Goal: Task Accomplishment & Management: Manage account settings

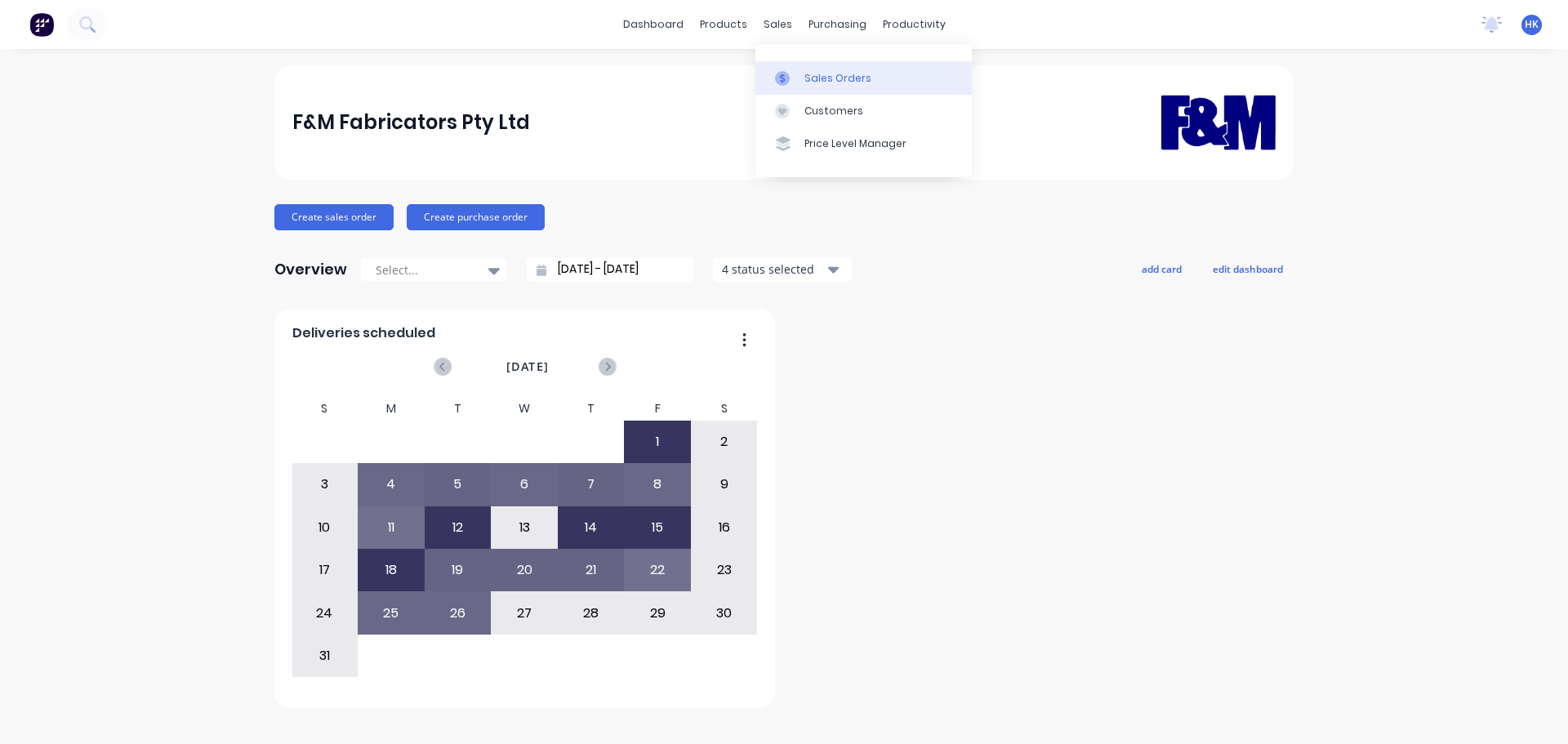
click at [832, 76] on div "Sales Orders" at bounding box center [838, 78] width 67 height 15
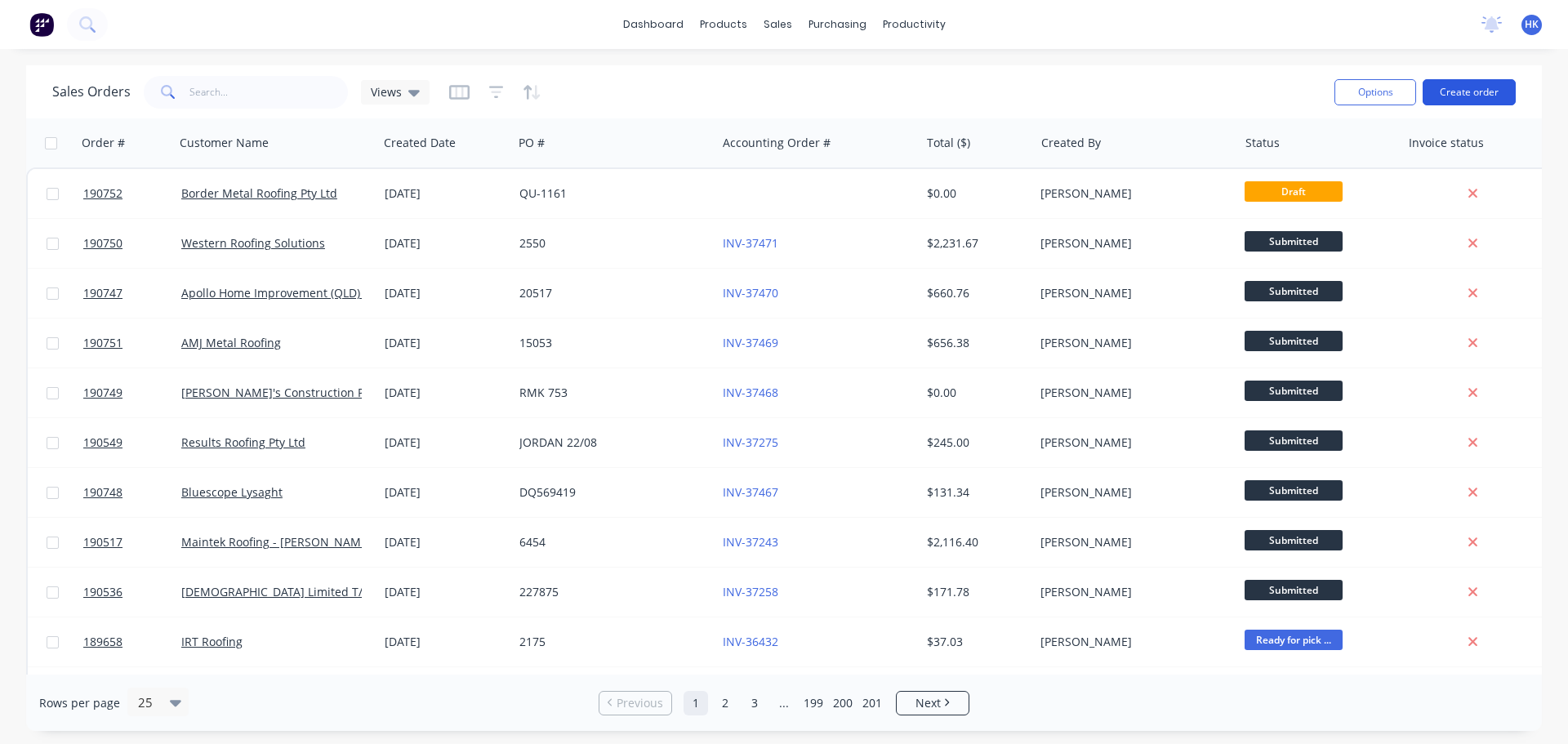
click at [1448, 99] on button "Create order" at bounding box center [1469, 92] width 93 height 26
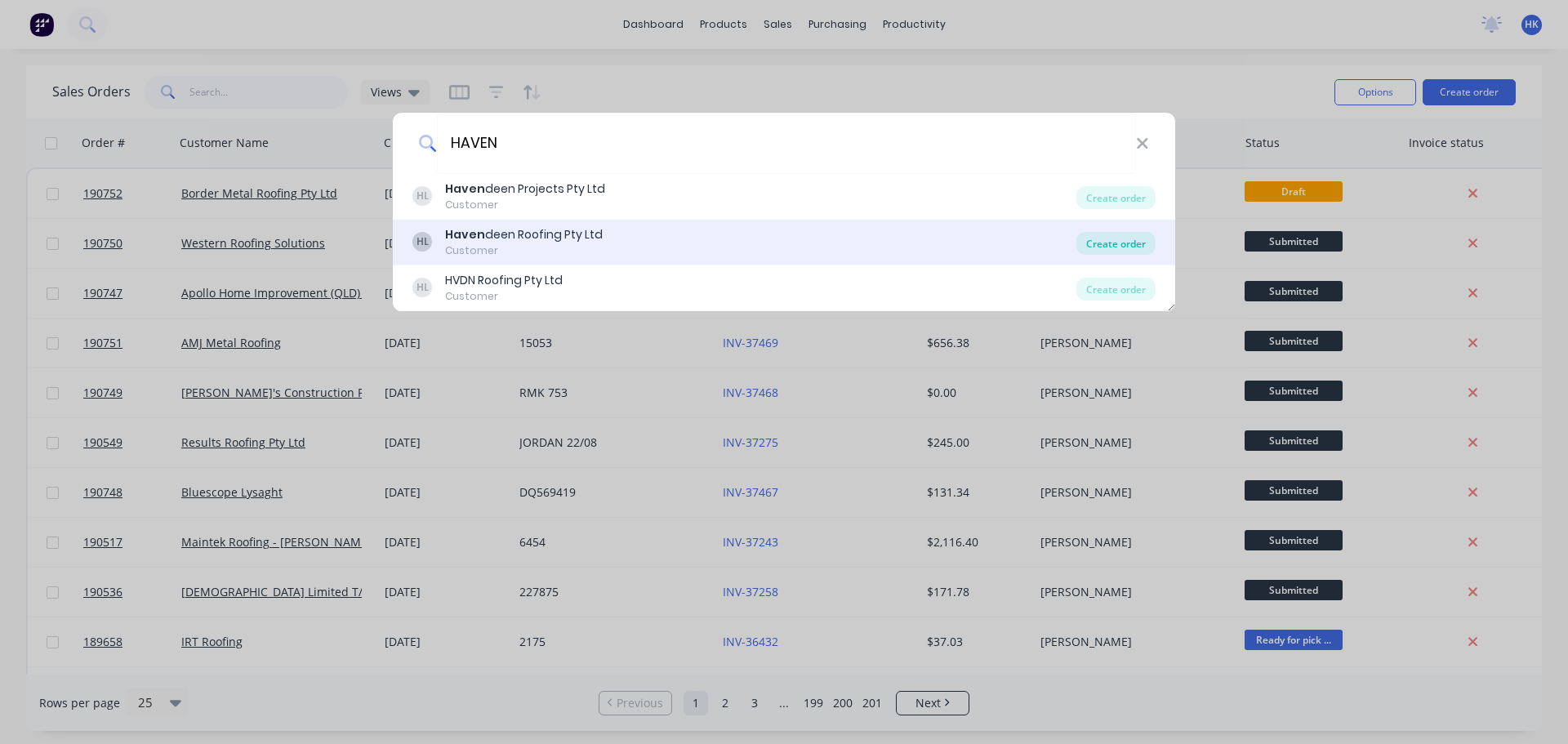
type input "HAVEN"
click at [1140, 236] on div "Create order" at bounding box center [1116, 244] width 79 height 23
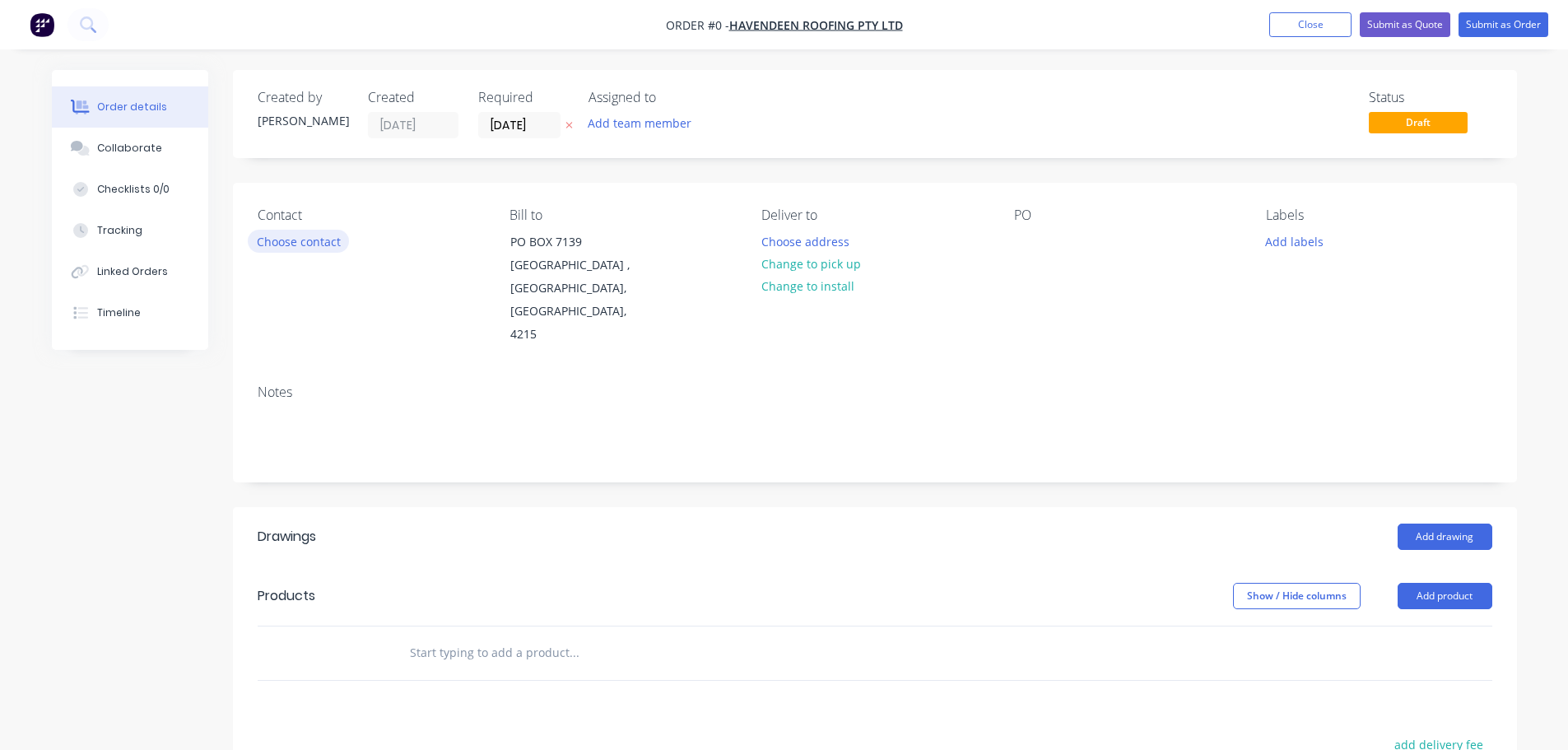
click at [342, 240] on button "Choose contact" at bounding box center [298, 241] width 101 height 22
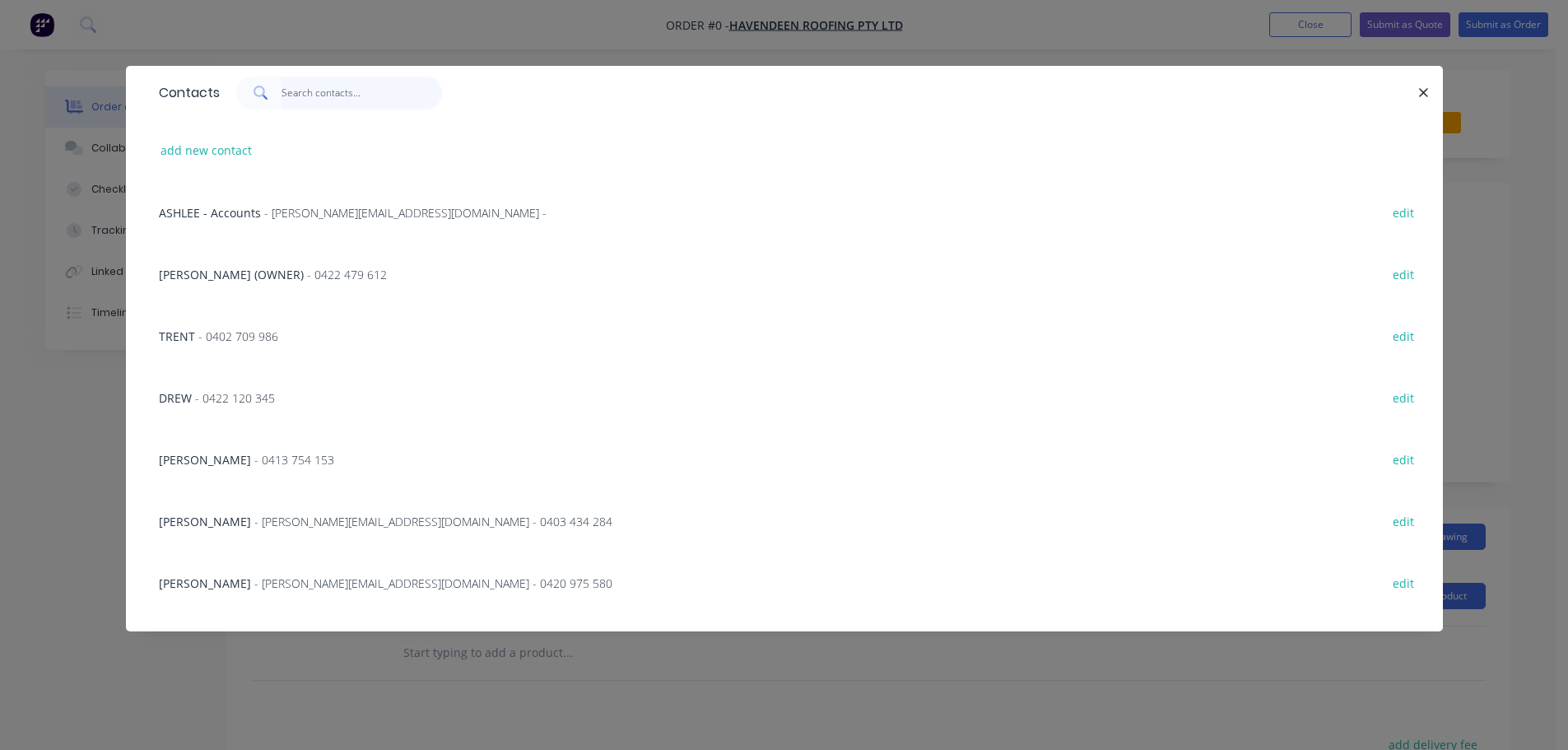
click at [378, 97] on input "text" at bounding box center [361, 93] width 160 height 33
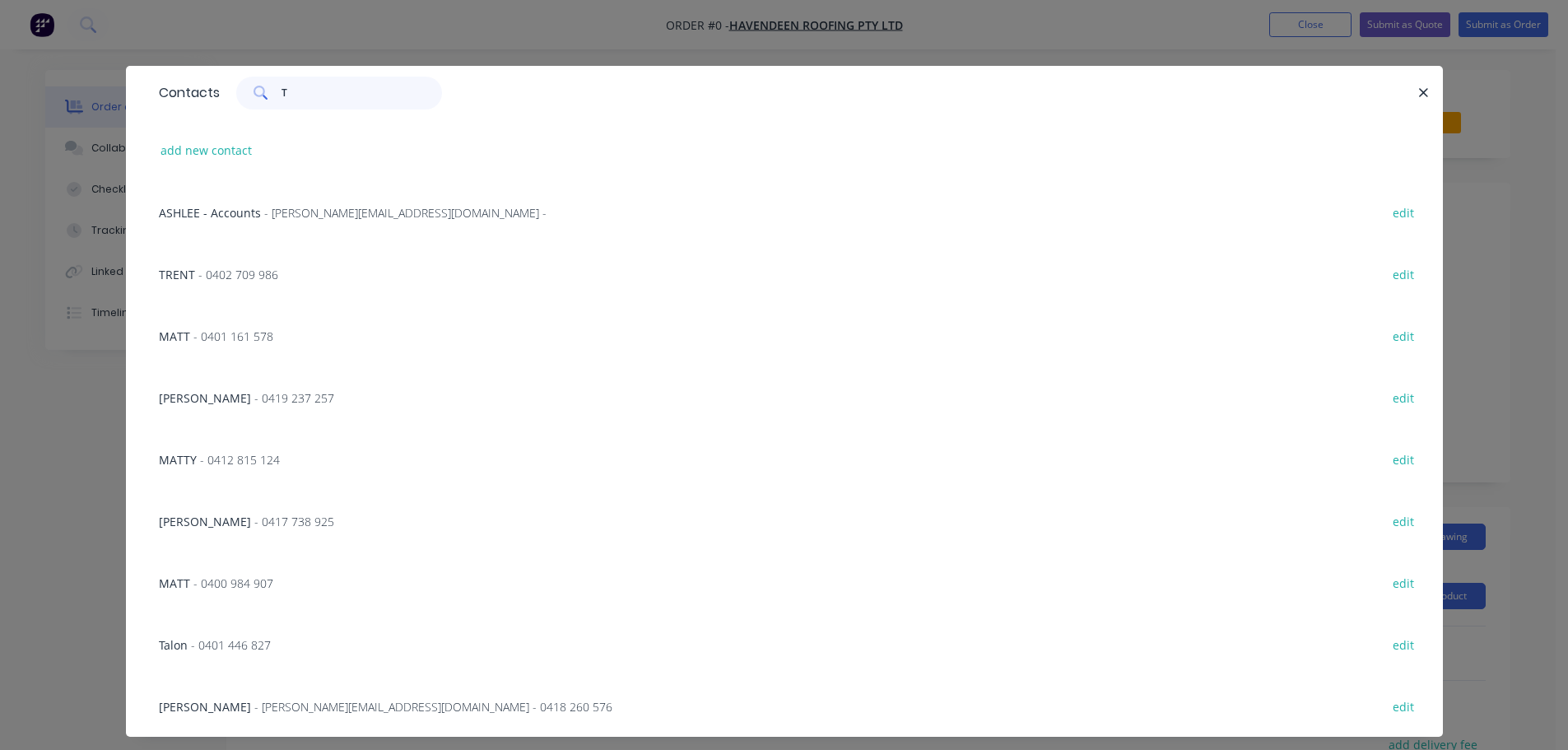
type input "TR"
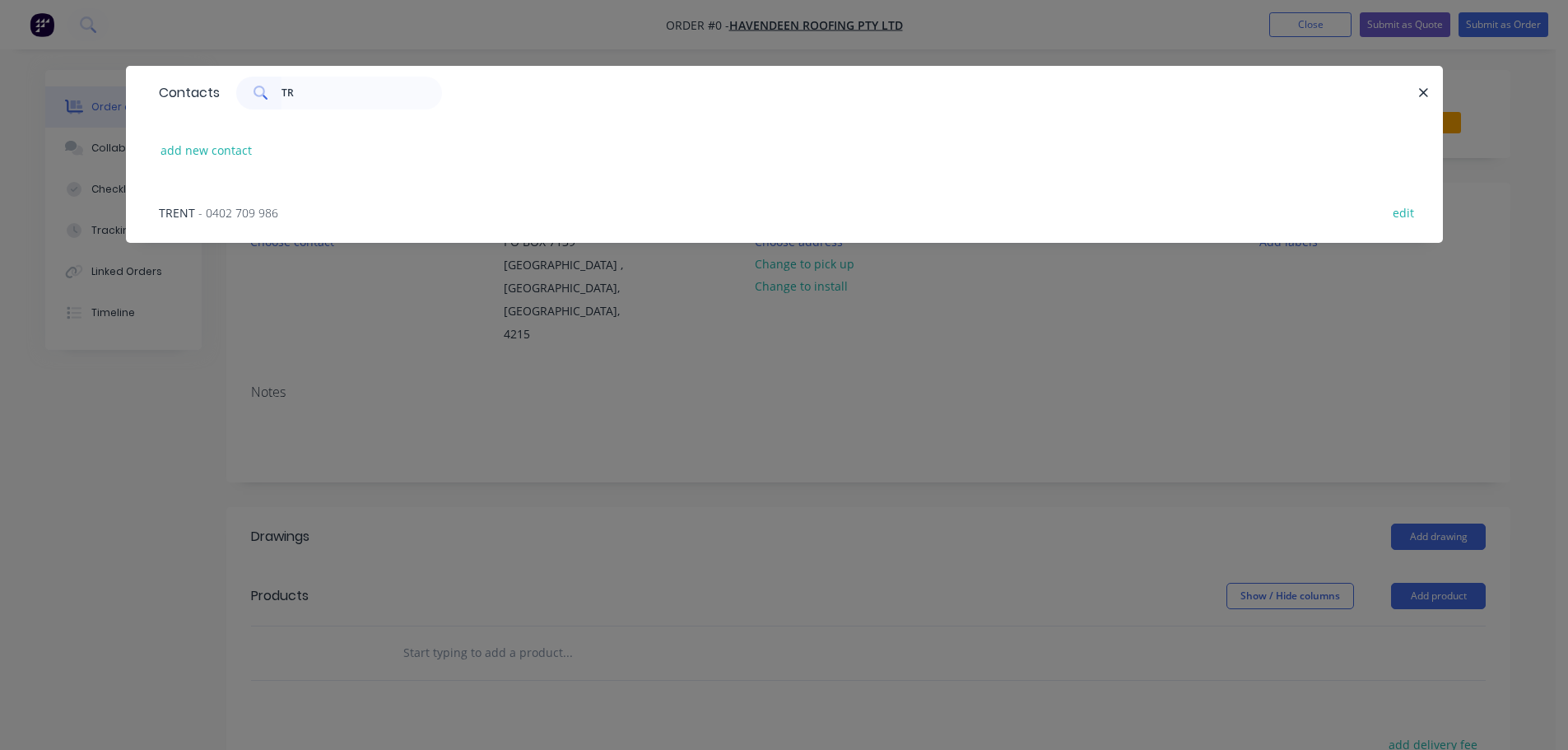
click at [310, 208] on div "TRENT - 0402 709 986 edit" at bounding box center [784, 212] width 1268 height 61
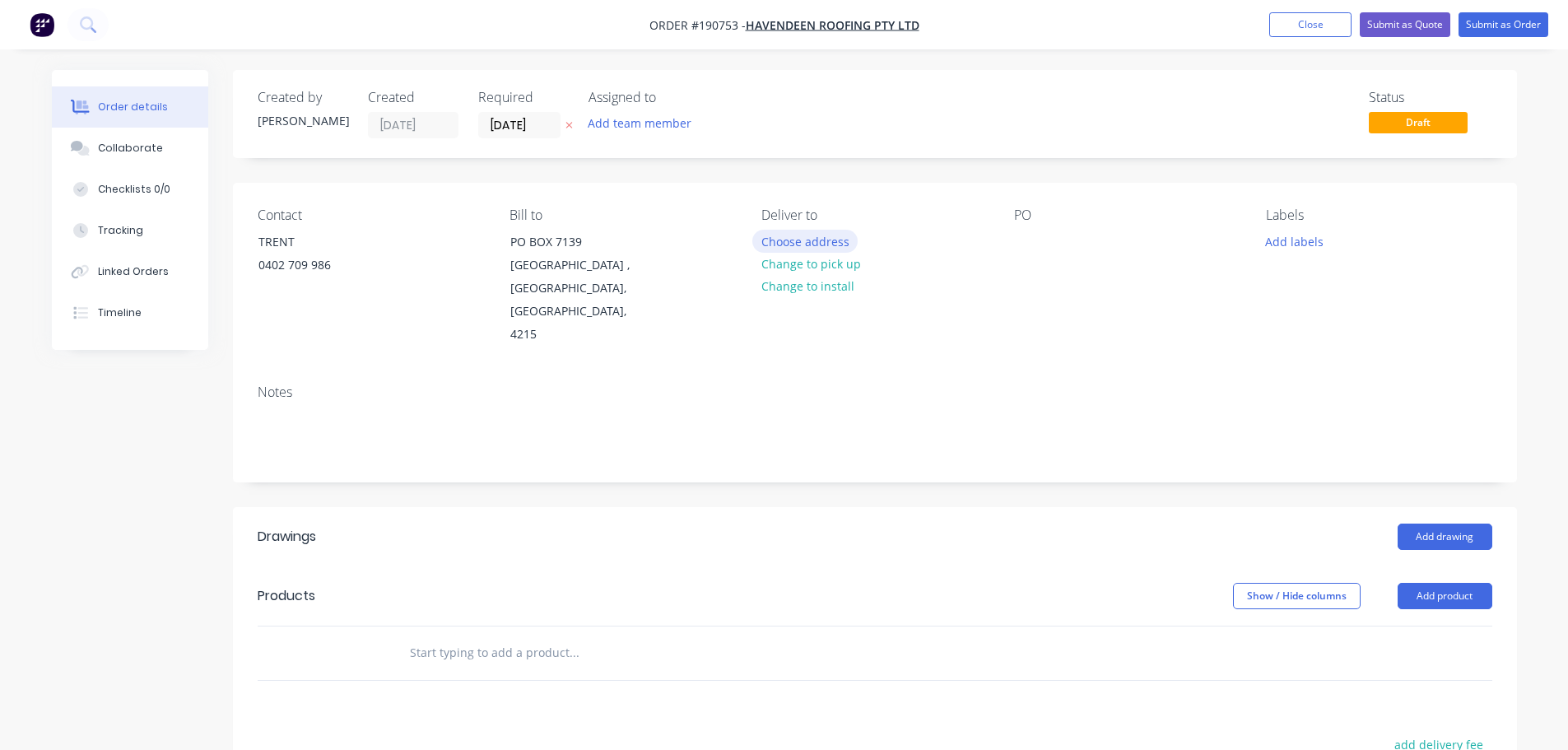
click at [840, 244] on button "Choose address" at bounding box center [804, 241] width 105 height 22
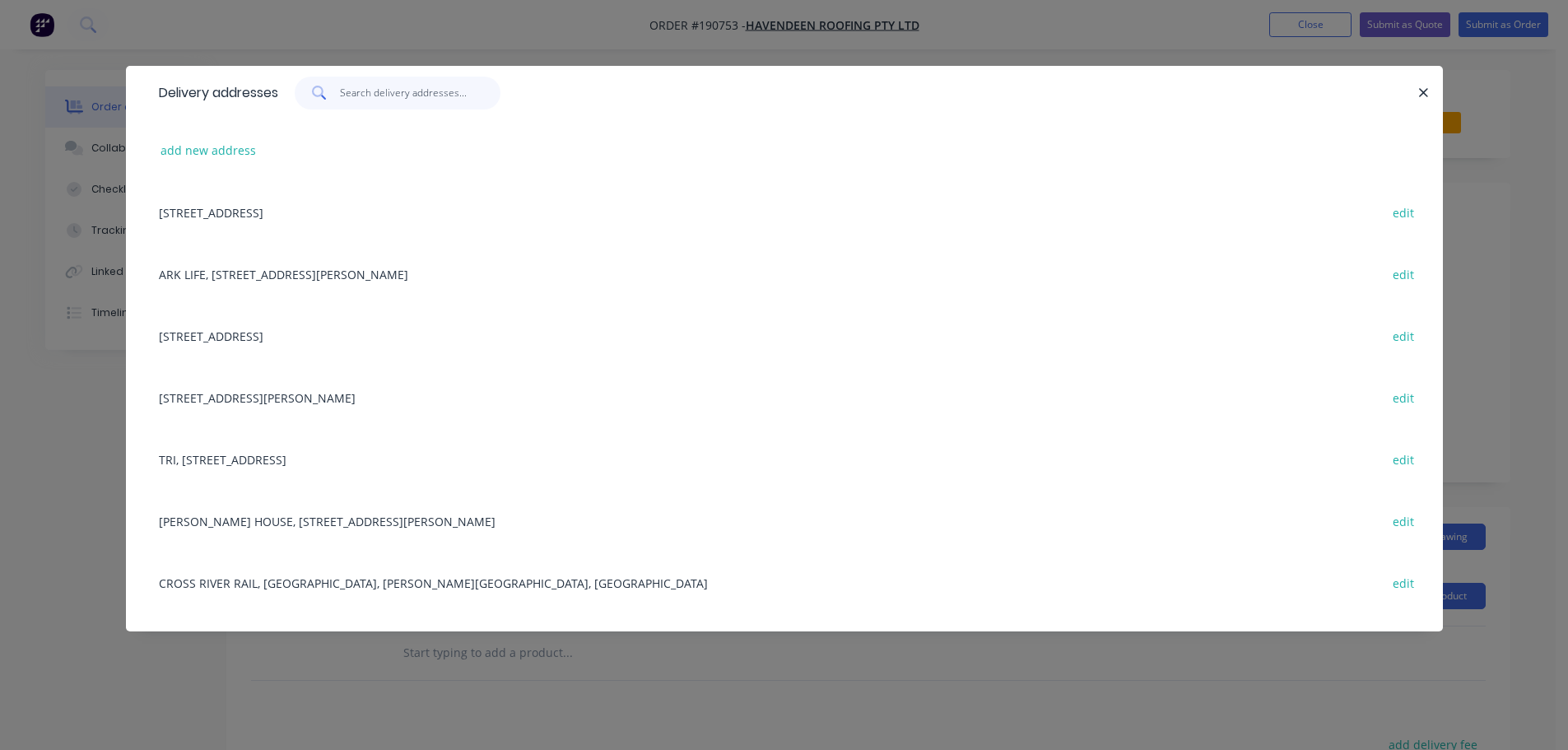
click at [441, 101] on input "text" at bounding box center [419, 93] width 160 height 33
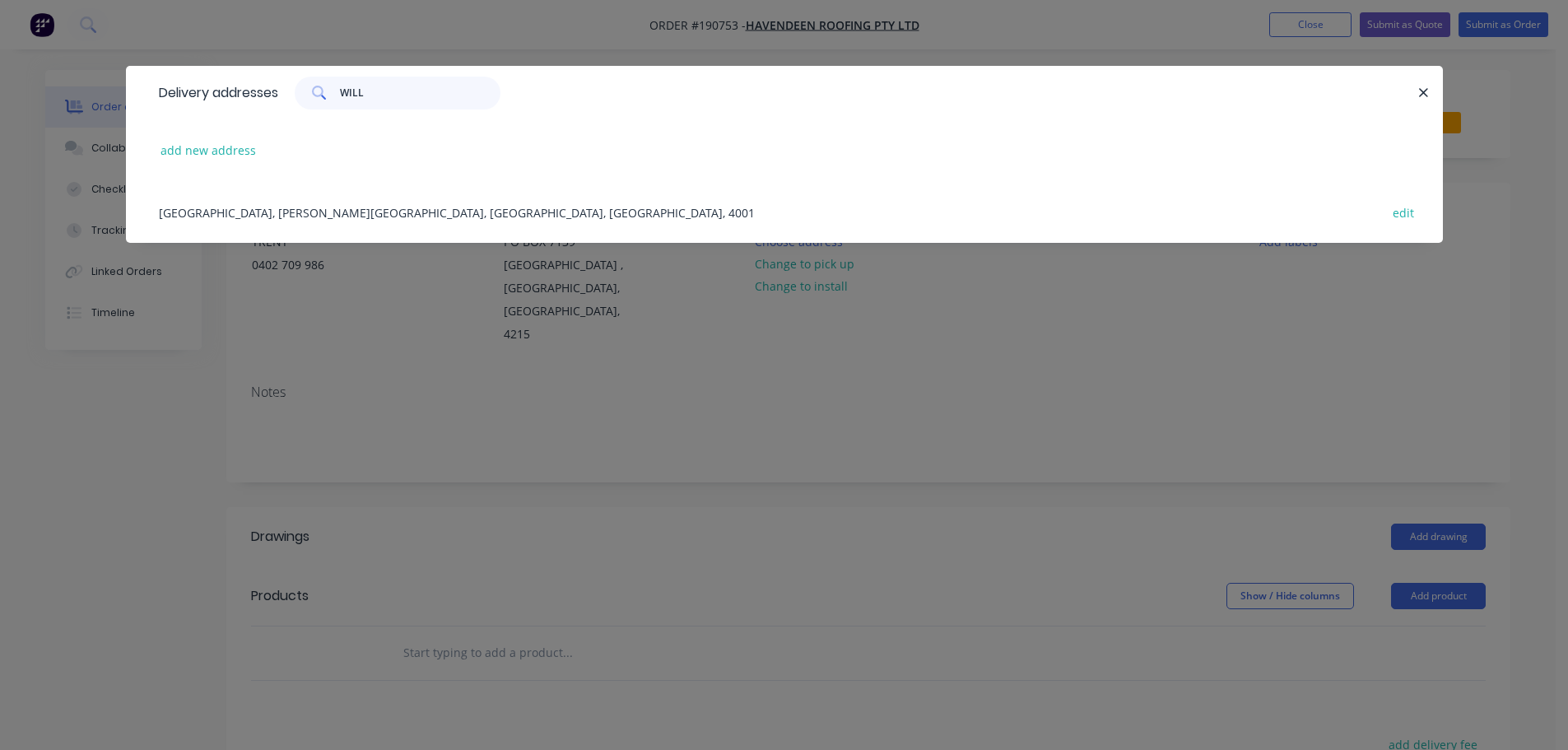
type input "WILL"
click at [386, 219] on div "QUEENS WHARF, WILLIAM ST, BRISBANE, Queensland, Australia, 4001 edit" at bounding box center [784, 212] width 1268 height 61
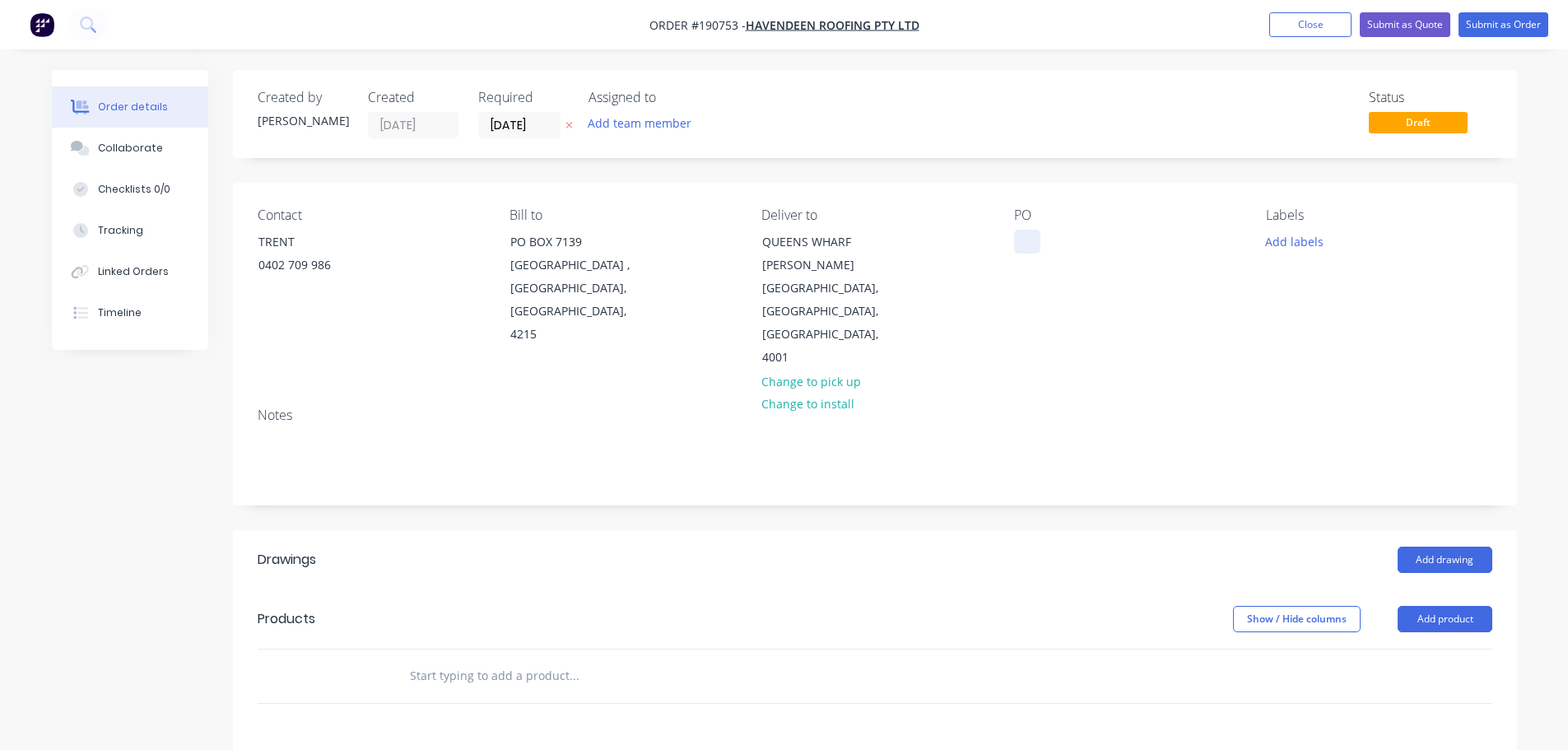
click at [1014, 244] on div at bounding box center [1027, 242] width 27 height 24
click at [1274, 243] on button "Add labels" at bounding box center [1294, 241] width 76 height 22
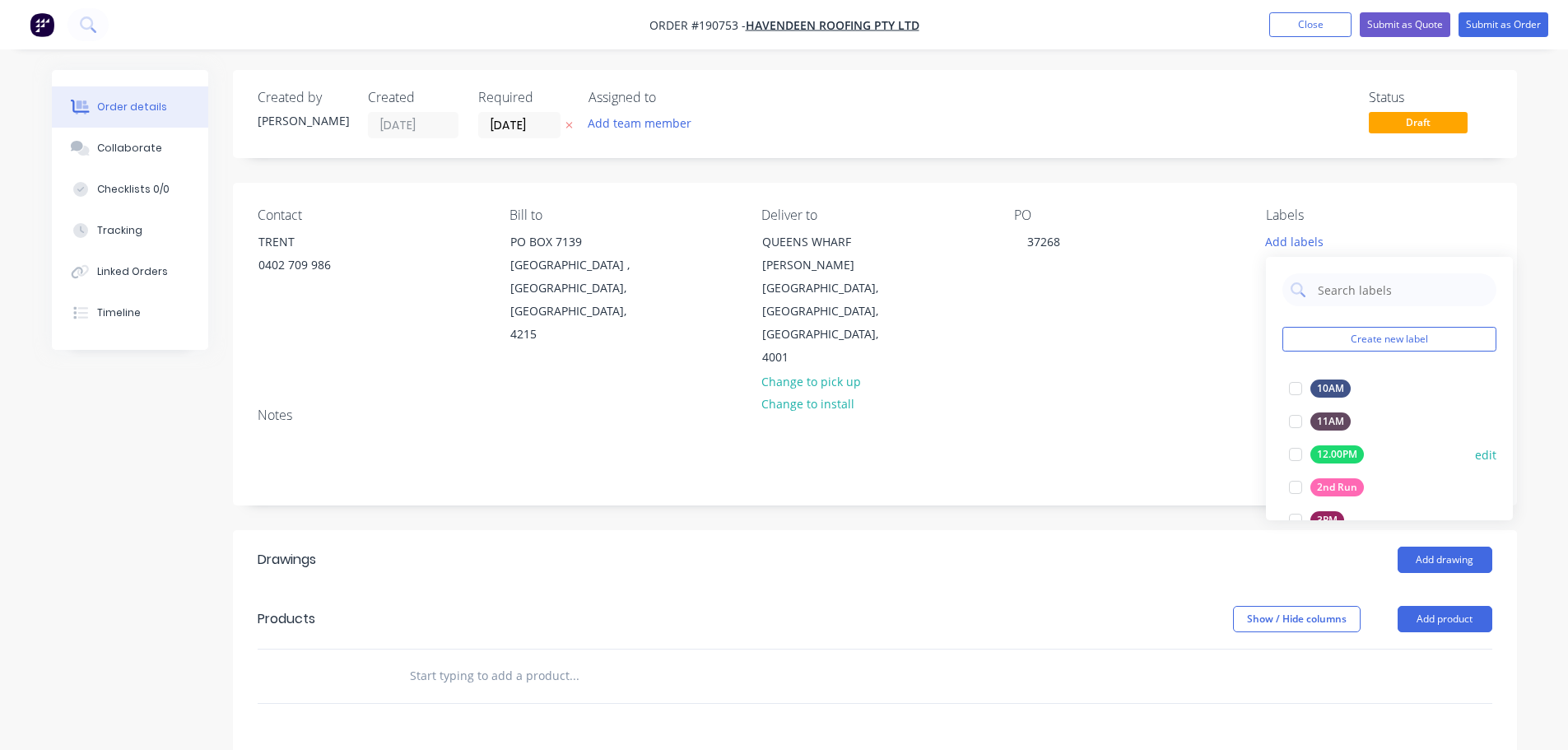
click at [1290, 487] on div at bounding box center [1296, 488] width 33 height 33
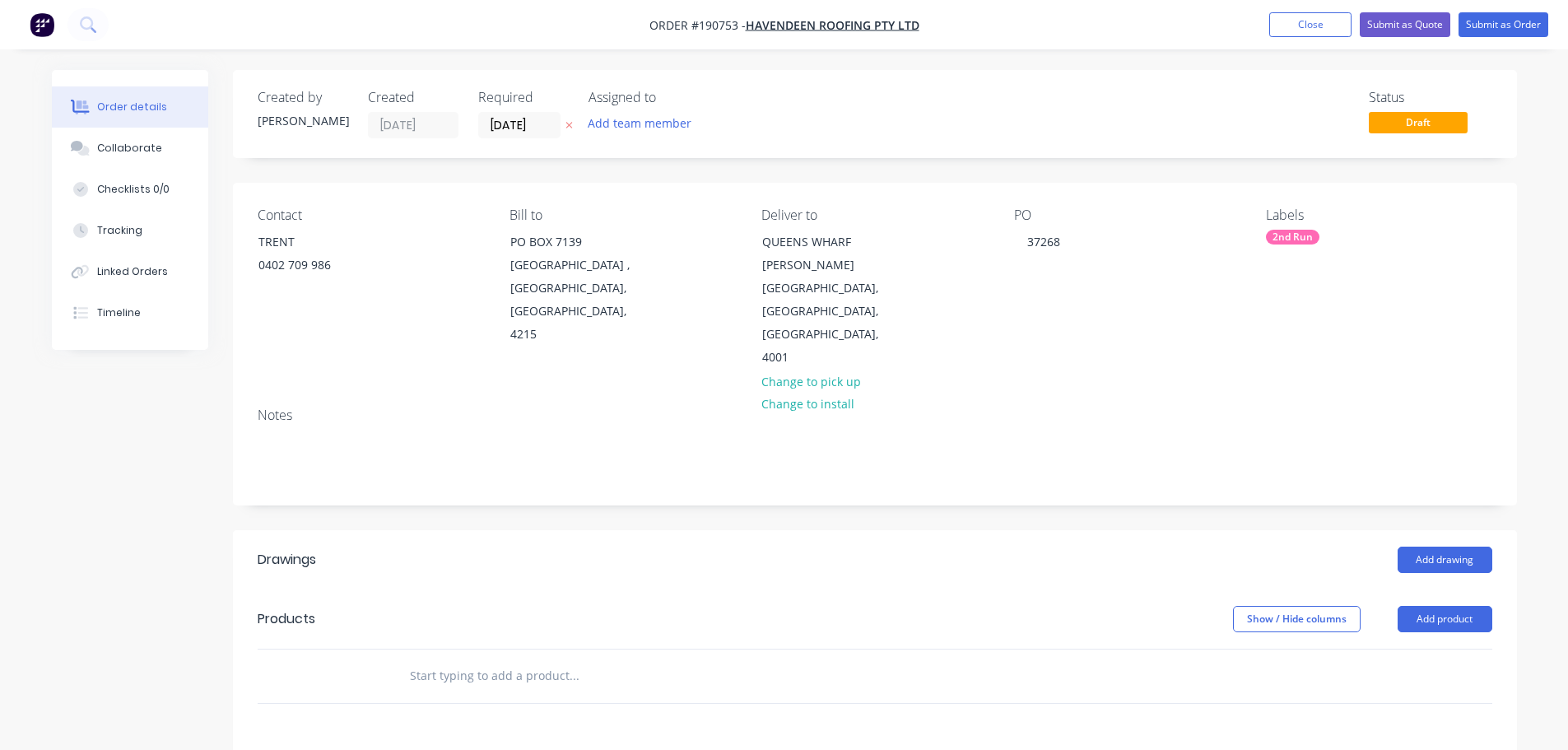
click at [1195, 530] on header "Drawings Add drawing" at bounding box center [875, 559] width 1284 height 59
click at [1453, 547] on button "Add drawing" at bounding box center [1444, 560] width 95 height 27
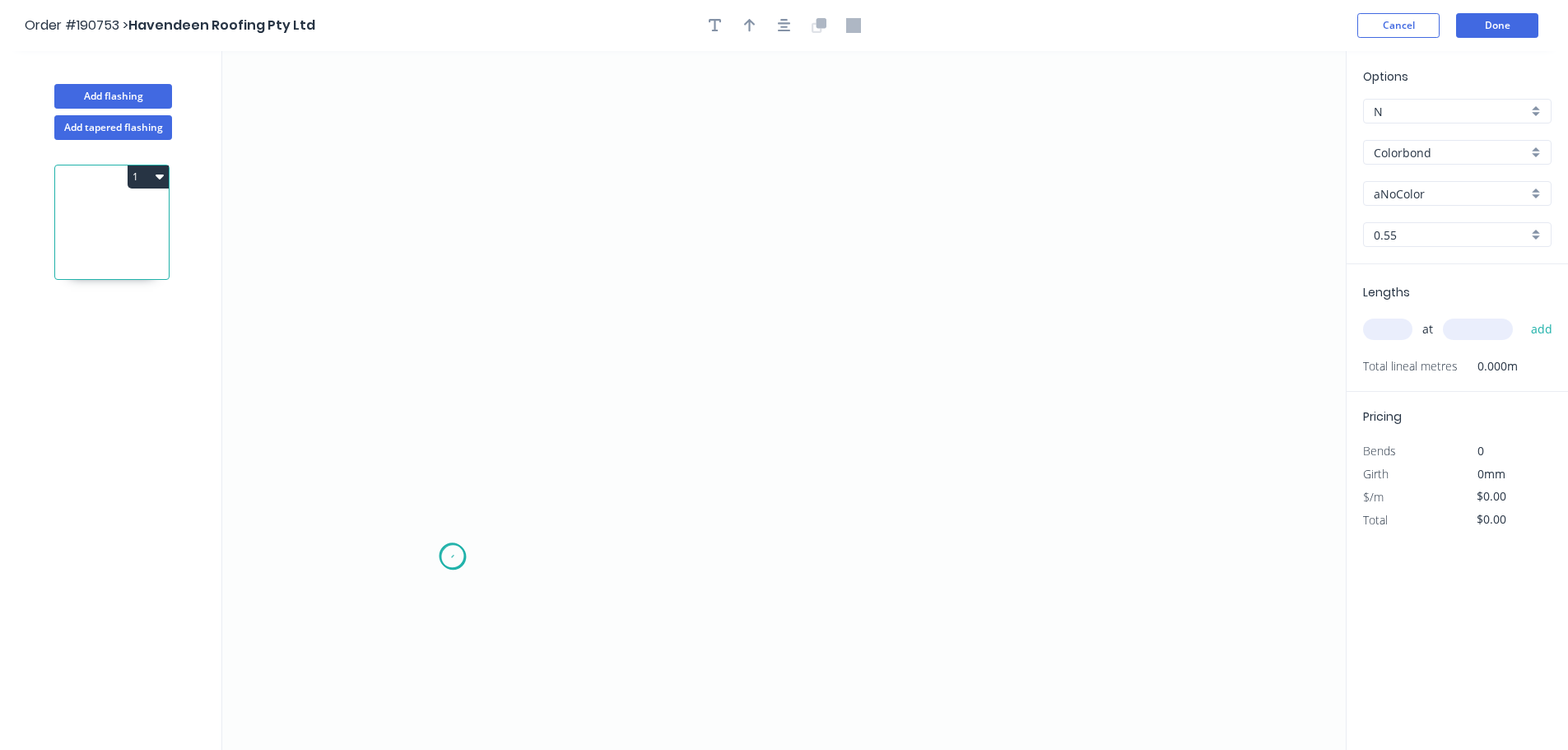
click at [452, 557] on icon "0" at bounding box center [784, 400] width 1123 height 699
click at [461, 154] on icon "0" at bounding box center [784, 400] width 1123 height 699
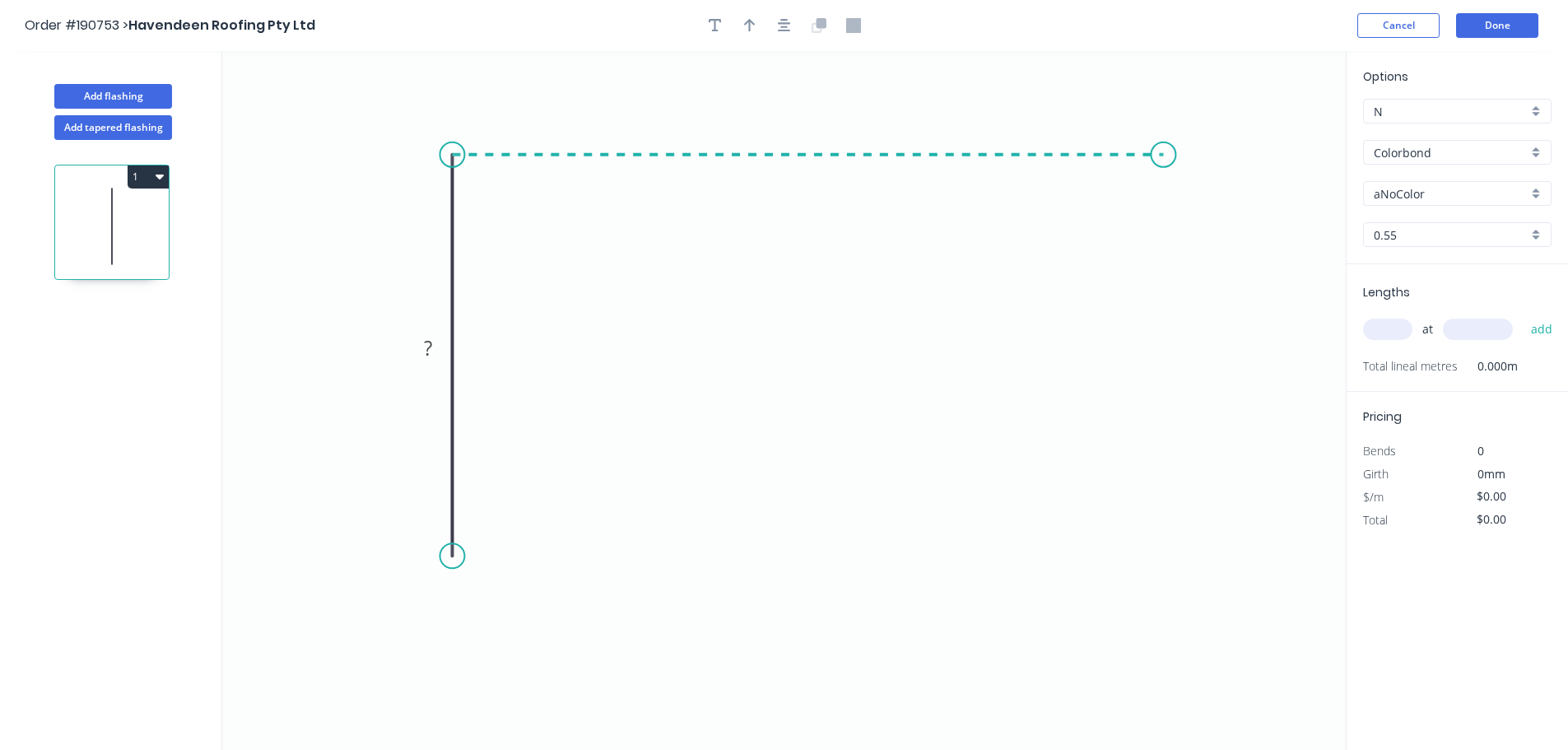
click at [1164, 208] on icon "0 ?" at bounding box center [784, 400] width 1123 height 699
click at [453, 563] on circle at bounding box center [452, 556] width 25 height 25
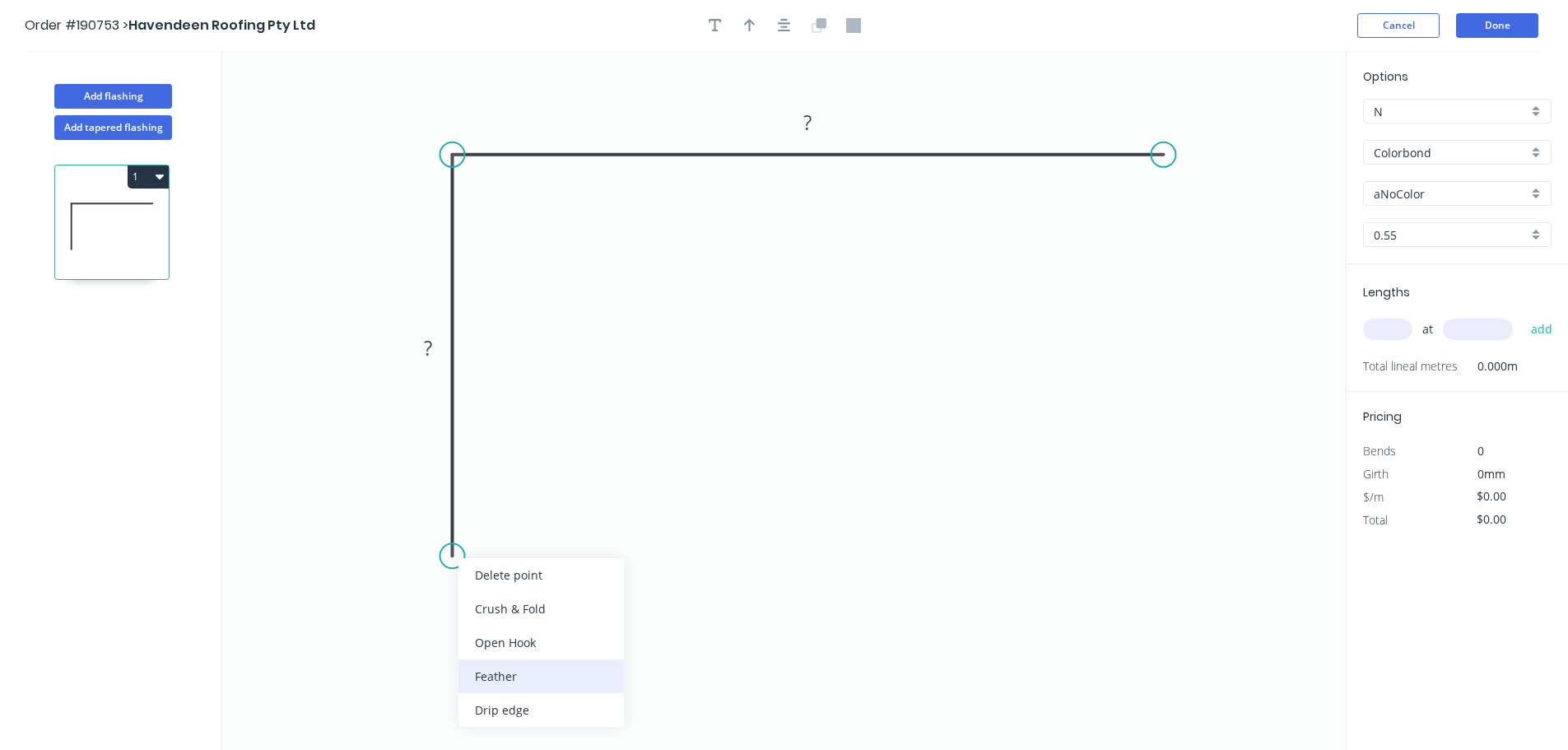
click at [526, 667] on div "Feather" at bounding box center [540, 676] width 165 height 34
click at [477, 624] on div "Flip bend" at bounding box center [526, 617] width 165 height 34
drag, startPoint x: 514, startPoint y: 542, endPoint x: 573, endPoint y: 580, distance: 70.2
click at [573, 580] on rect at bounding box center [546, 563] width 64 height 34
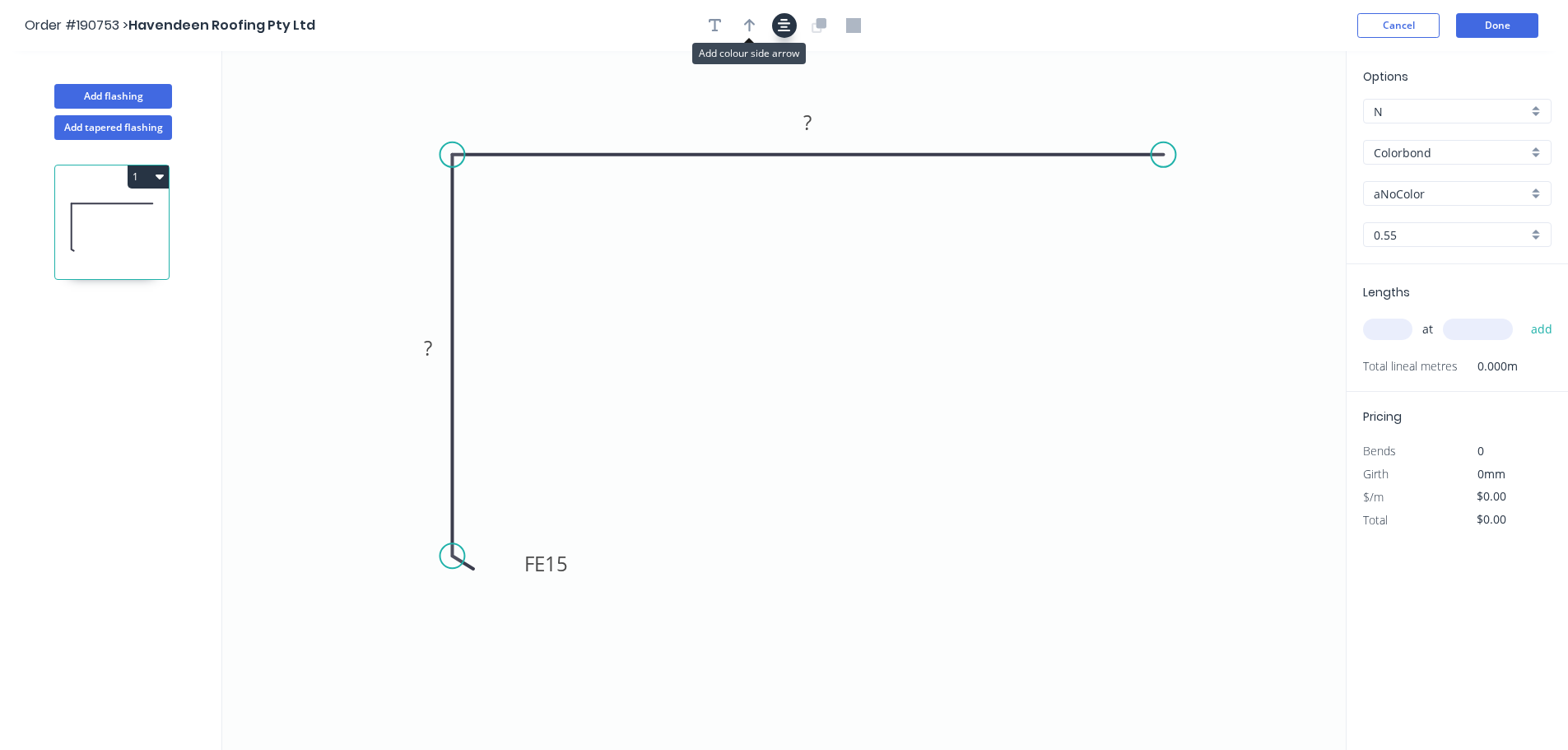
click at [785, 30] on icon "button" at bounding box center [784, 26] width 13 height 15
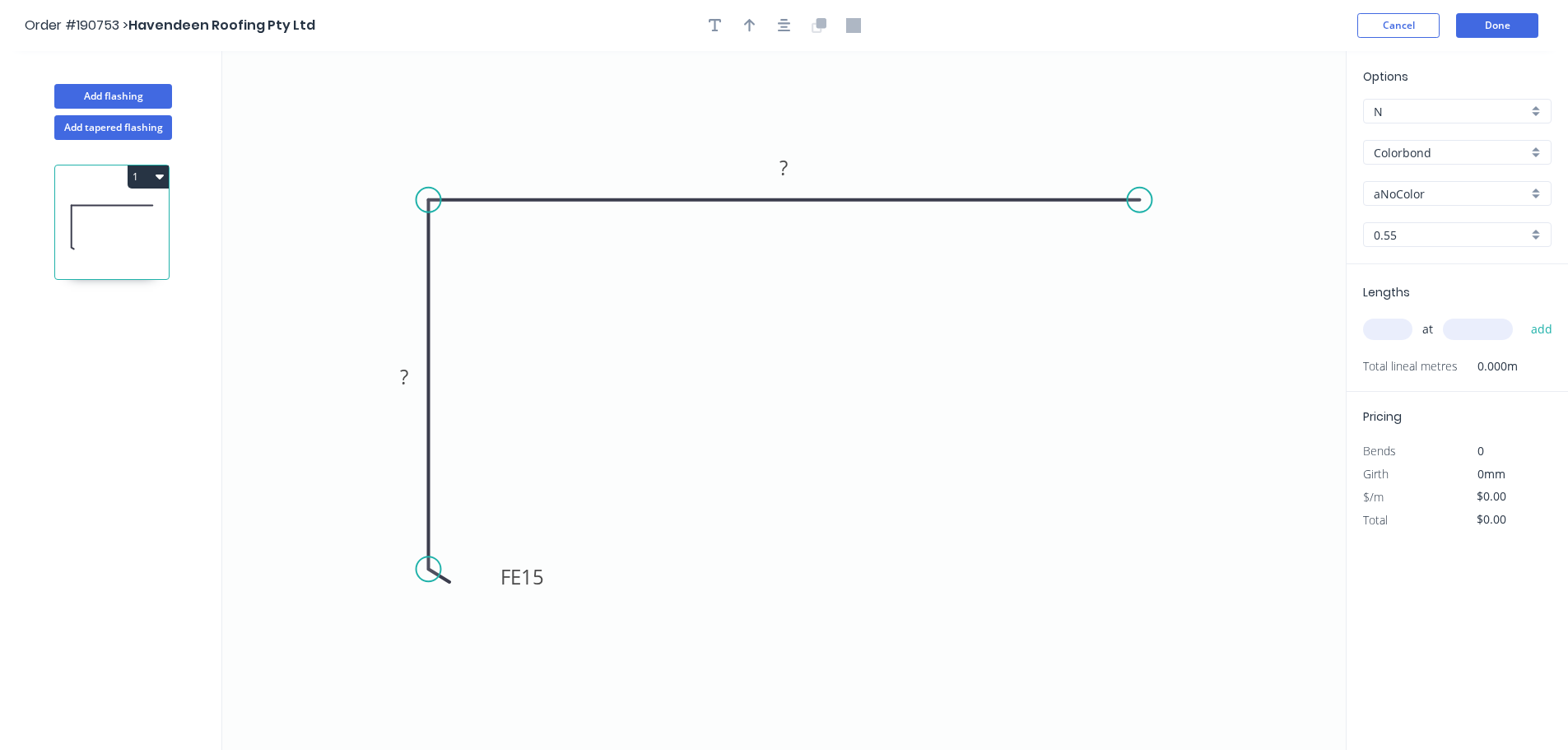
drag, startPoint x: 428, startPoint y: 595, endPoint x: 436, endPoint y: 570, distance: 26.2
click at [436, 570] on circle at bounding box center [429, 569] width 25 height 25
drag, startPoint x: 1137, startPoint y: 199, endPoint x: 1111, endPoint y: 198, distance: 26.0
click at [1111, 198] on circle at bounding box center [1111, 200] width 25 height 25
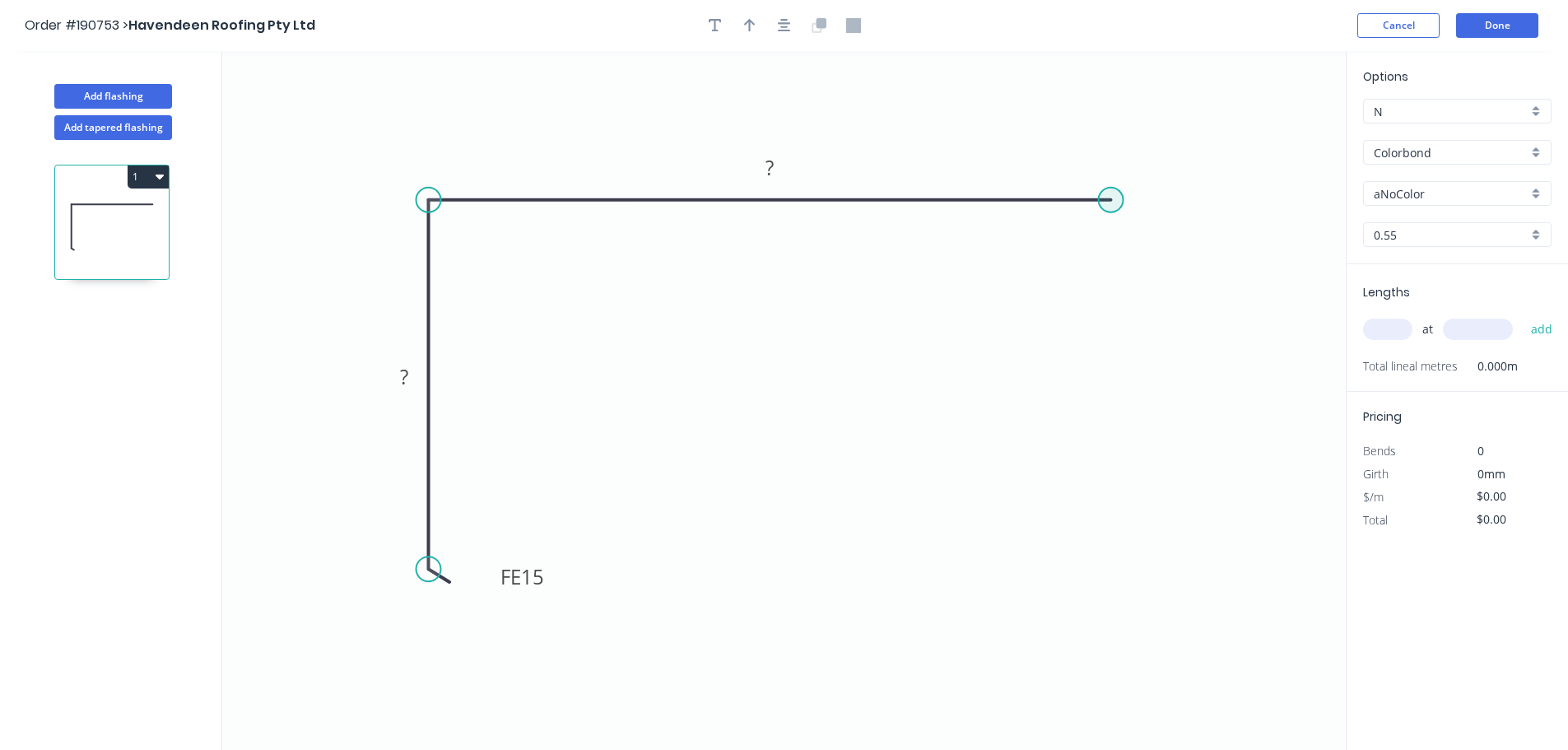
click at [1103, 199] on circle at bounding box center [1111, 200] width 25 height 25
drag, startPoint x: 1104, startPoint y: 76, endPoint x: 1244, endPoint y: 111, distance: 144.3
click at [1104, 75] on icon "0 FE 15 ? ?" at bounding box center [784, 400] width 1123 height 699
drag, startPoint x: 776, startPoint y: 24, endPoint x: 796, endPoint y: 28, distance: 20.4
click at [777, 24] on button "button" at bounding box center [784, 26] width 25 height 25
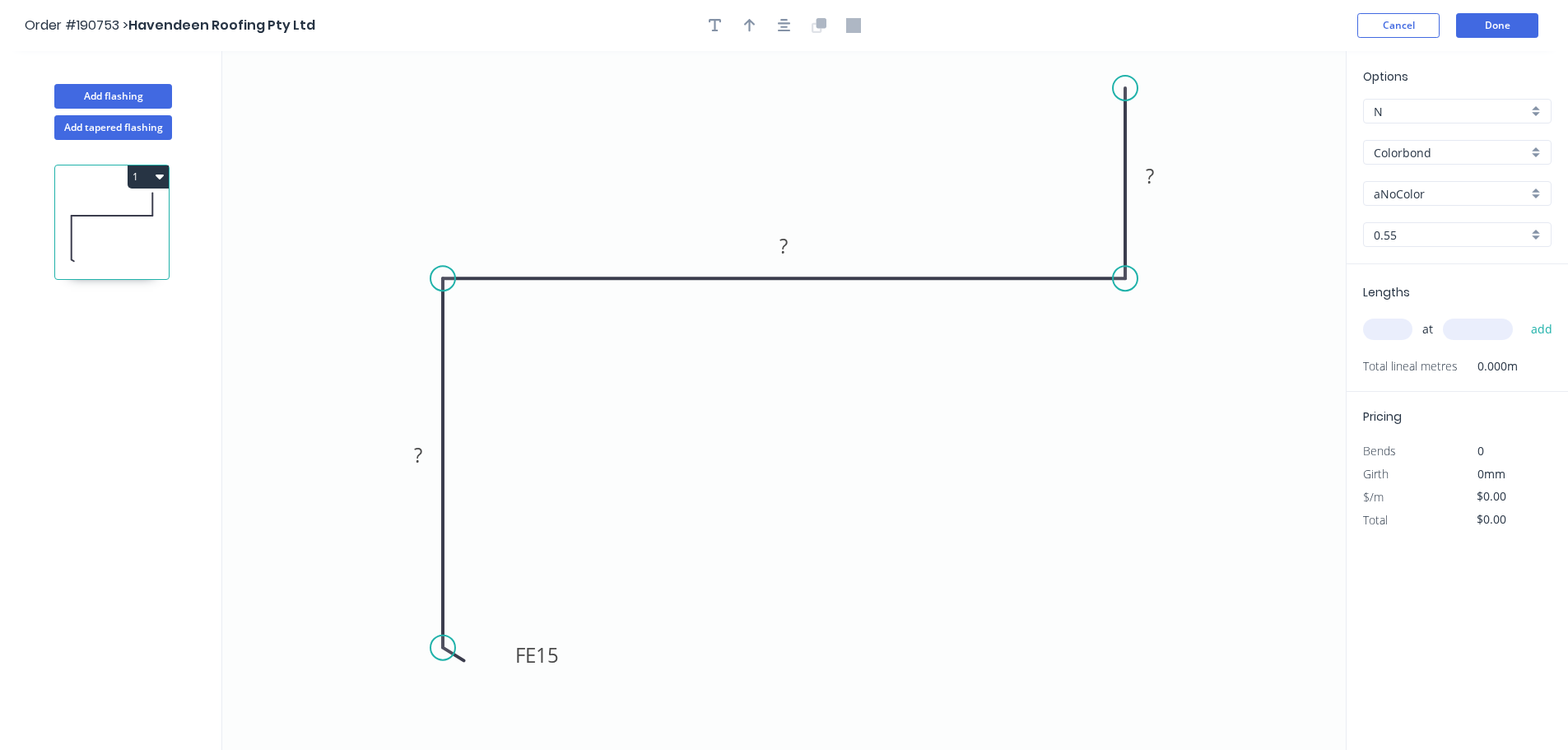
drag, startPoint x: 1121, startPoint y: 154, endPoint x: 1120, endPoint y: 88, distance: 66.0
click at [1120, 88] on circle at bounding box center [1125, 88] width 25 height 25
click at [782, 31] on icon "button" at bounding box center [784, 26] width 13 height 13
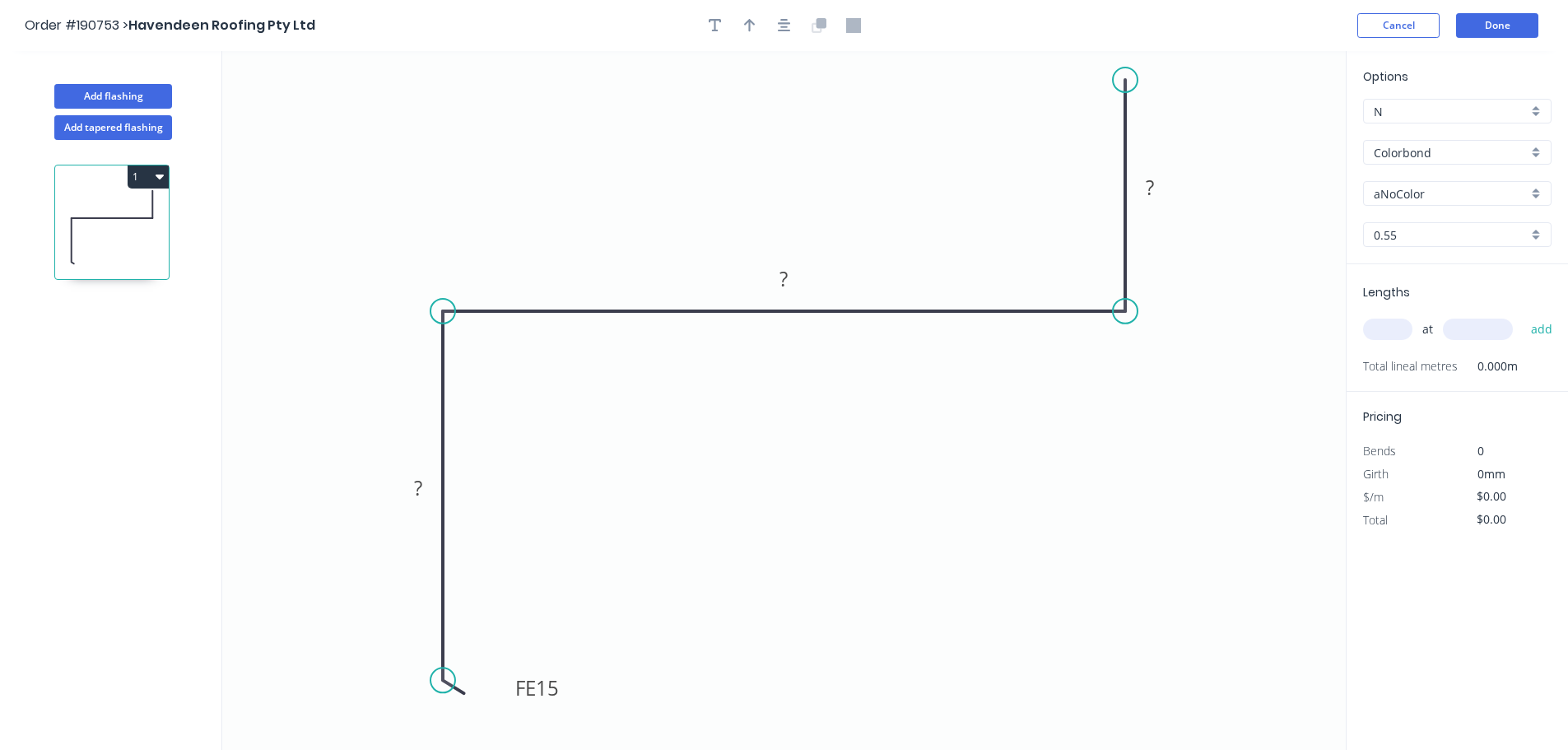
drag, startPoint x: 1120, startPoint y: 124, endPoint x: 1106, endPoint y: 74, distance: 51.9
click at [1118, 75] on circle at bounding box center [1125, 80] width 25 height 25
click at [784, 28] on icon "button" at bounding box center [784, 26] width 13 height 13
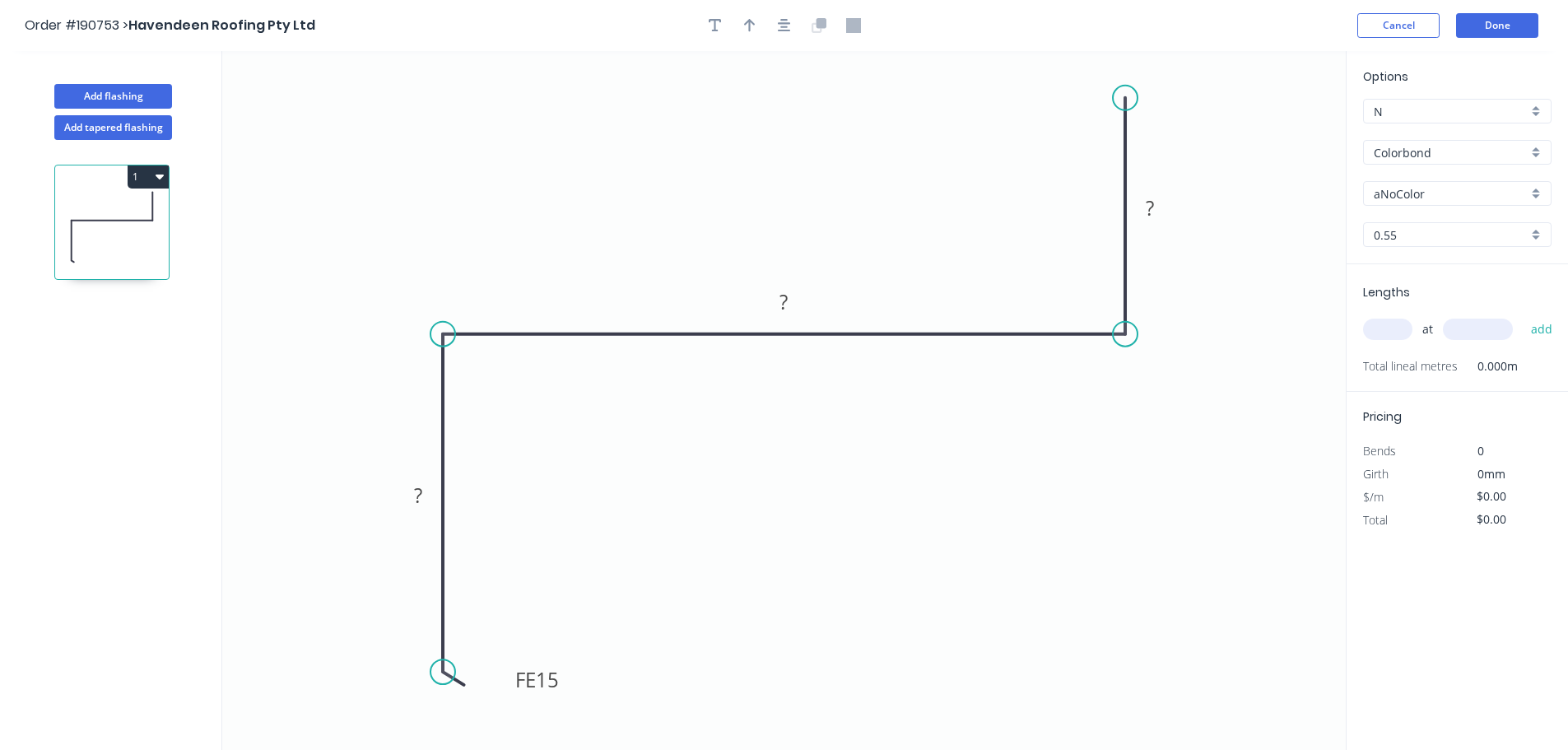
drag, startPoint x: 439, startPoint y: 697, endPoint x: 439, endPoint y: 673, distance: 24.0
click at [439, 673] on circle at bounding box center [443, 672] width 25 height 25
drag, startPoint x: 1126, startPoint y: 328, endPoint x: 1047, endPoint y: 333, distance: 79.2
click at [1047, 333] on circle at bounding box center [1049, 335] width 25 height 25
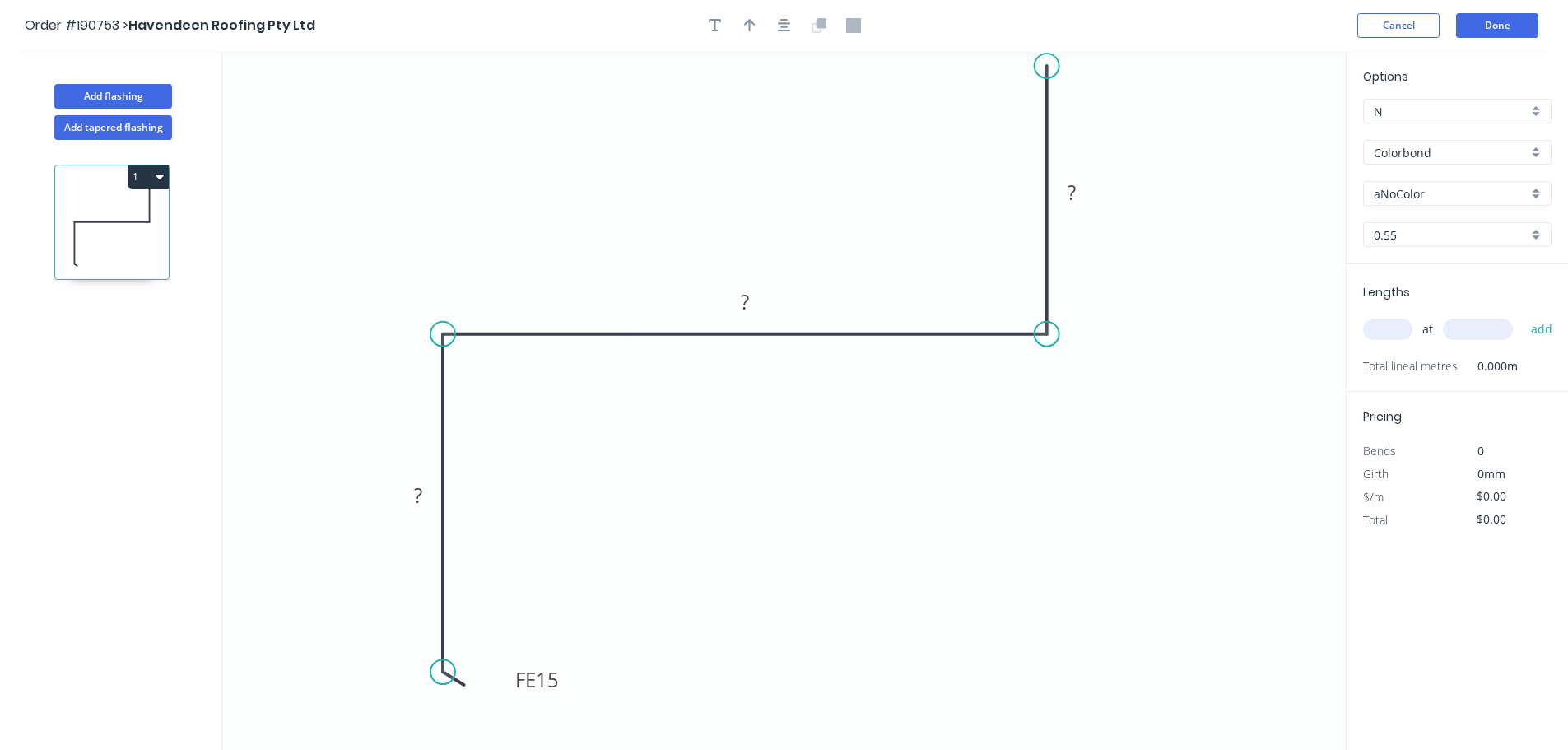
drag, startPoint x: 1115, startPoint y: 101, endPoint x: 1043, endPoint y: 66, distance: 80.1
click at [1043, 66] on circle at bounding box center [1047, 66] width 25 height 25
click at [779, 24] on icon "button" at bounding box center [784, 26] width 13 height 13
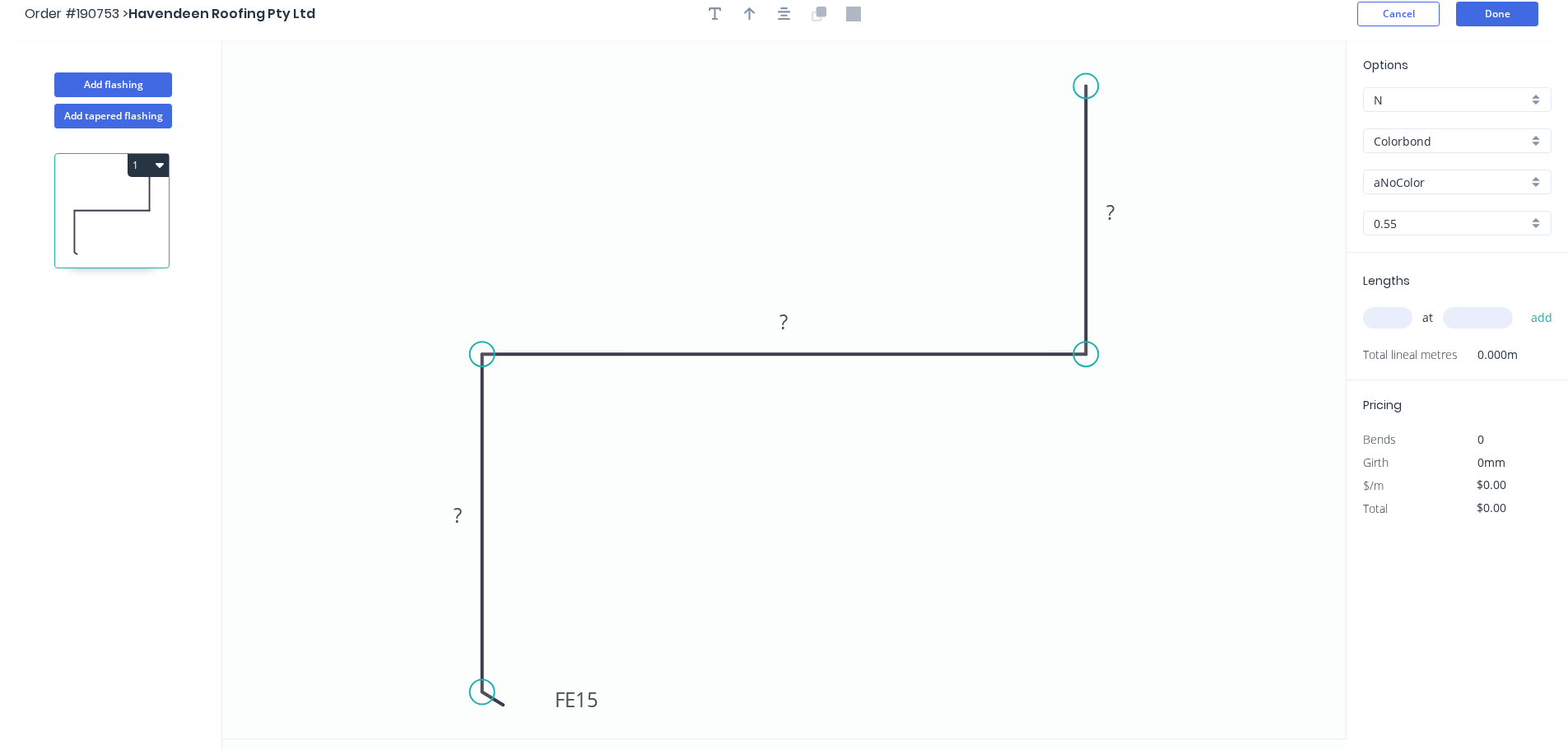
scroll to position [31, 0]
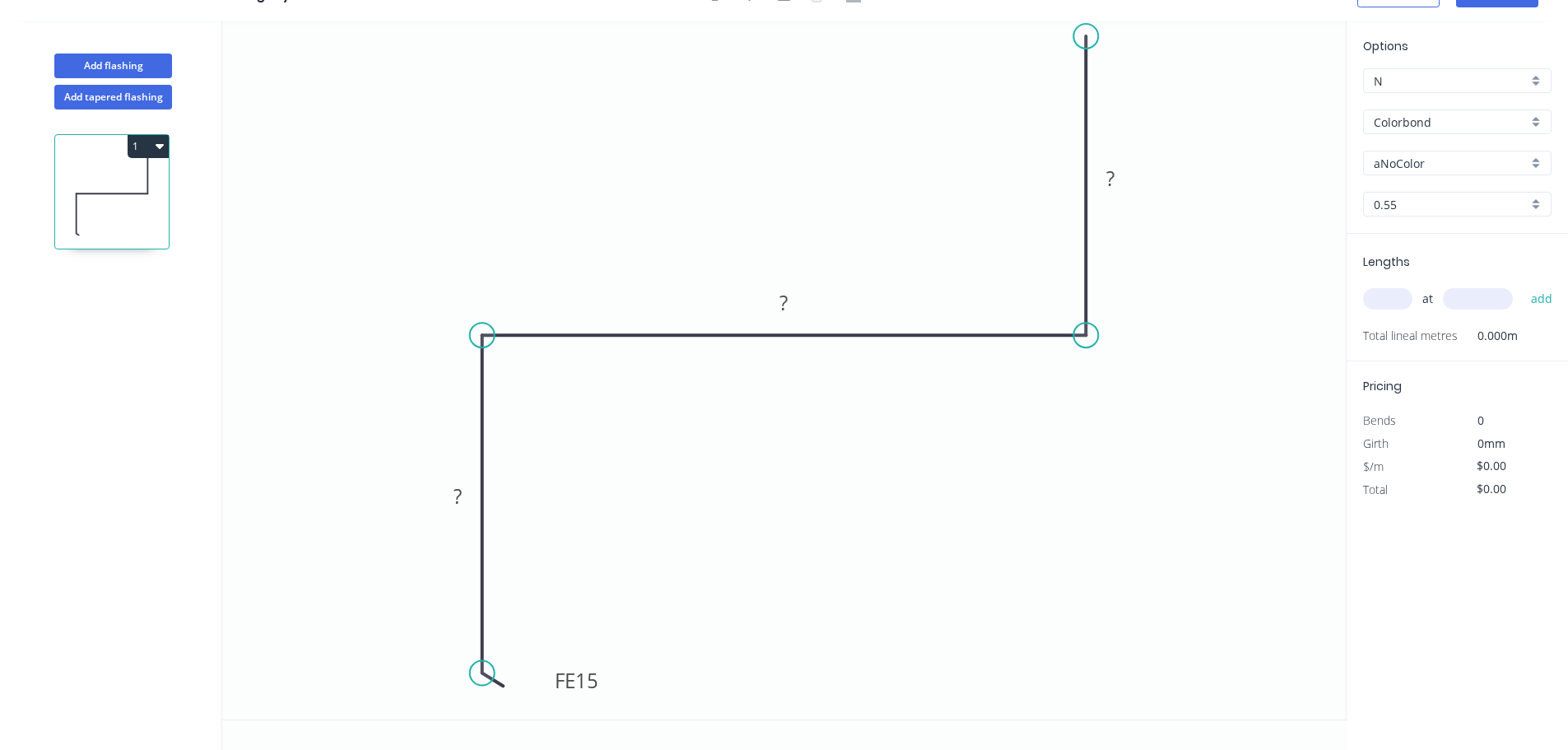
drag, startPoint x: 1094, startPoint y: 62, endPoint x: 1084, endPoint y: 37, distance: 26.9
click at [1084, 37] on circle at bounding box center [1086, 37] width 25 height 25
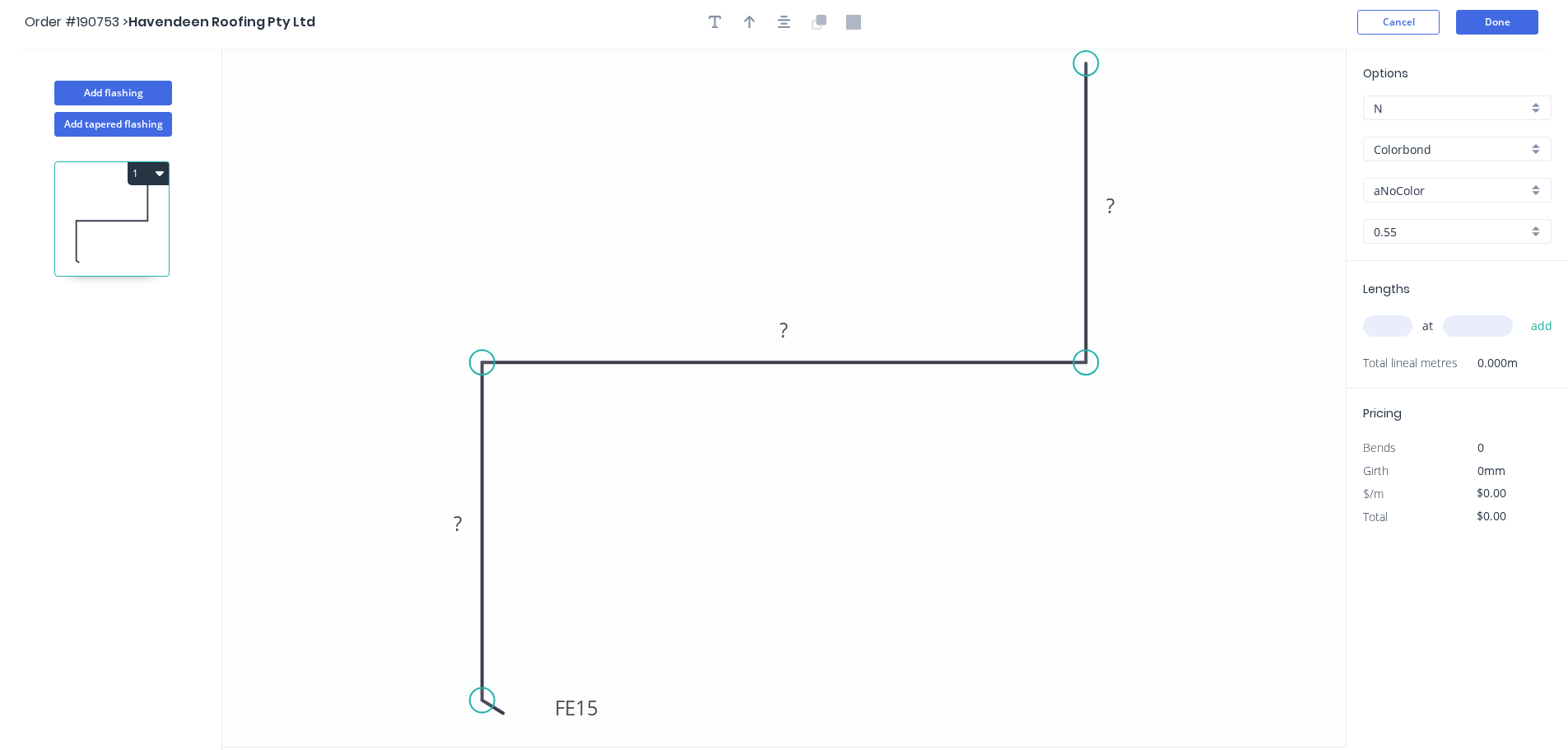
scroll to position [0, 0]
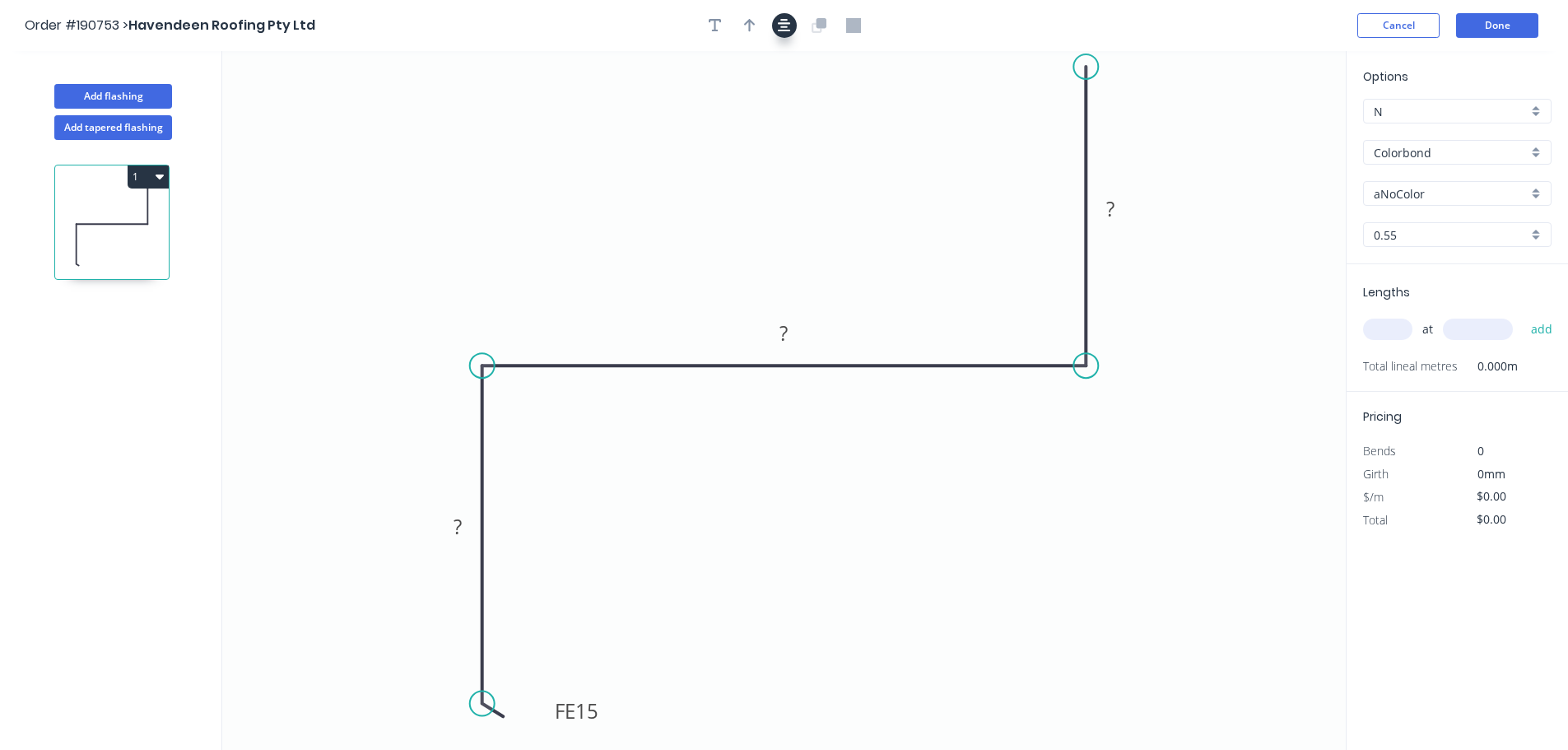
click at [789, 17] on button "button" at bounding box center [784, 26] width 25 height 25
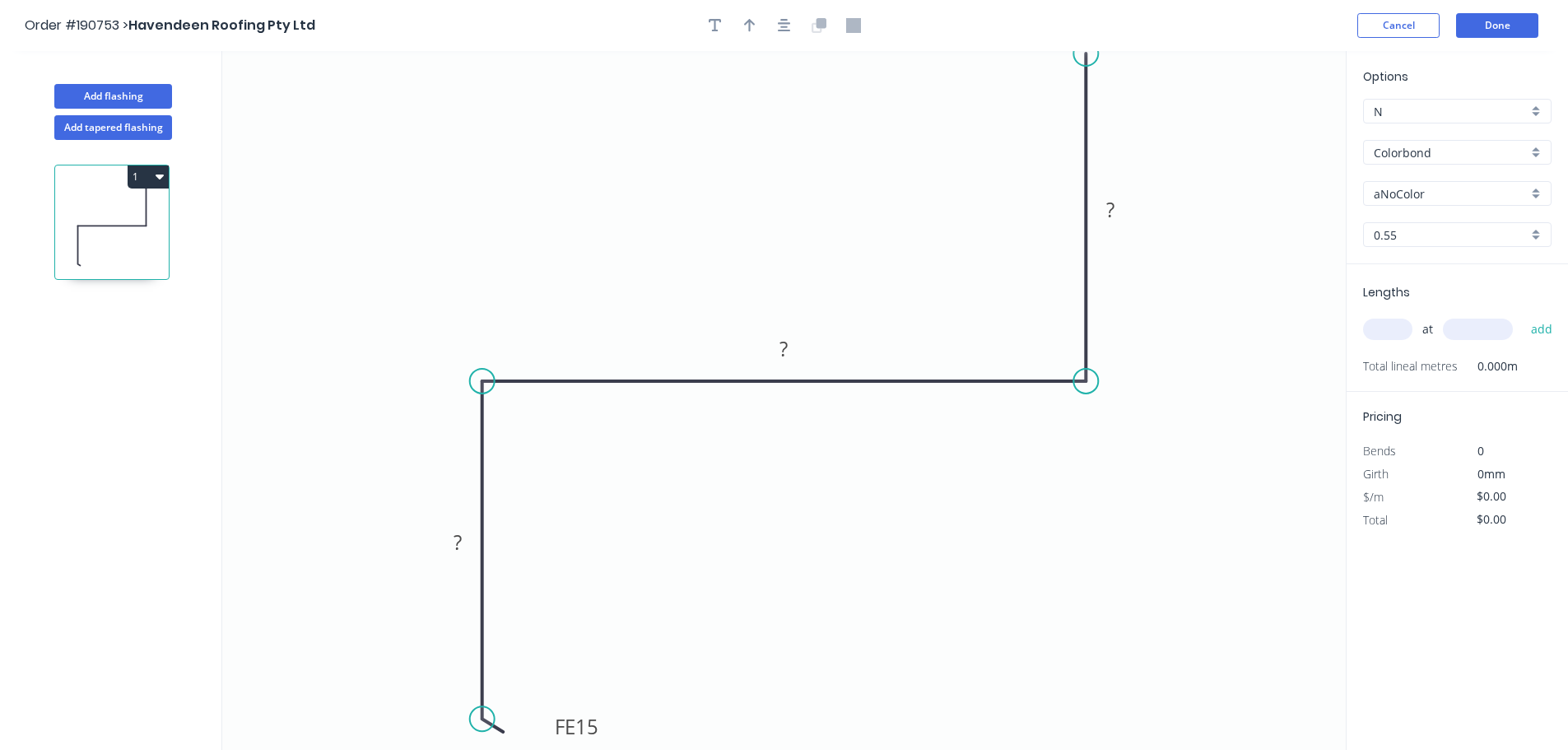
drag, startPoint x: 1091, startPoint y: 80, endPoint x: 1091, endPoint y: 53, distance: 27.0
click at [1091, 53] on circle at bounding box center [1086, 54] width 25 height 25
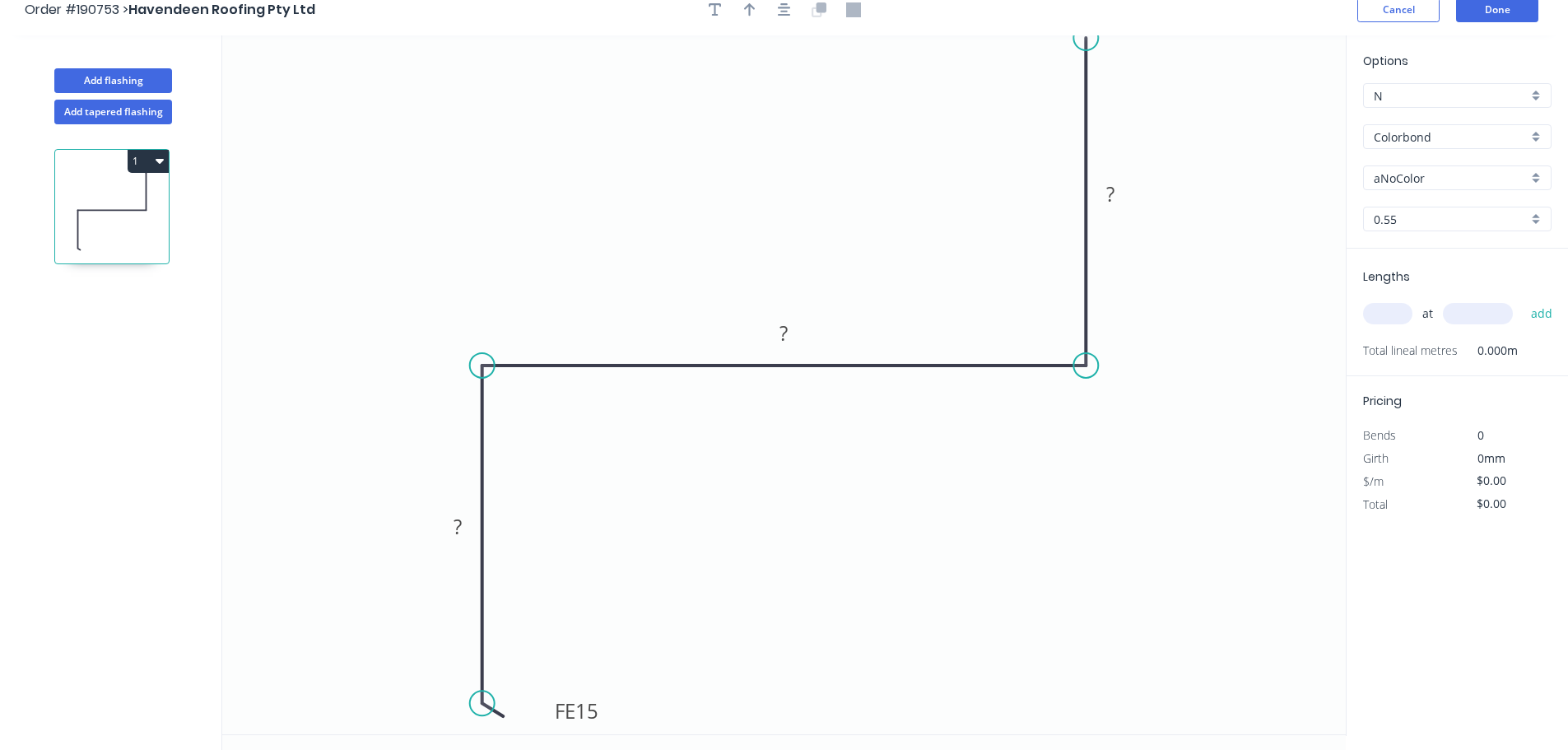
scroll to position [31, 0]
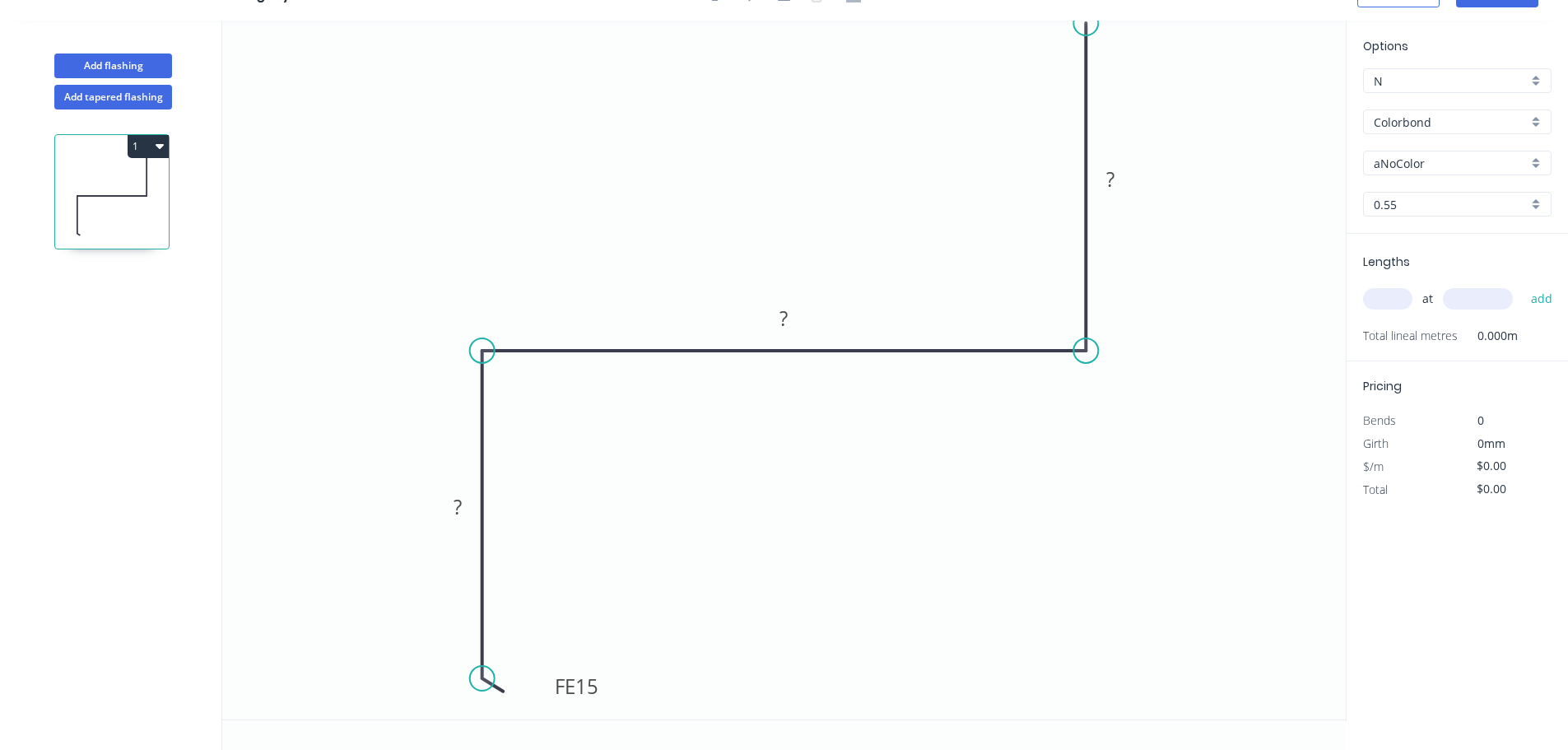
drag, startPoint x: 493, startPoint y: 689, endPoint x: 495, endPoint y: 678, distance: 11.2
click at [495, 678] on circle at bounding box center [482, 679] width 25 height 25
click at [598, 684] on tspan "15" at bounding box center [587, 684] width 23 height 27
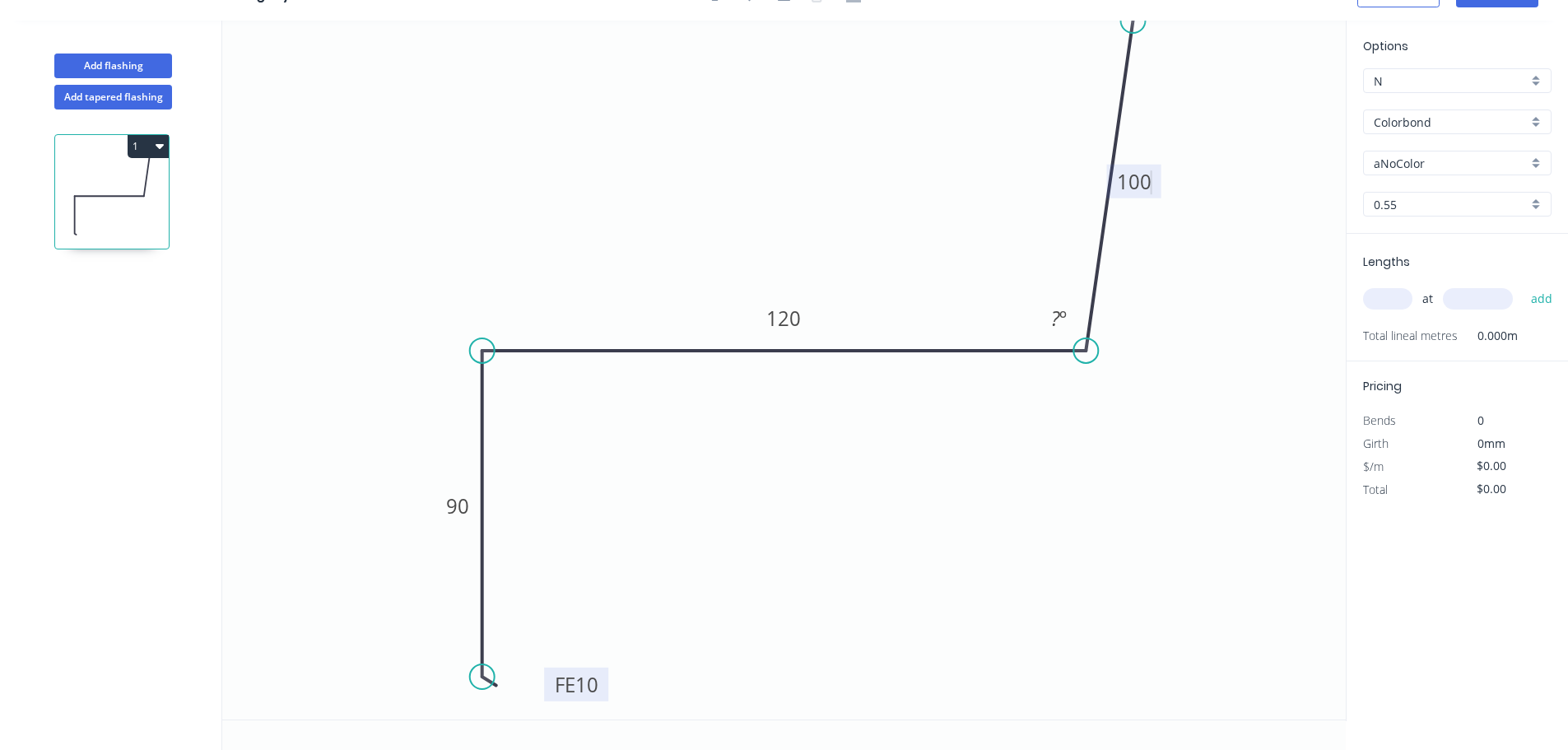
drag, startPoint x: 1090, startPoint y: 22, endPoint x: 1133, endPoint y: 21, distance: 43.0
click at [1133, 21] on circle at bounding box center [1133, 21] width 25 height 25
type input "$11.04"
click at [1058, 315] on tspan "?" at bounding box center [1055, 318] width 9 height 27
click at [1465, 115] on input "Colorbond" at bounding box center [1450, 122] width 154 height 17
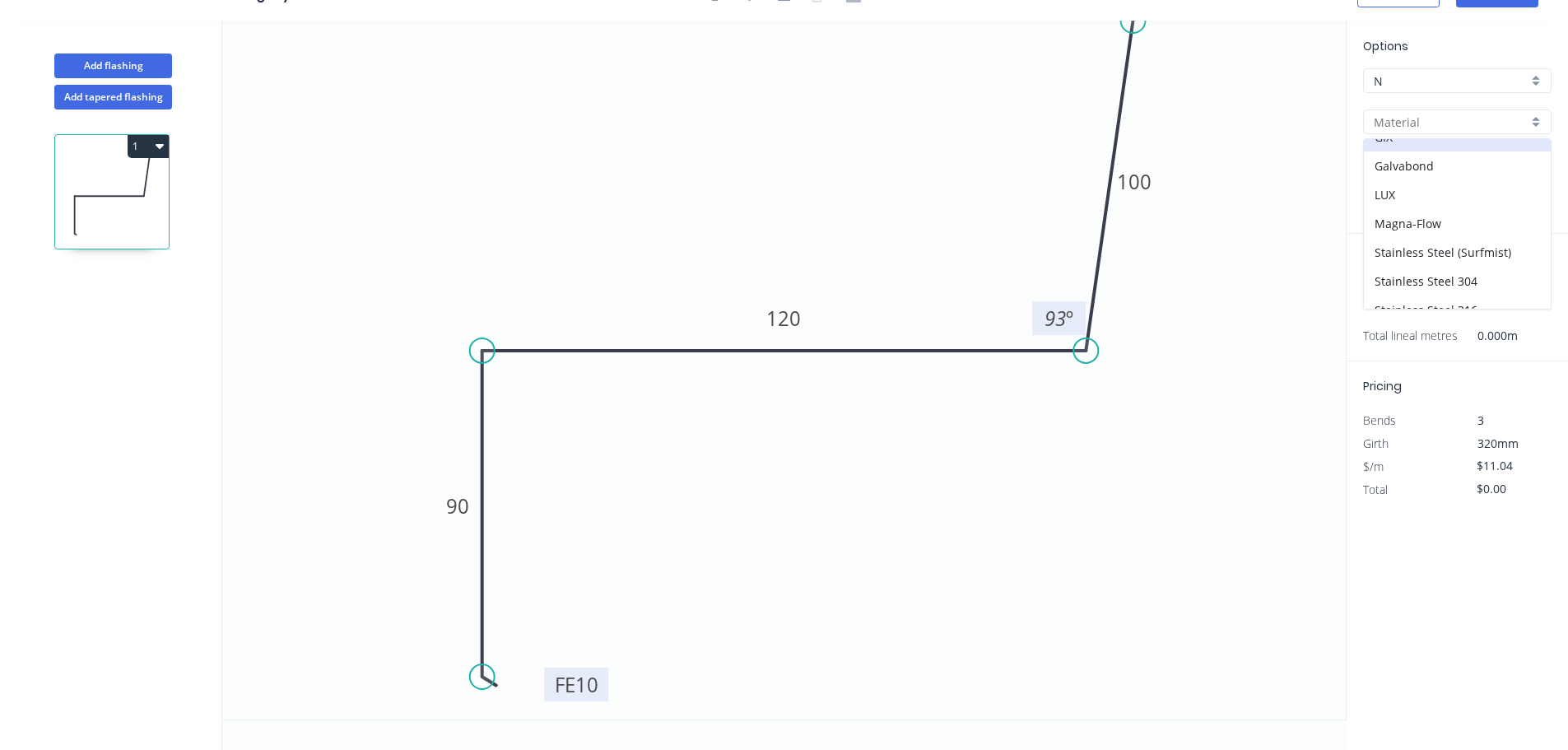
scroll to position [330, 0]
click at [1492, 248] on div "Z-600 Galvabond" at bounding box center [1457, 256] width 187 height 29
type input "Z-600 Galvabond"
type input "Galvabond"
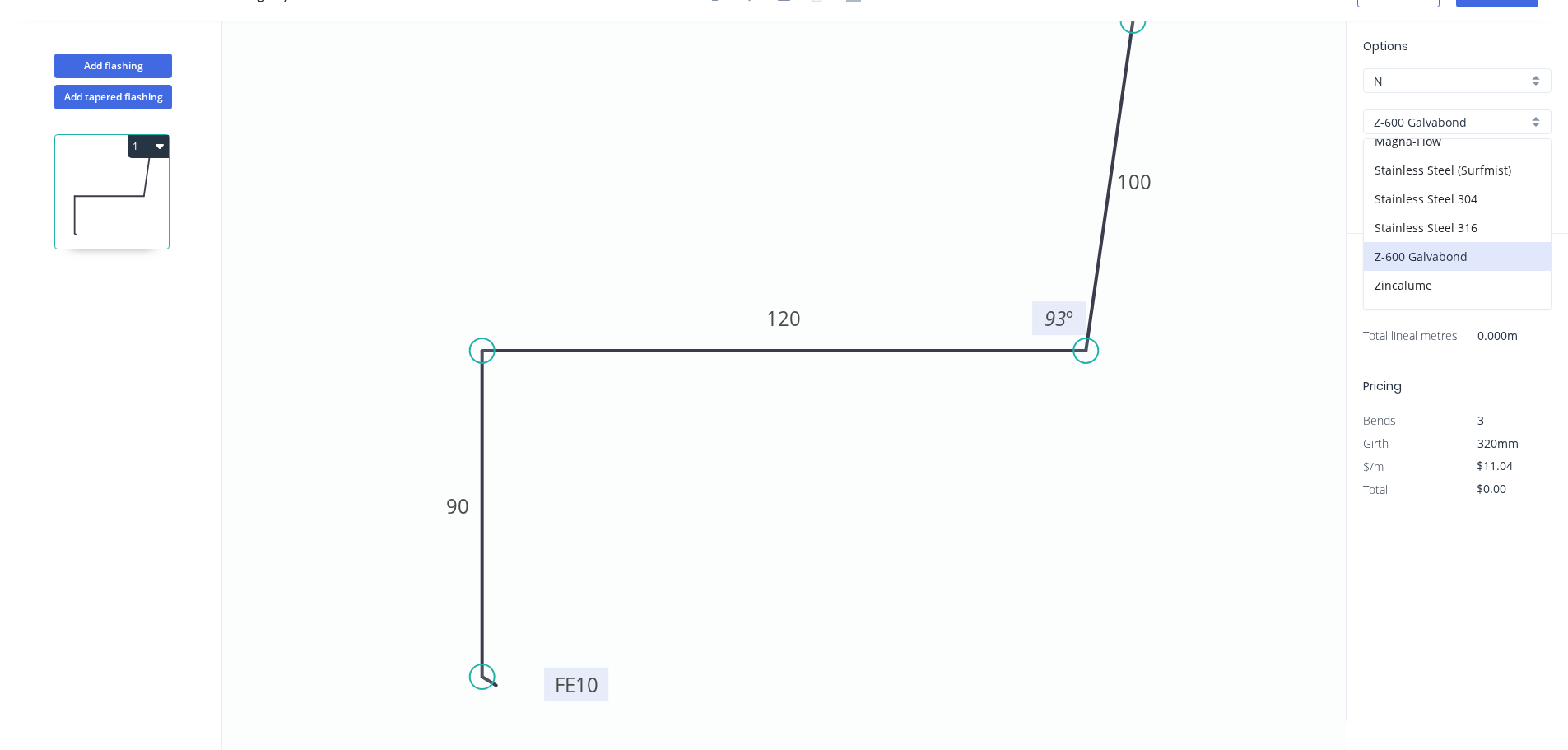
type input "$15.40"
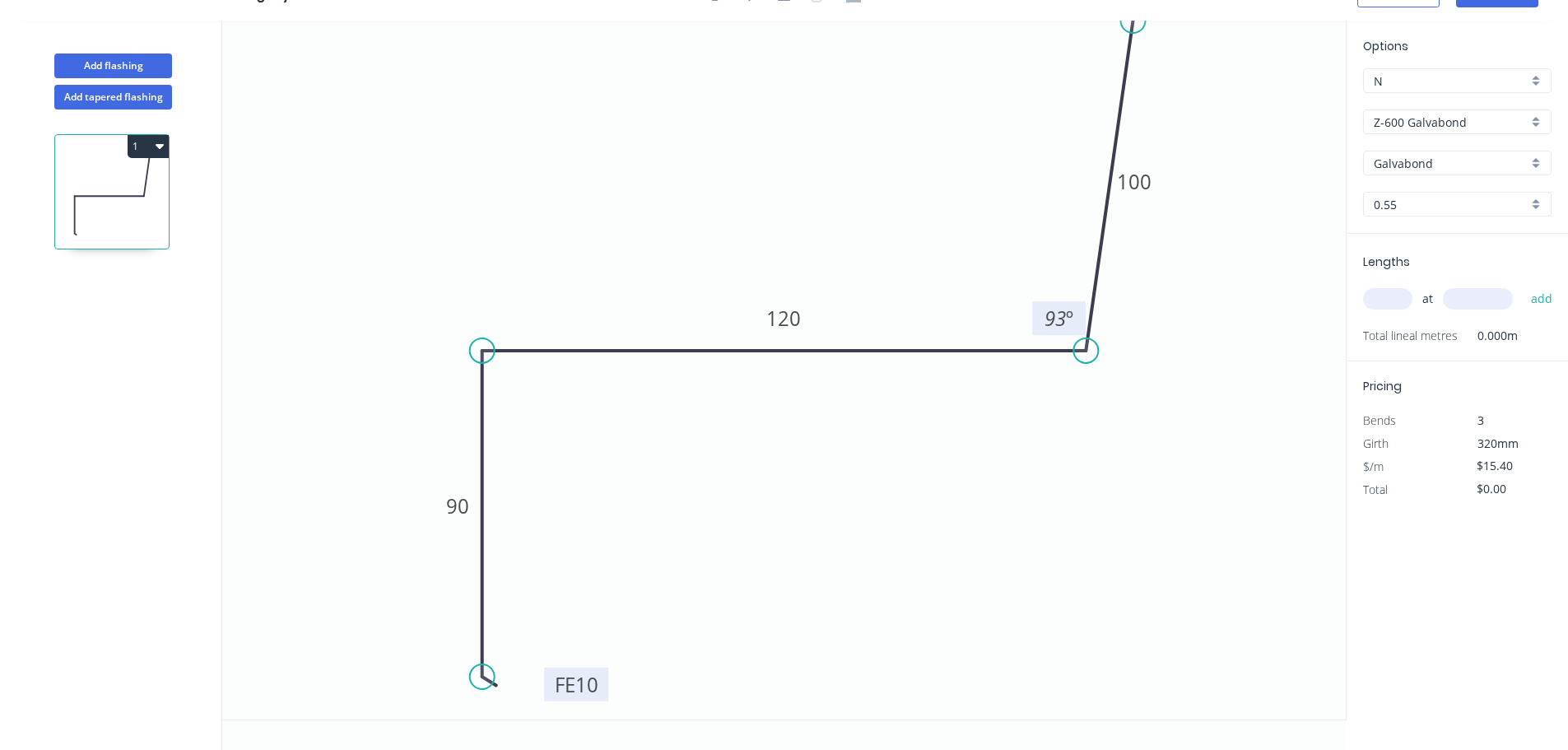
click at [1400, 301] on input "text" at bounding box center [1387, 299] width 49 height 22
type input "1"
type input "1000"
click at [1522, 285] on button "add" at bounding box center [1541, 299] width 39 height 28
type input "$15.40"
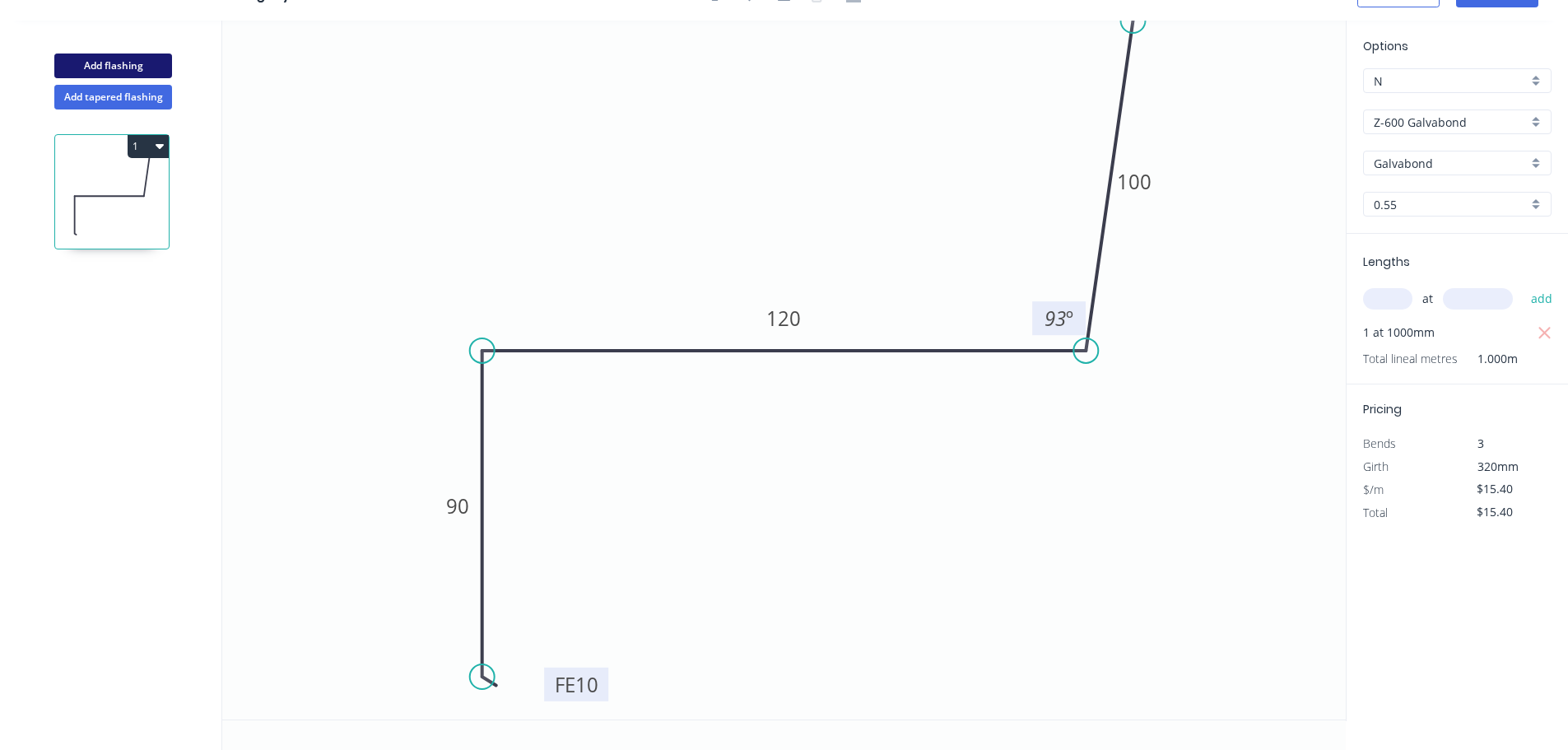
click at [78, 61] on button "Add flashing" at bounding box center [113, 66] width 118 height 25
type input "$0.00"
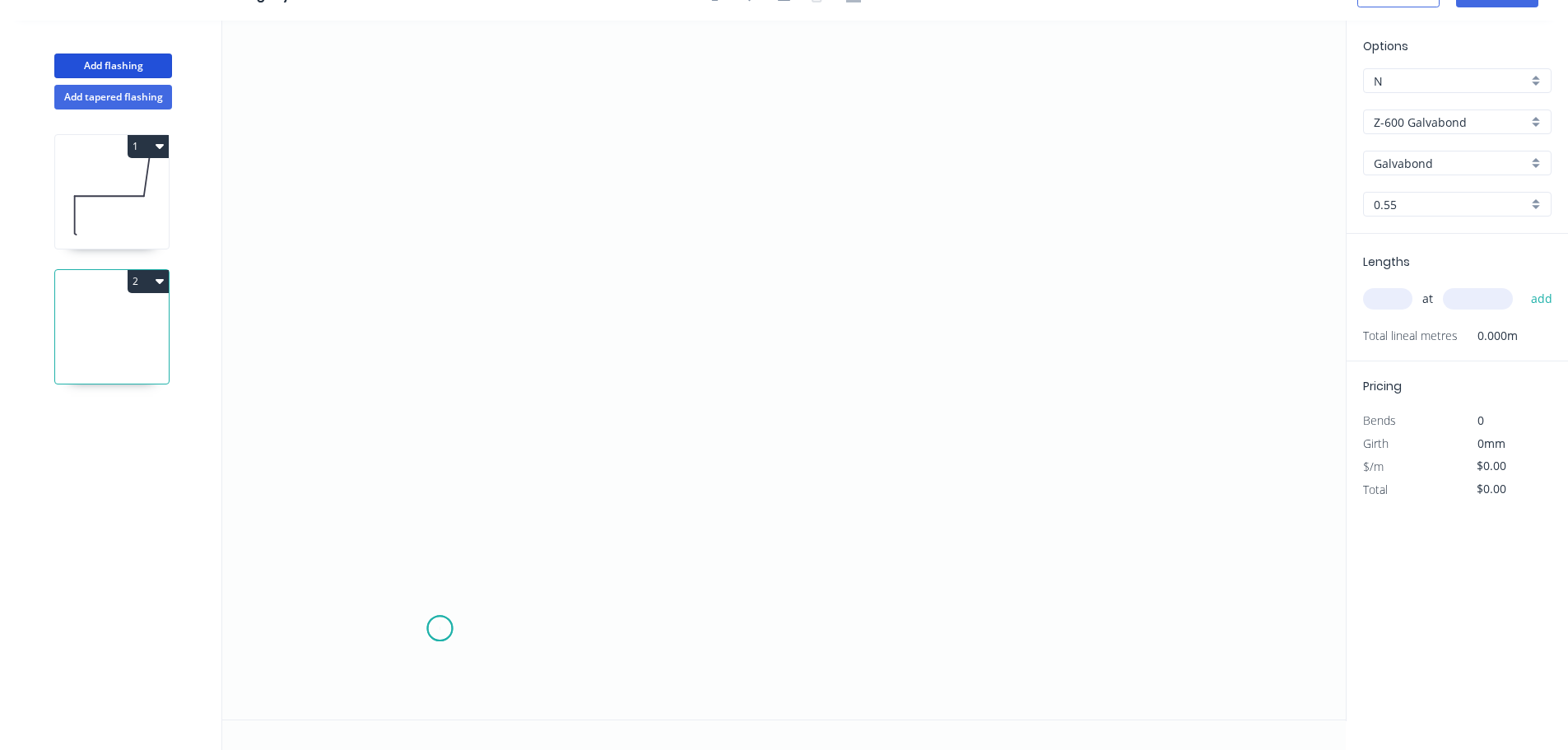
click at [439, 629] on icon "0" at bounding box center [784, 370] width 1123 height 699
click at [456, 217] on icon "0" at bounding box center [784, 370] width 1123 height 699
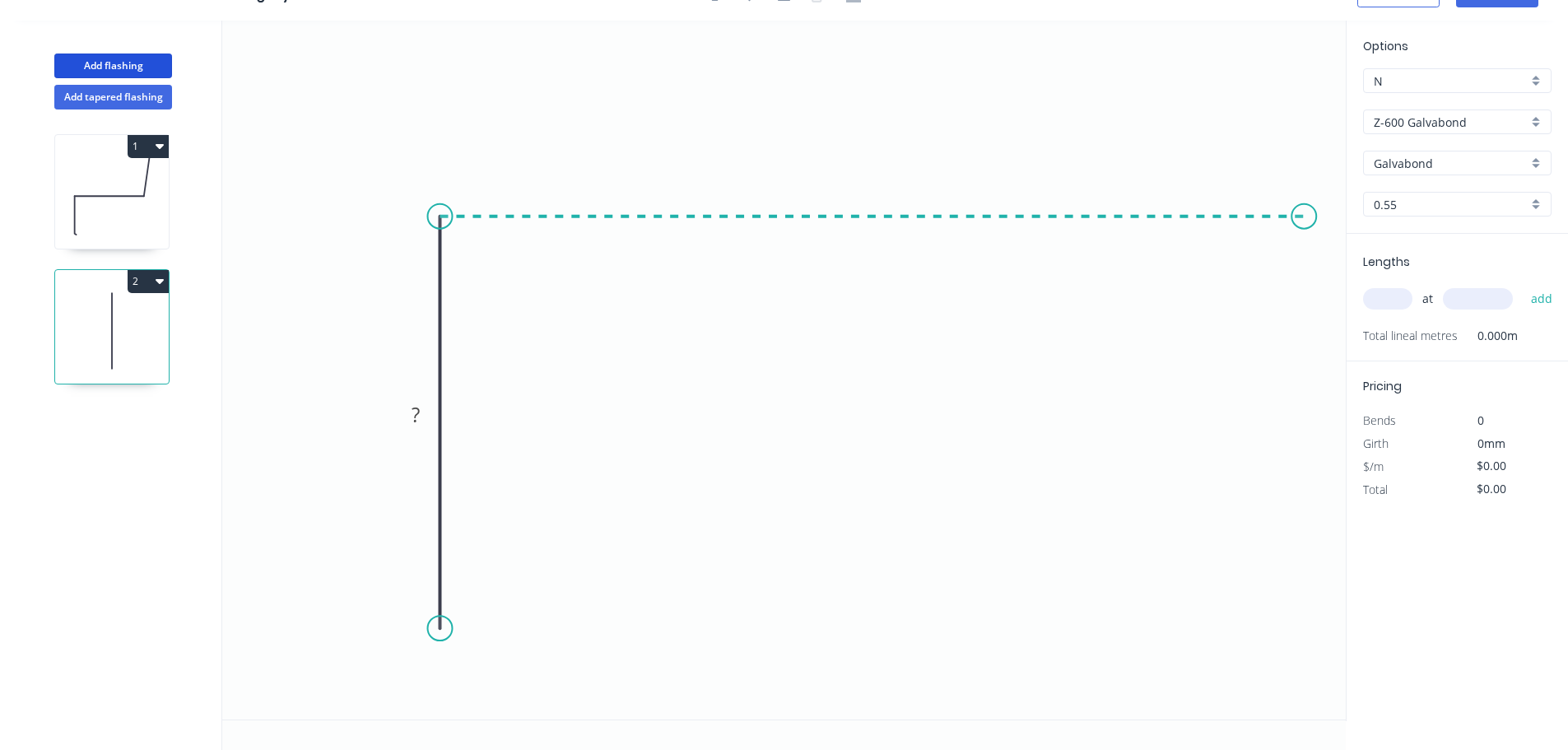
click at [1323, 228] on icon "0 ?" at bounding box center [784, 370] width 1123 height 699
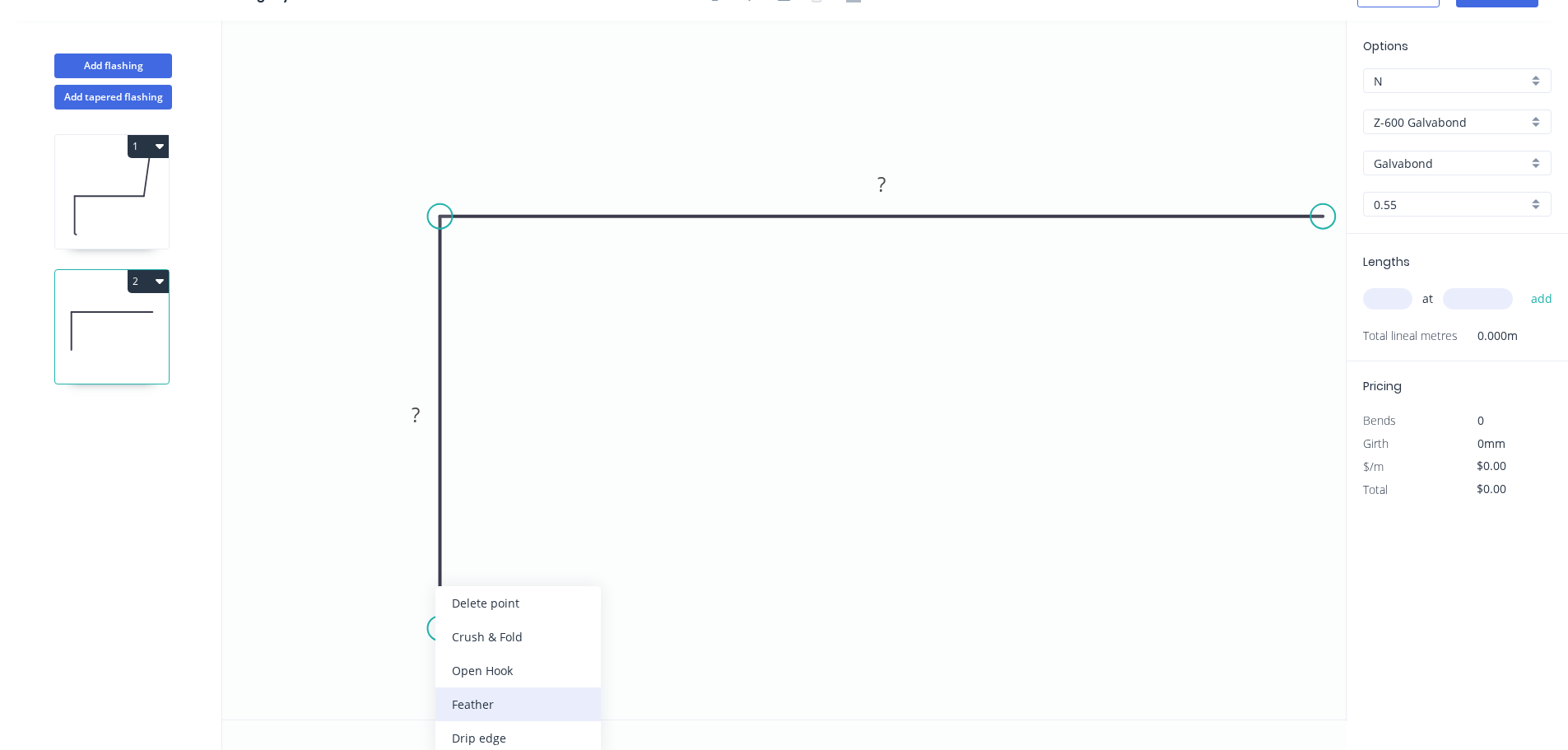
click at [531, 704] on div "Feather" at bounding box center [517, 704] width 165 height 34
click at [480, 690] on div "Flip bend" at bounding box center [519, 686] width 165 height 34
drag, startPoint x: 503, startPoint y: 603, endPoint x: 574, endPoint y: 650, distance: 85.1
click at [574, 650] on rect at bounding box center [545, 645] width 64 height 34
click at [558, 650] on tspan "15" at bounding box center [556, 646] width 23 height 27
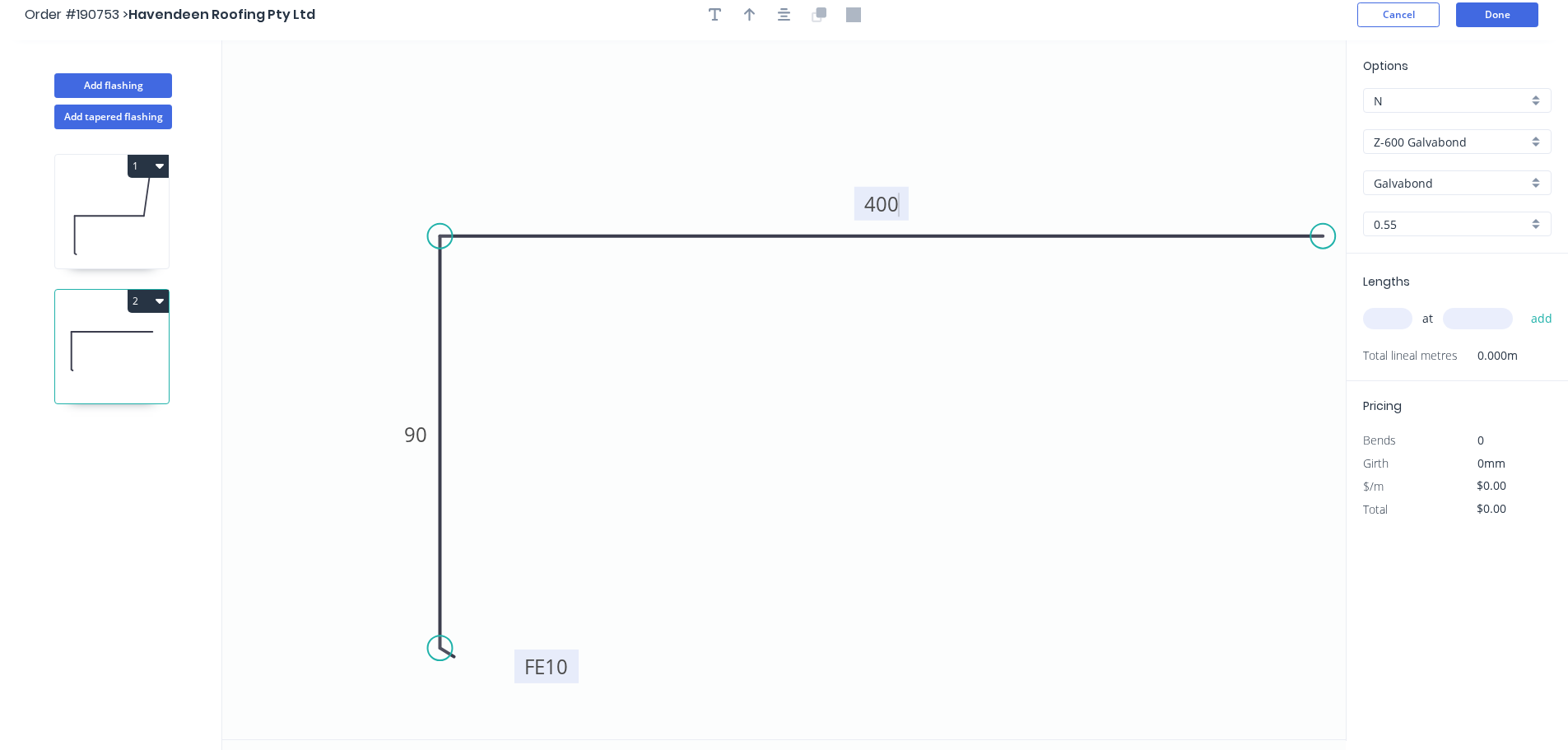
scroll to position [0, 0]
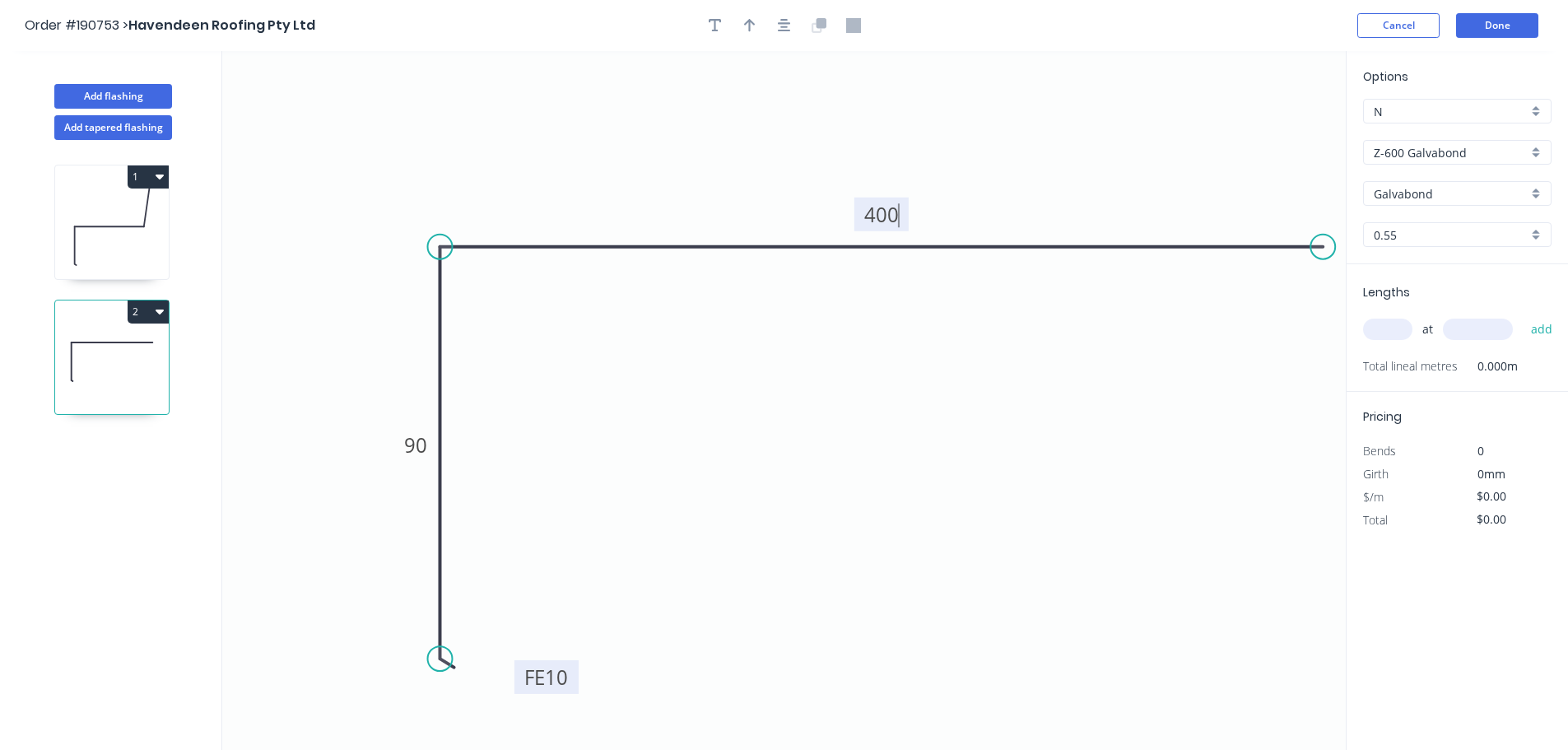
click at [779, 24] on icon "button" at bounding box center [784, 26] width 13 height 13
type input "$20.18"
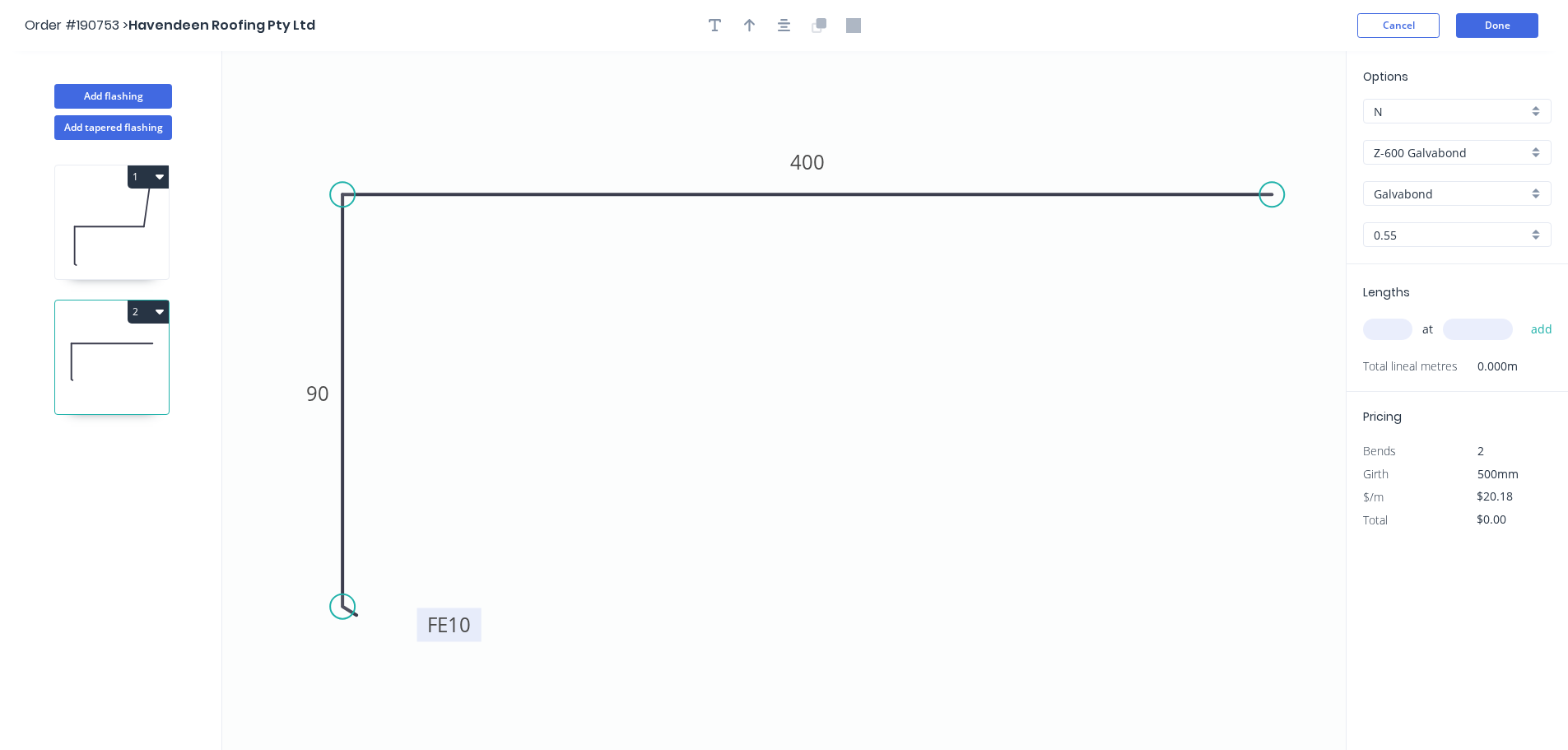
drag, startPoint x: 1218, startPoint y: 192, endPoint x: 1290, endPoint y: 194, distance: 72.0
click at [1284, 194] on circle at bounding box center [1272, 194] width 25 height 25
click at [1377, 330] on input "text" at bounding box center [1387, 330] width 49 height 22
type input "1"
type input "1000"
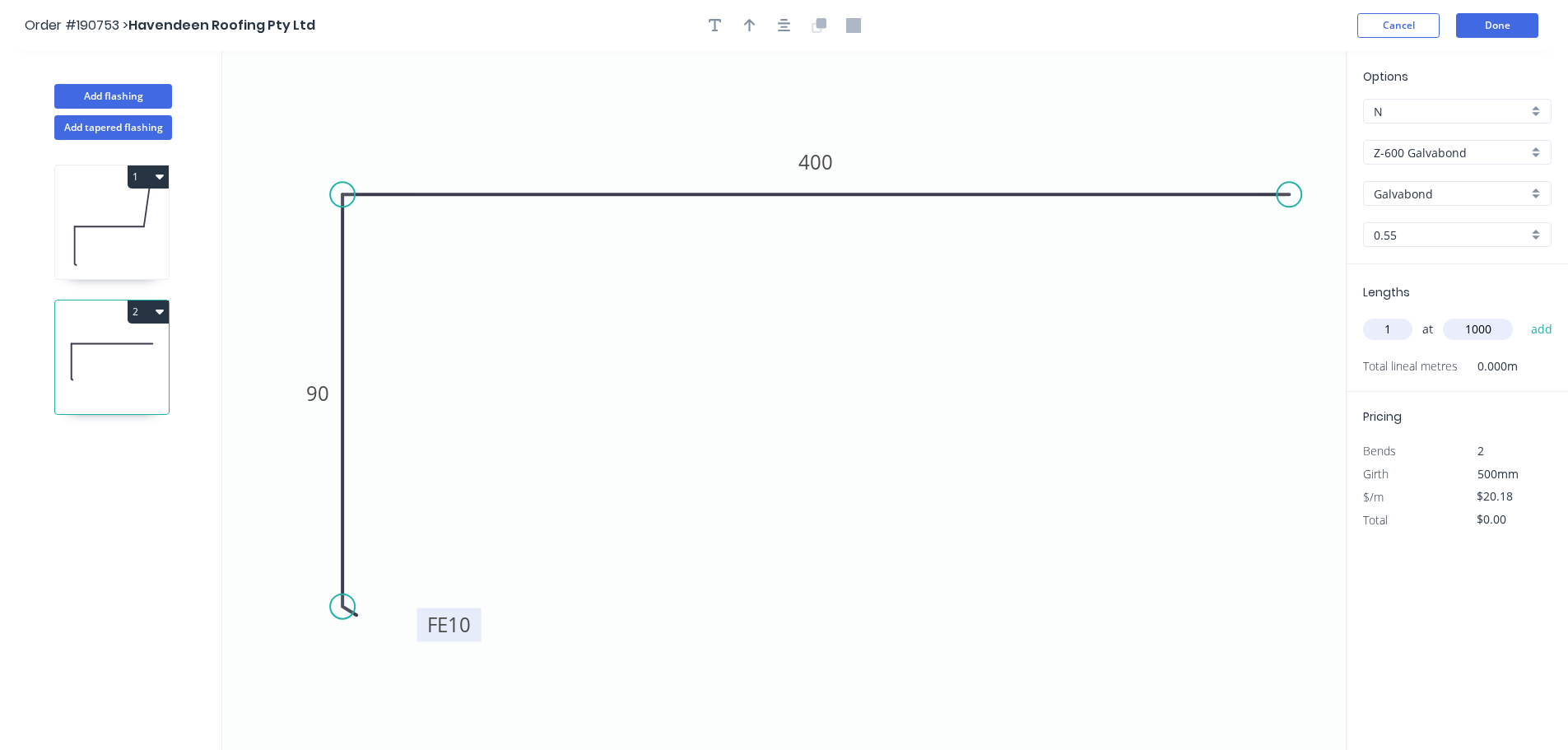
click at [1522, 316] on button "add" at bounding box center [1541, 330] width 39 height 28
type input "$20.18"
click at [146, 100] on button "Add flashing" at bounding box center [113, 96] width 118 height 25
type input "$0.00"
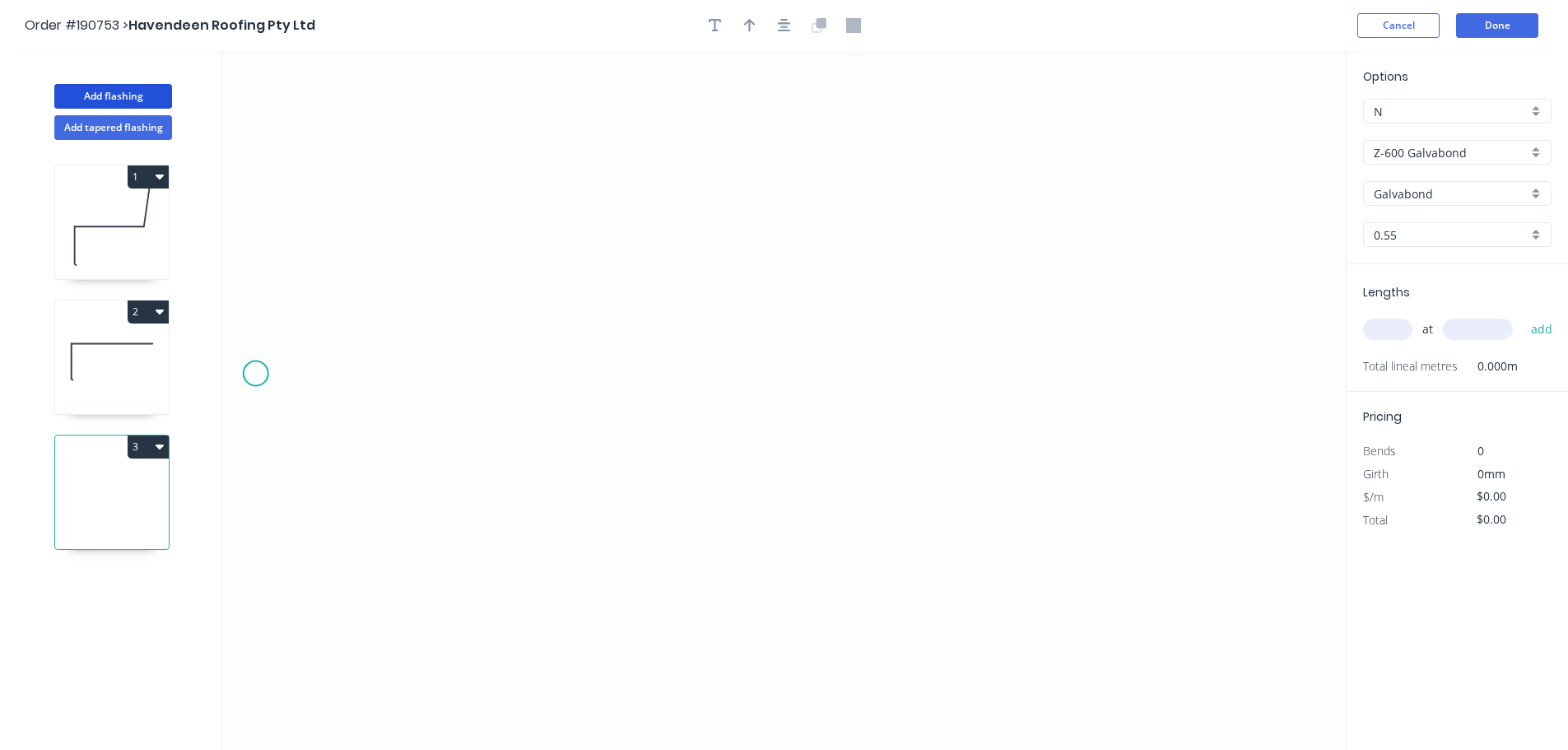
click at [255, 374] on icon "0" at bounding box center [784, 400] width 1123 height 699
click at [454, 378] on icon "0" at bounding box center [784, 400] width 1123 height 699
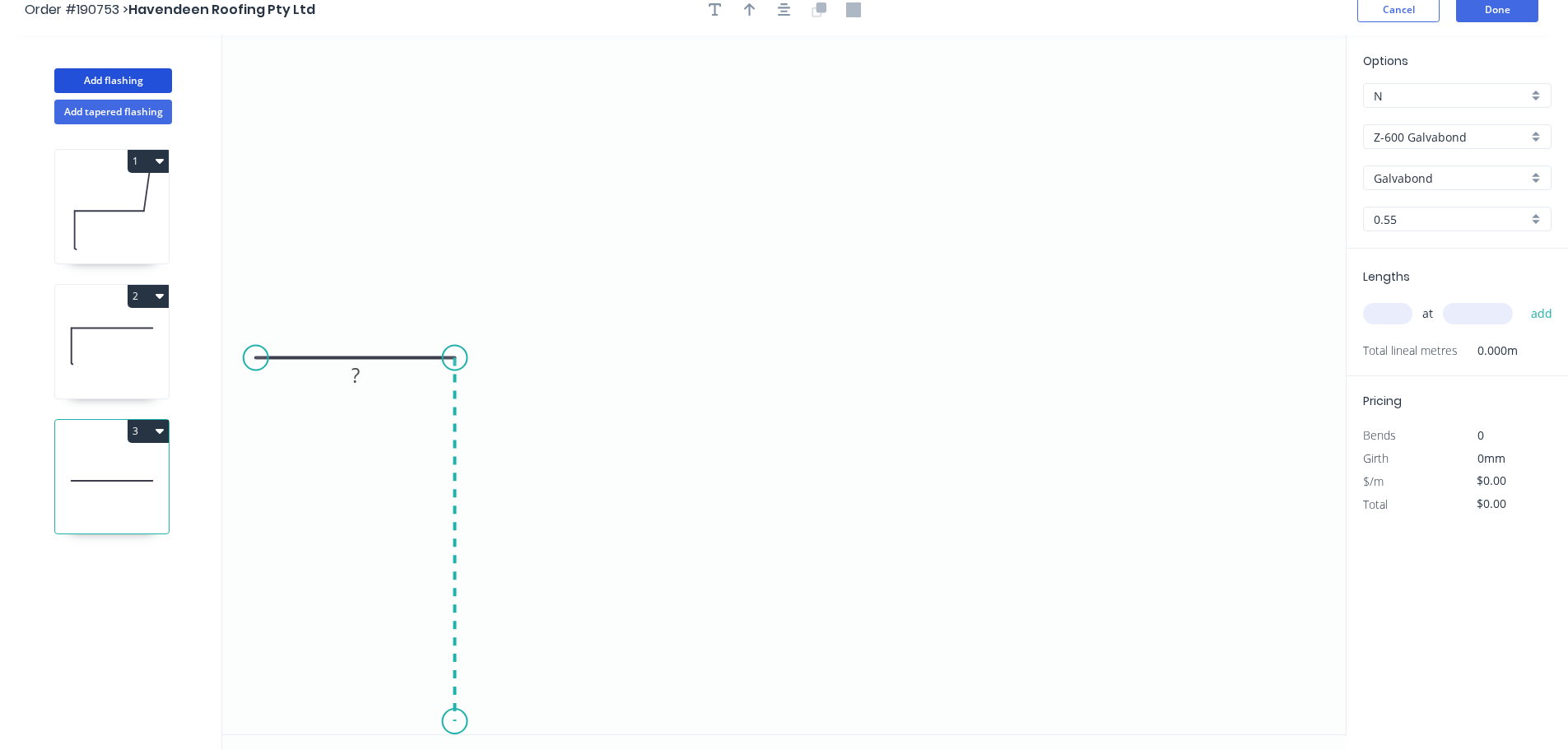
scroll to position [31, 0]
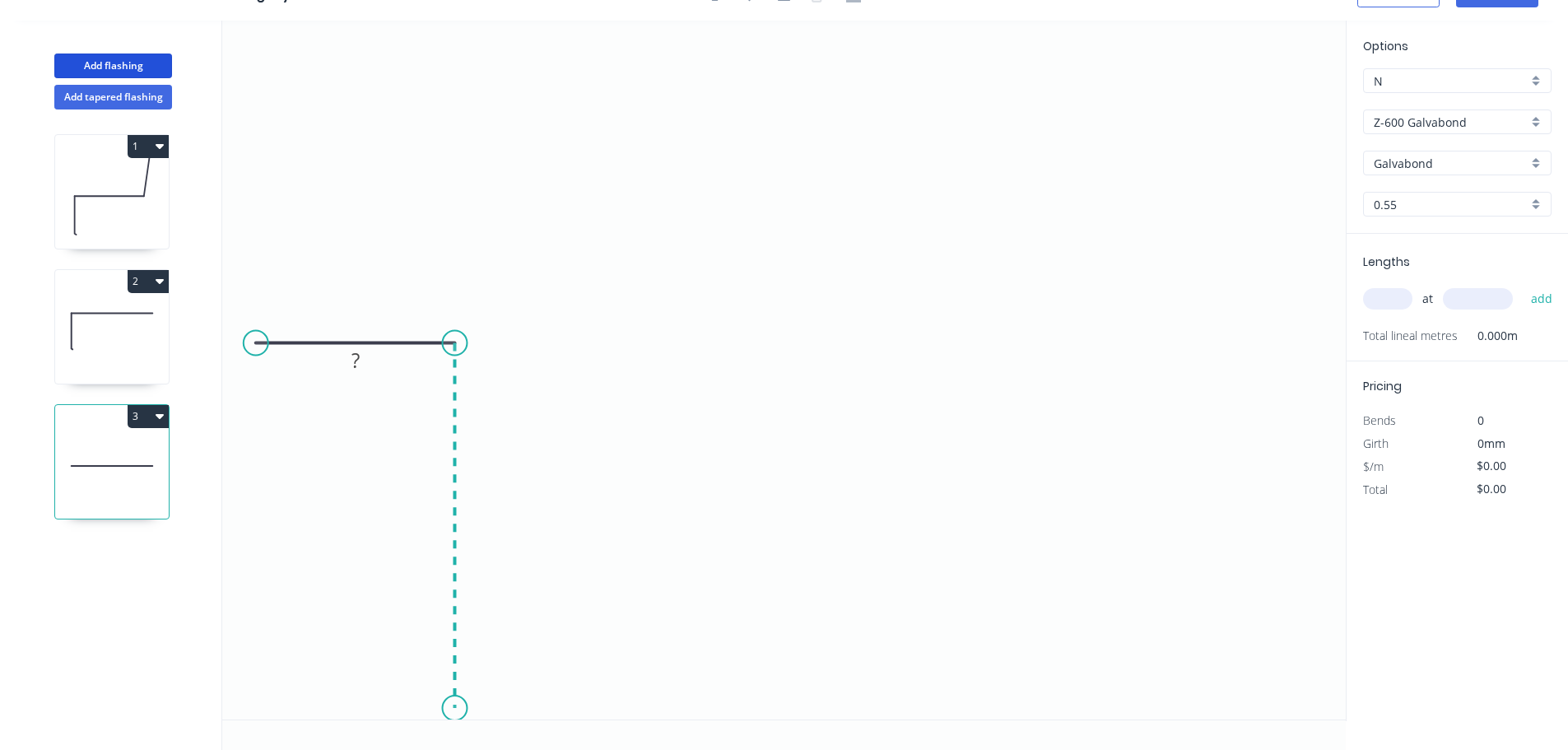
click at [447, 709] on icon "0 ?" at bounding box center [784, 370] width 1123 height 699
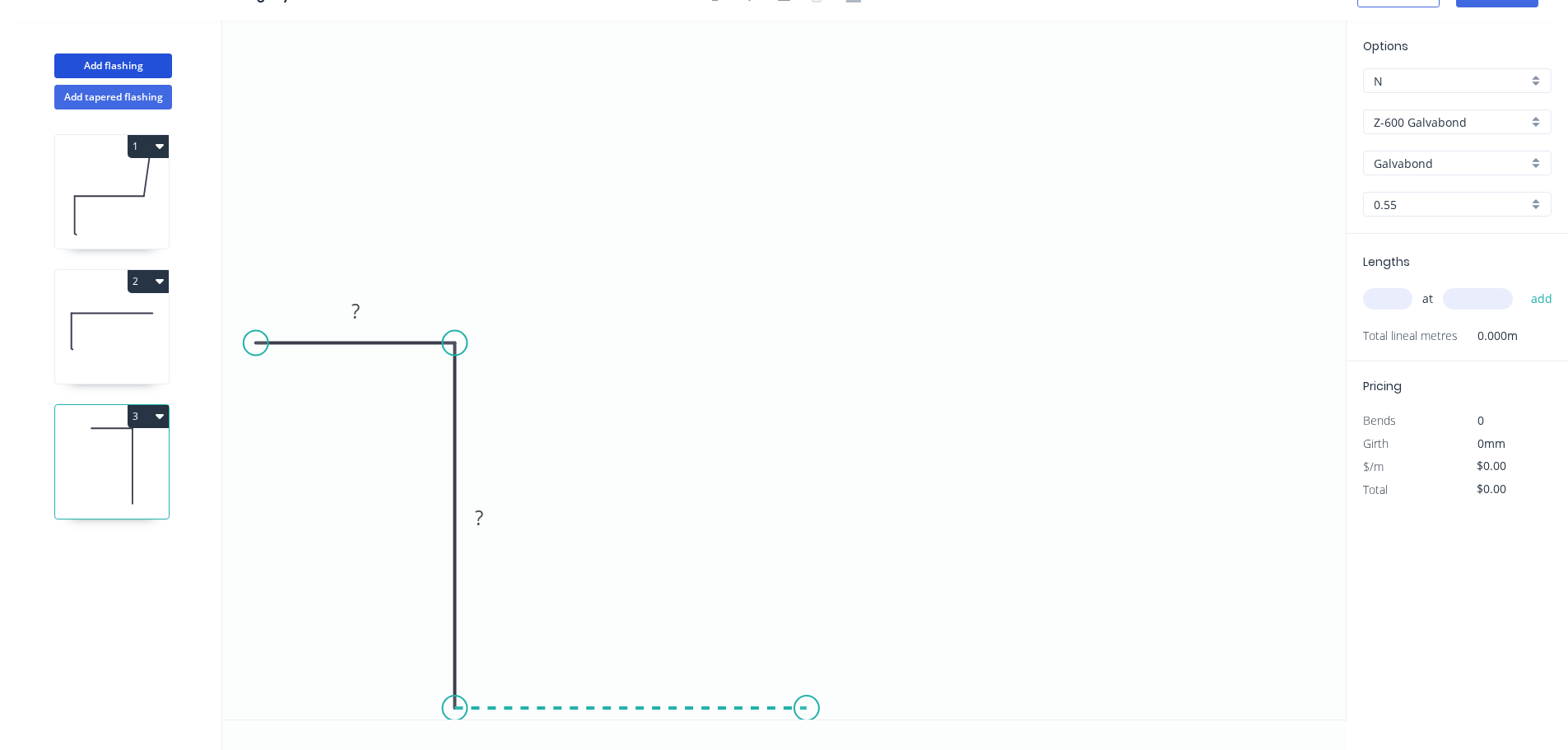
click at [807, 687] on icon "0 ? ?" at bounding box center [784, 370] width 1123 height 699
click at [798, 325] on icon "0 ? ? ?" at bounding box center [784, 370] width 1123 height 699
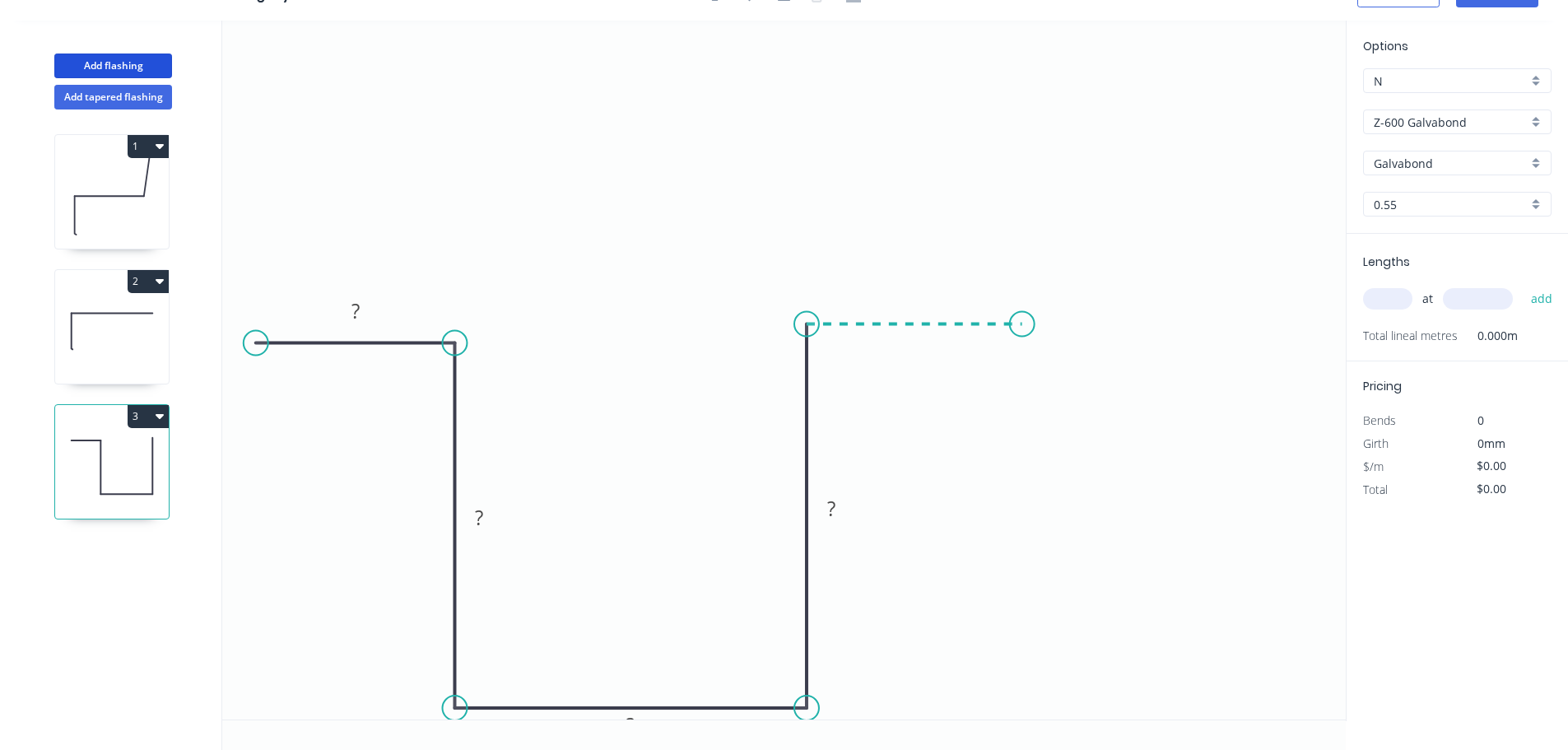
click at [1022, 331] on icon "0 ? ? ? ?" at bounding box center [784, 370] width 1123 height 699
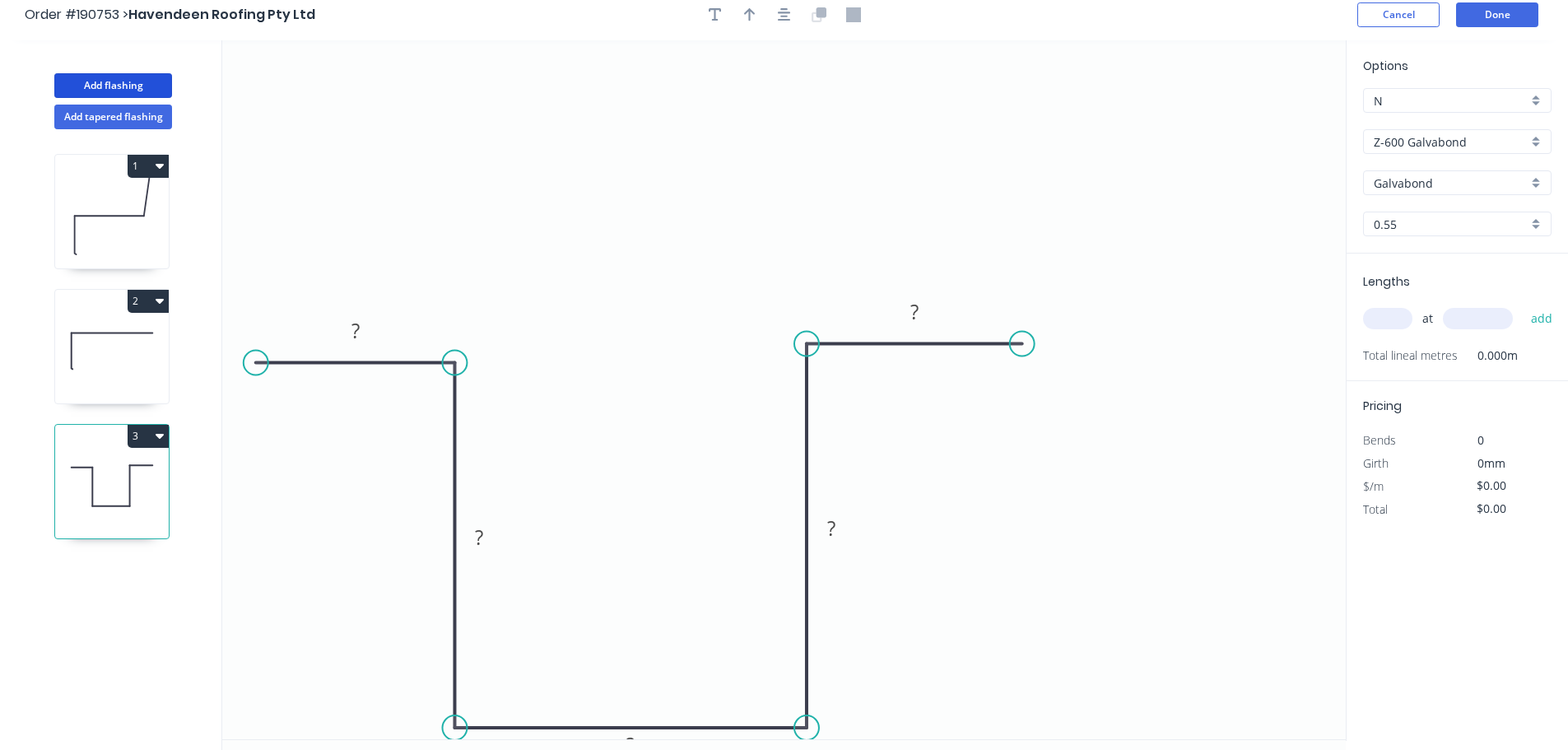
scroll to position [0, 0]
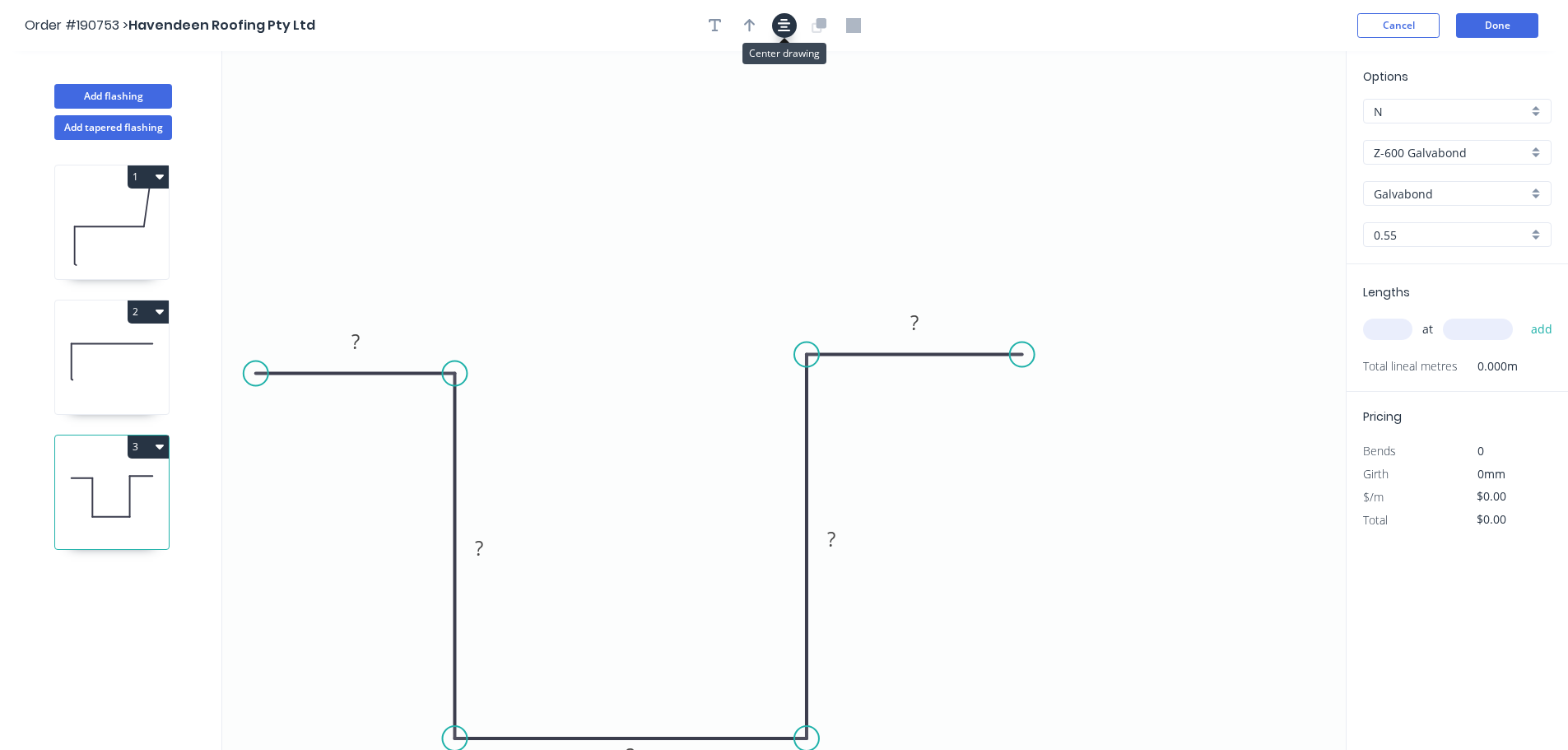
click at [782, 23] on icon "button" at bounding box center [784, 26] width 13 height 13
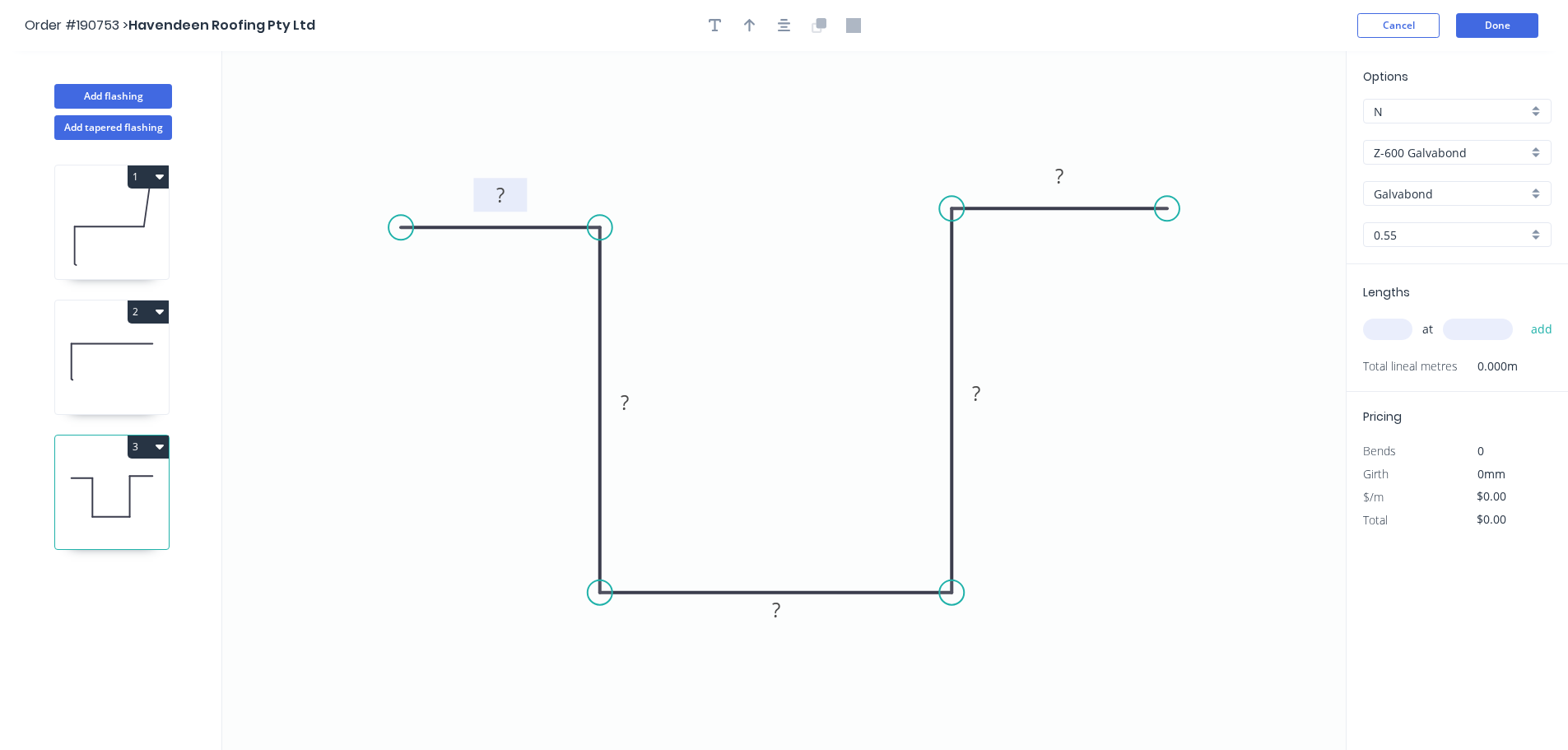
click at [500, 186] on tspan "?" at bounding box center [501, 194] width 8 height 27
click at [385, 230] on circle at bounding box center [387, 228] width 25 height 25
click at [506, 195] on rect at bounding box center [493, 196] width 33 height 23
click at [791, 30] on button "button" at bounding box center [784, 26] width 25 height 25
type input "$16.10"
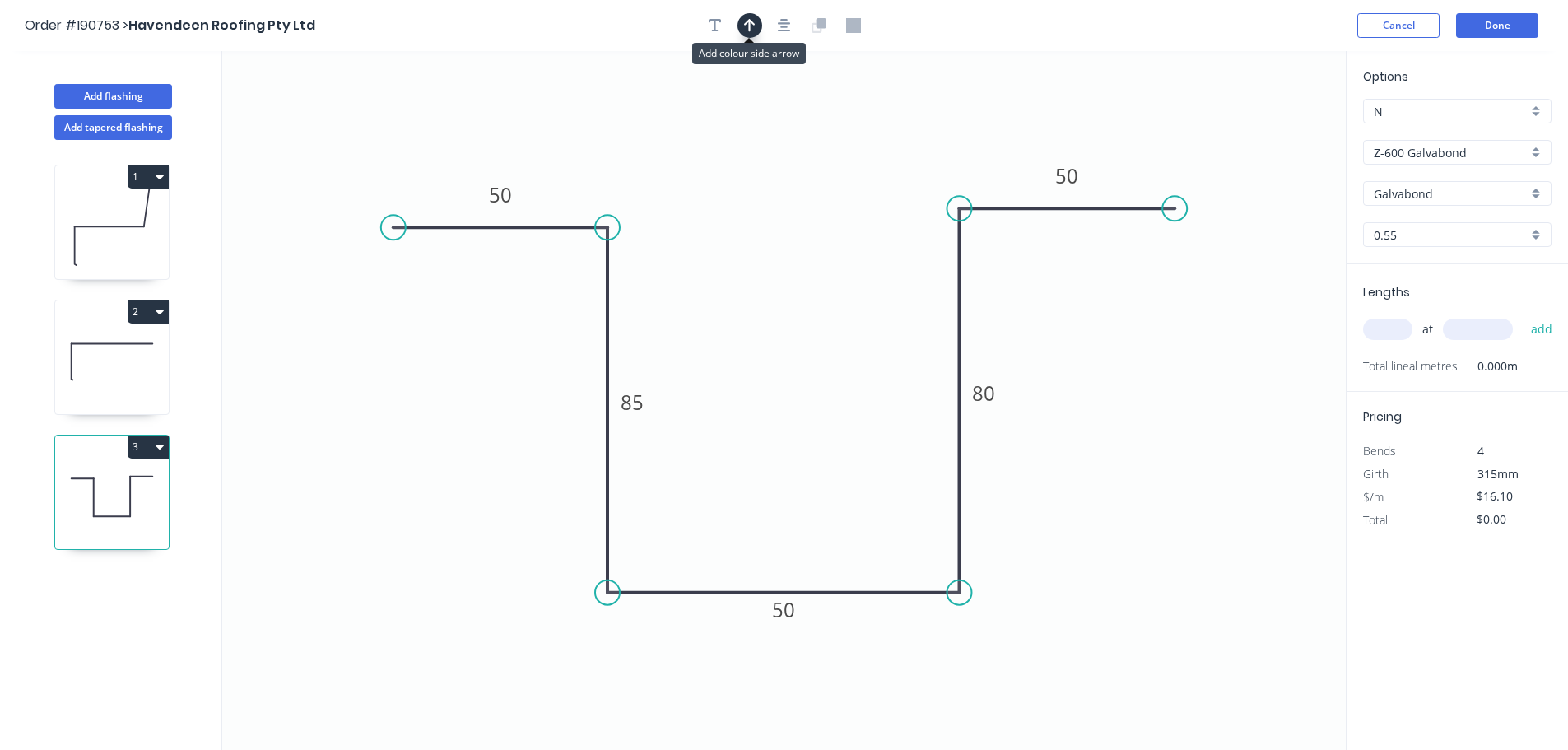
click at [742, 29] on button "button" at bounding box center [750, 26] width 25 height 25
drag, startPoint x: 1263, startPoint y: 130, endPoint x: 884, endPoint y: 142, distance: 379.2
click at [792, 125] on icon at bounding box center [792, 110] width 15 height 52
click at [1448, 151] on input "Z-600 Galvabond" at bounding box center [1450, 152] width 154 height 17
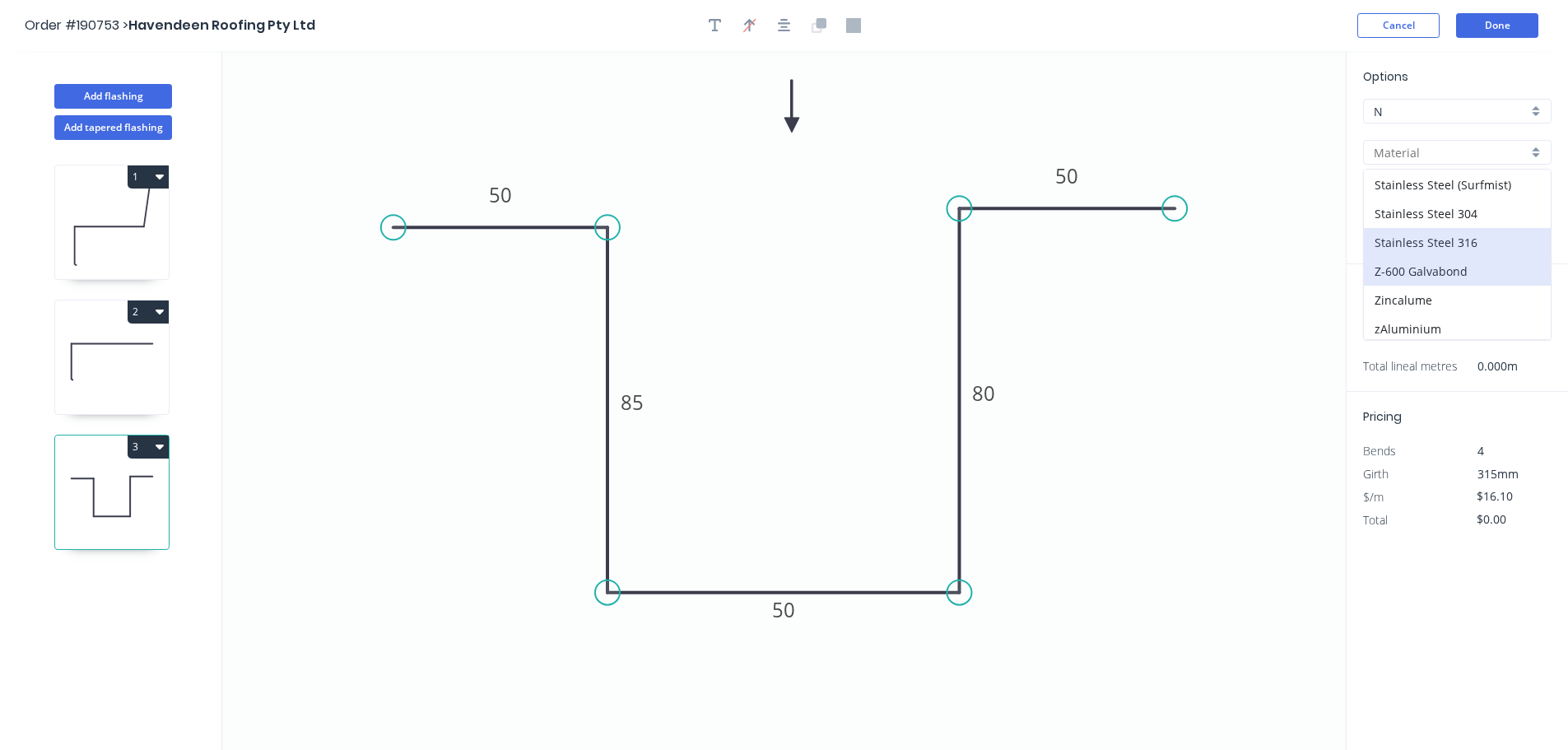
scroll to position [349, 0]
click at [1462, 287] on div "Zincalume" at bounding box center [1457, 296] width 187 height 29
type input "Zincalume"
type input "$10.89"
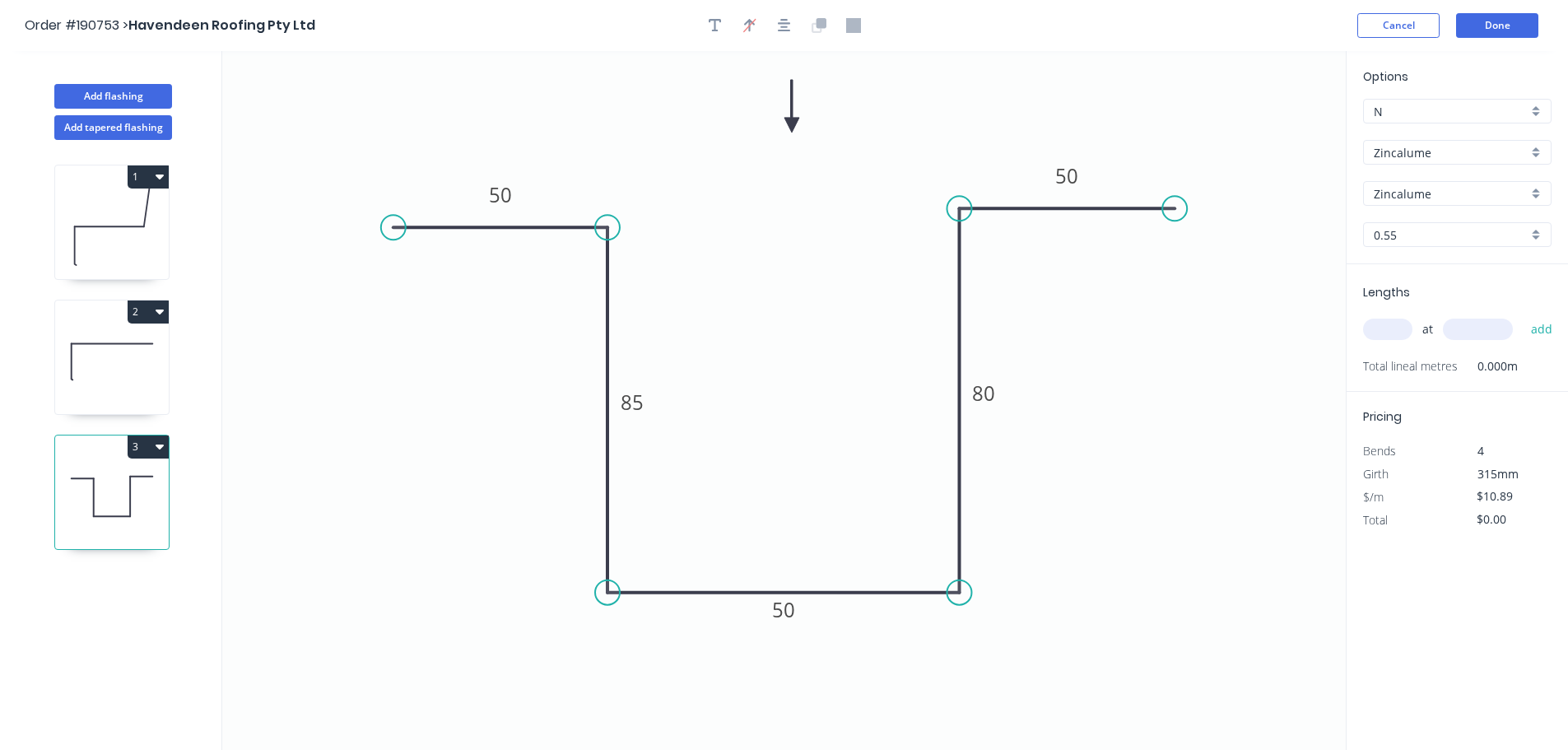
click at [1432, 219] on div "Options N N Zincalume Zincalume Zincalume Zincalume 0.55 0.55" at bounding box center [1457, 165] width 222 height 197
click at [1434, 236] on input "0.55" at bounding box center [1450, 235] width 154 height 17
click at [1462, 298] on div "0.8" at bounding box center [1457, 295] width 187 height 29
type input "0.8"
type input "$16.17"
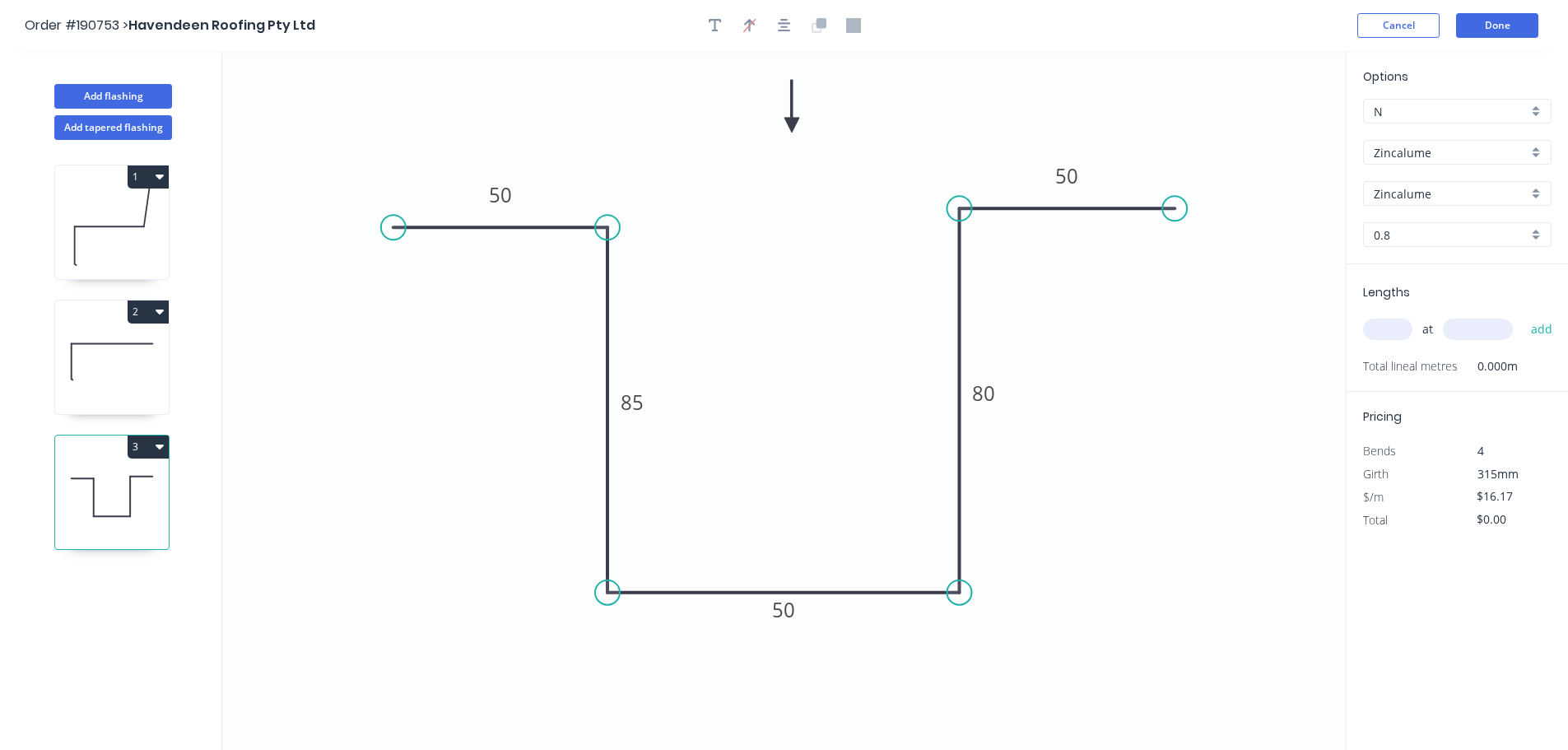
click at [1385, 331] on input "text" at bounding box center [1387, 330] width 49 height 22
type input "1"
type input "2400"
click at [1522, 316] on button "add" at bounding box center [1541, 330] width 39 height 28
type input "$38.81"
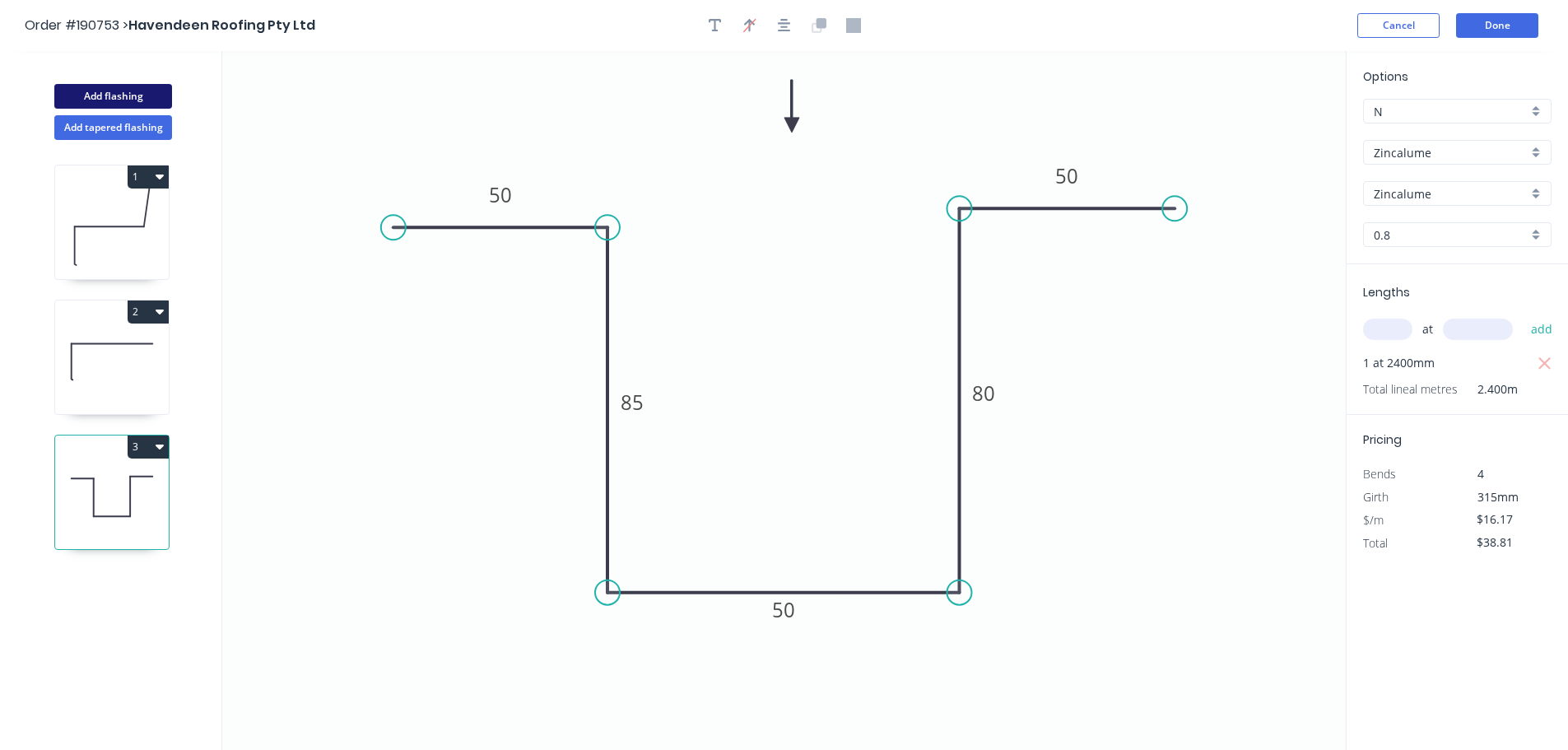
click at [92, 93] on button "Add flashing" at bounding box center [113, 96] width 118 height 25
type input "$0.00"
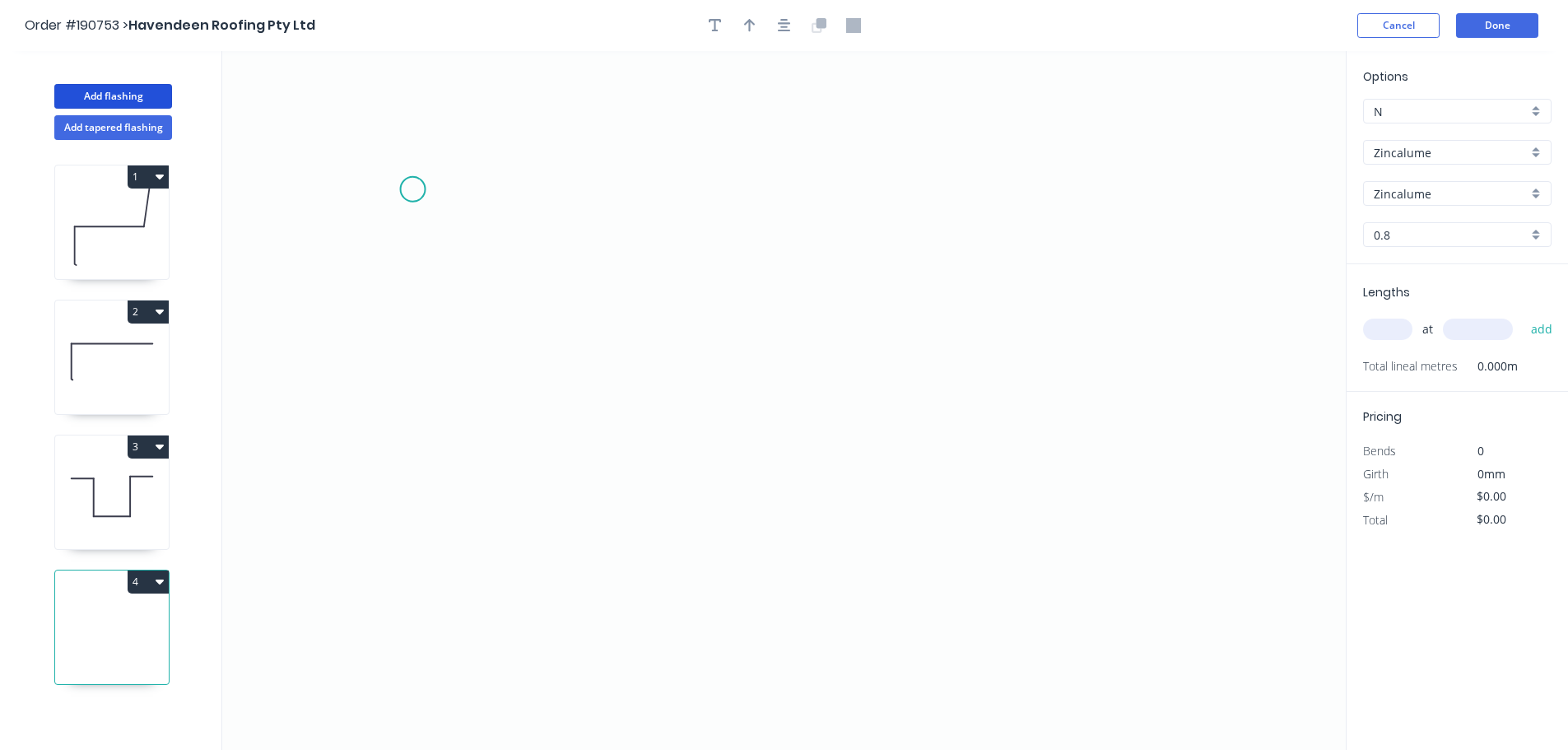
click at [415, 176] on icon "0" at bounding box center [784, 400] width 1123 height 699
drag, startPoint x: 417, startPoint y: 583, endPoint x: 608, endPoint y: 552, distance: 193.5
click at [417, 584] on icon "0" at bounding box center [784, 400] width 1123 height 699
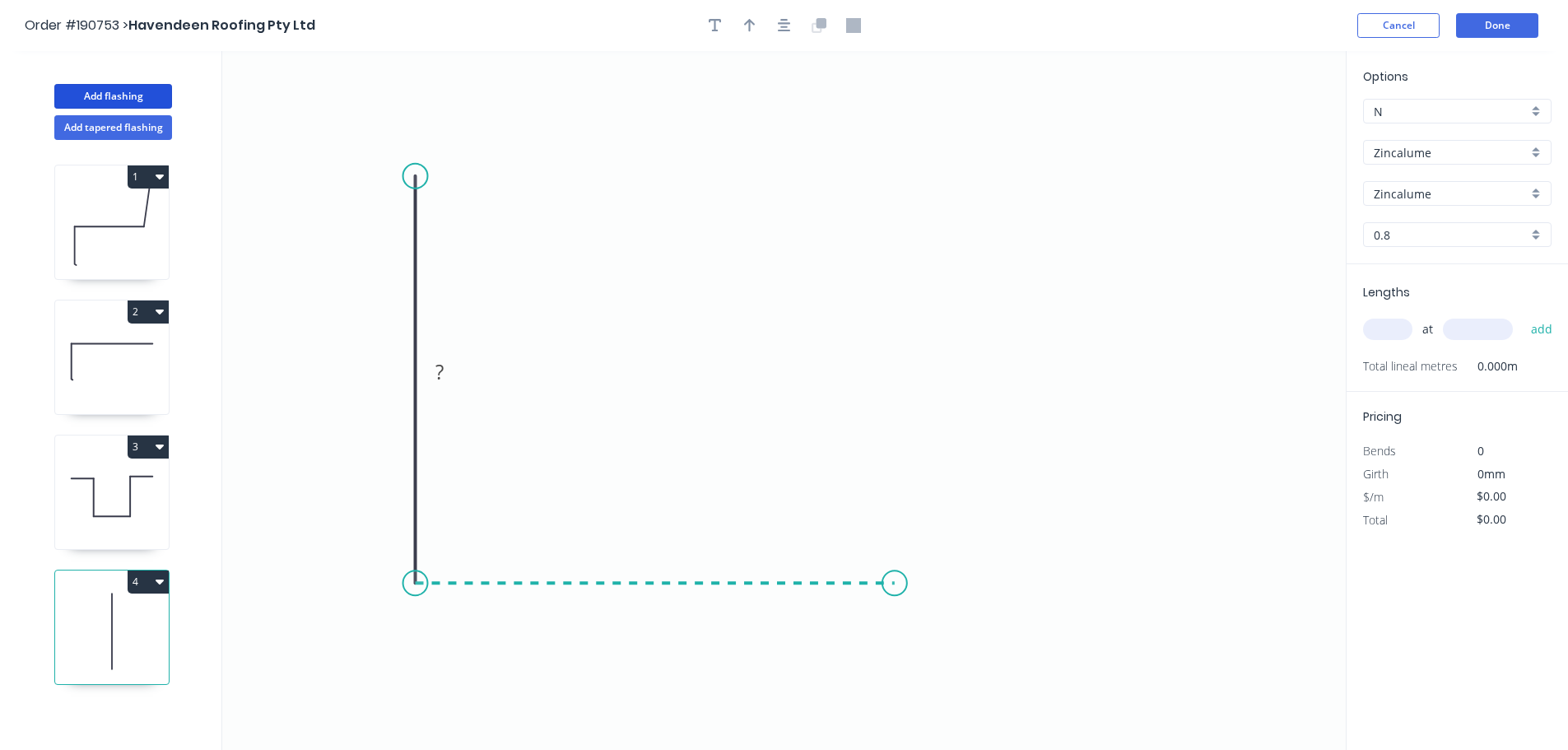
click at [895, 580] on icon "0 ?" at bounding box center [784, 400] width 1123 height 699
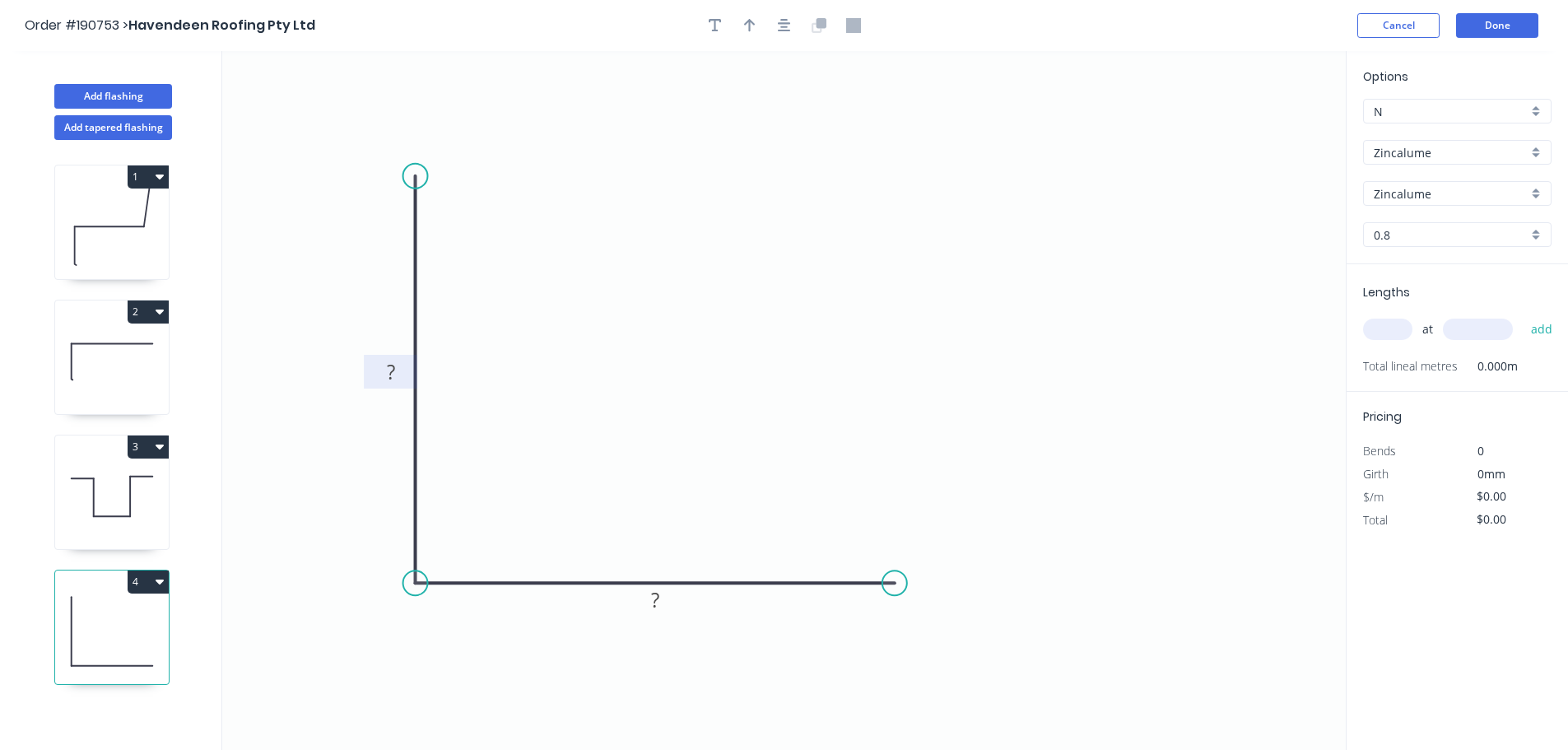
click at [392, 367] on tspan "?" at bounding box center [391, 371] width 8 height 27
click at [1400, 331] on input "text" at bounding box center [1387, 330] width 49 height 22
type input "$5.88"
type input "1"
type input "2400"
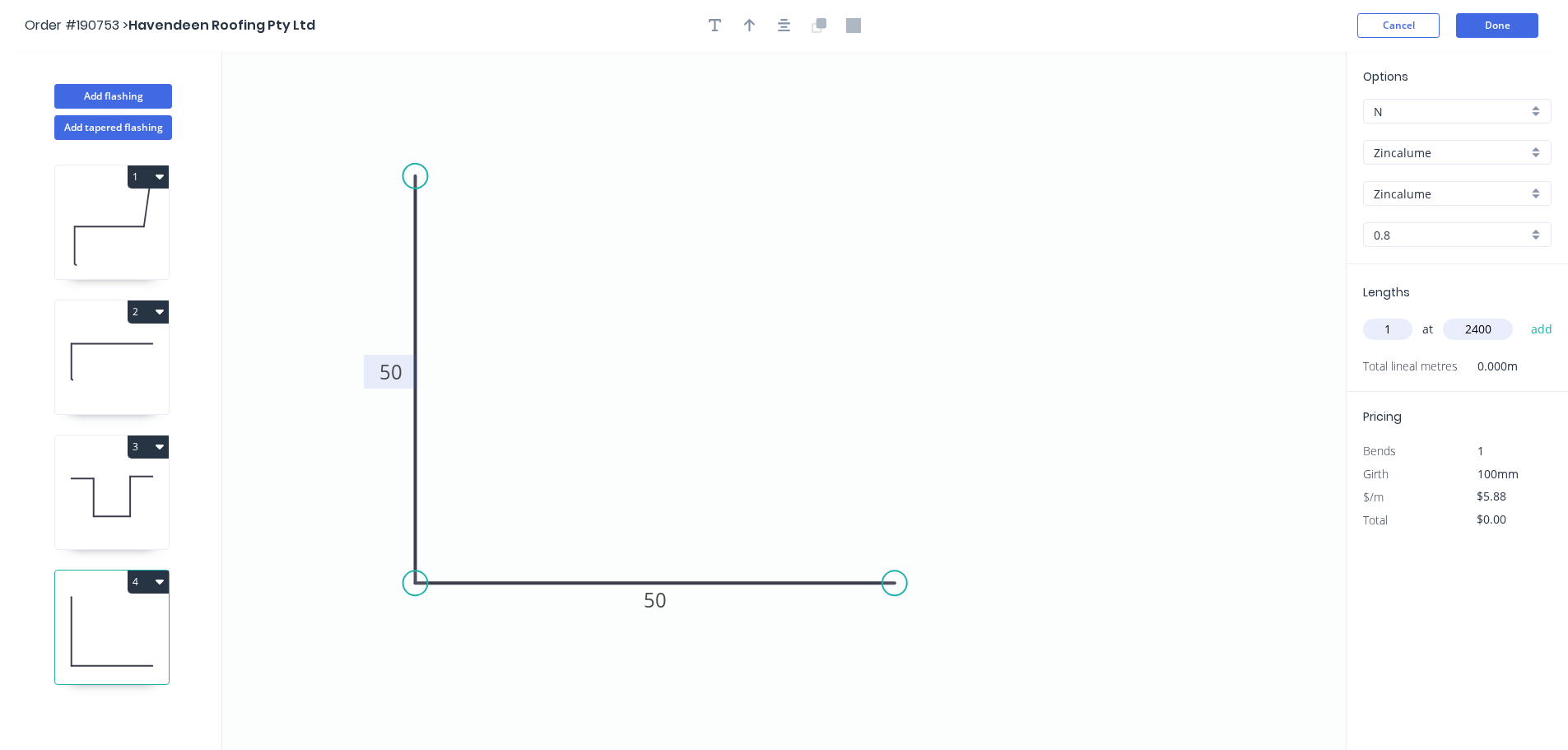
click at [1522, 316] on button "add" at bounding box center [1541, 330] width 39 height 28
type input "$14.11"
click at [786, 33] on button "button" at bounding box center [784, 26] width 25 height 25
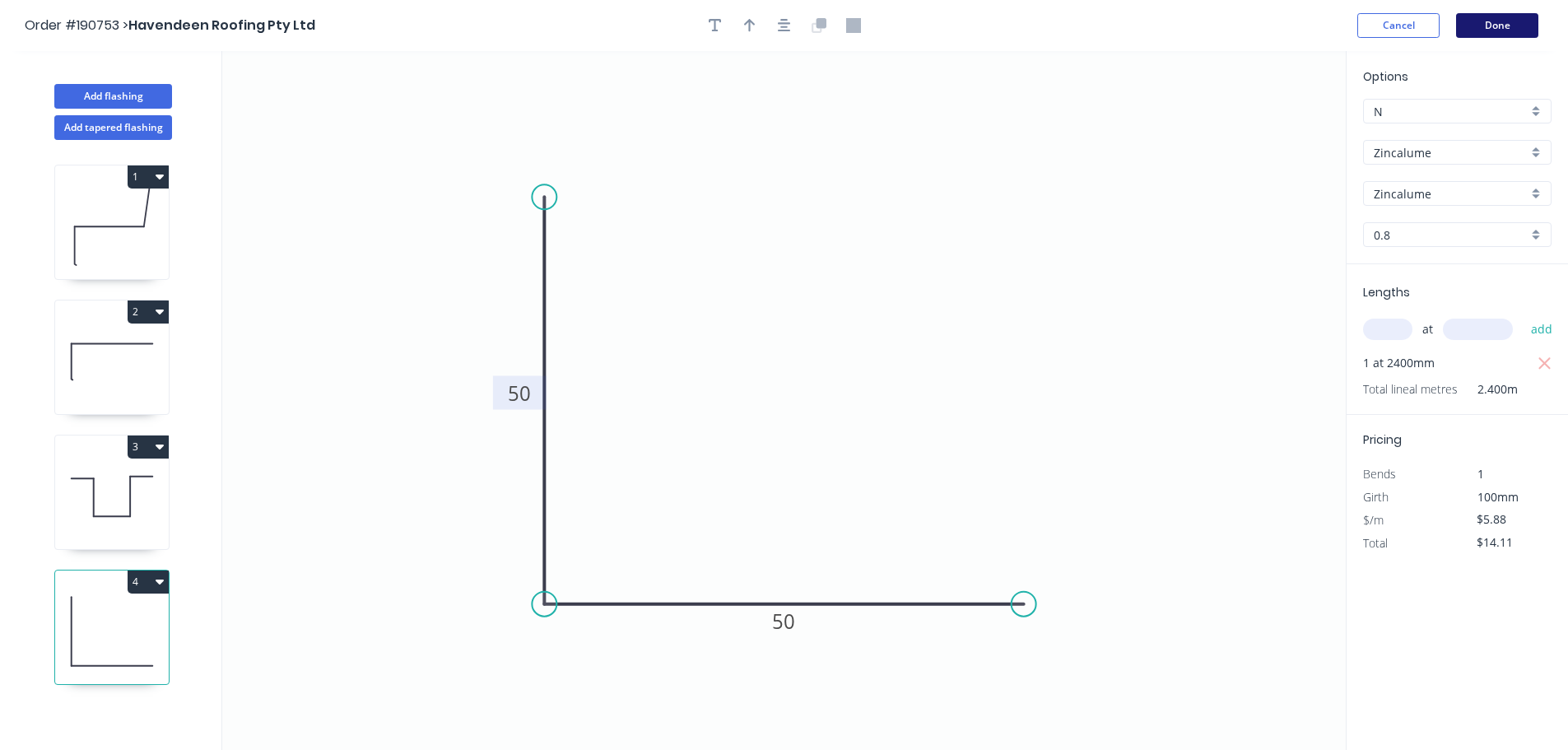
click at [1516, 29] on button "Done" at bounding box center [1497, 26] width 82 height 25
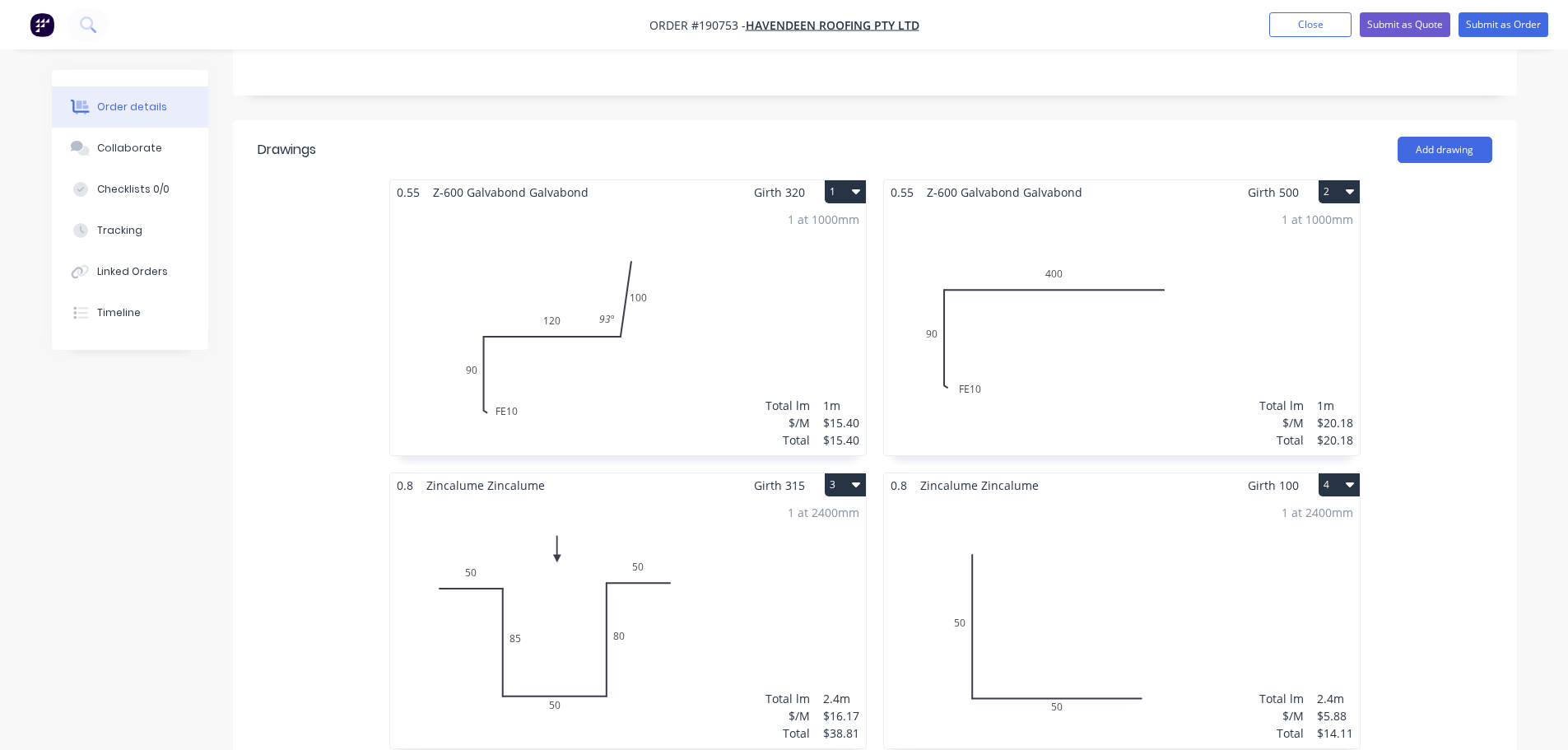
scroll to position [412, 0]
click at [731, 301] on div "1 at 1000mm Total lm $/M Total 1m $15.40 $15.40" at bounding box center [628, 328] width 476 height 251
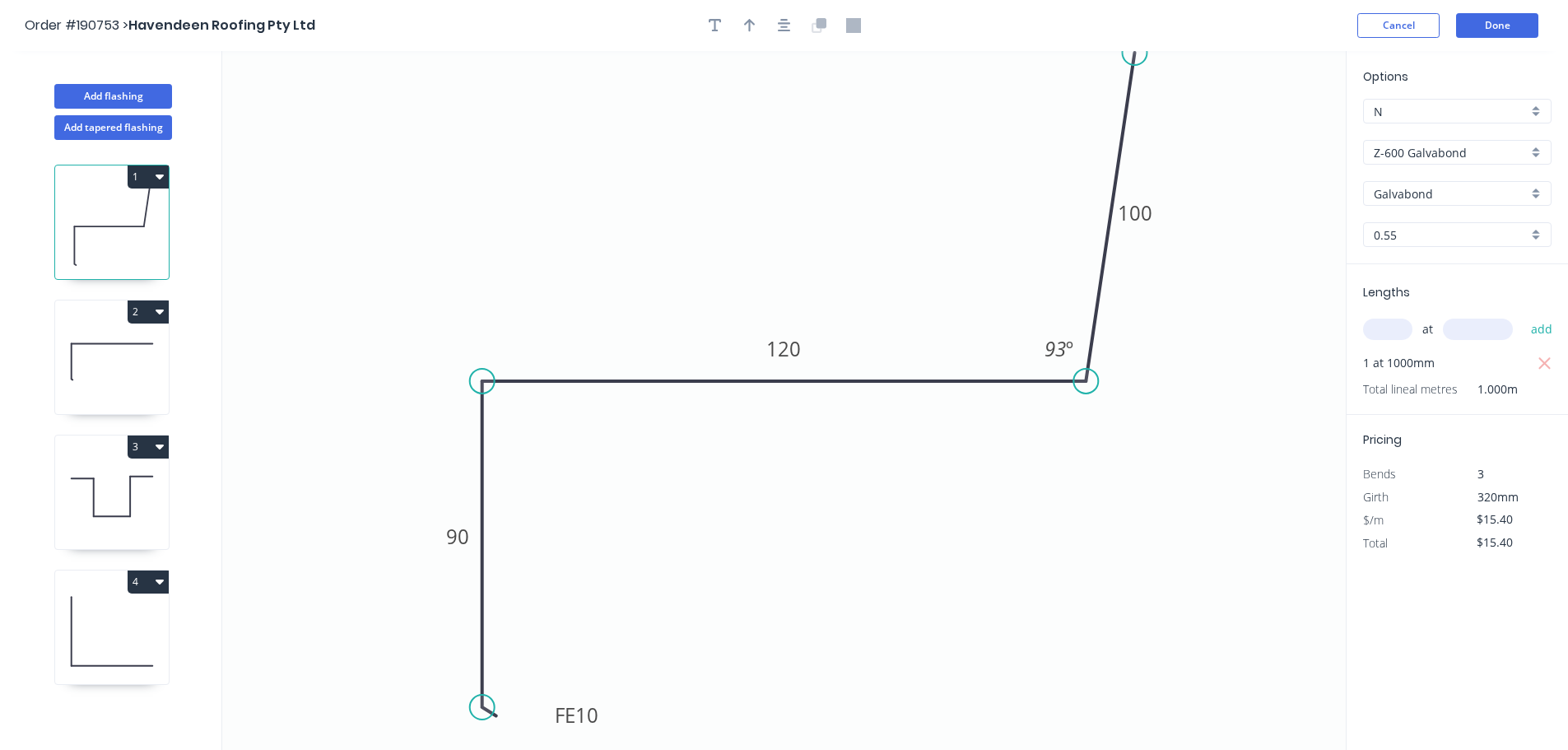
click at [1135, 51] on circle at bounding box center [1135, 53] width 25 height 25
click at [1526, 15] on button "Done" at bounding box center [1497, 26] width 82 height 25
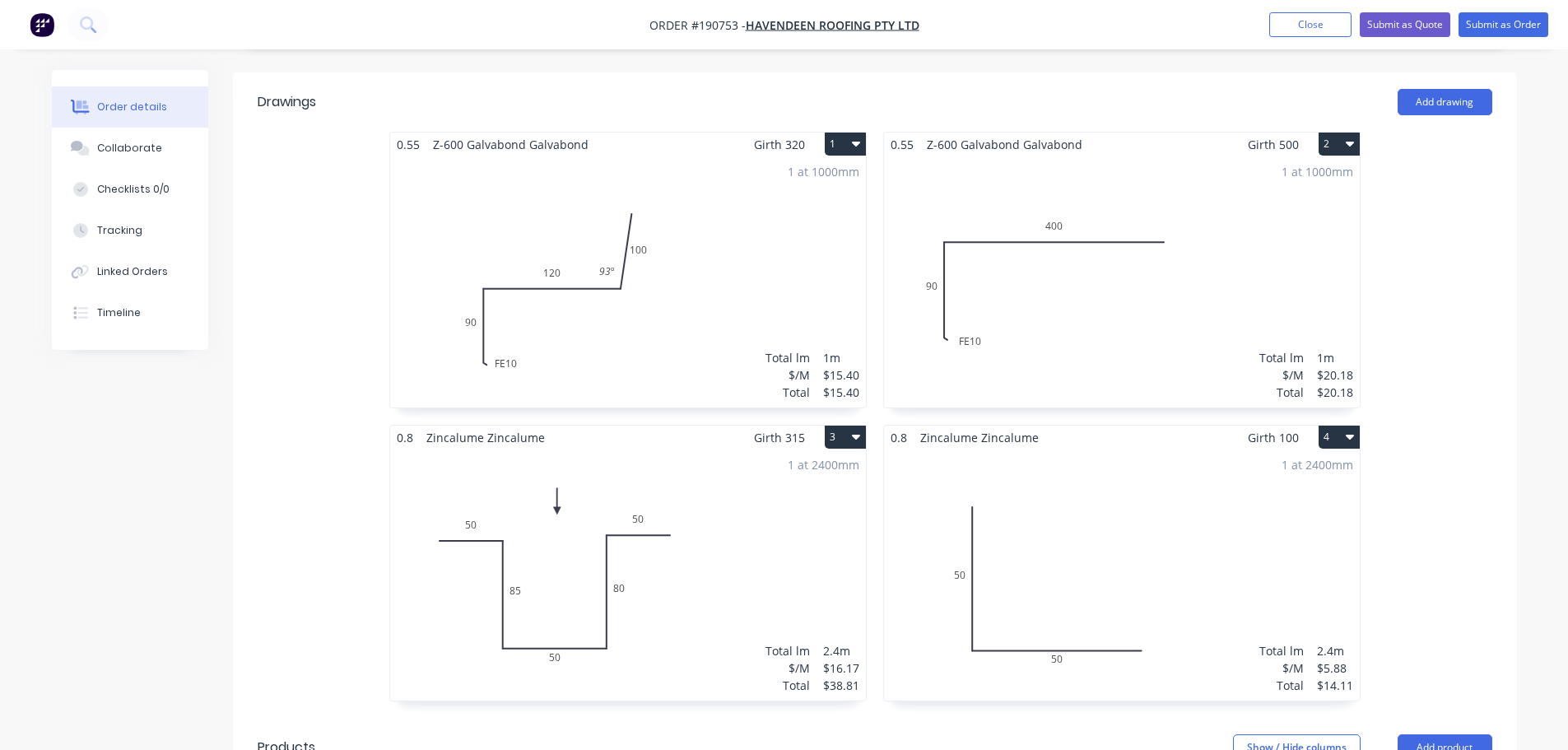
scroll to position [494, 0]
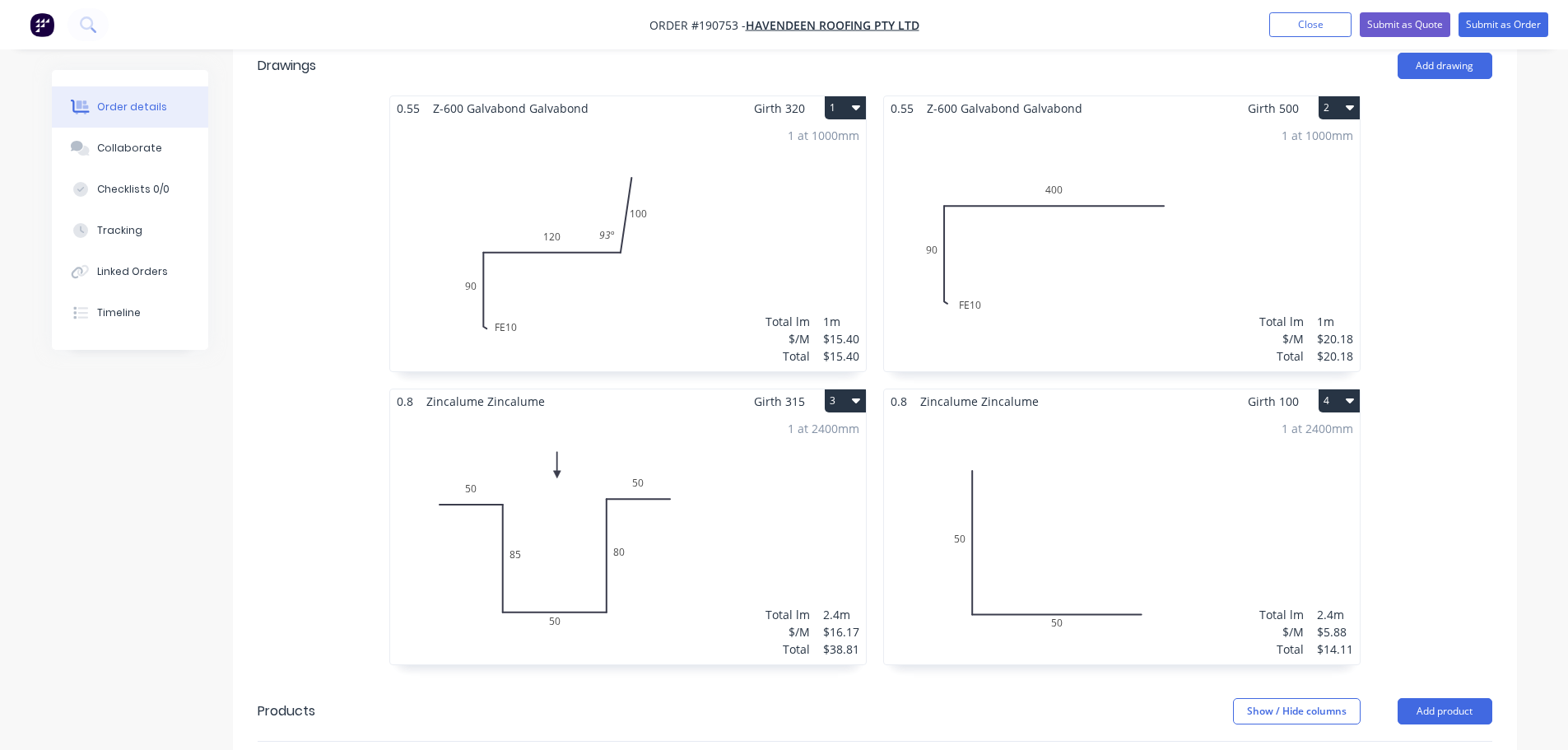
click at [618, 525] on div "1 at 2400mm Total lm $/M Total 2.4m $16.17 $38.81" at bounding box center [628, 539] width 476 height 251
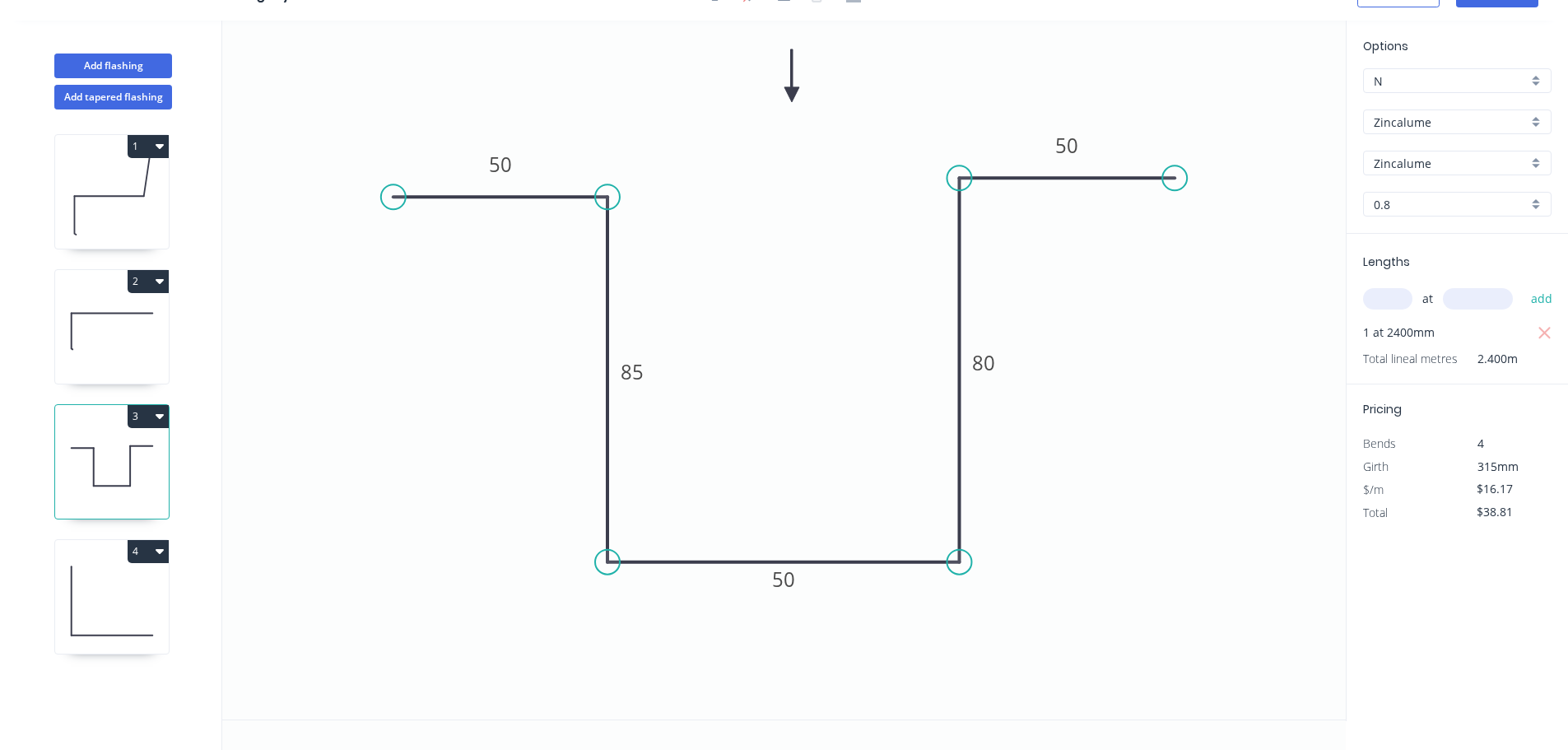
scroll to position [31, 0]
click at [992, 361] on tspan "80" at bounding box center [984, 362] width 23 height 27
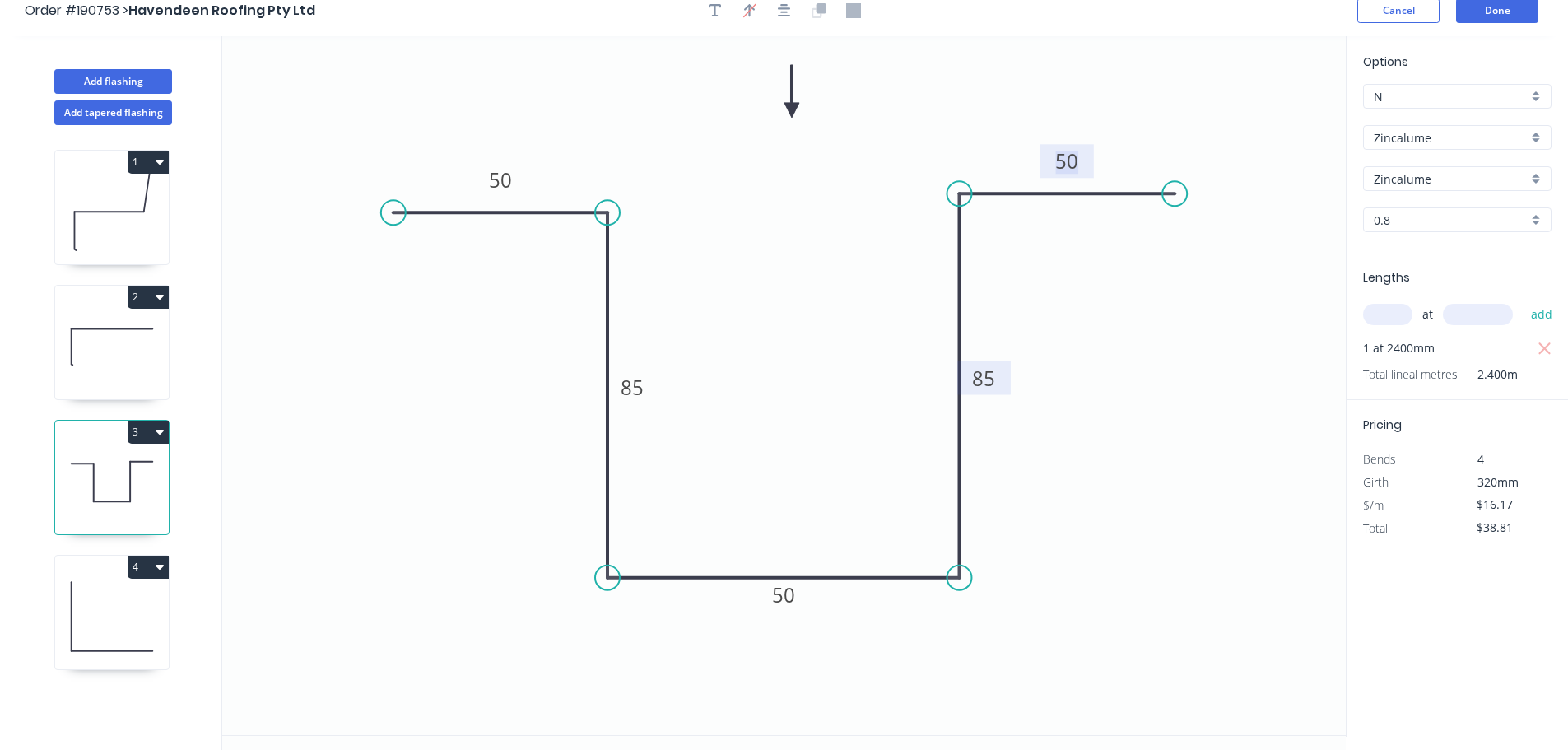
scroll to position [0, 0]
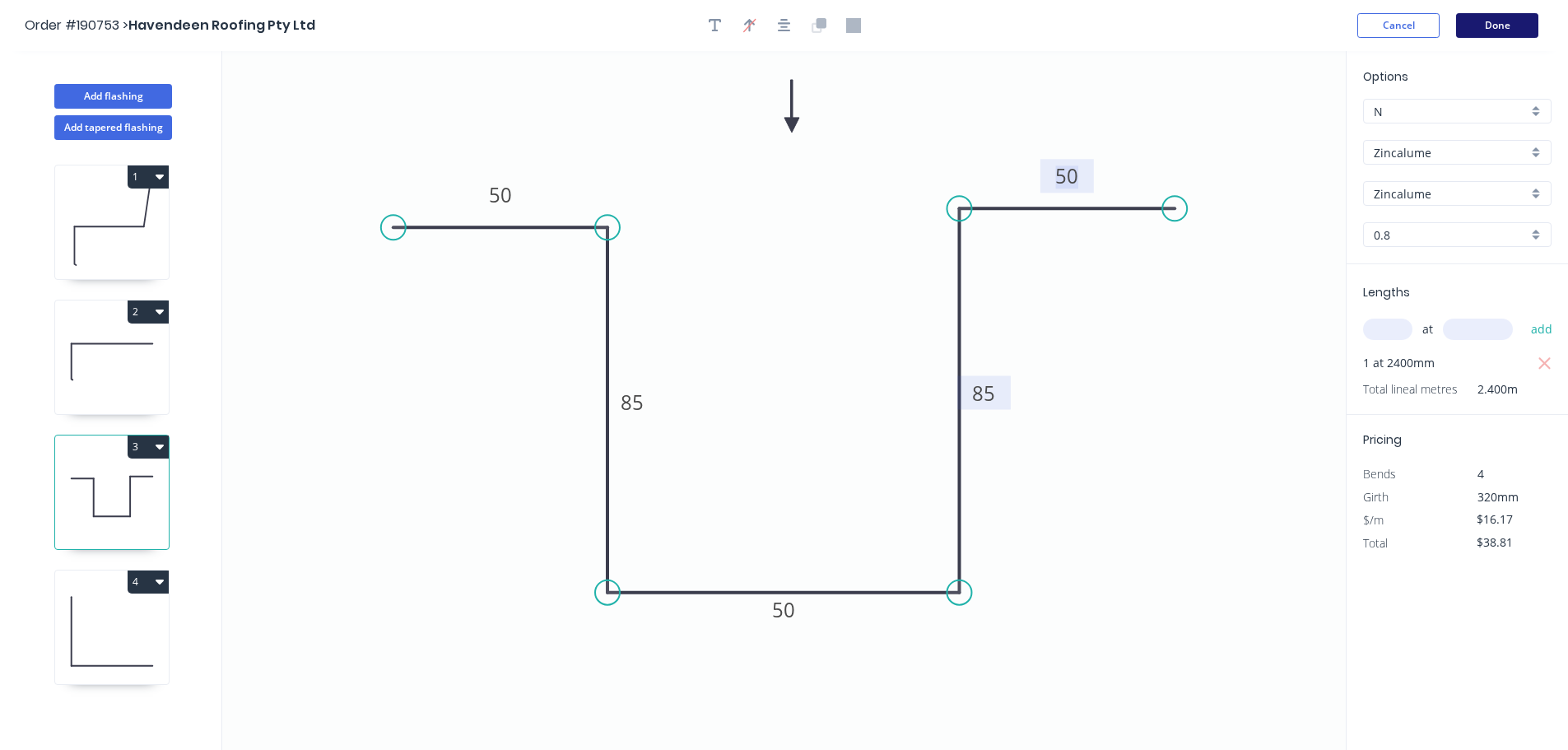
click at [1491, 24] on button "Done" at bounding box center [1497, 26] width 82 height 25
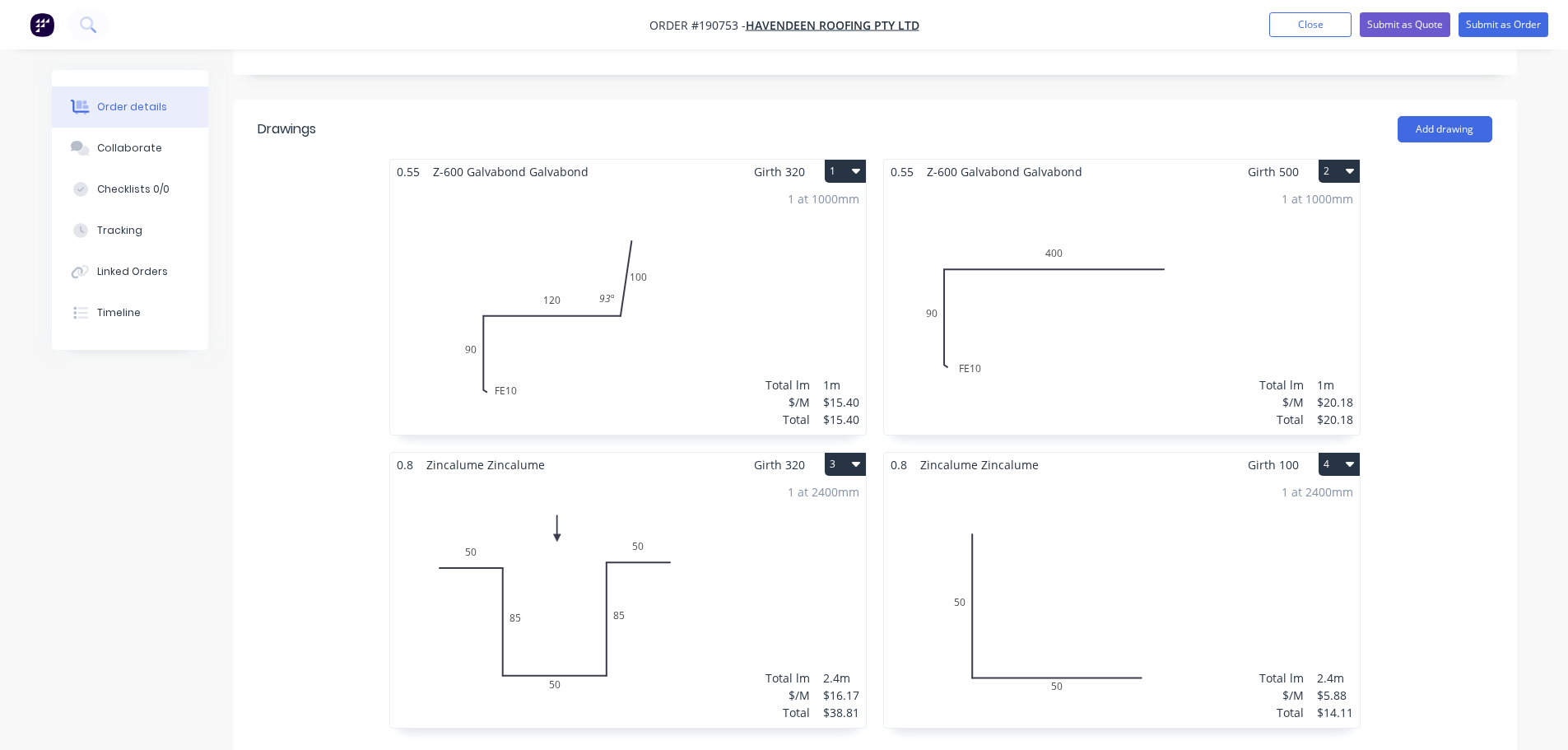
scroll to position [576, 0]
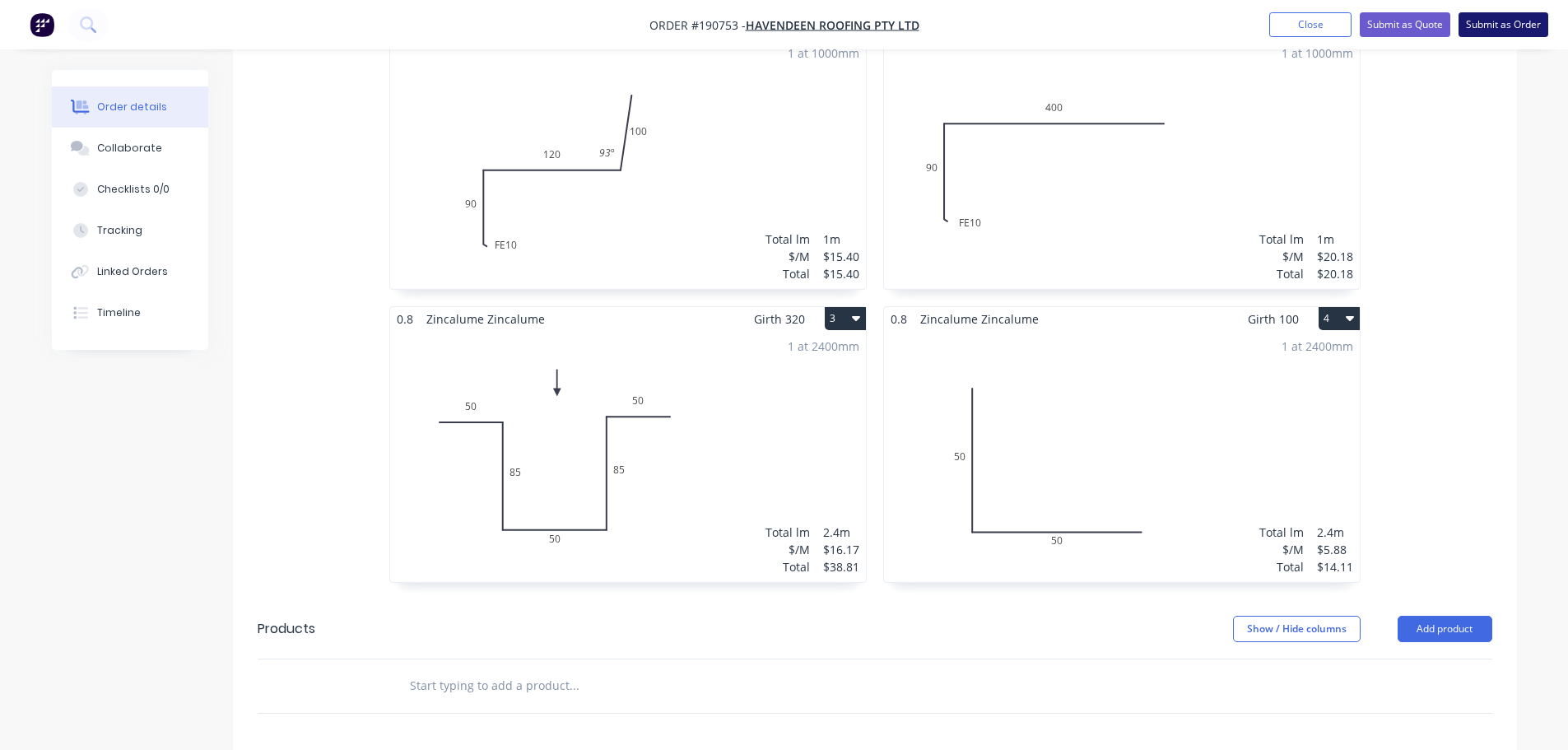
click at [1492, 24] on button "Submit as Order" at bounding box center [1503, 25] width 90 height 25
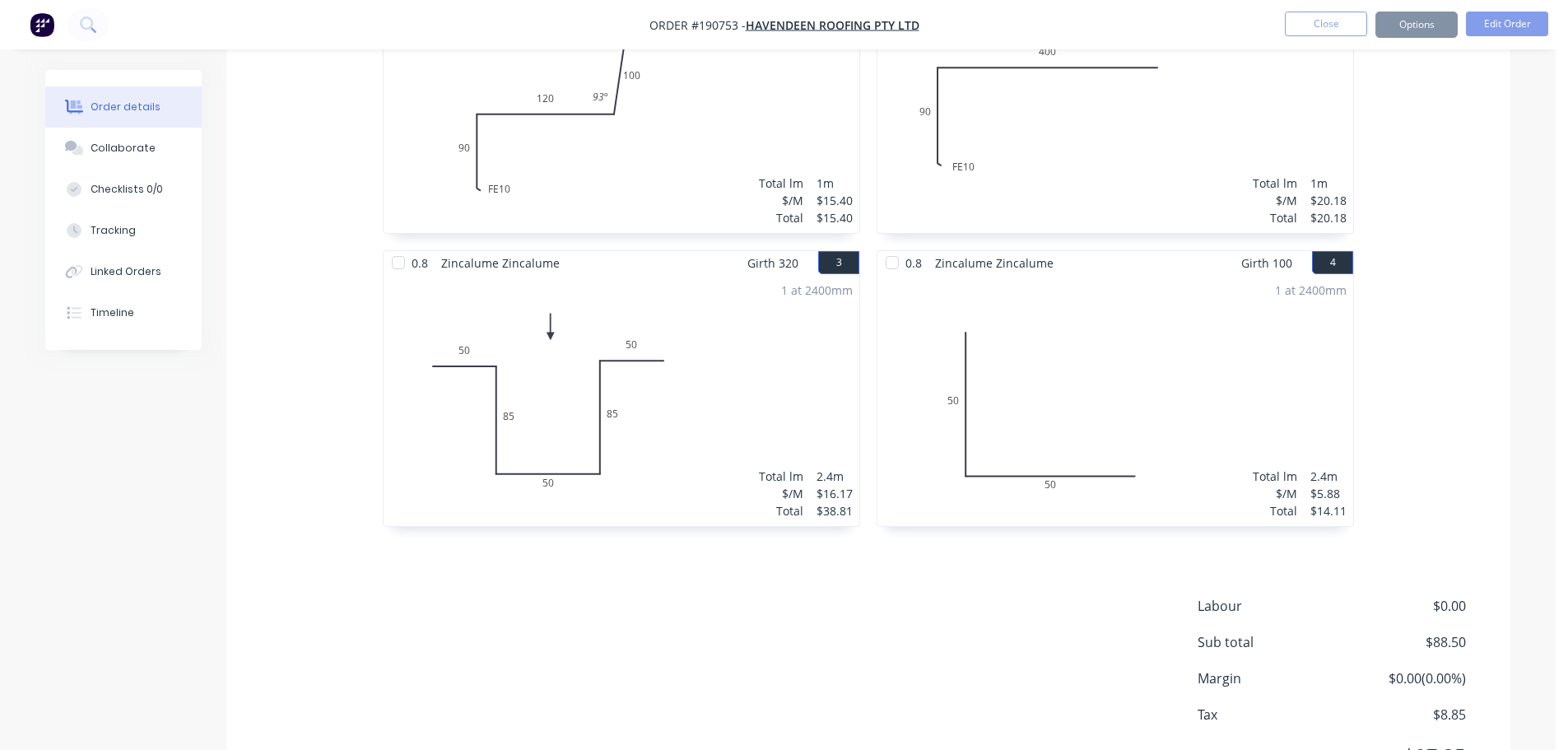
scroll to position [0, 0]
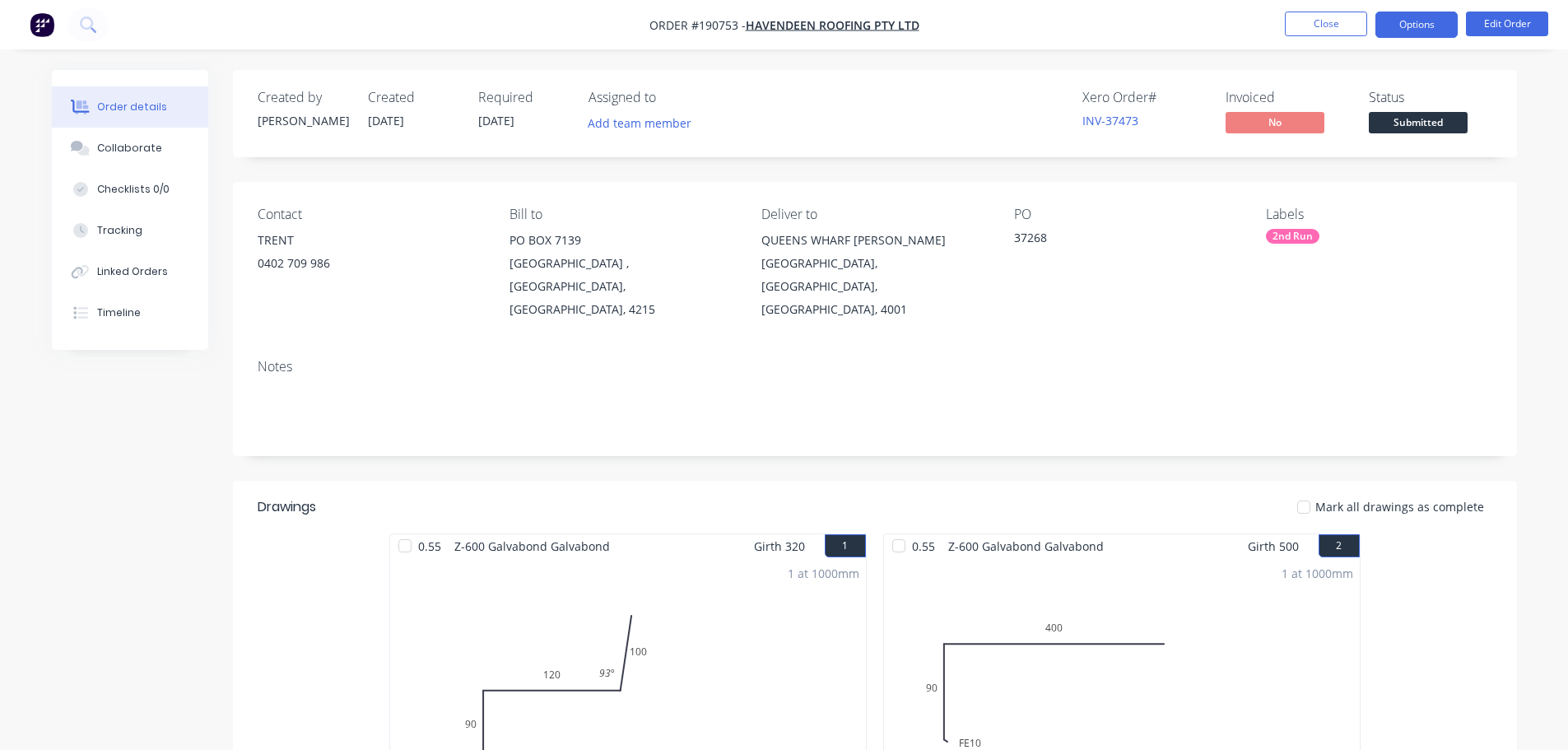
click at [1419, 21] on button "Options" at bounding box center [1416, 25] width 82 height 27
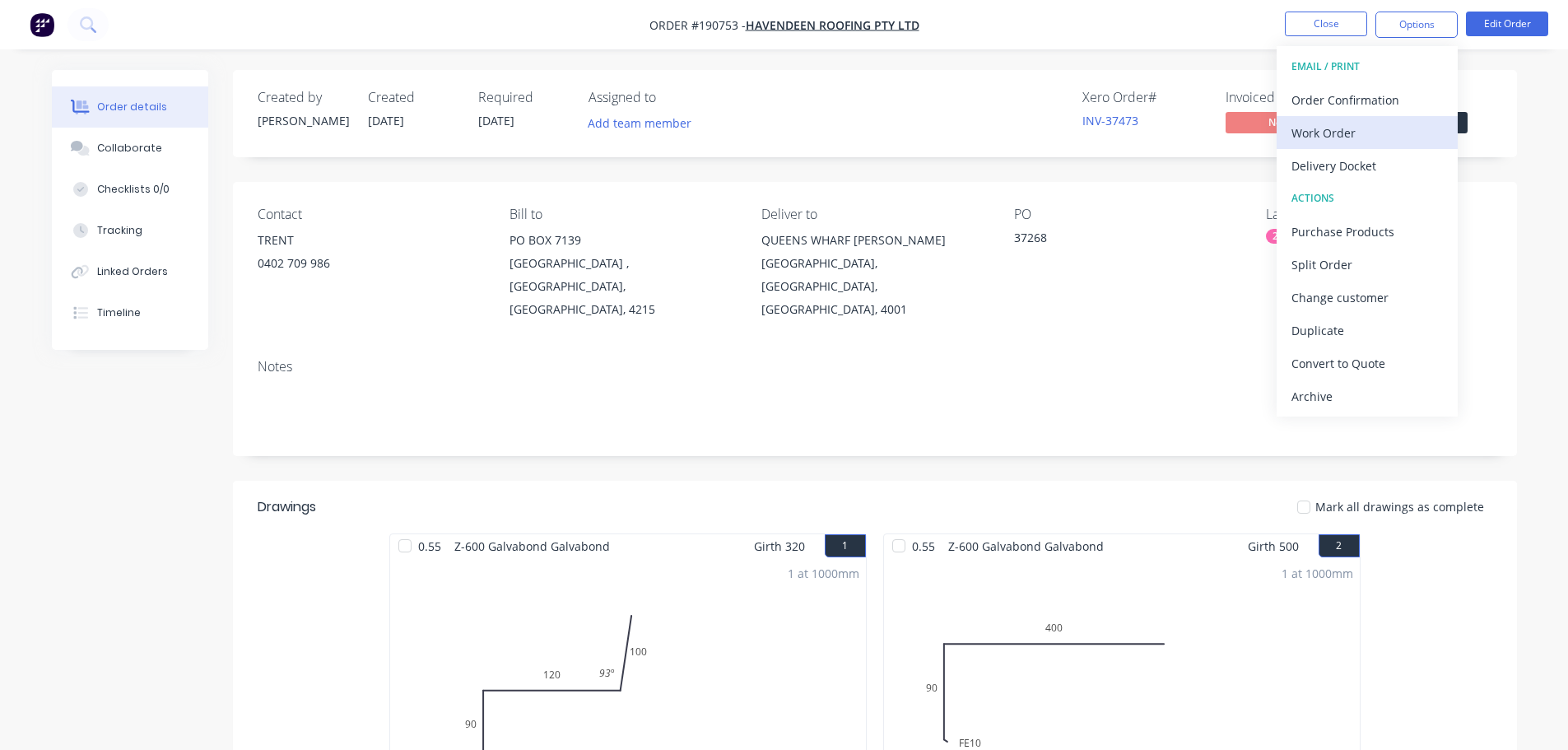
click at [1356, 130] on div "Work Order" at bounding box center [1367, 133] width 151 height 24
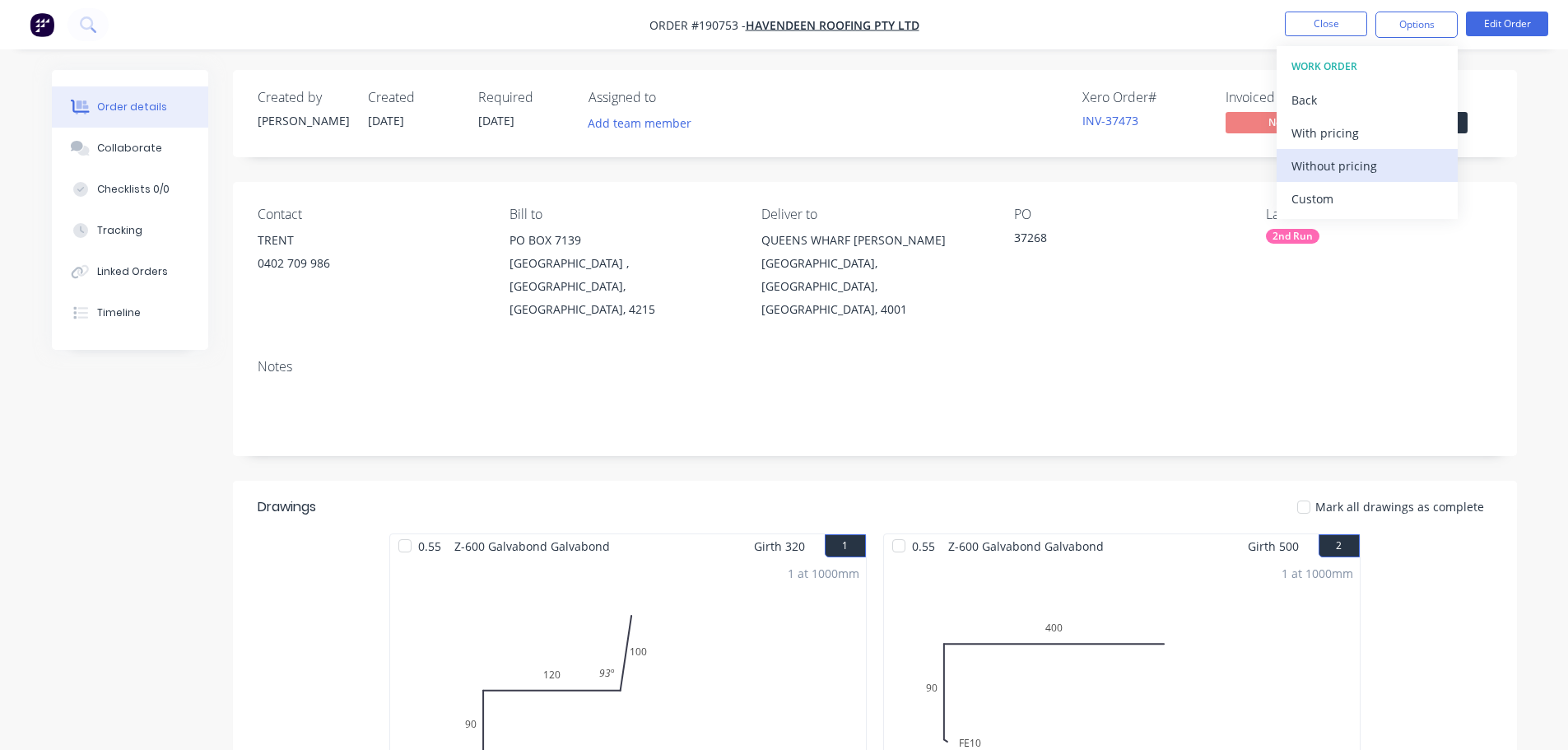
click at [1362, 175] on div "Without pricing" at bounding box center [1367, 165] width 151 height 24
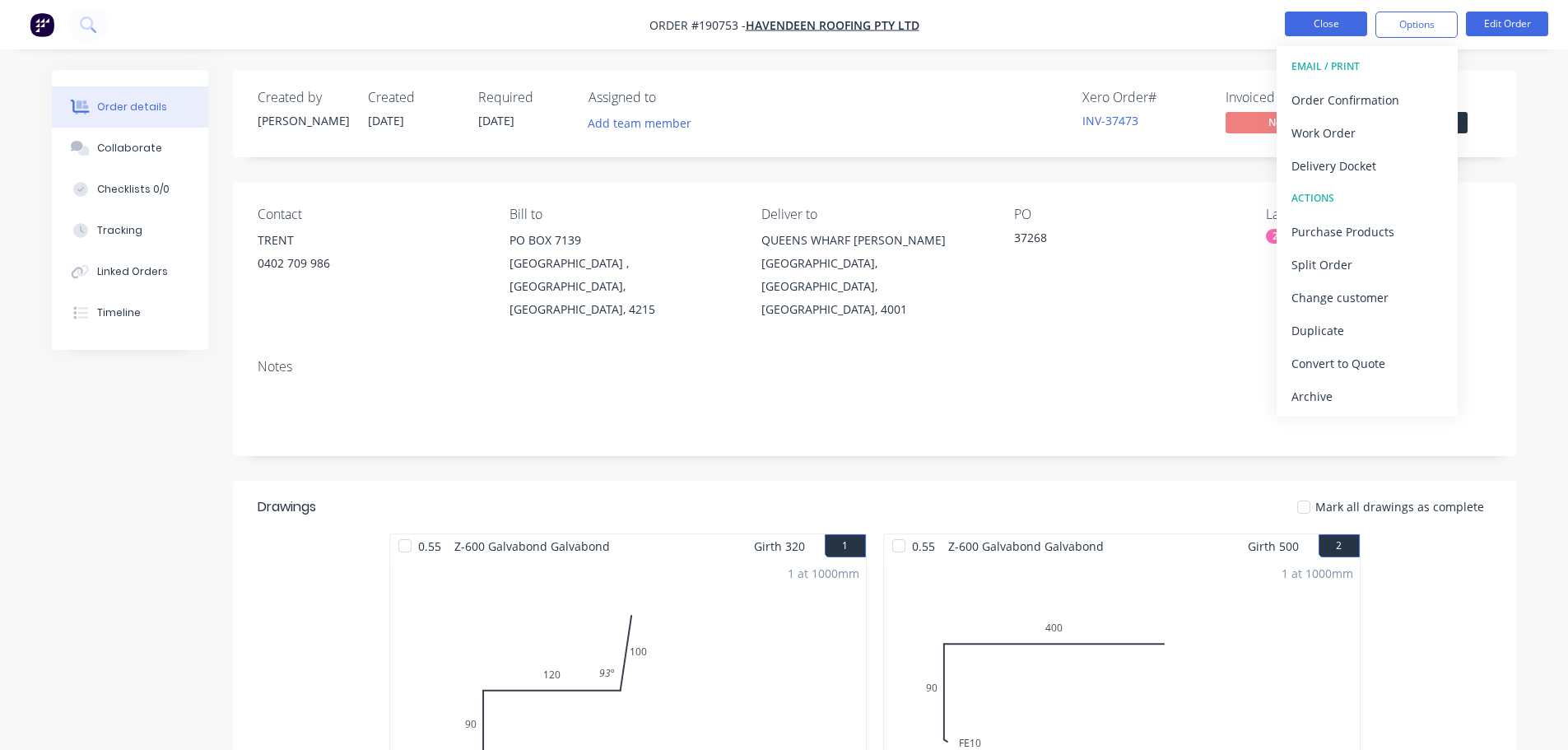
click at [1313, 34] on button "Close" at bounding box center [1326, 24] width 82 height 25
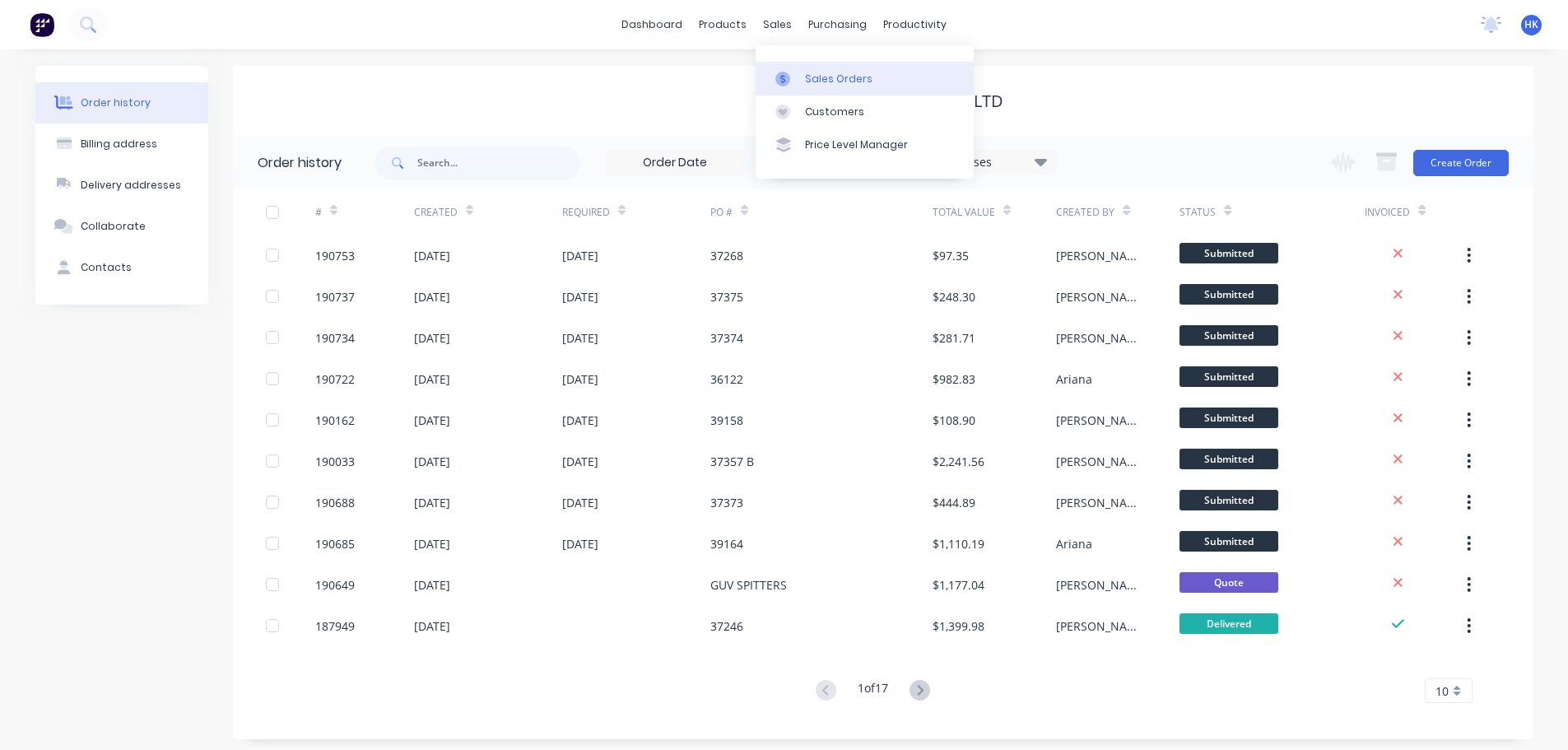
click at [801, 69] on link "Sales Orders" at bounding box center [864, 78] width 218 height 33
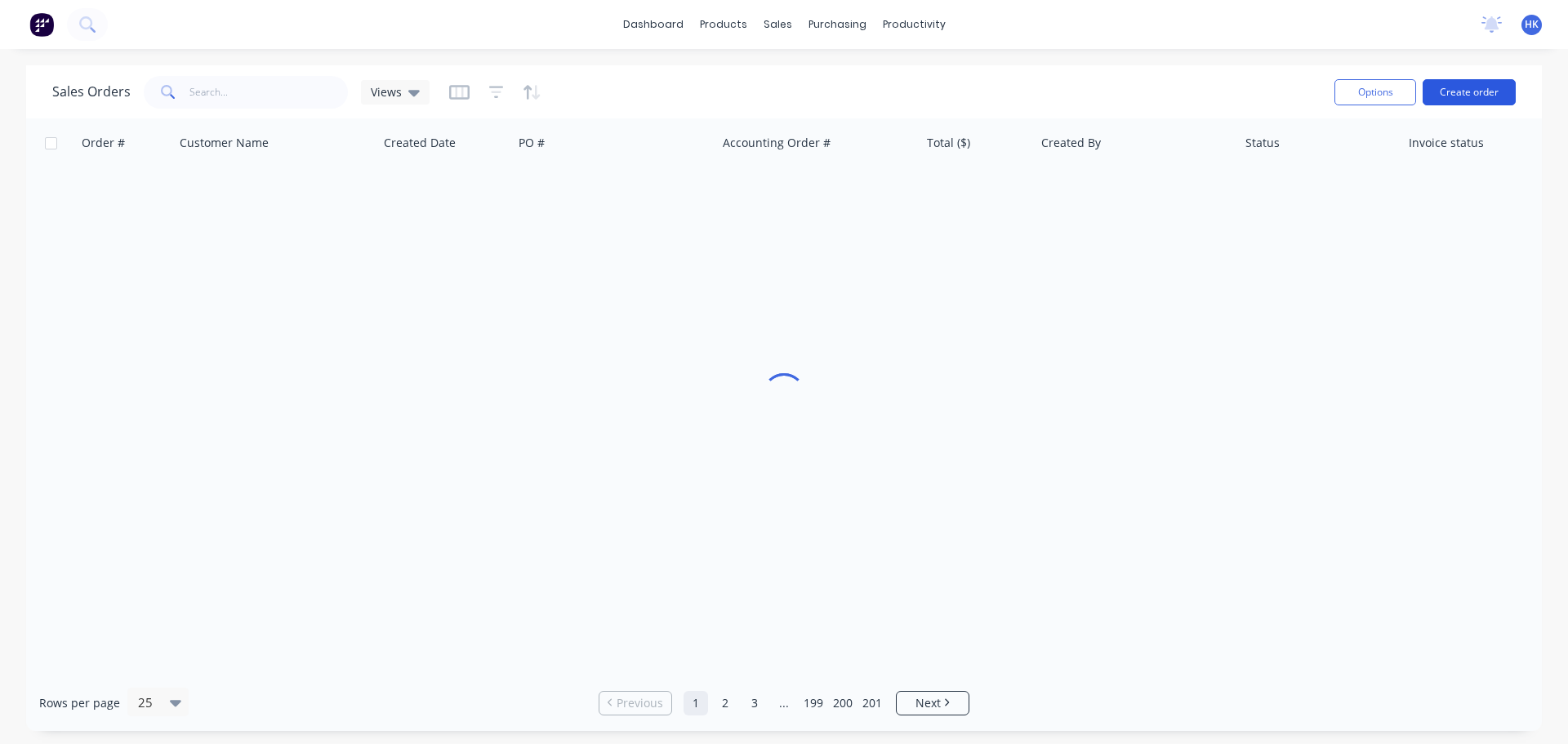
click at [1475, 91] on button "Create order" at bounding box center [1469, 92] width 93 height 26
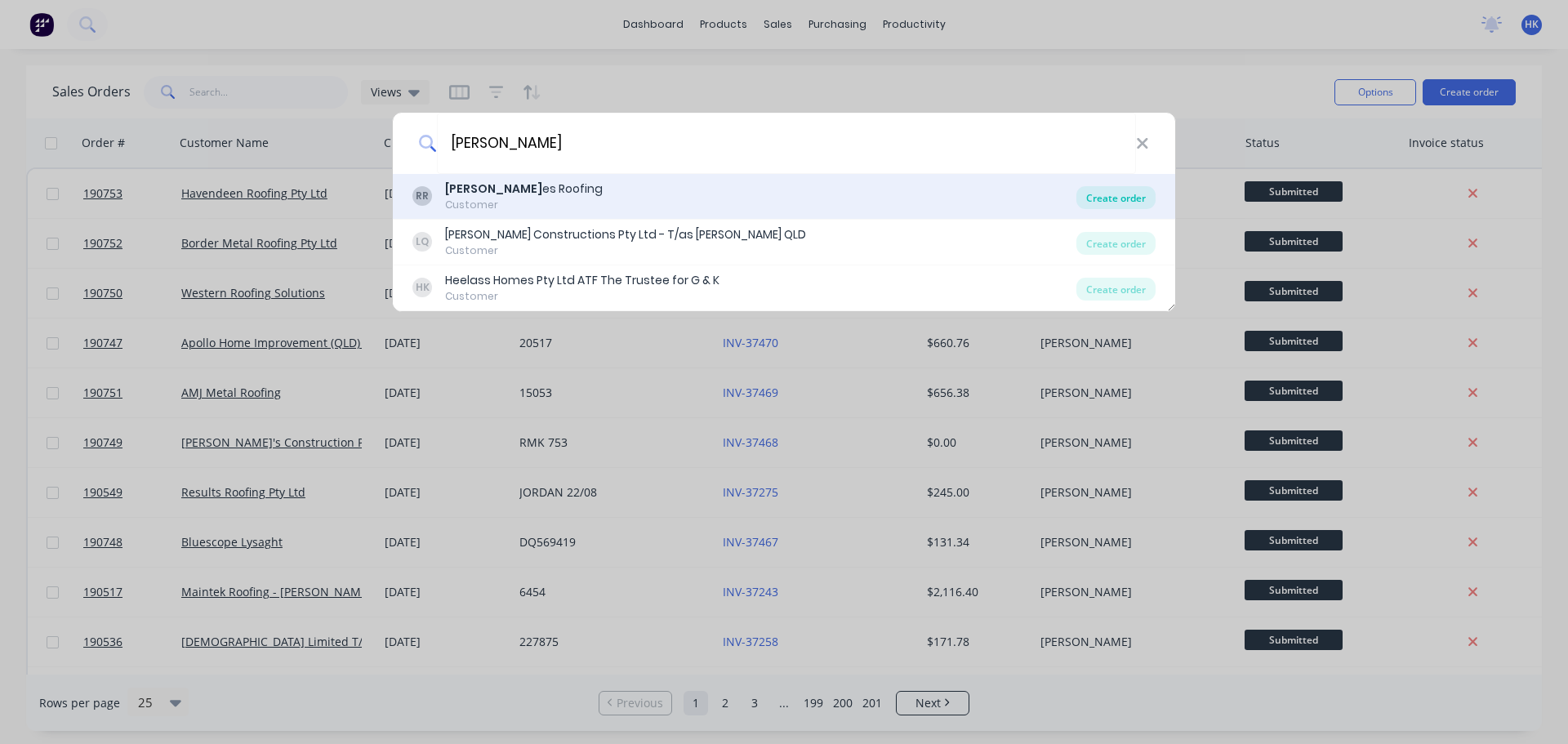
type input "ROBBI"
click at [1107, 194] on div "Create order" at bounding box center [1116, 198] width 79 height 23
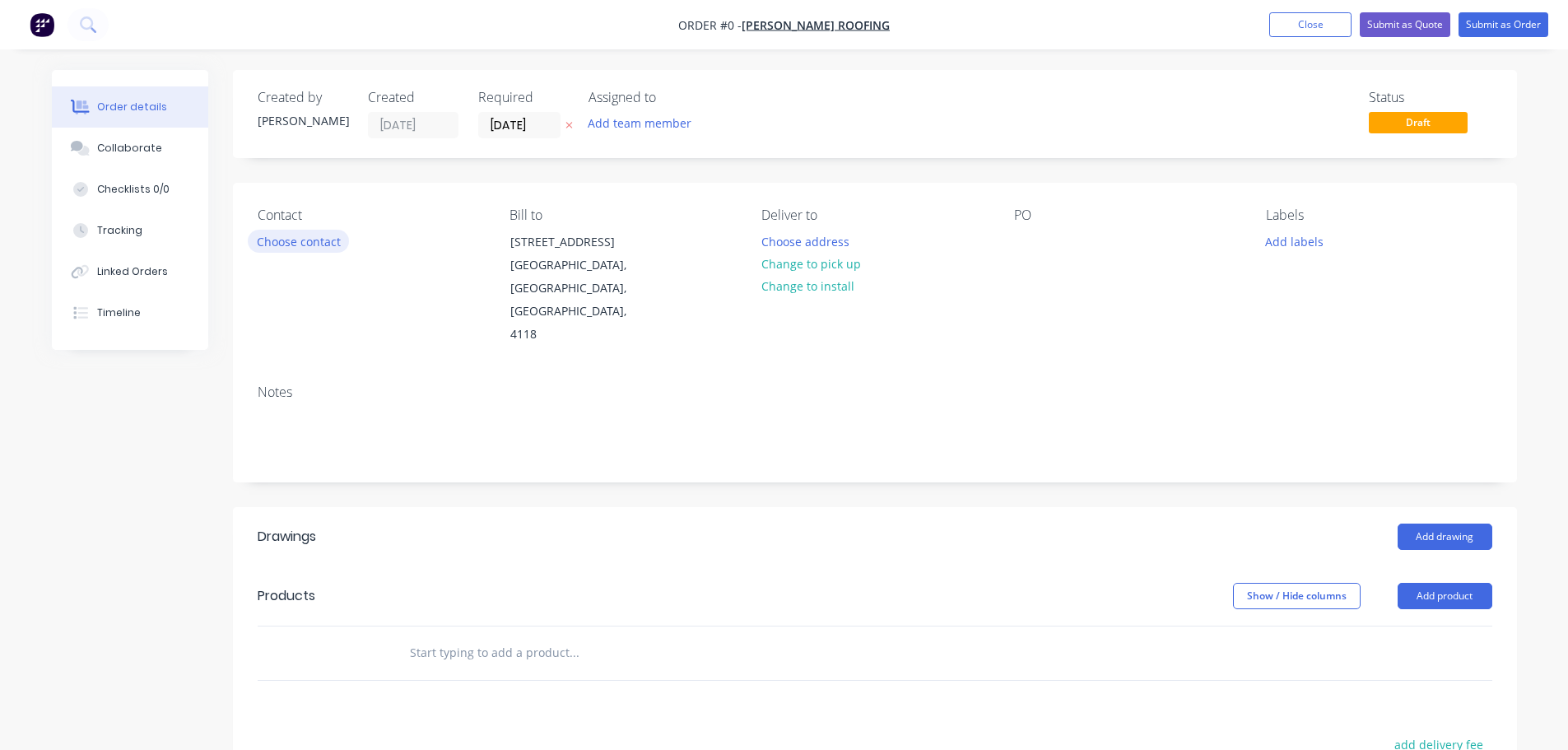
click at [310, 248] on button "Choose contact" at bounding box center [298, 241] width 101 height 22
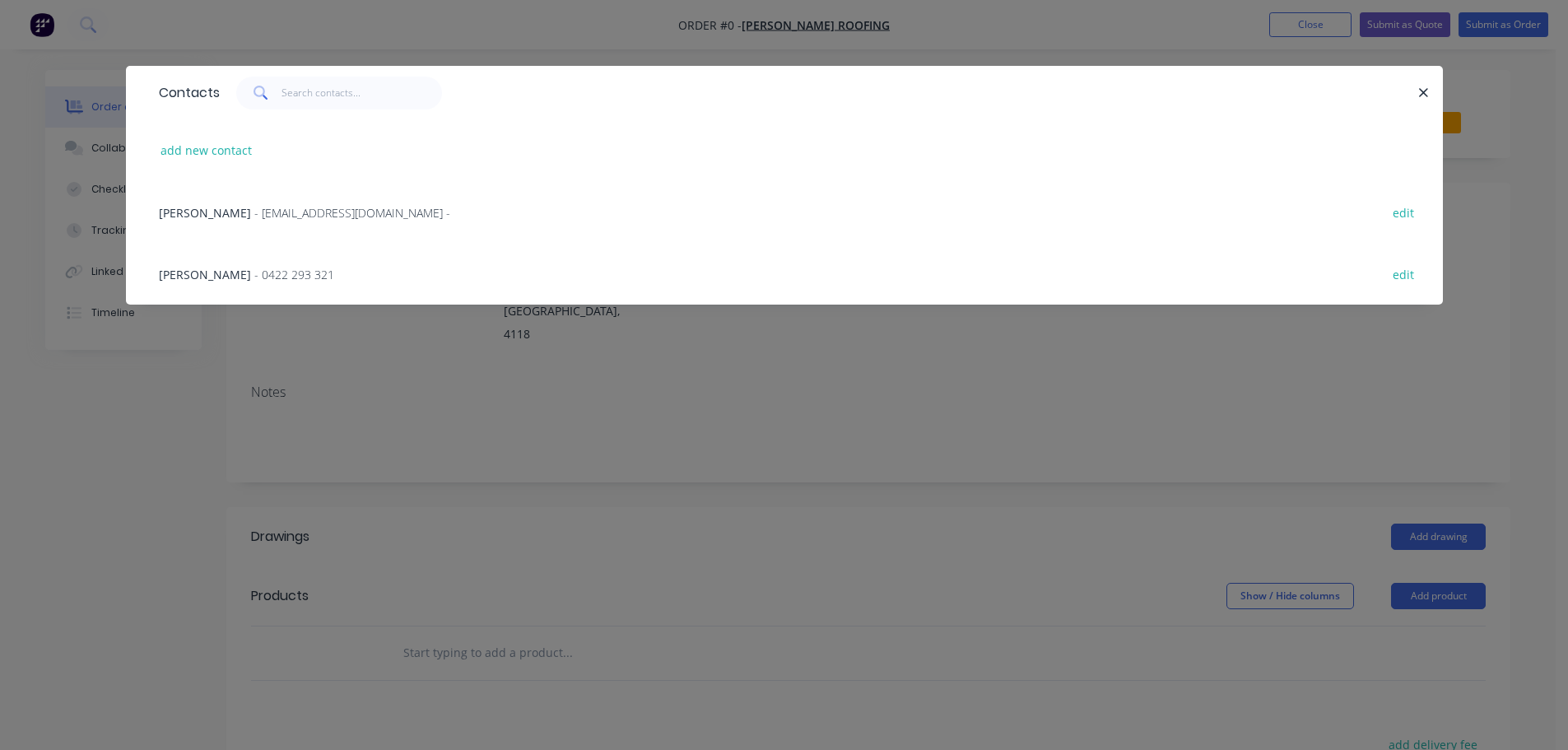
click at [254, 282] on span "- 0422 293 321" at bounding box center [294, 274] width 80 height 16
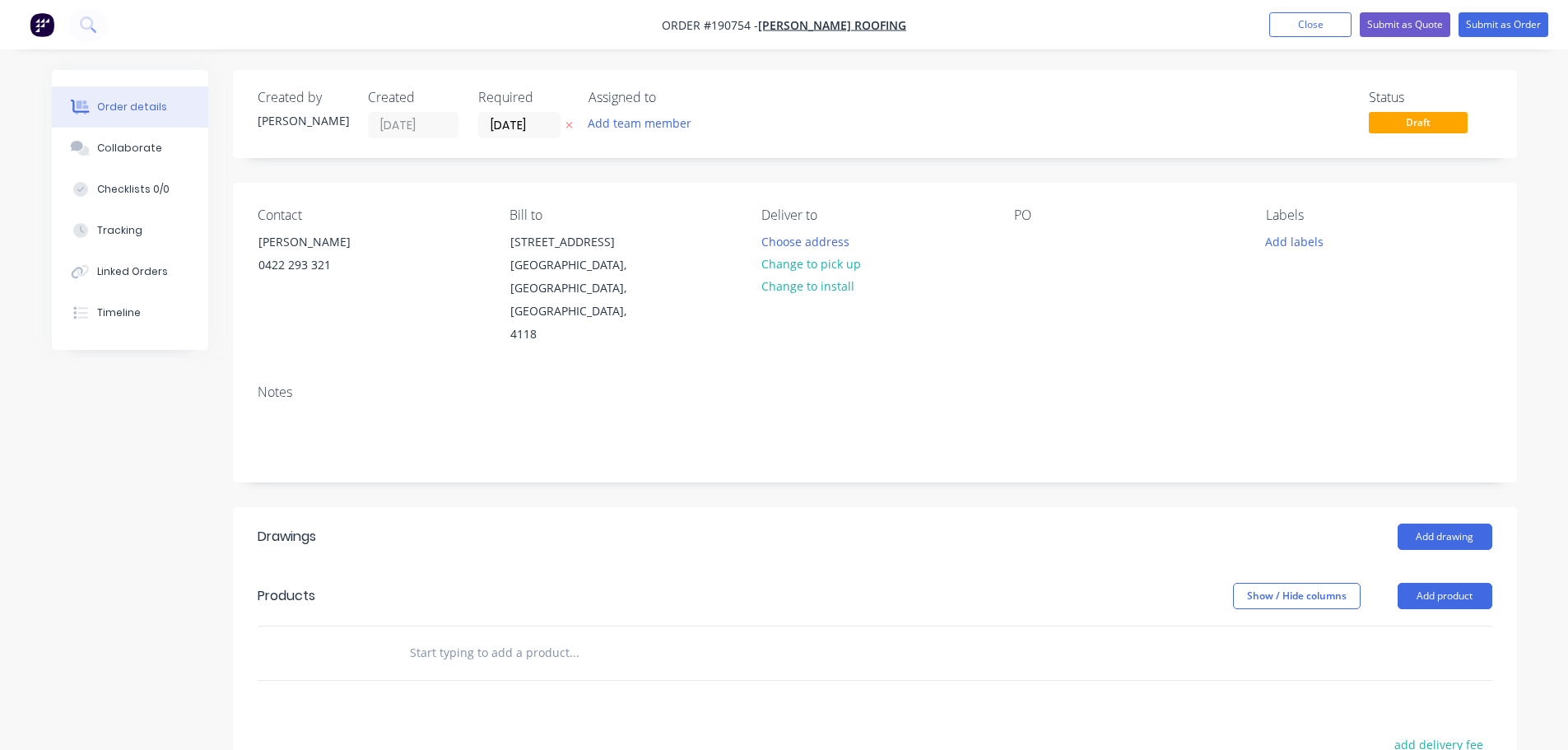
click at [844, 268] on button "Change to pick up" at bounding box center [810, 263] width 117 height 22
click at [839, 267] on button "Change to delivery" at bounding box center [812, 264] width 120 height 22
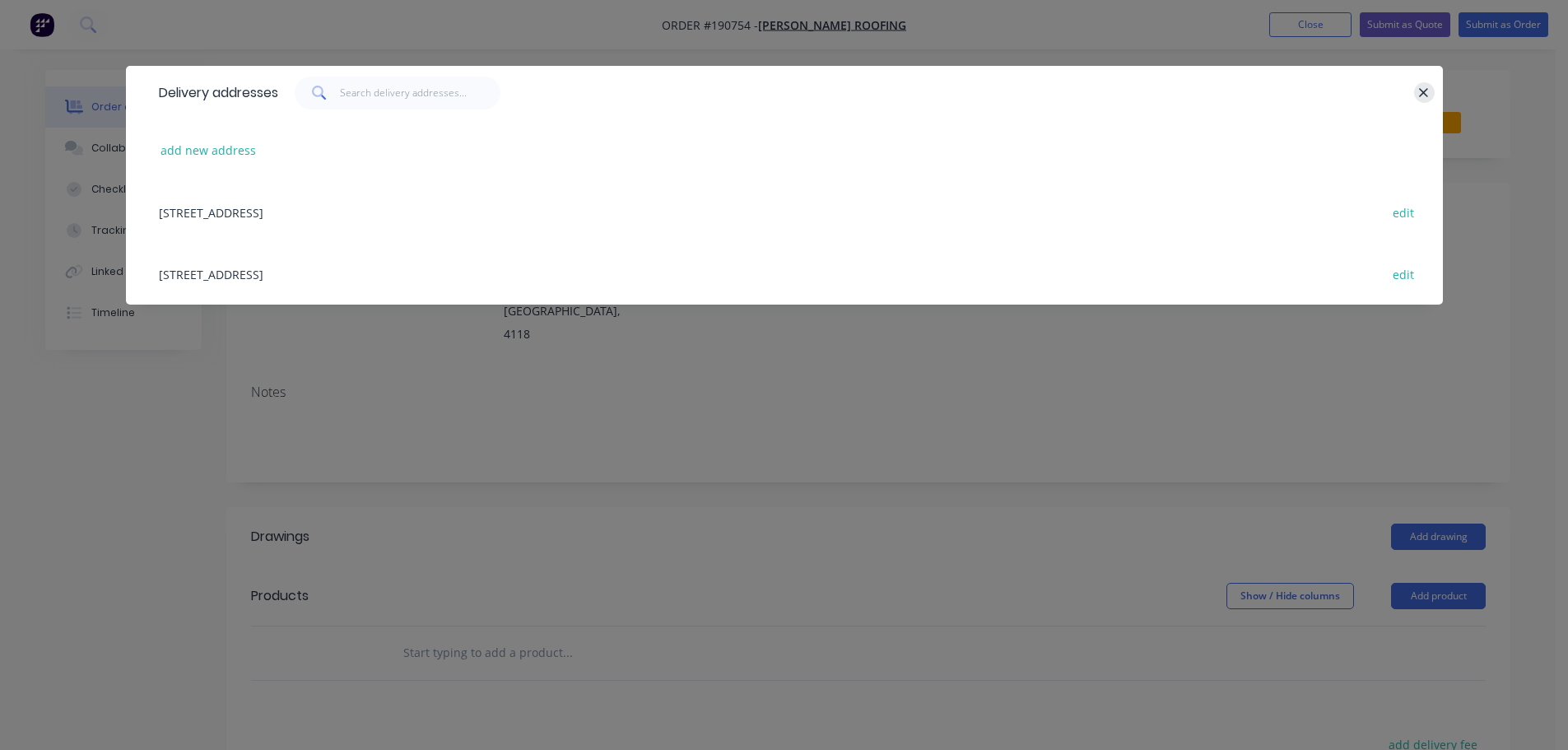
click at [1421, 94] on icon "button" at bounding box center [1423, 93] width 11 height 15
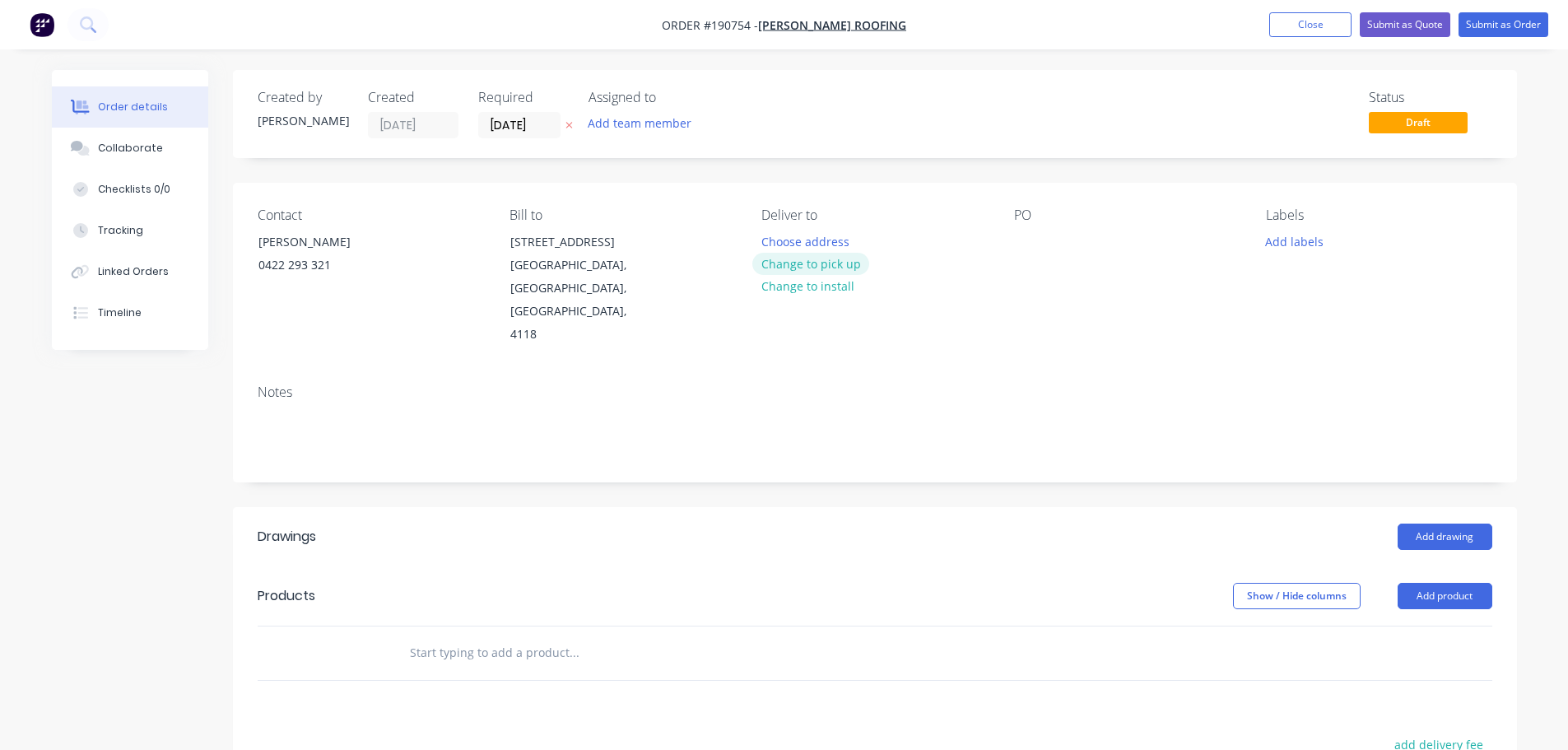
click at [845, 258] on button "Change to pick up" at bounding box center [810, 263] width 117 height 22
click at [786, 236] on div at bounding box center [774, 242] width 27 height 24
click at [1022, 243] on div at bounding box center [1027, 242] width 27 height 24
click at [1430, 524] on button "Add drawing" at bounding box center [1444, 537] width 95 height 27
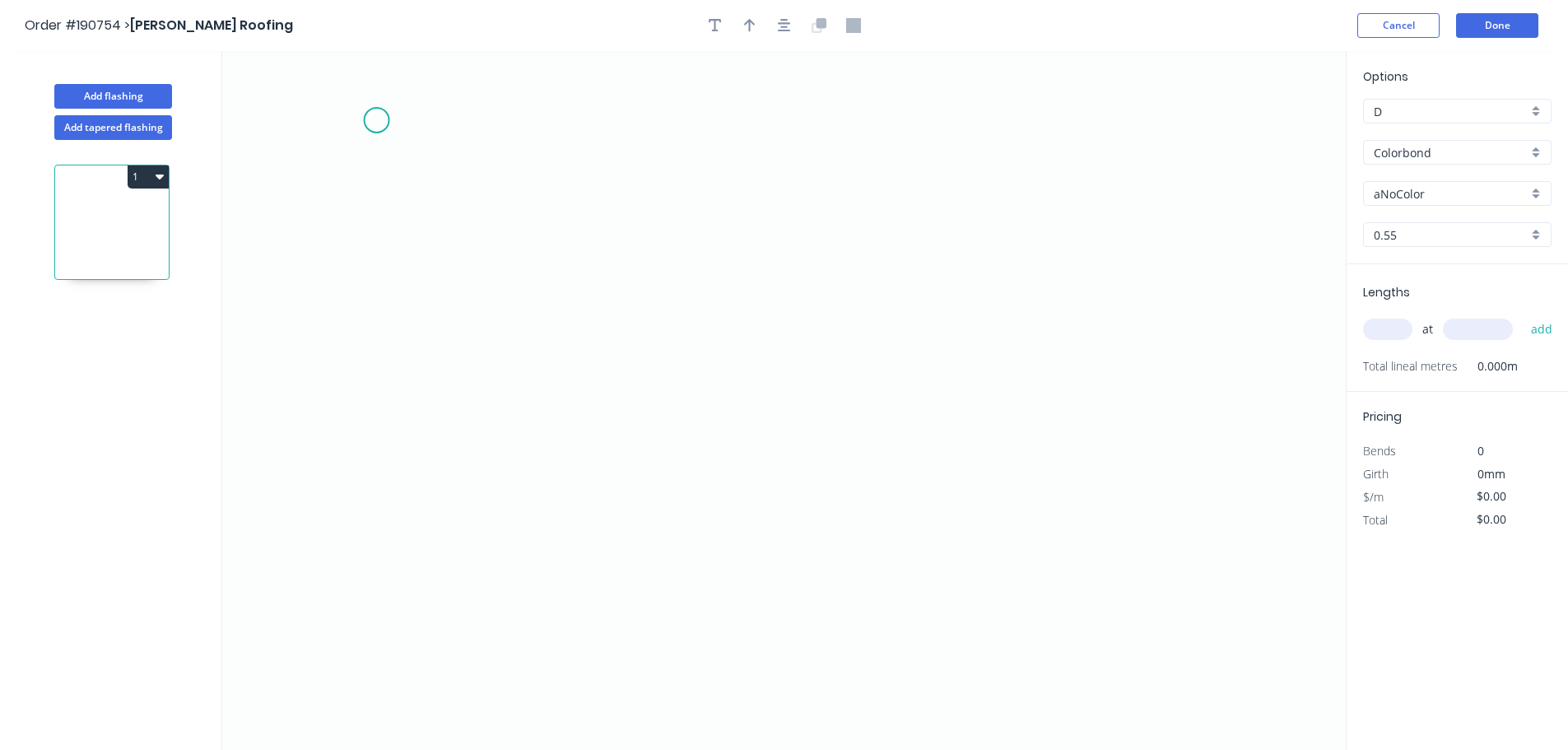
click at [376, 120] on icon "0" at bounding box center [784, 400] width 1123 height 699
click at [374, 576] on icon "0" at bounding box center [784, 400] width 1123 height 699
drag, startPoint x: 381, startPoint y: 575, endPoint x: 380, endPoint y: 540, distance: 35.0
click at [380, 540] on circle at bounding box center [377, 539] width 25 height 25
click at [380, 537] on circle at bounding box center [377, 539] width 25 height 25
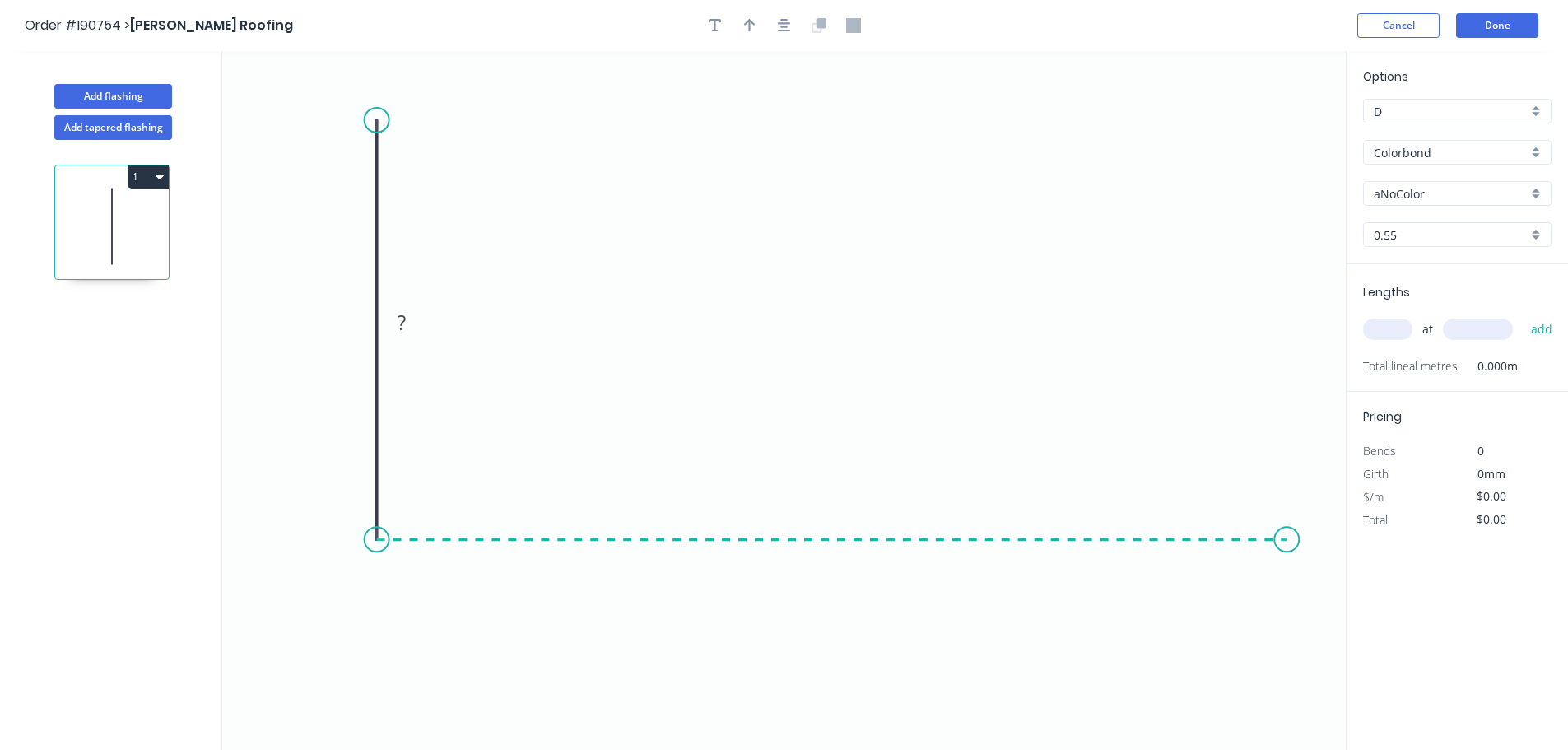
click at [1287, 552] on icon "0 ?" at bounding box center [784, 400] width 1123 height 699
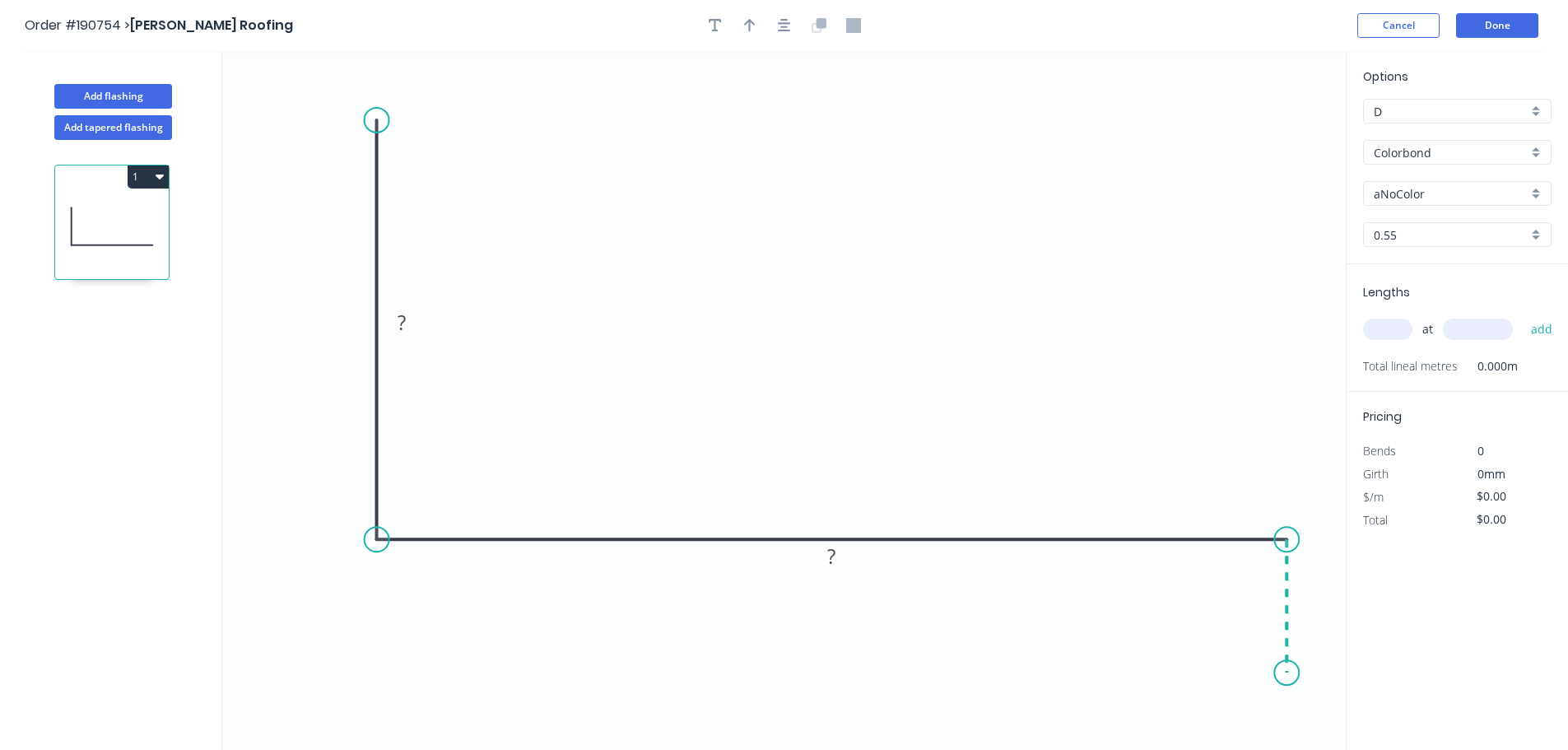
click at [1279, 674] on icon "0 ? ?" at bounding box center [784, 400] width 1123 height 699
click at [1324, 641] on div "Crush & Fold" at bounding box center [1373, 637] width 165 height 34
click at [1307, 713] on div "Flip bend" at bounding box center [1374, 704] width 165 height 34
drag, startPoint x: 1341, startPoint y: 657, endPoint x: 1249, endPoint y: 732, distance: 118.7
click at [1249, 732] on rect at bounding box center [1229, 718] width 66 height 34
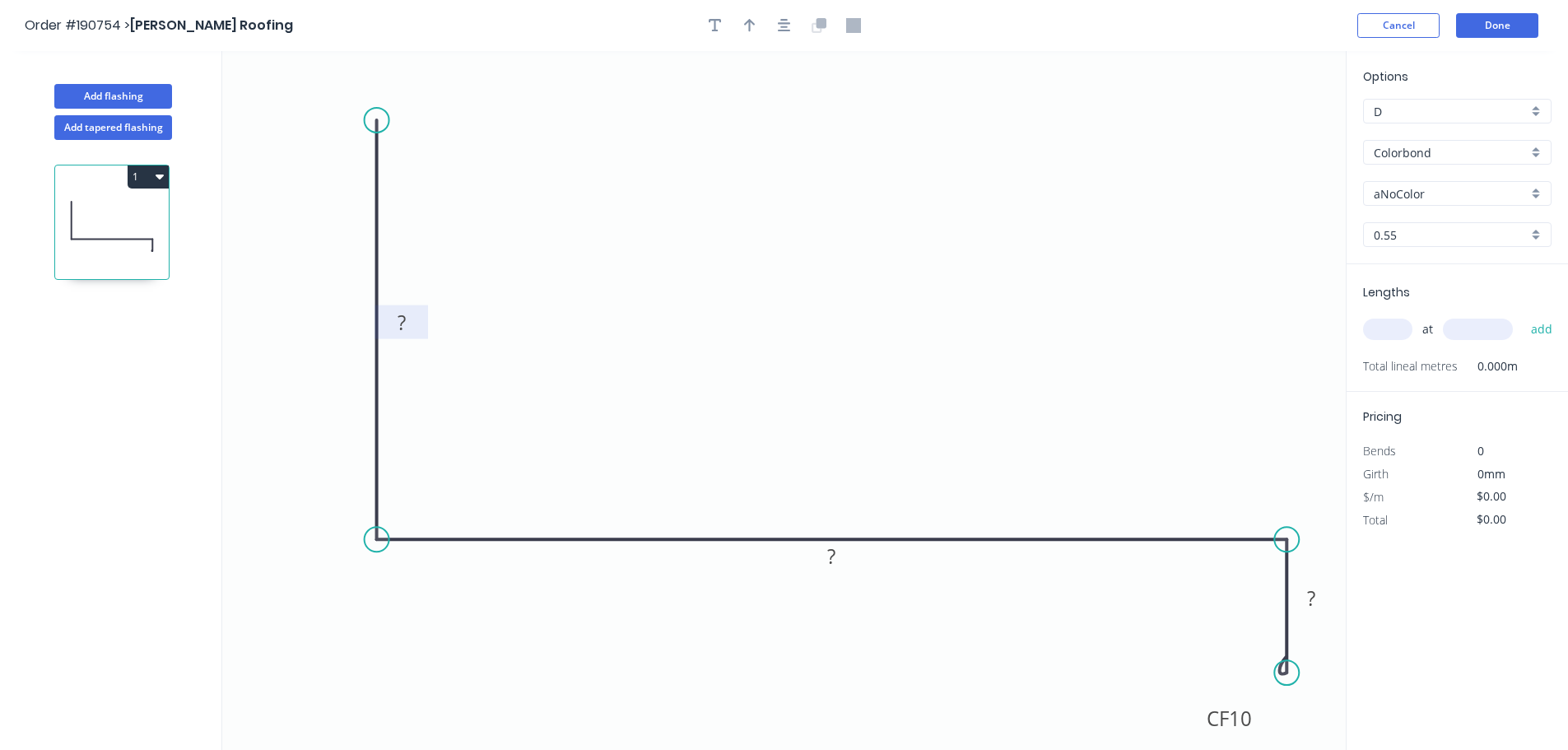
click at [410, 321] on rect at bounding box center [402, 324] width 33 height 23
type input "$34.26"
click at [783, 31] on icon "button" at bounding box center [784, 26] width 13 height 13
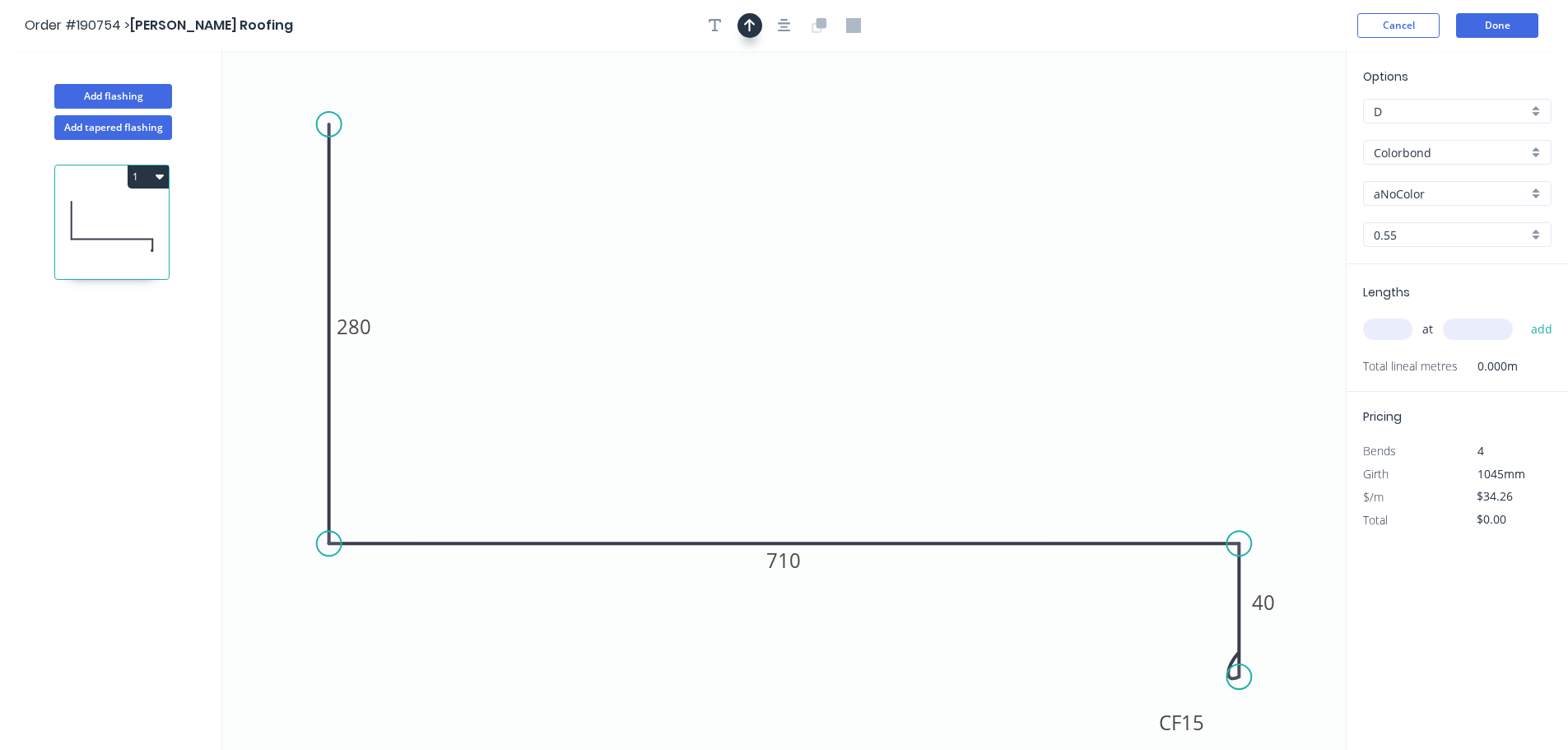
click at [750, 27] on icon "button" at bounding box center [750, 26] width 12 height 15
drag, startPoint x: 1142, startPoint y: 124, endPoint x: 810, endPoint y: 120, distance: 332.0
click at [810, 118] on icon at bounding box center [817, 96] width 15 height 52
click at [1423, 159] on input "Colorbond" at bounding box center [1450, 152] width 154 height 17
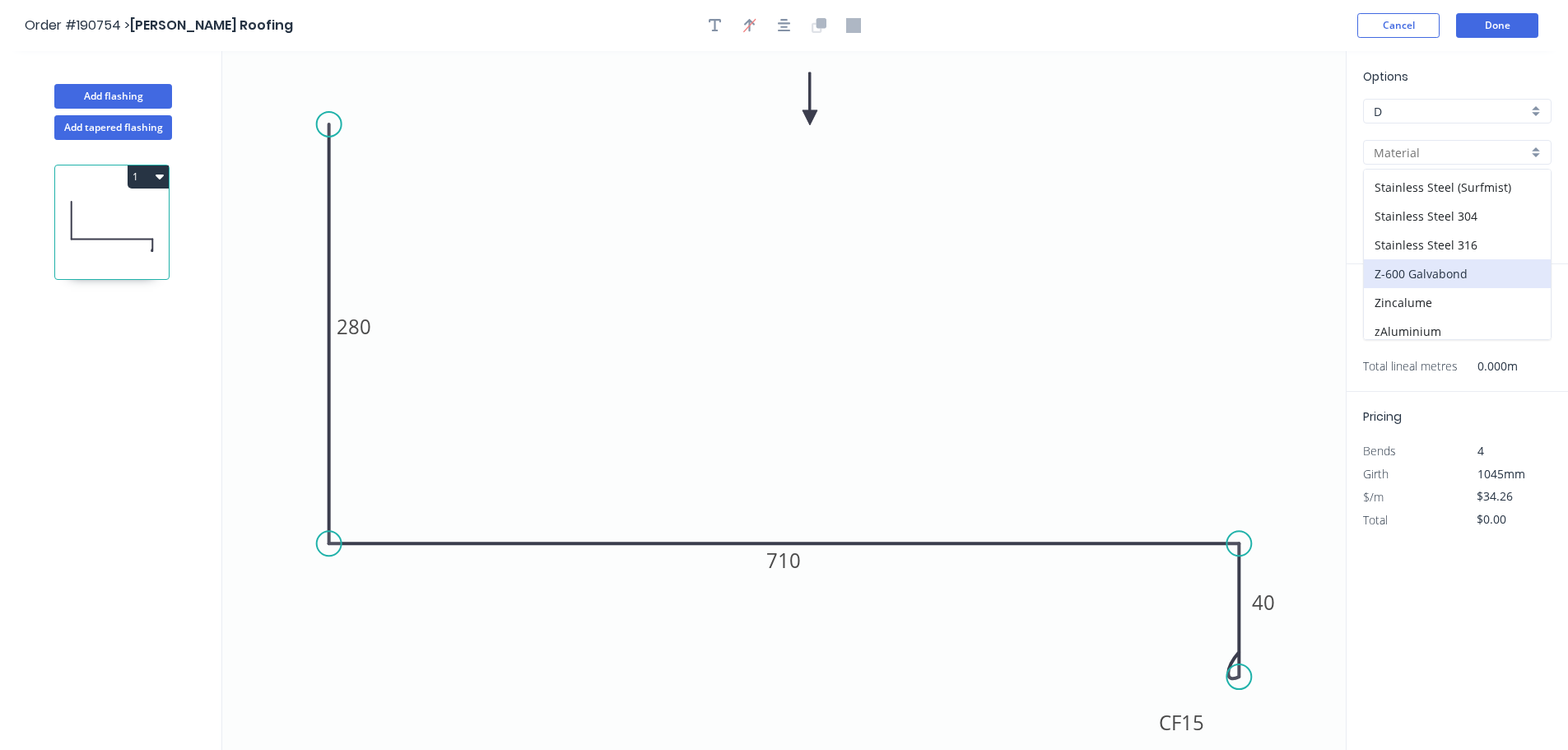
scroll to position [349, 0]
click at [1467, 297] on div "Zincalume" at bounding box center [1457, 296] width 187 height 29
type input "Zincalume"
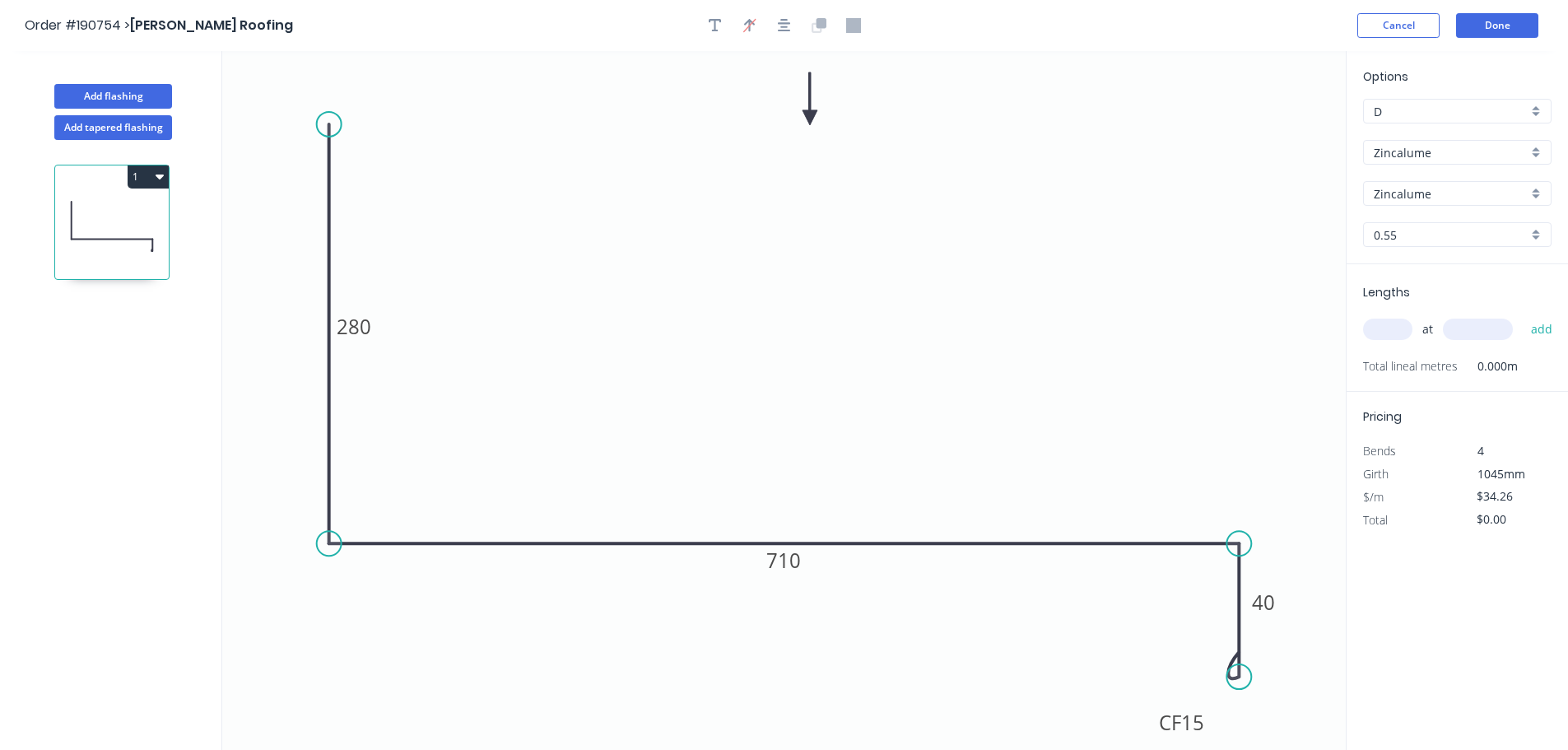
type input "$30.93"
click at [1409, 331] on input "text" at bounding box center [1387, 330] width 49 height 22
type input "1"
type input "3500"
click at [1522, 316] on button "add" at bounding box center [1541, 330] width 39 height 28
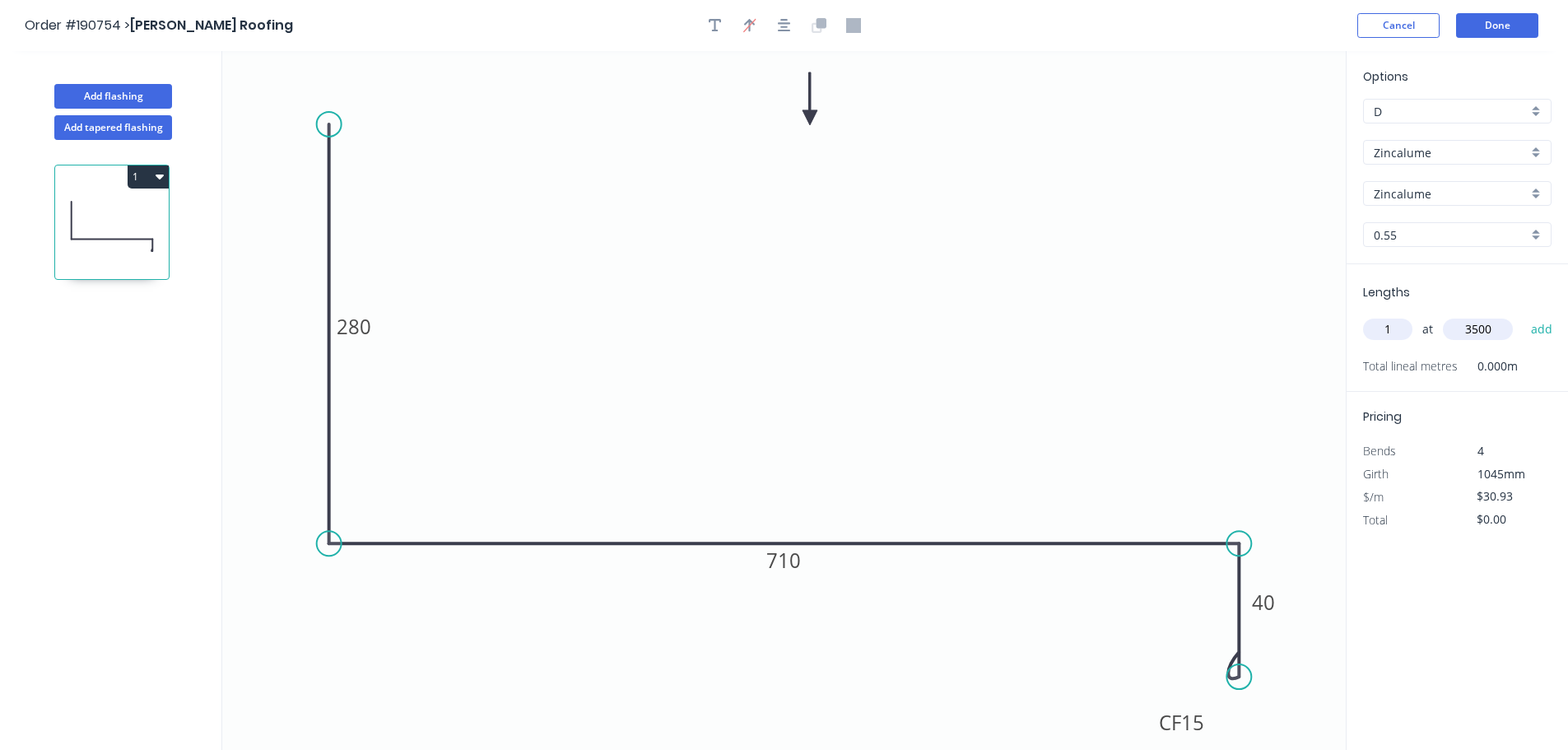
type input "$108.26"
click at [150, 103] on button "Add flashing" at bounding box center [113, 96] width 118 height 25
type input "$0.00"
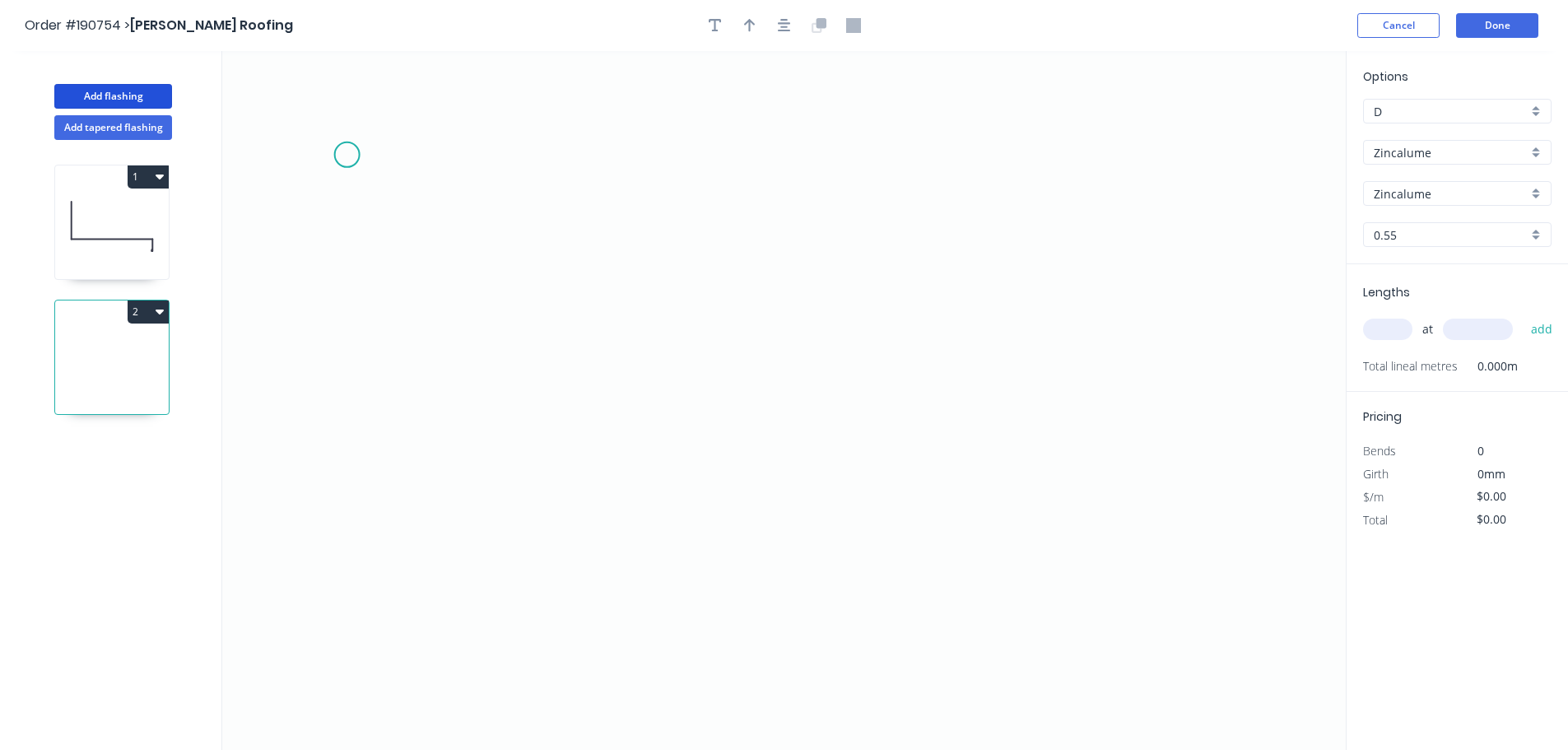
click at [346, 154] on icon "0" at bounding box center [784, 400] width 1123 height 699
click at [339, 445] on icon "0" at bounding box center [784, 400] width 1123 height 699
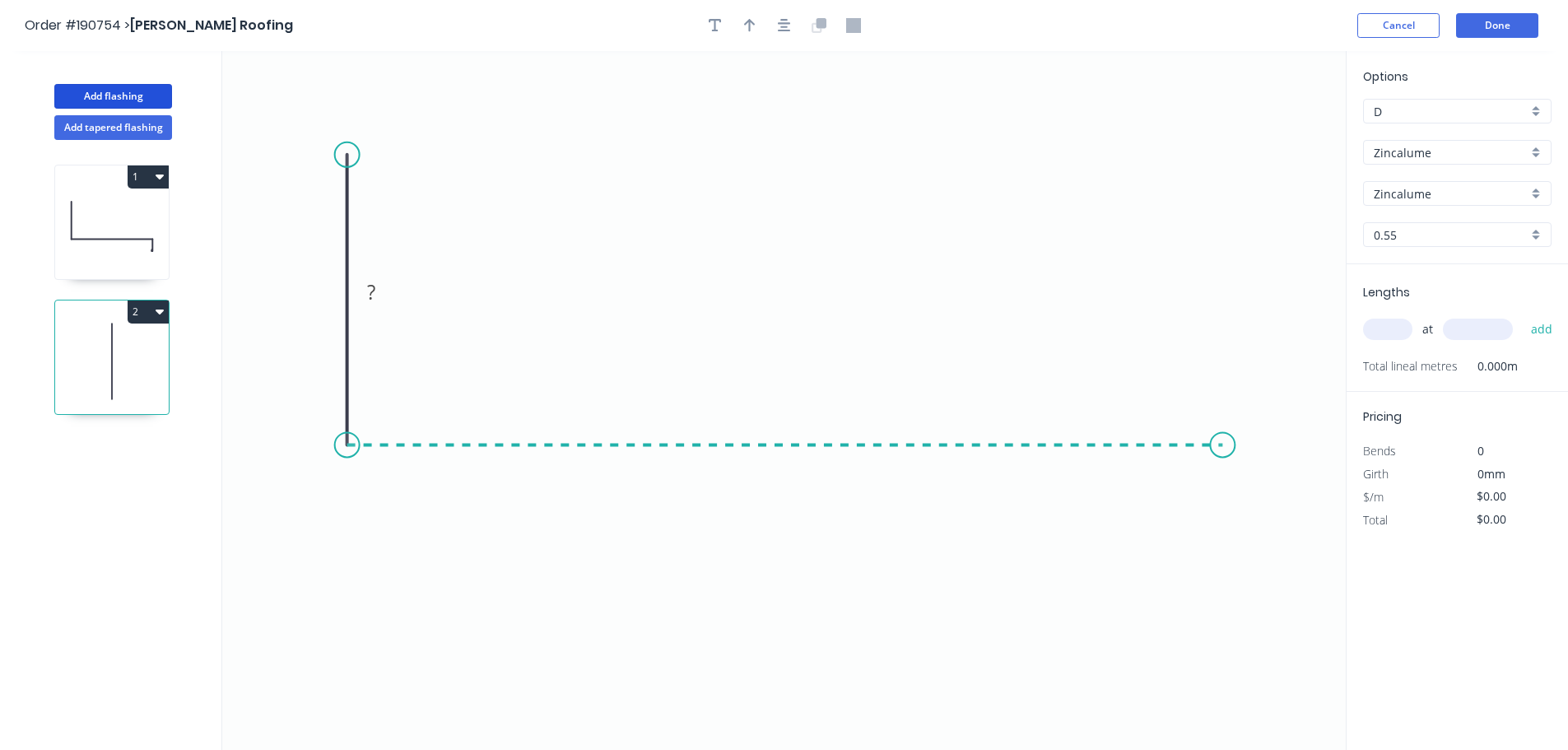
click at [1223, 461] on icon "0 ?" at bounding box center [784, 400] width 1123 height 699
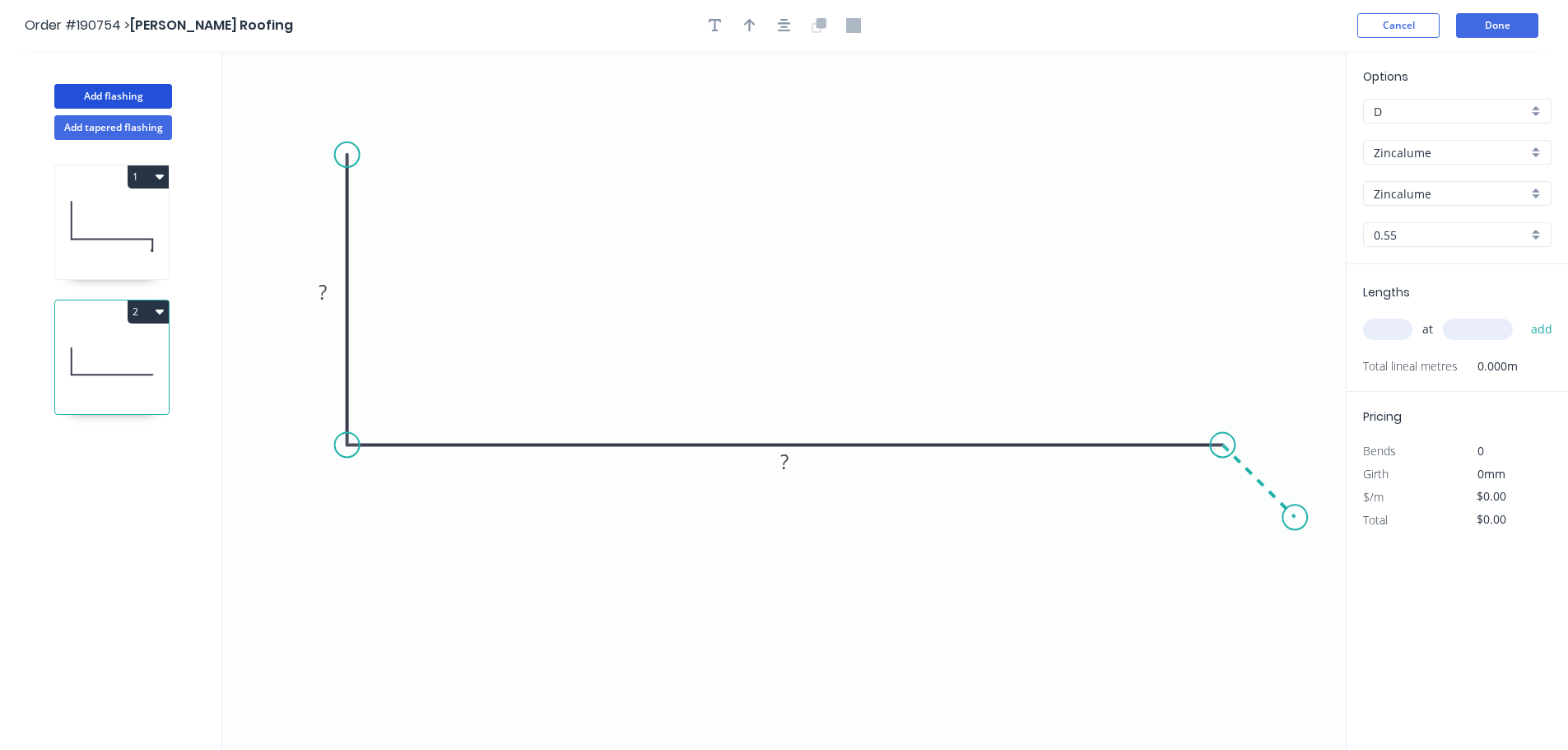
click at [1295, 530] on icon "0 ? ?" at bounding box center [784, 400] width 1123 height 699
drag, startPoint x: 357, startPoint y: 153, endPoint x: 321, endPoint y: 144, distance: 37.1
click at [322, 144] on circle at bounding box center [324, 145] width 25 height 25
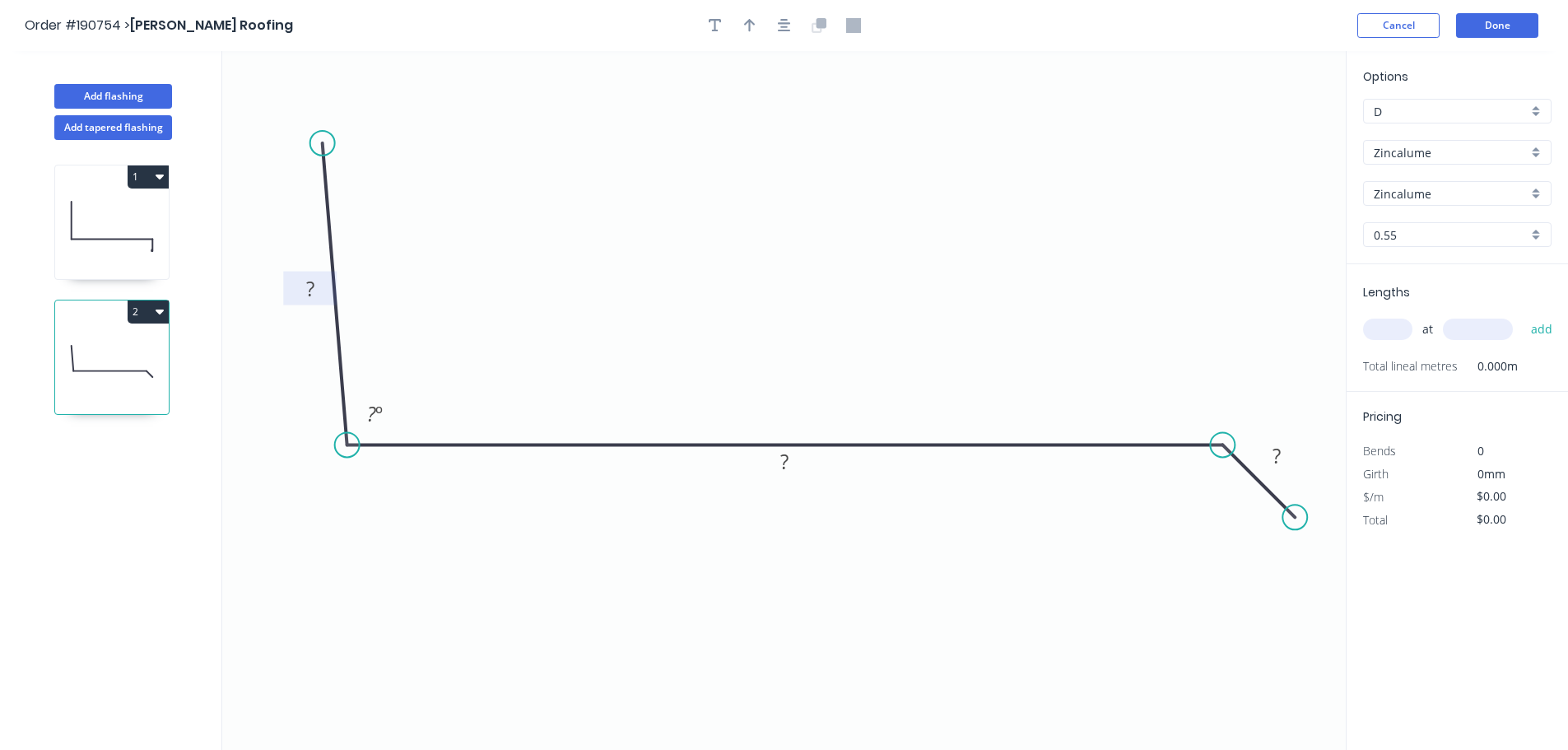
click at [317, 284] on rect at bounding box center [310, 290] width 33 height 23
click at [781, 32] on icon "button" at bounding box center [784, 26] width 13 height 13
type input "$10.89"
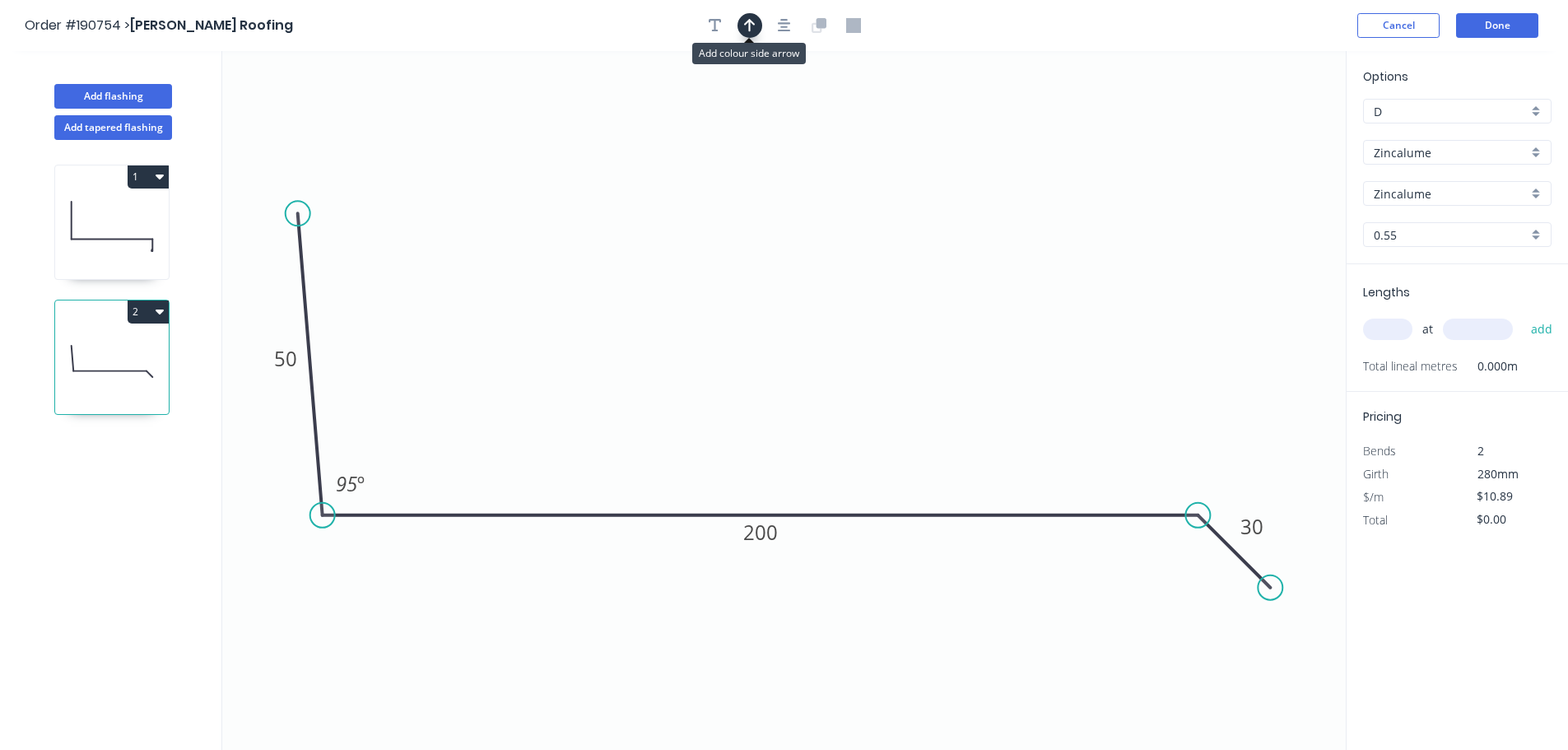
click at [753, 29] on icon "button" at bounding box center [750, 26] width 12 height 15
drag, startPoint x: 1264, startPoint y: 130, endPoint x: 771, endPoint y: 160, distance: 493.9
click at [763, 154] on icon at bounding box center [762, 135] width 15 height 52
click at [1396, 332] on input "text" at bounding box center [1387, 330] width 49 height 22
type input "1"
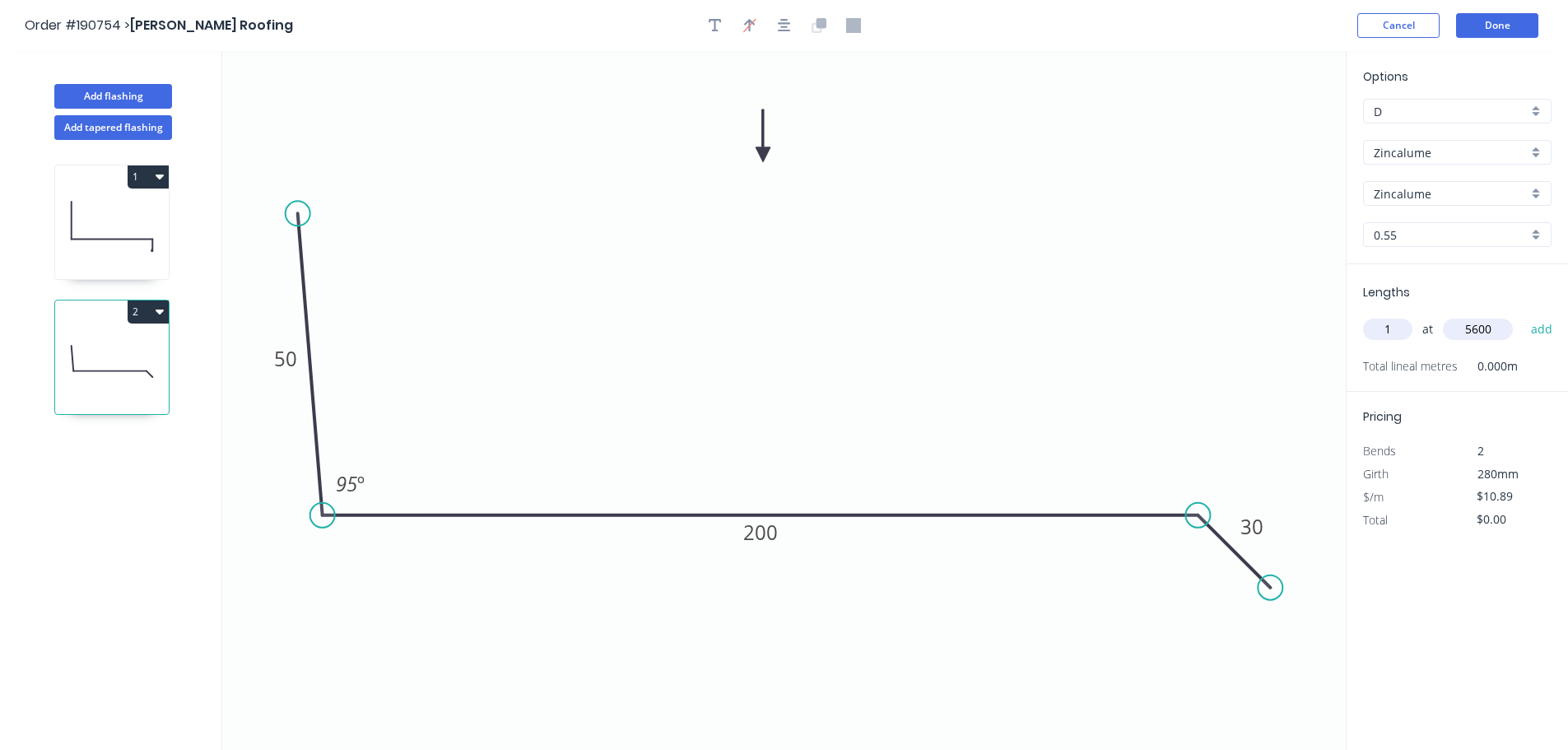
type input "5600"
click at [1522, 316] on button "add" at bounding box center [1541, 330] width 39 height 28
type input "$60.98"
click at [148, 101] on button "Add flashing" at bounding box center [113, 96] width 118 height 25
type input "$0.00"
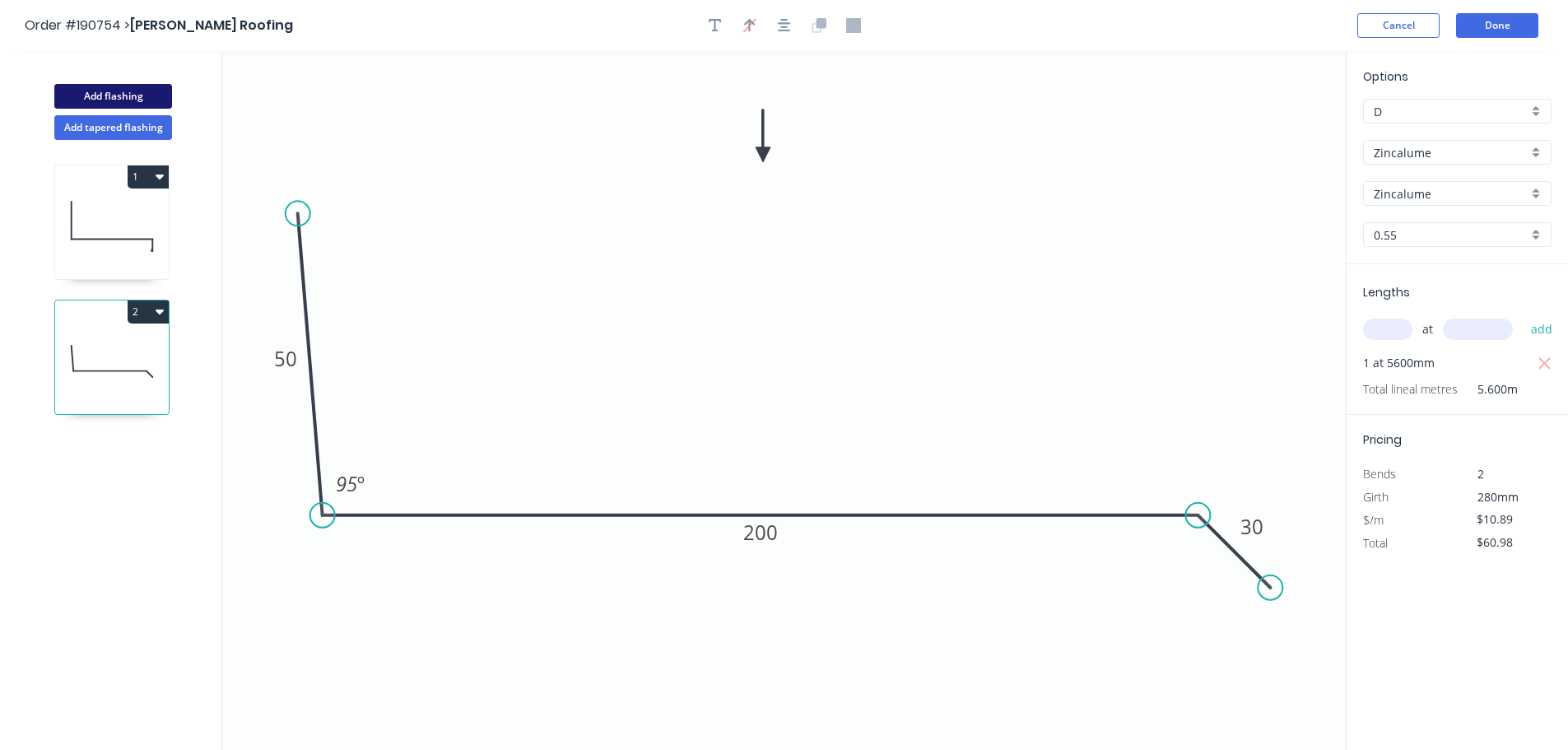
type input "$0.00"
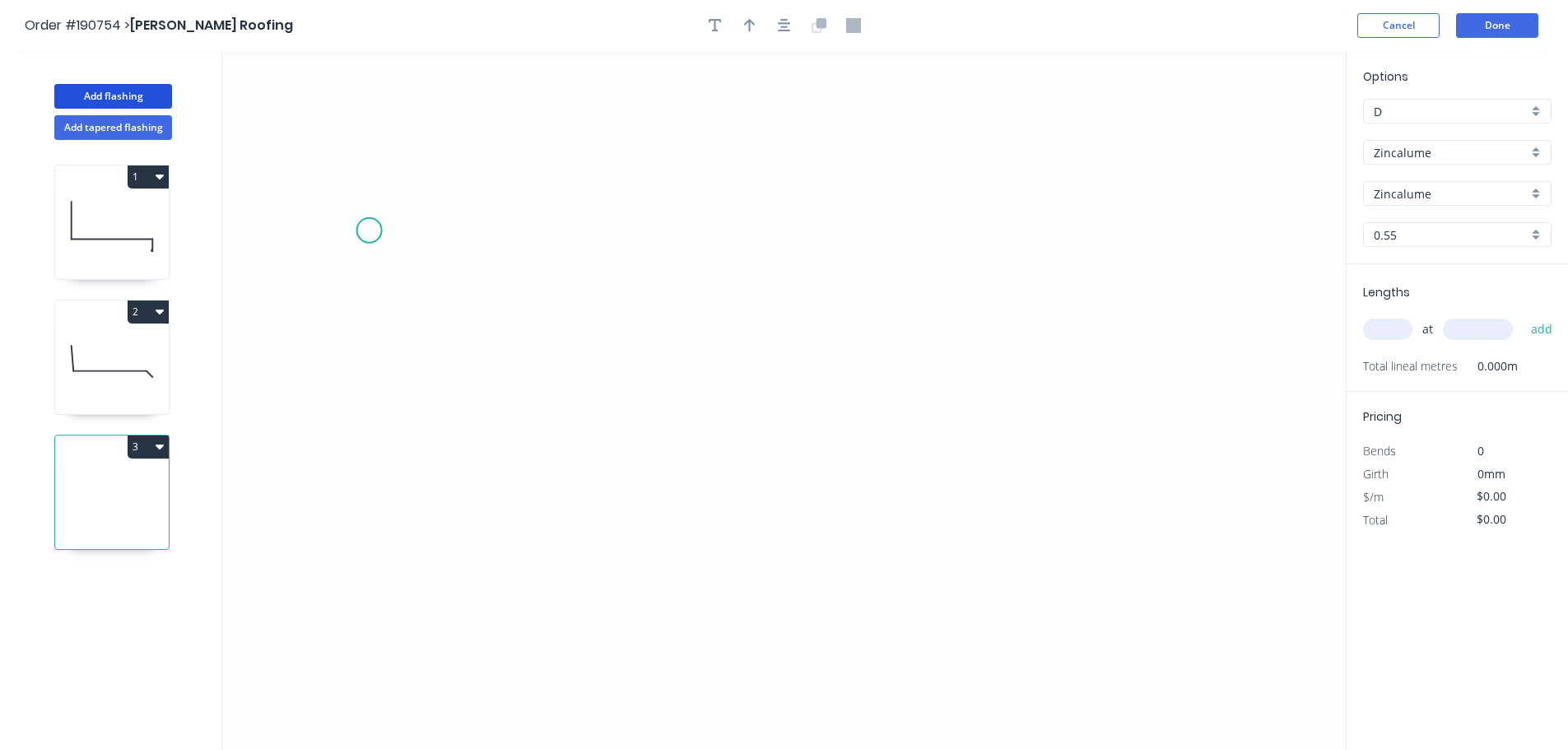
click at [367, 215] on icon "0" at bounding box center [784, 400] width 1123 height 699
click at [358, 623] on icon "0" at bounding box center [784, 400] width 1123 height 699
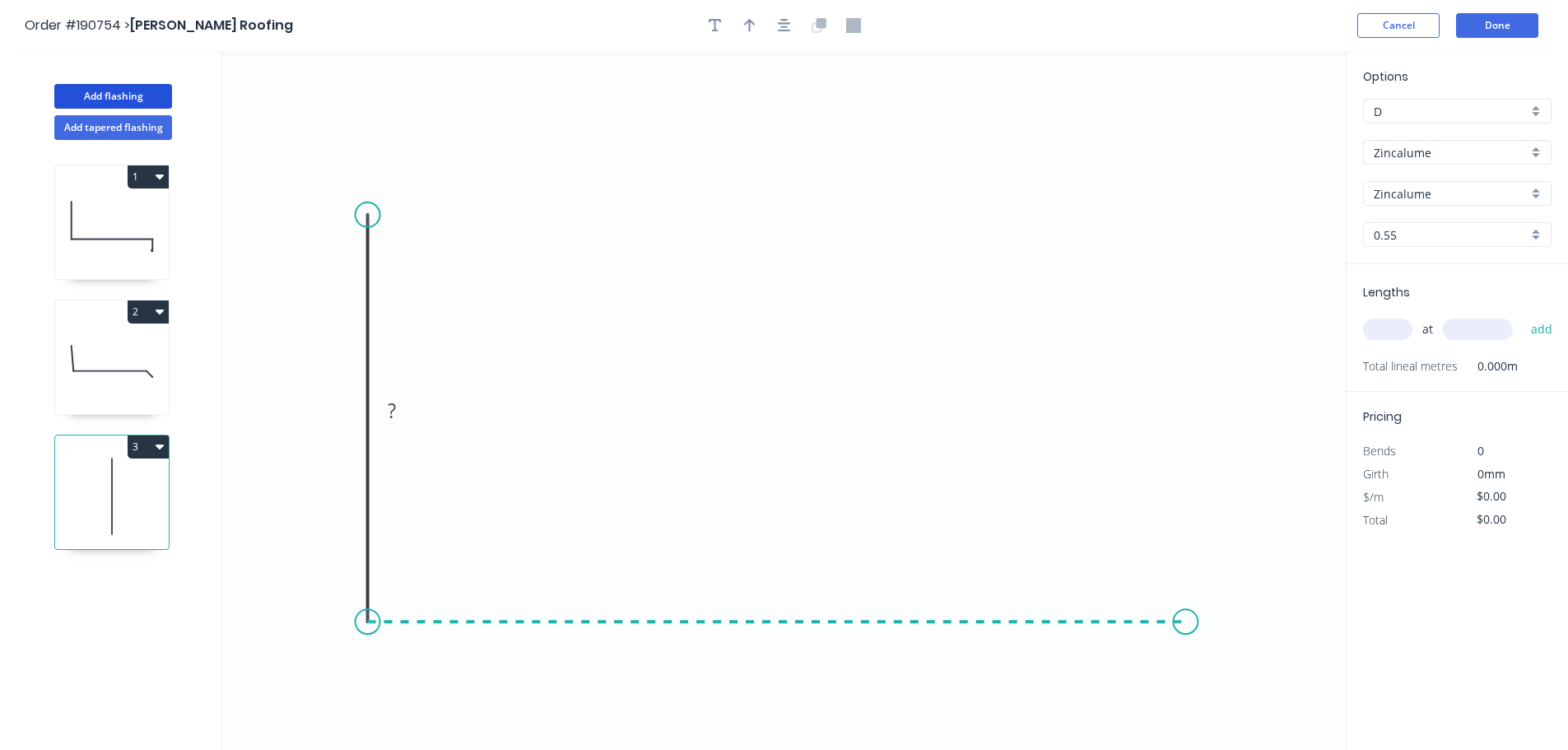
click at [1186, 671] on icon "0 ?" at bounding box center [784, 400] width 1123 height 699
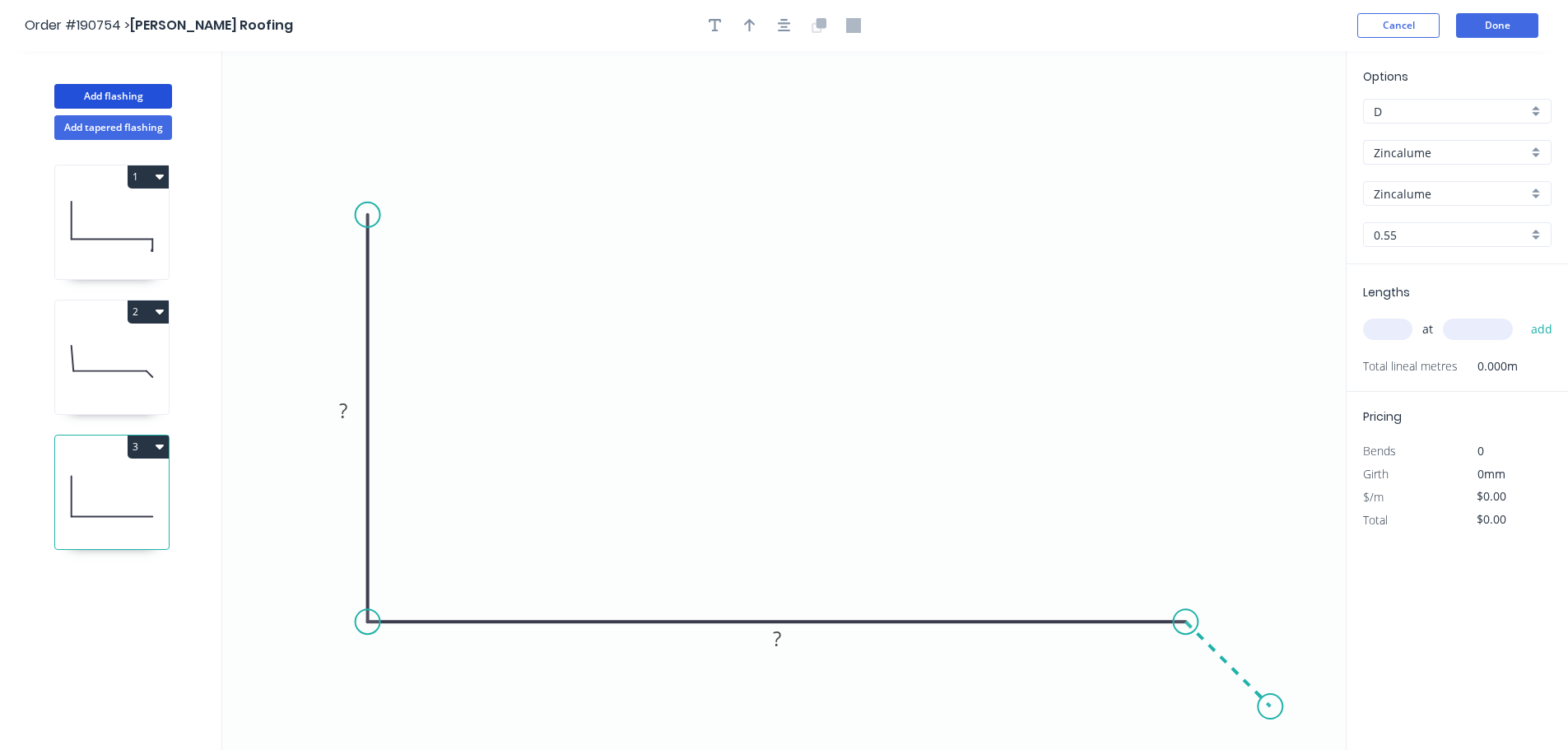
click at [1272, 715] on icon "0 ? ?" at bounding box center [784, 400] width 1123 height 699
drag, startPoint x: 360, startPoint y: 214, endPoint x: 360, endPoint y: 191, distance: 23.0
click at [360, 191] on circle at bounding box center [368, 191] width 25 height 25
click at [349, 401] on rect at bounding box center [344, 400] width 33 height 23
click at [789, 28] on icon "button" at bounding box center [784, 26] width 13 height 15
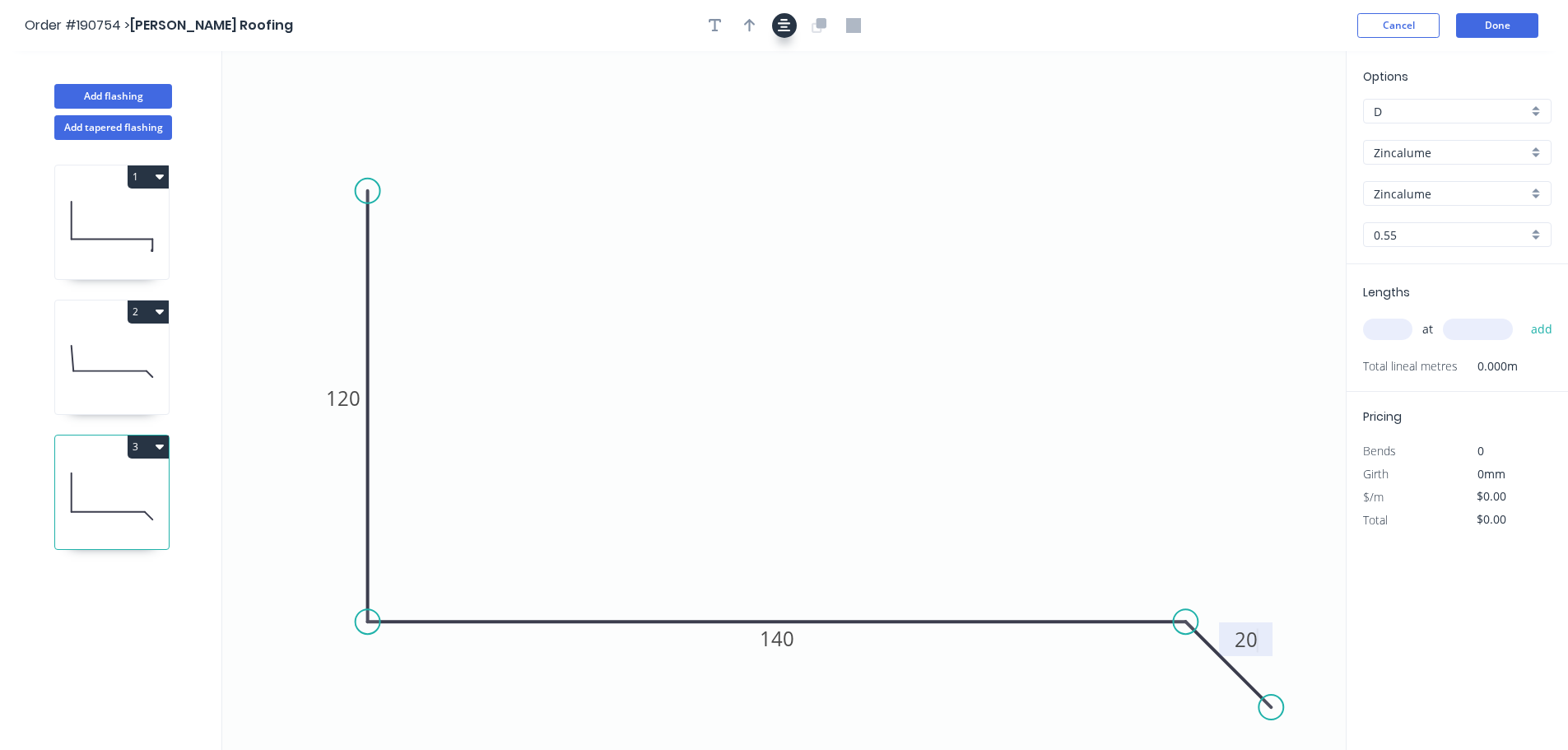
type input "$10.89"
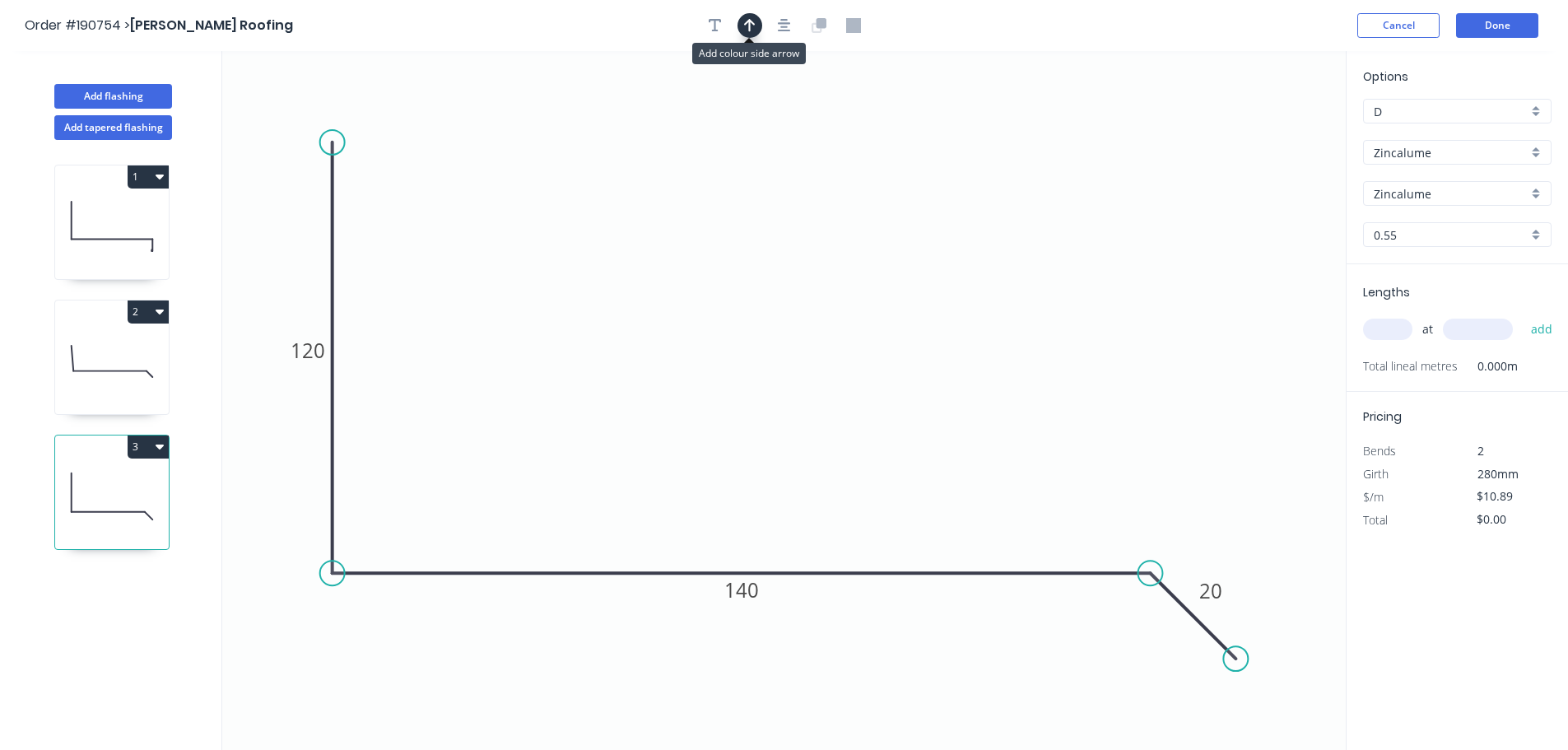
click at [754, 24] on icon "button" at bounding box center [750, 26] width 12 height 13
drag, startPoint x: 1155, startPoint y: 154, endPoint x: 782, endPoint y: 145, distance: 373.1
click at [782, 145] on icon at bounding box center [782, 125] width 15 height 52
click at [1478, 47] on header "Order #190754 > Robbies Roofing Cancel Done" at bounding box center [784, 25] width 1568 height 51
click at [1505, 36] on button "Done" at bounding box center [1497, 26] width 82 height 25
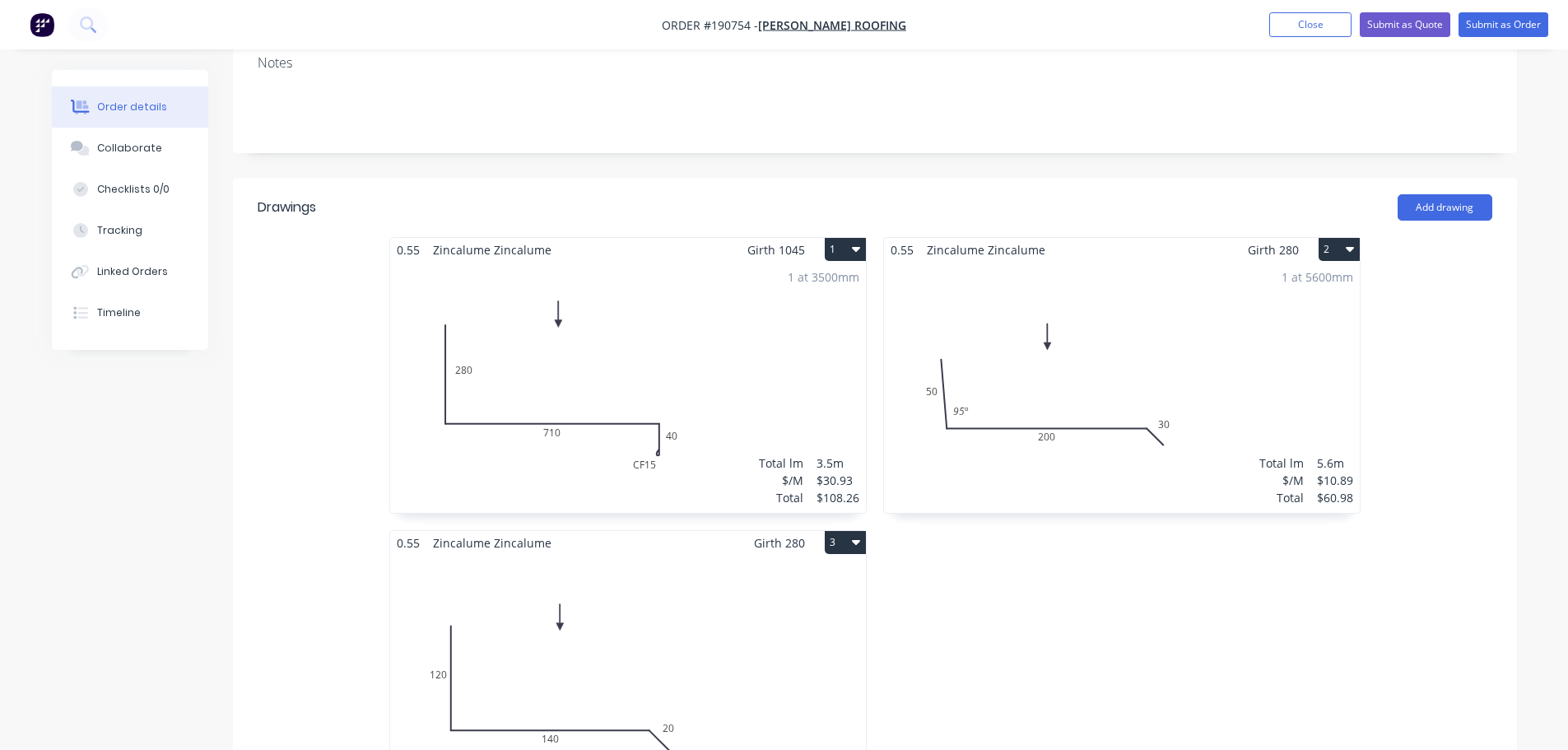
scroll to position [494, 0]
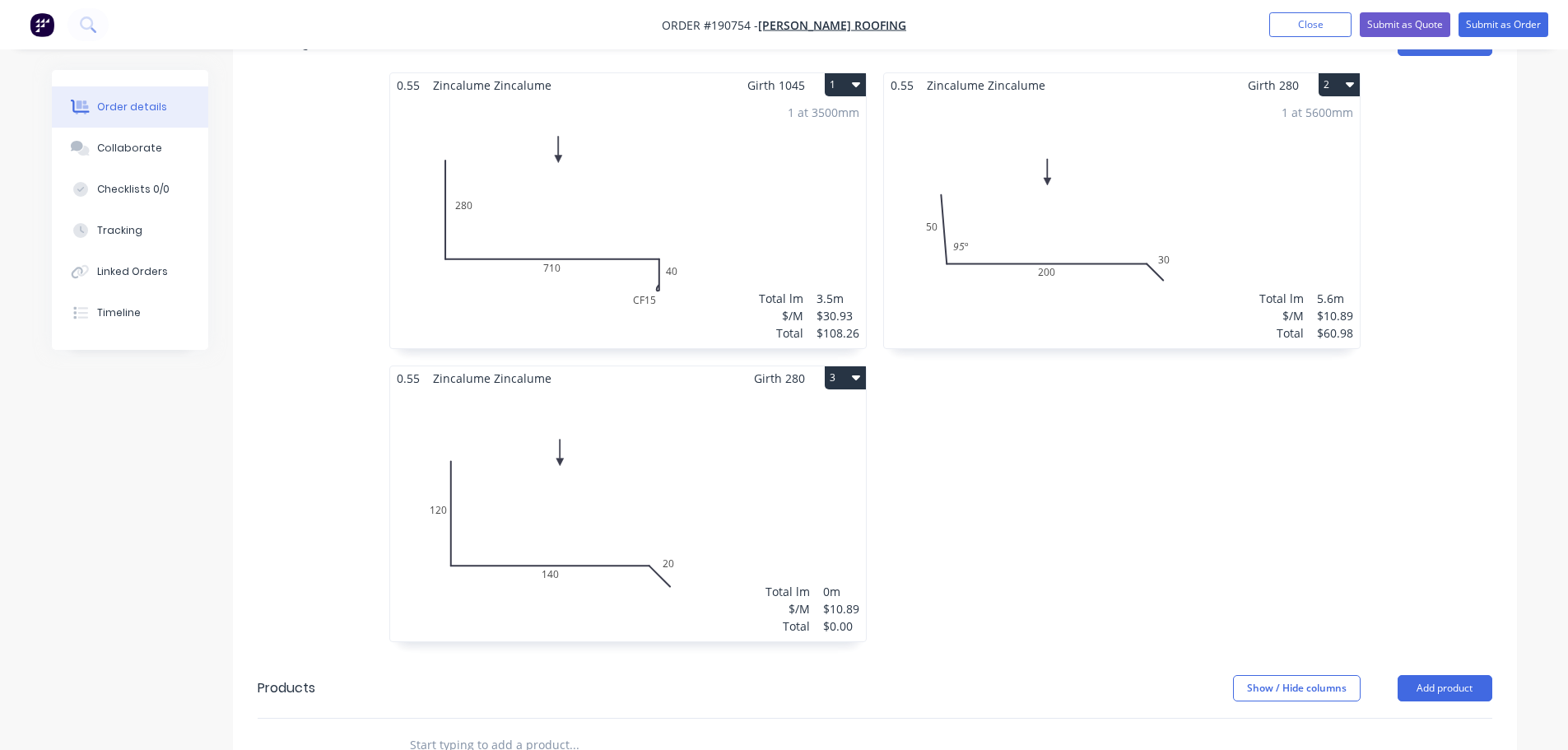
click at [722, 481] on div "Total lm $/M Total 0m $10.89 $0.00" at bounding box center [628, 516] width 476 height 251
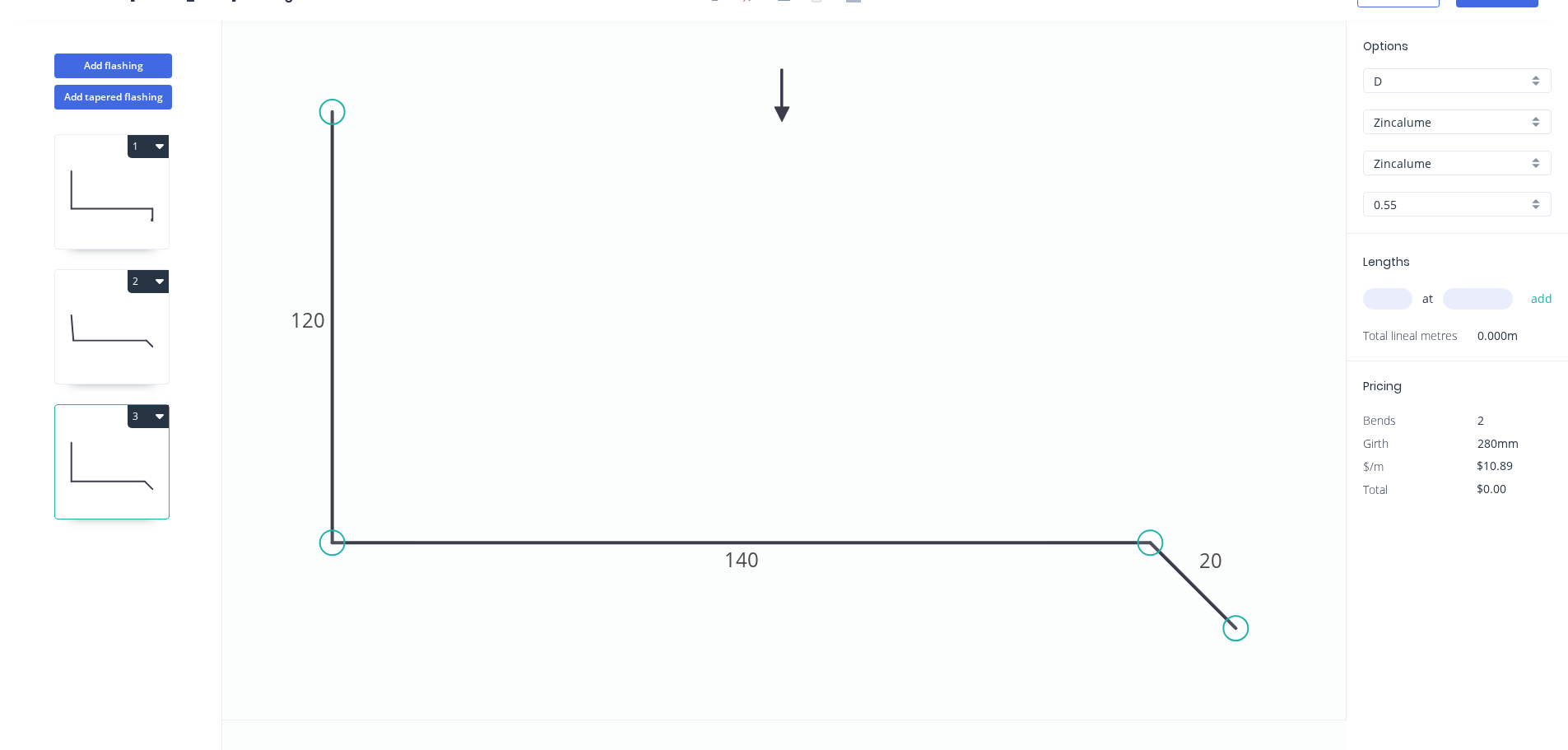
click at [1398, 297] on input "text" at bounding box center [1387, 299] width 49 height 22
type input "1"
type input "1600"
click at [1522, 285] on button "add" at bounding box center [1541, 299] width 39 height 28
type input "$17.42"
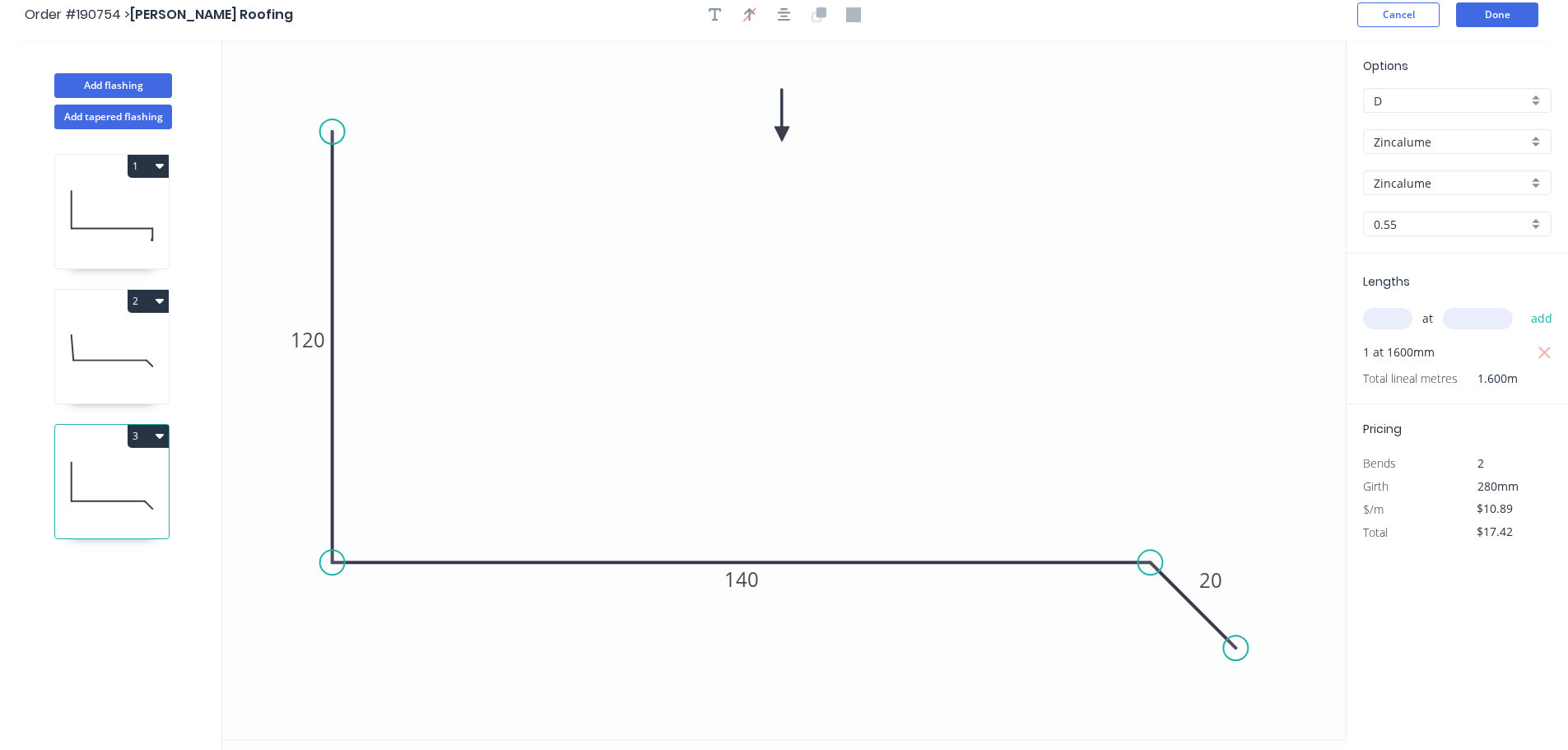
scroll to position [0, 0]
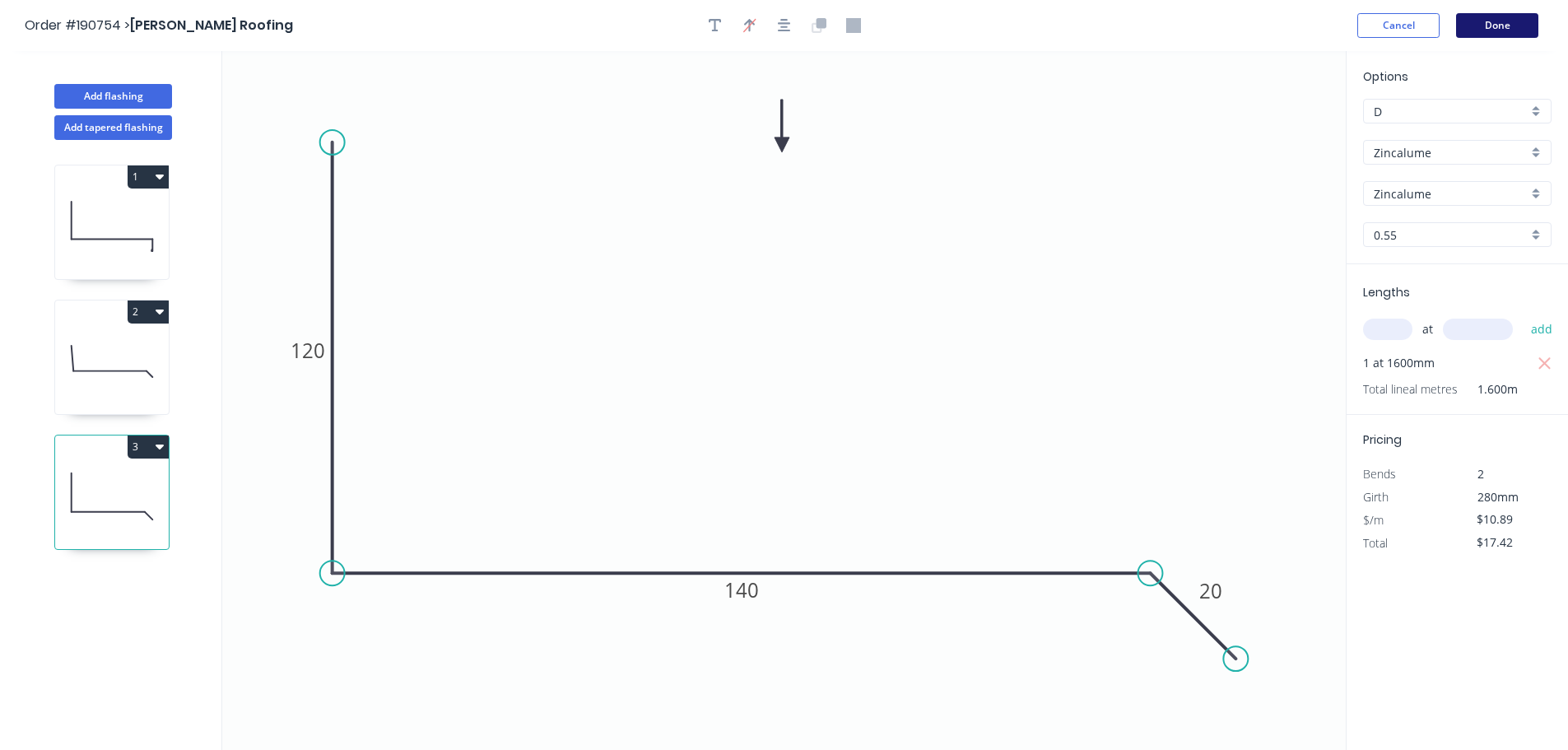
click at [1492, 27] on button "Done" at bounding box center [1497, 26] width 82 height 25
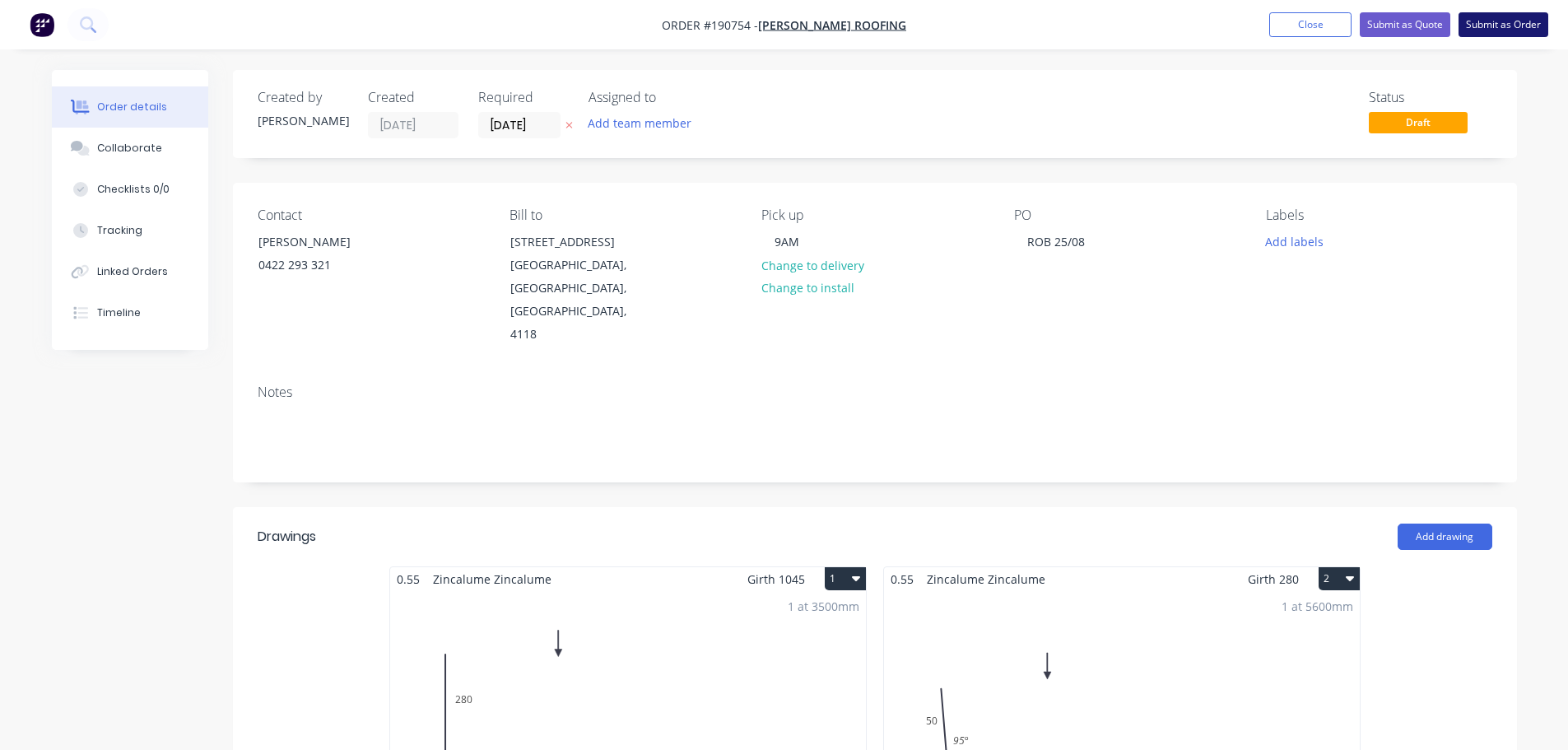
click at [1498, 26] on button "Submit as Order" at bounding box center [1503, 25] width 90 height 25
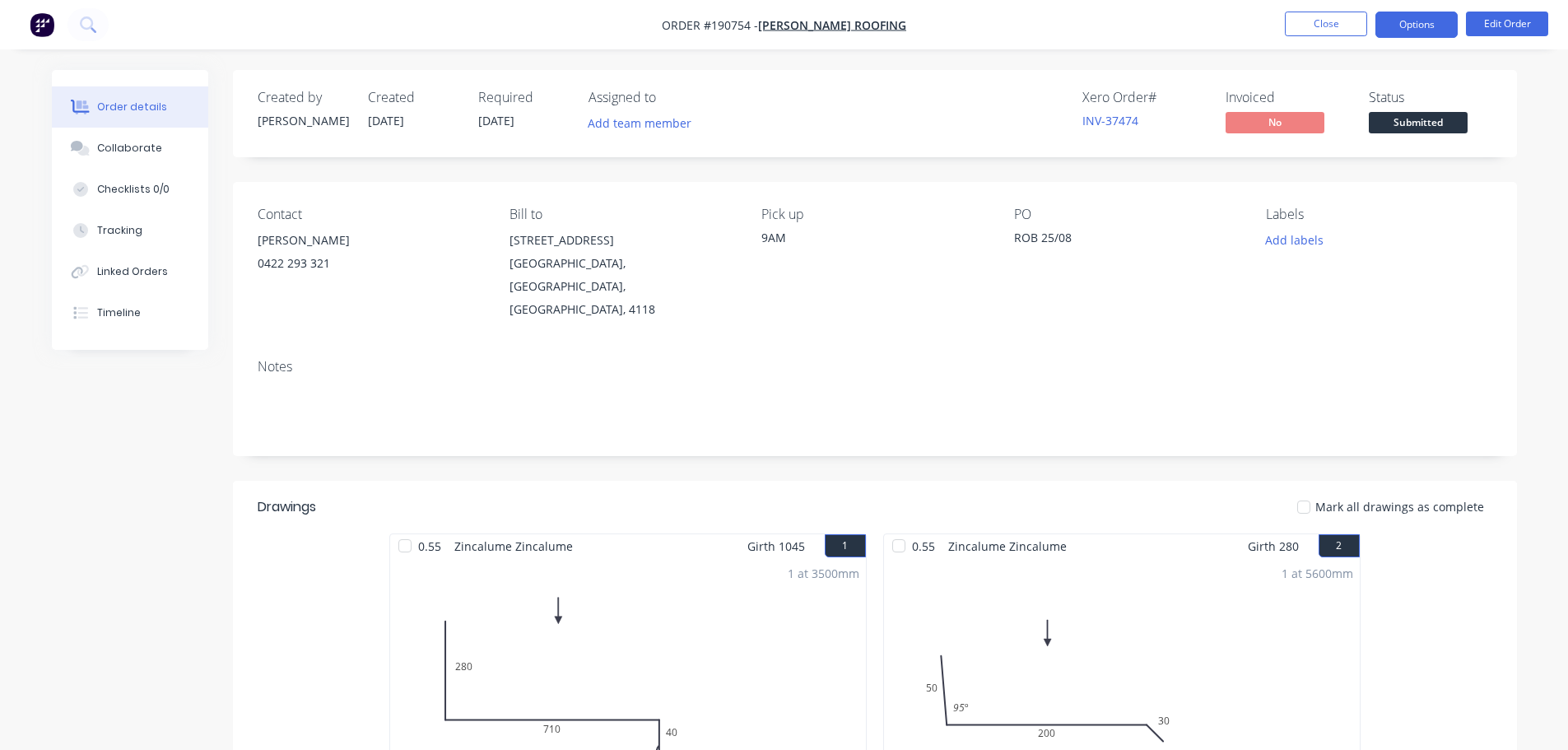
click at [1419, 18] on button "Options" at bounding box center [1416, 25] width 82 height 27
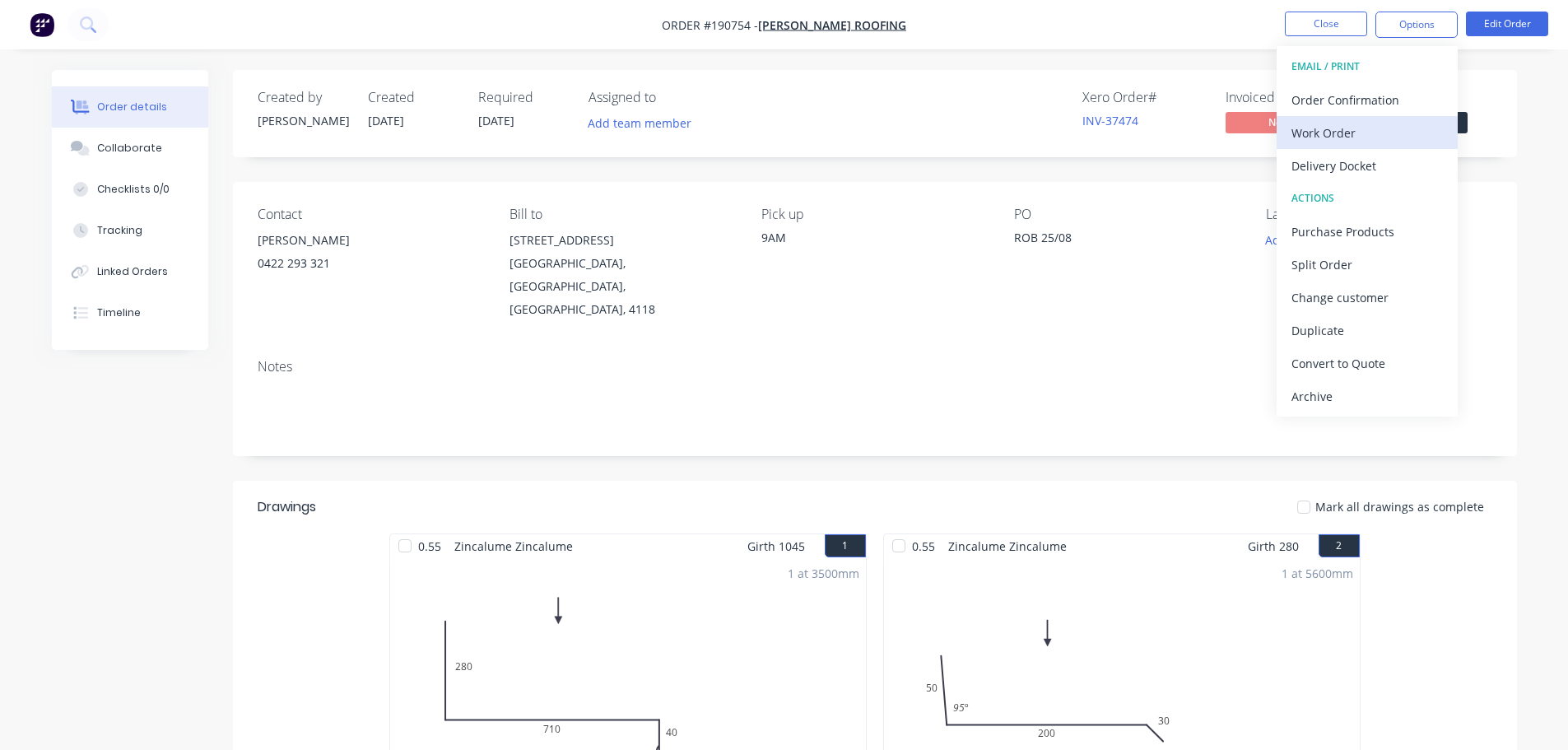
click at [1396, 120] on button "Work Order" at bounding box center [1367, 133] width 181 height 33
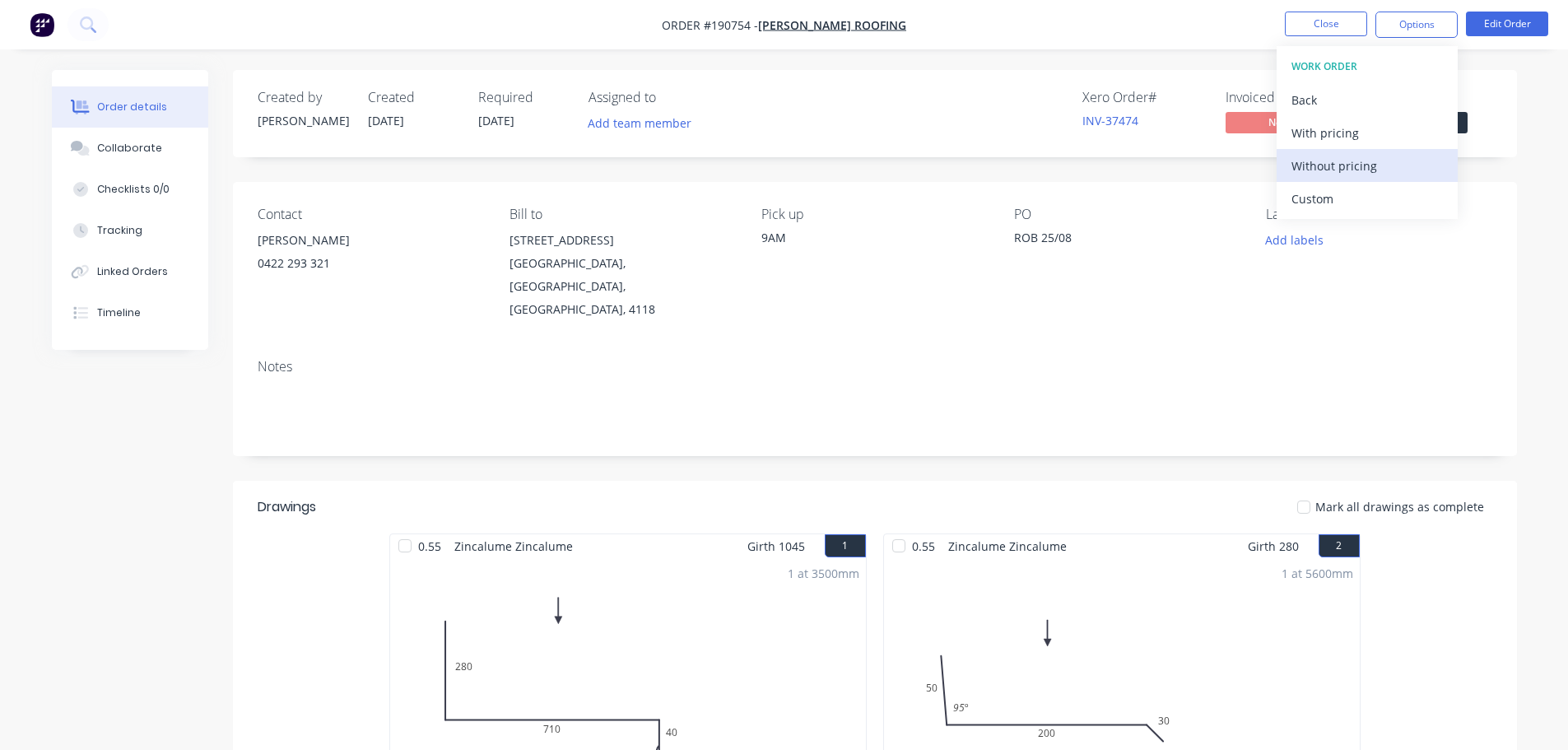
click at [1388, 155] on div "Without pricing" at bounding box center [1367, 165] width 151 height 24
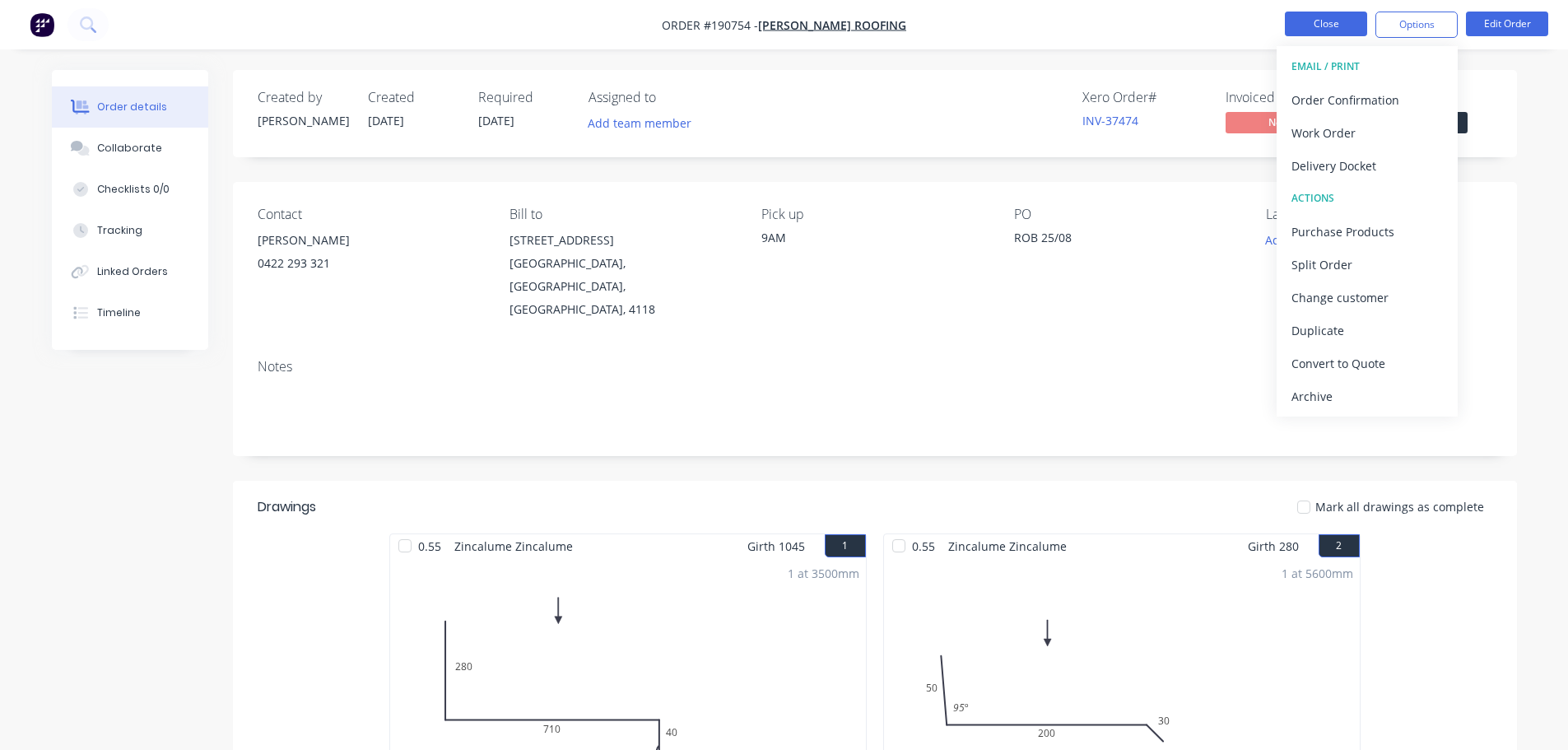
click at [1311, 25] on button "Close" at bounding box center [1326, 24] width 82 height 25
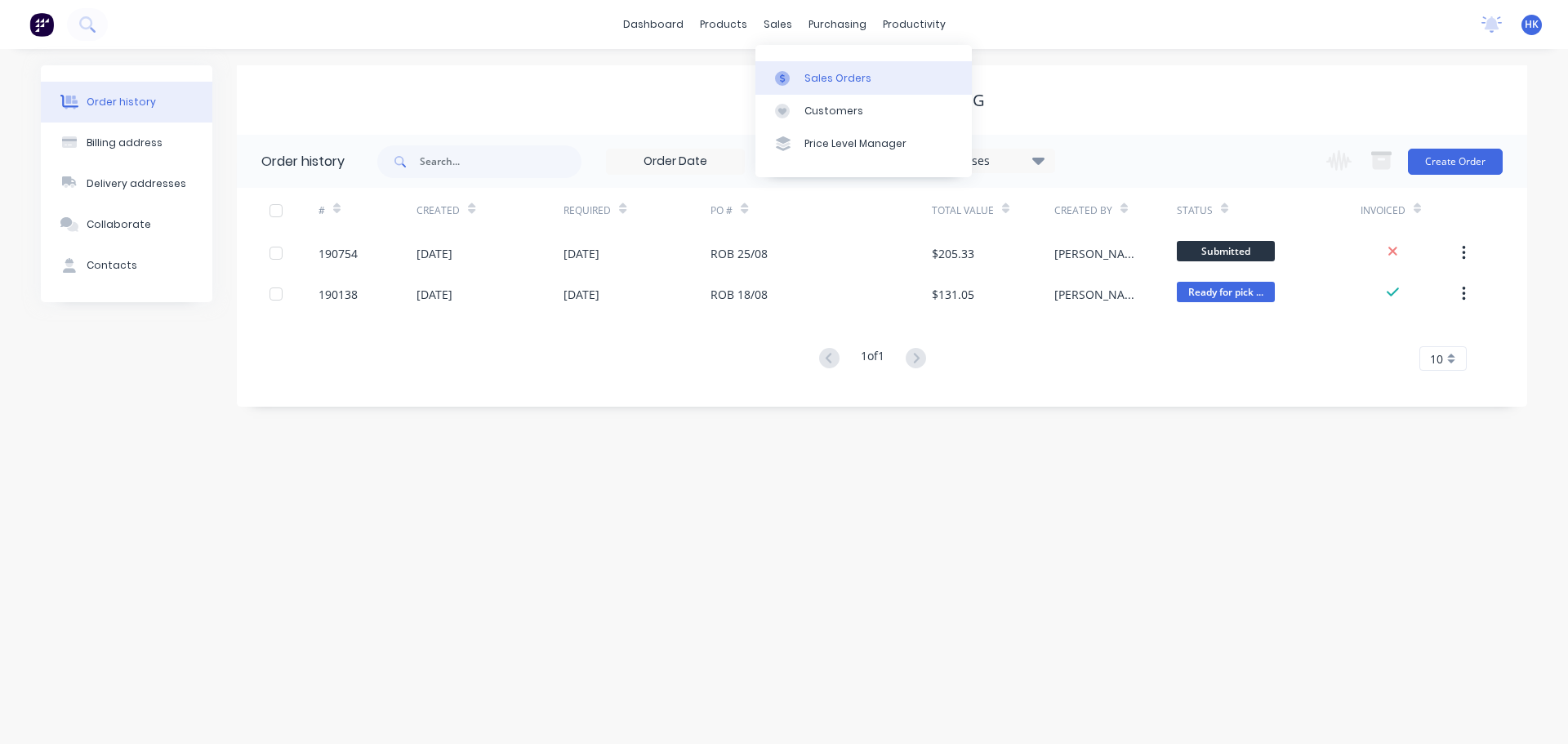
click at [817, 81] on div "Sales Orders" at bounding box center [838, 78] width 67 height 15
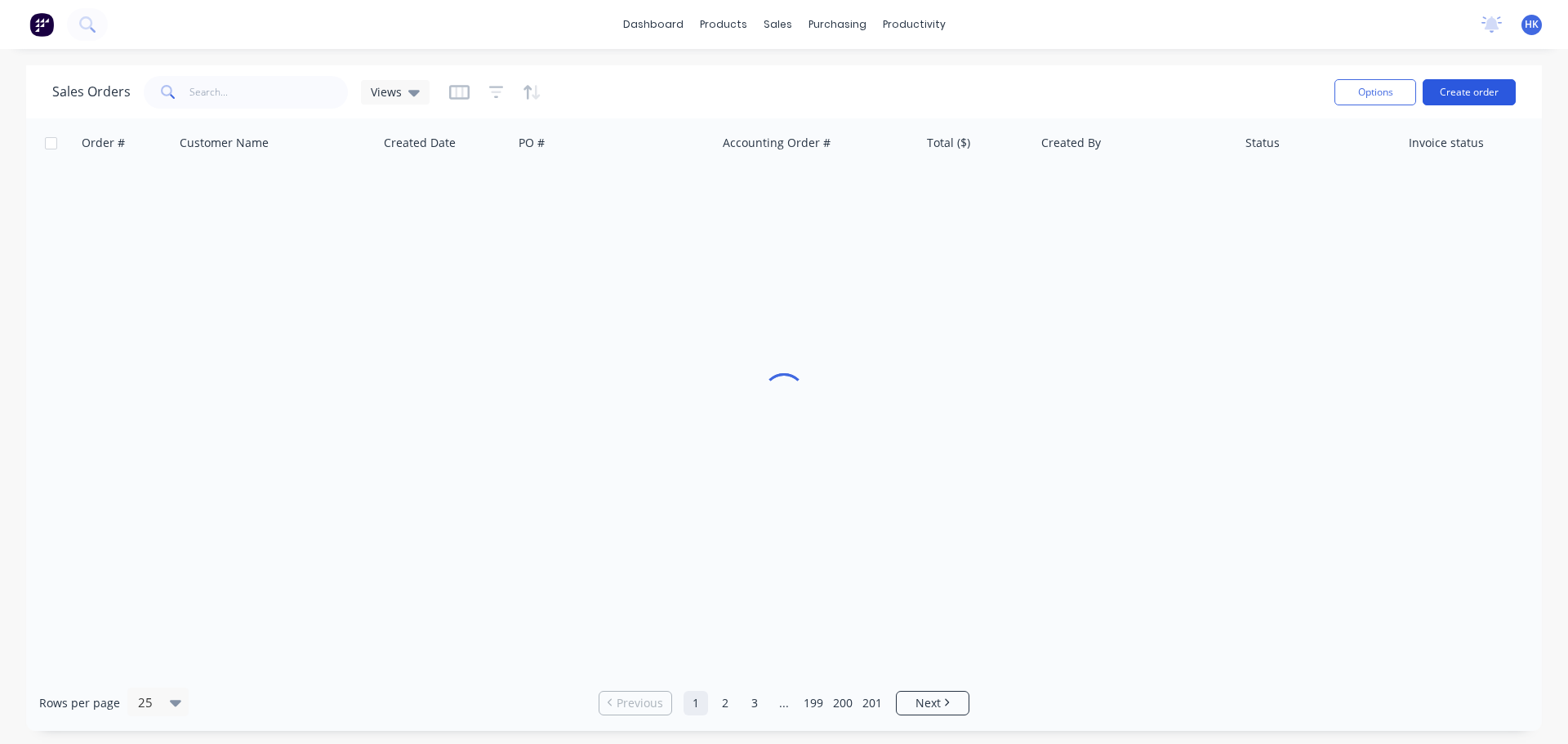
click at [1446, 87] on button "Create order" at bounding box center [1469, 92] width 93 height 26
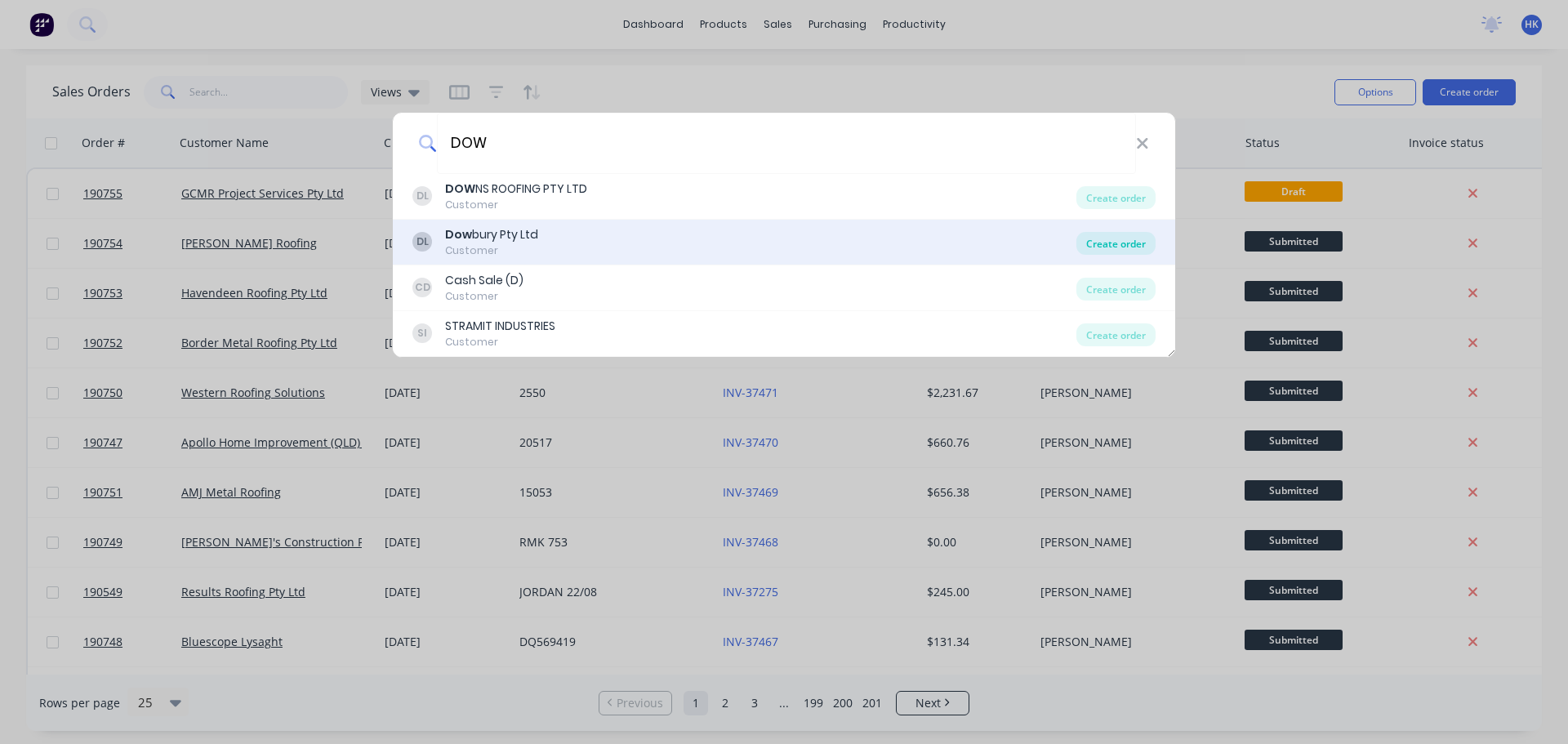
type input "DOW"
click at [1125, 247] on div "Create order" at bounding box center [1116, 244] width 79 height 23
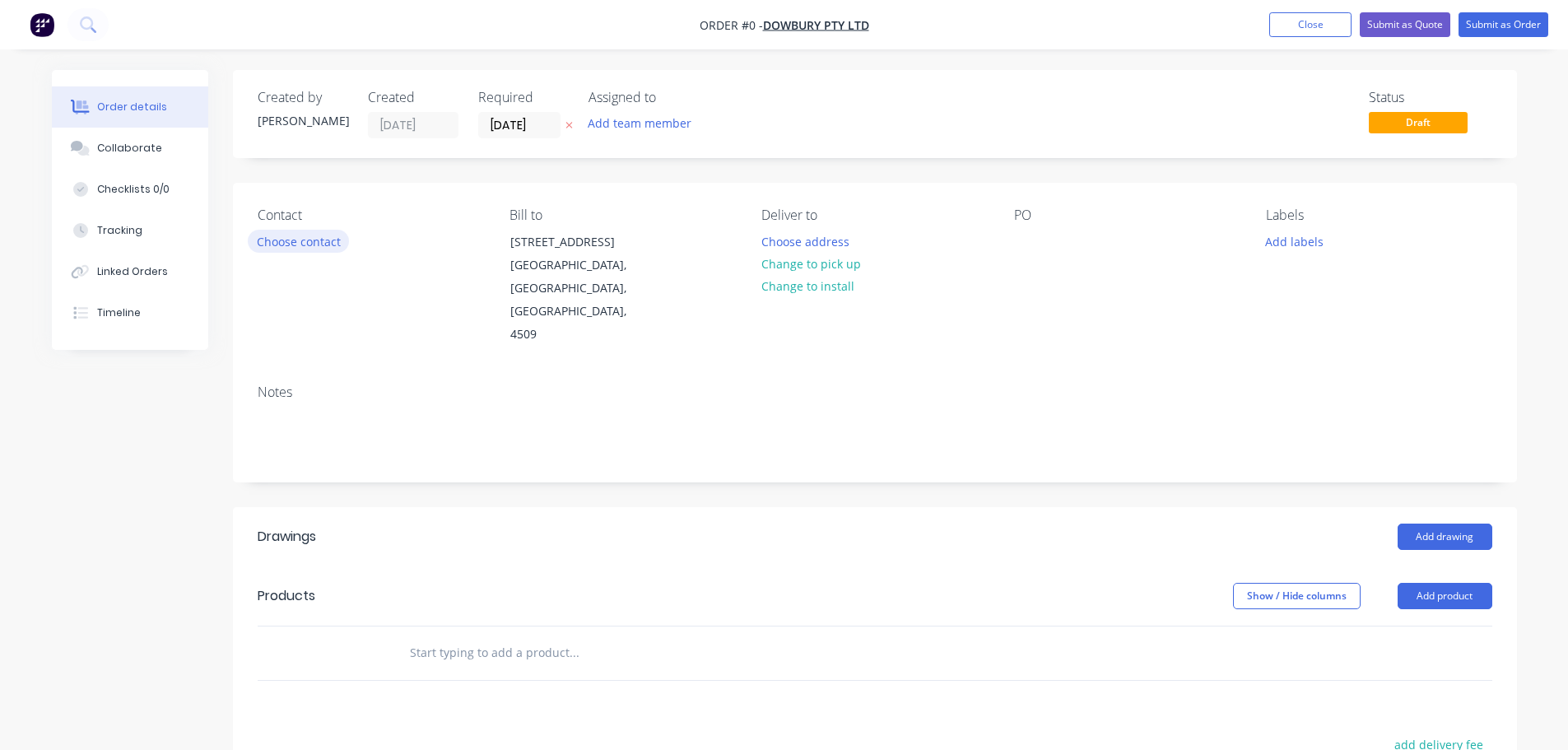
click at [331, 251] on button "Choose contact" at bounding box center [298, 241] width 101 height 22
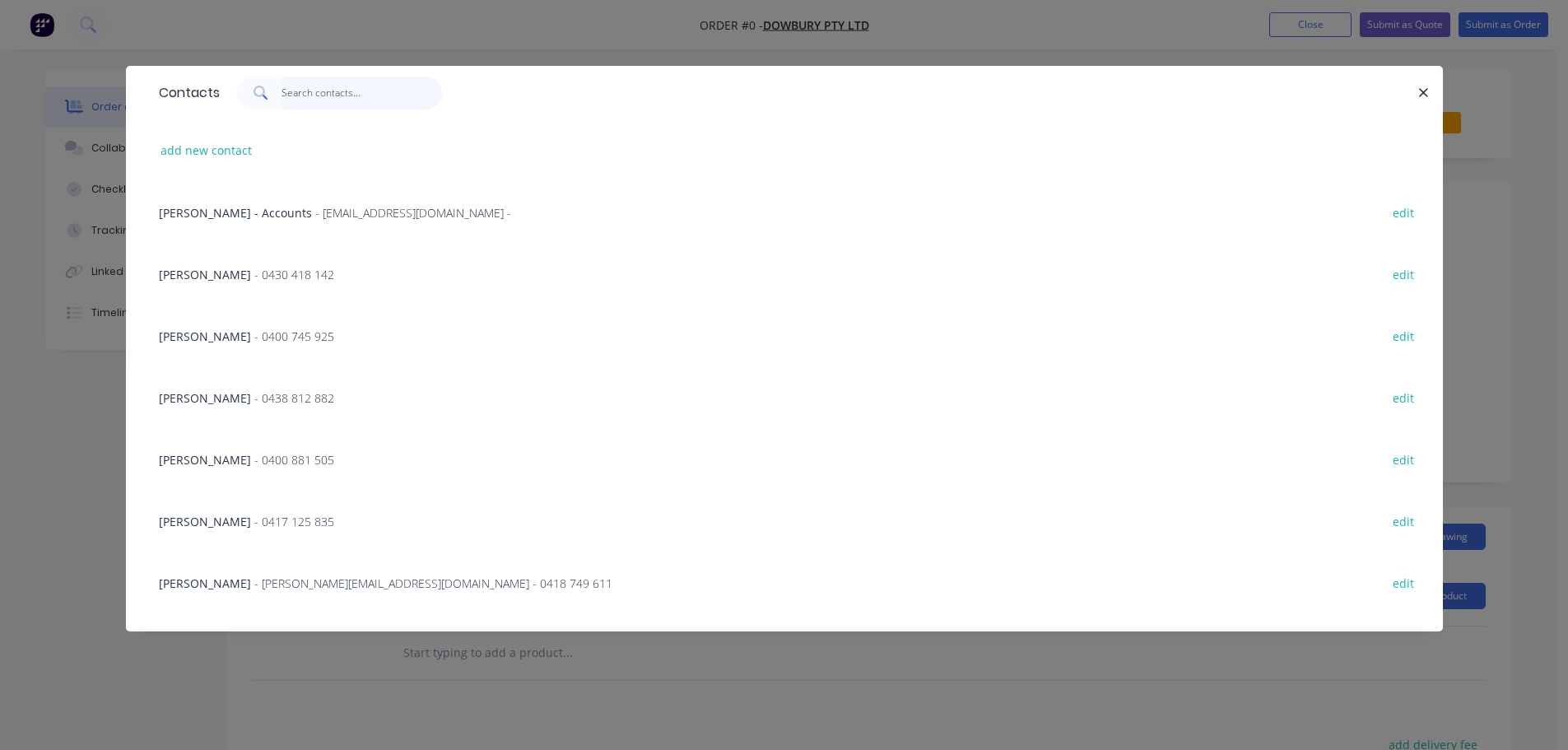
click at [334, 109] on input "text" at bounding box center [361, 93] width 160 height 33
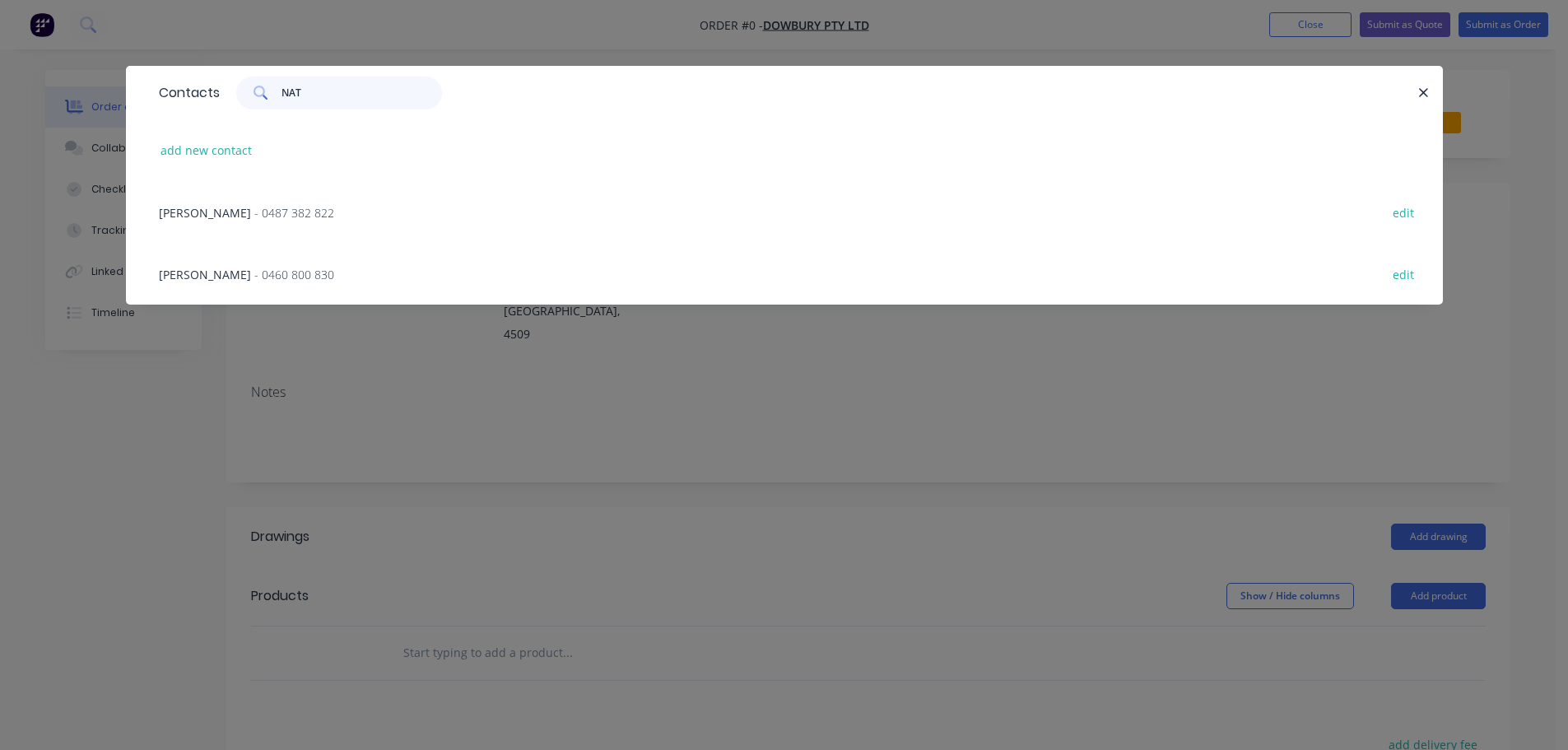
type input "NAT"
click at [264, 264] on div "NATHAN RALPH - 0460 800 830 edit" at bounding box center [784, 273] width 1268 height 61
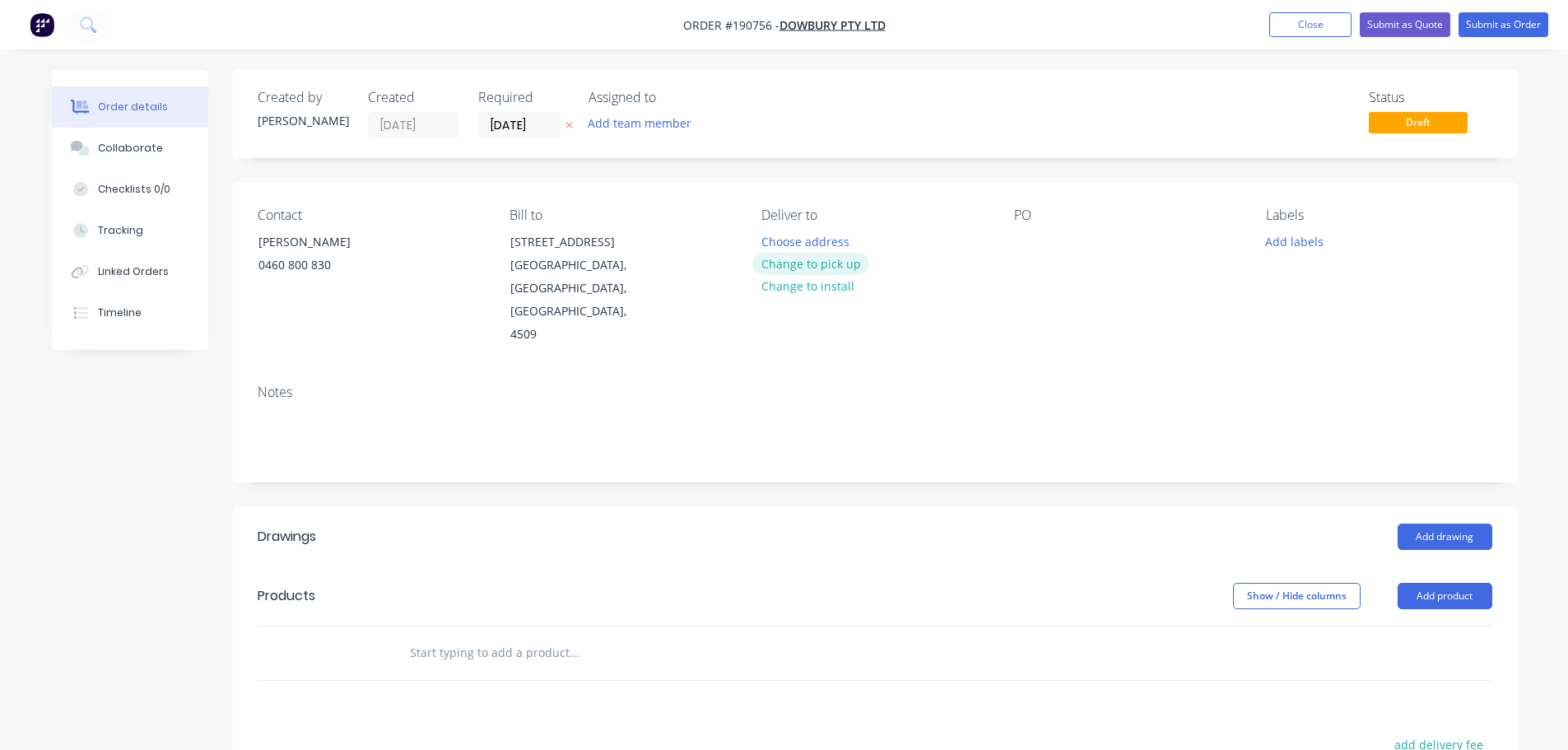
click at [823, 272] on button "Change to pick up" at bounding box center [810, 263] width 117 height 22
click at [779, 250] on div at bounding box center [774, 242] width 27 height 24
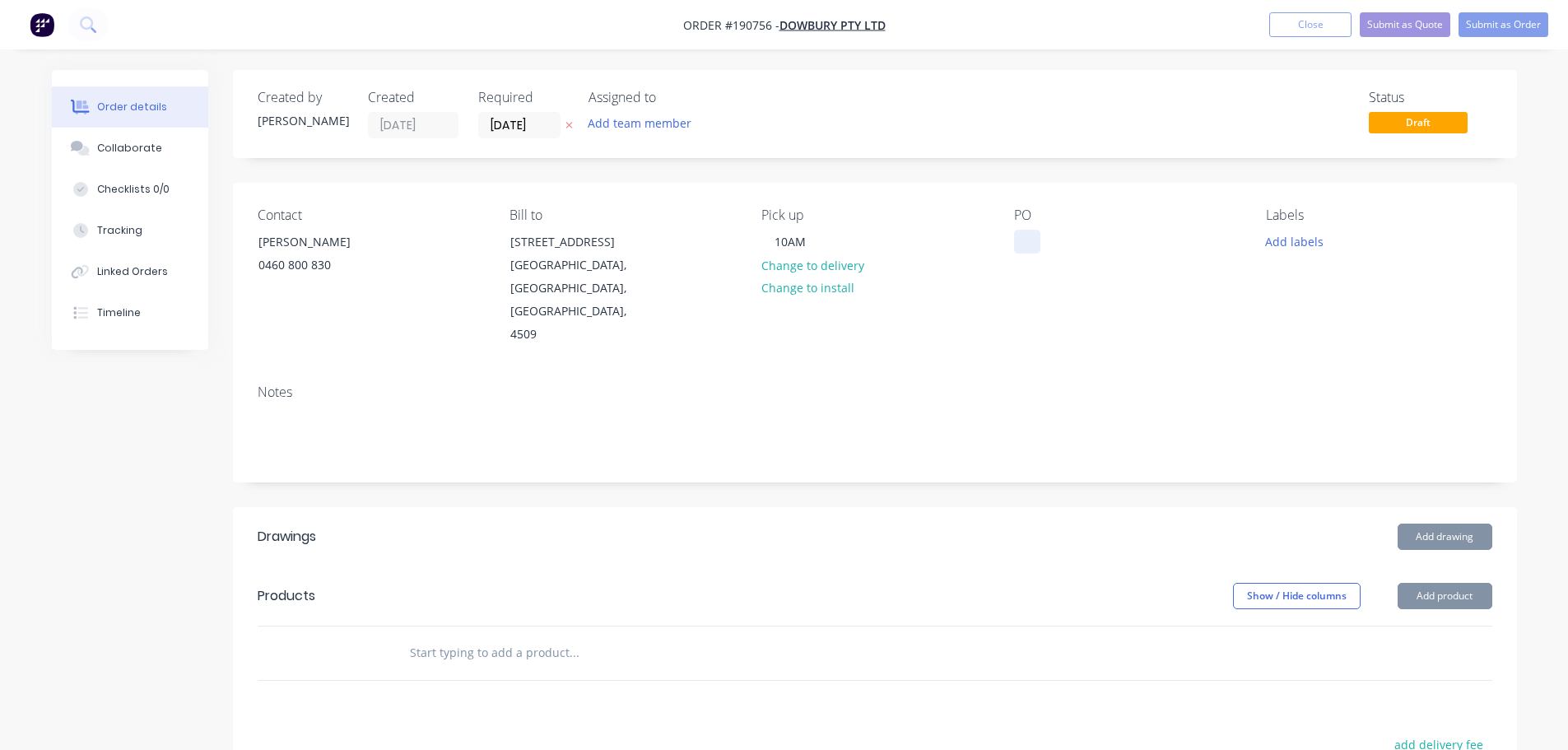
click at [1014, 243] on div at bounding box center [1027, 242] width 27 height 24
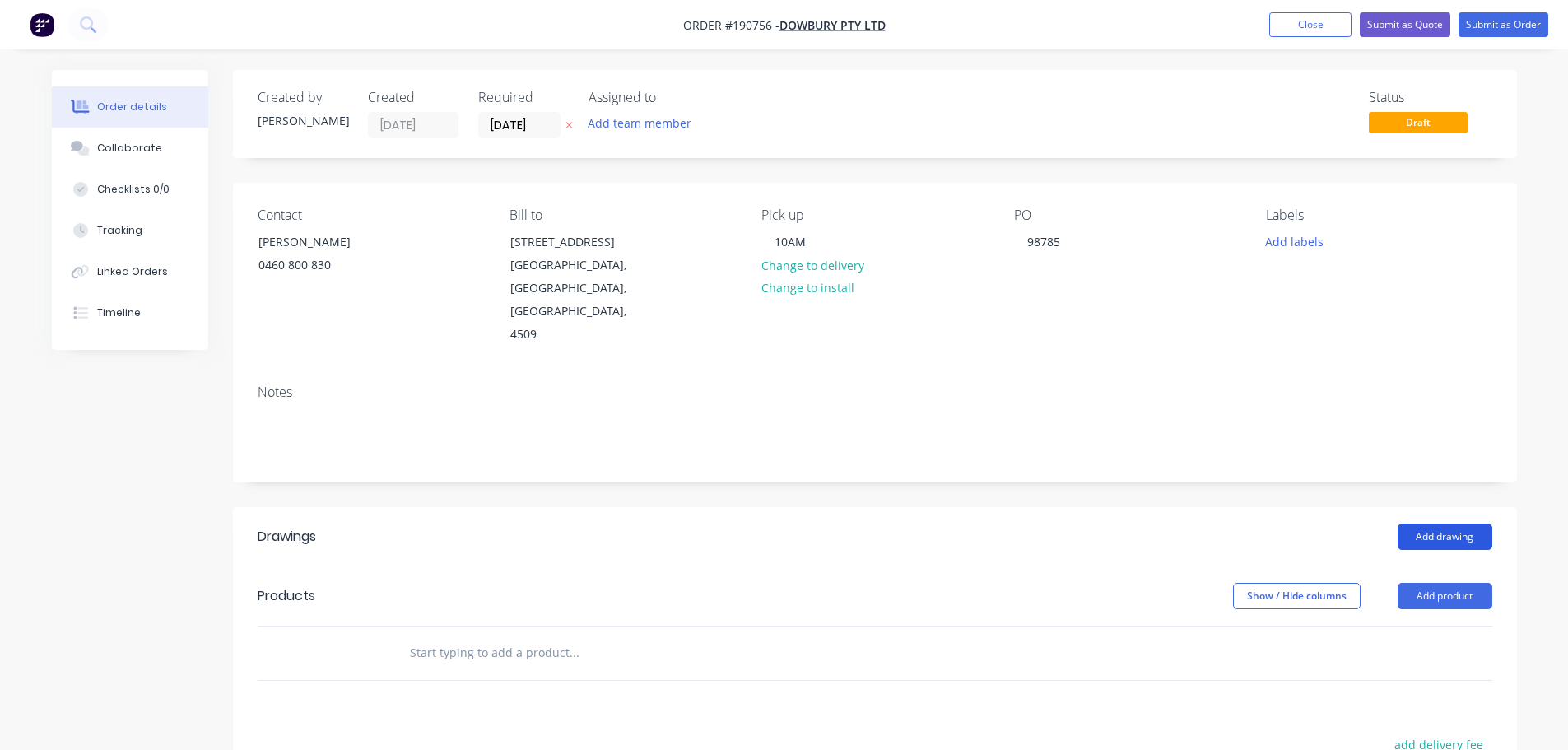
click at [1422, 525] on button "Add drawing" at bounding box center [1444, 537] width 95 height 27
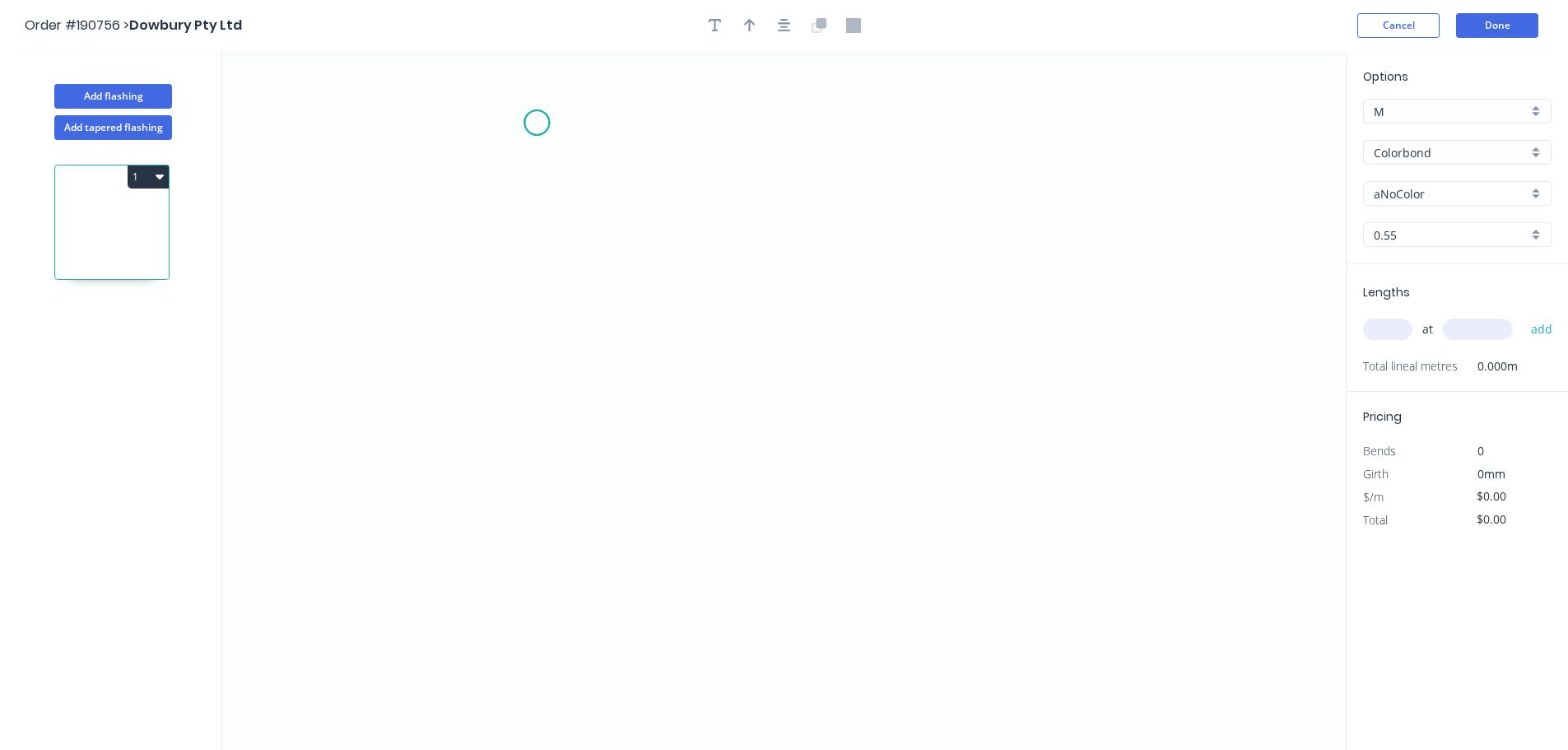
click at [536, 123] on icon "0" at bounding box center [784, 400] width 1123 height 699
click at [1004, 125] on icon "0" at bounding box center [784, 400] width 1123 height 699
click at [530, 123] on circle at bounding box center [537, 123] width 25 height 25
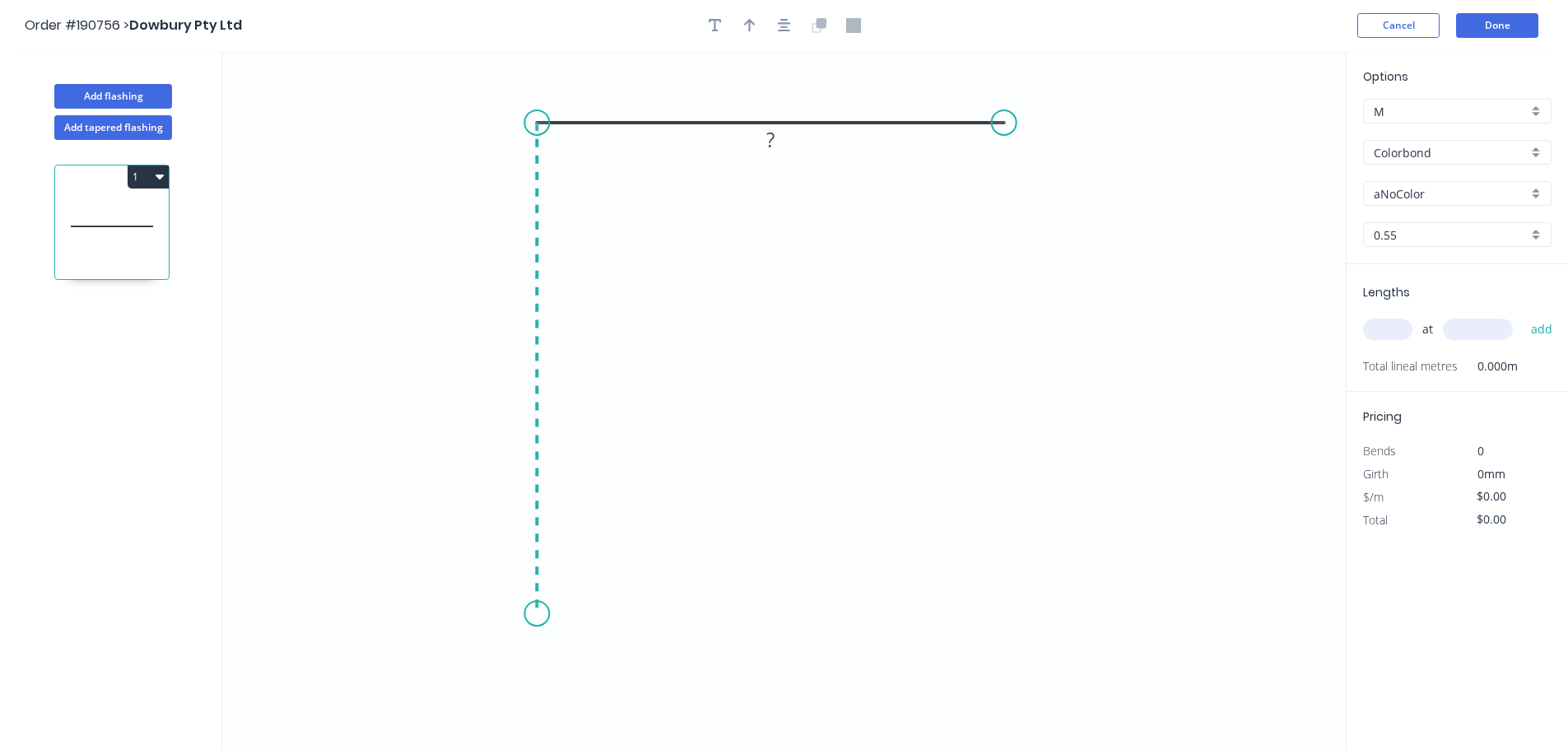
click at [550, 615] on icon "0 ?" at bounding box center [784, 400] width 1123 height 699
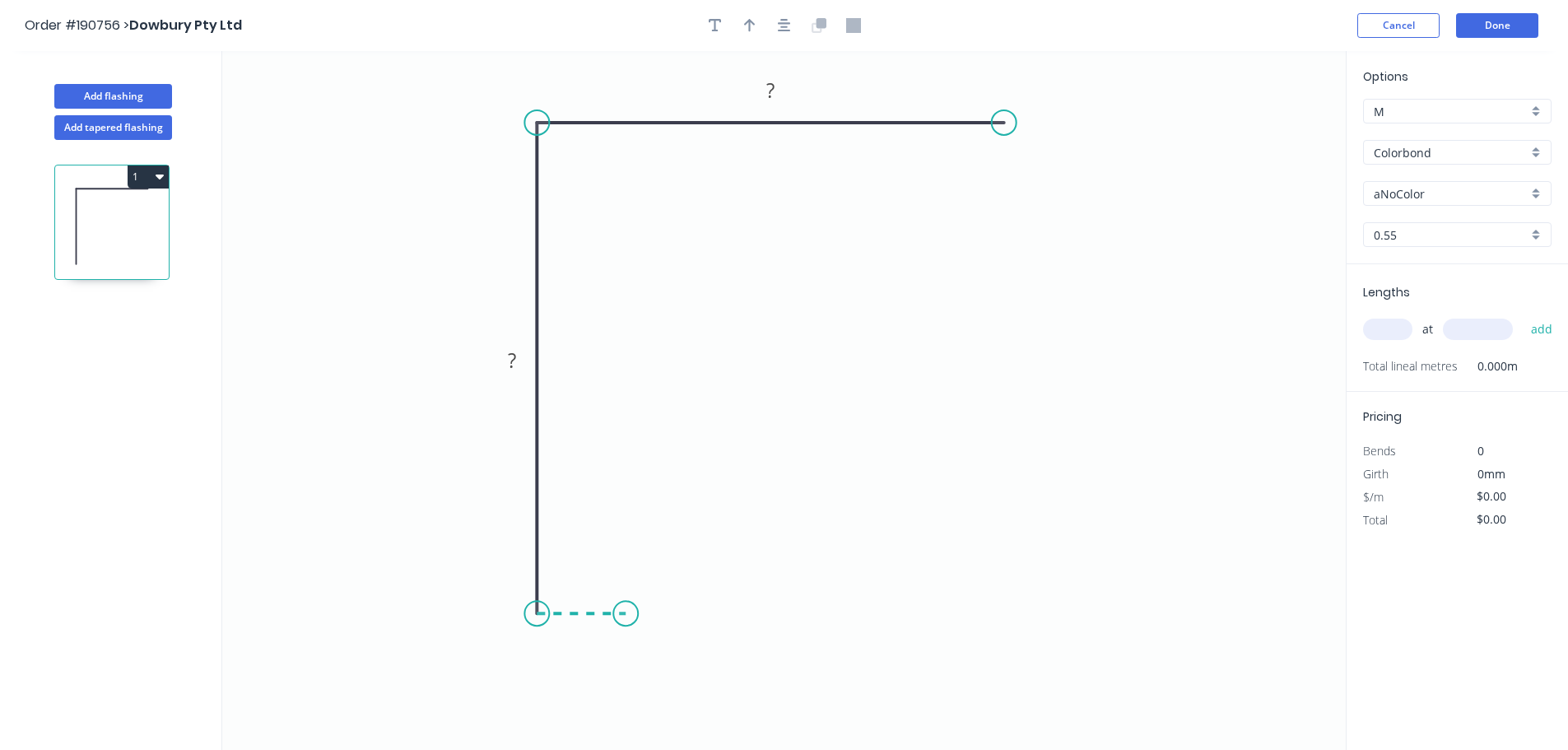
click at [625, 617] on icon "0 ? ?" at bounding box center [784, 400] width 1123 height 699
click at [671, 596] on div "Delete point" at bounding box center [711, 603] width 165 height 34
drag, startPoint x: 537, startPoint y: 612, endPoint x: 543, endPoint y: 656, distance: 44.4
click at [543, 656] on circle at bounding box center [537, 654] width 25 height 25
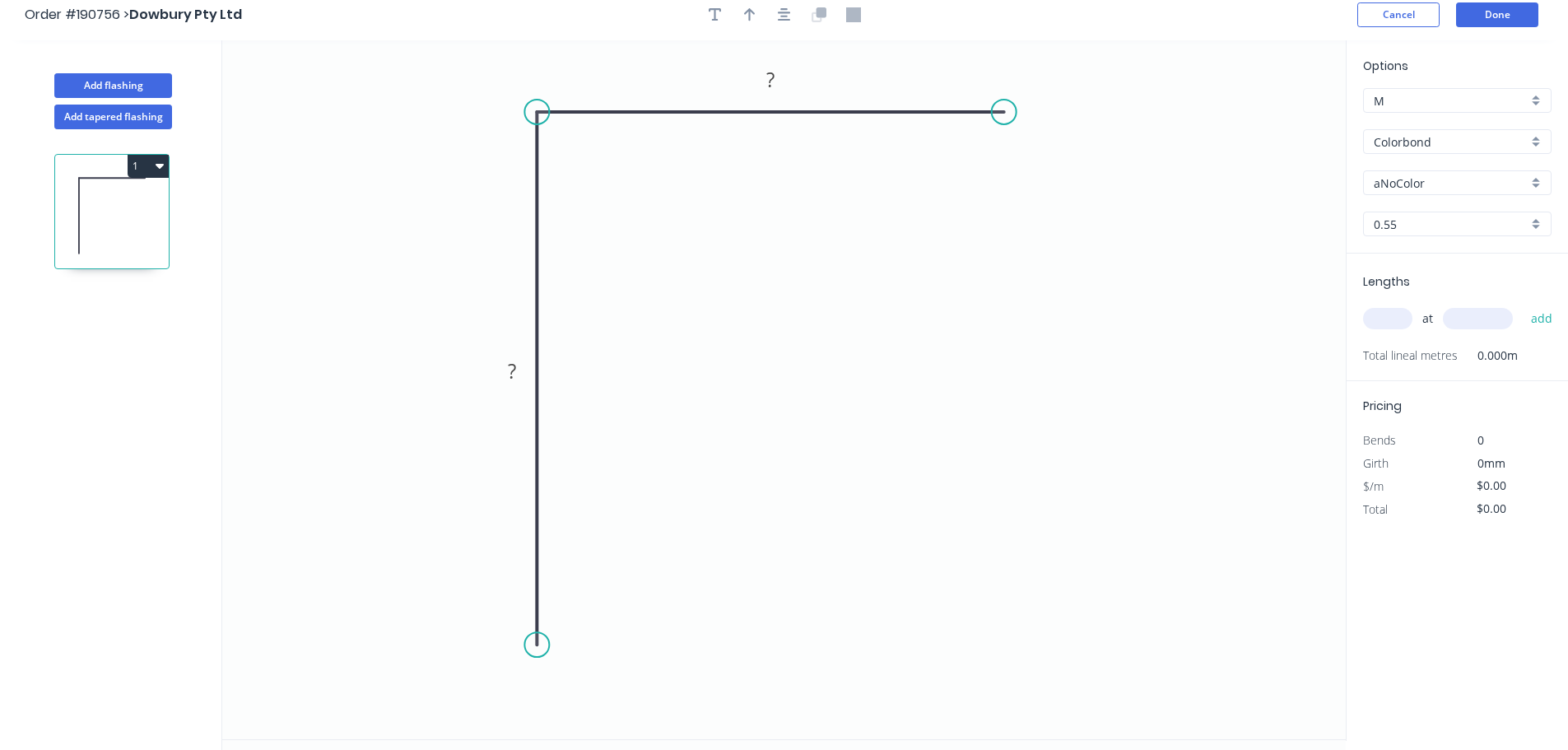
scroll to position [31, 0]
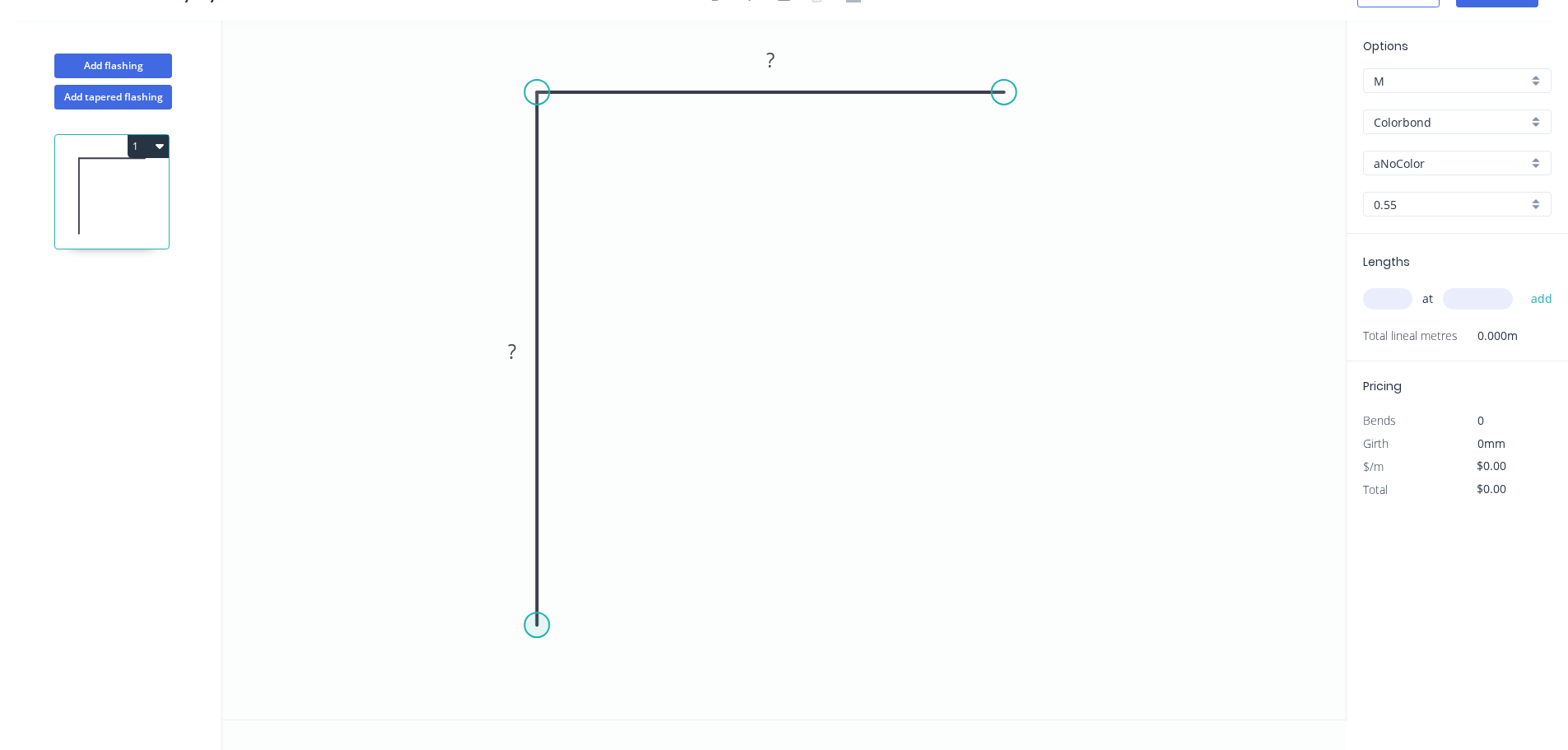
click at [545, 627] on circle at bounding box center [537, 625] width 25 height 25
click at [660, 629] on icon "0 ? ?" at bounding box center [784, 370] width 1123 height 699
click at [664, 718] on icon "0 ? ? ?" at bounding box center [784, 370] width 1123 height 699
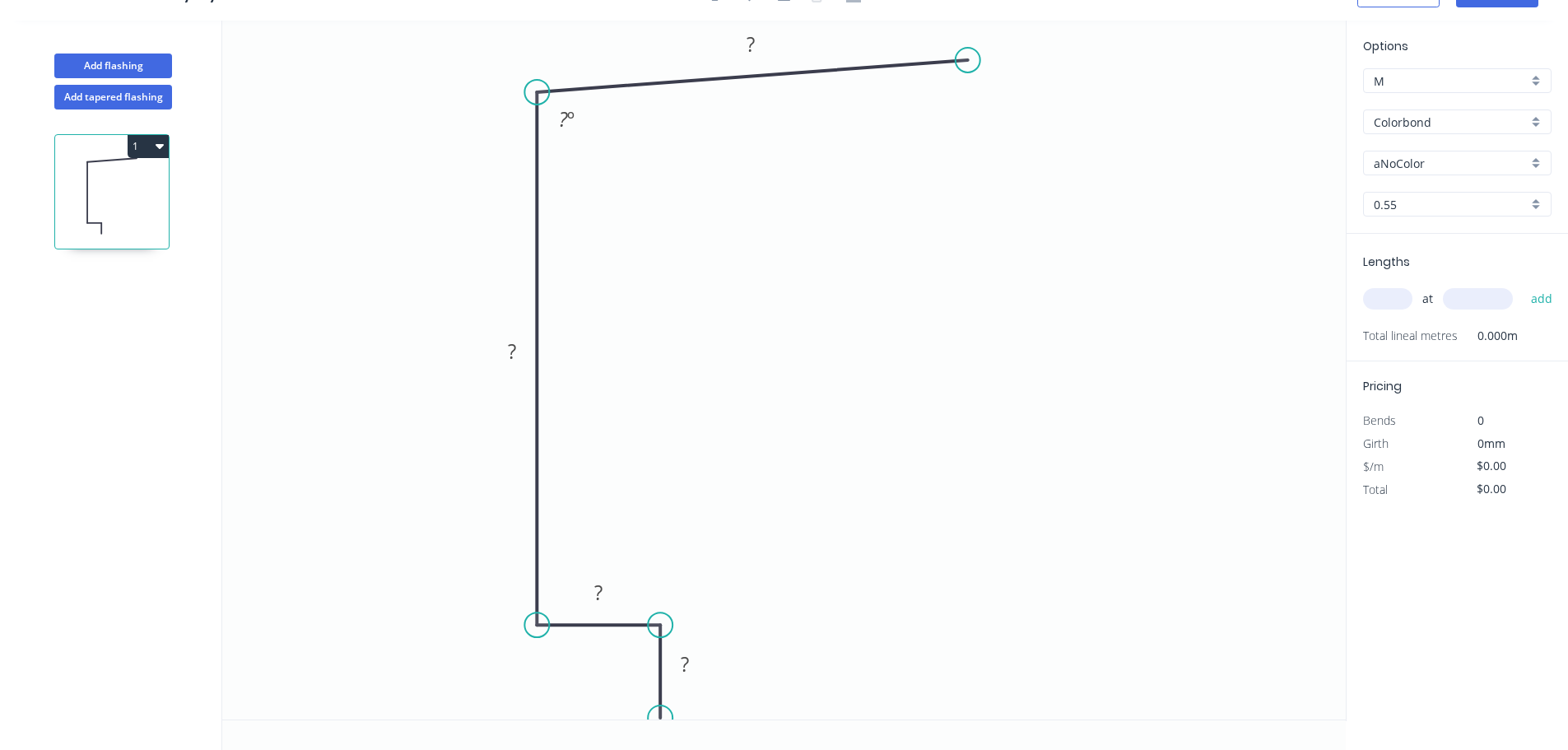
drag, startPoint x: 1013, startPoint y: 86, endPoint x: 968, endPoint y: 60, distance: 52.0
click at [968, 60] on circle at bounding box center [968, 61] width 25 height 25
click at [763, 47] on rect at bounding box center [750, 46] width 33 height 23
type input "$11.34"
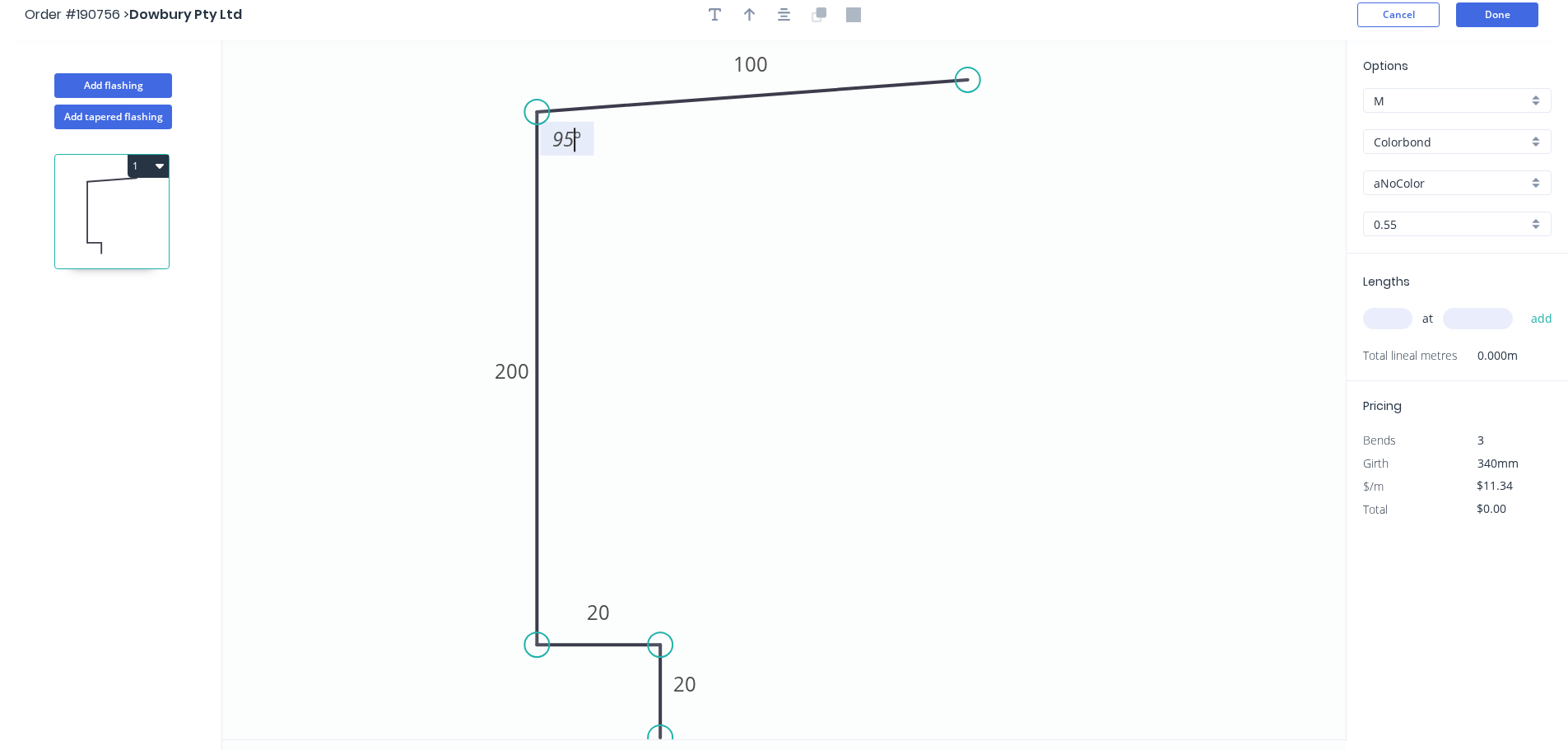
scroll to position [0, 0]
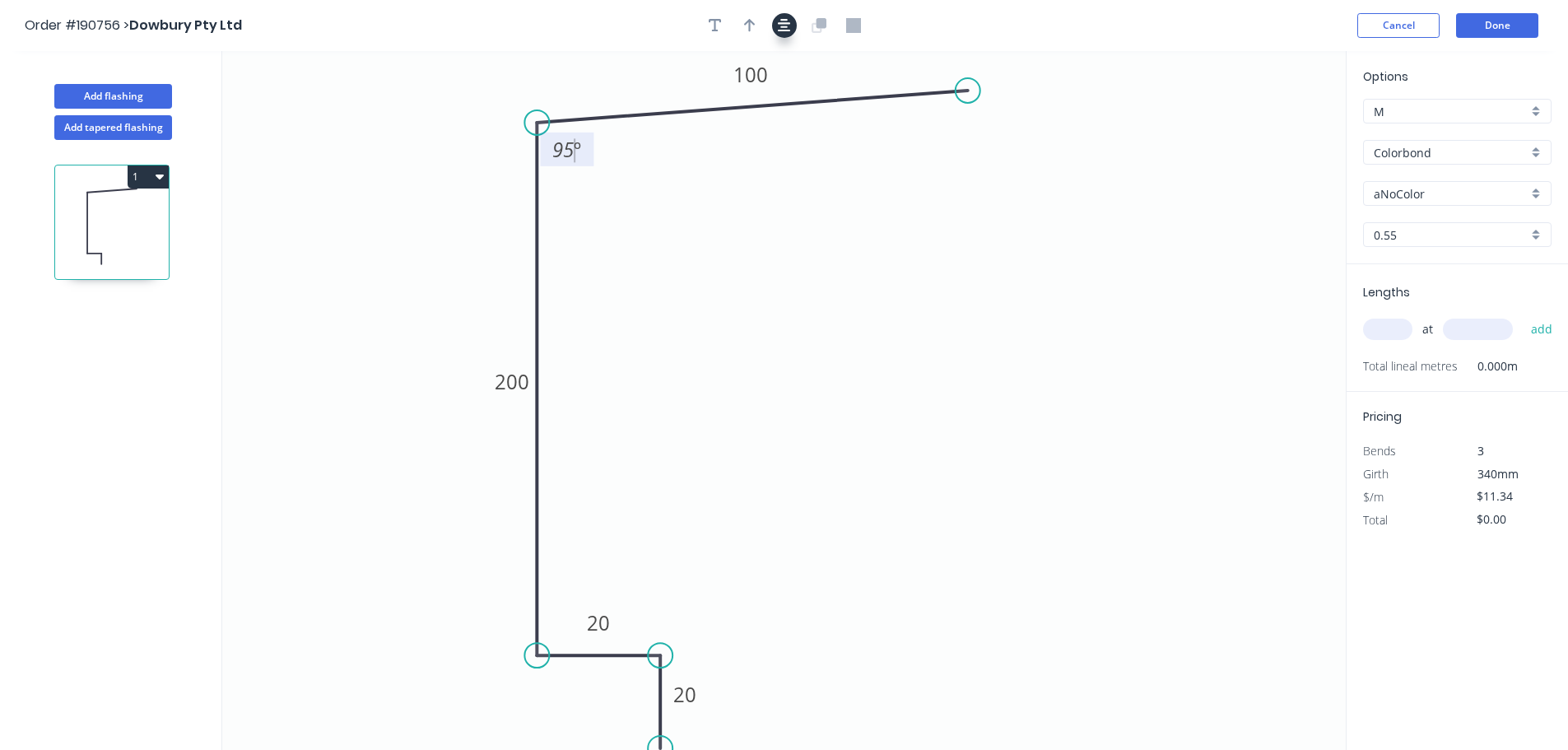
click at [785, 23] on icon "button" at bounding box center [784, 26] width 13 height 13
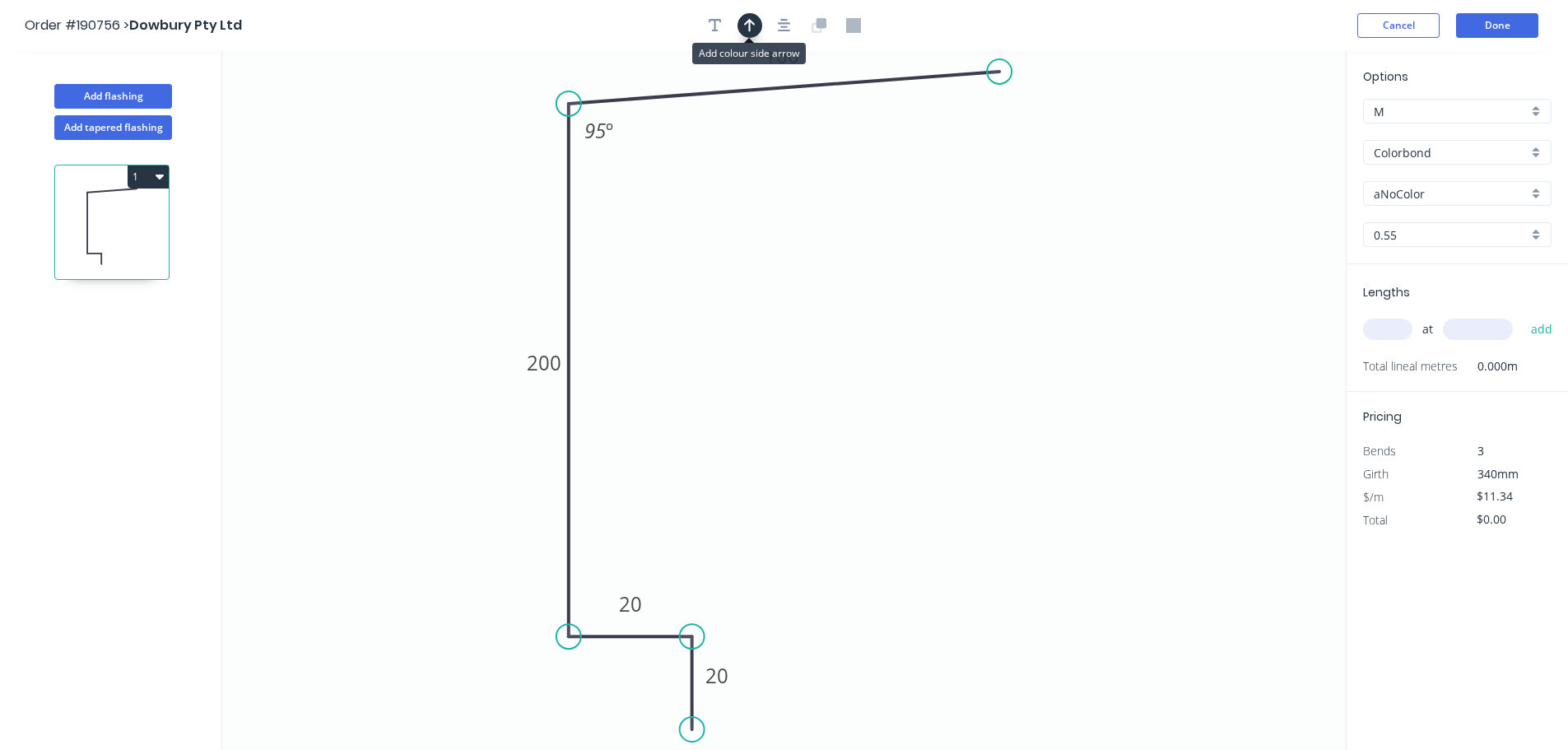
click at [745, 22] on icon "button" at bounding box center [750, 26] width 12 height 13
drag, startPoint x: 1160, startPoint y: 157, endPoint x: 382, endPoint y: 203, distance: 779.4
click at [382, 203] on icon at bounding box center [385, 184] width 15 height 52
drag, startPoint x: 381, startPoint y: 203, endPoint x: 344, endPoint y: 152, distance: 63.0
click at [344, 152] on icon at bounding box center [332, 140] width 48 height 48
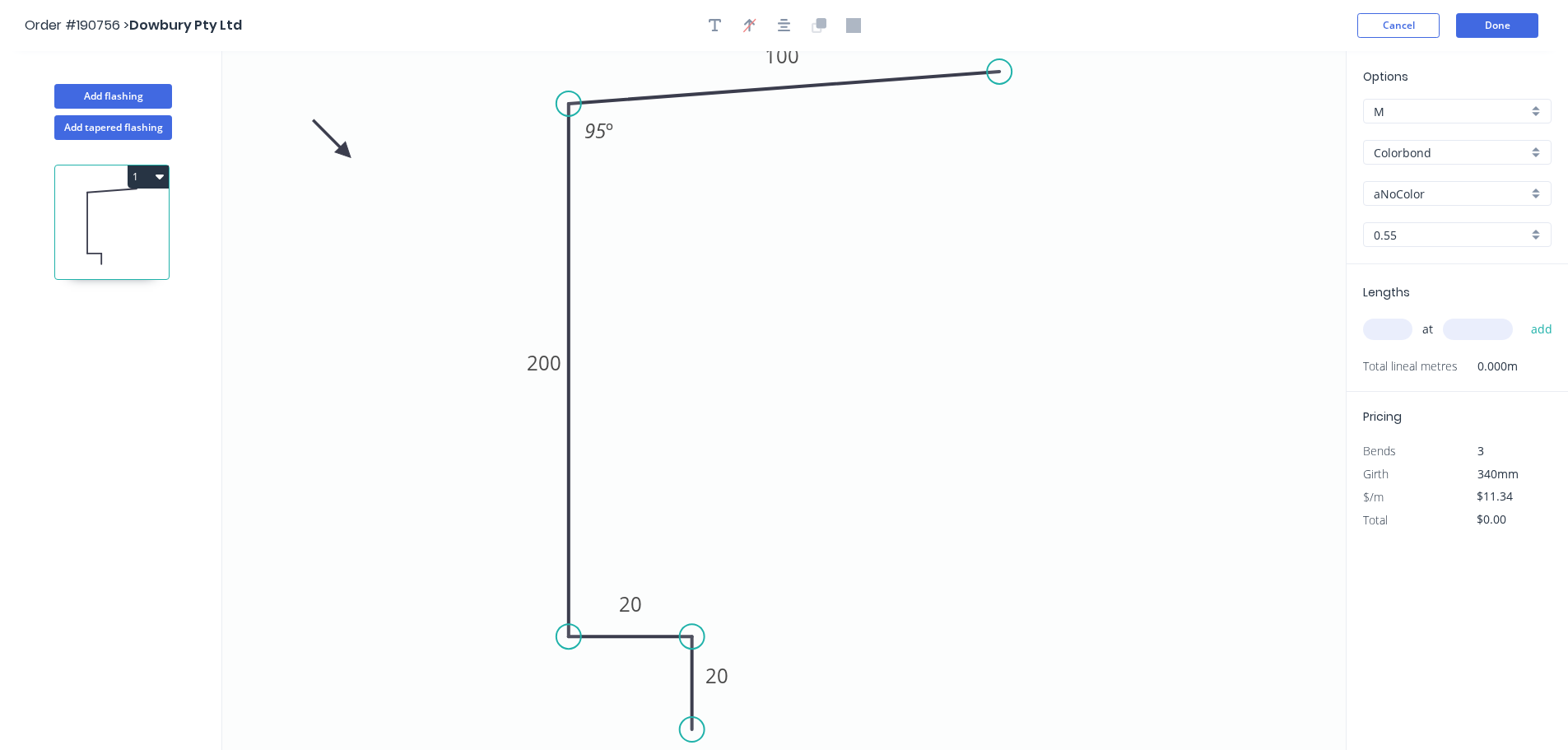
click at [1480, 198] on input "aNoColor" at bounding box center [1450, 194] width 154 height 17
click at [1444, 304] on div "Monument" at bounding box center [1457, 299] width 187 height 29
type input "Monument"
click at [1417, 239] on input "0.55" at bounding box center [1450, 235] width 154 height 17
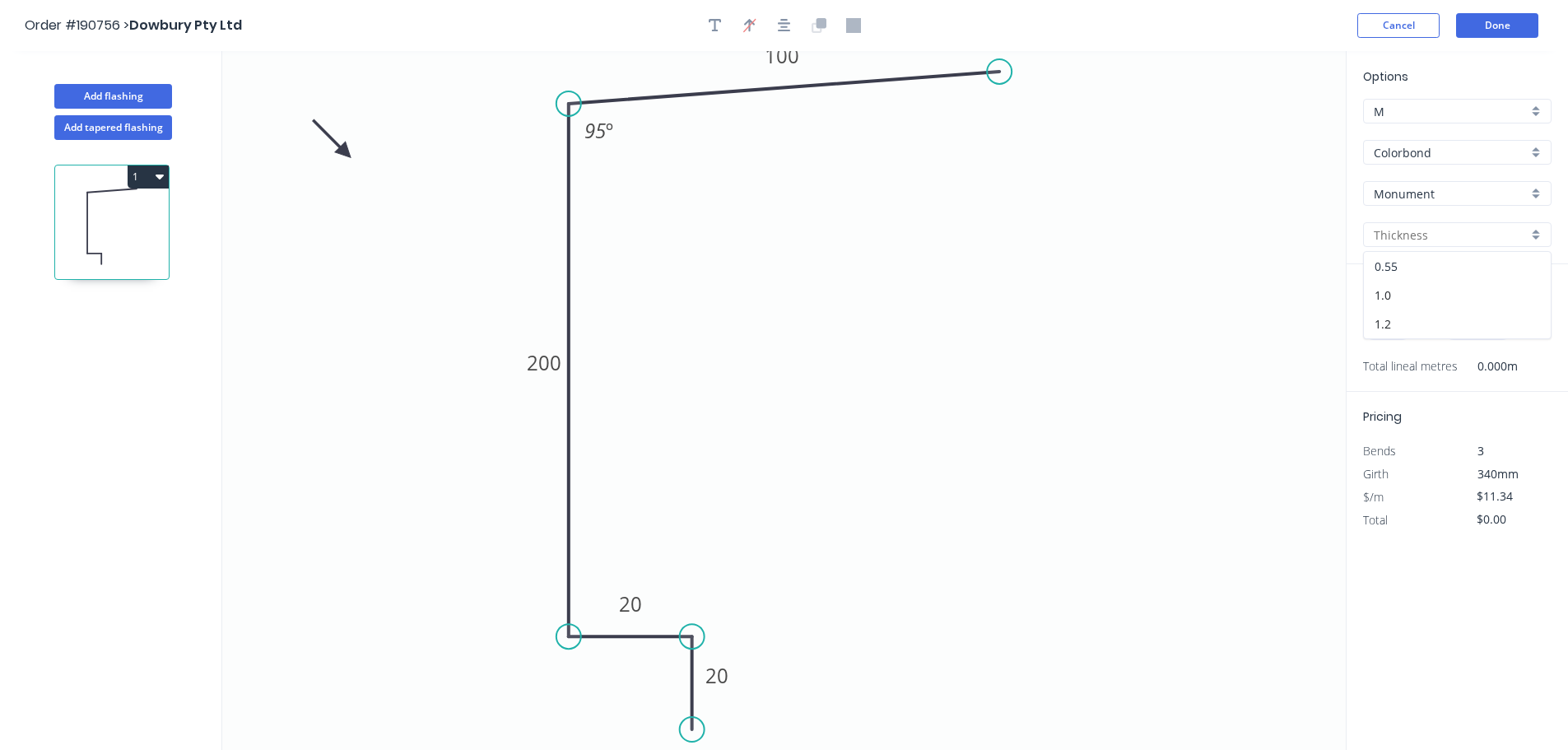
click at [1413, 271] on div "0.55" at bounding box center [1457, 266] width 187 height 29
type input "0.55"
click at [1389, 326] on input "text" at bounding box center [1387, 330] width 49 height 22
type input "1"
type input "2500"
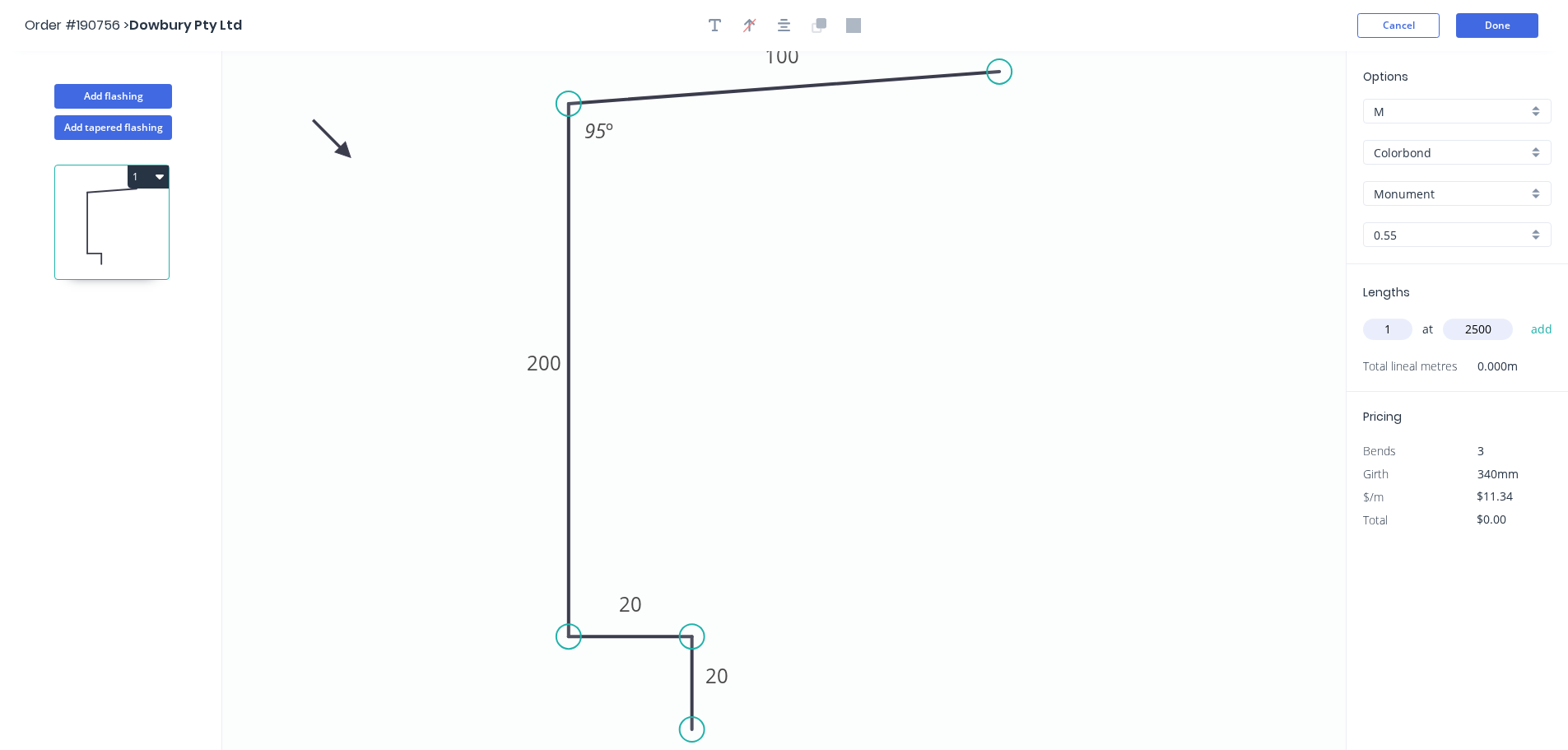
click at [1522, 316] on button "add" at bounding box center [1541, 330] width 39 height 28
type input "$28.35"
click at [161, 95] on button "Add flashing" at bounding box center [113, 96] width 118 height 25
type input "$0.00"
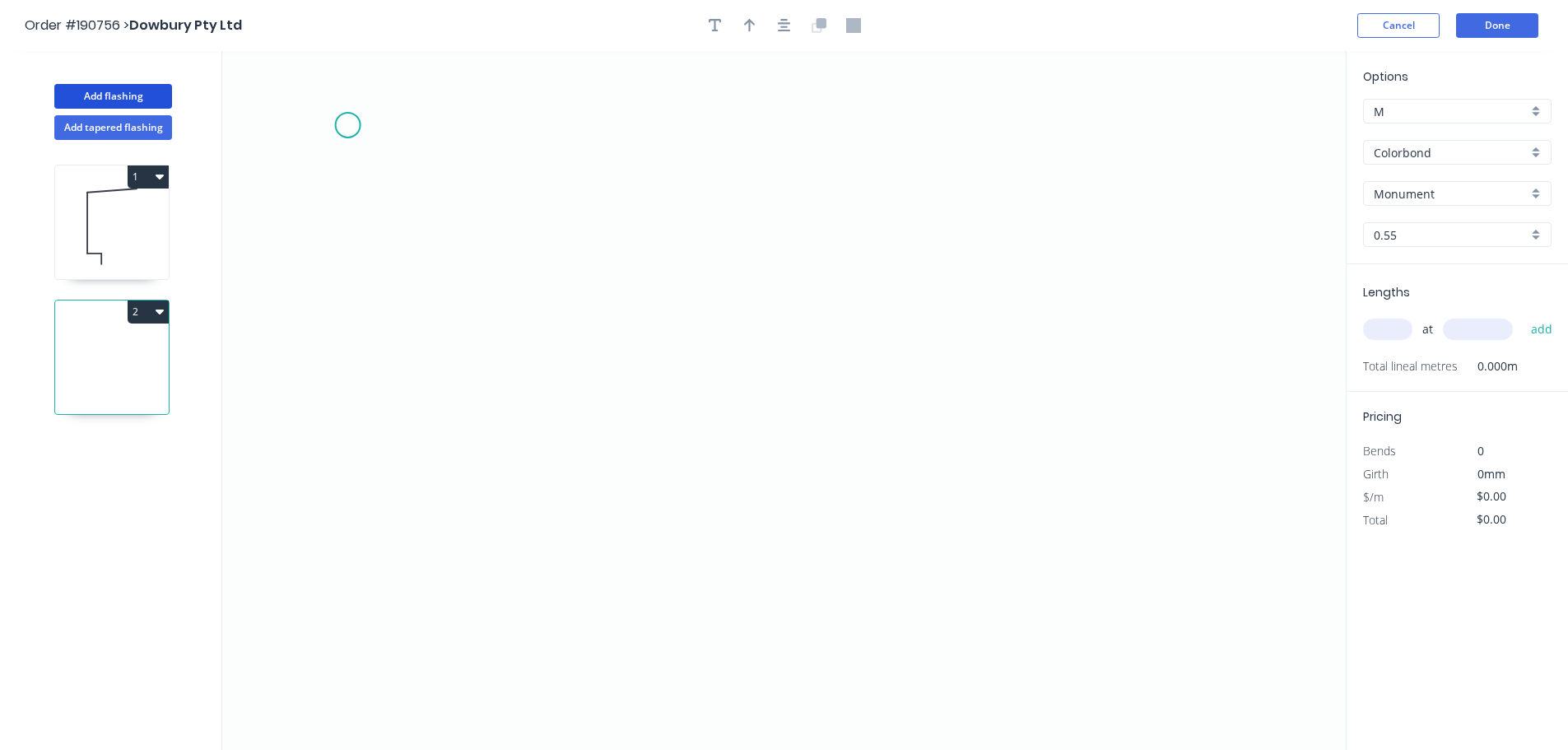
click at [347, 125] on icon "0" at bounding box center [784, 400] width 1123 height 699
click at [355, 277] on icon "0" at bounding box center [784, 400] width 1123 height 699
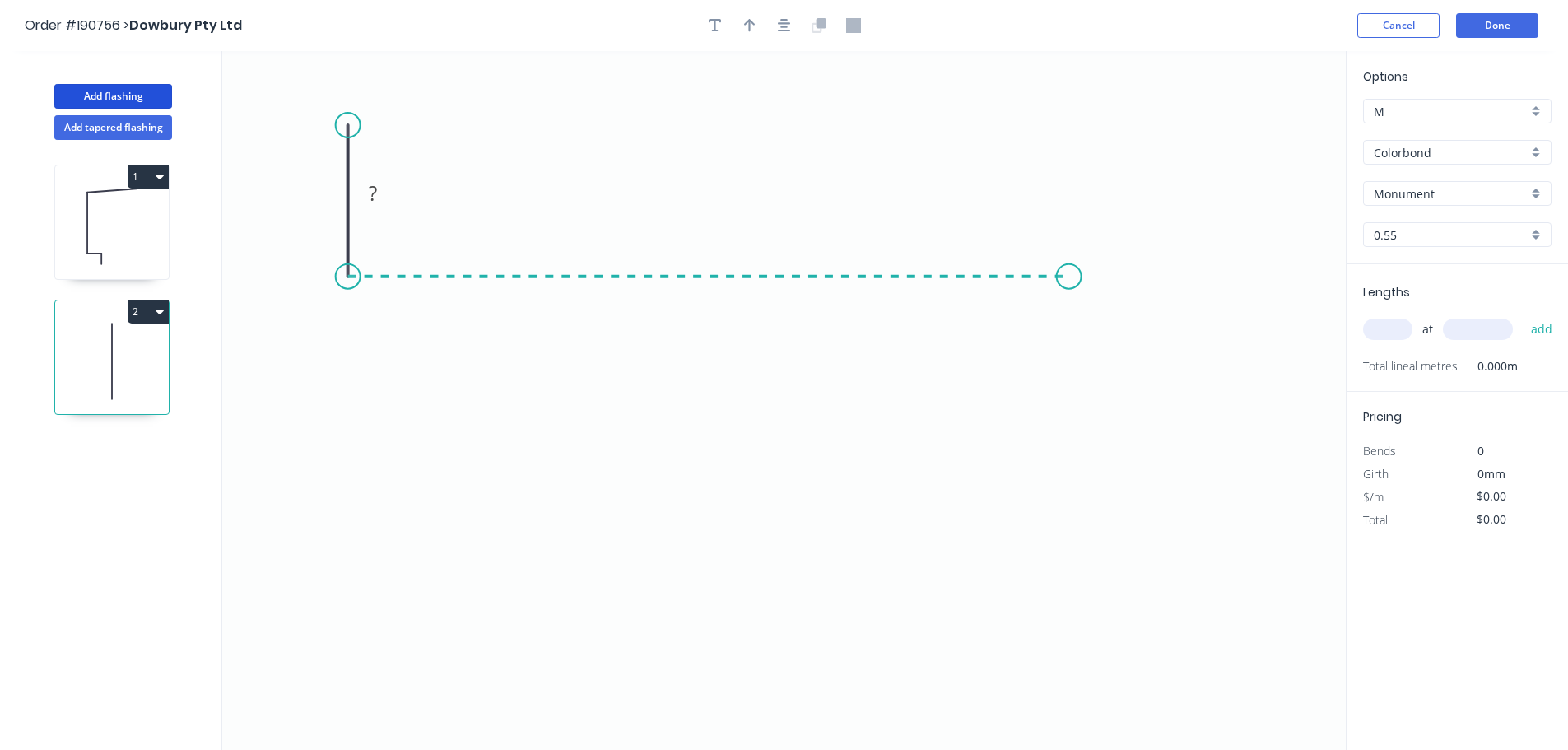
click at [1069, 307] on icon "0 ?" at bounding box center [784, 400] width 1123 height 699
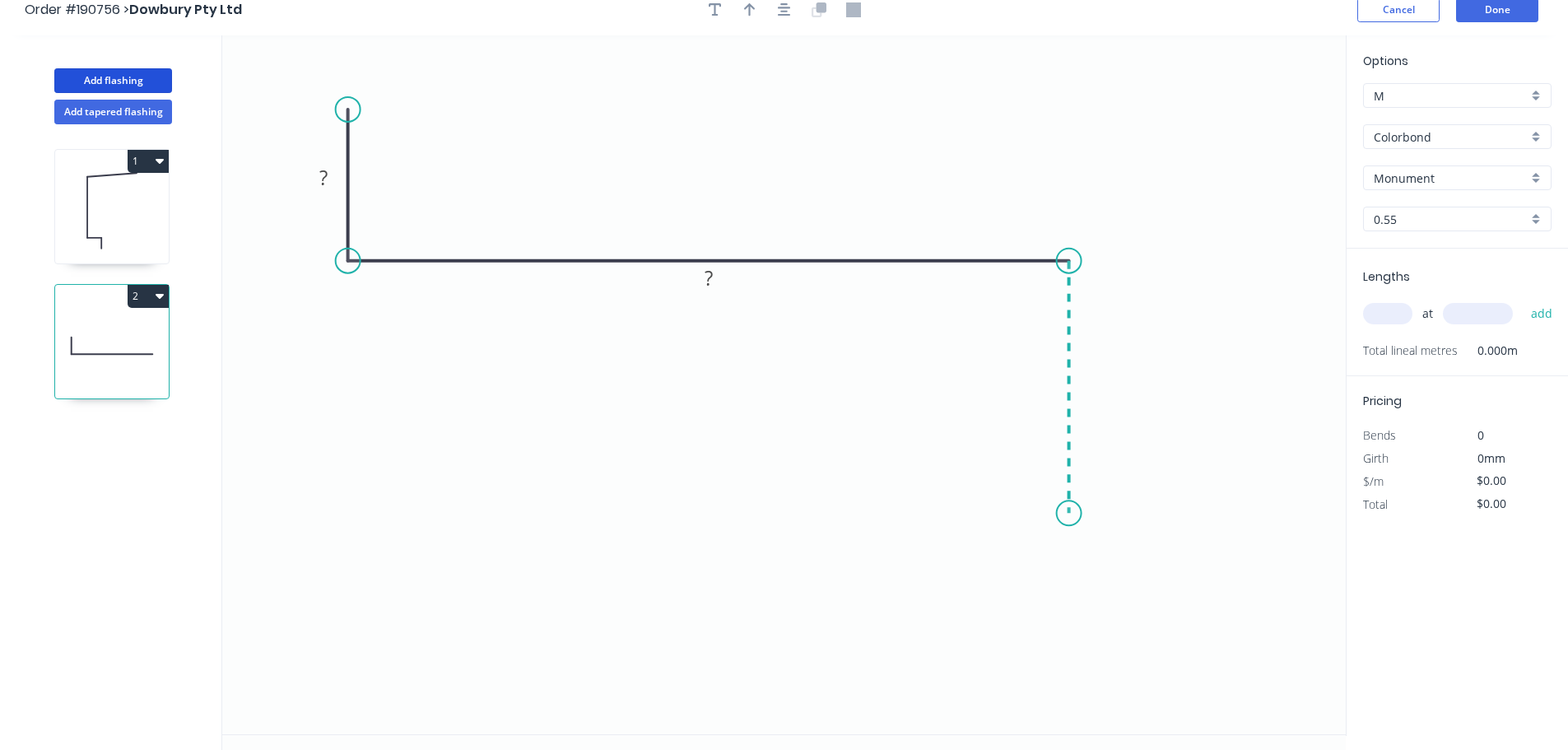
scroll to position [31, 0]
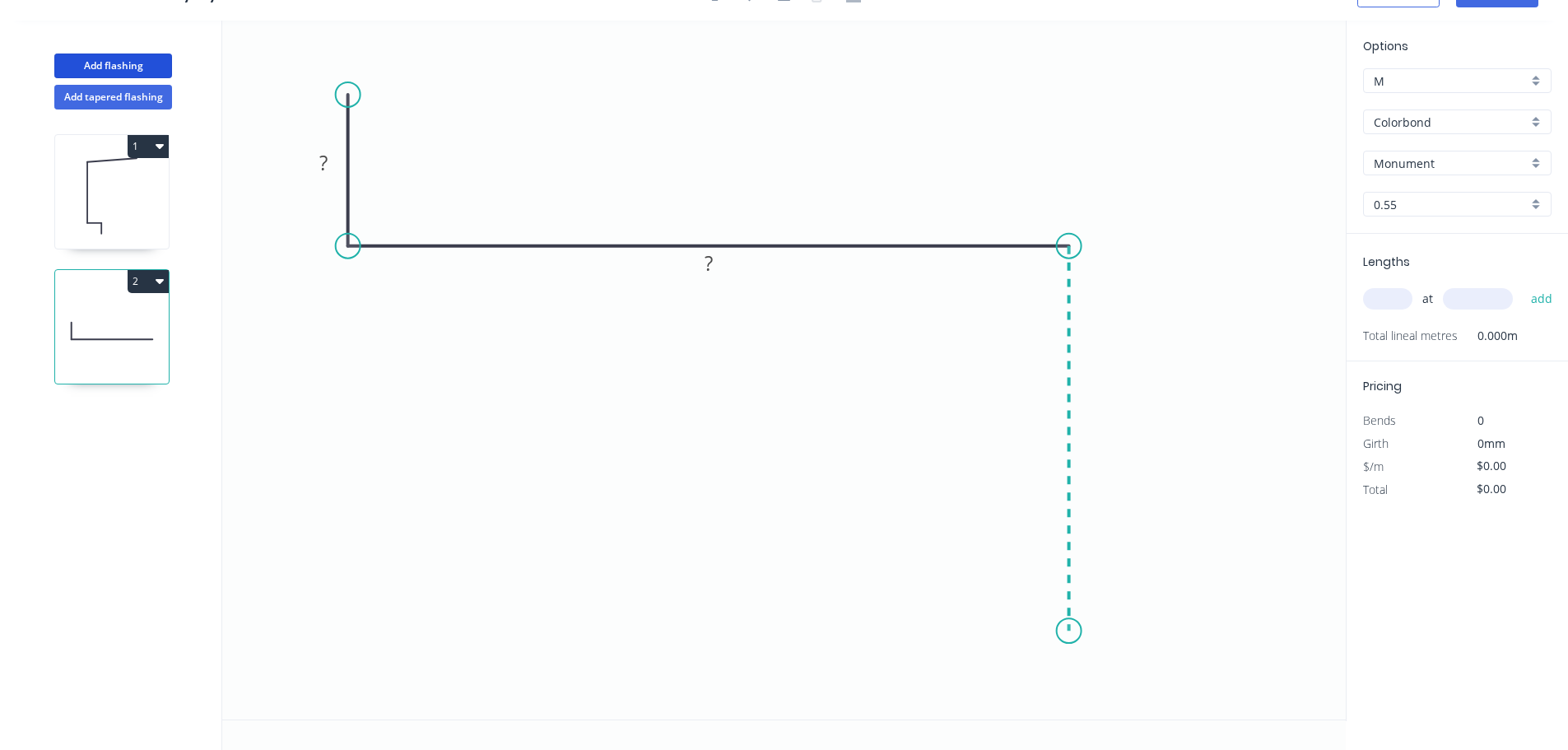
click at [1061, 631] on icon "0 ? ?" at bounding box center [784, 370] width 1123 height 699
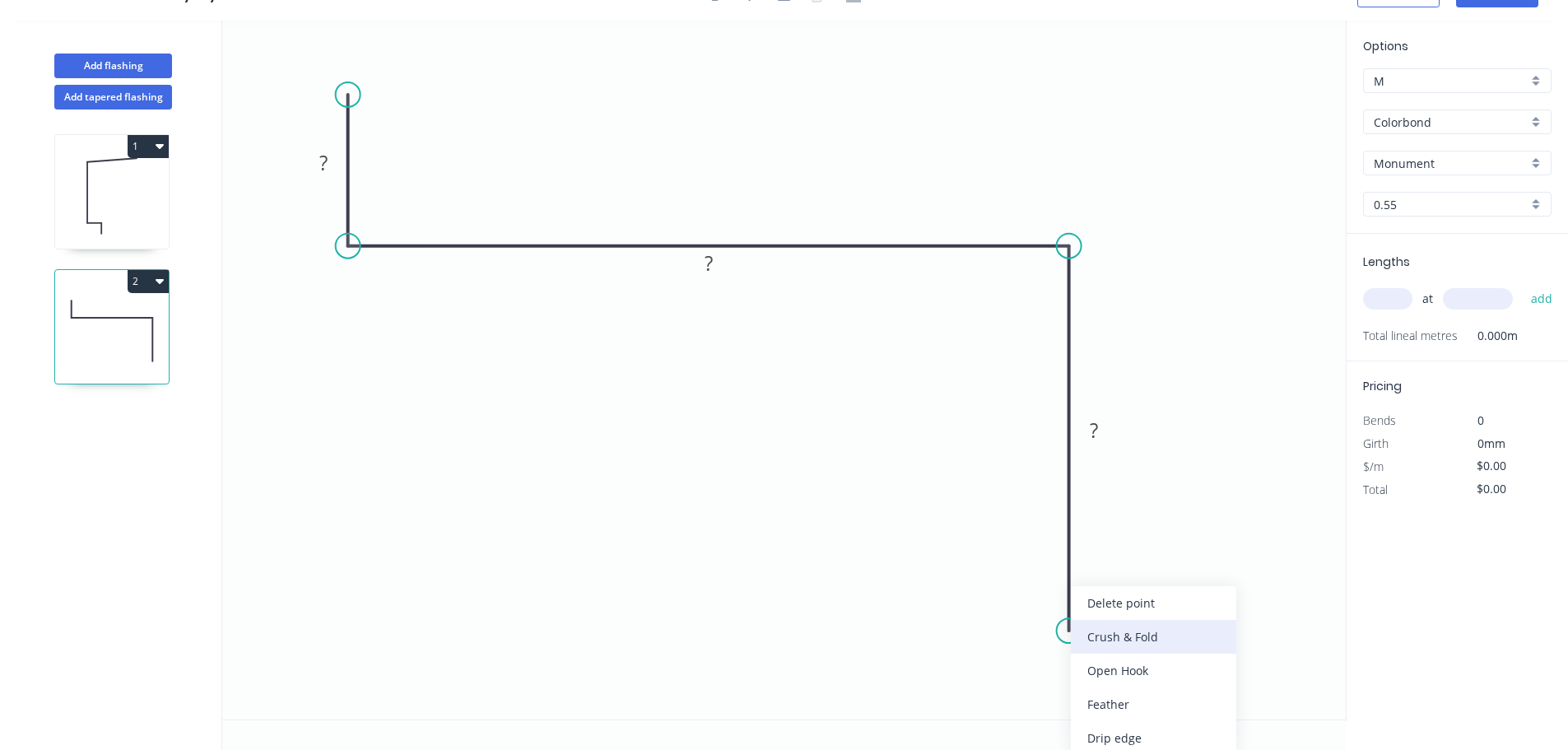
click at [1156, 644] on div "Crush & Fold" at bounding box center [1153, 637] width 165 height 34
click at [1110, 677] on div "Flip bend" at bounding box center [1155, 686] width 165 height 34
drag, startPoint x: 1136, startPoint y: 610, endPoint x: 1037, endPoint y: 679, distance: 120.7
click at [1037, 679] on rect at bounding box center [1004, 669] width 66 height 34
click at [328, 158] on rect at bounding box center [324, 164] width 33 height 23
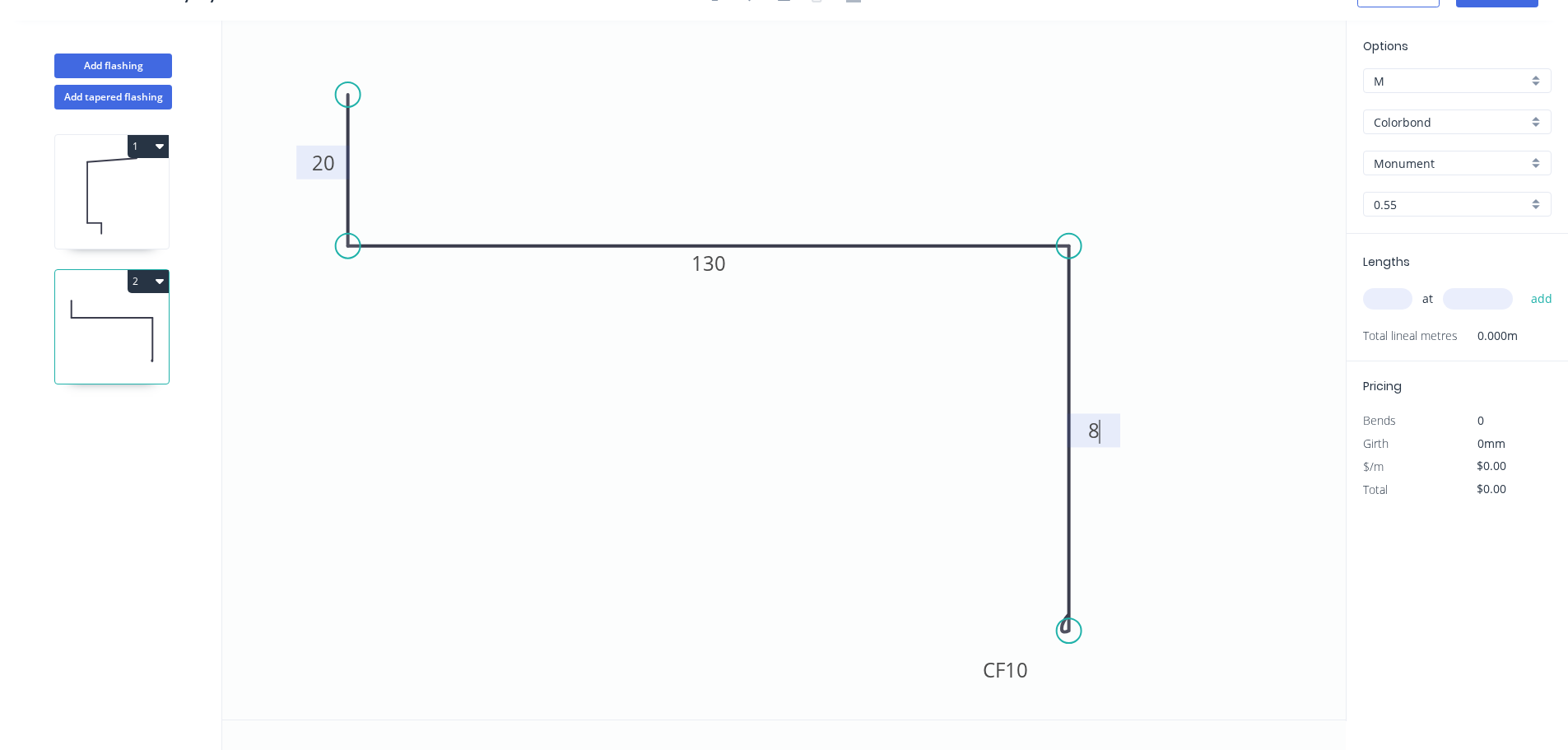
type input "$10.28"
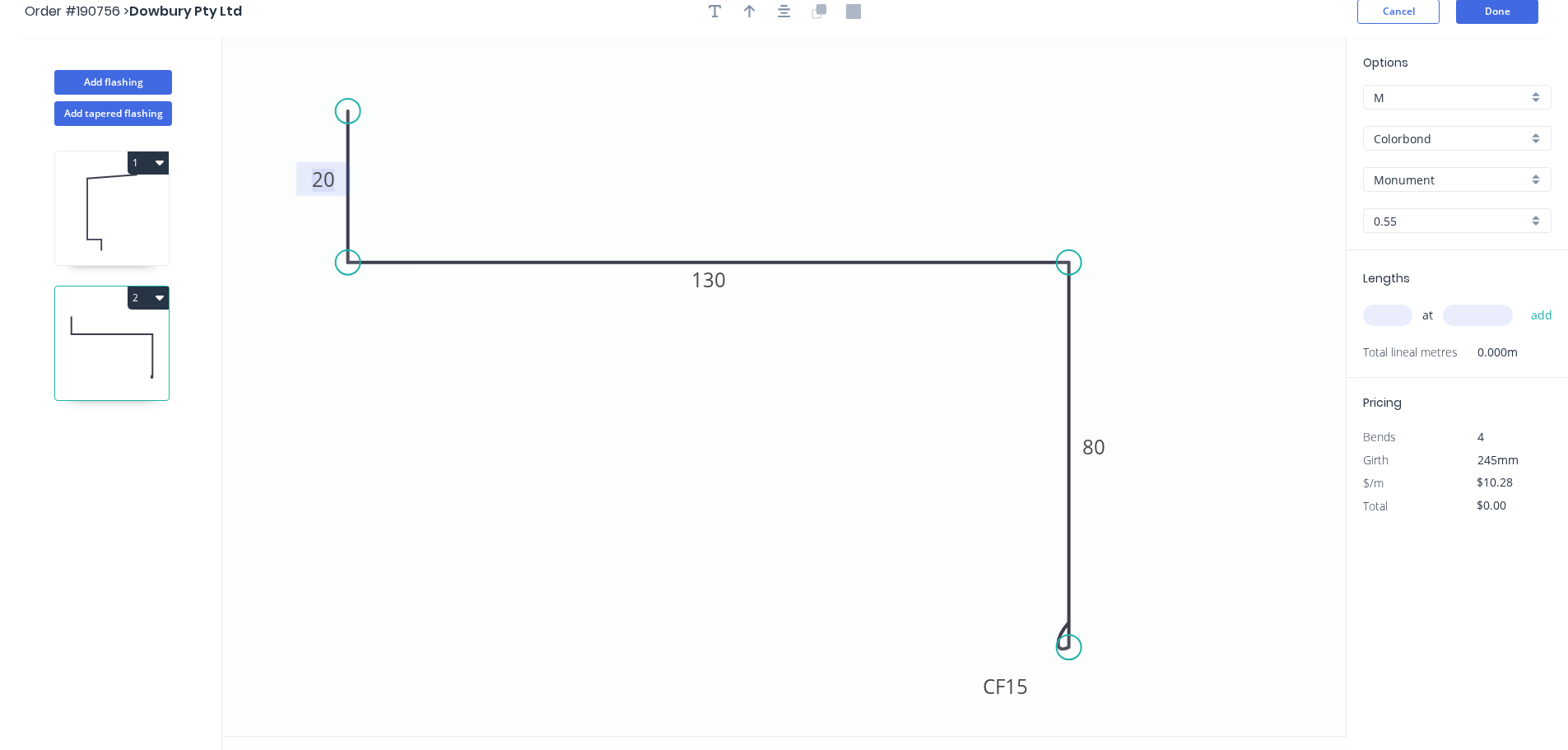
scroll to position [0, 0]
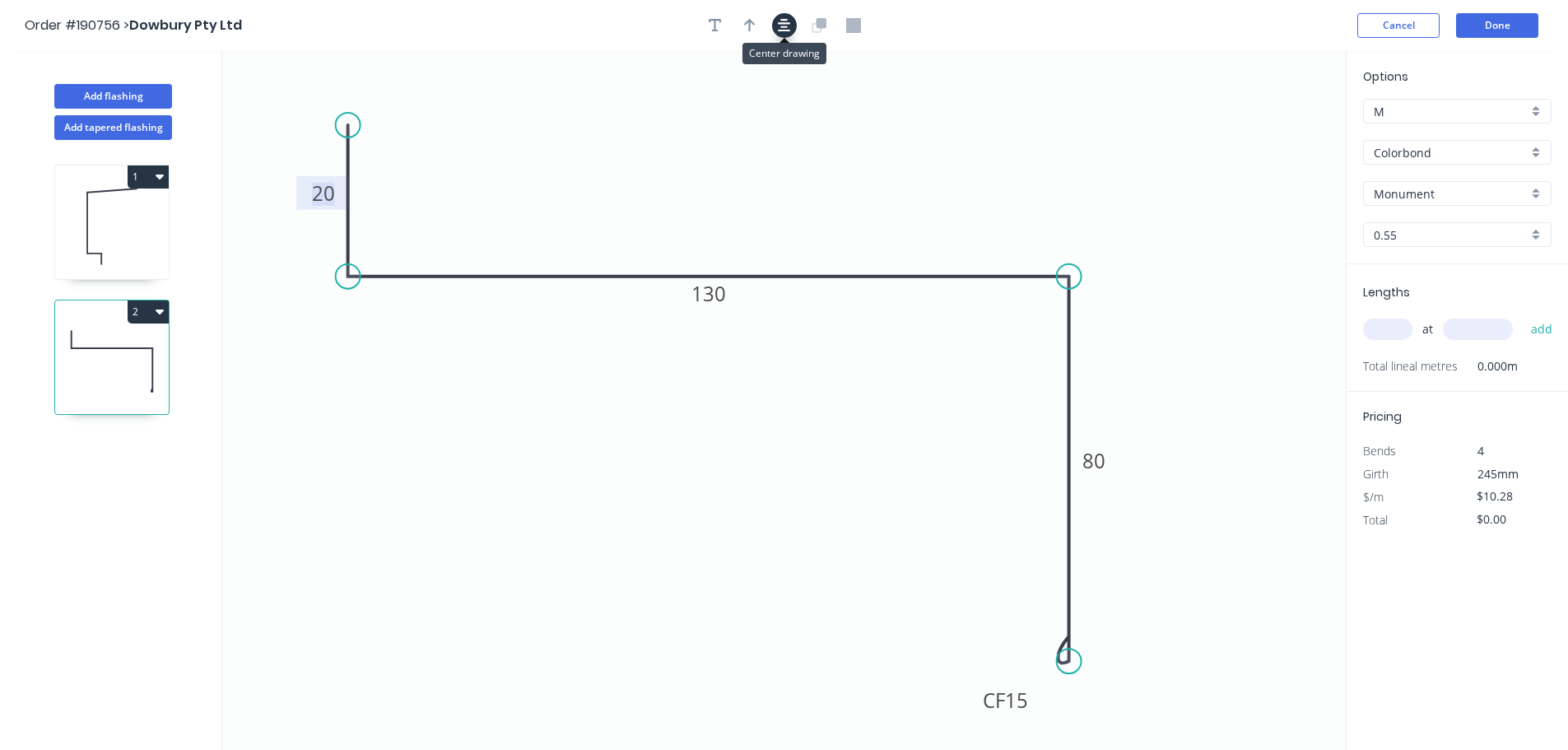
click at [775, 34] on button "button" at bounding box center [784, 26] width 25 height 25
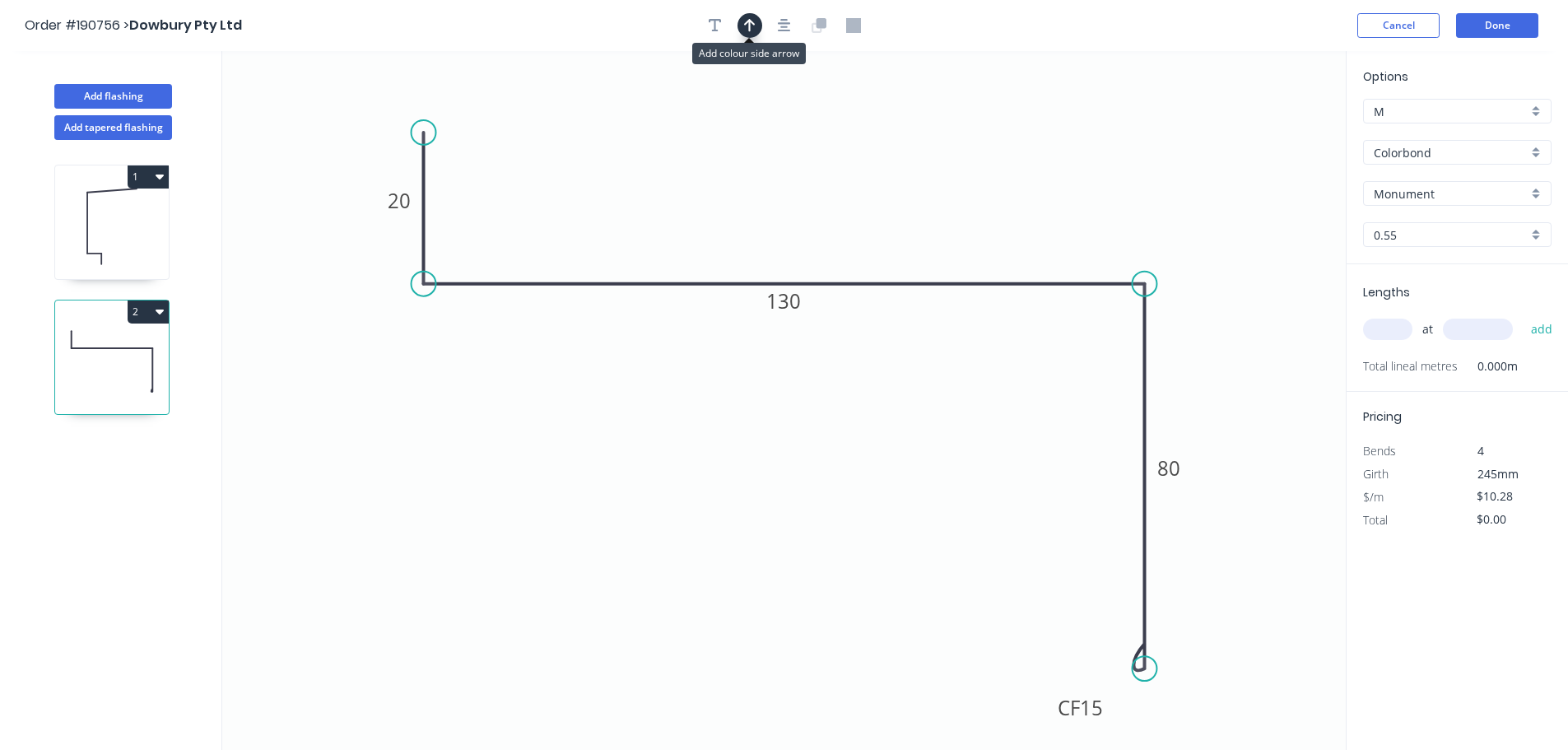
click at [756, 29] on button "button" at bounding box center [750, 26] width 25 height 25
click at [1268, 130] on icon at bounding box center [1263, 114] width 15 height 52
click at [1400, 327] on input "text" at bounding box center [1387, 330] width 49 height 22
type input "1"
type input "2300"
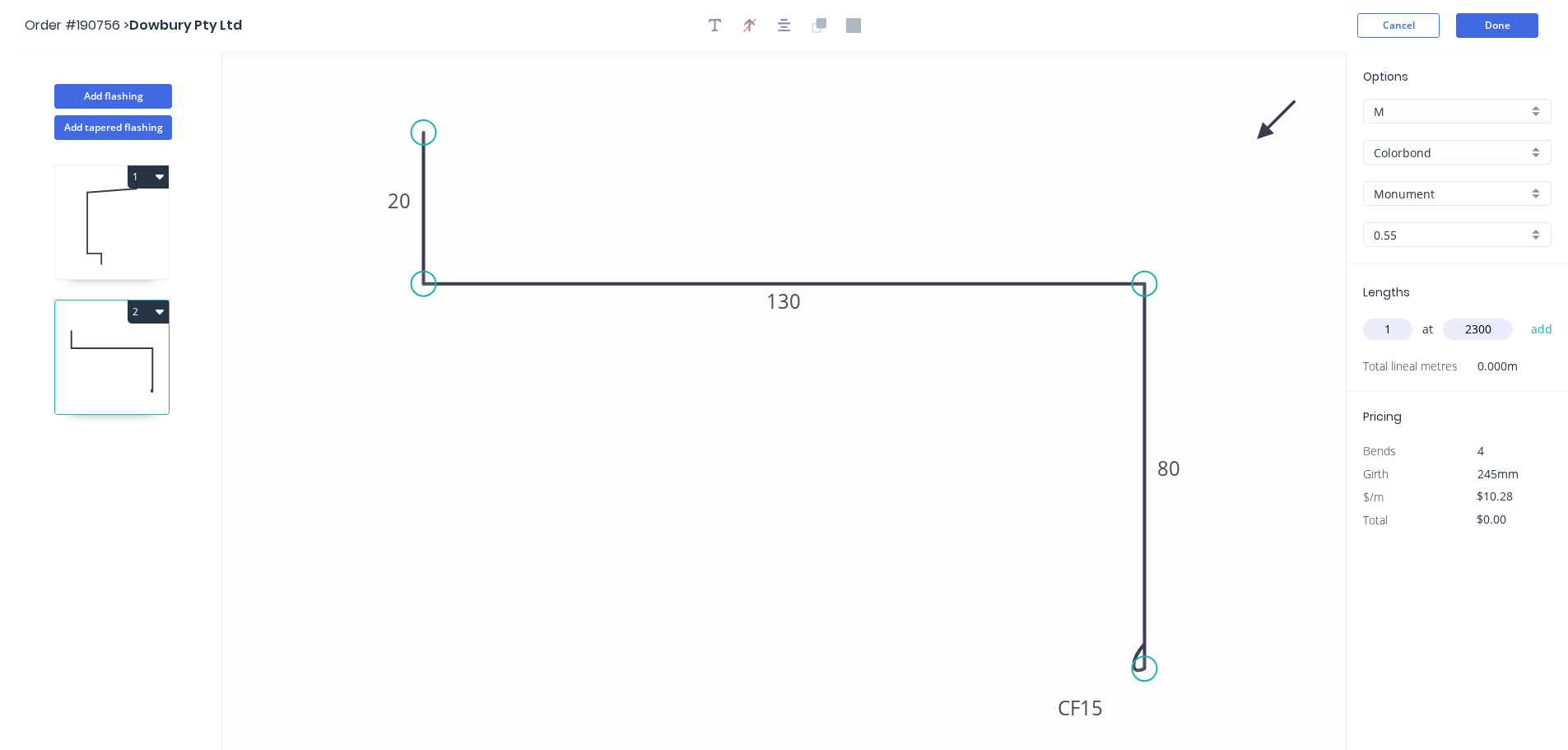
click at [1522, 316] on button "add" at bounding box center [1541, 330] width 39 height 28
type input "$23.64"
click at [154, 90] on button "Add flashing" at bounding box center [113, 96] width 118 height 25
type input "$0.00"
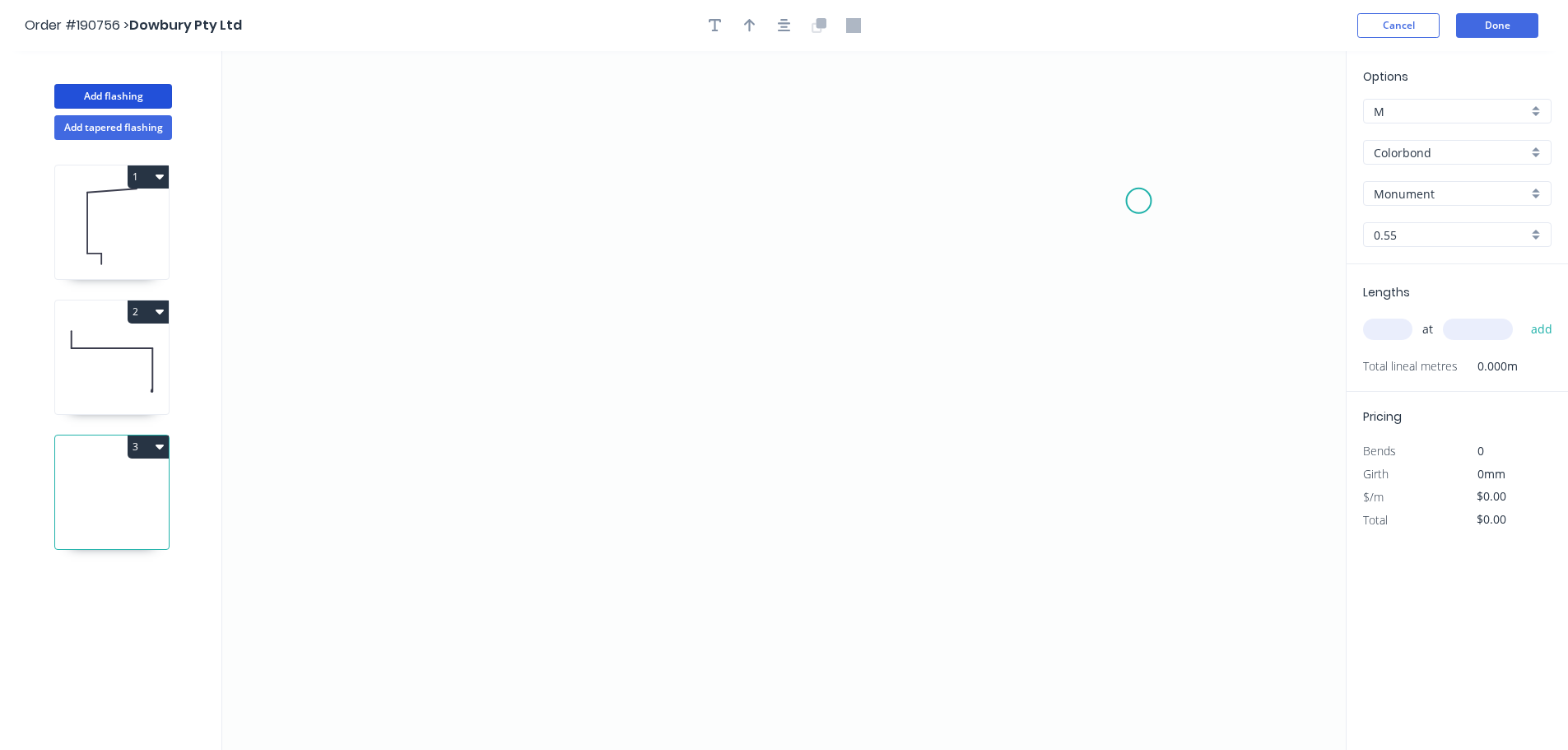
click at [1147, 199] on icon "0" at bounding box center [784, 400] width 1123 height 699
click at [1046, 206] on icon "0" at bounding box center [784, 400] width 1123 height 699
click at [1041, 83] on icon "0 ?" at bounding box center [784, 400] width 1123 height 699
drag, startPoint x: 1052, startPoint y: 195, endPoint x: 1054, endPoint y: 219, distance: 24.1
click at [1054, 219] on circle at bounding box center [1046, 219] width 25 height 25
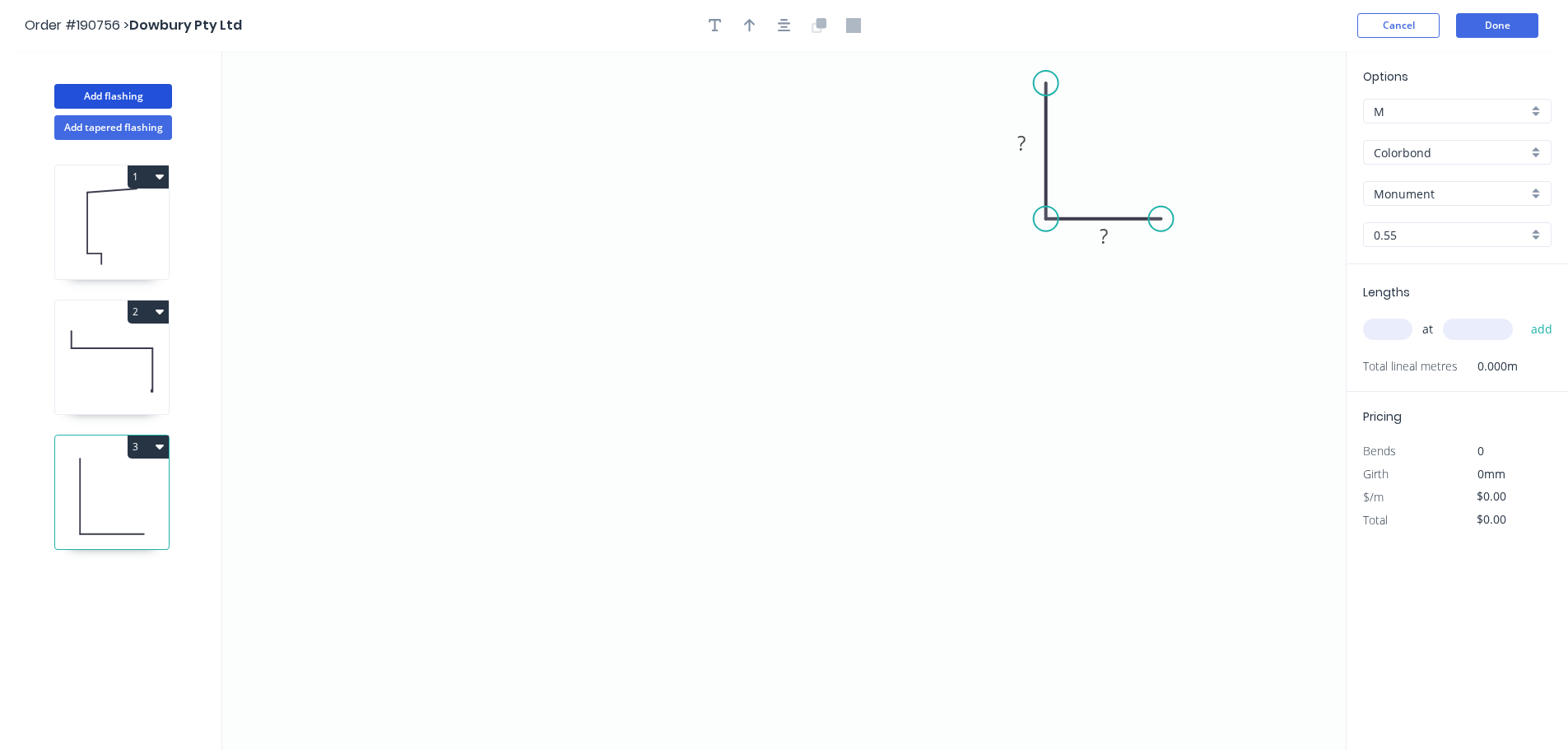
drag, startPoint x: 1159, startPoint y: 202, endPoint x: 1161, endPoint y: 225, distance: 23.1
click at [1161, 225] on circle at bounding box center [1160, 219] width 25 height 25
drag, startPoint x: 1051, startPoint y: 222, endPoint x: 1053, endPoint y: 233, distance: 11.2
click at [1053, 233] on circle at bounding box center [1046, 233] width 25 height 25
drag, startPoint x: 1164, startPoint y: 223, endPoint x: 1171, endPoint y: 239, distance: 17.5
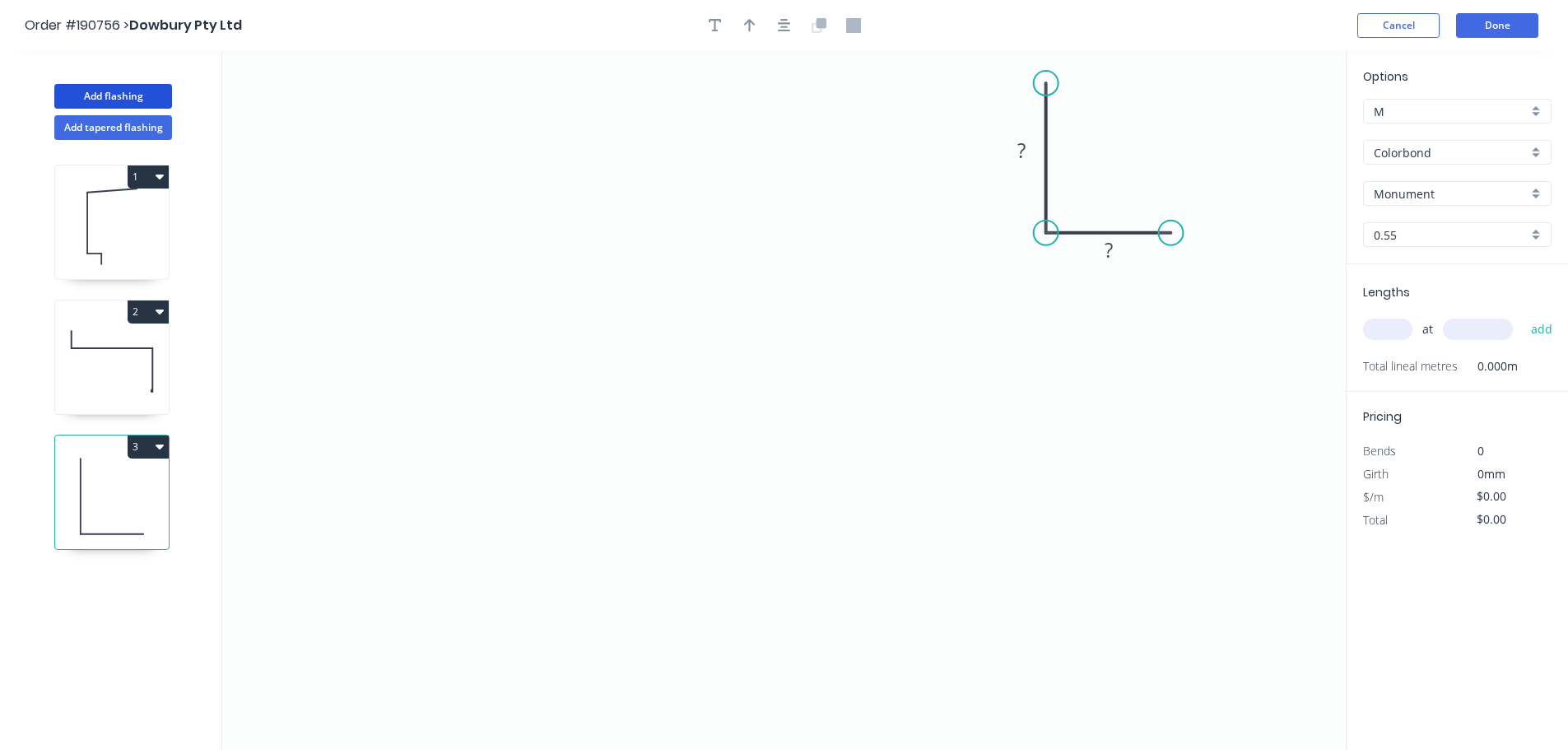
click at [1171, 239] on circle at bounding box center [1170, 233] width 25 height 25
click at [1039, 76] on circle at bounding box center [1046, 76] width 25 height 25
click at [1042, 76] on circle at bounding box center [1046, 76] width 25 height 25
click at [508, 102] on icon "0 ? ?" at bounding box center [784, 400] width 1123 height 699
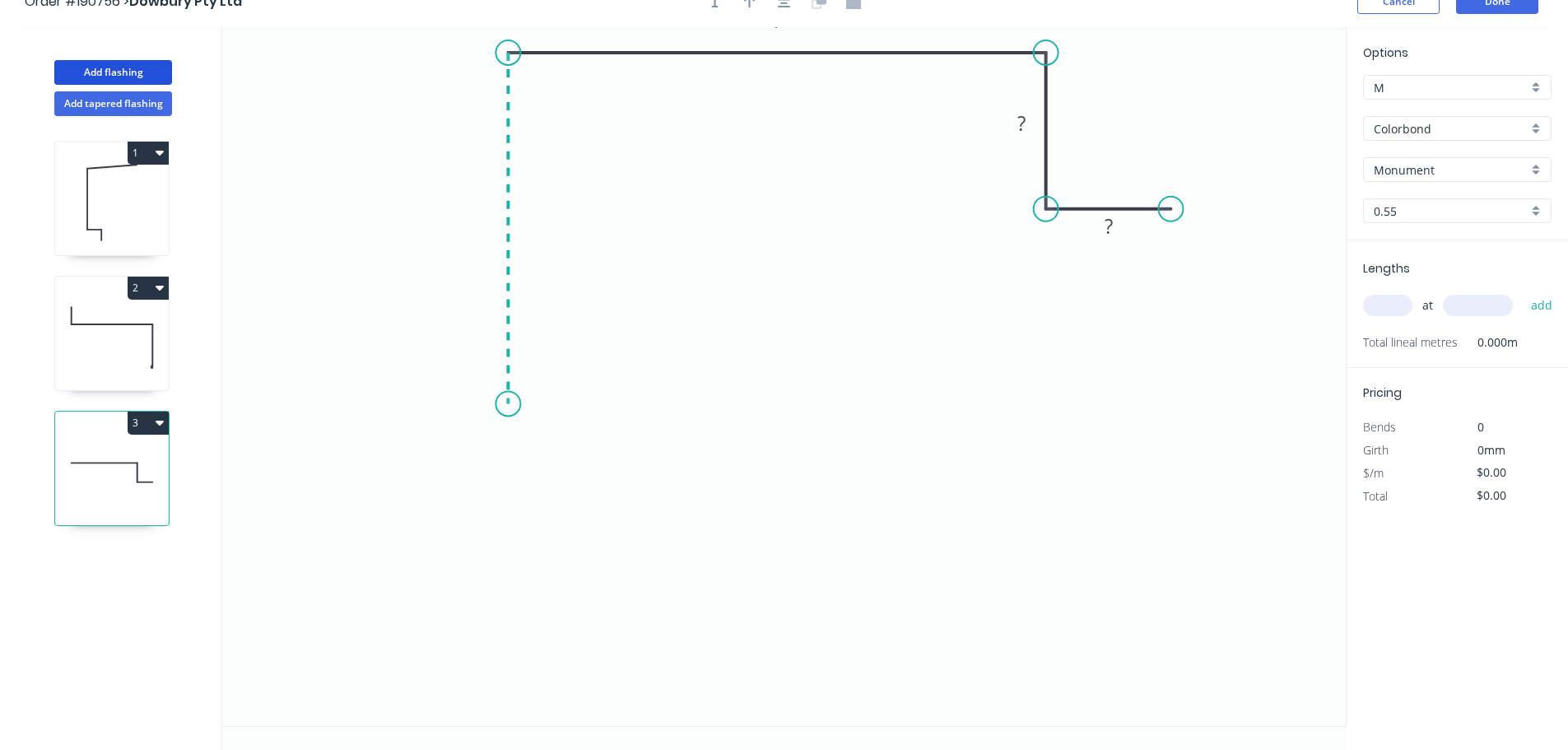
scroll to position [31, 0]
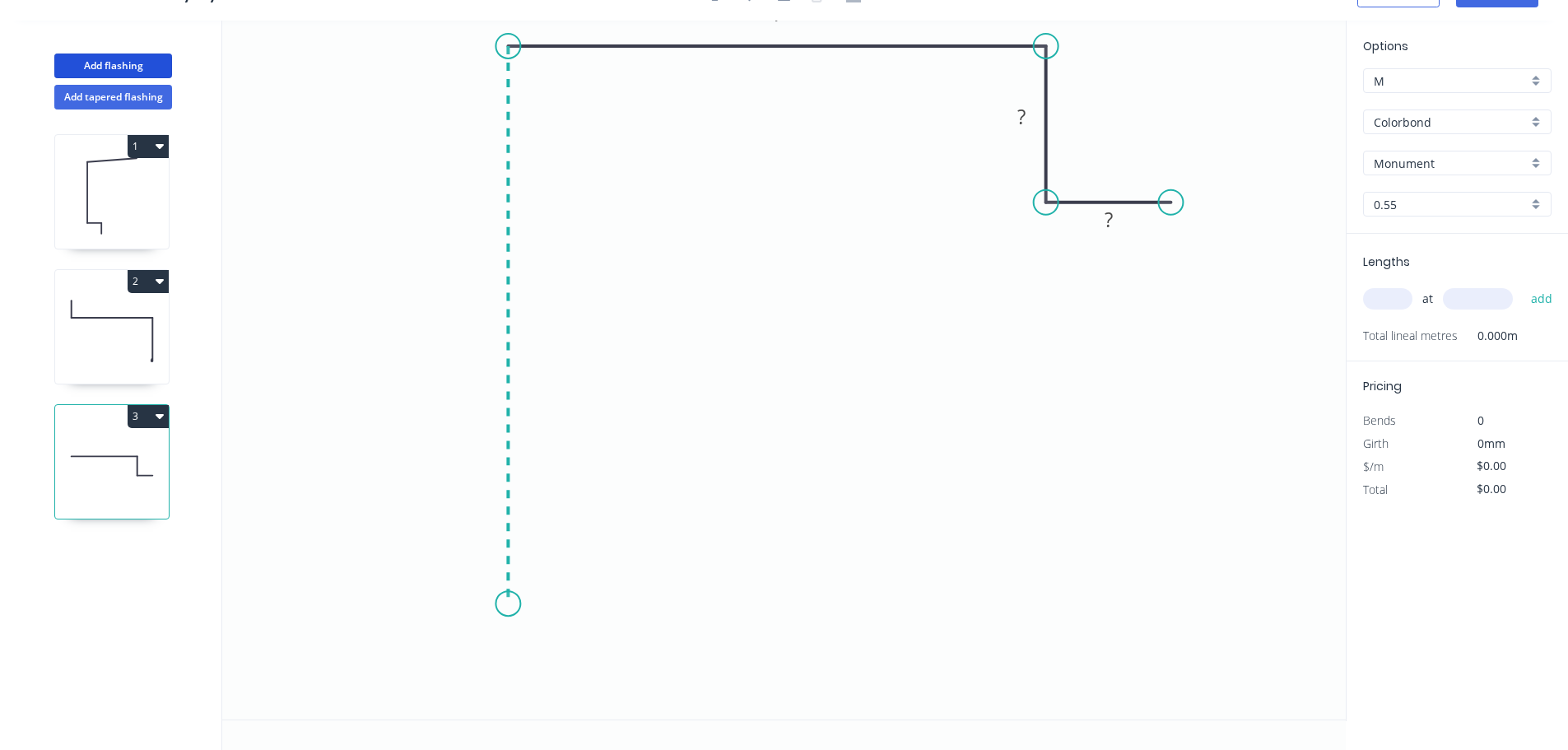
click at [492, 605] on icon "0 ? ? ?" at bounding box center [784, 370] width 1123 height 699
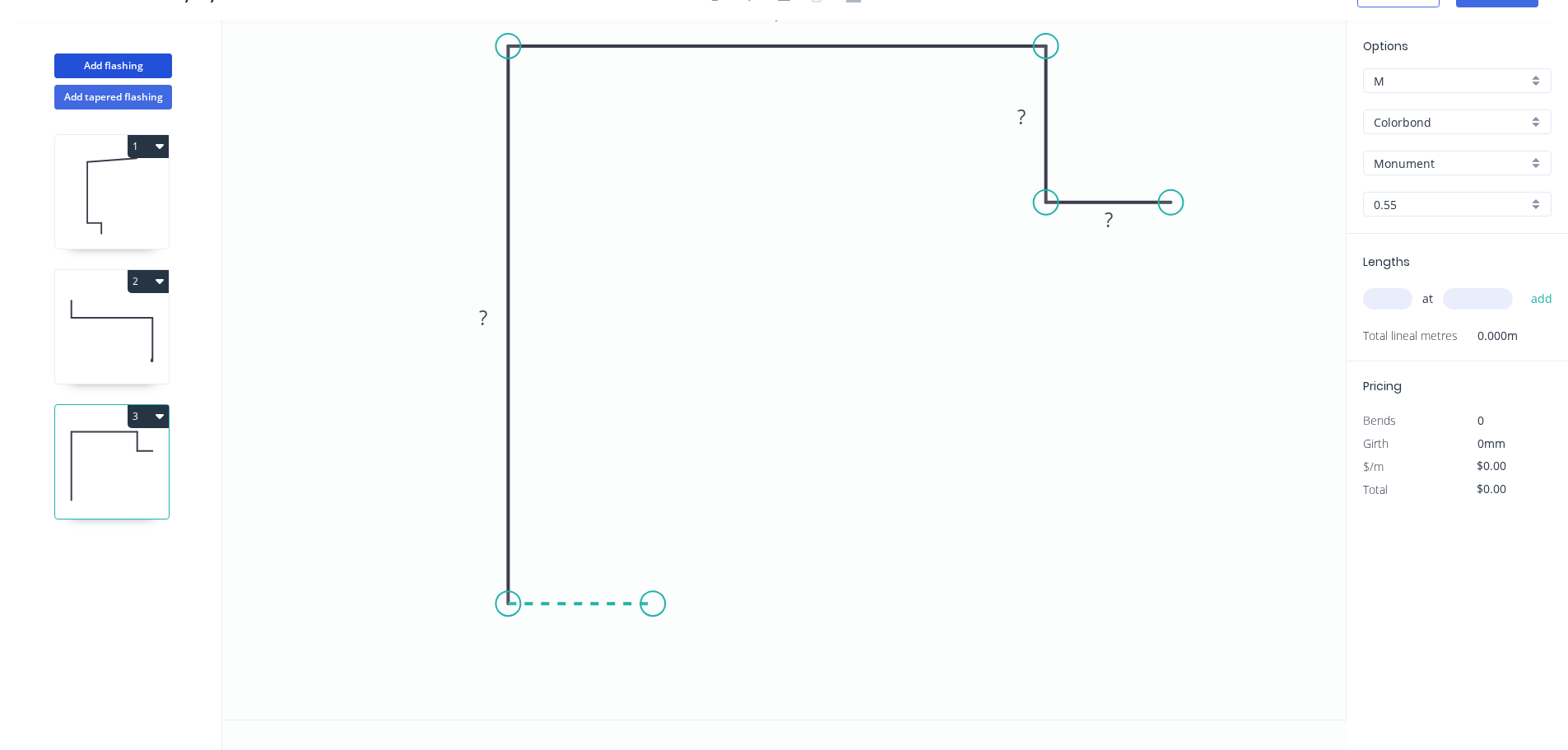
click at [653, 605] on icon "0 ? ? ? ?" at bounding box center [784, 370] width 1123 height 699
click at [650, 718] on icon "0 ? ? ? ? ?" at bounding box center [784, 370] width 1123 height 699
click at [679, 657] on tspan "?" at bounding box center [678, 652] width 8 height 27
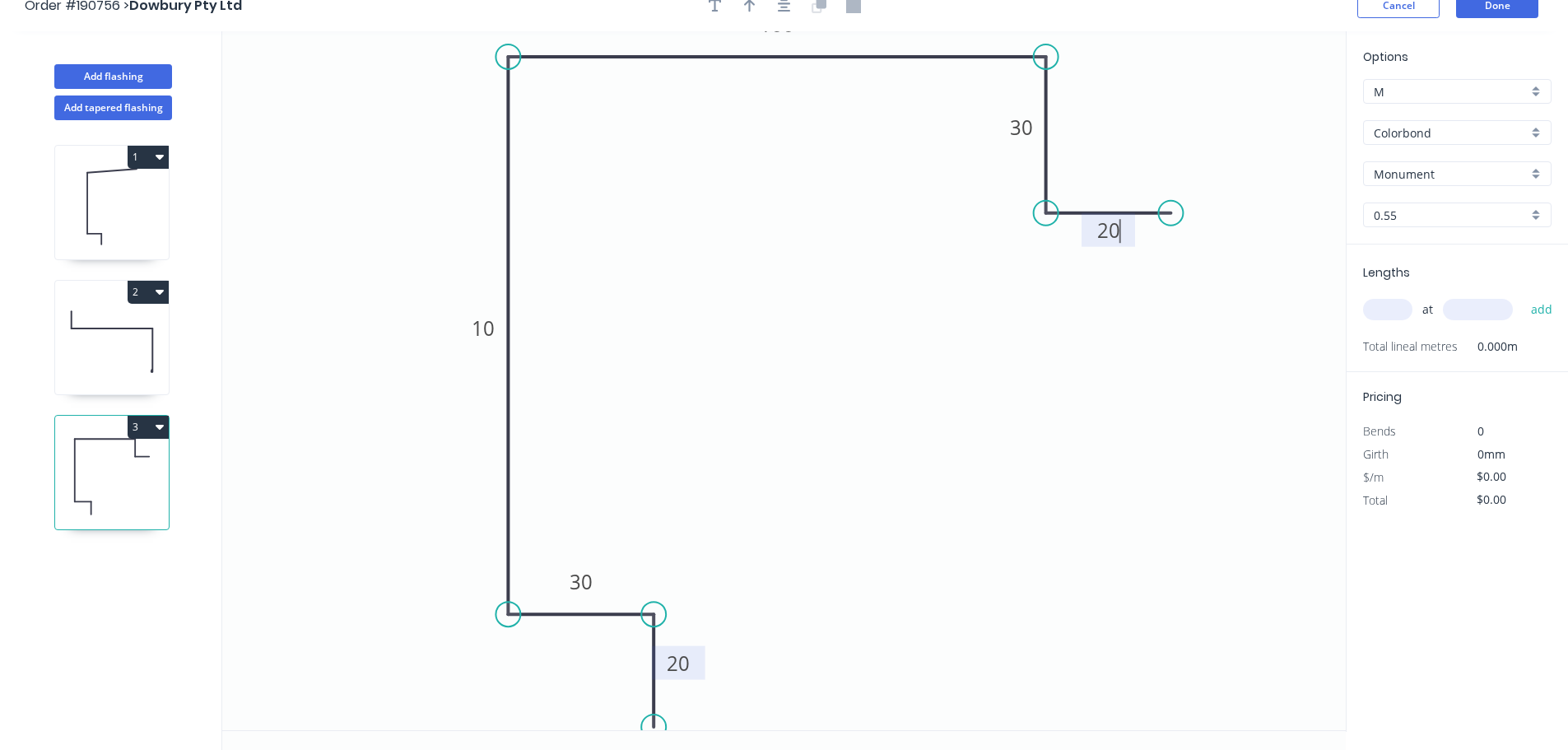
scroll to position [0, 0]
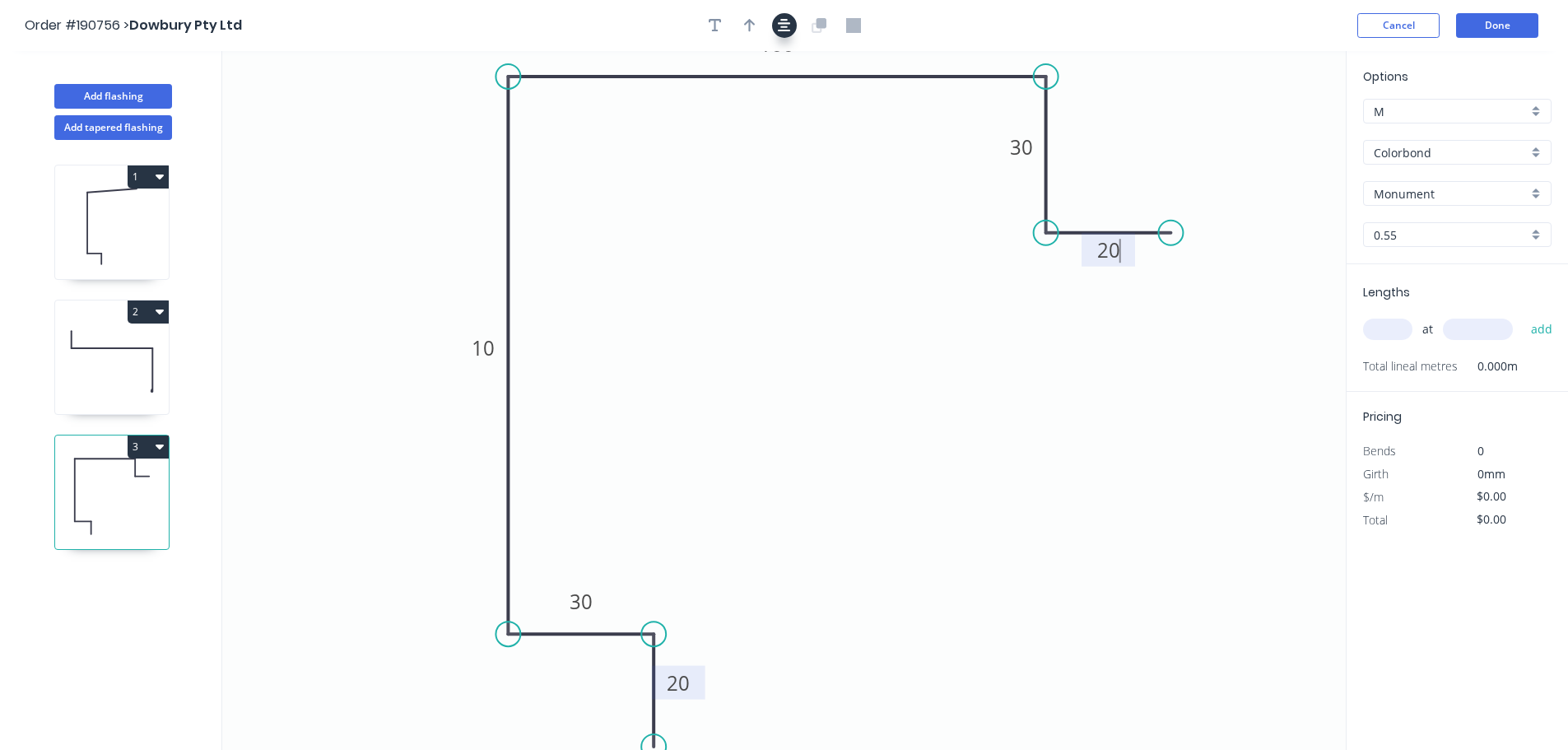
click at [776, 34] on button "button" at bounding box center [784, 26] width 25 height 25
type input "$10.96"
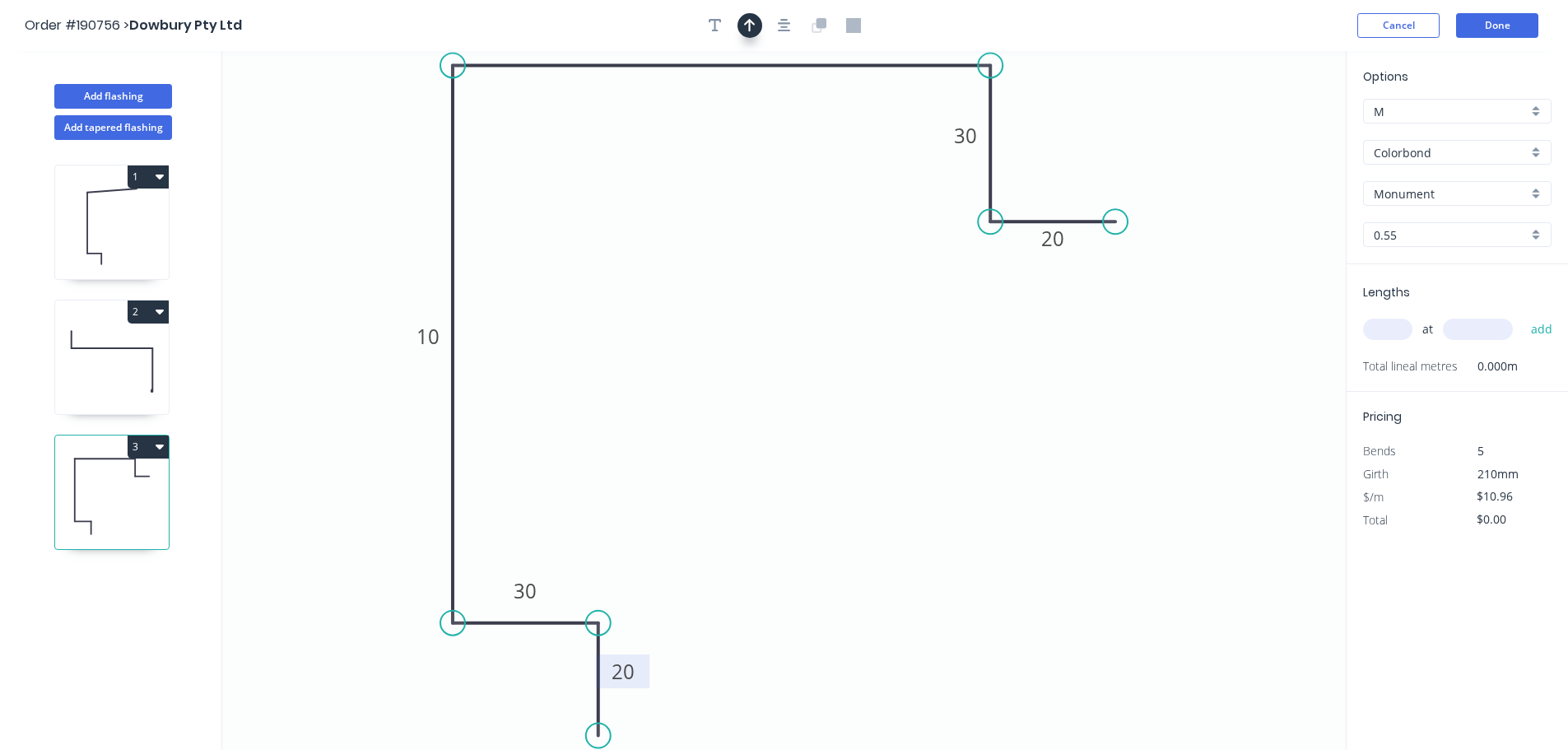
click at [758, 32] on button "button" at bounding box center [750, 26] width 25 height 25
click at [1263, 130] on icon at bounding box center [1263, 114] width 15 height 52
drag, startPoint x: 1263, startPoint y: 130, endPoint x: 1280, endPoint y: 132, distance: 17.1
click at [1272, 109] on icon at bounding box center [1282, 100] width 48 height 48
click at [1400, 331] on input "text" at bounding box center [1387, 330] width 49 height 22
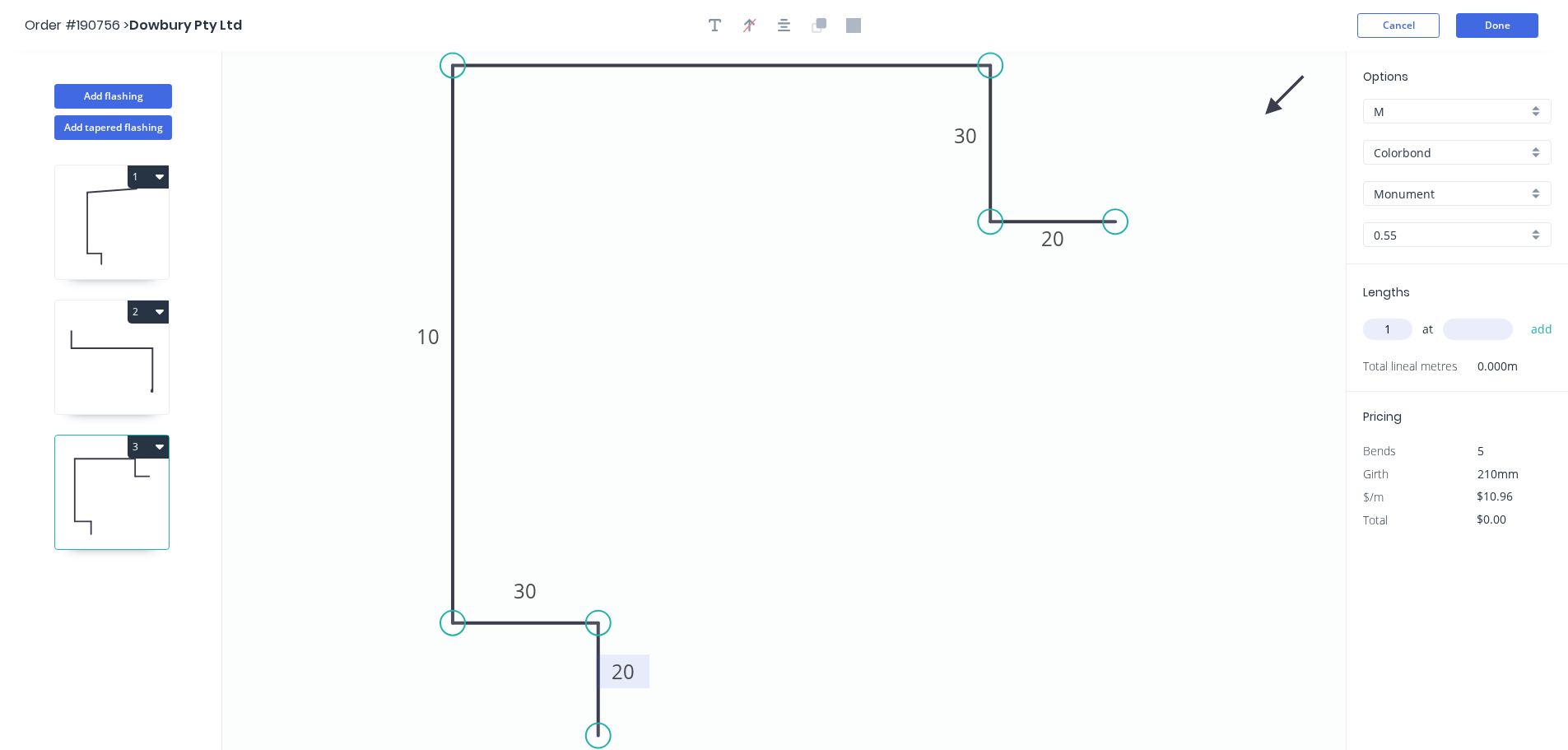
type input "1"
type input "5000"
click at [1522, 316] on button "add" at bounding box center [1541, 330] width 39 height 28
type input "$54.80"
click at [114, 102] on button "Add flashing" at bounding box center [113, 96] width 118 height 25
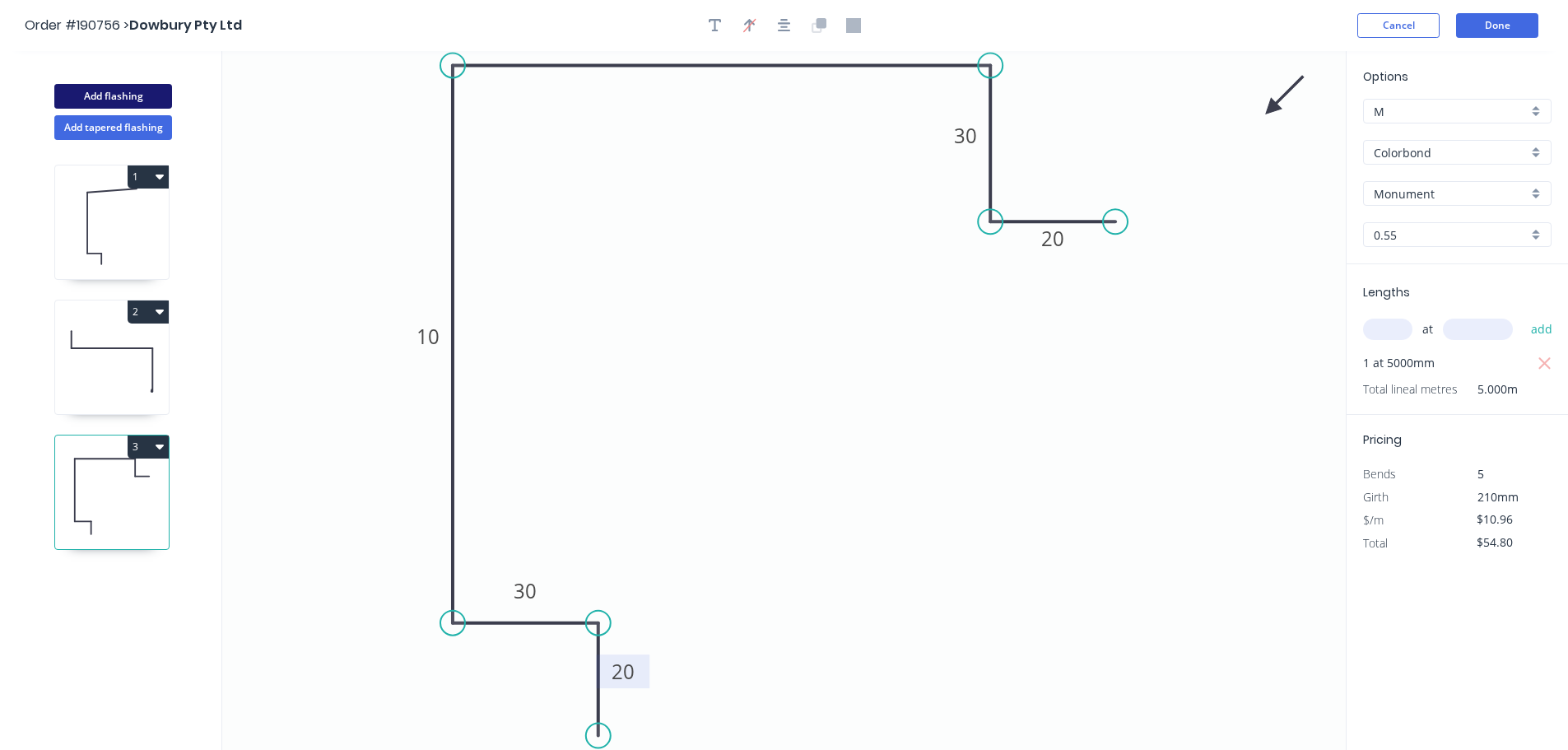
type input "$0.00"
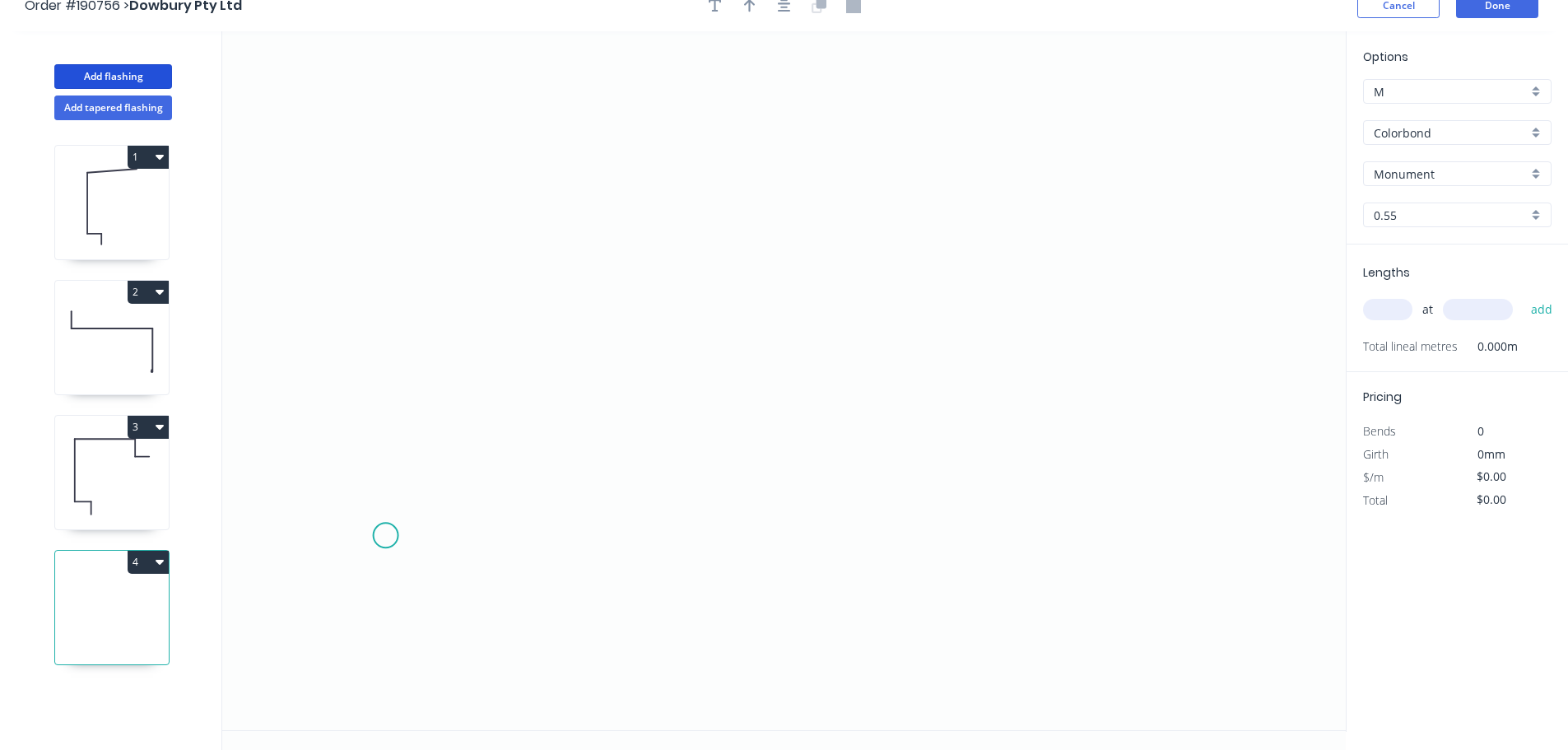
scroll to position [31, 0]
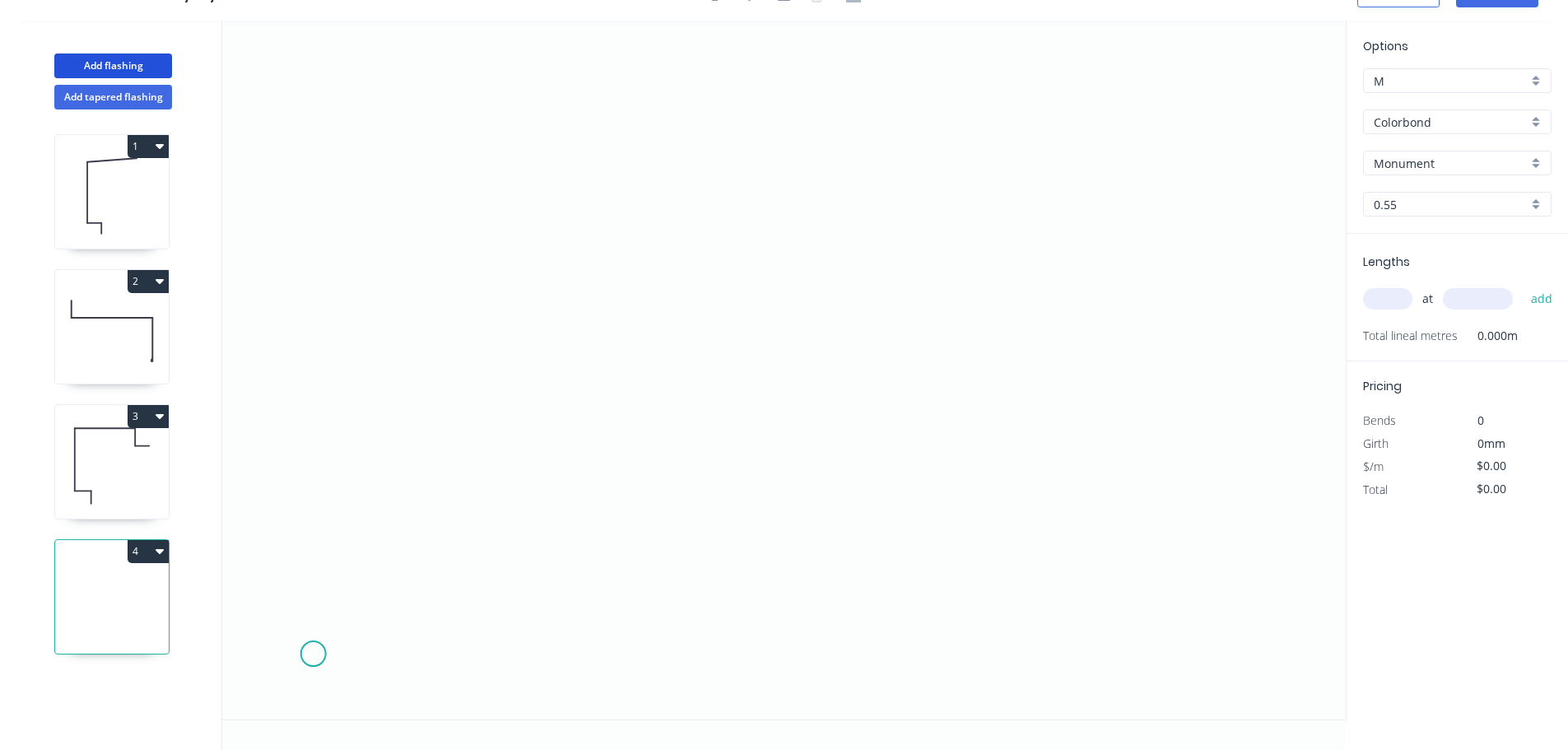
click at [307, 655] on icon "0" at bounding box center [784, 370] width 1123 height 699
click at [433, 659] on icon "0" at bounding box center [784, 370] width 1123 height 699
click at [448, 115] on icon "0 ?" at bounding box center [784, 370] width 1123 height 699
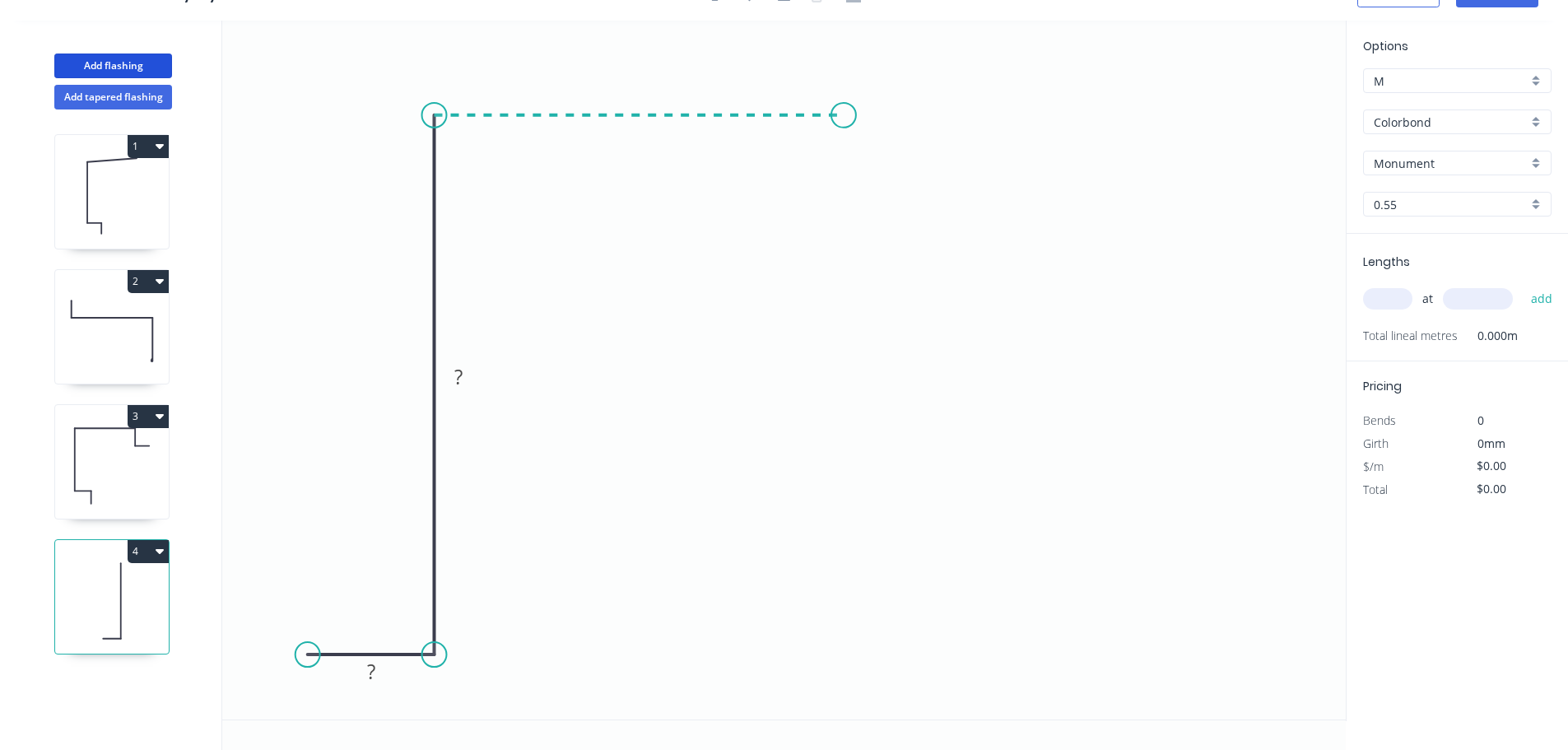
click at [843, 128] on icon "0 ? ?" at bounding box center [784, 370] width 1123 height 699
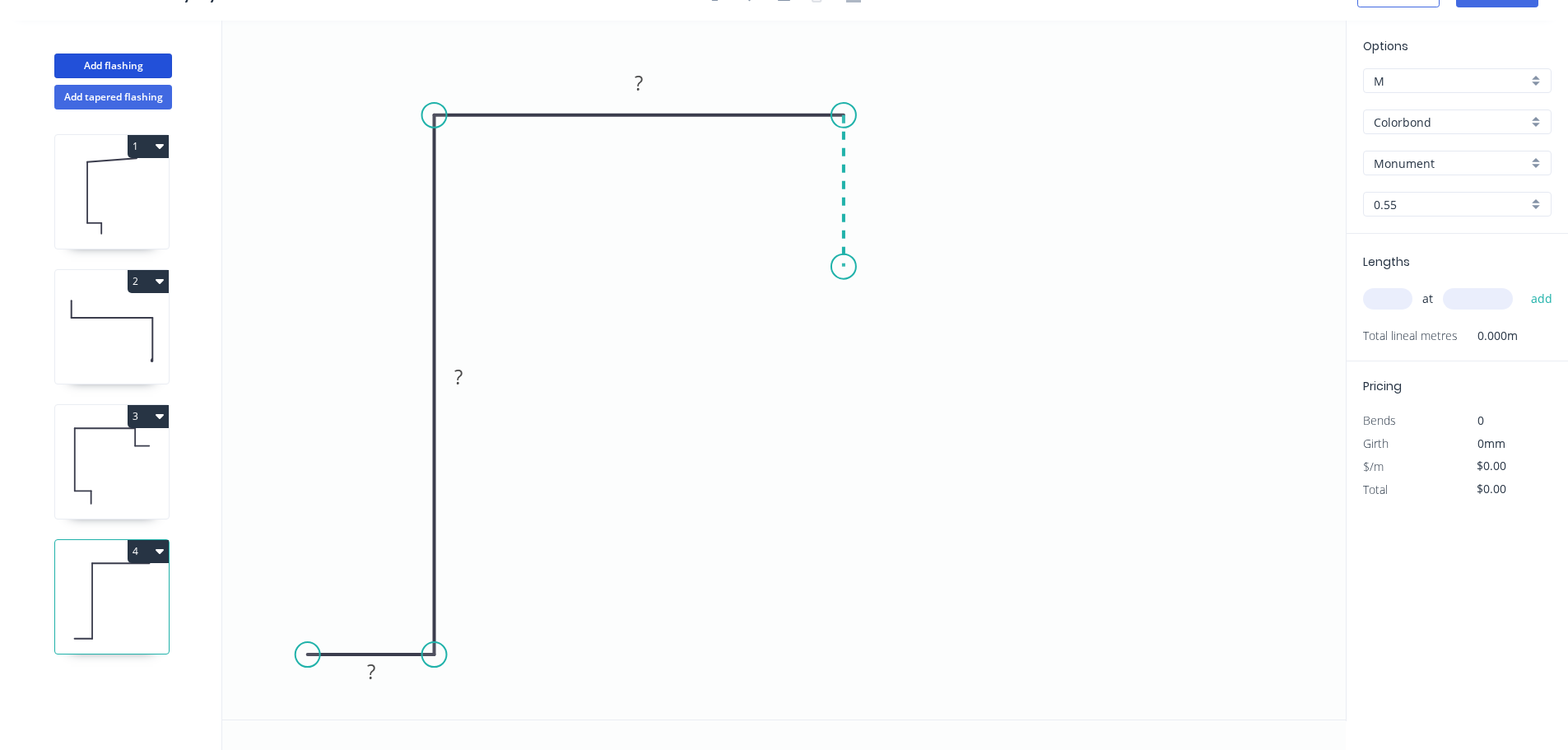
click at [846, 267] on icon "0 ? ? ?" at bounding box center [784, 370] width 1123 height 699
click at [998, 275] on icon "0 ? ? ? ?" at bounding box center [784, 370] width 1123 height 699
drag, startPoint x: 999, startPoint y: 262, endPoint x: 960, endPoint y: 262, distance: 39.0
click at [961, 262] on circle at bounding box center [965, 267] width 25 height 25
click at [375, 669] on rect at bounding box center [371, 673] width 33 height 23
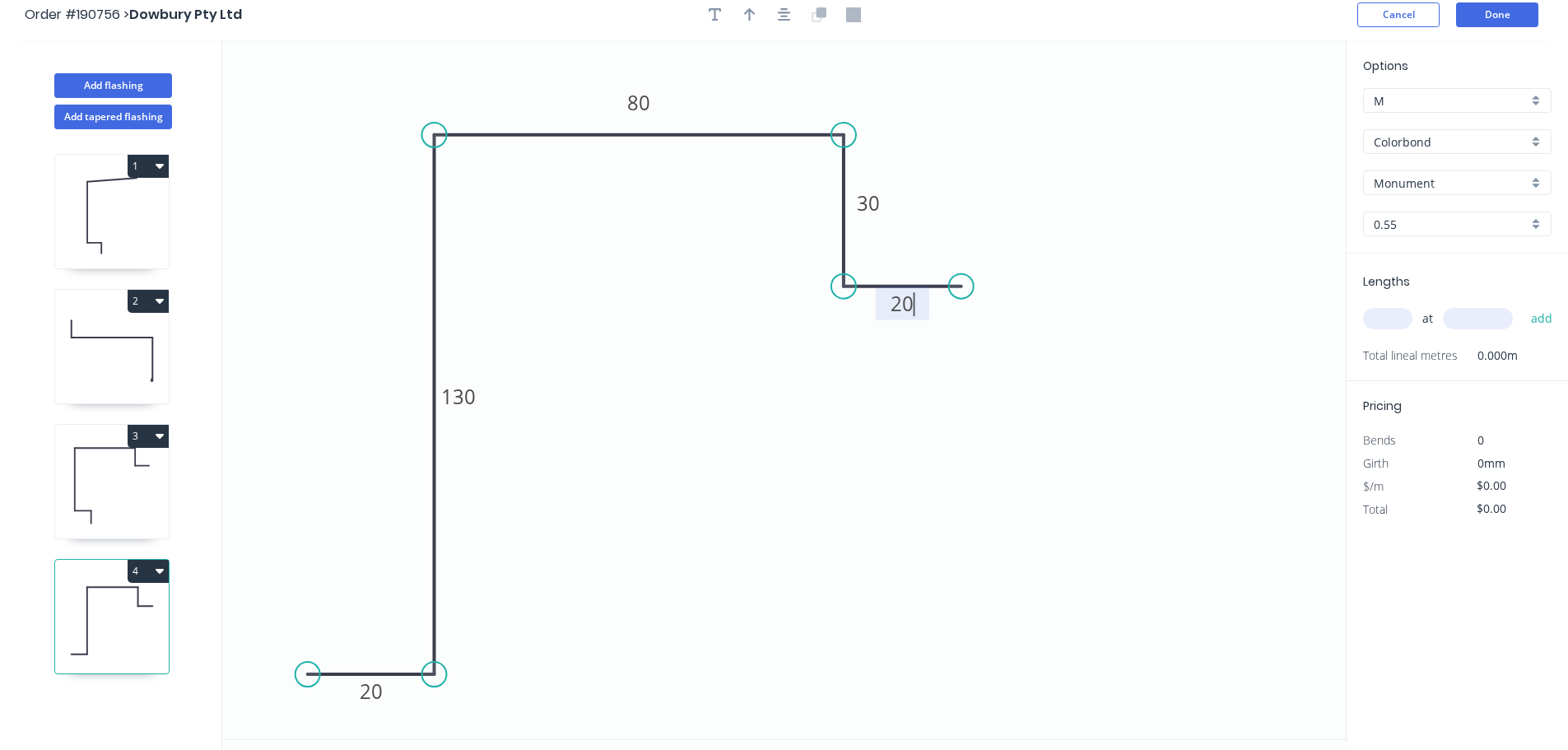
scroll to position [0, 0]
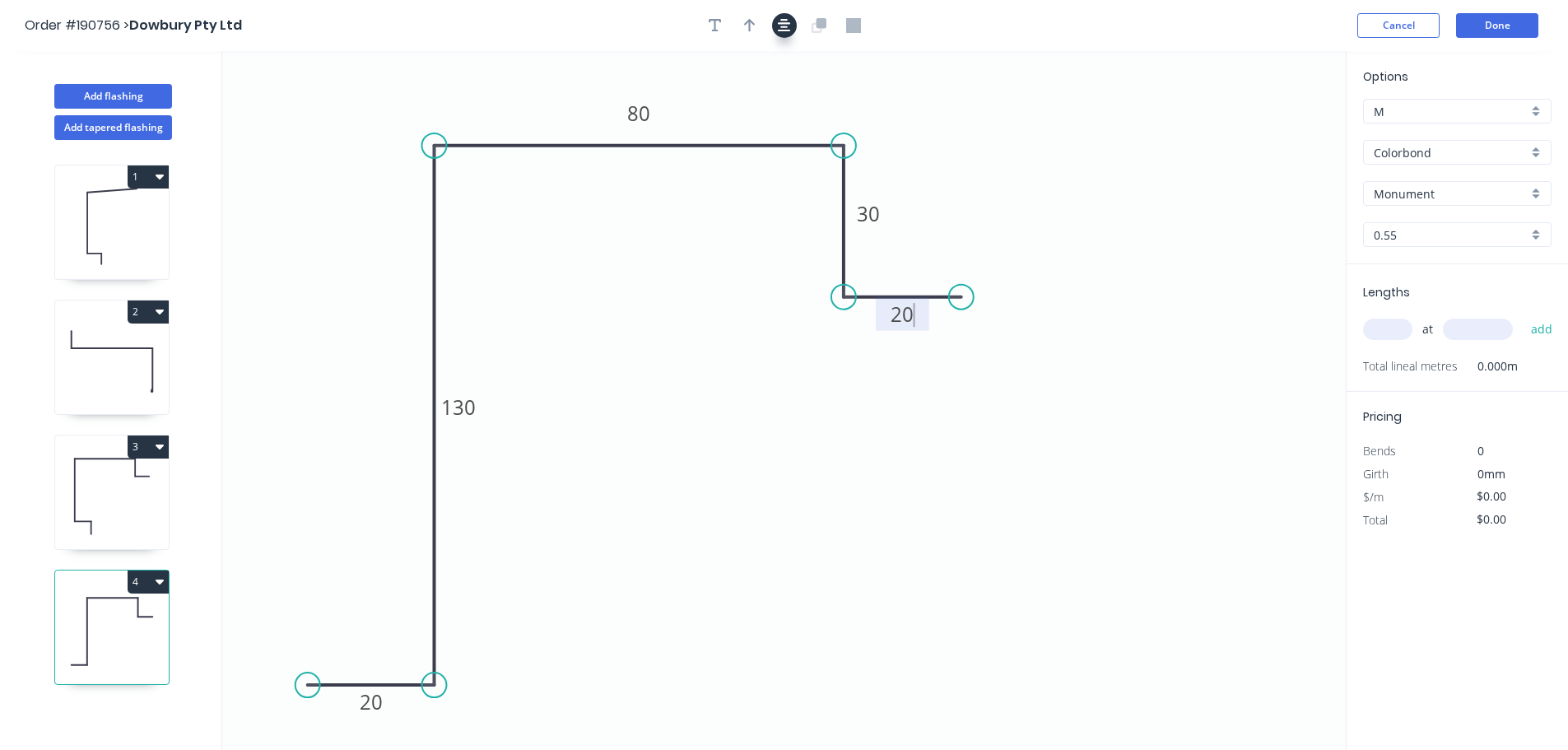
click at [781, 19] on icon "button" at bounding box center [784, 26] width 13 height 15
type input "$10.28"
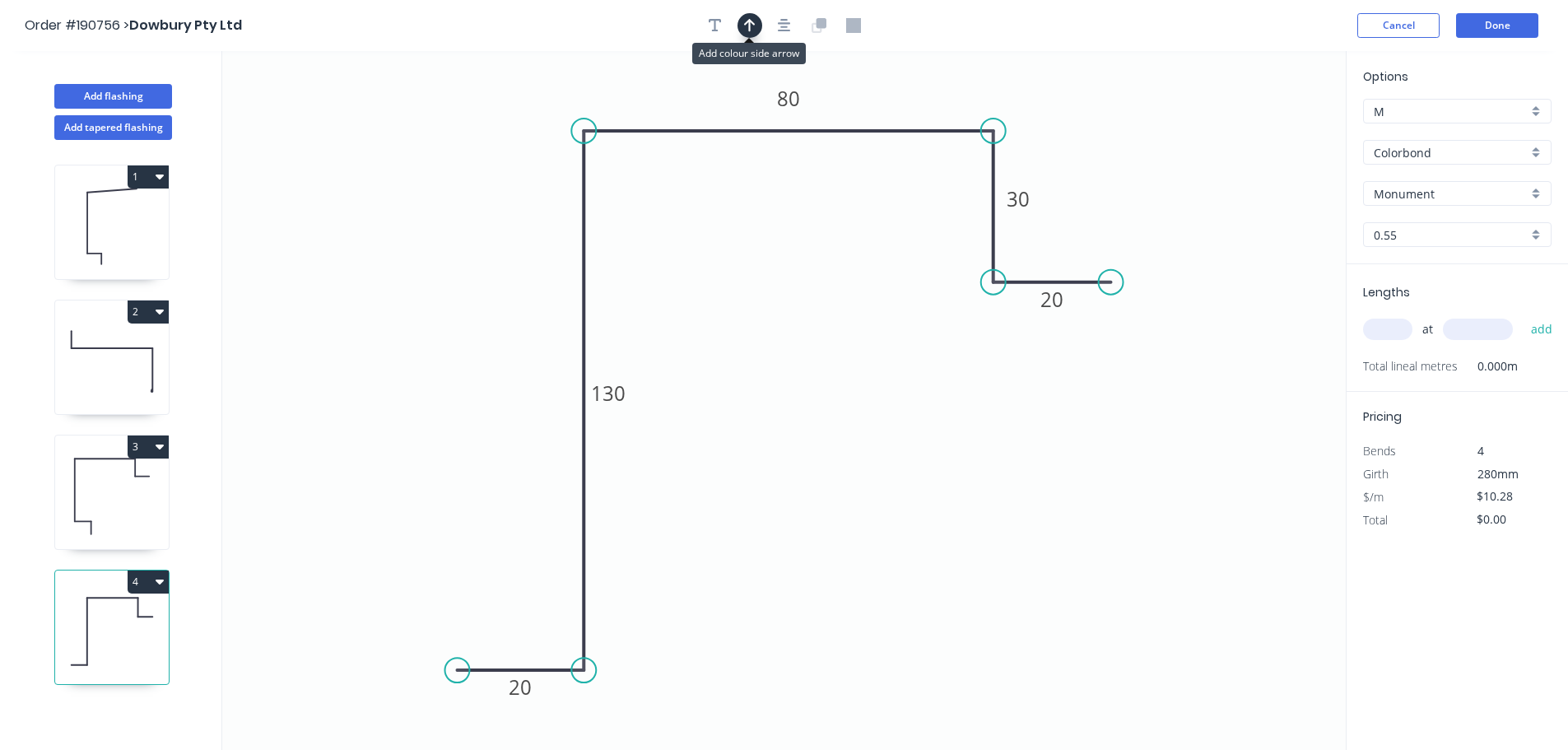
click at [749, 27] on icon "button" at bounding box center [750, 26] width 12 height 13
click at [1264, 129] on icon at bounding box center [1263, 109] width 15 height 52
drag, startPoint x: 1264, startPoint y: 129, endPoint x: 1280, endPoint y: 116, distance: 20.6
click at [1280, 116] on icon at bounding box center [1293, 103] width 48 height 48
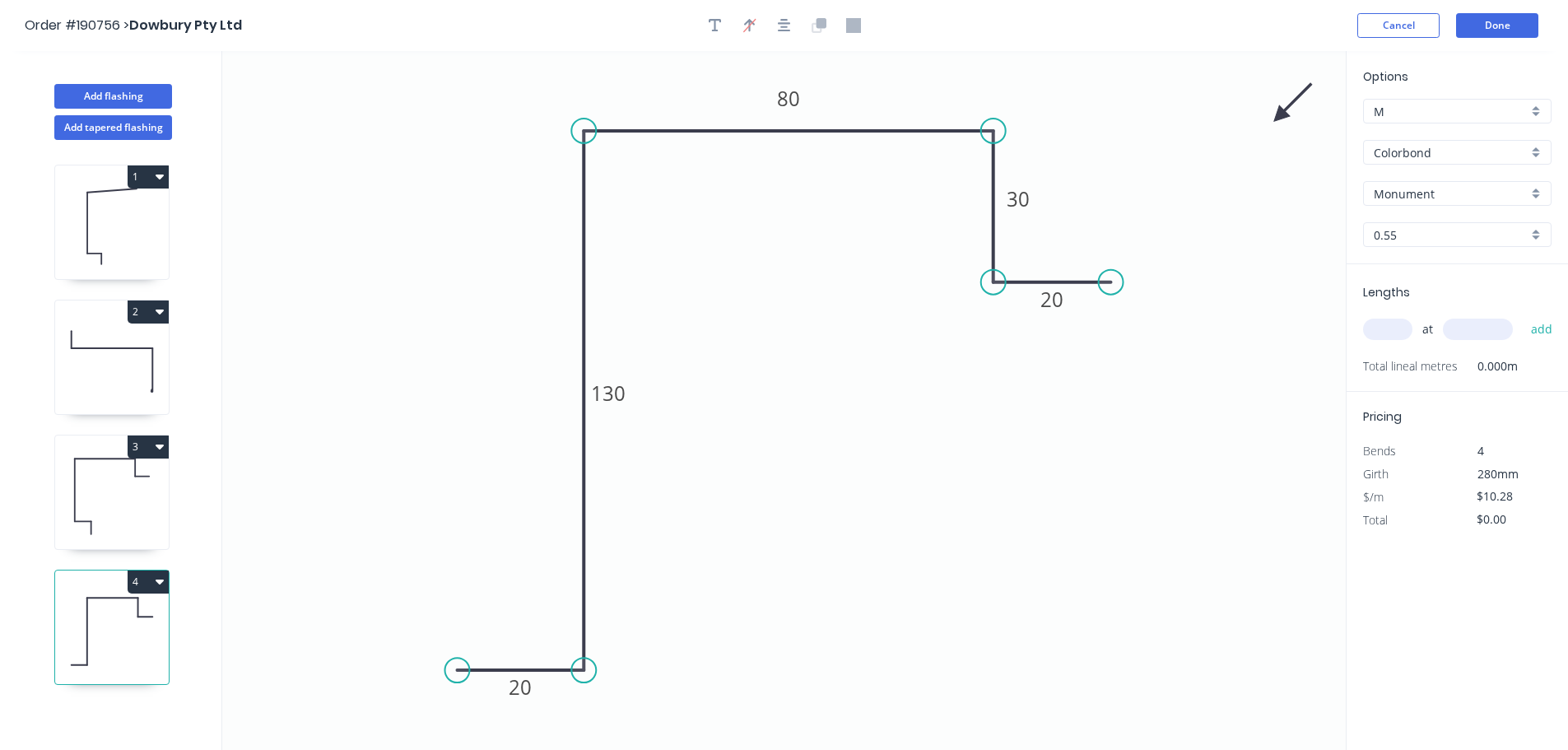
click at [1368, 329] on input "text" at bounding box center [1387, 330] width 49 height 22
type input "2"
type input "2500"
click at [1522, 316] on button "add" at bounding box center [1541, 330] width 39 height 28
type input "$51.40"
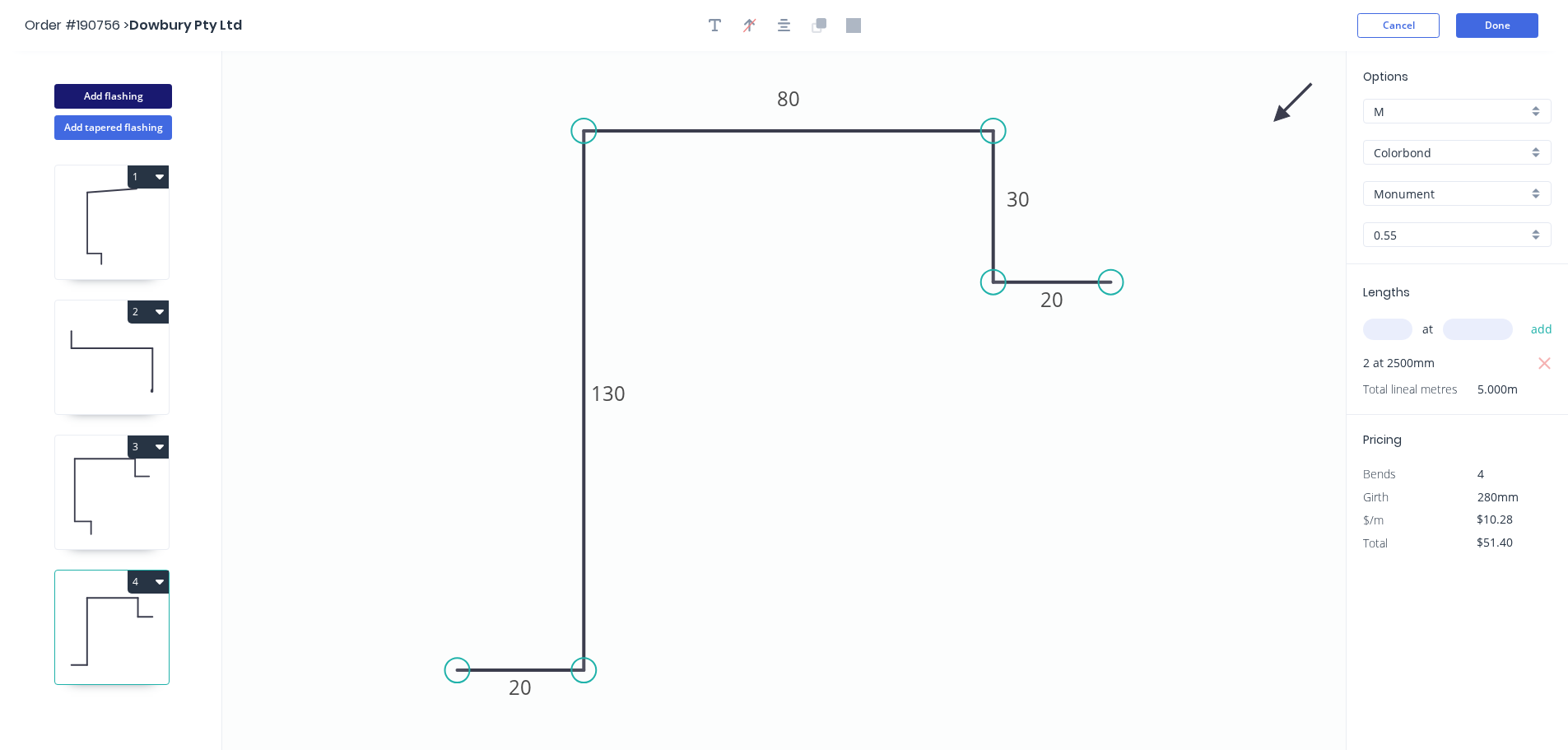
click at [144, 90] on button "Add flashing" at bounding box center [113, 96] width 118 height 25
type input "$0.00"
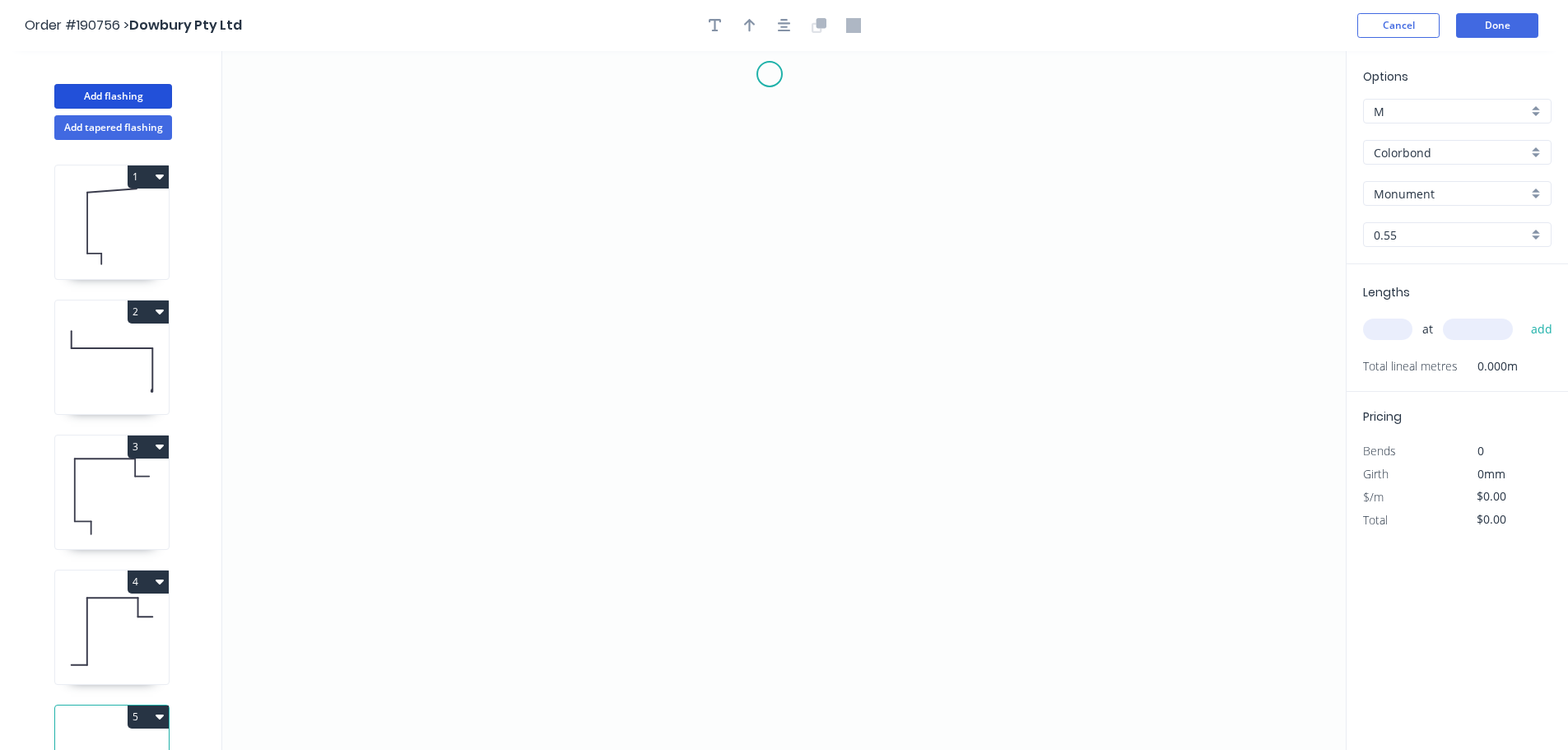
click at [762, 76] on icon "0" at bounding box center [784, 400] width 1123 height 699
click at [764, 429] on icon "0" at bounding box center [784, 400] width 1123 height 699
click at [947, 429] on icon "0 ?" at bounding box center [784, 400] width 1123 height 699
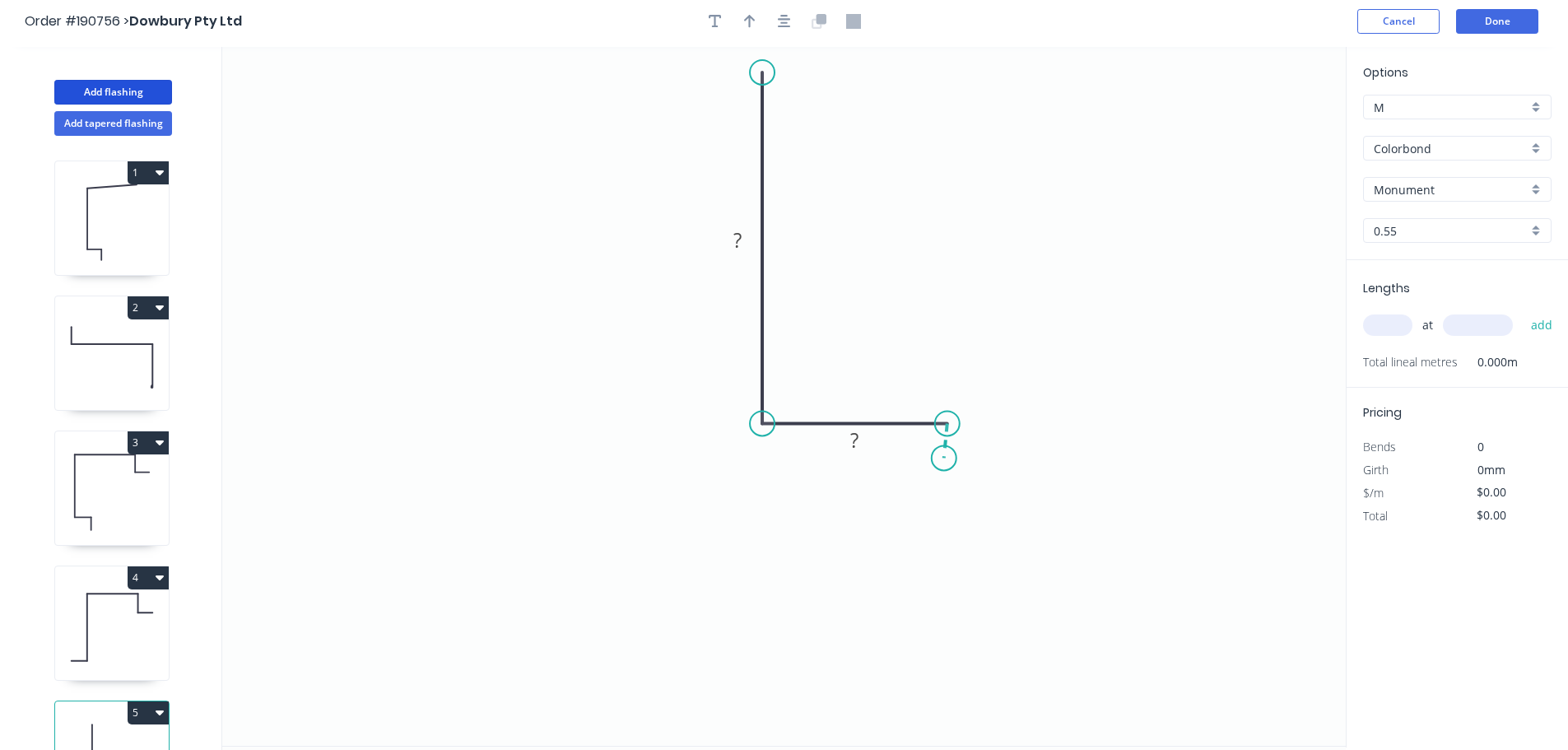
scroll to position [31, 0]
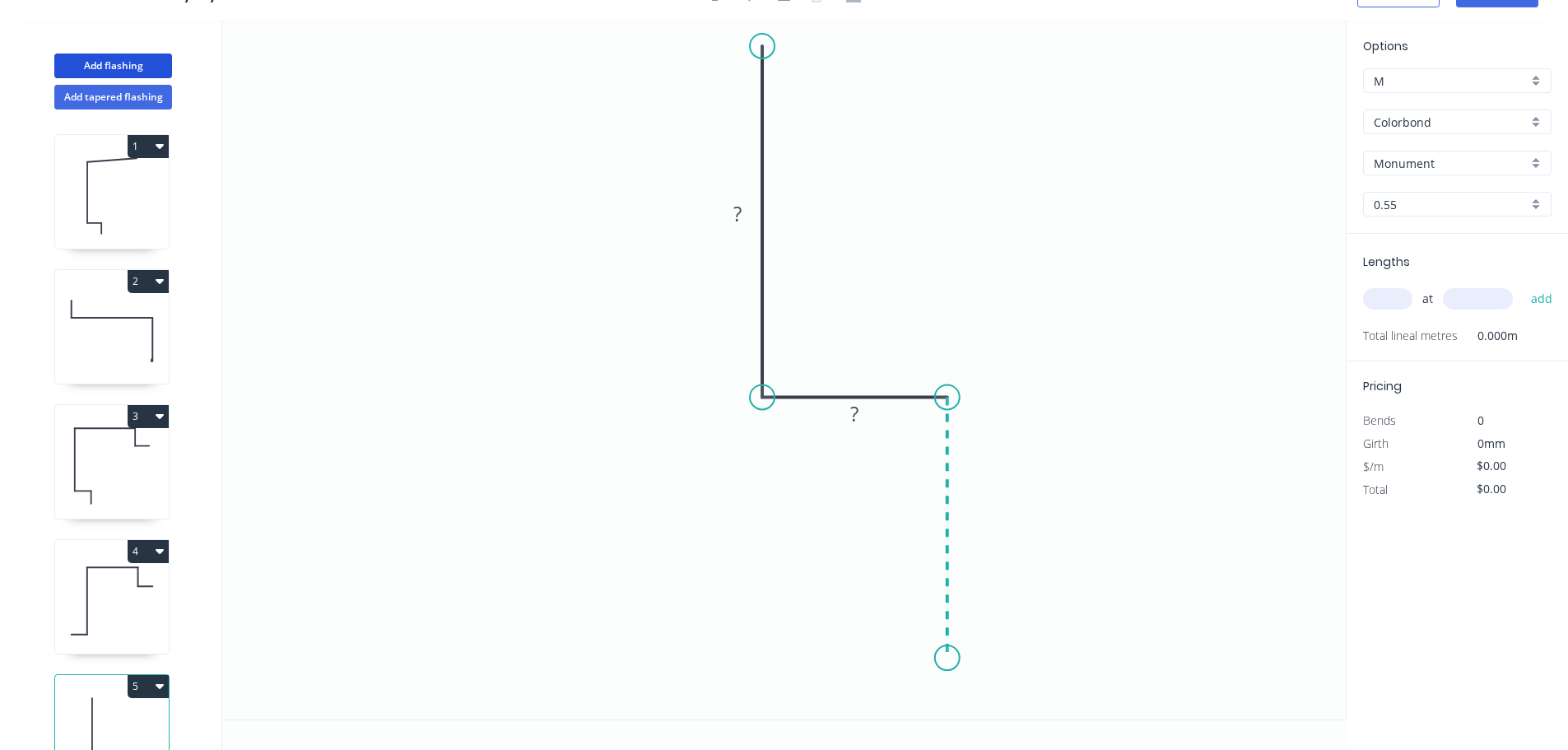
click at [945, 659] on icon "0 ? ?" at bounding box center [784, 370] width 1123 height 699
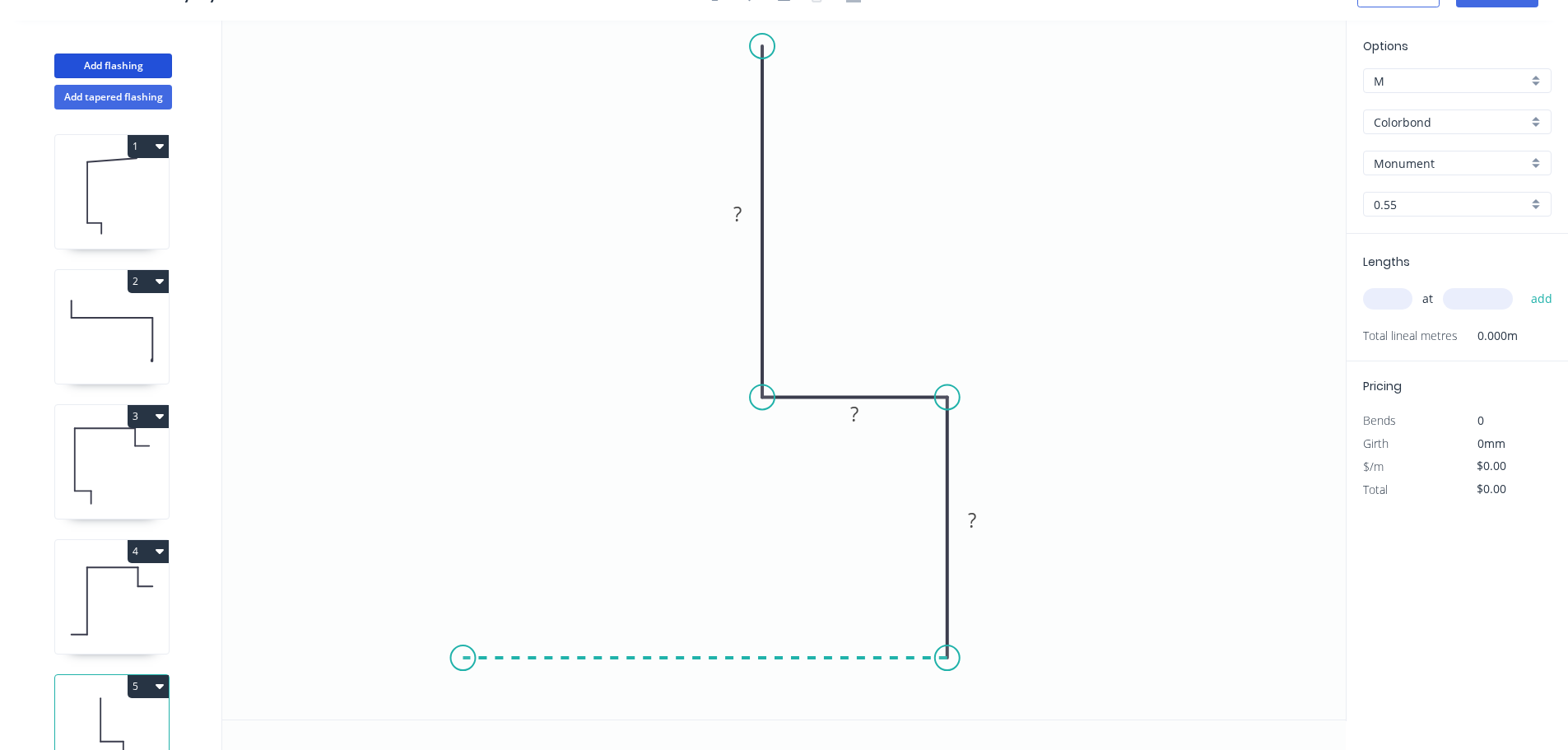
click at [462, 668] on icon "0 ? ? ?" at bounding box center [784, 370] width 1123 height 699
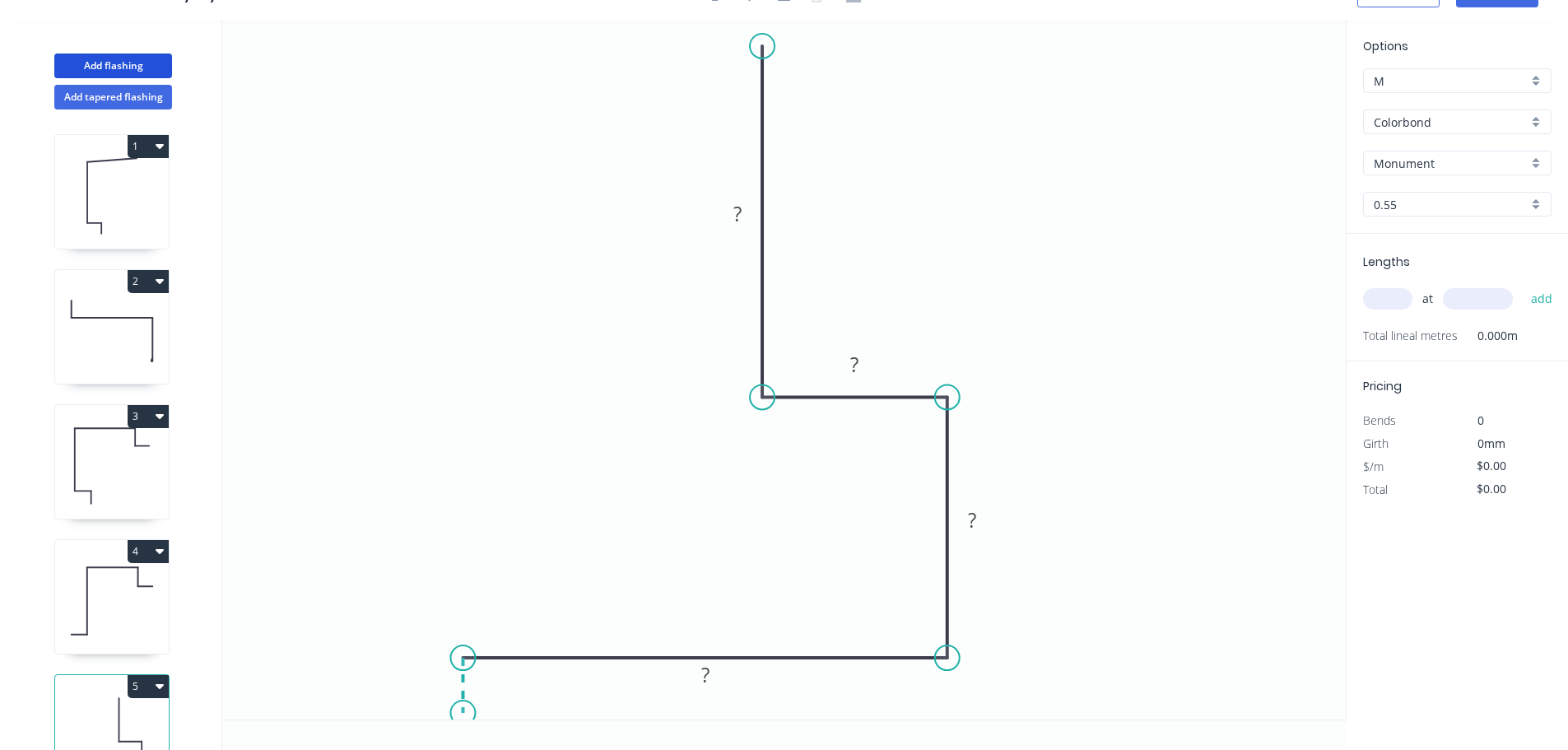
click at [461, 714] on icon "0 ? ? ? ?" at bounding box center [784, 370] width 1123 height 699
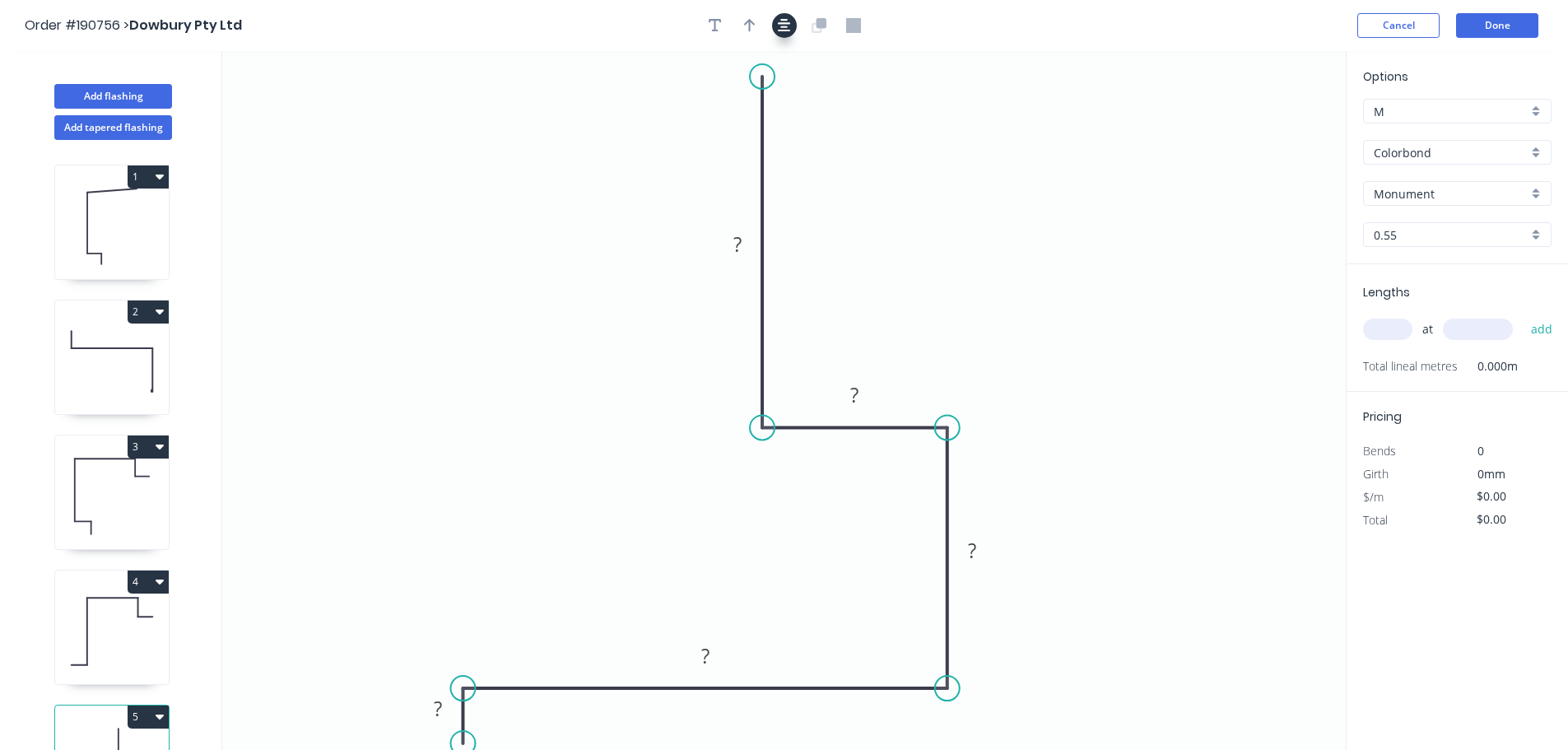
click at [787, 34] on button "button" at bounding box center [784, 26] width 25 height 25
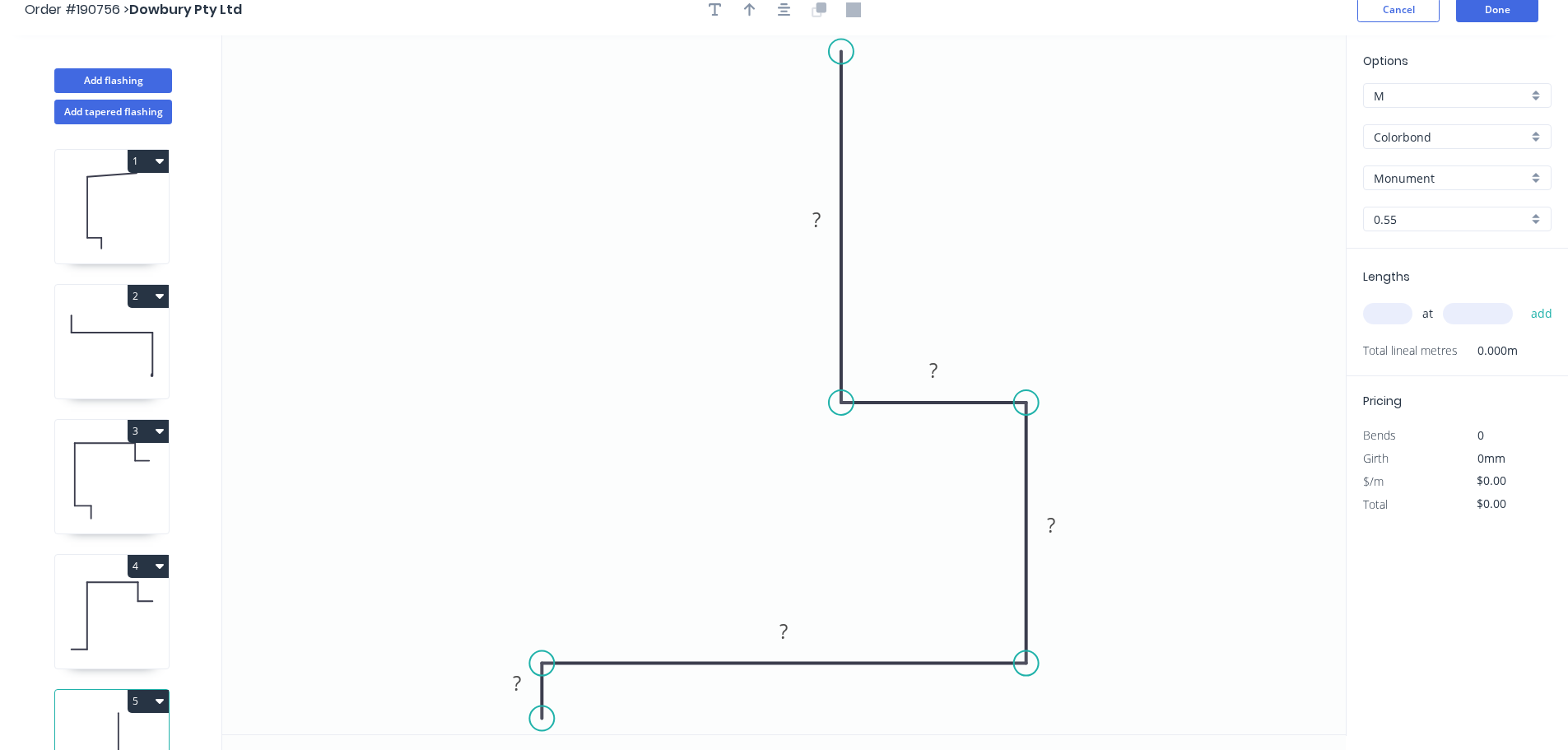
scroll to position [31, 0]
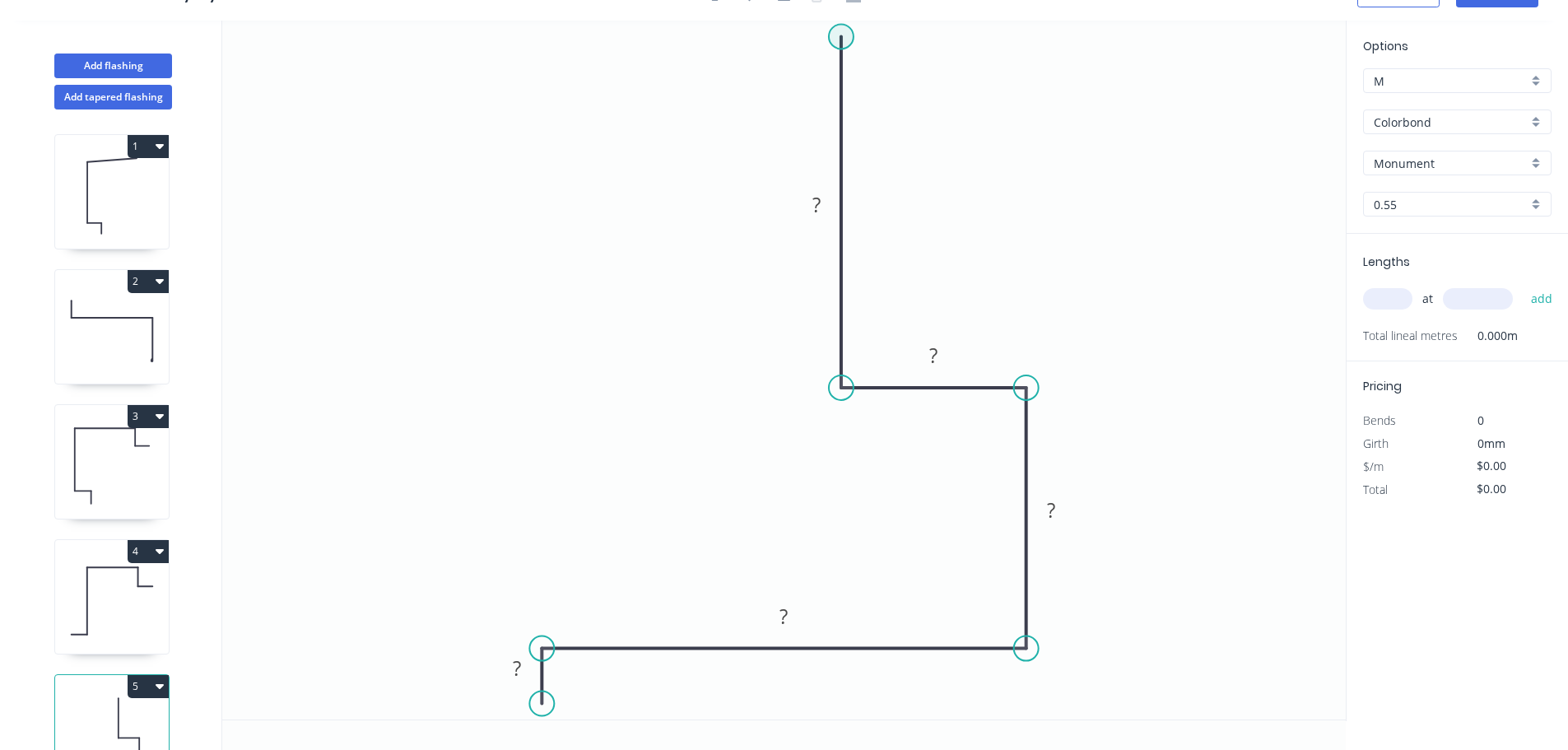
click at [842, 48] on circle at bounding box center [841, 37] width 25 height 25
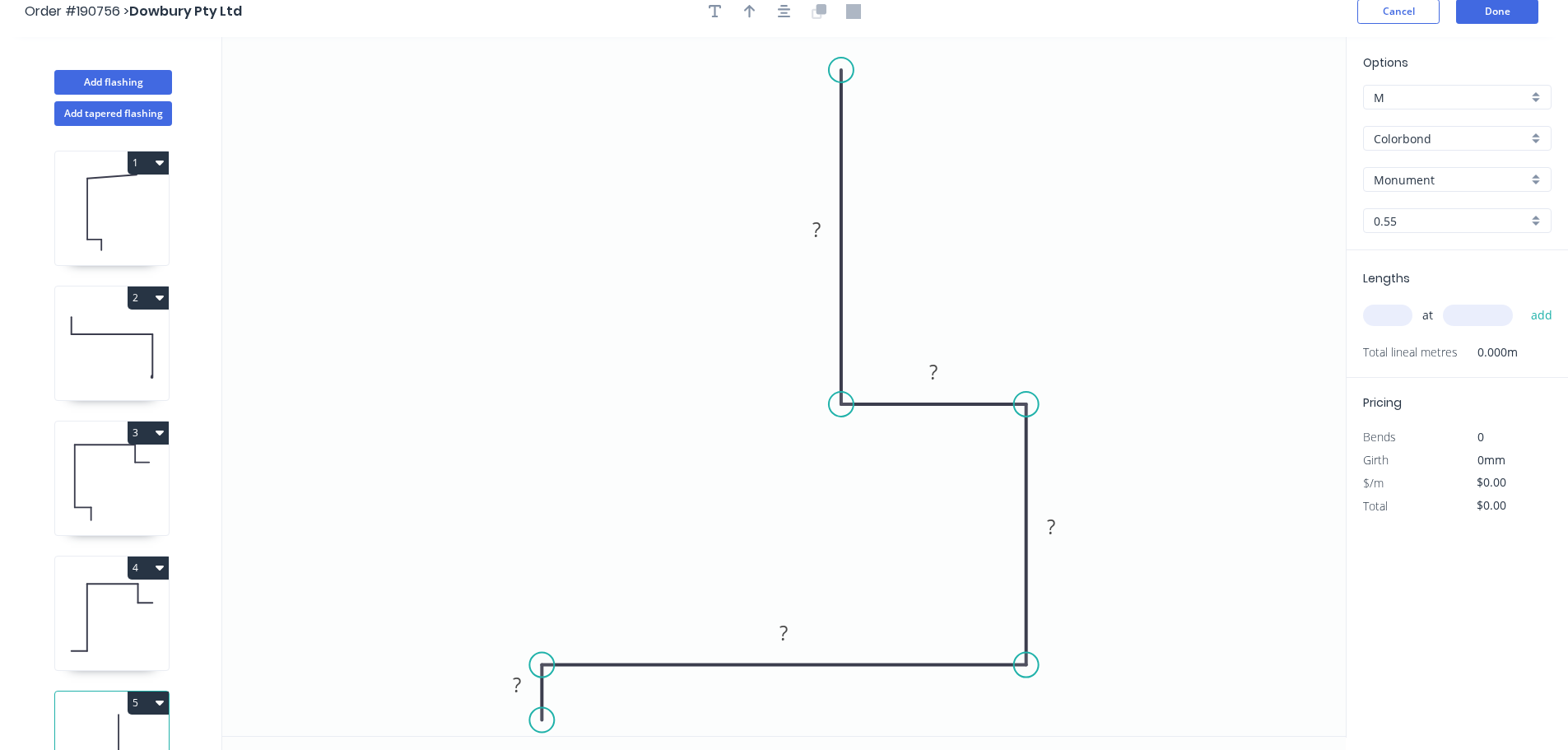
scroll to position [0, 0]
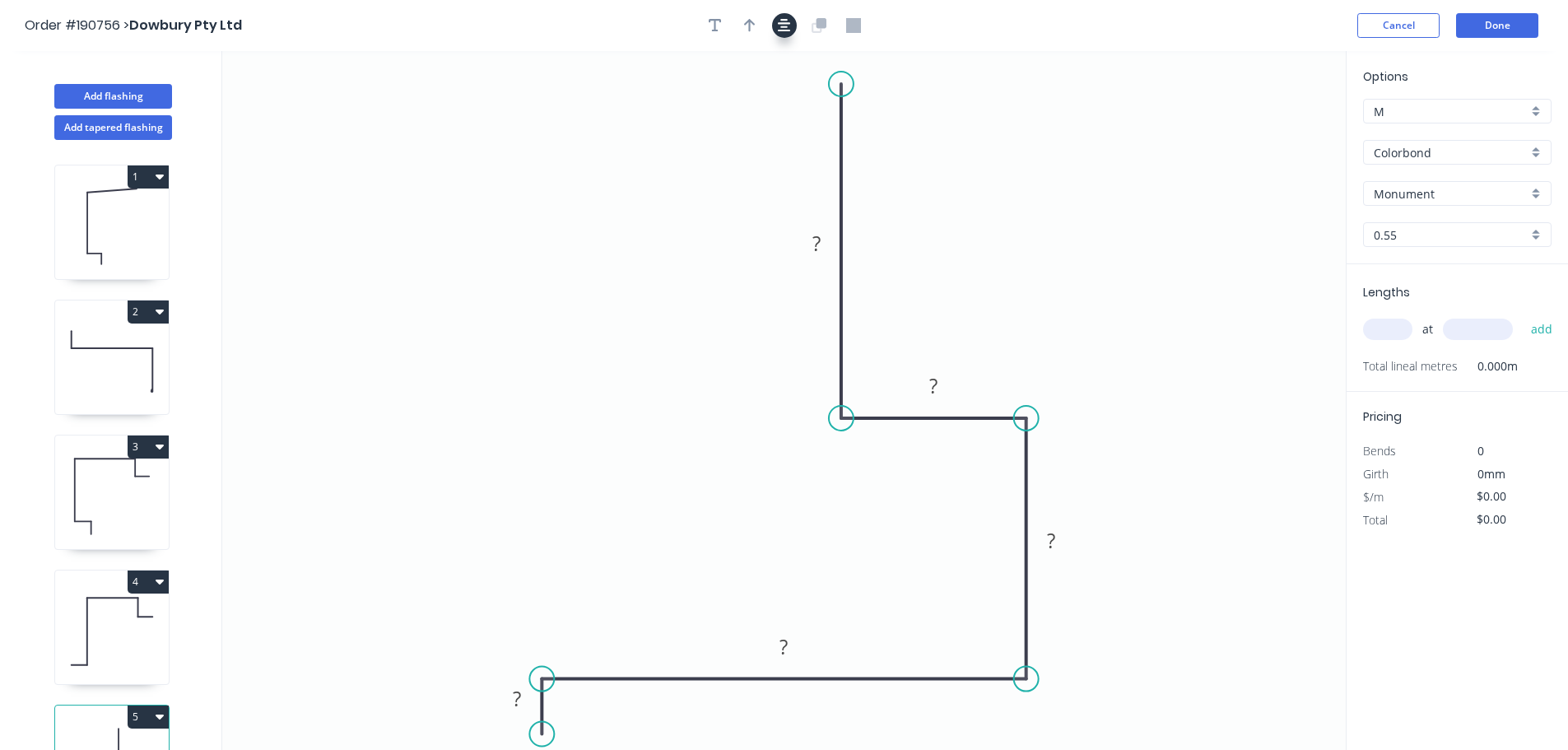
click at [785, 28] on icon "button" at bounding box center [784, 26] width 13 height 13
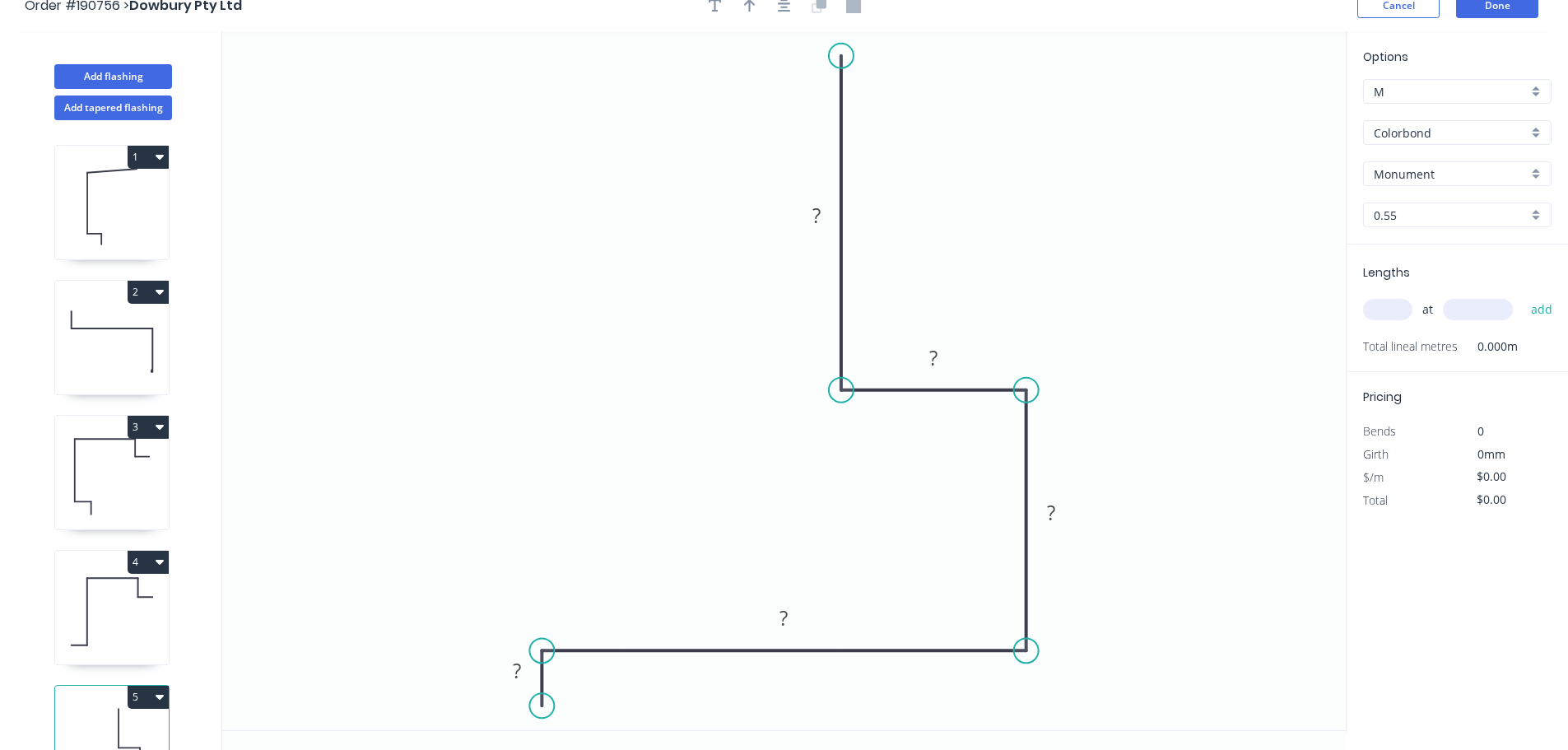
scroll to position [31, 0]
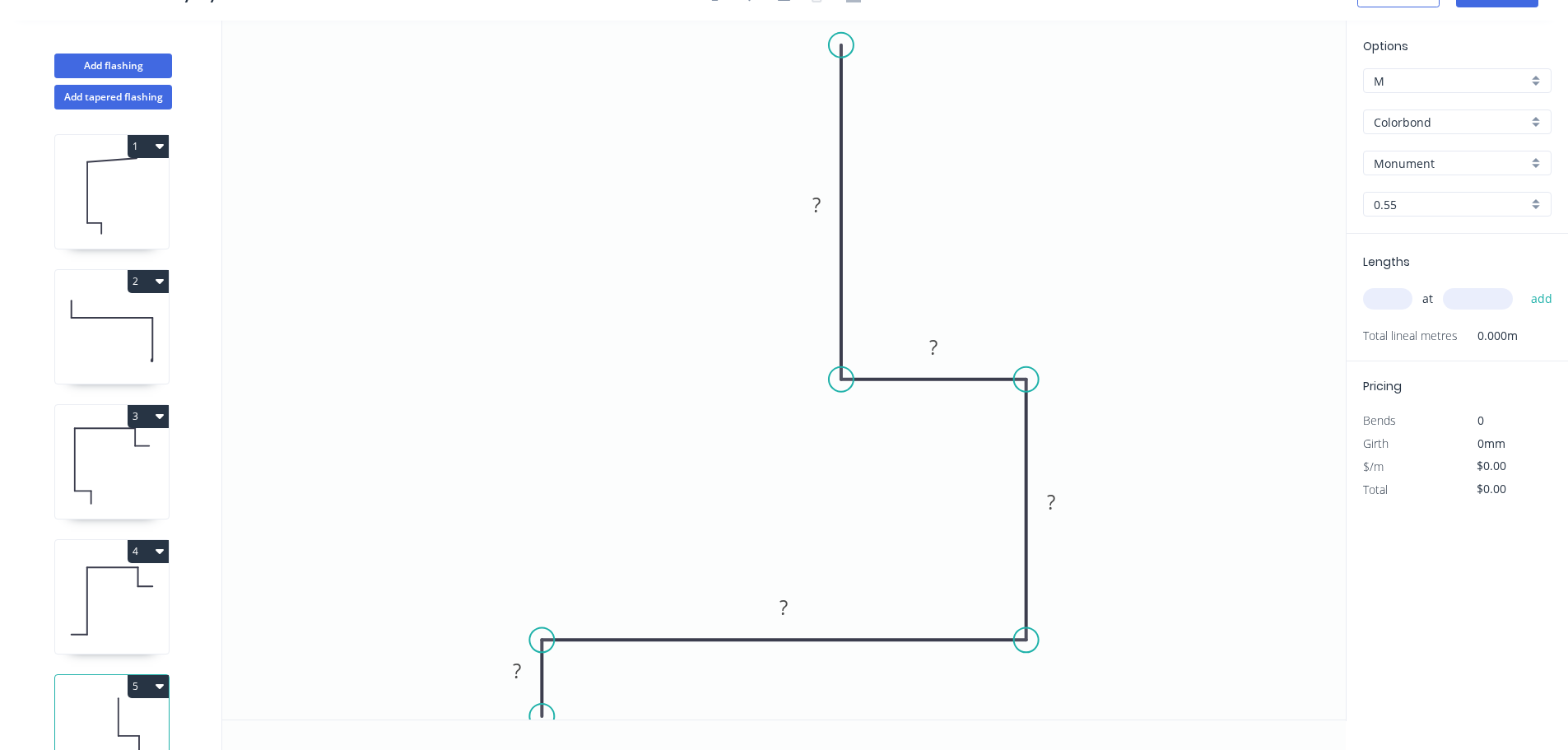
drag, startPoint x: 538, startPoint y: 697, endPoint x: 538, endPoint y: 718, distance: 21.0
click at [538, 718] on circle at bounding box center [541, 717] width 25 height 25
drag, startPoint x: 1033, startPoint y: 636, endPoint x: 1028, endPoint y: 608, distance: 28.4
click at [1028, 608] on icon "0 ? ? ? ? ?" at bounding box center [784, 370] width 1123 height 699
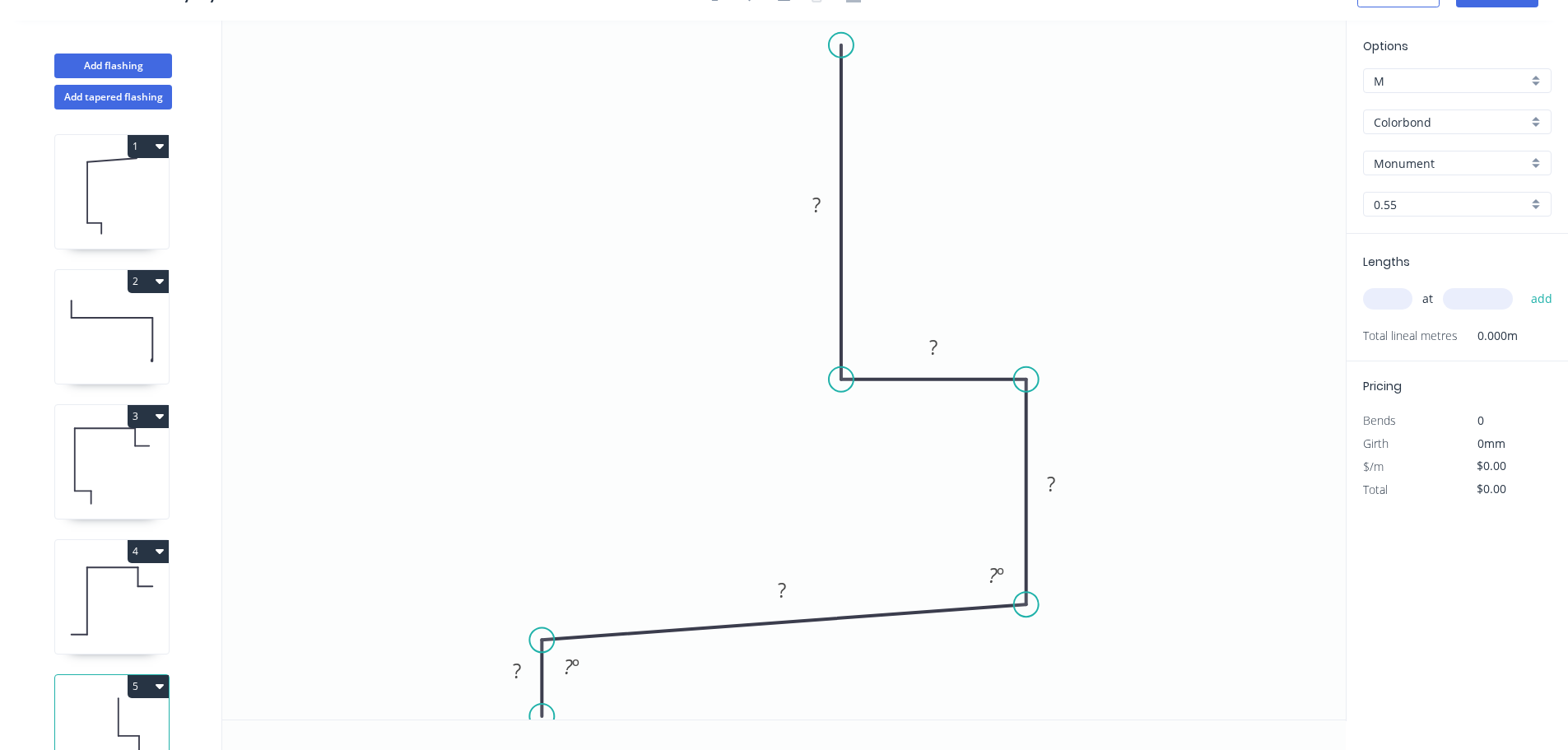
drag, startPoint x: 1031, startPoint y: 635, endPoint x: 1027, endPoint y: 605, distance: 30.3
click at [1027, 605] on circle at bounding box center [1026, 605] width 25 height 25
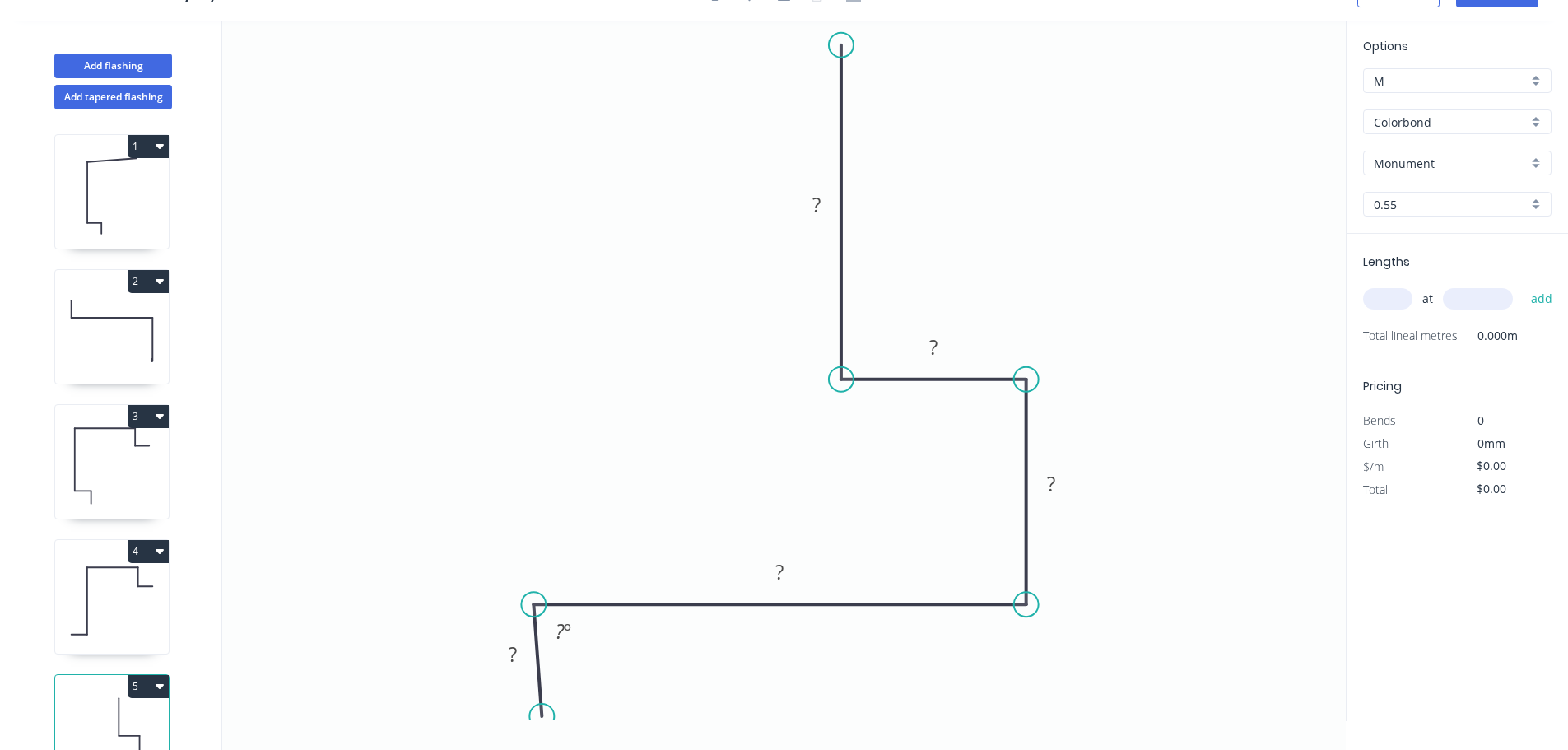
drag, startPoint x: 530, startPoint y: 635, endPoint x: 533, endPoint y: 608, distance: 27.2
click at [533, 608] on circle at bounding box center [534, 605] width 25 height 25
drag, startPoint x: 545, startPoint y: 710, endPoint x: 533, endPoint y: 713, distance: 12.4
click at [533, 713] on circle at bounding box center [534, 713] width 25 height 25
click at [813, 198] on tspan "?" at bounding box center [817, 204] width 8 height 27
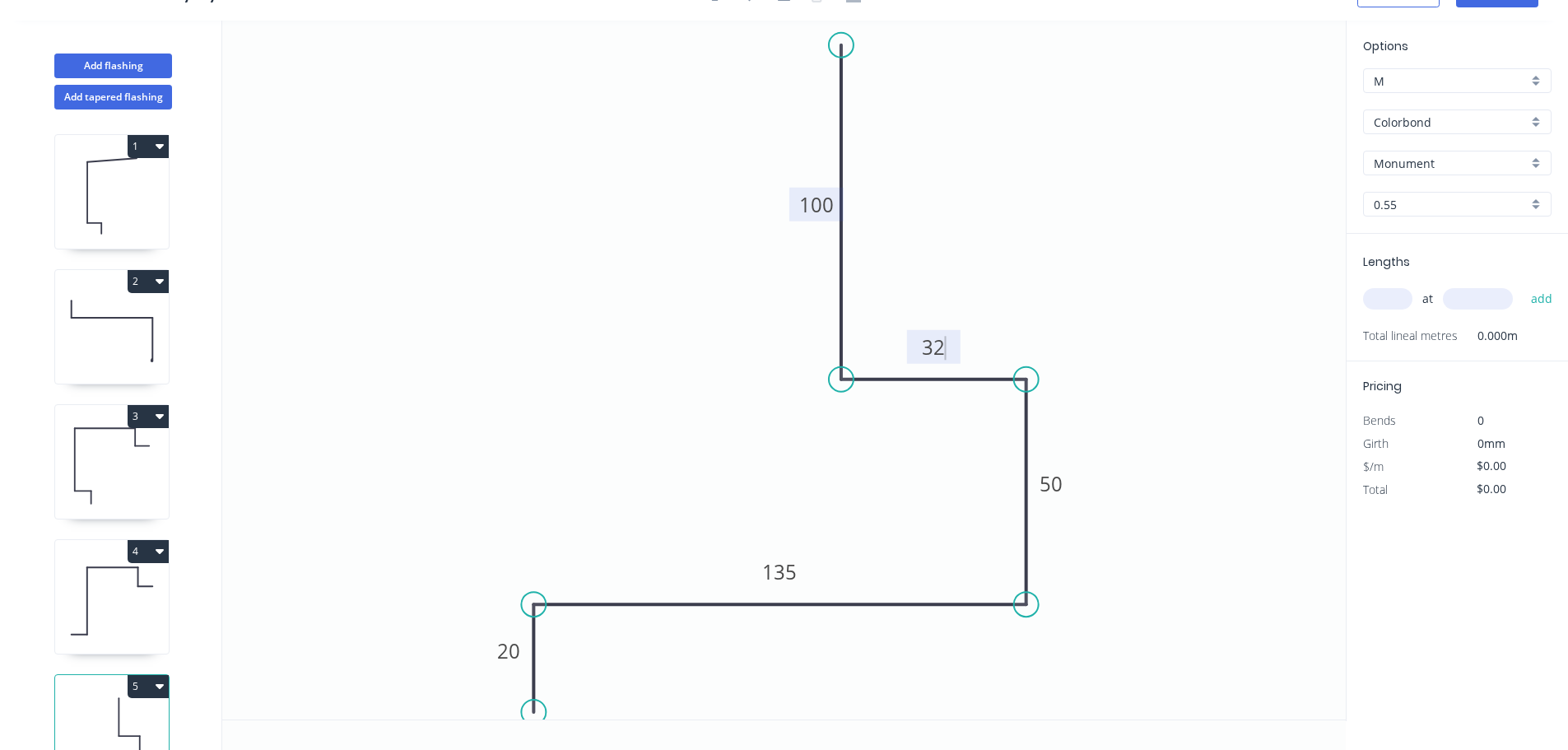
type input "$12.03"
click at [945, 339] on rect at bounding box center [933, 348] width 33 height 23
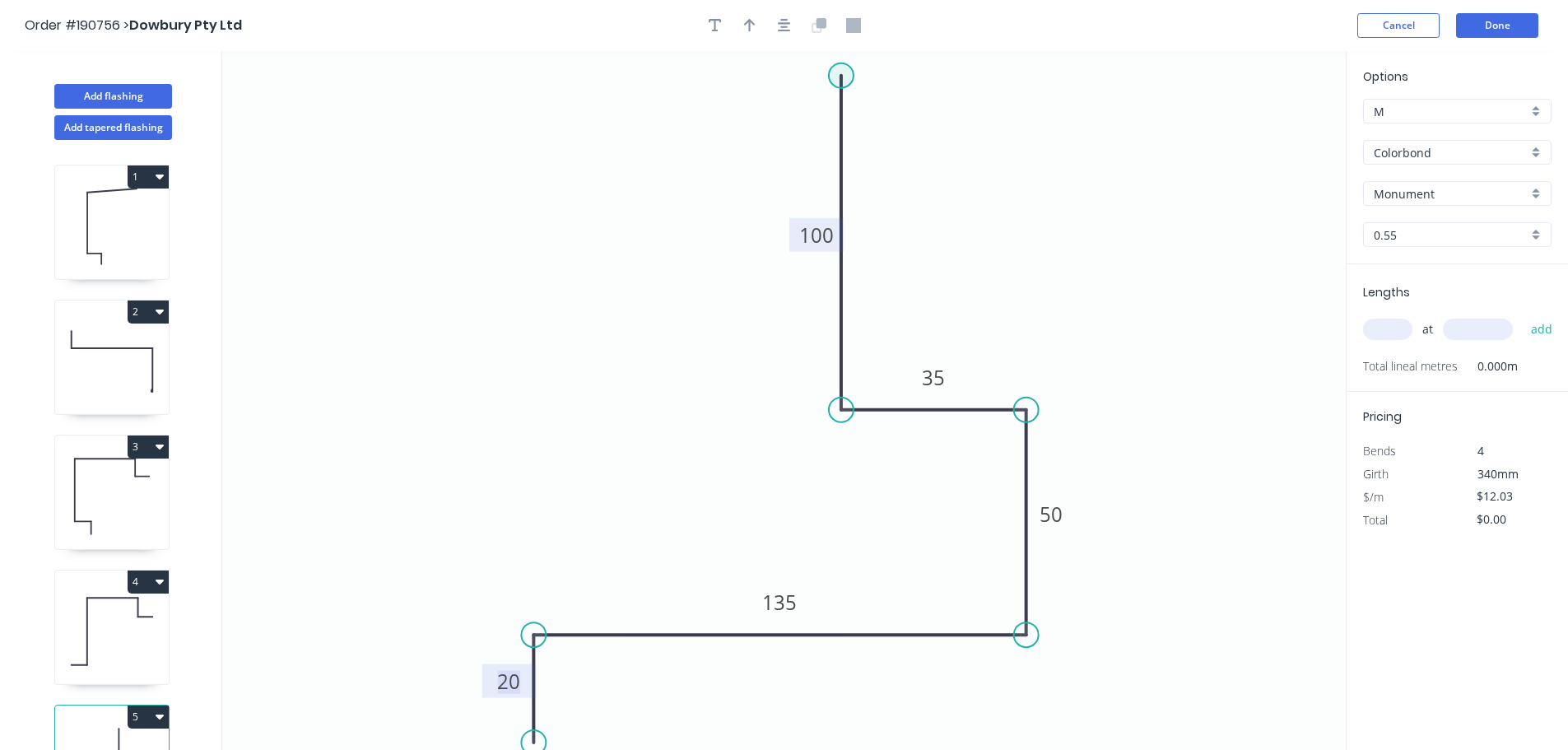
drag, startPoint x: 844, startPoint y: 72, endPoint x: 843, endPoint y: 61, distance: 11.0
click at [843, 63] on circle at bounding box center [841, 76] width 25 height 25
click at [784, 22] on icon "button" at bounding box center [784, 26] width 13 height 15
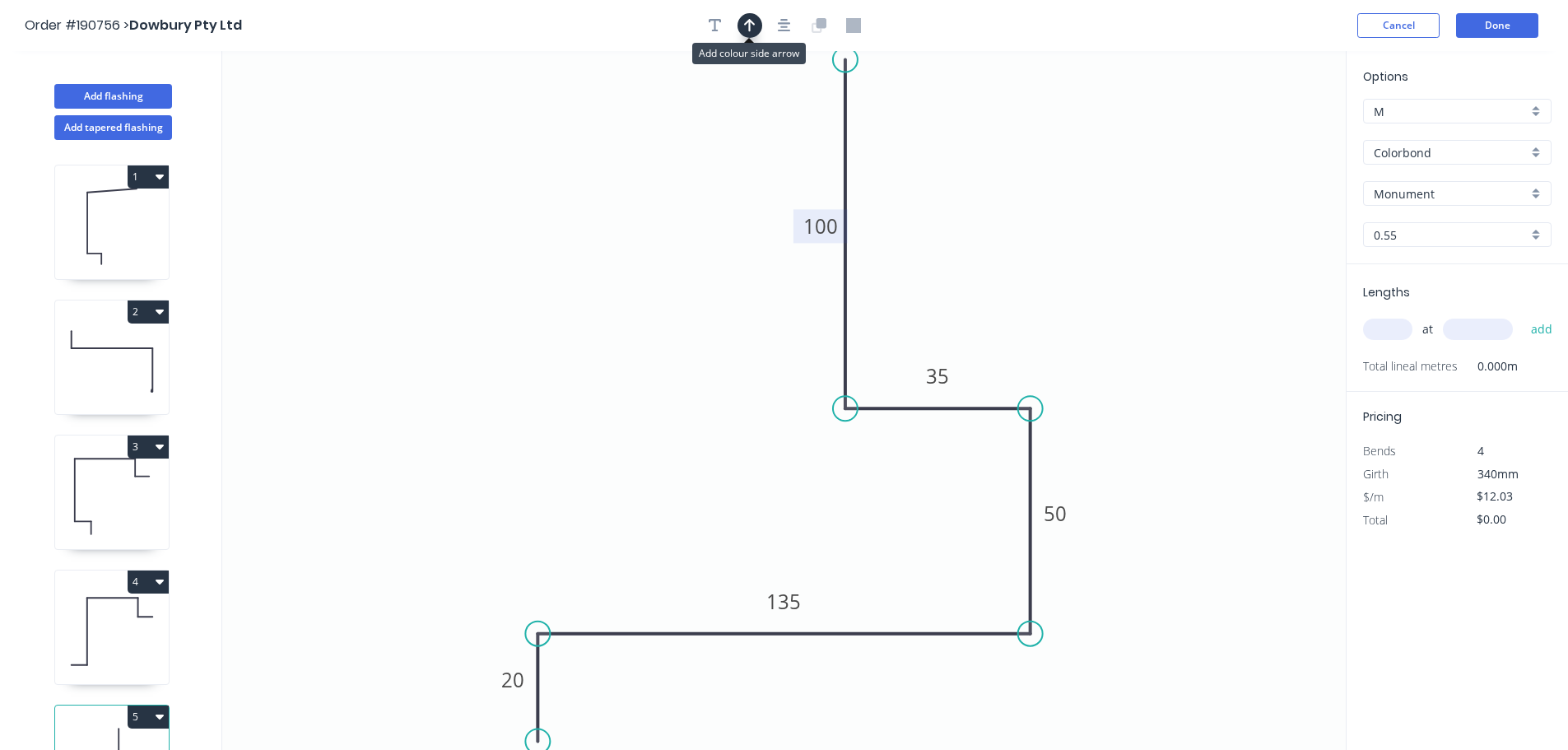
click at [751, 25] on icon "button" at bounding box center [750, 26] width 12 height 15
click at [1263, 130] on icon at bounding box center [1263, 114] width 15 height 52
click at [1390, 335] on input "text" at bounding box center [1387, 330] width 49 height 22
type input "1"
type input "2300"
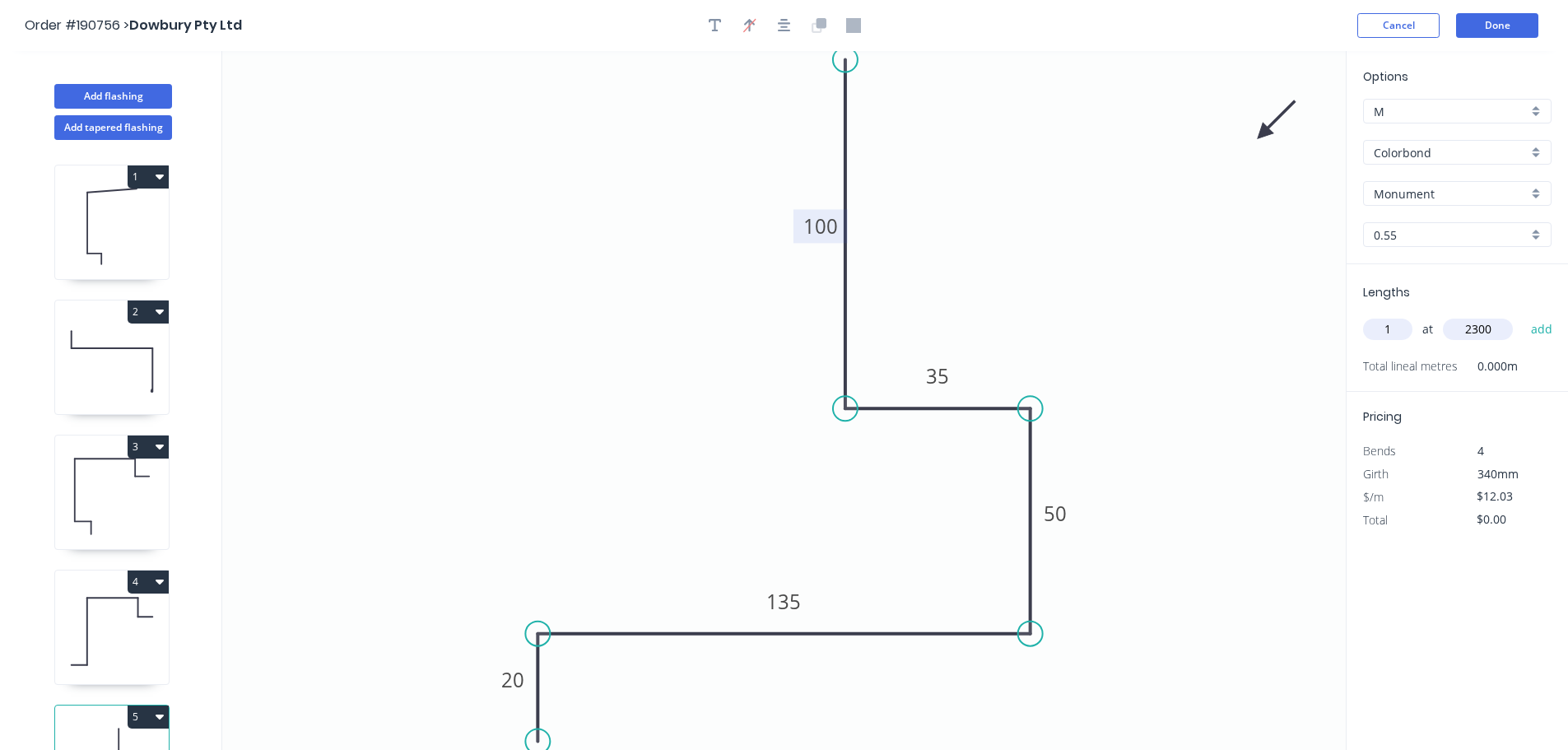
click at [1522, 316] on button "add" at bounding box center [1541, 330] width 39 height 28
type input "$27.67"
click at [165, 100] on button "Add flashing" at bounding box center [113, 96] width 118 height 25
type input "$0.00"
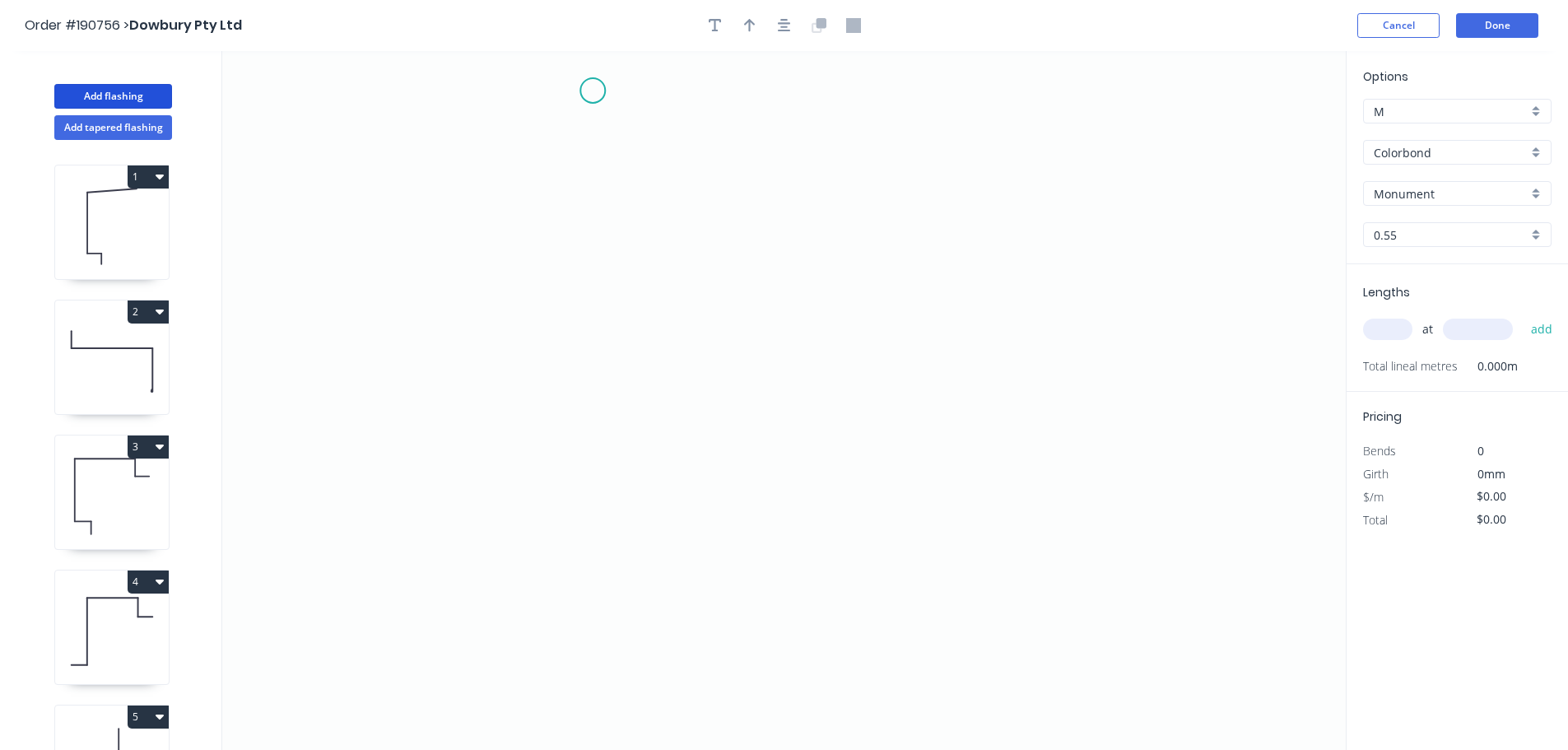
click at [593, 91] on icon "0" at bounding box center [784, 400] width 1123 height 699
click at [461, 88] on icon "0" at bounding box center [784, 400] width 1123 height 699
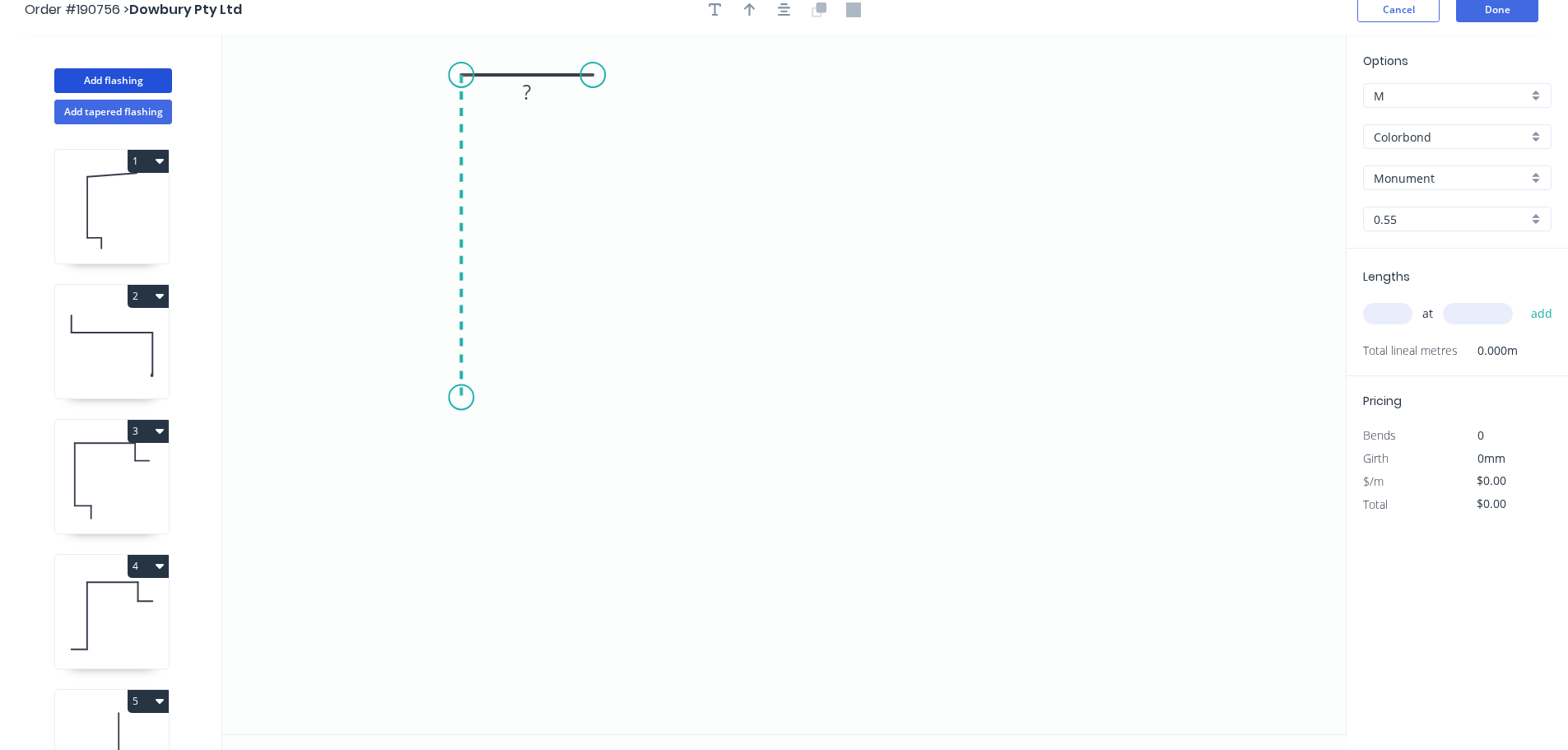
scroll to position [31, 0]
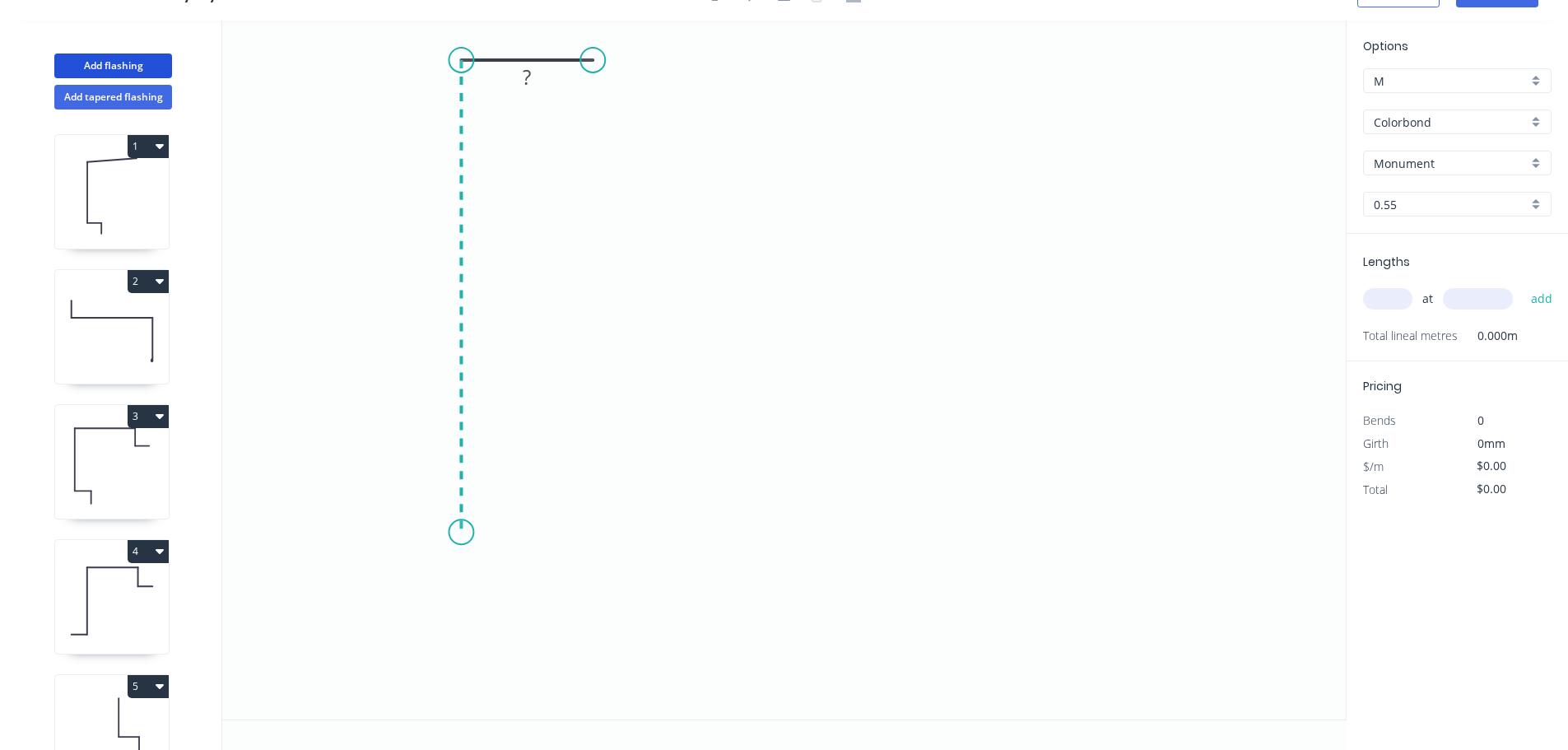
click at [475, 532] on icon "0 ?" at bounding box center [784, 370] width 1123 height 699
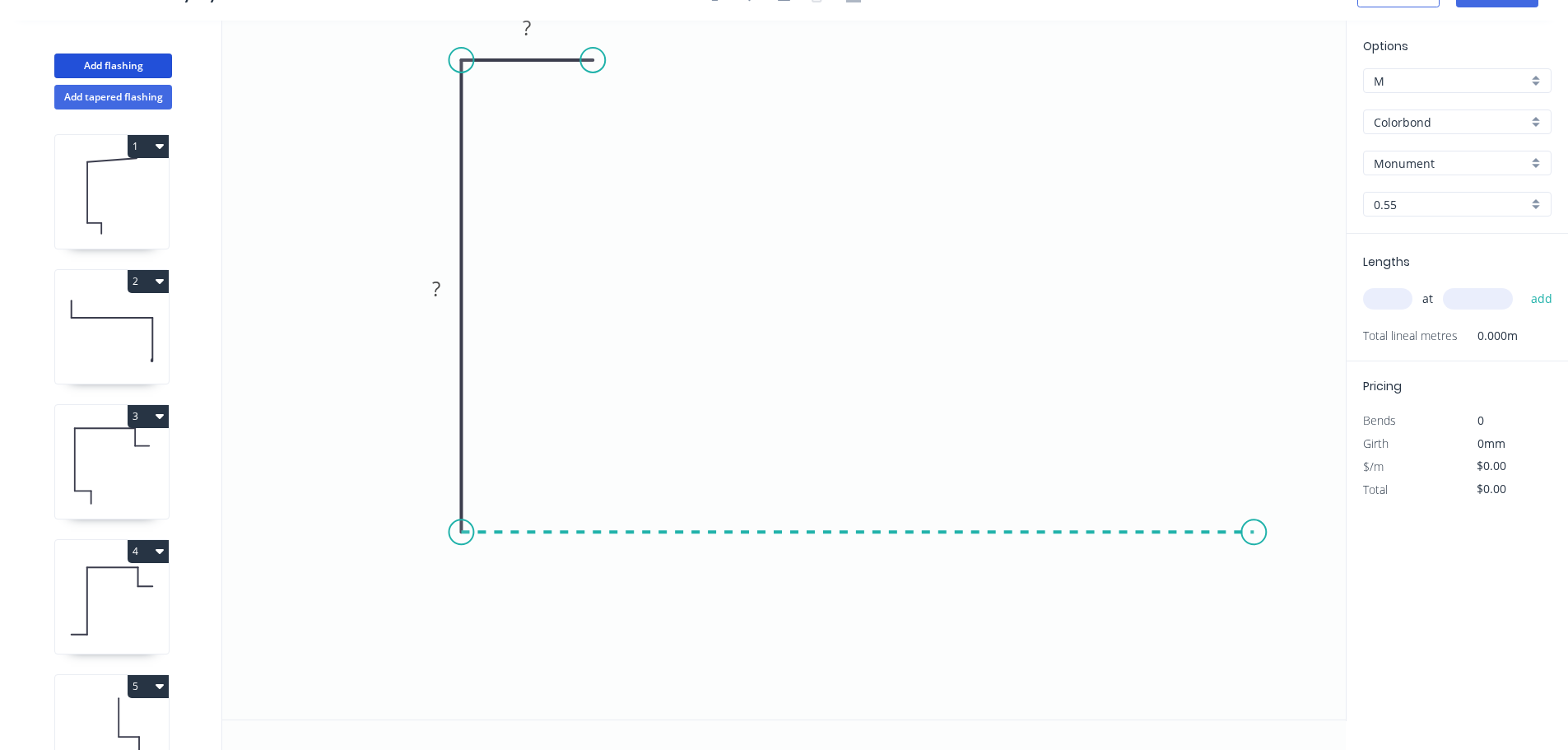
click at [1254, 569] on icon "0 ? ?" at bounding box center [784, 370] width 1123 height 699
click at [1251, 414] on icon "0 ? ? ?" at bounding box center [784, 370] width 1123 height 699
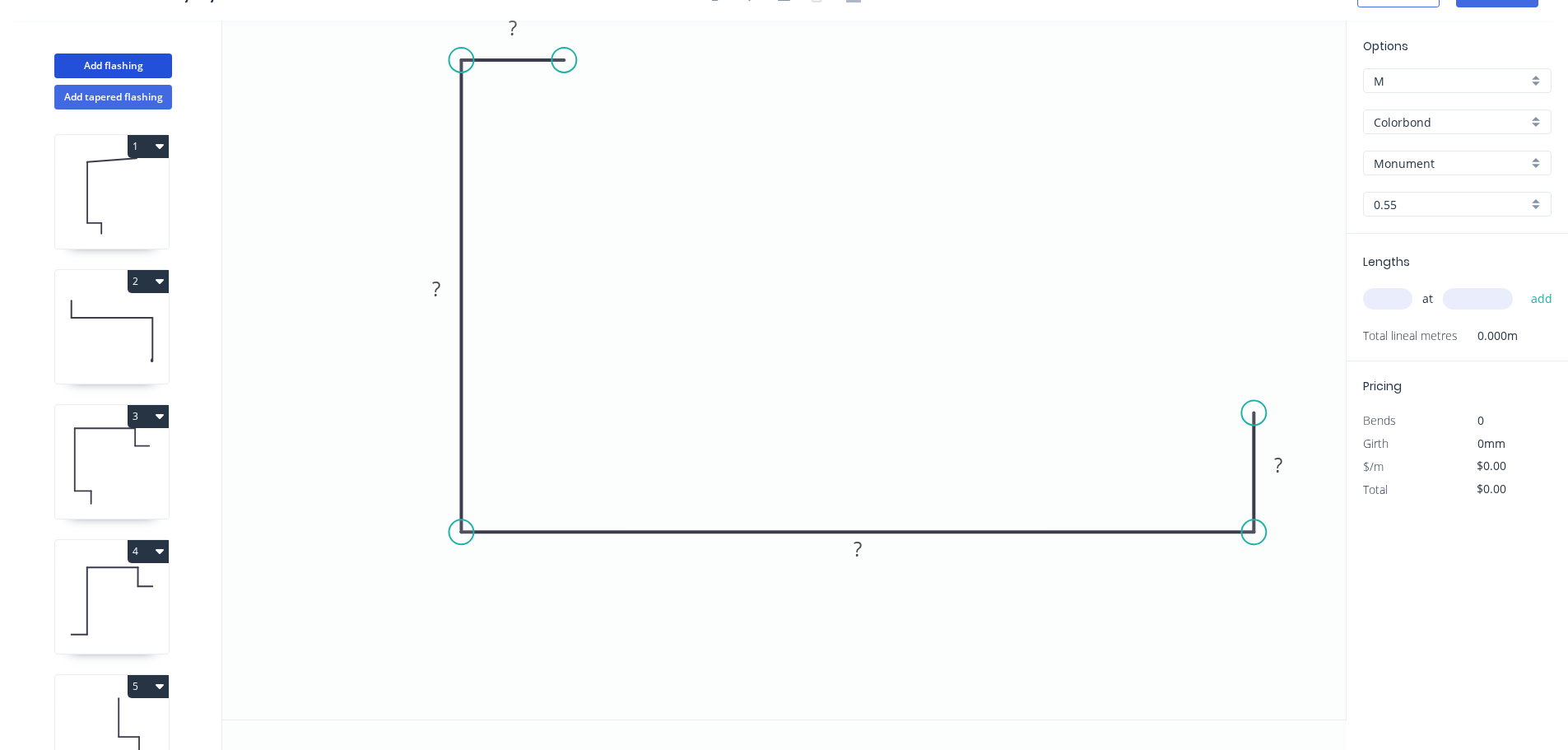
drag, startPoint x: 598, startPoint y: 56, endPoint x: 564, endPoint y: 61, distance: 34.4
click at [564, 61] on circle at bounding box center [564, 61] width 25 height 25
drag, startPoint x: 1250, startPoint y: 405, endPoint x: 1248, endPoint y: 393, distance: 12.2
click at [1248, 395] on circle at bounding box center [1253, 395] width 25 height 25
click at [506, 32] on rect at bounding box center [513, 29] width 33 height 23
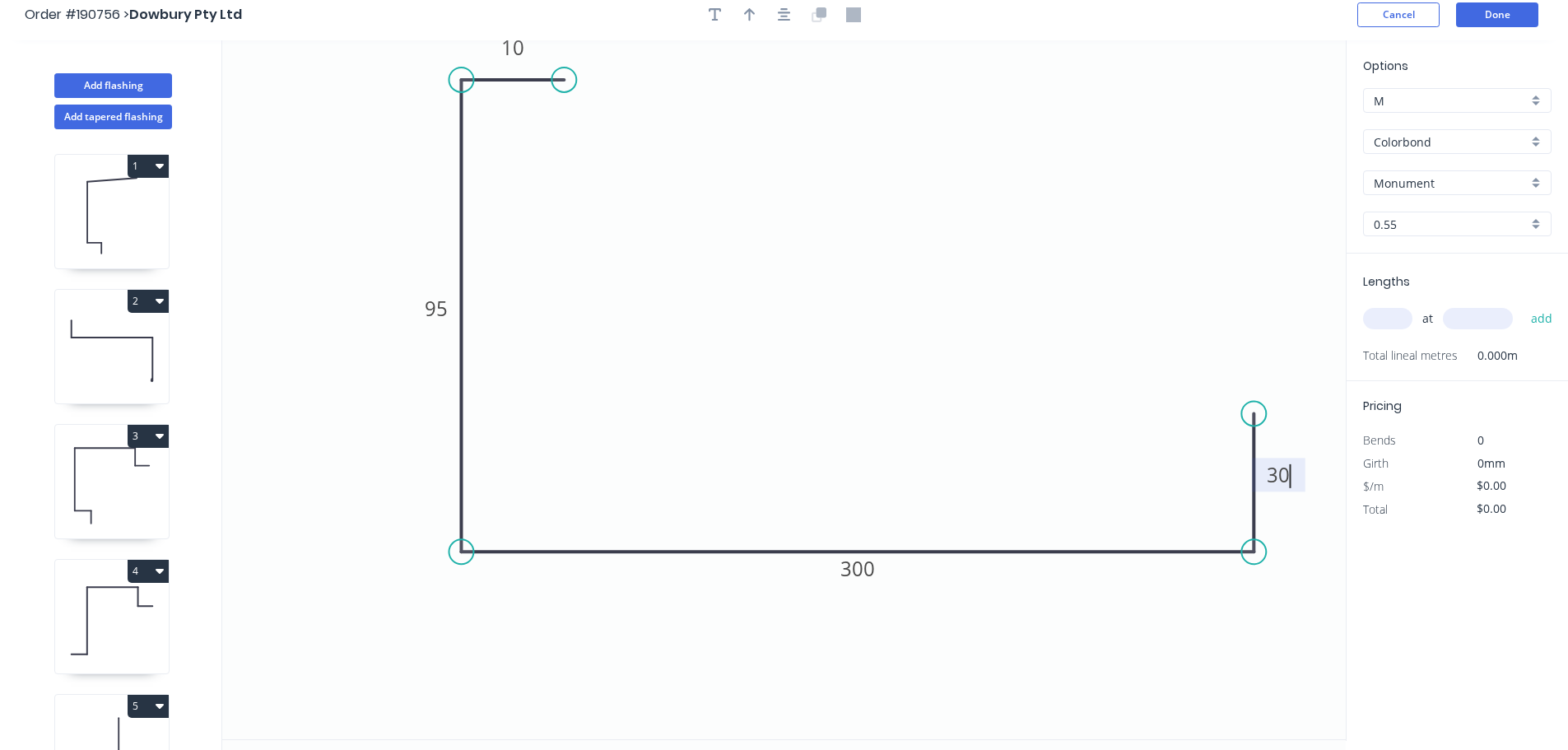
scroll to position [0, 0]
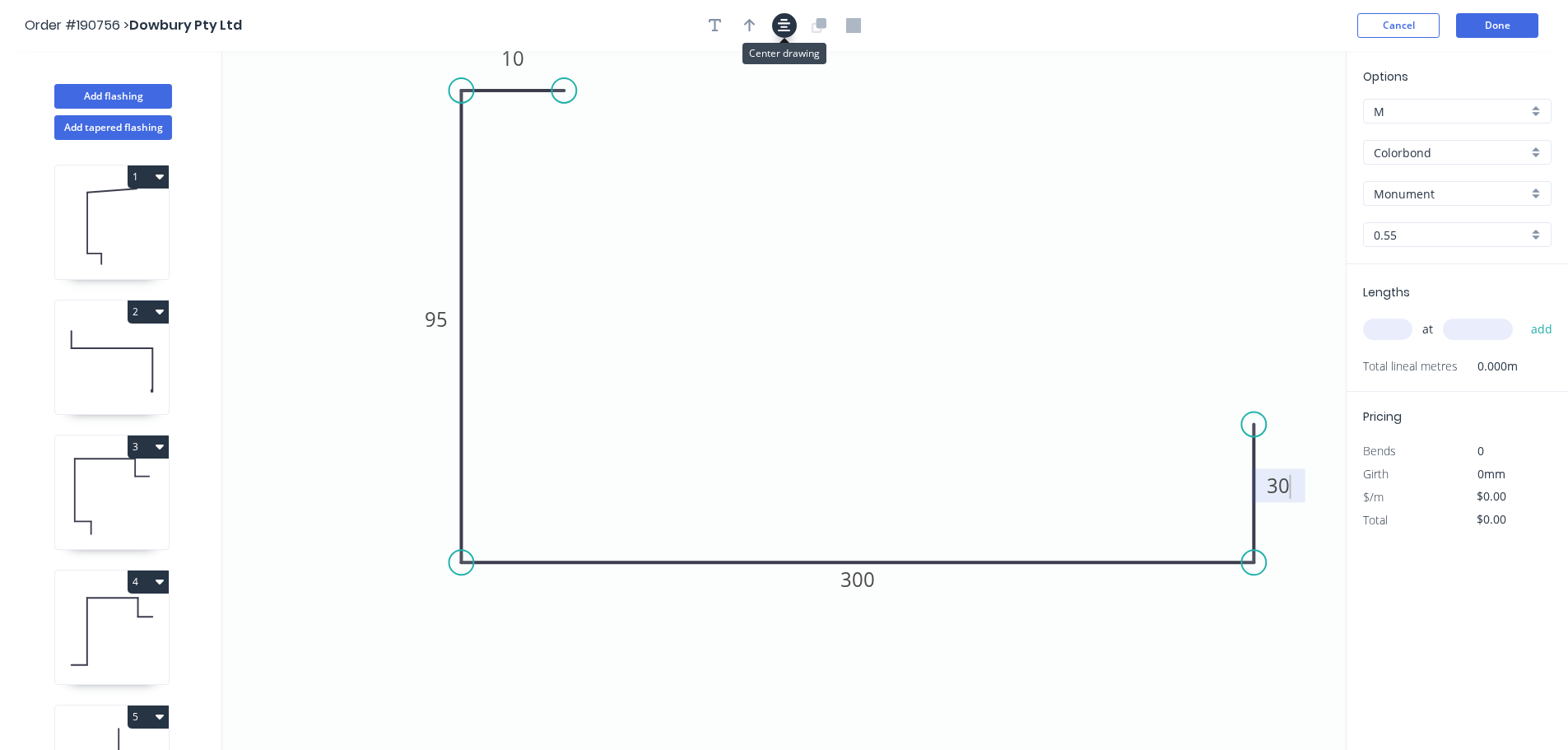
click at [779, 25] on icon "button" at bounding box center [784, 26] width 13 height 15
type input "$13.09"
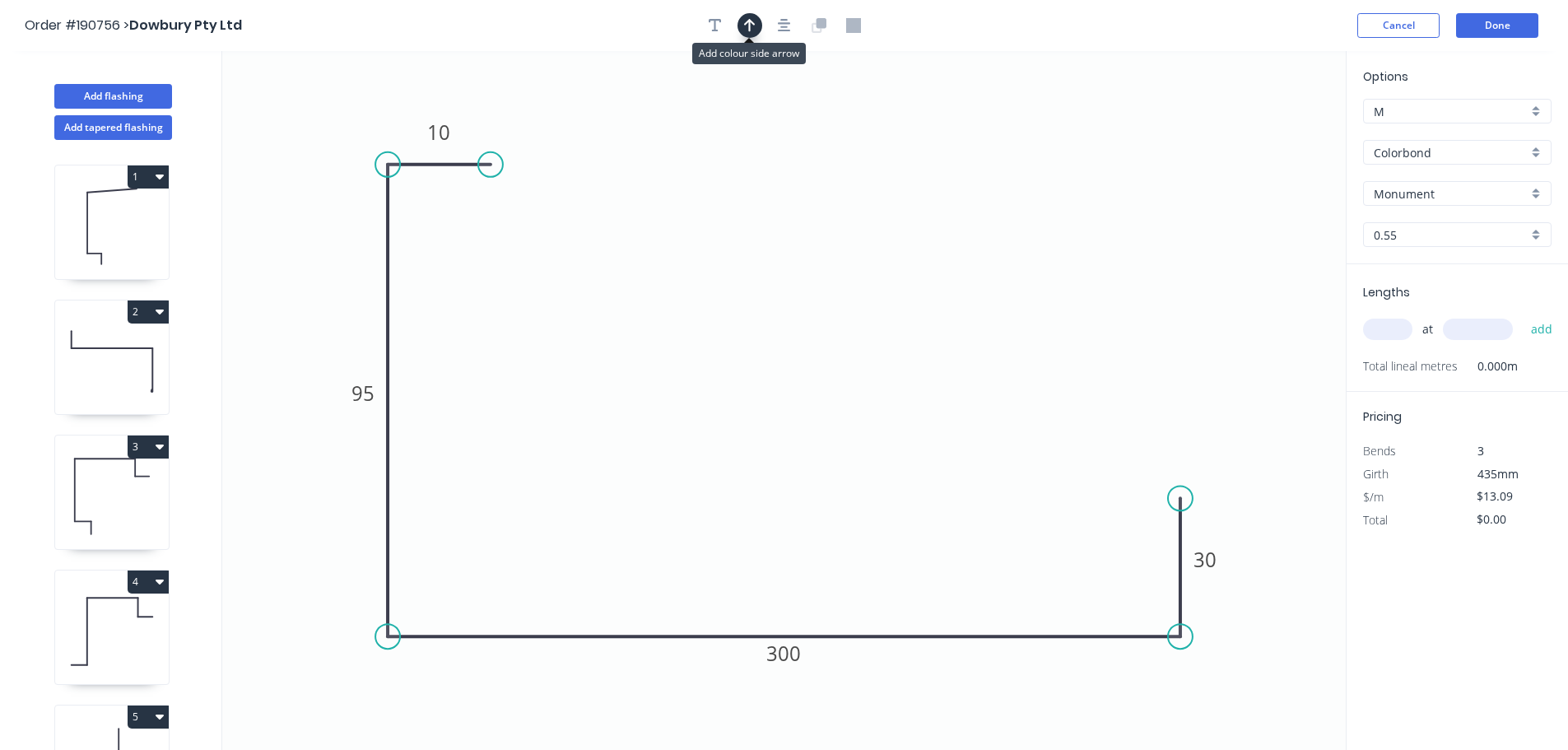
click at [752, 28] on icon "button" at bounding box center [750, 26] width 12 height 15
drag, startPoint x: 1269, startPoint y: 129, endPoint x: 257, endPoint y: 337, distance: 1033.2
click at [256, 338] on icon at bounding box center [263, 332] width 15 height 52
drag, startPoint x: 257, startPoint y: 337, endPoint x: 272, endPoint y: 235, distance: 103.1
click at [272, 235] on icon at bounding box center [261, 222] width 48 height 48
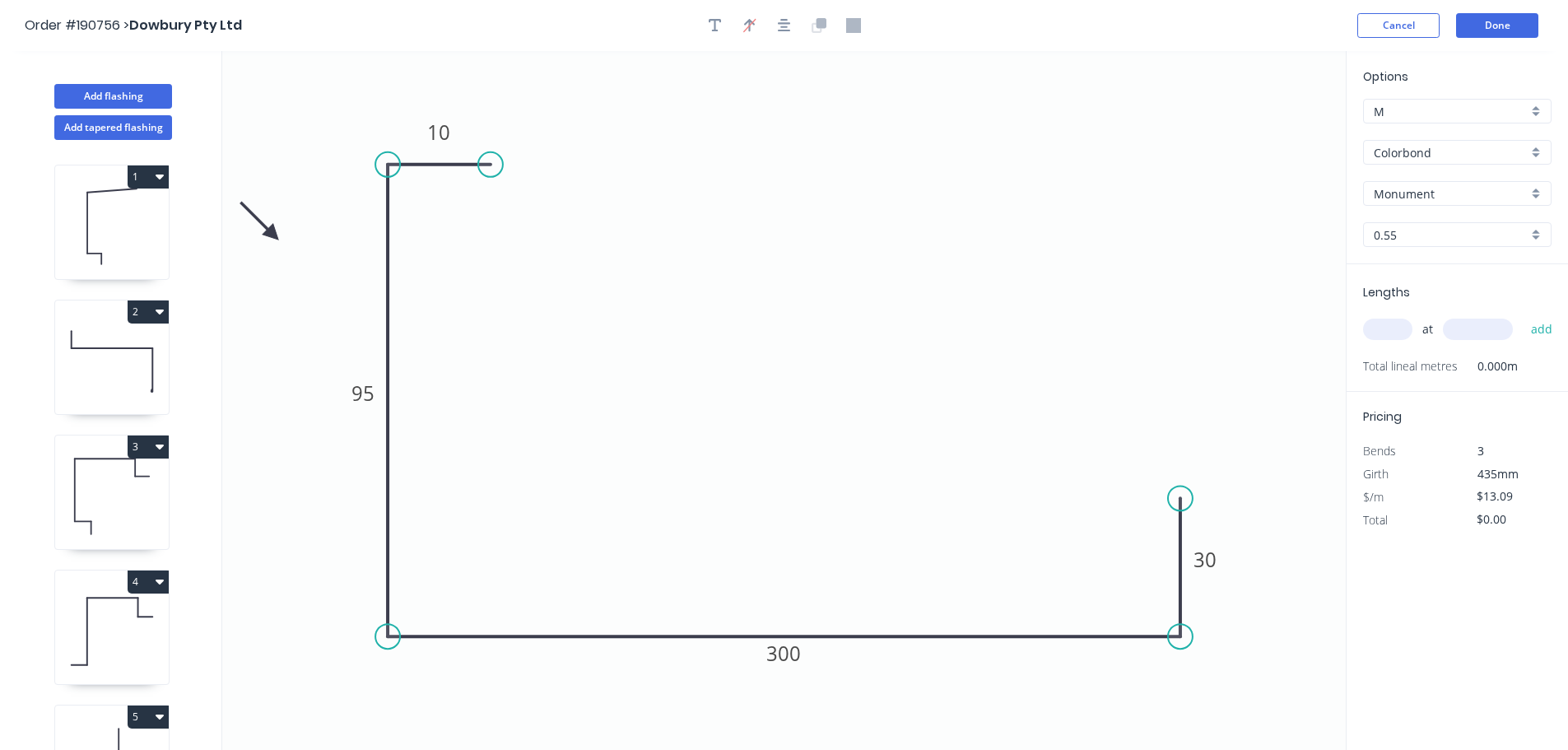
click at [1380, 336] on input "text" at bounding box center [1387, 330] width 49 height 22
type input "2"
type input "5500"
click at [1522, 316] on button "add" at bounding box center [1541, 330] width 39 height 28
type input "$143.99"
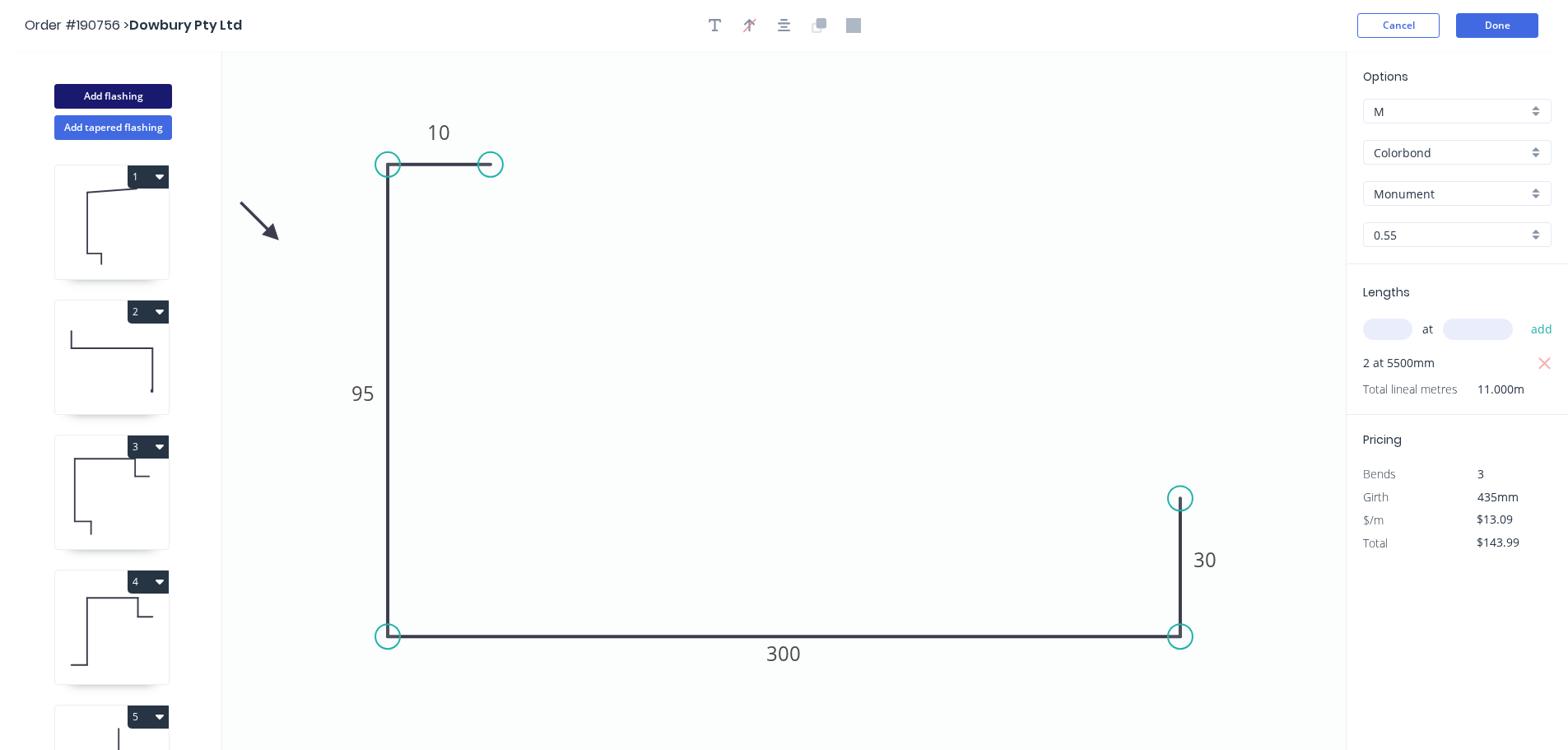
click at [87, 108] on button "Add flashing" at bounding box center [113, 96] width 118 height 25
type input "$0.00"
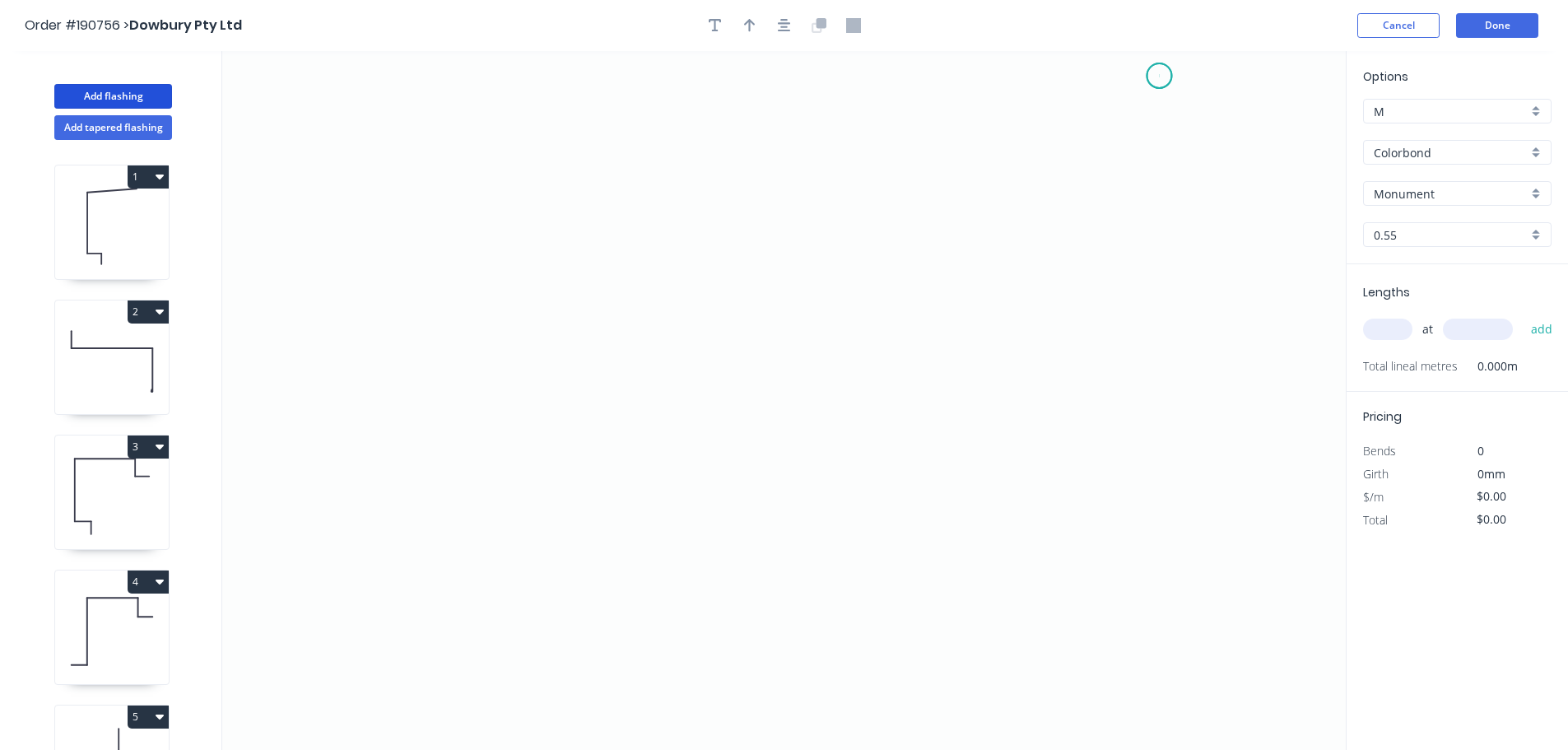
click at [1160, 76] on icon "0" at bounding box center [784, 400] width 1123 height 699
click at [1165, 194] on icon "0" at bounding box center [784, 400] width 1123 height 699
click at [985, 200] on icon "0 ?" at bounding box center [784, 400] width 1123 height 699
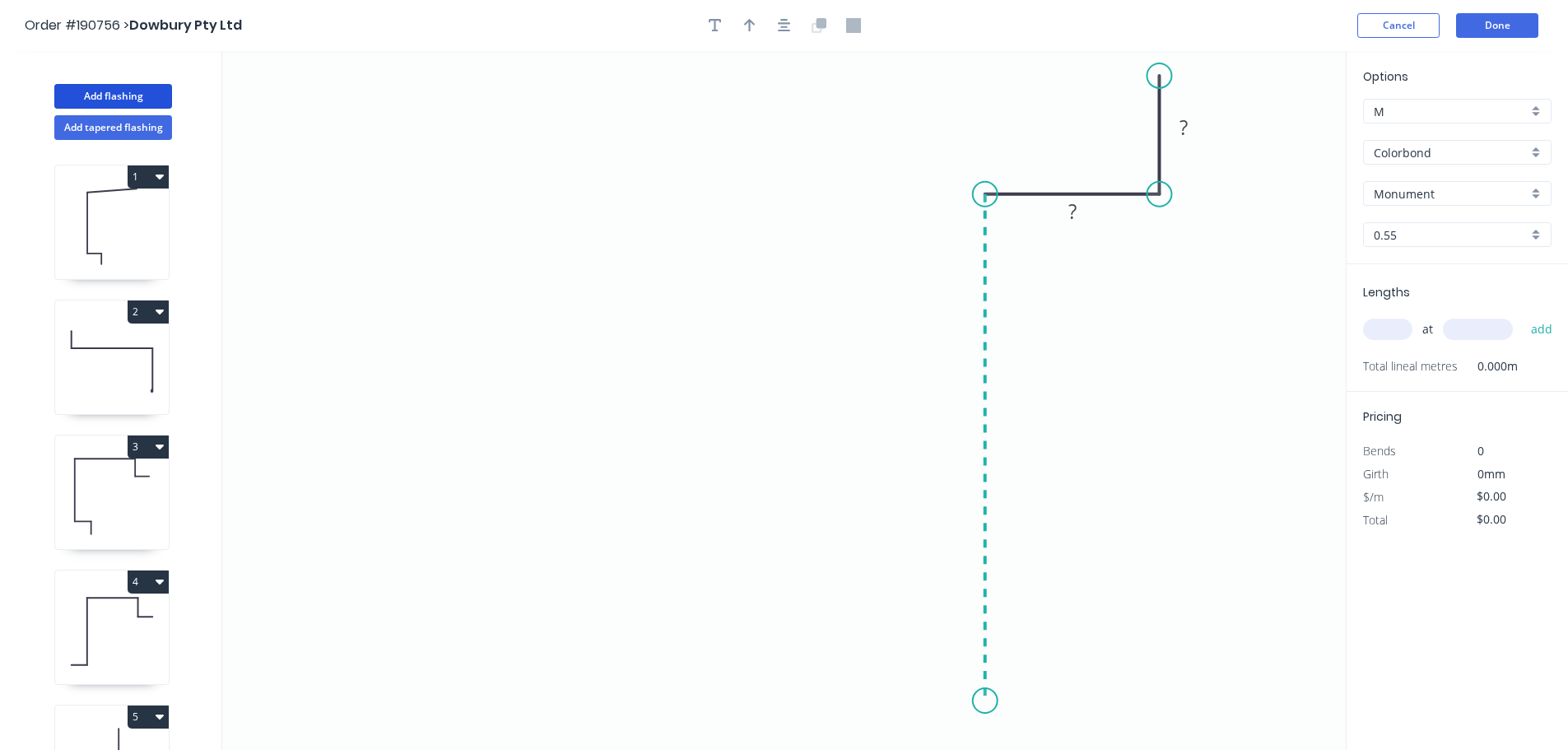
click at [1004, 702] on icon "0 ? ?" at bounding box center [784, 400] width 1123 height 699
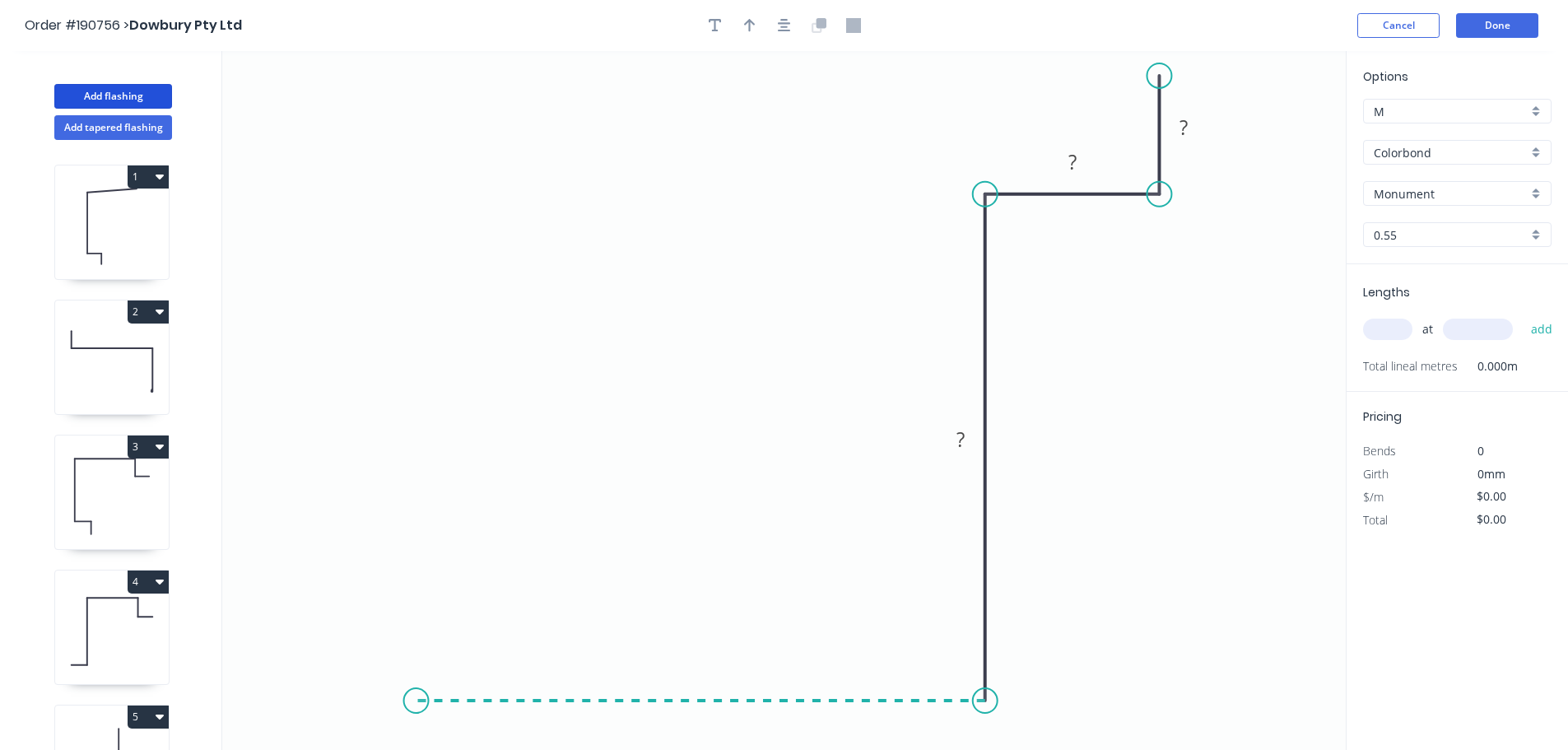
click at [416, 703] on icon "0 ? ? ?" at bounding box center [784, 400] width 1123 height 699
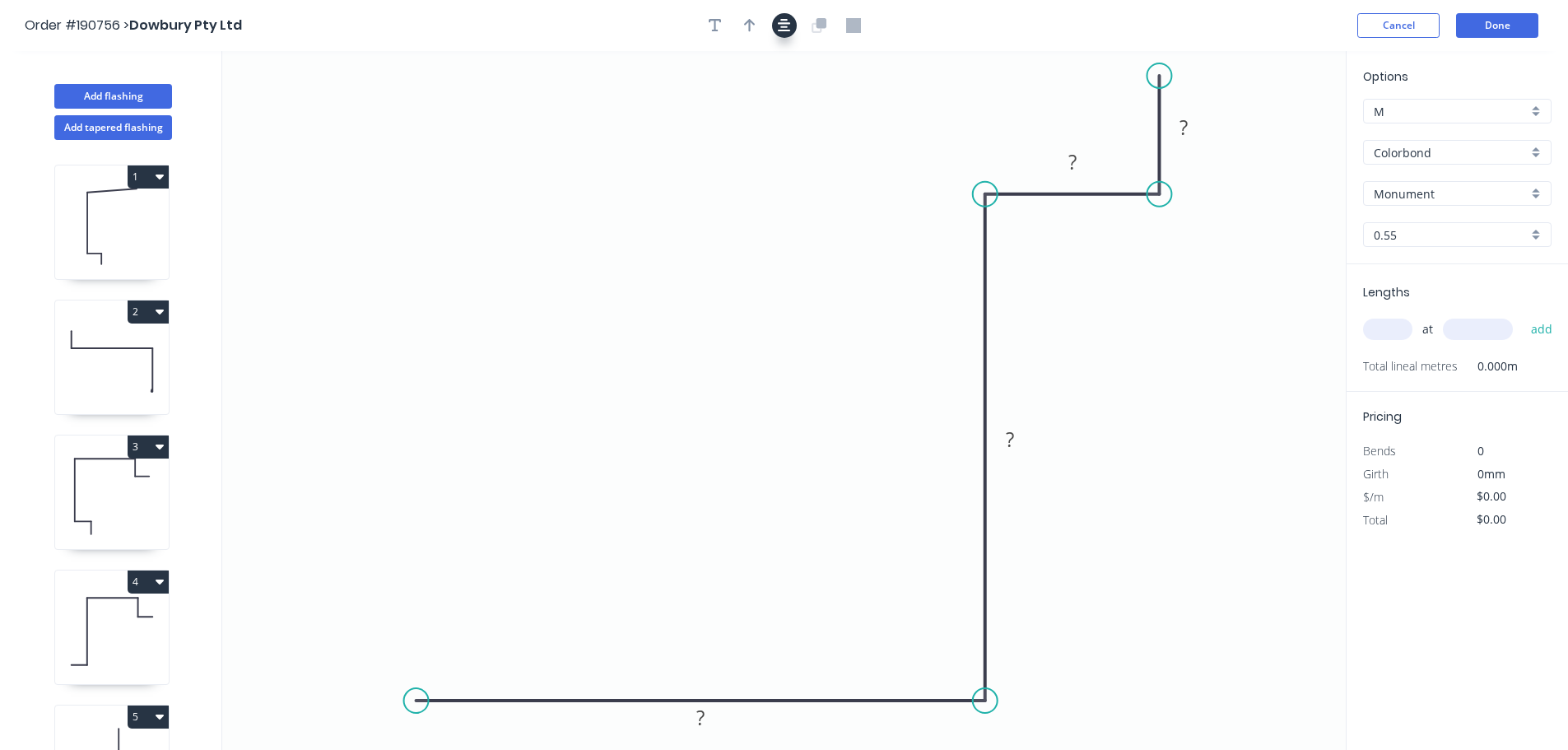
click at [785, 14] on button "button" at bounding box center [784, 26] width 25 height 25
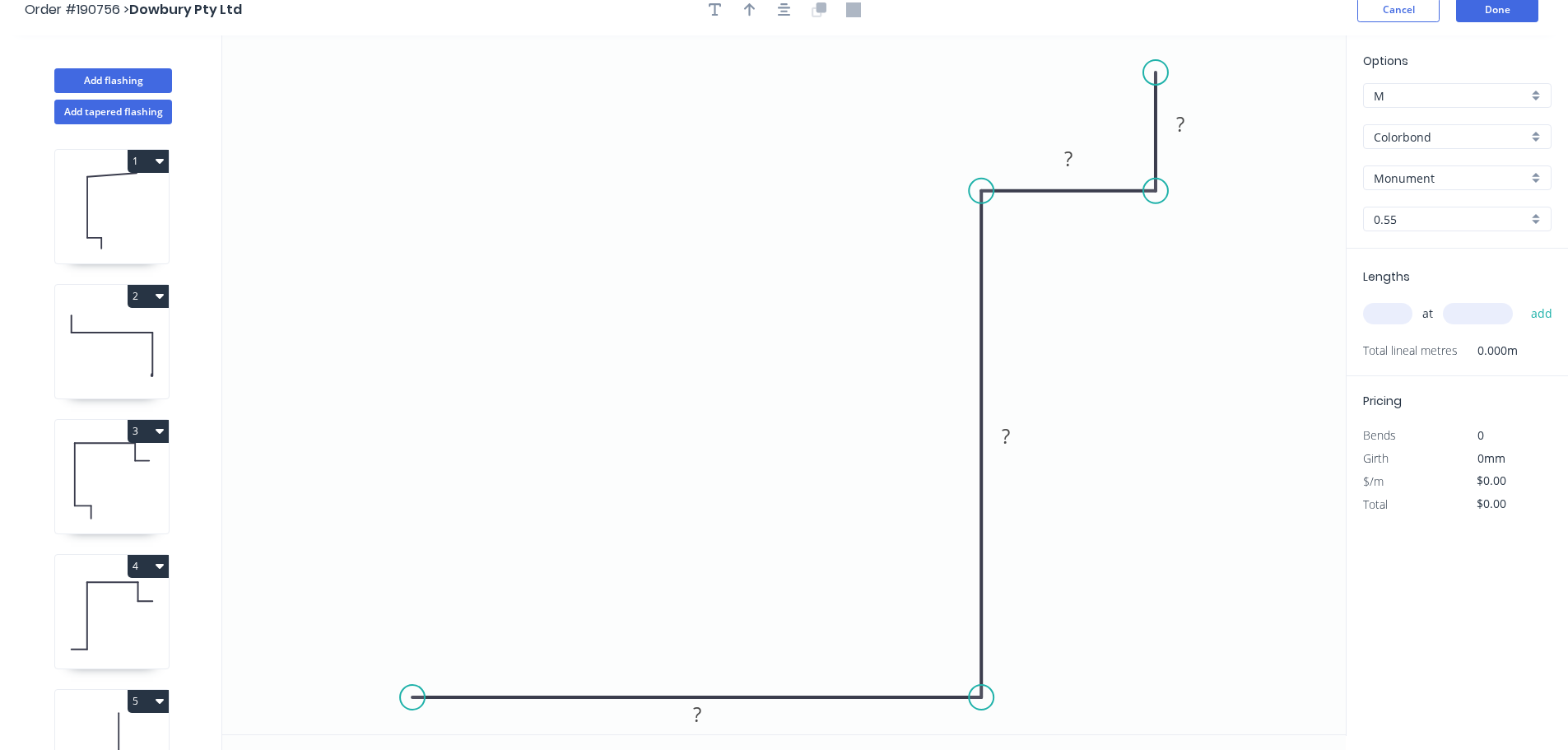
scroll to position [31, 0]
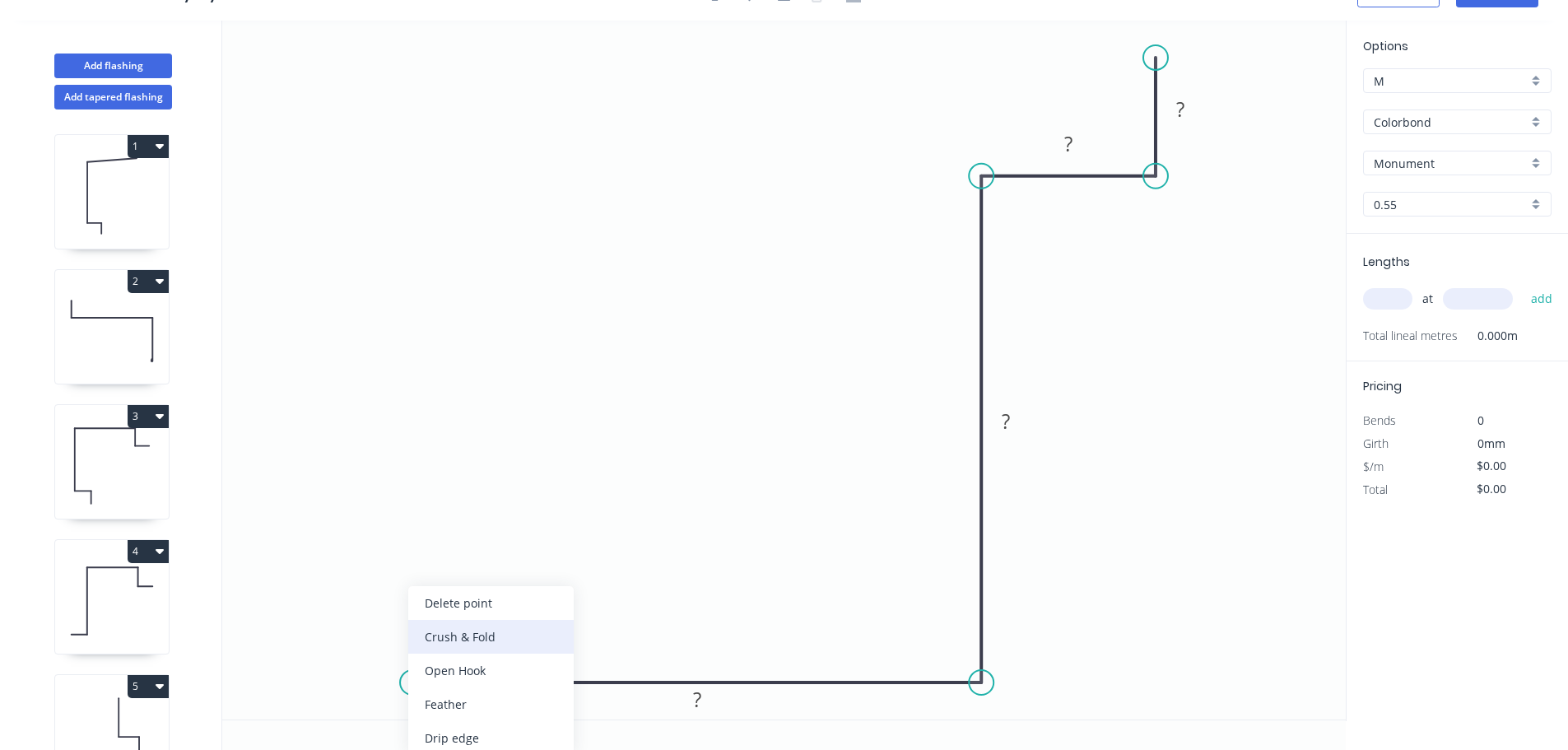
click at [456, 649] on div "Crush & Fold" at bounding box center [491, 637] width 165 height 34
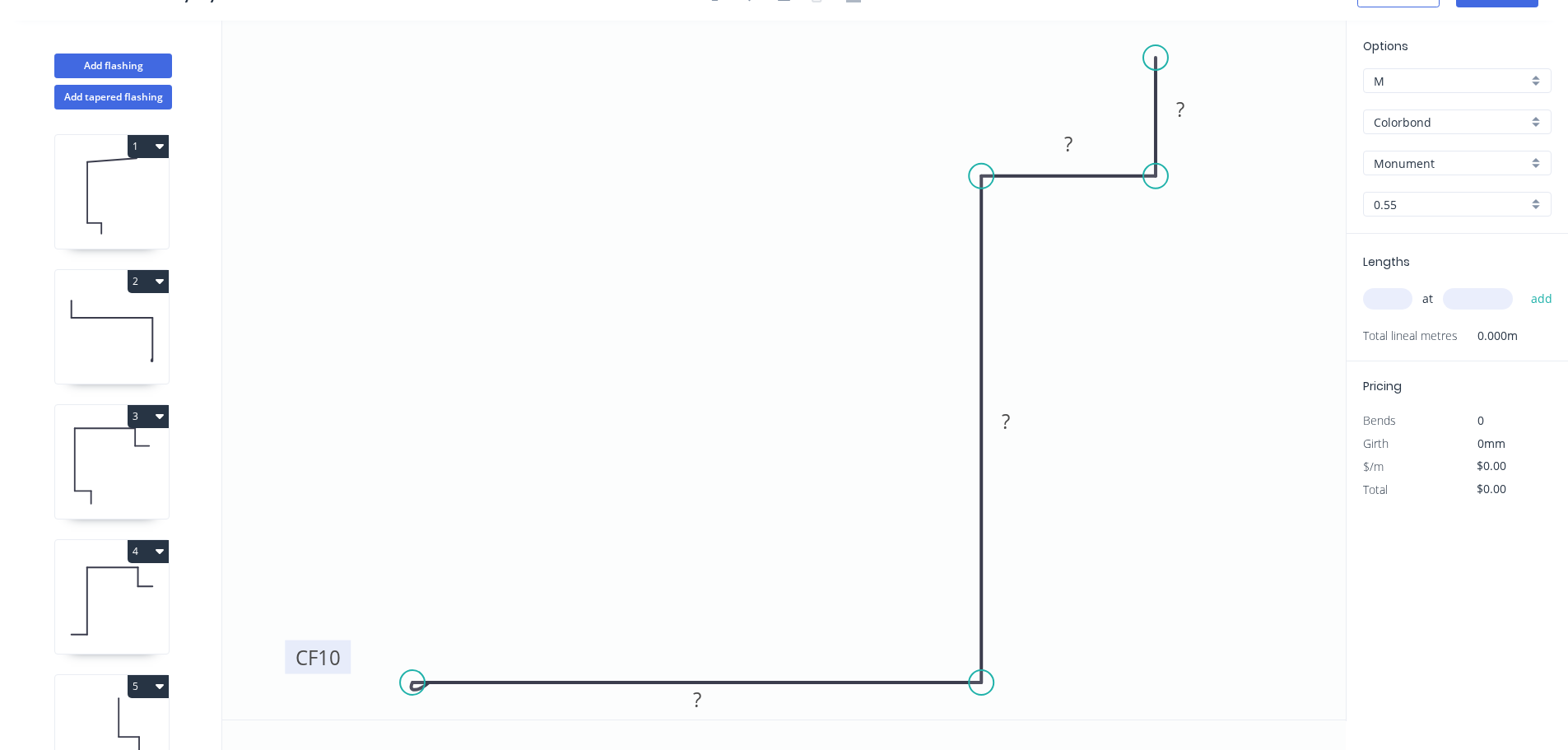
drag, startPoint x: 459, startPoint y: 645, endPoint x: 339, endPoint y: 664, distance: 121.5
click at [339, 664] on rect at bounding box center [317, 657] width 66 height 34
click at [1194, 110] on rect at bounding box center [1180, 110] width 33 height 23
type input "$10.96"
click at [1380, 302] on input "text" at bounding box center [1387, 299] width 49 height 22
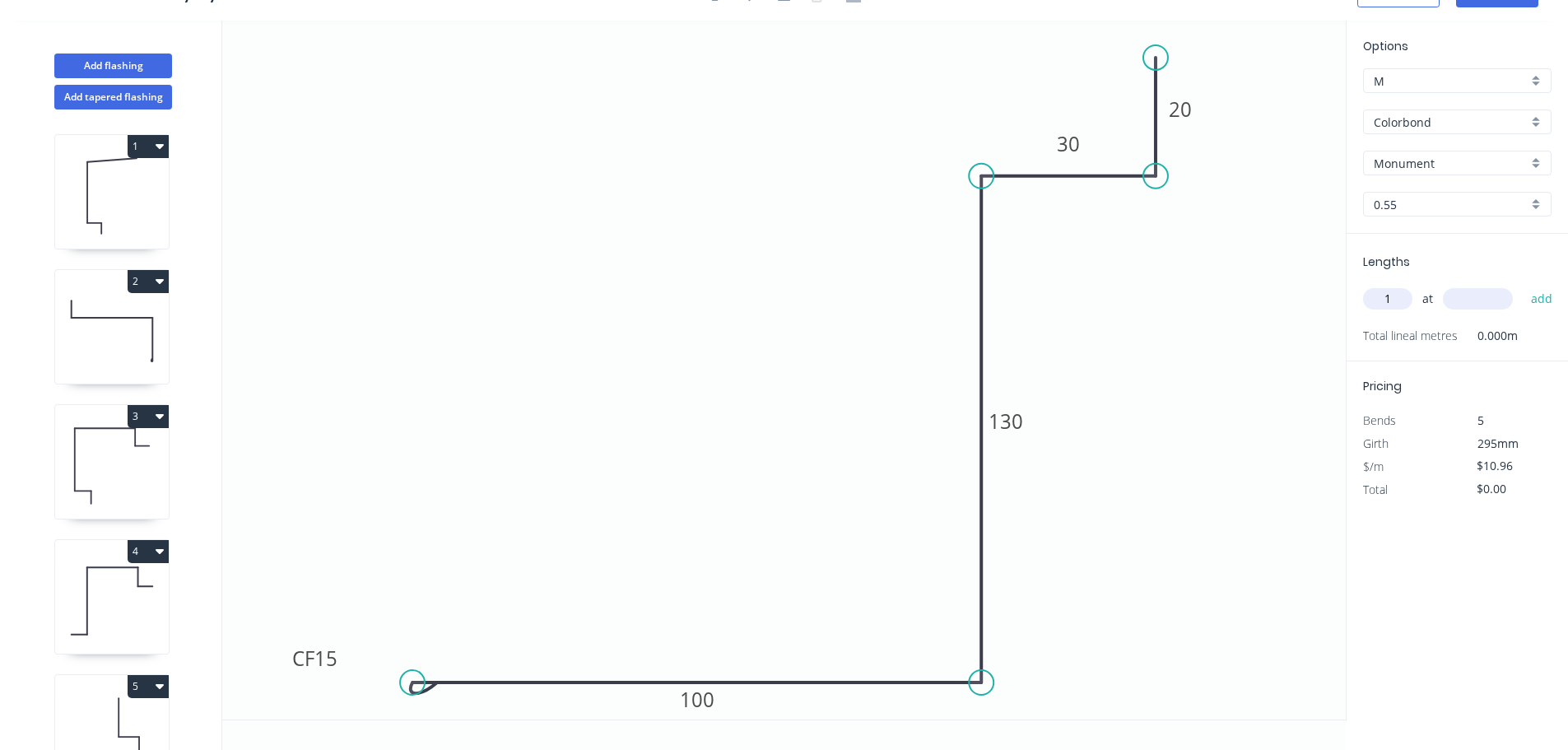
type input "1"
type input "1000"
click at [1522, 285] on button "add" at bounding box center [1541, 299] width 39 height 28
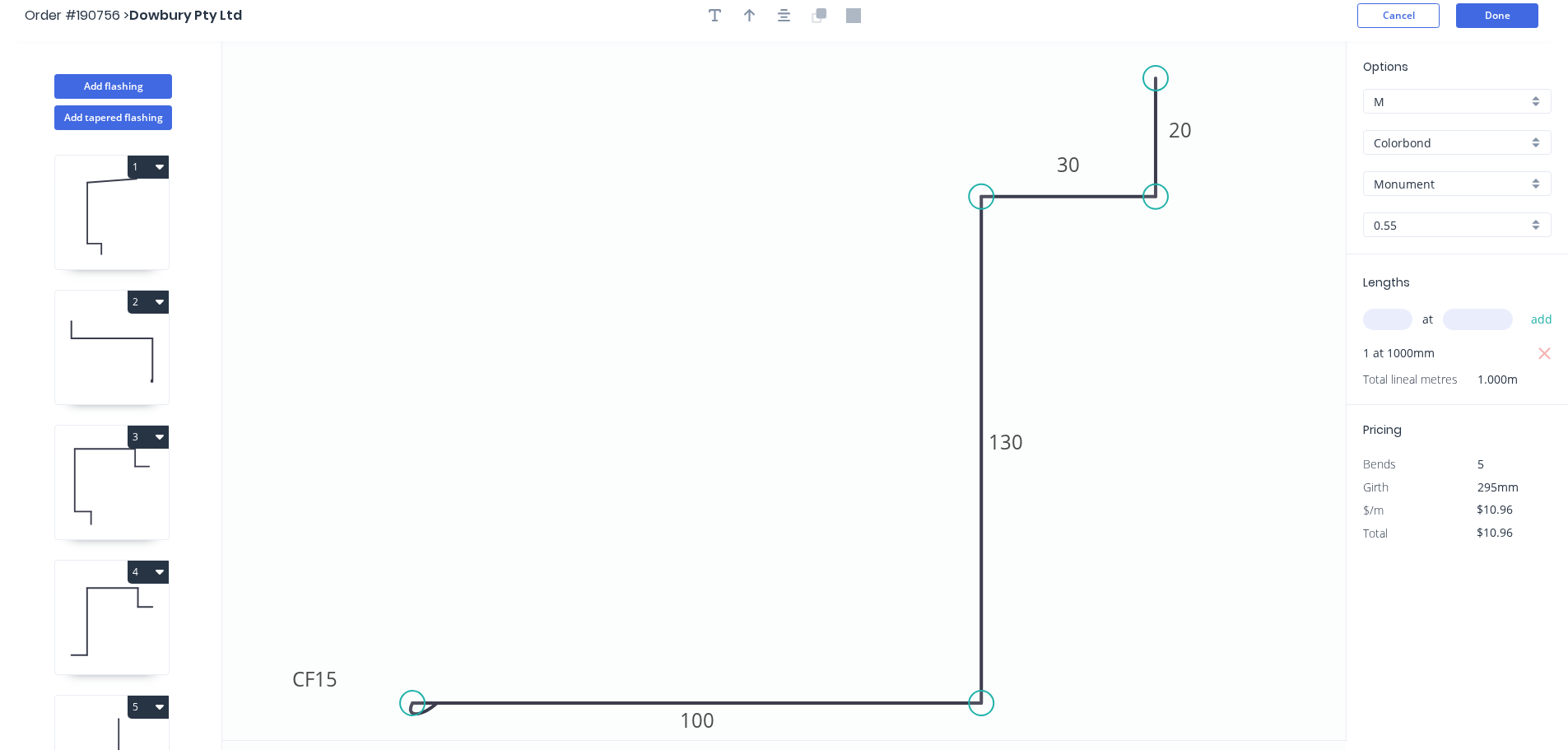
scroll to position [0, 0]
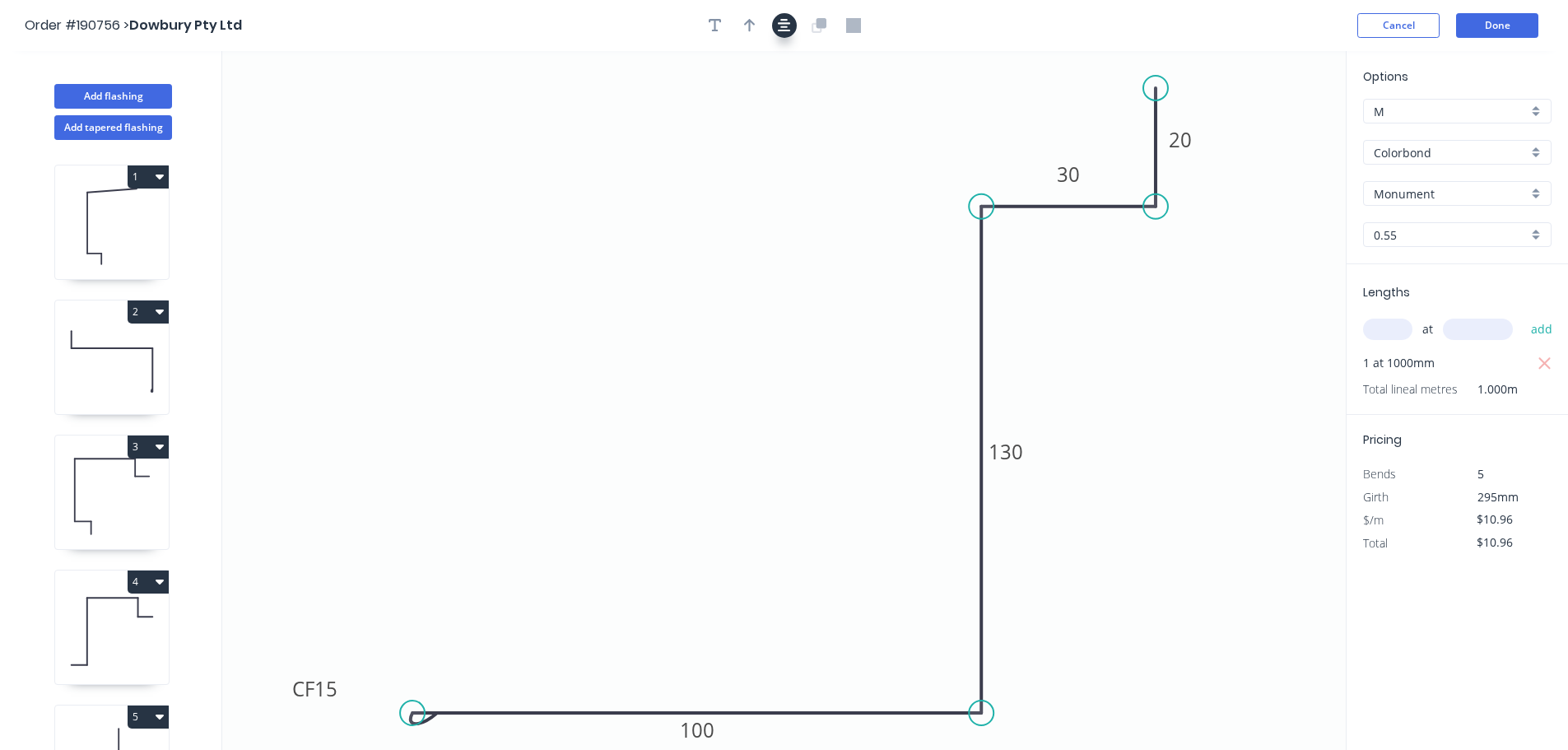
click at [779, 19] on icon "button" at bounding box center [784, 26] width 13 height 15
click at [753, 24] on icon "button" at bounding box center [750, 26] width 12 height 13
drag, startPoint x: 1256, startPoint y: 131, endPoint x: 718, endPoint y: 285, distance: 559.6
click at [718, 287] on icon "0 CF 15 100 130 30 20" at bounding box center [784, 400] width 1123 height 699
drag, startPoint x: 1263, startPoint y: 129, endPoint x: 701, endPoint y: 263, distance: 577.8
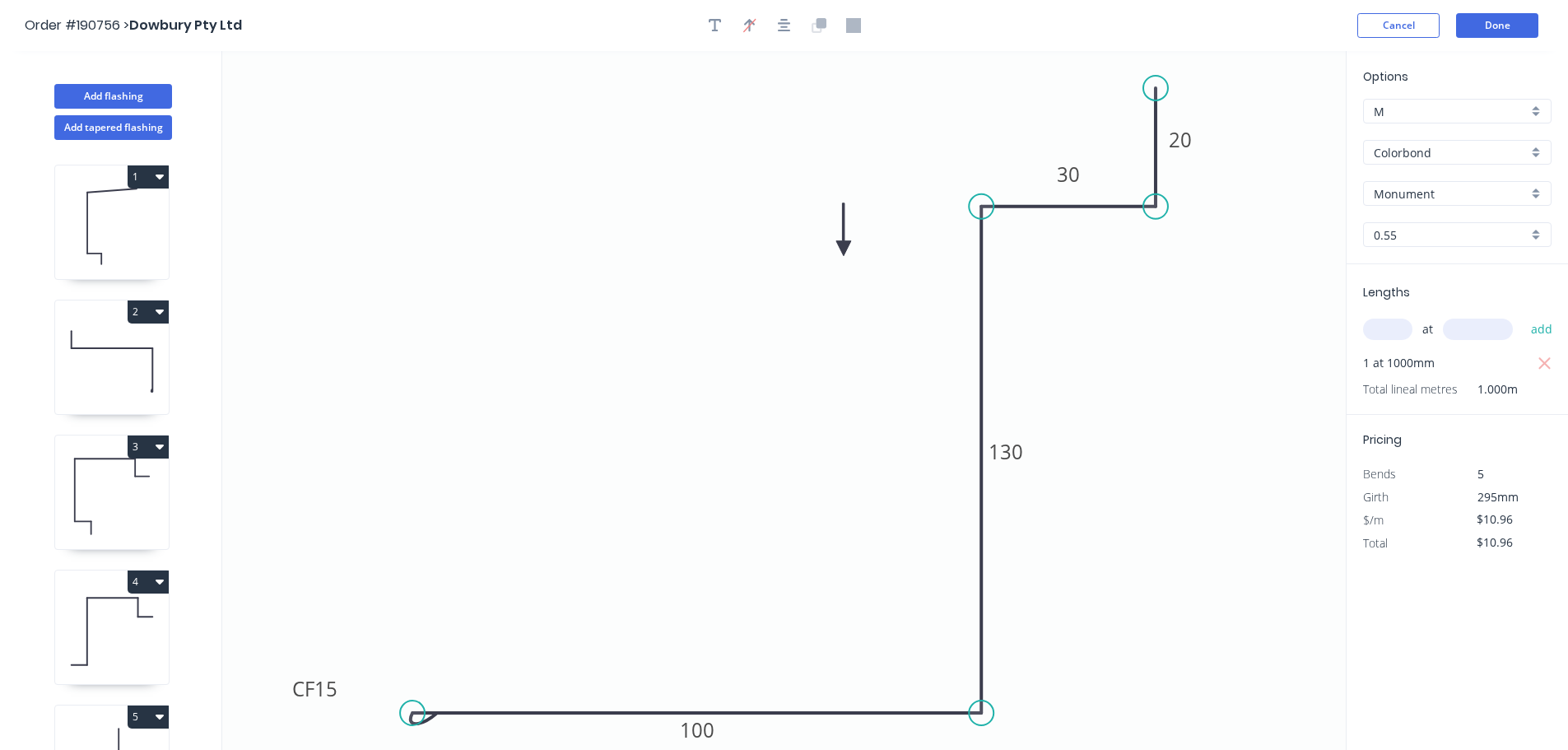
click at [836, 256] on icon at bounding box center [843, 229] width 15 height 52
drag, startPoint x: 701, startPoint y: 259, endPoint x: 526, endPoint y: 183, distance: 190.8
click at [540, 183] on icon at bounding box center [564, 177] width 48 height 48
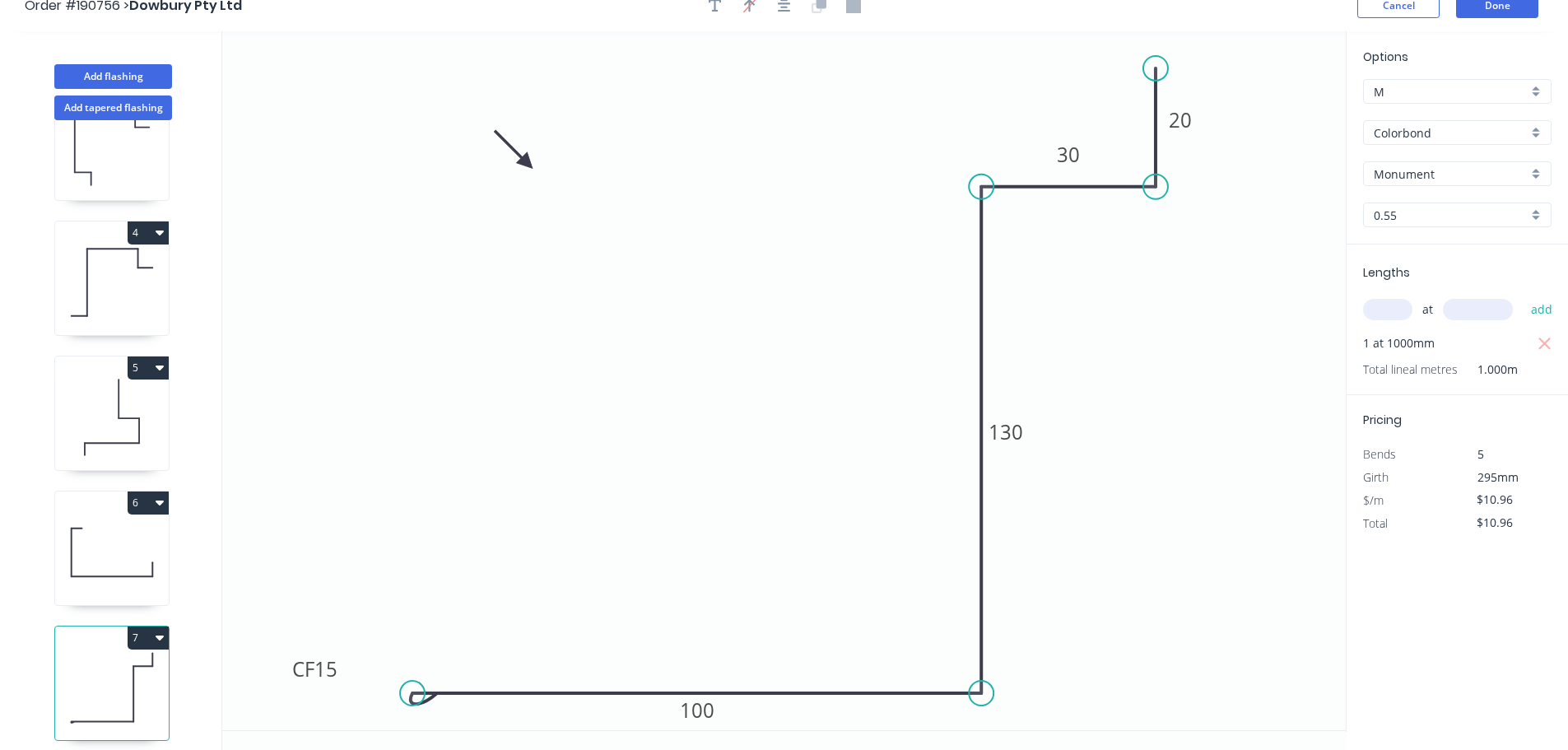
scroll to position [31, 0]
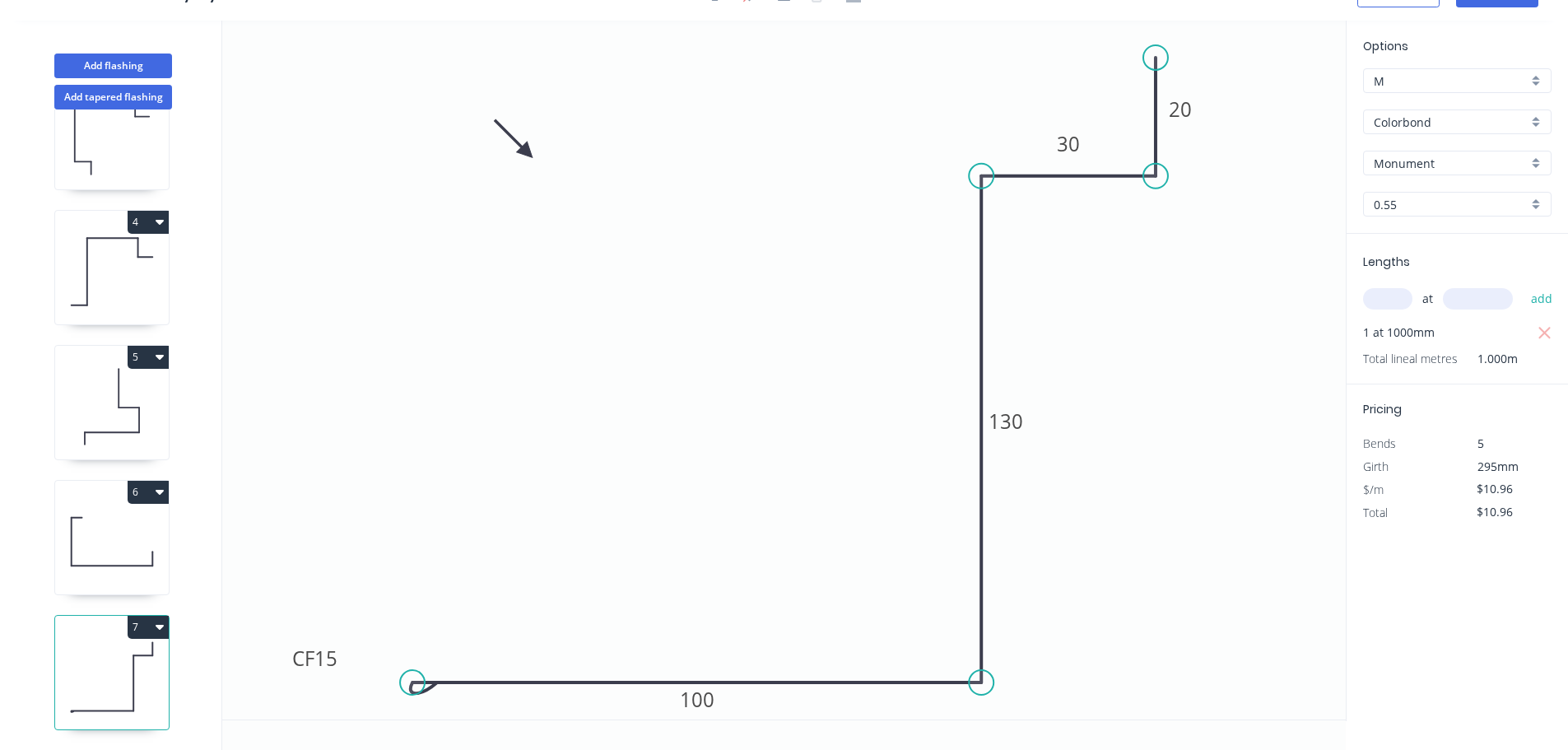
click at [143, 616] on button "7" at bounding box center [149, 628] width 42 height 23
click at [100, 656] on div "Duplicate" at bounding box center [90, 668] width 127 height 24
type input "$0.00"
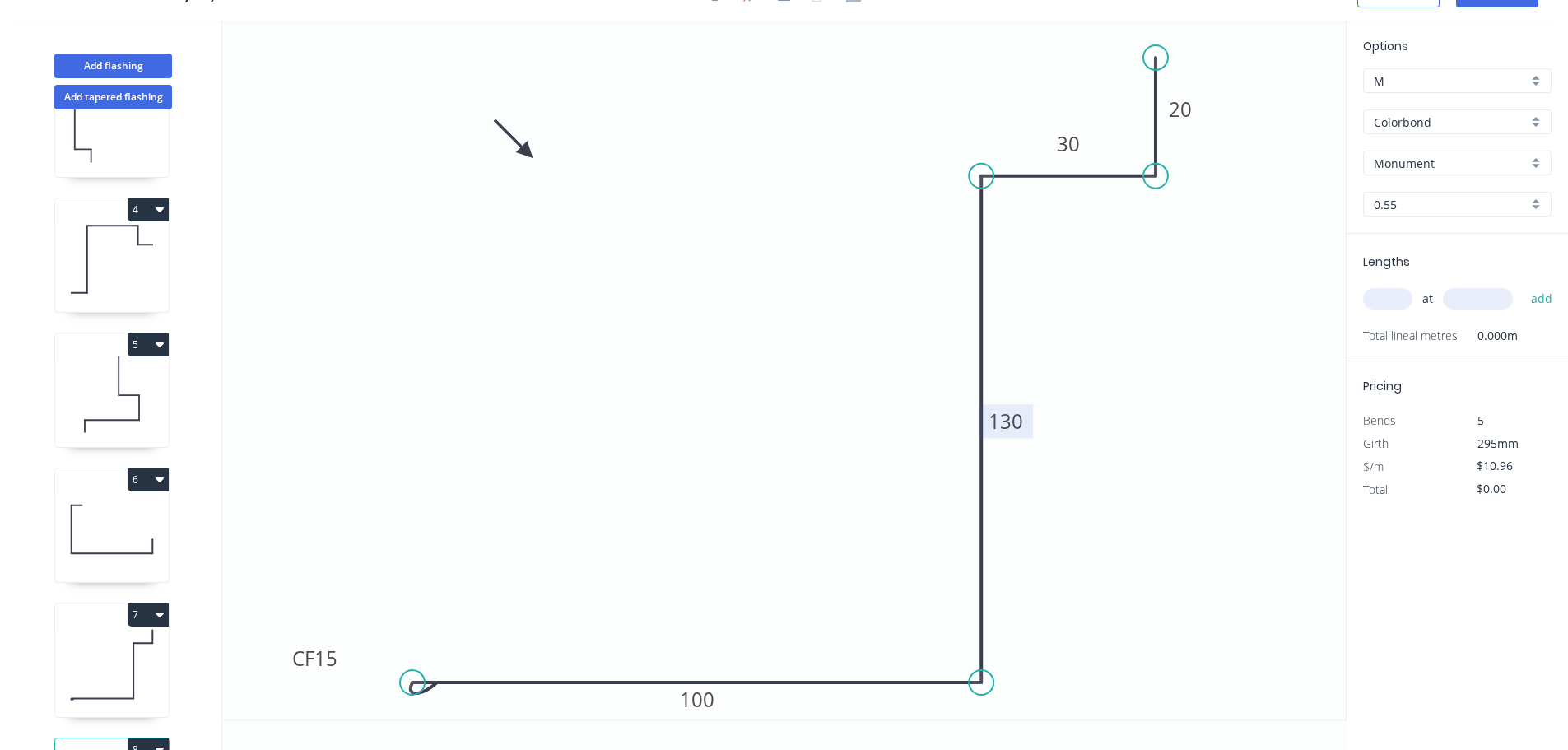
click at [1024, 431] on rect at bounding box center [1005, 421] width 54 height 34
click at [1014, 423] on tspan "130" at bounding box center [1006, 421] width 35 height 27
drag, startPoint x: 1382, startPoint y: 286, endPoint x: 1386, endPoint y: 311, distance: 25.3
click at [1382, 287] on div "at add" at bounding box center [1458, 299] width 192 height 28
click at [1386, 311] on div "at add" at bounding box center [1458, 299] width 192 height 28
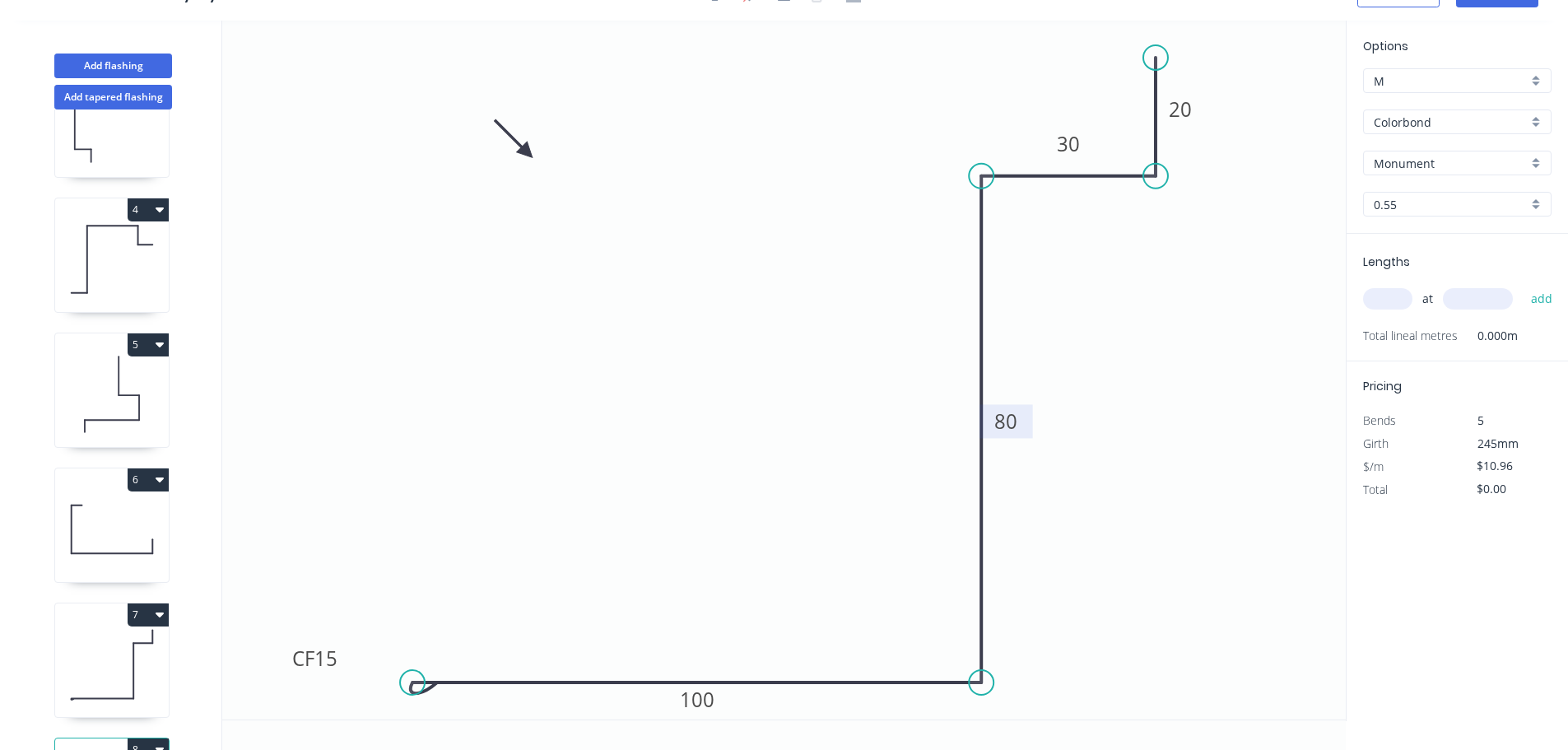
click at [1391, 305] on input "text" at bounding box center [1387, 299] width 49 height 22
type input "11"
type input "1900"
click at [1396, 300] on input "11" at bounding box center [1387, 299] width 49 height 22
type input "1"
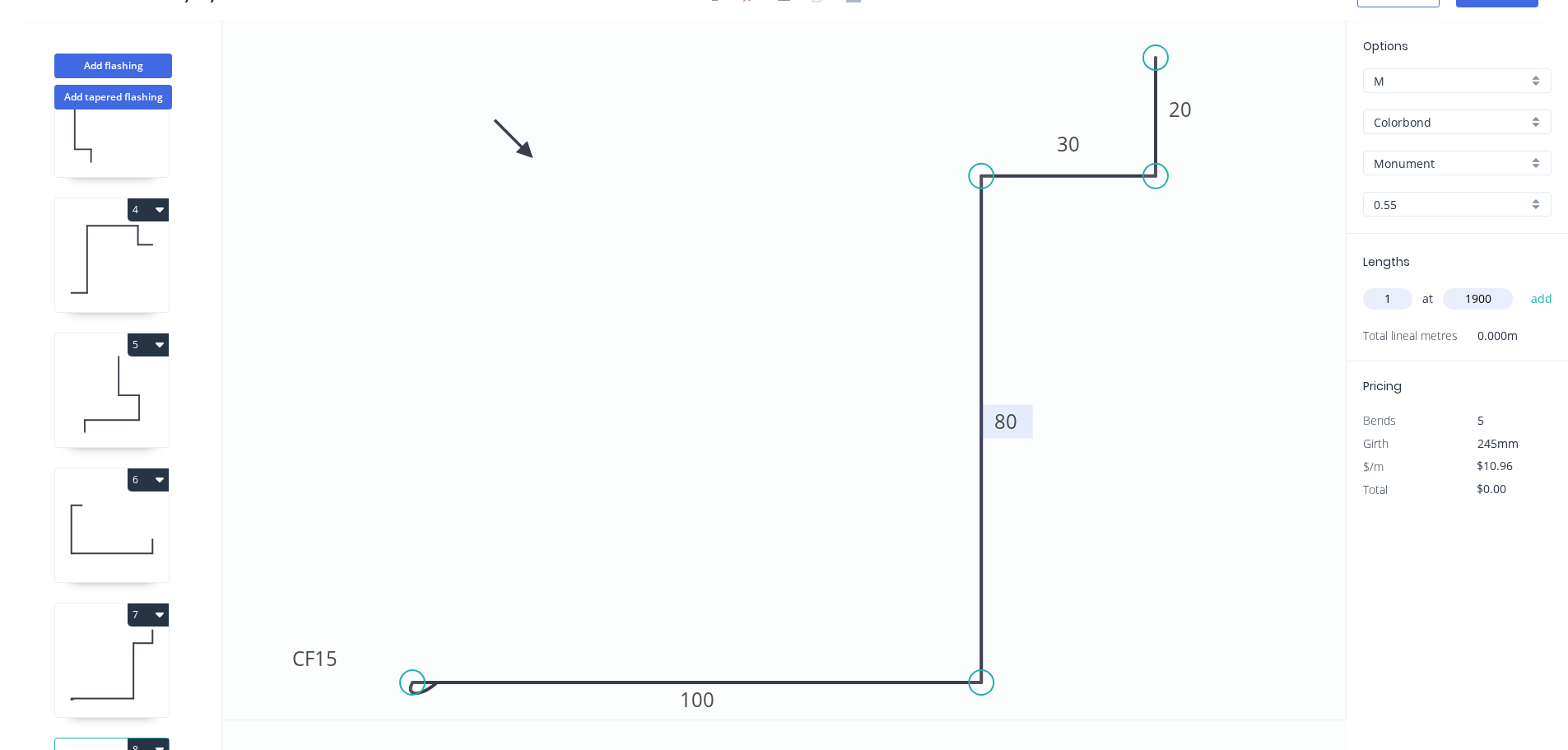
click at [1522, 285] on button "add" at bounding box center [1541, 299] width 39 height 28
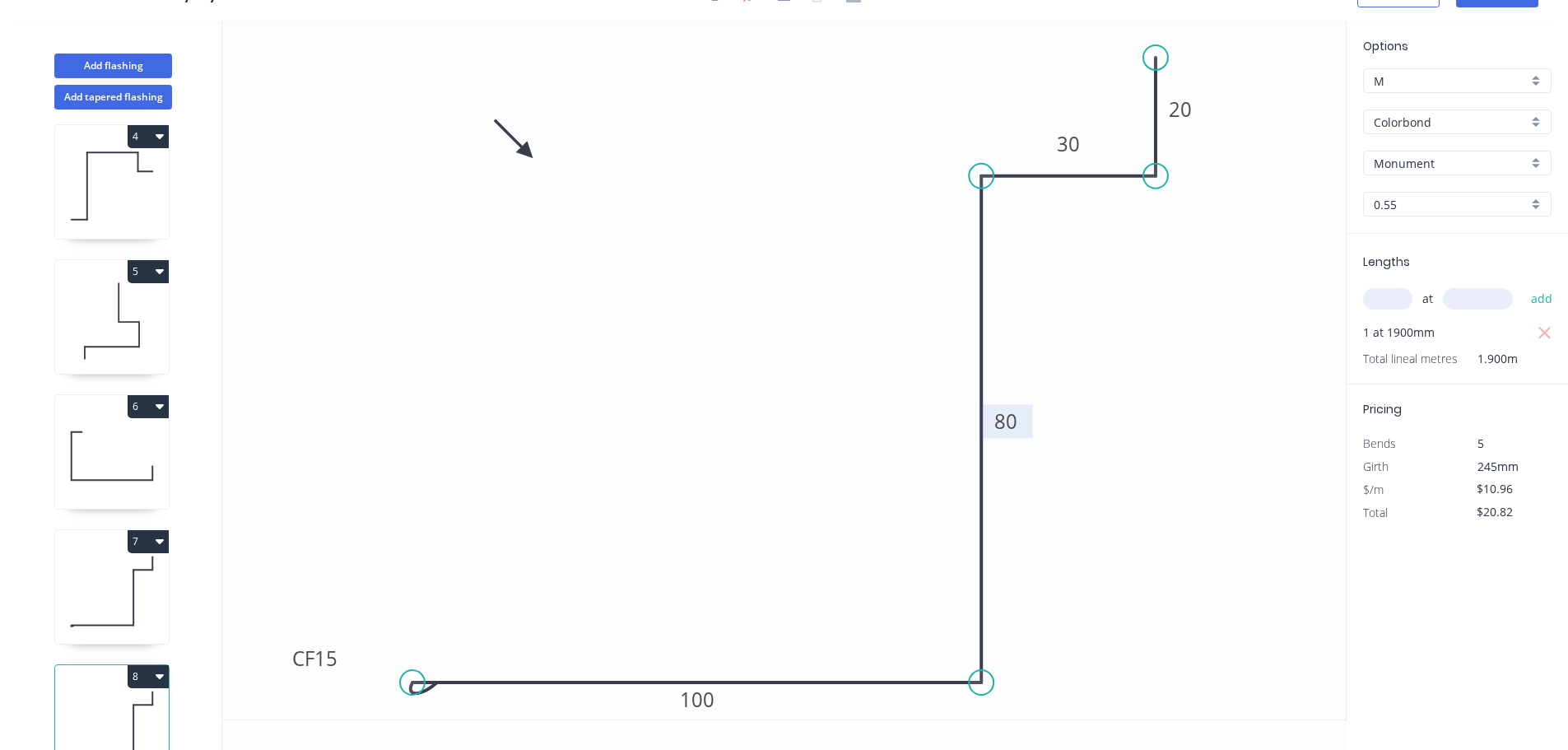
scroll to position [477, 0]
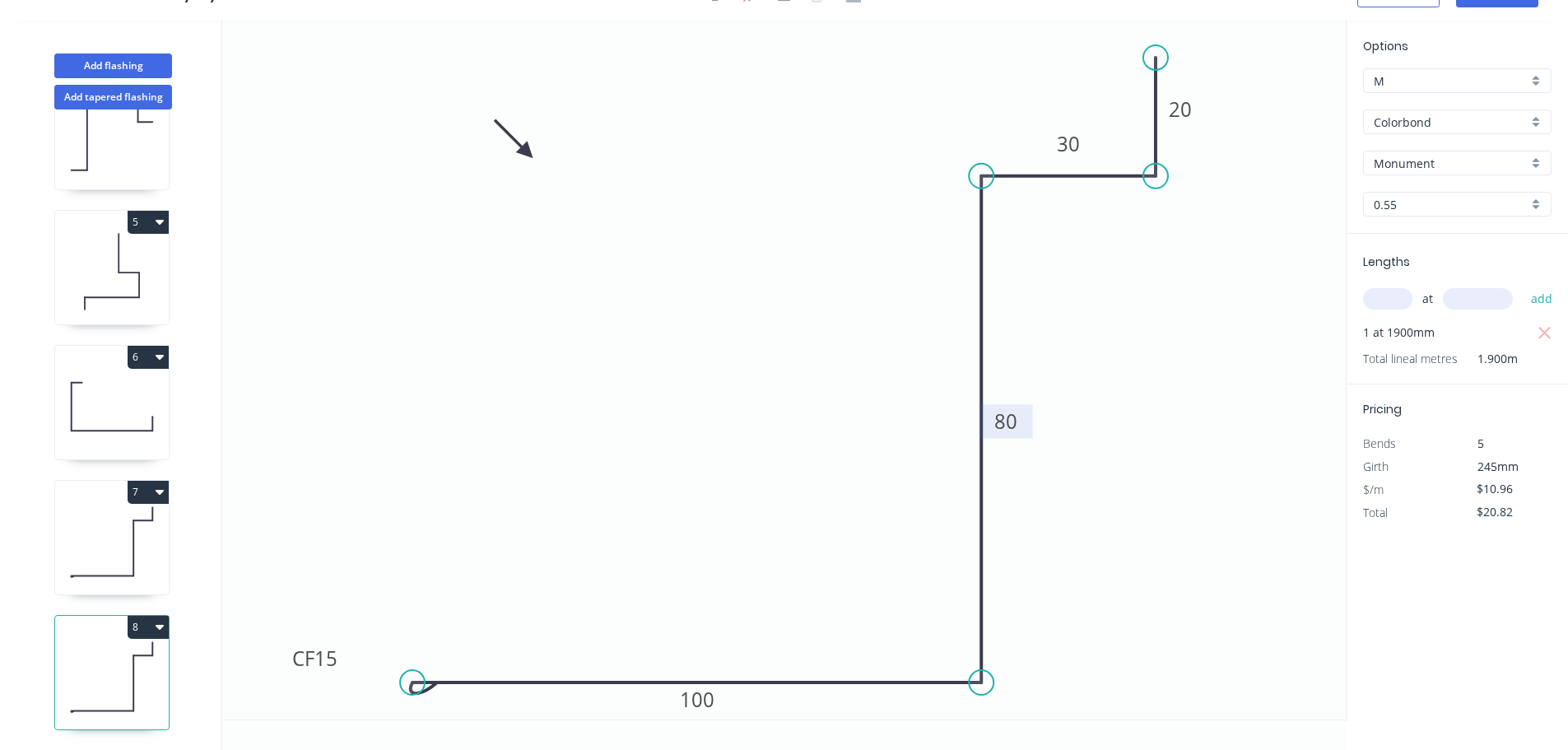
click at [155, 620] on icon "button" at bounding box center [159, 627] width 8 height 13
click at [117, 656] on div "Duplicate" at bounding box center [90, 668] width 127 height 24
type input "$0.00"
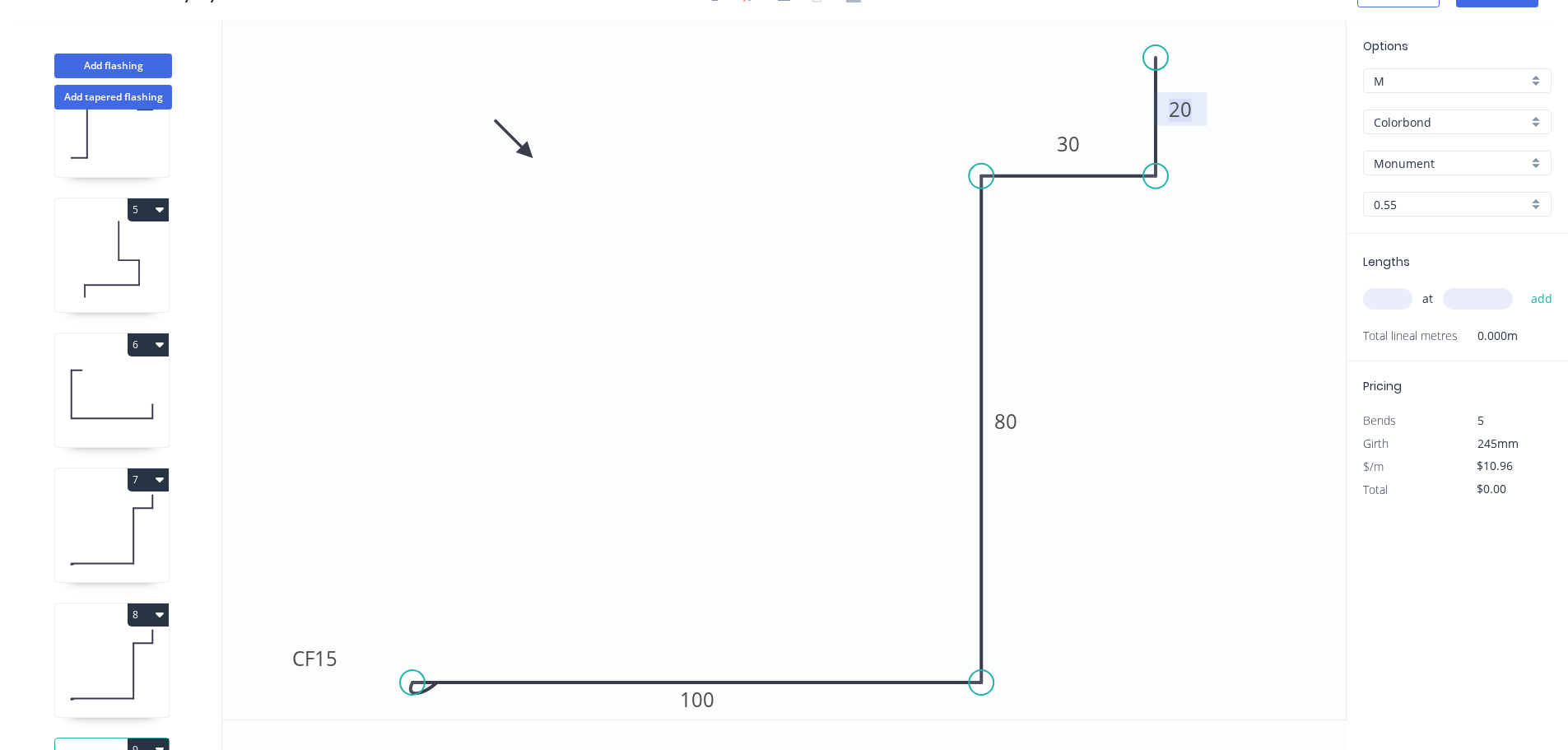
click at [1187, 106] on tspan "20" at bounding box center [1180, 109] width 23 height 27
type input "$12.71"
click at [1401, 298] on input "text" at bounding box center [1387, 299] width 49 height 22
type input "1"
type input "1900"
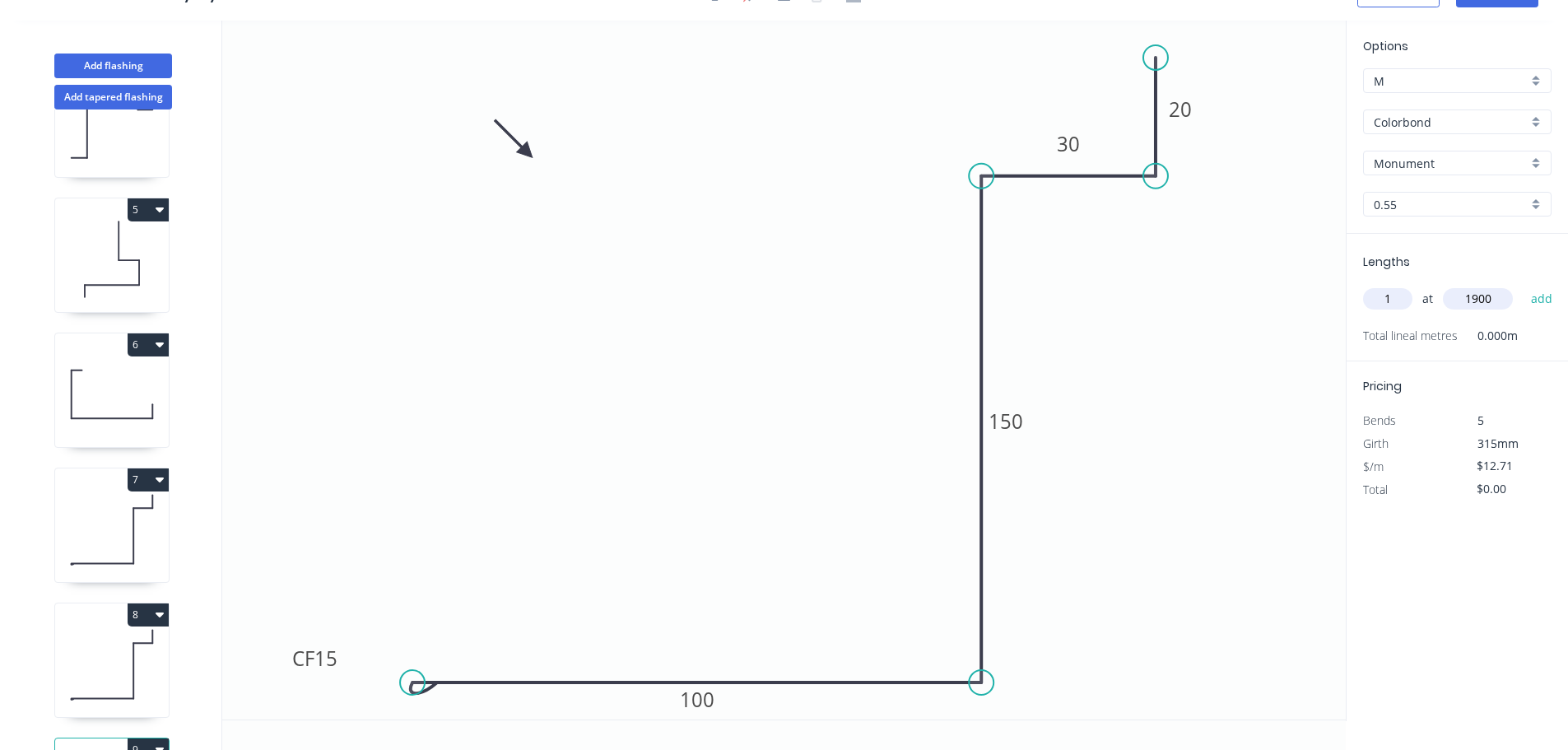
click at [1522, 285] on button "add" at bounding box center [1541, 299] width 39 height 28
type input "$24.15"
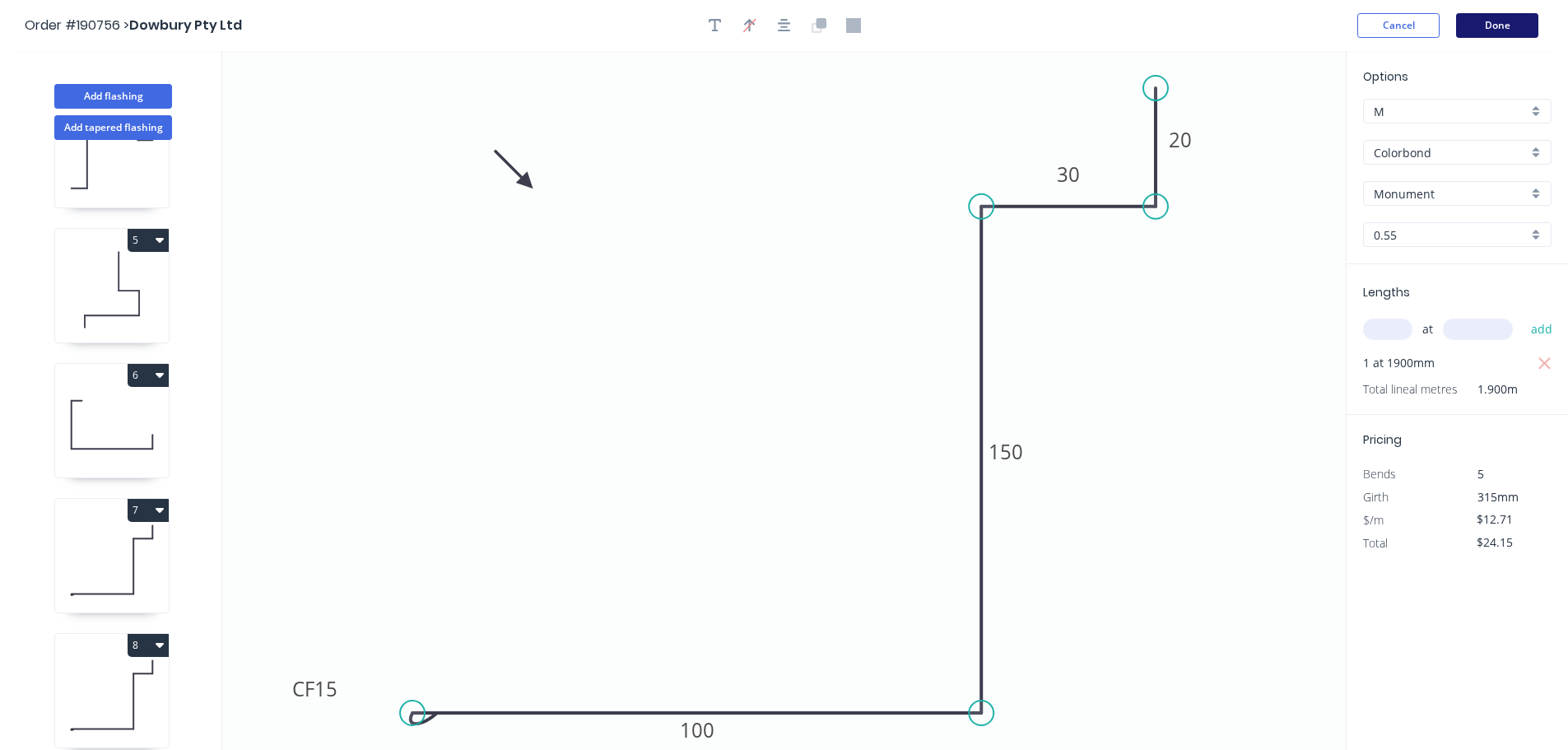
click at [1498, 27] on button "Done" at bounding box center [1497, 26] width 82 height 25
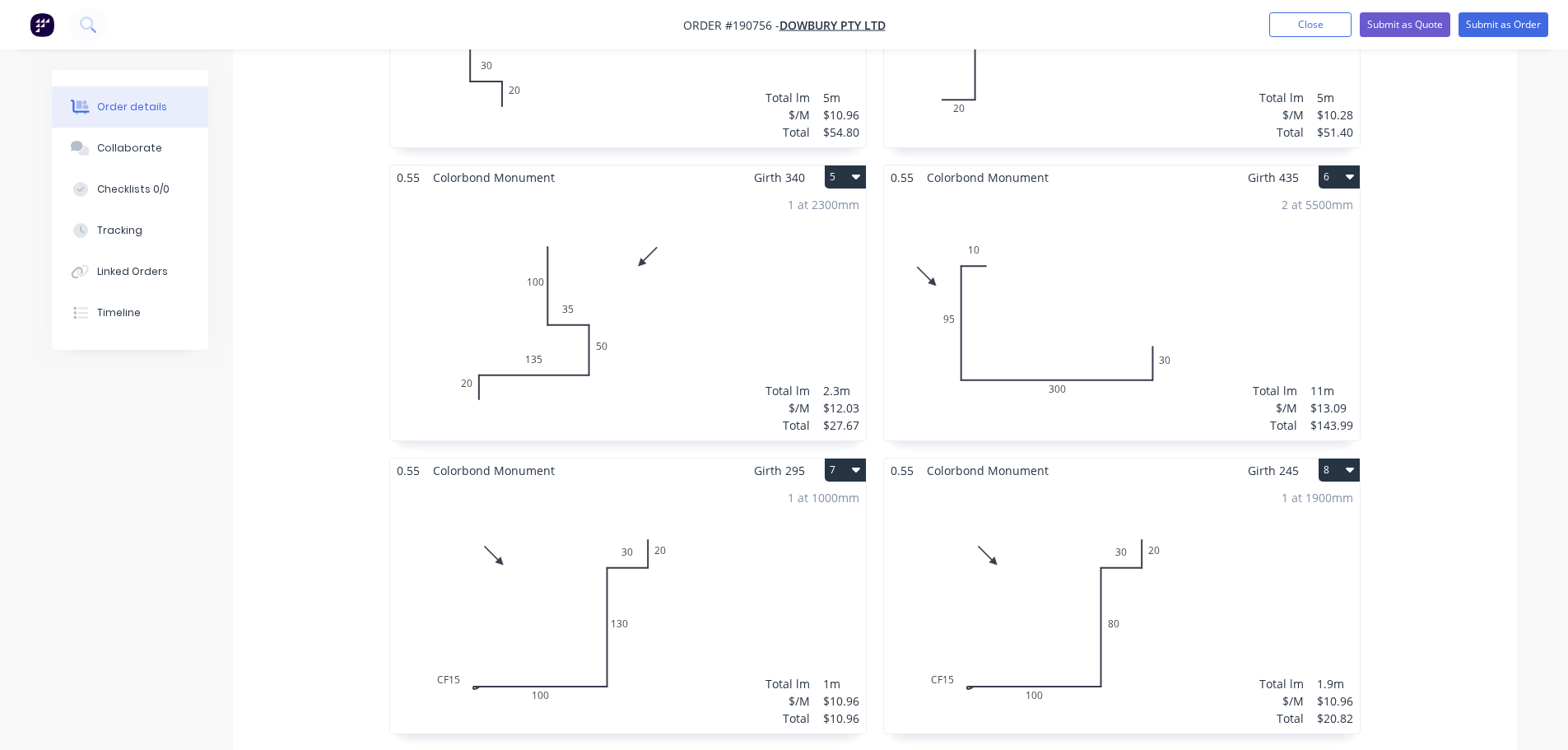
scroll to position [1153, 0]
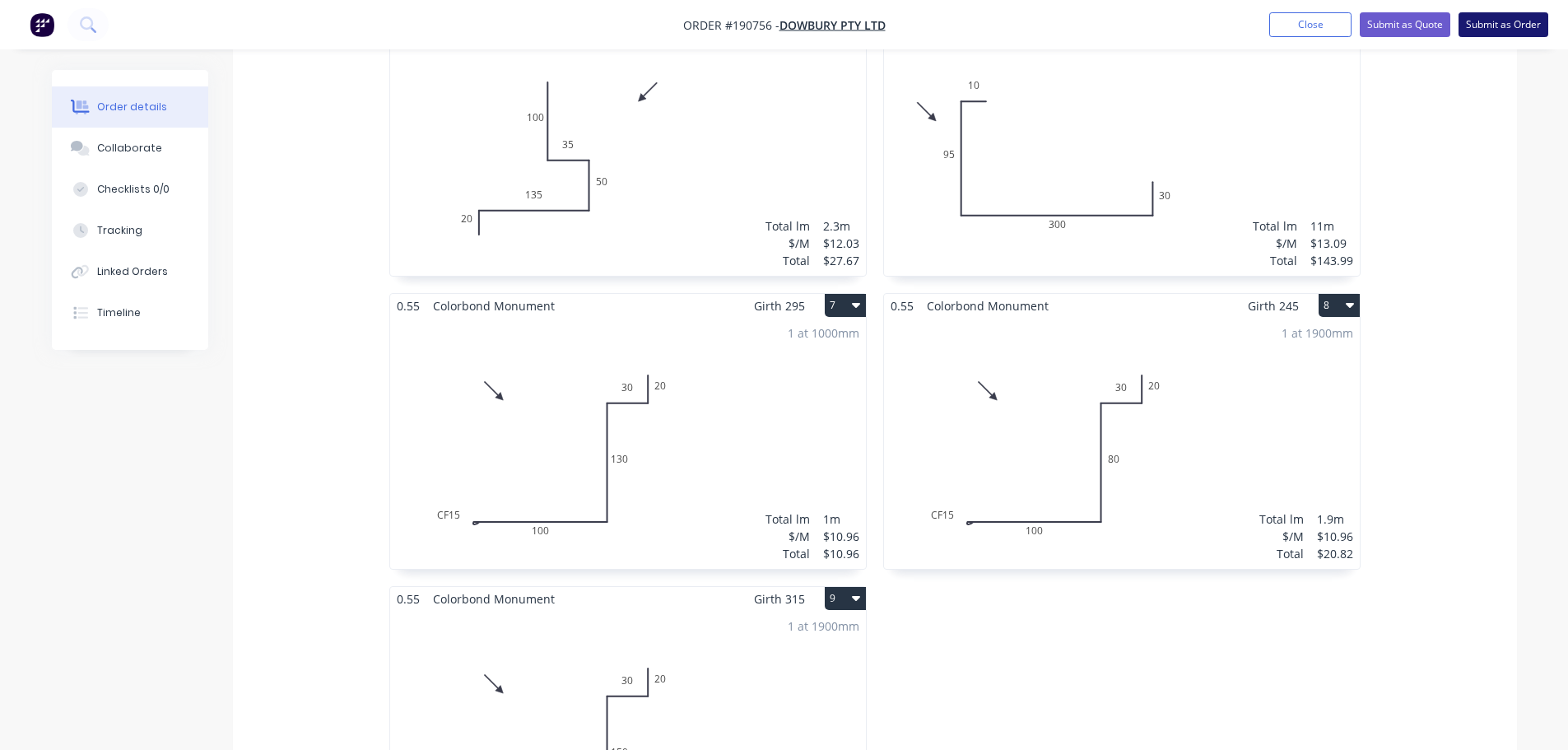
click at [1480, 32] on button "Submit as Order" at bounding box center [1503, 25] width 90 height 25
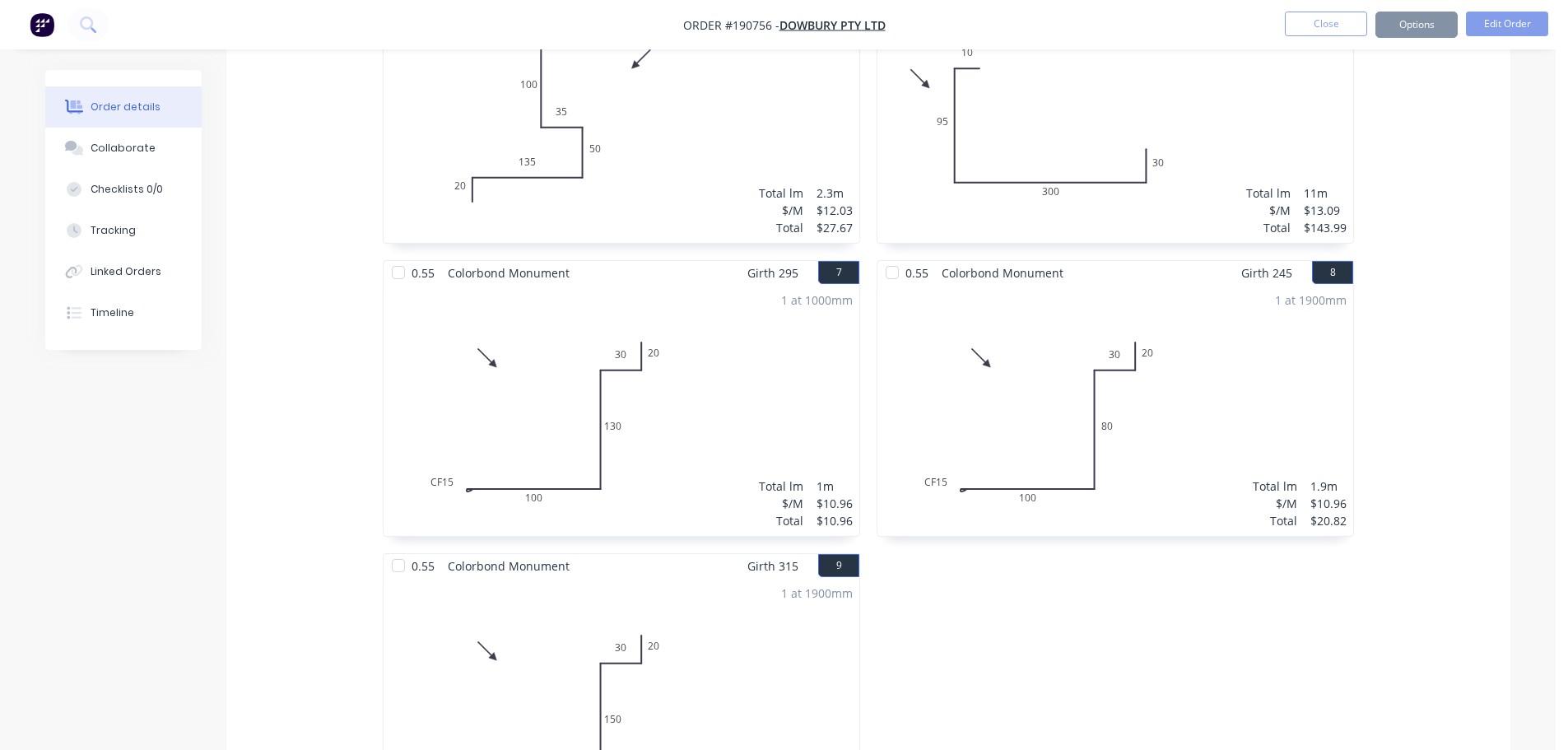
scroll to position [0, 0]
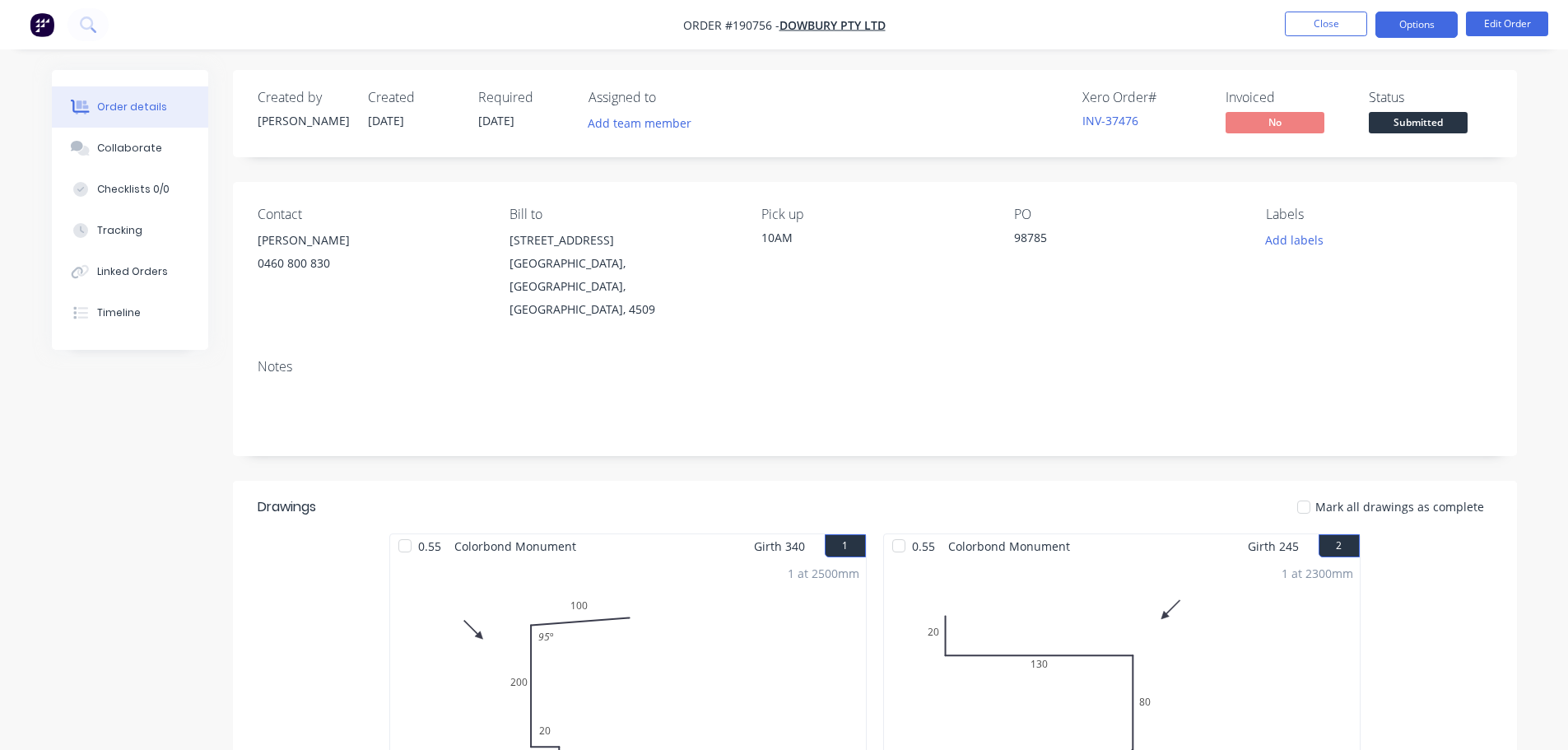
click at [1433, 17] on button "Options" at bounding box center [1416, 25] width 82 height 27
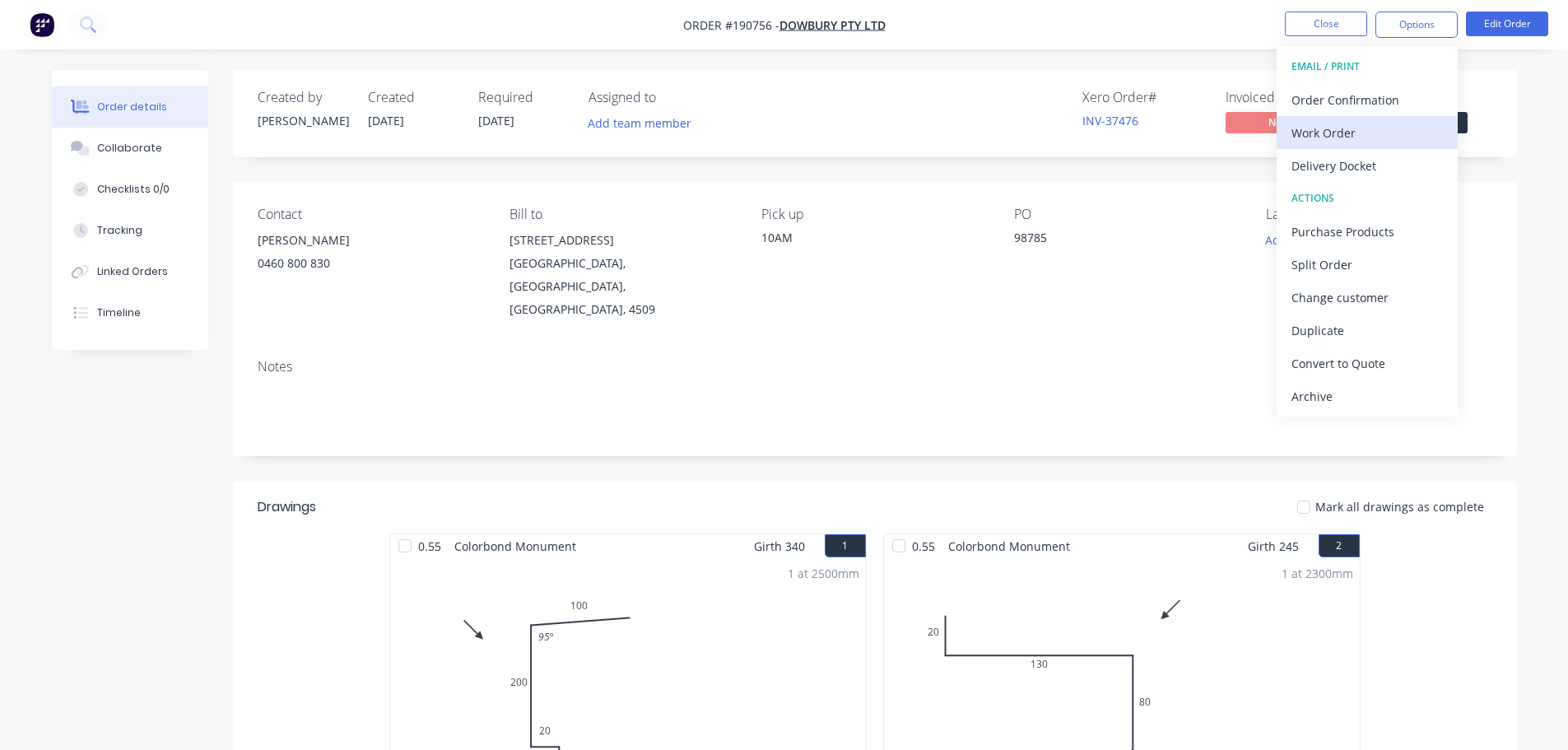
click at [1376, 132] on div "Work Order" at bounding box center [1367, 133] width 151 height 24
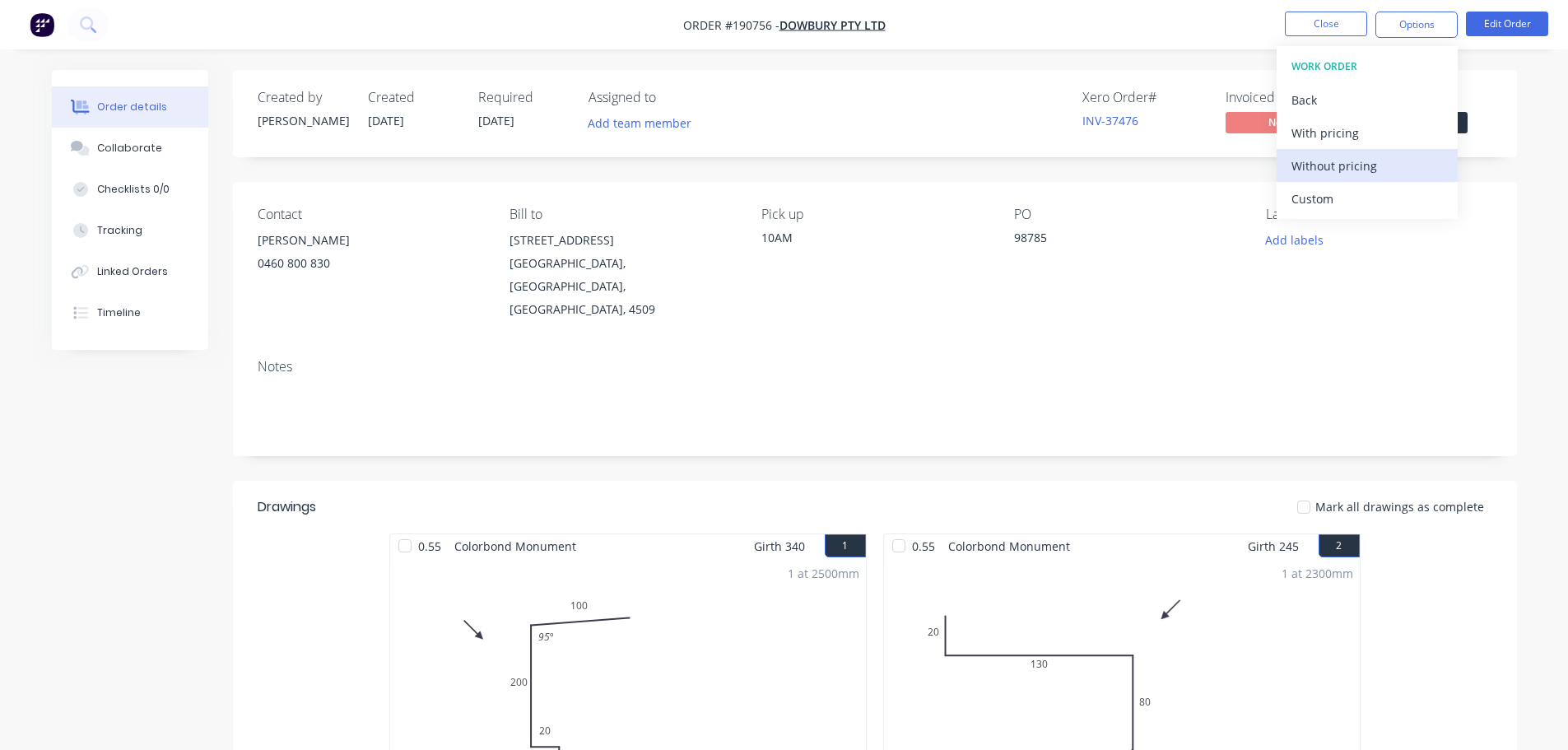
click at [1381, 178] on button "Without pricing" at bounding box center [1367, 165] width 181 height 33
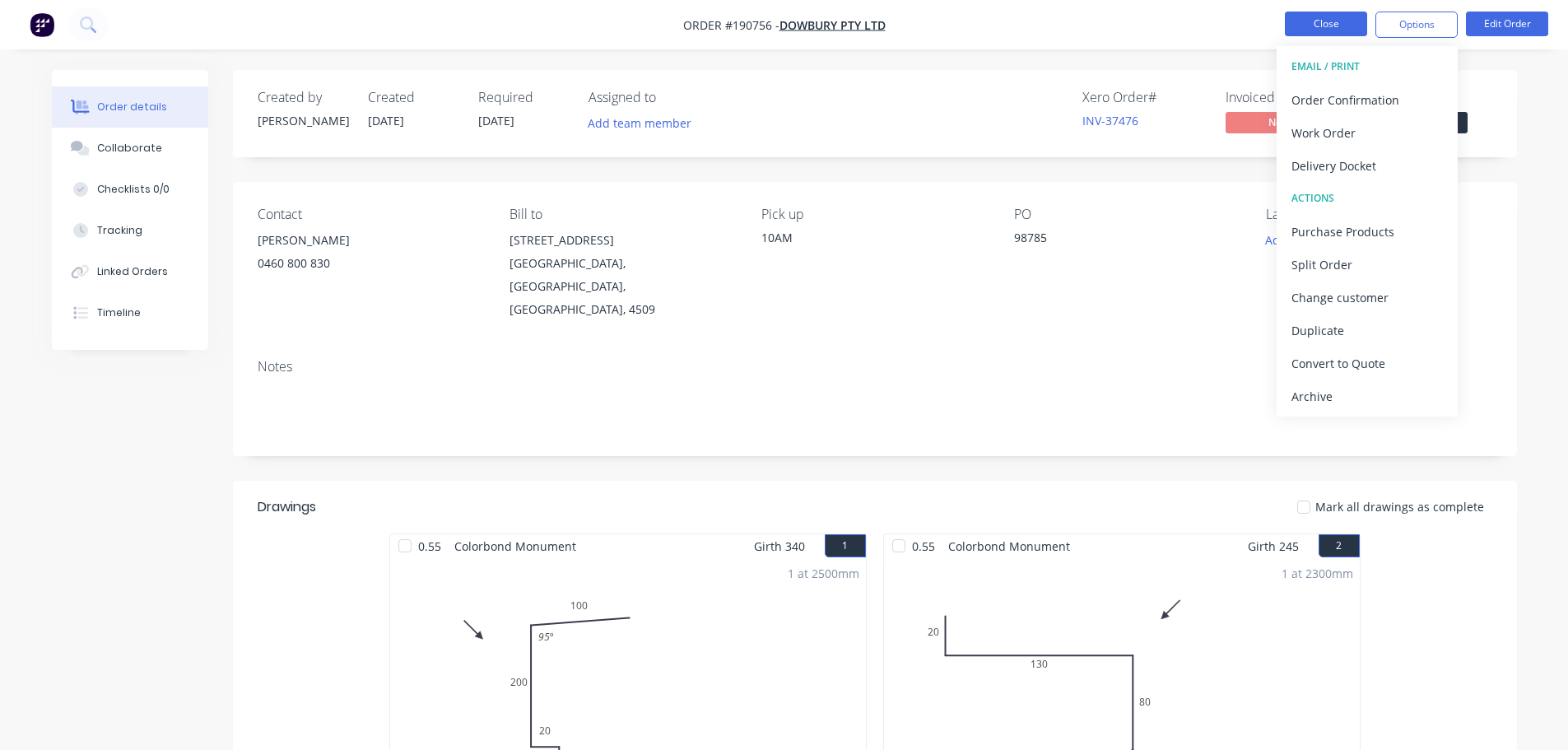
click at [1342, 18] on button "Close" at bounding box center [1326, 24] width 82 height 25
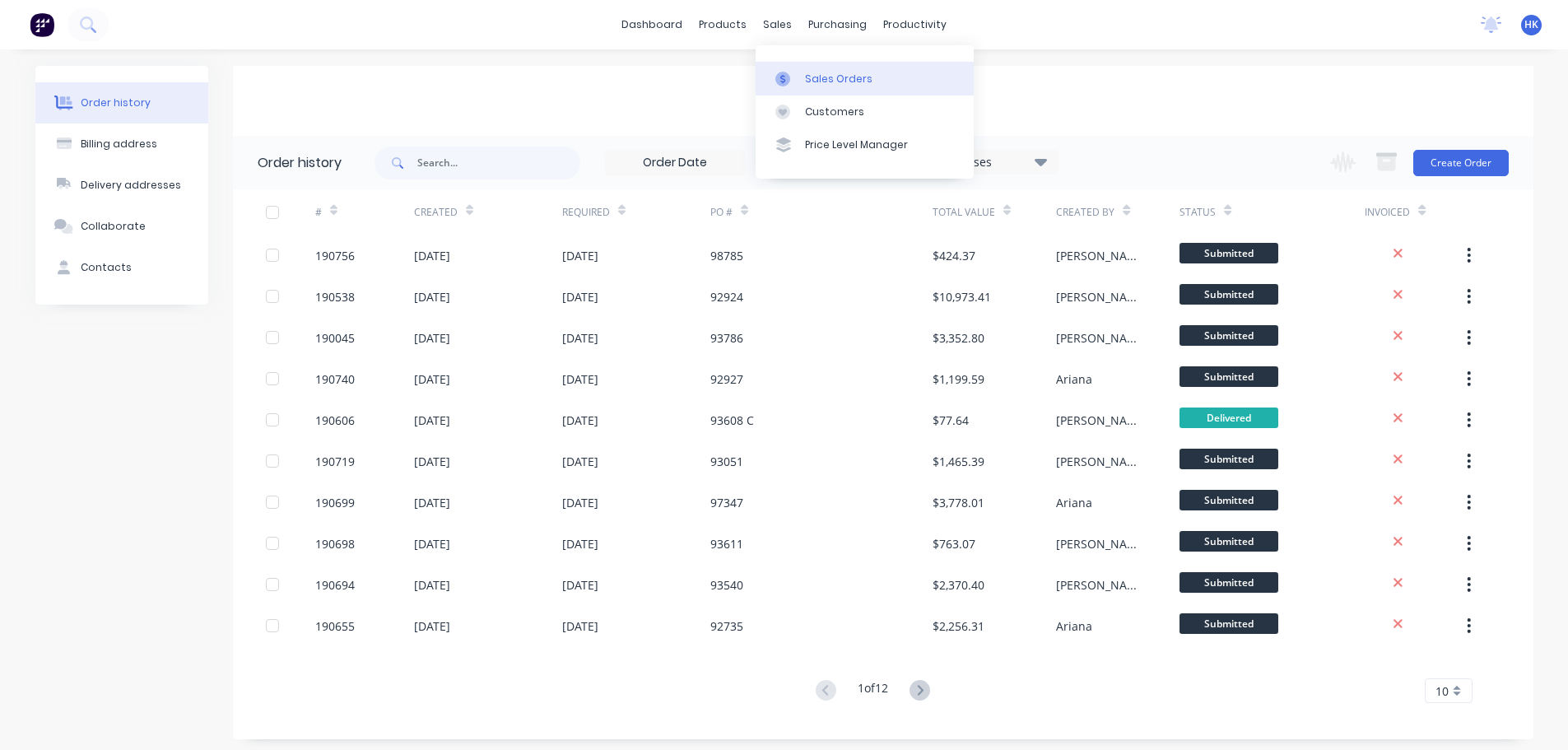
click at [827, 85] on div "Sales Orders" at bounding box center [838, 79] width 67 height 15
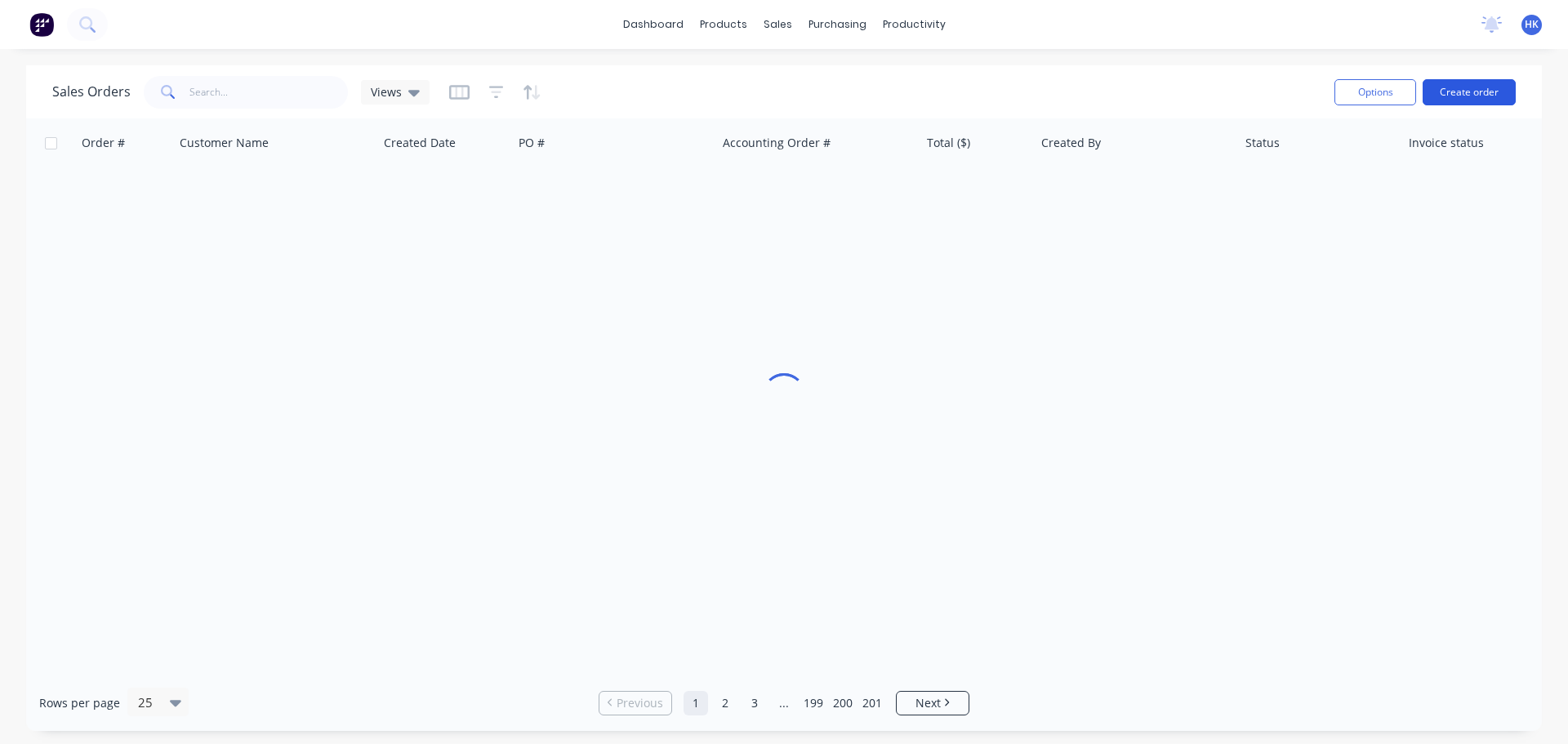
click at [1453, 93] on button "Create order" at bounding box center [1469, 92] width 93 height 26
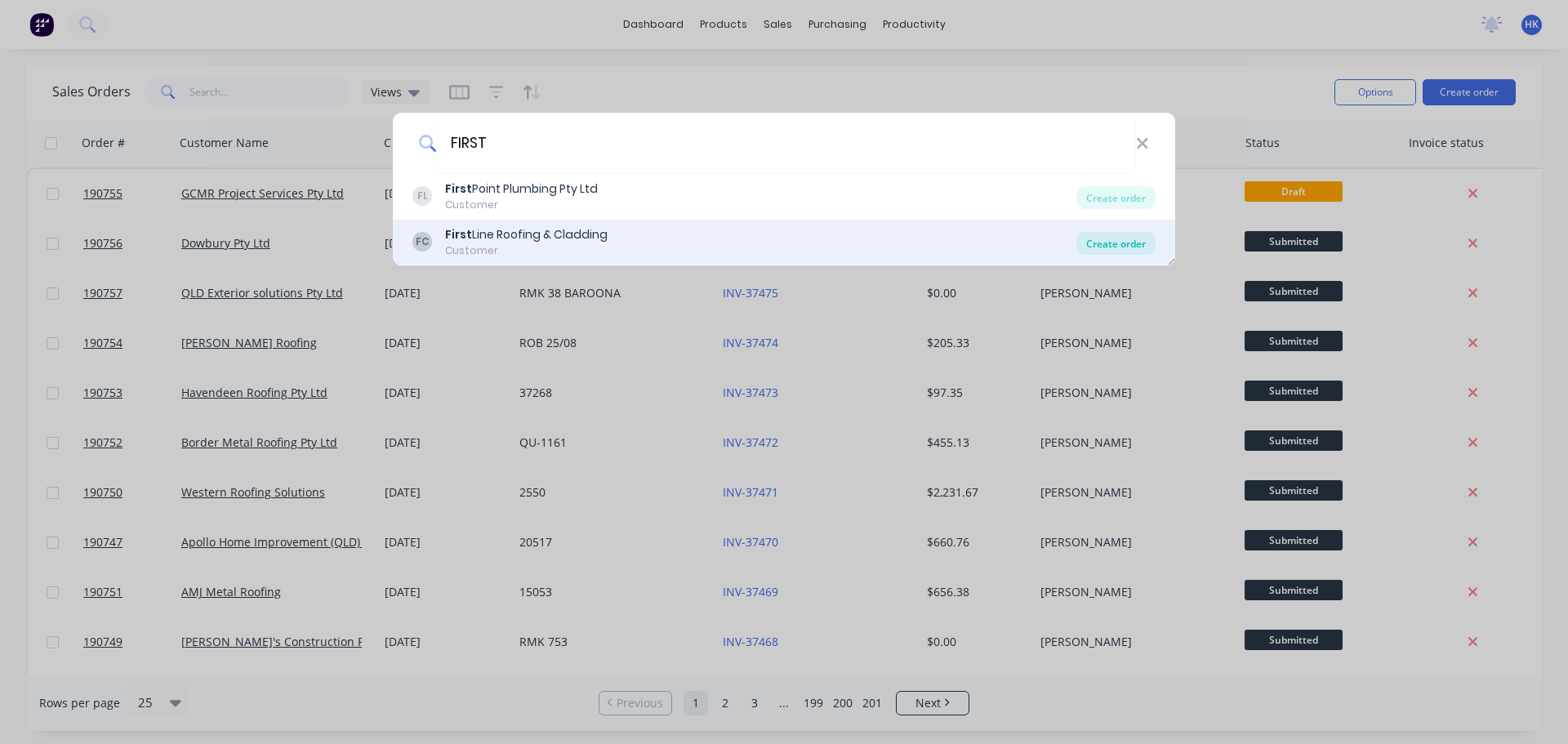
type input "FIRST"
click at [1115, 241] on div "Create order" at bounding box center [1116, 244] width 79 height 23
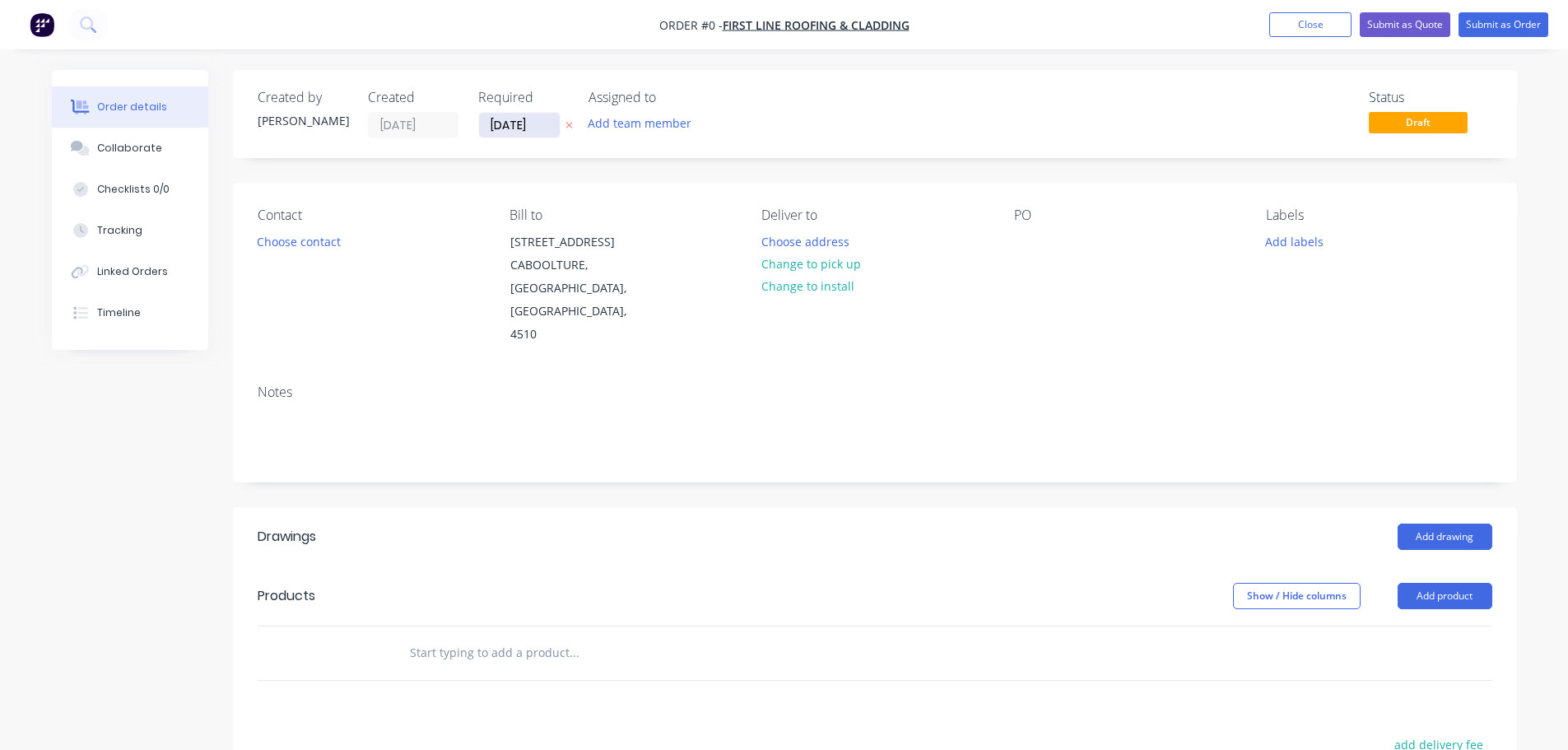
click at [520, 131] on input "[DATE]" at bounding box center [519, 125] width 81 height 25
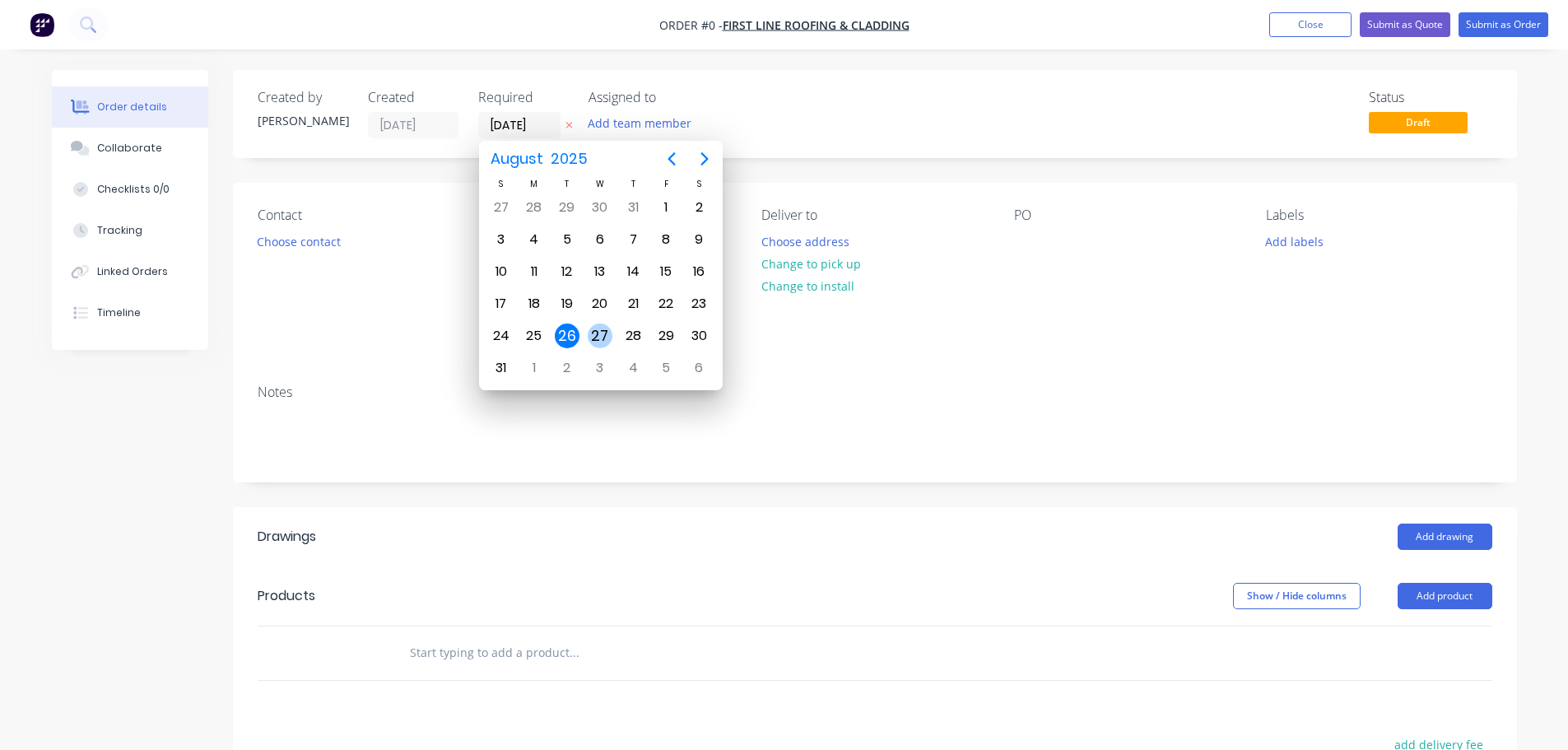
click at [600, 335] on div "27" at bounding box center [600, 336] width 25 height 25
type input "[DATE]"
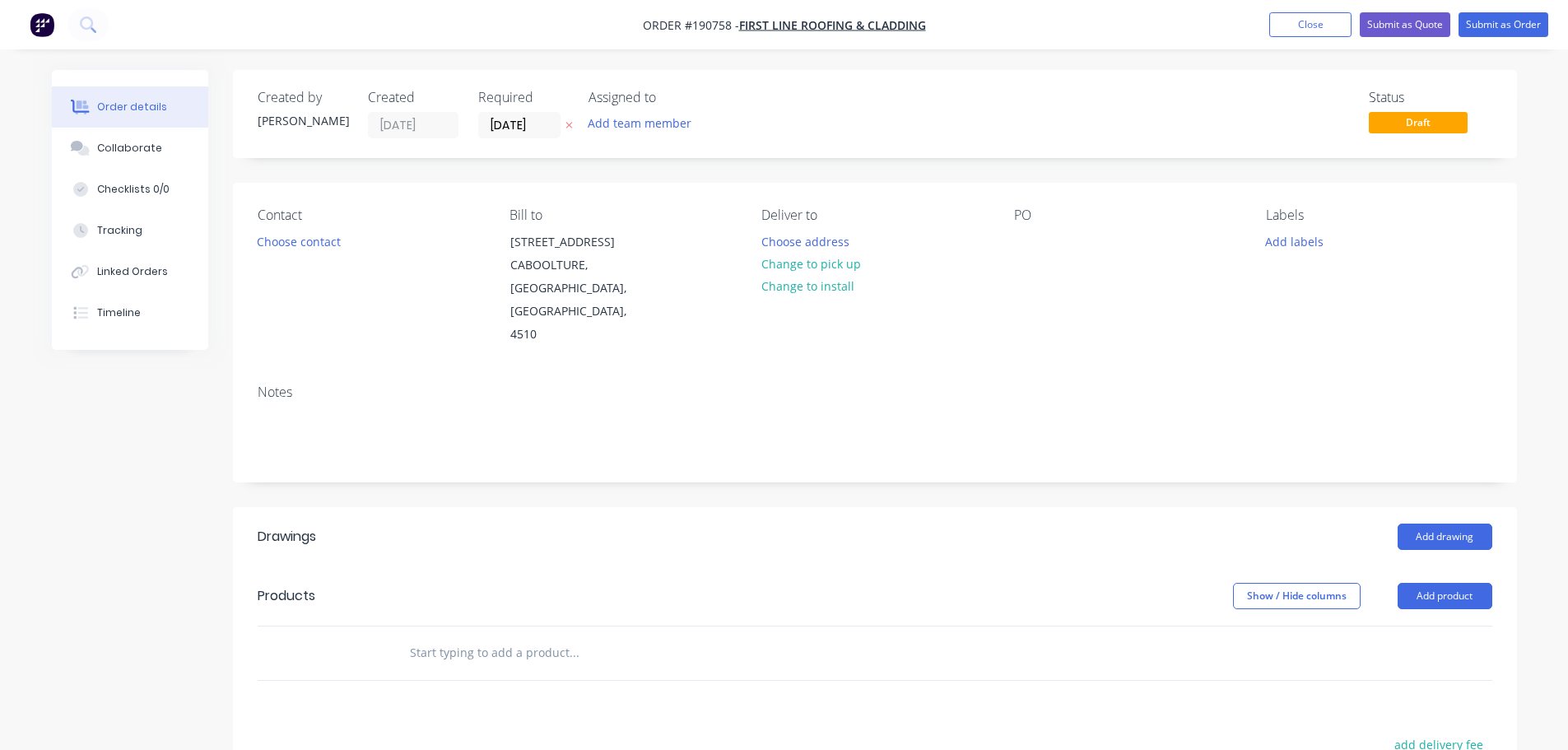
click at [316, 243] on button "Choose contact" at bounding box center [298, 241] width 101 height 22
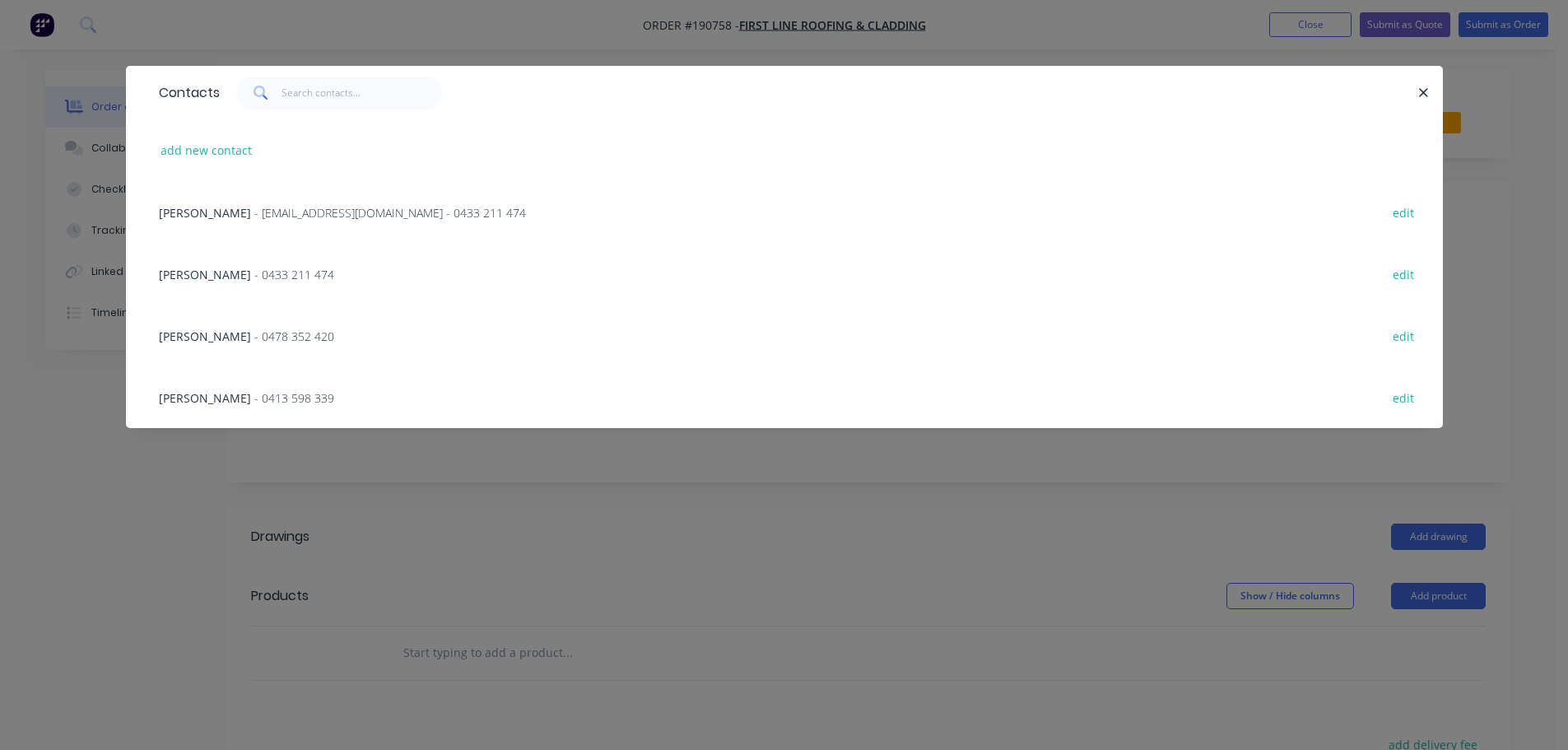
click at [360, 208] on span "- firstlineroofing16@gmail.com - 0433 211 474" at bounding box center [389, 213] width 271 height 16
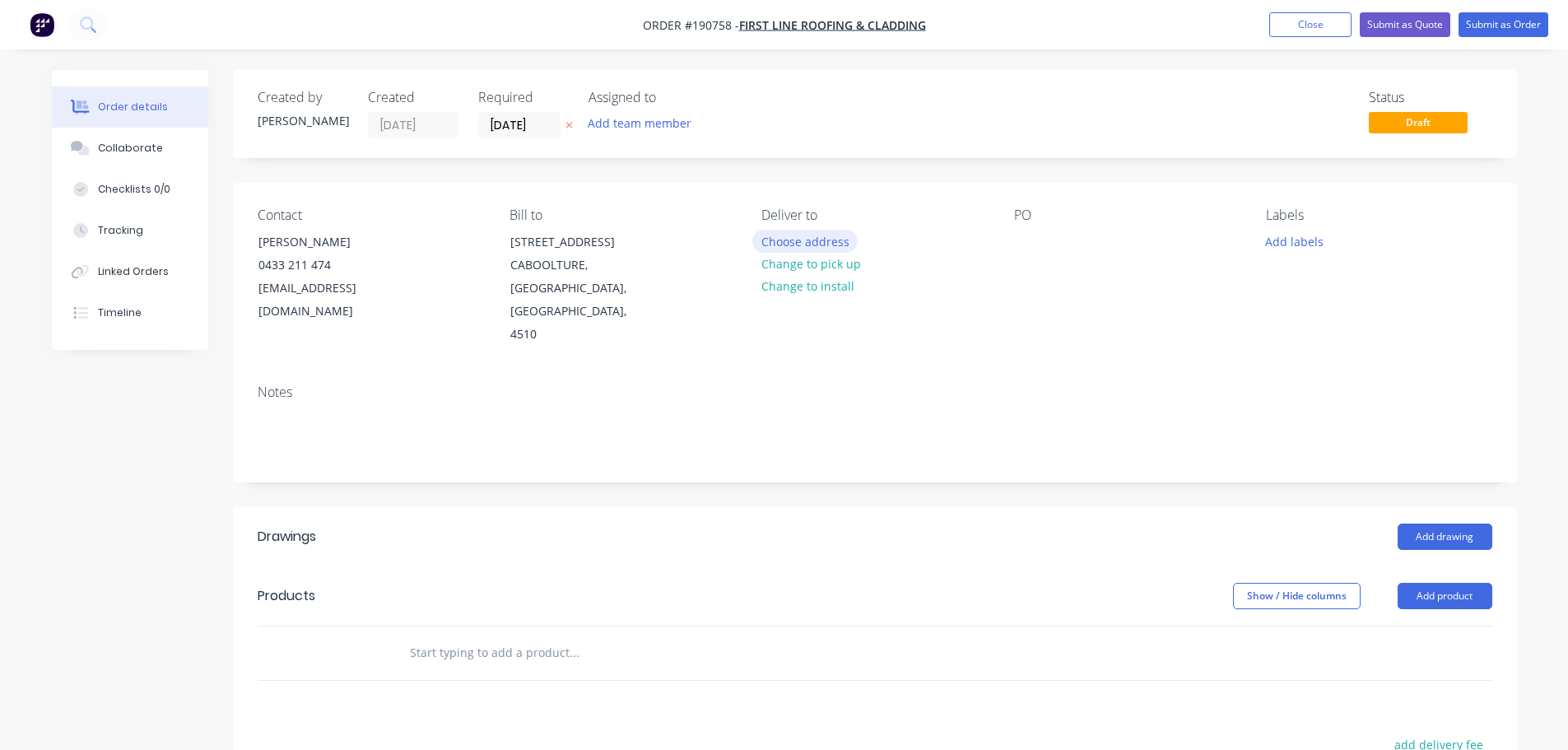
click at [815, 230] on button "Choose address" at bounding box center [804, 241] width 105 height 22
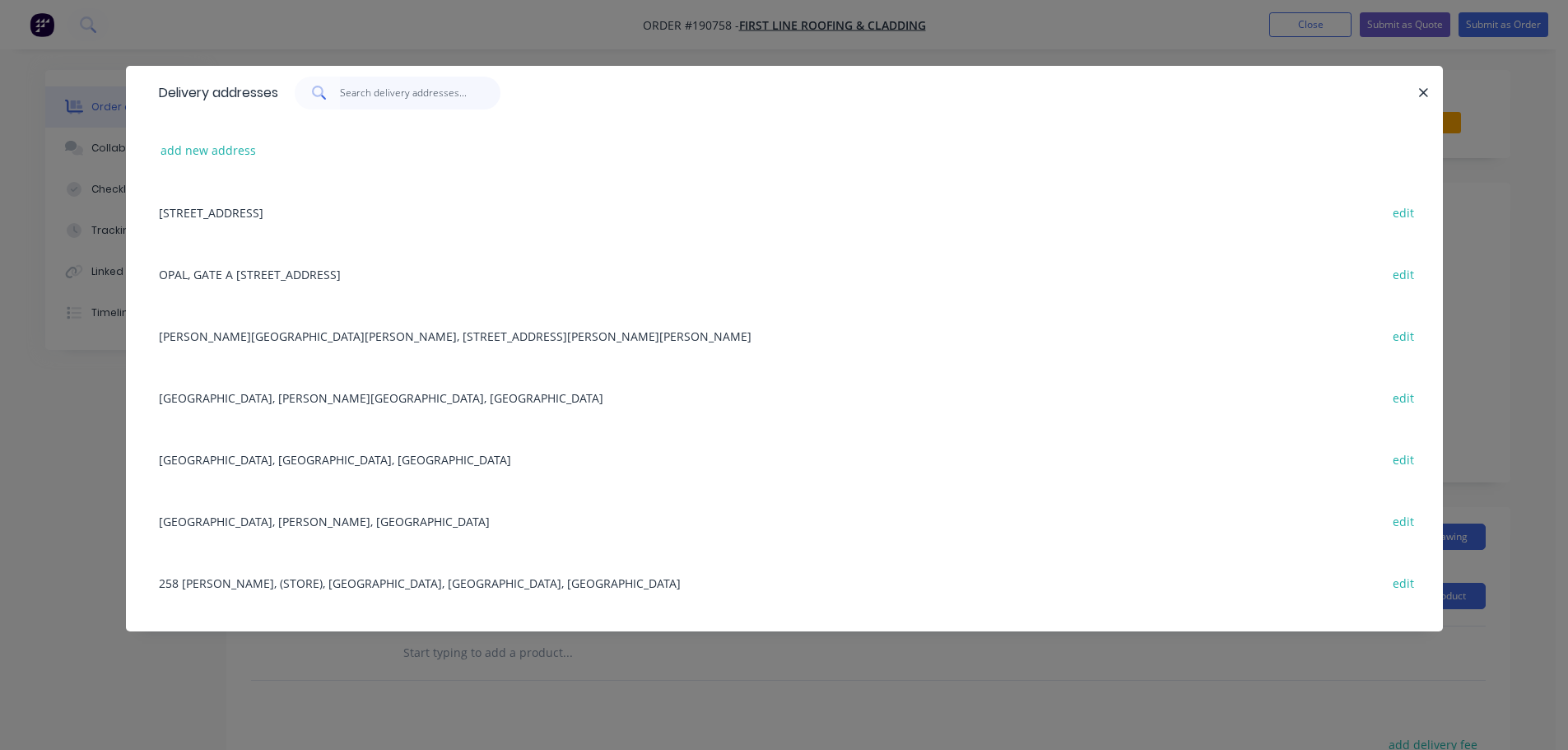
click at [393, 104] on input "text" at bounding box center [419, 93] width 160 height 33
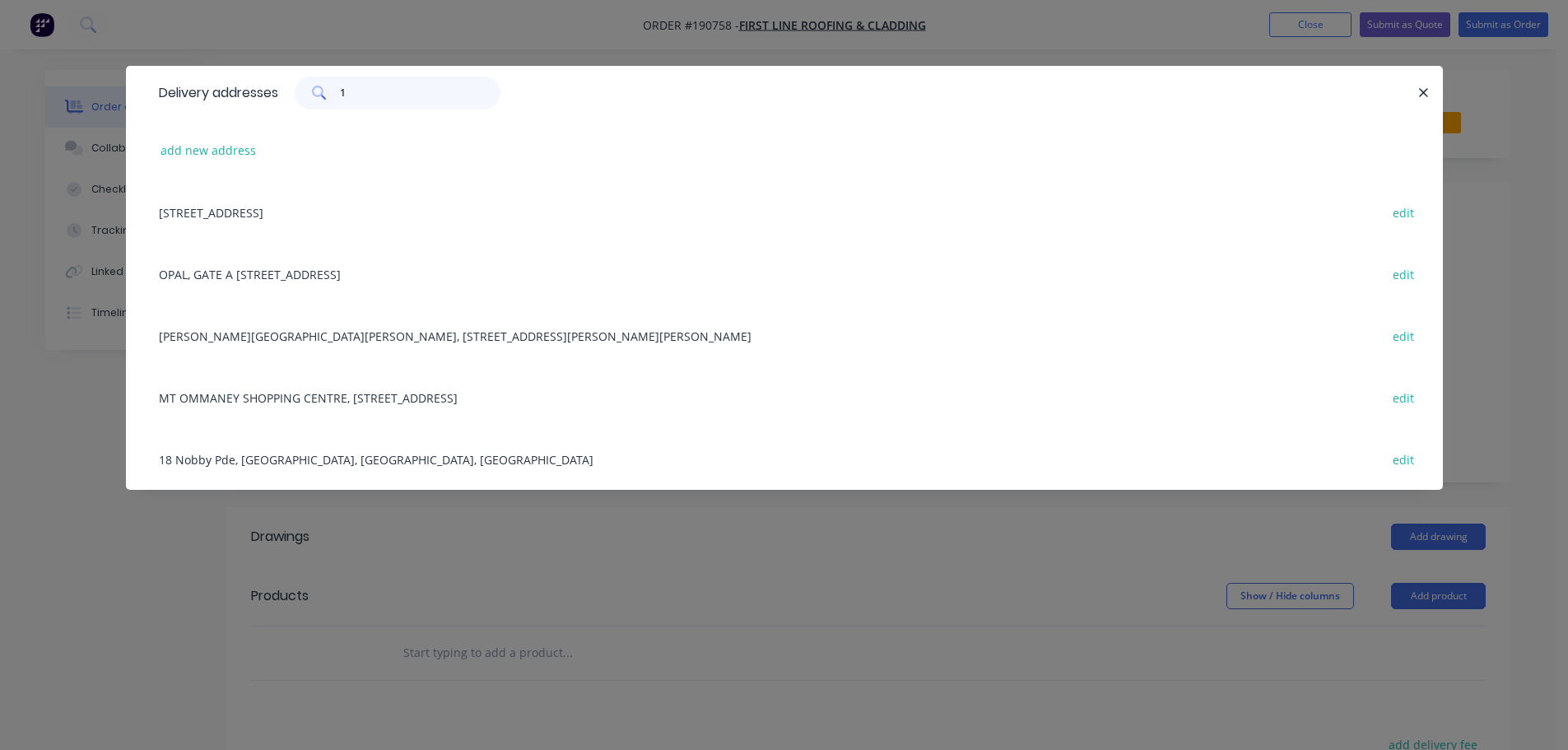
type input "19"
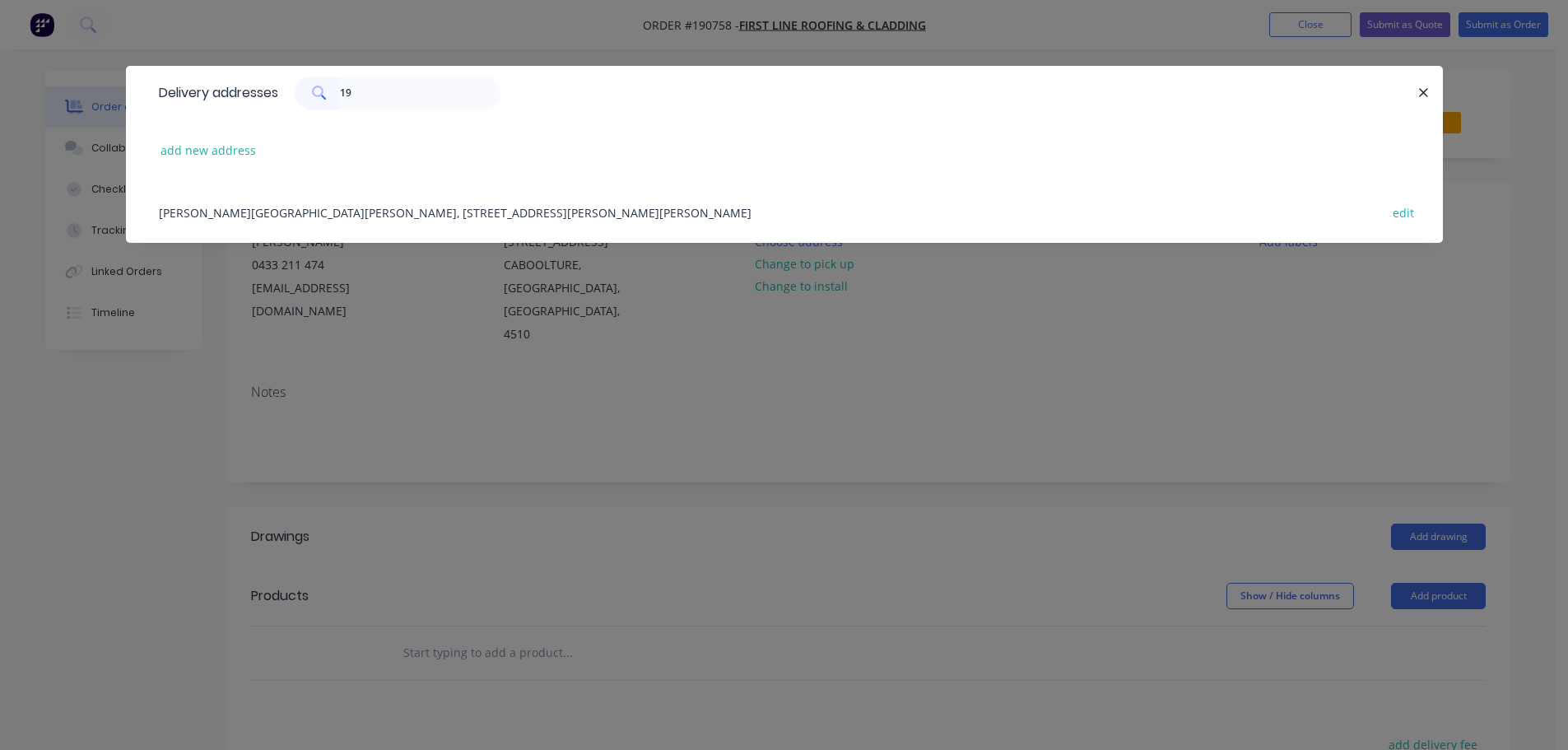
click at [403, 223] on div "CANNON HILL KMART PLAZA, 1909 CREEK RD, CANNON HILL, Queensland, Australia edit" at bounding box center [784, 212] width 1268 height 61
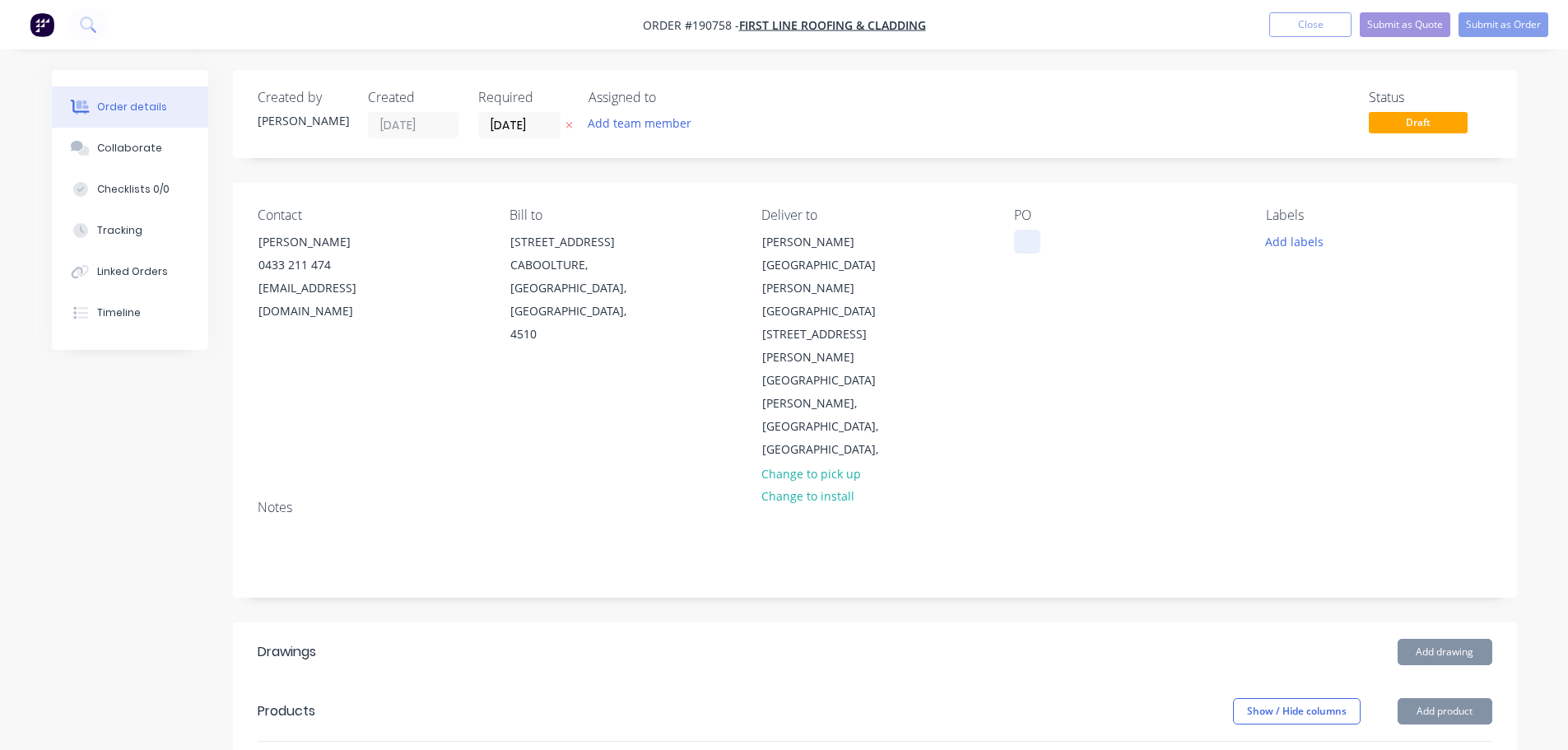
click at [1036, 238] on div at bounding box center [1027, 242] width 27 height 24
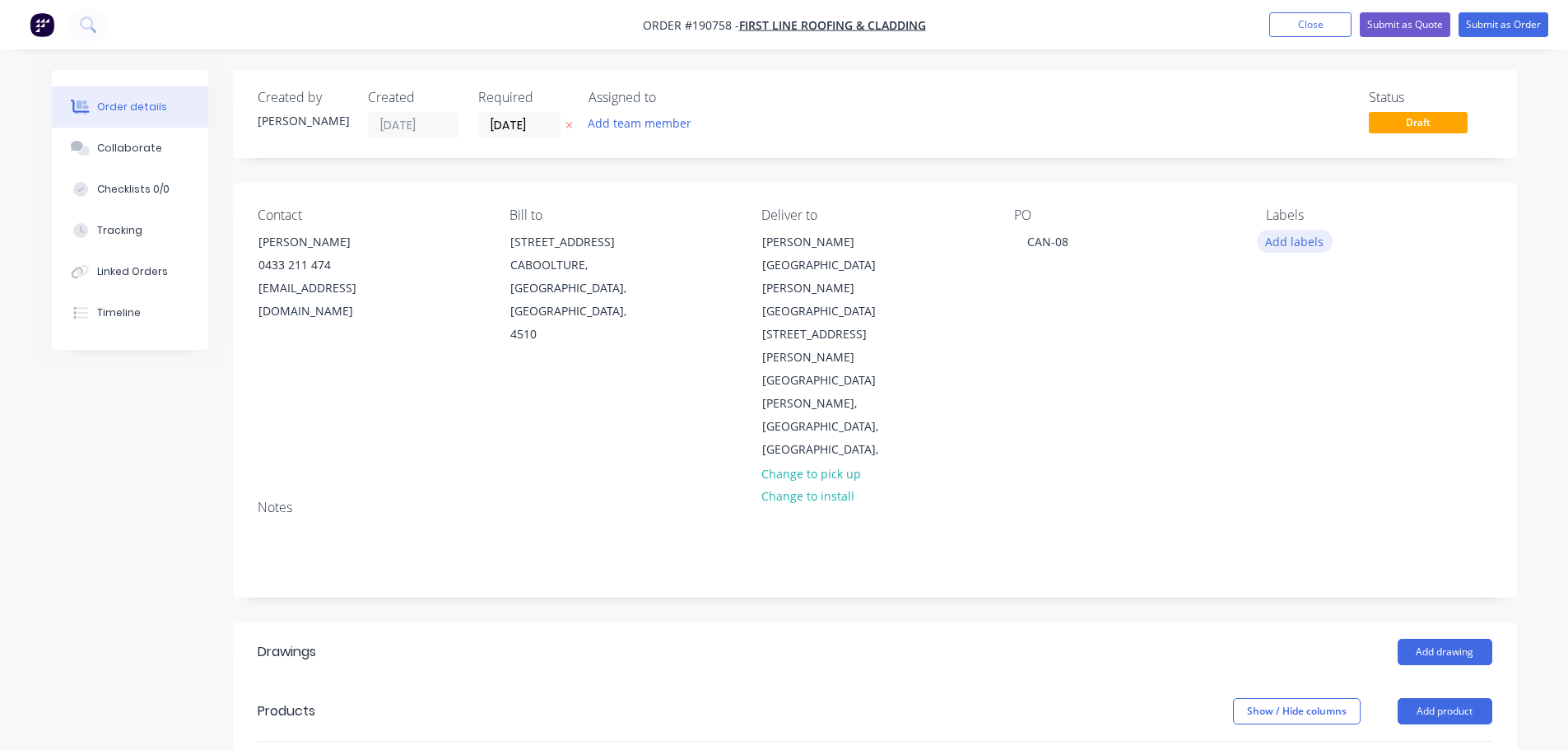
click at [1266, 243] on button "Add labels" at bounding box center [1294, 241] width 76 height 22
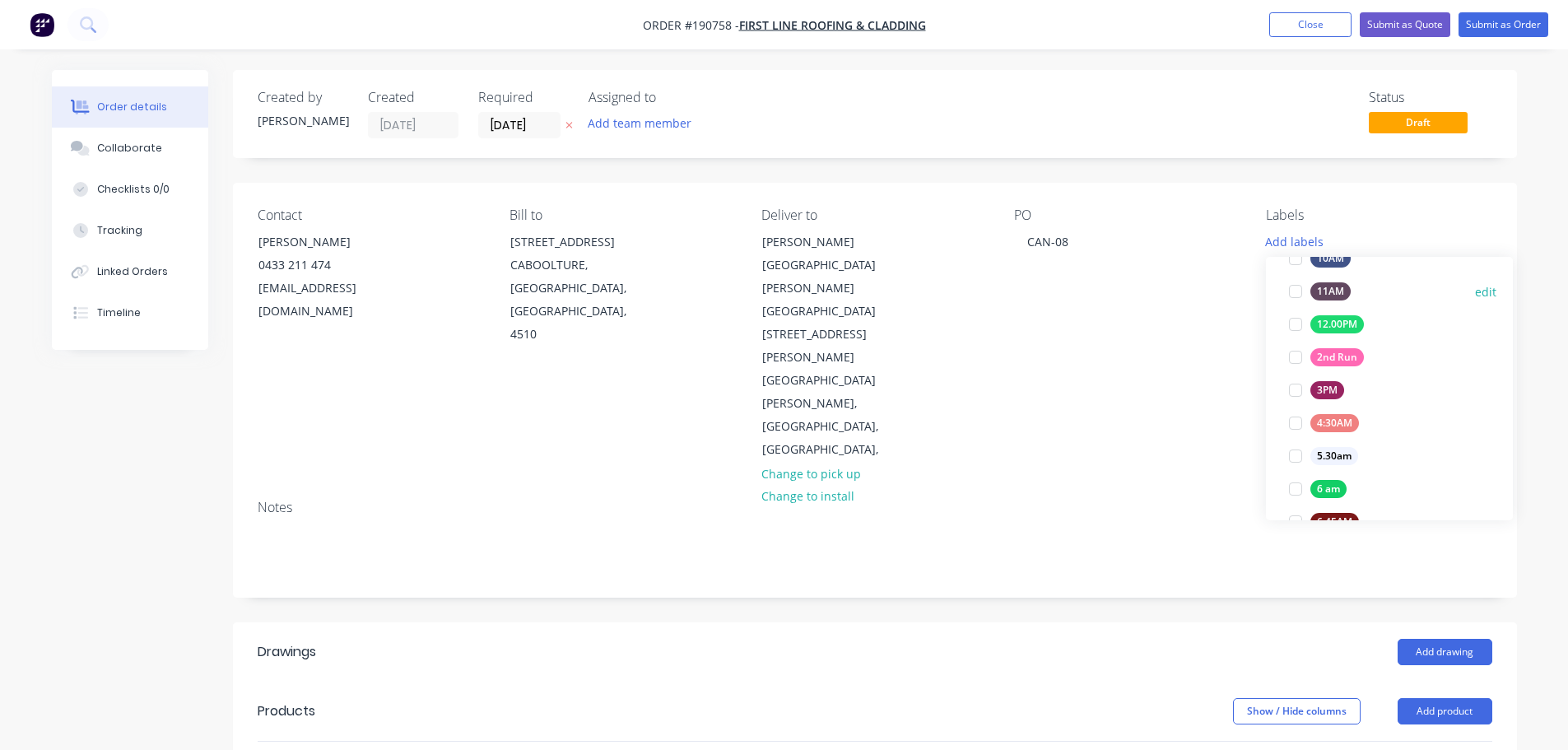
scroll to position [164, 0]
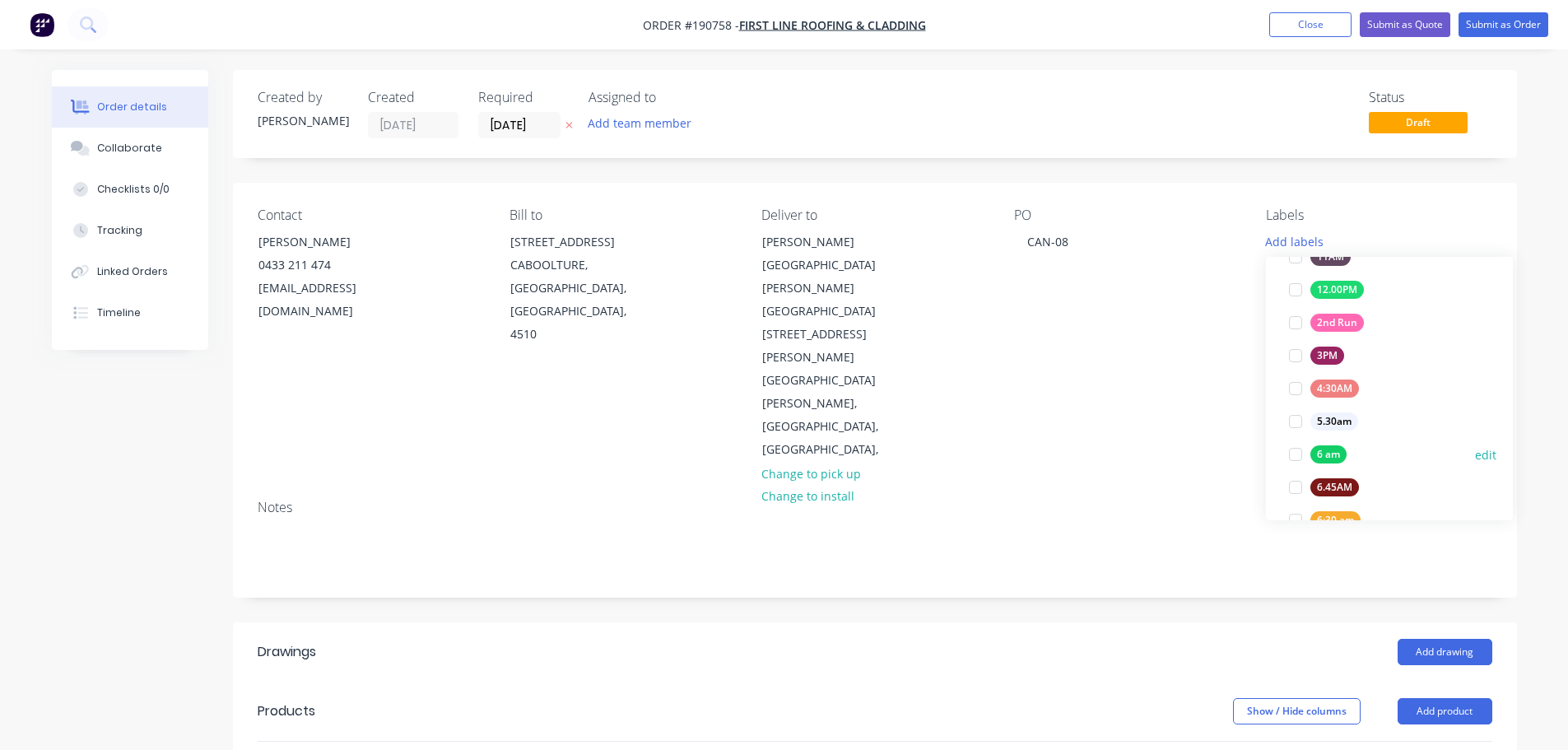
click at [1292, 458] on div at bounding box center [1296, 454] width 33 height 33
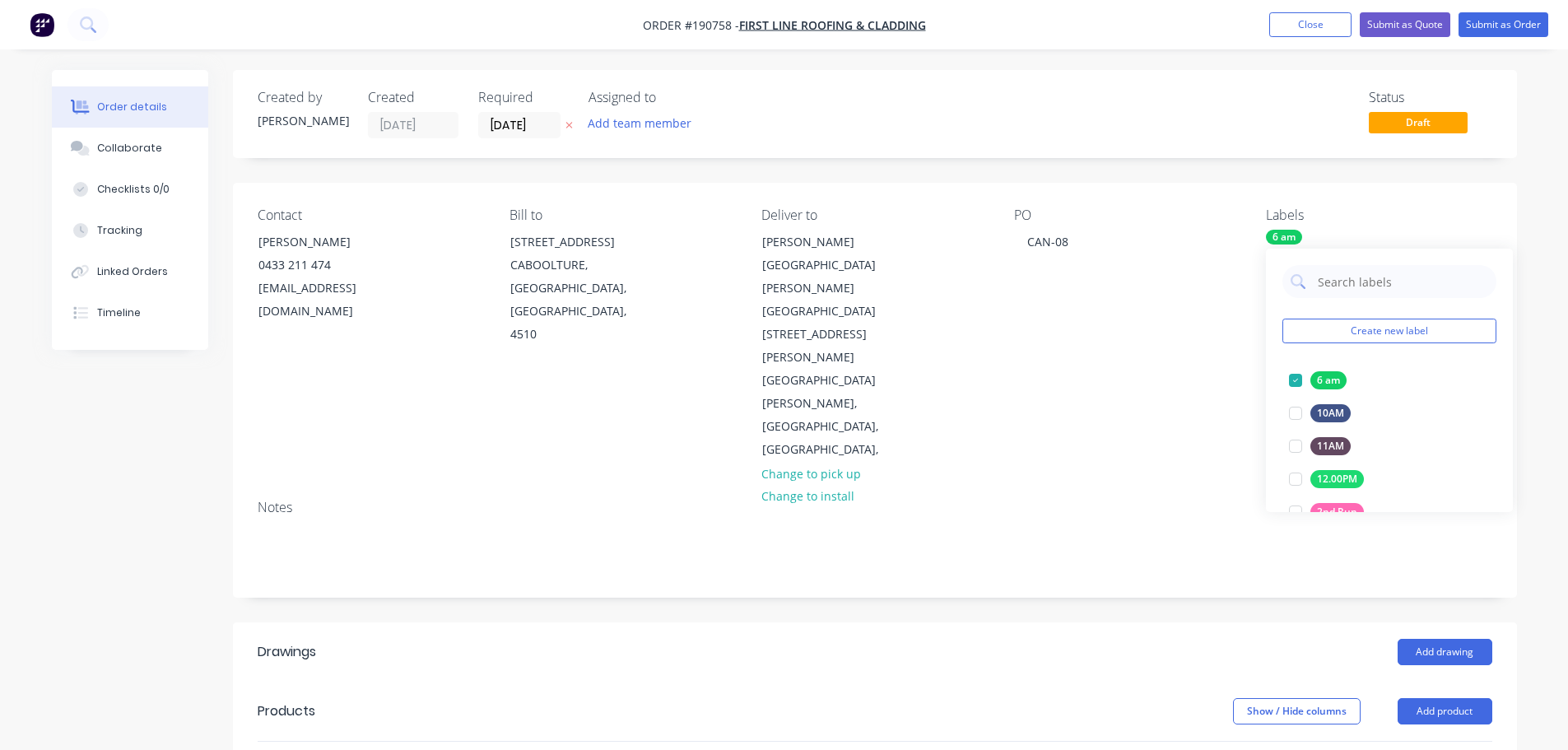
click at [1178, 623] on header "Drawings Add drawing" at bounding box center [875, 652] width 1284 height 59
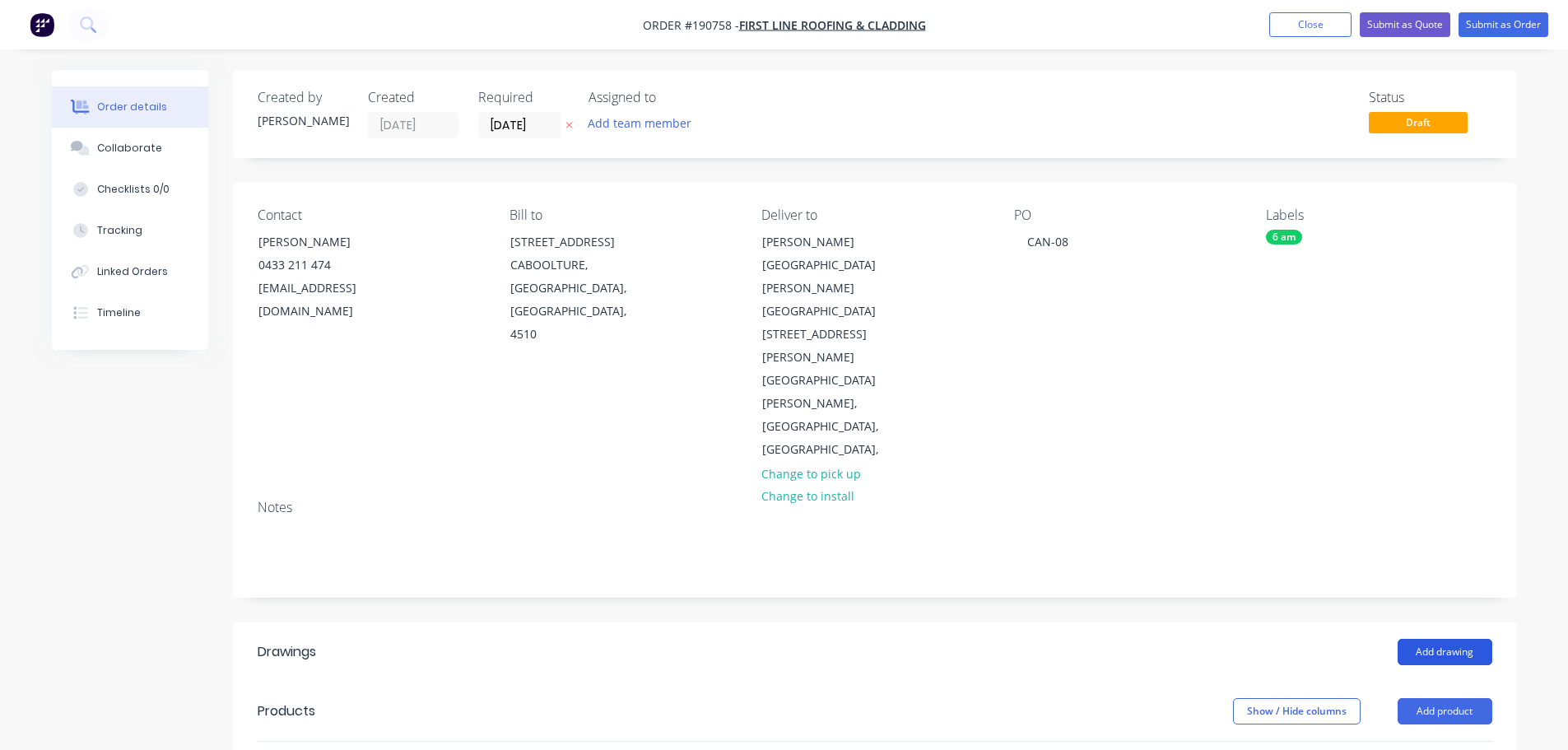
click at [1473, 639] on button "Add drawing" at bounding box center [1444, 652] width 95 height 27
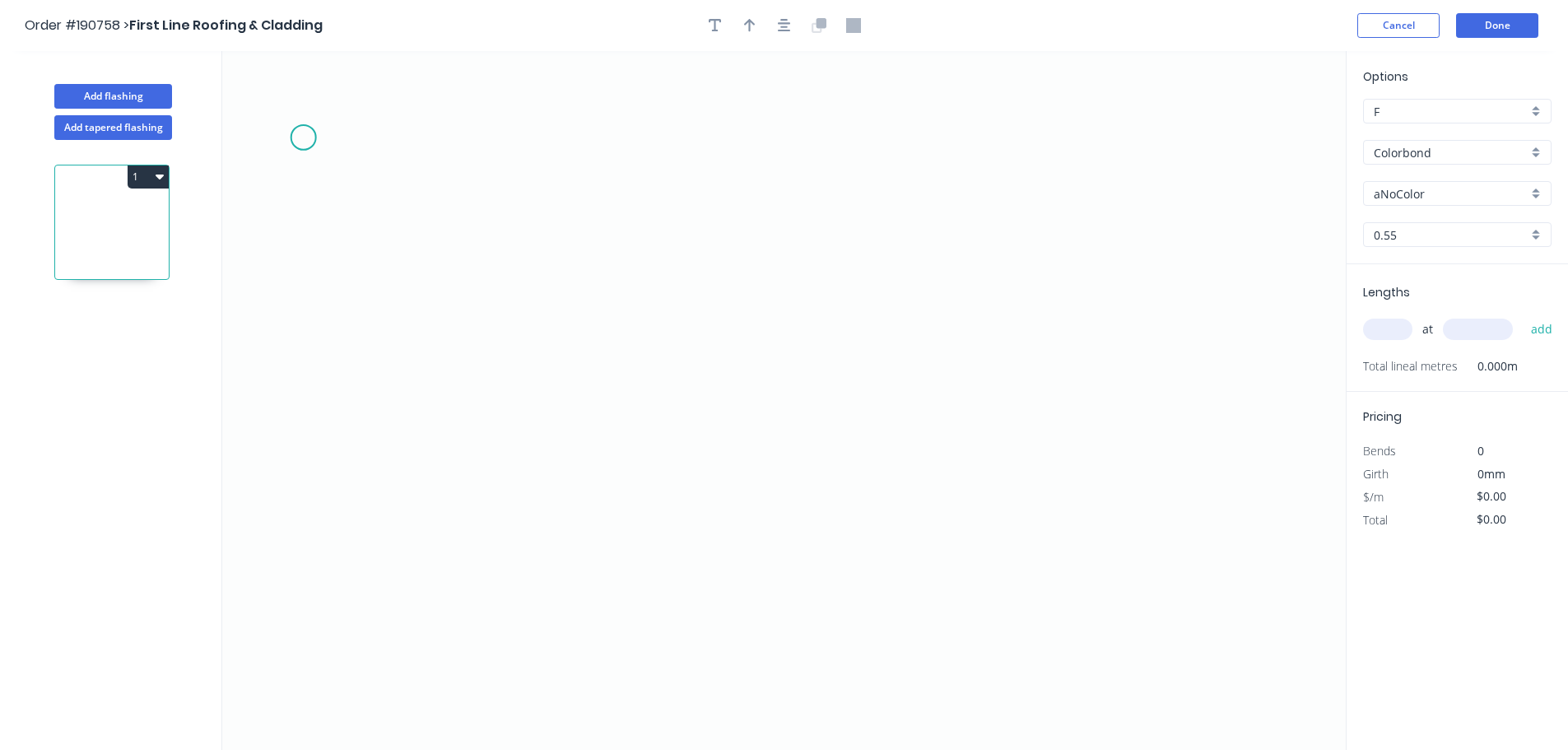
click at [303, 140] on icon "0" at bounding box center [784, 400] width 1123 height 699
click at [305, 528] on icon "0" at bounding box center [784, 400] width 1123 height 699
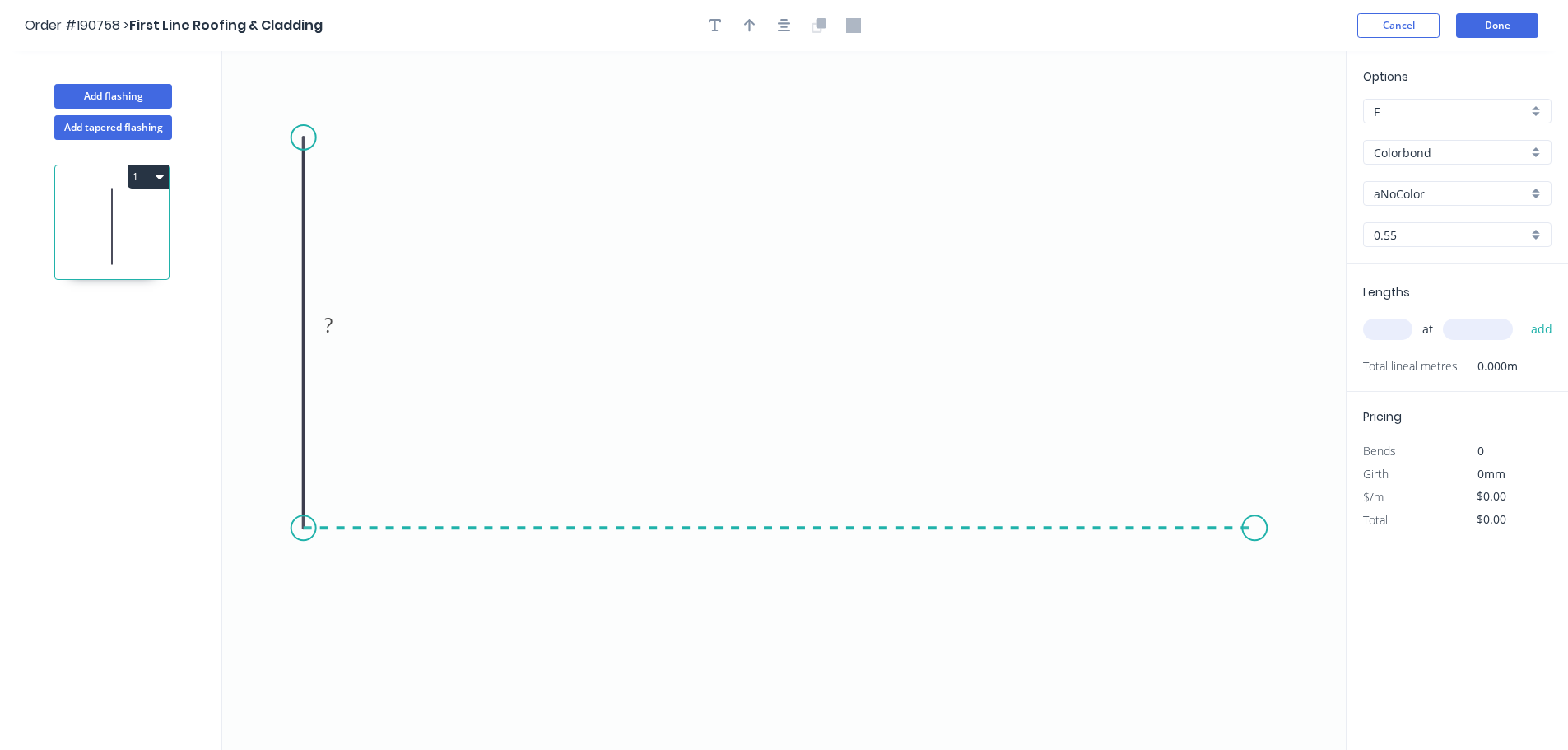
click at [1255, 574] on icon "0 ?" at bounding box center [784, 400] width 1123 height 699
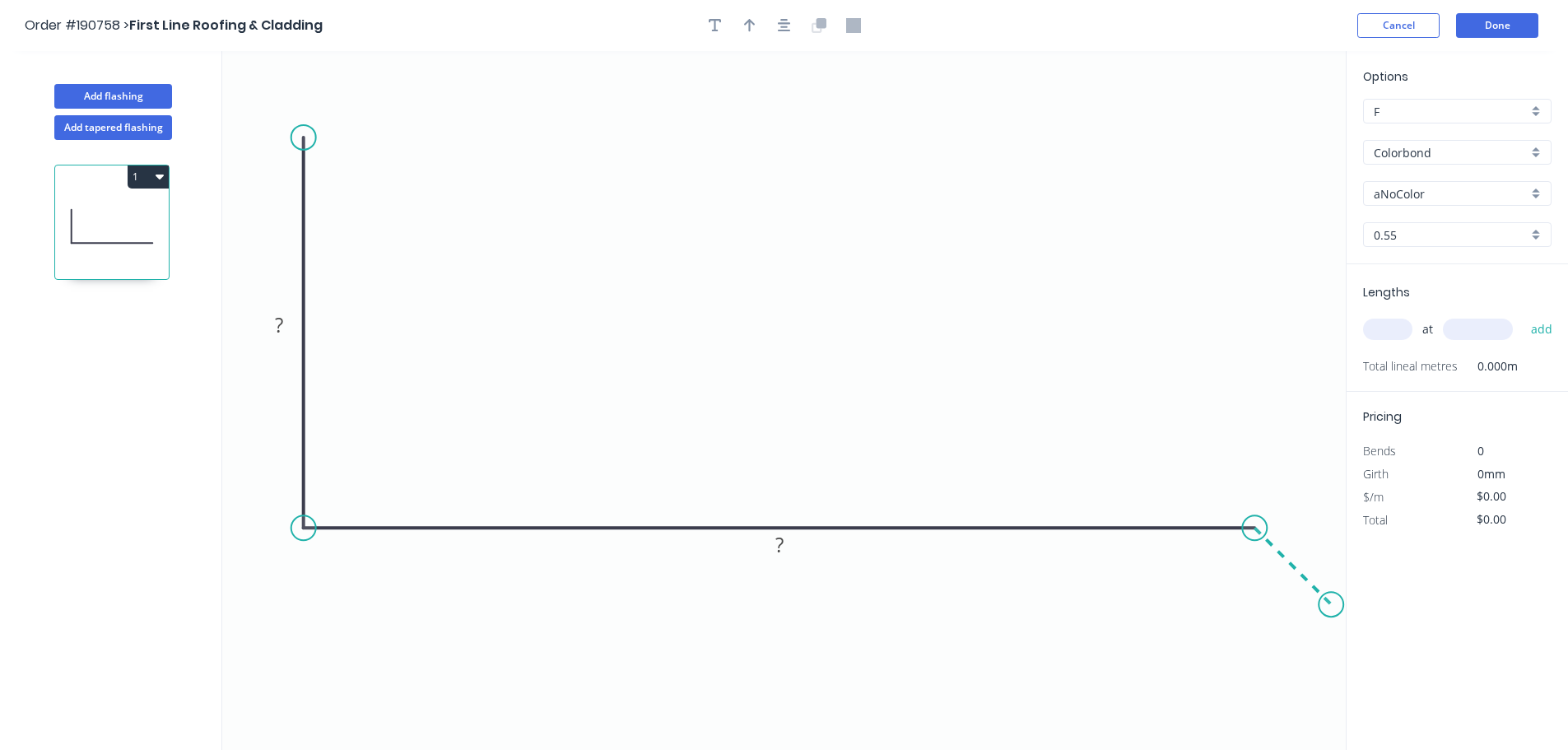
click at [1331, 615] on icon "0 ? ?" at bounding box center [784, 400] width 1123 height 699
click at [289, 326] on rect at bounding box center [279, 326] width 33 height 23
click at [789, 31] on icon "button" at bounding box center [784, 26] width 13 height 13
type input "$12.62"
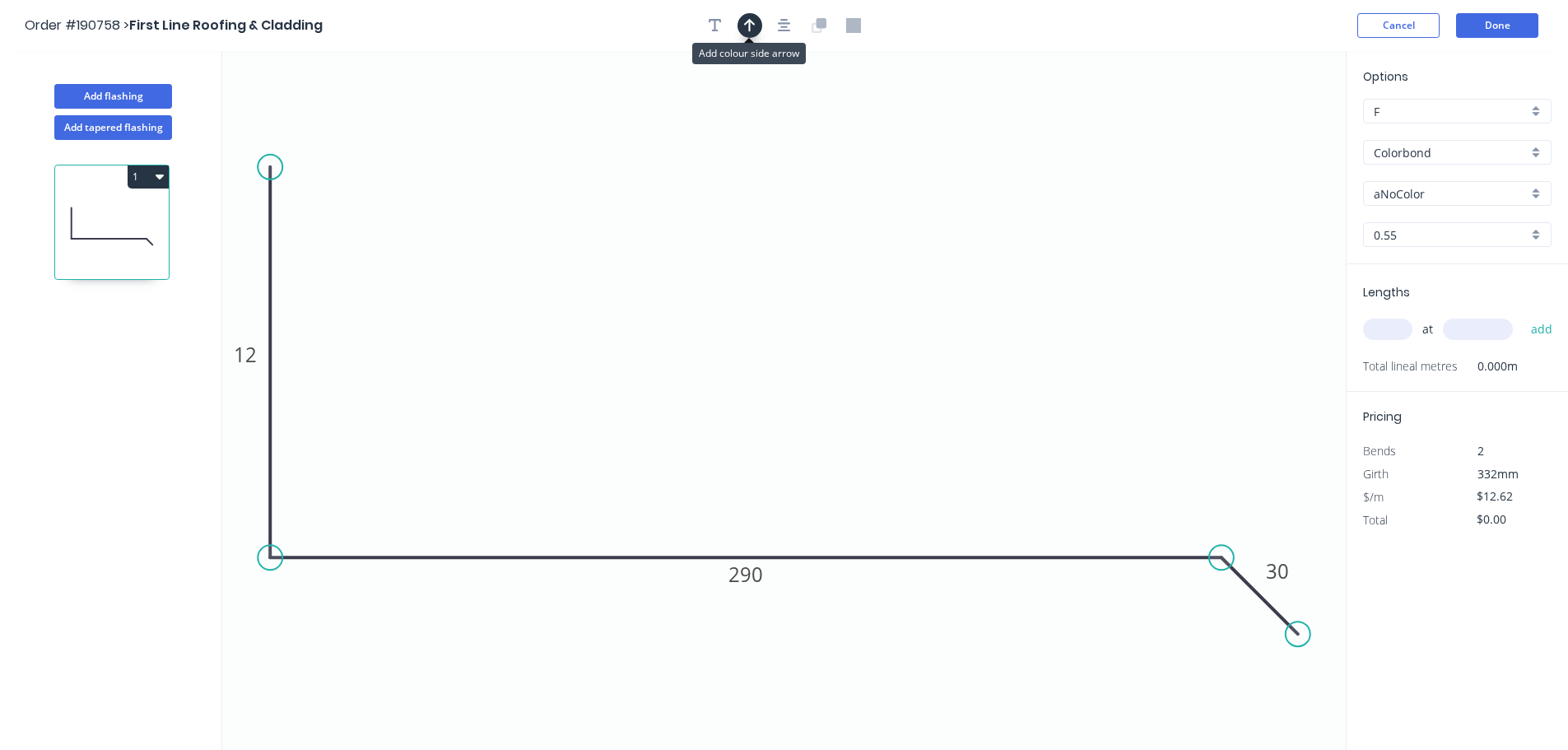
click at [756, 33] on button "button" at bounding box center [750, 26] width 25 height 25
drag, startPoint x: 1004, startPoint y: 149, endPoint x: 738, endPoint y: 142, distance: 266.1
click at [738, 142] on icon at bounding box center [738, 122] width 15 height 52
click at [1444, 205] on div "aNoColor" at bounding box center [1457, 194] width 188 height 25
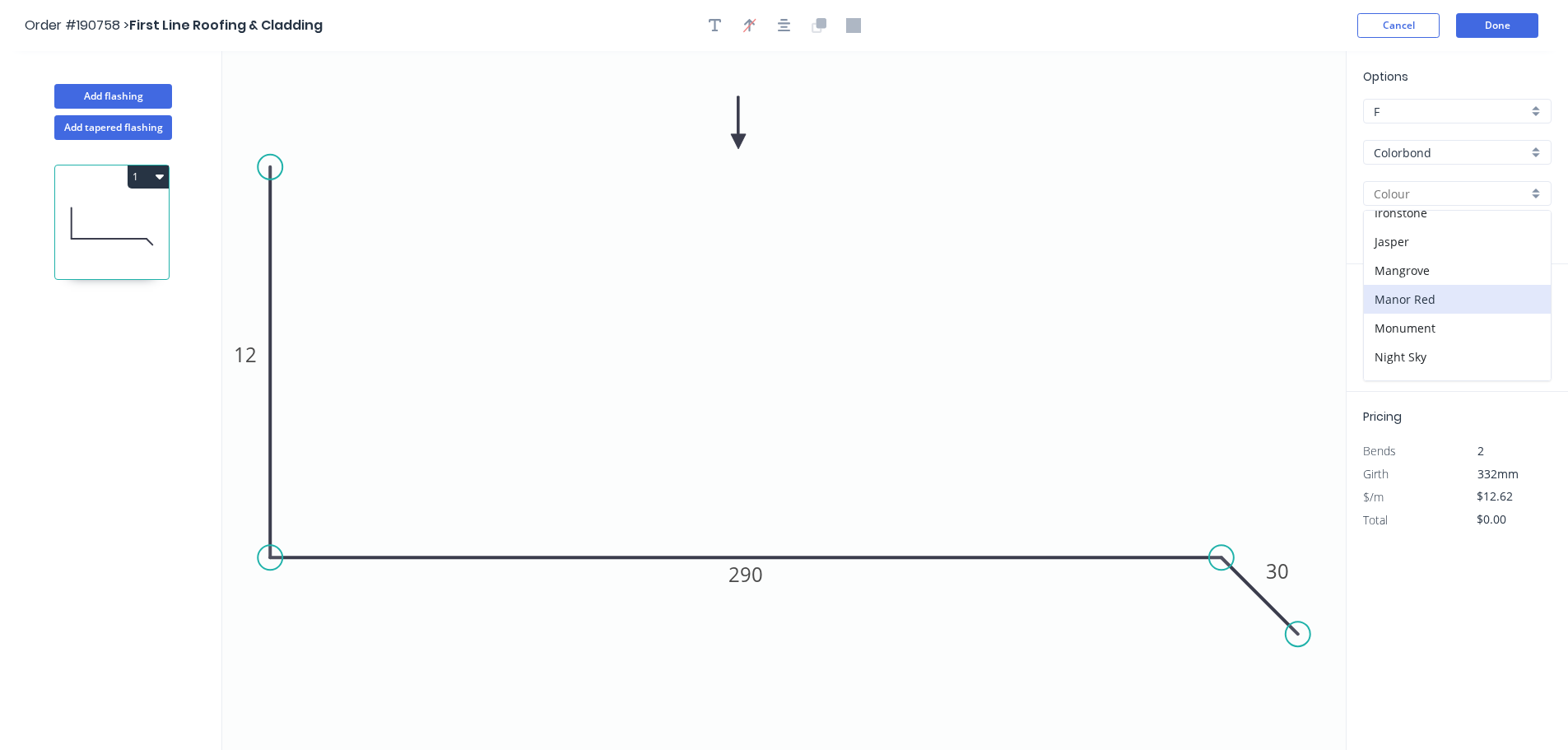
scroll to position [330, 0]
click at [1428, 308] on div "Monument" at bounding box center [1457, 299] width 187 height 29
type input "Monument"
click at [1393, 331] on input "text" at bounding box center [1387, 330] width 49 height 22
type input "2"
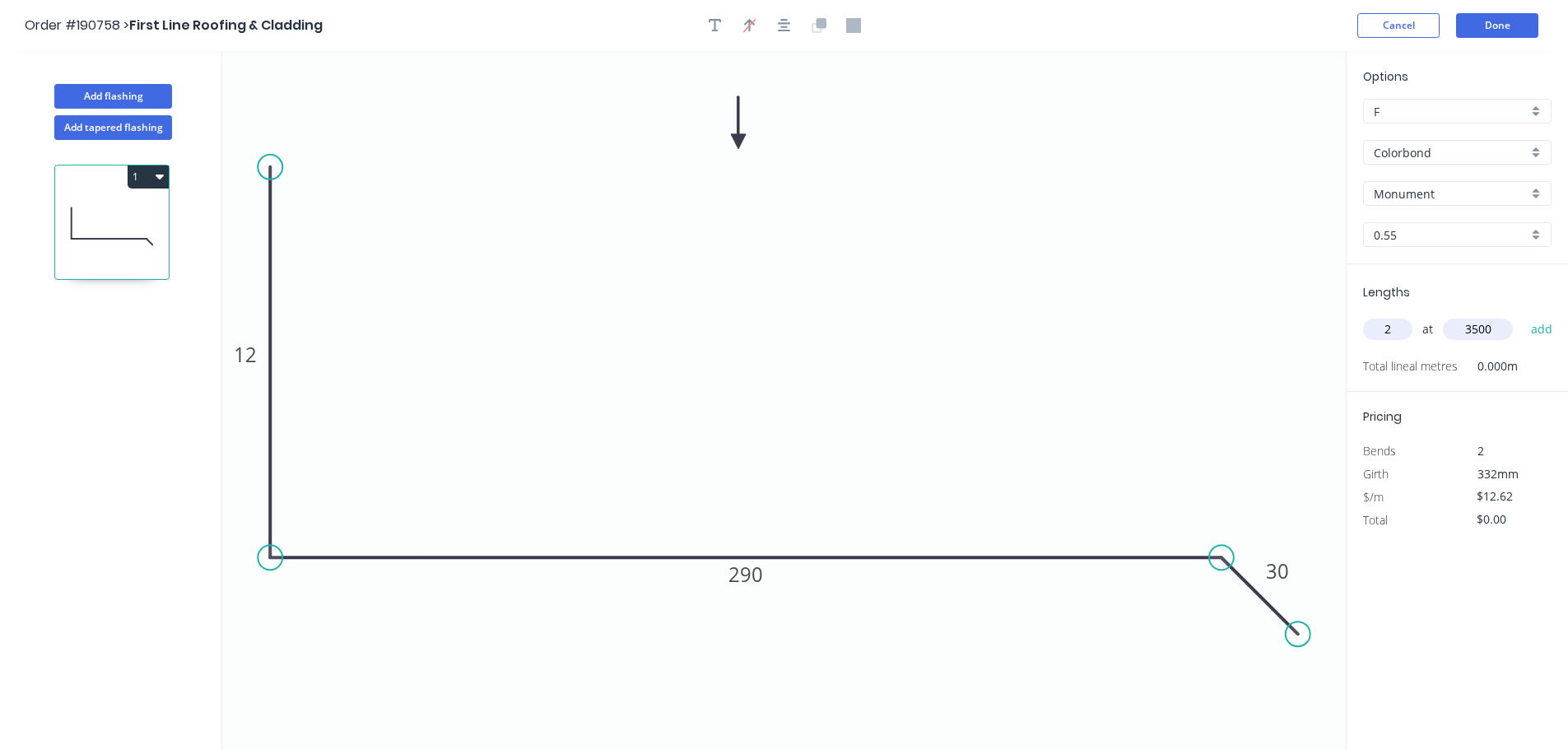
type input "3500"
click at [1522, 316] on button "add" at bounding box center [1541, 330] width 39 height 28
type input "$88.34"
type input "2"
type input "5000"
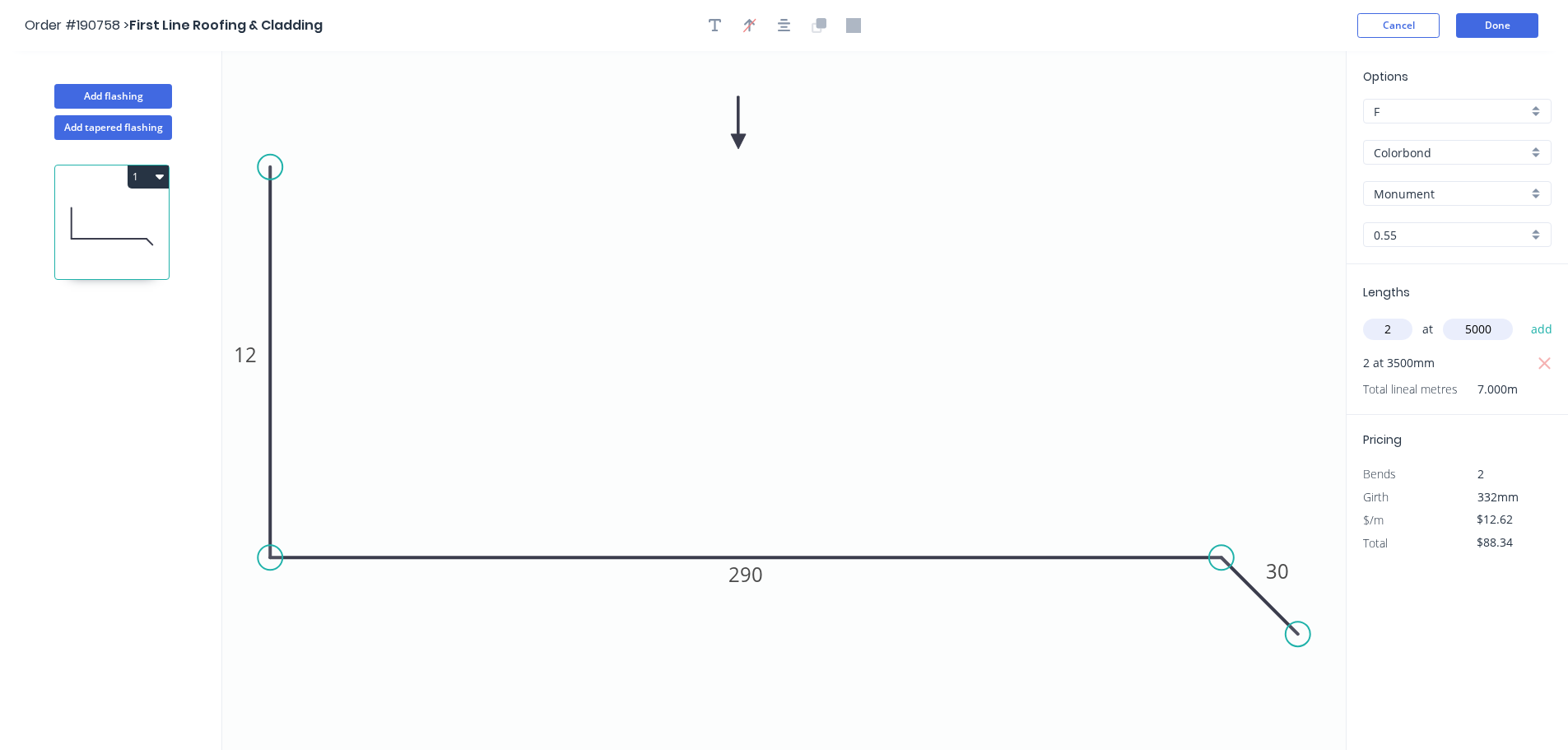
click at [1522, 316] on button "add" at bounding box center [1541, 330] width 39 height 28
type input "$214.54"
click at [140, 101] on button "Add flashing" at bounding box center [113, 96] width 118 height 25
type input "$0.00"
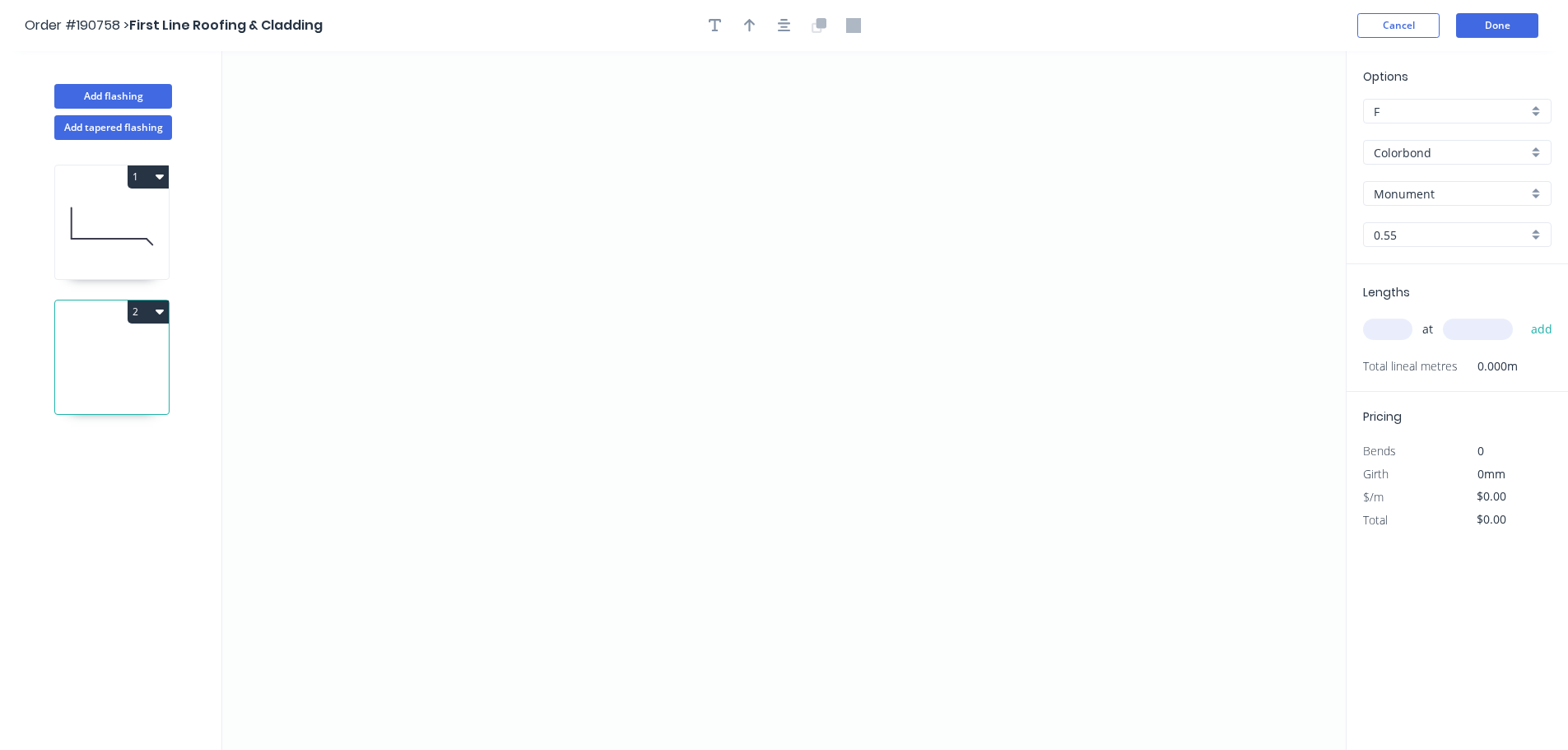
click at [137, 312] on button "2" at bounding box center [149, 312] width 42 height 23
click at [108, 379] on div "Delete" at bounding box center [90, 385] width 127 height 24
type input "$12.62"
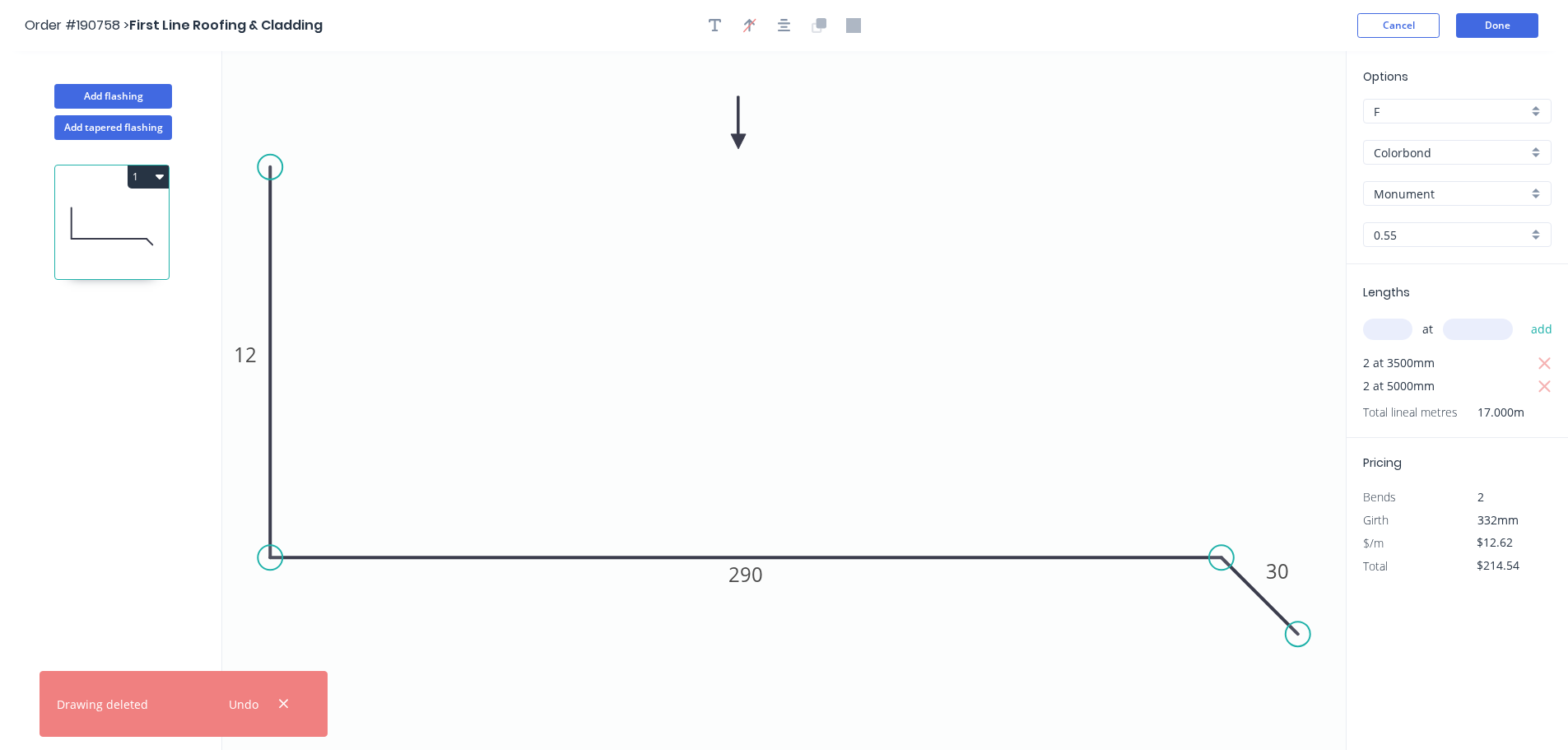
click at [150, 175] on button "1" at bounding box center [149, 177] width 42 height 23
click at [108, 215] on div "Duplicate" at bounding box center [90, 218] width 127 height 24
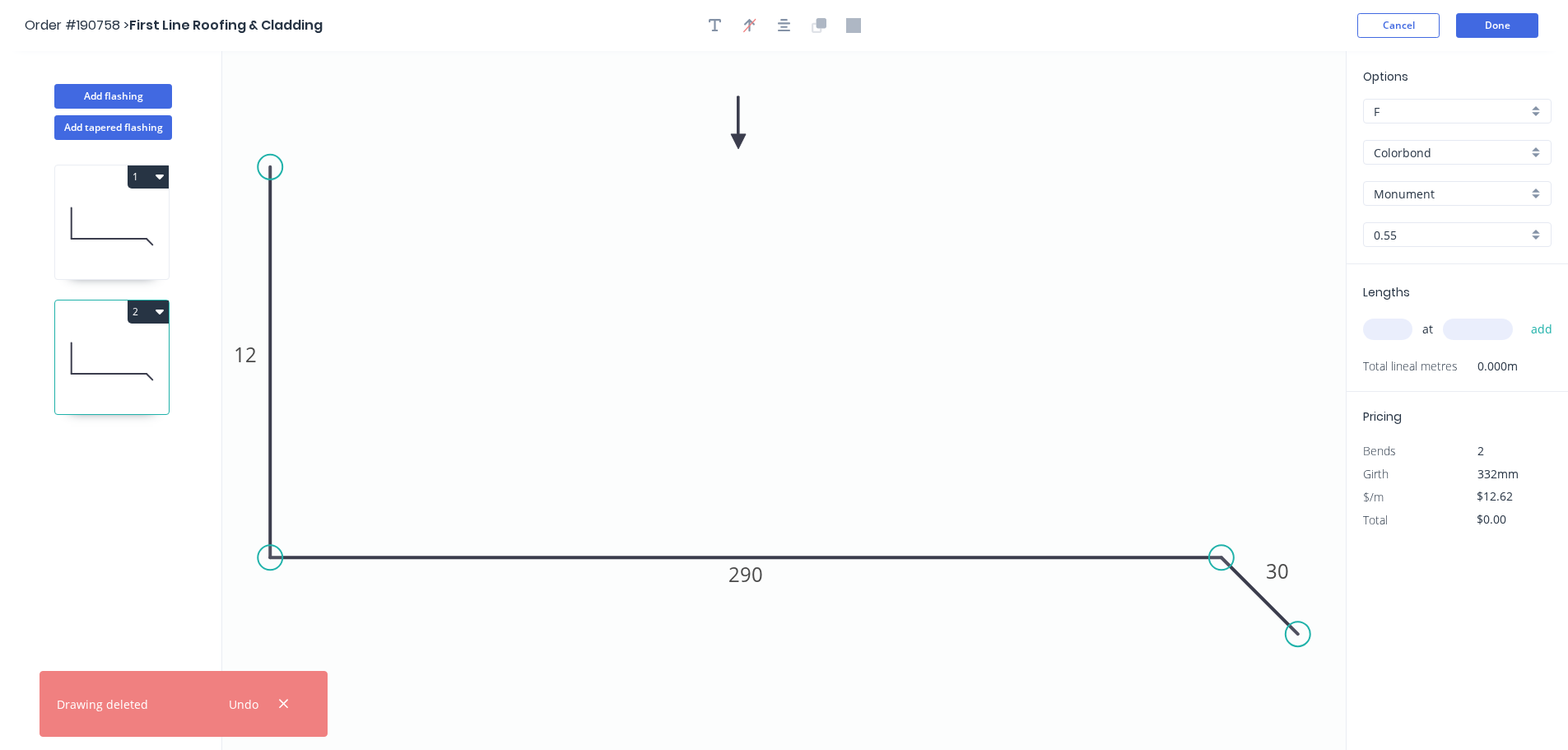
click at [112, 243] on icon at bounding box center [111, 226] width 114 height 105
type input "$214.54"
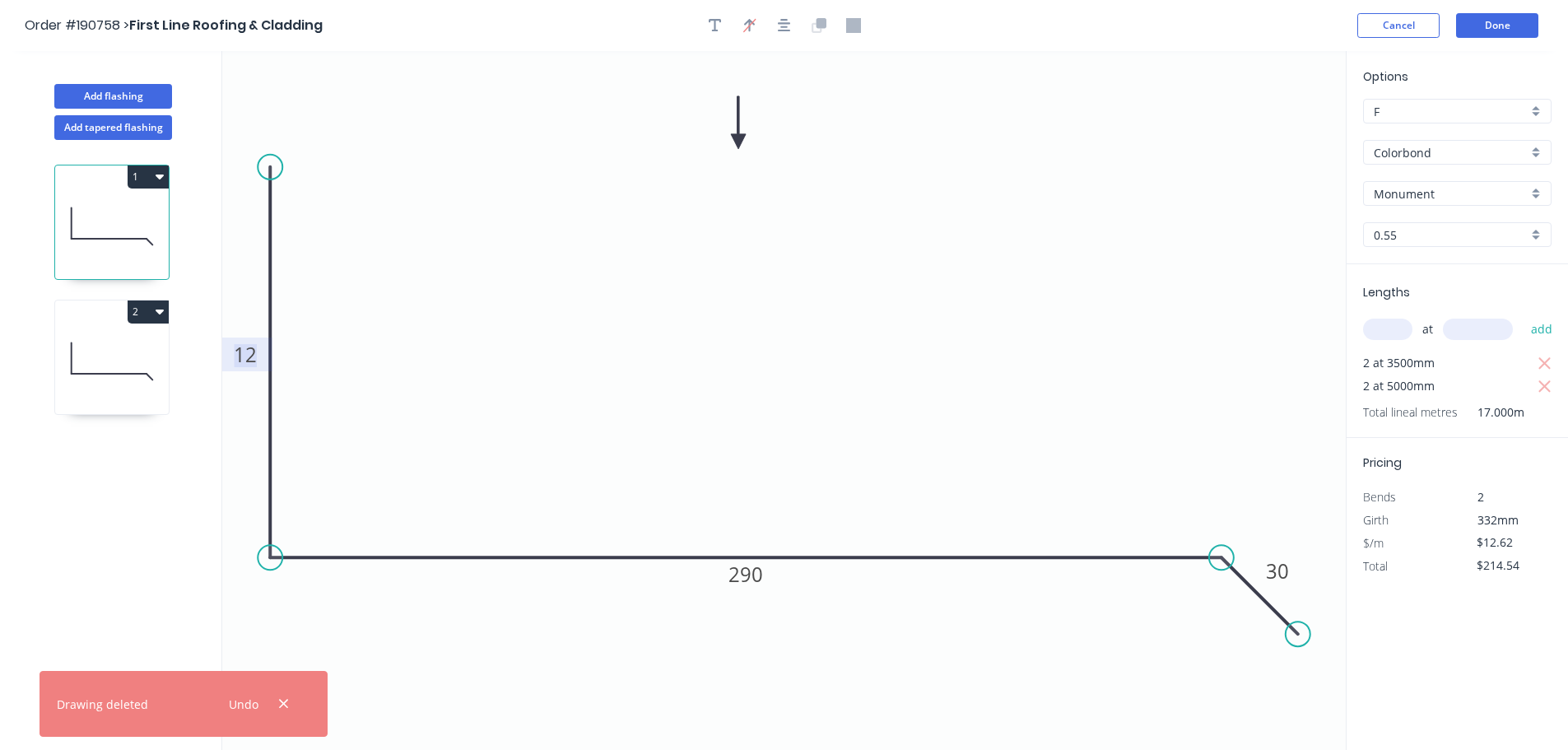
click at [256, 364] on tspan "12" at bounding box center [246, 354] width 23 height 27
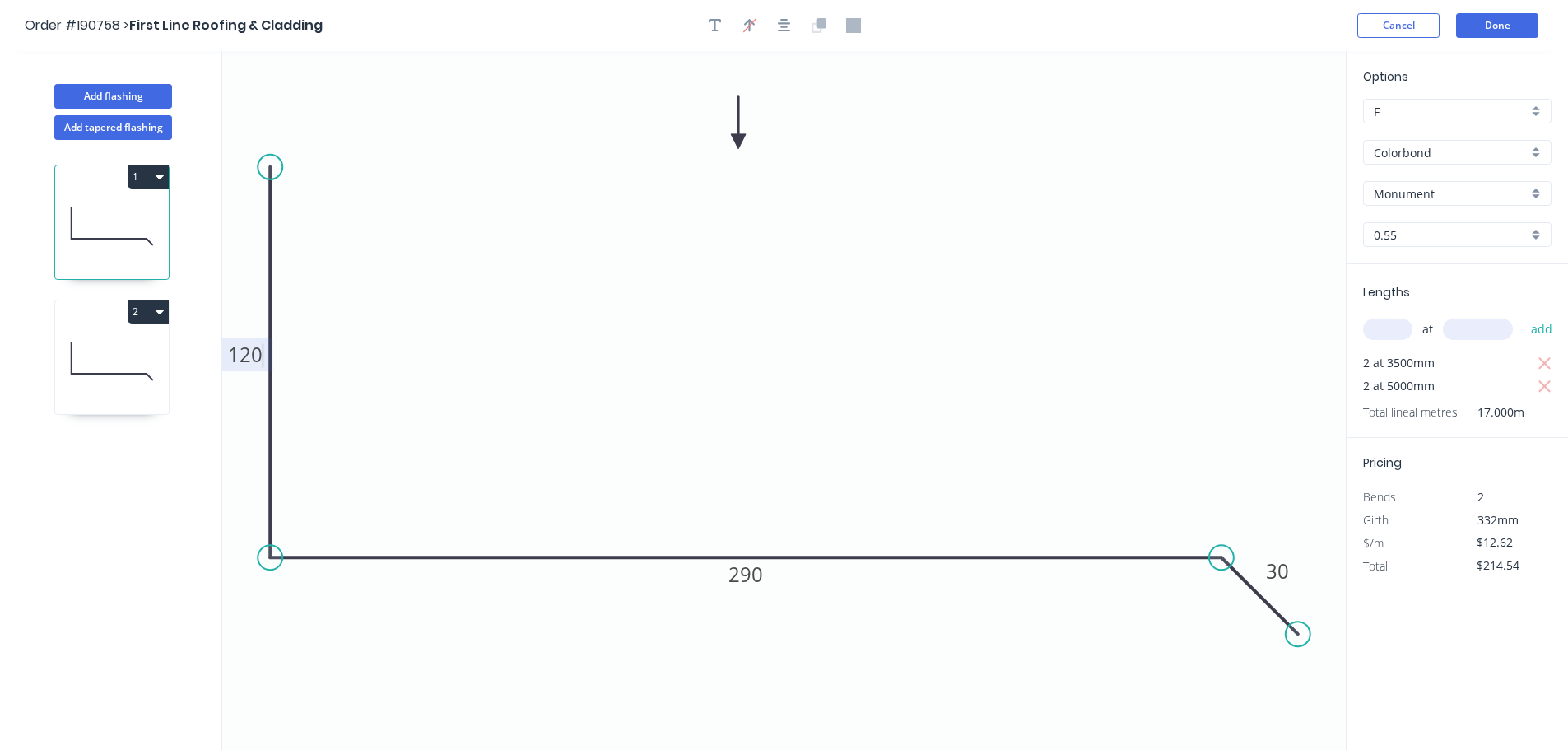
type input "$14.69"
type input "$249.73"
click at [76, 362] on icon at bounding box center [111, 361] width 114 height 105
type input "$12.62"
type input "$0.00"
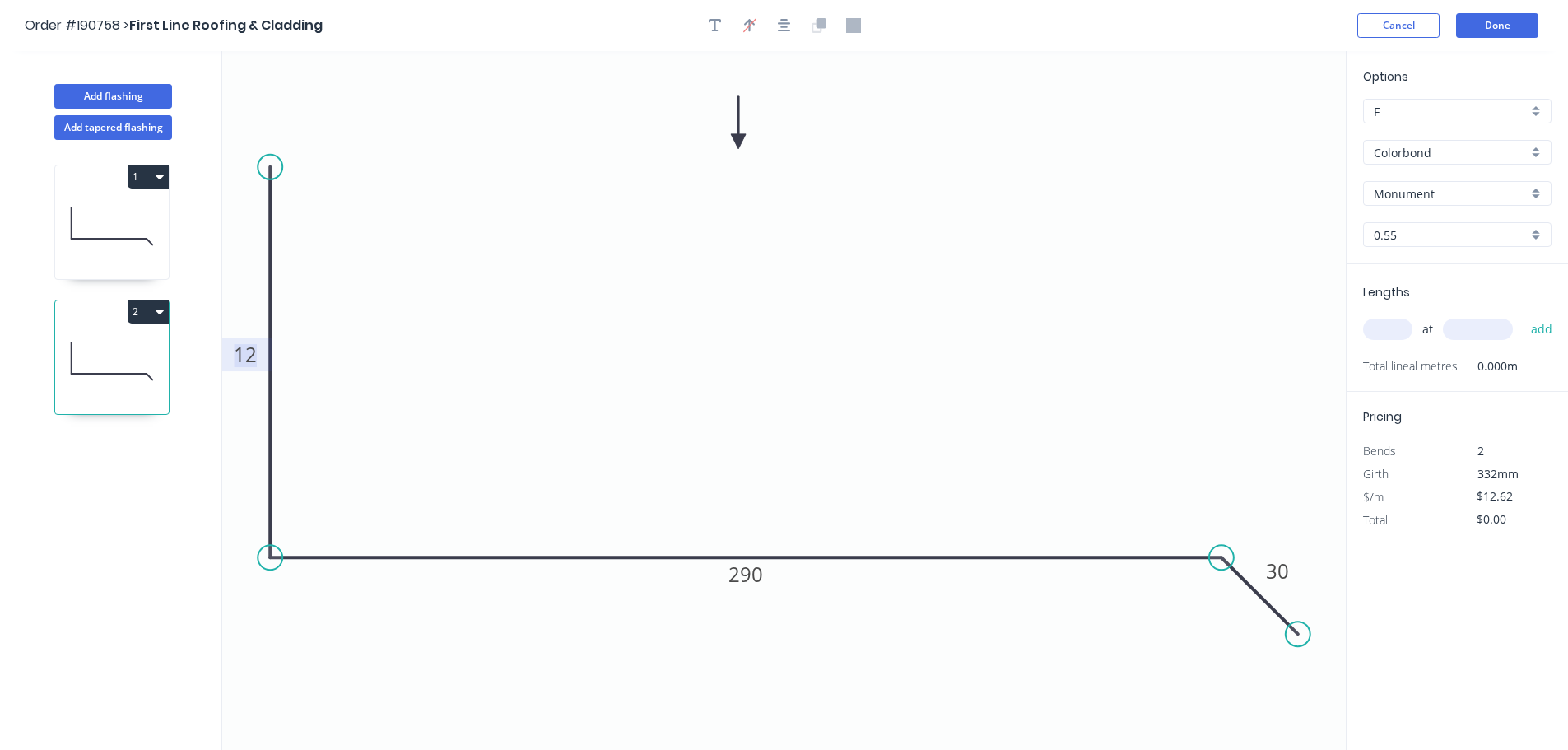
click at [248, 361] on tspan "12" at bounding box center [246, 354] width 23 height 27
drag, startPoint x: 262, startPoint y: 184, endPoint x: 334, endPoint y: 185, distance: 72.0
click at [262, 187] on circle at bounding box center [270, 184] width 25 height 25
click at [772, 37] on div at bounding box center [784, 26] width 173 height 25
click at [791, 29] on button "button" at bounding box center [784, 26] width 25 height 25
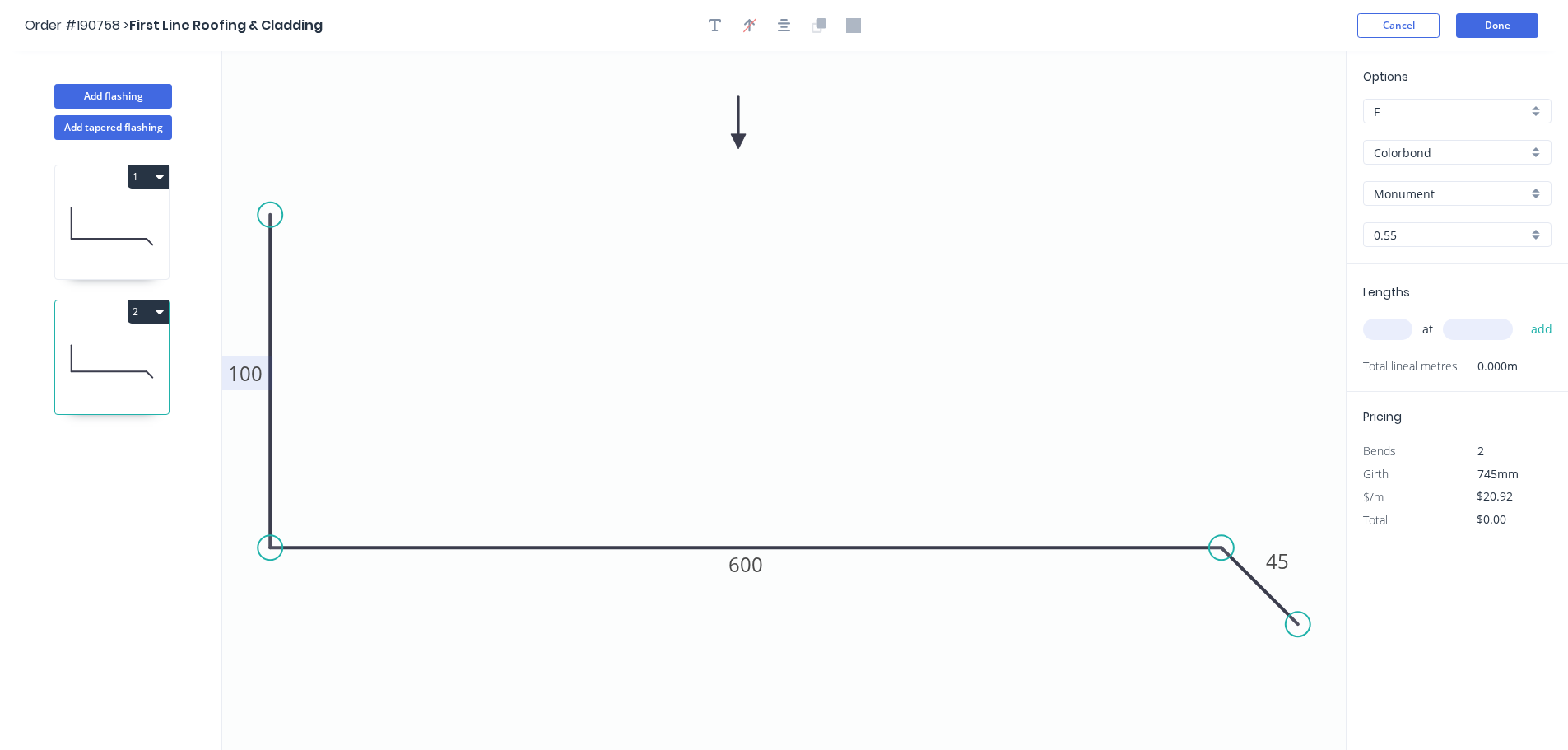
click at [268, 215] on circle at bounding box center [270, 215] width 25 height 25
click at [120, 213] on icon at bounding box center [111, 226] width 114 height 105
type input "$14.69"
type input "$249.73"
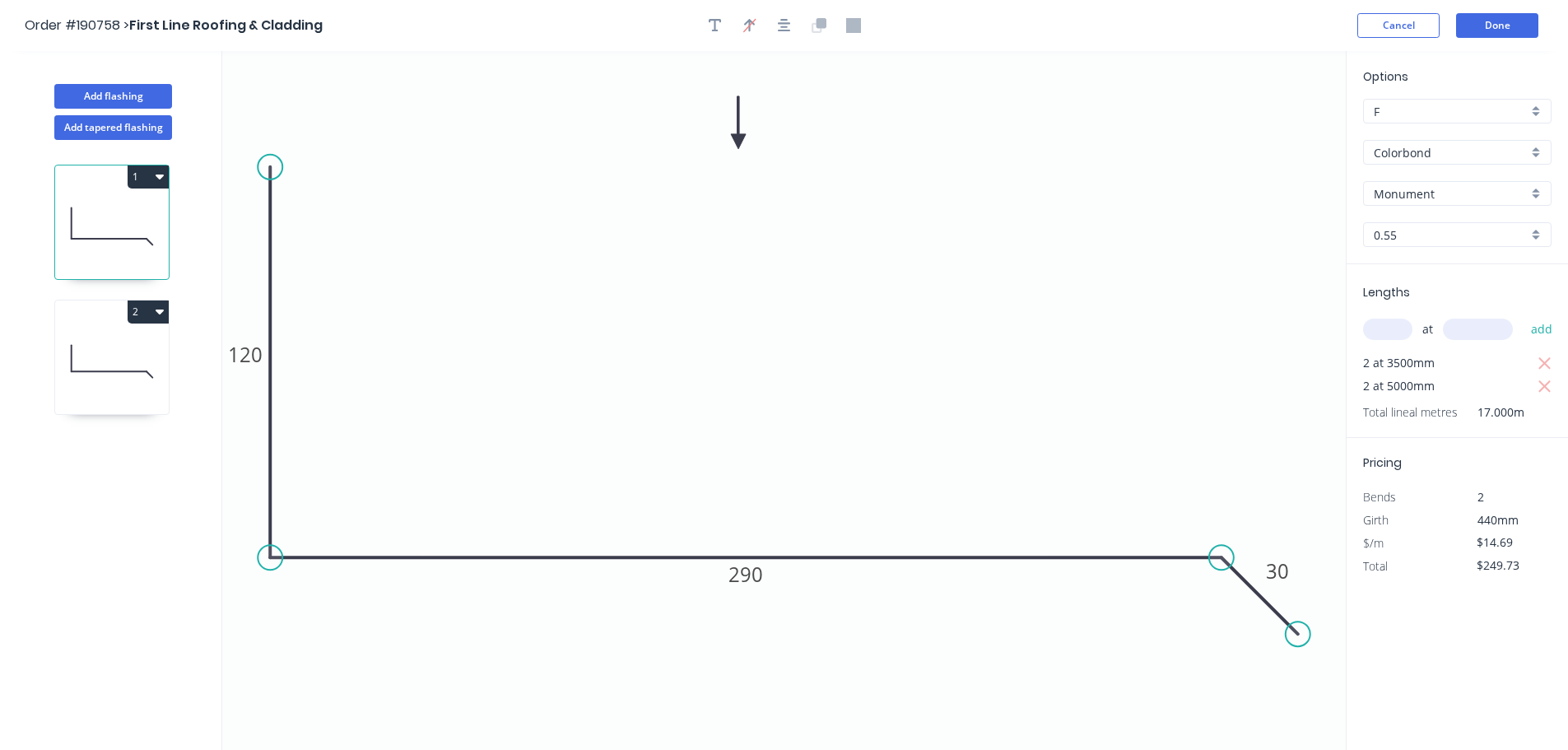
click at [108, 375] on icon at bounding box center [111, 361] width 114 height 105
type input "$20.92"
type input "$0.00"
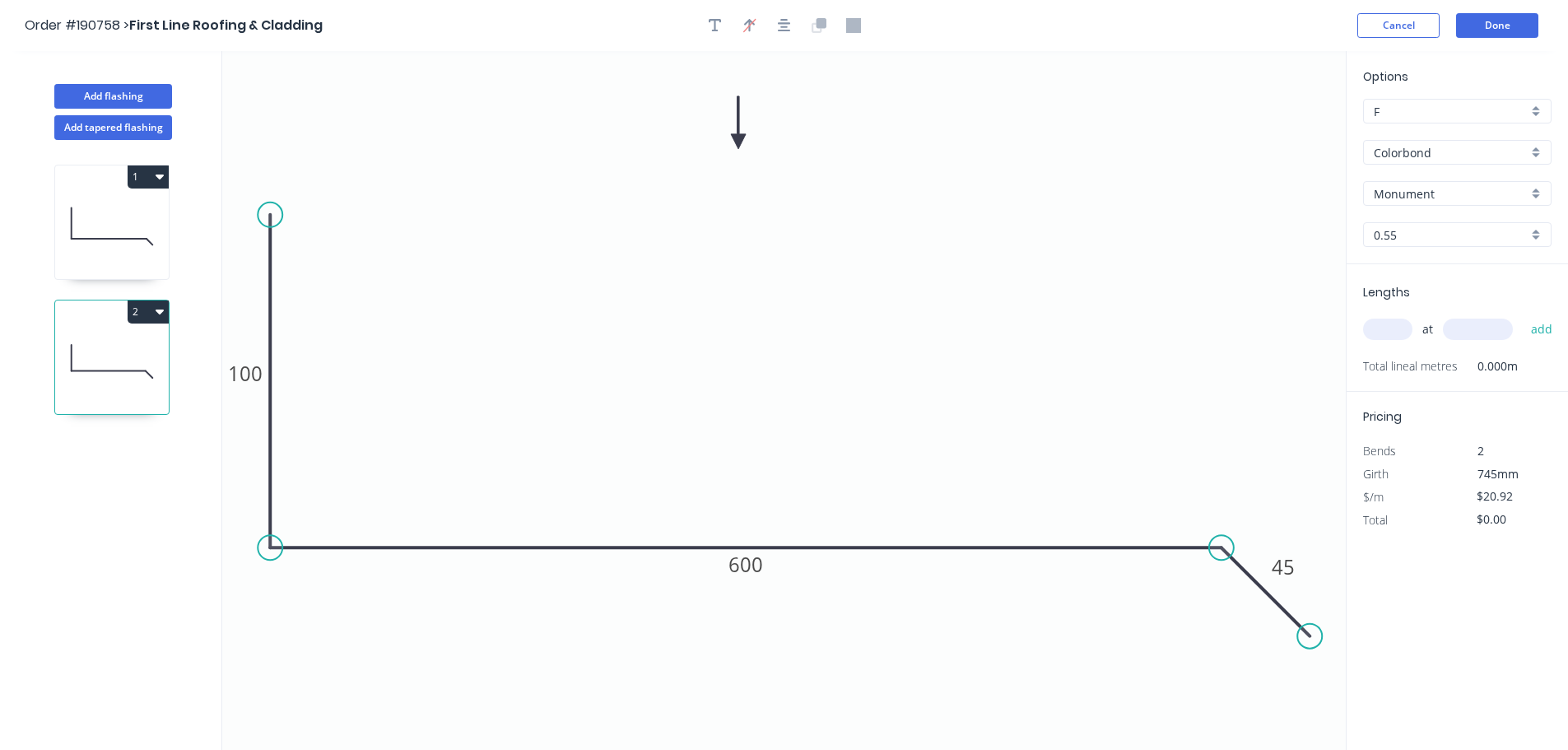
drag, startPoint x: 1305, startPoint y: 623, endPoint x: 1310, endPoint y: 637, distance: 14.9
click at [1310, 637] on circle at bounding box center [1309, 636] width 25 height 25
click at [1397, 203] on div "Monument" at bounding box center [1457, 194] width 188 height 25
click at [1448, 143] on div "Colorbond" at bounding box center [1457, 153] width 188 height 25
type input "Monument"
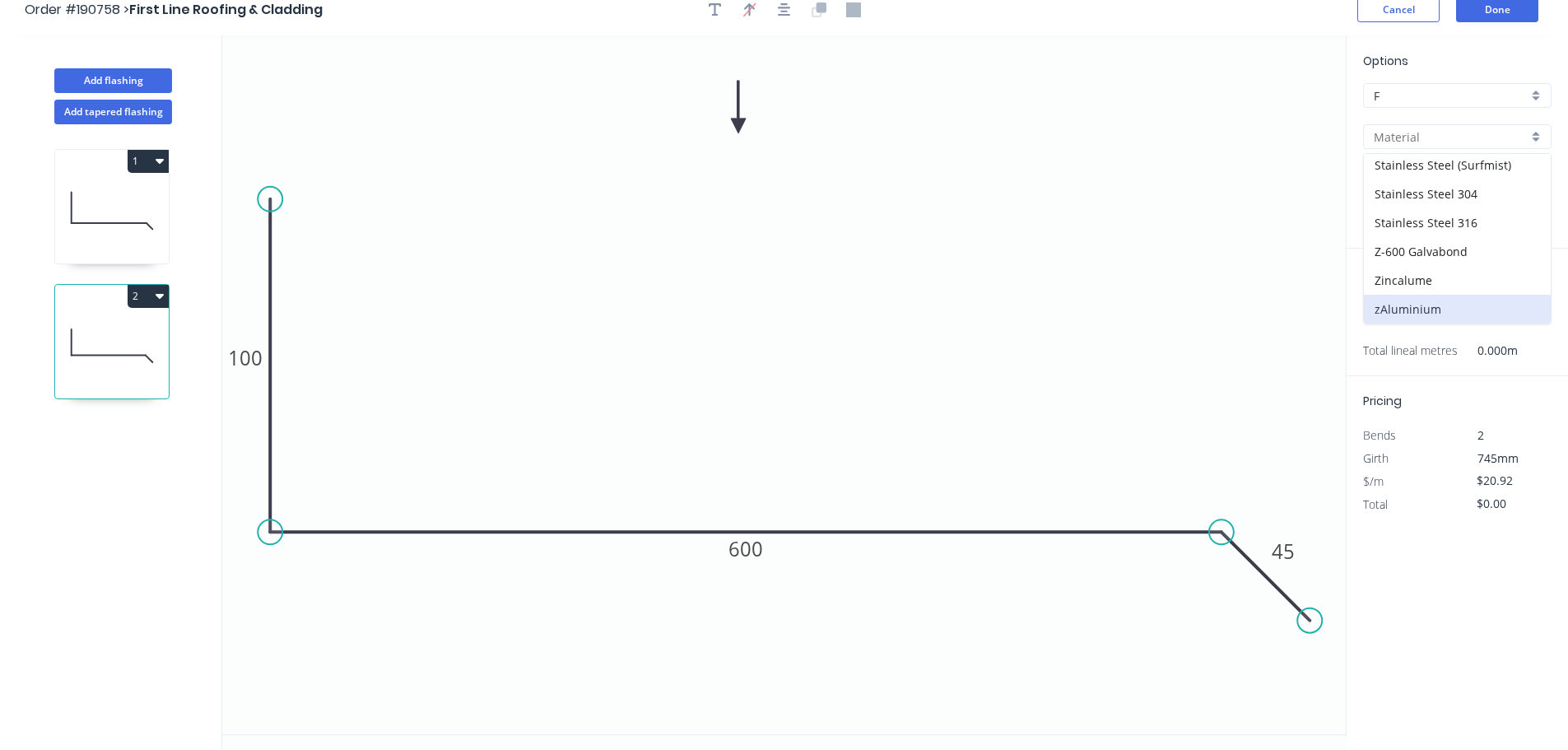
scroll to position [31, 0]
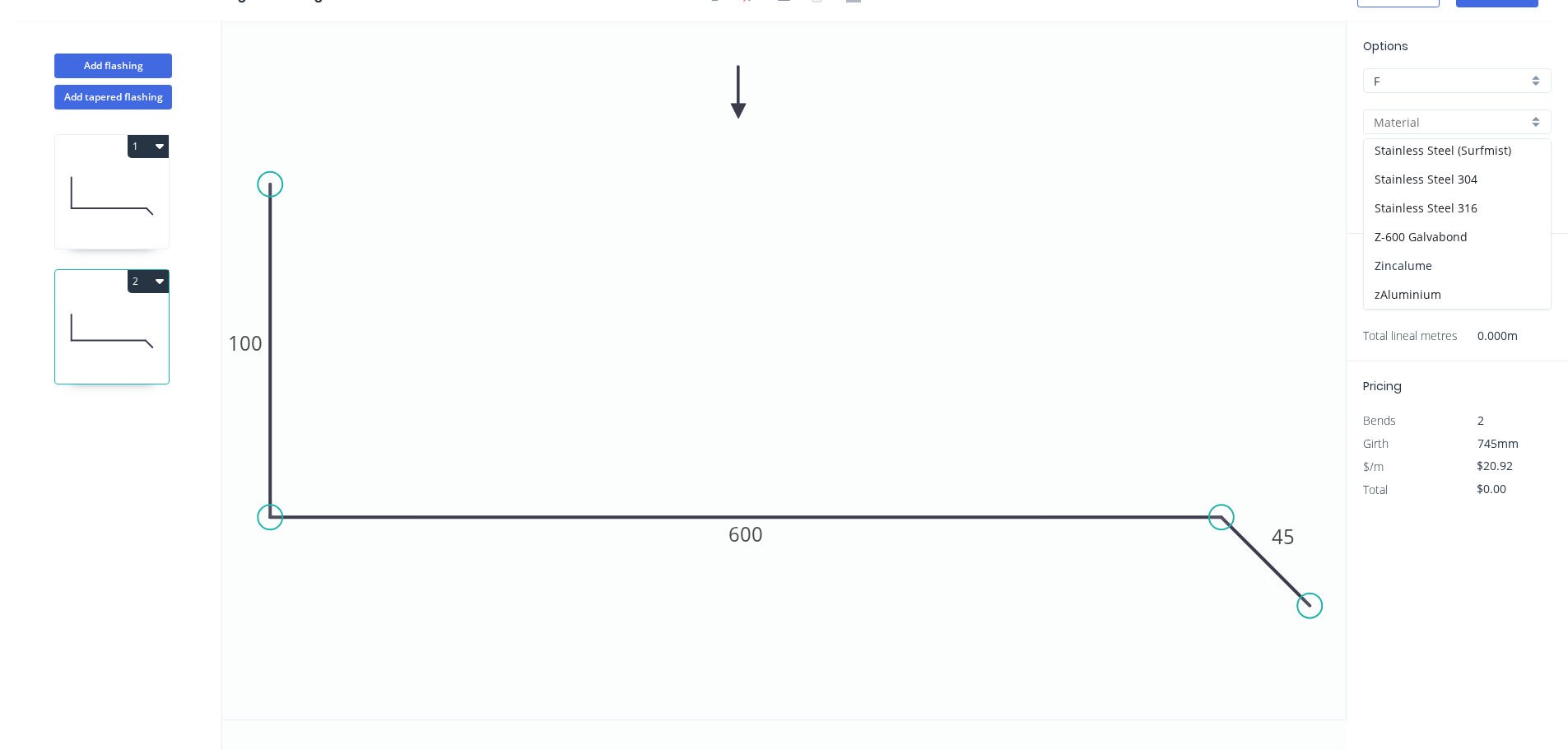
click at [1448, 276] on div "Zincalume" at bounding box center [1457, 265] width 187 height 29
type input "Zincalume"
type input "$18.92"
click at [1392, 300] on input "text" at bounding box center [1387, 299] width 49 height 22
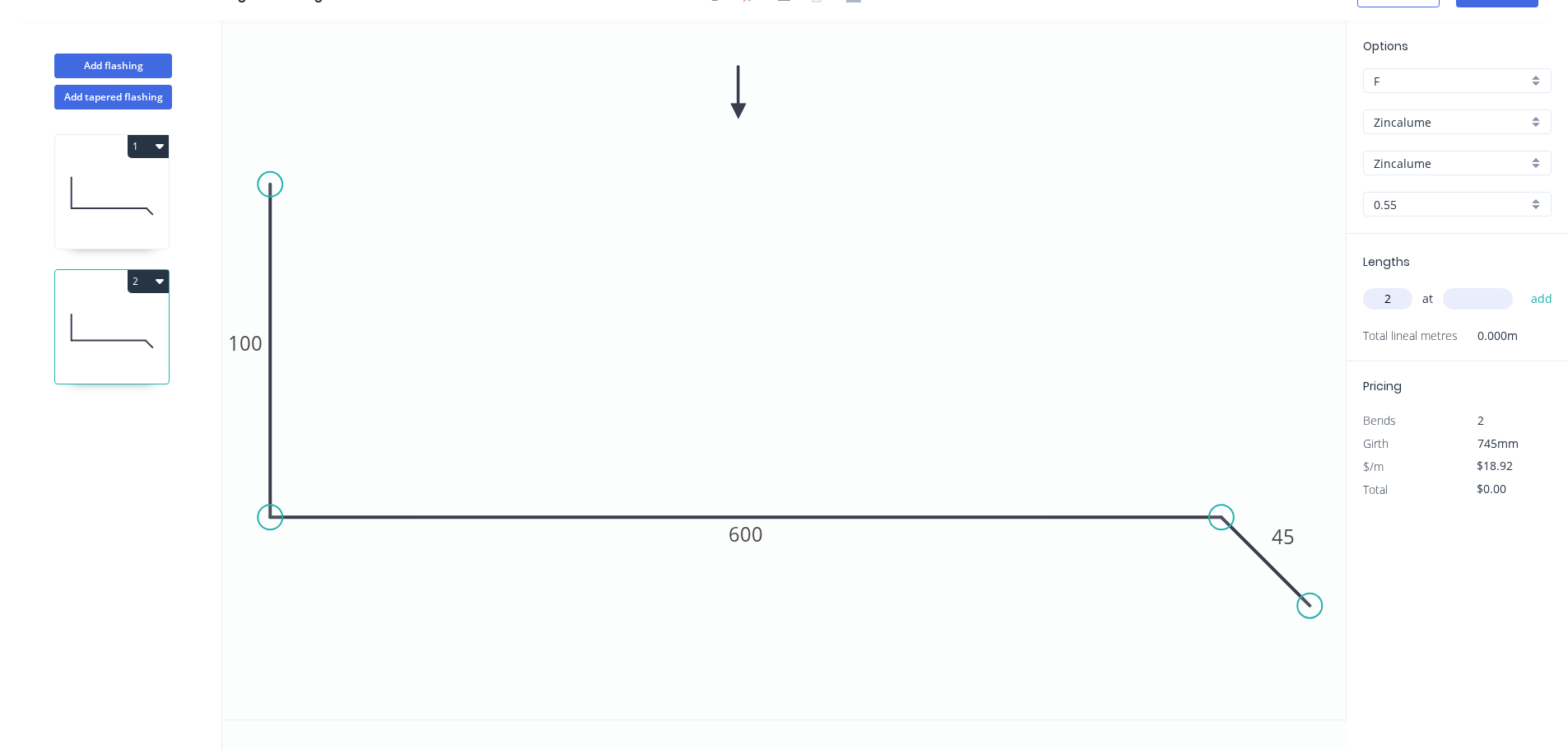
type input "2"
type input "3000"
click at [1522, 285] on button "add" at bounding box center [1541, 299] width 39 height 28
type input "$113.52"
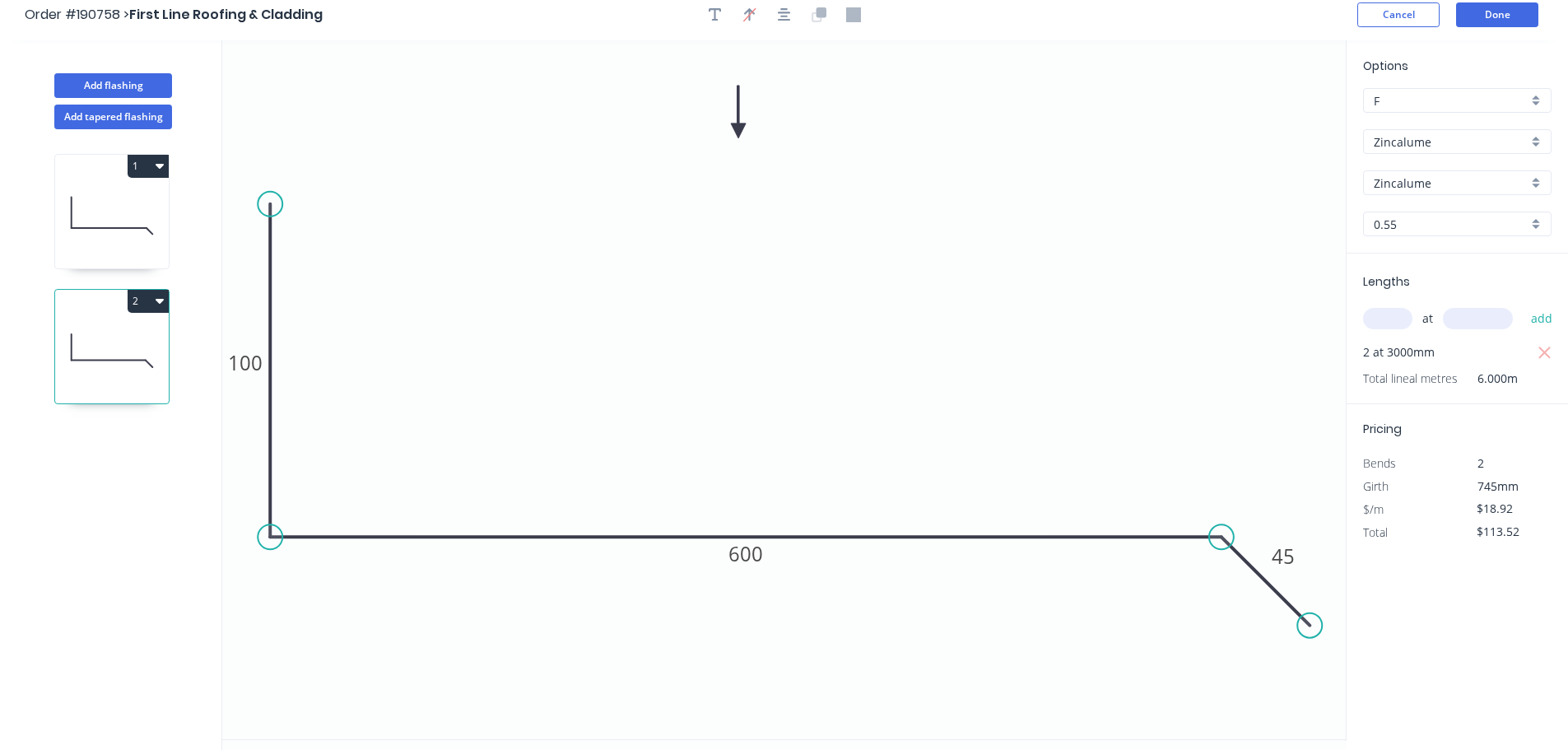
scroll to position [0, 0]
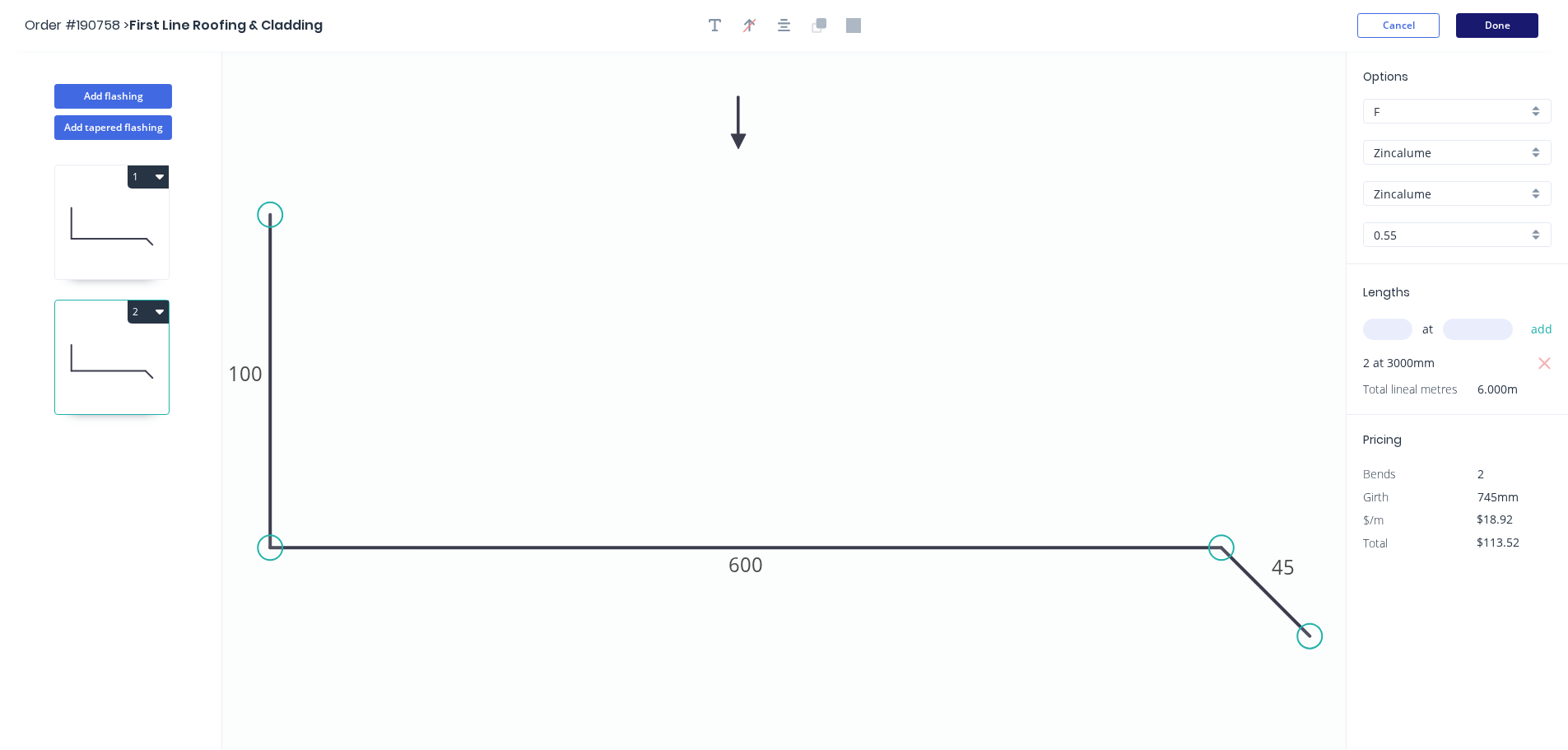
click at [1474, 20] on button "Done" at bounding box center [1497, 26] width 82 height 25
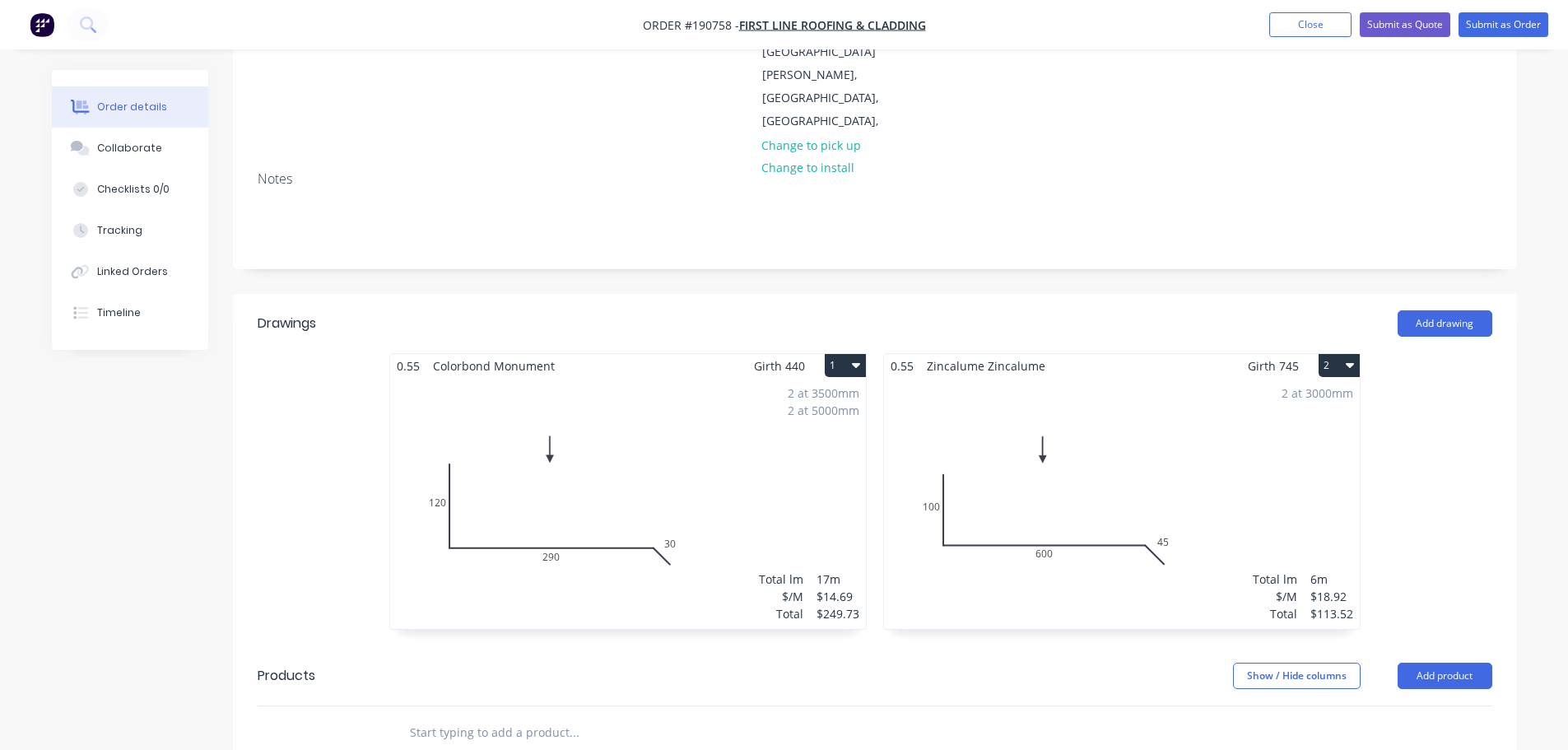
scroll to position [330, 0]
click at [1479, 39] on nav "Order #190758 - First Line Roofing & Cladding Add product Close Submit as Quote…" at bounding box center [784, 24] width 1568 height 49
click at [1499, 29] on button "Submit as Order" at bounding box center [1503, 25] width 90 height 25
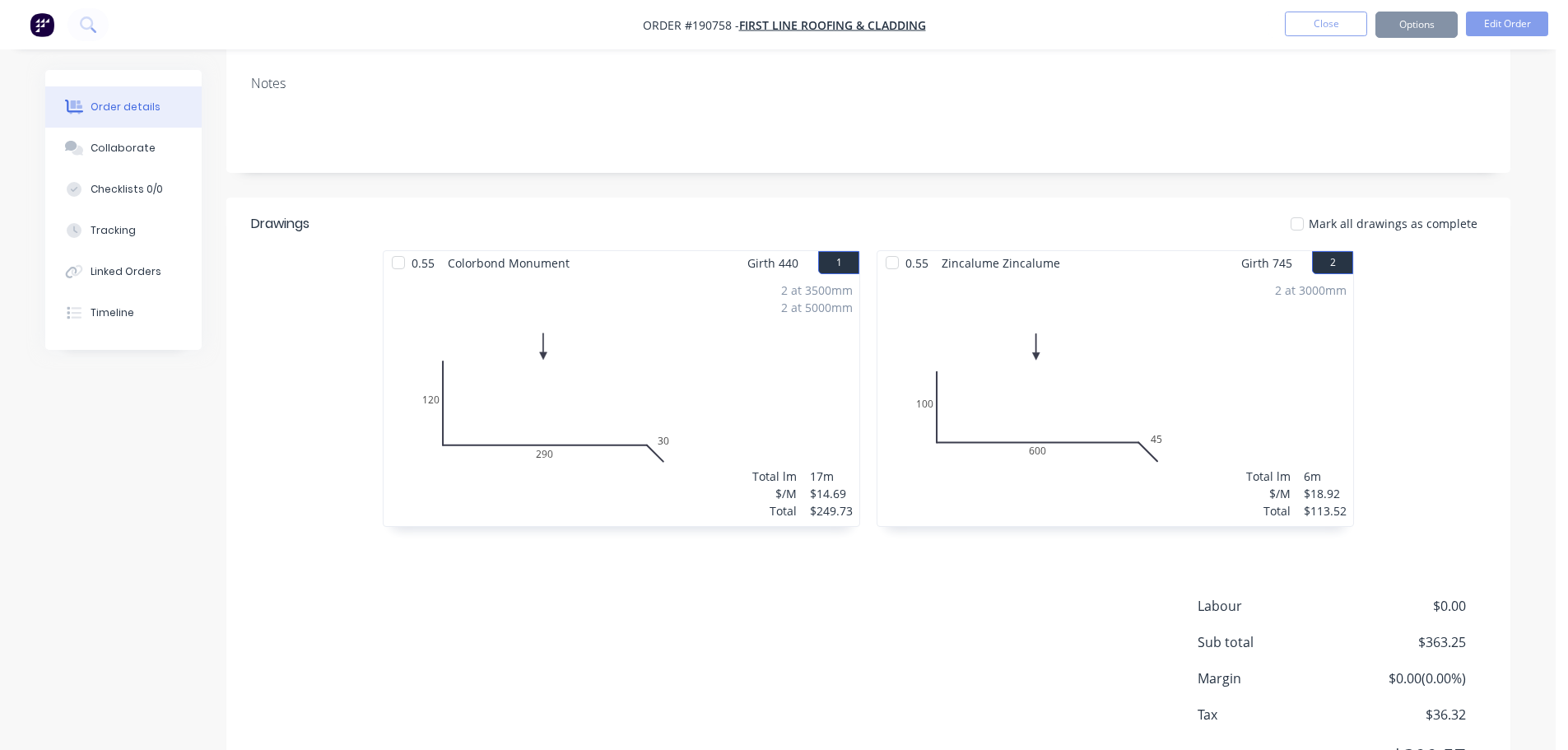
scroll to position [0, 0]
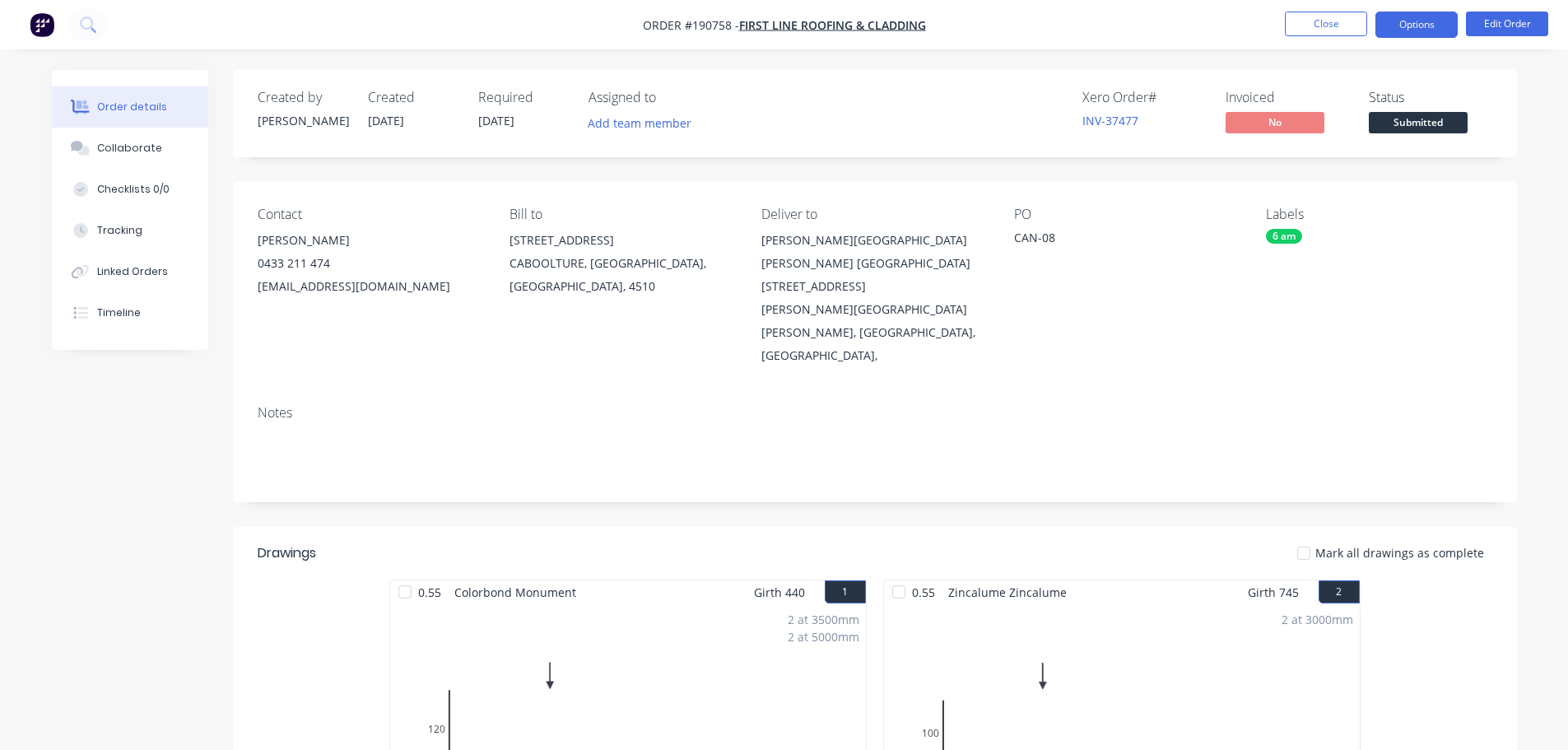
click at [1443, 30] on button "Options" at bounding box center [1416, 25] width 82 height 27
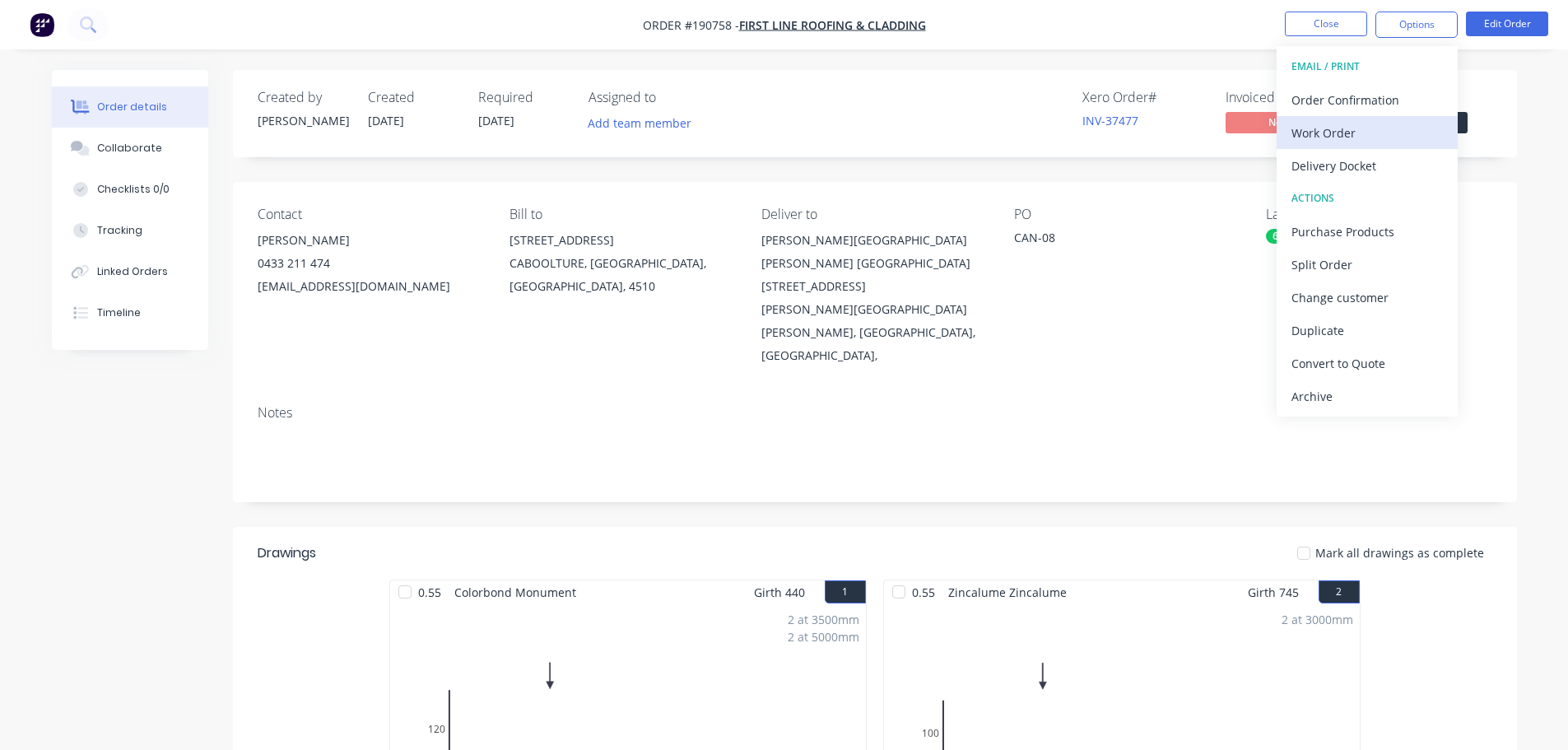
click at [1341, 133] on div "Work Order" at bounding box center [1367, 133] width 151 height 24
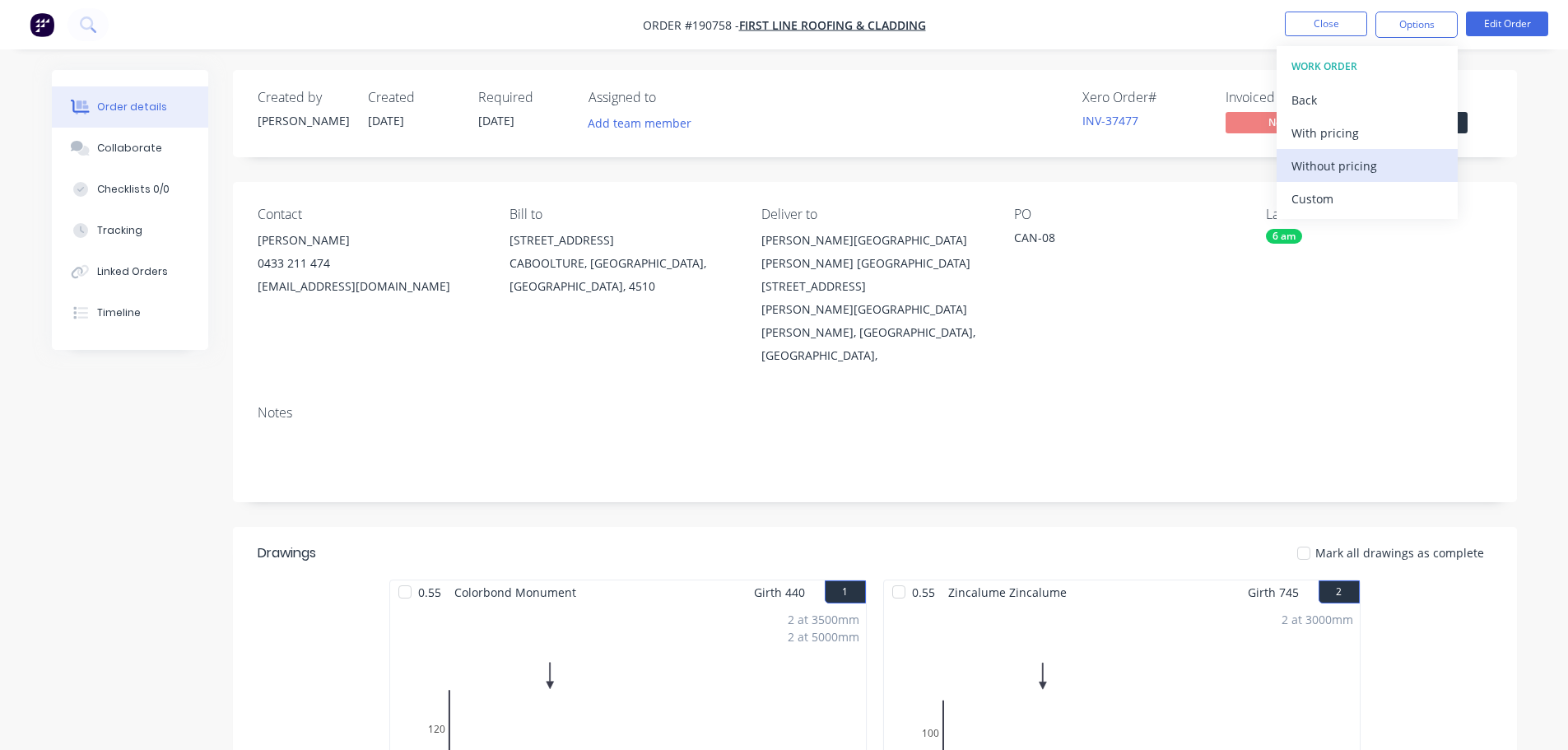
click at [1354, 170] on div "Without pricing" at bounding box center [1367, 165] width 151 height 24
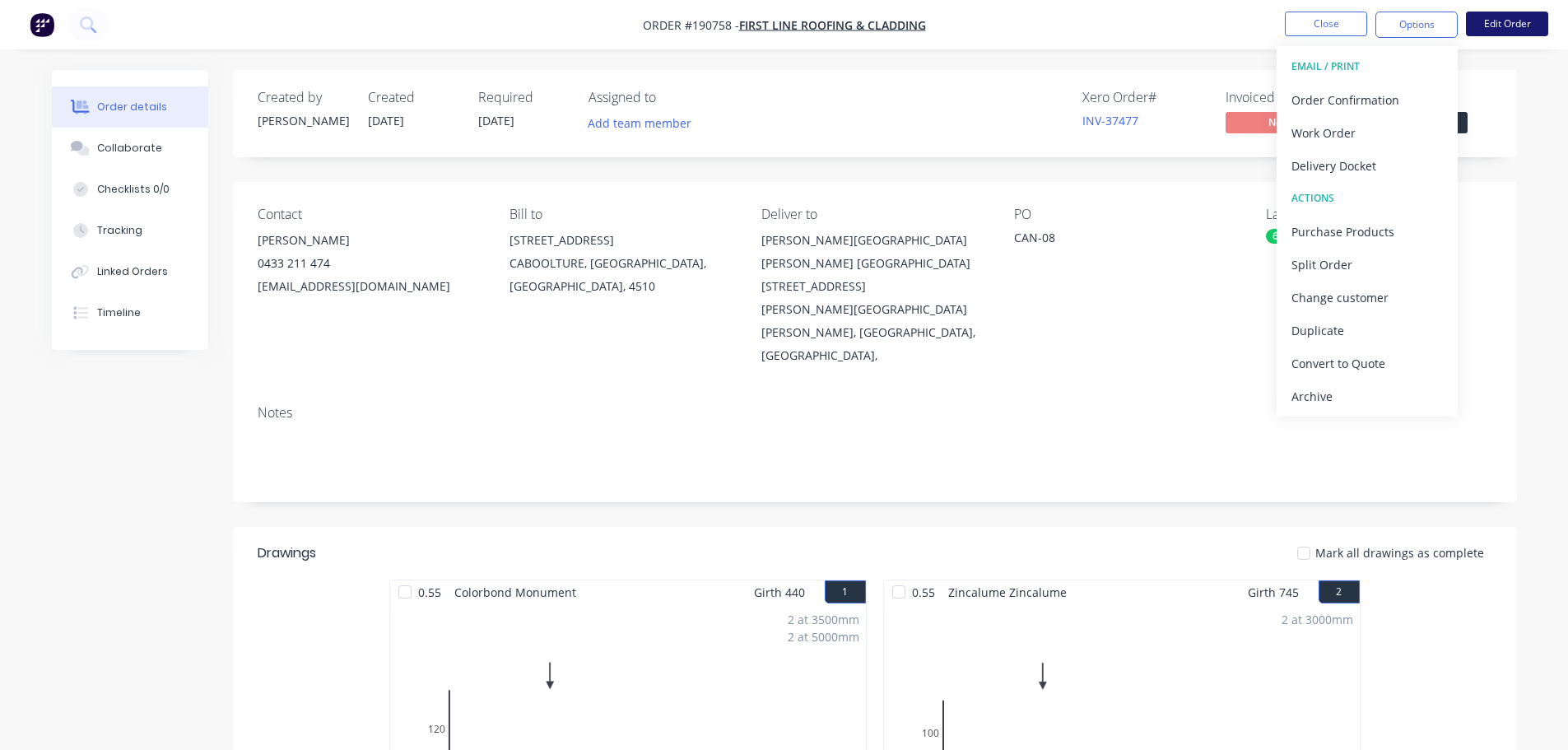
click at [1492, 32] on button "Edit Order" at bounding box center [1507, 24] width 82 height 25
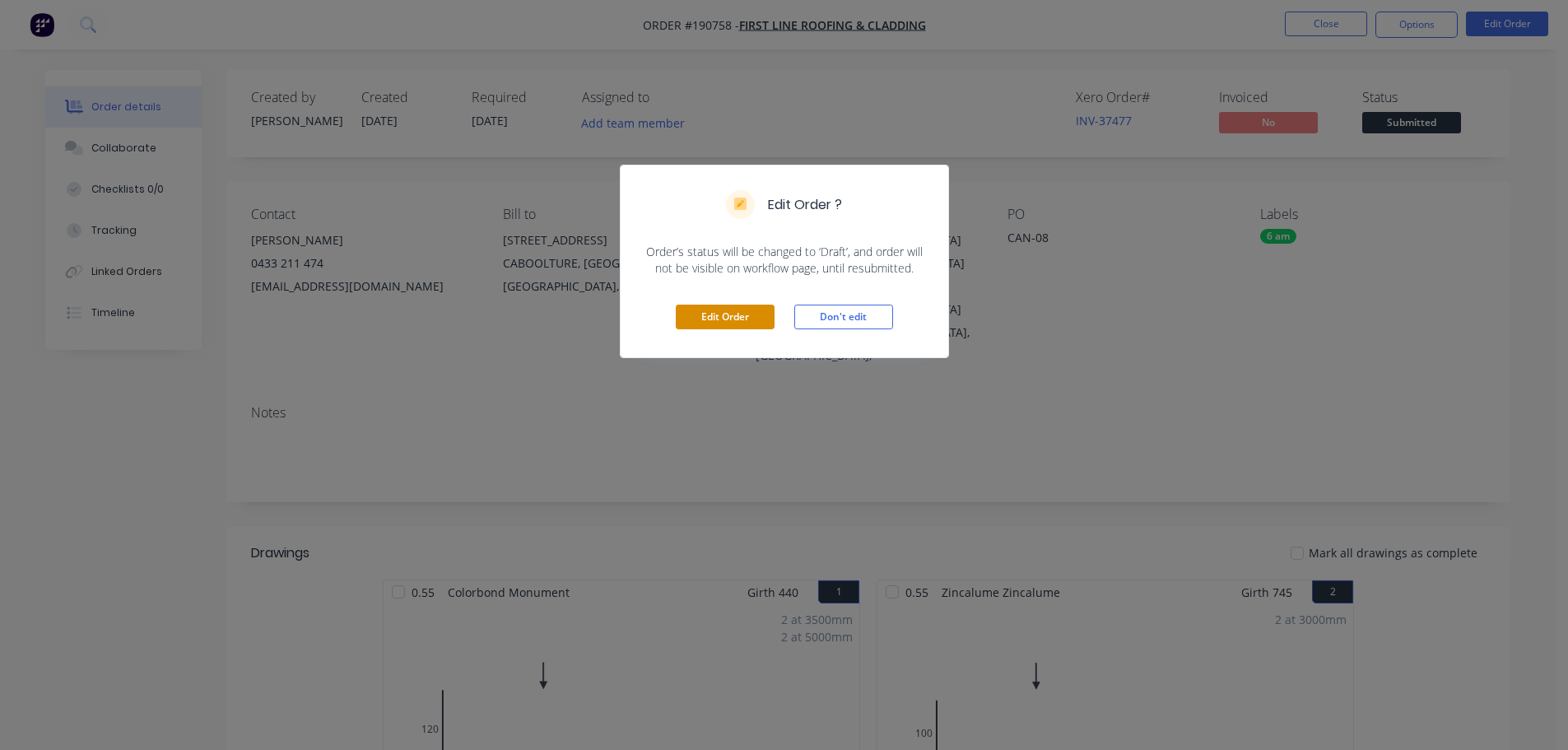
click at [750, 317] on button "Edit Order" at bounding box center [725, 317] width 99 height 25
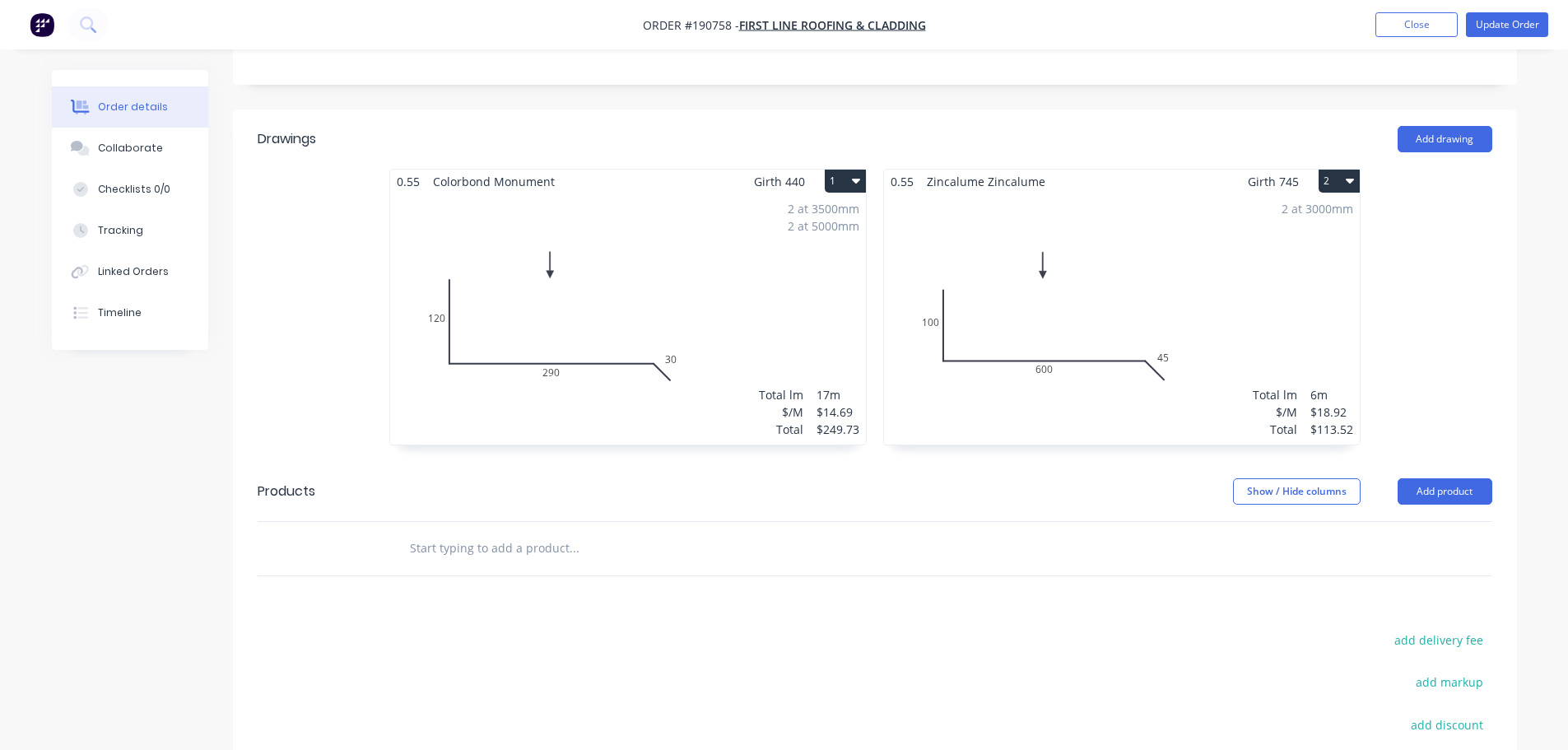
scroll to position [621, 0]
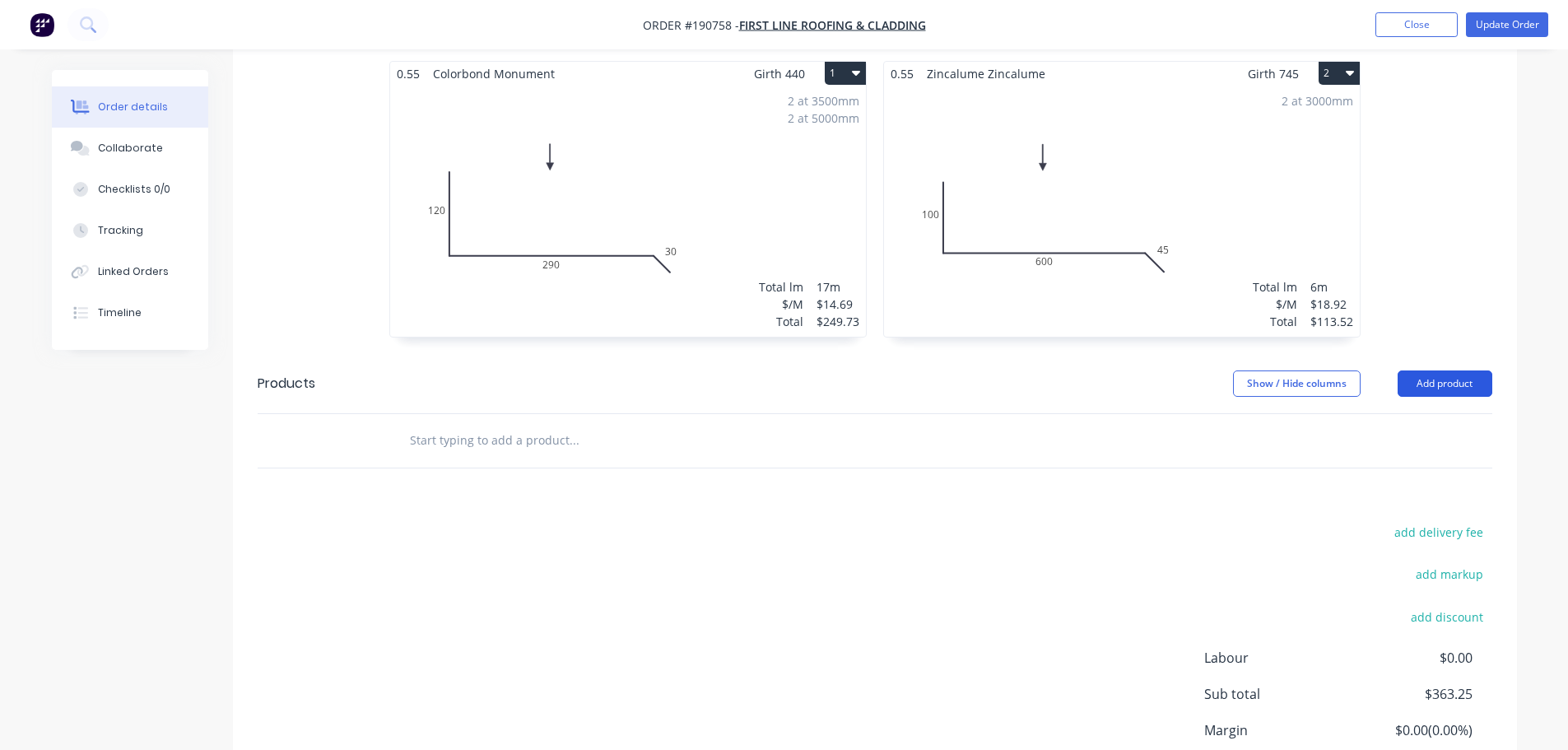
click at [1466, 370] on button "Add product" at bounding box center [1444, 384] width 95 height 27
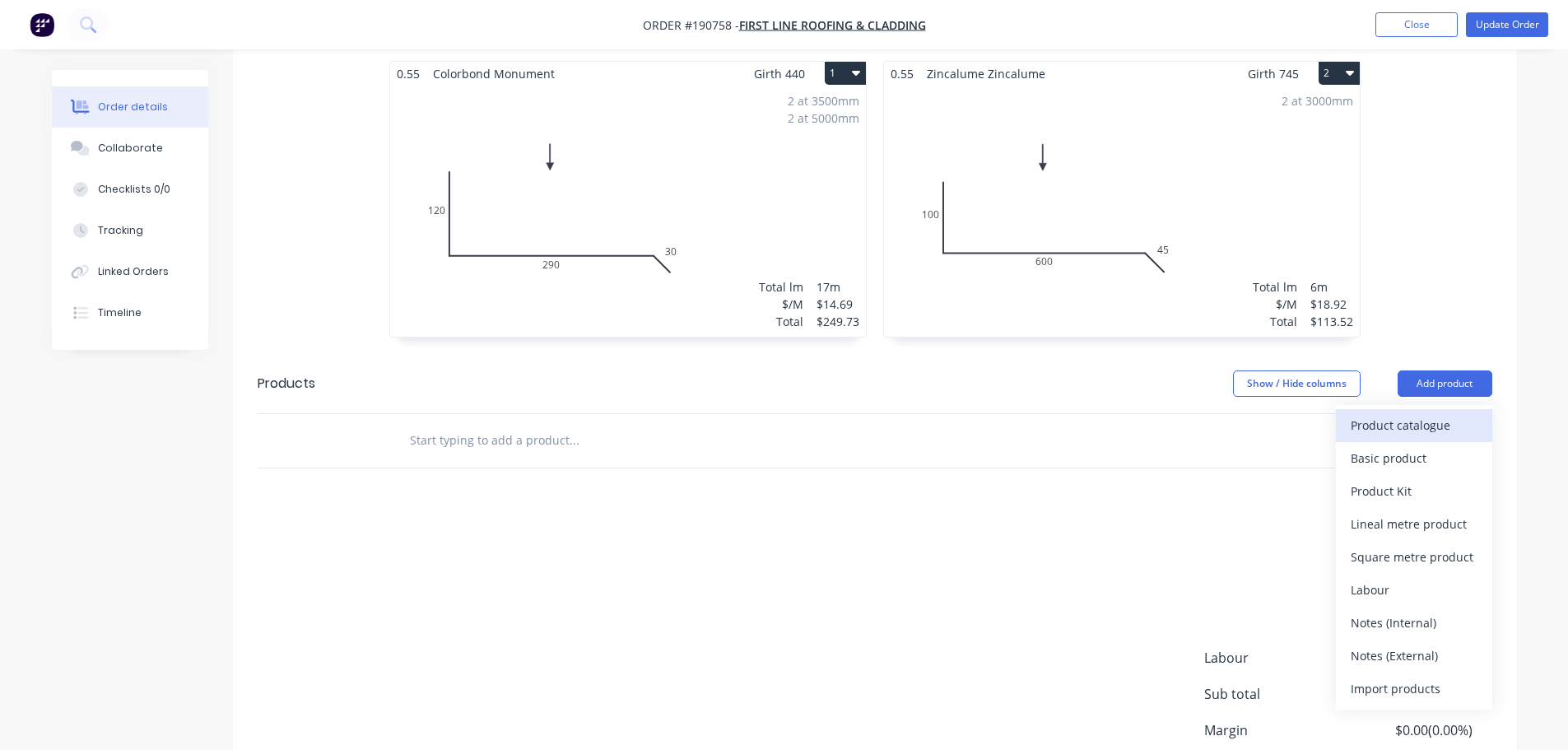
click at [1414, 414] on div "Product catalogue" at bounding box center [1414, 425] width 127 height 24
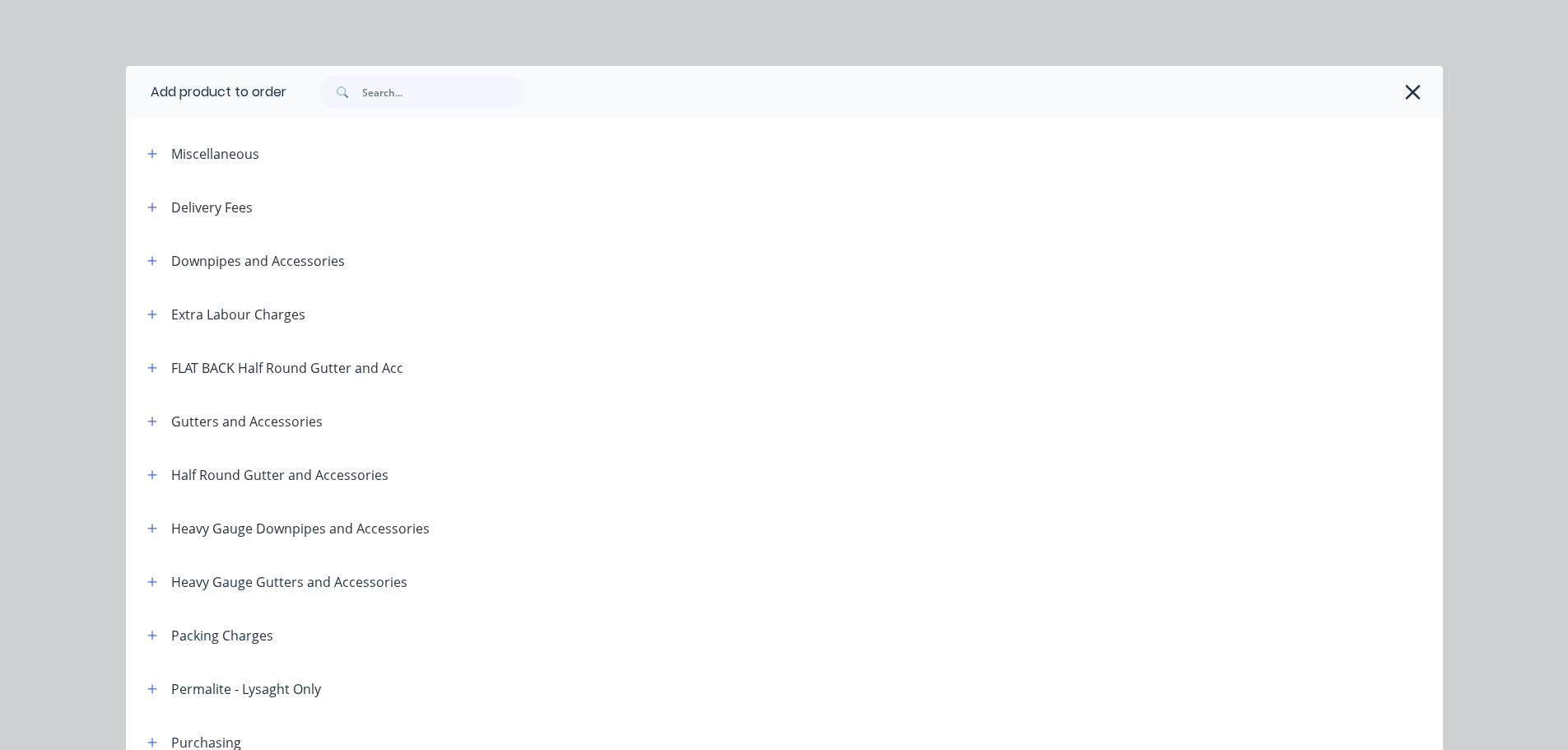
drag, startPoint x: 154, startPoint y: 208, endPoint x: 169, endPoint y: 227, distance: 24.2
click at [152, 208] on button "button" at bounding box center [153, 207] width 21 height 21
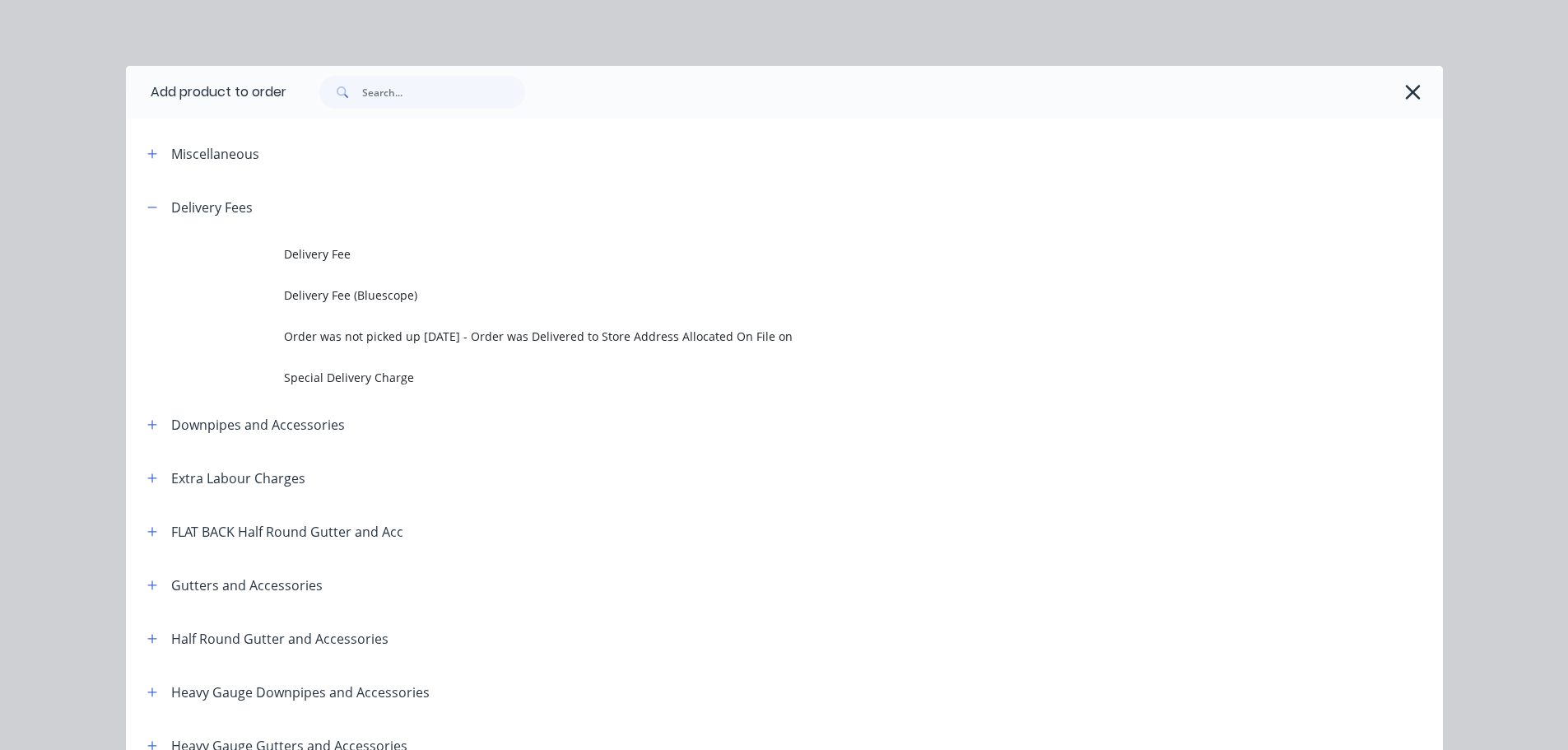
click at [272, 262] on td at bounding box center [205, 255] width 158 height 42
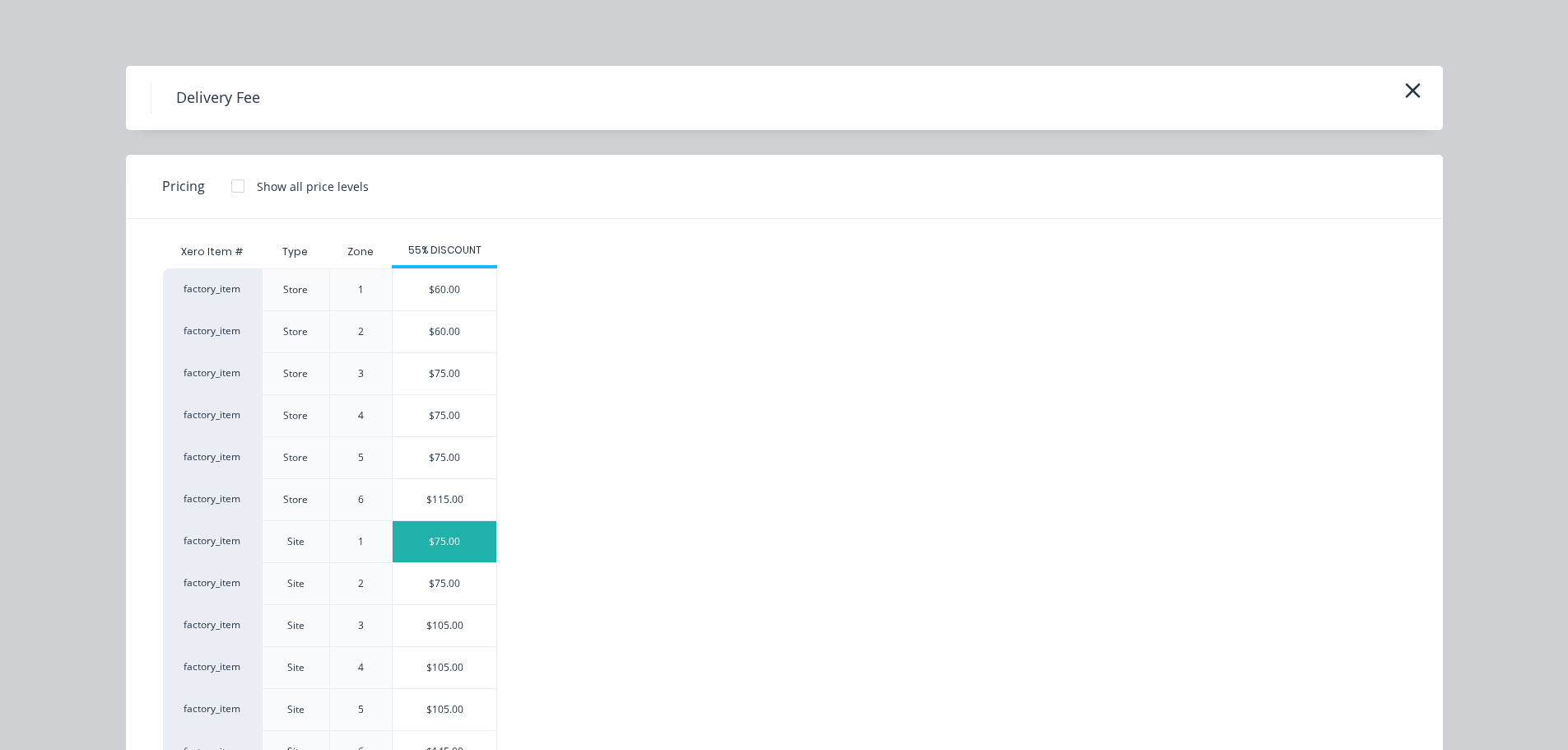
click at [457, 537] on div "$75.00" at bounding box center [444, 542] width 104 height 42
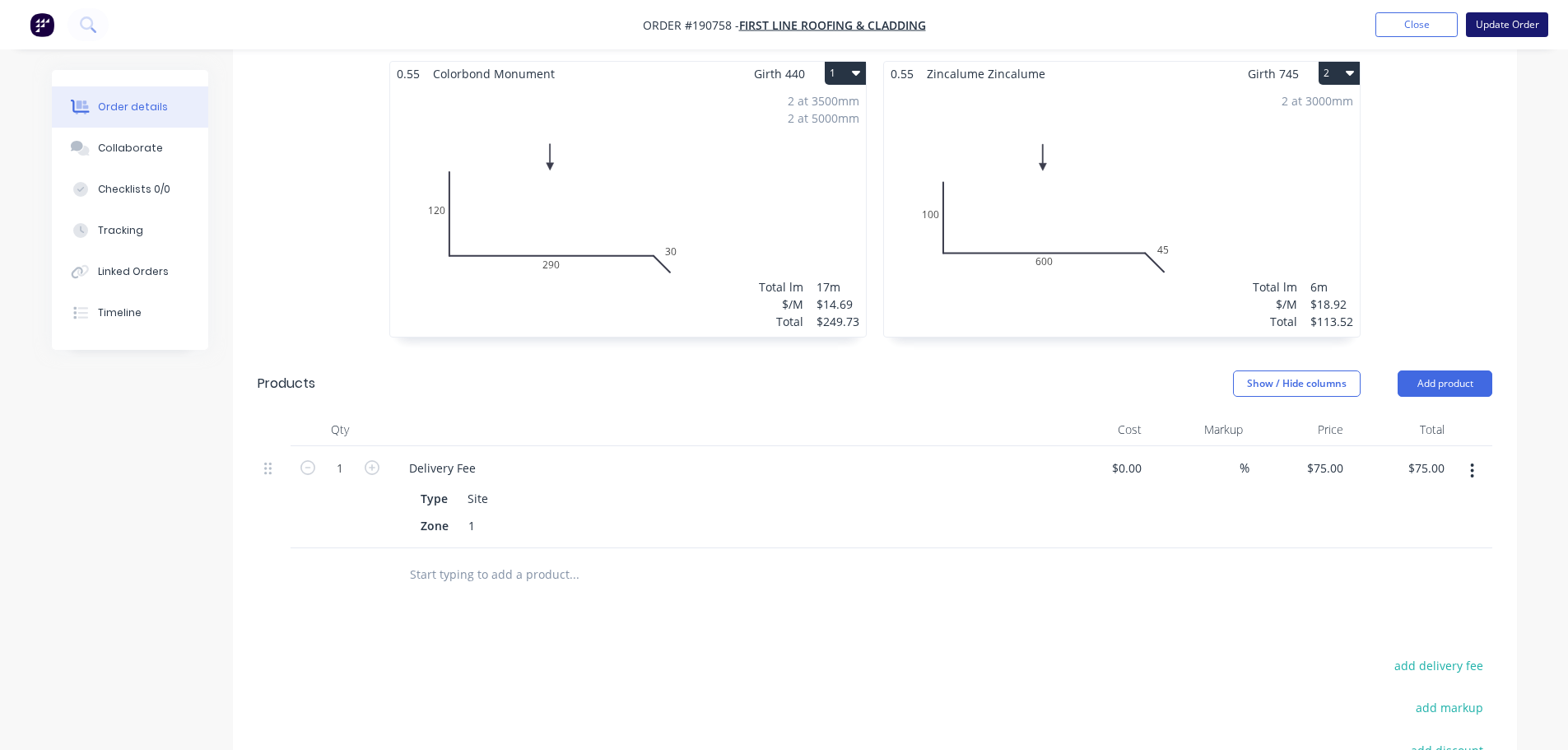
click at [1488, 14] on button "Update Order" at bounding box center [1507, 25] width 82 height 25
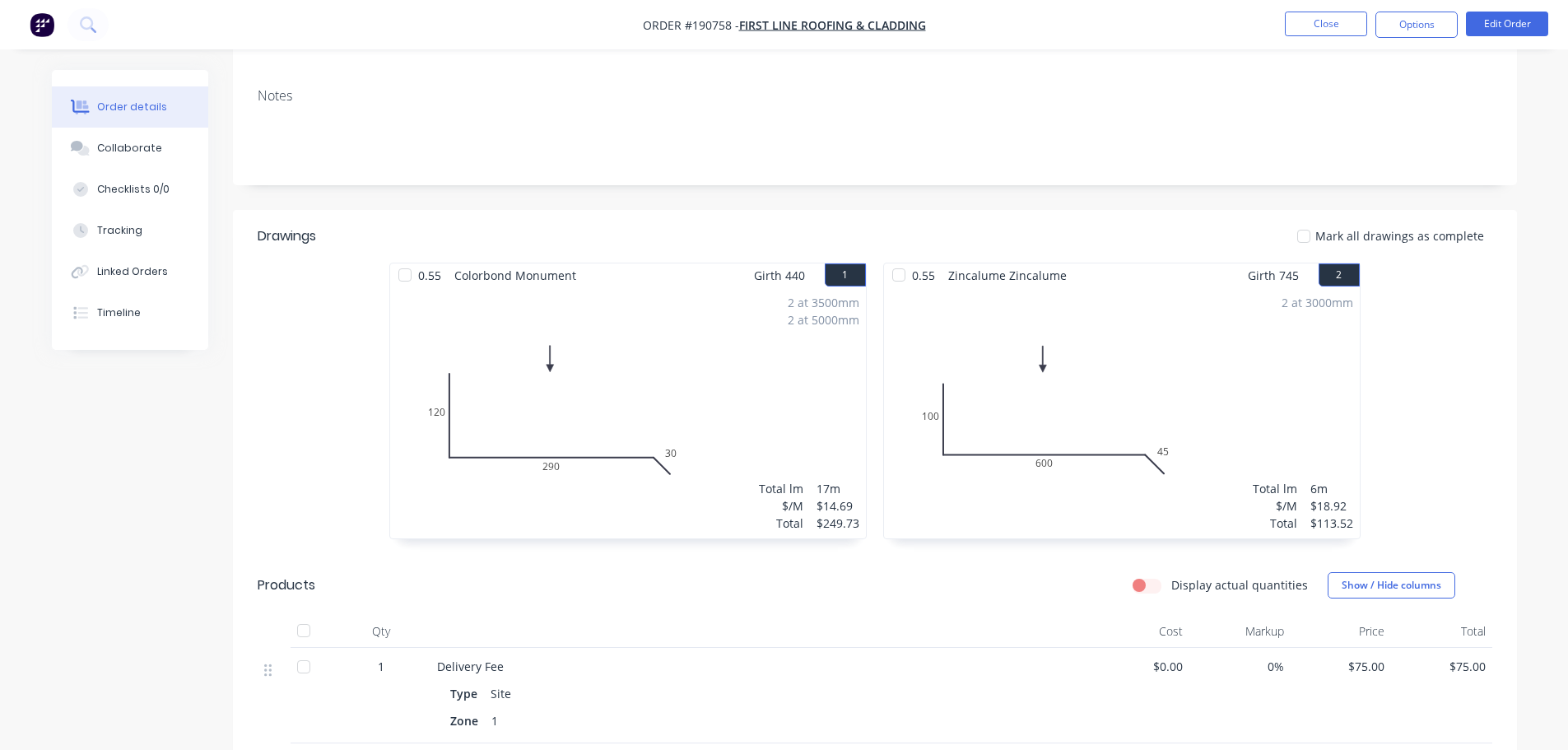
scroll to position [412, 0]
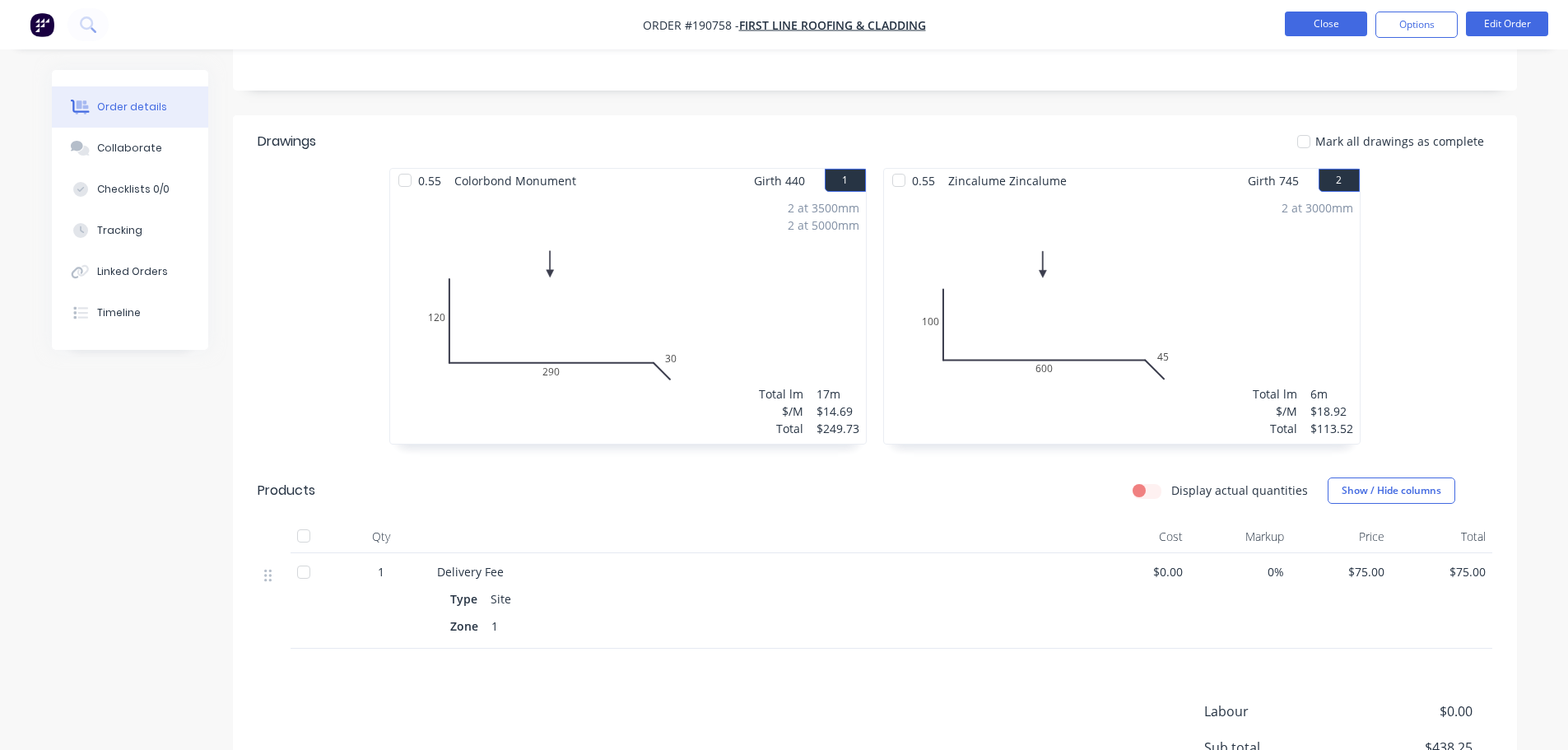
click at [1321, 28] on button "Close" at bounding box center [1326, 24] width 82 height 25
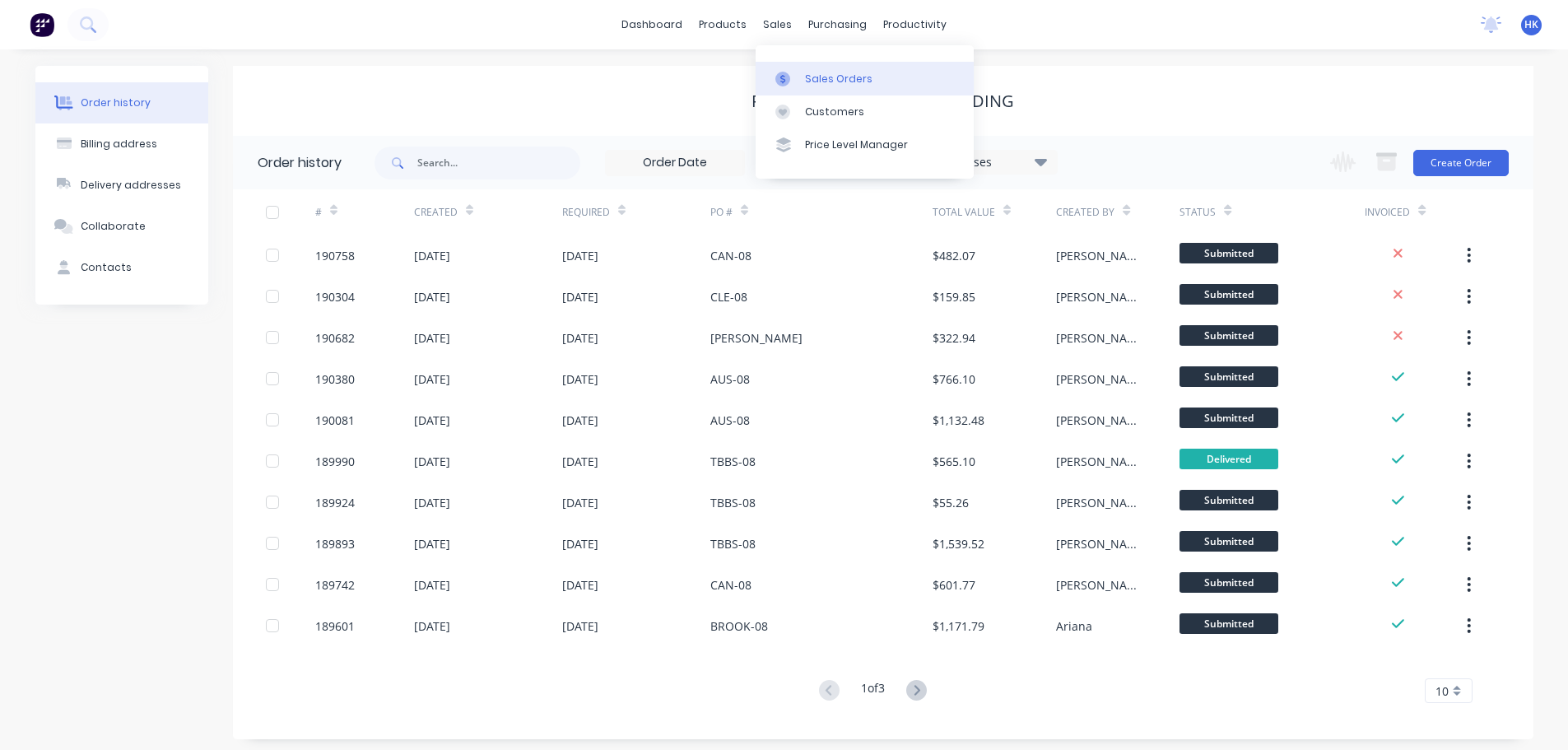
click at [815, 77] on div "Sales Orders" at bounding box center [838, 79] width 67 height 15
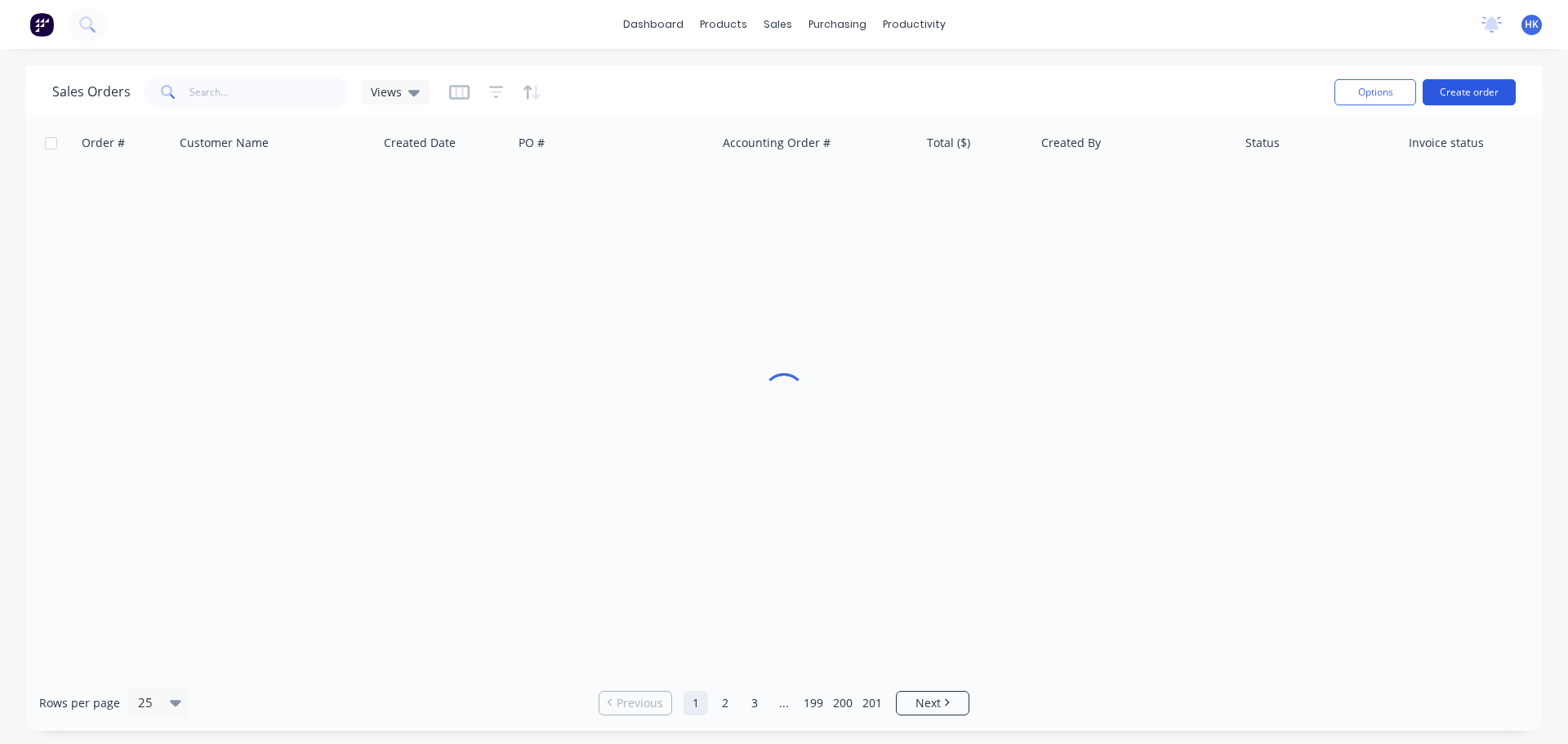
click at [1493, 92] on button "Create order" at bounding box center [1469, 92] width 93 height 26
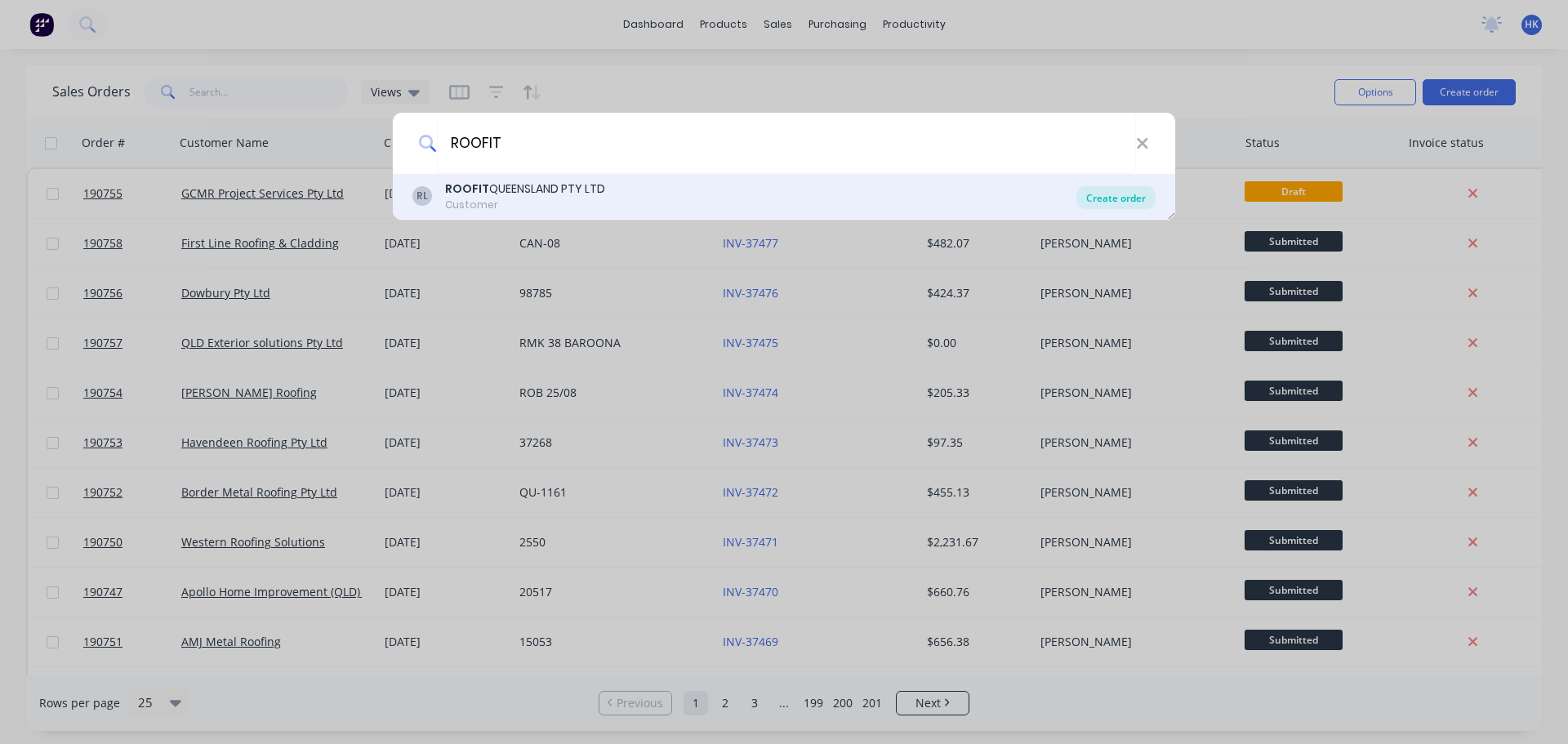
type input "ROOFIT"
click at [1099, 205] on div "Create order" at bounding box center [1116, 198] width 79 height 23
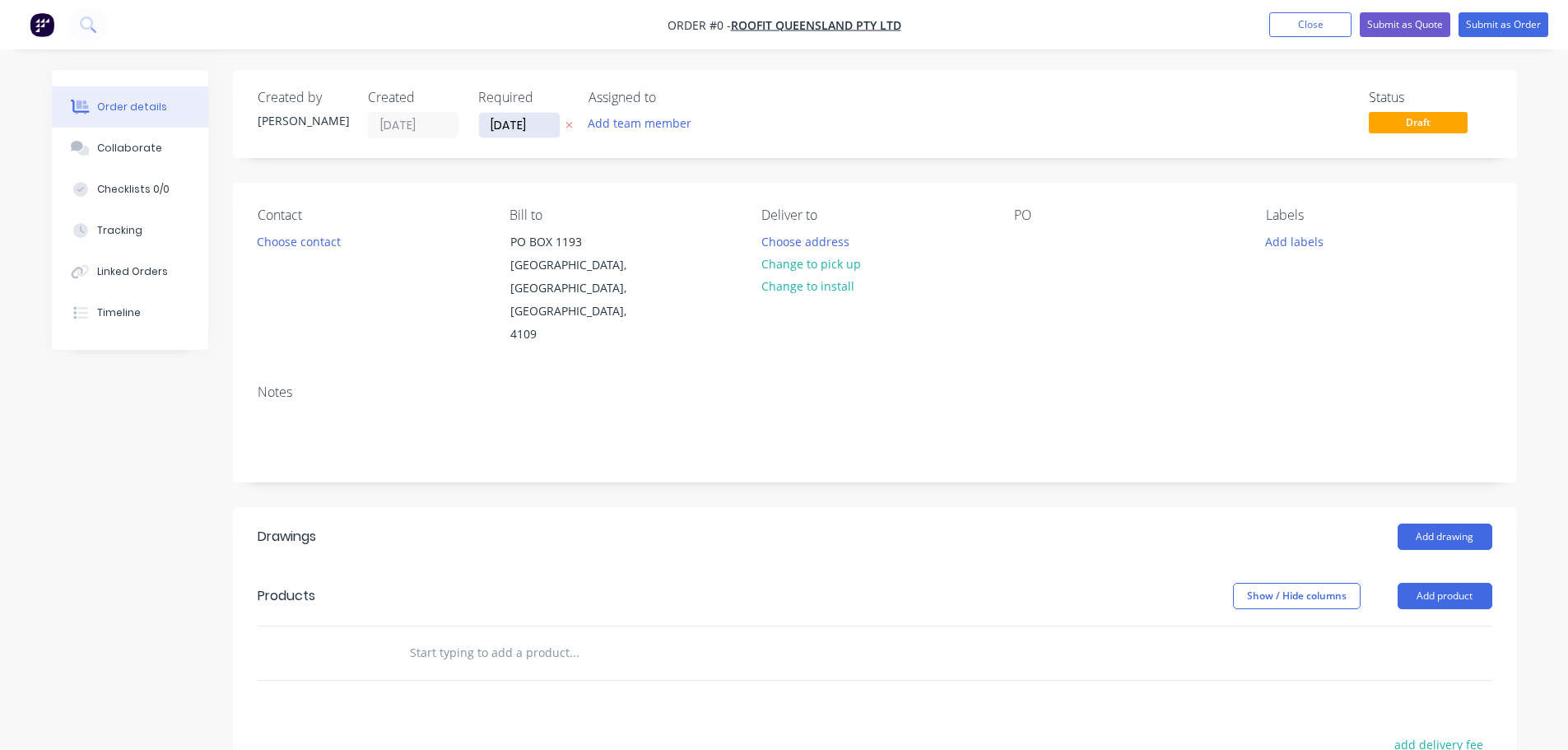
click at [506, 130] on input "[DATE]" at bounding box center [519, 125] width 81 height 25
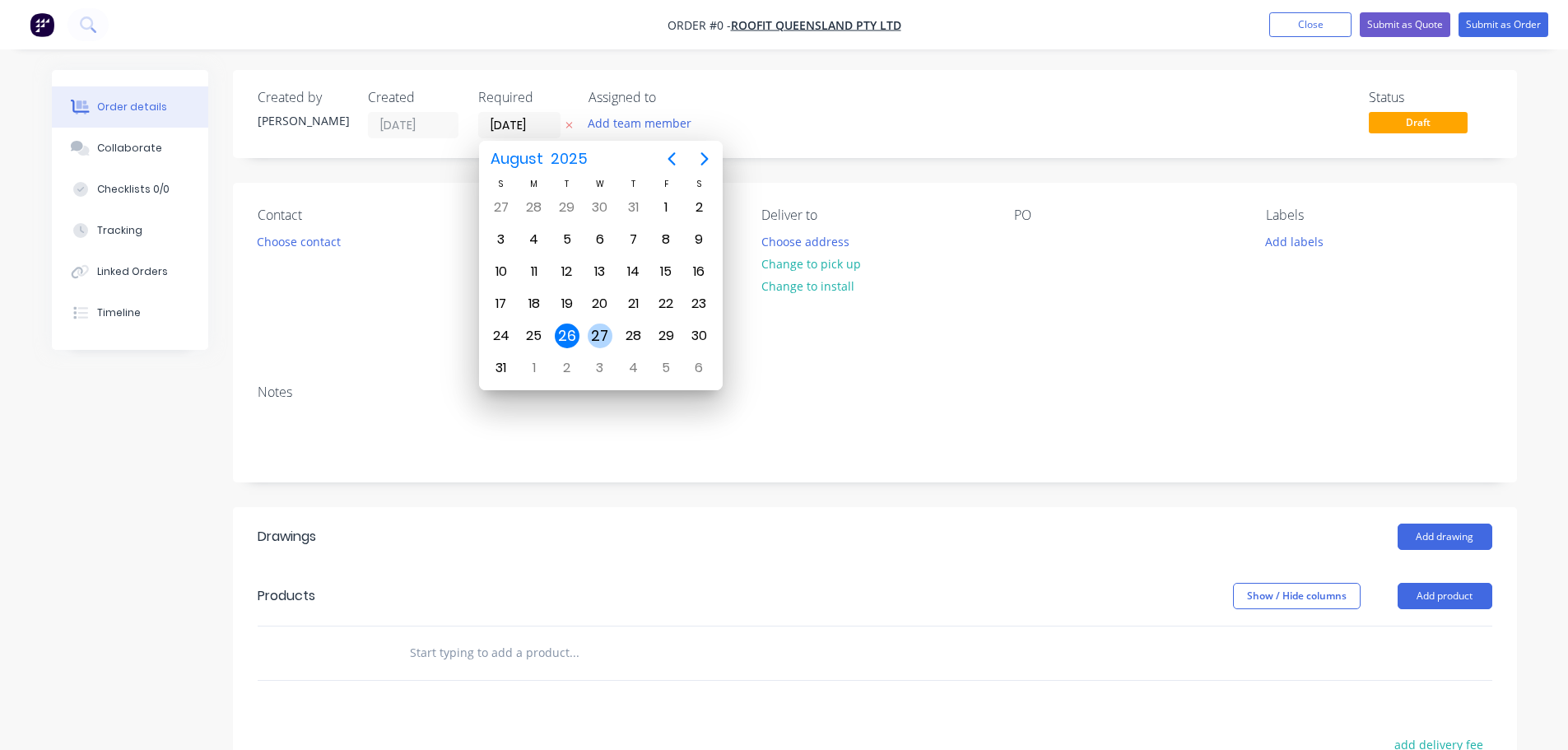
click at [591, 336] on div "27" at bounding box center [600, 336] width 25 height 25
type input "[DATE]"
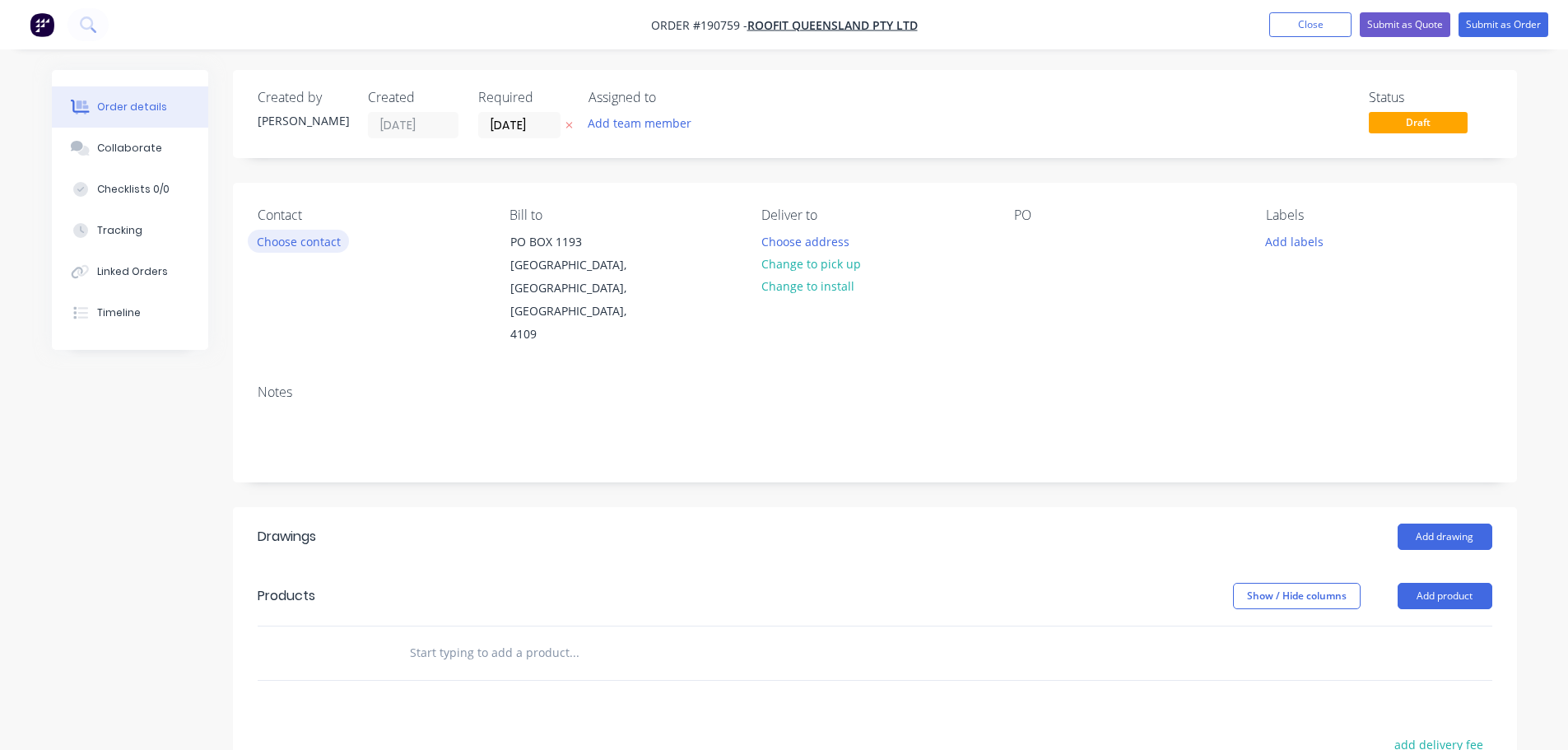
click at [341, 245] on button "Choose contact" at bounding box center [298, 241] width 101 height 22
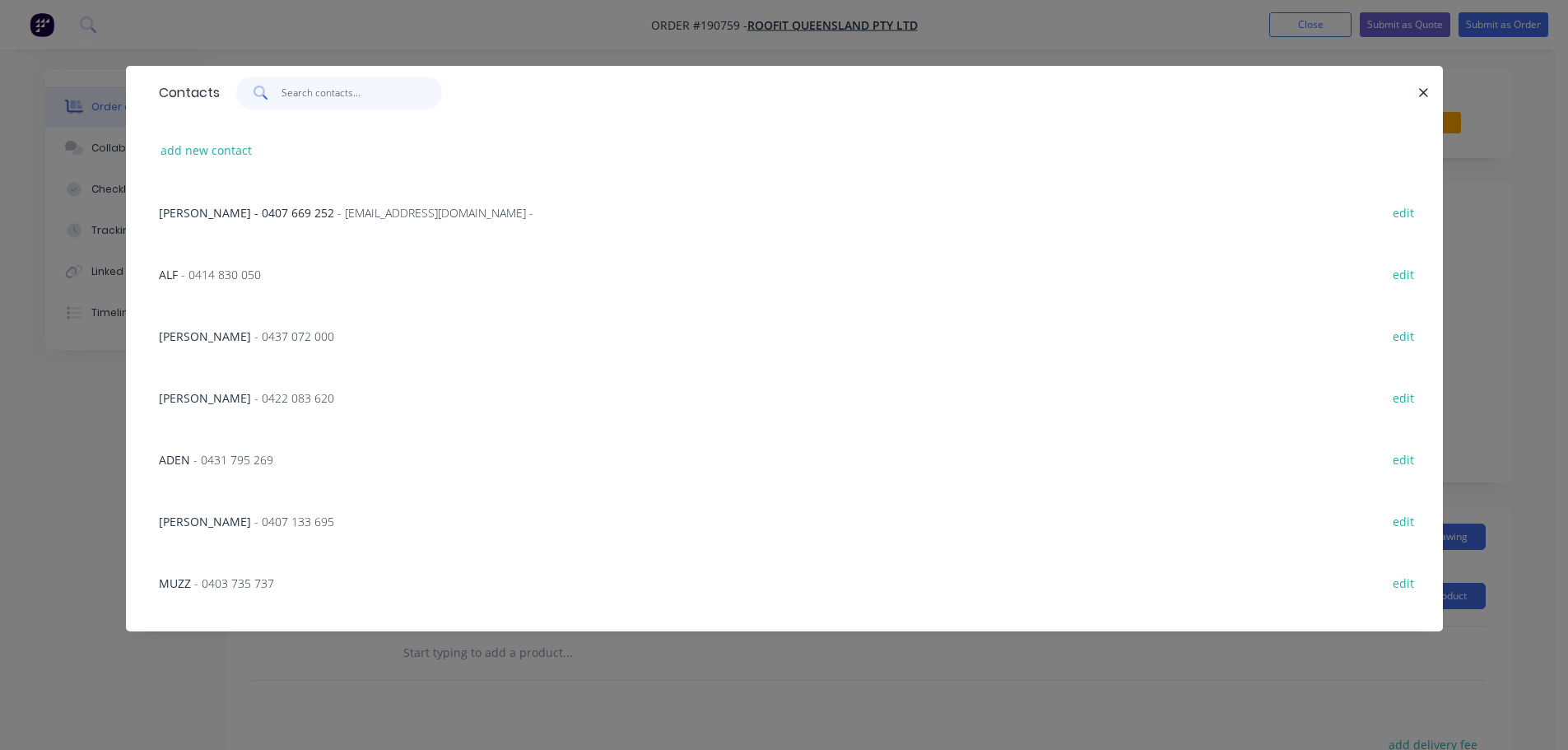
click at [318, 93] on input "text" at bounding box center [361, 93] width 160 height 33
click at [266, 392] on span "- 0422 083 620" at bounding box center [294, 398] width 80 height 16
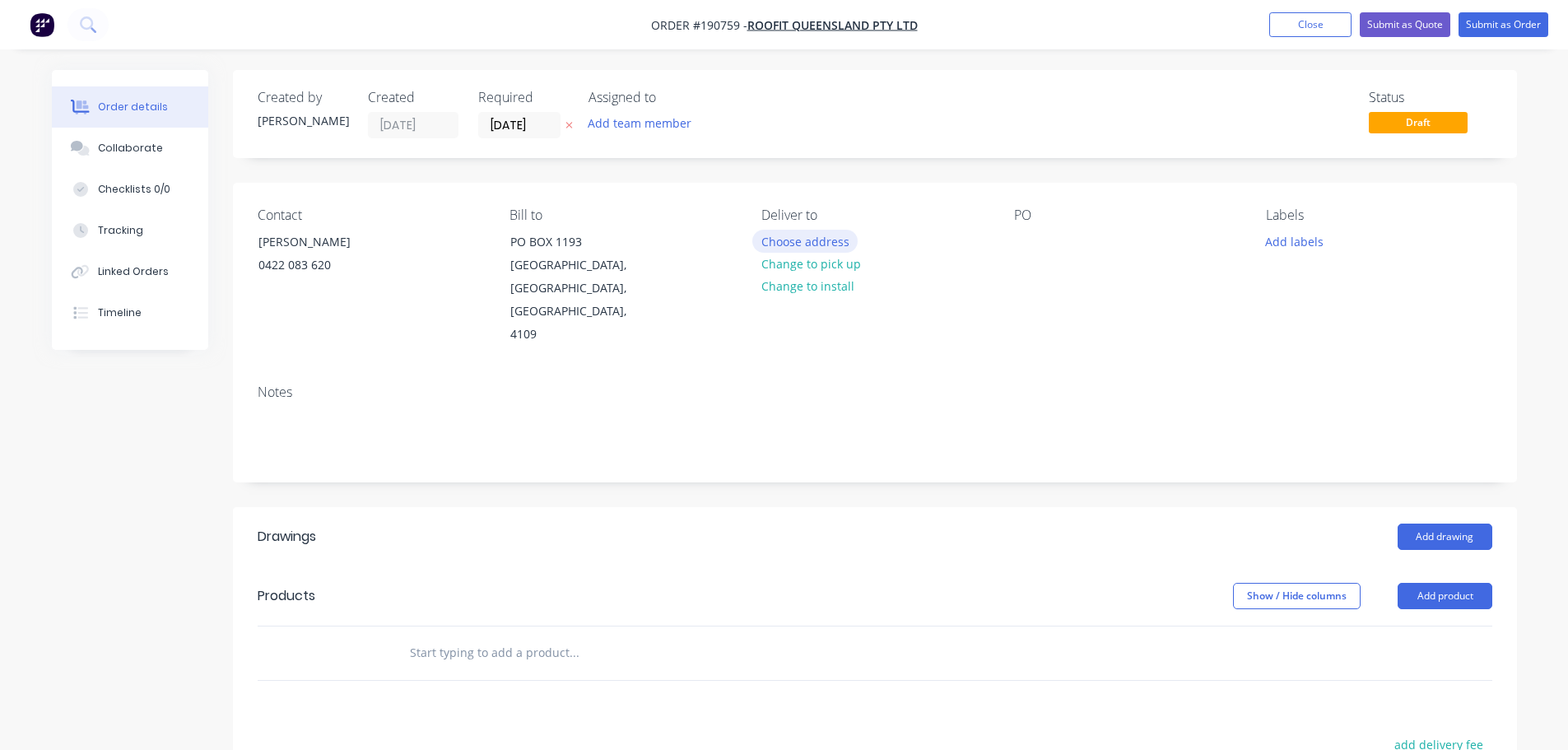
click at [824, 232] on button "Choose address" at bounding box center [804, 241] width 105 height 22
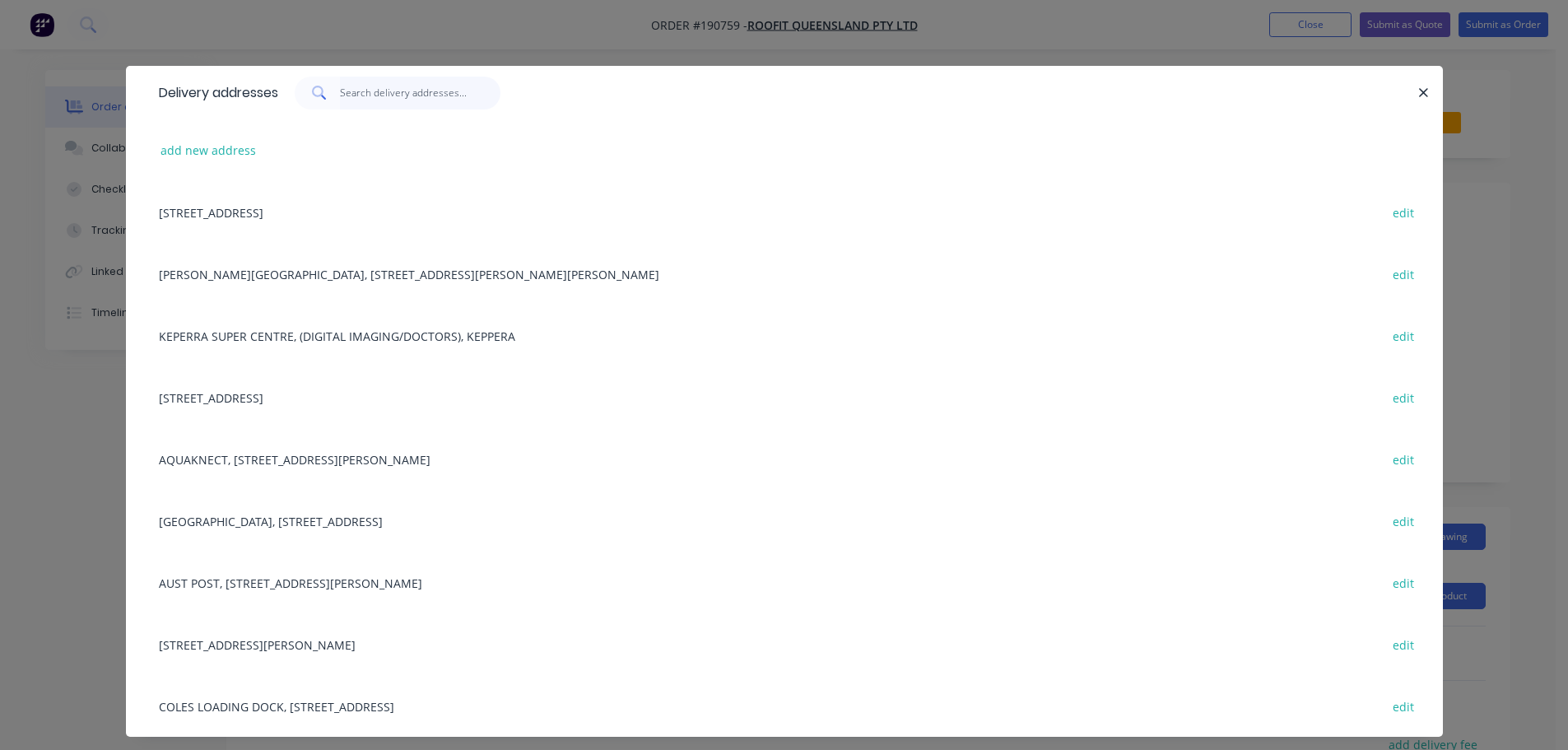
click at [431, 92] on input "text" at bounding box center [419, 93] width 160 height 33
click at [297, 645] on div "4/1353 LYTTON RD, (STORE), HEMMANT, Queensland, Australia, 4174 edit" at bounding box center [784, 645] width 1268 height 61
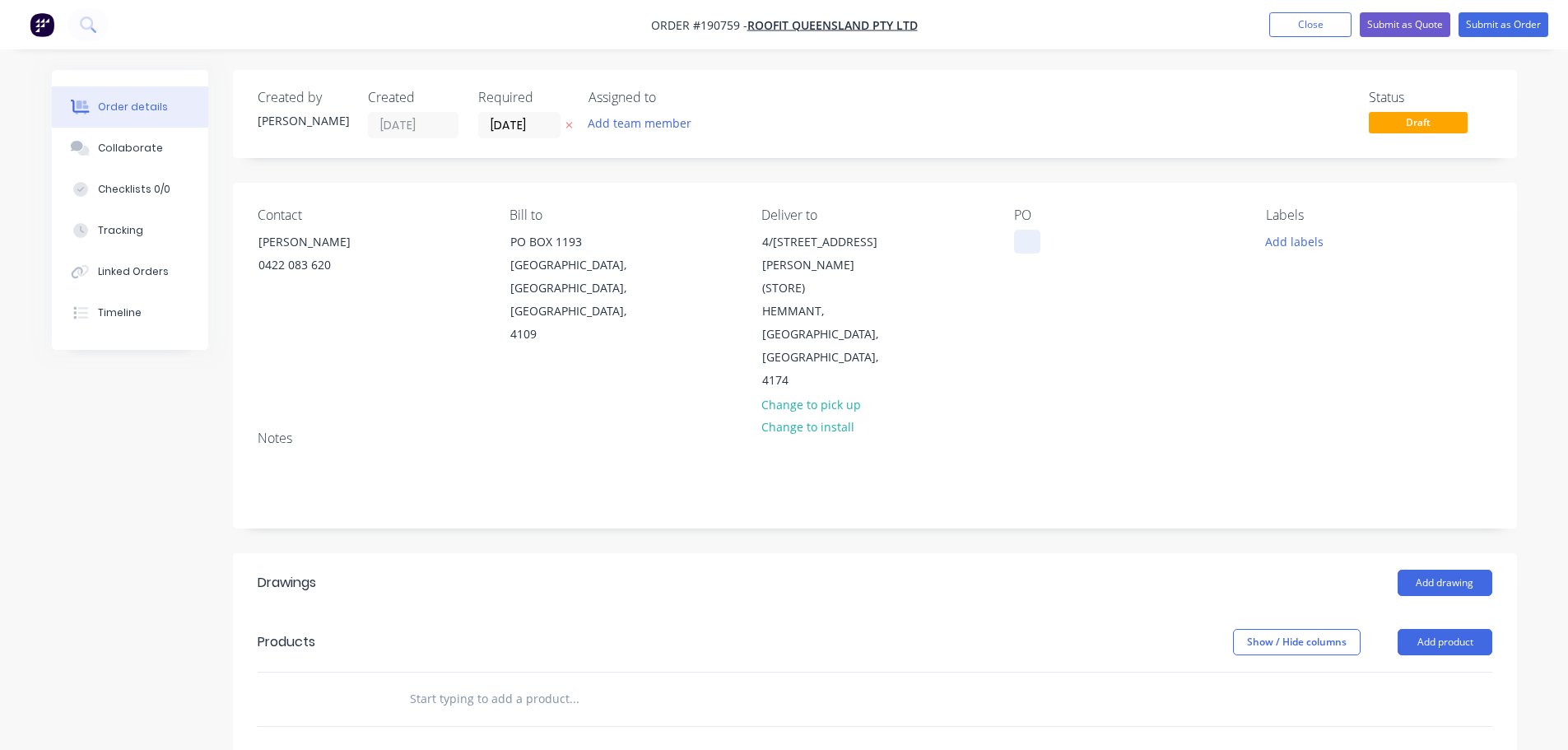
click at [1023, 238] on div at bounding box center [1027, 242] width 27 height 24
click at [1316, 246] on button "Add labels" at bounding box center [1294, 241] width 76 height 22
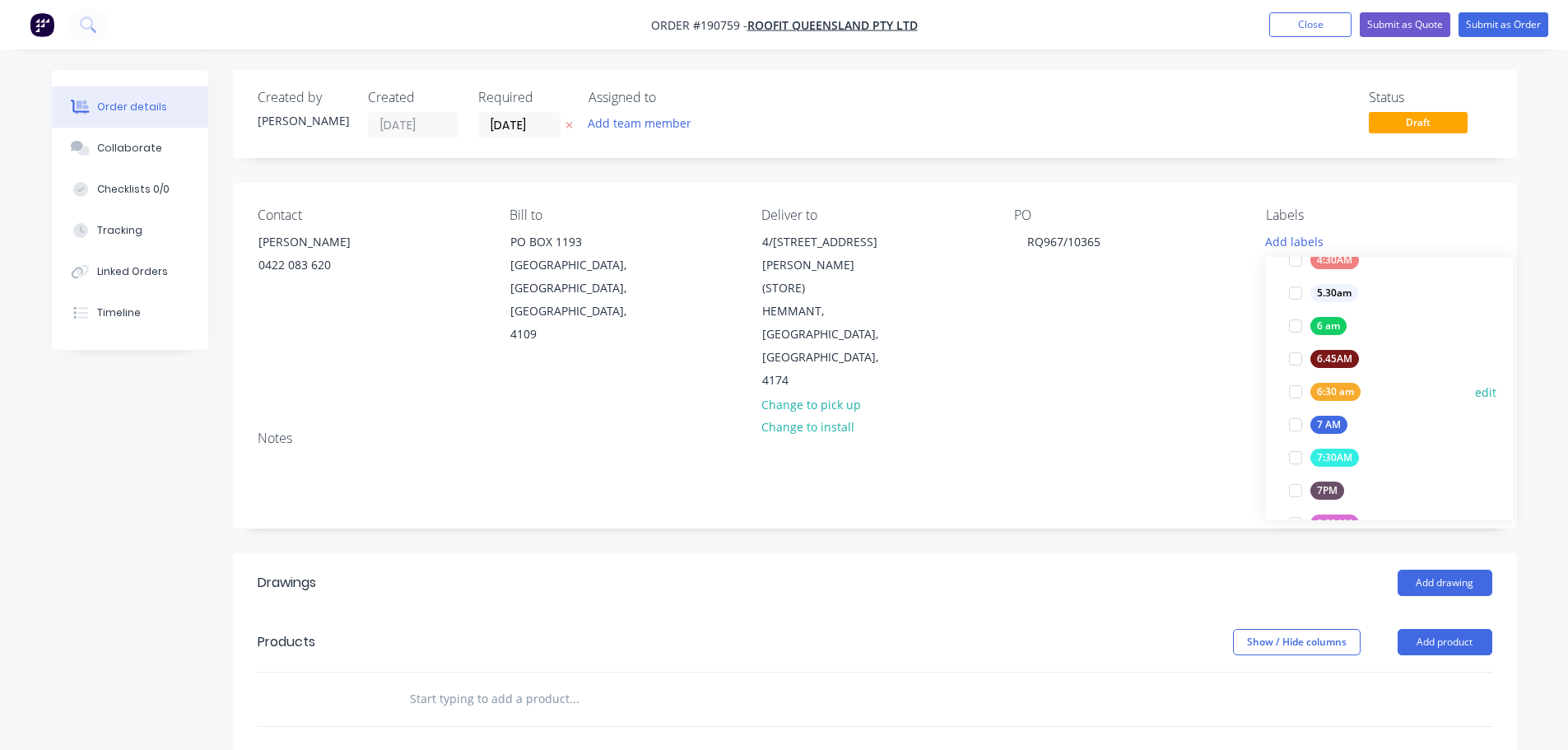
scroll to position [330, 0]
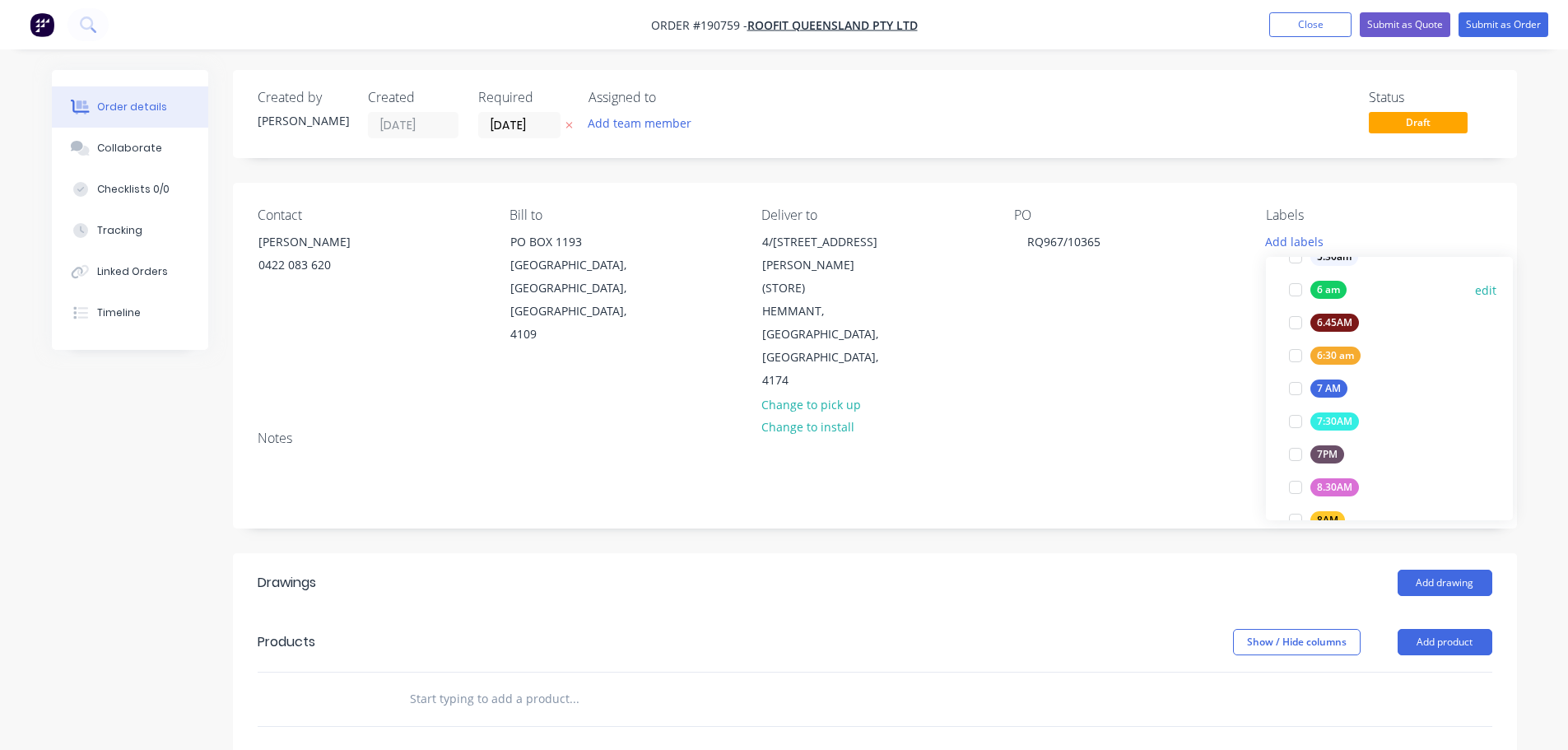
click at [1296, 289] on div at bounding box center [1296, 290] width 33 height 33
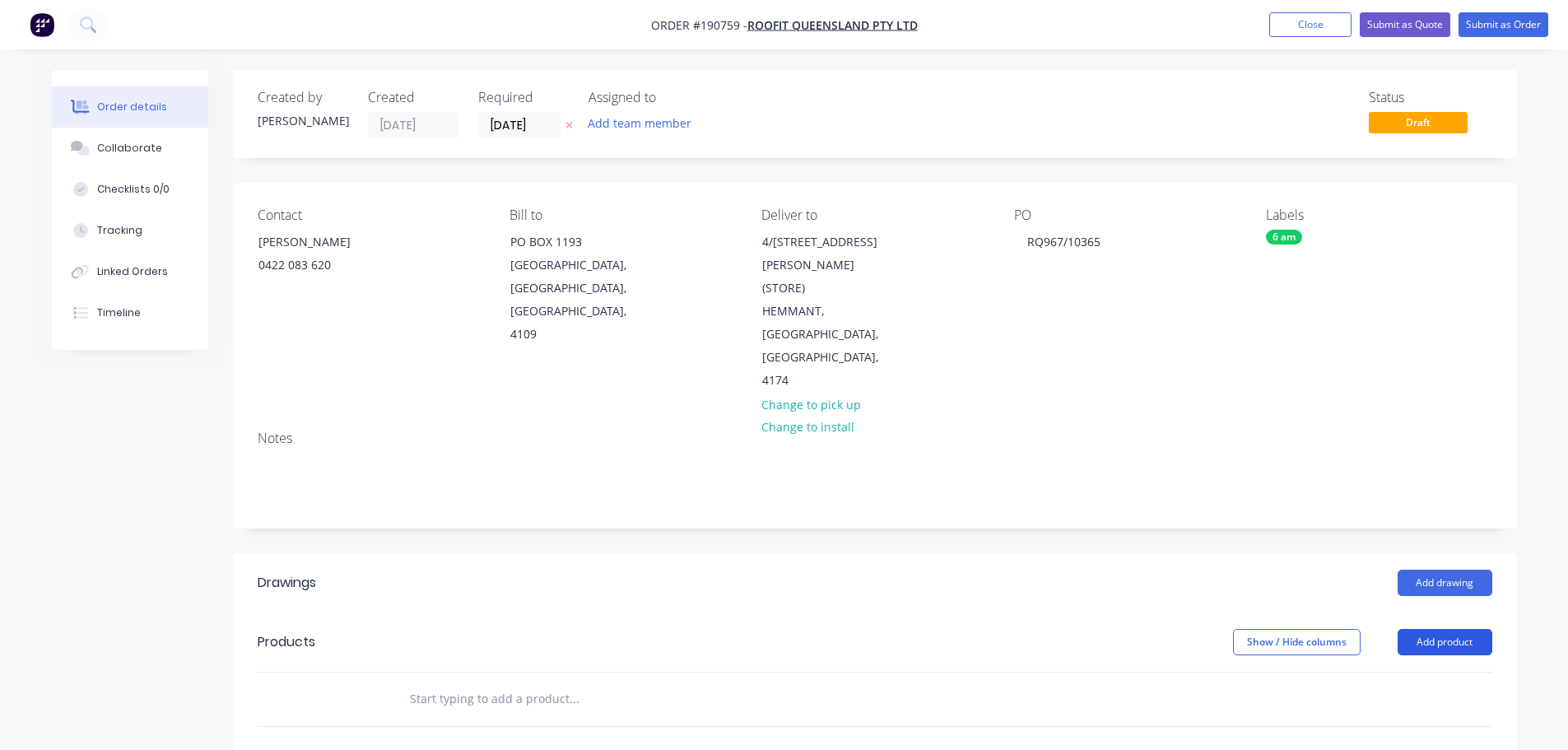
click at [1419, 629] on button "Add product" at bounding box center [1444, 642] width 95 height 27
click at [1399, 672] on div "Product catalogue" at bounding box center [1414, 684] width 127 height 24
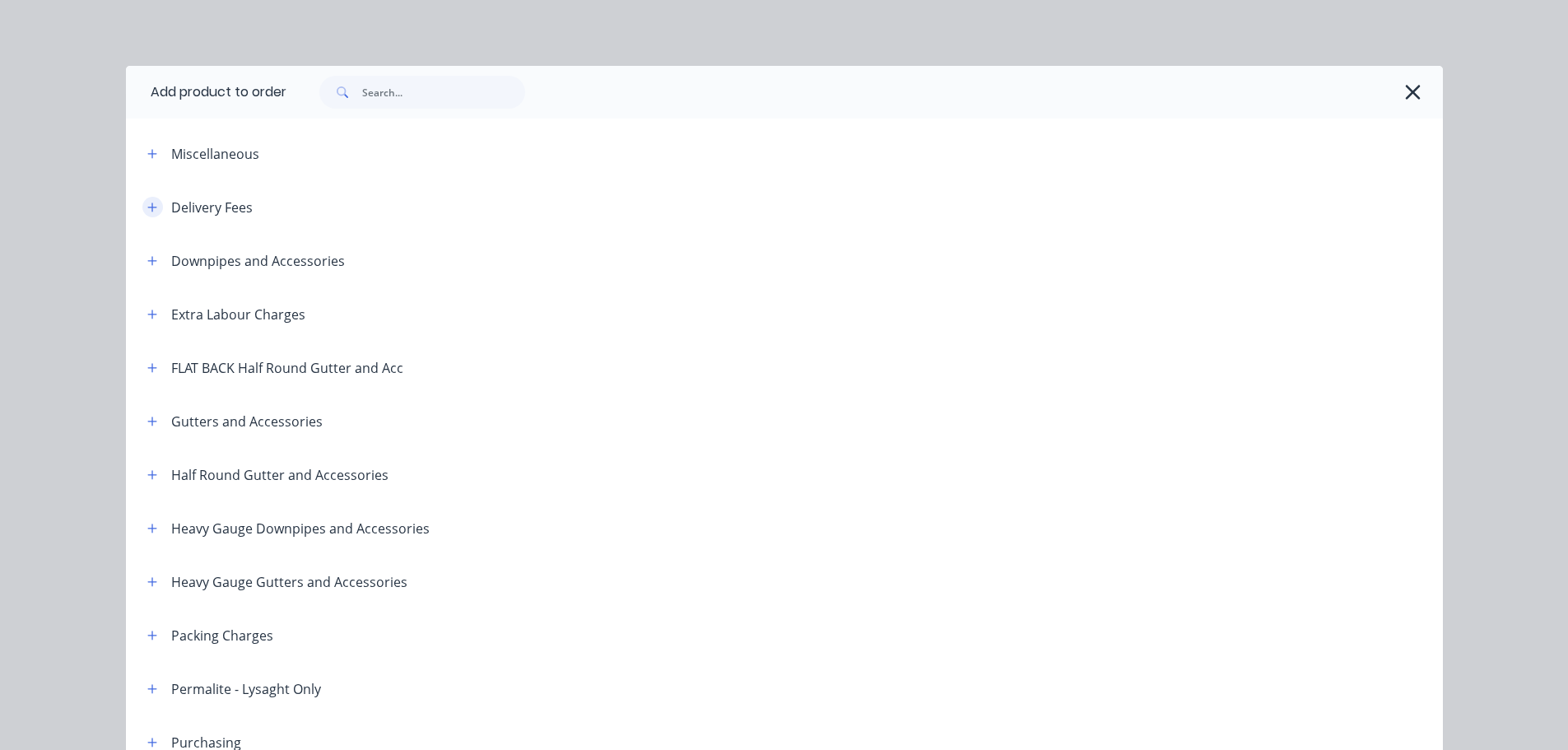
click at [143, 208] on button "button" at bounding box center [153, 207] width 21 height 21
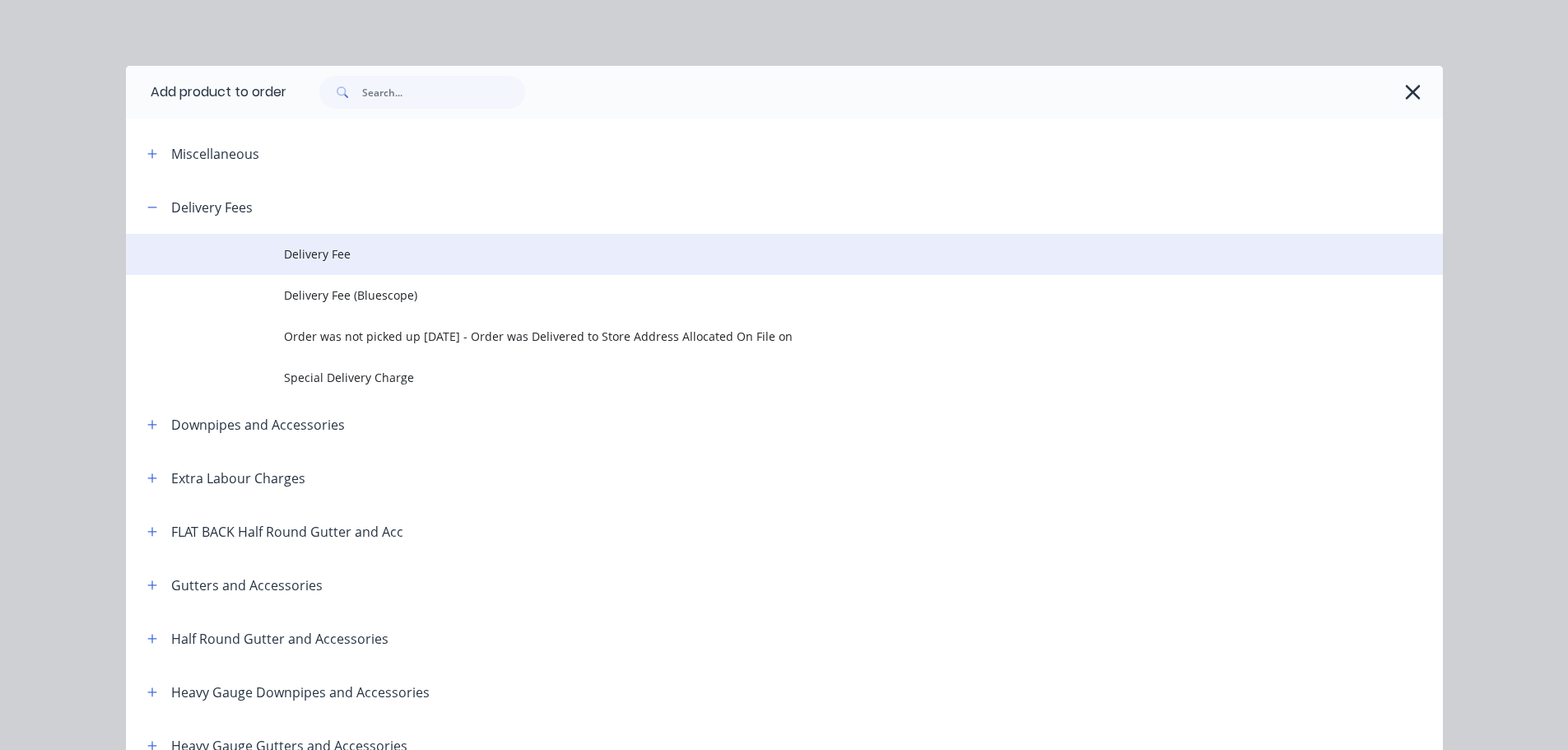
click at [309, 248] on span "Delivery Fee" at bounding box center [747, 253] width 926 height 17
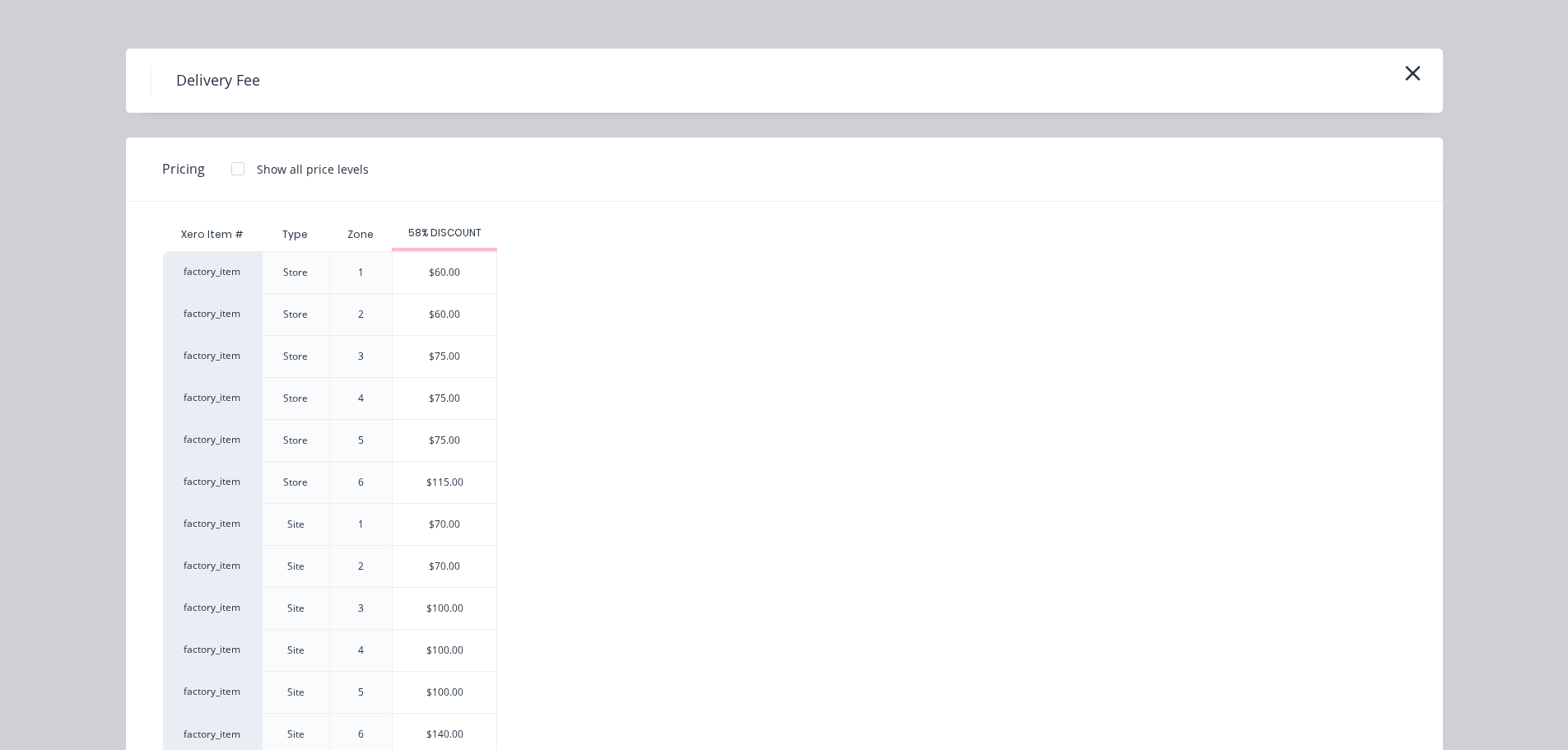
scroll to position [71, 0]
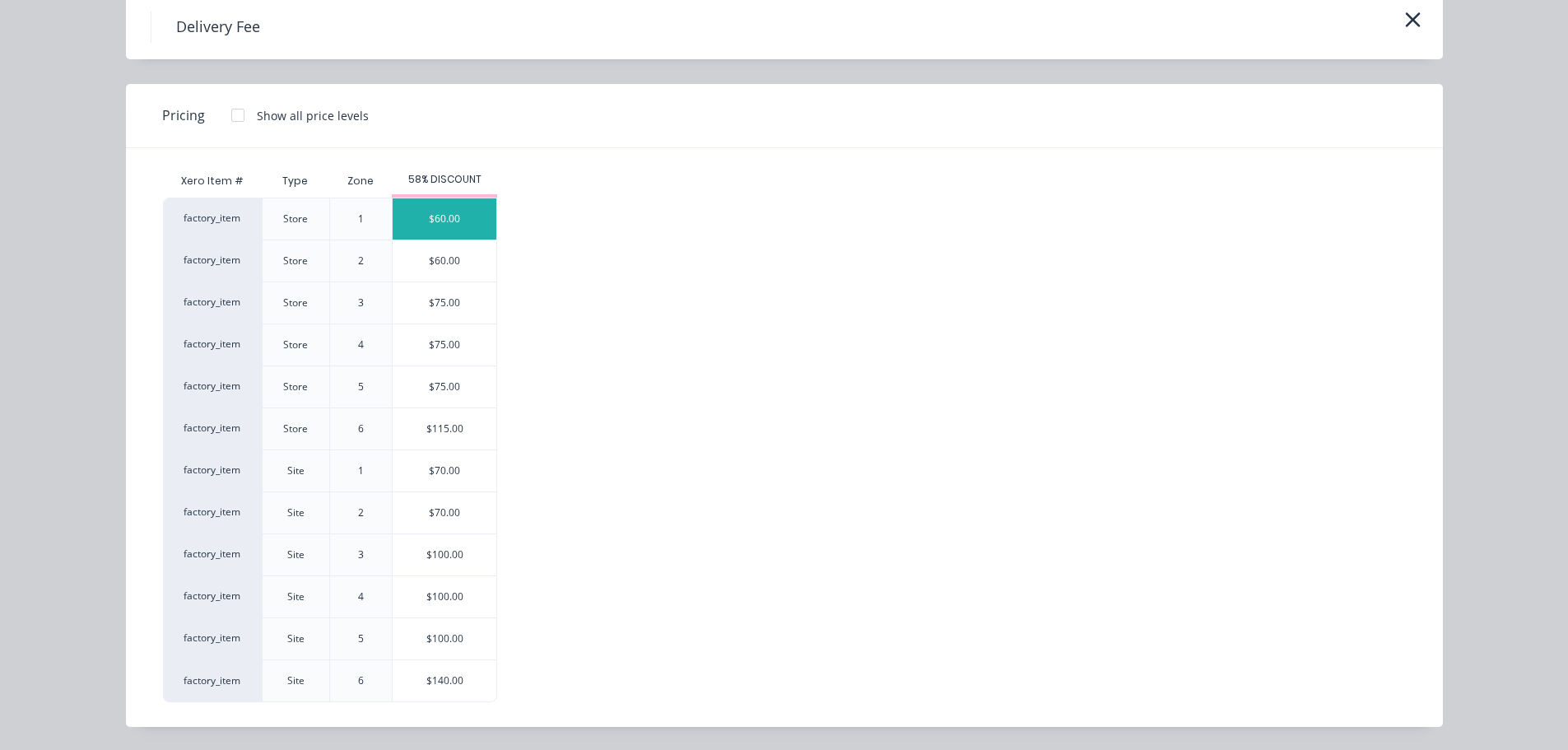
click at [455, 207] on div "$60.00" at bounding box center [444, 219] width 104 height 42
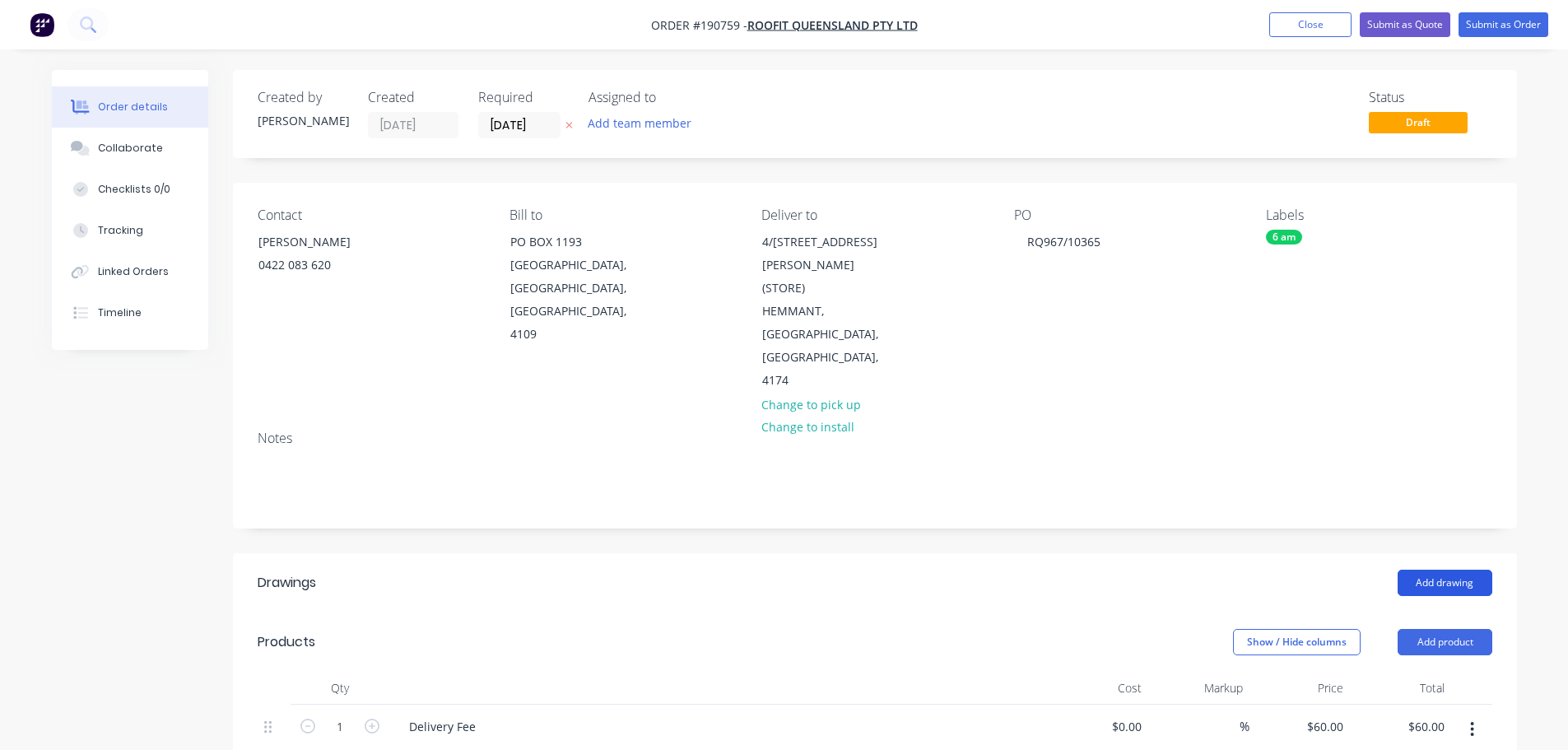
click at [1461, 570] on button "Add drawing" at bounding box center [1444, 583] width 95 height 27
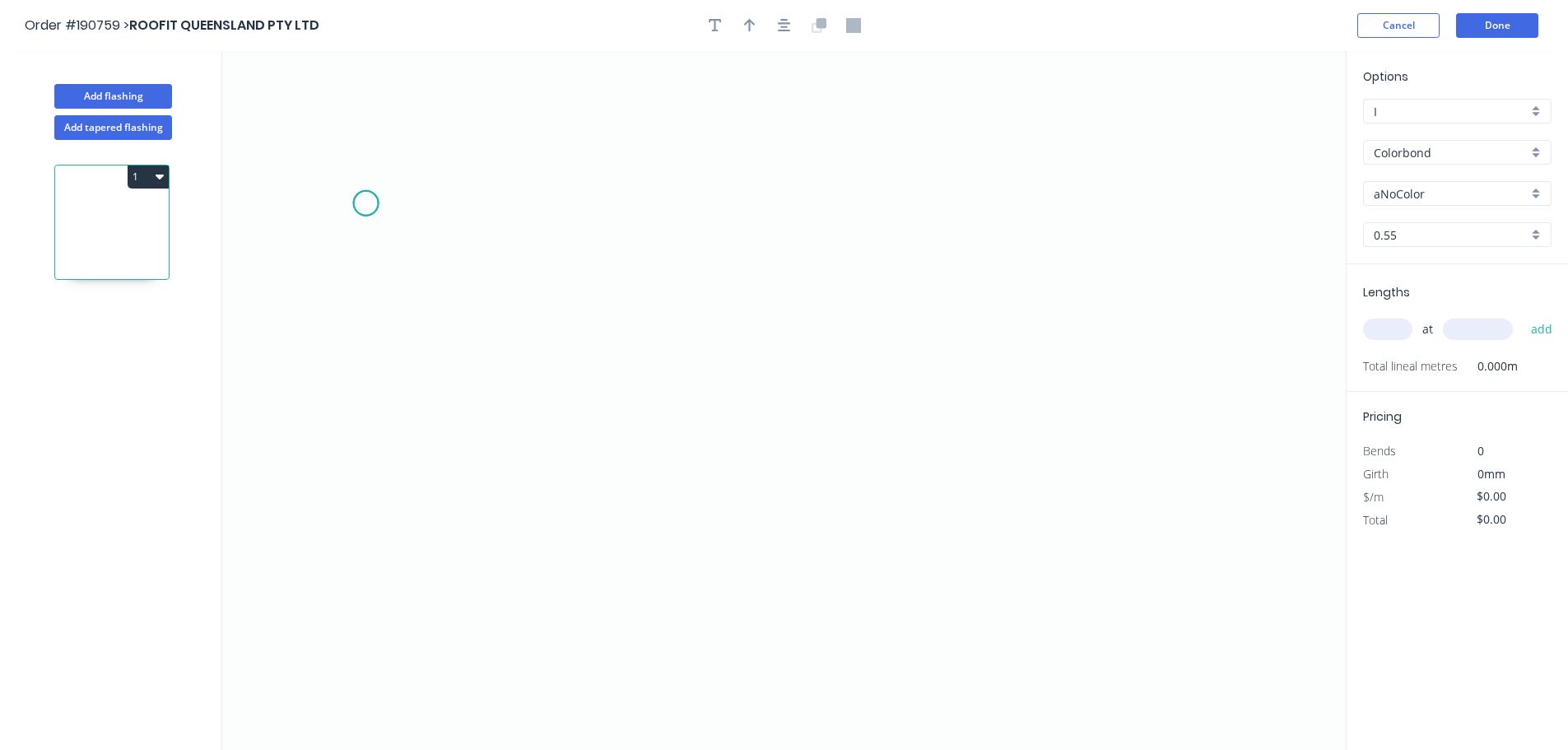
click at [365, 203] on icon "0" at bounding box center [784, 400] width 1123 height 699
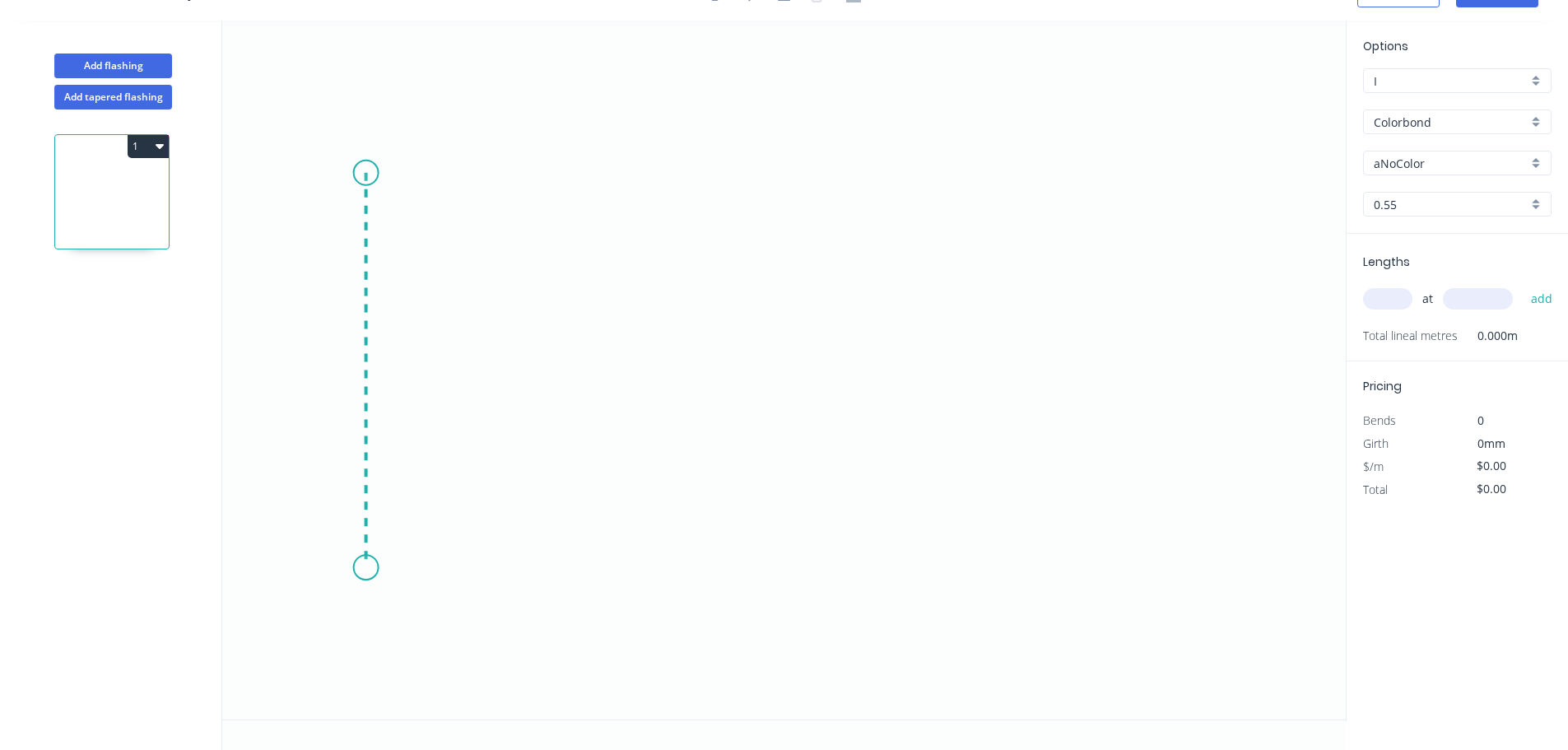
click at [360, 568] on icon "0" at bounding box center [784, 370] width 1123 height 699
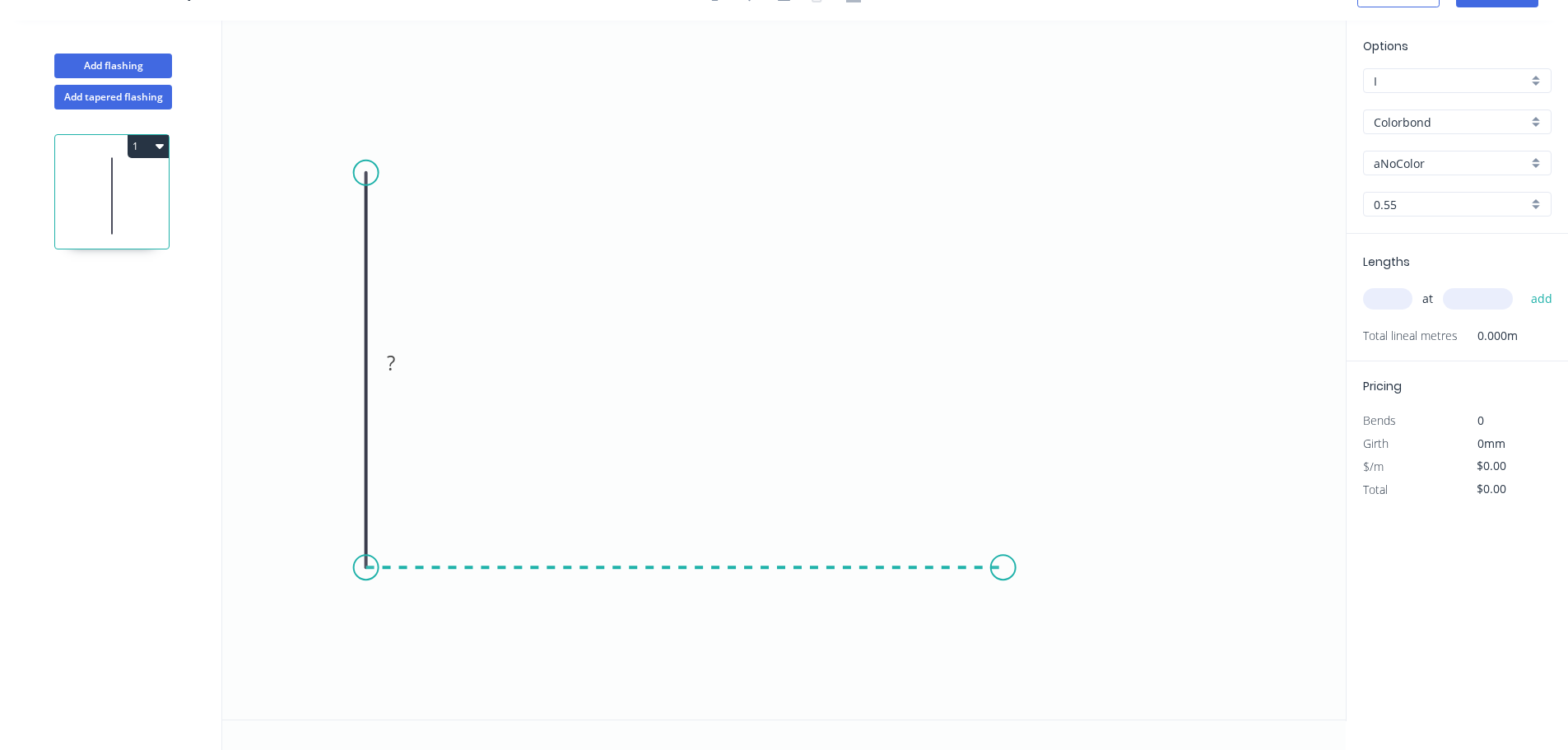
click at [1004, 585] on icon "0 ?" at bounding box center [784, 370] width 1123 height 699
drag, startPoint x: 999, startPoint y: 562, endPoint x: 825, endPoint y: 561, distance: 174.0
click at [825, 561] on circle at bounding box center [826, 567] width 25 height 25
click at [825, 560] on circle at bounding box center [826, 567] width 25 height 25
drag, startPoint x: 365, startPoint y: 168, endPoint x: 362, endPoint y: 158, distance: 10.4
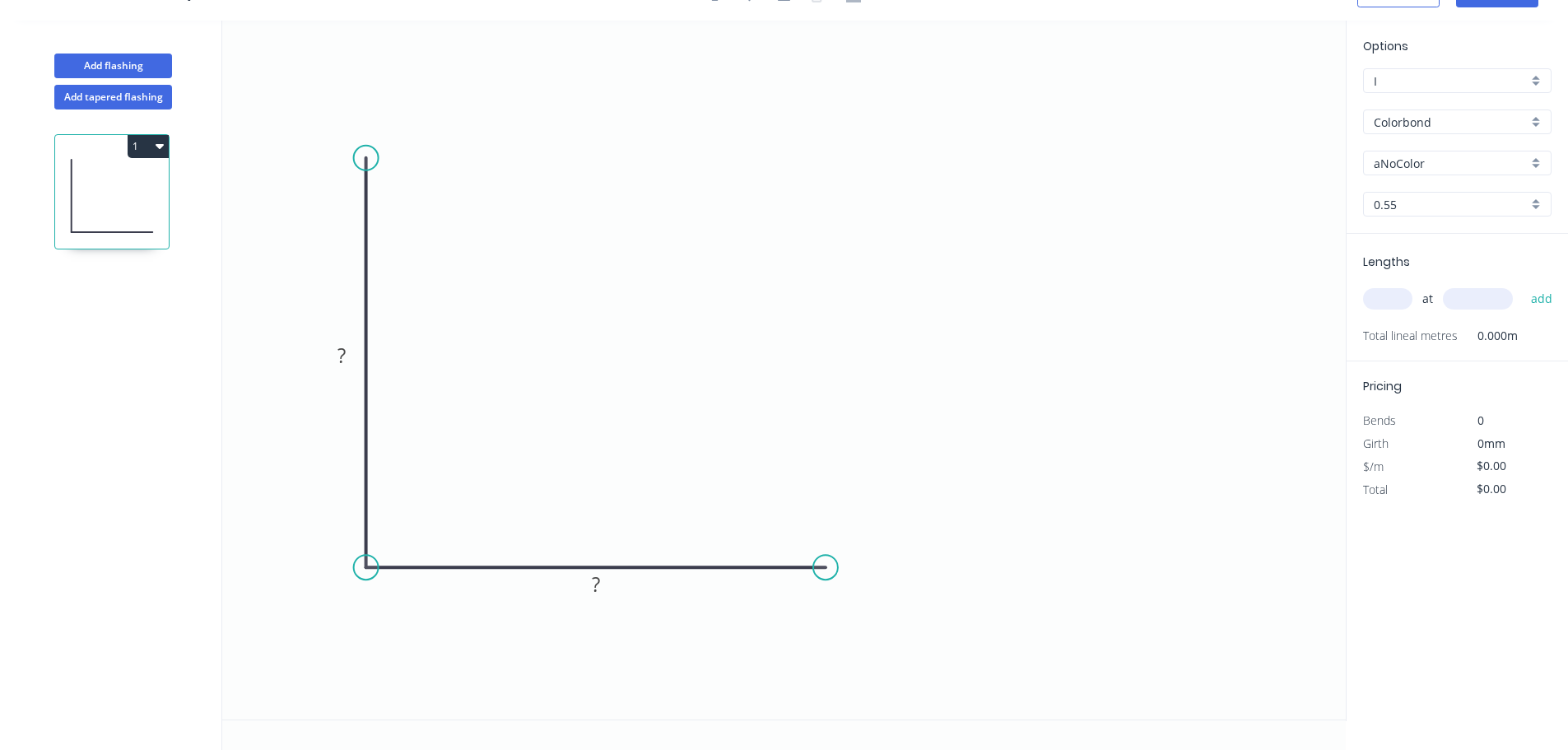
click at [362, 158] on circle at bounding box center [366, 158] width 25 height 25
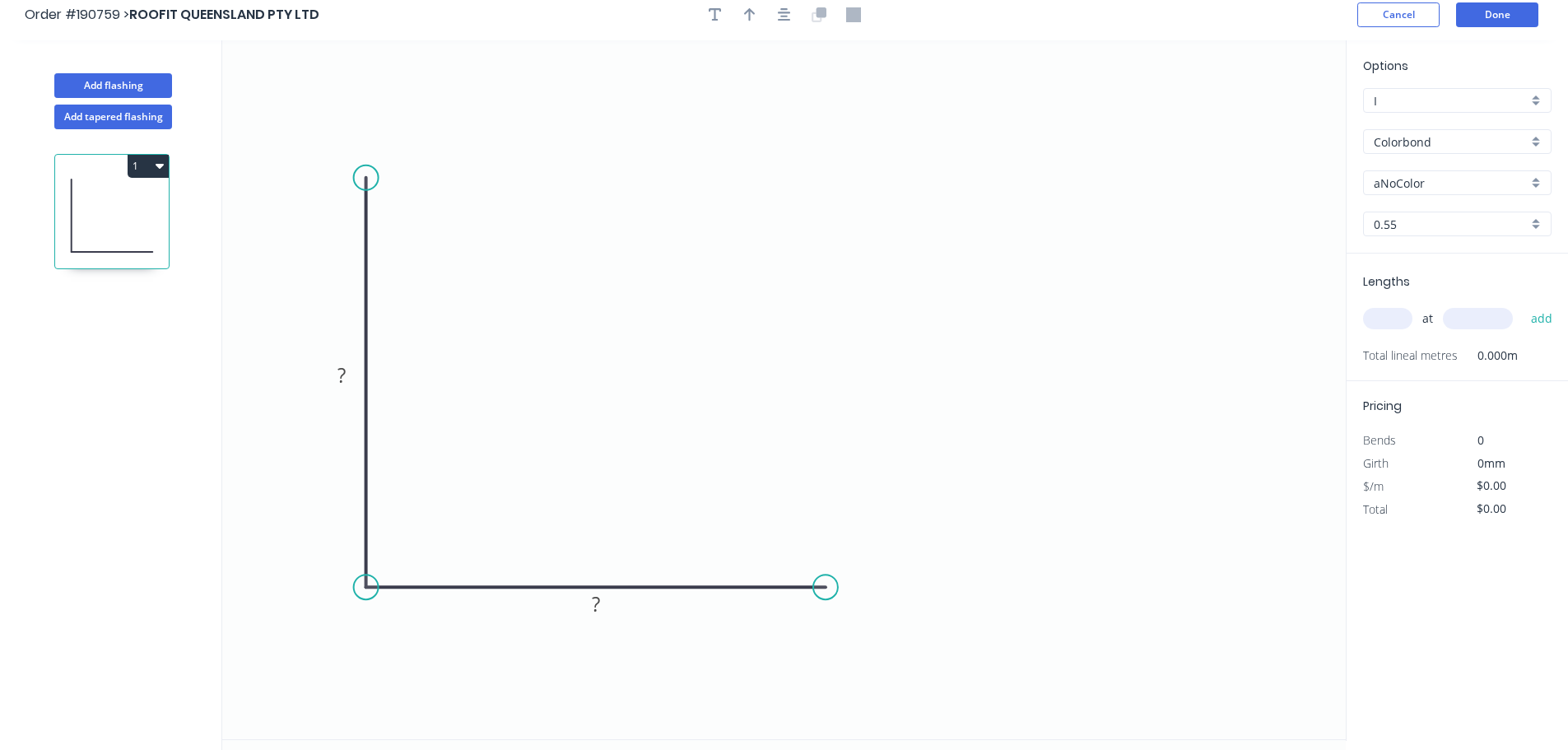
scroll to position [0, 0]
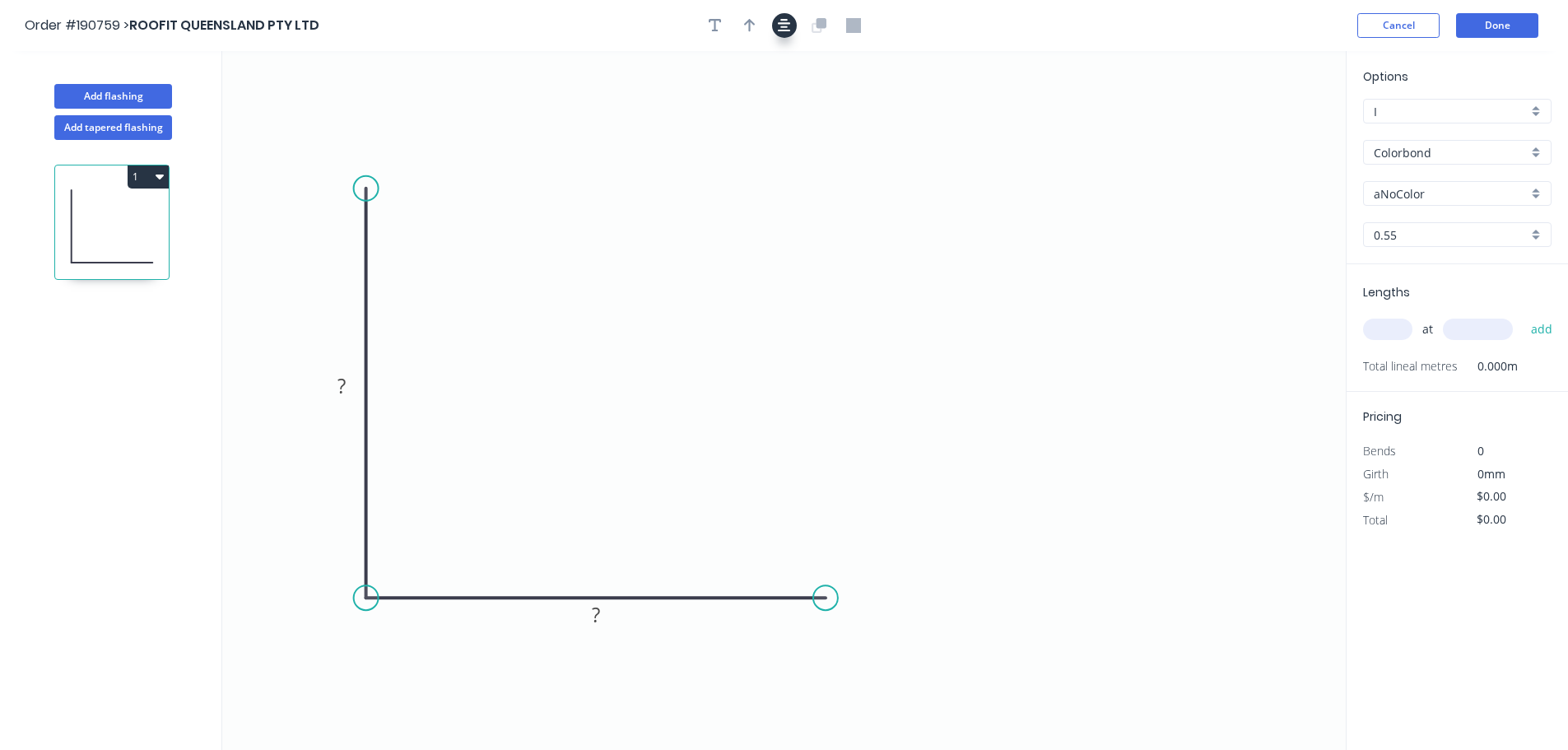
click at [783, 31] on icon "button" at bounding box center [784, 26] width 13 height 13
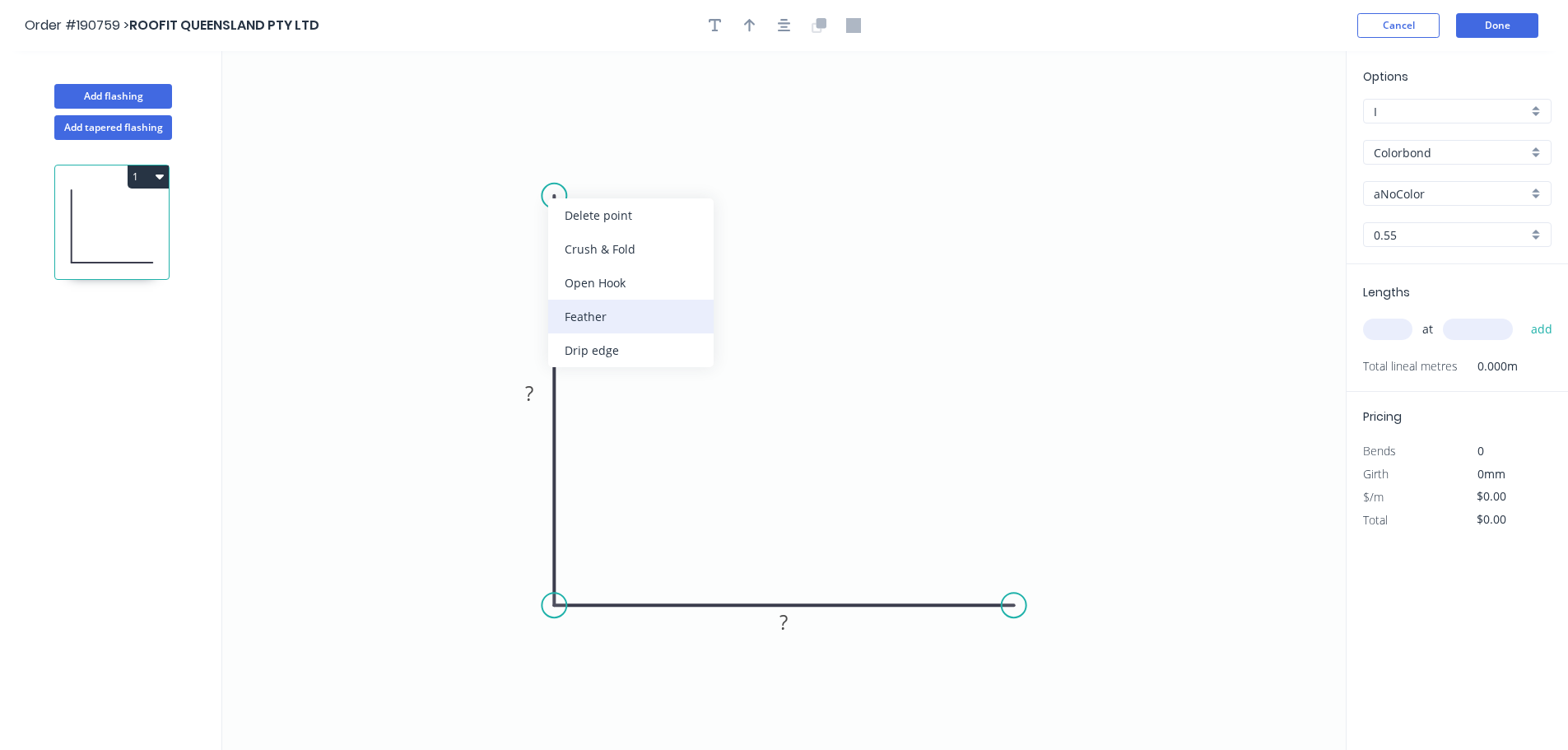
click at [625, 305] on div "Feather" at bounding box center [630, 316] width 165 height 34
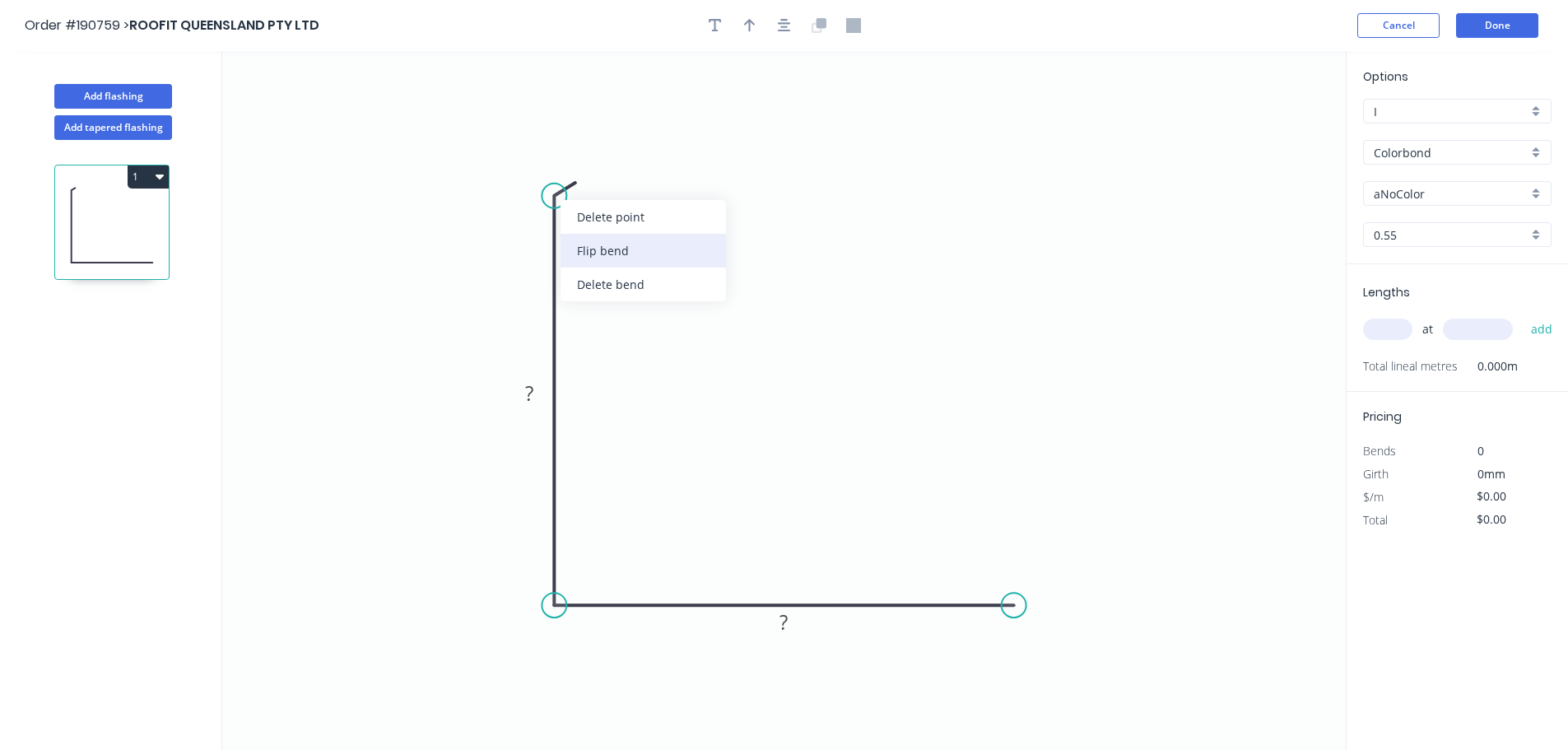
click at [629, 253] on div "Flip bend" at bounding box center [642, 251] width 165 height 34
drag, startPoint x: 542, startPoint y: 225, endPoint x: 490, endPoint y: 154, distance: 88.0
click at [490, 154] on rect at bounding box center [468, 137] width 64 height 34
click at [1081, 707] on div "Feather" at bounding box center [1097, 704] width 165 height 34
drag, startPoint x: 1020, startPoint y: 645, endPoint x: 1120, endPoint y: 665, distance: 102.0
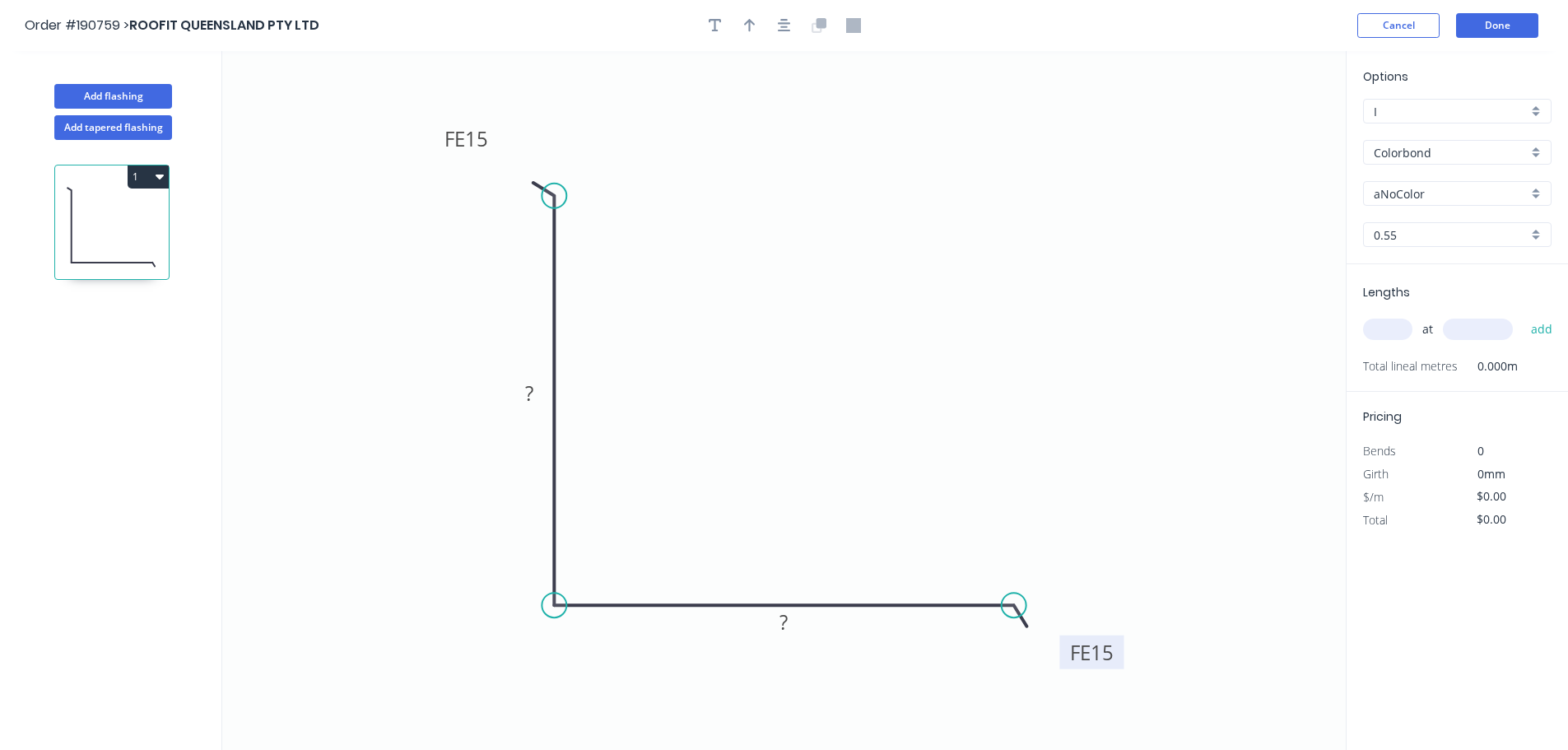
click at [1120, 665] on rect at bounding box center [1091, 652] width 64 height 34
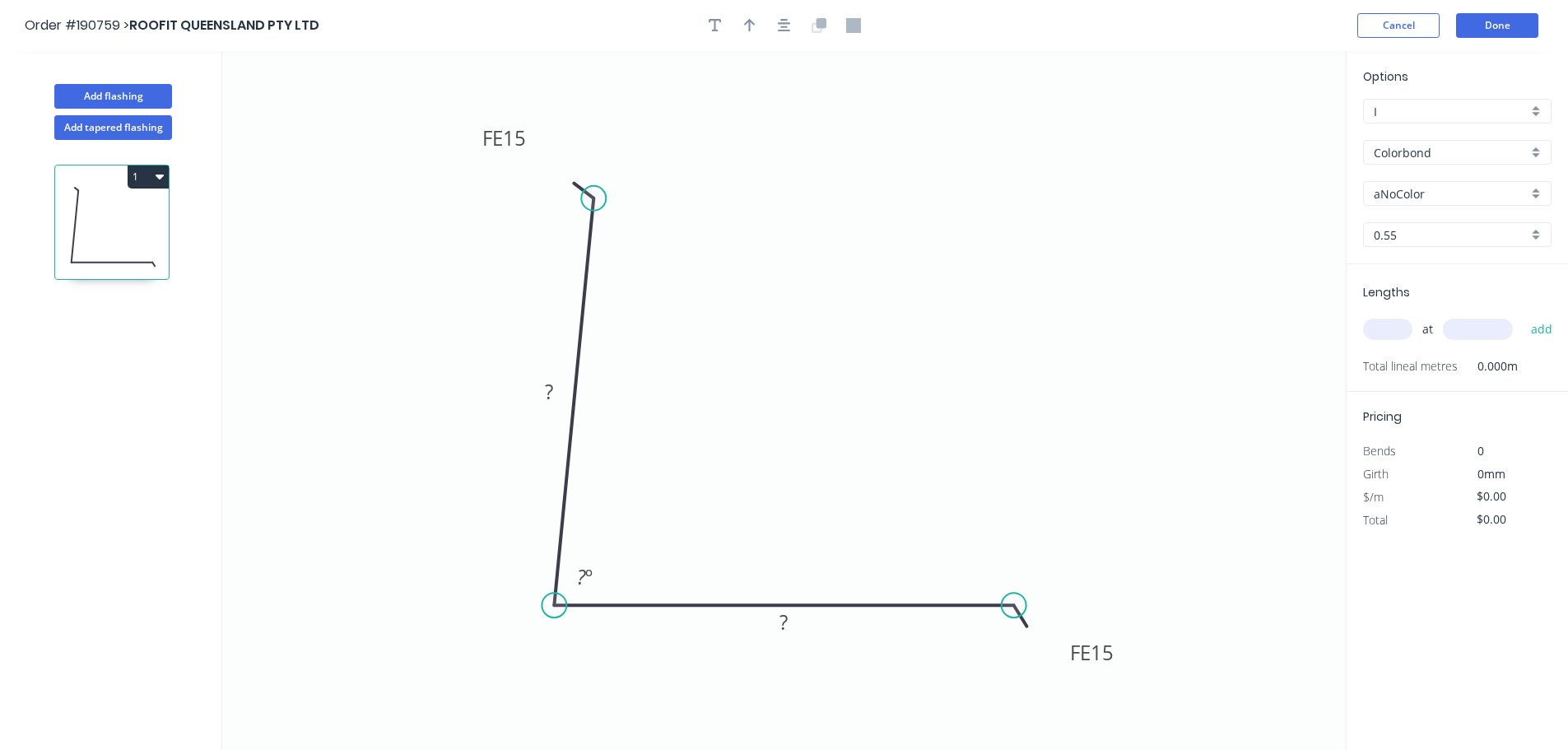
drag, startPoint x: 559, startPoint y: 194, endPoint x: 593, endPoint y: 199, distance: 34.4
click at [593, 199] on circle at bounding box center [593, 199] width 25 height 25
click at [517, 143] on tspan "15" at bounding box center [515, 138] width 23 height 27
click at [791, 27] on button "button" at bounding box center [784, 26] width 25 height 25
type input "$6.73"
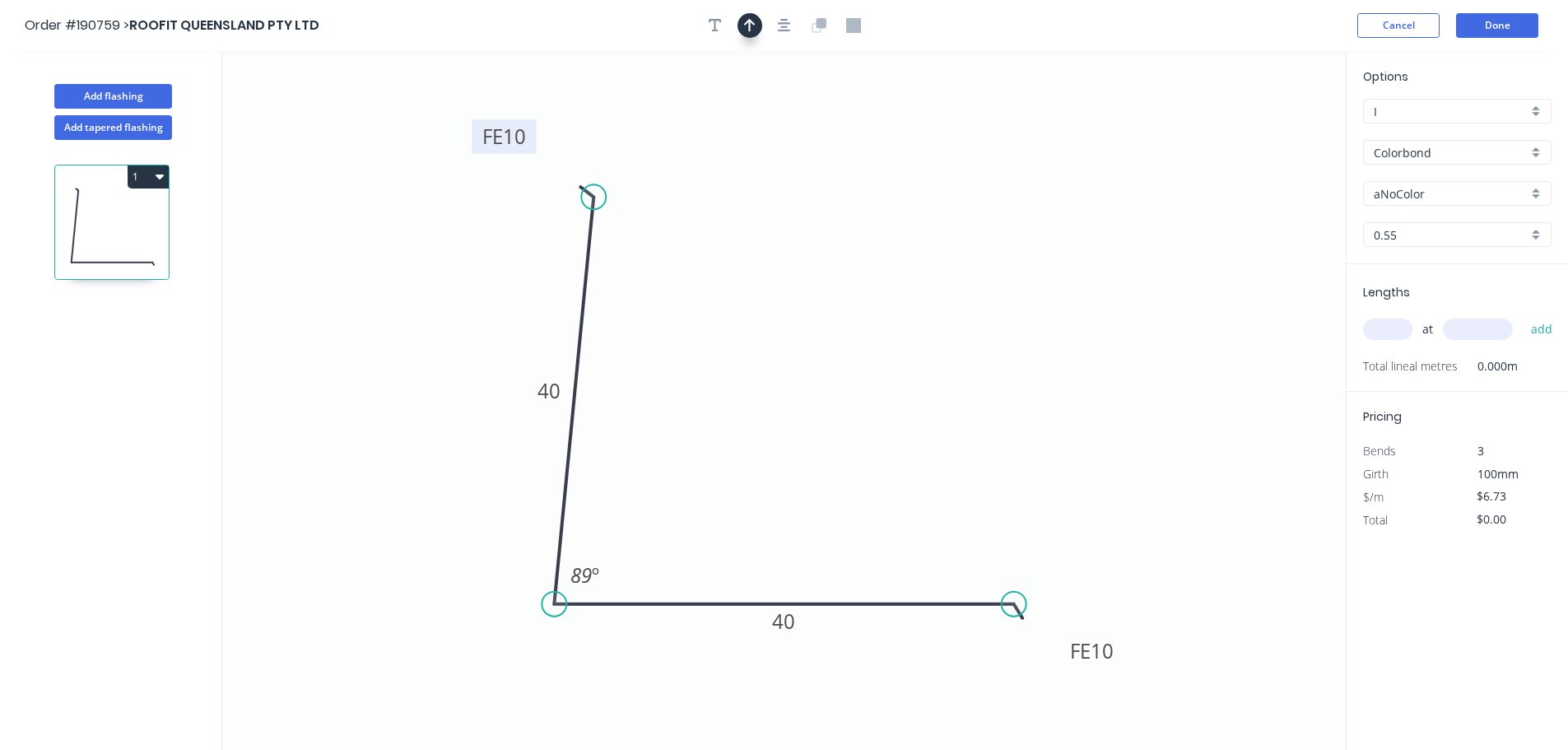
click at [760, 23] on button "button" at bounding box center [750, 26] width 25 height 25
click at [1266, 130] on icon at bounding box center [1263, 114] width 15 height 52
drag, startPoint x: 1266, startPoint y: 130, endPoint x: 977, endPoint y: 206, distance: 298.8
click at [977, 206] on icon at bounding box center [990, 193] width 48 height 48
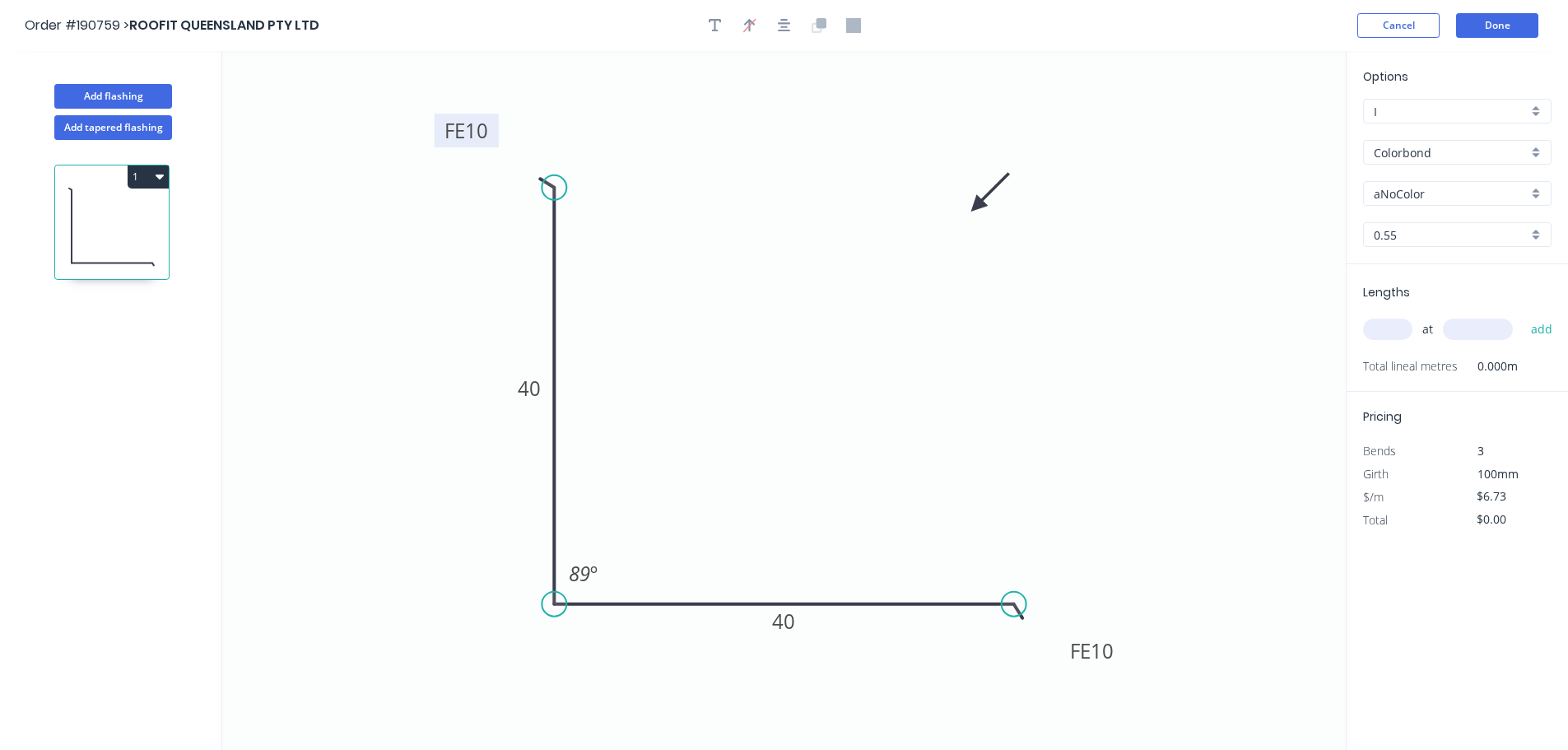
drag, startPoint x: 593, startPoint y: 194, endPoint x: 559, endPoint y: 188, distance: 34.5
click at [559, 188] on circle at bounding box center [554, 188] width 25 height 25
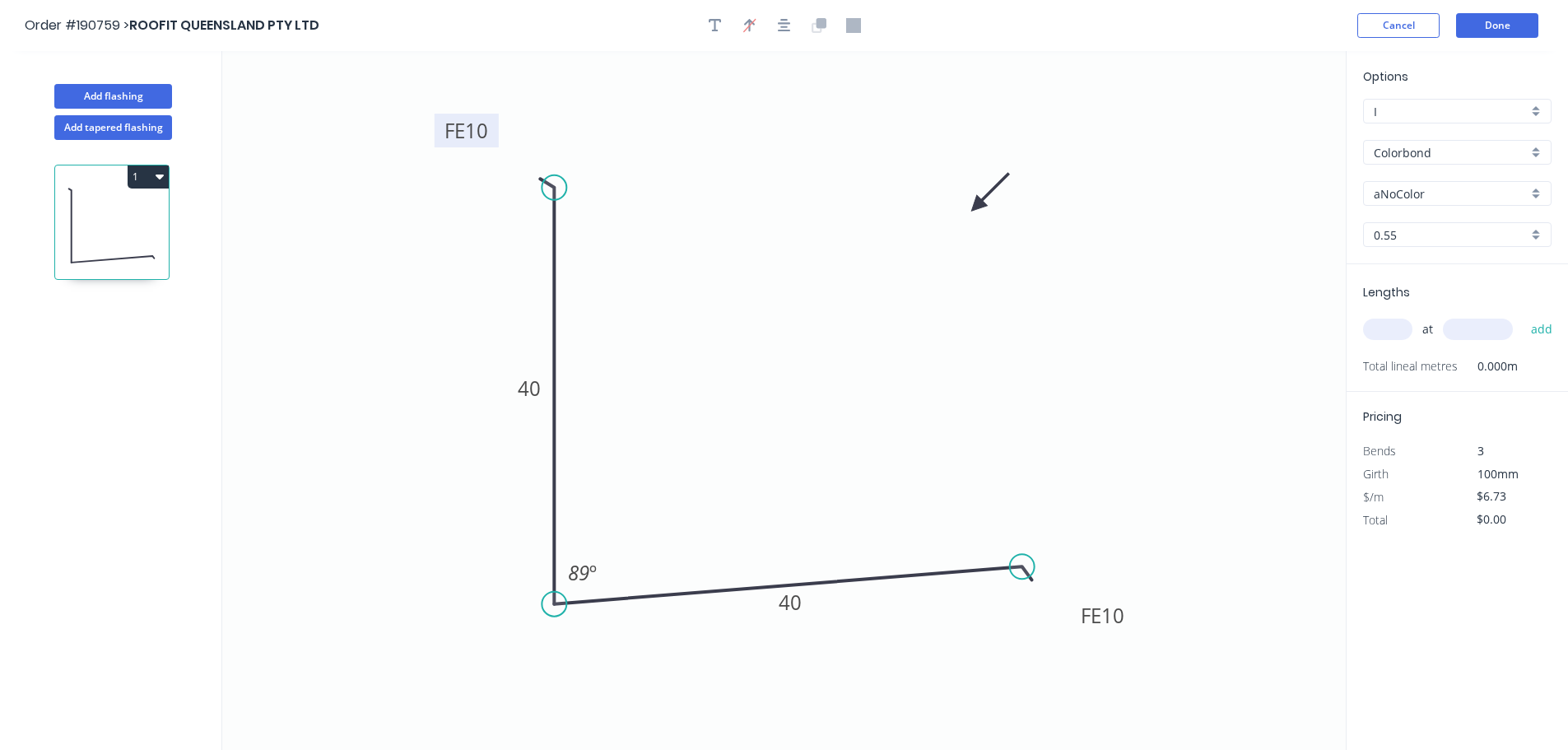
drag, startPoint x: 1017, startPoint y: 597, endPoint x: 1022, endPoint y: 567, distance: 30.4
click at [1022, 567] on circle at bounding box center [1022, 566] width 25 height 25
click at [1424, 199] on input "aNoColor" at bounding box center [1450, 194] width 154 height 17
click at [1442, 306] on div "Monument" at bounding box center [1457, 299] width 187 height 29
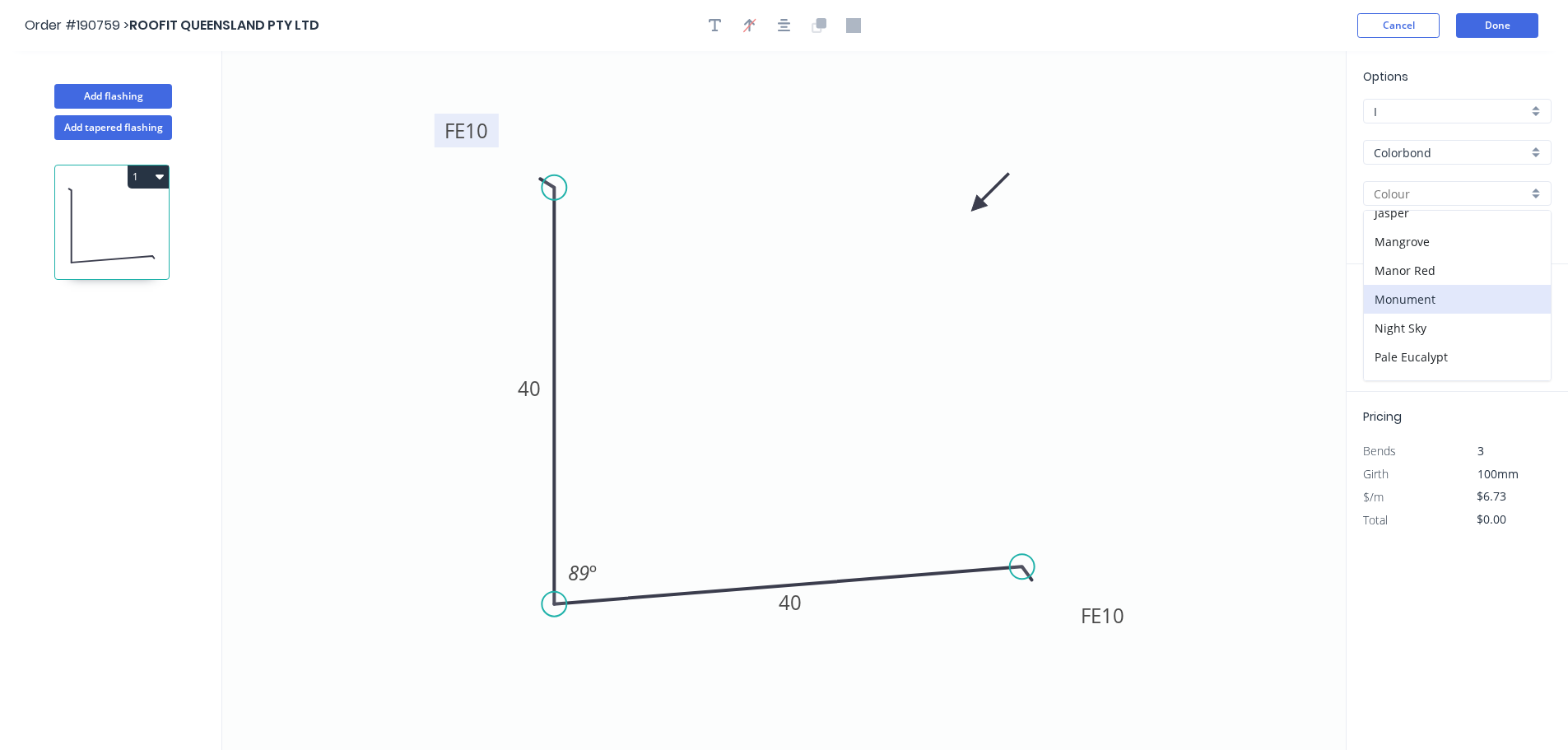
type input "Monument"
click at [1408, 239] on input "0.55" at bounding box center [1450, 235] width 154 height 17
drag, startPoint x: 1434, startPoint y: 298, endPoint x: 1422, endPoint y: 334, distance: 37.9
click at [1434, 298] on div "1.0" at bounding box center [1457, 295] width 187 height 29
type input "1.0"
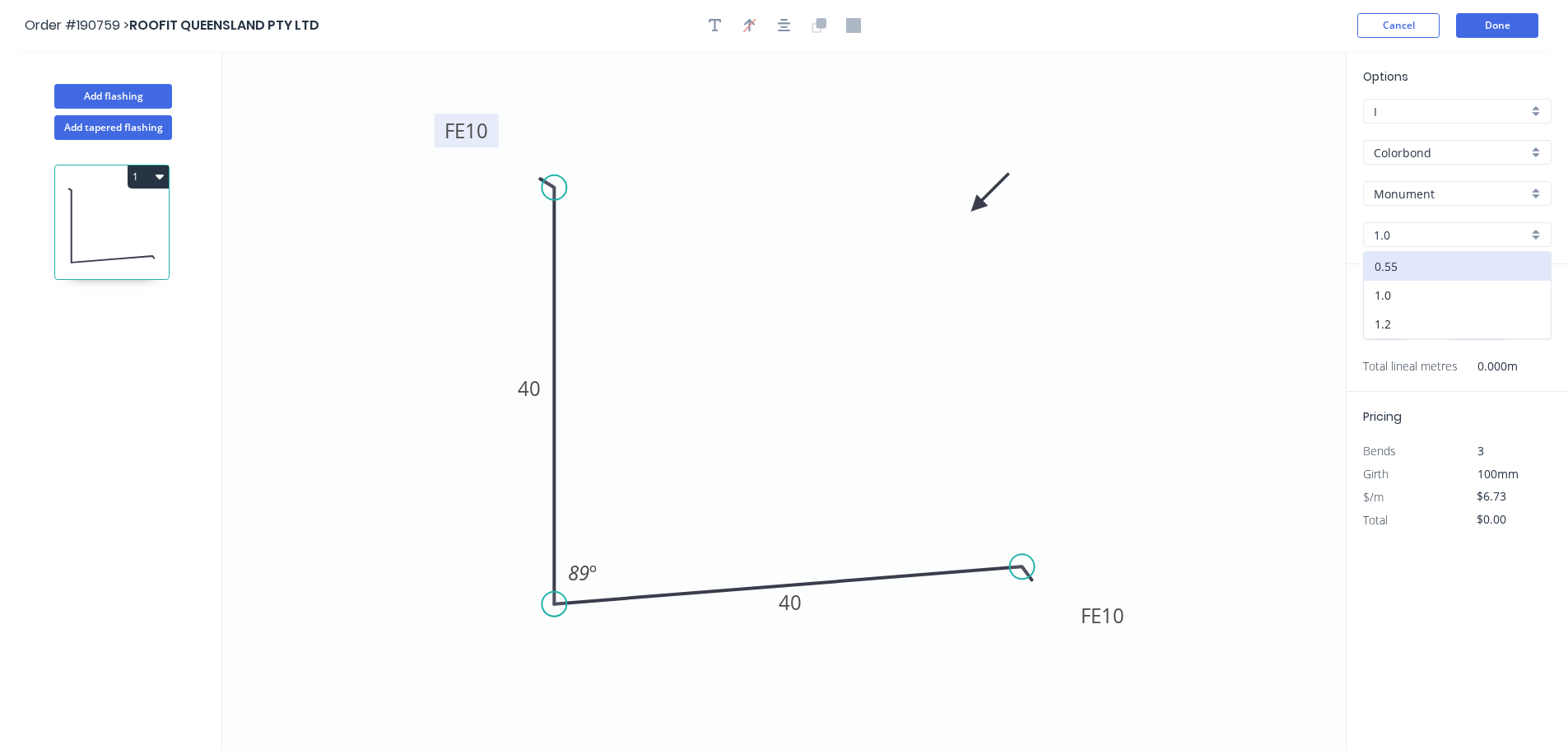
type input "$9.87"
click at [1405, 330] on input "text" at bounding box center [1387, 330] width 49 height 22
type input "2"
type input "1000"
click at [1522, 316] on button "add" at bounding box center [1541, 330] width 39 height 28
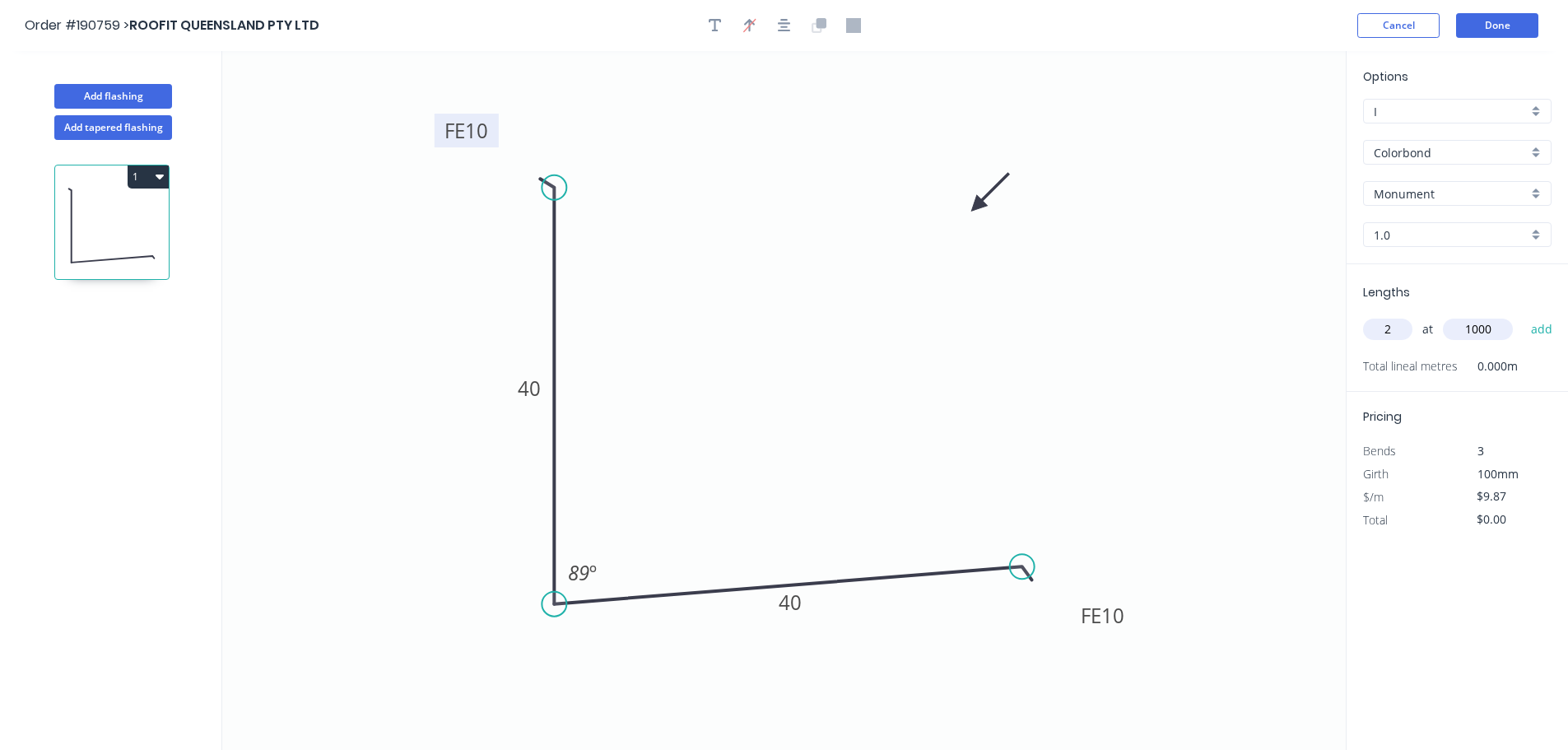
type input "$19.74"
click at [113, 96] on button "Add flashing" at bounding box center [113, 96] width 118 height 25
type input "$0.00"
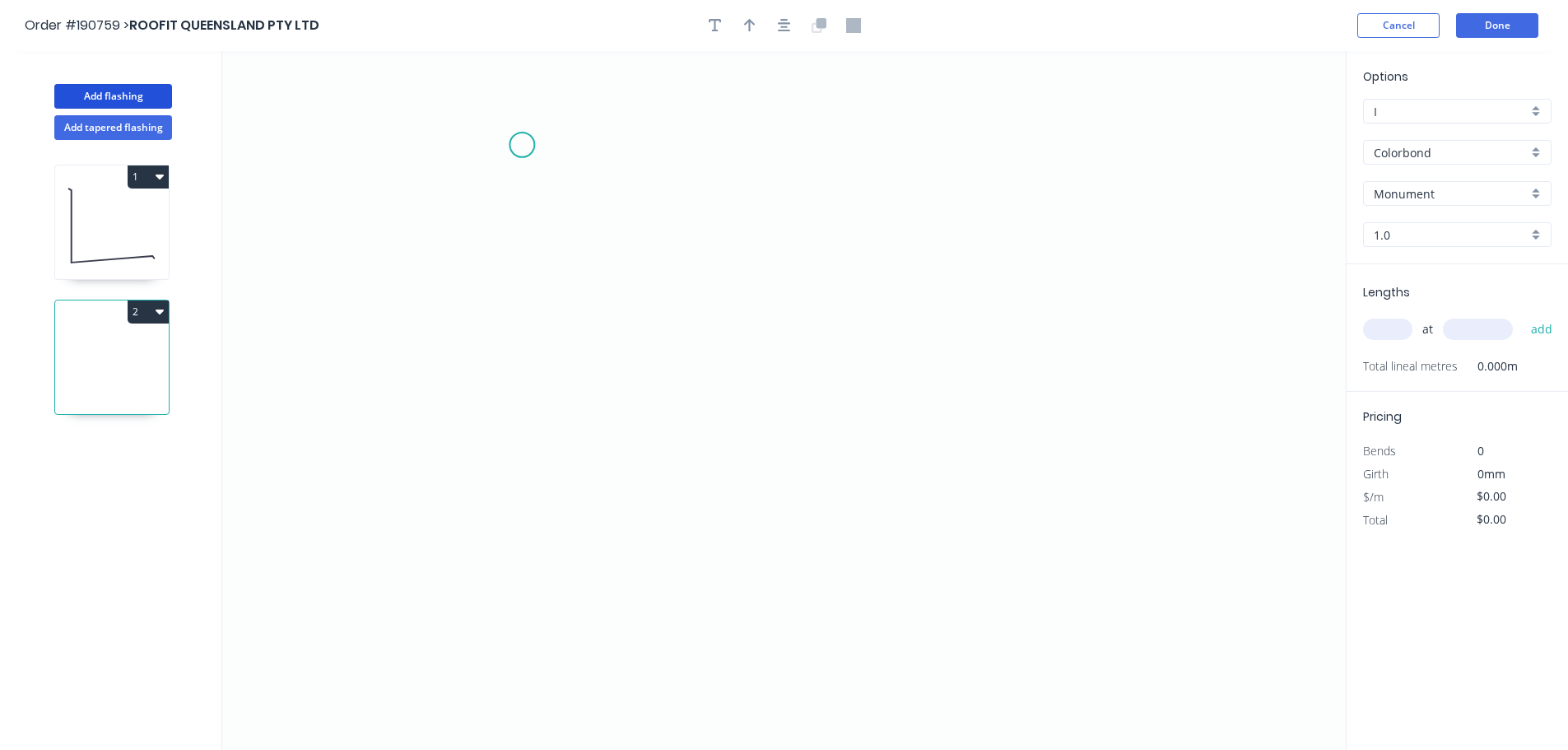
click at [471, 159] on icon "0" at bounding box center [784, 400] width 1123 height 699
click at [462, 532] on icon "0" at bounding box center [784, 400] width 1123 height 699
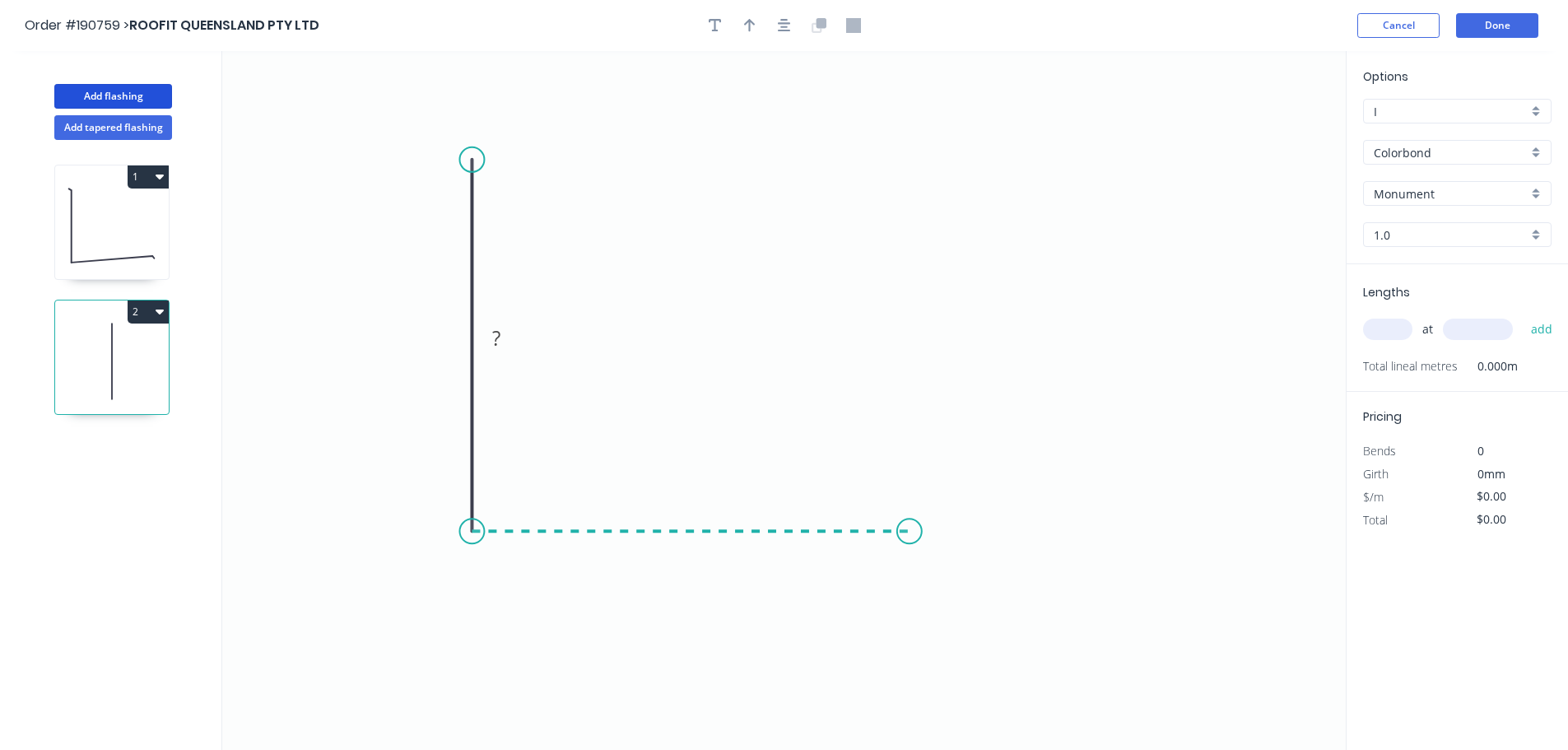
click at [910, 539] on icon "0 ?" at bounding box center [784, 400] width 1123 height 699
drag, startPoint x: 471, startPoint y: 154, endPoint x: 471, endPoint y: 129, distance: 25.0
click at [465, 123] on circle at bounding box center [471, 132] width 25 height 25
drag, startPoint x: 904, startPoint y: 536, endPoint x: 920, endPoint y: 531, distance: 16.8
click at [927, 536] on circle at bounding box center [926, 532] width 25 height 25
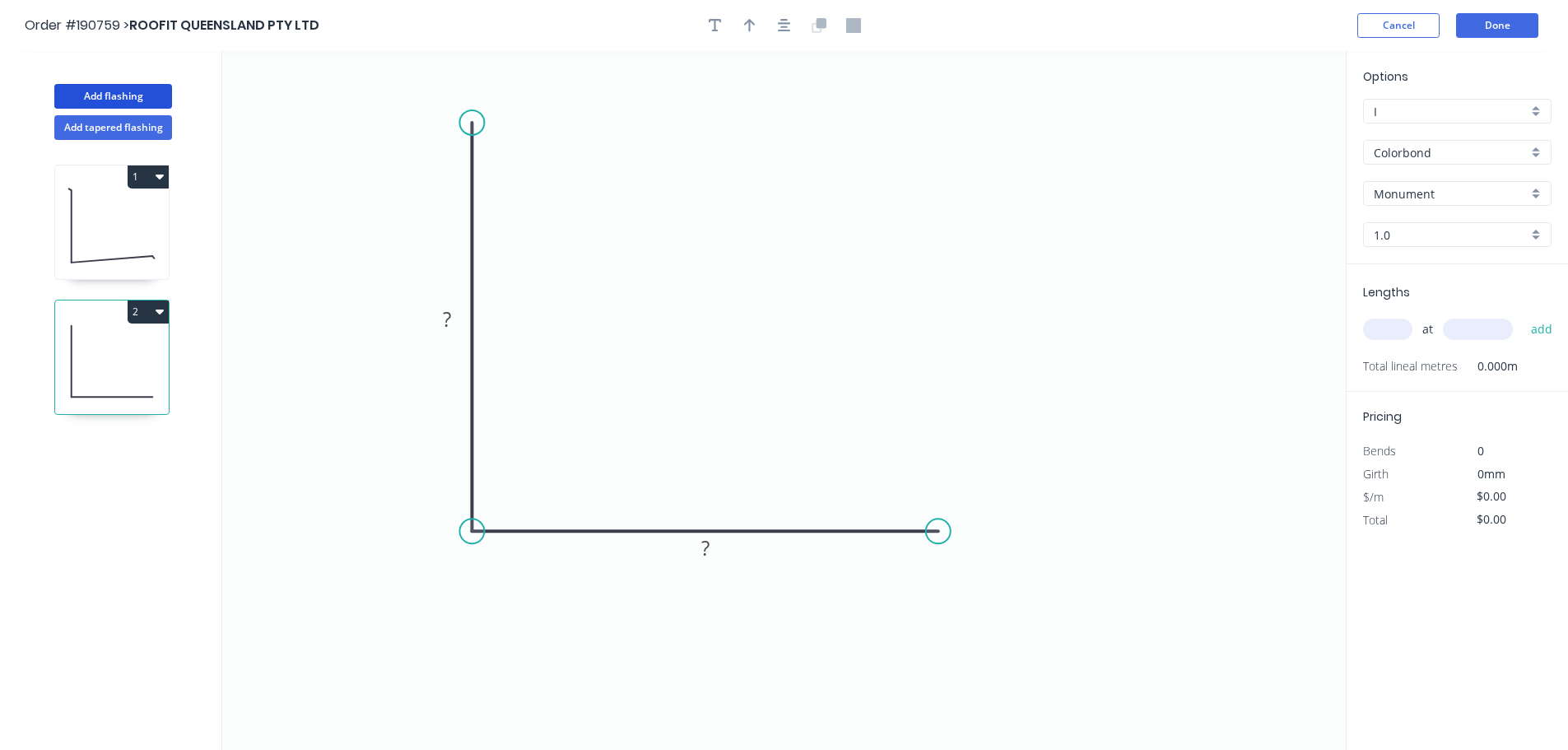
click at [938, 541] on circle at bounding box center [938, 532] width 25 height 25
click at [1008, 648] on div "Feather" at bounding box center [1022, 656] width 165 height 34
drag, startPoint x: 940, startPoint y: 571, endPoint x: 1038, endPoint y: 582, distance: 98.6
click at [1038, 582] on rect at bounding box center [1013, 569] width 64 height 34
click at [555, 174] on div "Crush & Fold" at bounding box center [560, 169] width 165 height 34
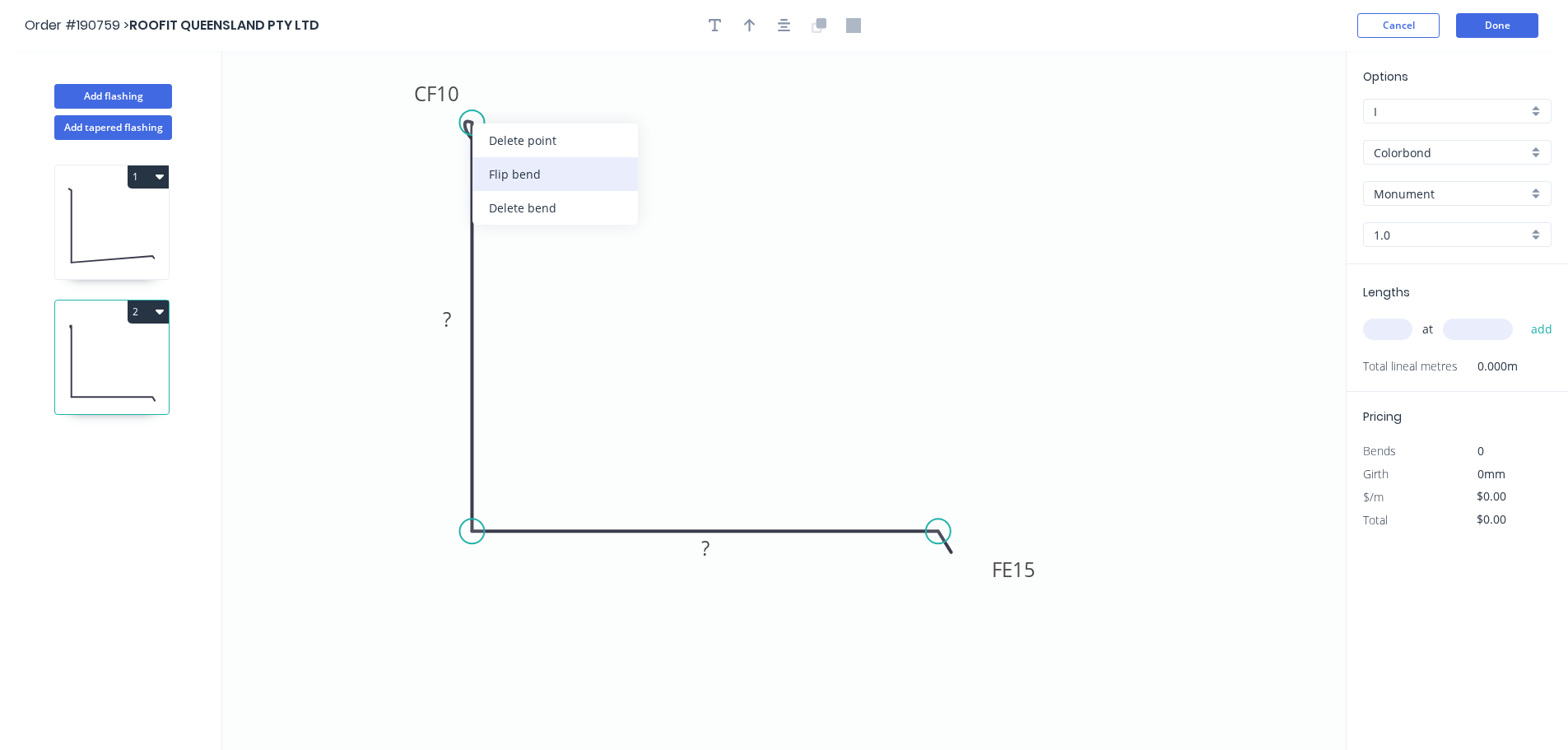
drag, startPoint x: 546, startPoint y: 176, endPoint x: 662, endPoint y: 135, distance: 123.0
click at [545, 174] on div "Flip bend" at bounding box center [554, 174] width 165 height 34
click at [777, 31] on button "button" at bounding box center [784, 26] width 25 height 25
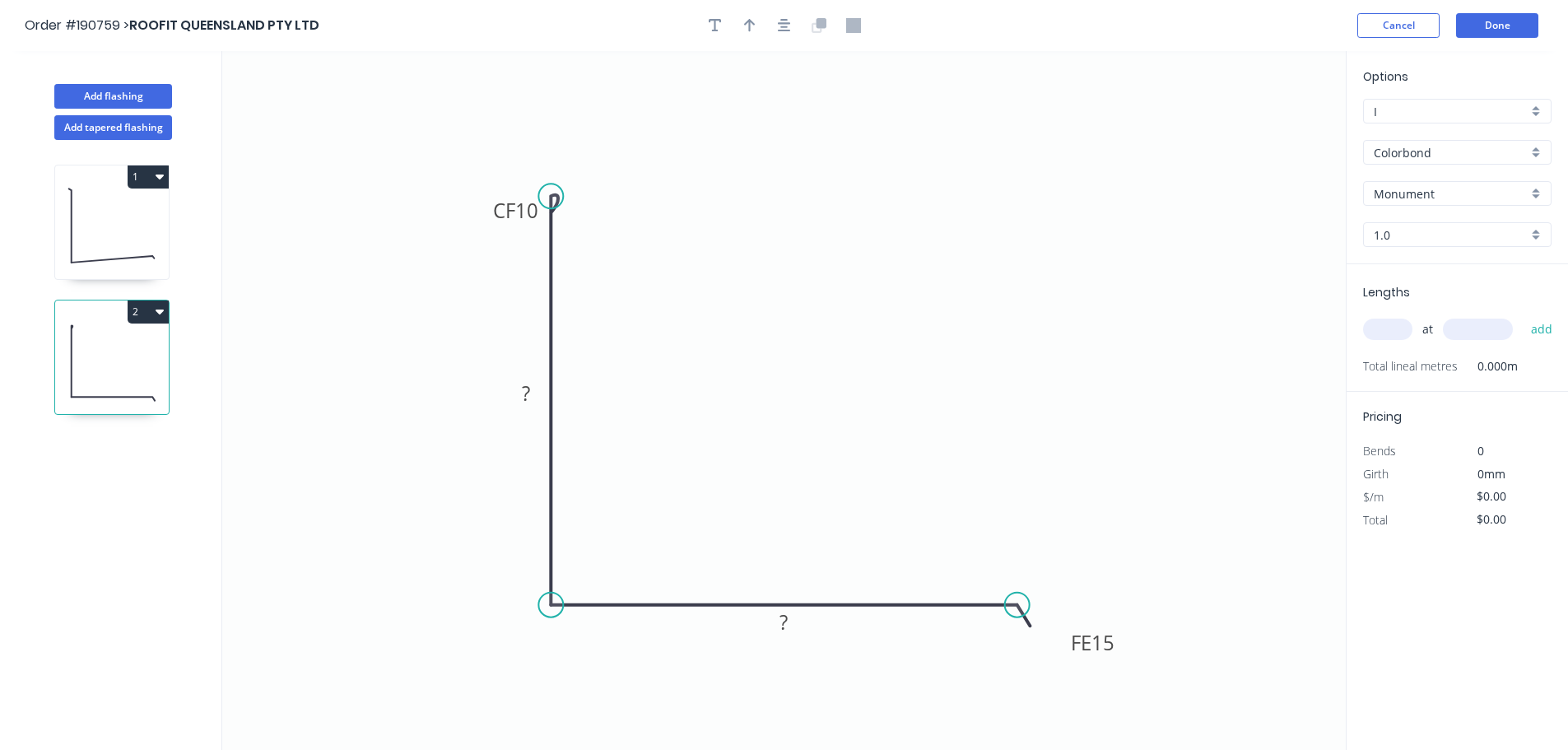
click at [511, 228] on icon "0 CF 10 ? FE 15 ?" at bounding box center [784, 400] width 1123 height 699
drag, startPoint x: 495, startPoint y: 226, endPoint x: 514, endPoint y: 141, distance: 87.1
click at [514, 141] on rect at bounding box center [535, 125] width 66 height 34
click at [550, 122] on tspan "10" at bounding box center [545, 125] width 23 height 27
type input "$10.78"
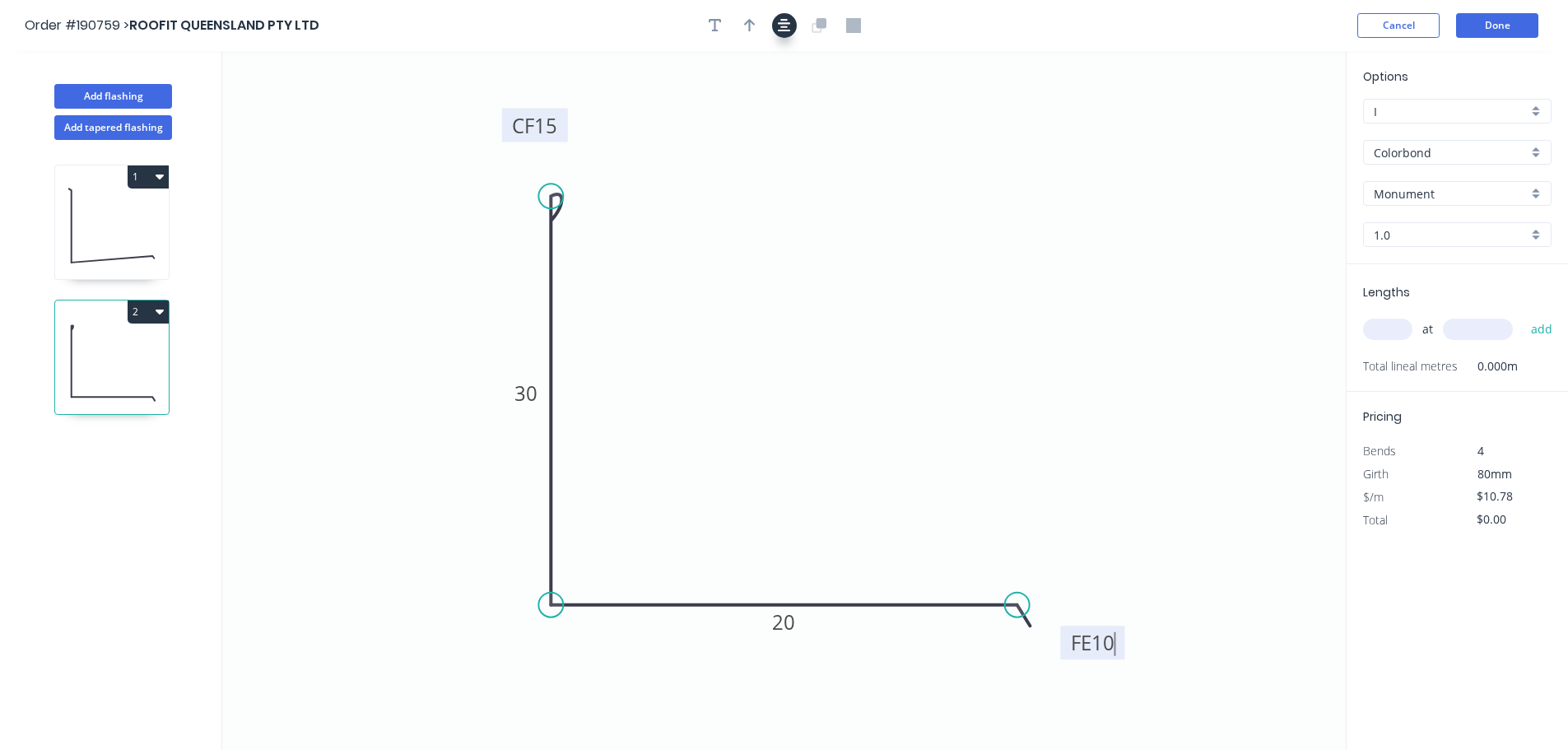
click at [780, 15] on button "button" at bounding box center [784, 26] width 25 height 25
click at [744, 22] on icon "button" at bounding box center [750, 26] width 12 height 15
drag, startPoint x: 944, startPoint y: 254, endPoint x: 477, endPoint y: 382, distance: 484.2
click at [617, 351] on icon at bounding box center [624, 325] width 15 height 52
drag, startPoint x: 477, startPoint y: 382, endPoint x: 308, endPoint y: 323, distance: 179.0
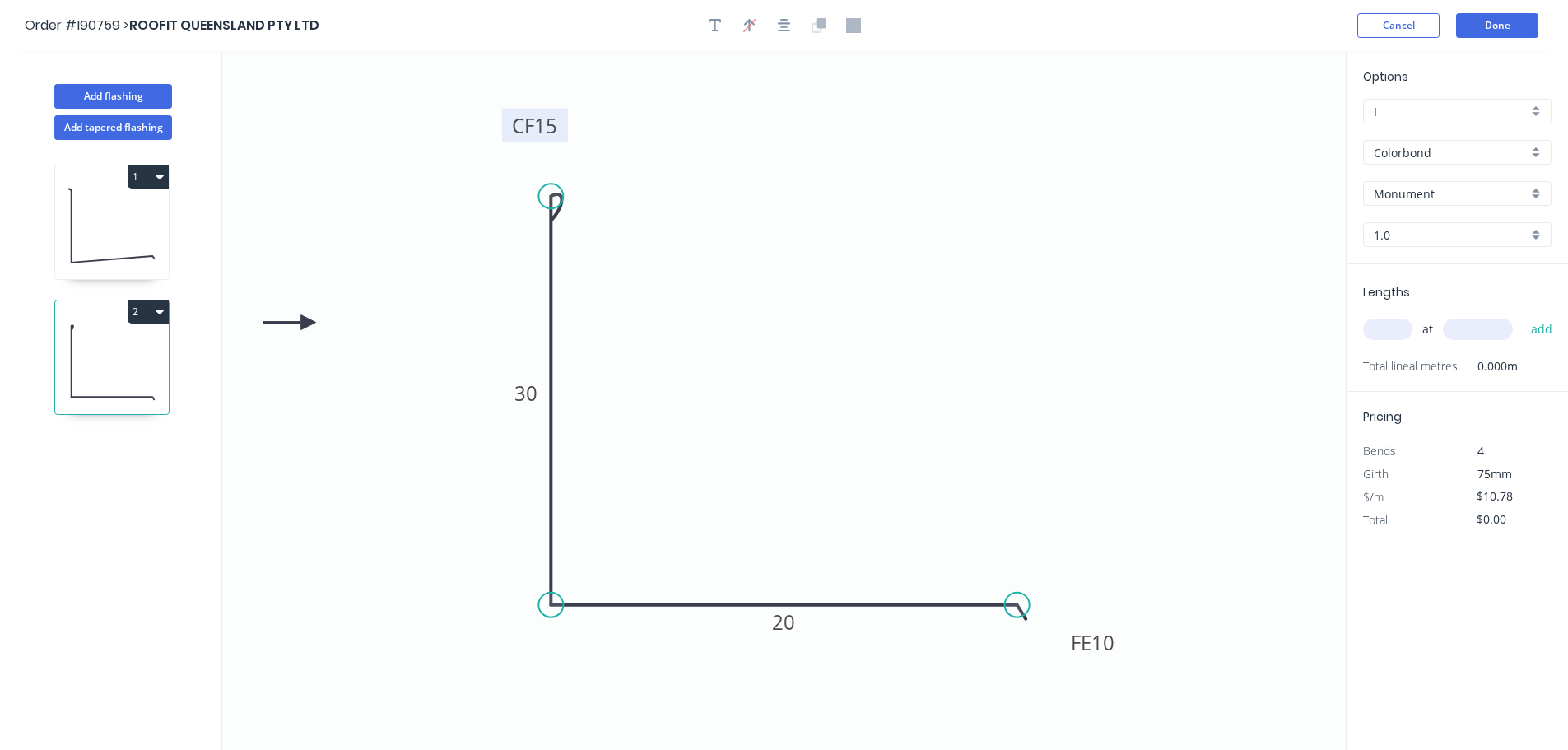
click at [308, 323] on icon at bounding box center [289, 323] width 52 height 15
click at [1422, 193] on input "Monument" at bounding box center [1450, 194] width 154 height 17
click at [1445, 353] on div "Surfmist" at bounding box center [1457, 365] width 187 height 29
type input "Surfmist"
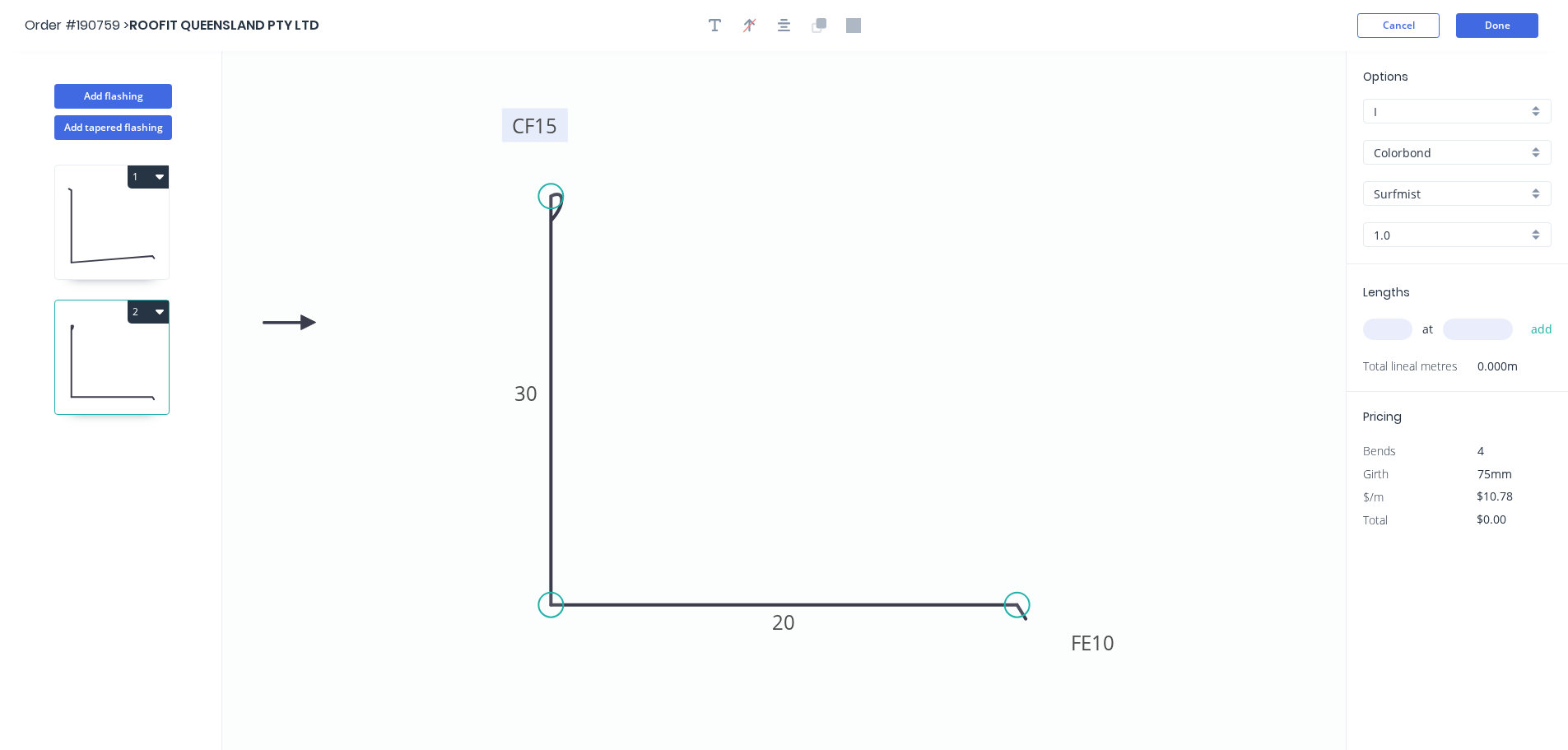
click at [1412, 239] on input "1.0" at bounding box center [1450, 235] width 154 height 17
click at [1411, 267] on div "0.55" at bounding box center [1457, 266] width 187 height 29
type input "0.55"
type input "$7.48"
click at [1378, 334] on input "text" at bounding box center [1387, 330] width 49 height 22
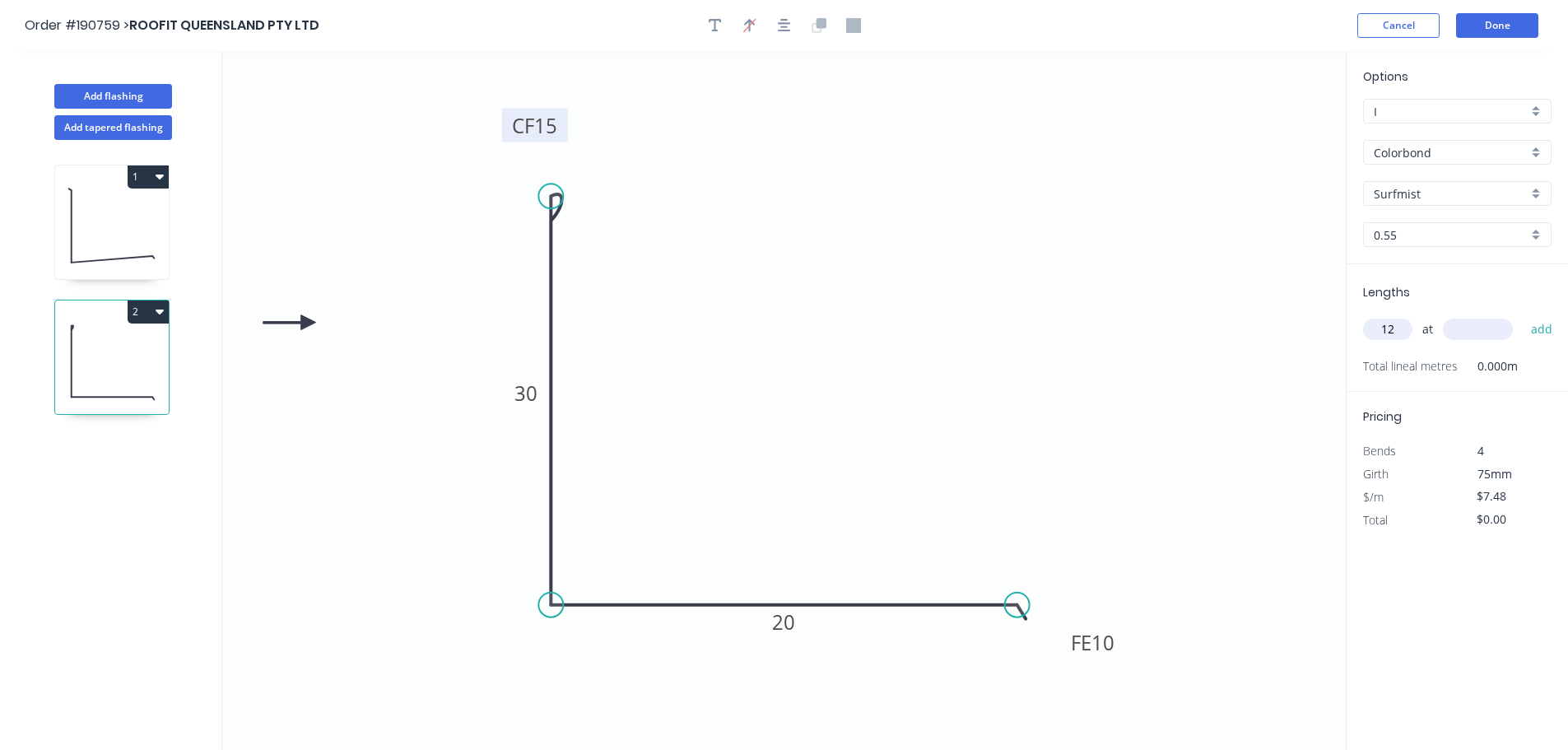
type input "12"
click at [1522, 316] on button "add" at bounding box center [1541, 330] width 39 height 28
click at [1492, 36] on button "Done" at bounding box center [1497, 26] width 82 height 25
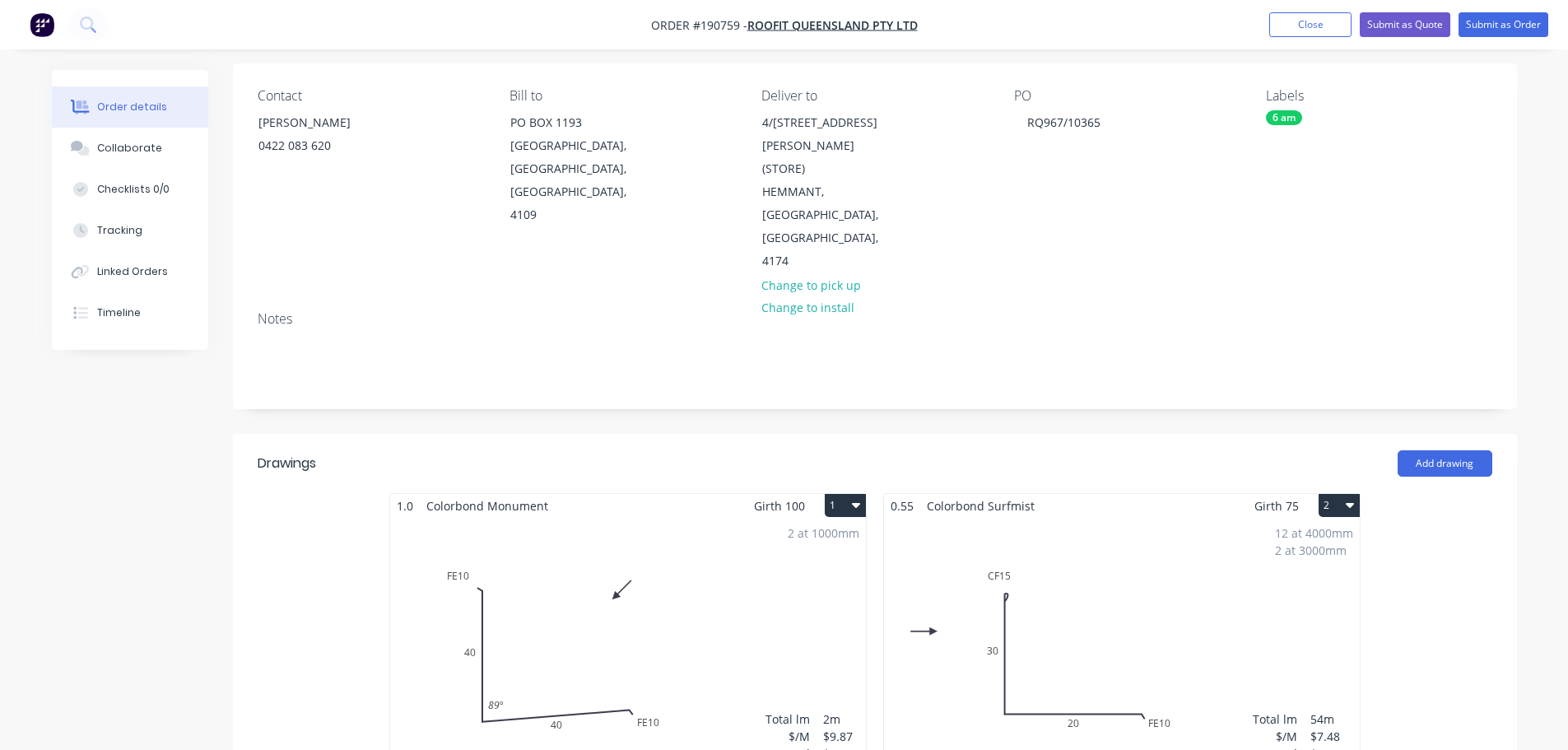
scroll to position [247, 0]
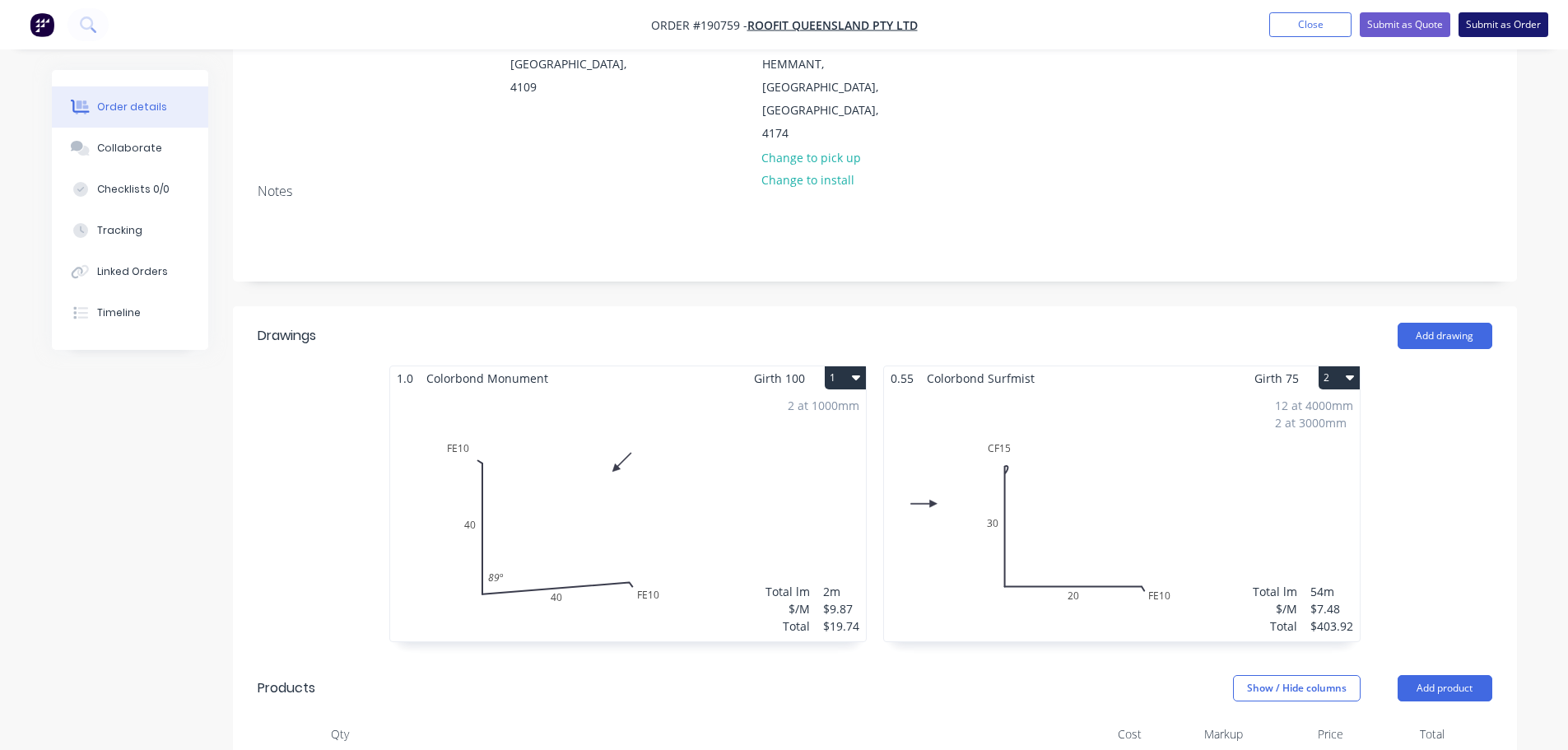
click at [1529, 32] on button "Submit as Order" at bounding box center [1503, 25] width 90 height 25
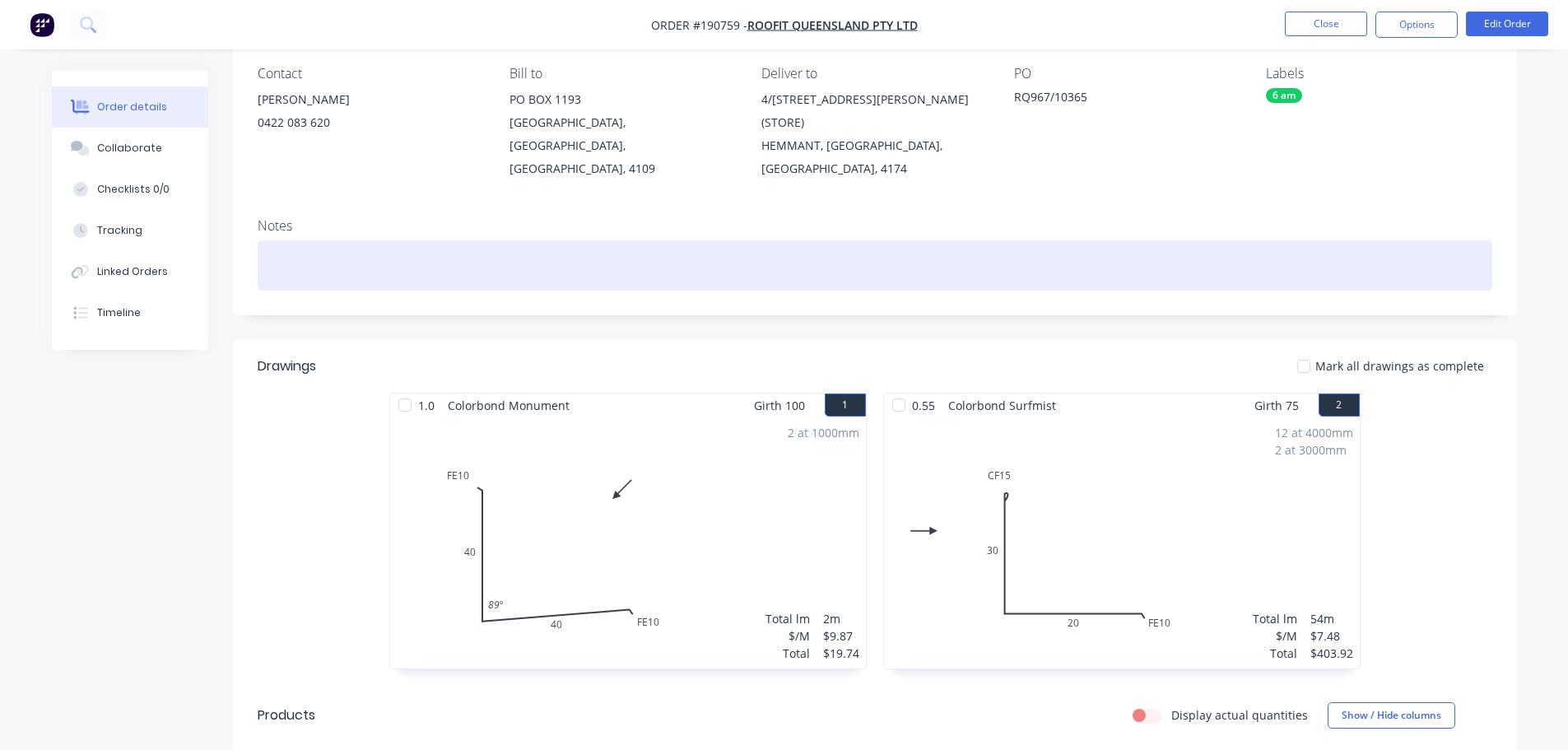
scroll to position [82, 0]
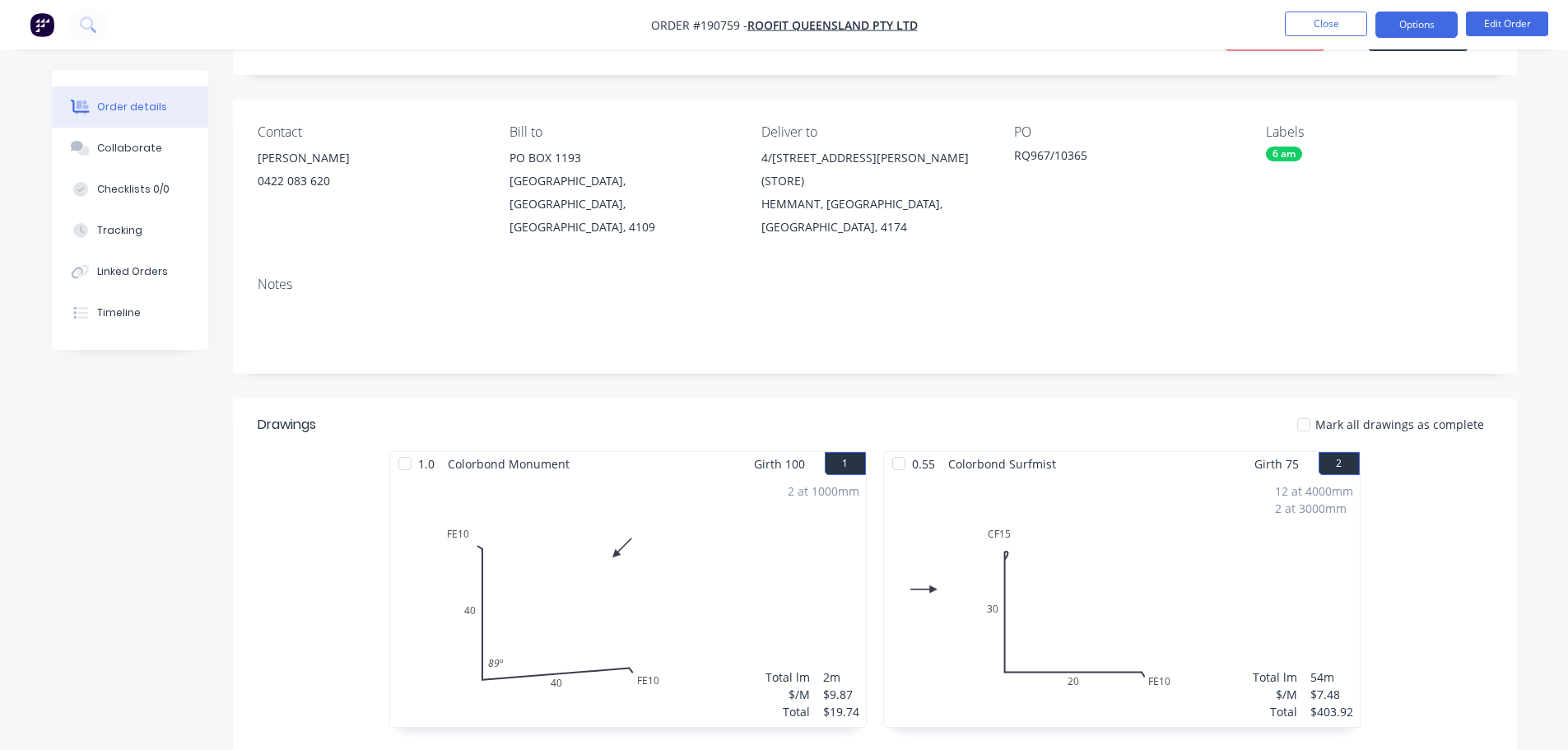
click at [1426, 20] on button "Options" at bounding box center [1416, 25] width 82 height 27
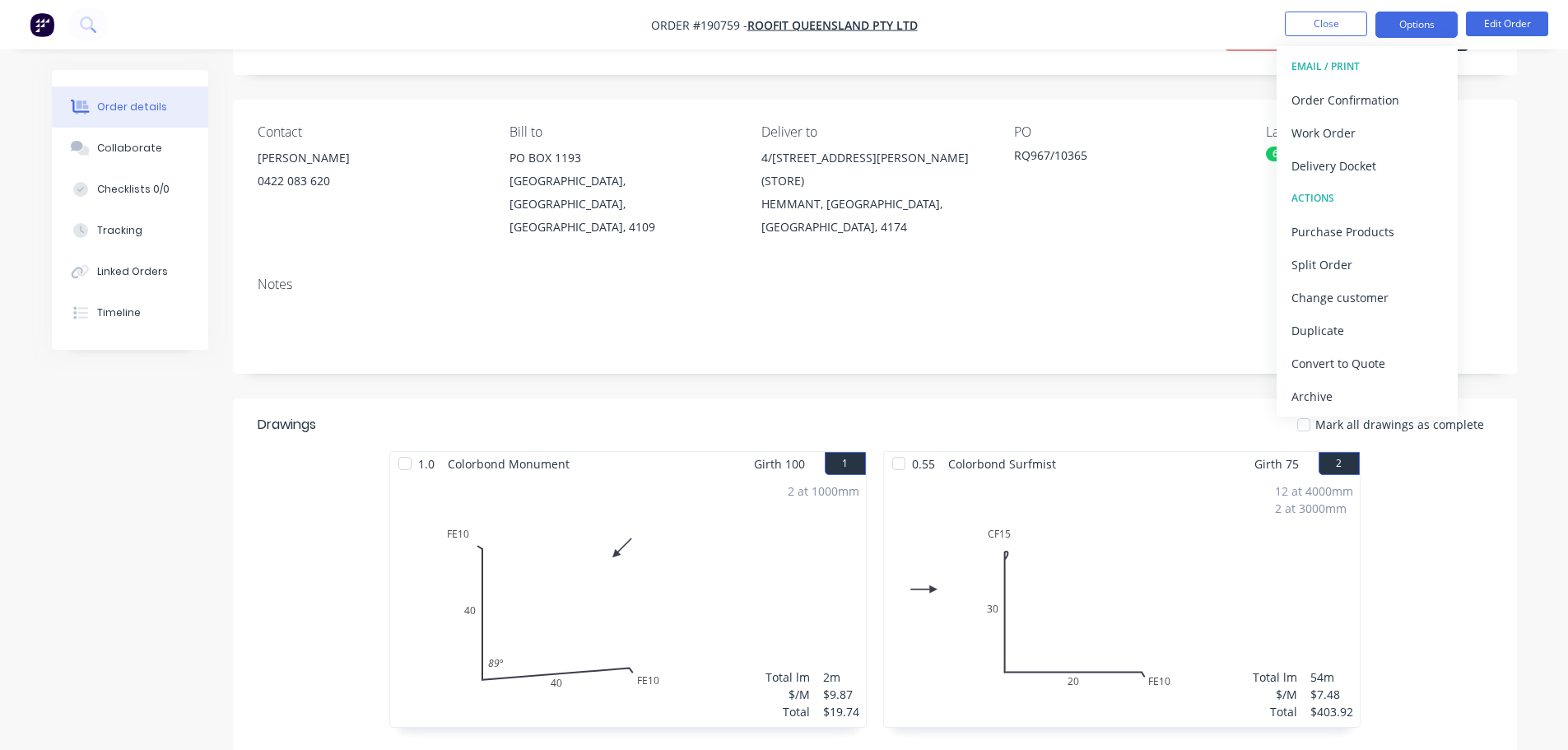
click at [1400, 135] on div "Work Order" at bounding box center [1367, 133] width 151 height 24
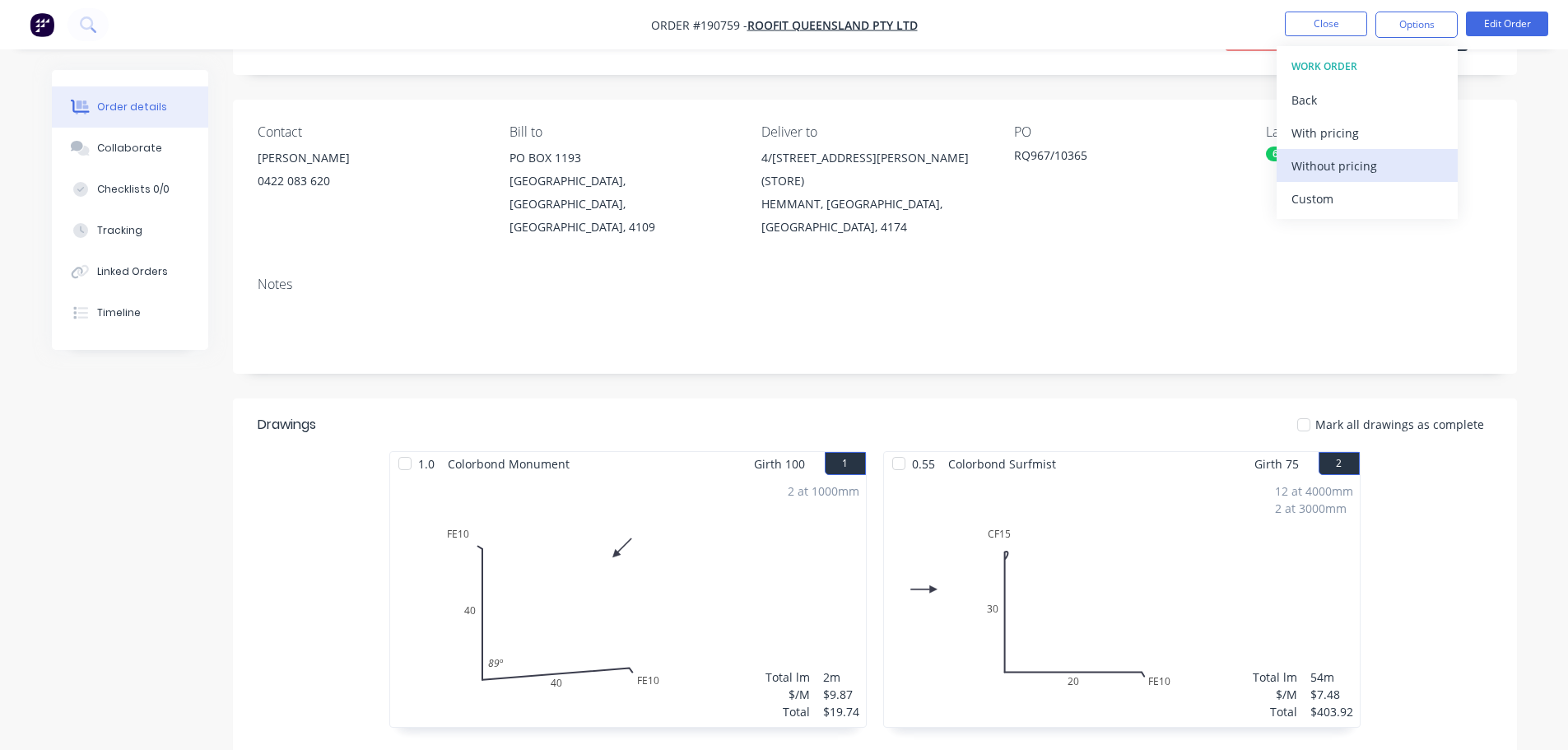
click at [1395, 173] on div "Without pricing" at bounding box center [1367, 165] width 151 height 24
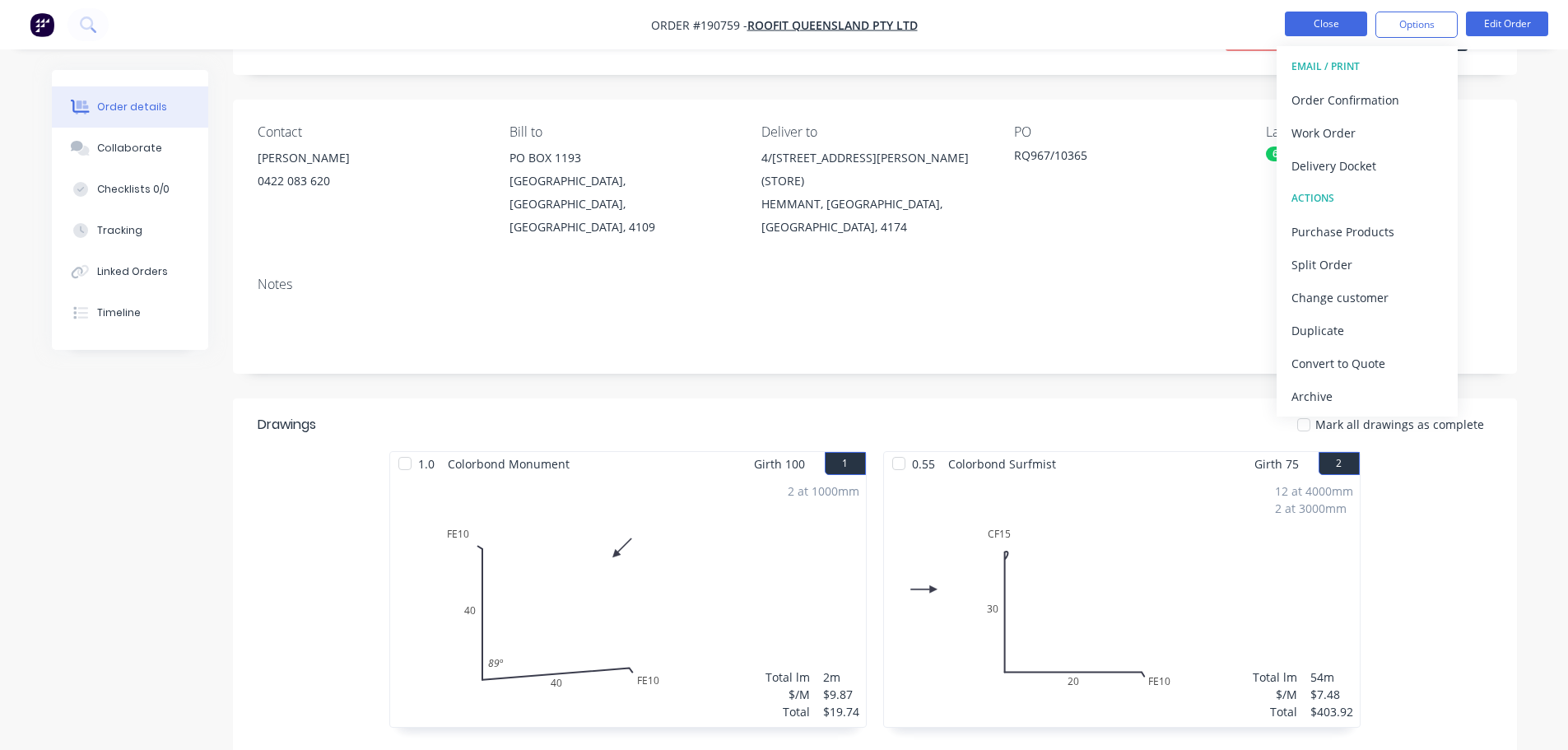
click at [1346, 22] on button "Close" at bounding box center [1326, 24] width 82 height 25
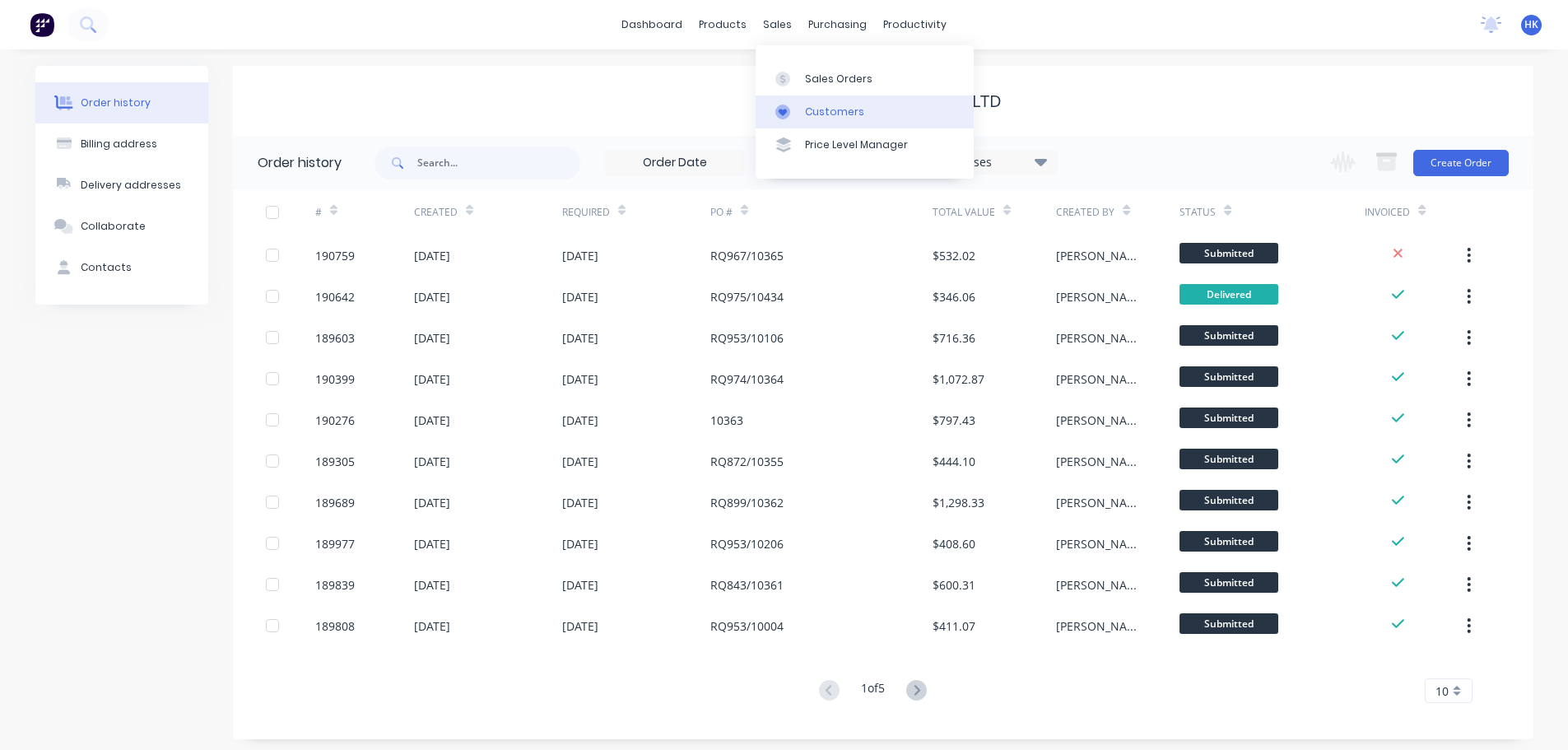
click at [866, 128] on link "Customers" at bounding box center [864, 112] width 218 height 33
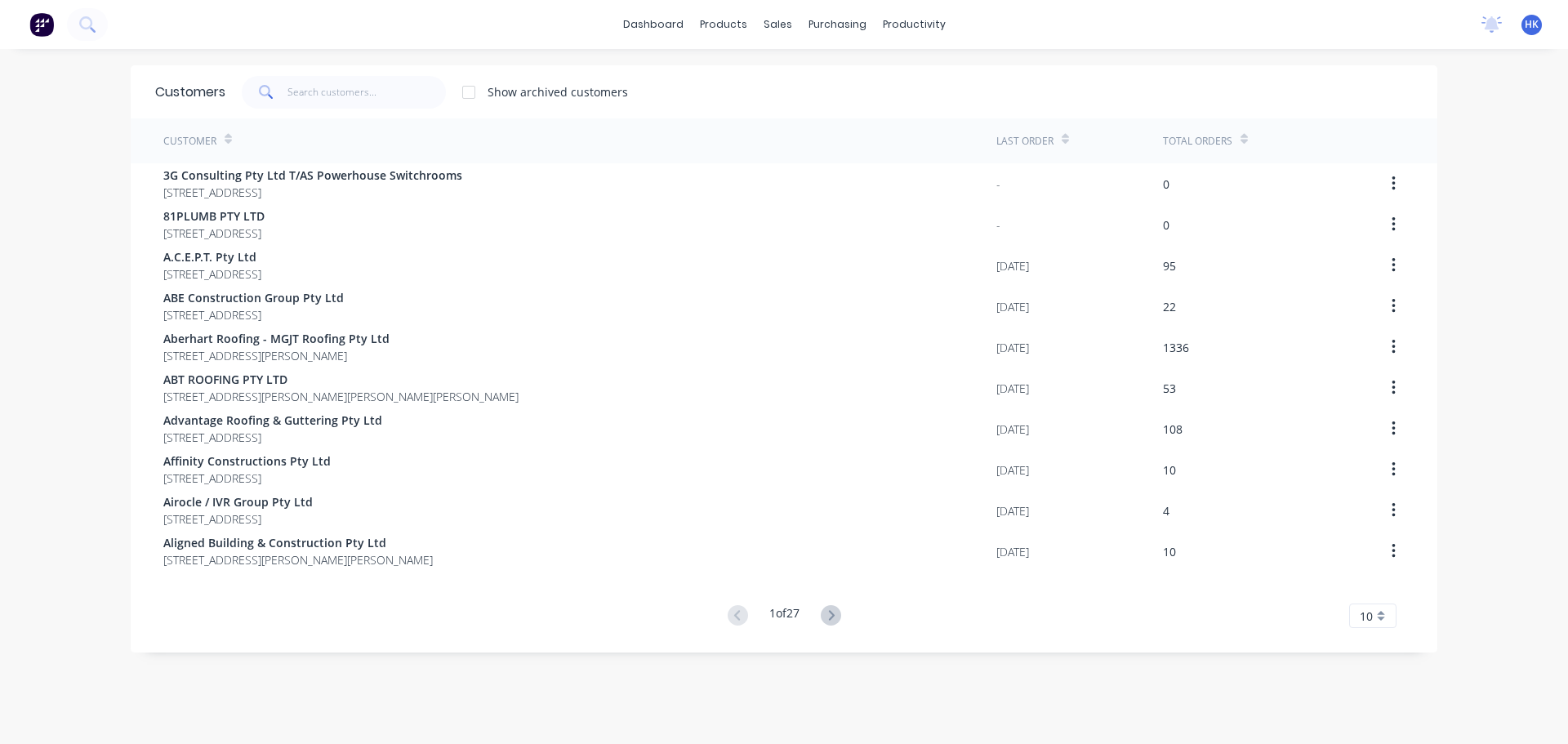
drag, startPoint x: 387, startPoint y: 112, endPoint x: 381, endPoint y: 105, distance: 9.2
click at [386, 111] on div "Customers Show archived customers" at bounding box center [784, 91] width 1307 height 53
click at [381, 105] on input "text" at bounding box center [367, 92] width 159 height 33
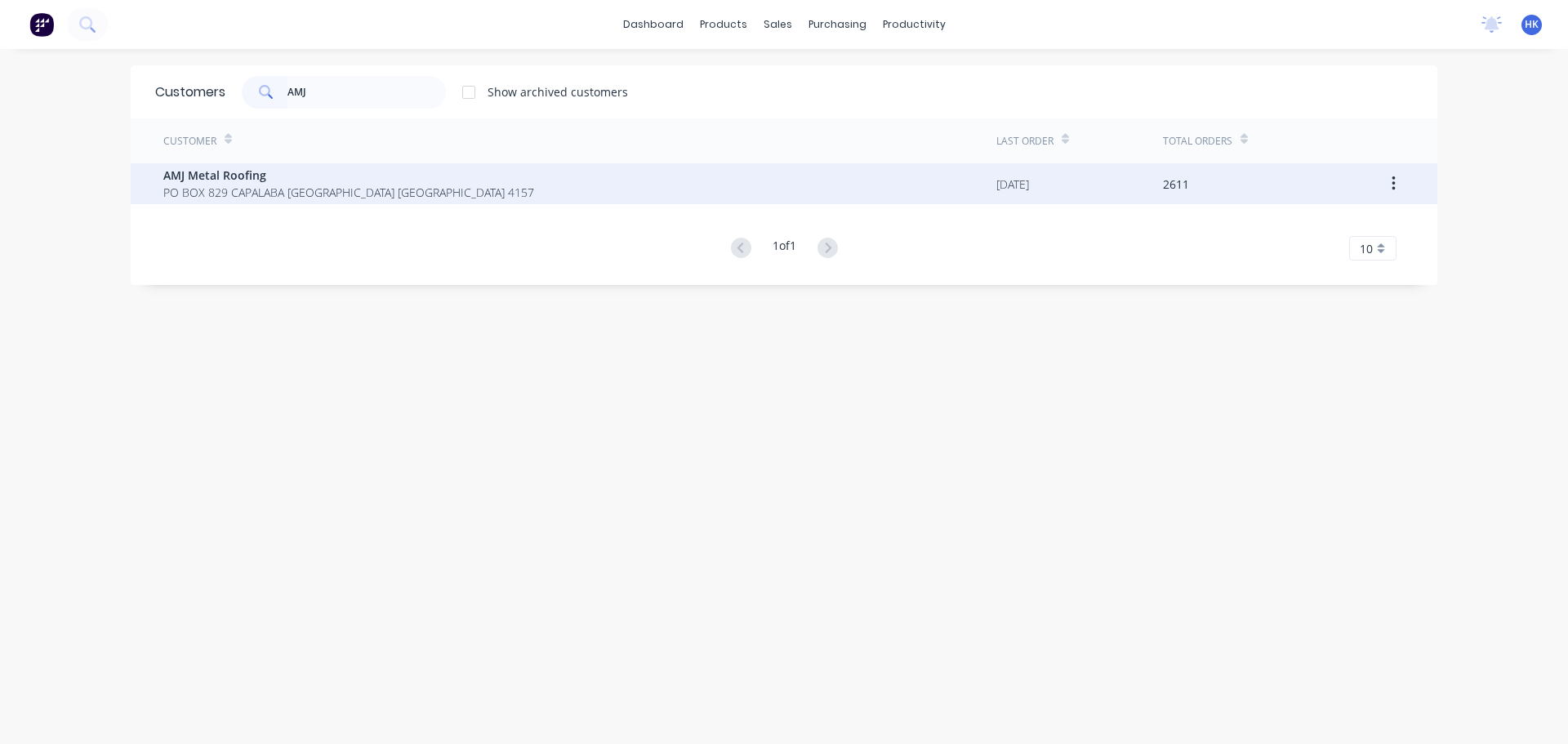
click at [344, 171] on span "AMJ Metal Roofing" at bounding box center [349, 175] width 371 height 17
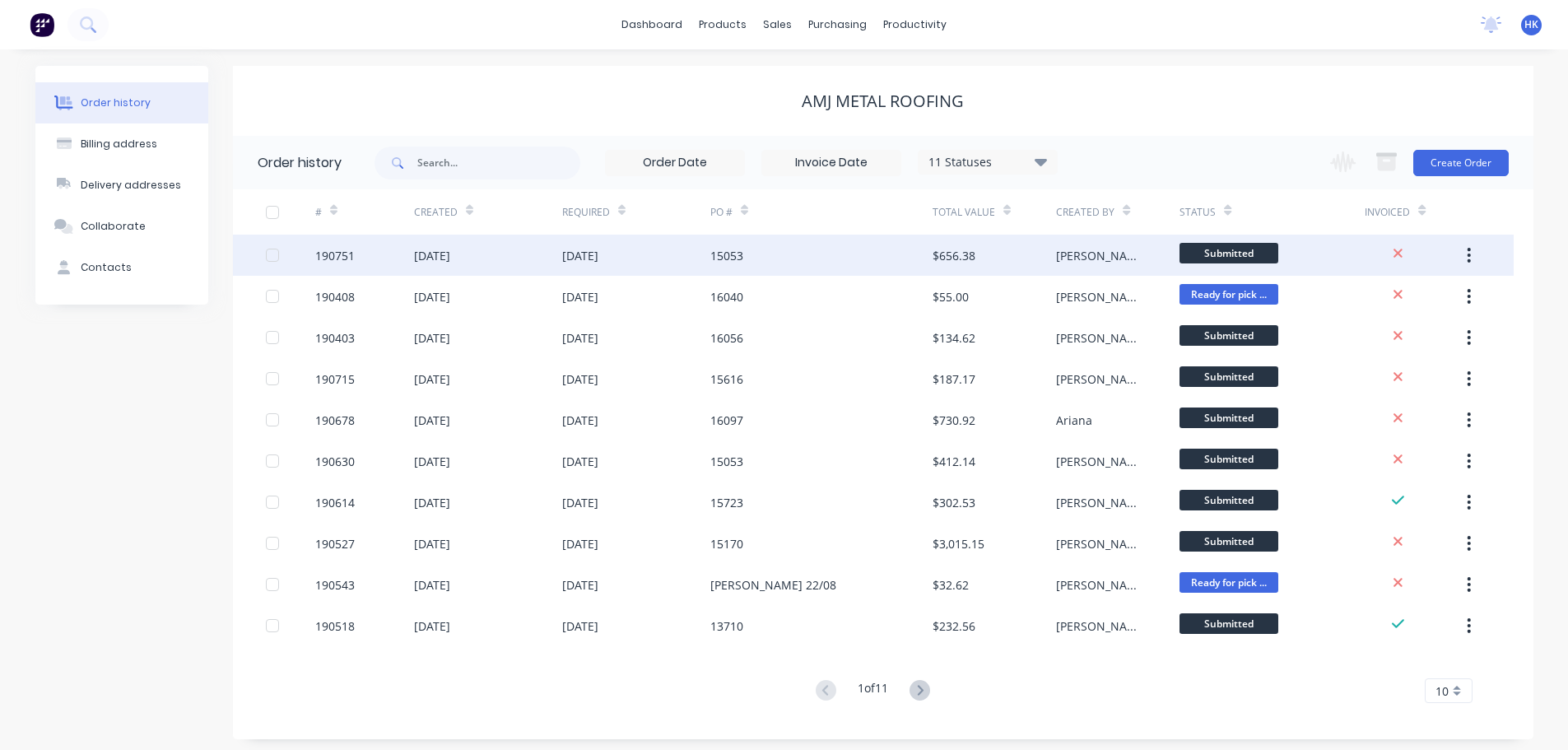
click at [884, 269] on div "15053" at bounding box center [822, 256] width 222 height 42
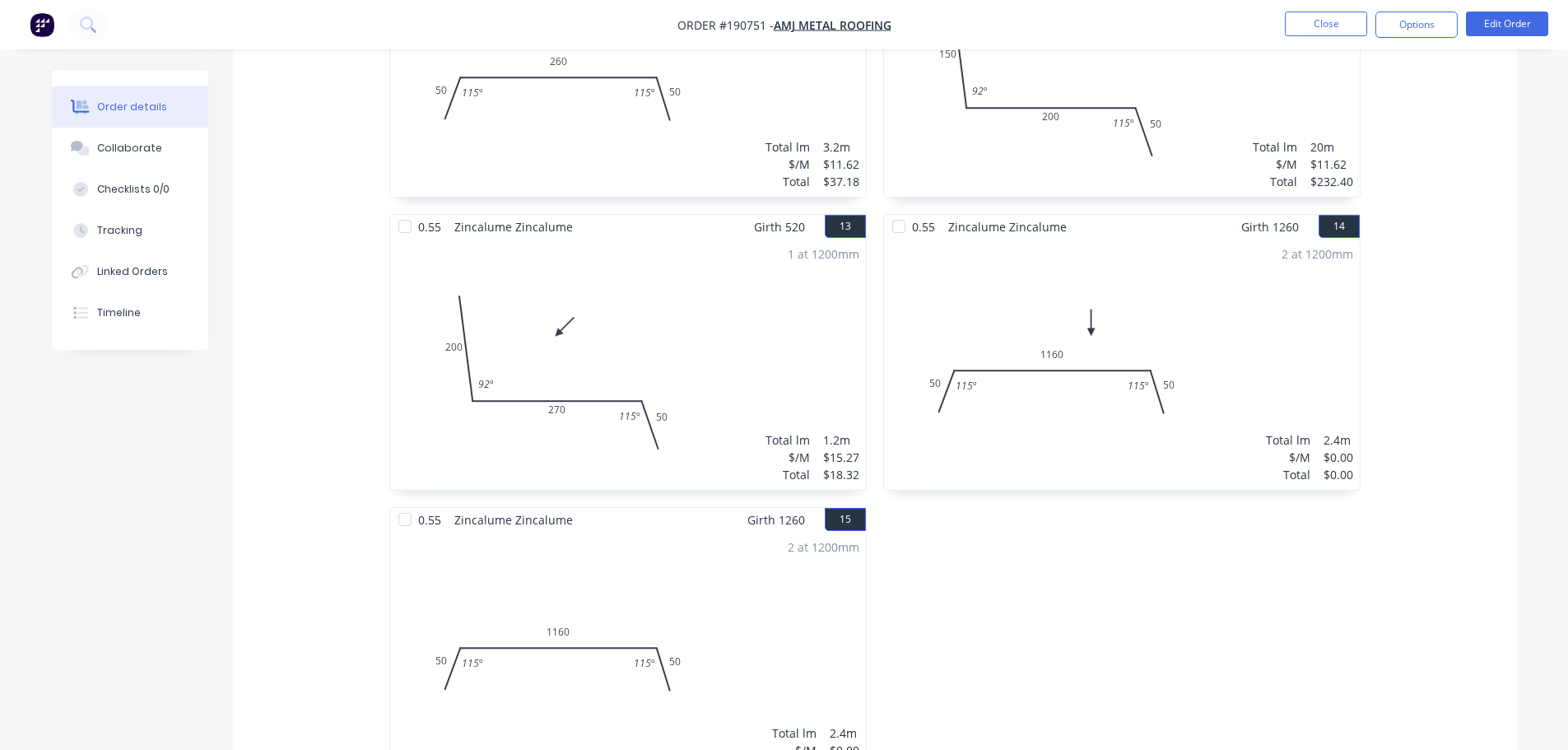
scroll to position [2141, 0]
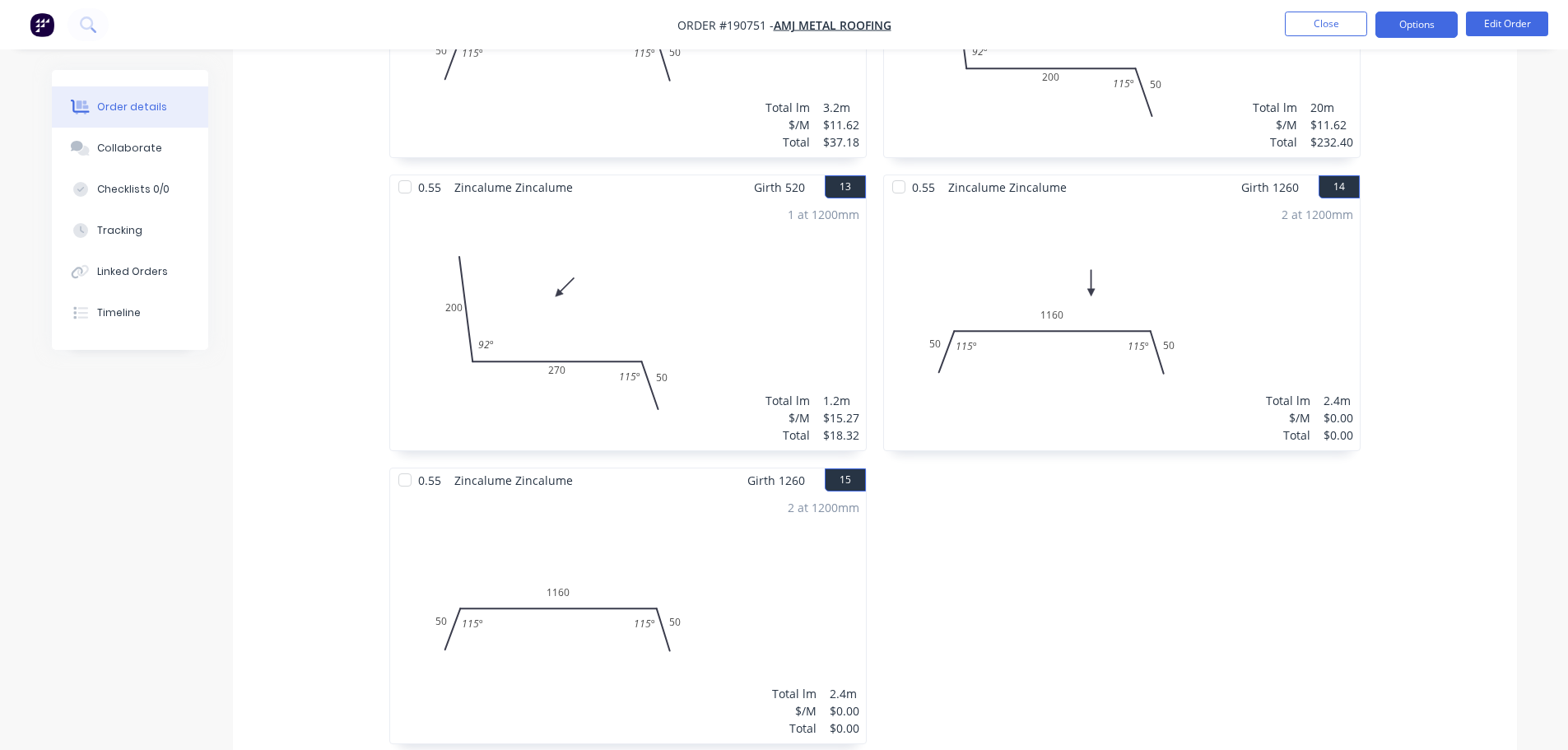
click at [1398, 32] on button "Options" at bounding box center [1416, 25] width 82 height 27
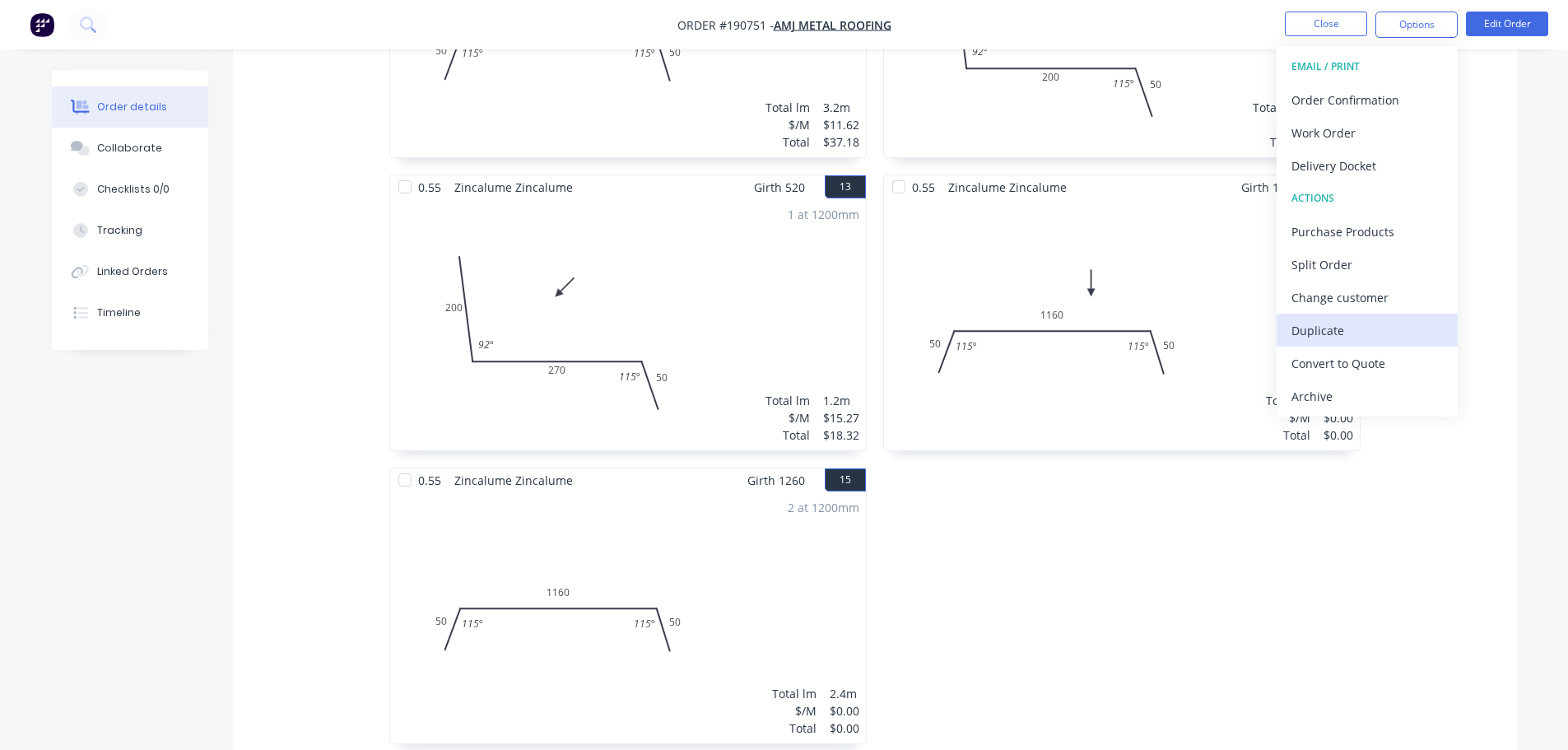
click at [1374, 325] on div "Duplicate" at bounding box center [1367, 331] width 151 height 24
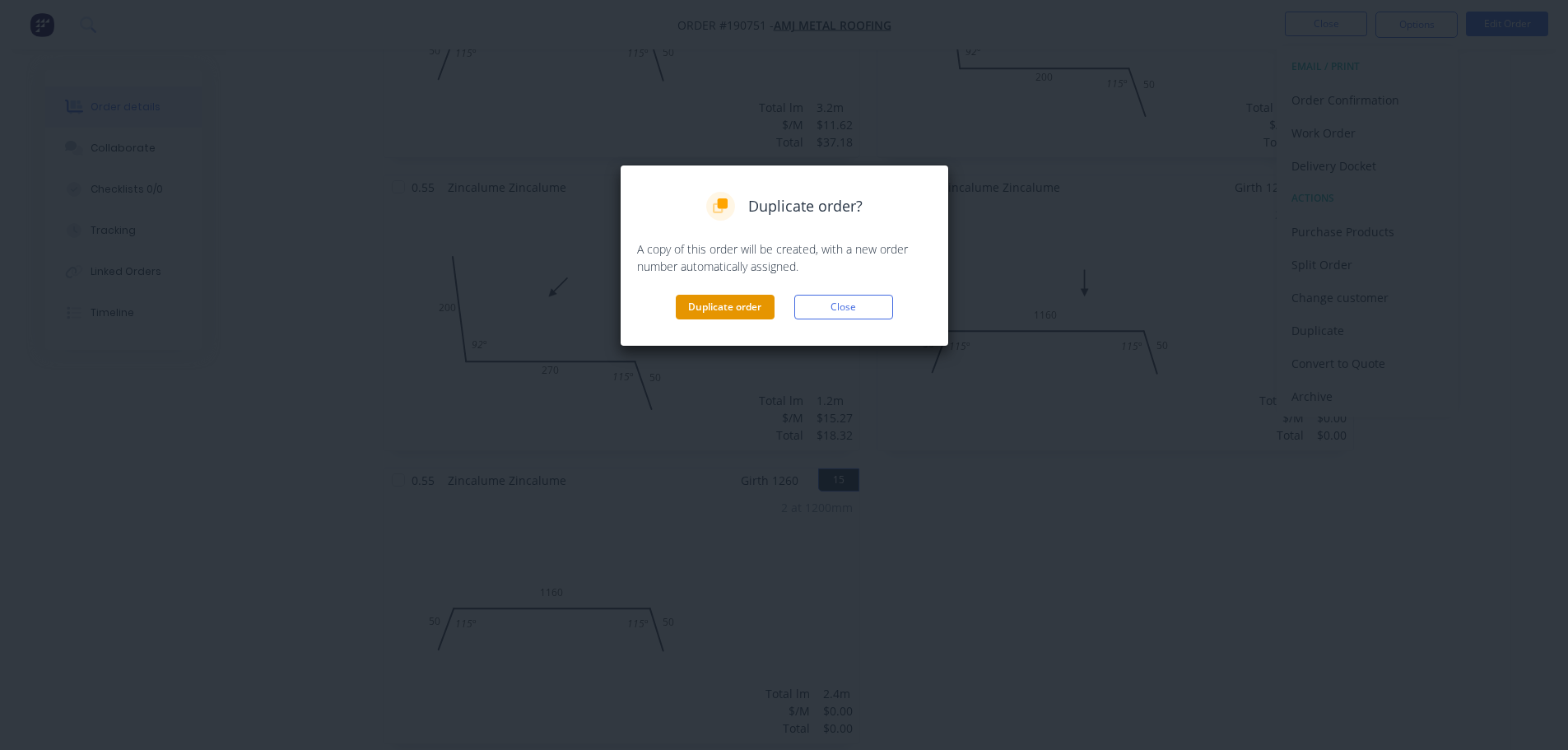
click at [738, 306] on button "Duplicate order" at bounding box center [725, 307] width 99 height 25
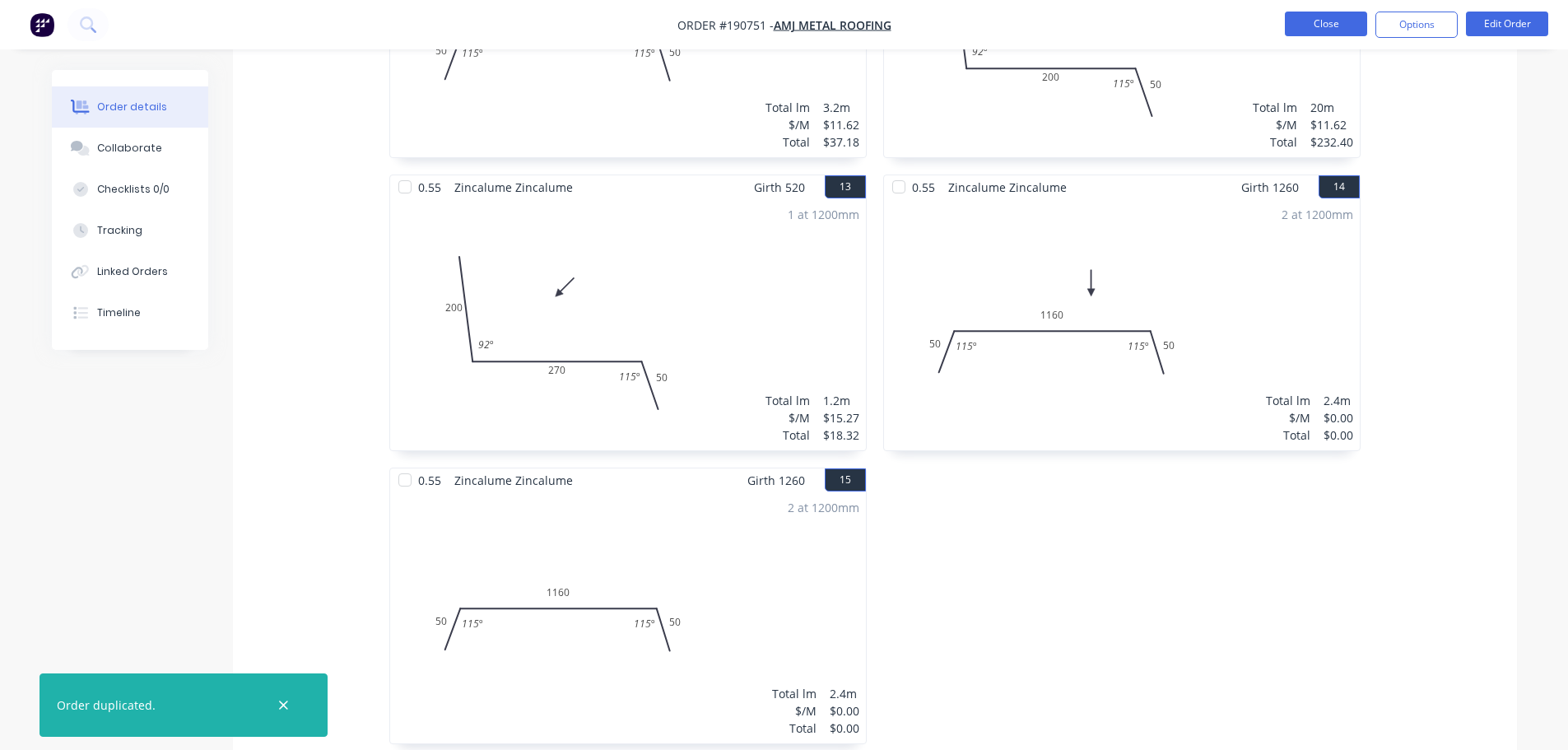
click at [1349, 32] on button "Close" at bounding box center [1326, 24] width 82 height 25
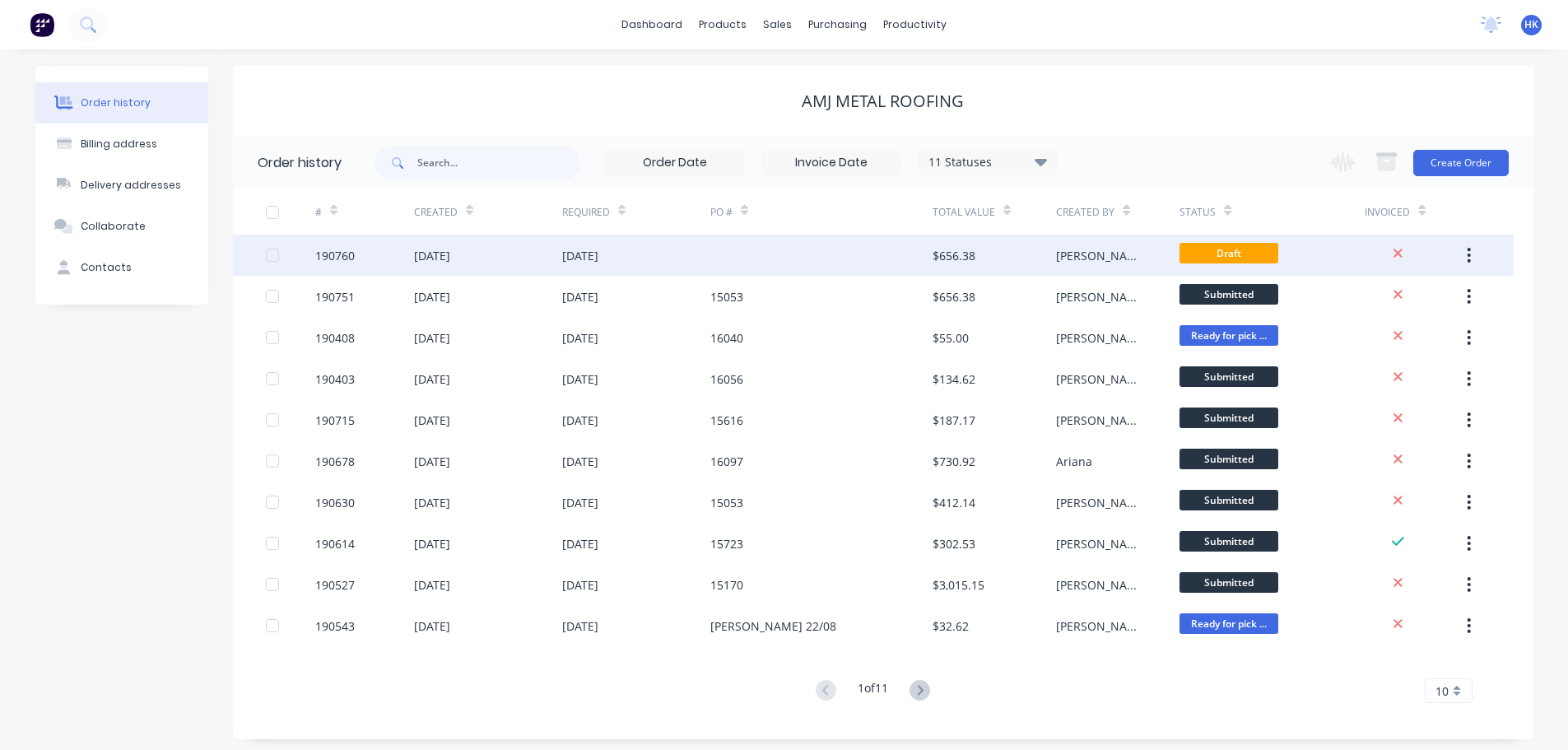
click at [1104, 252] on div "[PERSON_NAME]" at bounding box center [1117, 256] width 124 height 42
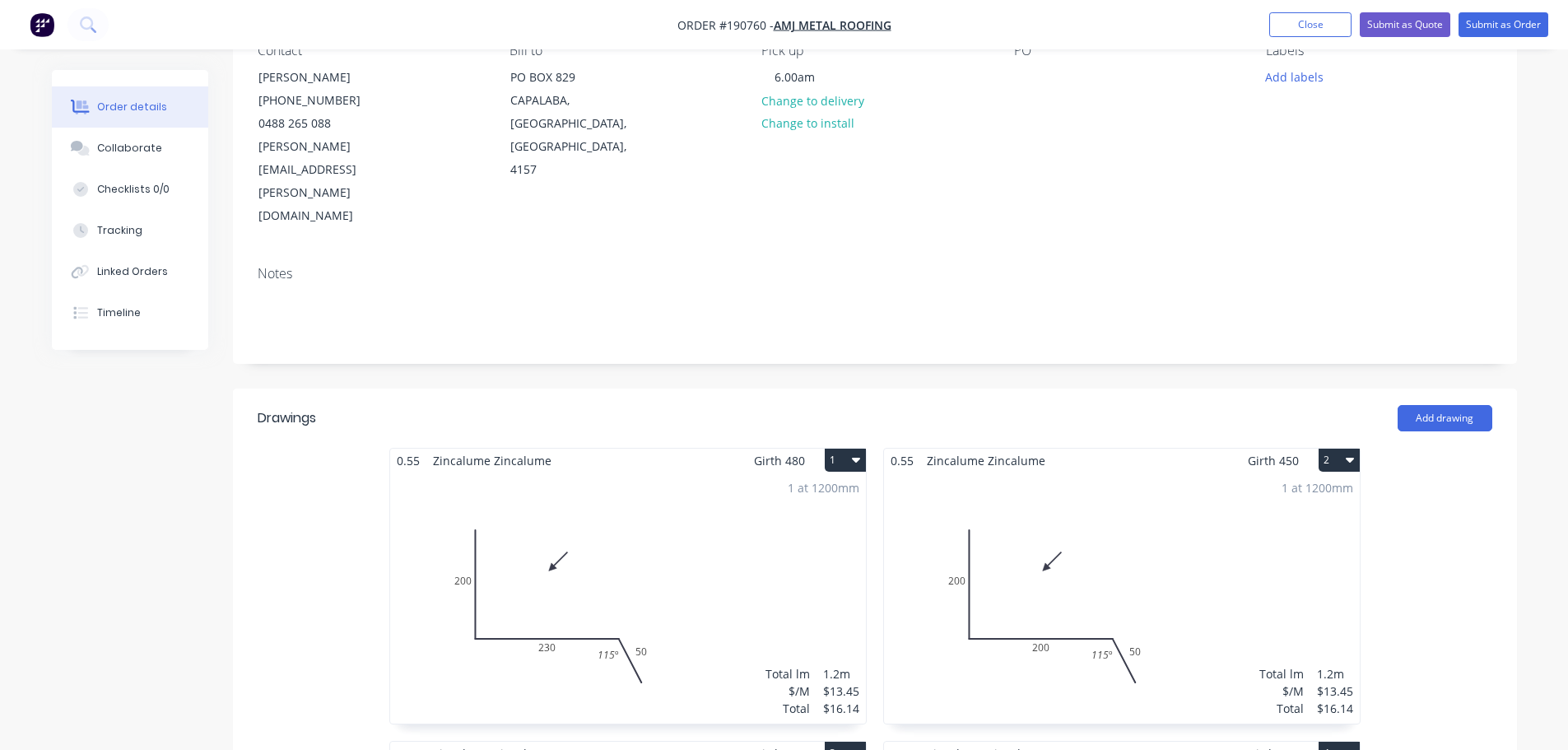
click at [751, 510] on div "1 at 1200mm Total lm $/M Total 1.2m $13.45 $16.14" at bounding box center [628, 598] width 476 height 251
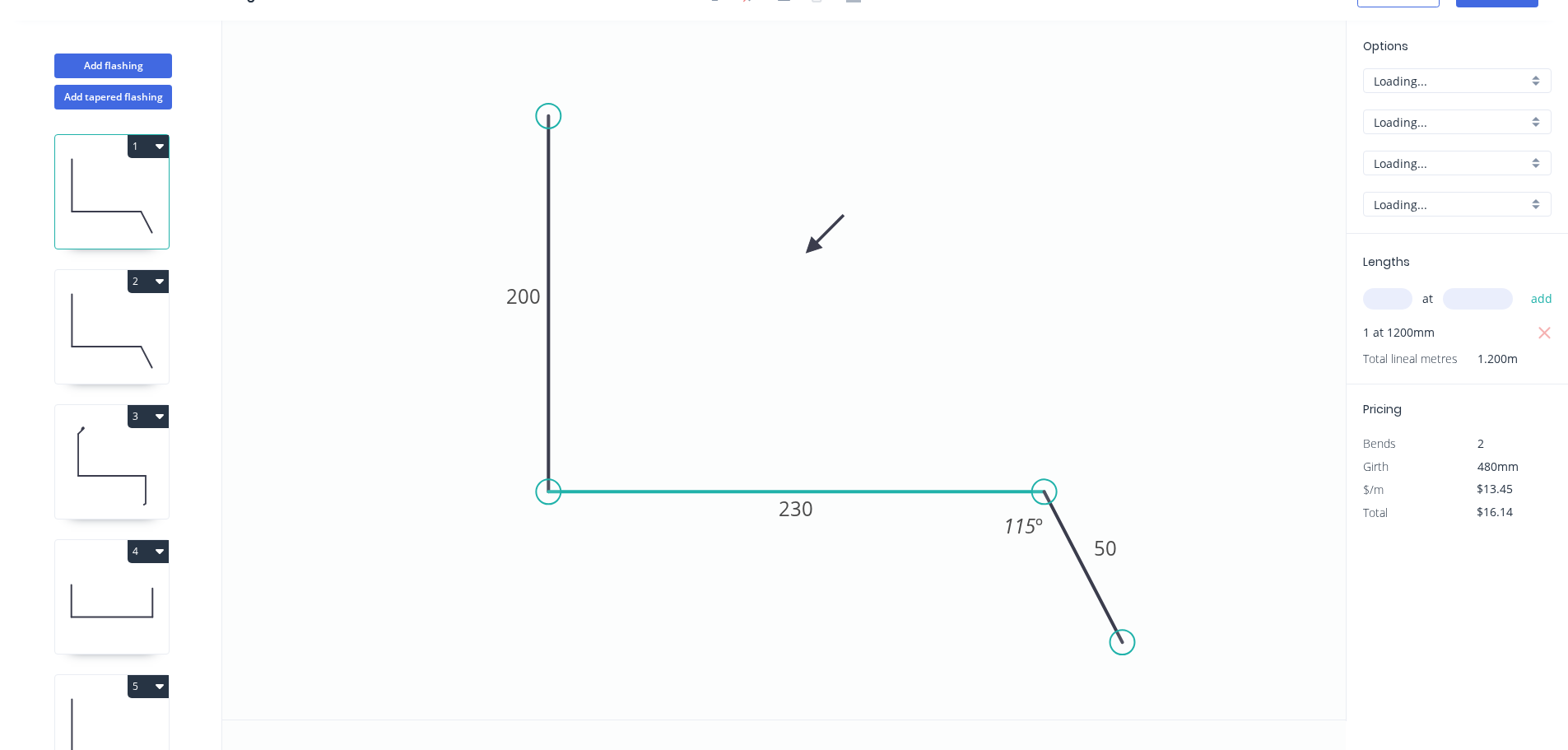
scroll to position [31, 0]
click at [1444, 129] on input "Zincalume" at bounding box center [1450, 122] width 154 height 17
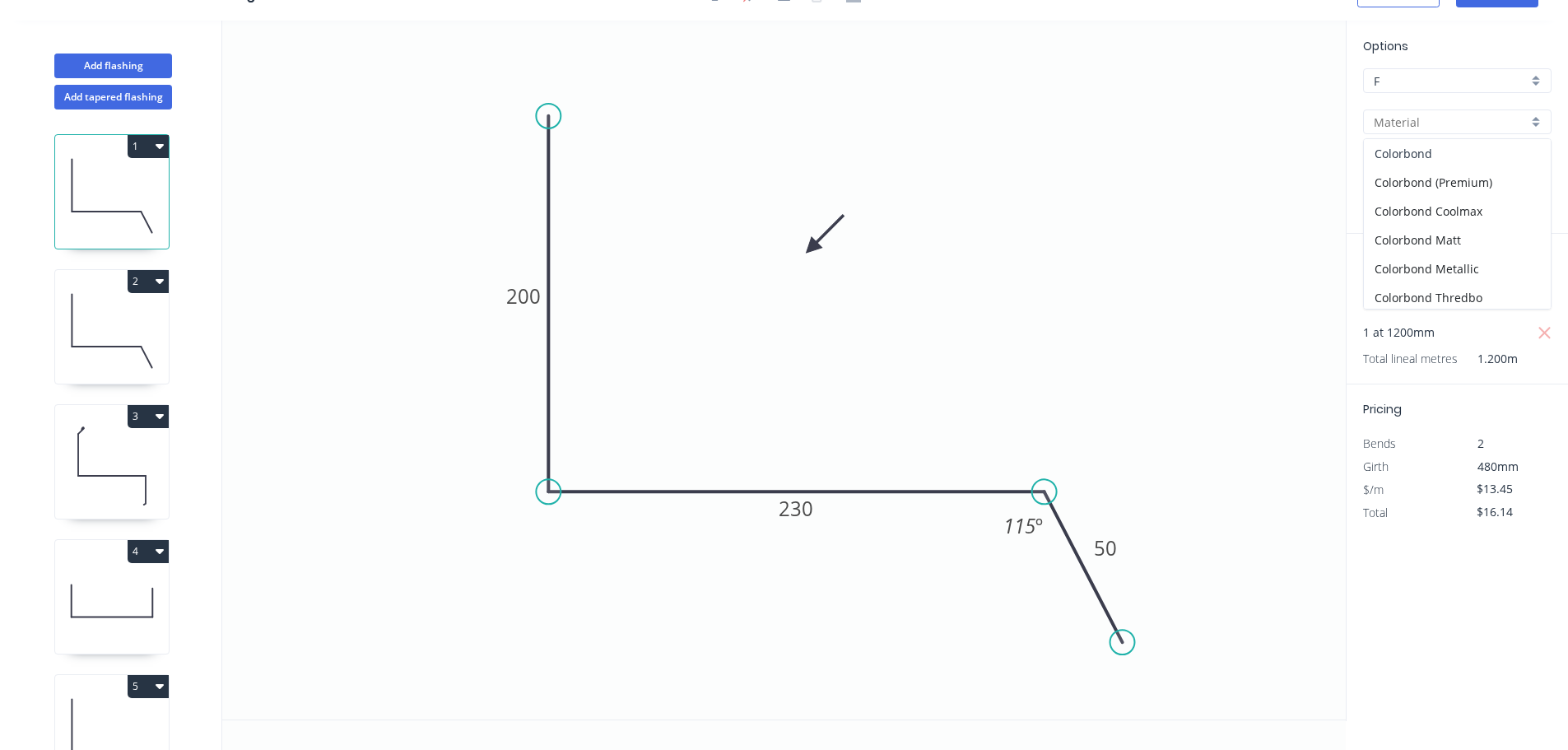
click at [1445, 161] on div "Colorbond" at bounding box center [1457, 154] width 187 height 29
click at [1439, 174] on div "aNoColor" at bounding box center [1457, 163] width 188 height 25
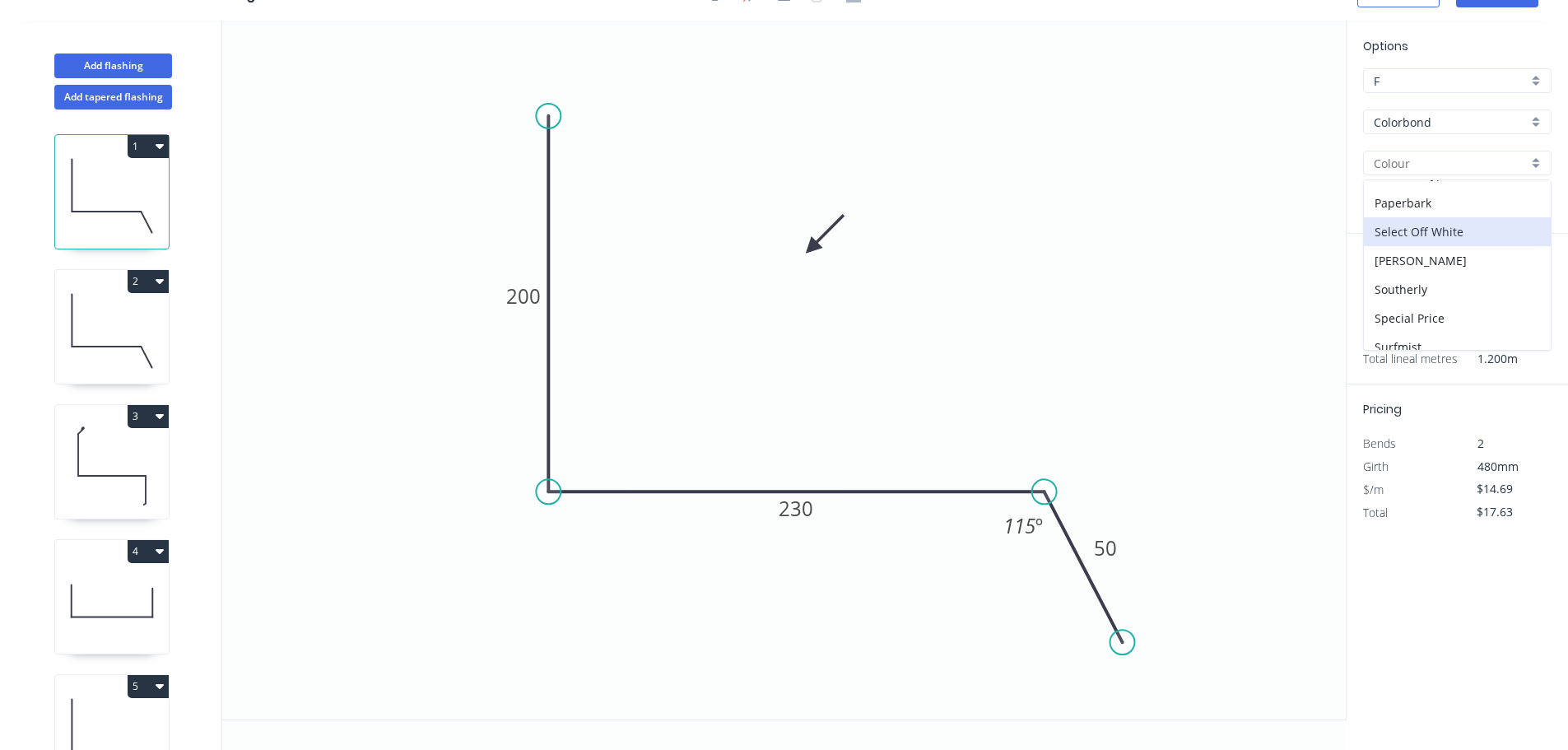
scroll to position [576, 0]
click at [1434, 260] on div "Surfmist" at bounding box center [1457, 252] width 187 height 29
click at [128, 308] on icon at bounding box center [111, 331] width 114 height 105
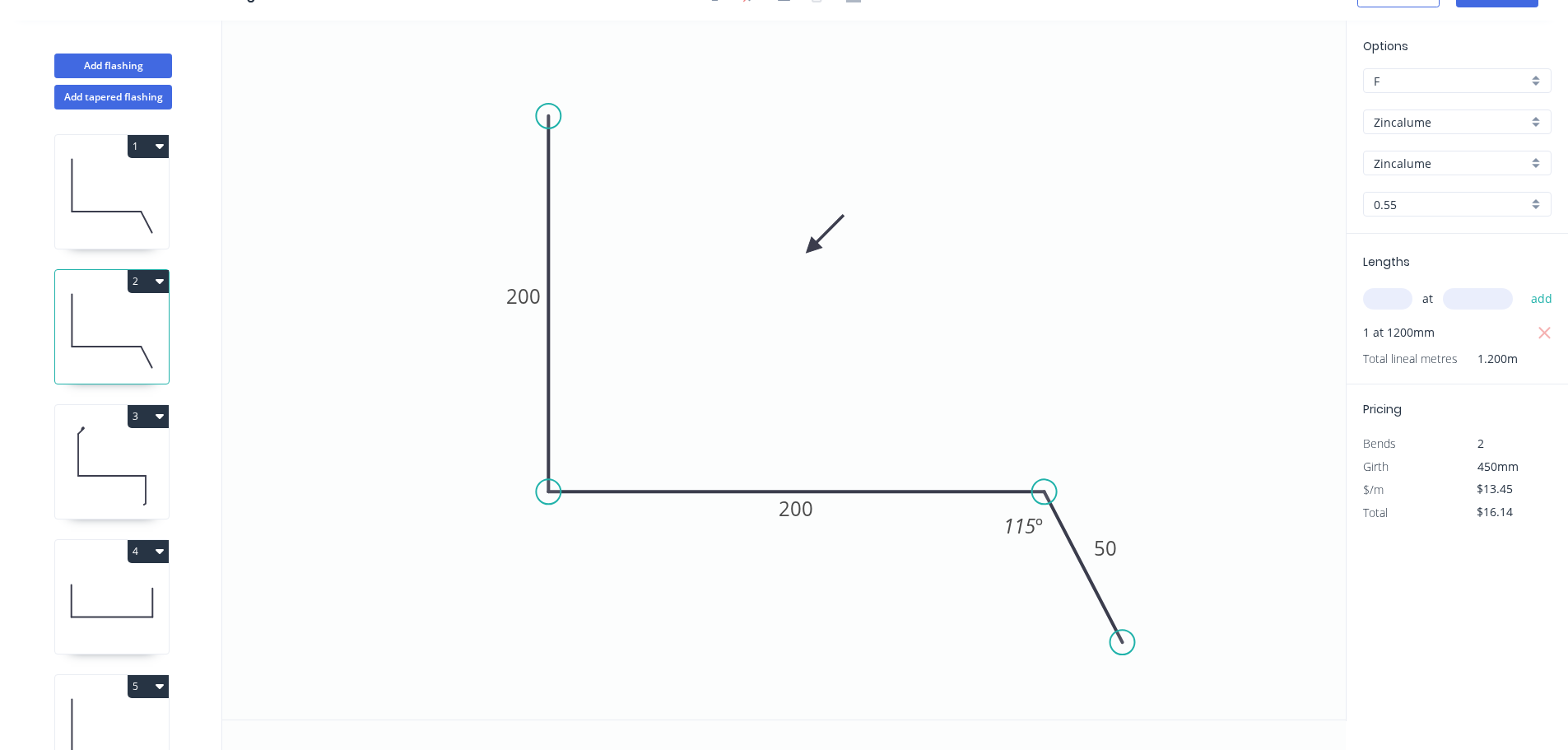
click at [1435, 127] on input "Zincalume" at bounding box center [1450, 122] width 154 height 17
click at [1453, 161] on div "Colorbond" at bounding box center [1457, 154] width 187 height 29
click at [1449, 170] on input "aNoColor" at bounding box center [1450, 163] width 154 height 17
click at [1454, 249] on div "Surfmist" at bounding box center [1457, 252] width 187 height 29
click at [92, 484] on icon at bounding box center [111, 466] width 114 height 105
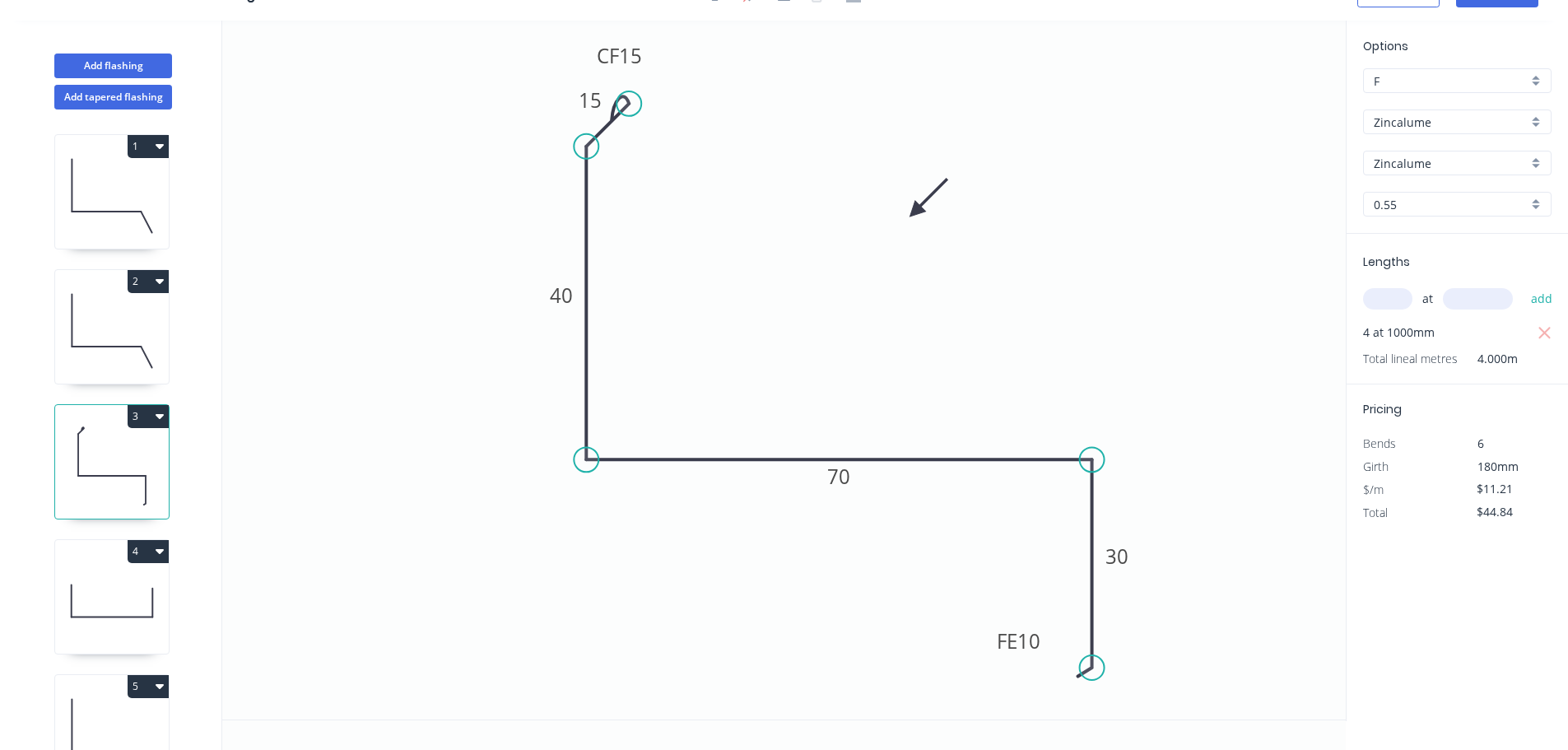
click at [1492, 133] on div "Zincalume" at bounding box center [1457, 122] width 188 height 25
drag, startPoint x: 1478, startPoint y: 161, endPoint x: 1471, endPoint y: 168, distance: 9.9
click at [1478, 161] on div "Colorbond" at bounding box center [1457, 154] width 187 height 29
click at [1468, 171] on input "aNoColor" at bounding box center [1450, 163] width 154 height 17
click at [1469, 257] on div "Surfmist" at bounding box center [1457, 252] width 187 height 29
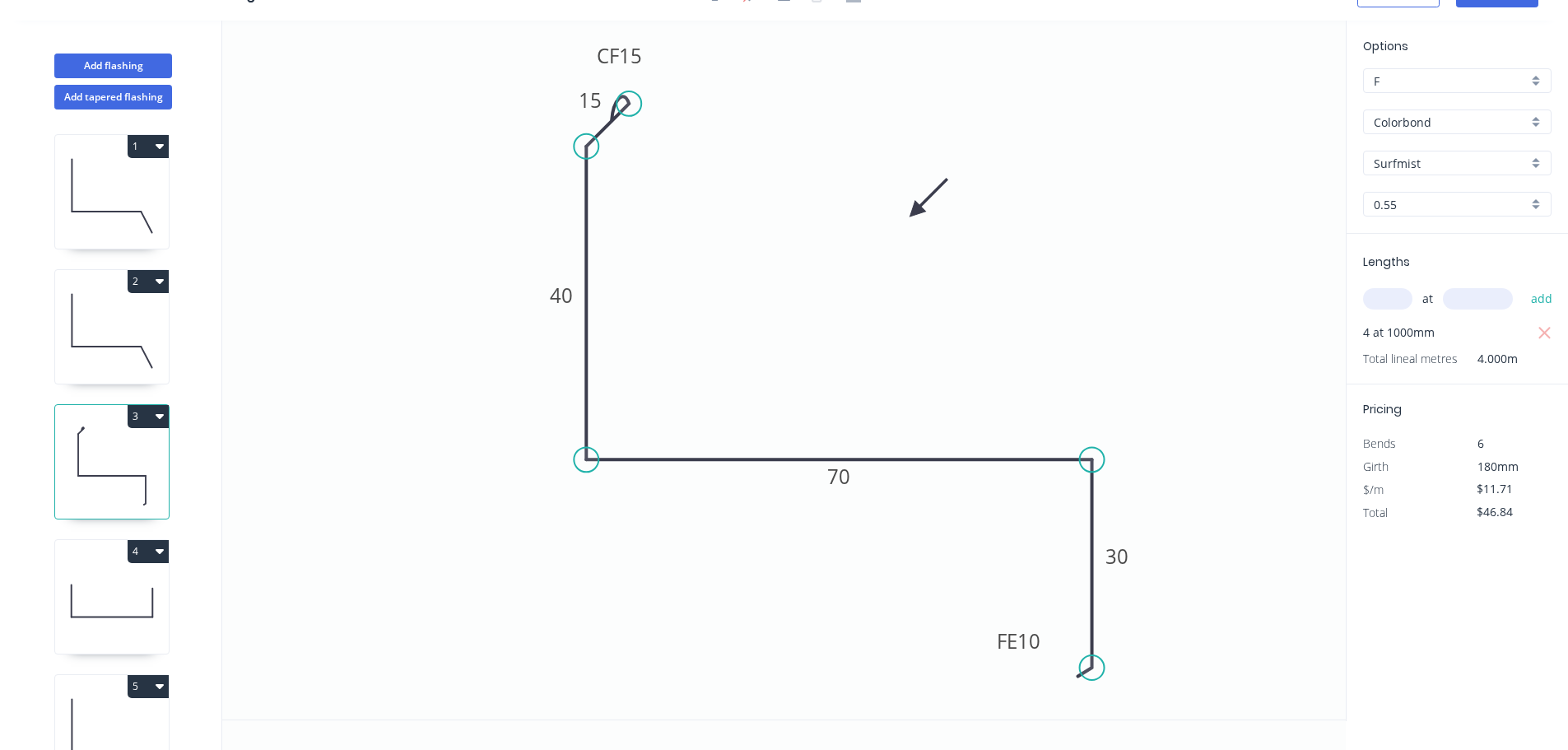
click at [98, 583] on icon at bounding box center [111, 600] width 114 height 105
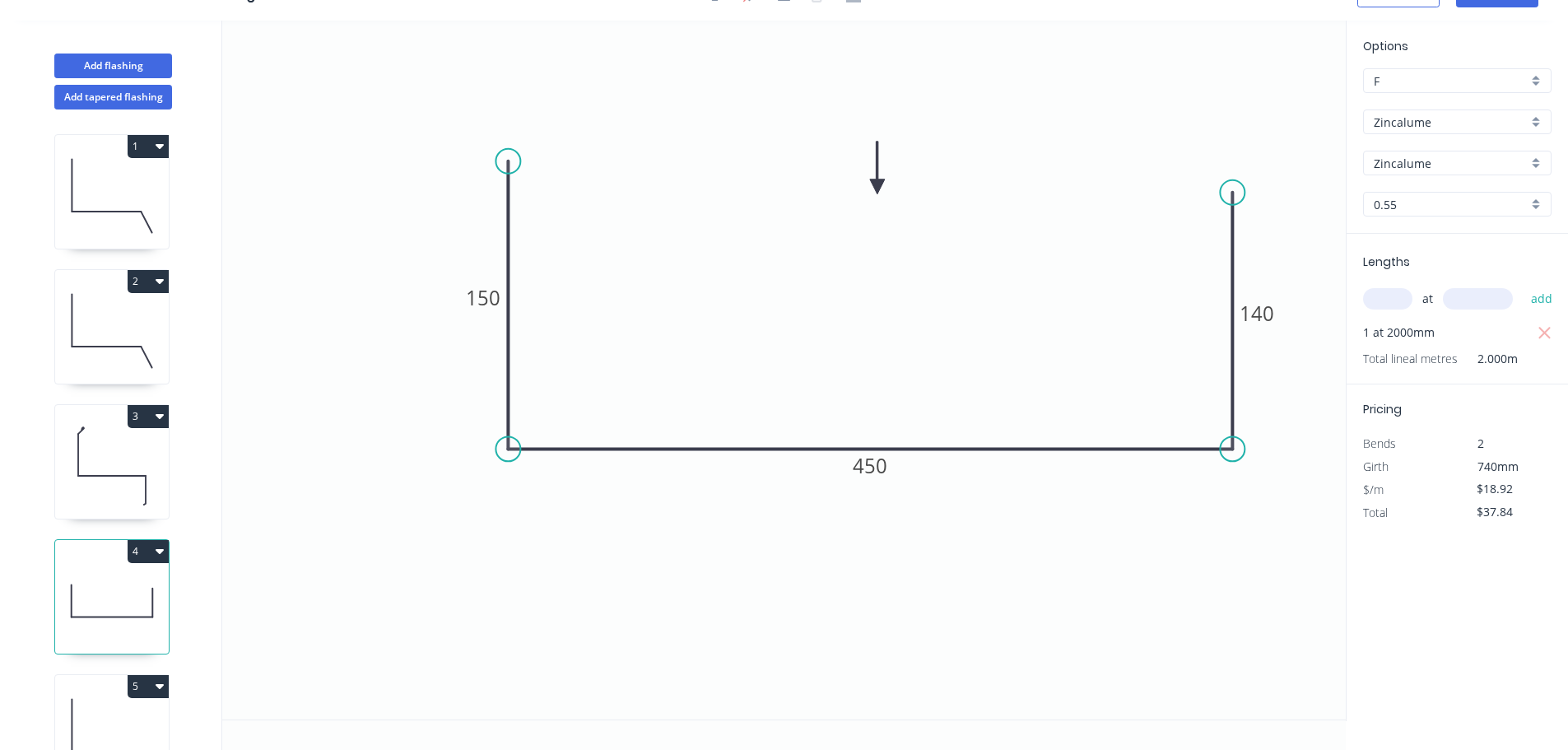
click at [1398, 136] on div "Options F F Zincalume Zincalume Zincalume Zincalume 0.55 0.55" at bounding box center [1457, 135] width 222 height 197
click at [1422, 128] on input "Zincalume" at bounding box center [1450, 122] width 154 height 17
click at [1419, 163] on div "Colorbond" at bounding box center [1457, 154] width 187 height 29
click at [1432, 161] on input "aNoColor" at bounding box center [1450, 163] width 154 height 17
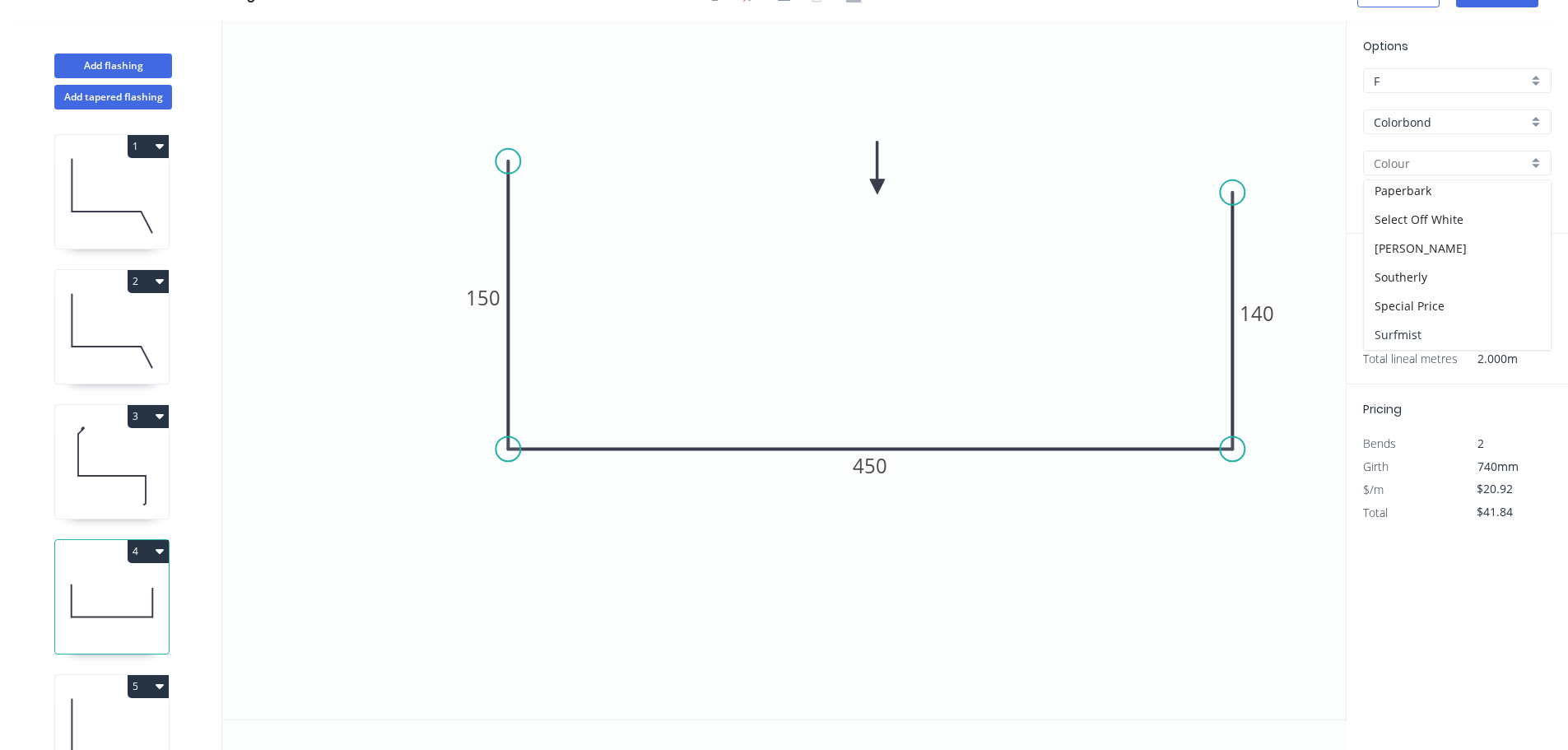
click at [1436, 327] on div "Surfmist" at bounding box center [1457, 335] width 187 height 29
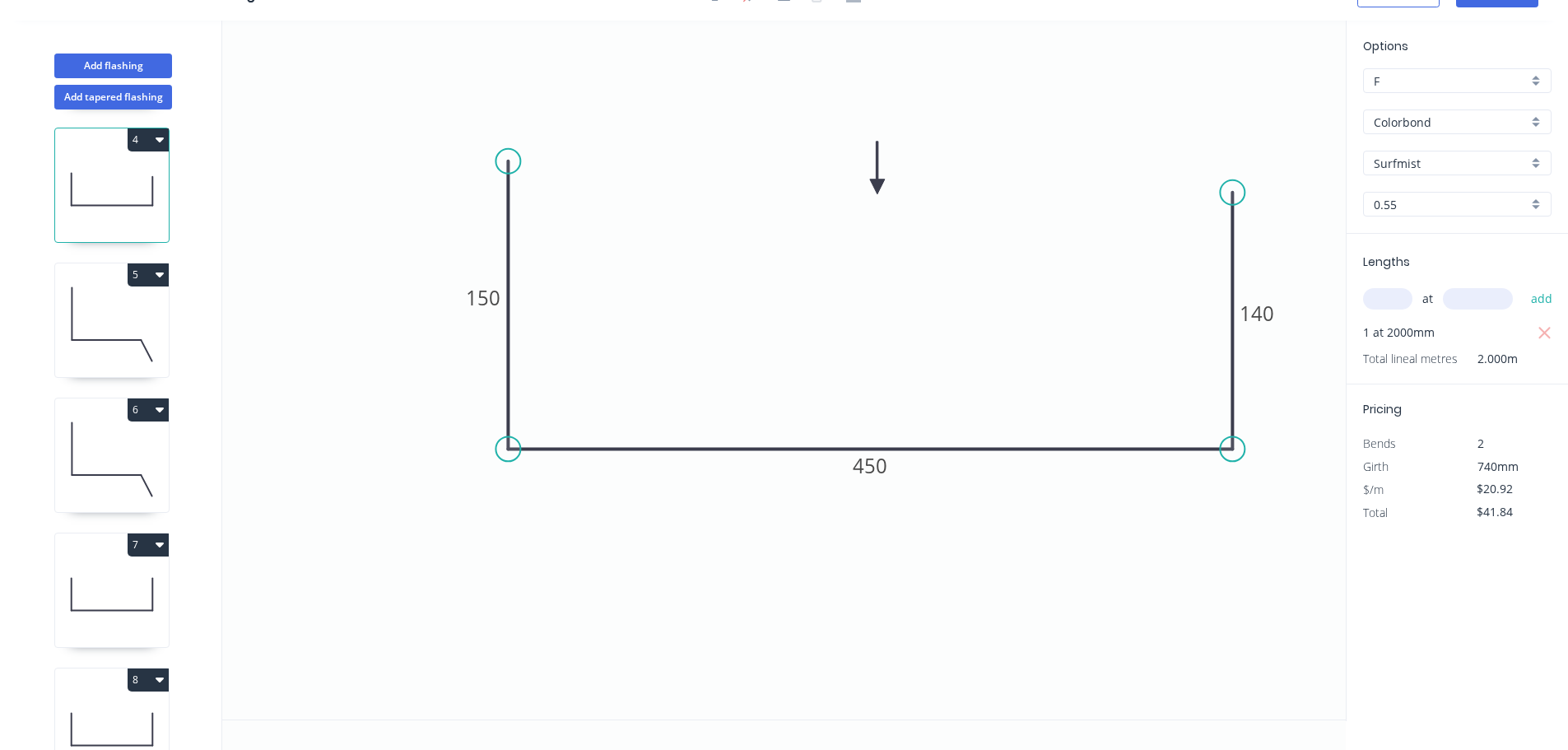
click at [130, 334] on icon at bounding box center [111, 324] width 114 height 105
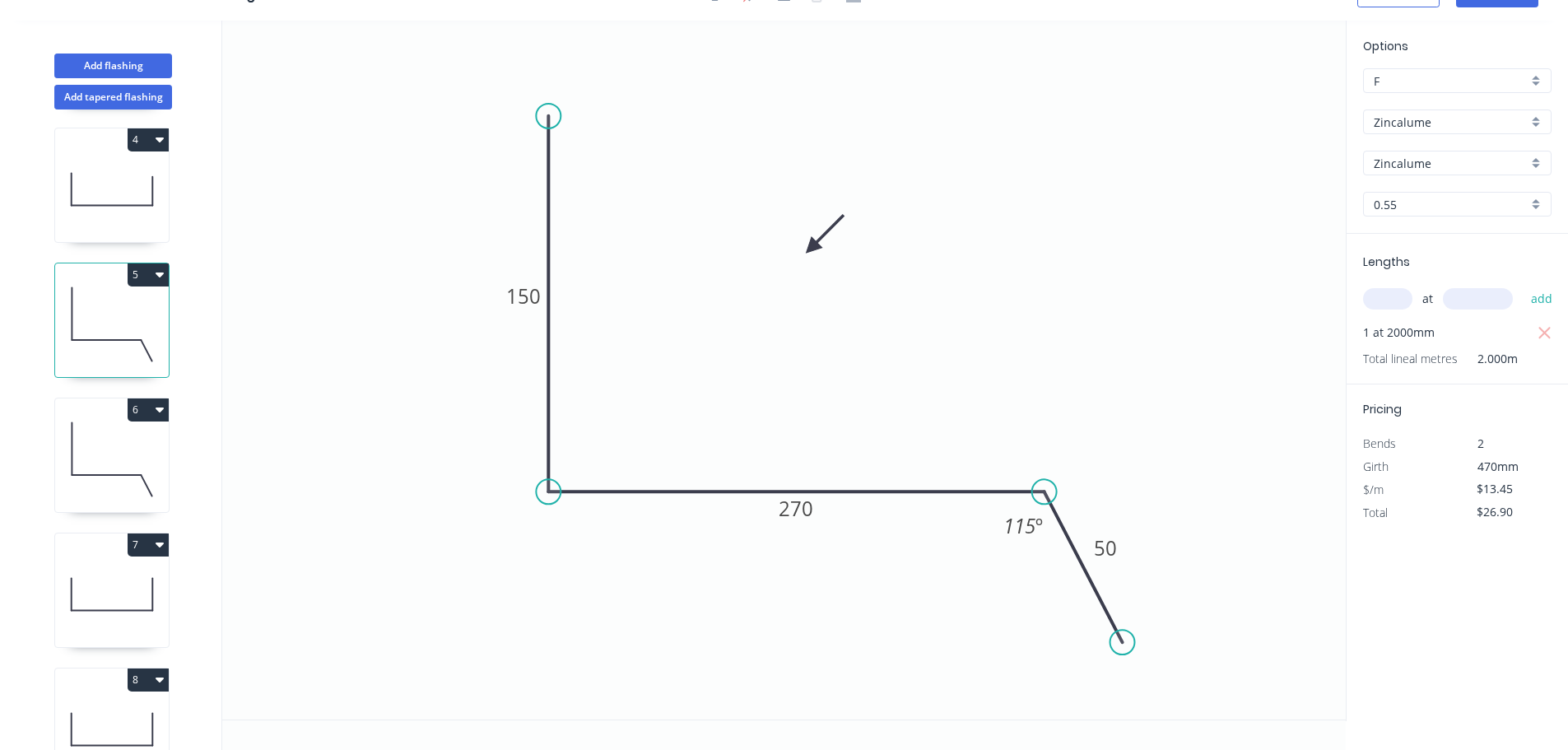
click at [1431, 125] on input "Zincalume" at bounding box center [1450, 122] width 154 height 17
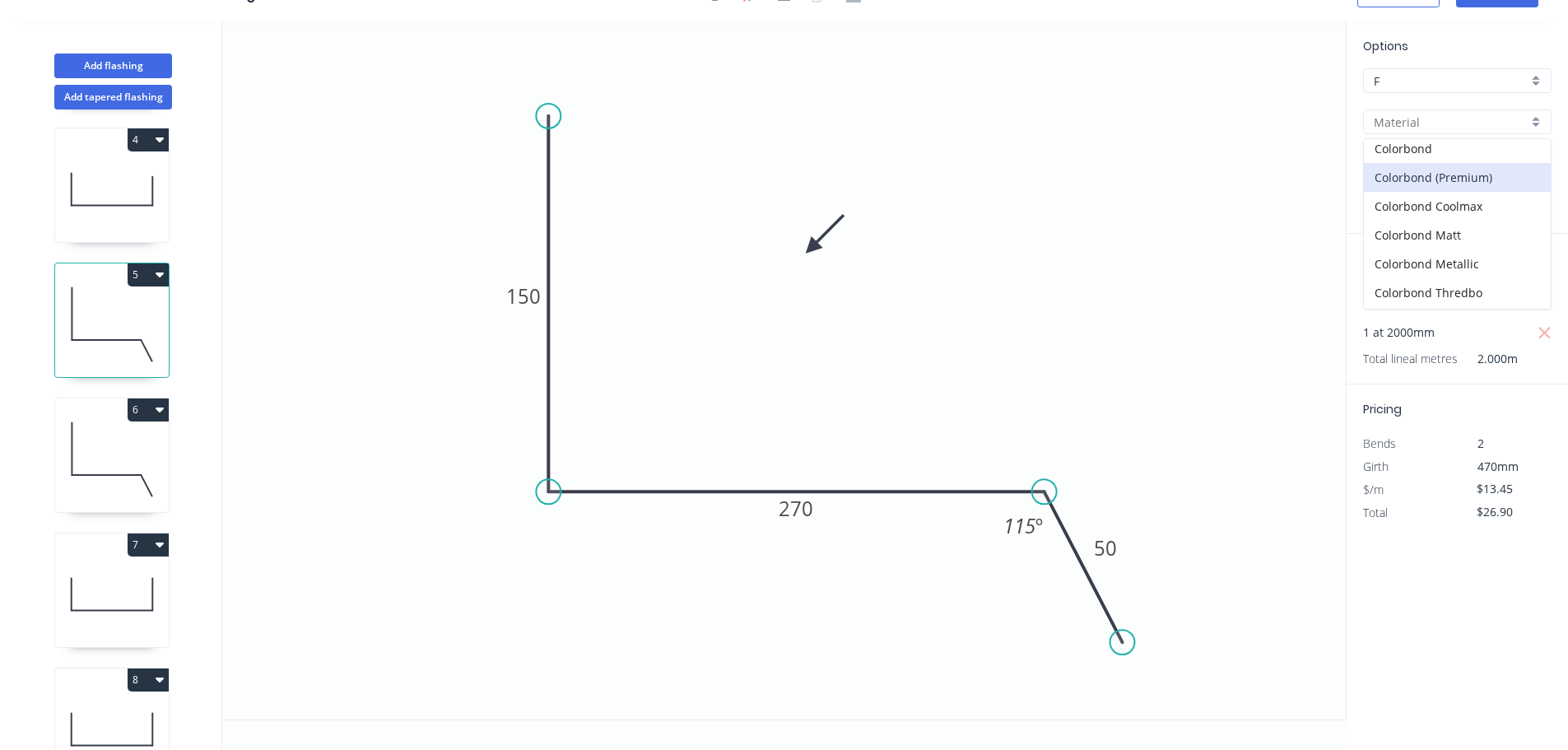
scroll to position [0, 0]
click at [1433, 164] on div "Colorbond" at bounding box center [1457, 154] width 187 height 29
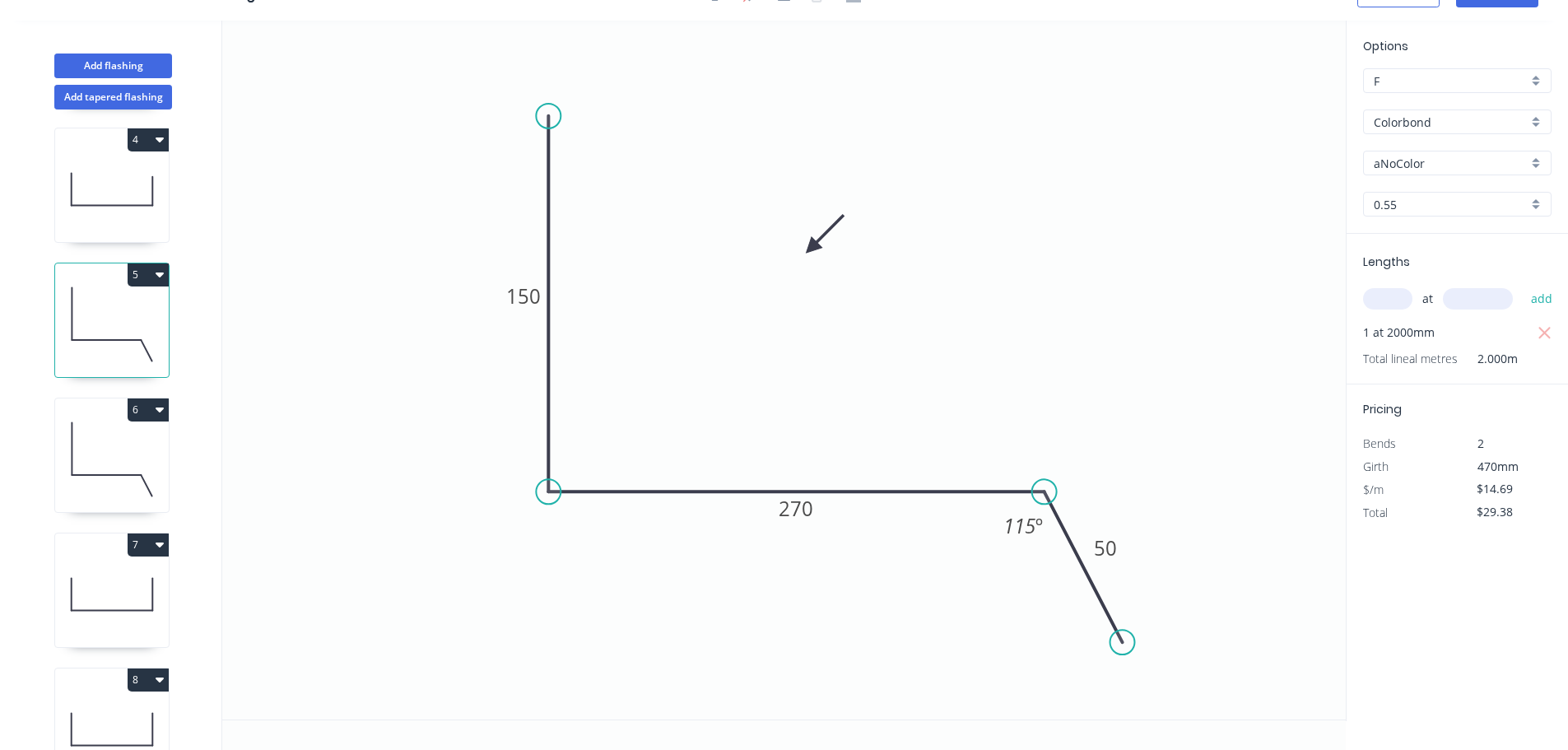
click at [1451, 172] on div "aNoColor" at bounding box center [1457, 163] width 188 height 25
click at [1425, 282] on div "Surfmist" at bounding box center [1457, 273] width 187 height 29
click at [129, 472] on icon at bounding box center [111, 459] width 114 height 105
click at [1451, 135] on div "Options F F Zincalume Zincalume Zincalume Zincalume 0.55 0.55" at bounding box center [1457, 135] width 222 height 197
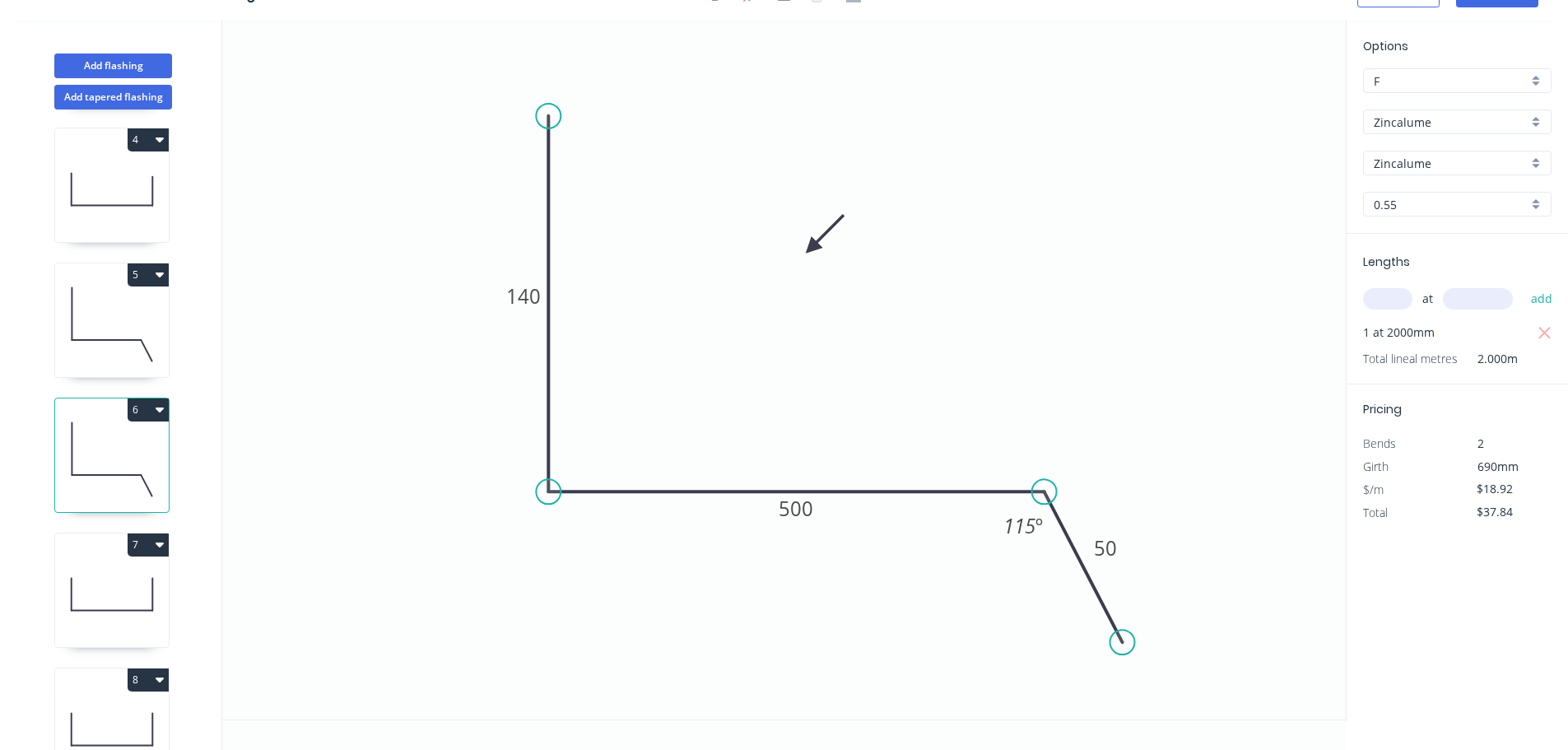
click at [1441, 125] on input "Zincalume" at bounding box center [1450, 122] width 154 height 17
click at [1436, 150] on div "Colorbond" at bounding box center [1457, 154] width 187 height 29
click at [1441, 163] on input "aNoColor" at bounding box center [1450, 163] width 154 height 17
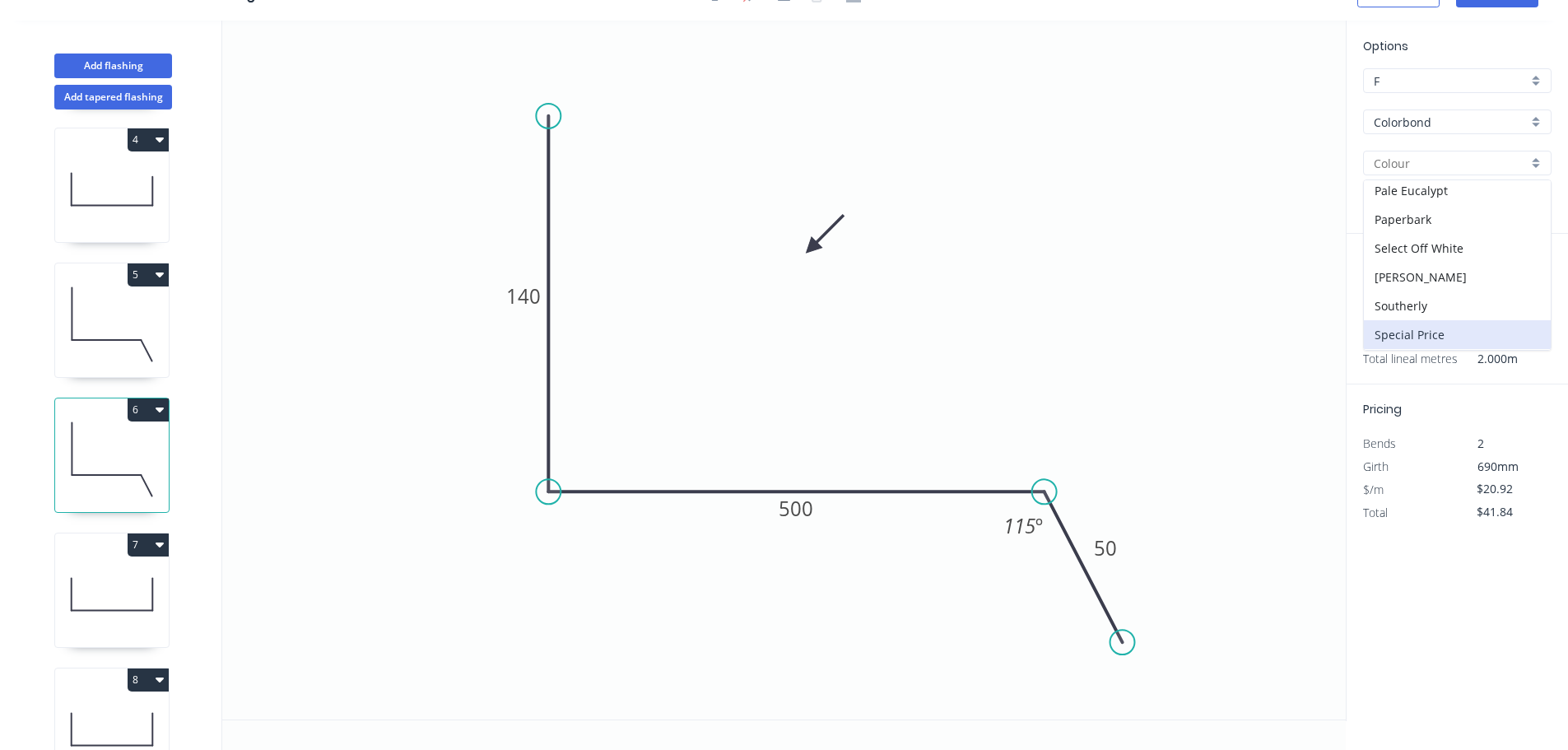
scroll to position [494, 0]
click at [1442, 324] on div "Surfmist" at bounding box center [1457, 335] width 187 height 29
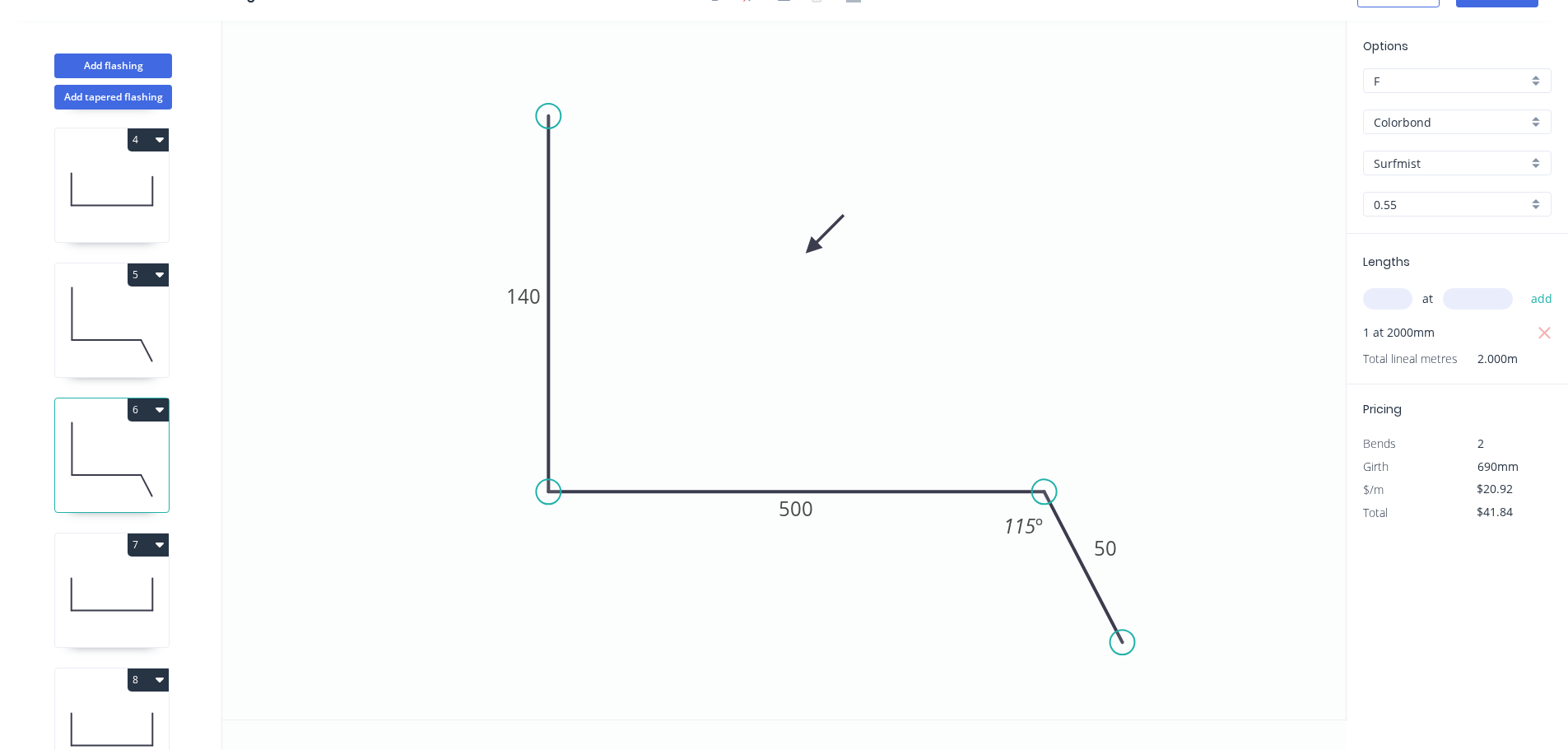
click at [109, 586] on icon at bounding box center [111, 594] width 114 height 105
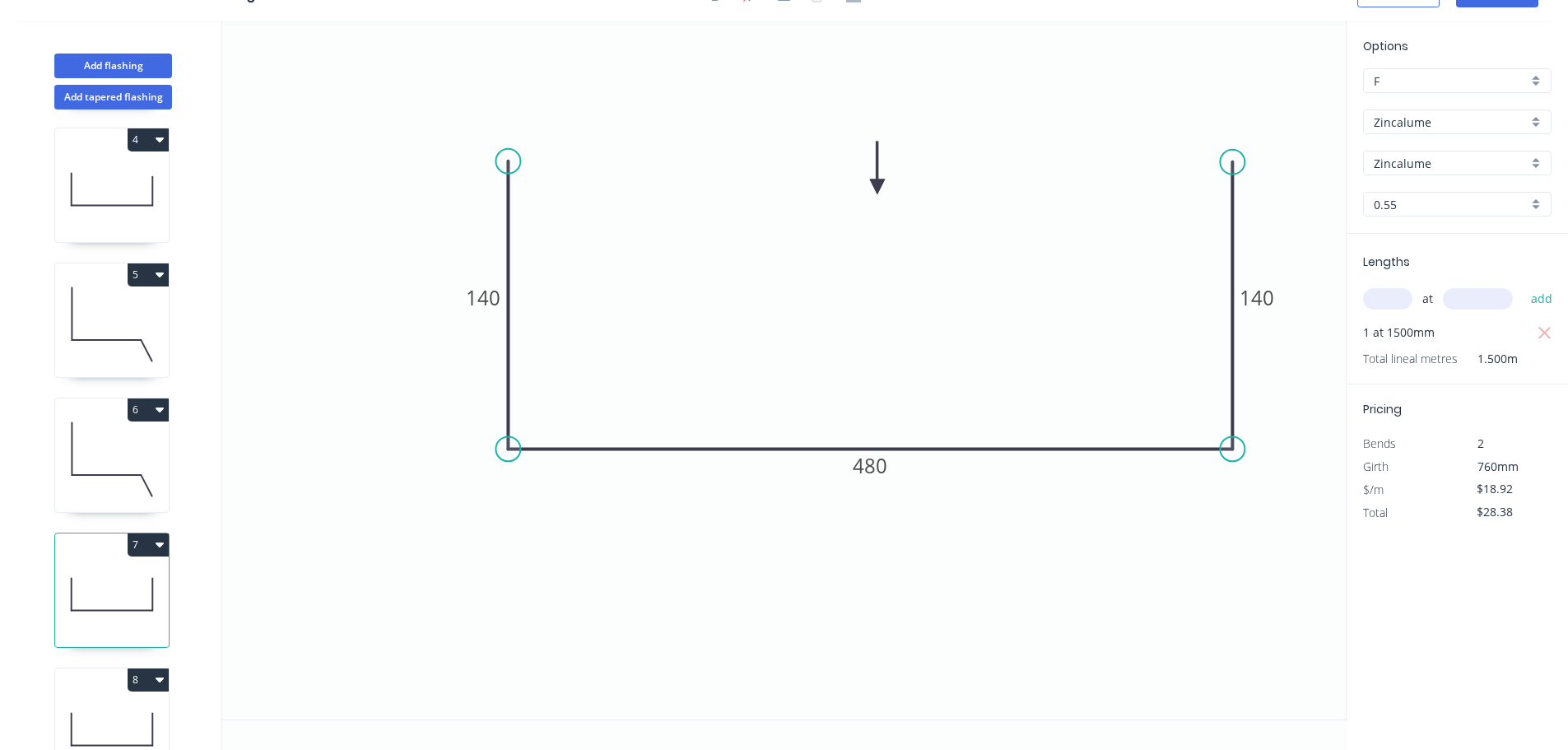
click at [1434, 125] on input "Zincalume" at bounding box center [1450, 122] width 154 height 17
click at [1441, 154] on div "Colorbond" at bounding box center [1457, 154] width 187 height 29
click at [1443, 156] on input "aNoColor" at bounding box center [1450, 163] width 154 height 17
click at [1445, 280] on div "Surfmist" at bounding box center [1457, 273] width 187 height 29
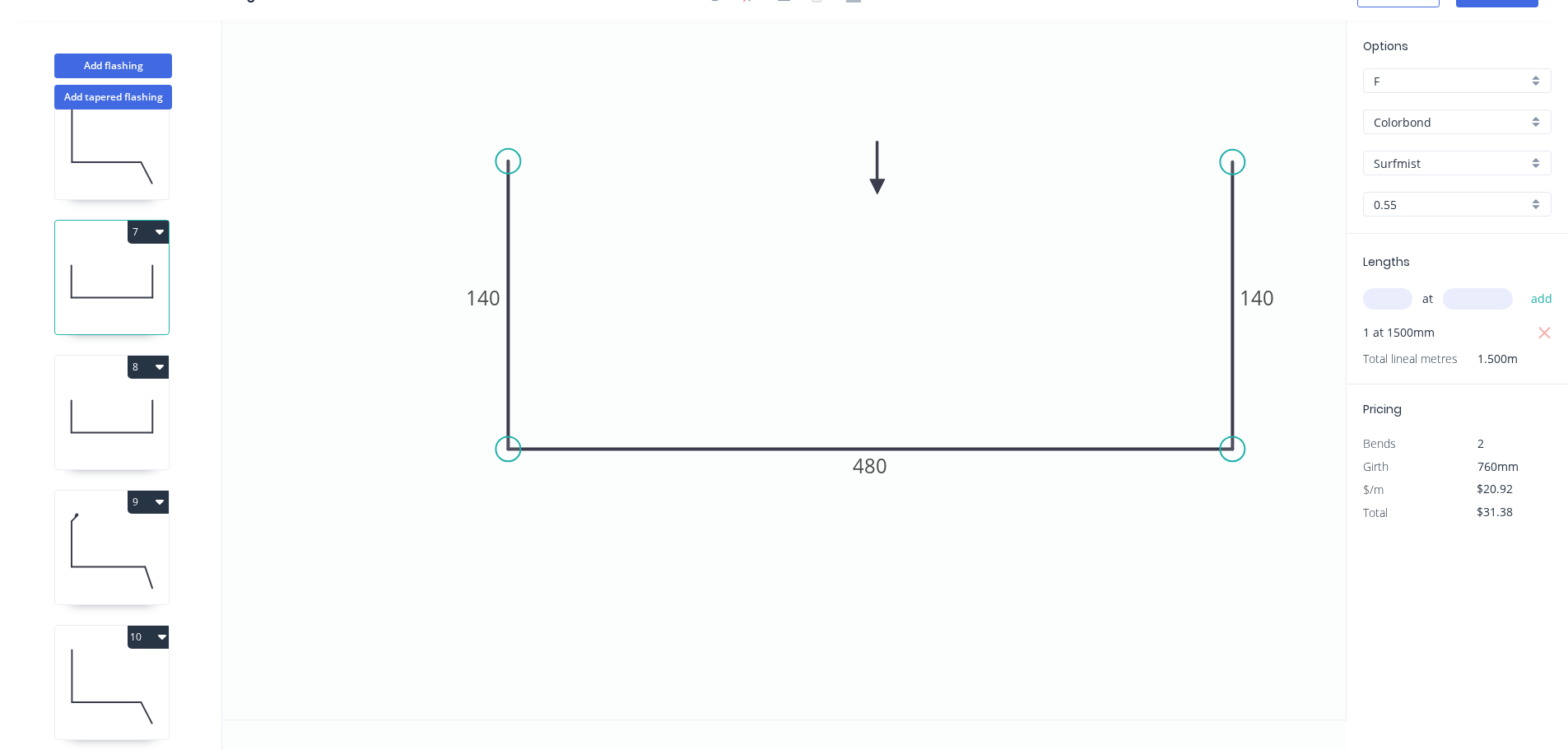
scroll to position [823, 0]
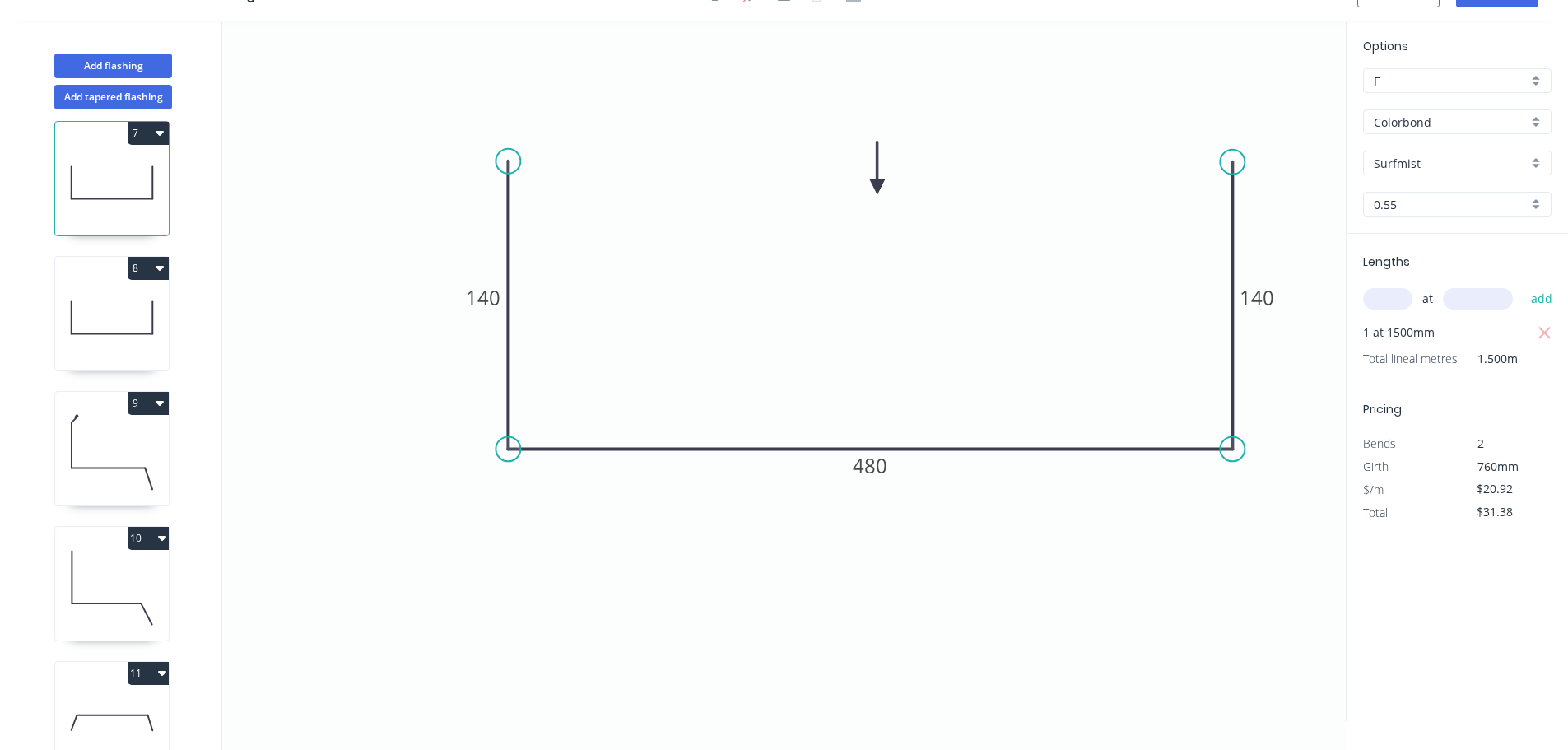
click at [110, 336] on icon at bounding box center [111, 317] width 114 height 105
click at [1446, 128] on input "Zincalume" at bounding box center [1450, 122] width 154 height 17
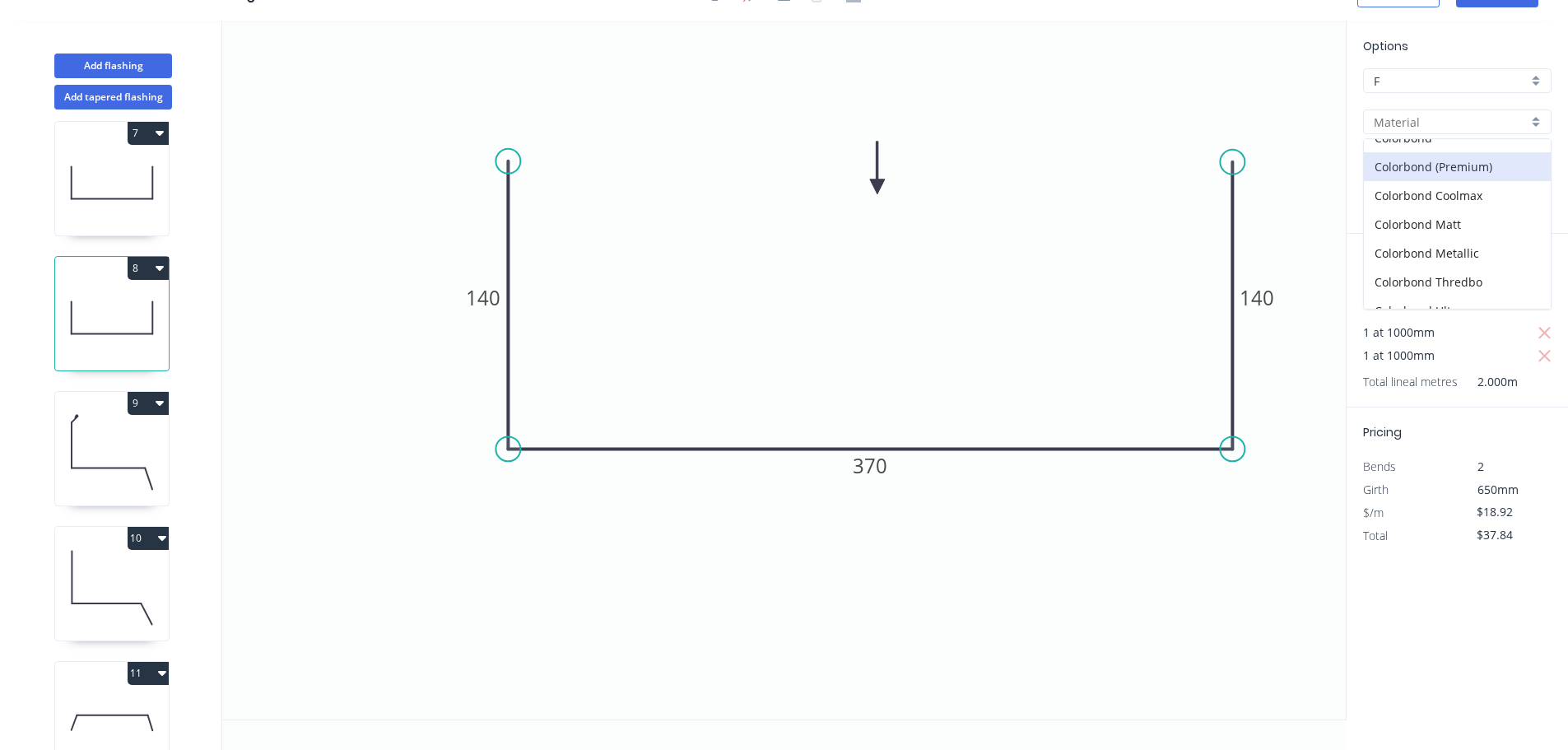
scroll to position [0, 0]
click at [1437, 156] on div "Colorbond" at bounding box center [1457, 154] width 187 height 29
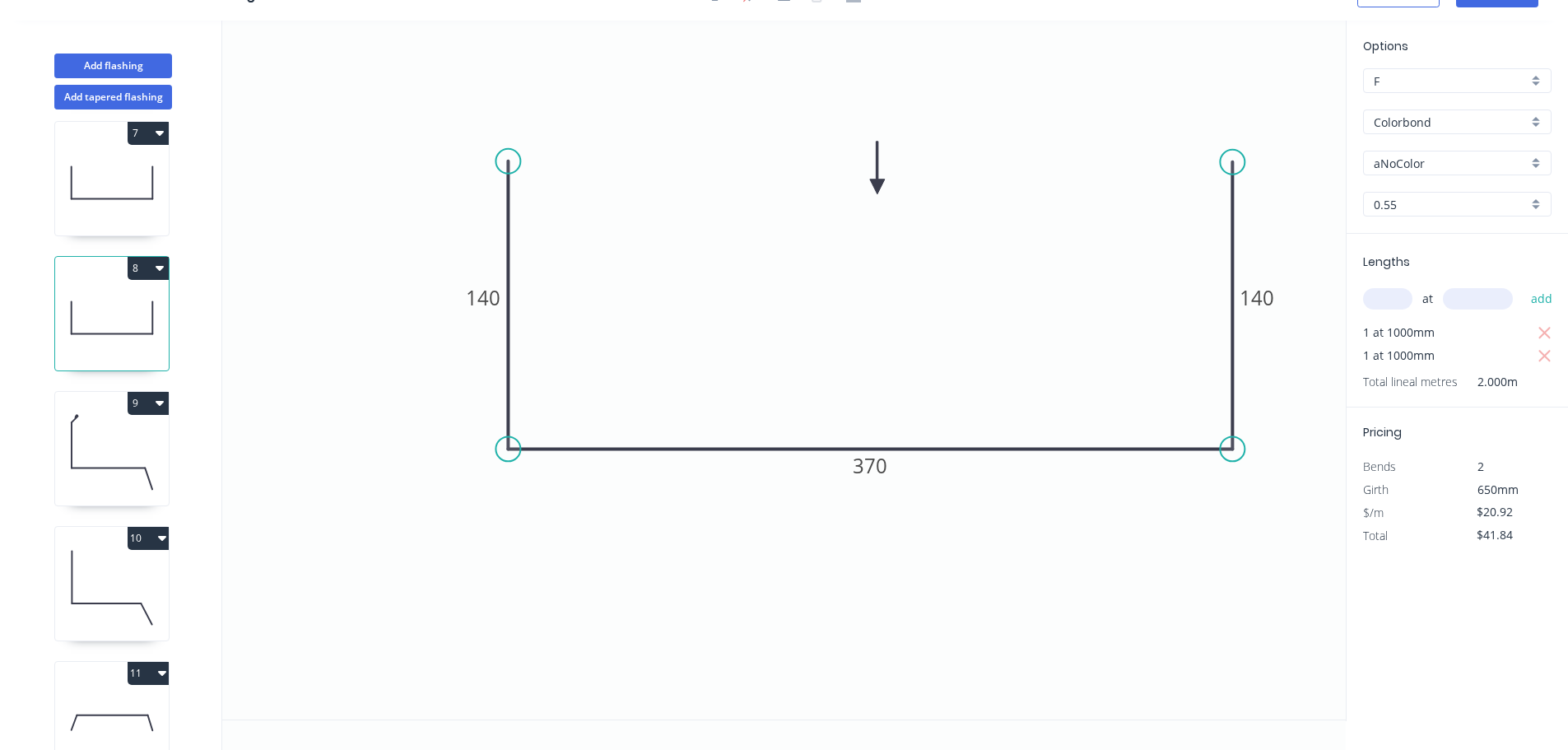
click at [1435, 157] on input "aNoColor" at bounding box center [1450, 163] width 154 height 17
click at [1448, 257] on div "Surfmist" at bounding box center [1457, 252] width 187 height 29
click at [108, 438] on icon at bounding box center [111, 453] width 114 height 105
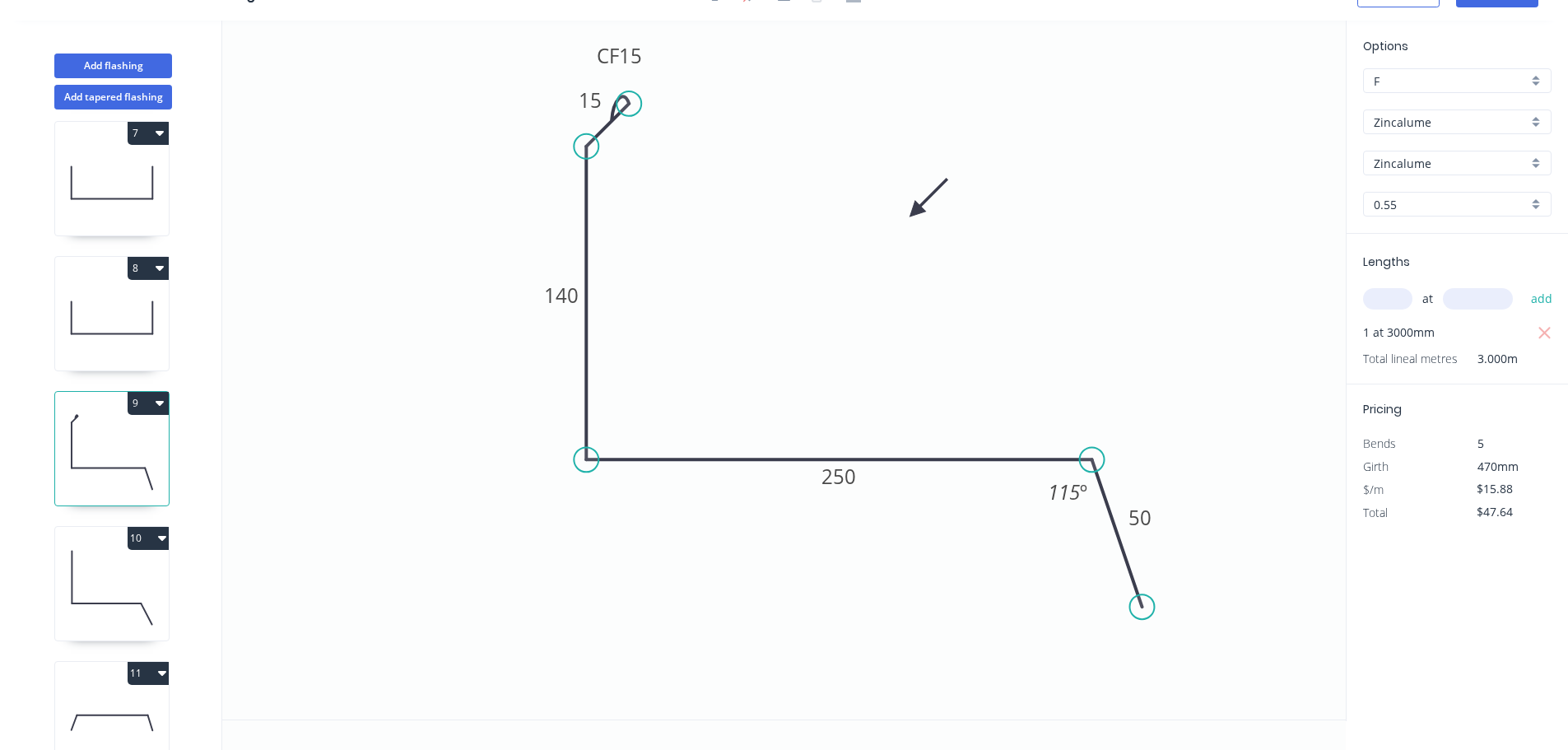
click at [1507, 116] on input "Zincalume" at bounding box center [1450, 122] width 154 height 17
click at [1488, 156] on div "Colorbond" at bounding box center [1457, 154] width 187 height 29
click at [1481, 164] on input "aNoColor" at bounding box center [1450, 163] width 154 height 17
click at [1456, 326] on div "Surfmist" at bounding box center [1457, 335] width 187 height 29
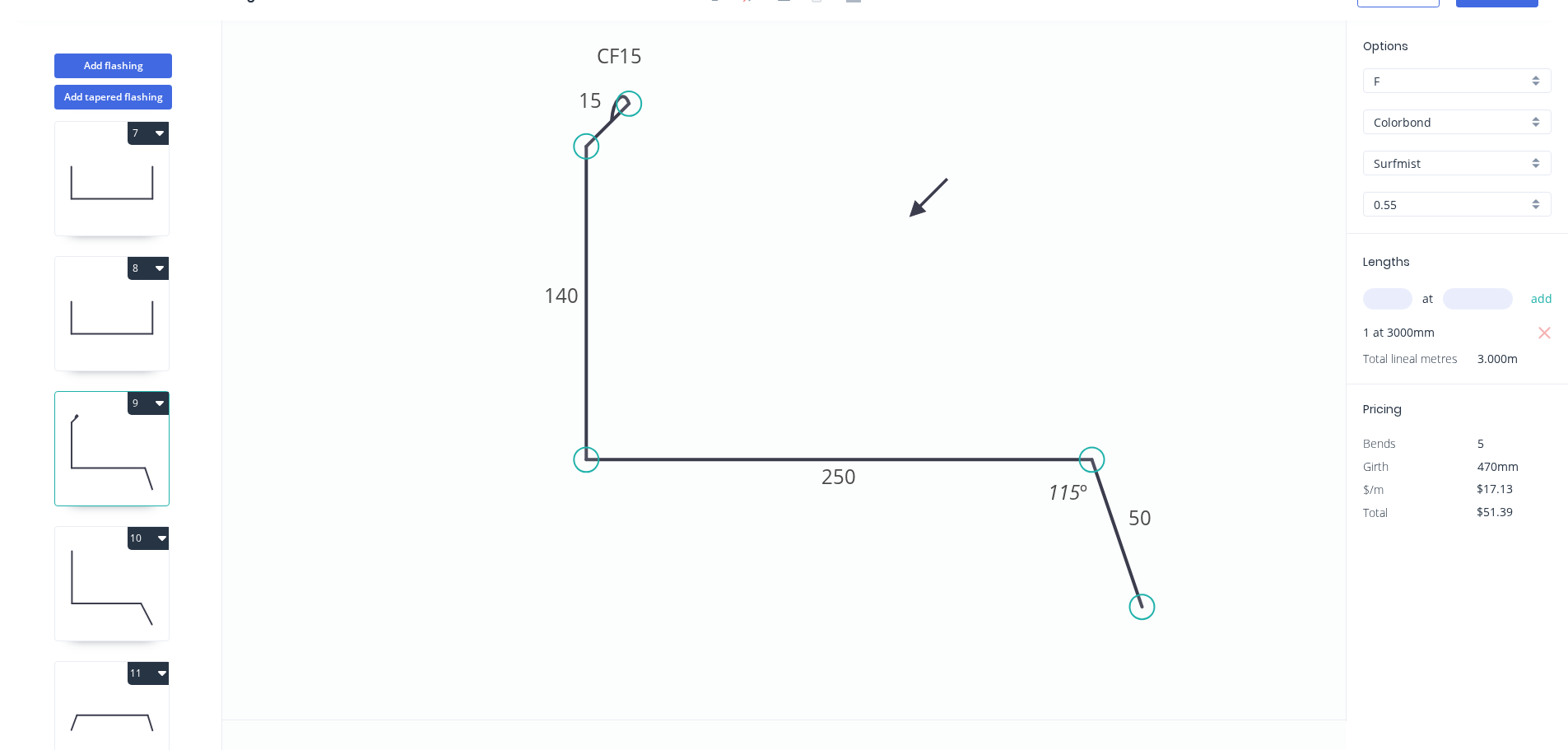
click at [100, 588] on icon at bounding box center [111, 587] width 114 height 105
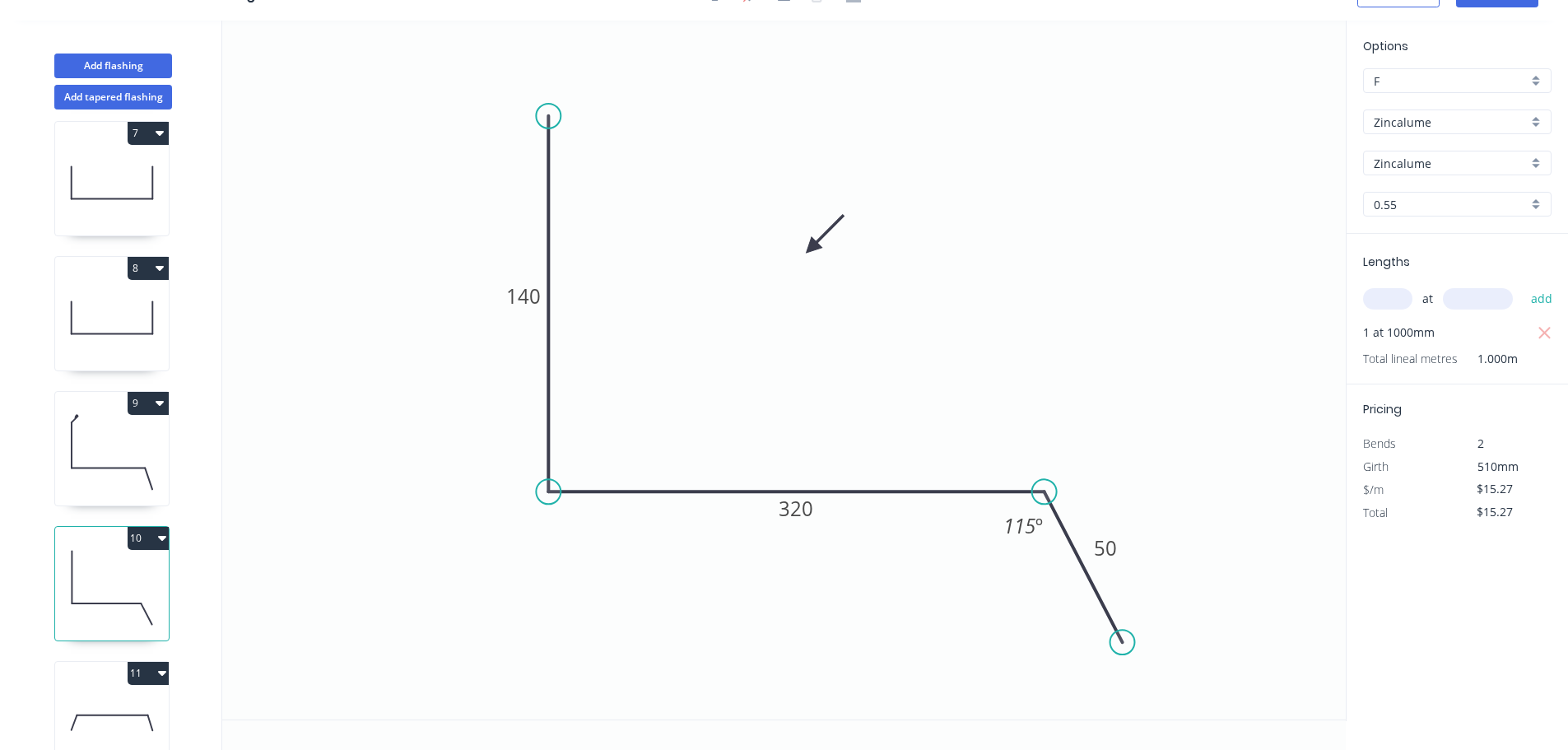
click at [1463, 133] on div "Zincalume" at bounding box center [1457, 122] width 188 height 25
click at [1459, 150] on div "Colorbond" at bounding box center [1457, 154] width 187 height 29
click at [1458, 159] on input "aNoColor" at bounding box center [1450, 163] width 154 height 17
click at [1432, 326] on div "Surfmist" at bounding box center [1457, 335] width 187 height 29
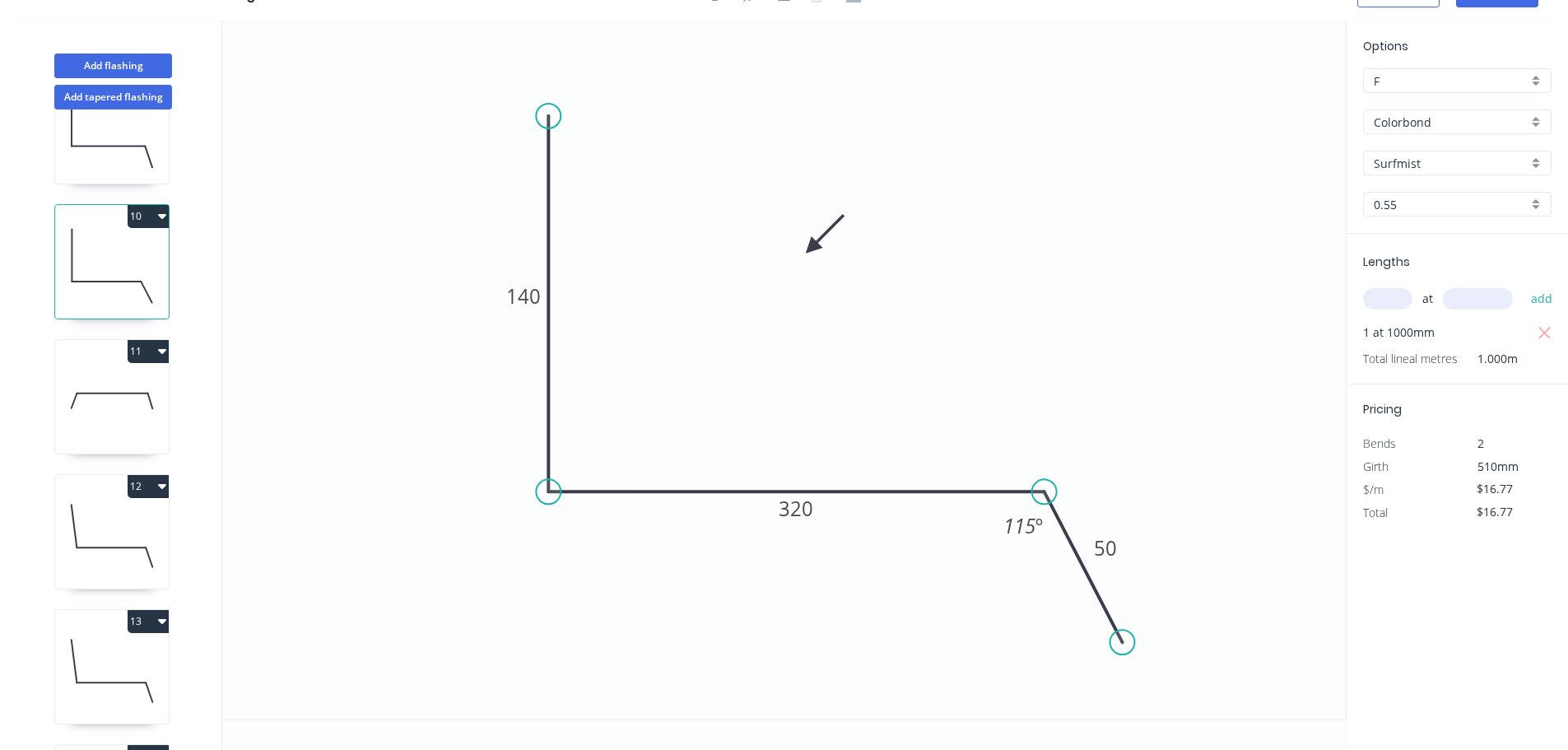
scroll to position [1153, 0]
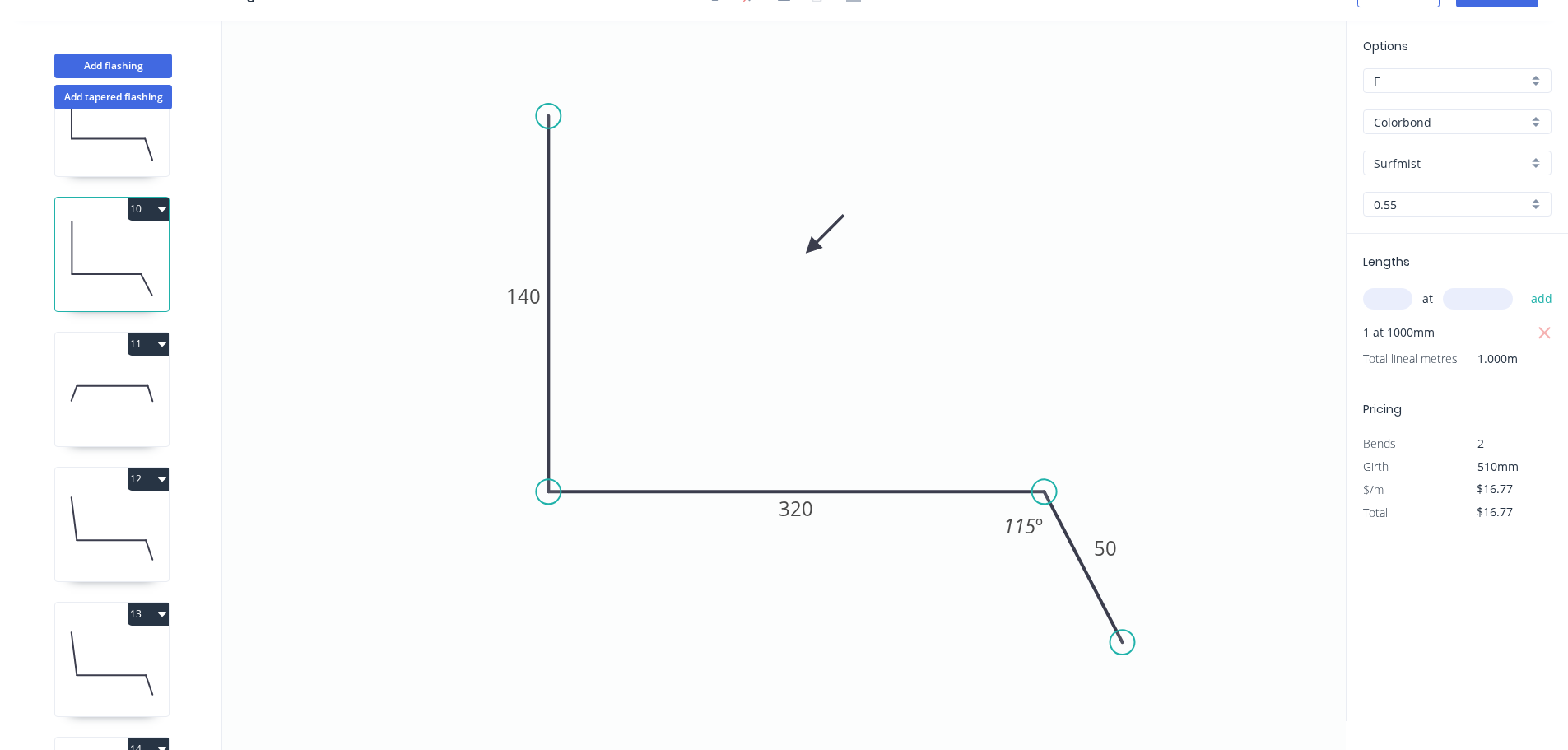
click at [125, 377] on icon at bounding box center [111, 393] width 114 height 105
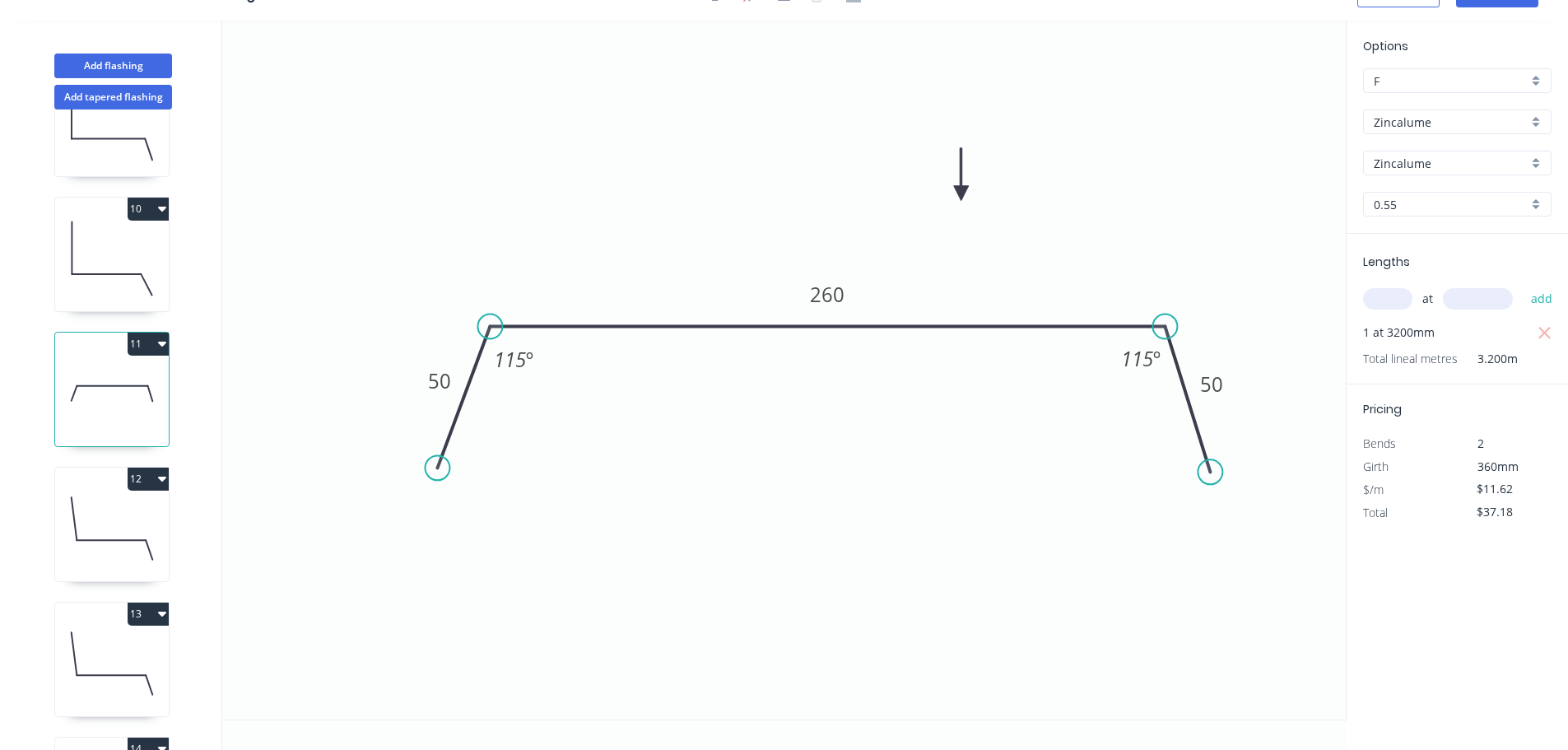
drag, startPoint x: 1475, startPoint y: 121, endPoint x: 1469, endPoint y: 135, distance: 15.2
click at [1475, 122] on input "Zincalume" at bounding box center [1450, 122] width 154 height 17
click at [1457, 154] on div "Colorbond" at bounding box center [1457, 154] width 187 height 29
click at [1443, 166] on input "aNoColor" at bounding box center [1450, 163] width 154 height 17
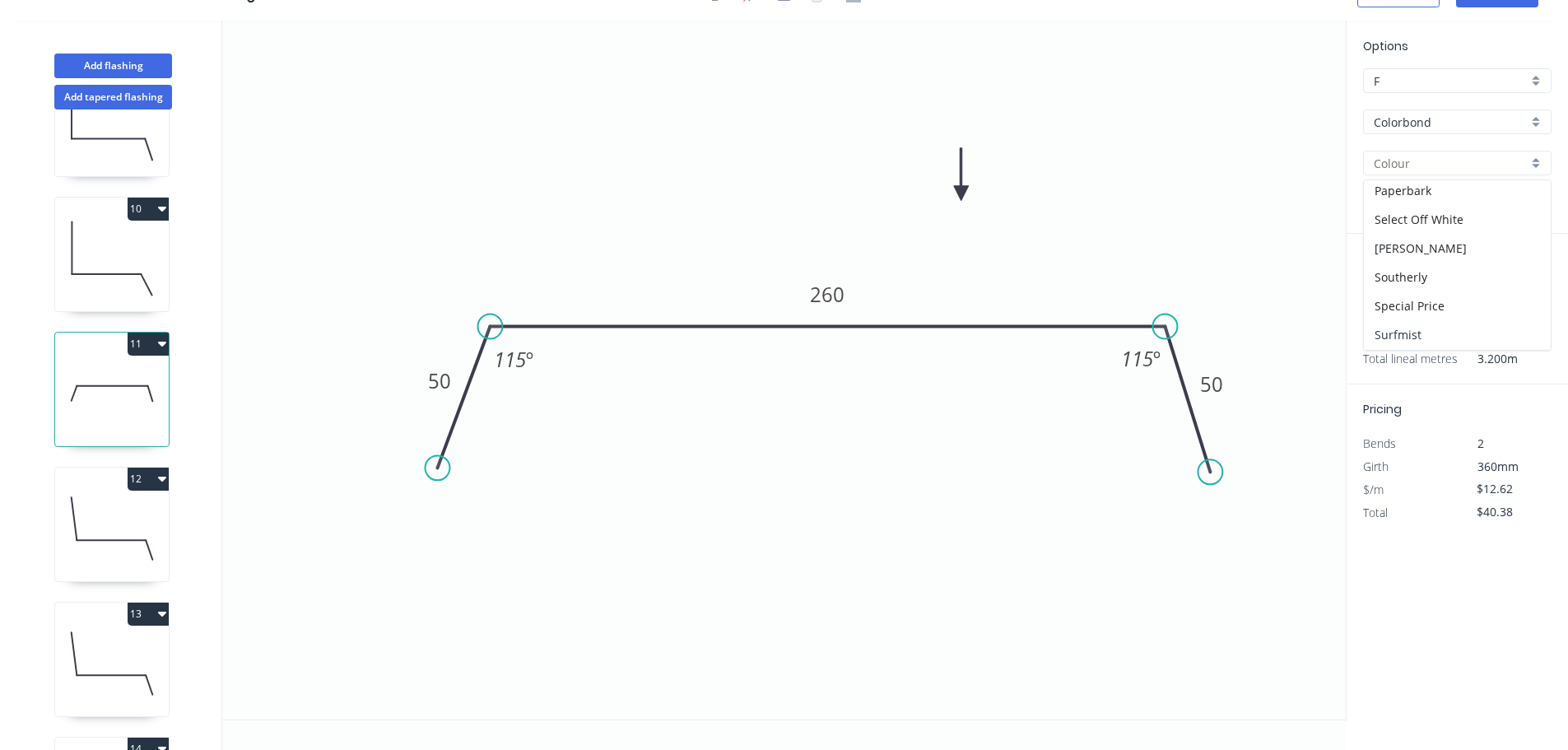
click at [1430, 322] on div "Surfmist" at bounding box center [1457, 335] width 187 height 29
click at [155, 542] on icon at bounding box center [111, 528] width 114 height 105
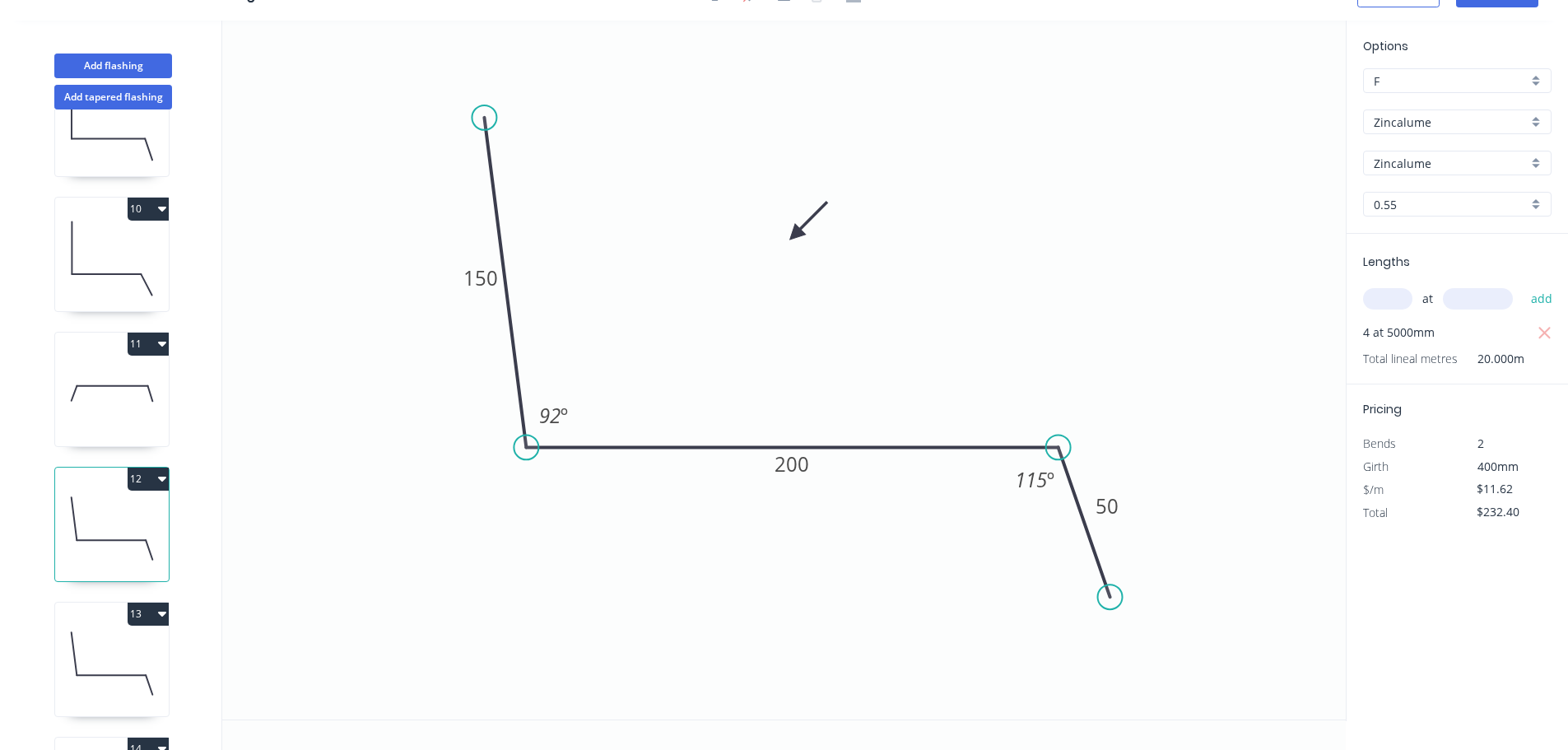
click at [1443, 132] on div "Zincalume" at bounding box center [1457, 122] width 188 height 25
click at [1438, 161] on div "Colorbond" at bounding box center [1457, 154] width 187 height 29
click at [1438, 164] on input "aNoColor" at bounding box center [1450, 163] width 154 height 17
click at [1445, 322] on div "Surfmist" at bounding box center [1457, 335] width 187 height 29
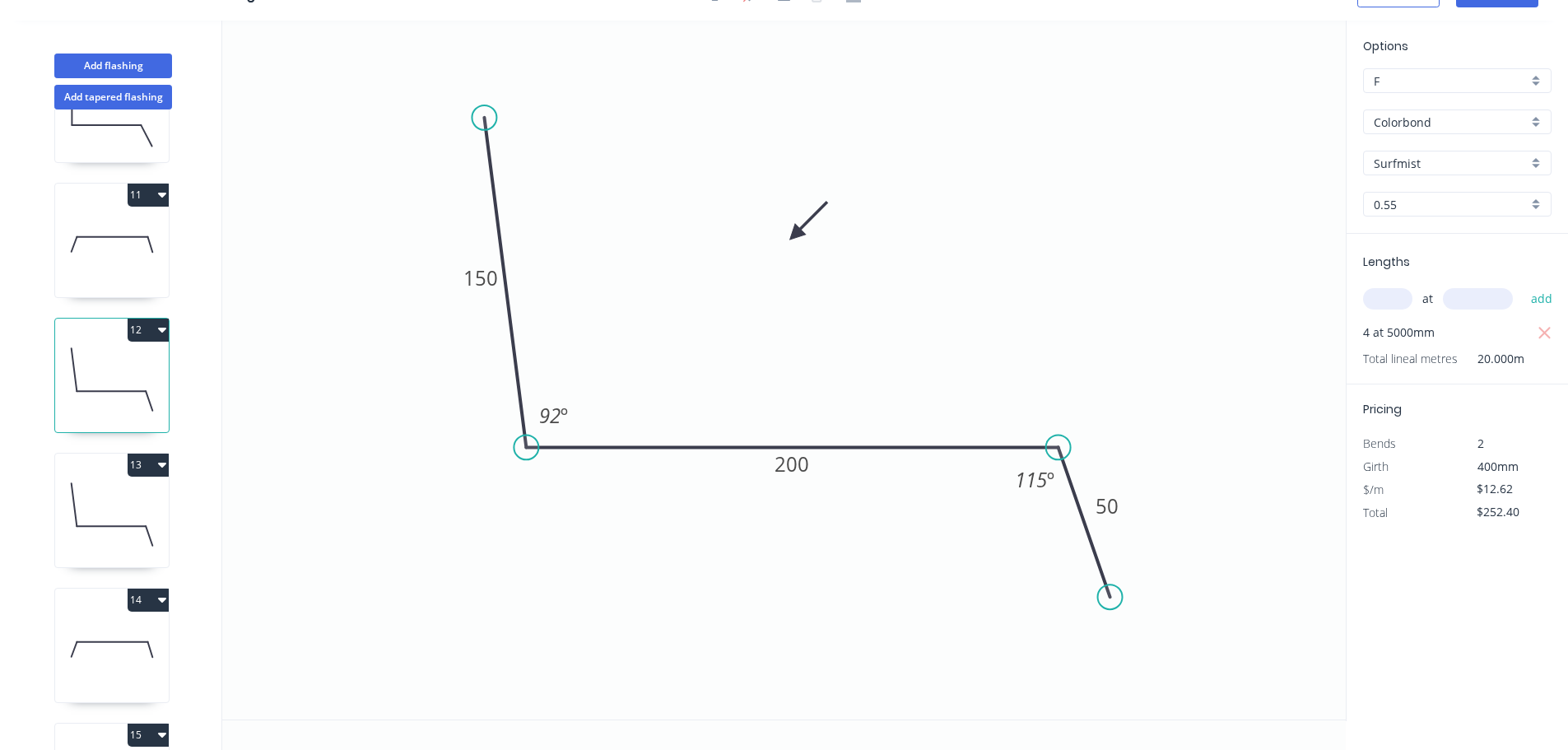
scroll to position [1317, 0]
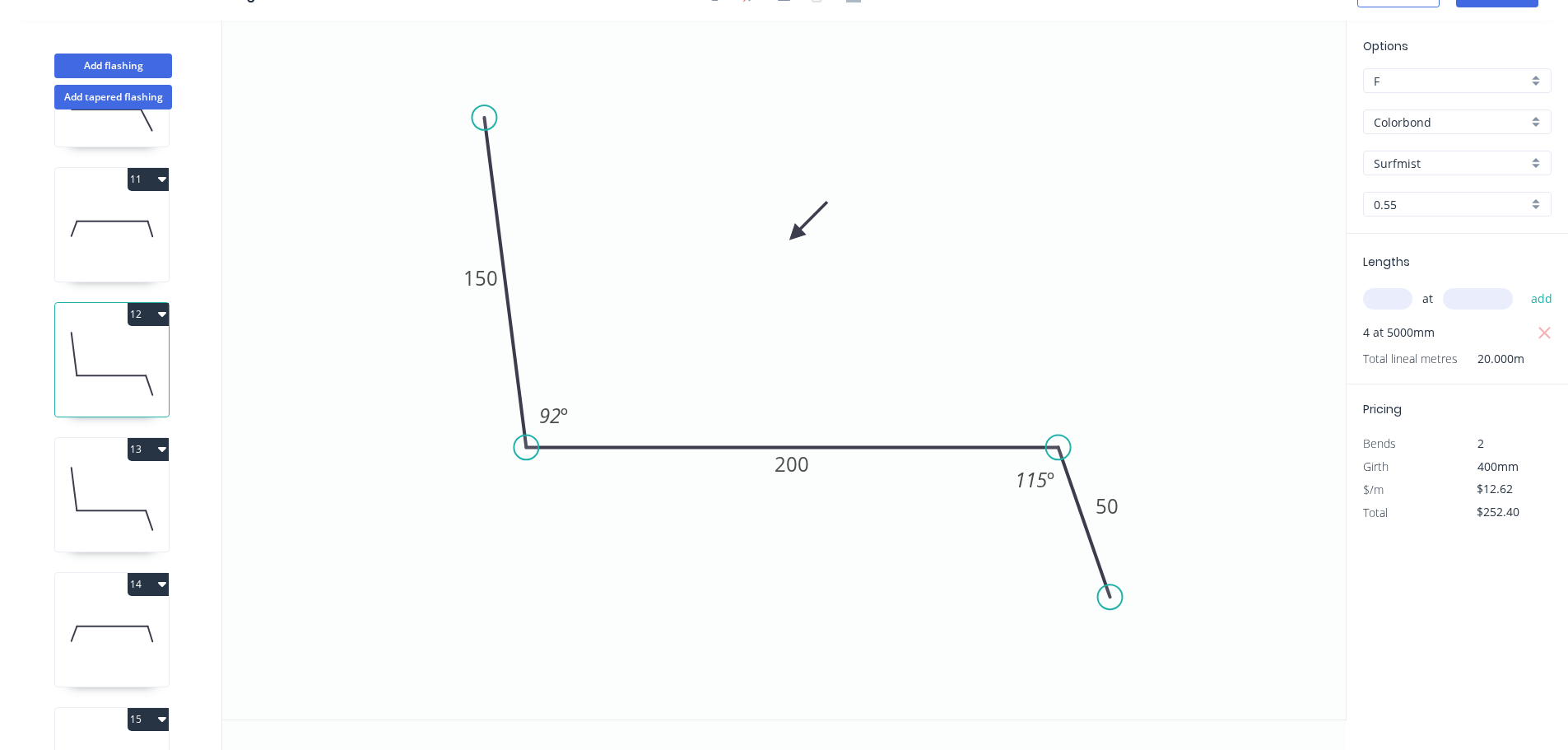
click at [128, 521] on icon at bounding box center [111, 498] width 114 height 105
click at [1468, 131] on div "Zincalume" at bounding box center [1457, 122] width 188 height 25
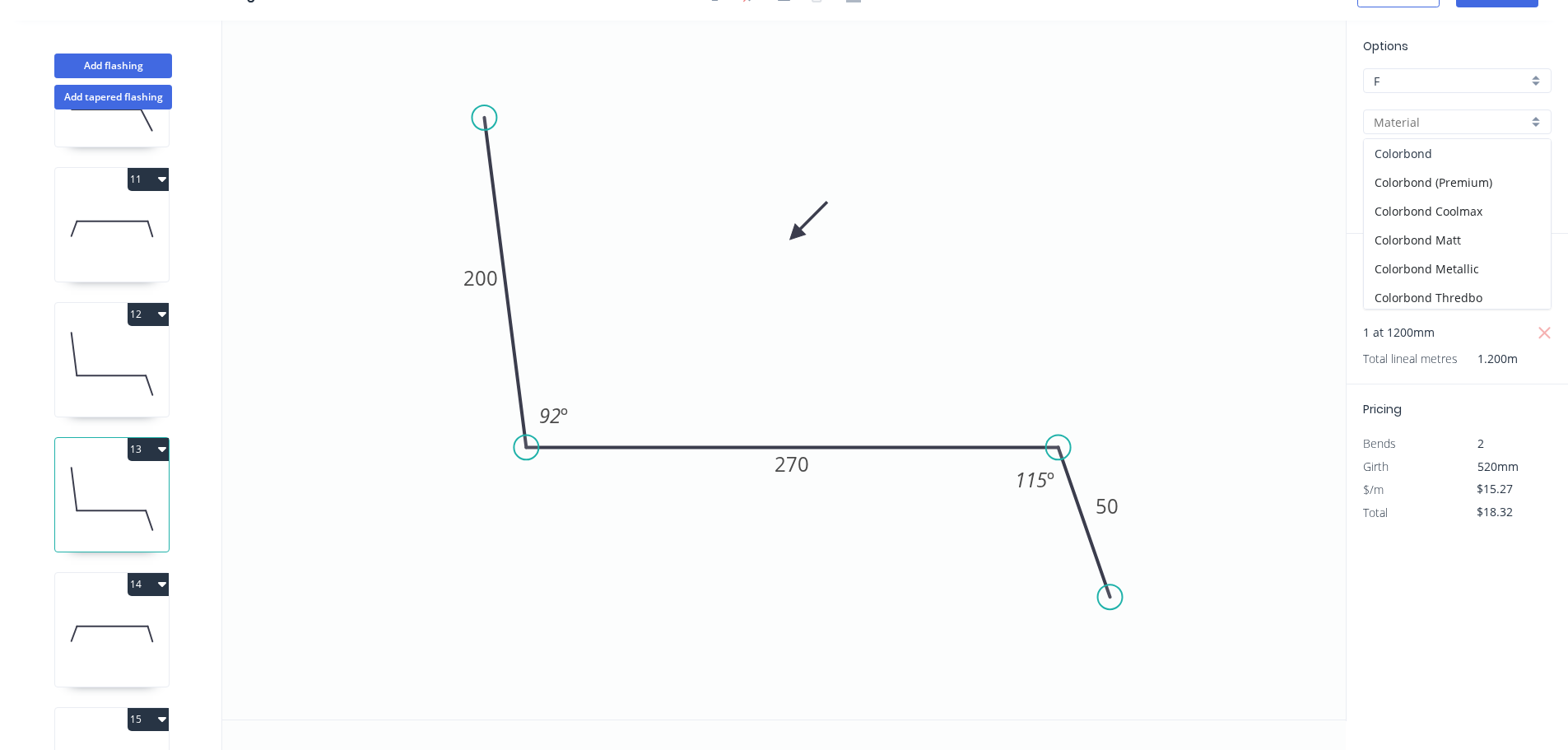
click at [1450, 155] on div "Colorbond" at bounding box center [1457, 154] width 187 height 29
click at [1444, 159] on input "aNoColor" at bounding box center [1450, 163] width 154 height 17
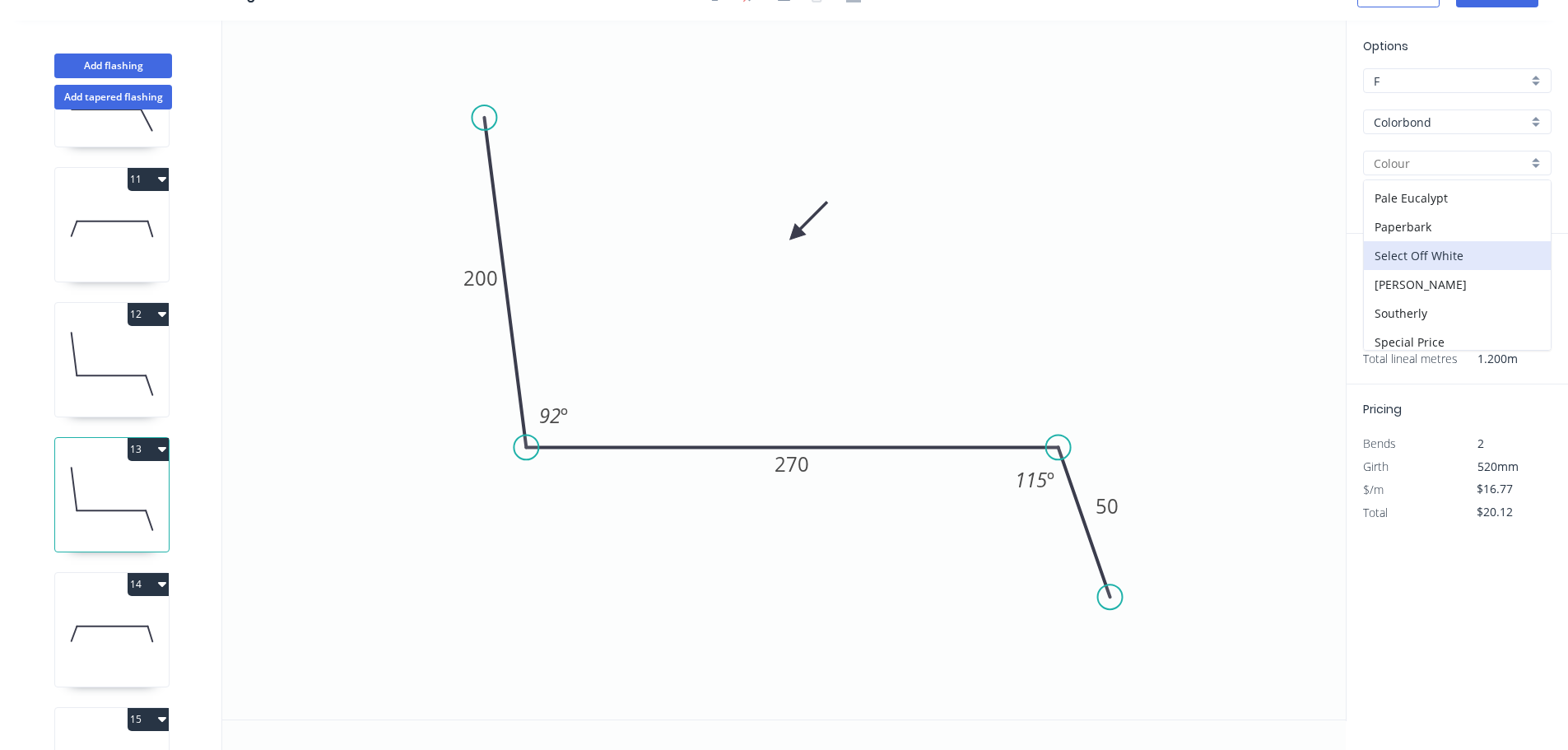
scroll to position [494, 0]
click at [1422, 329] on div "Surfmist" at bounding box center [1457, 335] width 187 height 29
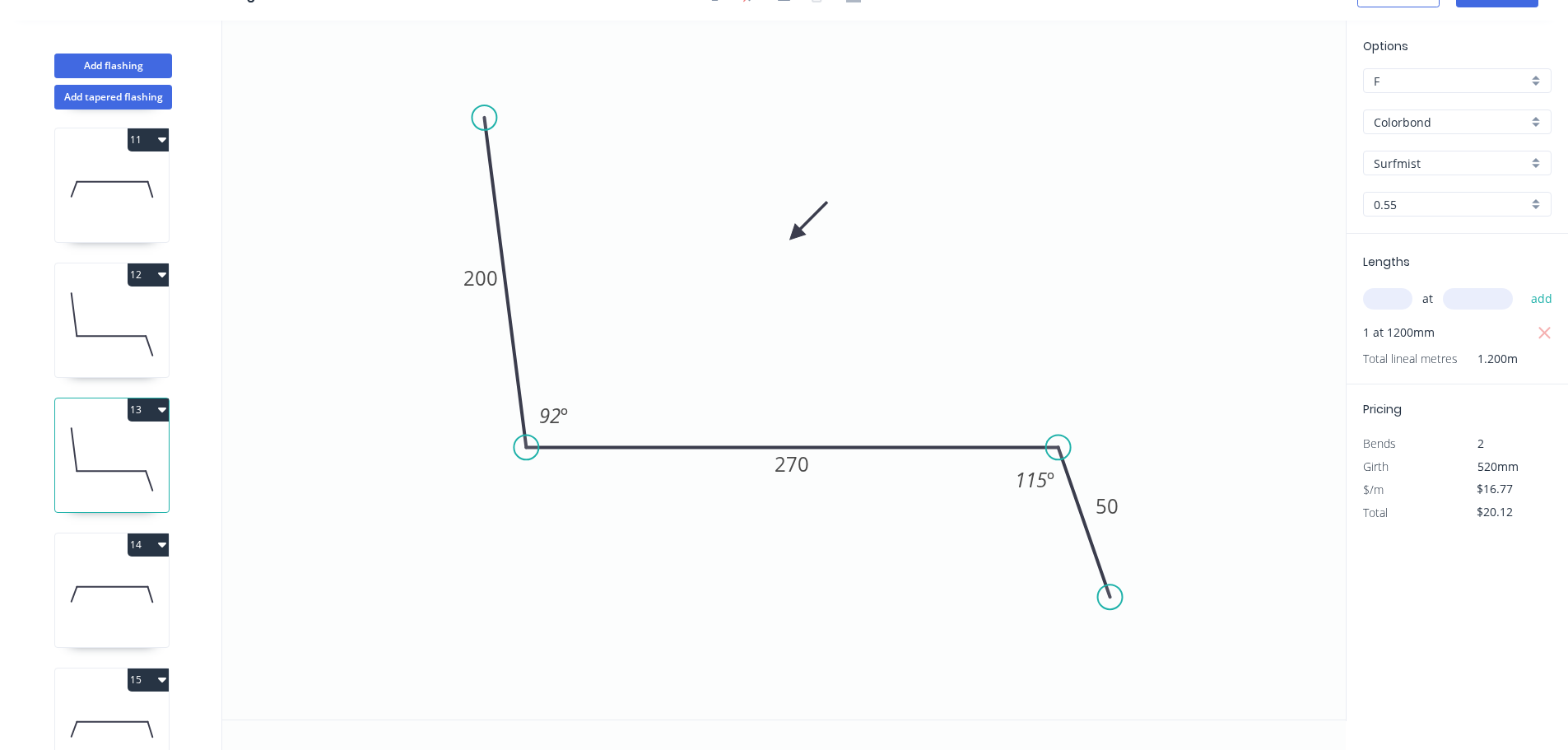
scroll to position [1422, 0]
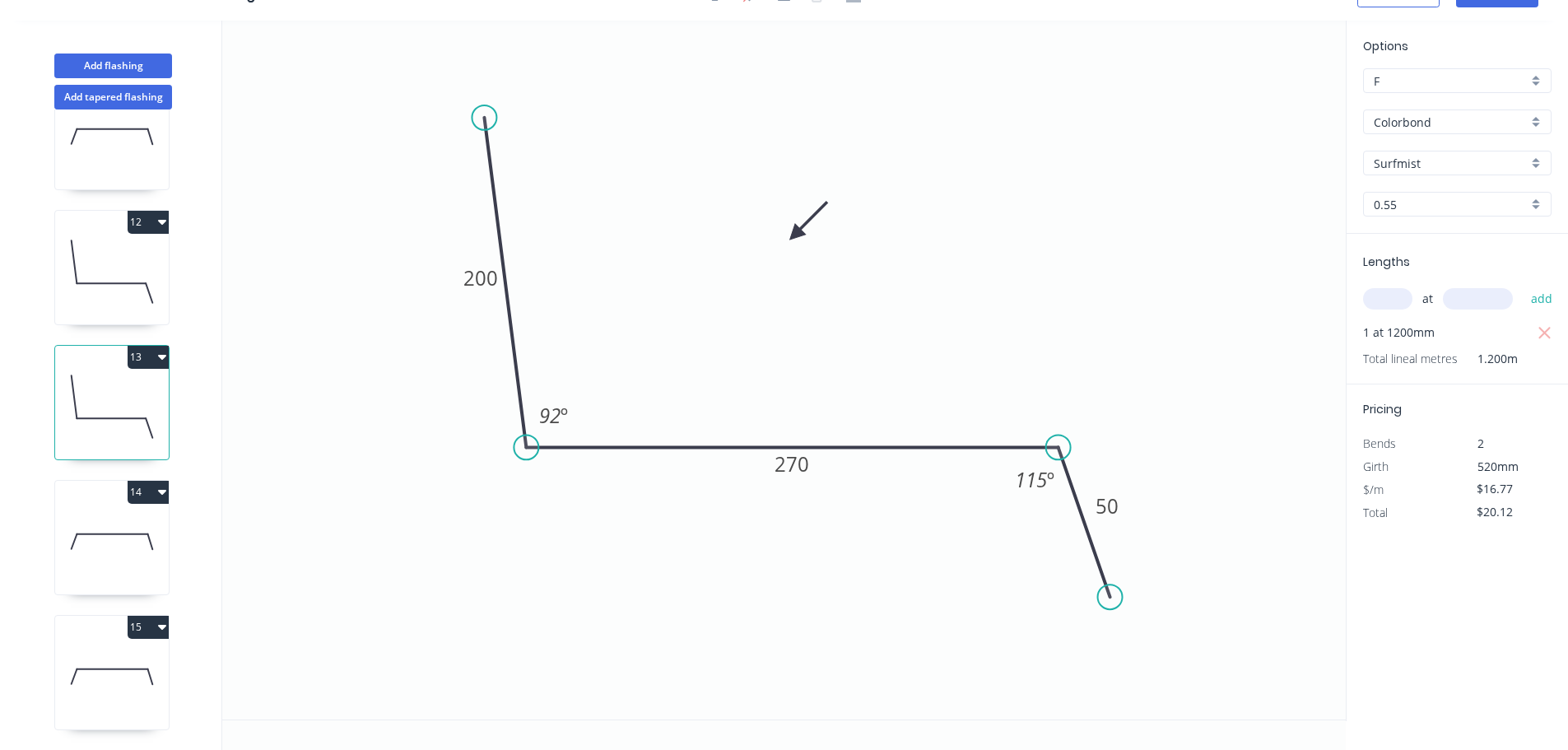
click at [122, 506] on icon at bounding box center [111, 542] width 114 height 105
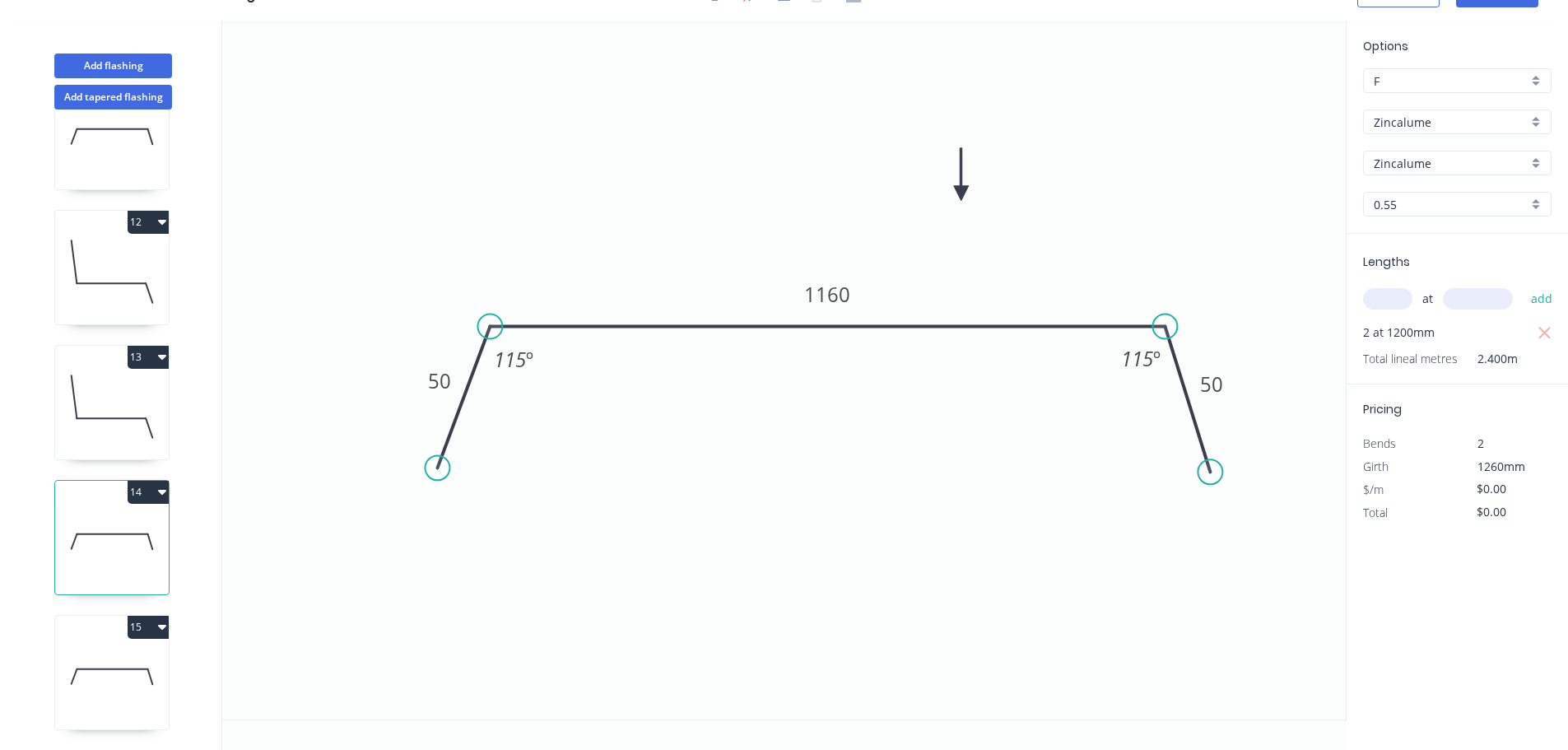
click at [1466, 125] on input "Zincalume" at bounding box center [1450, 122] width 154 height 17
click at [1463, 157] on div "Colorbond" at bounding box center [1457, 154] width 187 height 29
click at [1462, 174] on div "aNoColor" at bounding box center [1457, 163] width 188 height 25
click at [1448, 257] on div "Surfmist" at bounding box center [1457, 252] width 187 height 29
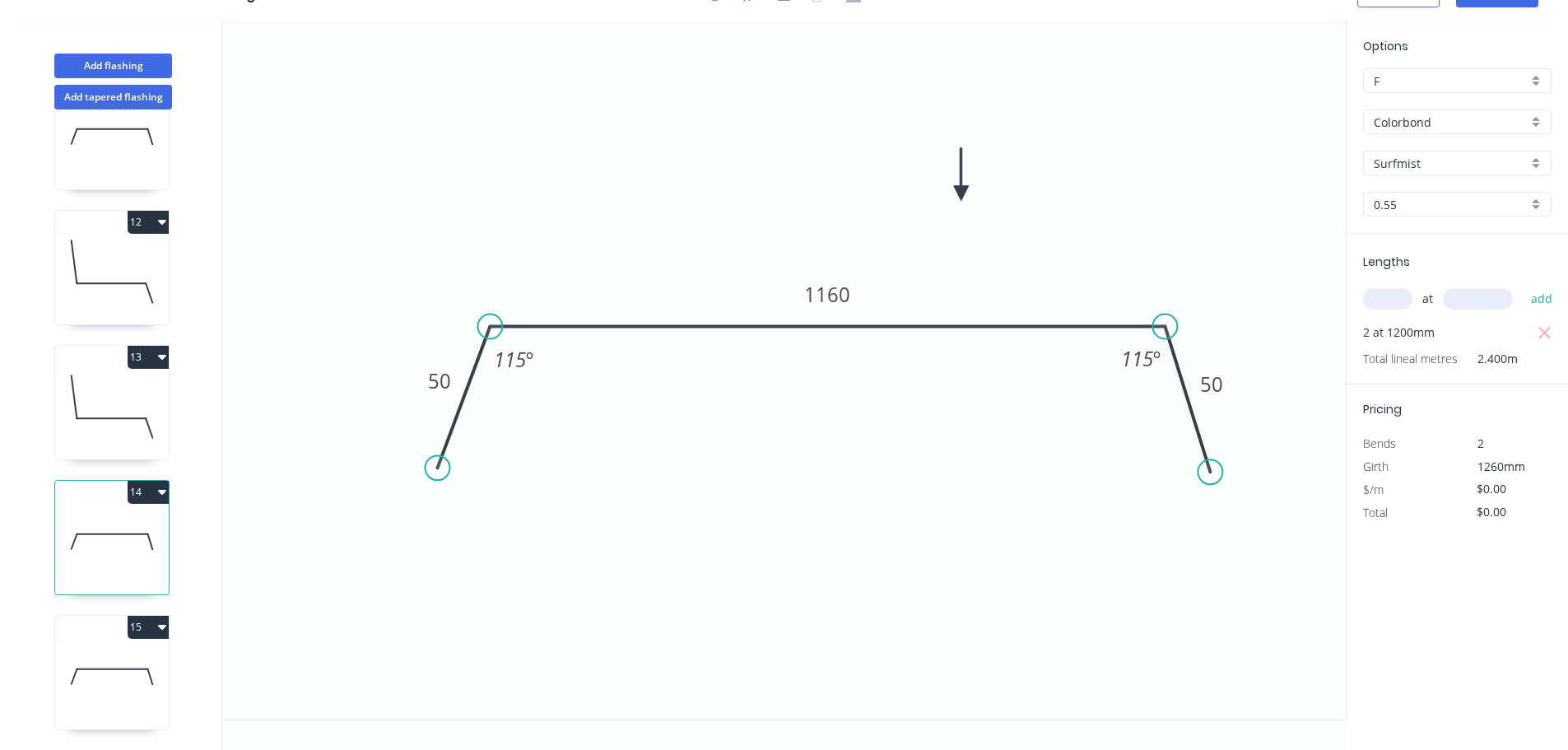
drag, startPoint x: 117, startPoint y: 664, endPoint x: 143, endPoint y: 659, distance: 26.5
click at [117, 665] on icon at bounding box center [111, 676] width 114 height 105
click at [1431, 126] on input "Zincalume" at bounding box center [1450, 122] width 154 height 17
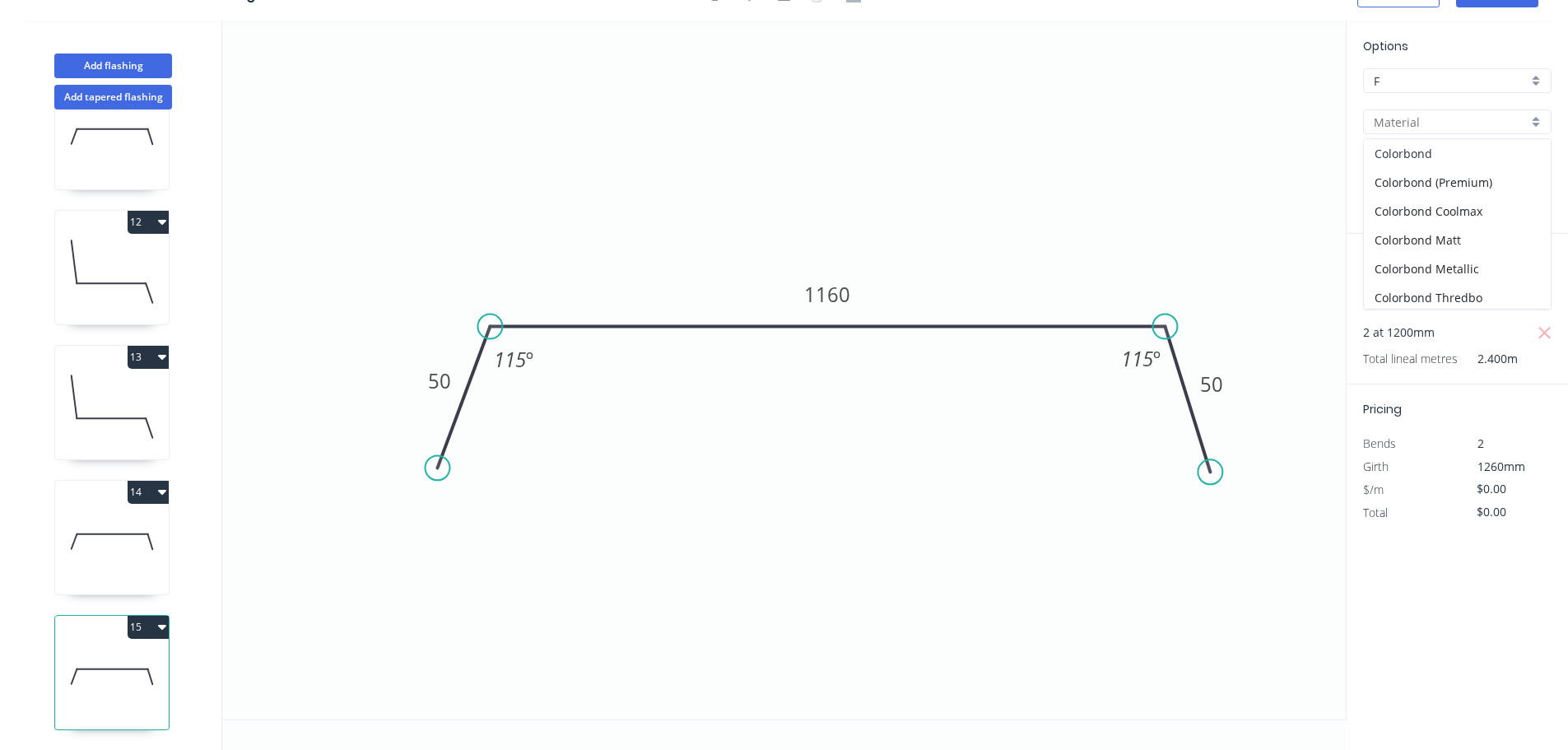
click at [1437, 151] on div "Colorbond" at bounding box center [1457, 154] width 187 height 29
click at [1437, 168] on input "aNoColor" at bounding box center [1450, 163] width 154 height 17
click at [1423, 335] on div "Surfmist" at bounding box center [1457, 335] width 187 height 29
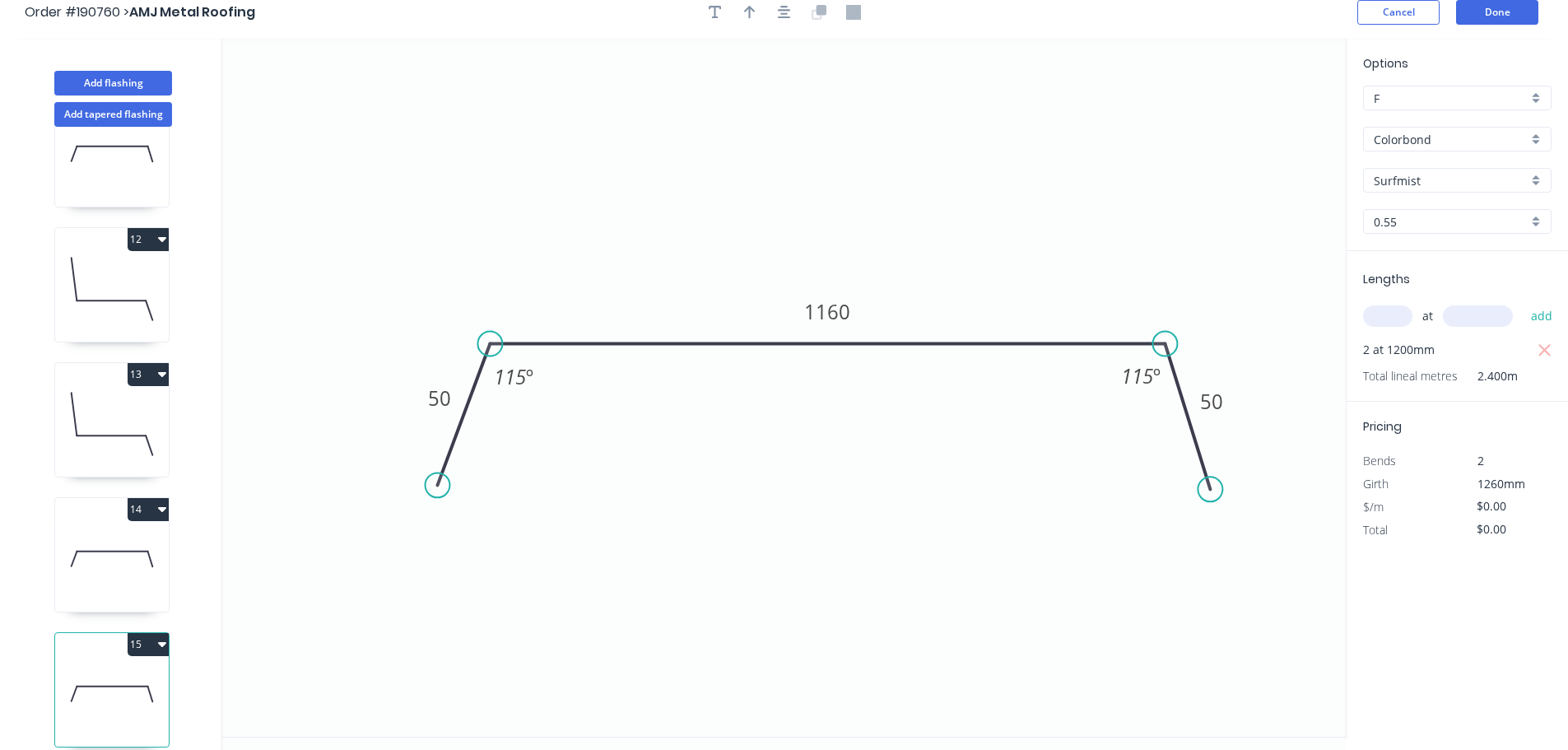
scroll to position [0, 0]
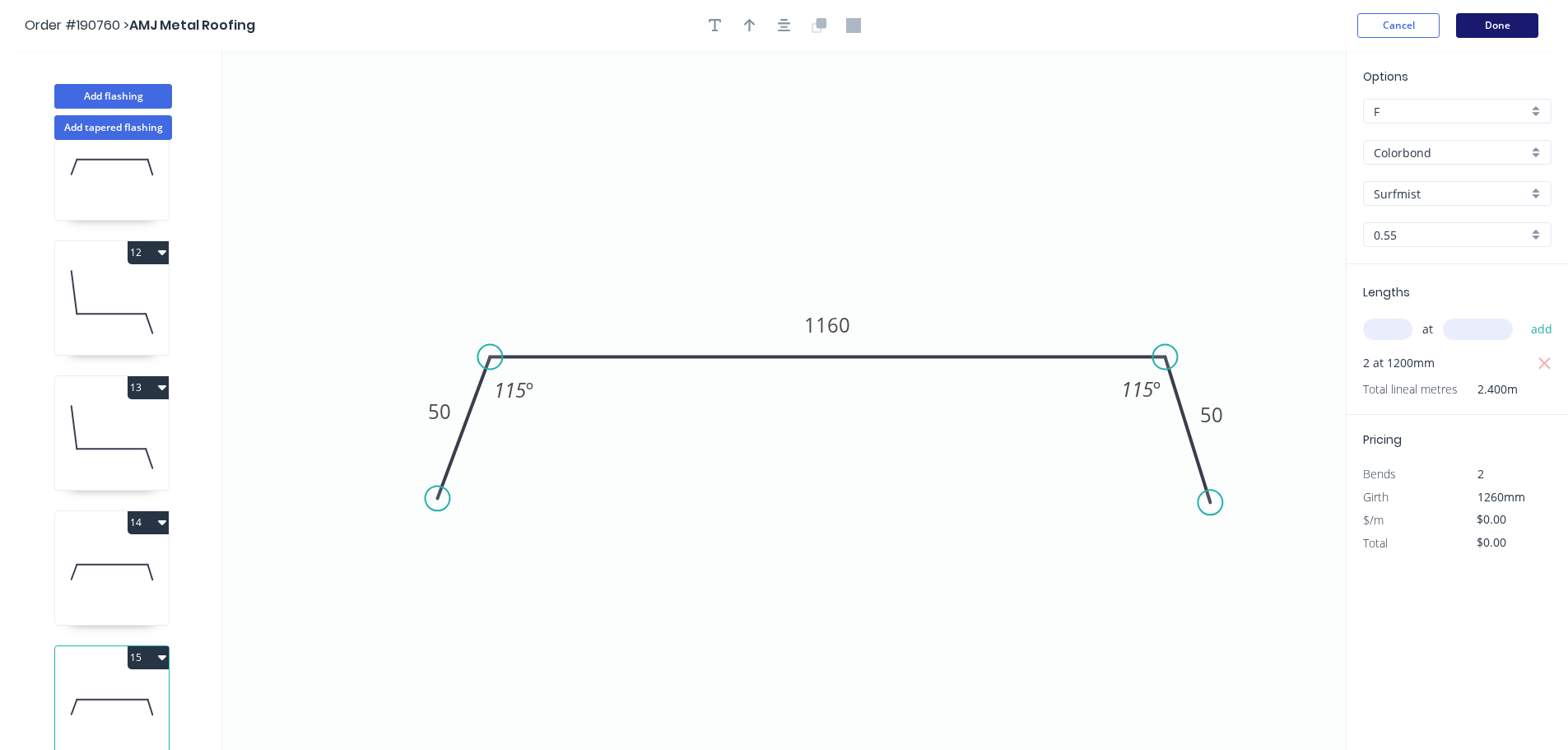
click at [1497, 23] on button "Done" at bounding box center [1497, 26] width 82 height 25
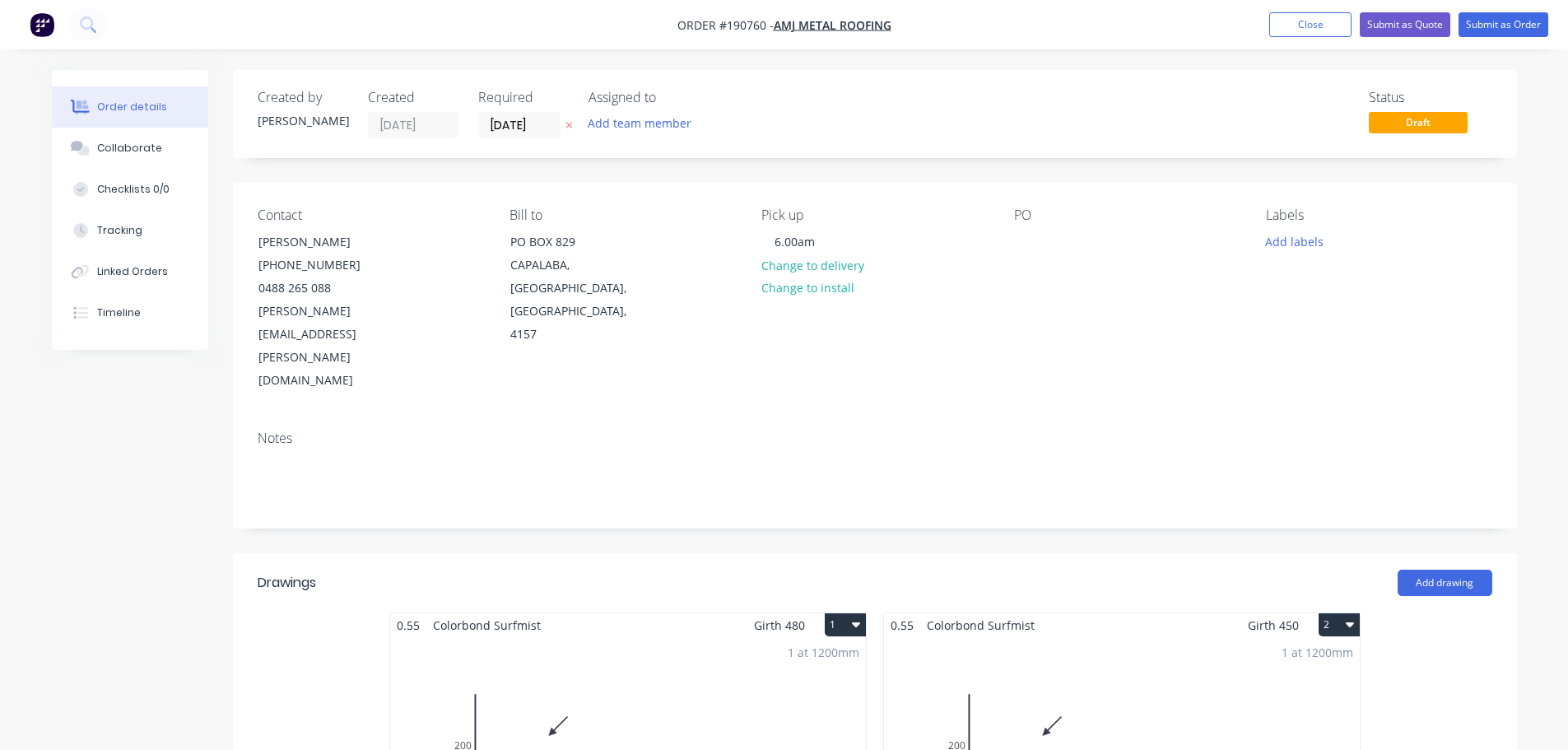
click at [514, 142] on div "Created by Hannah Created 26/08/25 Required 26/08/25 Assigned to Add team membe…" at bounding box center [875, 114] width 1284 height 88
click at [515, 130] on input "[DATE]" at bounding box center [519, 125] width 81 height 25
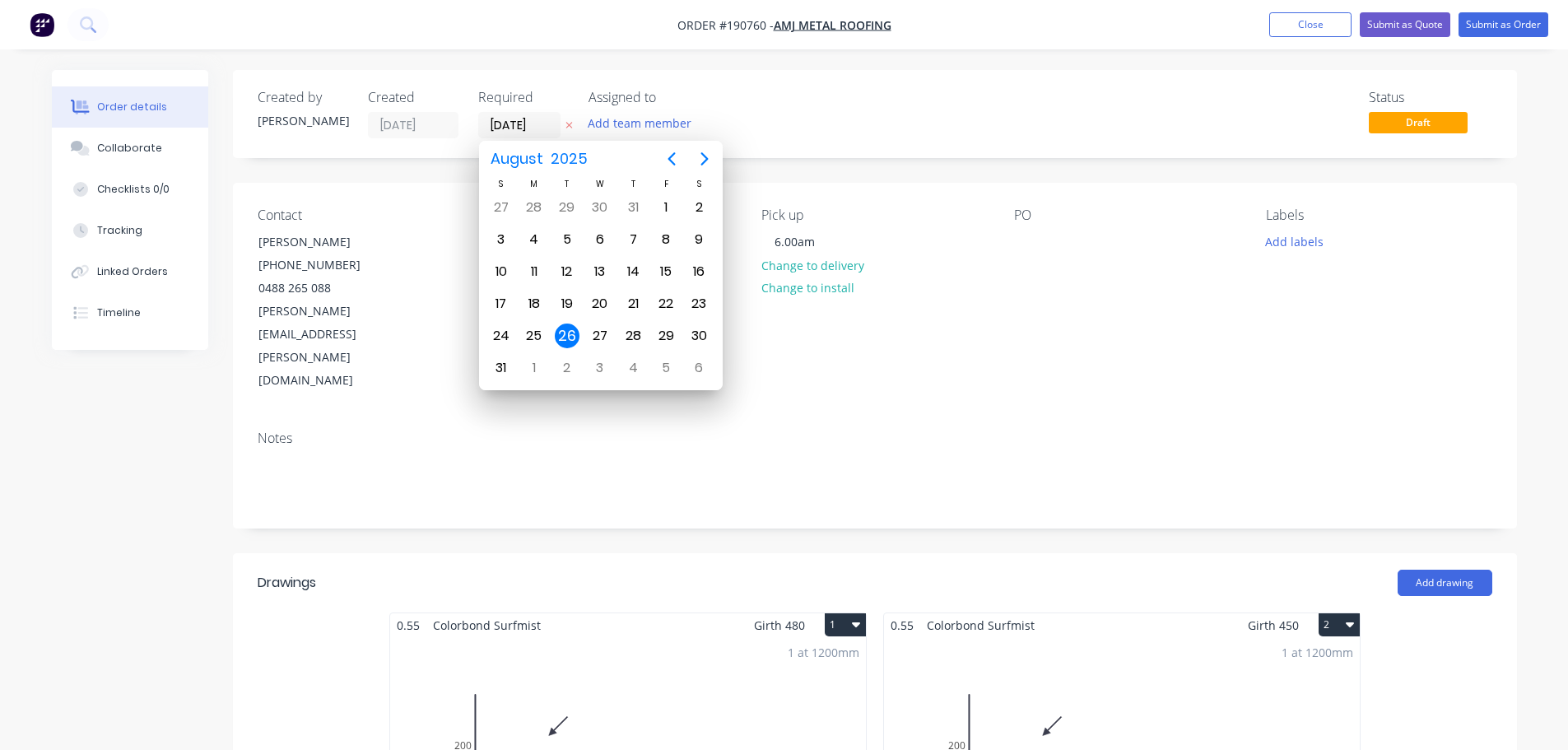
click at [564, 336] on div "26" at bounding box center [567, 336] width 25 height 25
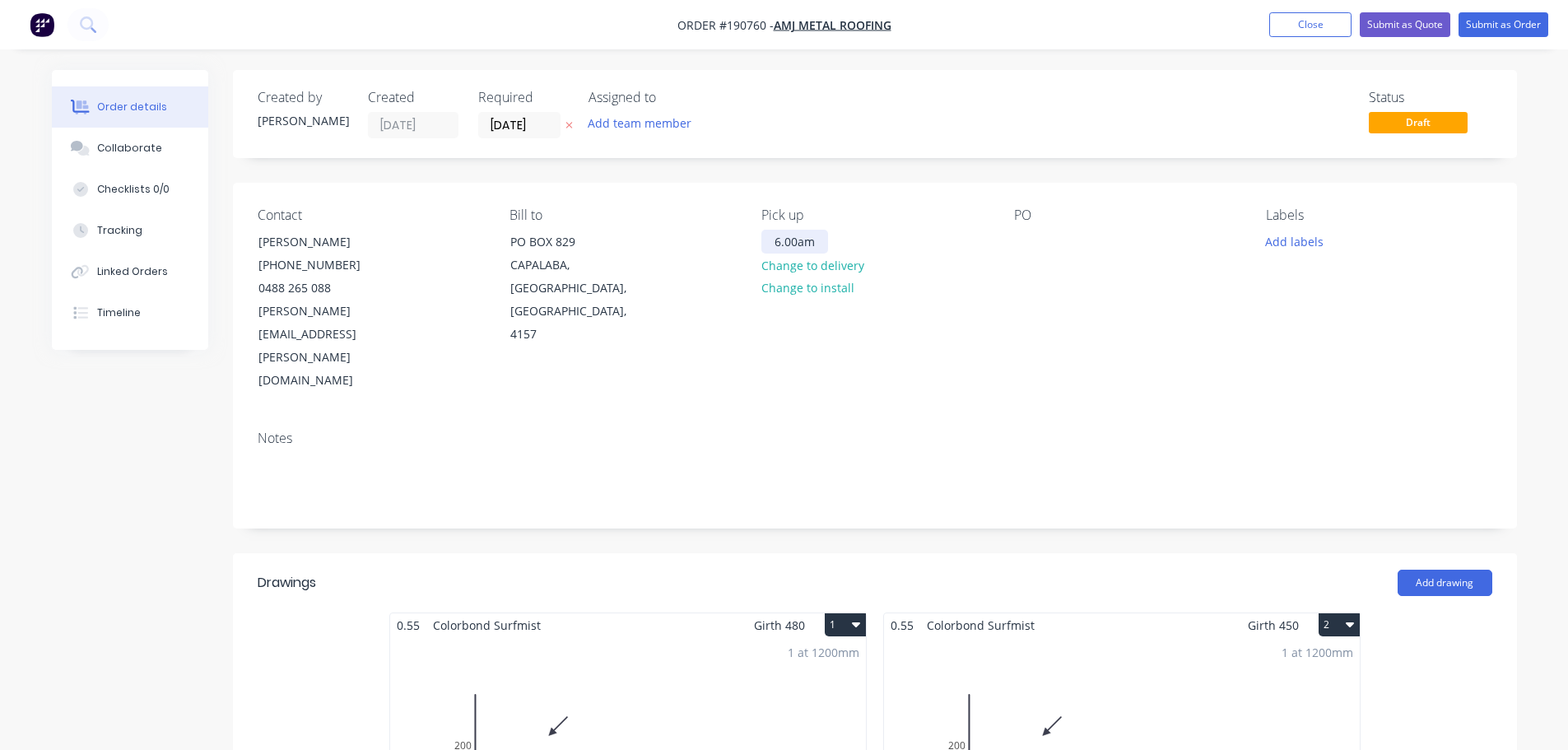
click at [809, 245] on div "6.00am" at bounding box center [794, 242] width 66 height 24
drag, startPoint x: 819, startPoint y: 246, endPoint x: 769, endPoint y: 253, distance: 50.5
click at [769, 253] on div "Pick up 6.00am Change to delivery Change to install" at bounding box center [874, 300] width 226 height 185
click at [1030, 242] on div at bounding box center [1027, 242] width 27 height 24
click at [1489, 28] on button "Submit as Order" at bounding box center [1503, 25] width 90 height 25
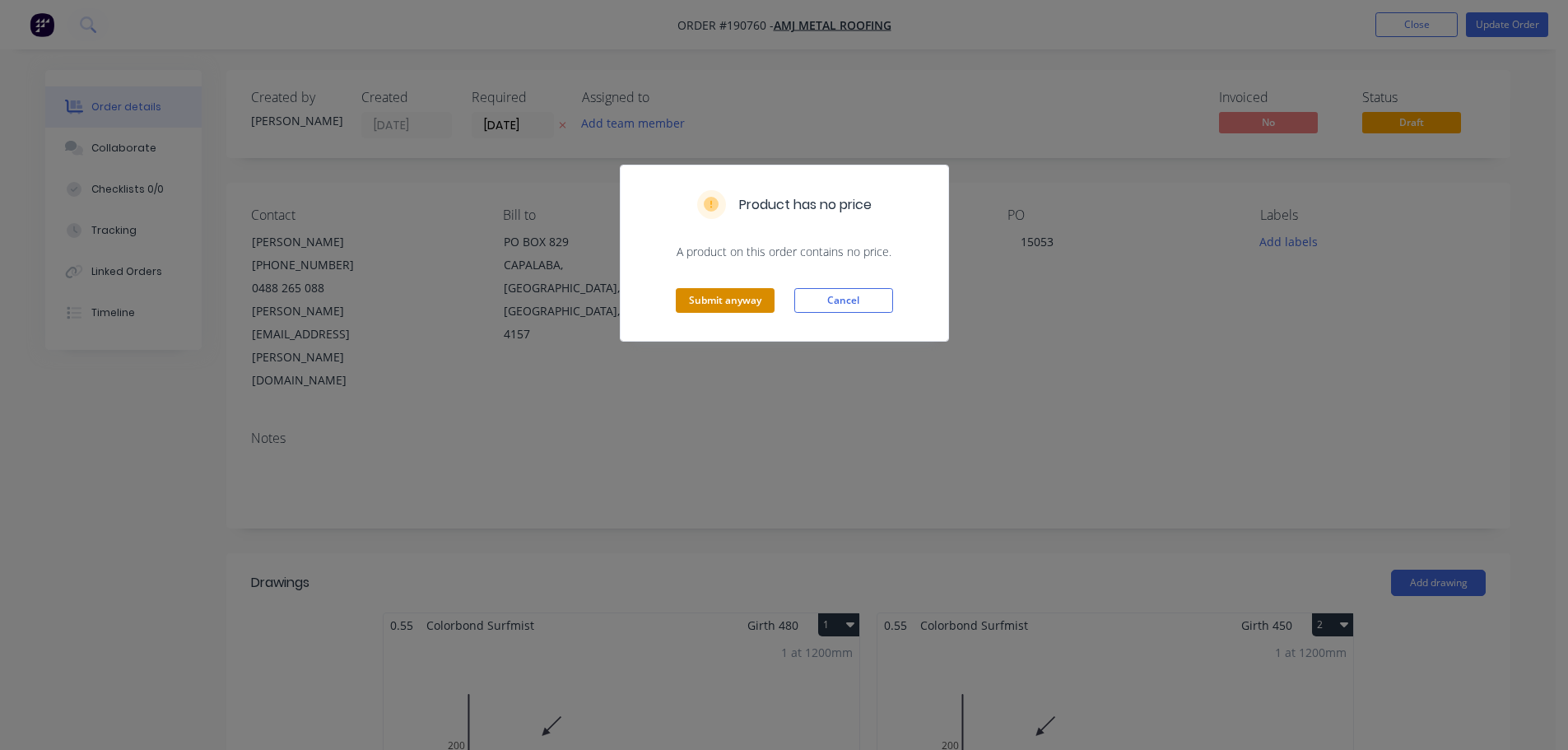
click at [730, 306] on button "Submit anyway" at bounding box center [725, 301] width 99 height 25
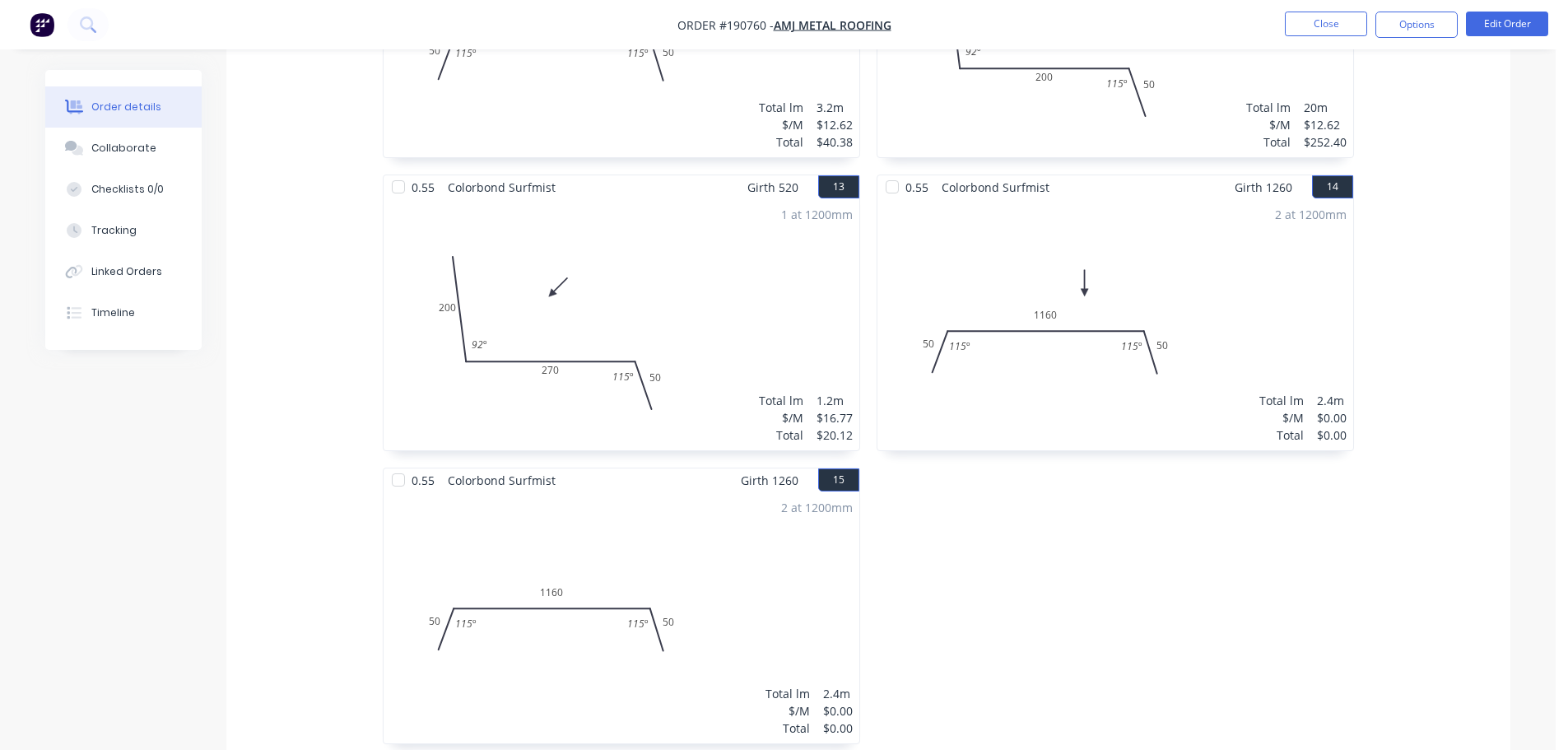
scroll to position [2306, 0]
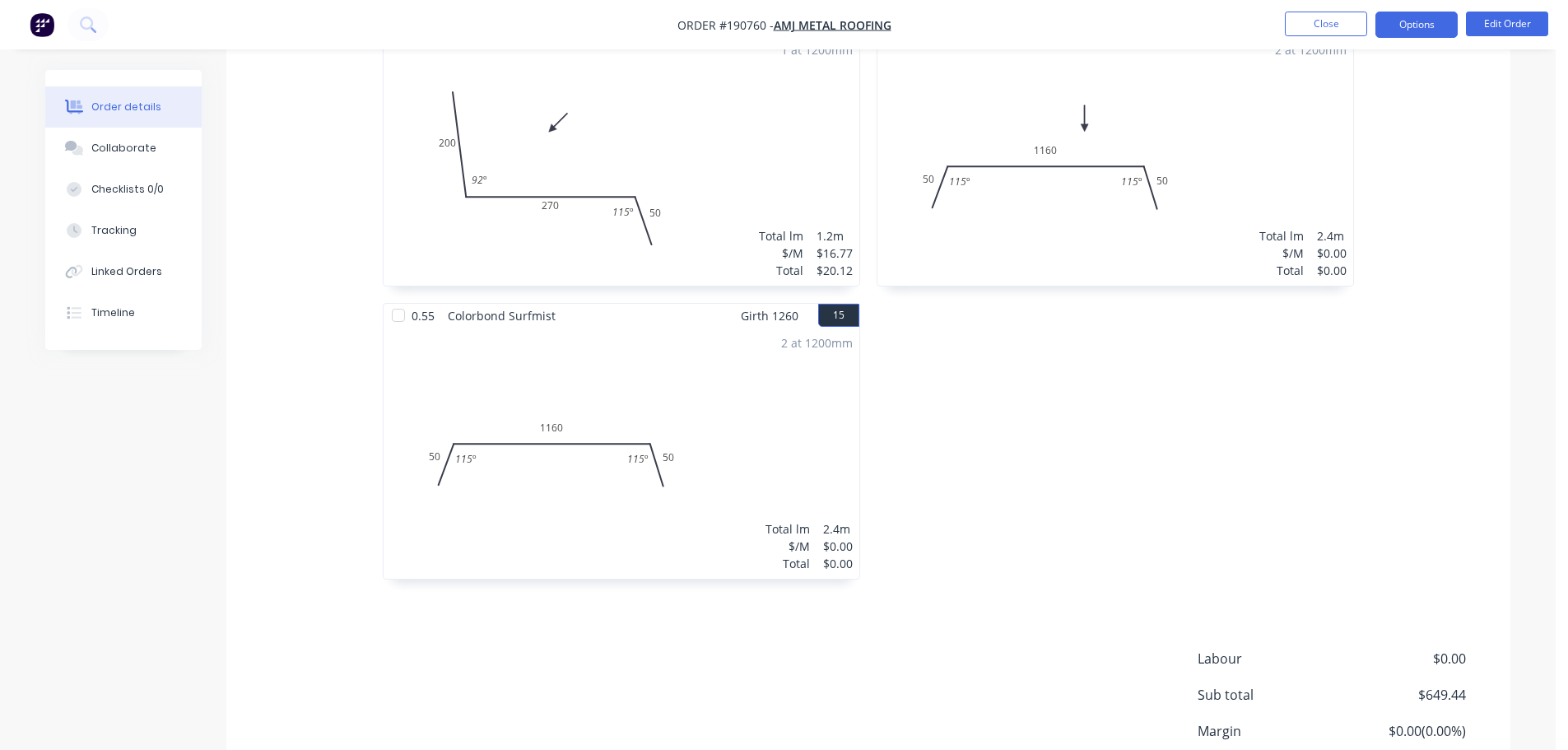
click at [1438, 25] on button "Options" at bounding box center [1416, 25] width 82 height 27
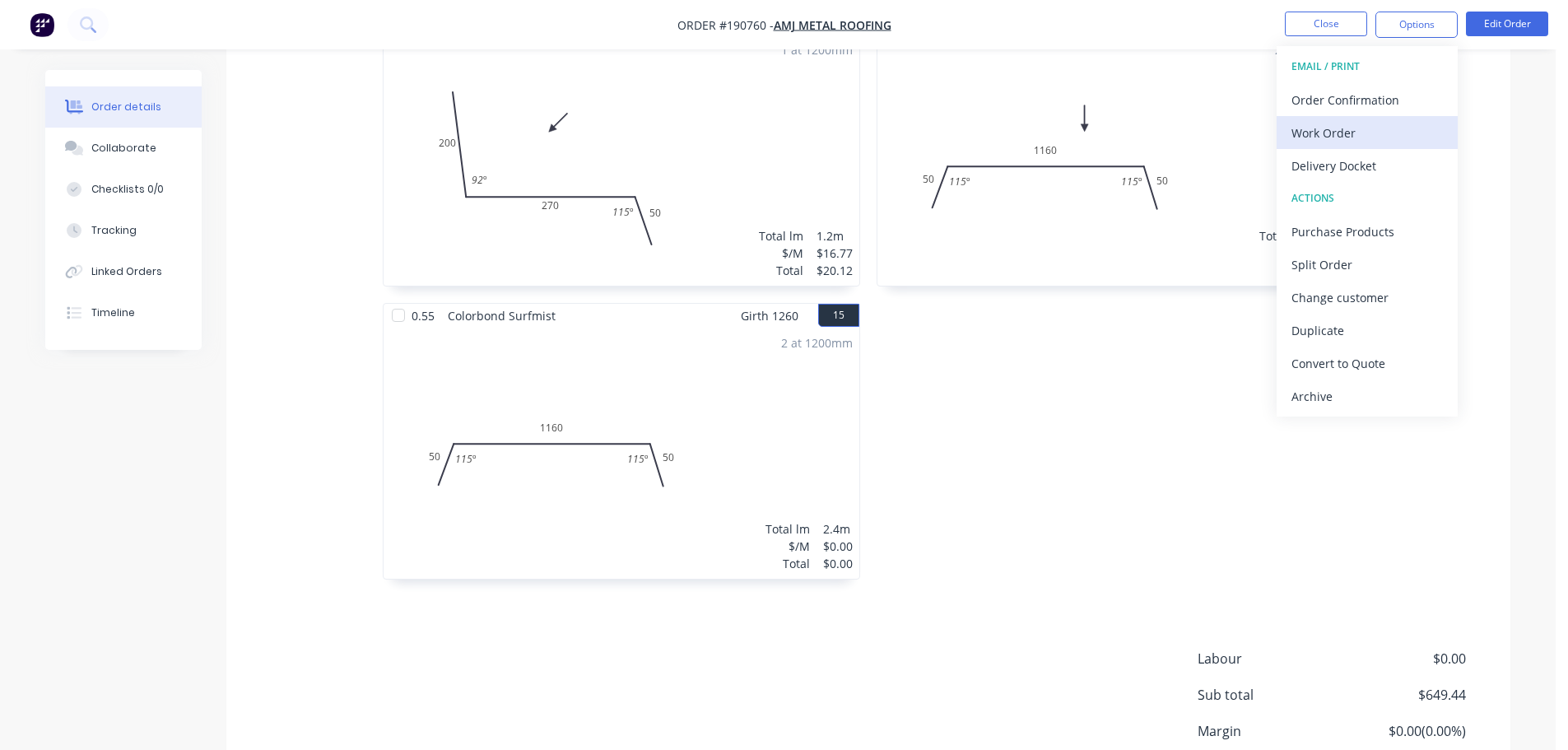
click at [1417, 125] on div "Work Order" at bounding box center [1367, 133] width 151 height 24
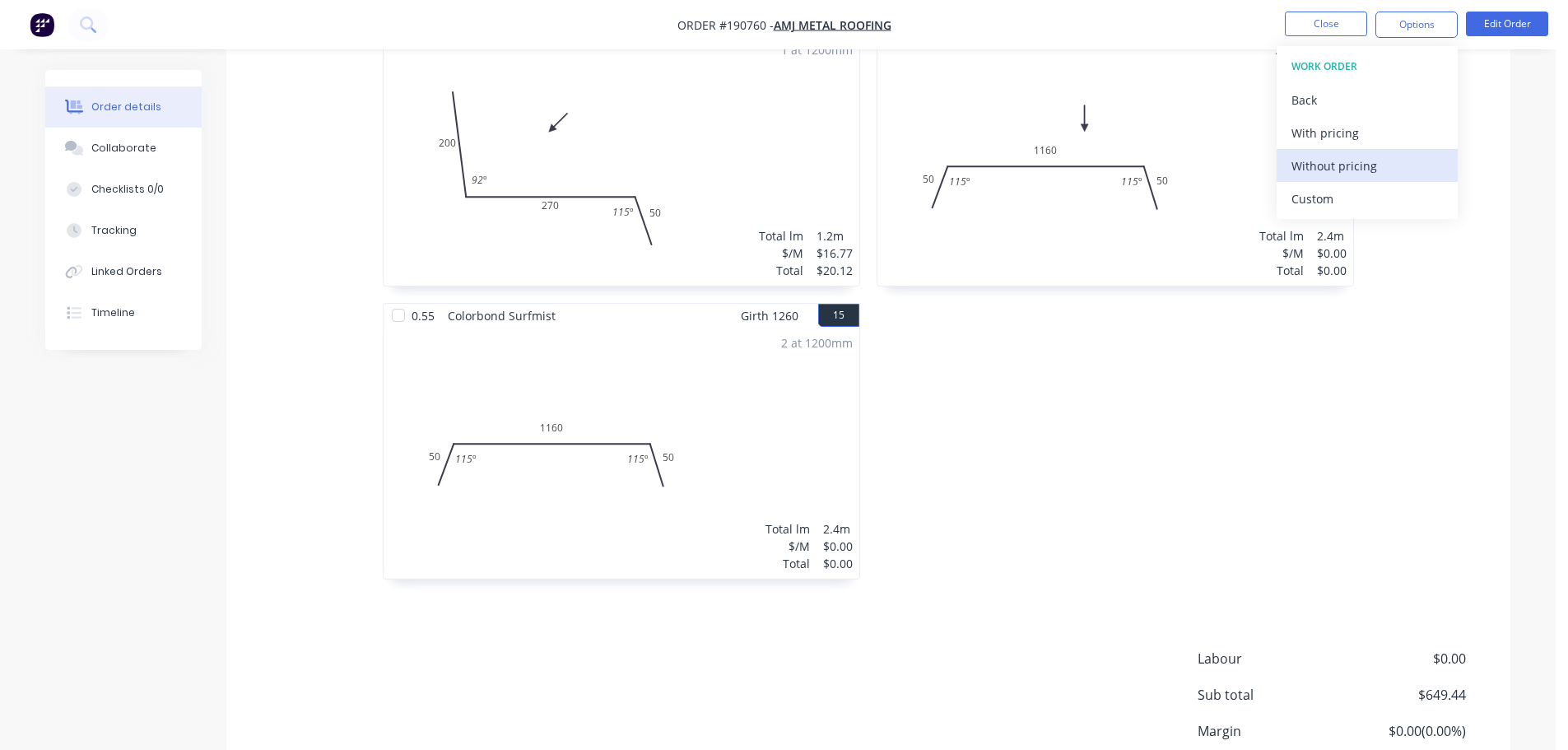
click at [1414, 170] on div "Without pricing" at bounding box center [1367, 165] width 151 height 24
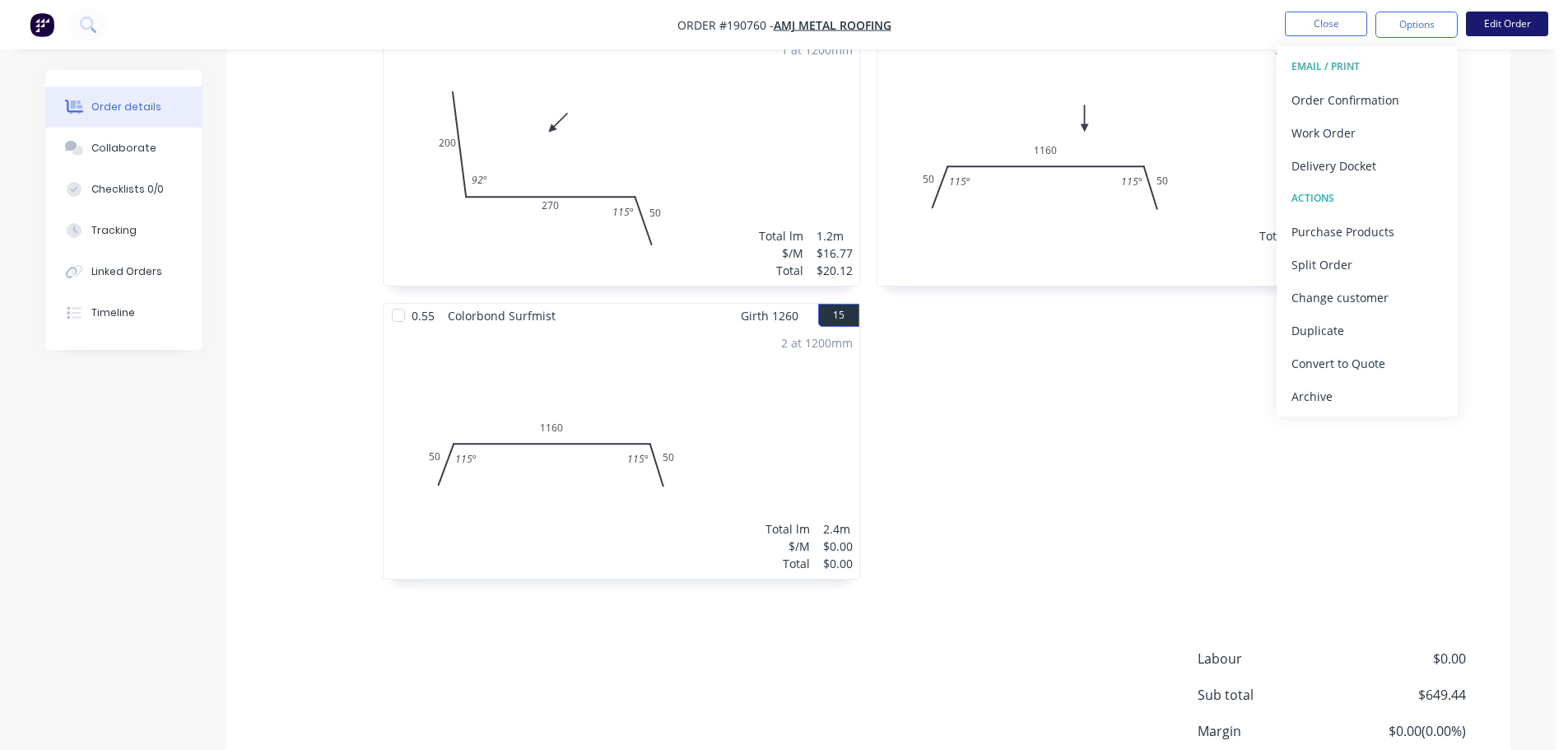
click at [1510, 34] on button "Edit Order" at bounding box center [1507, 24] width 82 height 25
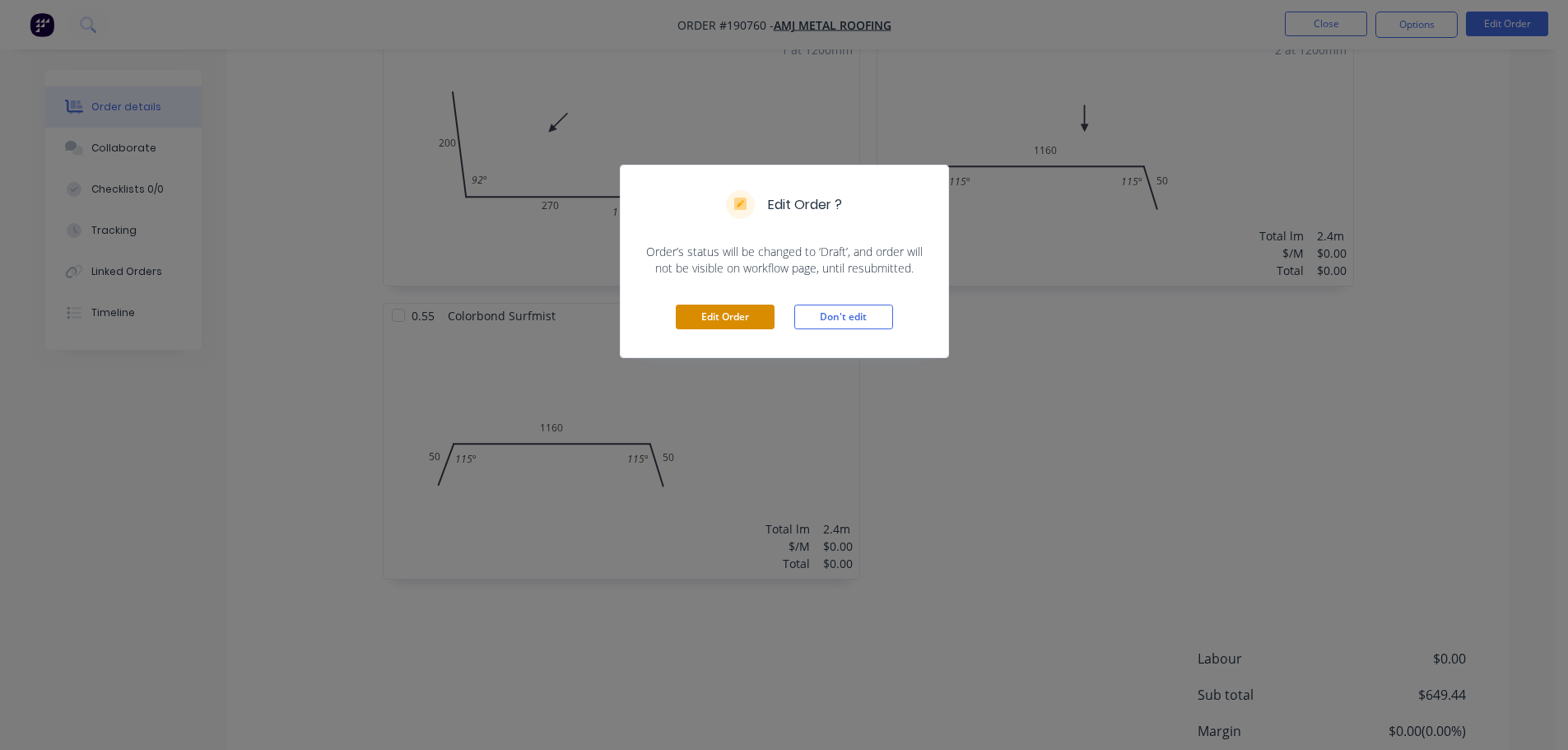
click at [718, 320] on button "Edit Order" at bounding box center [725, 317] width 99 height 25
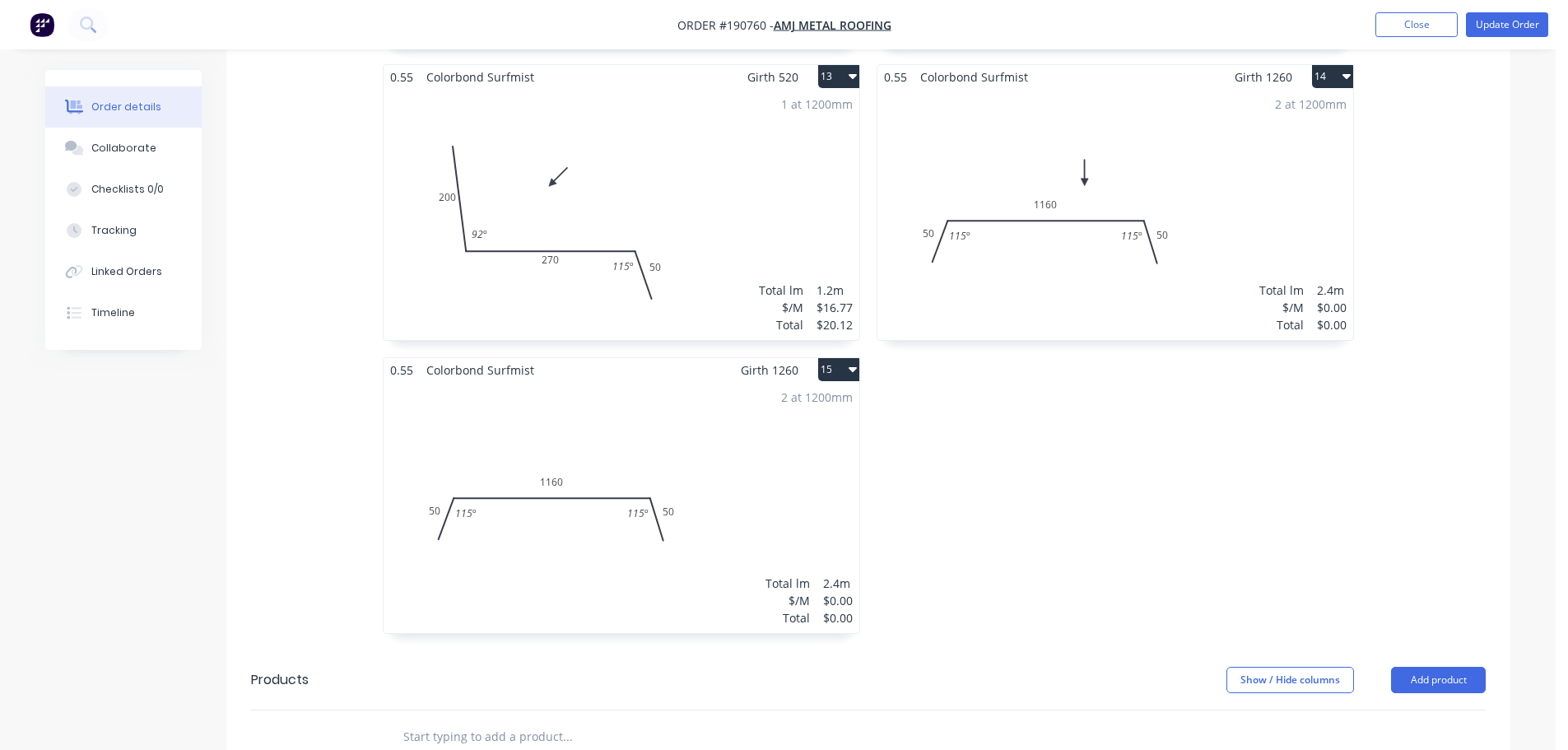
scroll to position [2470, 0]
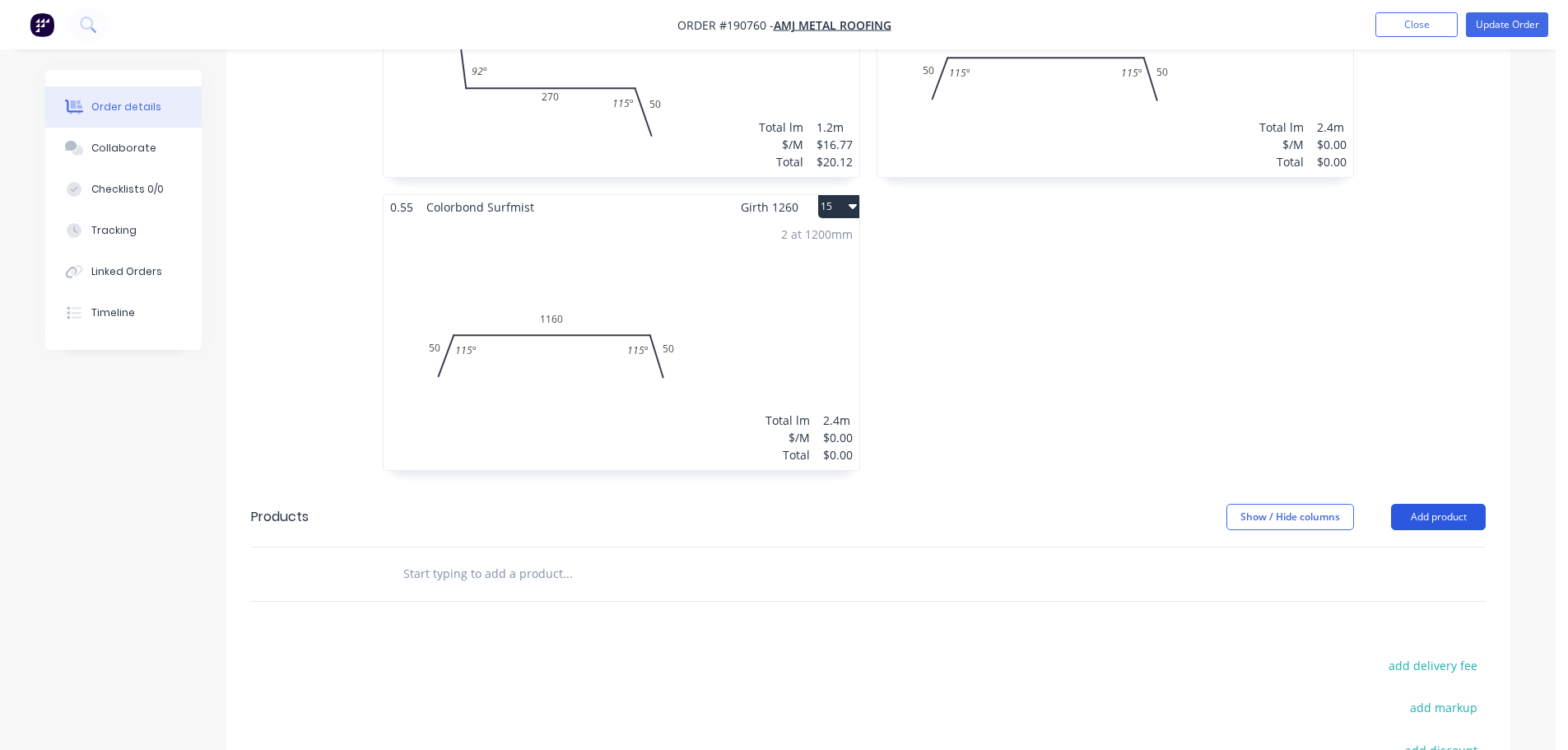
click at [1447, 504] on button "Add product" at bounding box center [1438, 517] width 95 height 27
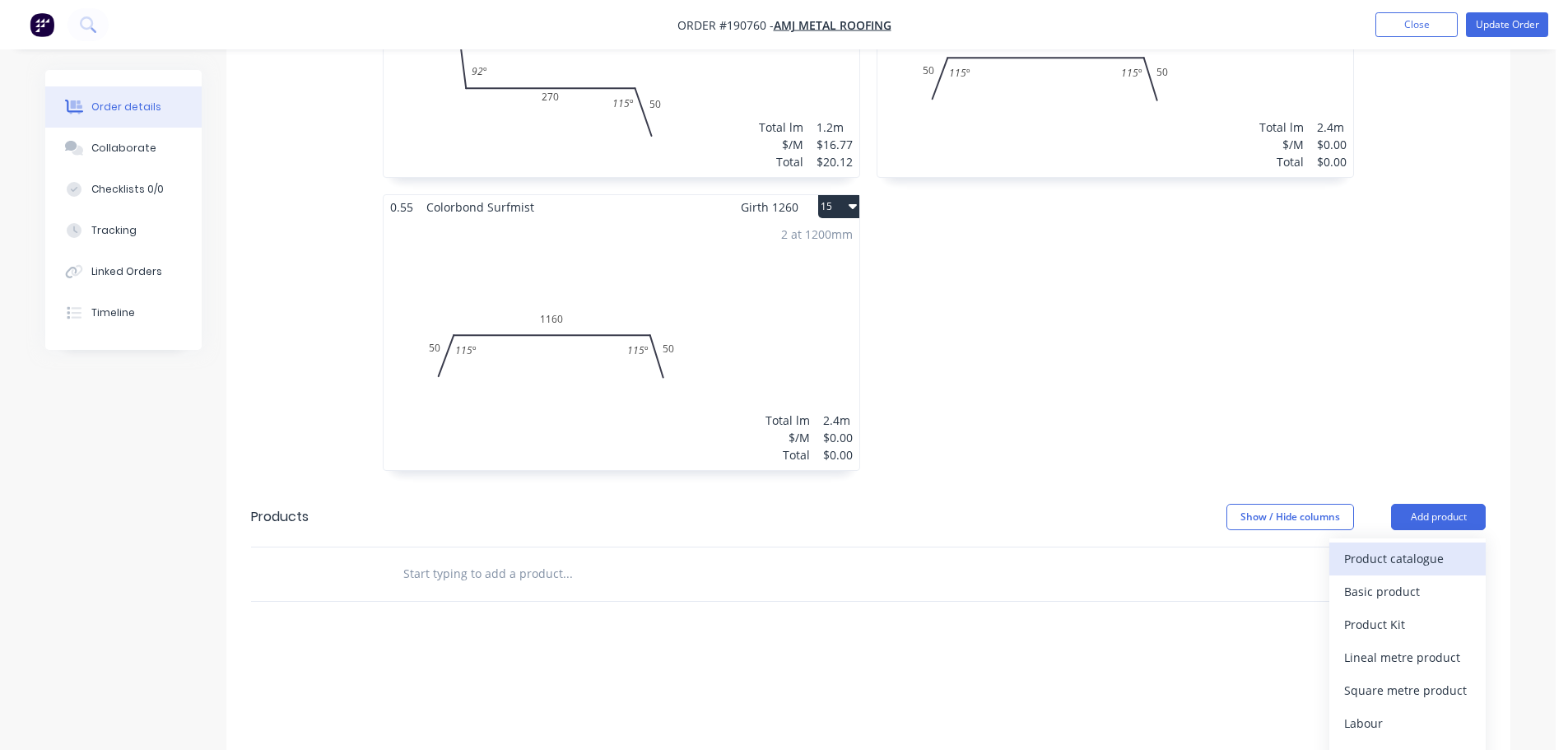
click at [1399, 547] on div "Product catalogue" at bounding box center [1407, 558] width 127 height 24
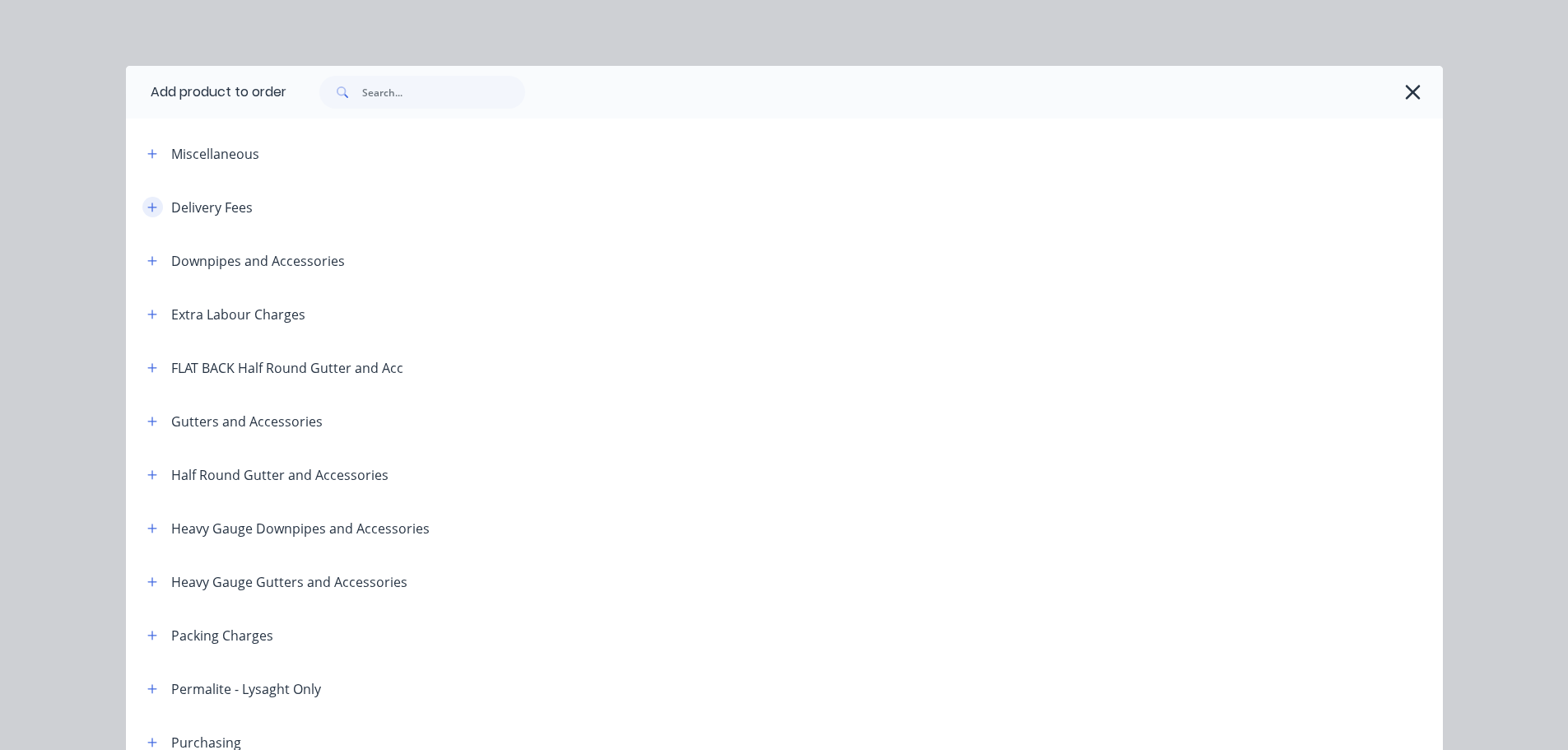
click at [150, 209] on icon "button" at bounding box center [152, 208] width 10 height 12
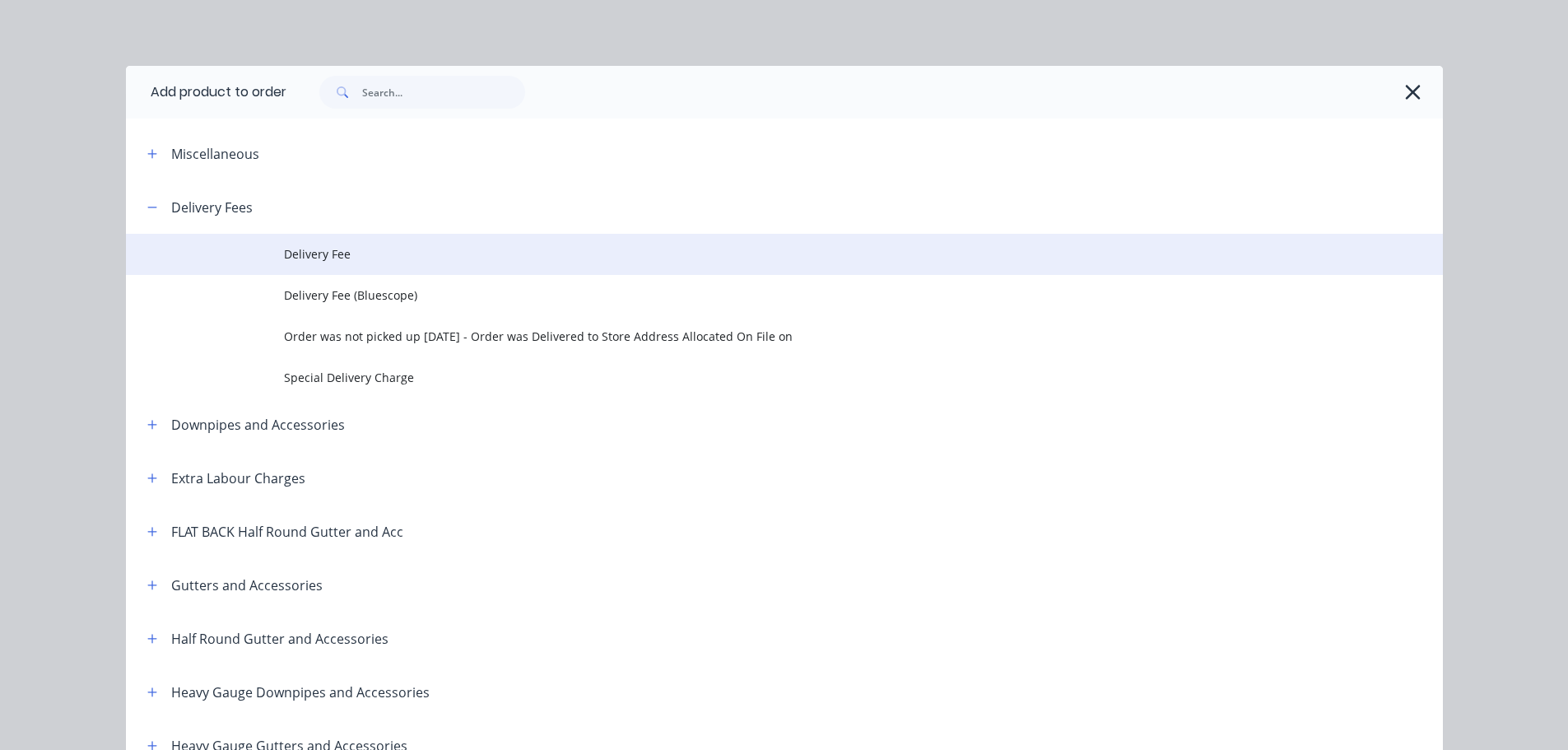
click at [407, 267] on td "Delivery Fee" at bounding box center [863, 255] width 1159 height 42
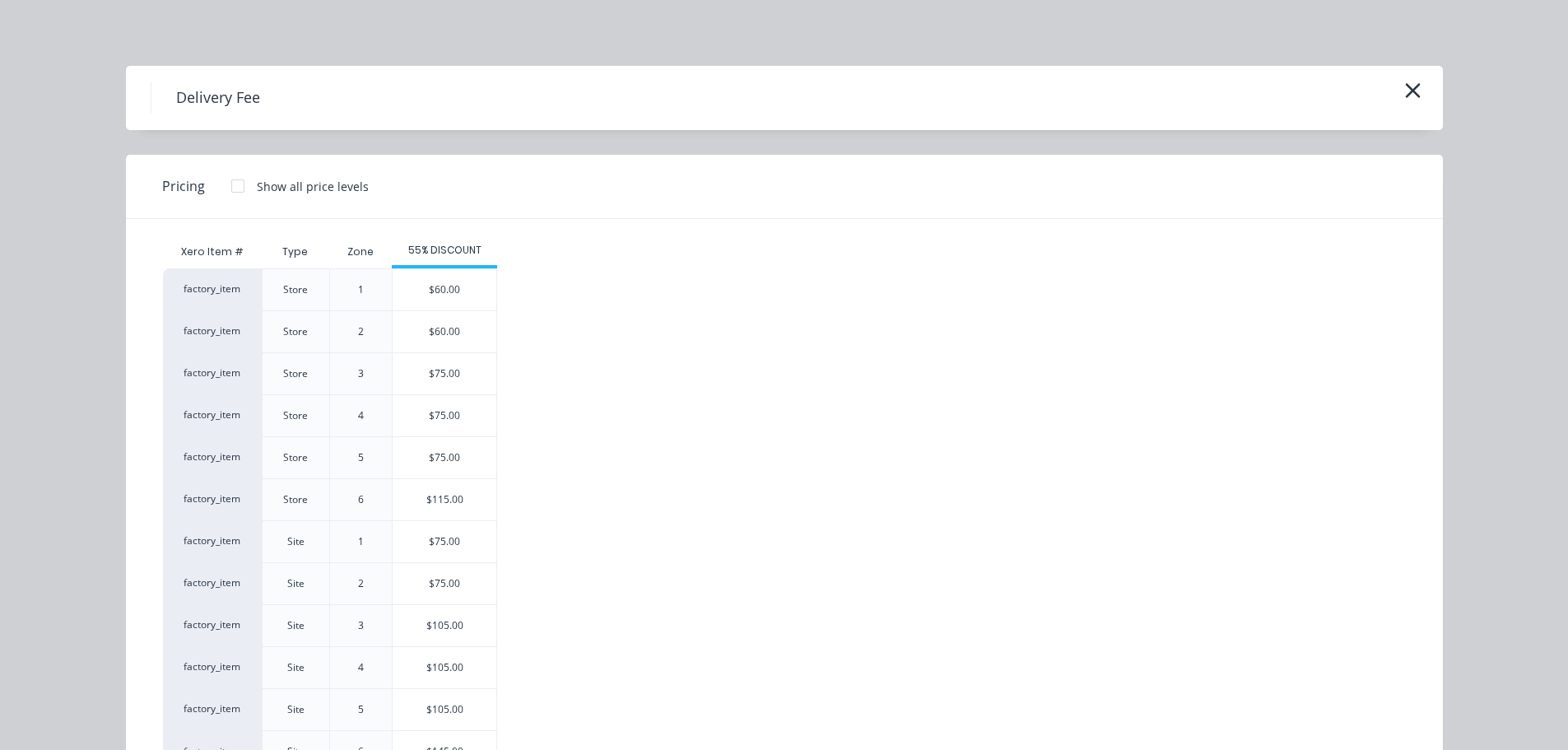
scroll to position [71, 0]
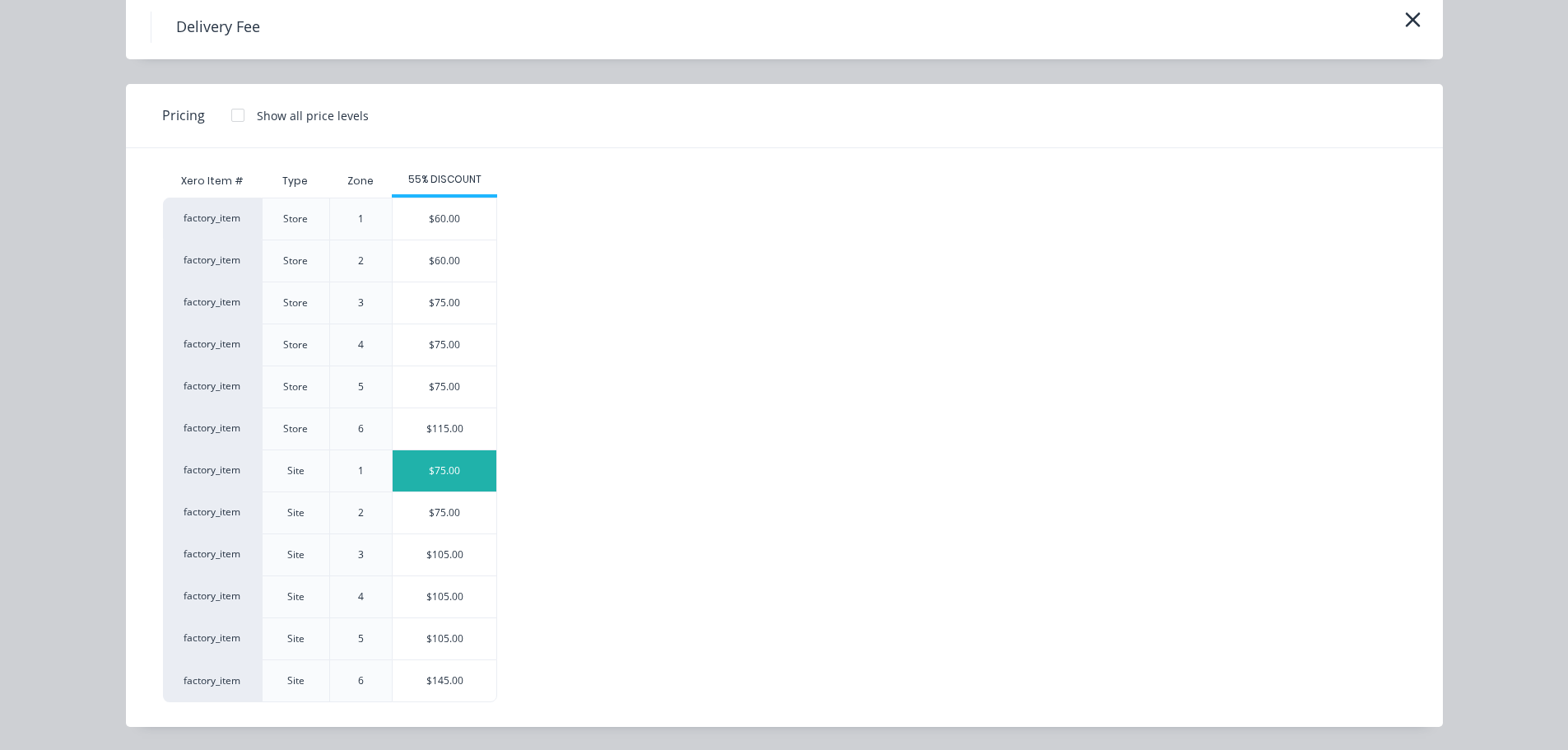
click at [421, 463] on div "$75.00" at bounding box center [444, 471] width 104 height 42
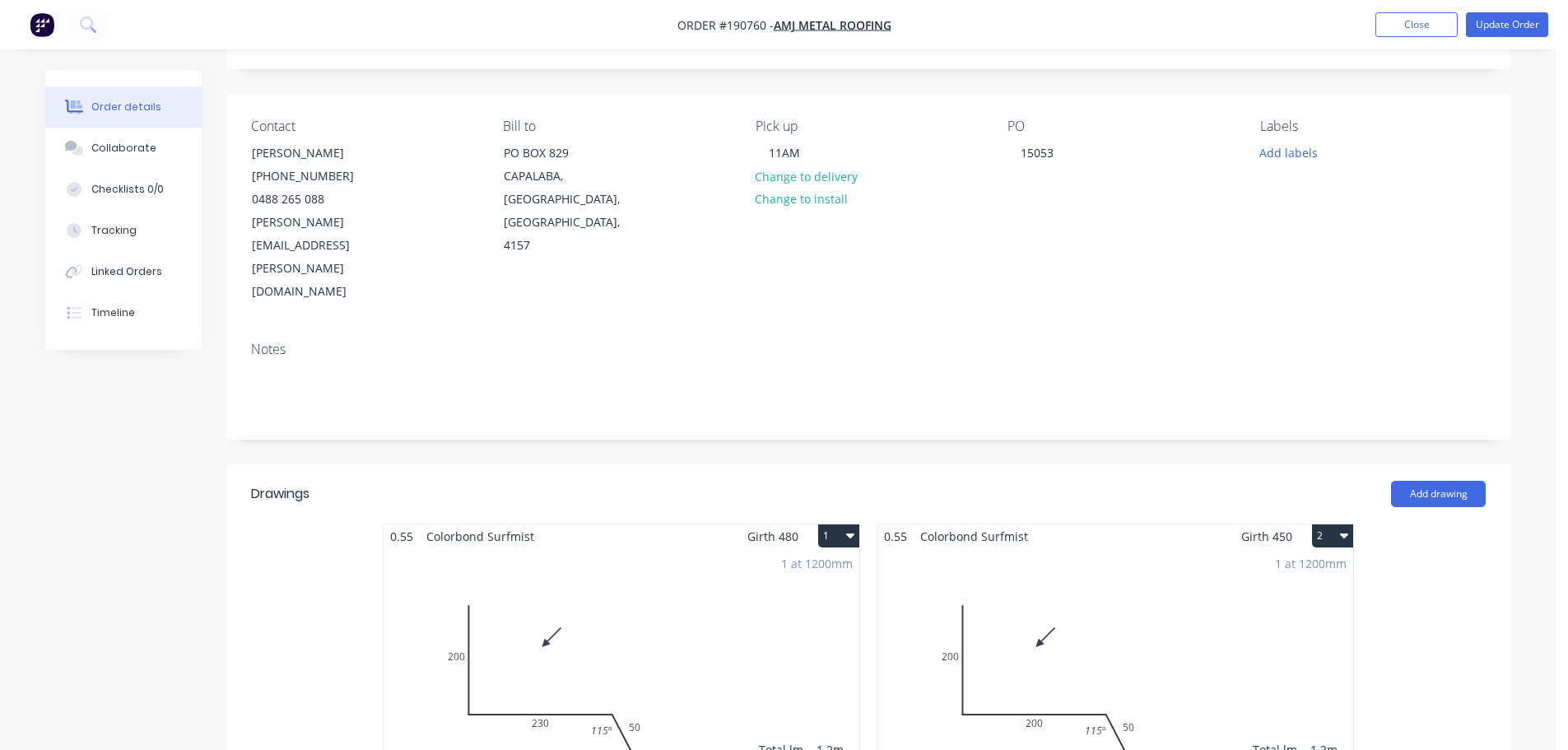
scroll to position [0, 0]
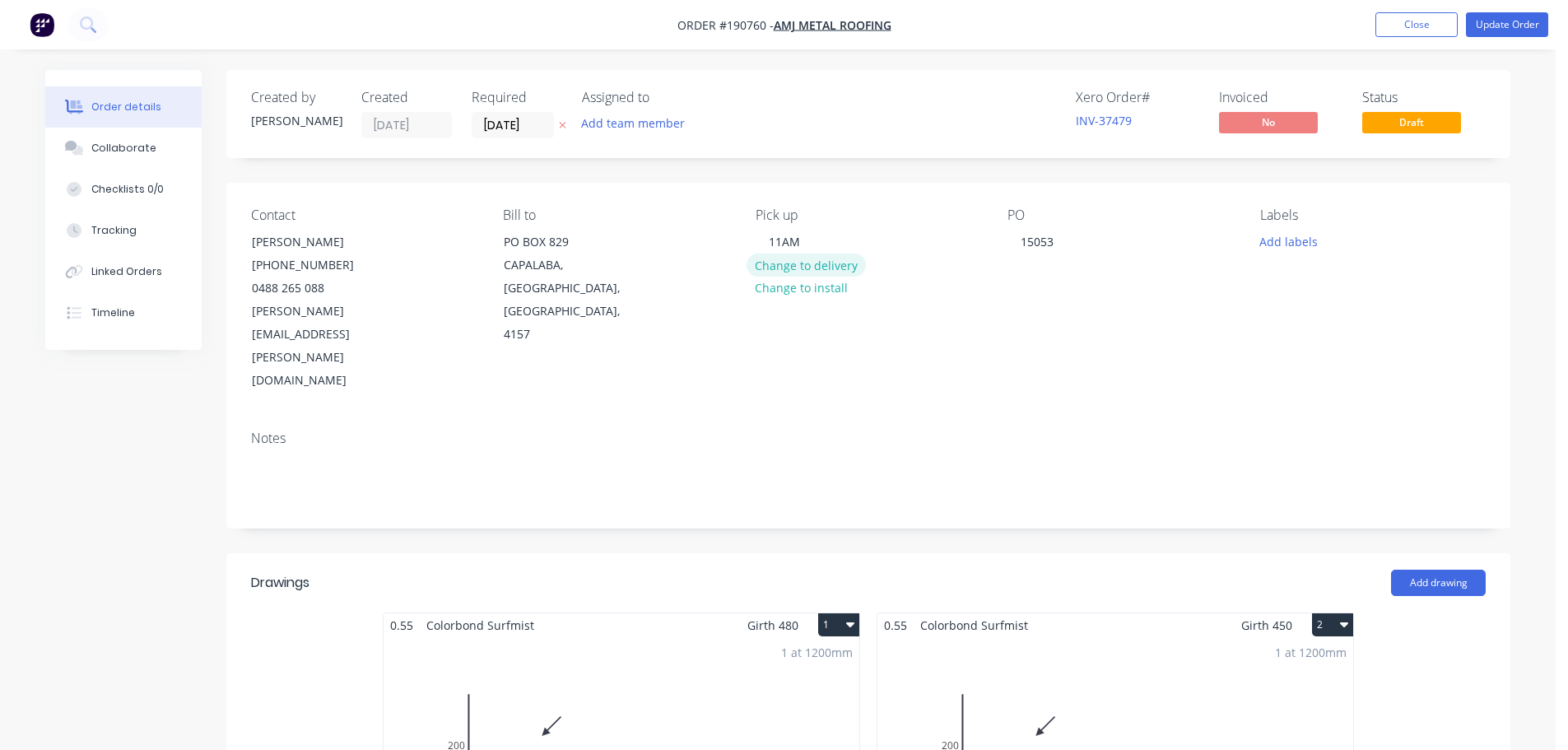
click at [803, 267] on button "Change to delivery" at bounding box center [806, 264] width 120 height 22
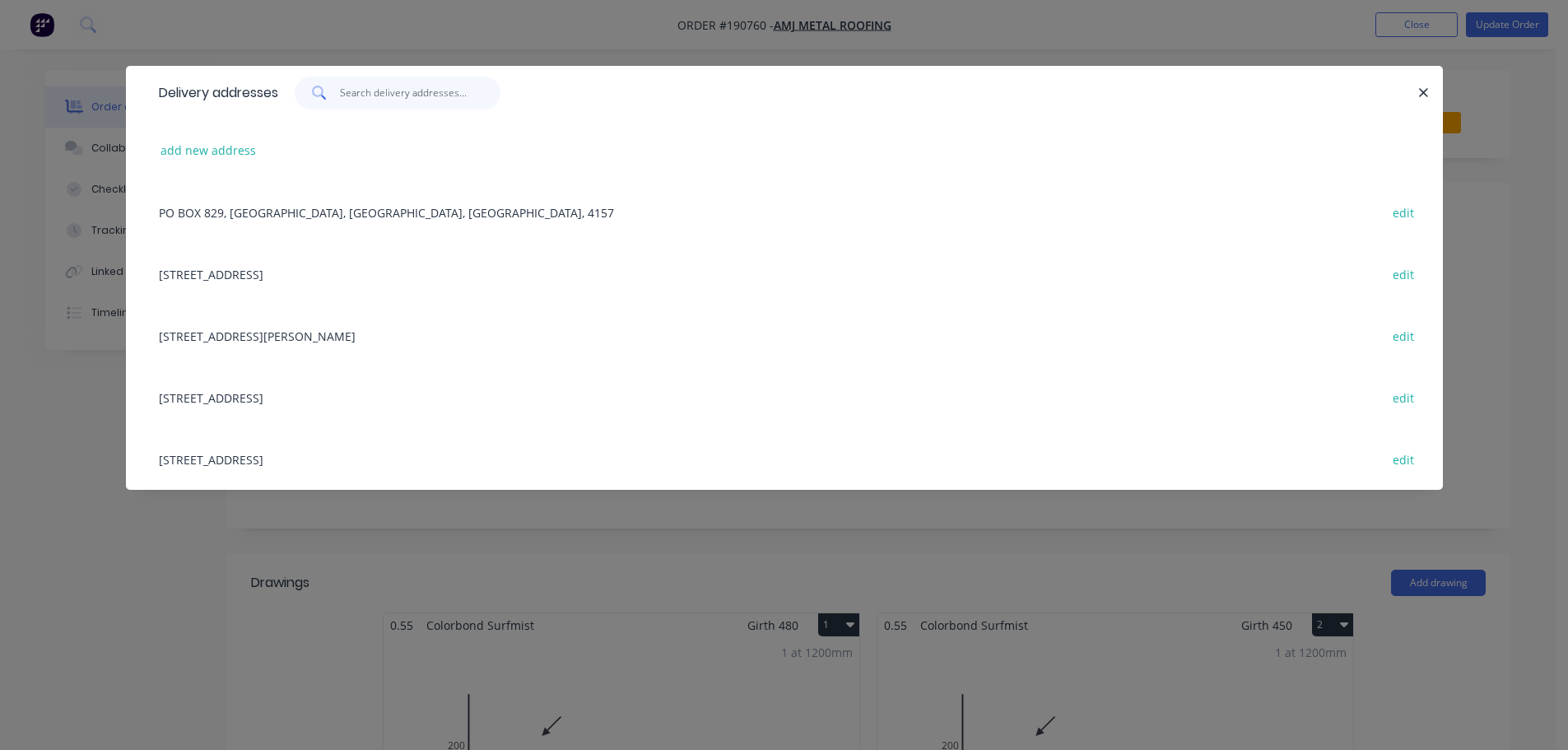
click at [397, 96] on input "text" at bounding box center [419, 93] width 160 height 33
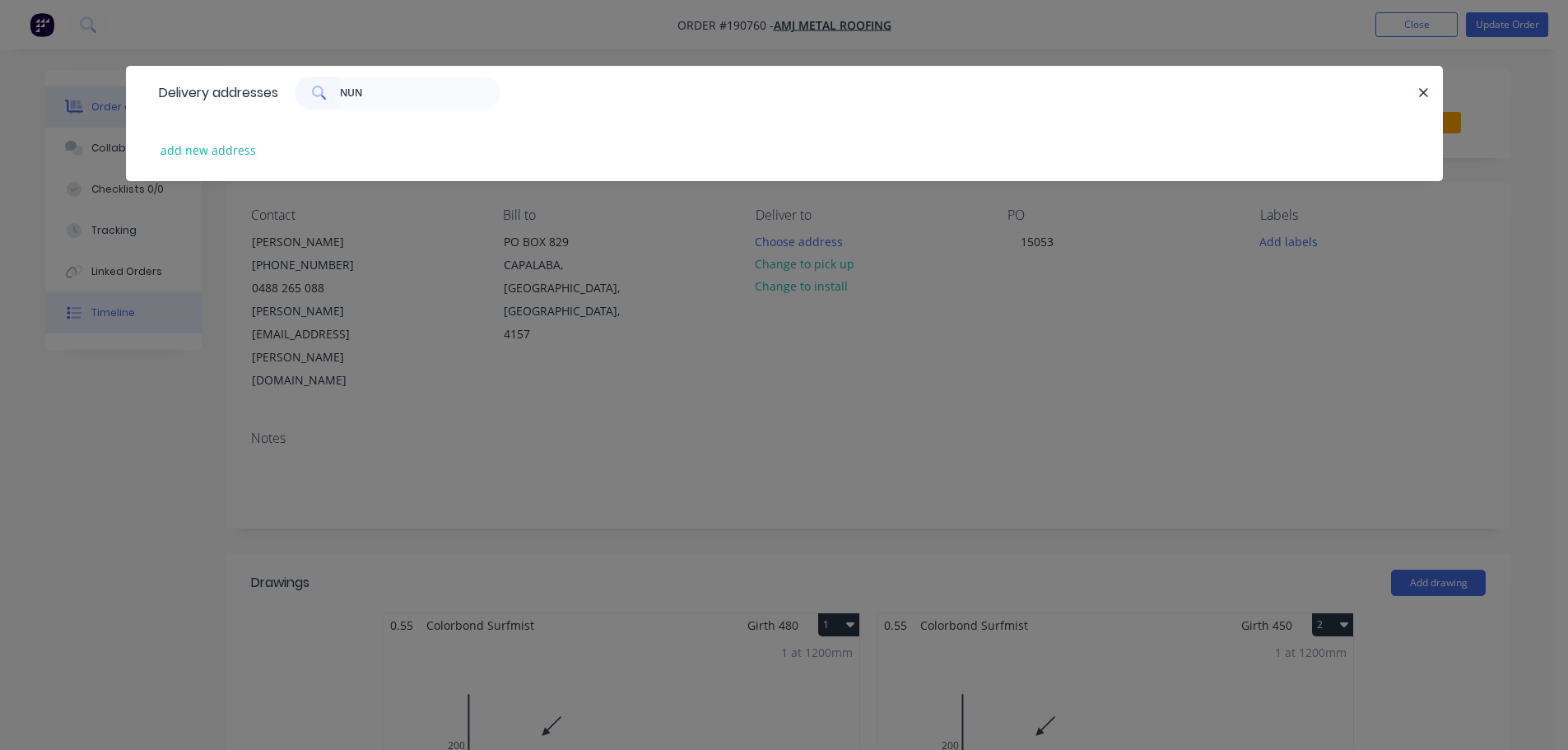
click at [142, 331] on div "Delivery addresses NUN add new address" at bounding box center [784, 375] width 1568 height 750
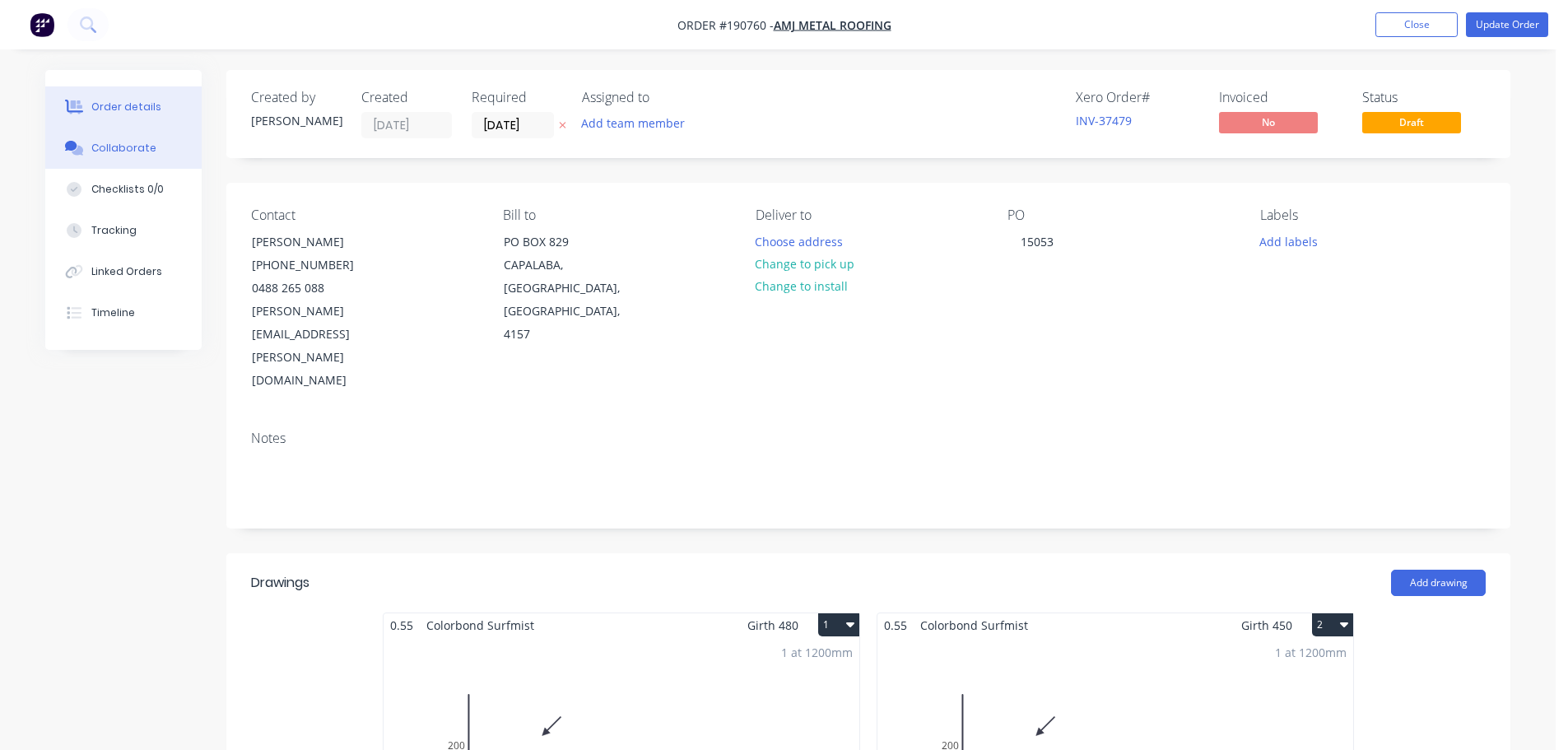
click at [139, 150] on div "Collaborate" at bounding box center [124, 149] width 65 height 15
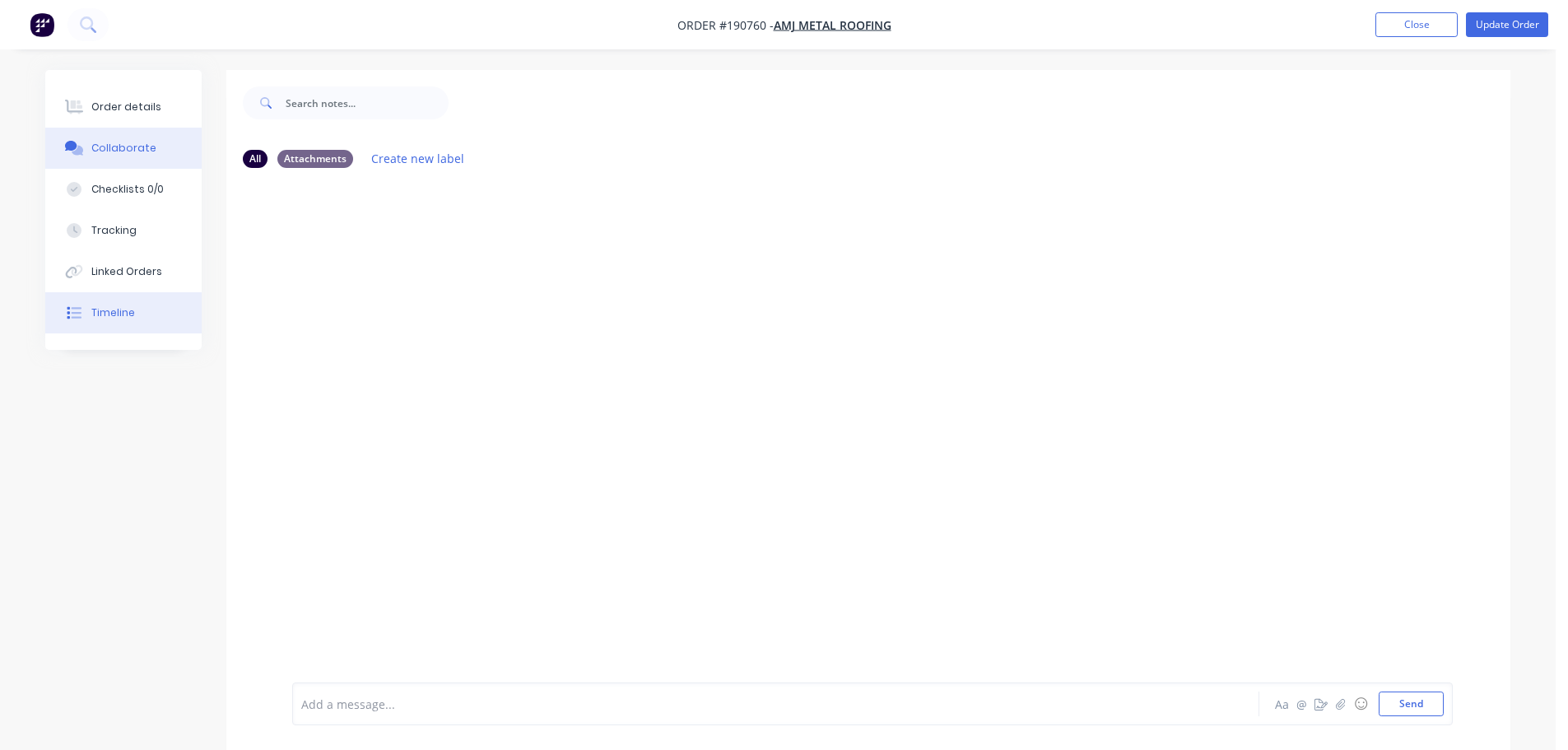
click at [131, 301] on button "Timeline" at bounding box center [124, 313] width 156 height 42
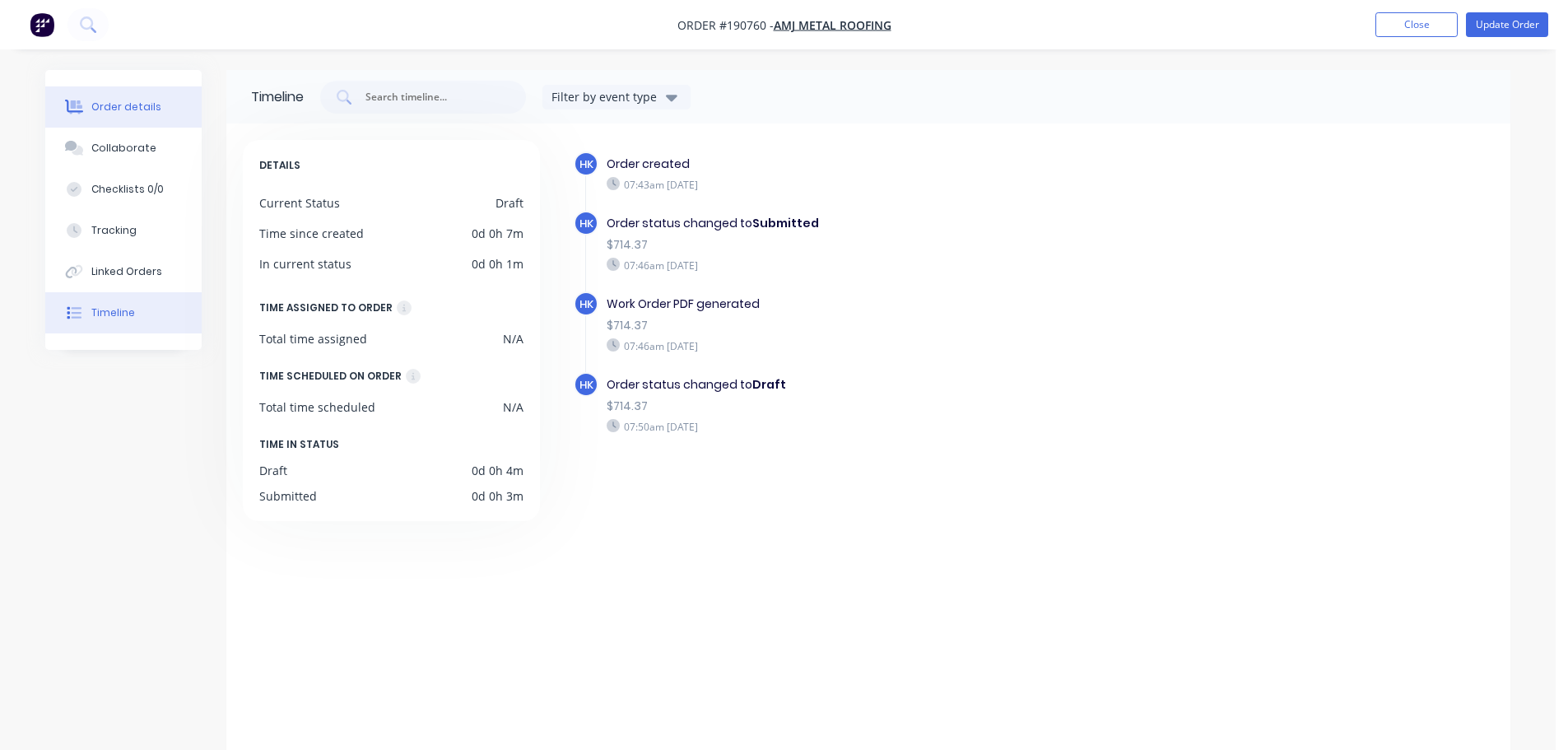
click at [114, 107] on div "Order details" at bounding box center [126, 107] width 70 height 15
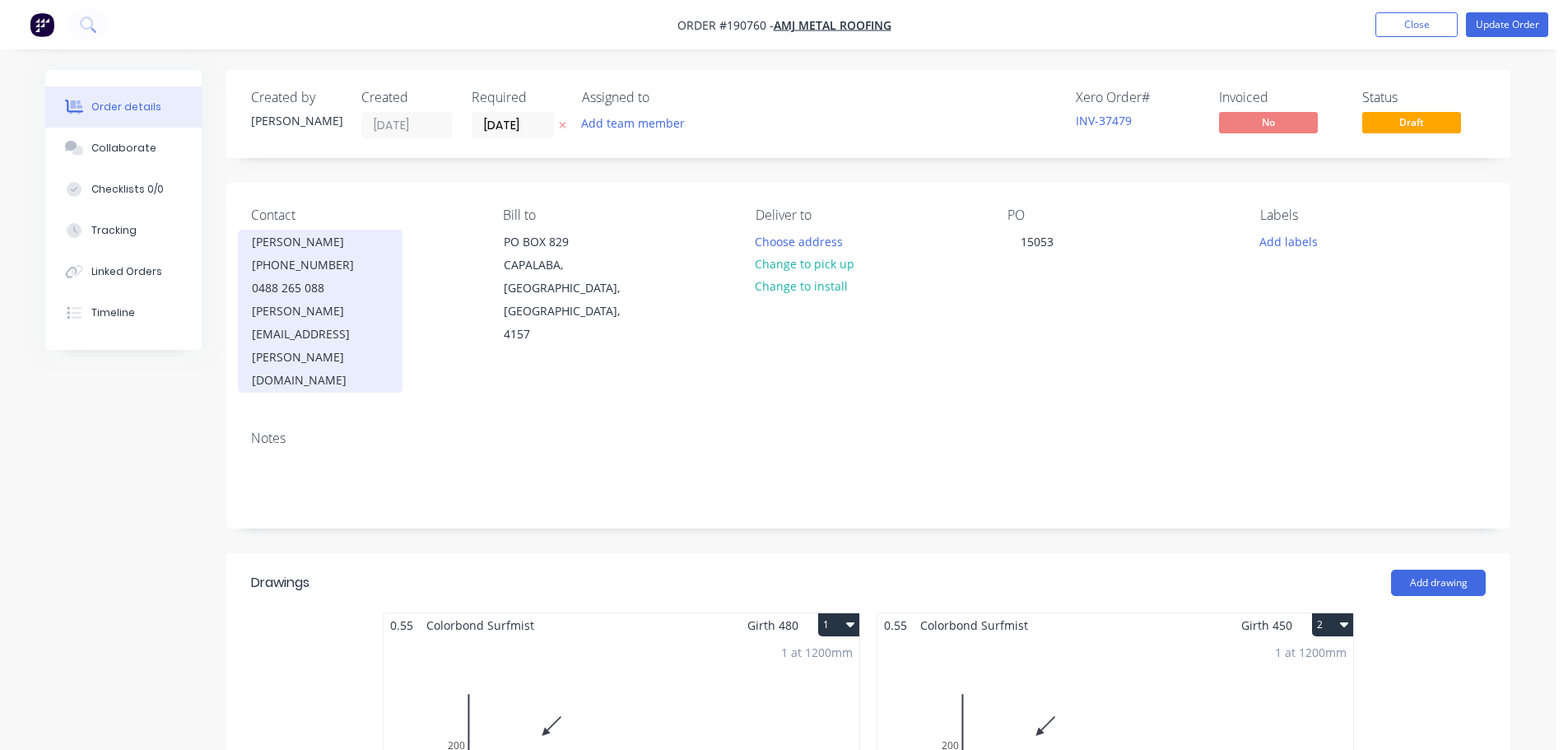
click at [309, 253] on div "[PHONE_NUMBER]" at bounding box center [320, 265] width 137 height 23
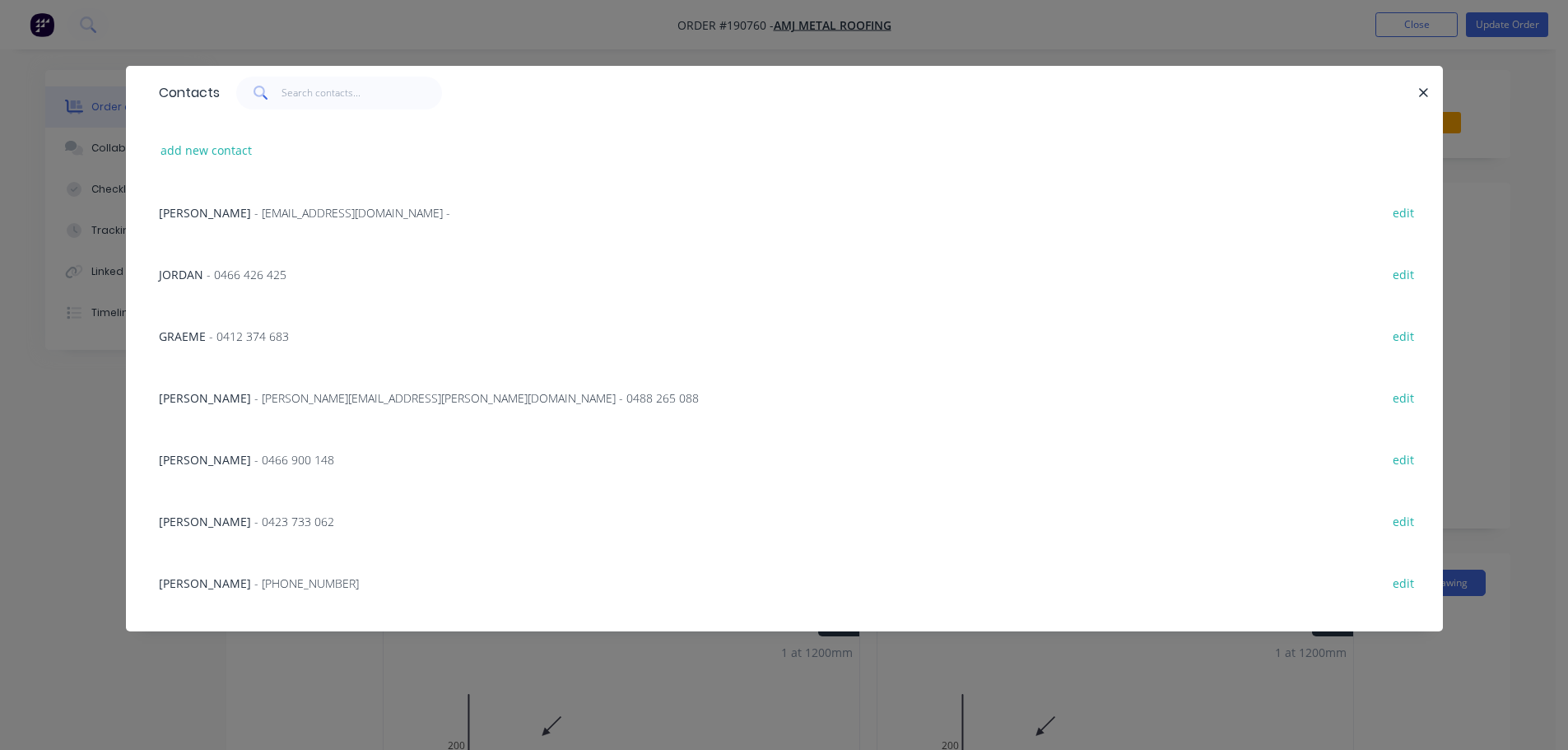
scroll to position [82, 0]
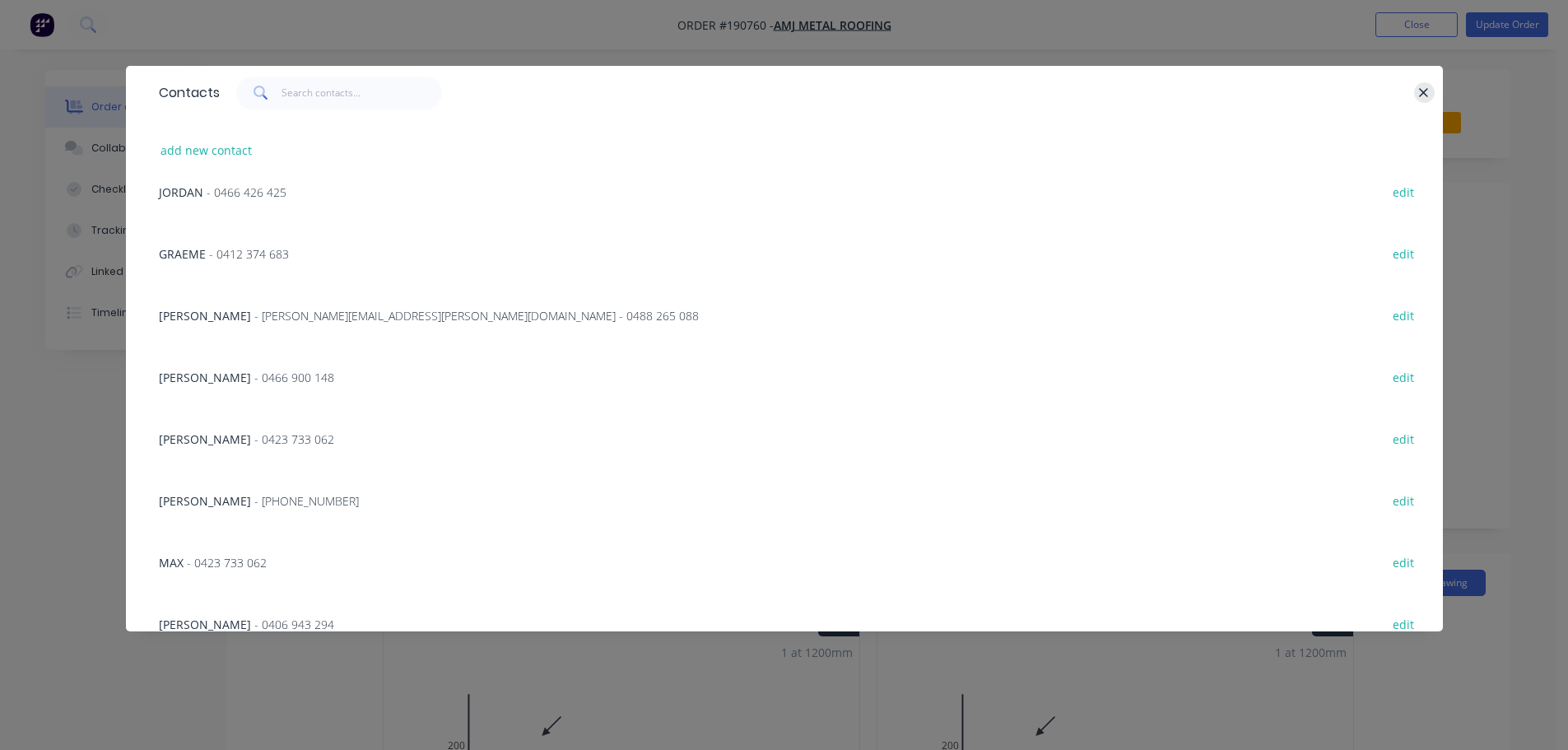
click at [1425, 81] on div "Contacts" at bounding box center [784, 92] width 1316 height 53
click at [1422, 89] on icon "button" at bounding box center [1423, 93] width 11 height 15
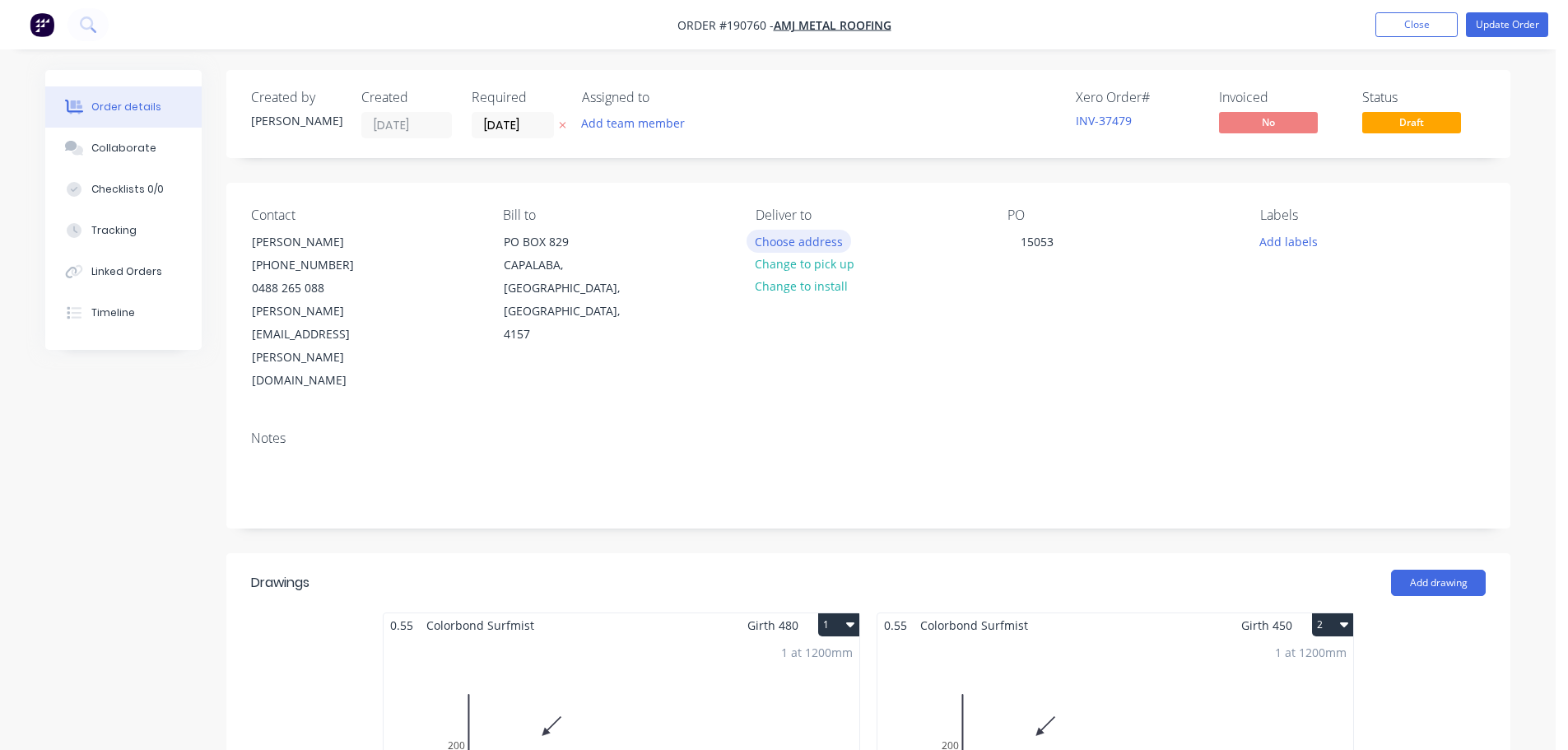
click at [834, 243] on button "Choose address" at bounding box center [799, 241] width 105 height 22
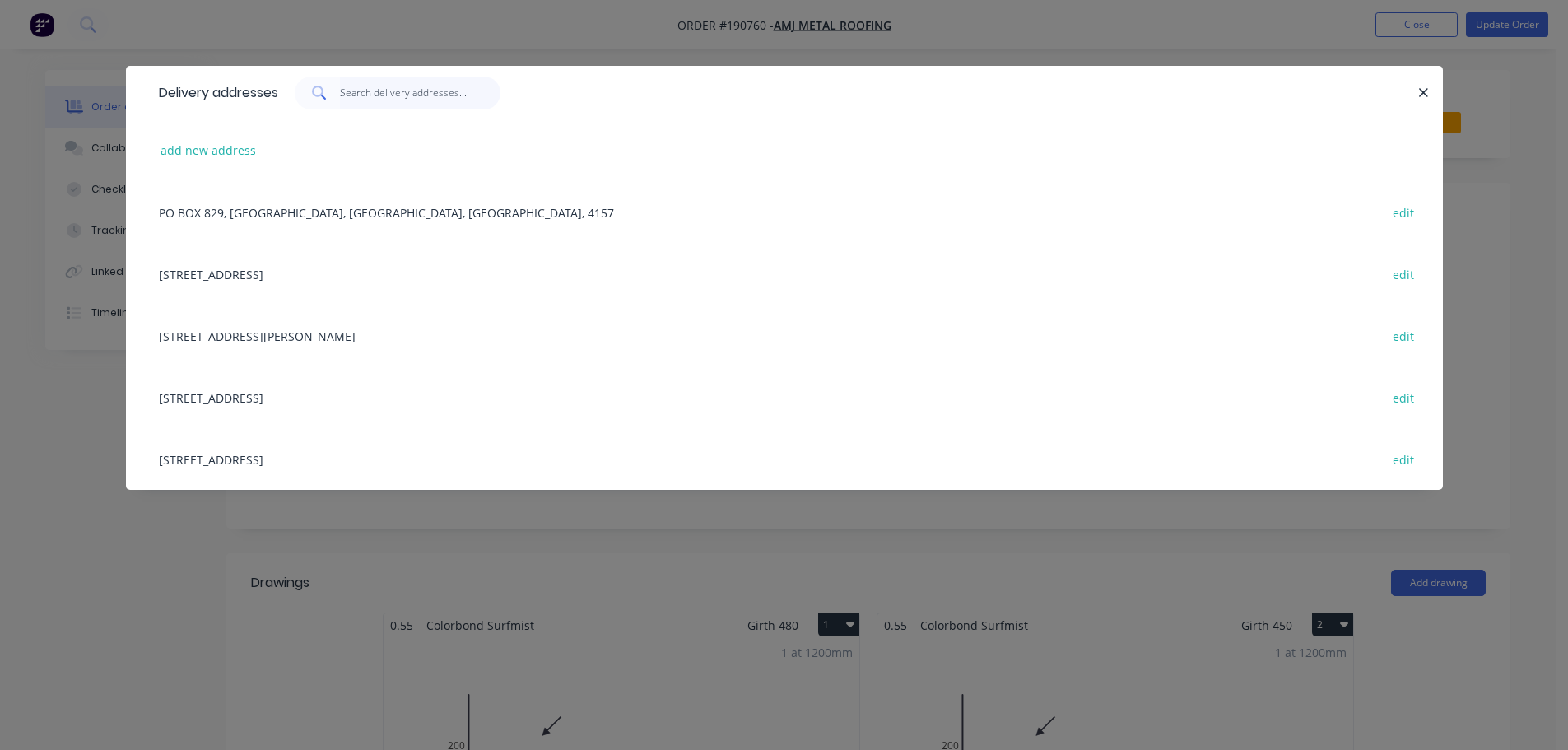
click at [386, 91] on input "text" at bounding box center [419, 93] width 160 height 33
click at [240, 145] on button "add new address" at bounding box center [208, 150] width 113 height 22
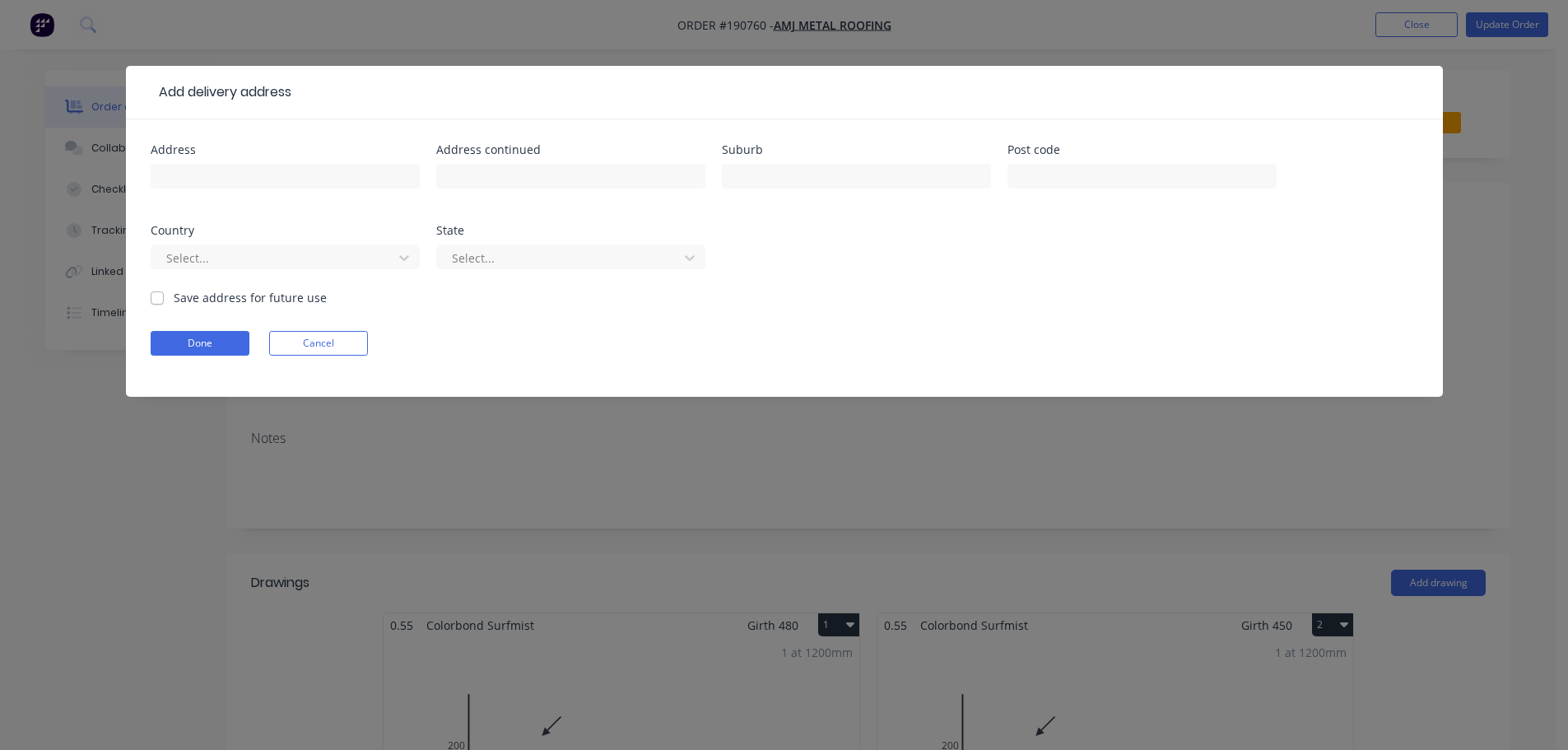
click at [274, 189] on div at bounding box center [285, 184] width 269 height 48
click at [303, 178] on input "text" at bounding box center [285, 176] width 269 height 25
click at [63, 631] on div "Add delivery address Address Address continued Suburb Post code Country Select.…" at bounding box center [784, 375] width 1568 height 750
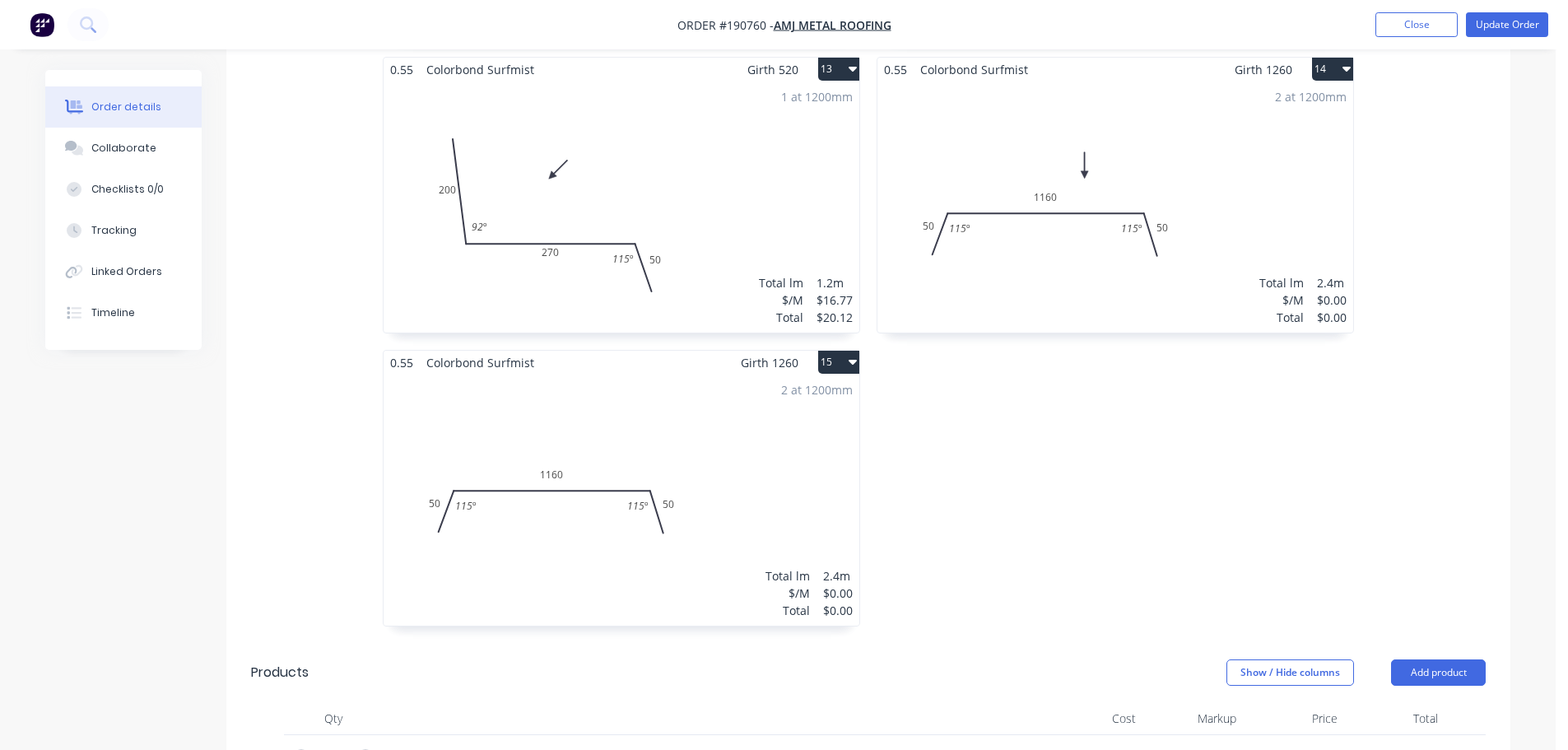
scroll to position [2552, 0]
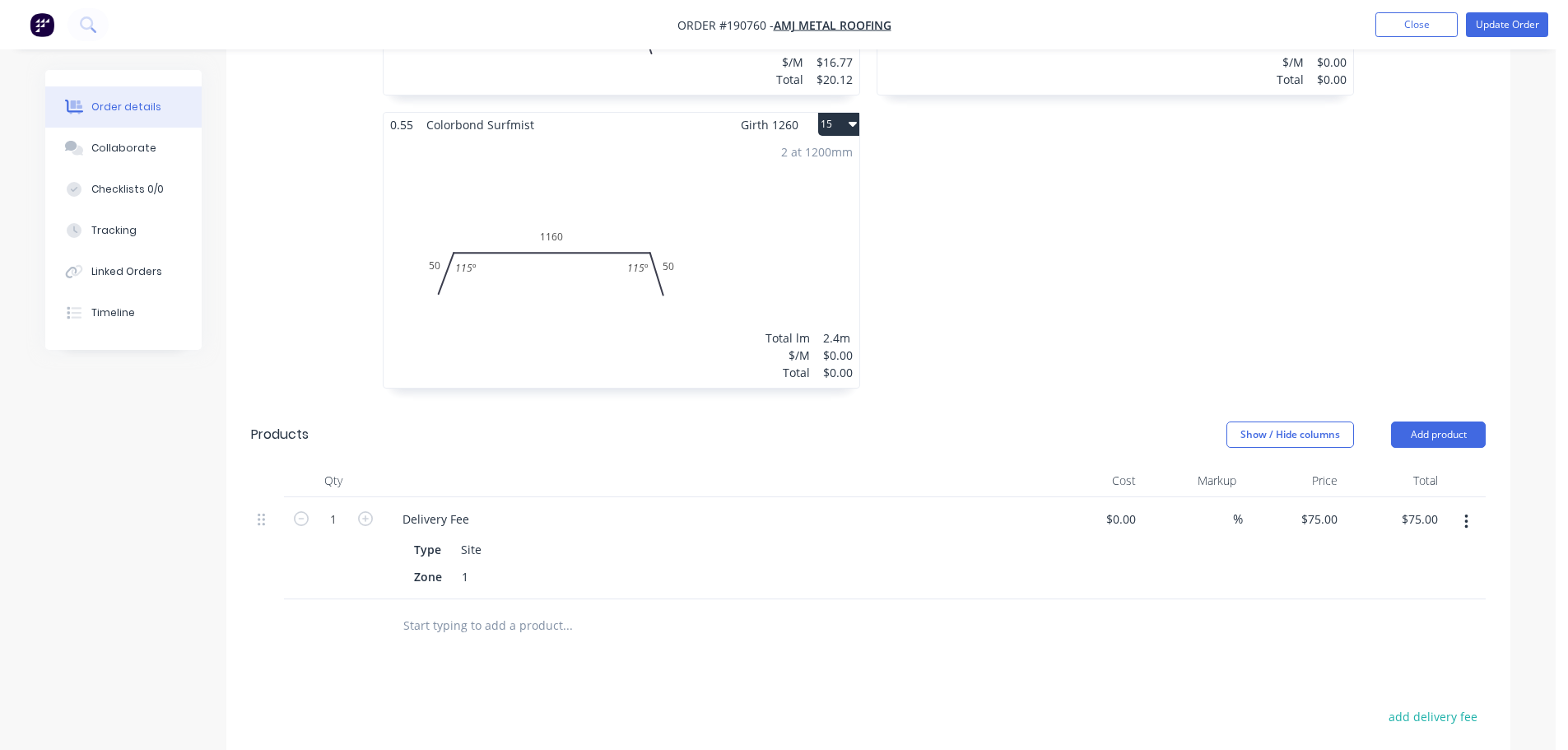
click at [1462, 507] on button "button" at bounding box center [1466, 522] width 39 height 30
click at [1389, 652] on div "Delete" at bounding box center [1407, 664] width 127 height 24
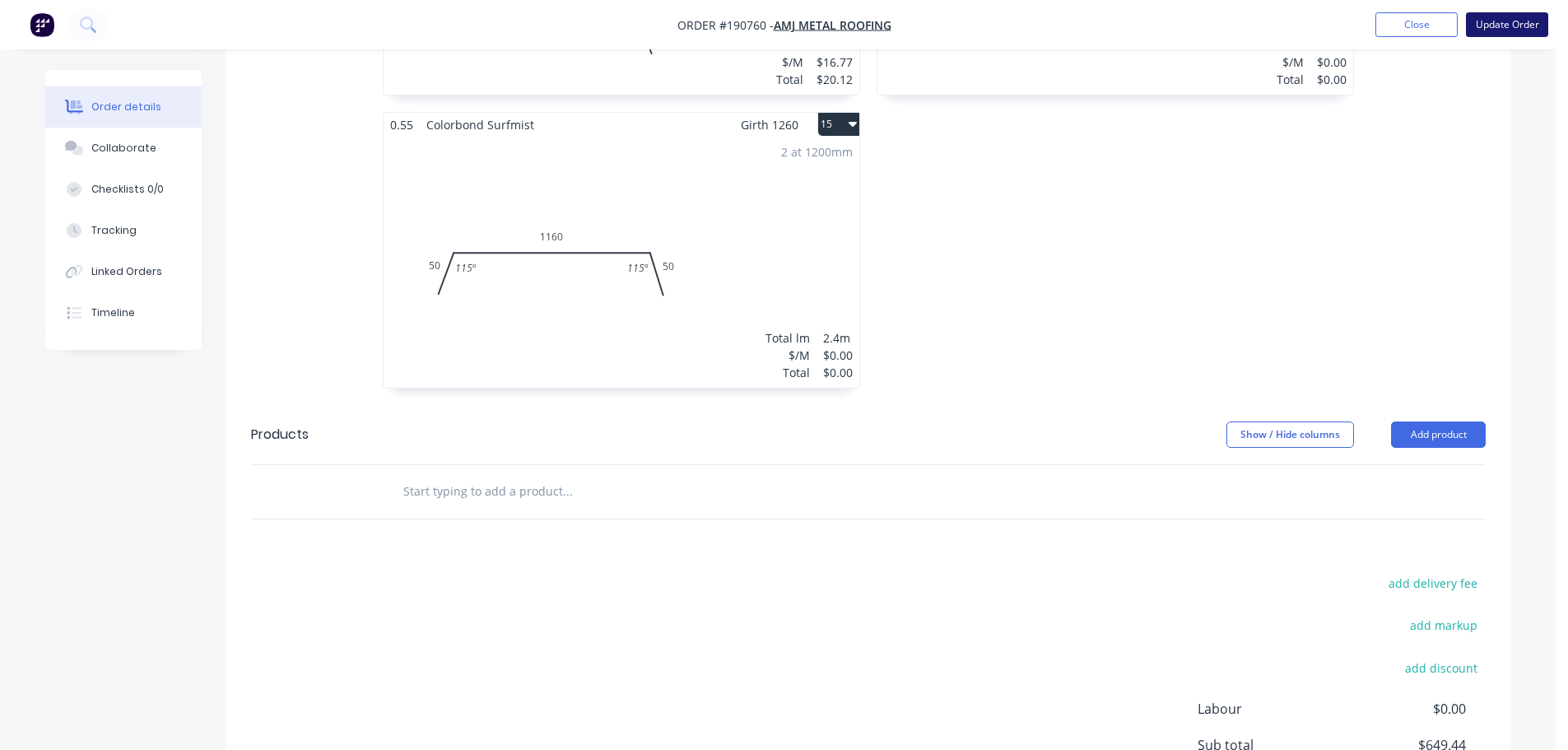
click at [1499, 36] on button "Update Order" at bounding box center [1507, 25] width 82 height 25
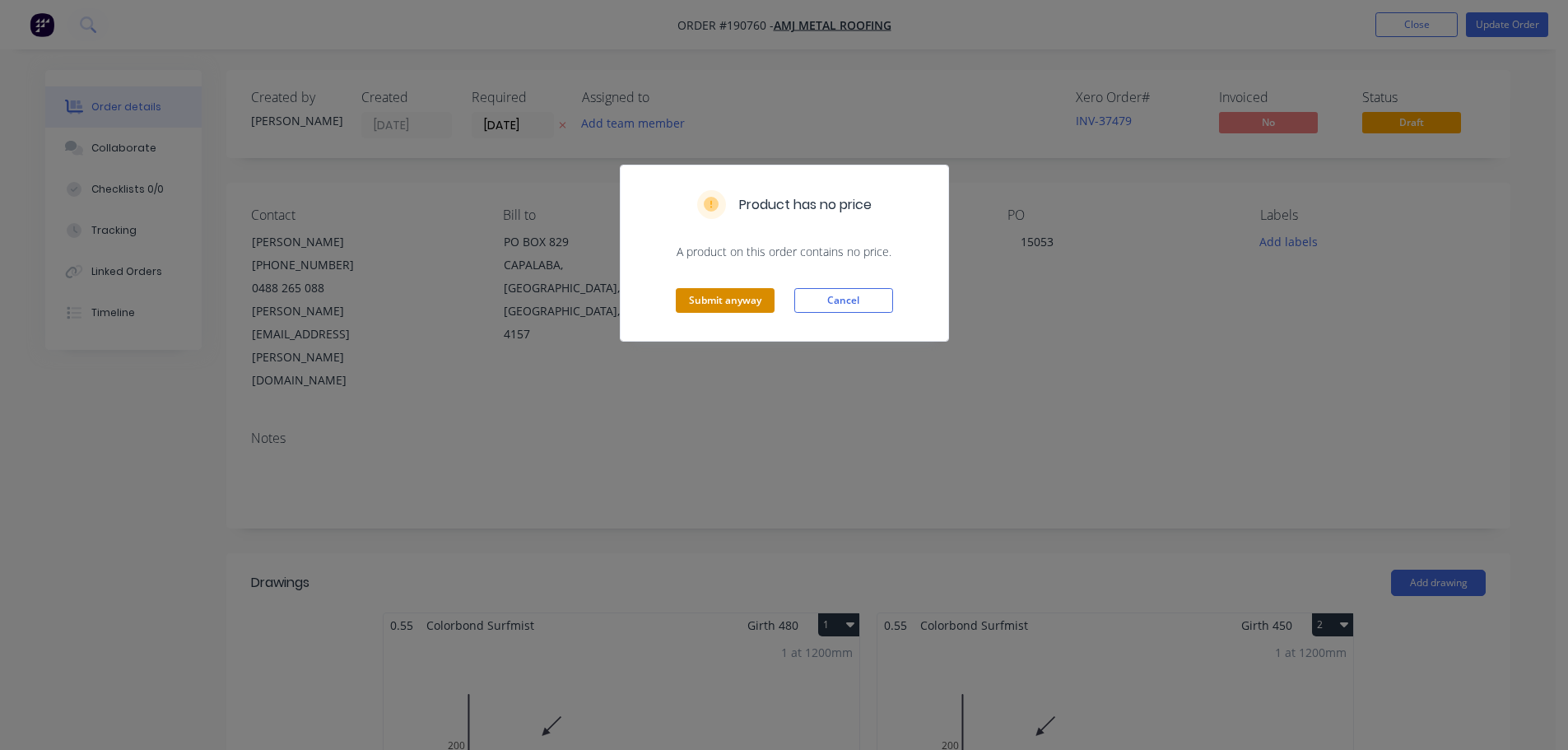
click at [700, 307] on button "Submit anyway" at bounding box center [725, 301] width 99 height 25
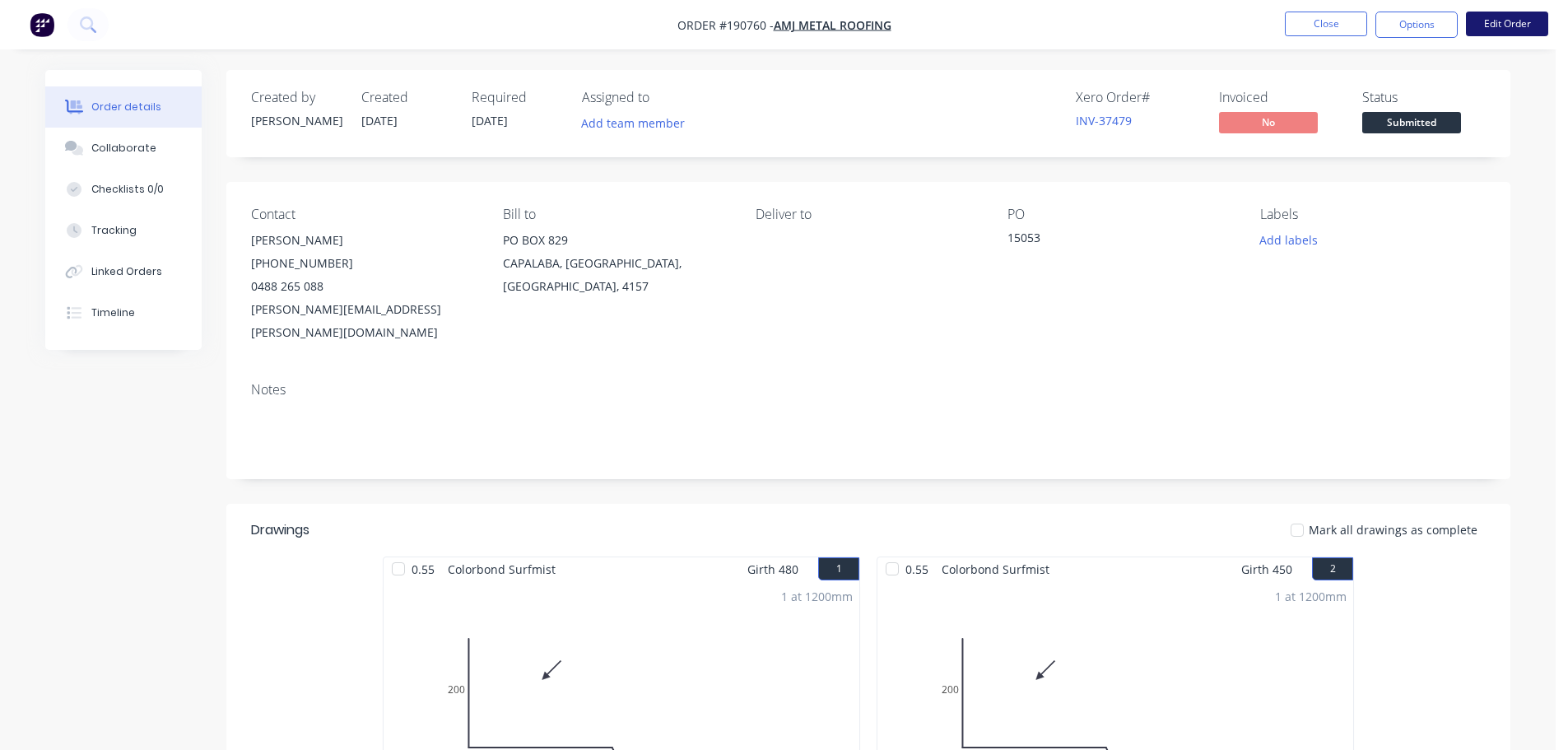
click at [1487, 21] on button "Edit Order" at bounding box center [1507, 24] width 82 height 25
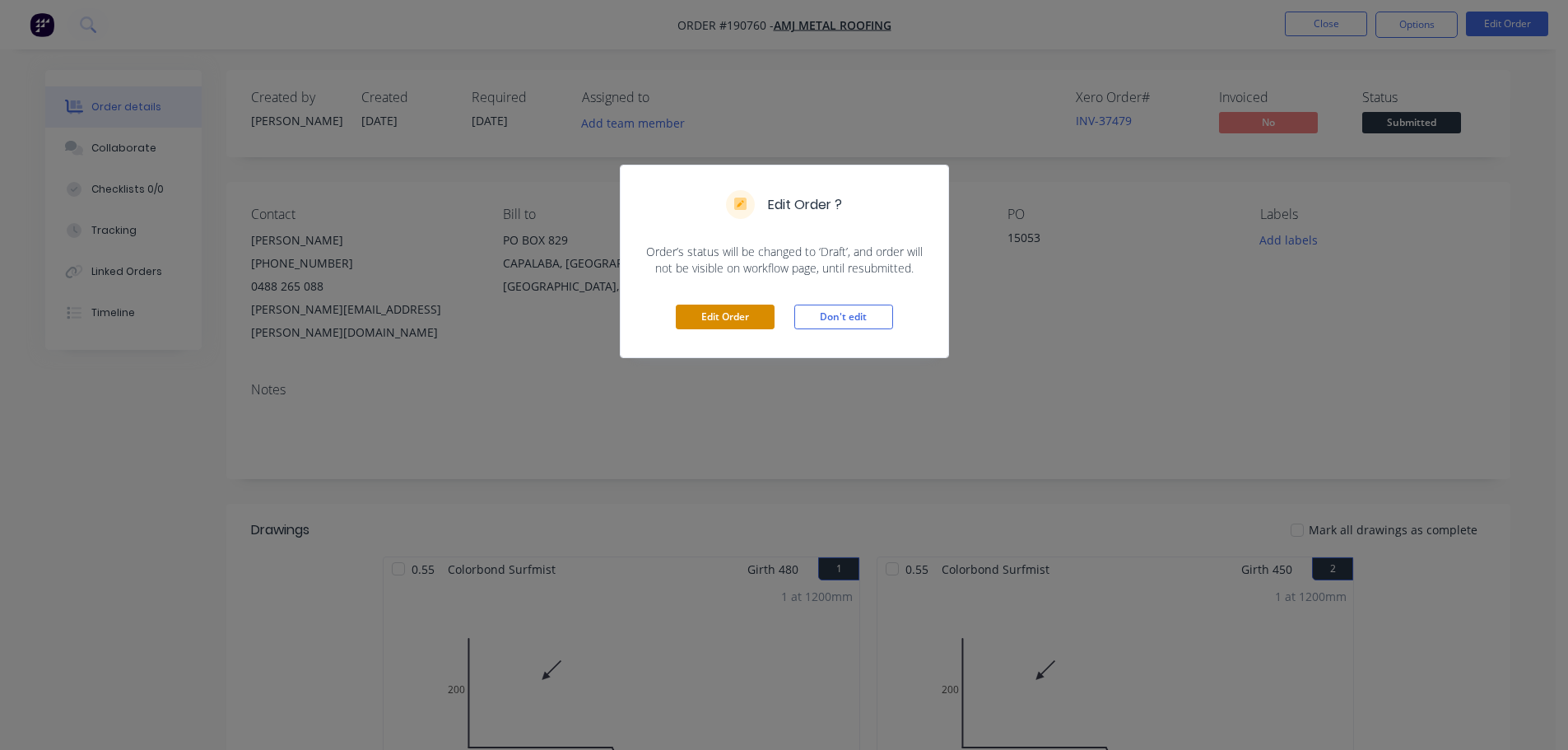
click at [741, 329] on button "Edit Order" at bounding box center [725, 317] width 99 height 25
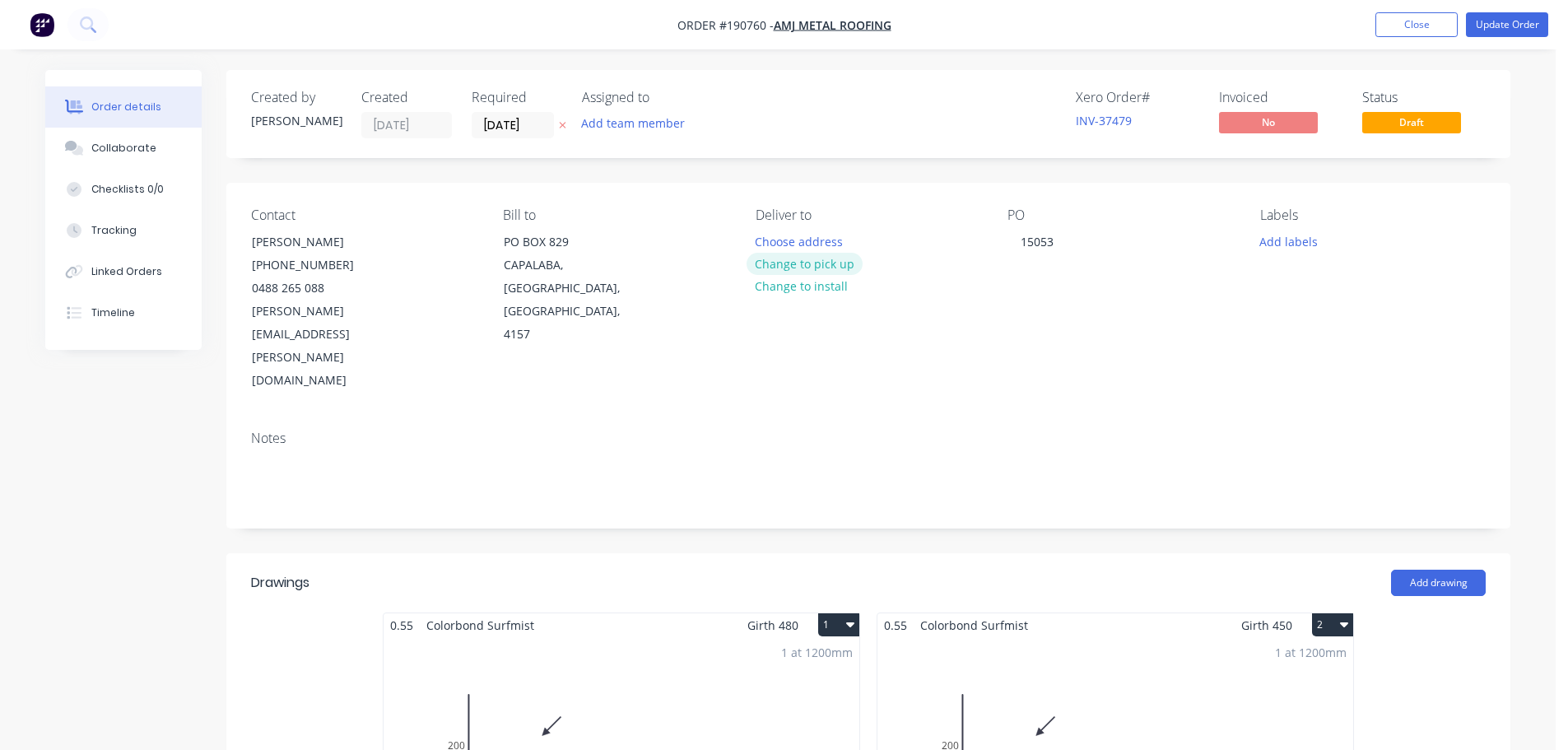
click at [815, 260] on button "Change to pick up" at bounding box center [804, 263] width 117 height 22
click at [1489, 28] on button "Update Order" at bounding box center [1507, 25] width 82 height 25
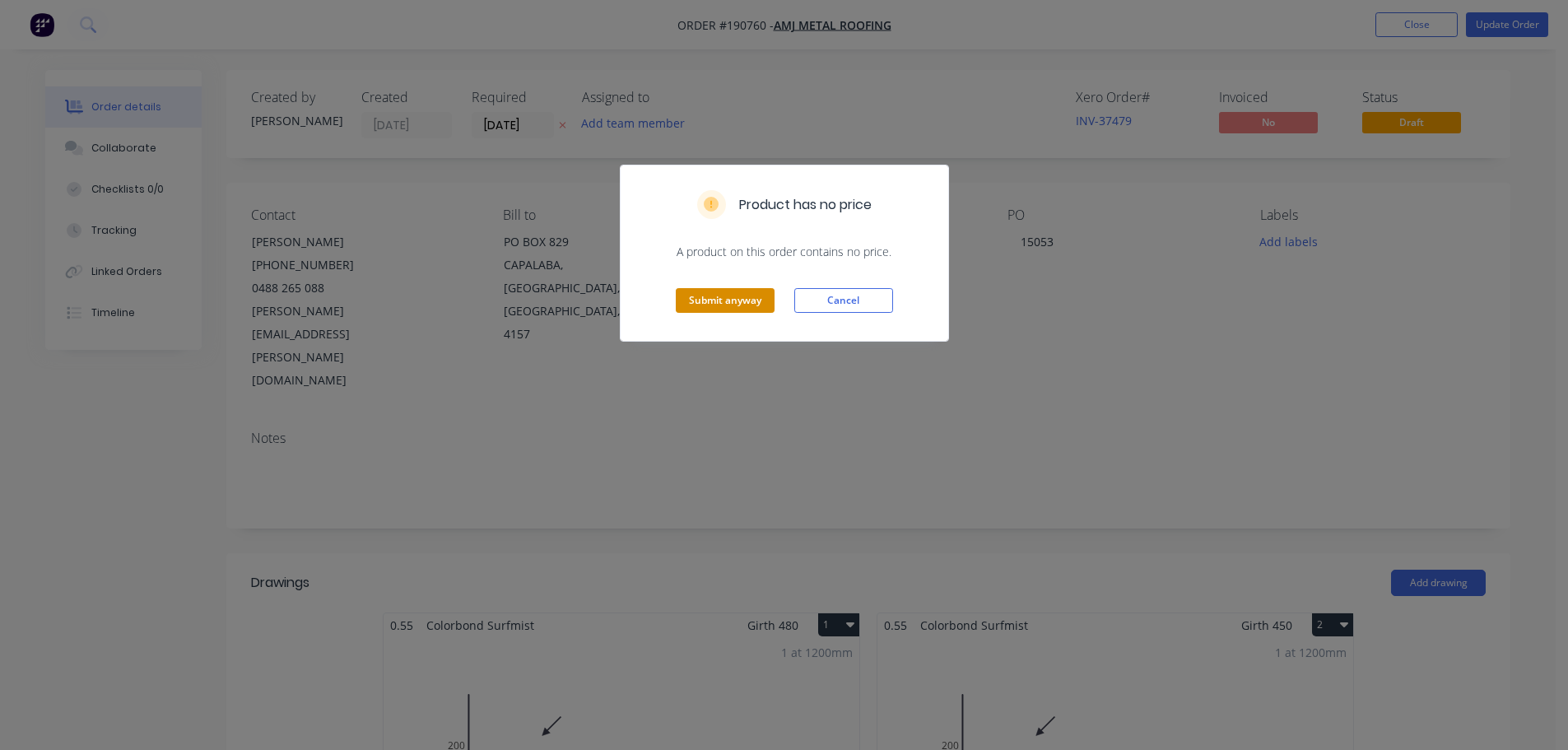
click at [761, 300] on button "Submit anyway" at bounding box center [725, 301] width 99 height 25
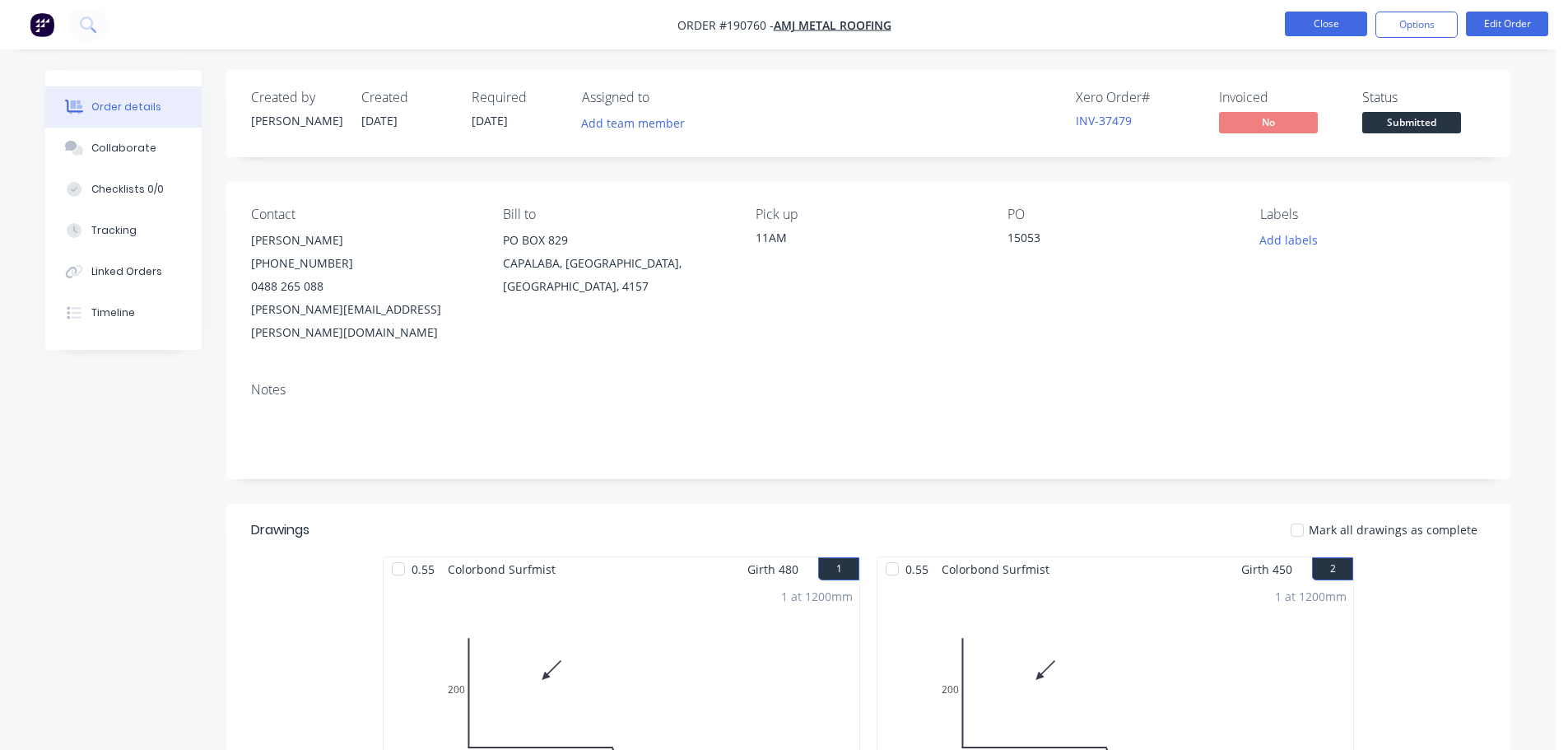
click at [1300, 30] on button "Close" at bounding box center [1326, 24] width 82 height 25
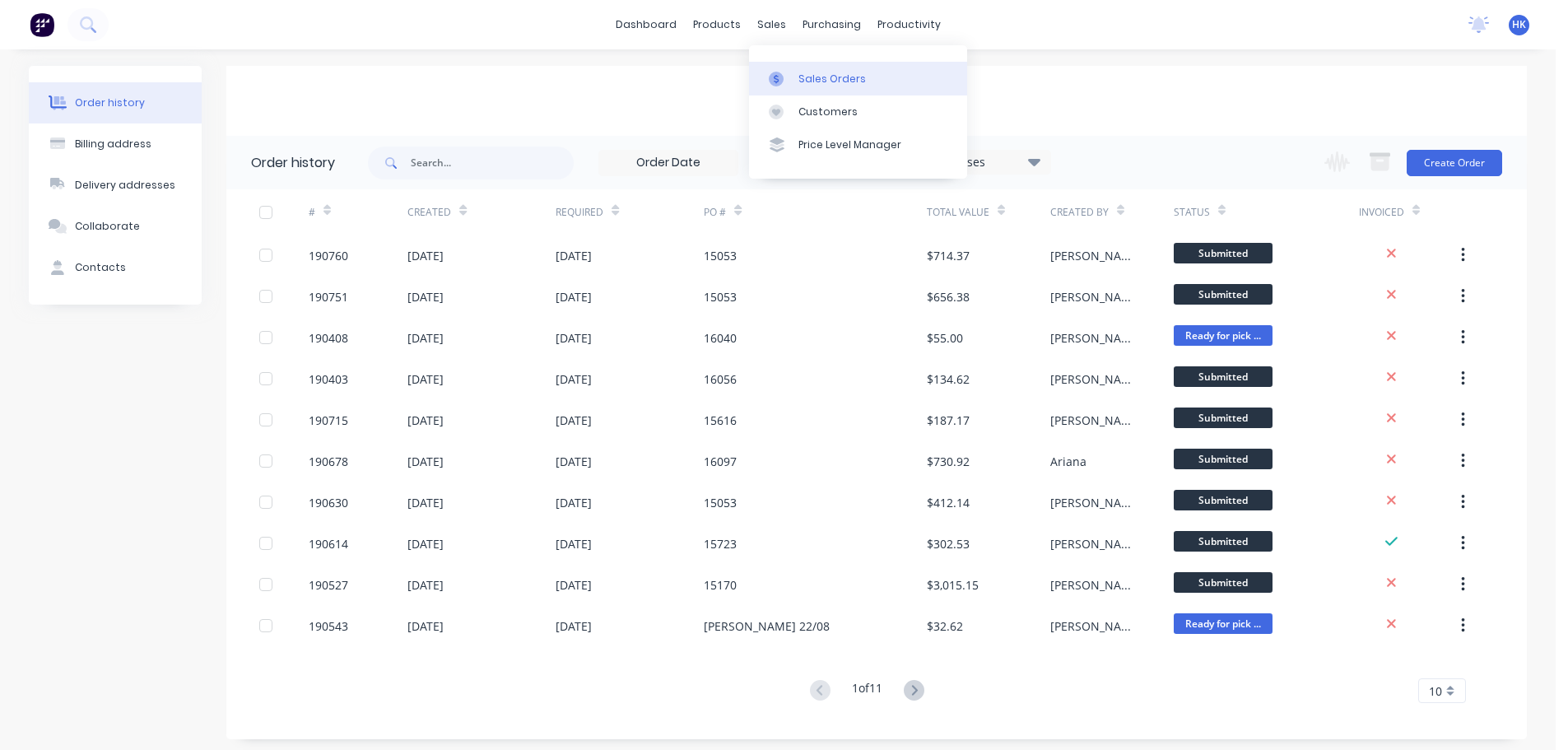
click at [823, 87] on link "Sales Orders" at bounding box center [857, 78] width 218 height 33
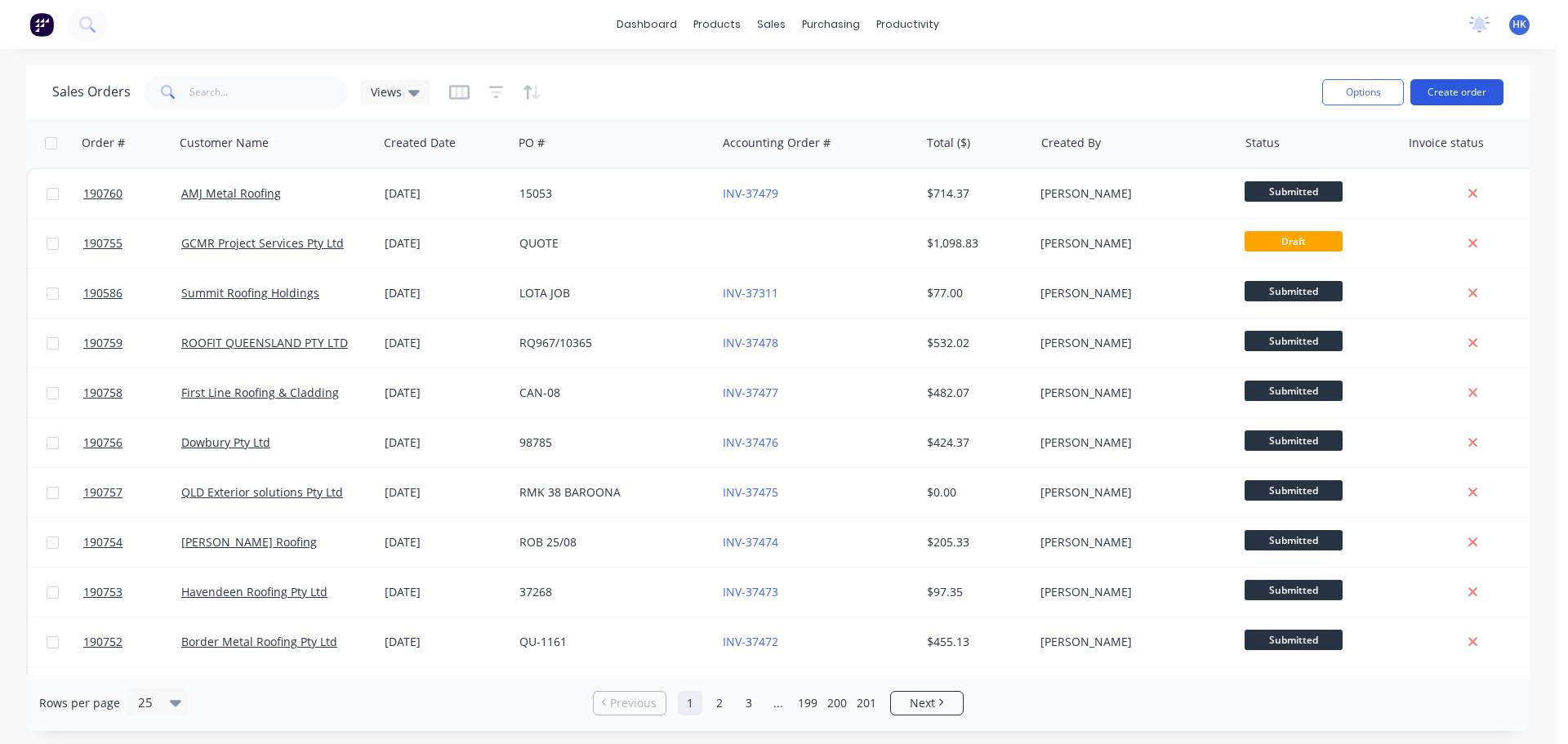
click at [1427, 91] on button "Create order" at bounding box center [1457, 92] width 93 height 26
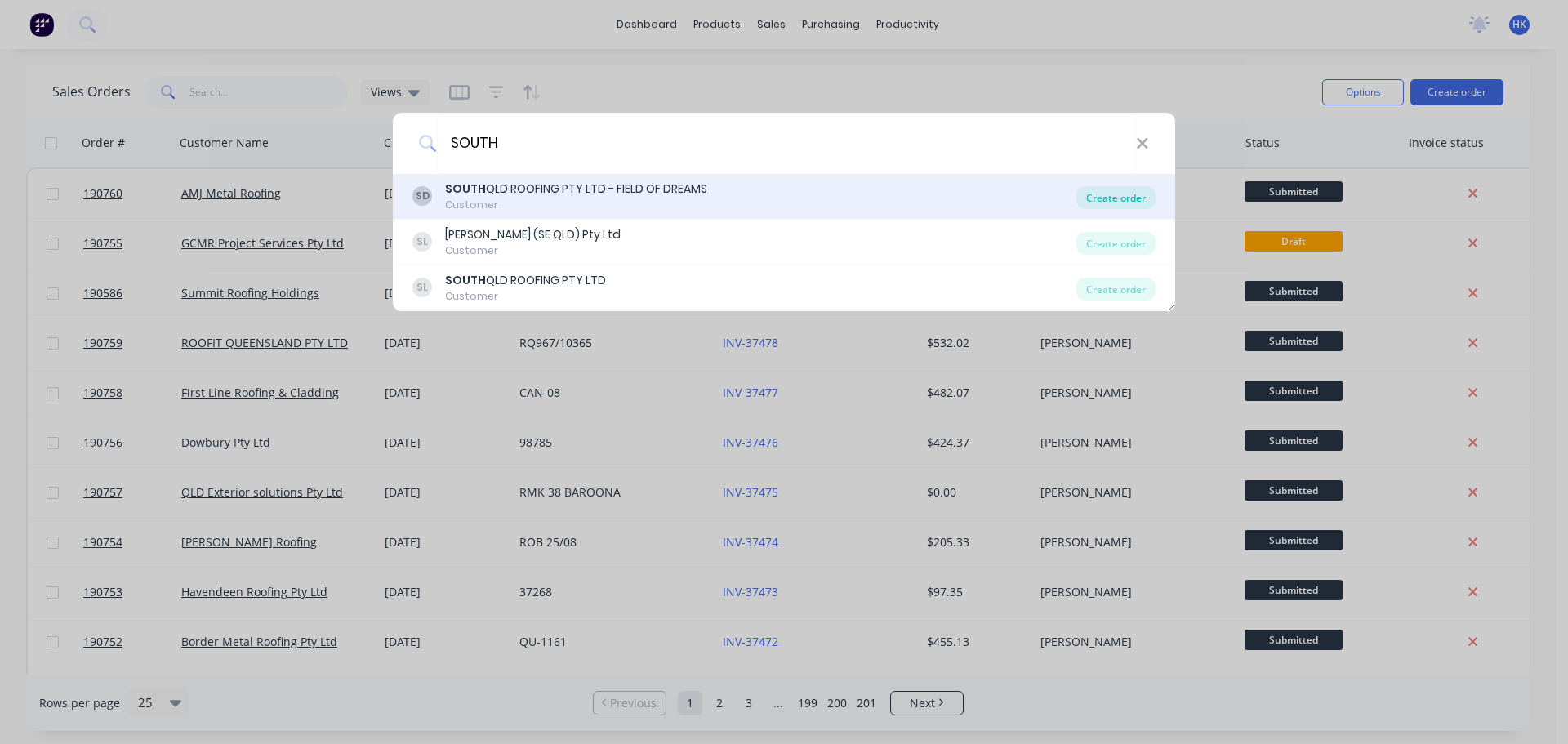
click at [1105, 201] on div "Create order" at bounding box center [1116, 198] width 79 height 23
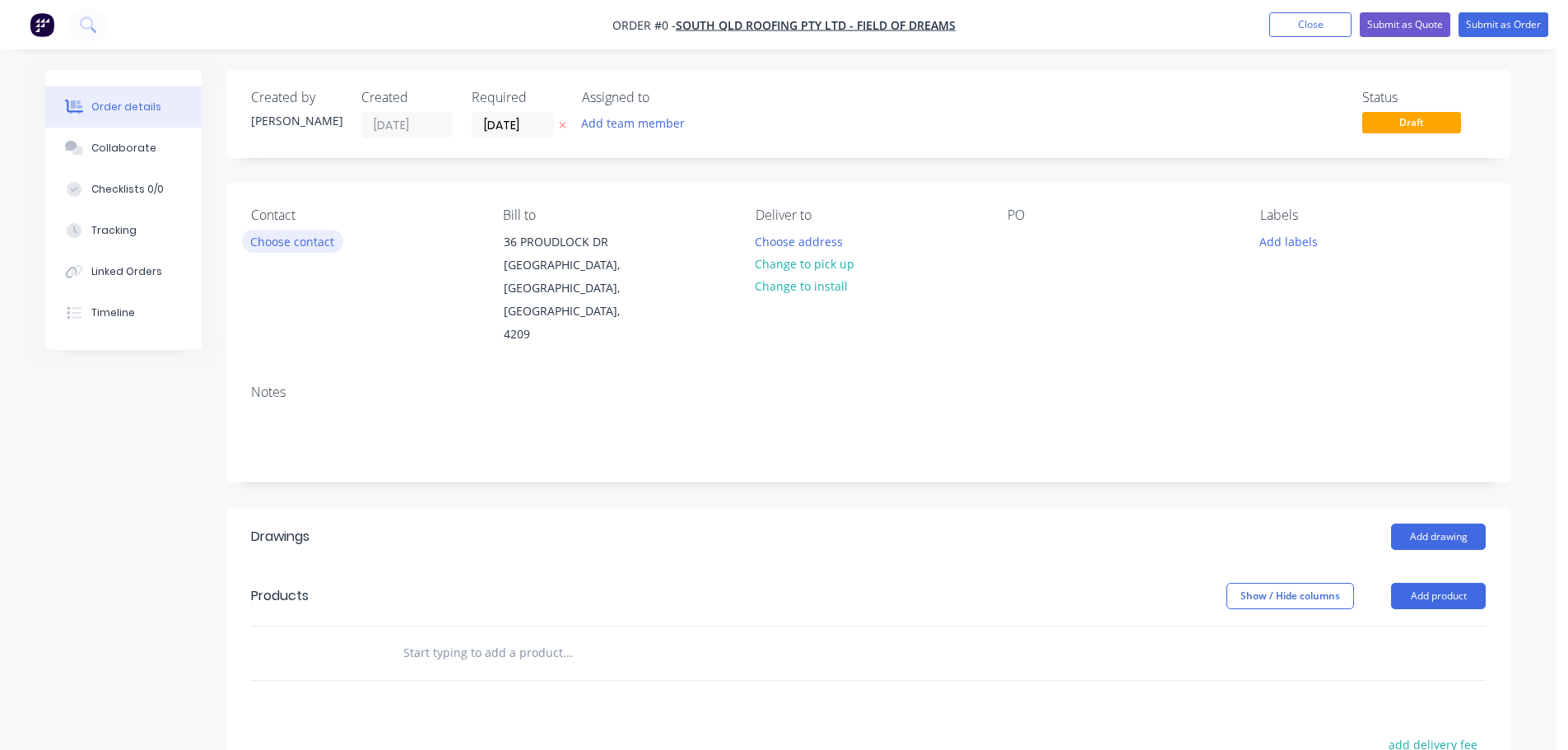
click at [321, 249] on button "Choose contact" at bounding box center [292, 241] width 101 height 22
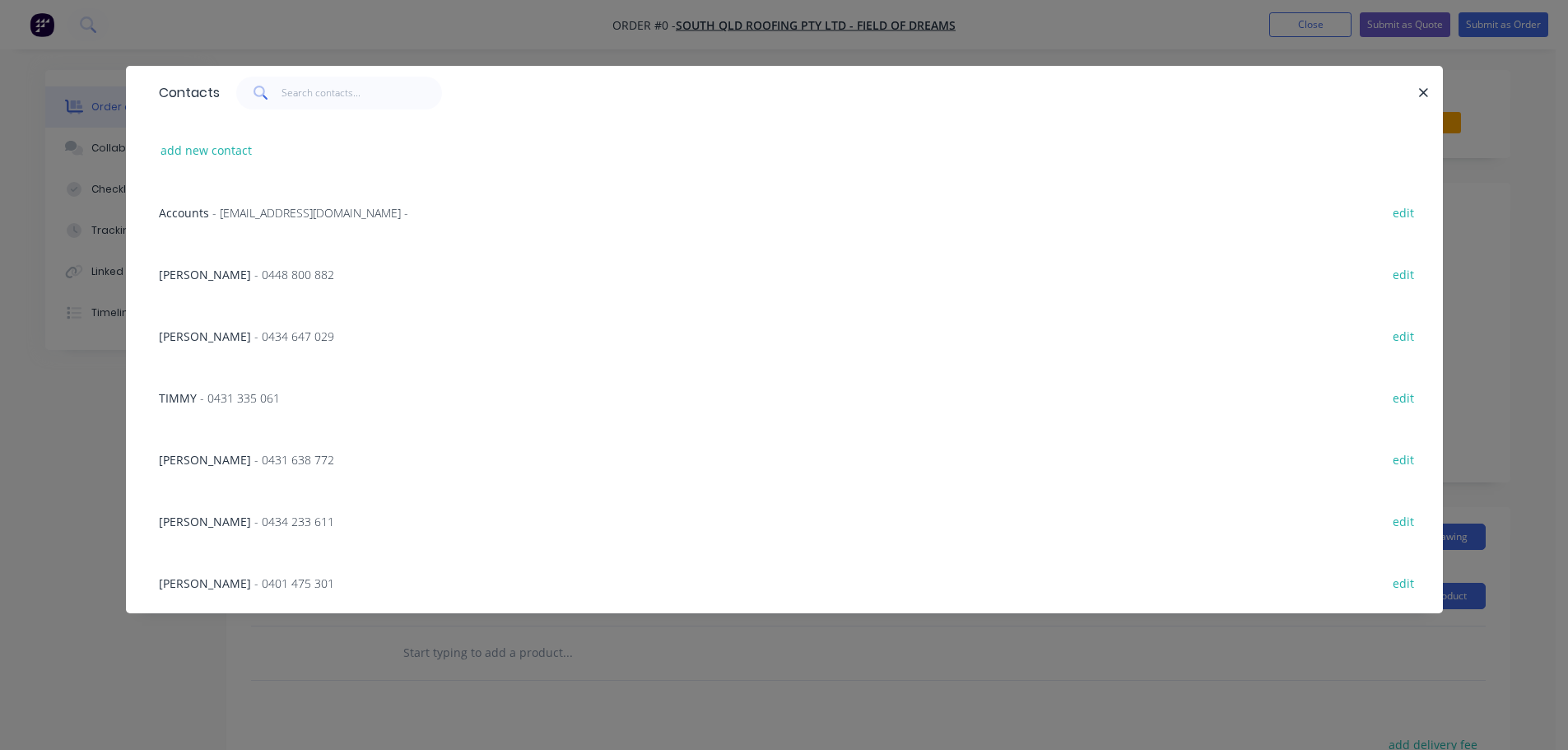
click at [236, 464] on span "JOSHUA FULLER" at bounding box center [204, 459] width 92 height 16
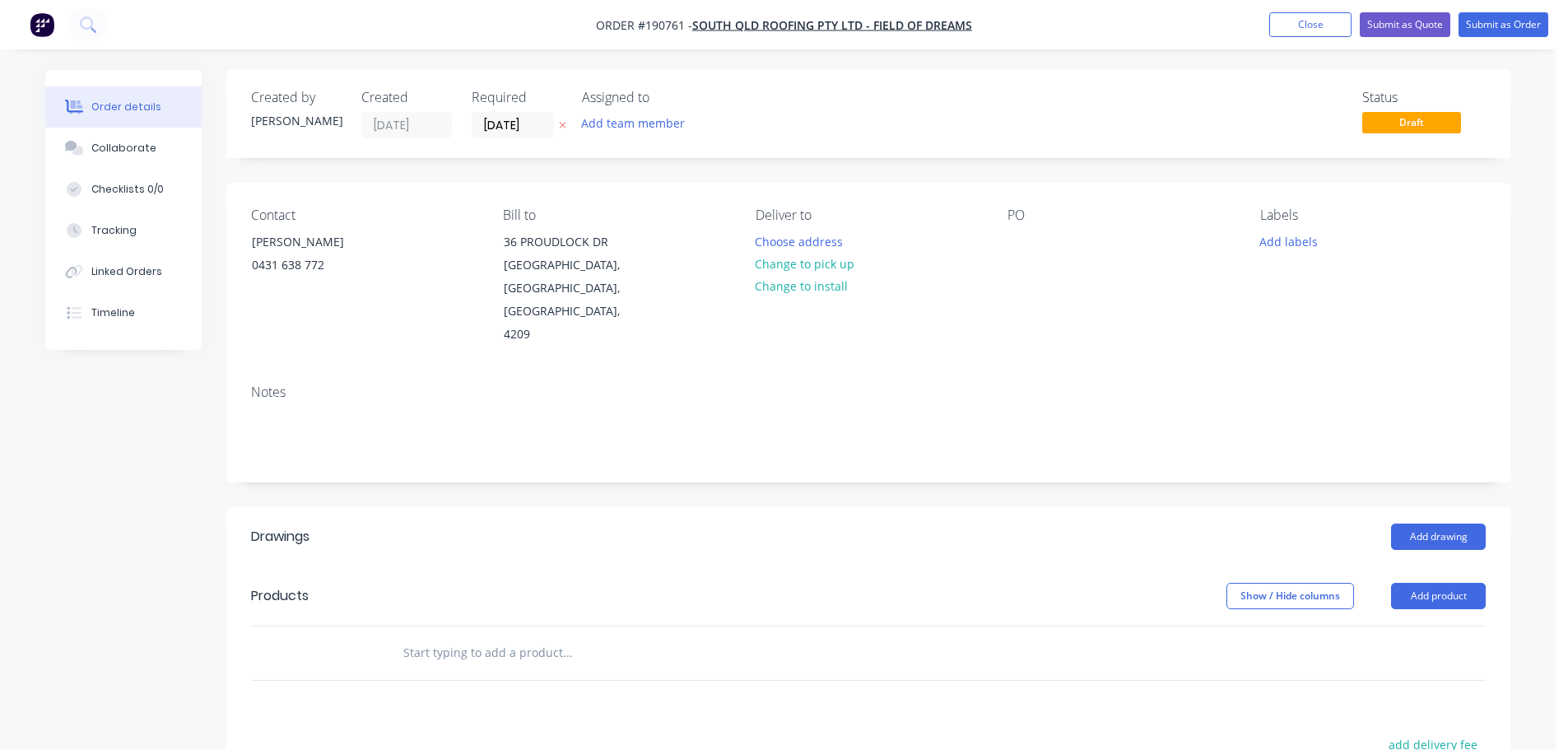
click at [318, 242] on div "JOSHUA FULLER" at bounding box center [320, 243] width 137 height 23
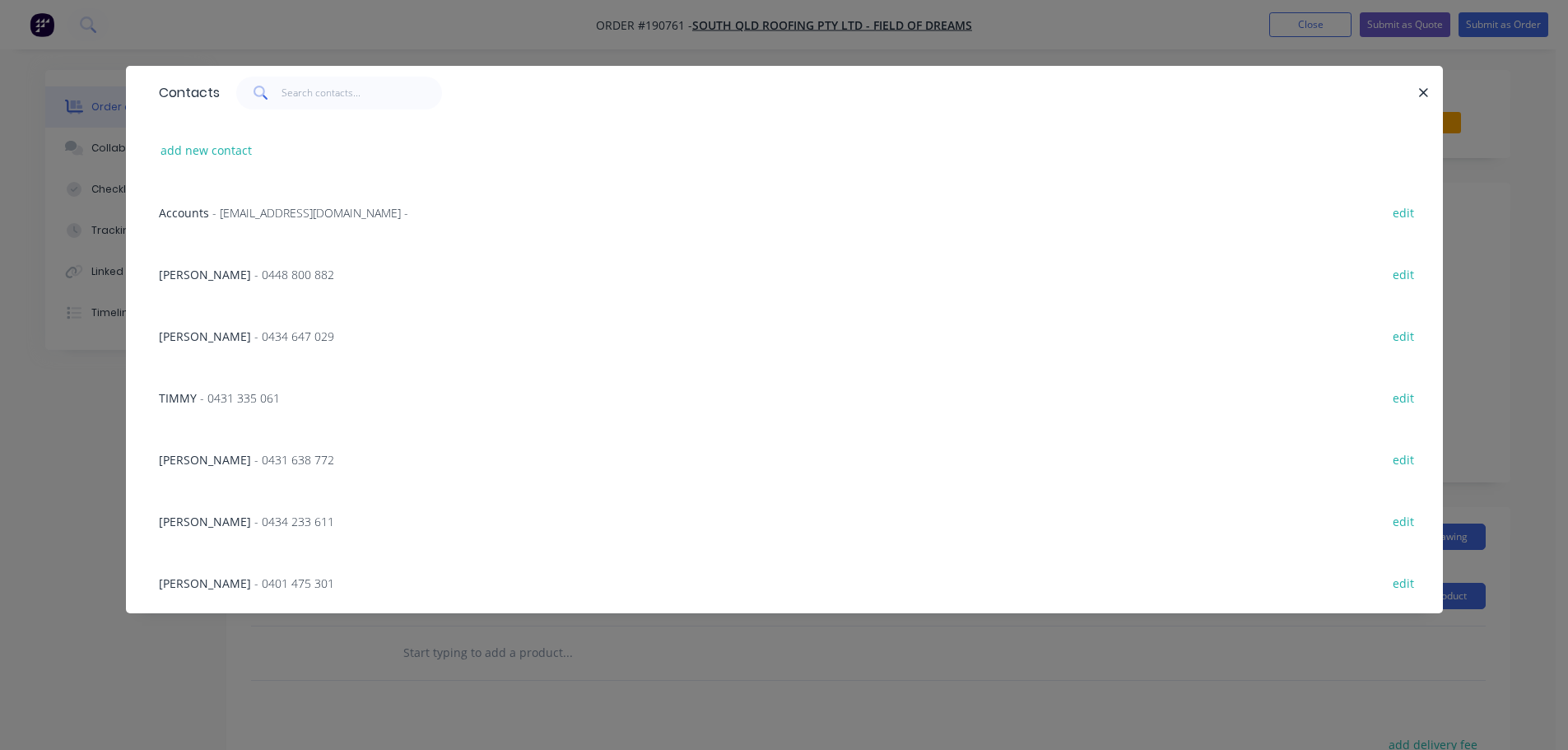
click at [254, 274] on span "- 0448 800 882" at bounding box center [294, 274] width 80 height 16
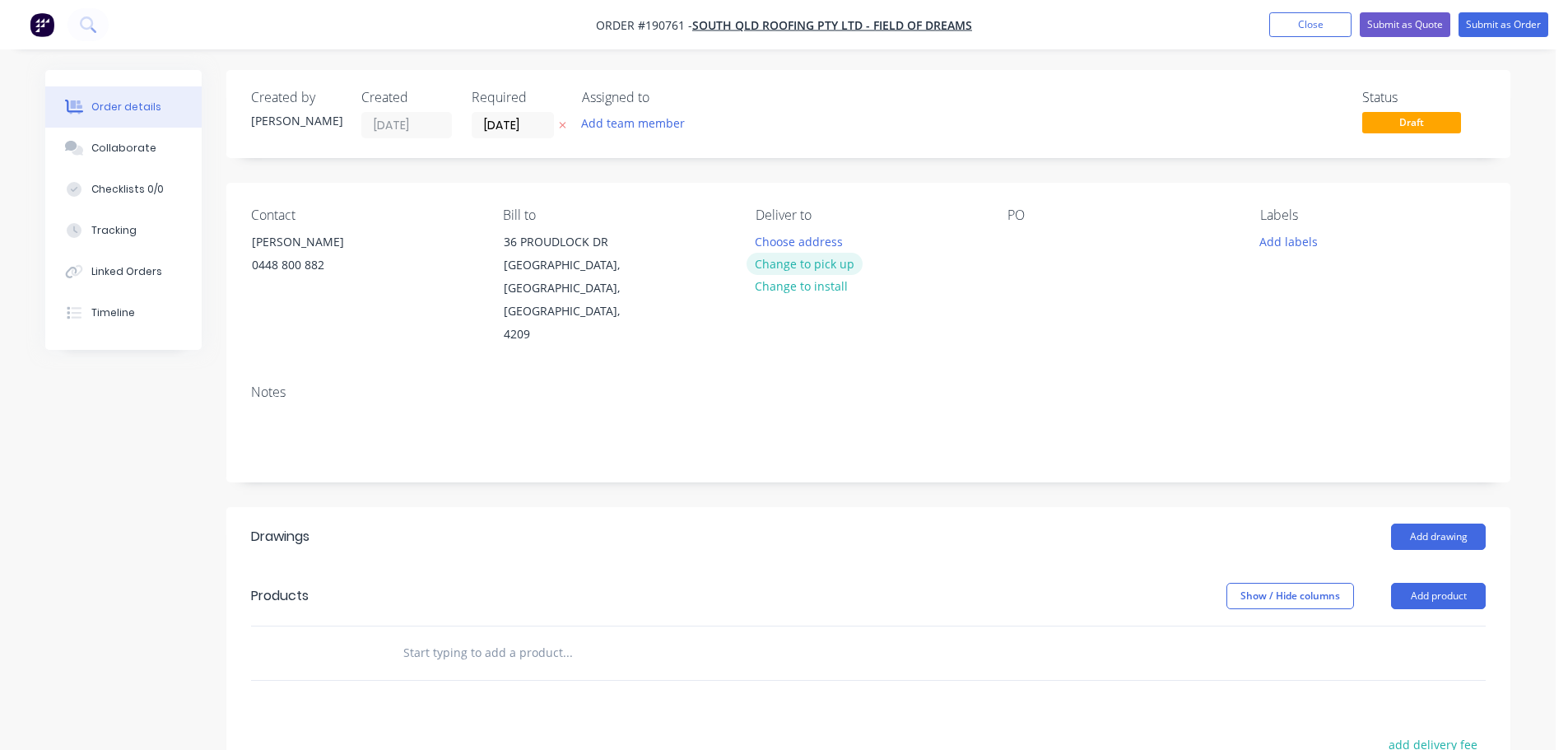
click at [813, 268] on button "Change to pick up" at bounding box center [804, 263] width 117 height 22
click at [779, 243] on div at bounding box center [769, 242] width 27 height 24
click at [1027, 237] on div at bounding box center [1020, 242] width 27 height 24
click at [1448, 524] on button "Add drawing" at bounding box center [1438, 537] width 95 height 27
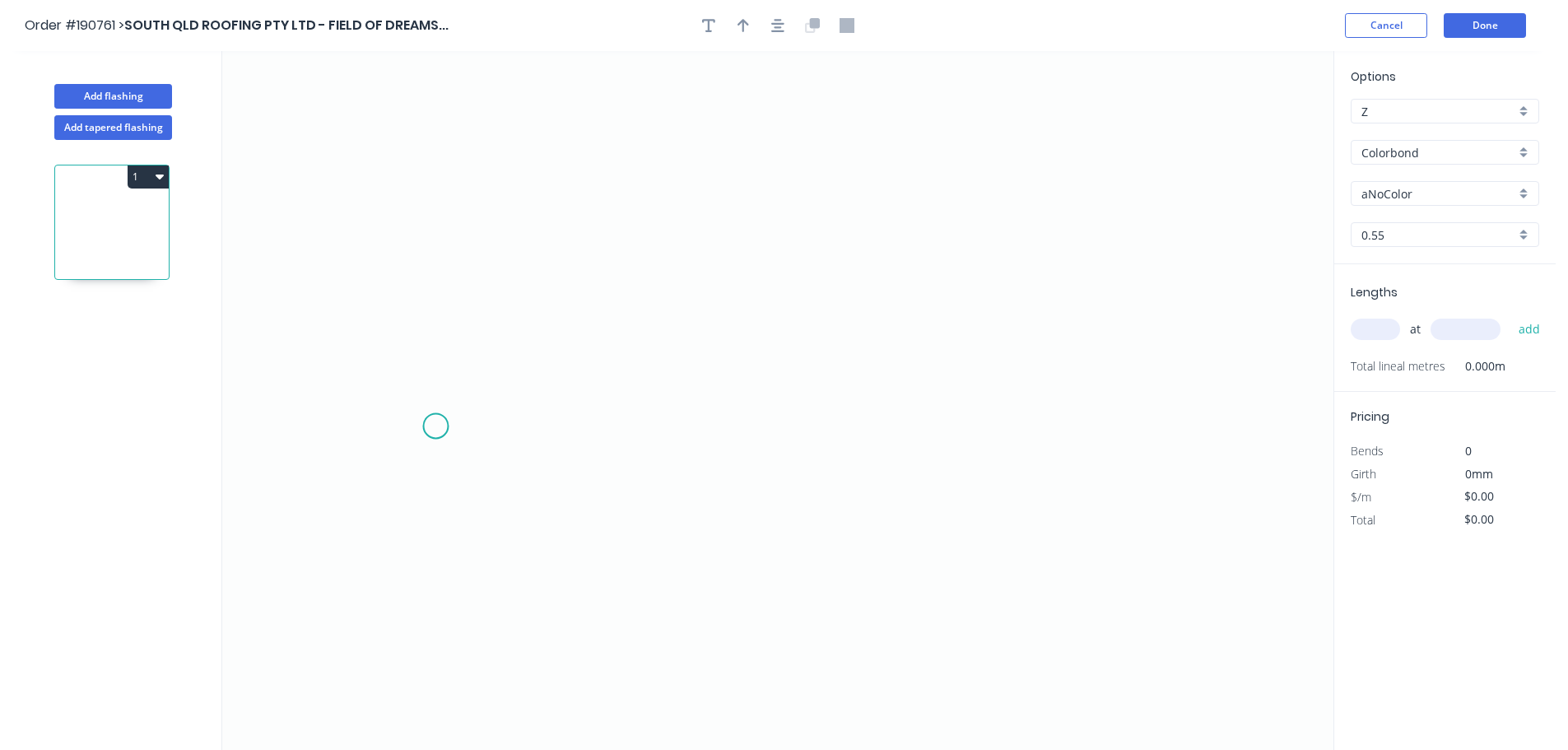
click at [431, 427] on icon "0" at bounding box center [778, 400] width 1111 height 699
click at [1188, 465] on icon "0" at bounding box center [778, 400] width 1111 height 699
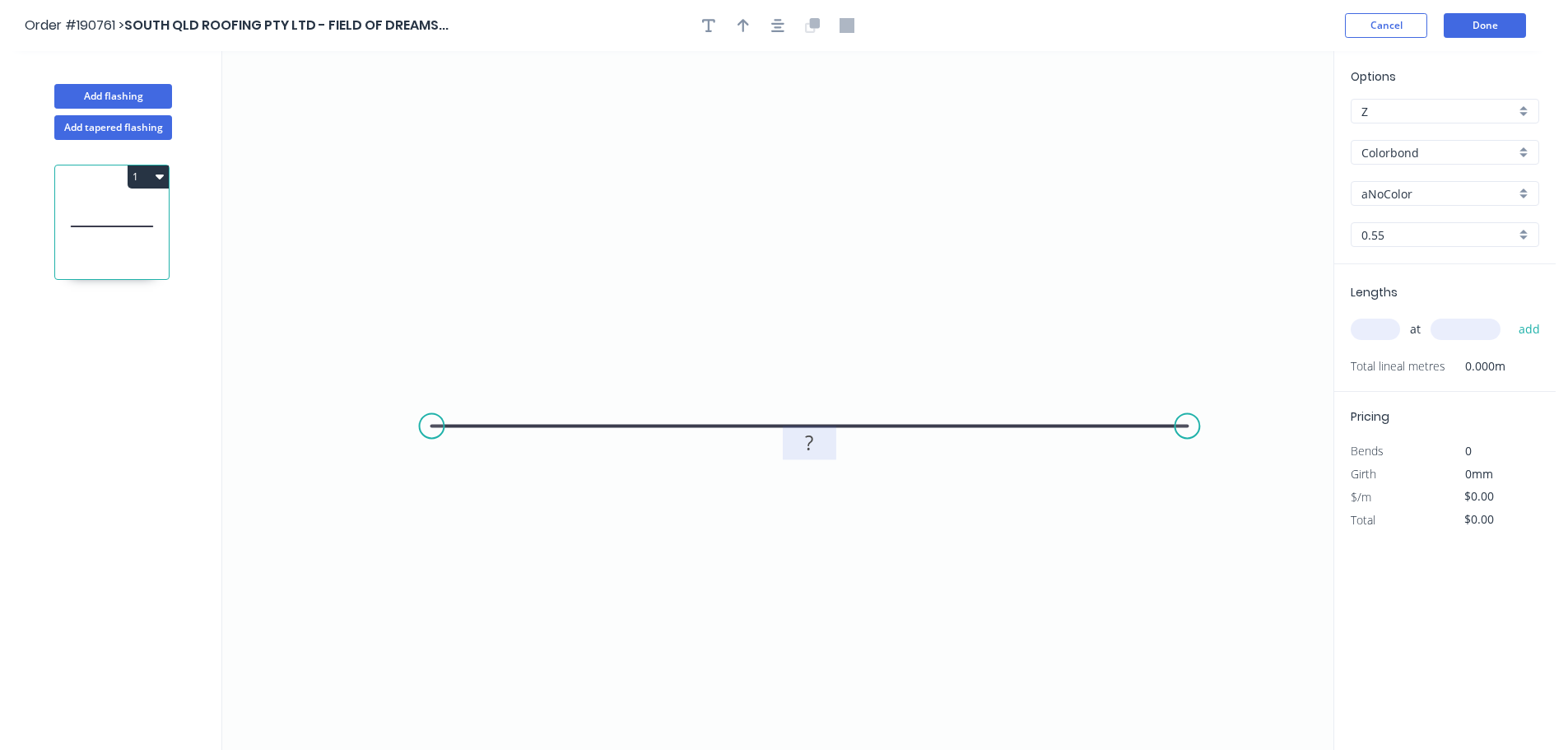
click at [819, 441] on rect at bounding box center [809, 444] width 33 height 23
drag, startPoint x: 790, startPoint y: 32, endPoint x: 773, endPoint y: 32, distance: 17.0
click at [789, 32] on div at bounding box center [778, 26] width 173 height 25
click at [771, 32] on icon "button" at bounding box center [778, 26] width 13 height 15
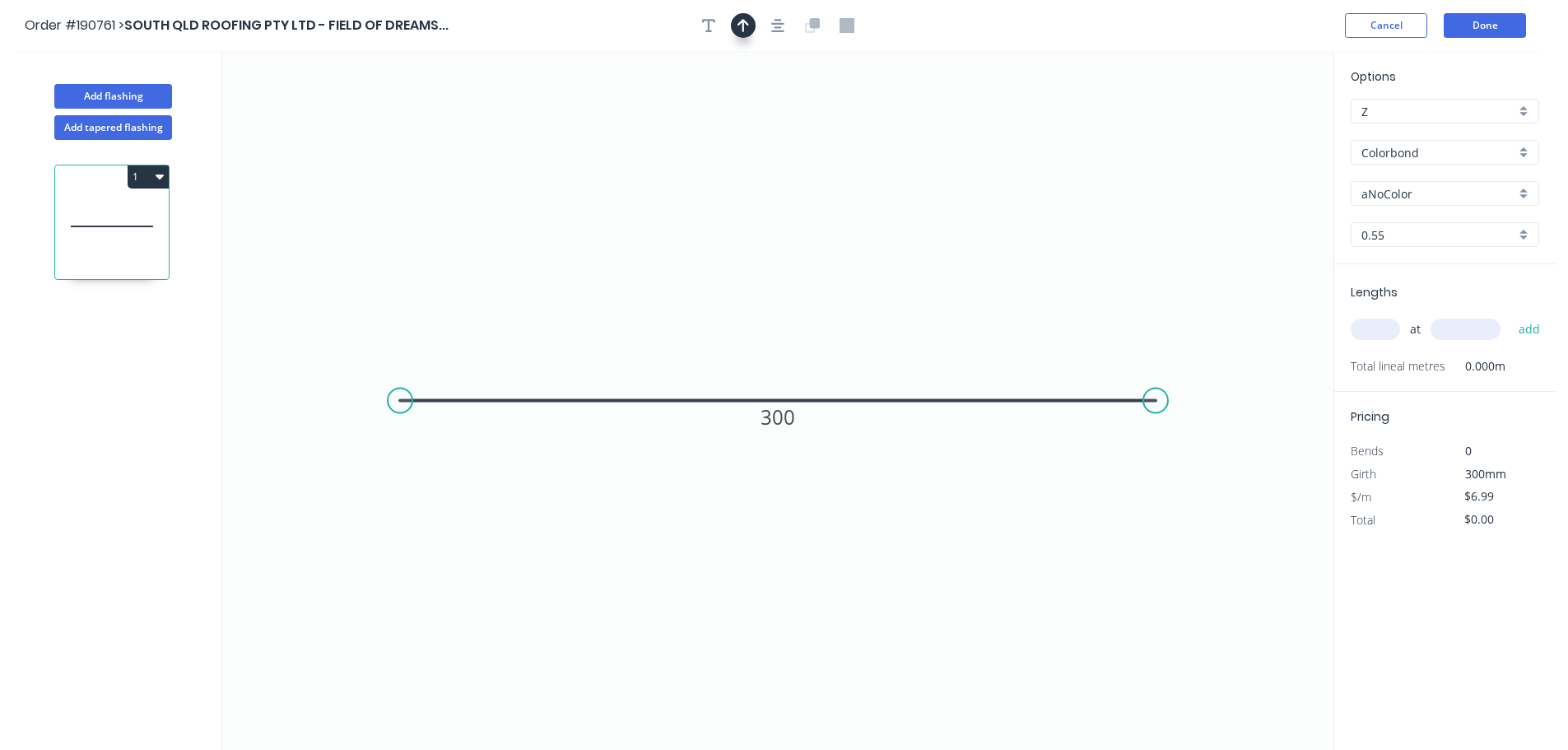
click at [752, 30] on button "button" at bounding box center [743, 26] width 25 height 25
drag, startPoint x: 1044, startPoint y: 145, endPoint x: 796, endPoint y: 130, distance: 248.5
click at [796, 130] on icon at bounding box center [796, 110] width 15 height 52
drag, startPoint x: 1406, startPoint y: 187, endPoint x: 1425, endPoint y: 203, distance: 24.8
click at [1407, 187] on input "aNoColor" at bounding box center [1438, 194] width 154 height 17
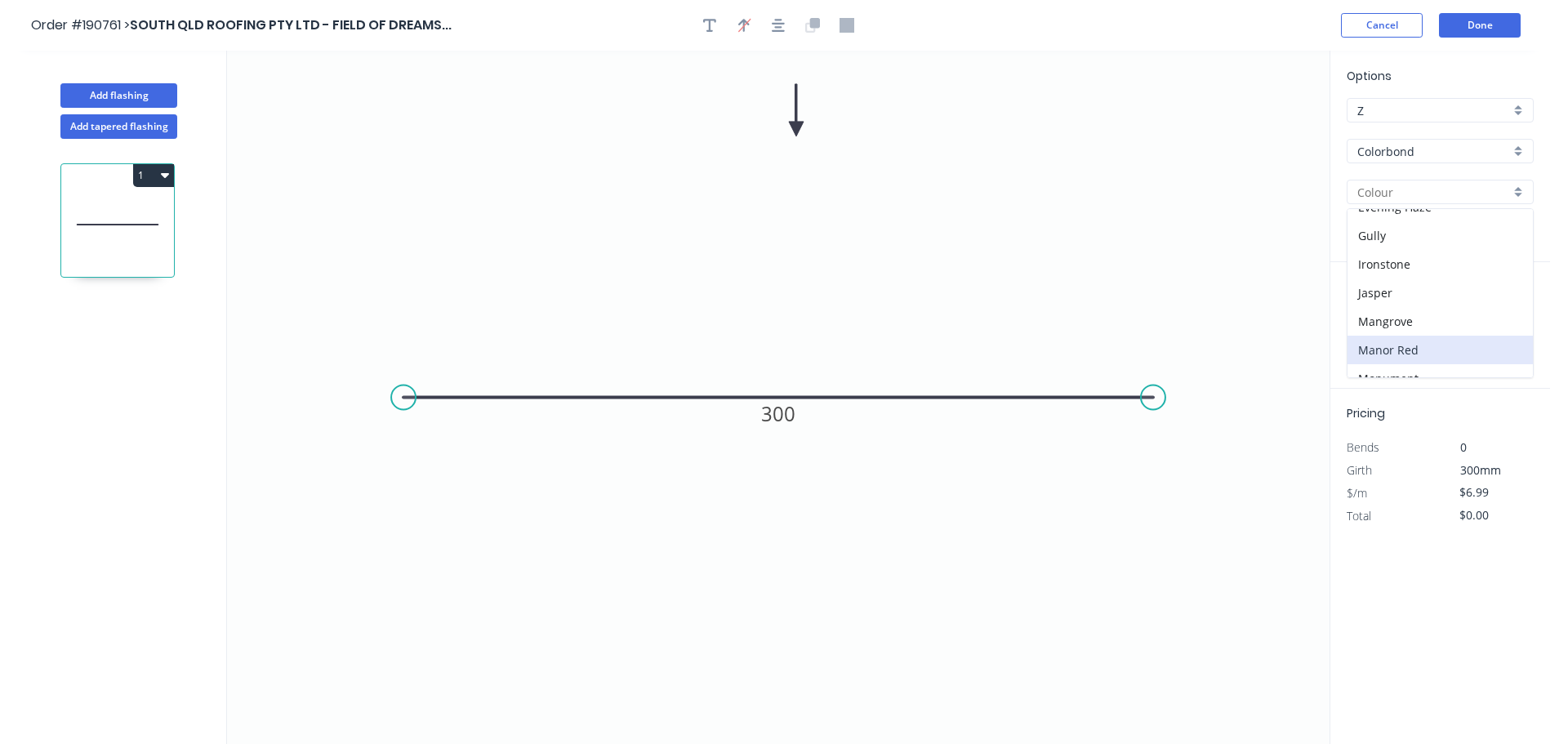
scroll to position [327, 0]
click at [1400, 301] on div "Monument" at bounding box center [1434, 297] width 185 height 29
click at [1351, 324] on input "text" at bounding box center [1364, 327] width 49 height 21
click at [1499, 313] on button "add" at bounding box center [1518, 327] width 39 height 28
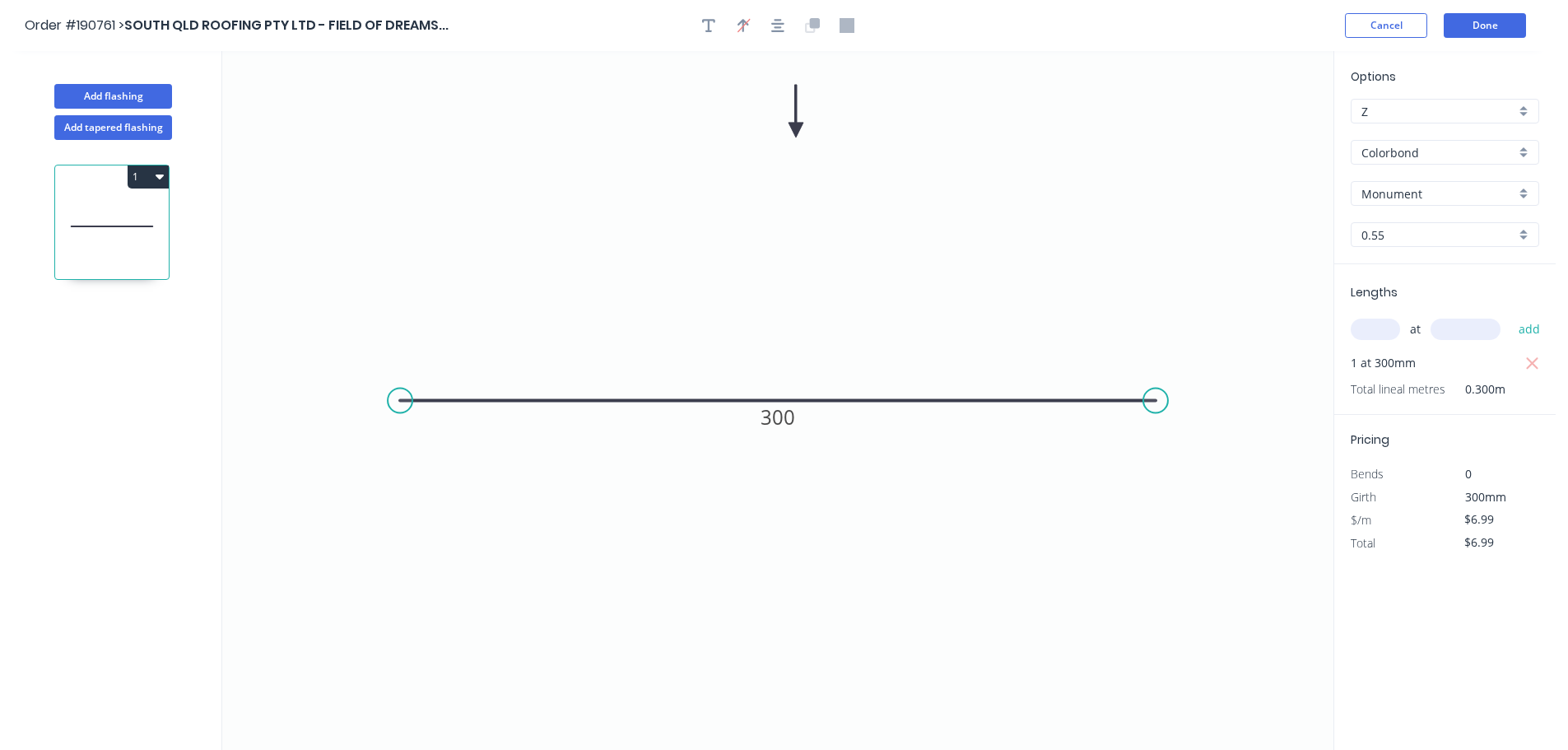
click at [1455, 48] on header "Order #190761 > SOUTH QLD ROOFING PTY LTD - FIELD OF DREAMS... Cancel Done" at bounding box center [778, 25] width 1556 height 51
click at [1474, 37] on button "Done" at bounding box center [1484, 26] width 82 height 25
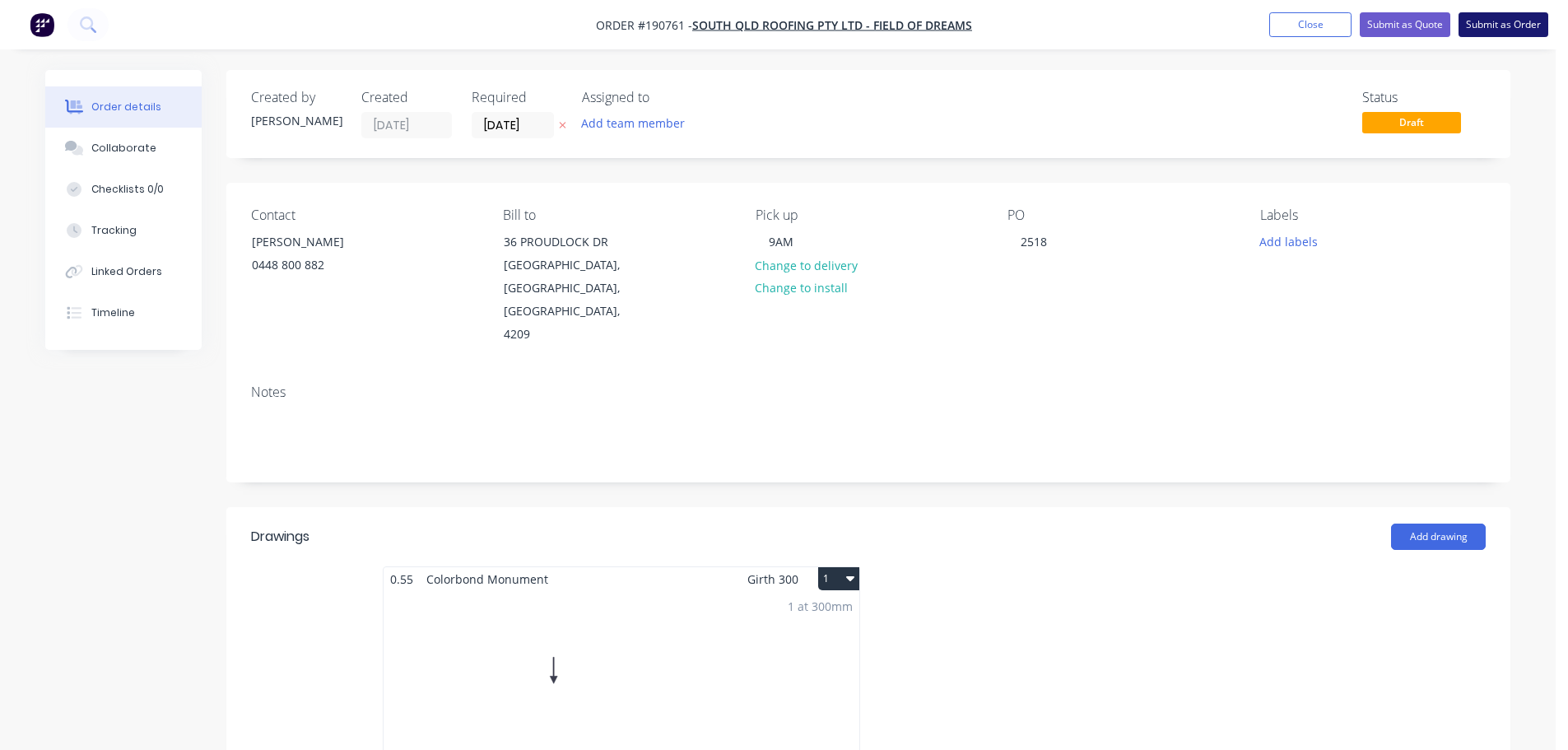
click at [1539, 18] on button "Submit as Order" at bounding box center [1503, 25] width 90 height 25
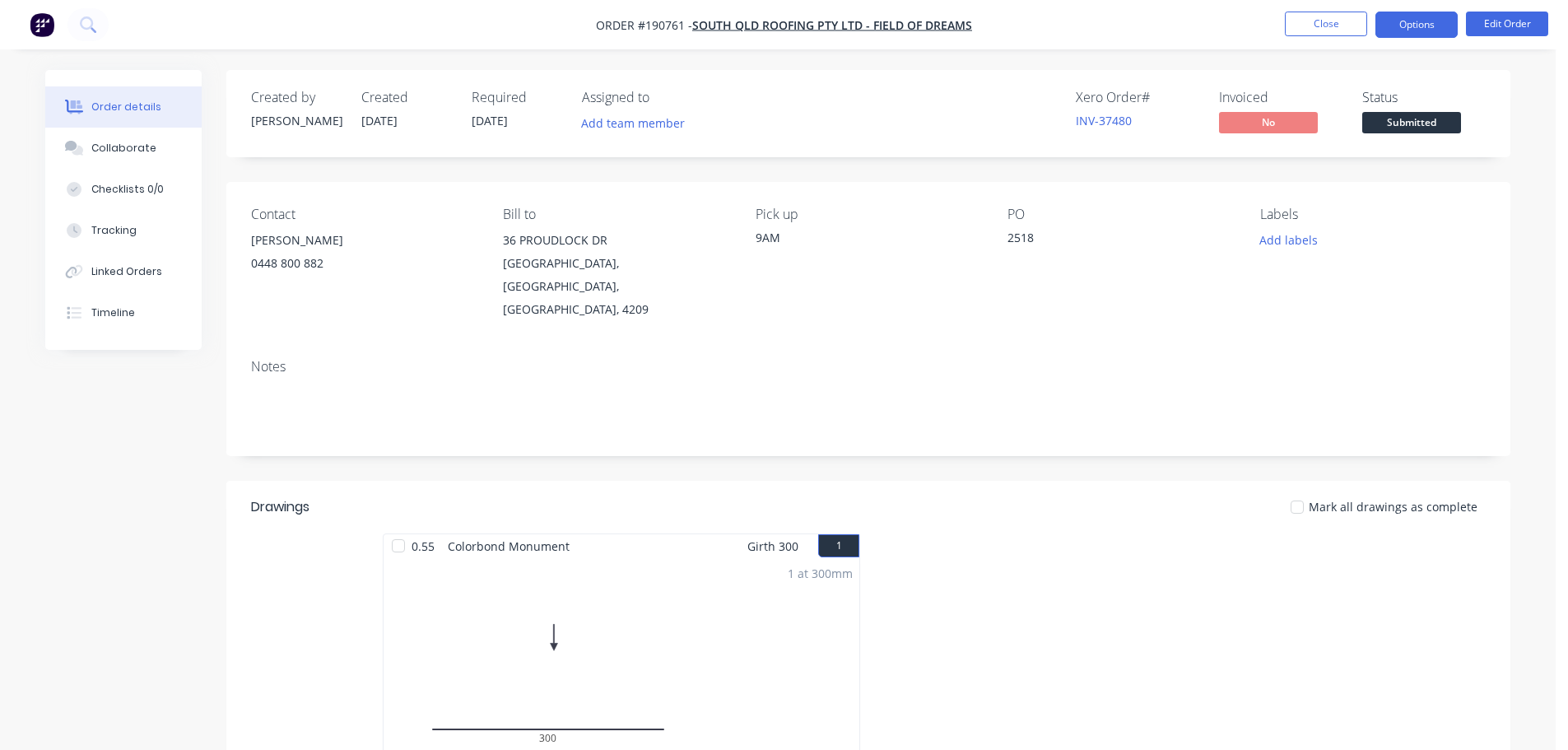
click at [1419, 22] on button "Options" at bounding box center [1416, 25] width 82 height 27
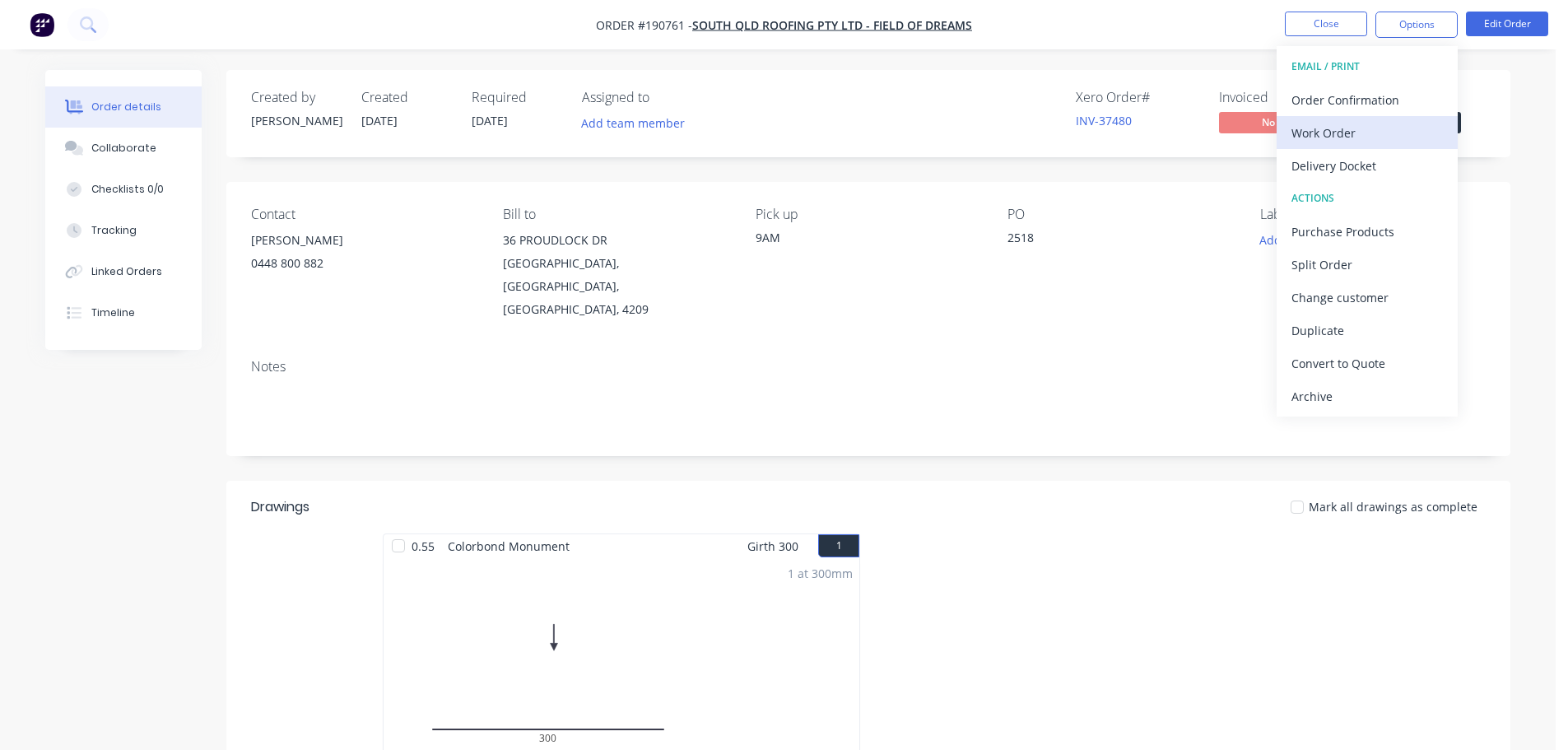
click at [1375, 142] on div "Work Order" at bounding box center [1367, 133] width 151 height 24
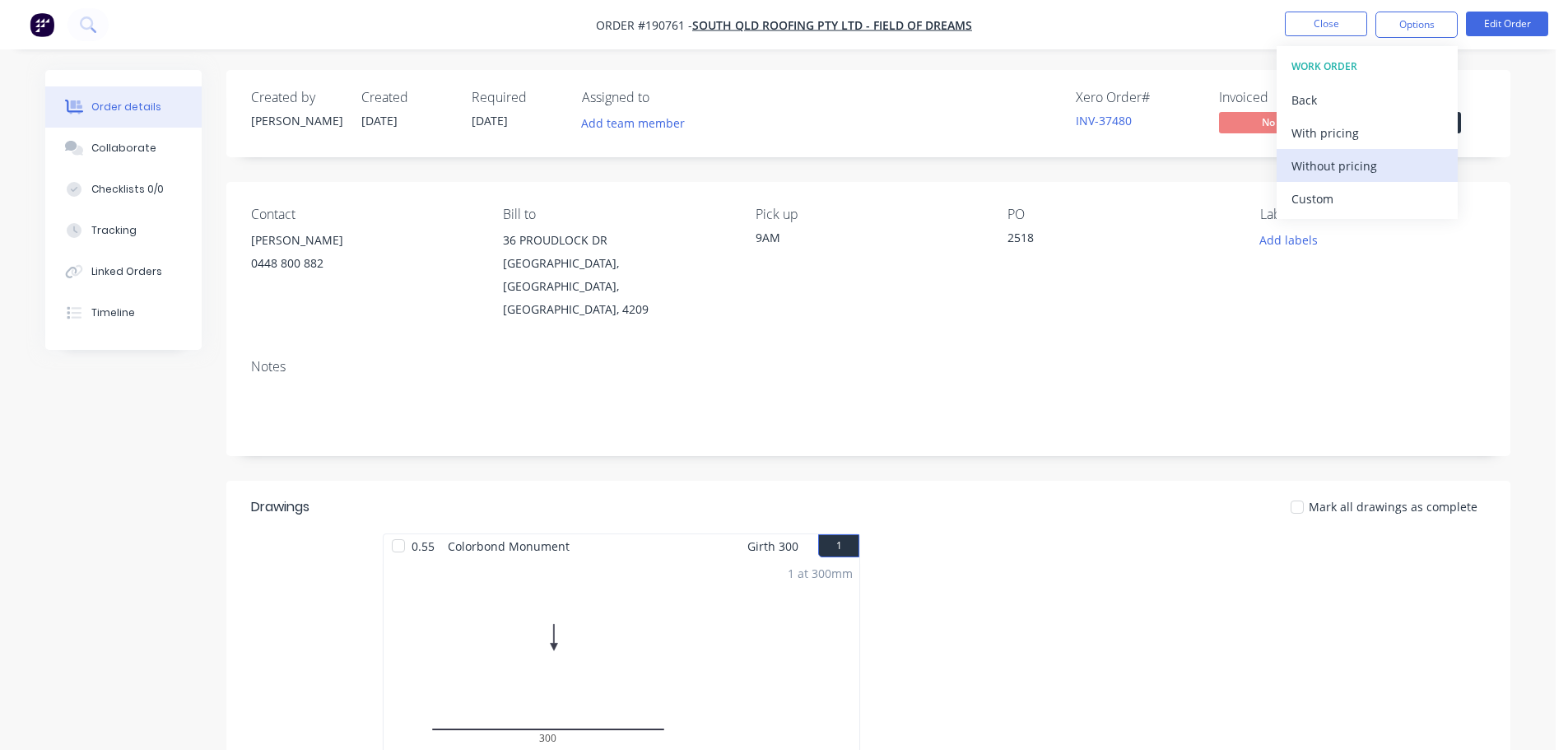
click at [1382, 170] on div "Without pricing" at bounding box center [1367, 165] width 151 height 24
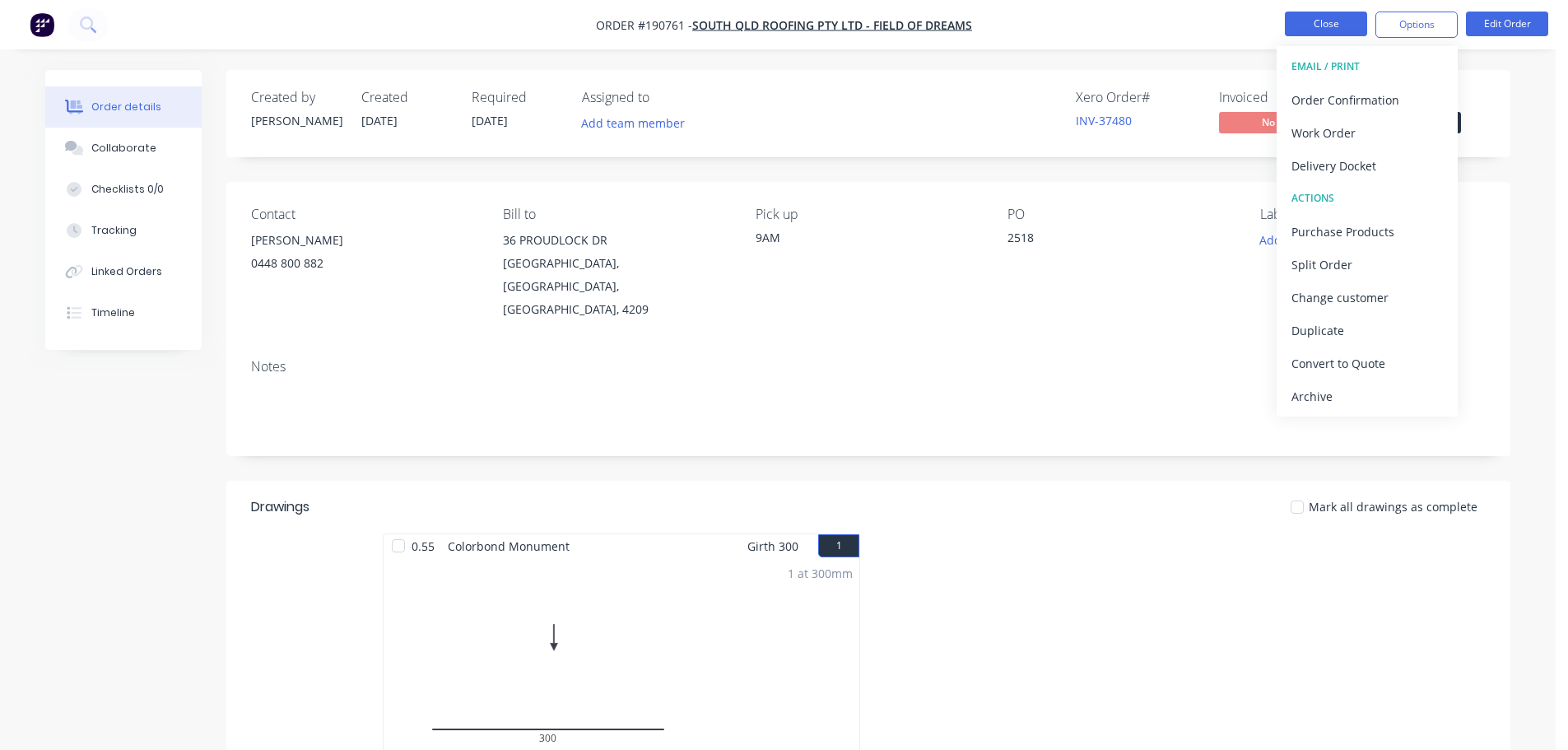
click at [1334, 23] on button "Close" at bounding box center [1326, 24] width 82 height 25
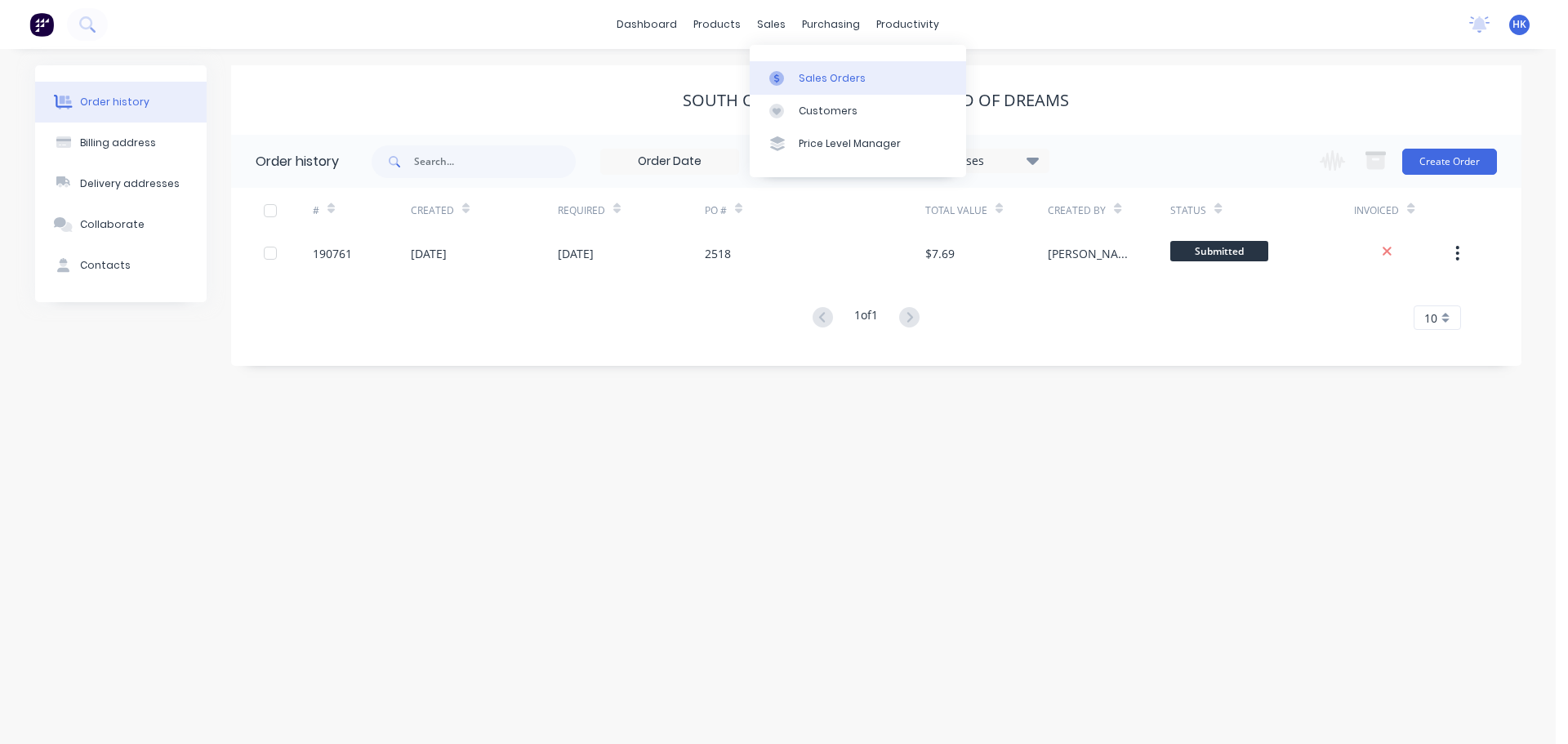
click at [807, 81] on div "Sales Orders" at bounding box center [832, 78] width 67 height 15
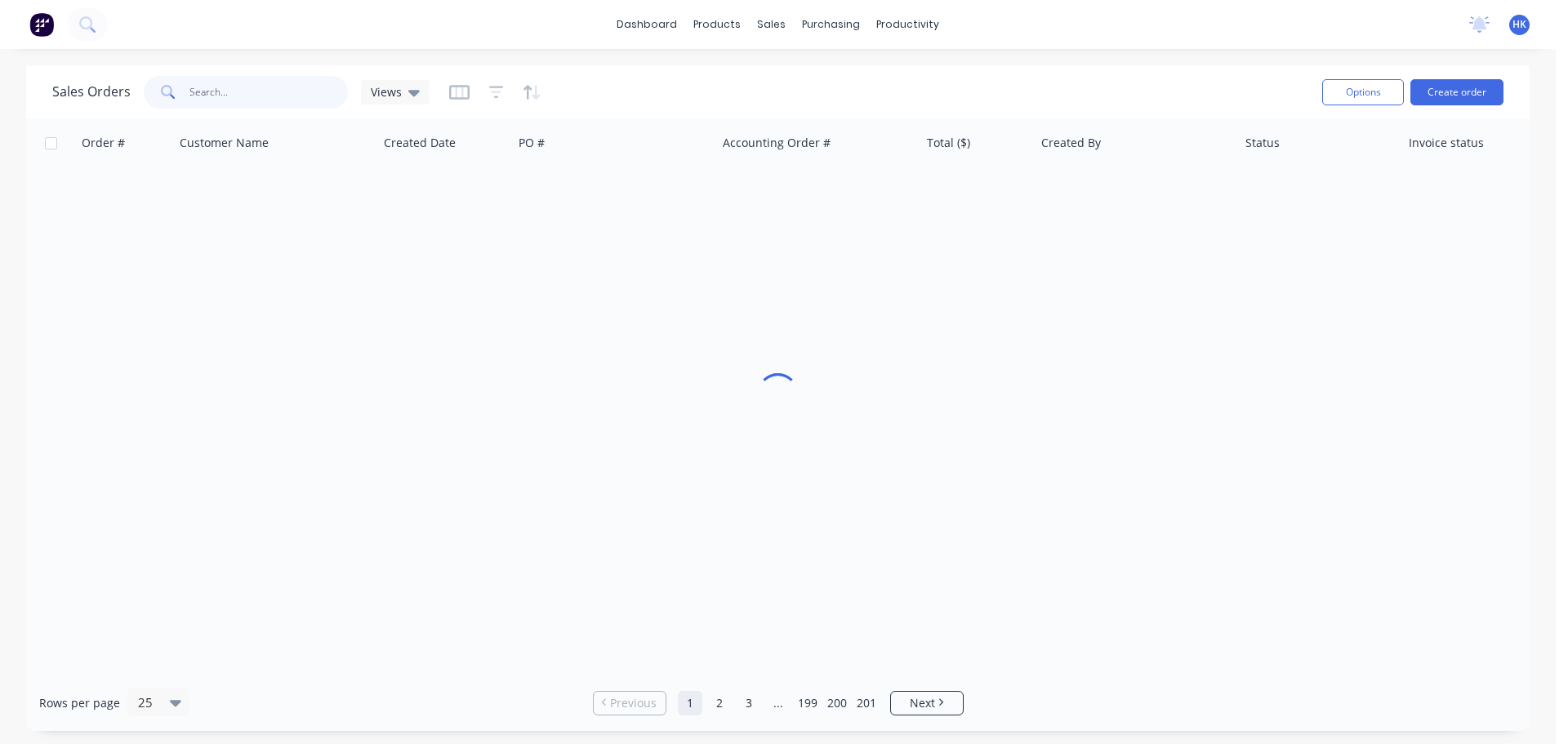
click at [299, 102] on input "text" at bounding box center [269, 92] width 159 height 33
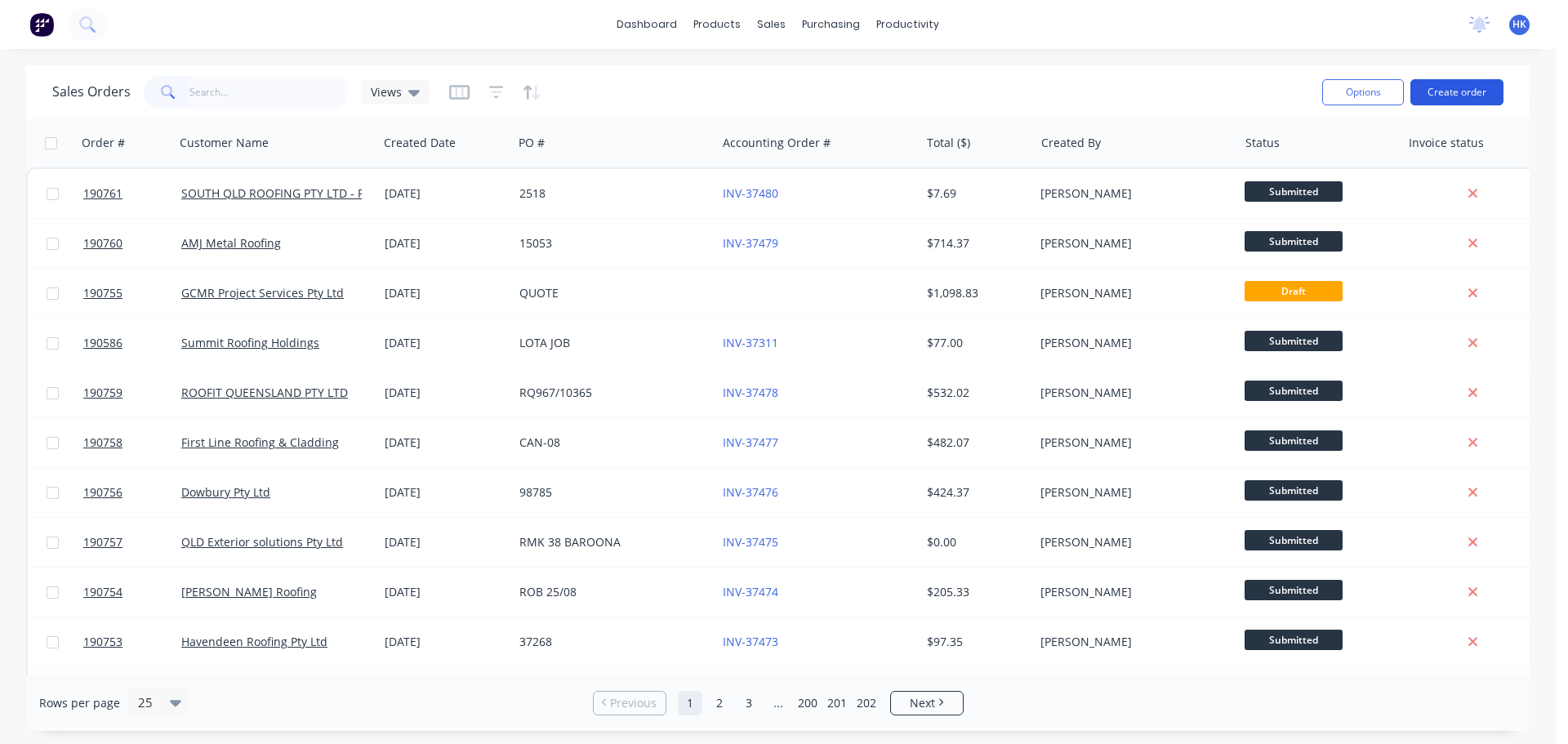
click at [1458, 91] on button "Create order" at bounding box center [1457, 92] width 93 height 26
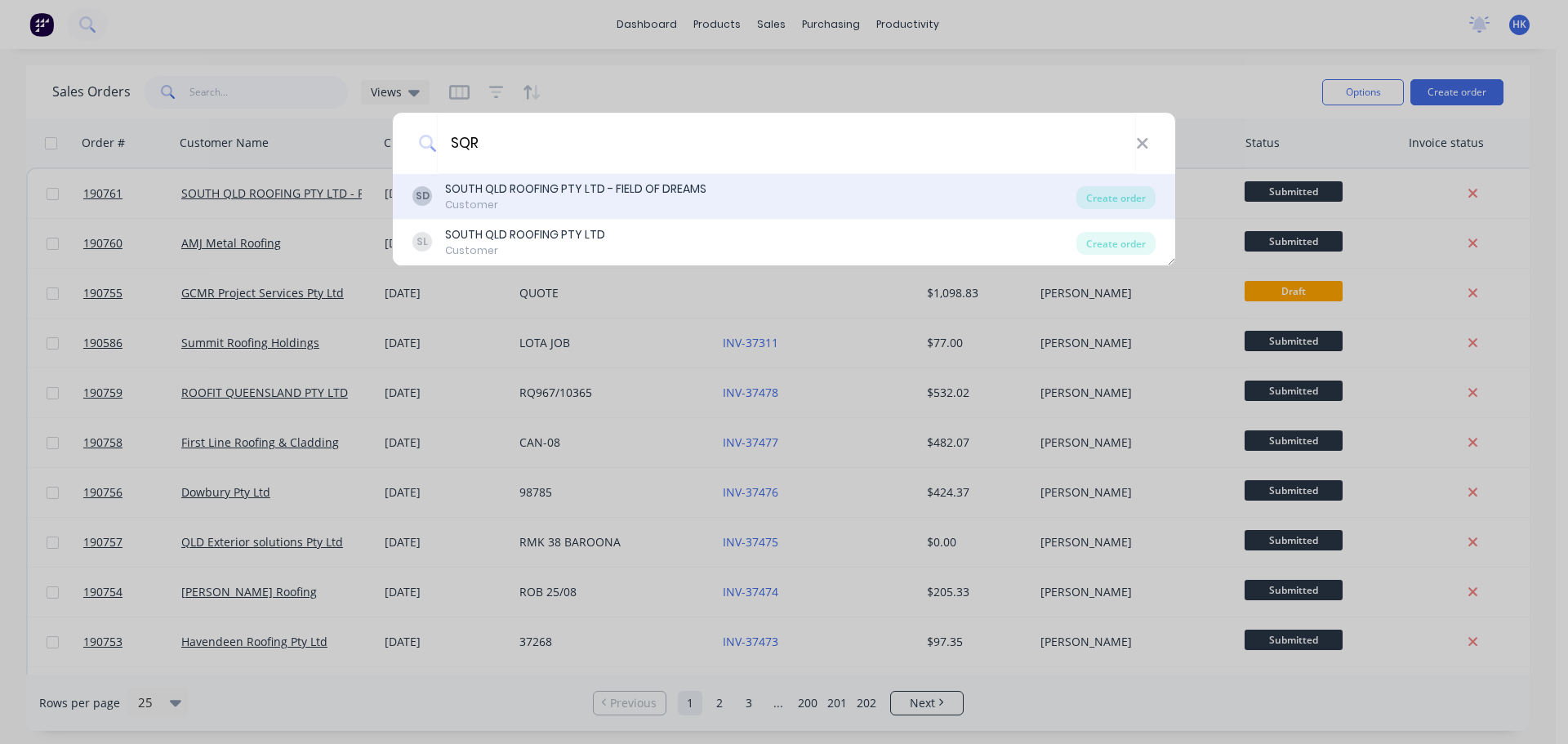
click at [719, 206] on div "SD SOUTH QLD ROOFING PTY LTD - FIELD OF DREAMS Customer" at bounding box center [745, 196] width 664 height 32
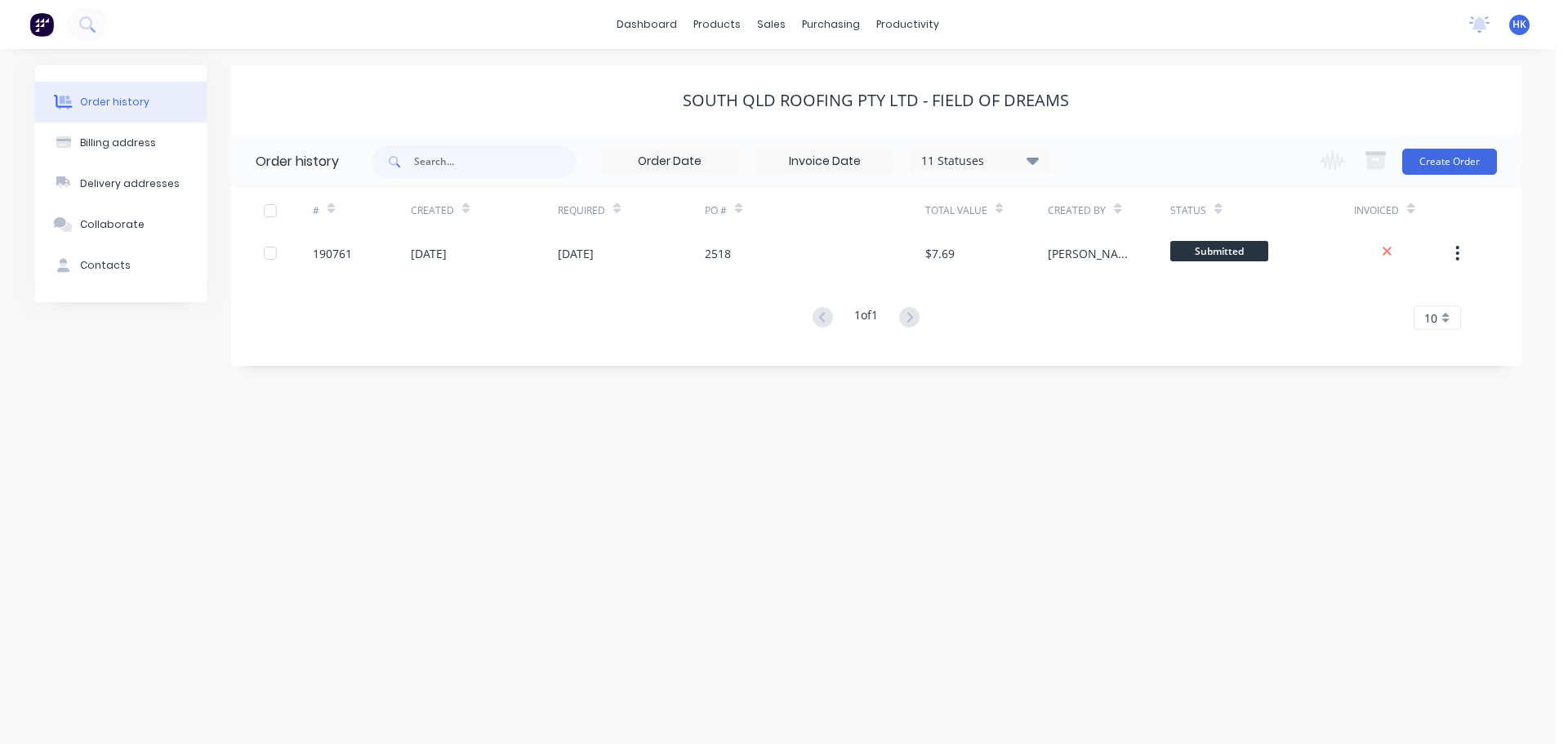
click at [780, 324] on div "1 of 1 10 5 10 15 20 25 30 35" at bounding box center [867, 318] width 1271 height 24
drag, startPoint x: 996, startPoint y: 304, endPoint x: 1004, endPoint y: 165, distance: 139.2
click at [993, 304] on div "# Created Required PO # Total Value Created By Status Invoiced 190761 26 Aug 20…" at bounding box center [867, 259] width 1271 height 143
click at [1004, 149] on div "11 Statuses Invoice Status Invoiced Not Invoiced Partial Order Status All Archi…" at bounding box center [980, 161] width 139 height 25
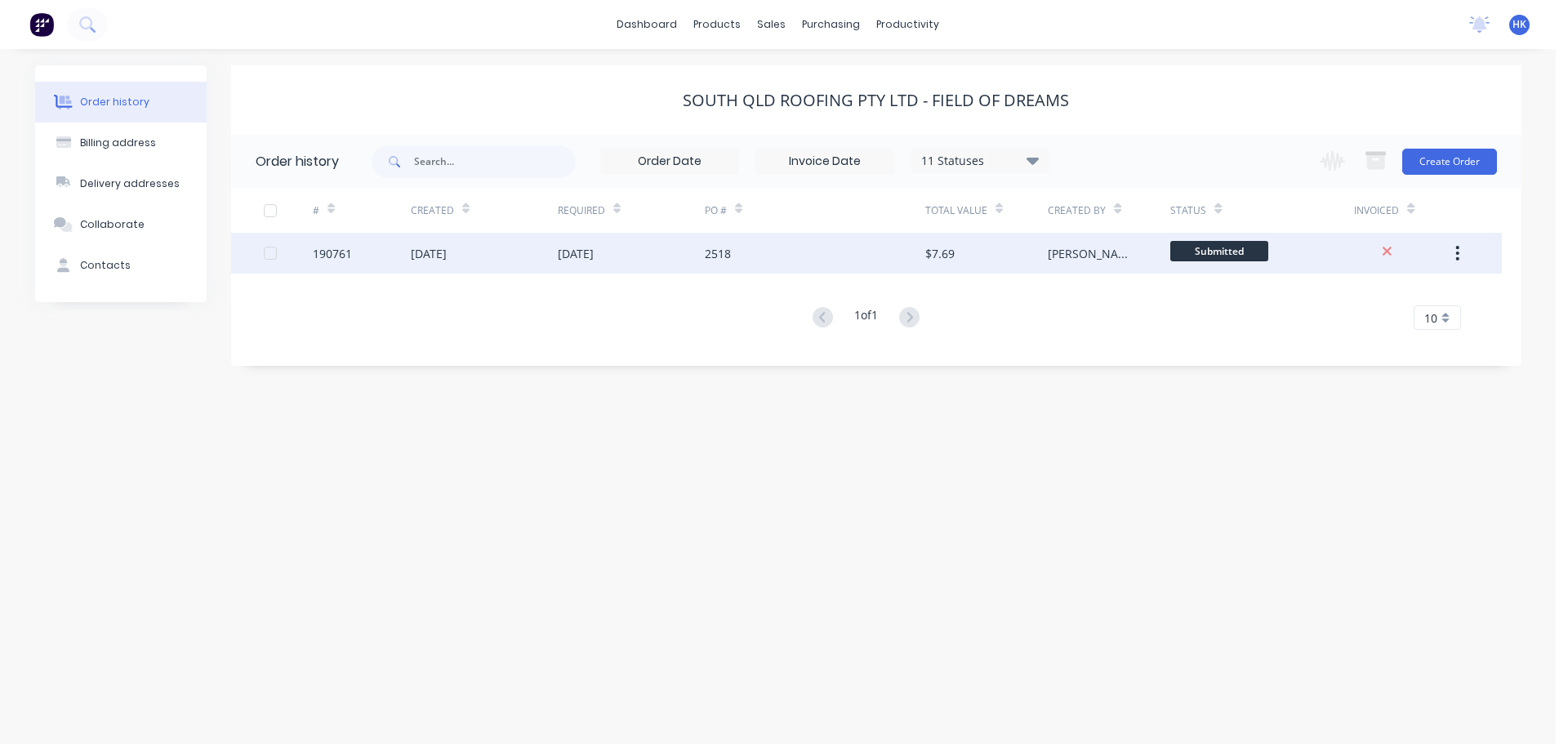
click at [1454, 241] on button "button" at bounding box center [1458, 253] width 39 height 30
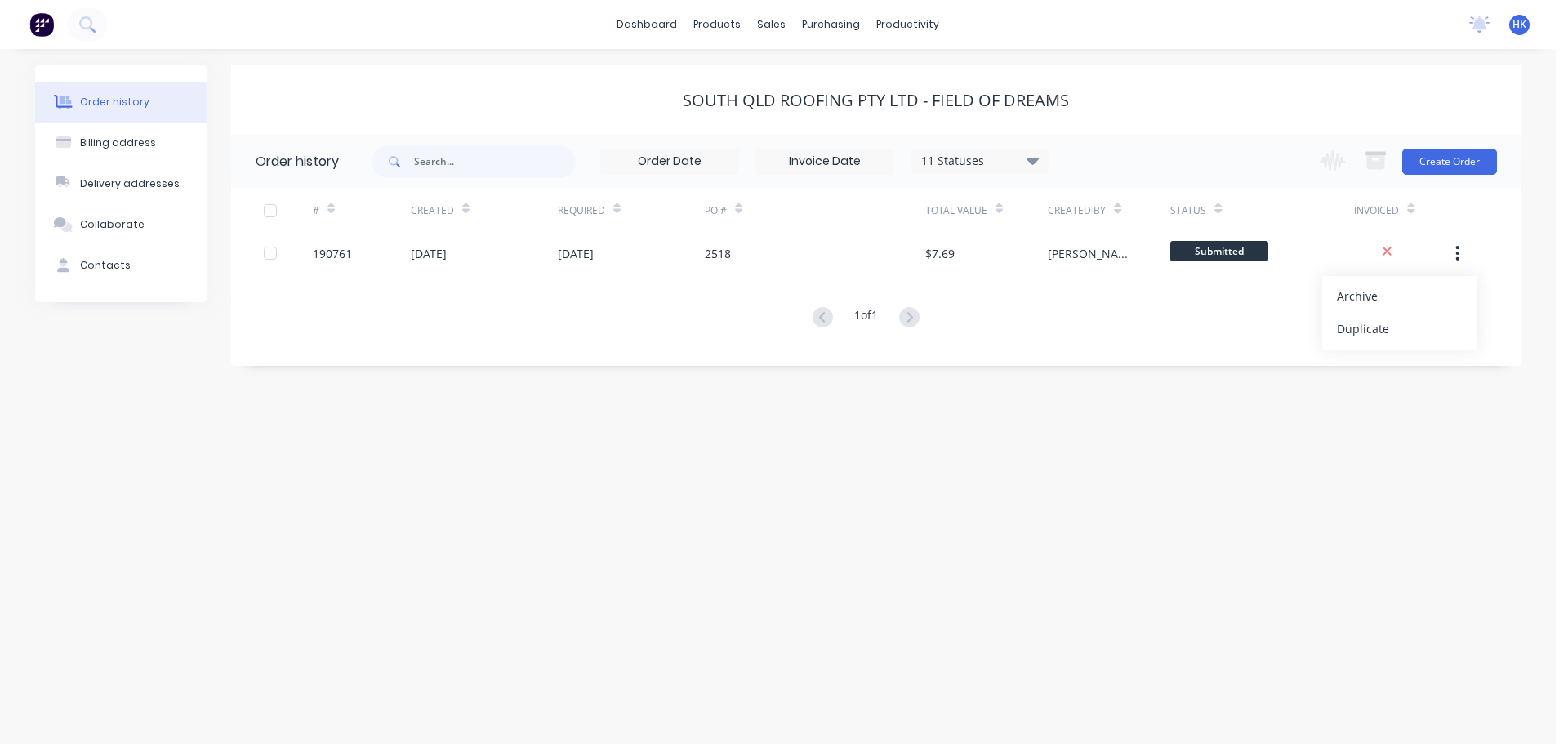
click at [1313, 481] on div "Order history Billing address Delivery addresses Collaborate Contacts SOUTH QLD…" at bounding box center [778, 396] width 1556 height 695
click at [840, 82] on div "Sales Orders" at bounding box center [832, 78] width 67 height 15
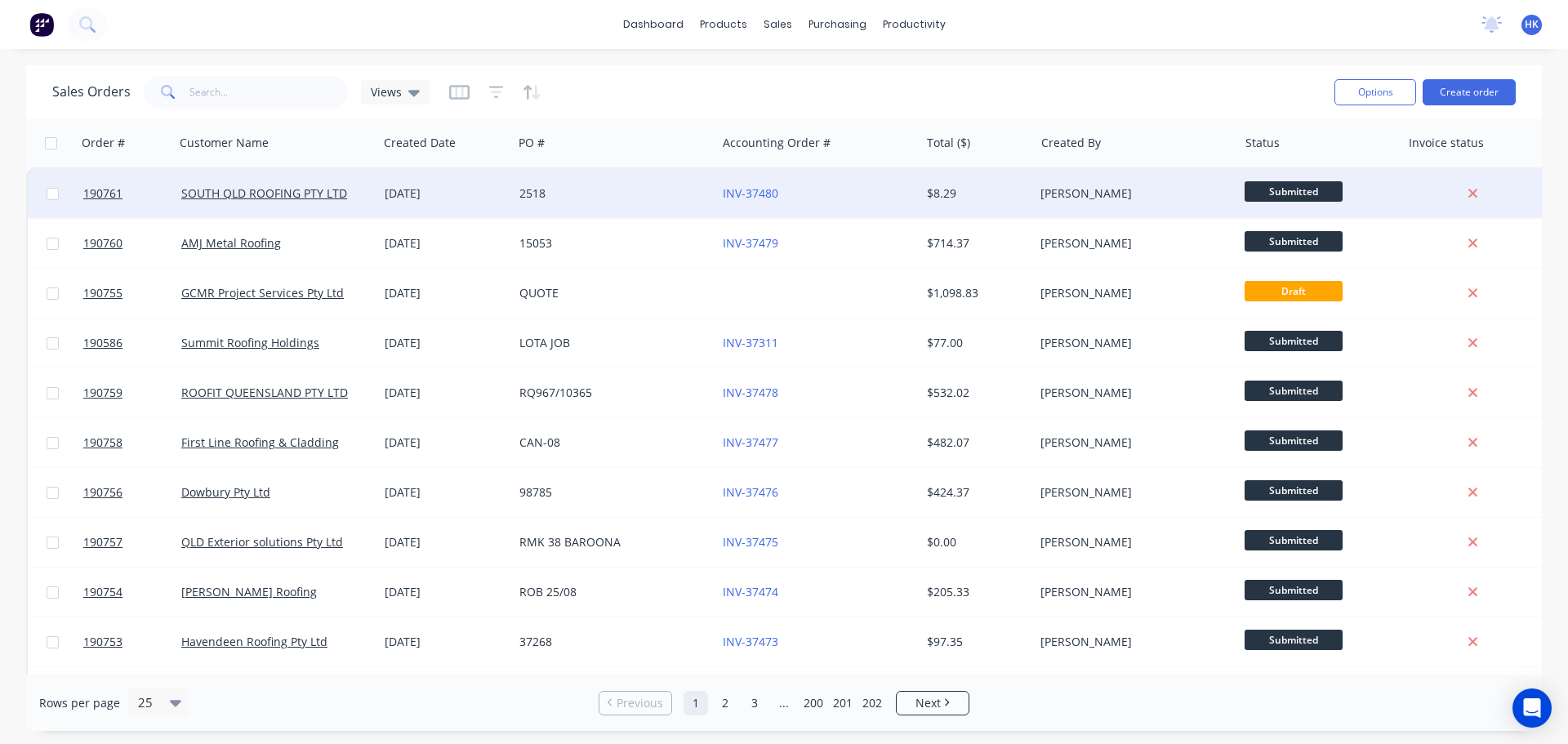
click at [860, 197] on div "INV-37480" at bounding box center [813, 194] width 181 height 16
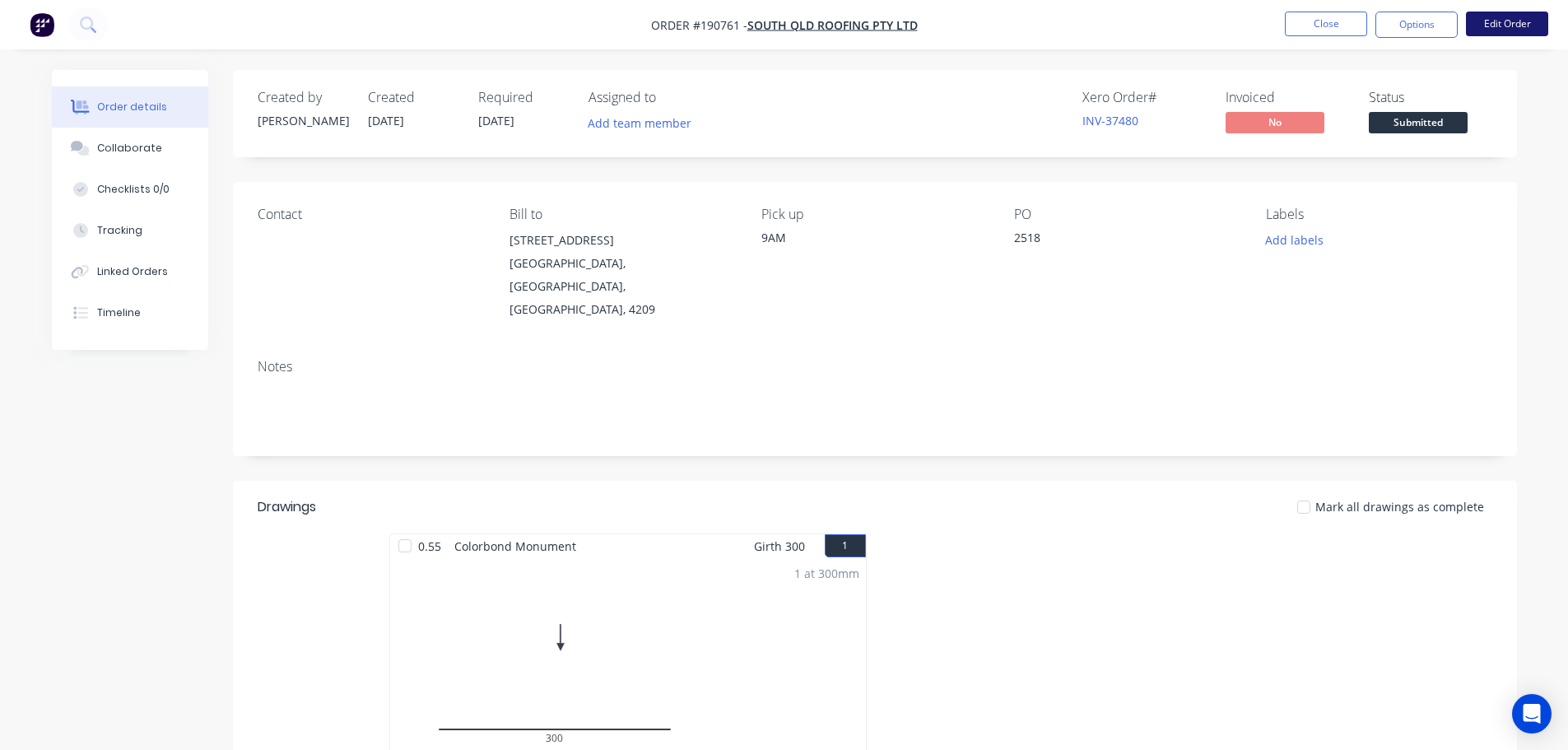
click at [1508, 31] on button "Edit Order" at bounding box center [1507, 24] width 82 height 25
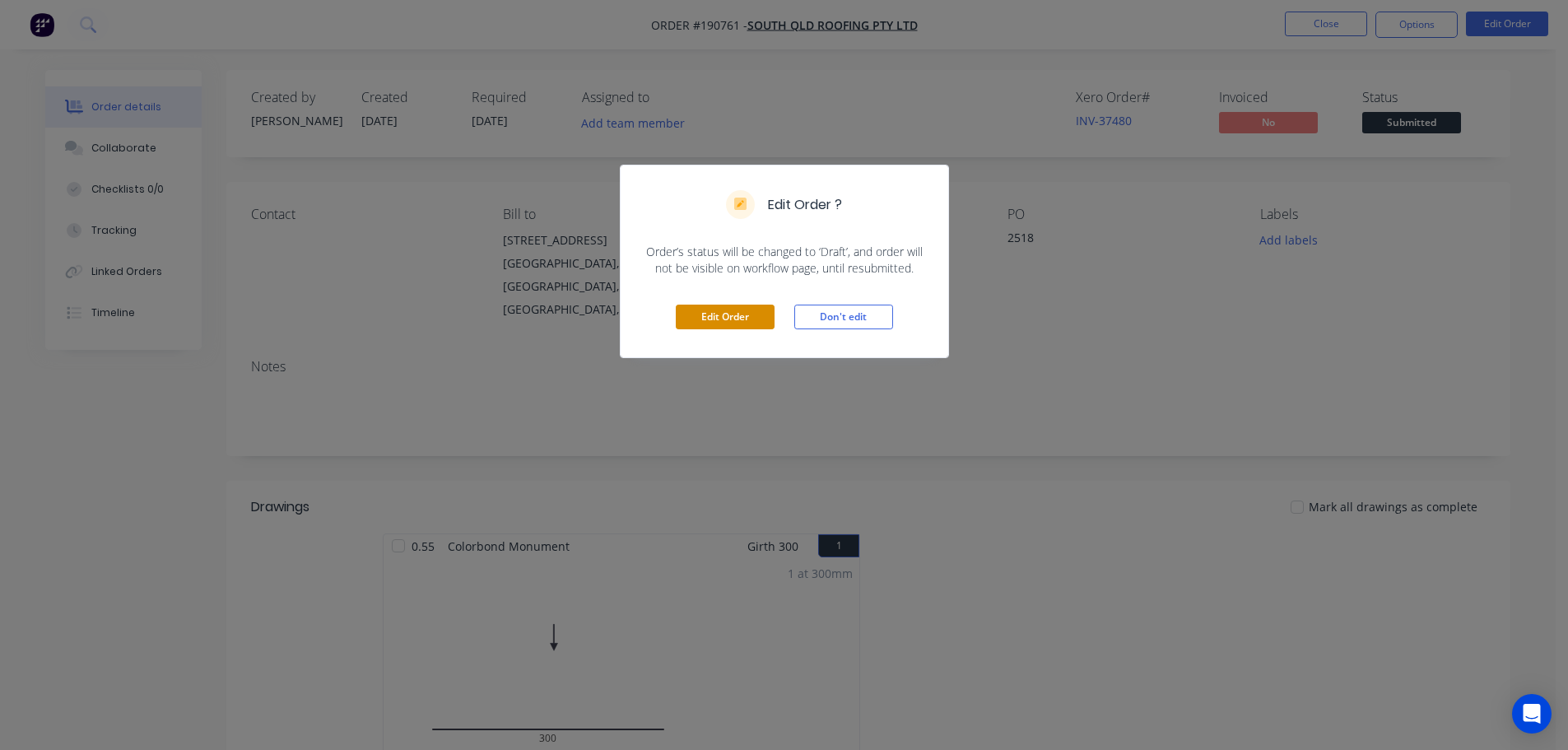
click at [710, 321] on button "Edit Order" at bounding box center [725, 317] width 99 height 25
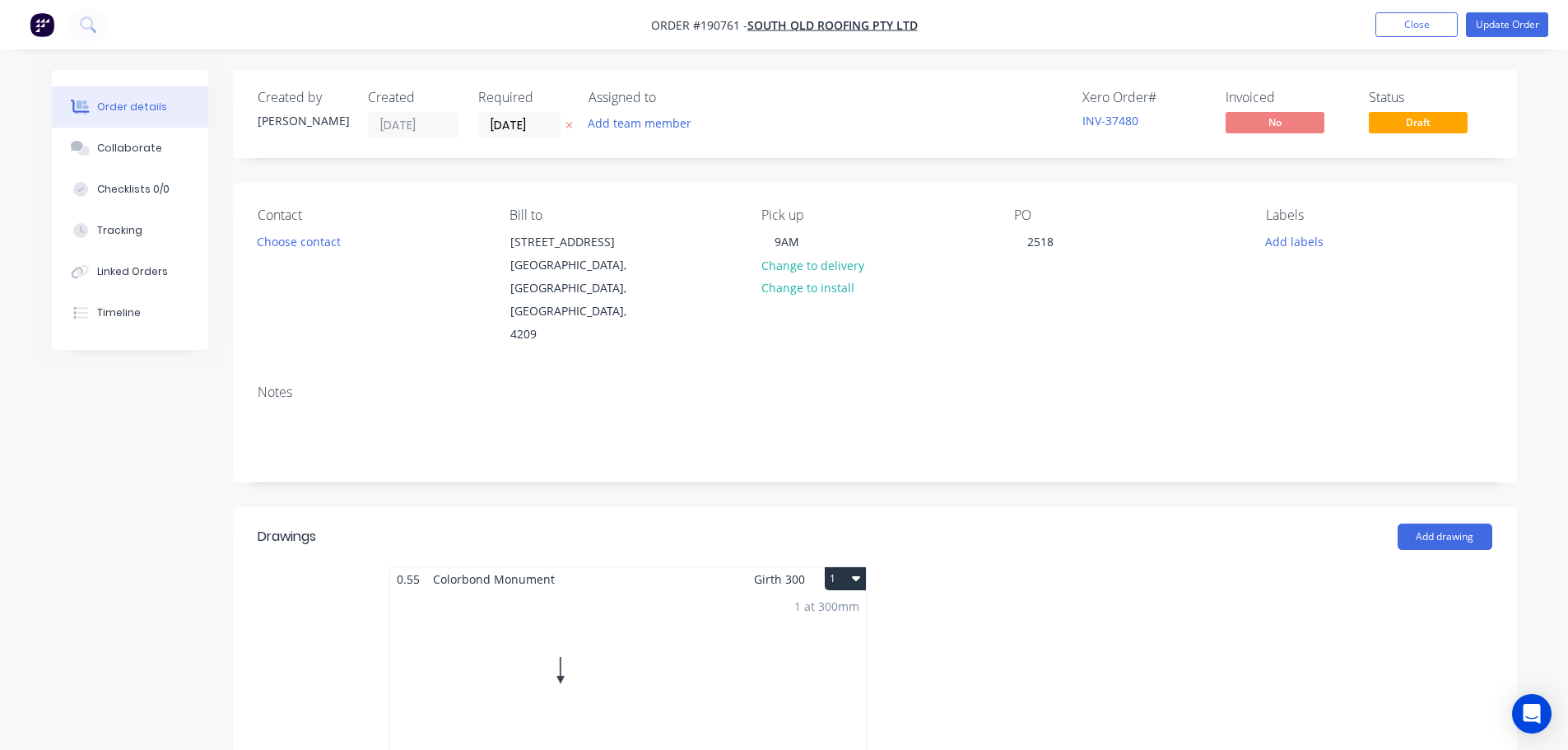
click at [310, 252] on div "Contact Choose contact" at bounding box center [370, 277] width 226 height 140
click at [314, 247] on button "Choose contact" at bounding box center [298, 241] width 101 height 22
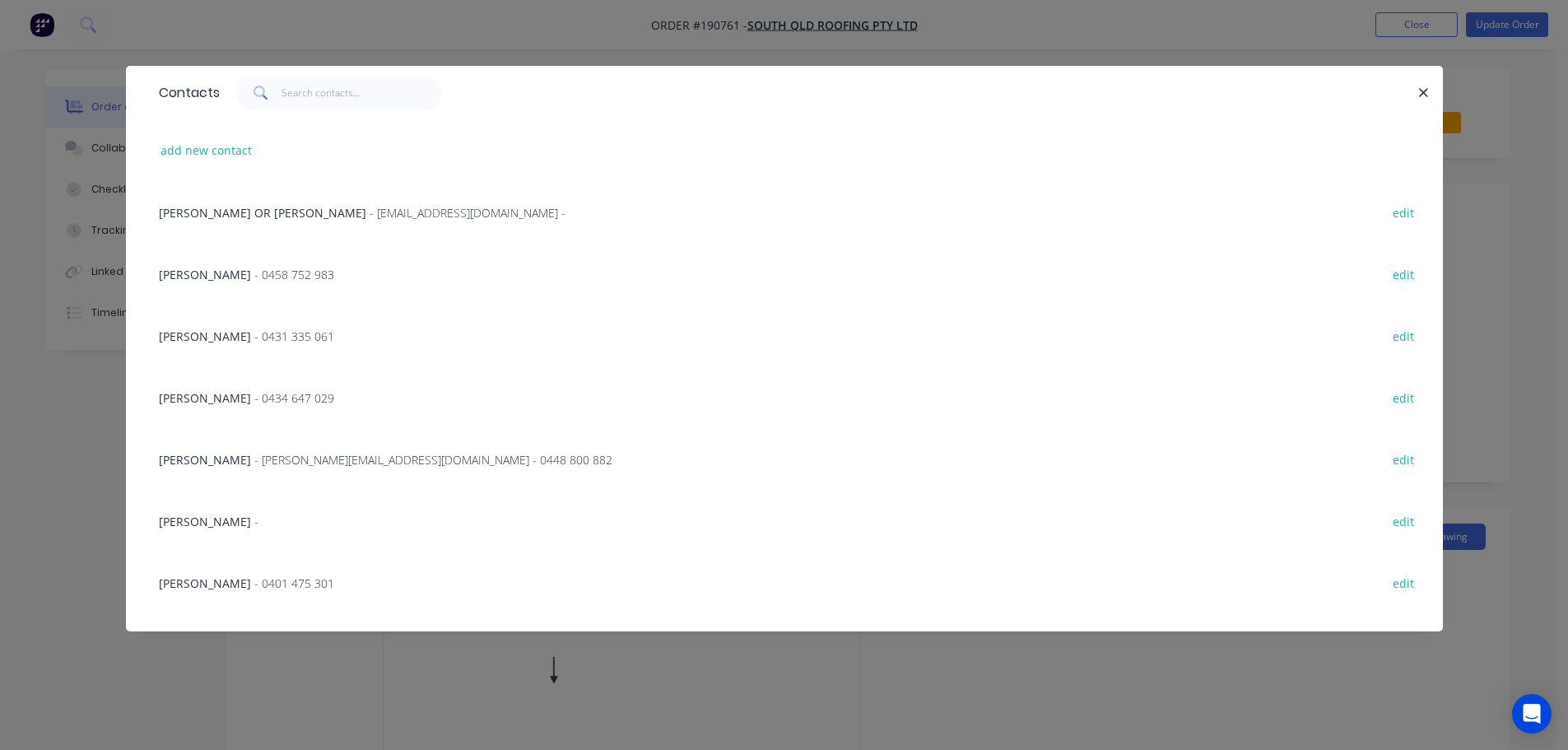
click at [276, 459] on span "- [PERSON_NAME][EMAIL_ADDRESS][DOMAIN_NAME] - 0448 800 882" at bounding box center [432, 459] width 358 height 16
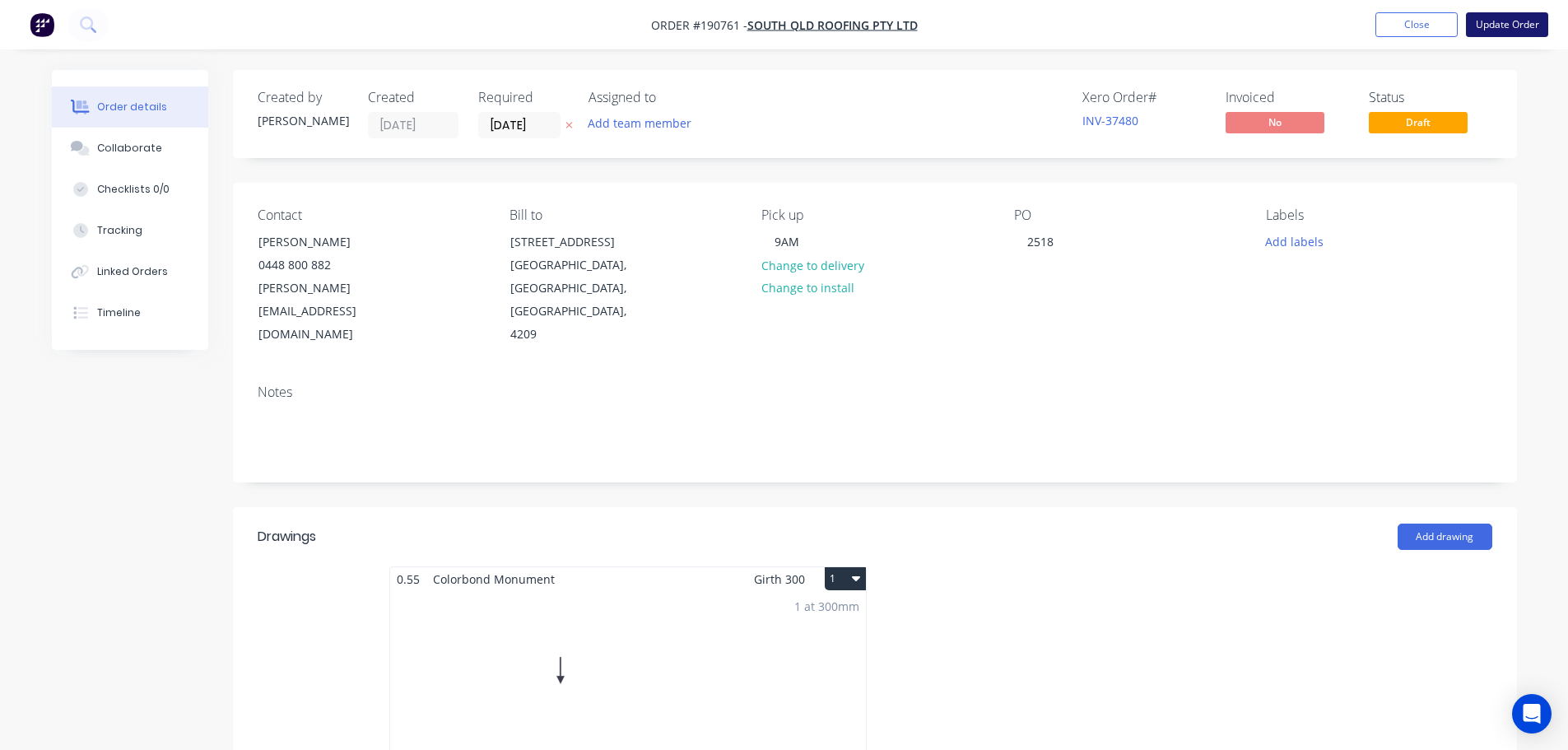
click at [1497, 29] on button "Update Order" at bounding box center [1507, 25] width 82 height 25
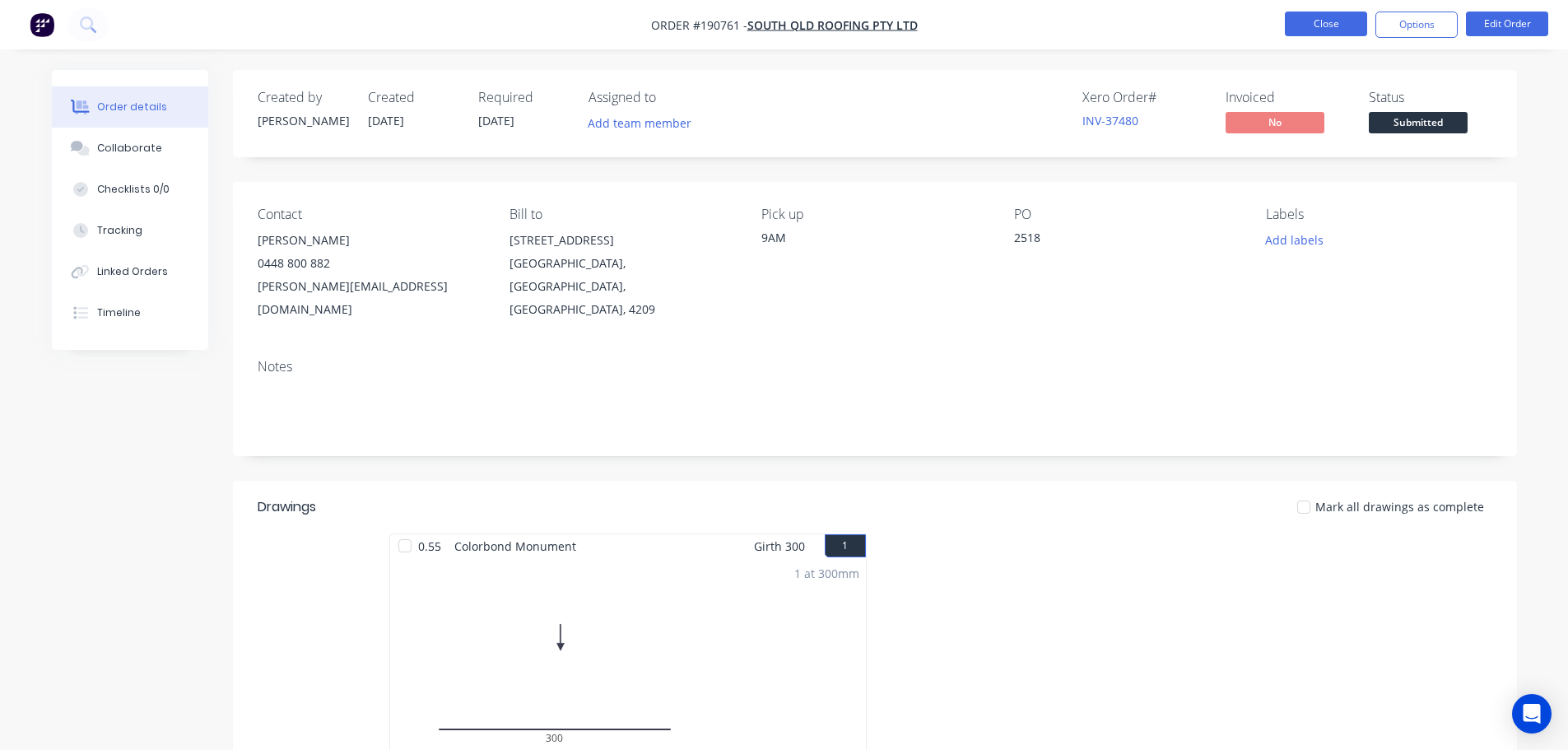
click at [1337, 10] on nav "Order #190761 - SOUTH QLD ROOFING PTY LTD Close Options Edit Order" at bounding box center [784, 24] width 1568 height 49
click at [1325, 25] on button "Close" at bounding box center [1326, 24] width 82 height 25
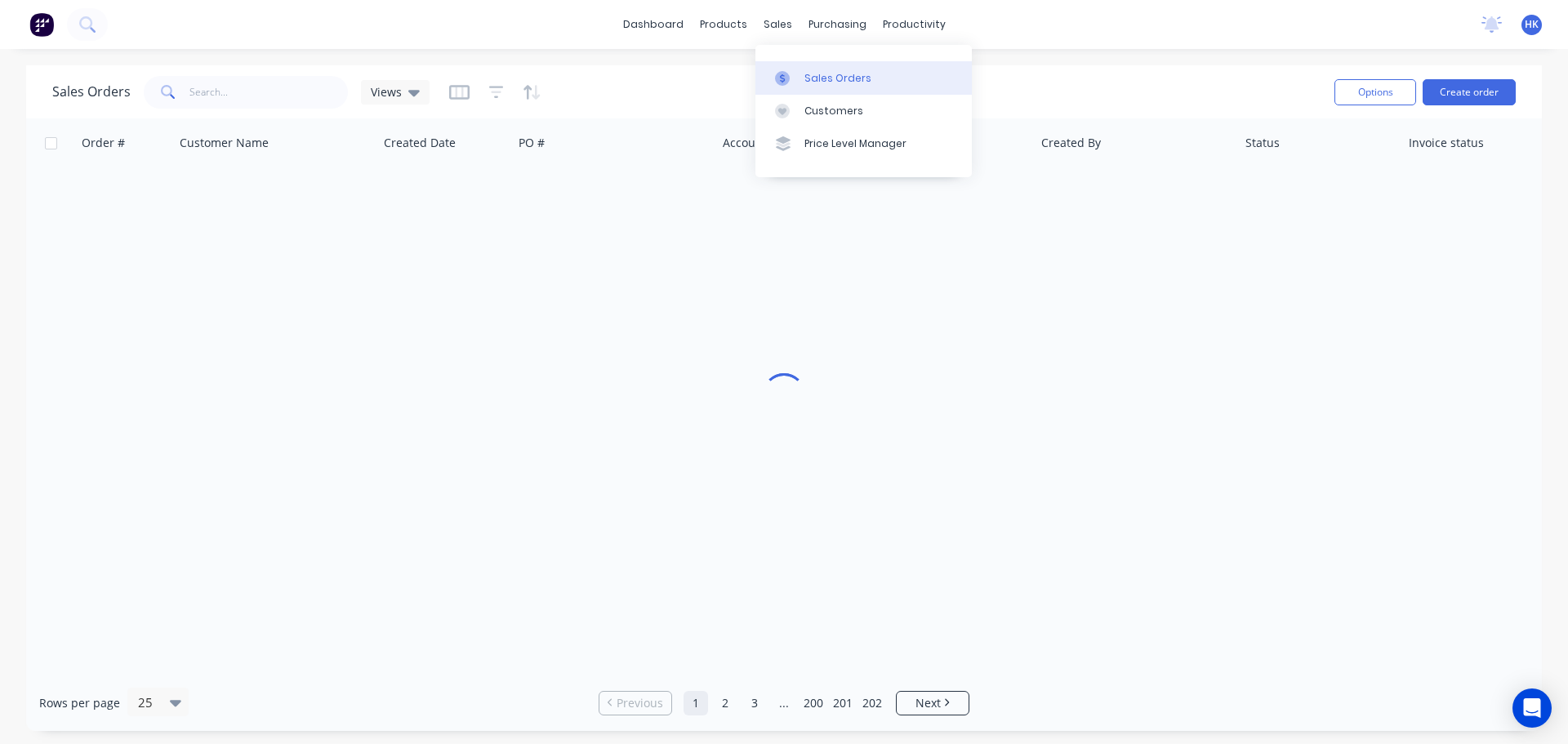
click at [814, 83] on div "Sales Orders" at bounding box center [838, 78] width 67 height 15
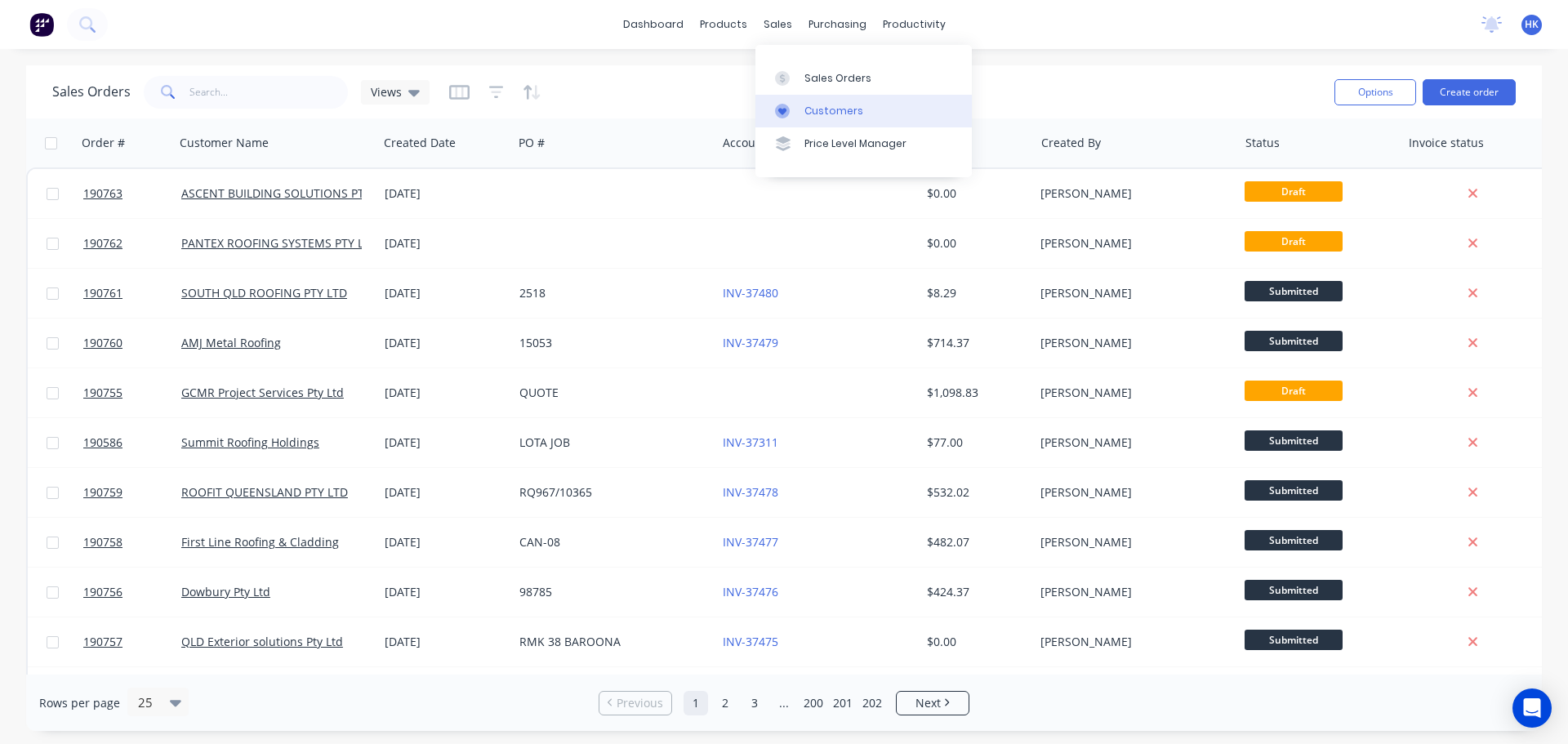
drag, startPoint x: 854, startPoint y: 110, endPoint x: 843, endPoint y: 105, distance: 12.1
click at [852, 110] on div "Customers" at bounding box center [834, 111] width 59 height 15
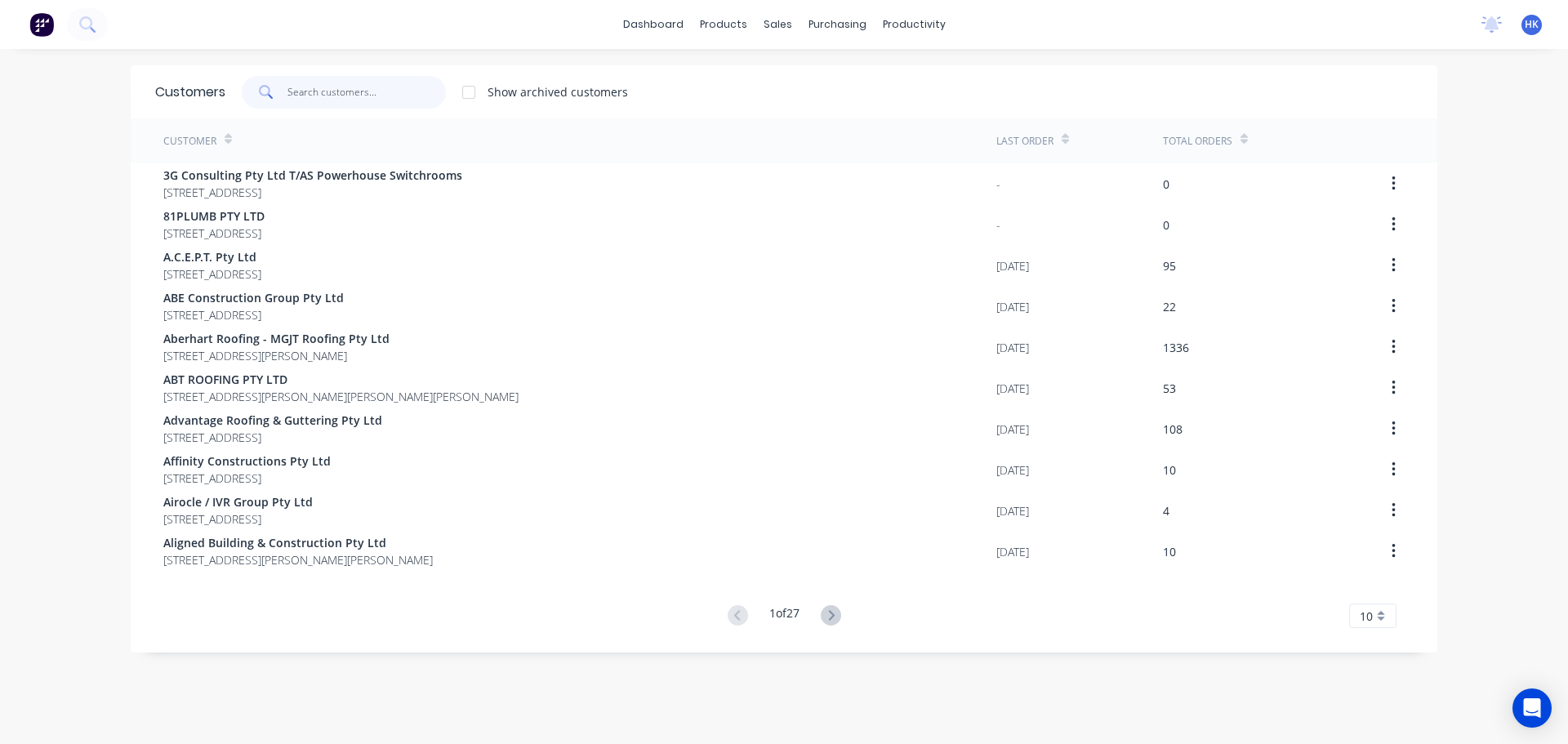
click at [335, 93] on input "text" at bounding box center [367, 92] width 159 height 33
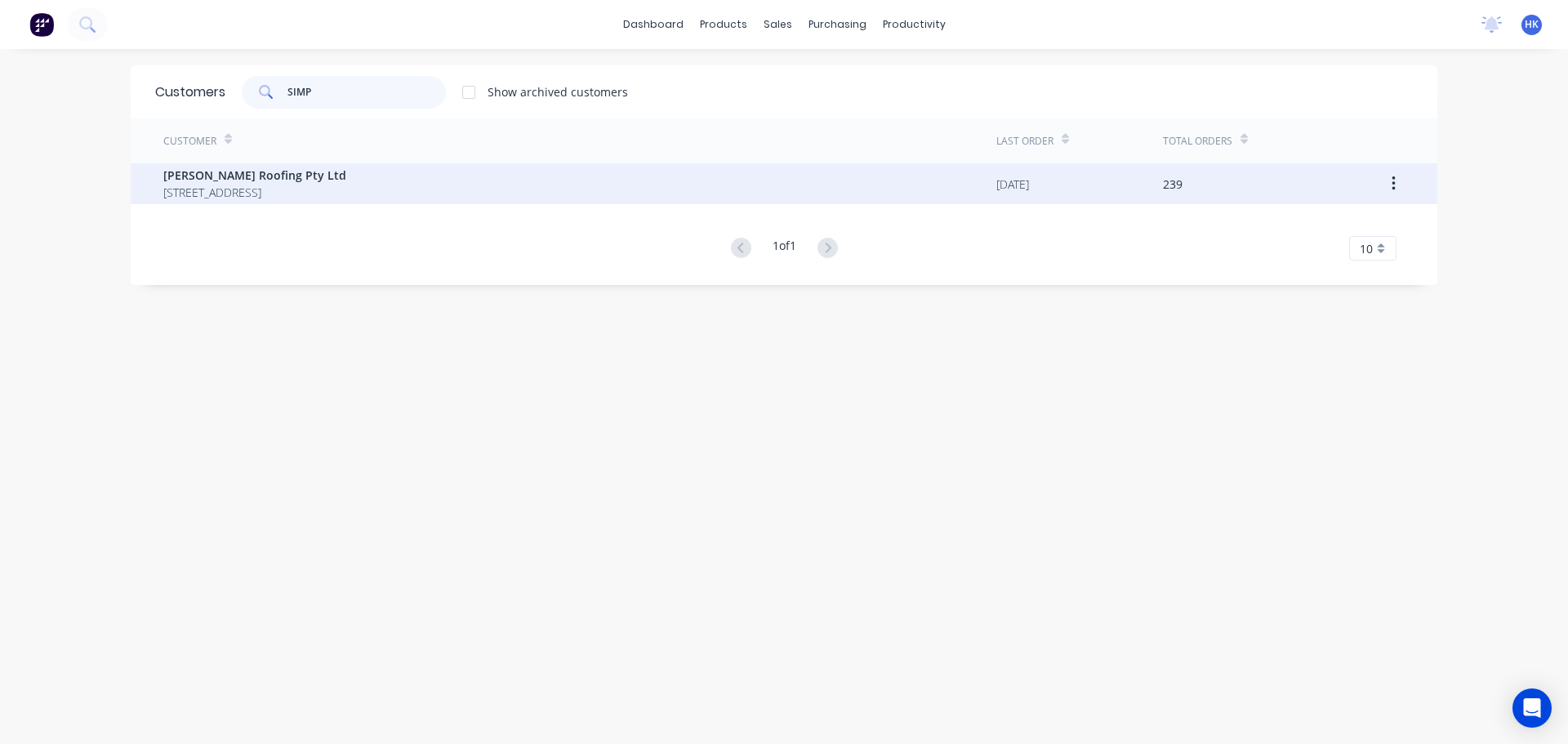
type input "SIMP"
click at [346, 183] on span "[PERSON_NAME] Roofing Pty Ltd" at bounding box center [255, 175] width 183 height 17
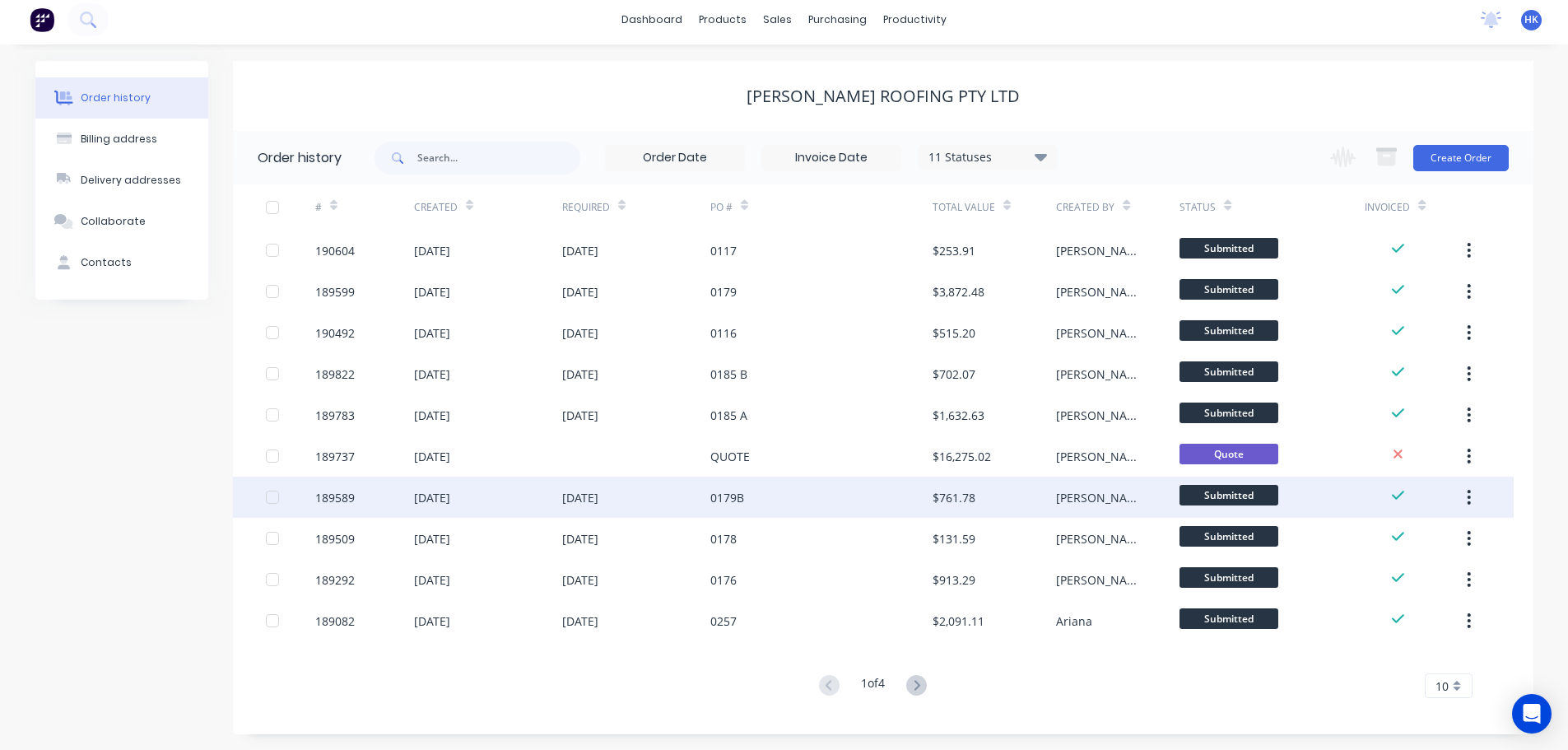
scroll to position [6, 0]
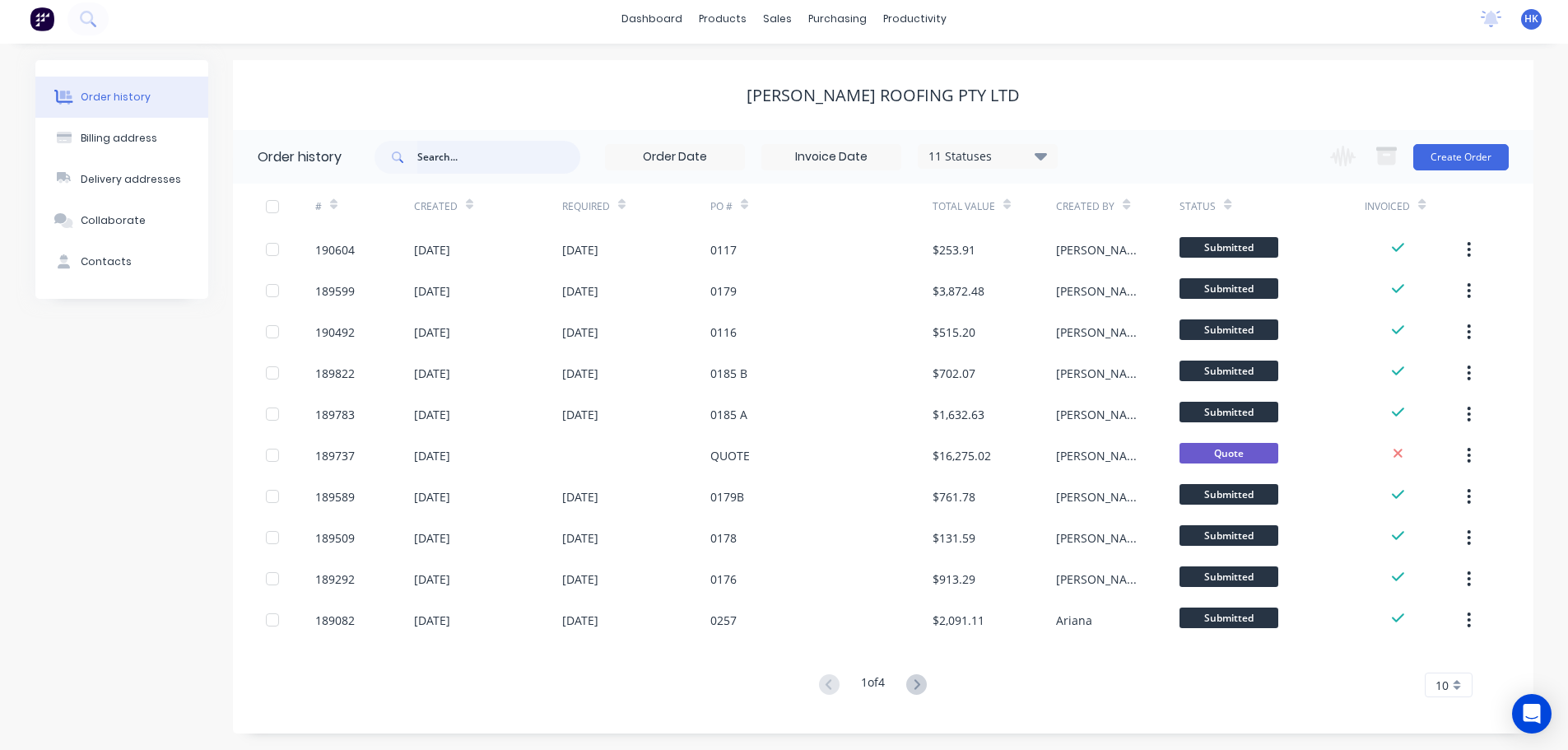
click at [523, 152] on input "text" at bounding box center [499, 158] width 163 height 33
type input "1"
type input "0179"
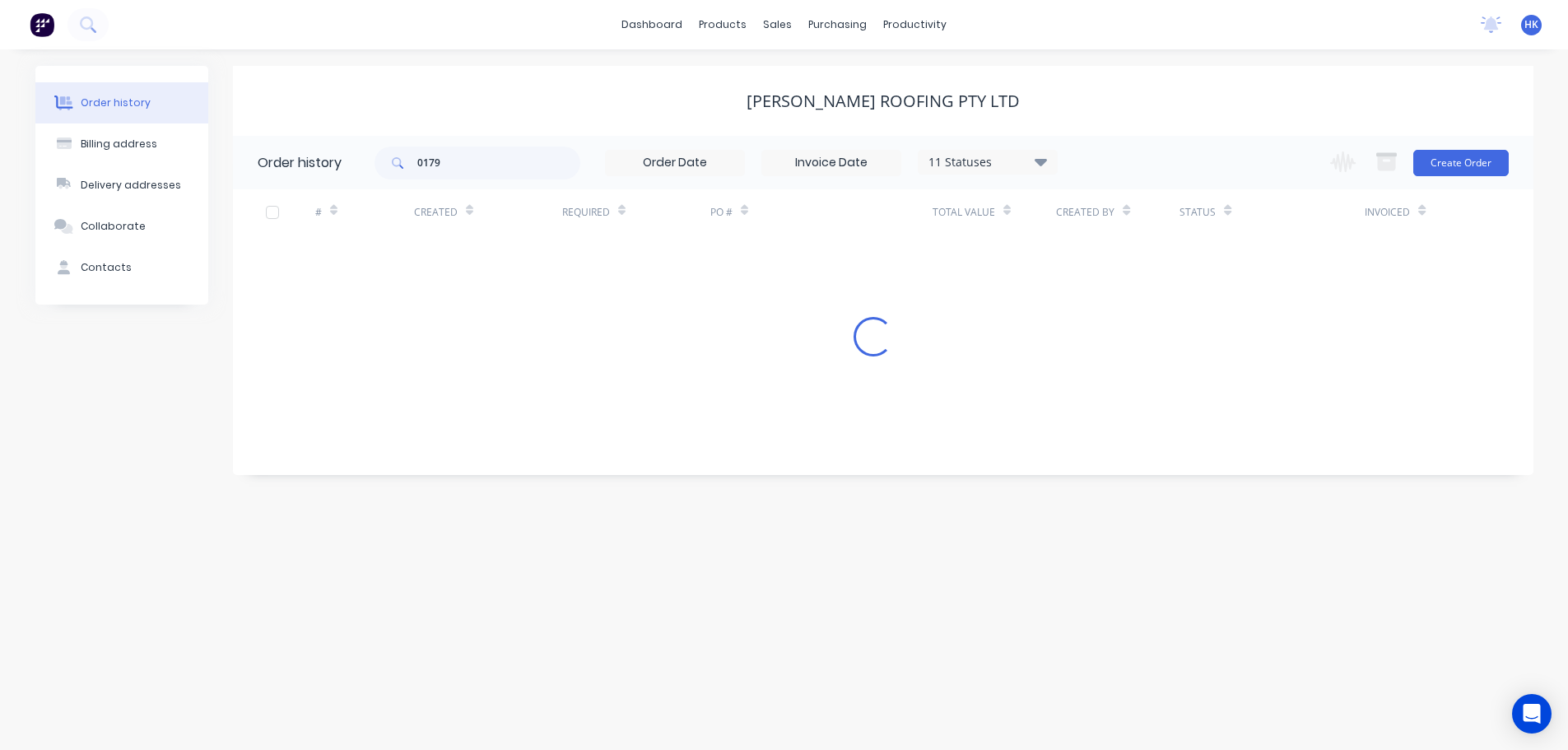
scroll to position [0, 0]
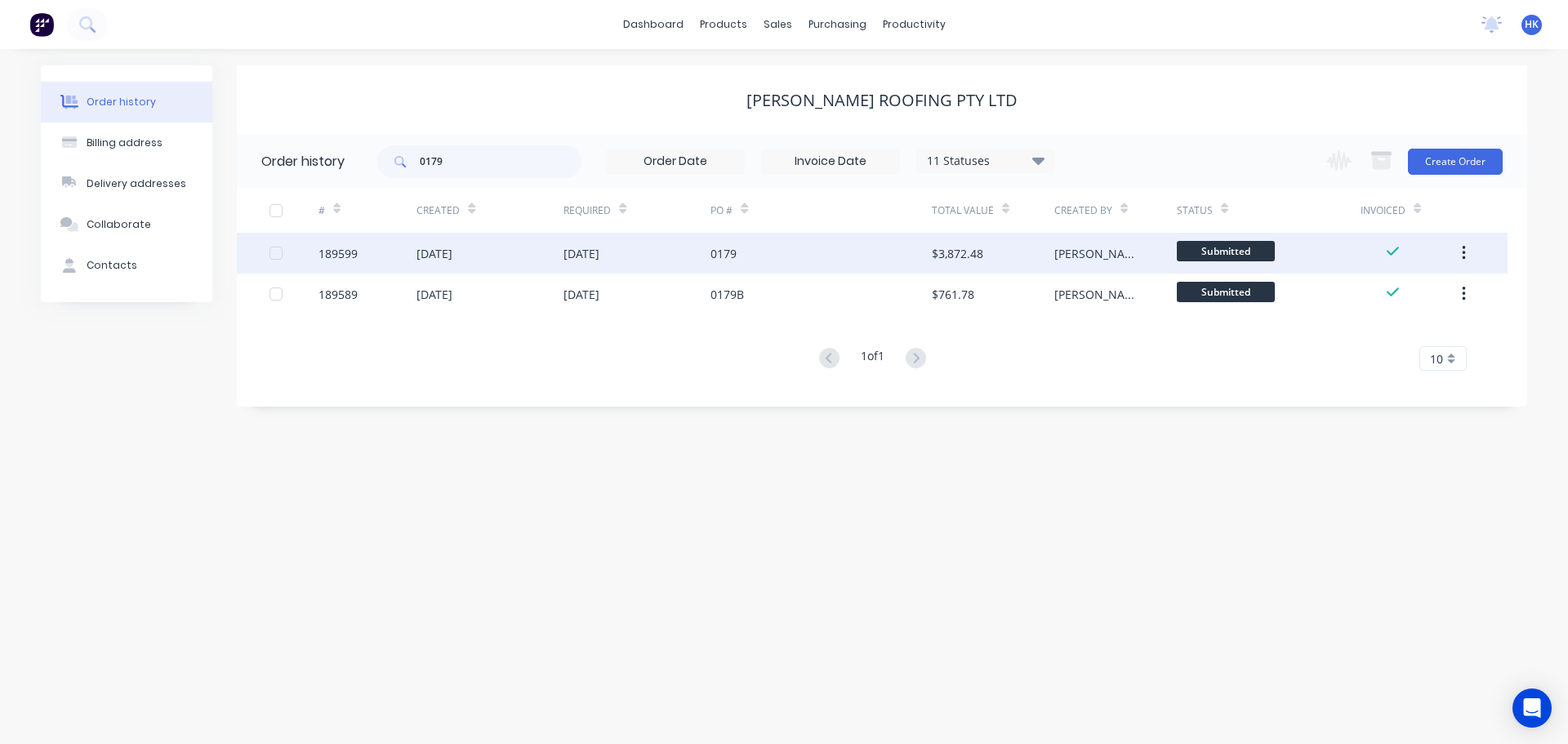
click at [800, 263] on div "0179" at bounding box center [821, 254] width 221 height 41
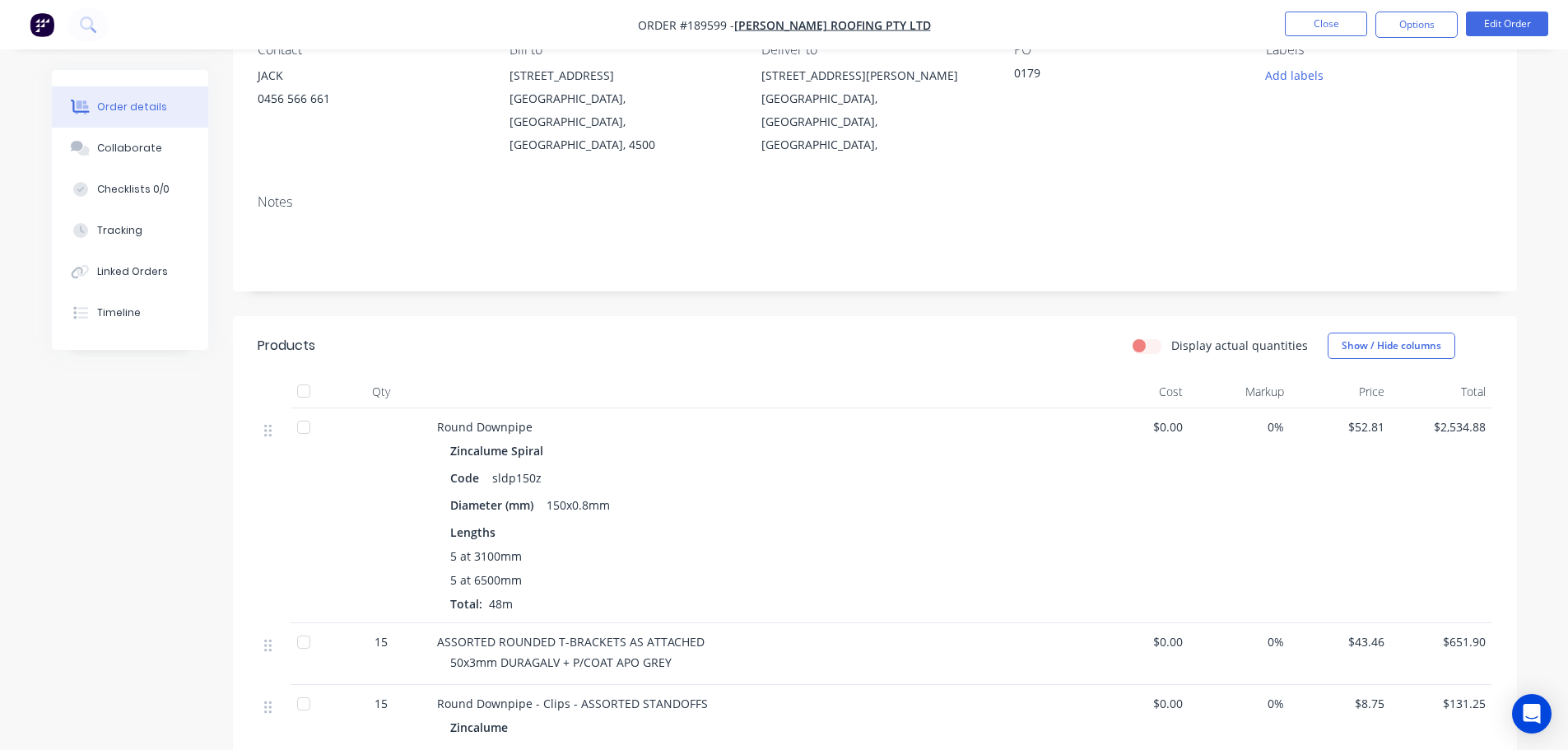
scroll to position [82, 0]
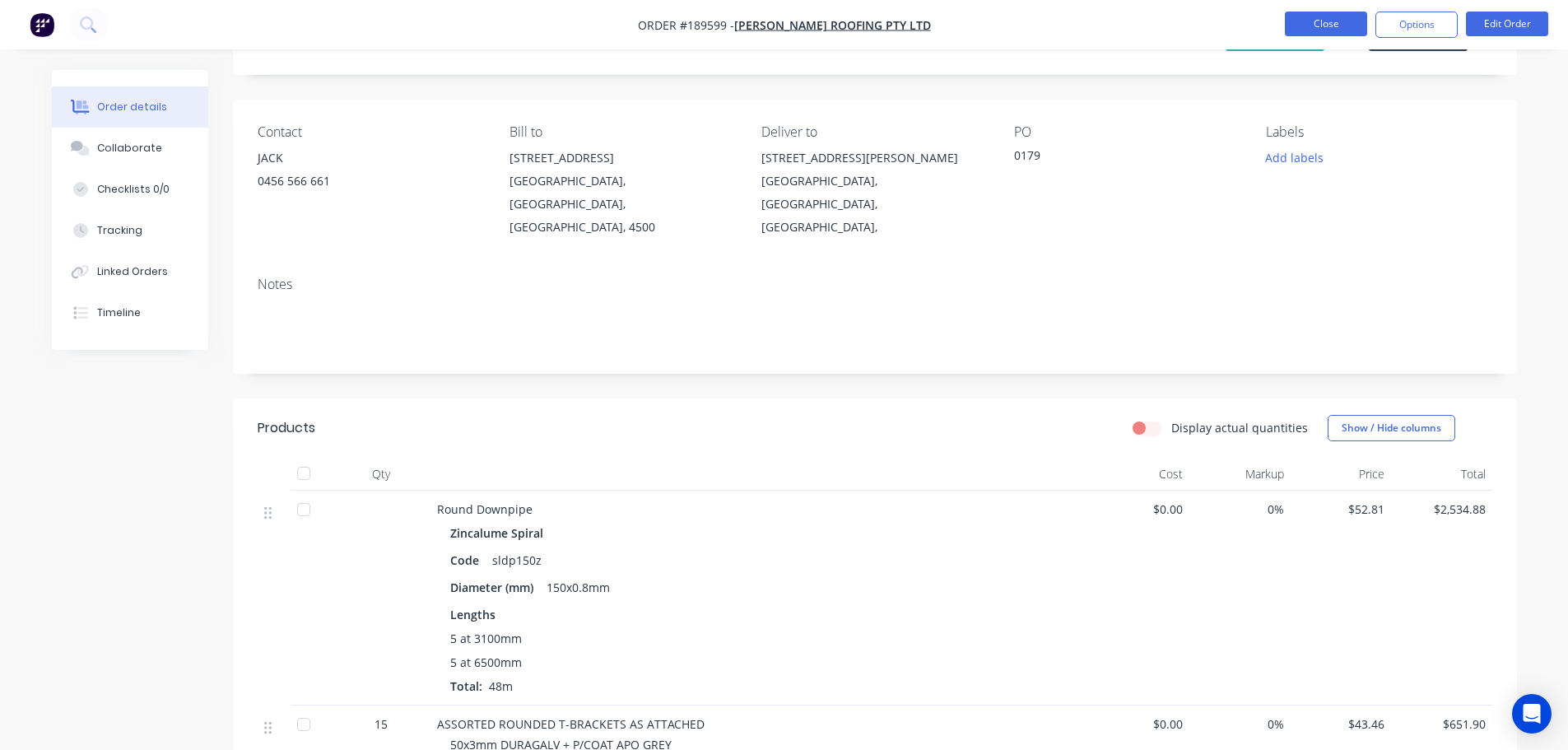
click at [1310, 24] on button "Close" at bounding box center [1326, 24] width 82 height 25
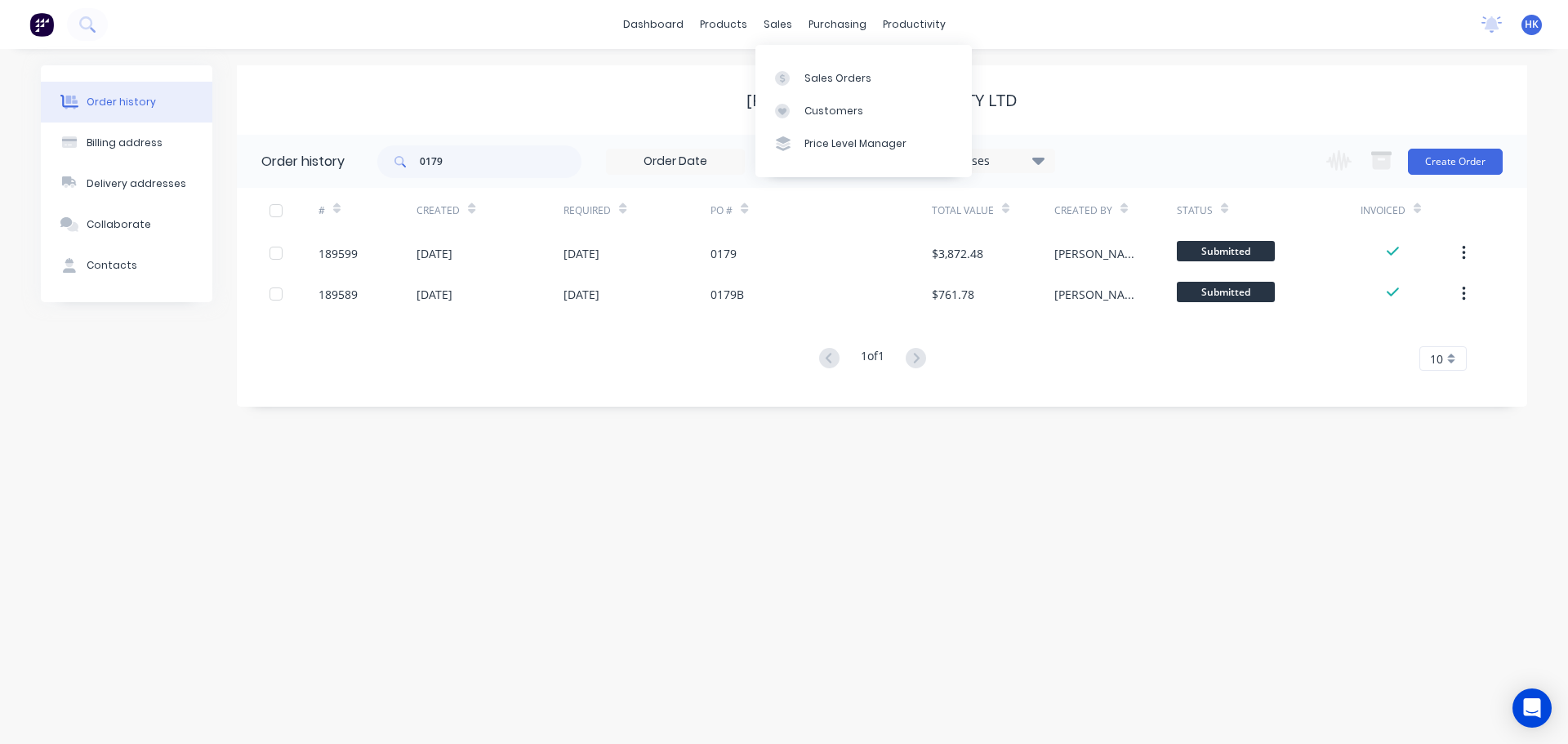
click at [804, 60] on div "Sales Orders Customers Price Level Manager" at bounding box center [864, 111] width 217 height 132
click at [818, 82] on div "Sales Orders" at bounding box center [838, 78] width 67 height 15
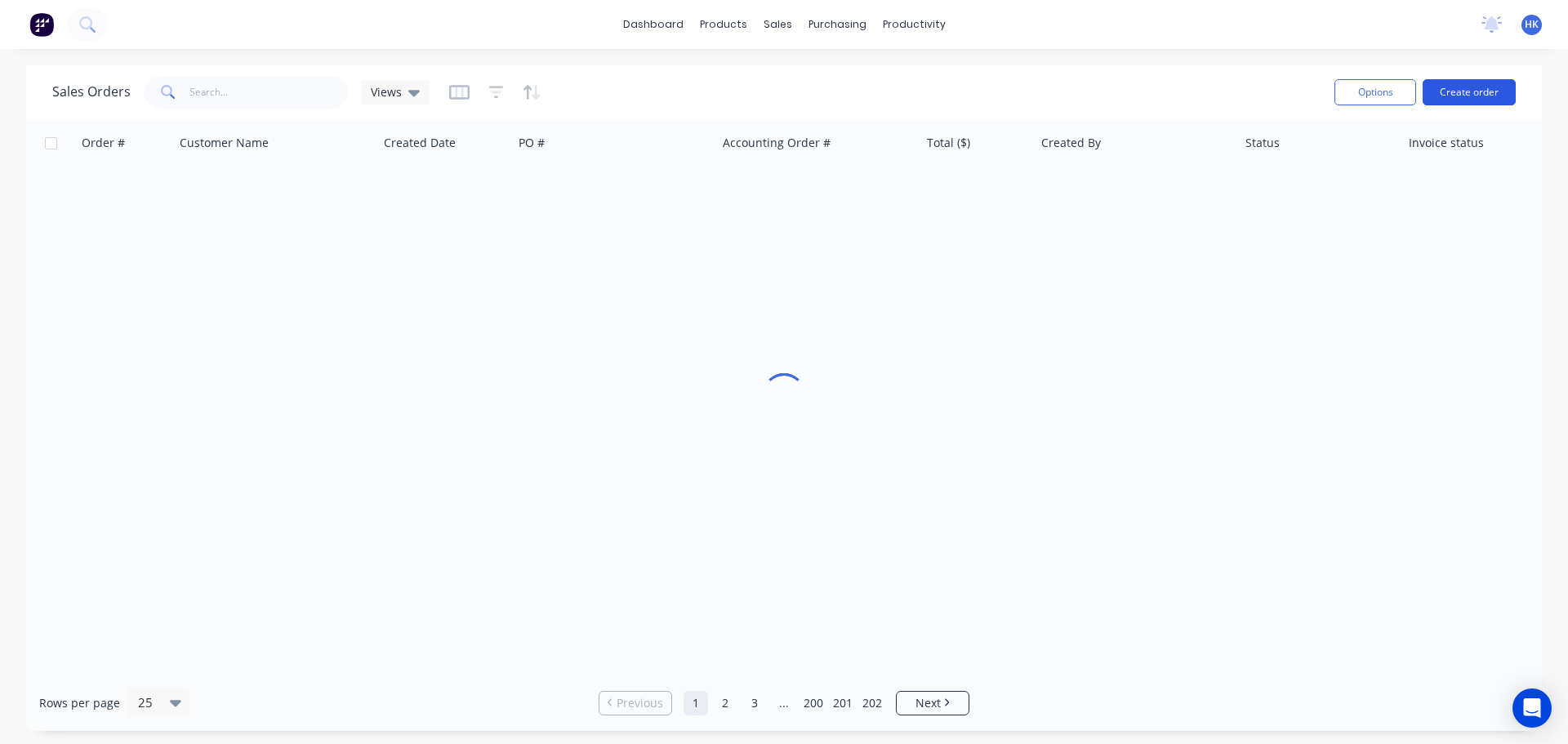
click at [1463, 89] on button "Create order" at bounding box center [1469, 92] width 93 height 26
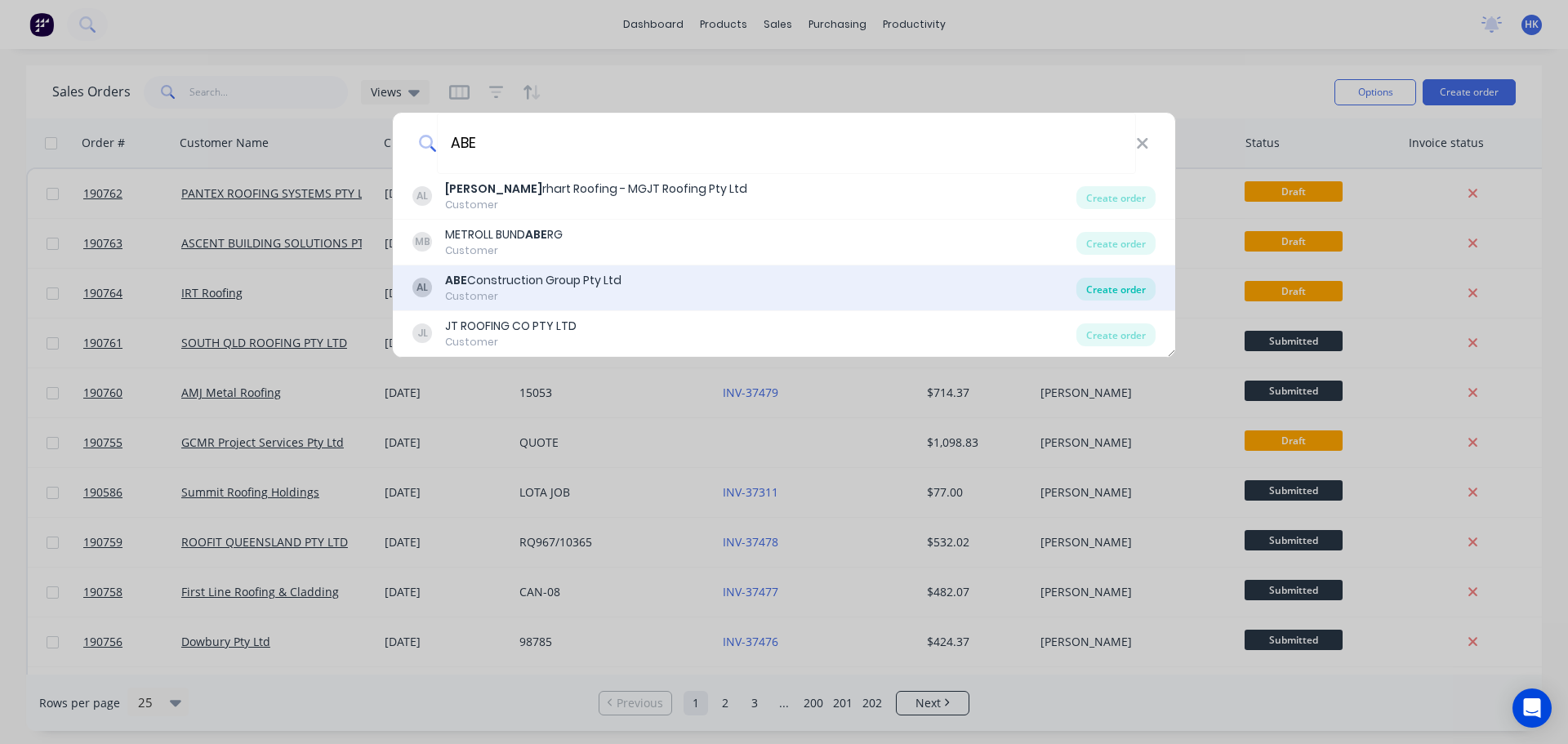
type input "ABE"
click at [1106, 285] on div "Create order" at bounding box center [1116, 289] width 79 height 23
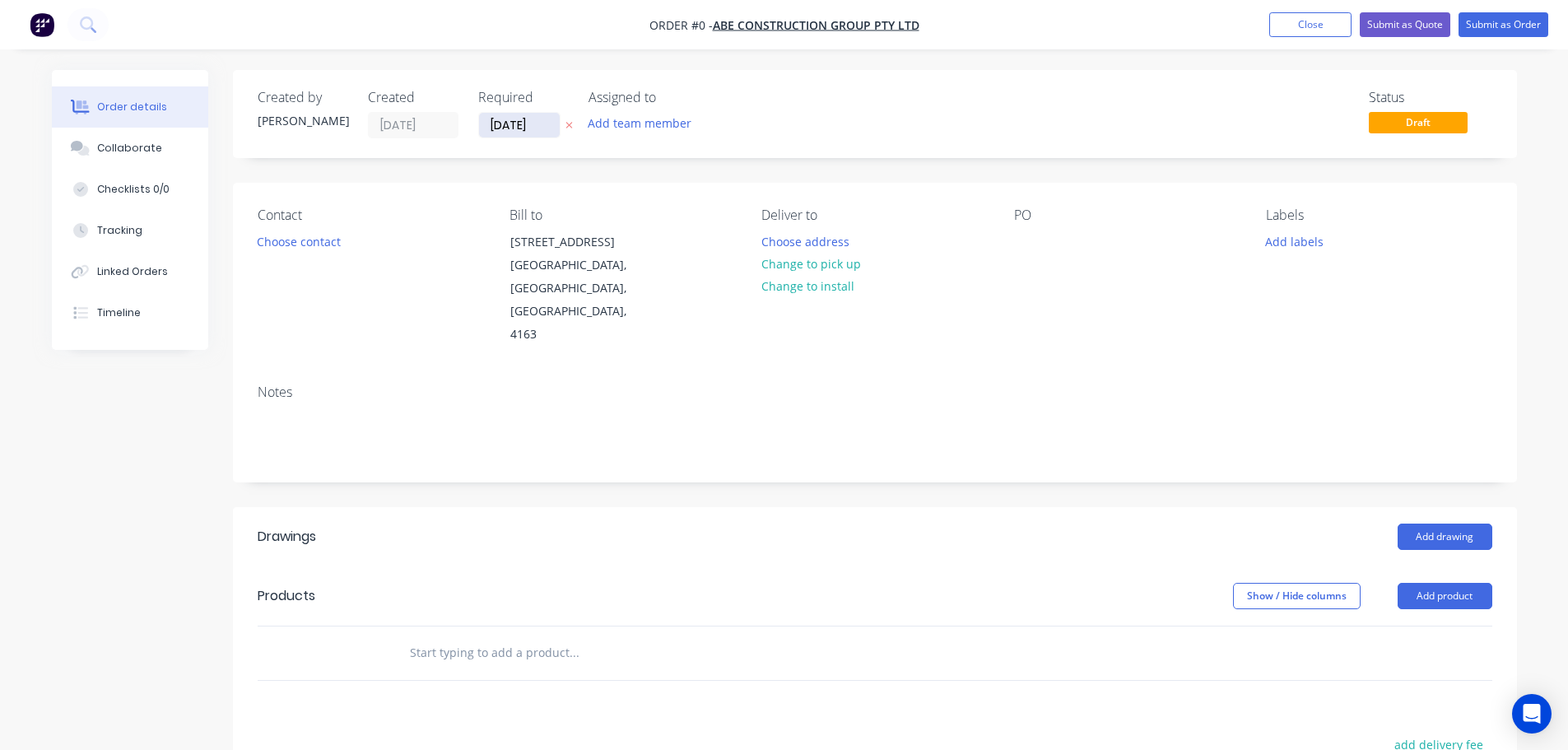
click at [506, 132] on input "[DATE]" at bounding box center [519, 125] width 81 height 25
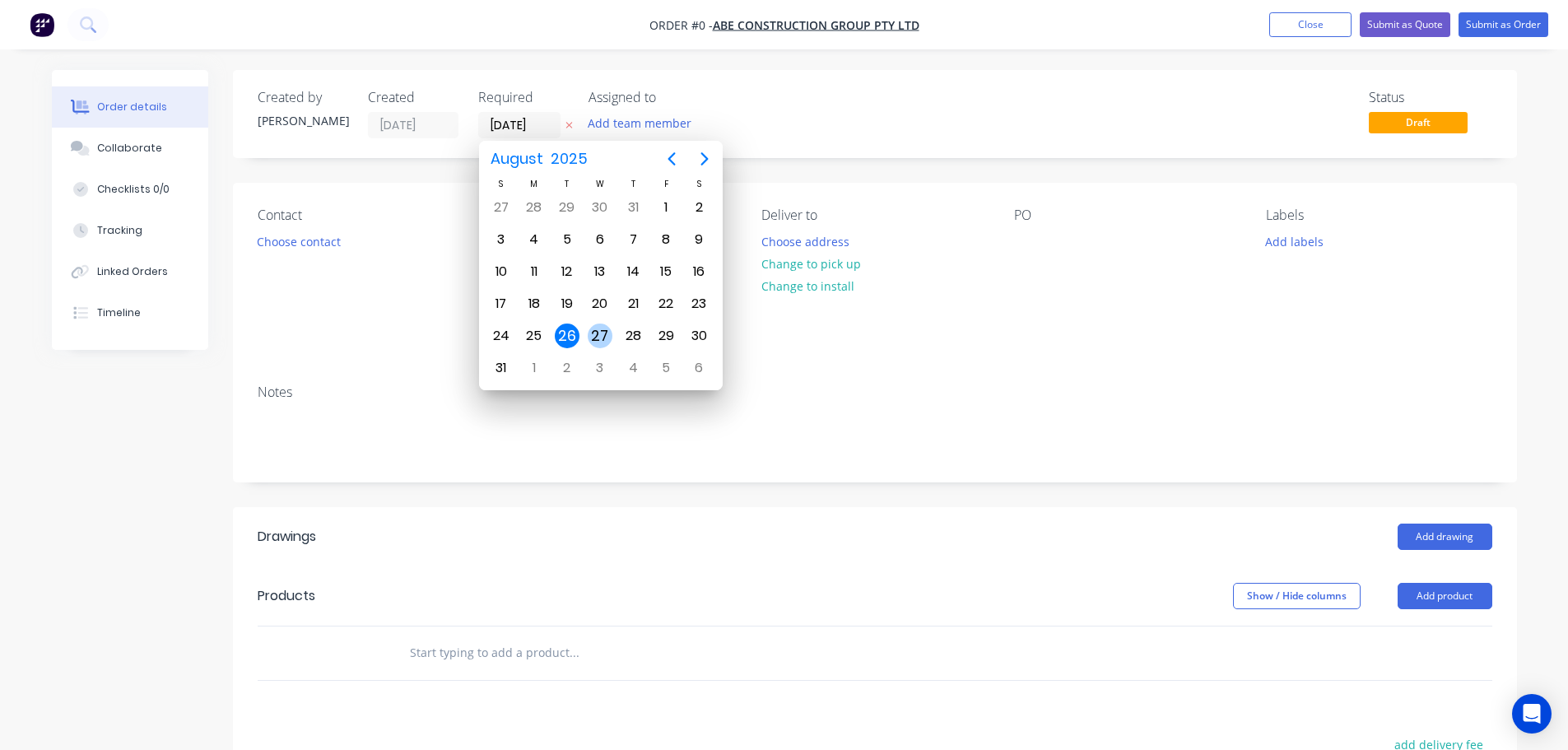
click at [611, 346] on div "27" at bounding box center [600, 336] width 33 height 32
type input "[DATE]"
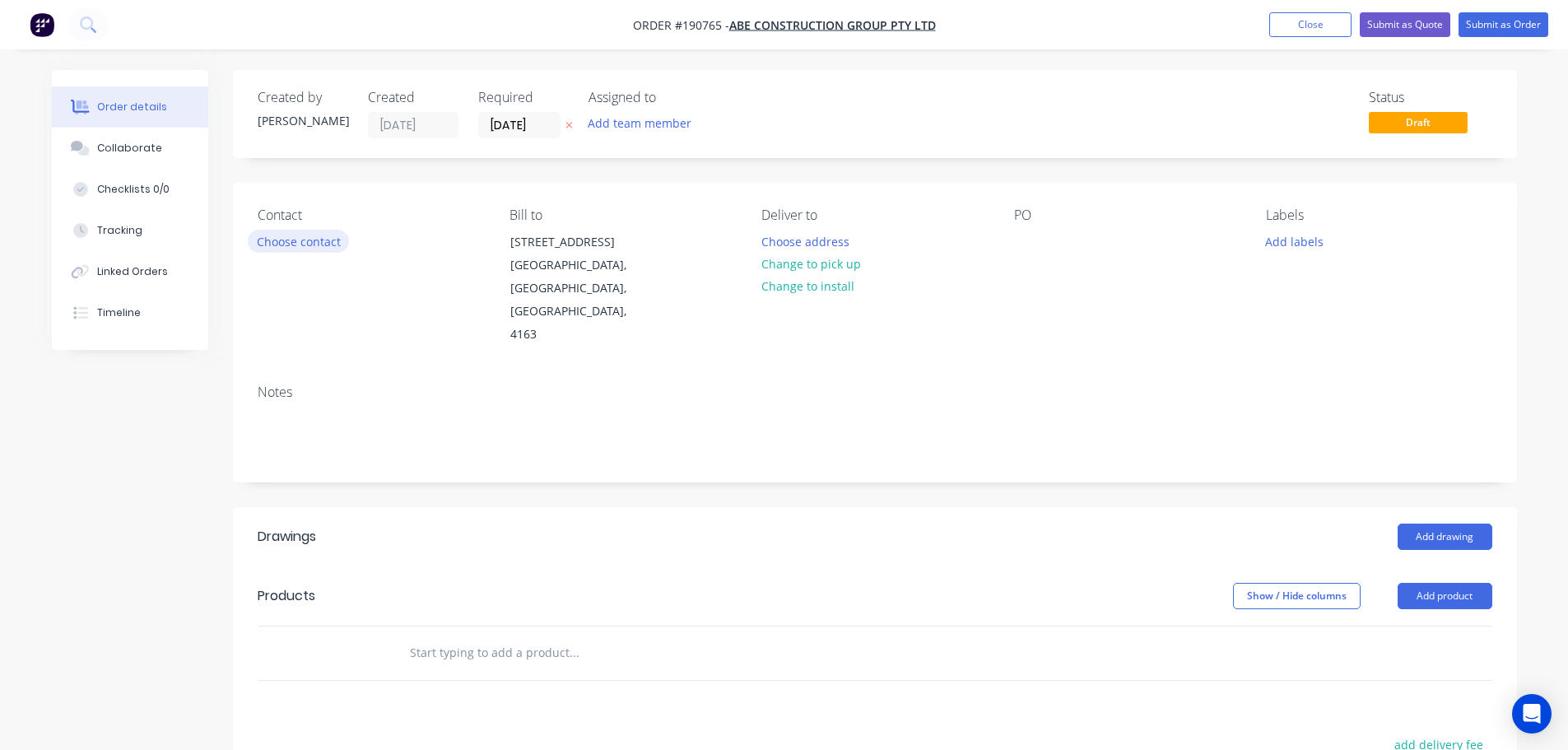
click at [327, 251] on button "Choose contact" at bounding box center [298, 241] width 101 height 22
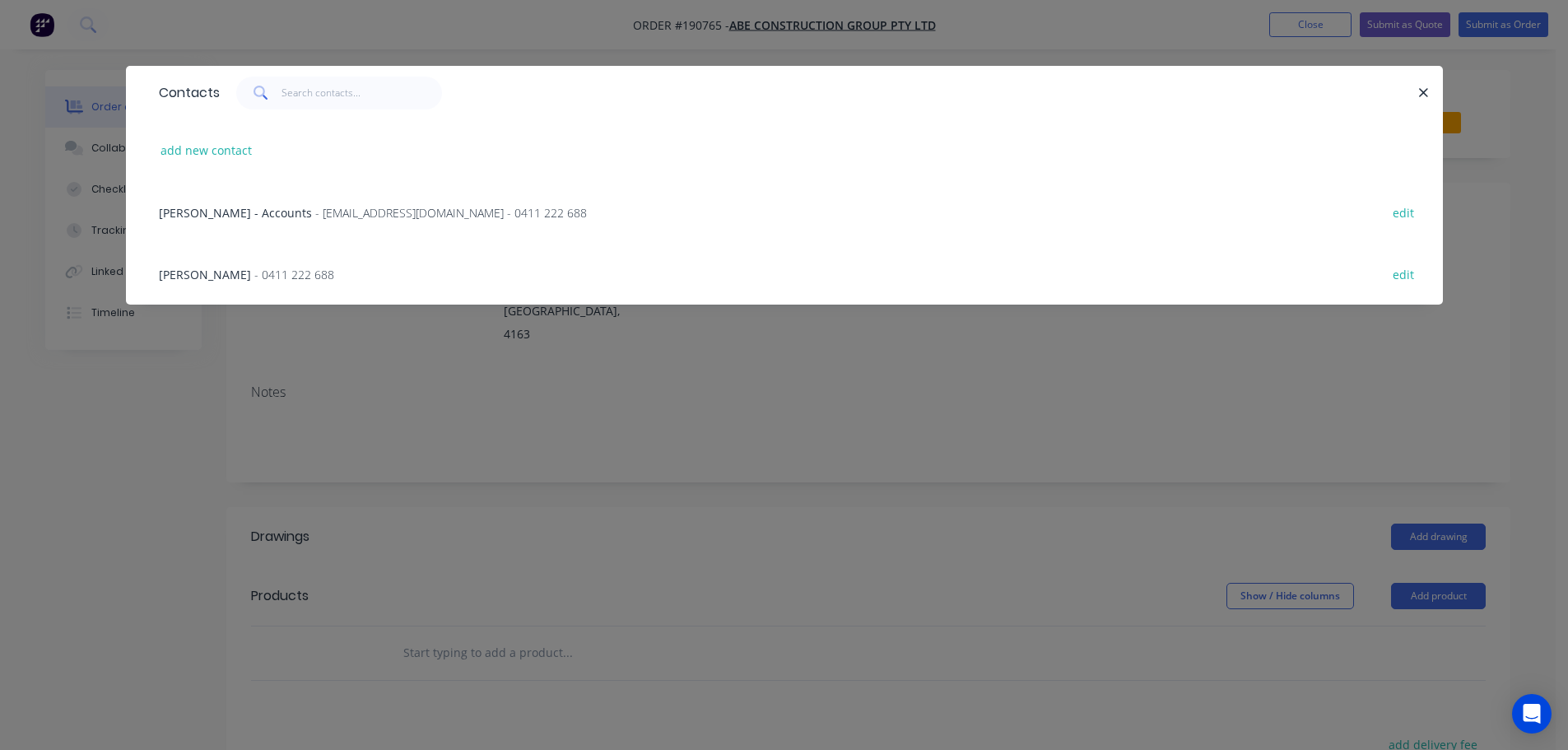
click at [394, 214] on span "- [EMAIL_ADDRESS][DOMAIN_NAME] - 0411 222 688" at bounding box center [451, 213] width 271 height 16
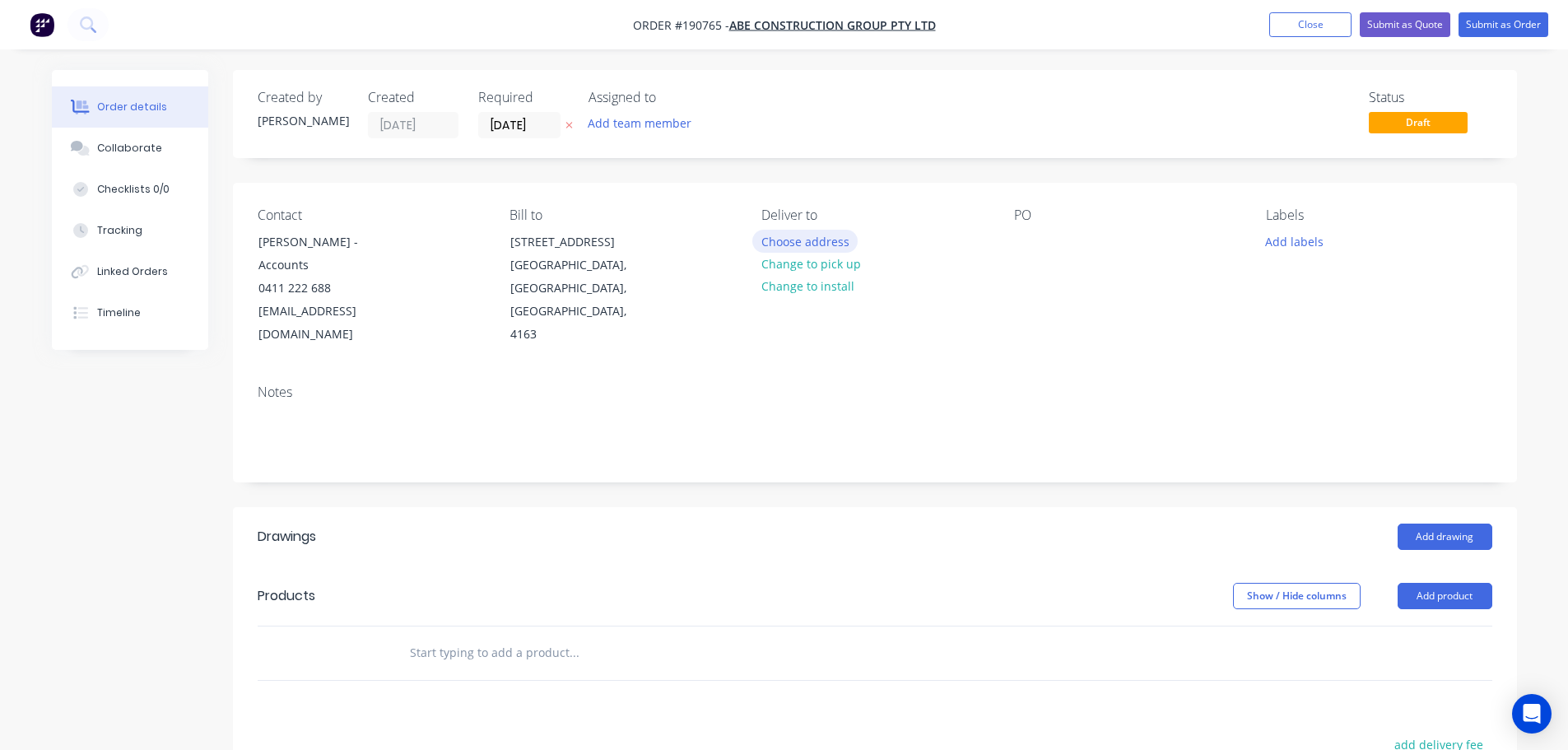
click at [832, 241] on button "Choose address" at bounding box center [804, 241] width 105 height 22
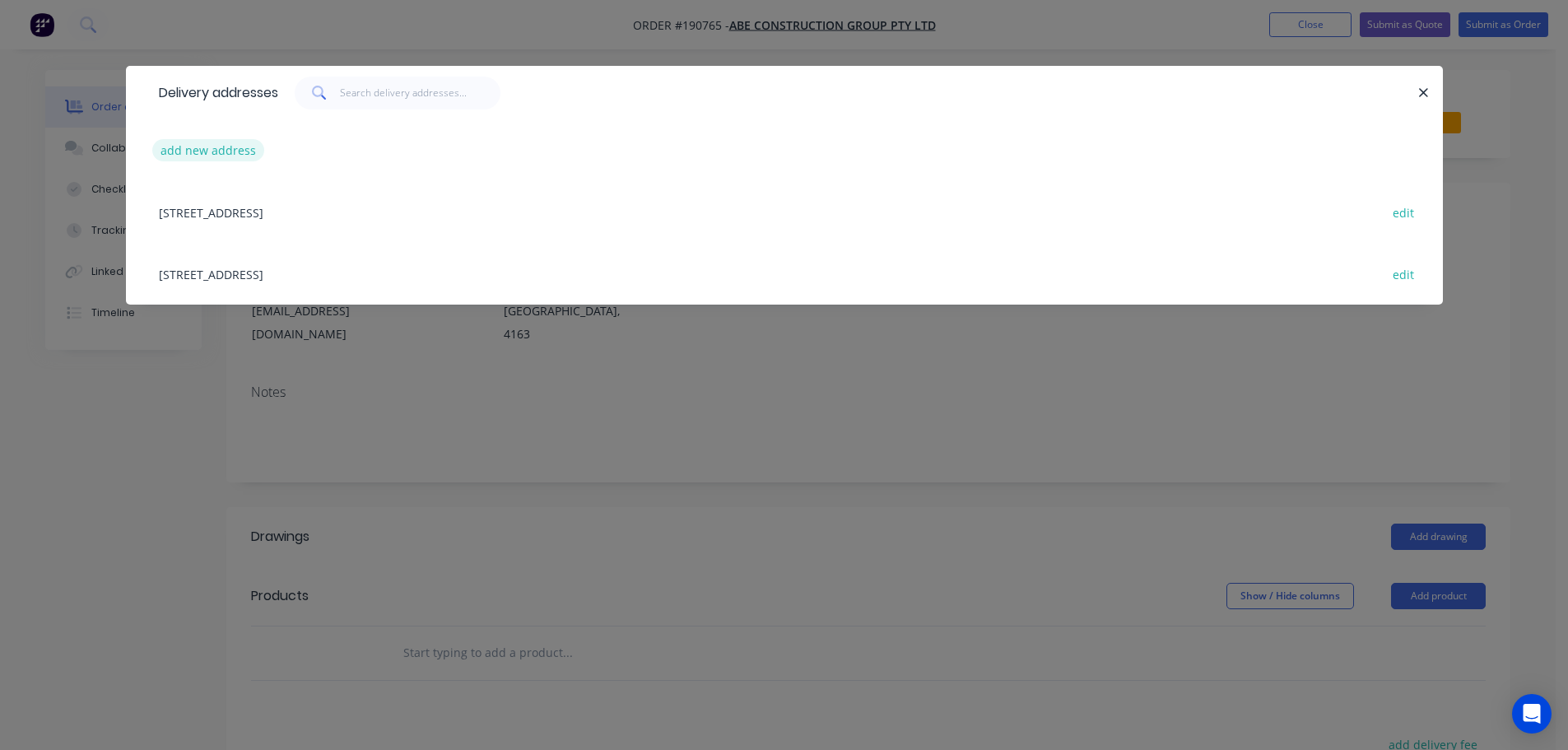
click at [230, 154] on button "add new address" at bounding box center [208, 150] width 113 height 22
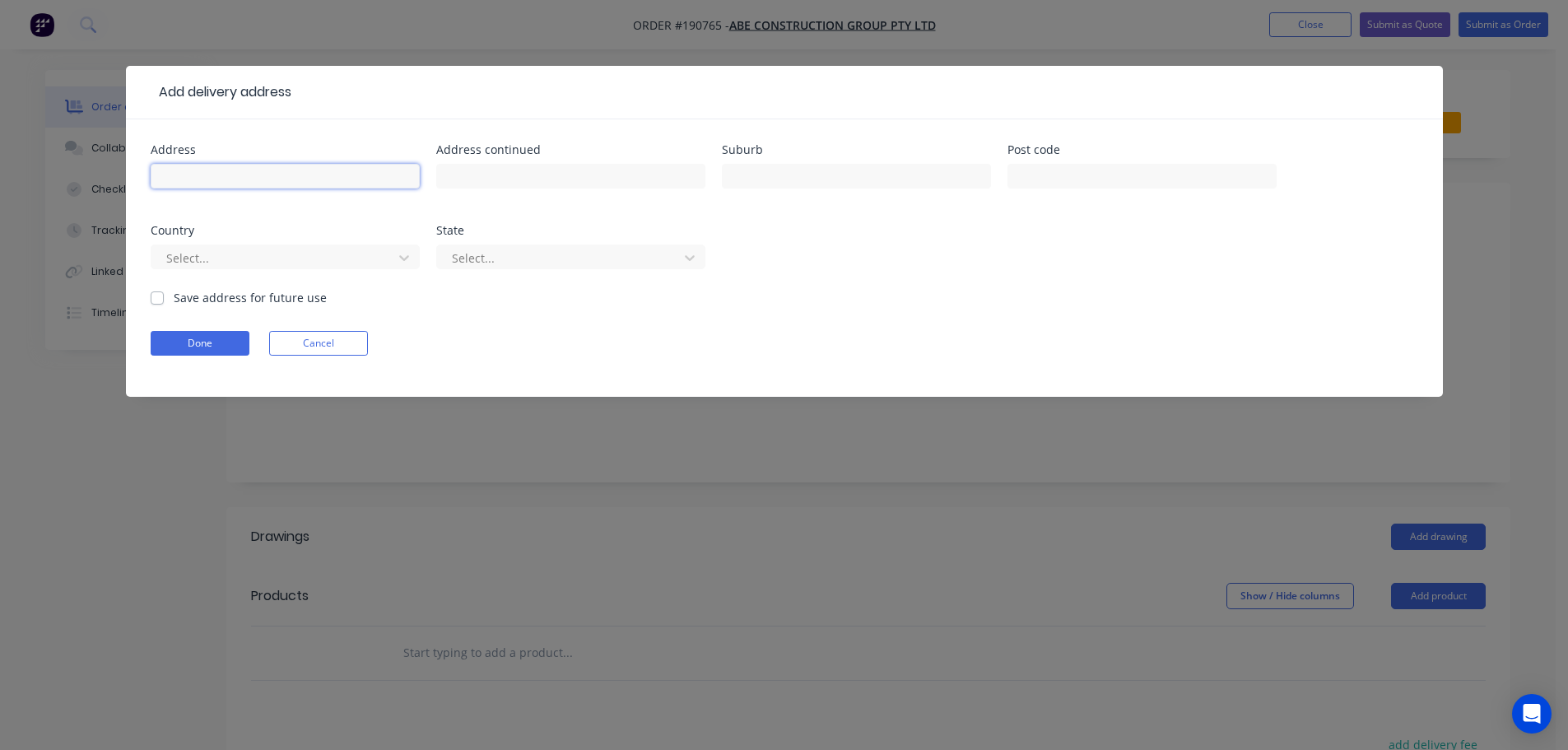
click at [253, 175] on input "text" at bounding box center [285, 176] width 269 height 25
click at [347, 168] on input "50" at bounding box center [285, 176] width 269 height 25
paste input "[GEOGRAPHIC_DATA]"
type input "[STREET_ADDRESS]"
click at [771, 182] on input "text" at bounding box center [856, 176] width 269 height 25
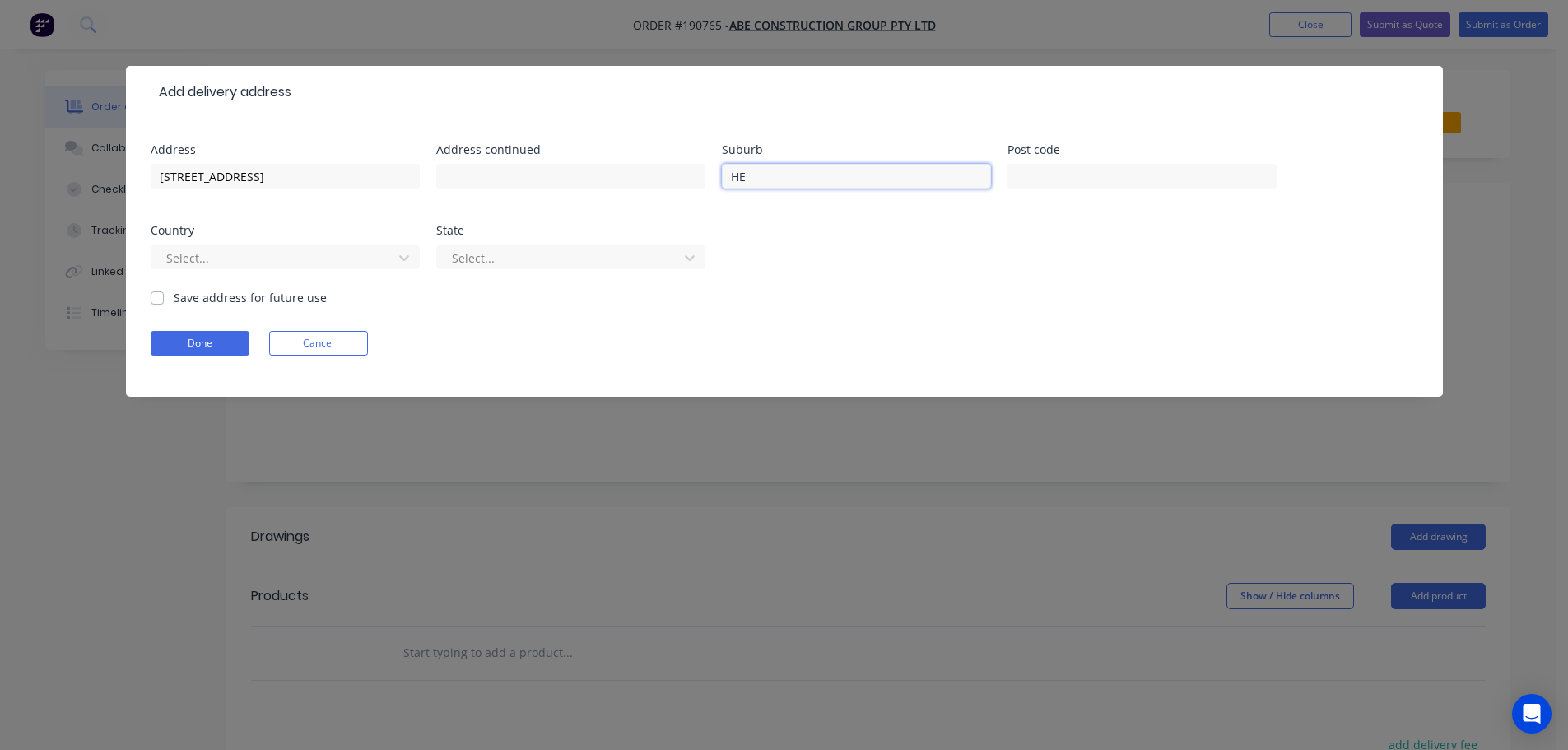
type input "HELENSVALE"
click at [1043, 176] on input "text" at bounding box center [1141, 176] width 269 height 25
type input "4212"
click at [225, 267] on div at bounding box center [274, 257] width 220 height 21
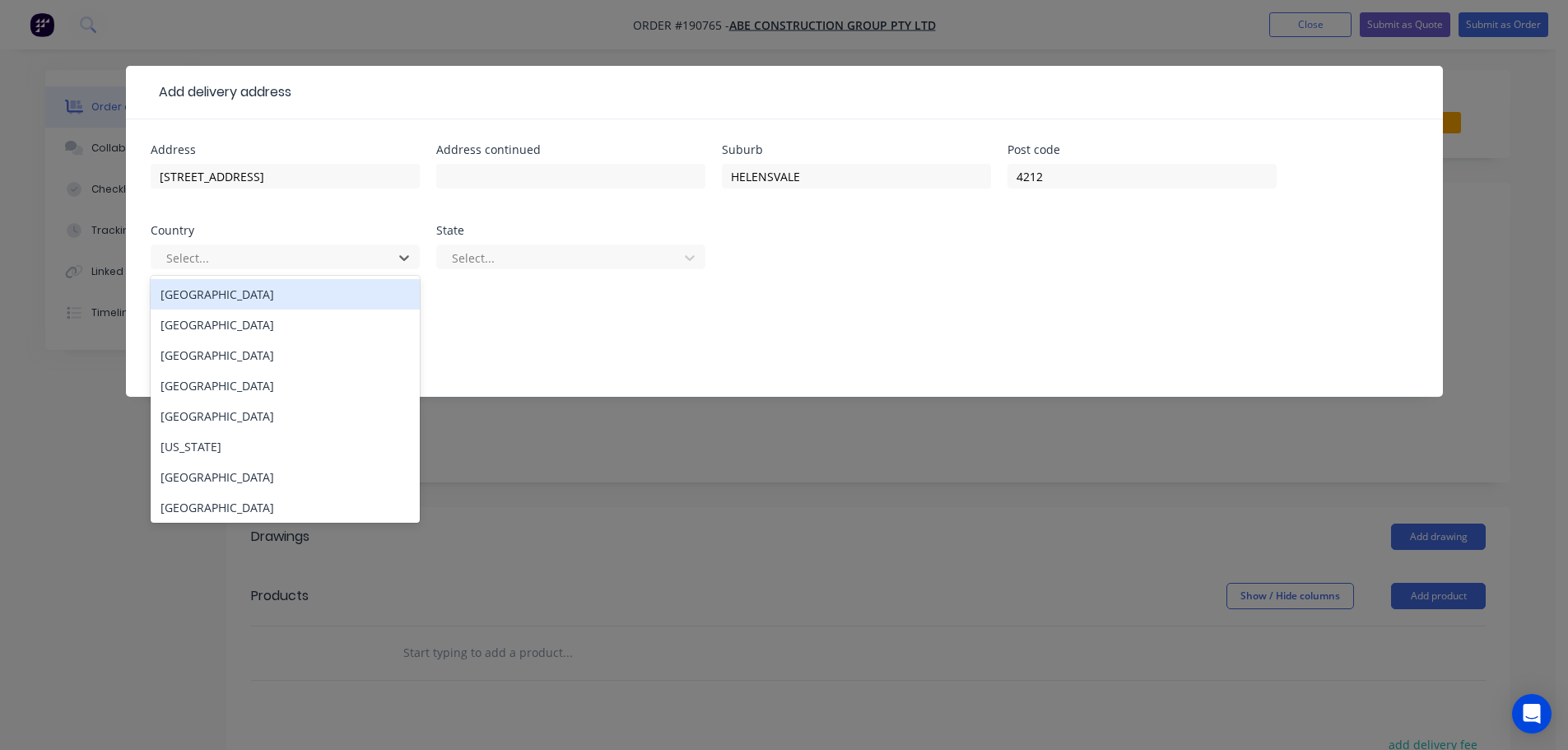
click at [227, 287] on div "[GEOGRAPHIC_DATA]" at bounding box center [285, 294] width 269 height 31
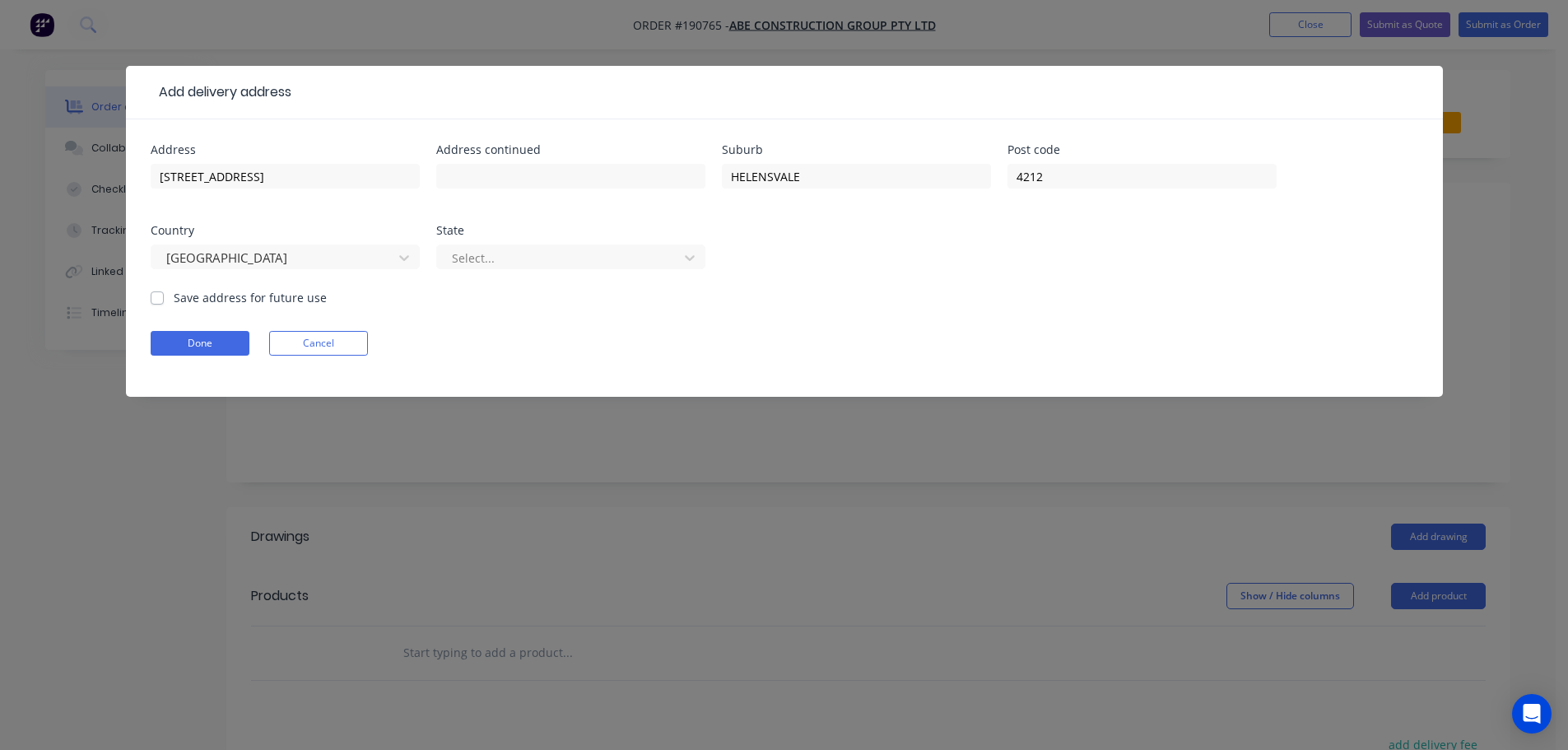
click at [562, 279] on div "Select..." at bounding box center [570, 264] width 269 height 48
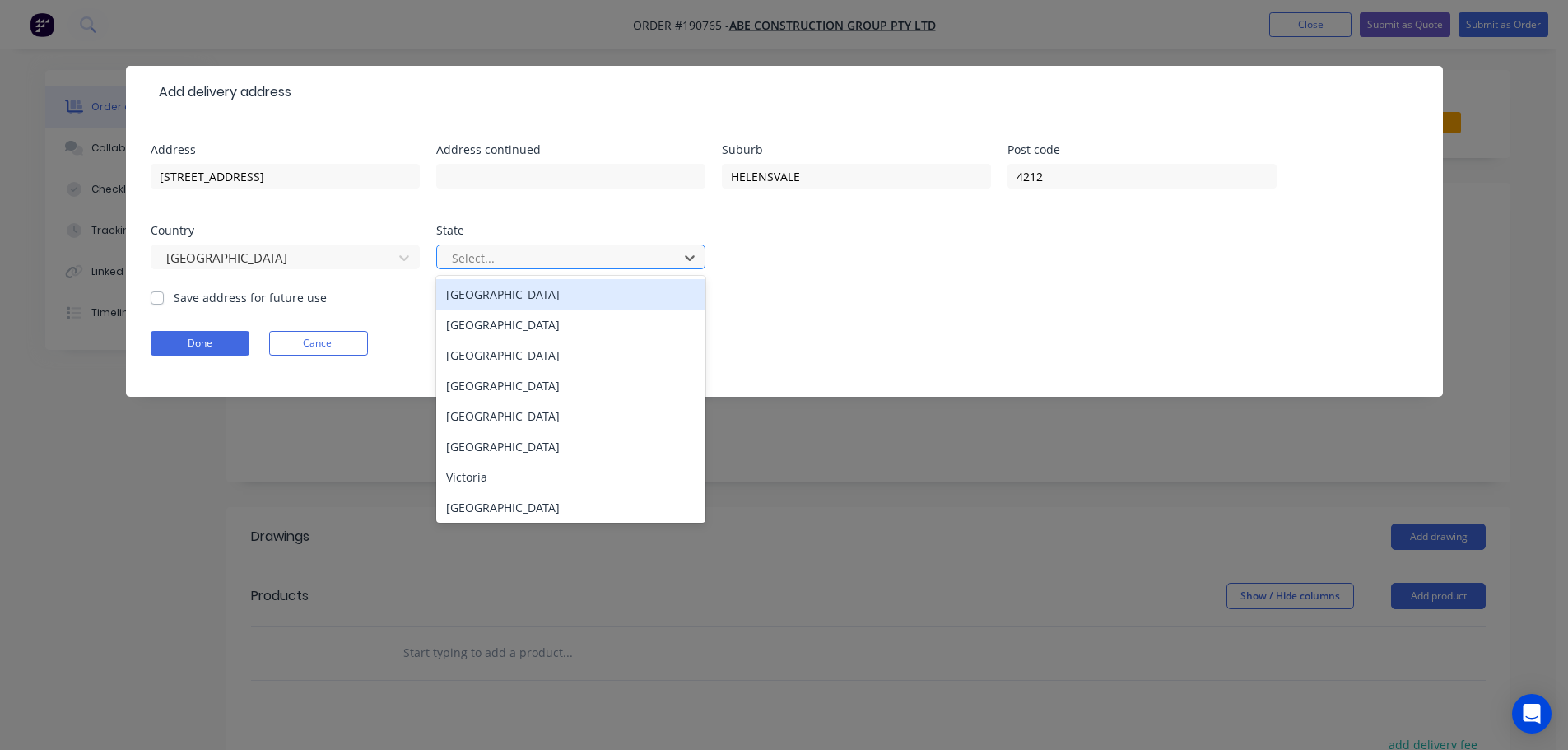
click at [564, 265] on div at bounding box center [559, 257] width 220 height 21
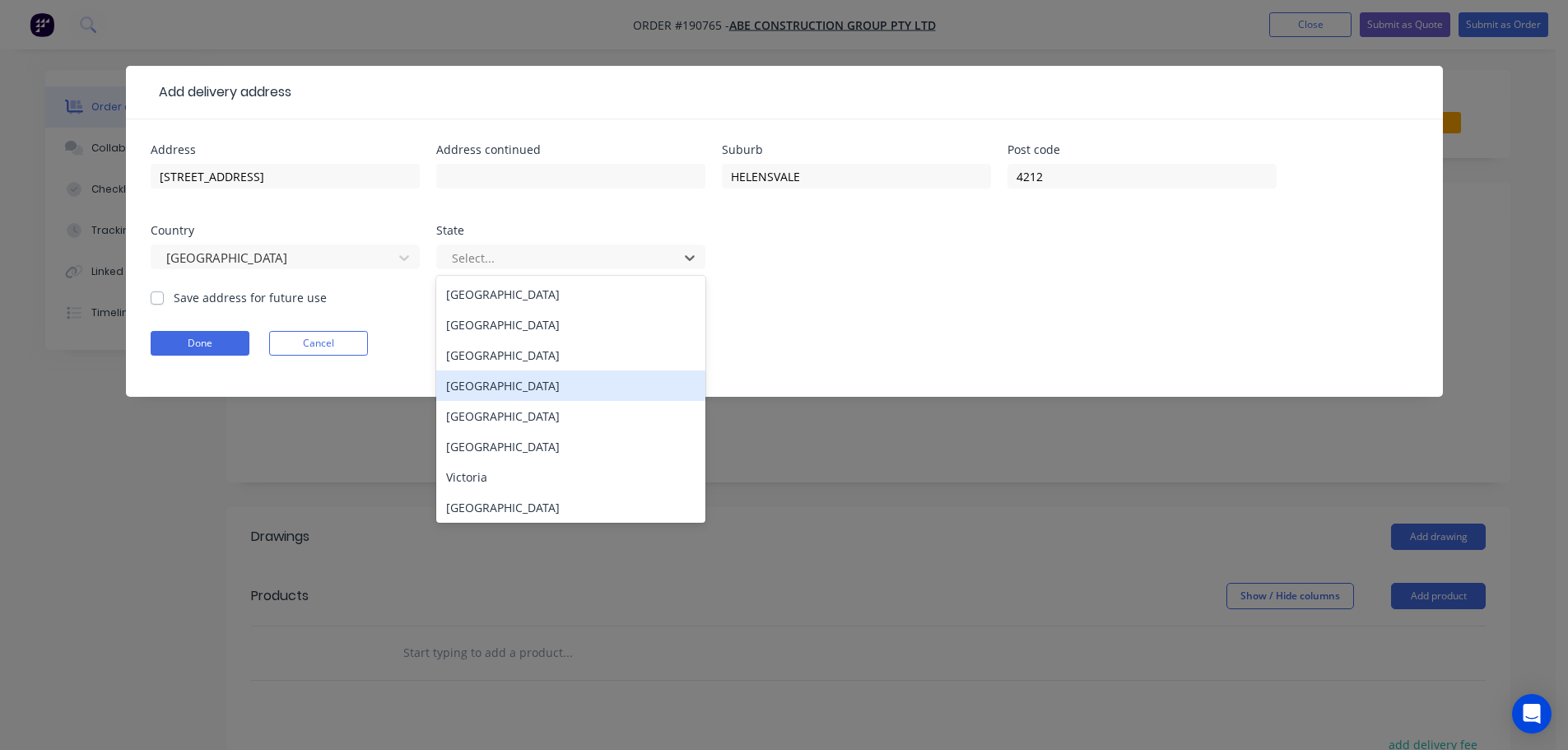
click at [496, 395] on div "[GEOGRAPHIC_DATA]" at bounding box center [570, 385] width 269 height 31
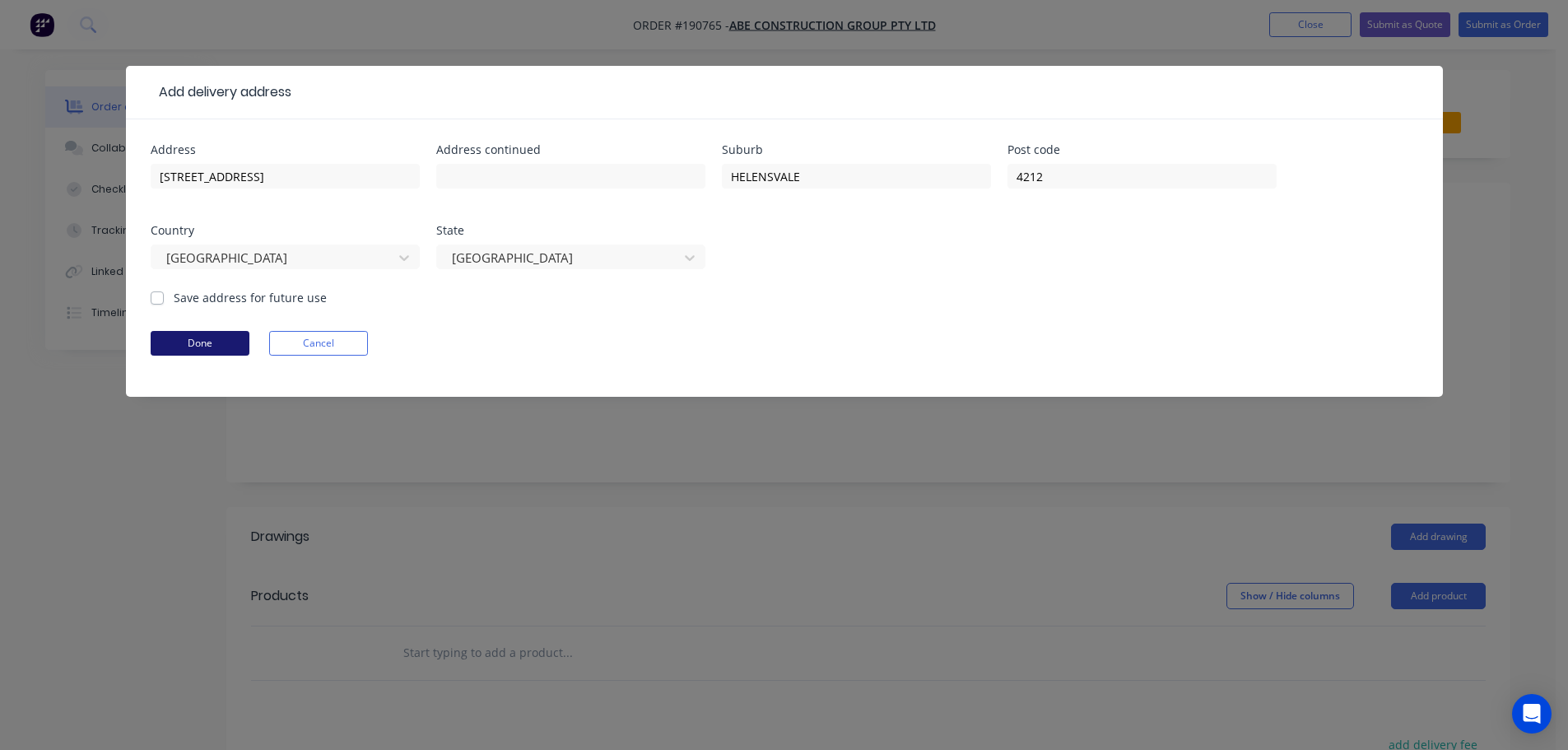
click at [194, 338] on button "Done" at bounding box center [199, 344] width 99 height 25
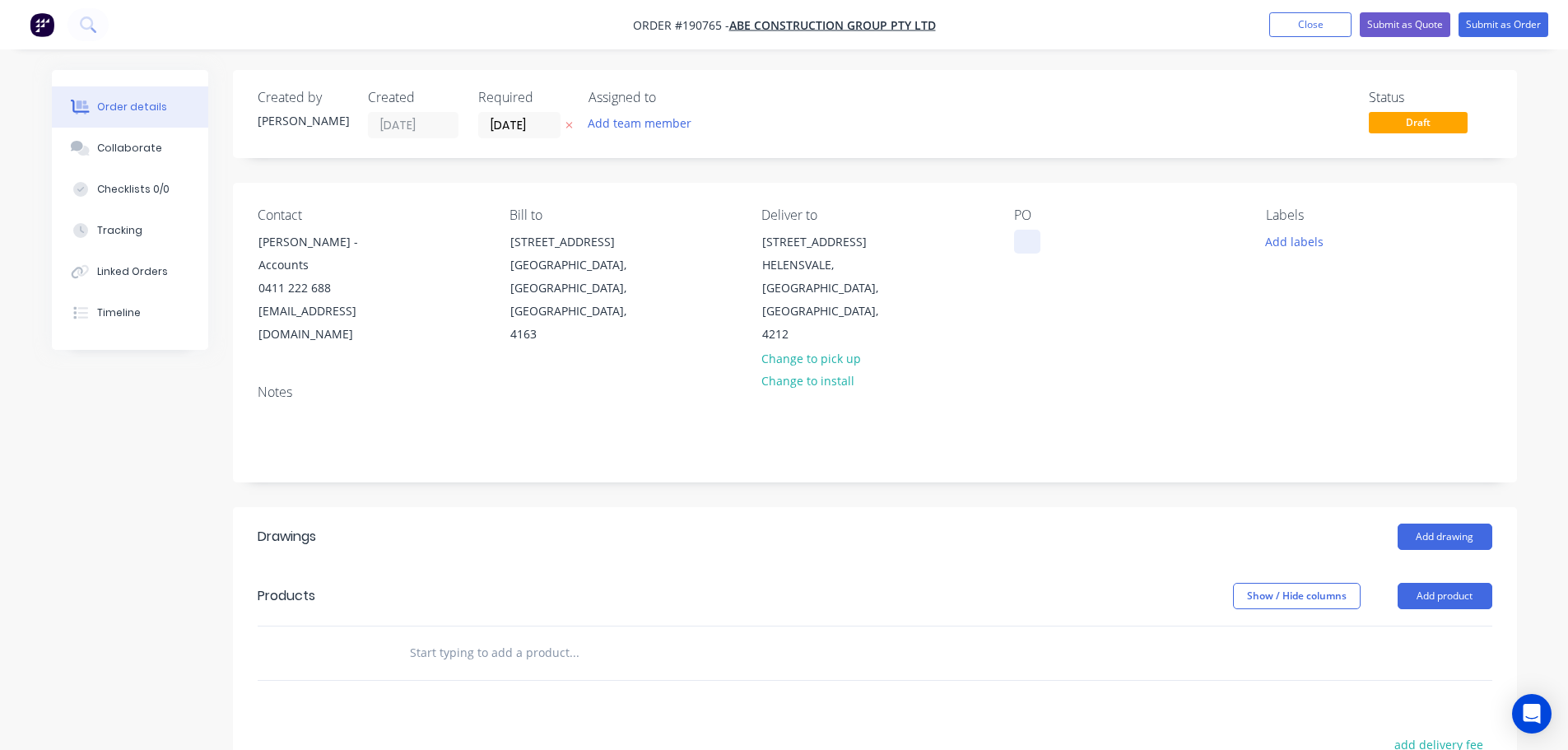
click at [1027, 240] on div at bounding box center [1027, 242] width 27 height 24
click at [1281, 249] on button "Add labels" at bounding box center [1294, 241] width 76 height 22
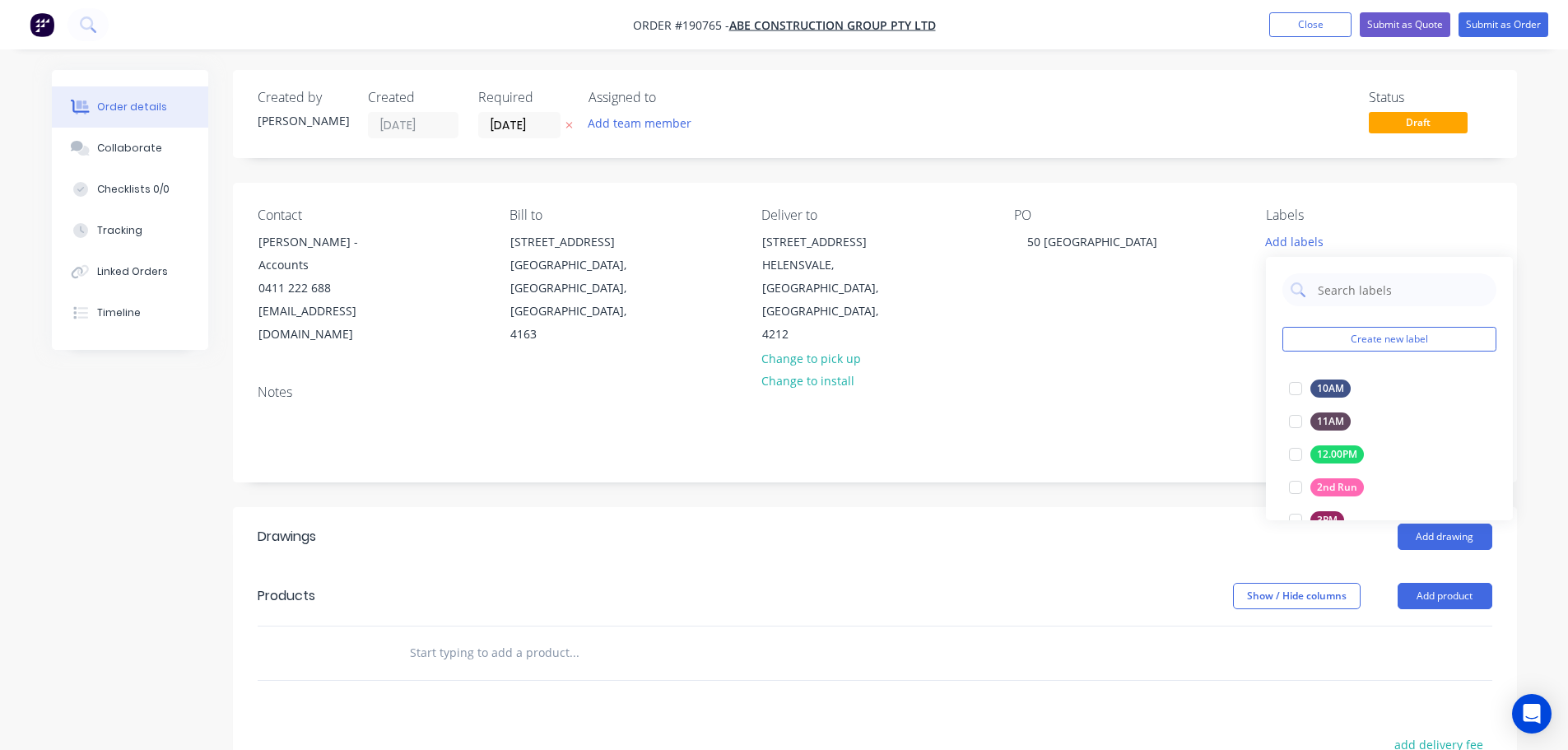
click at [1173, 367] on div "Contact [PERSON_NAME] - Accounts 0411 222 688 [EMAIL_ADDRESS][DOMAIN_NAME] Bill…" at bounding box center [875, 277] width 1284 height 189
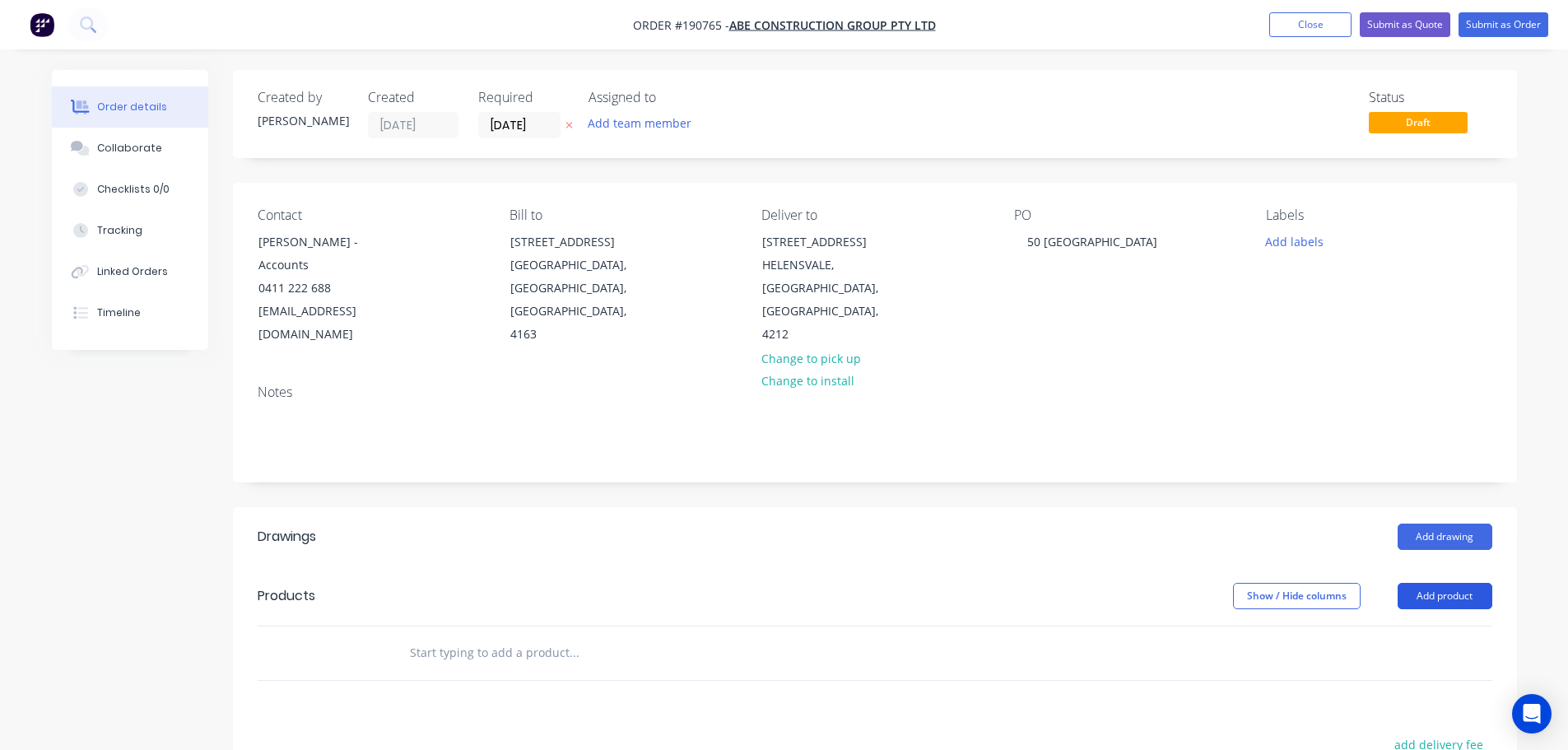
click at [1468, 599] on button "Add product" at bounding box center [1444, 596] width 95 height 27
click at [1443, 636] on div "Product catalogue" at bounding box center [1414, 637] width 127 height 24
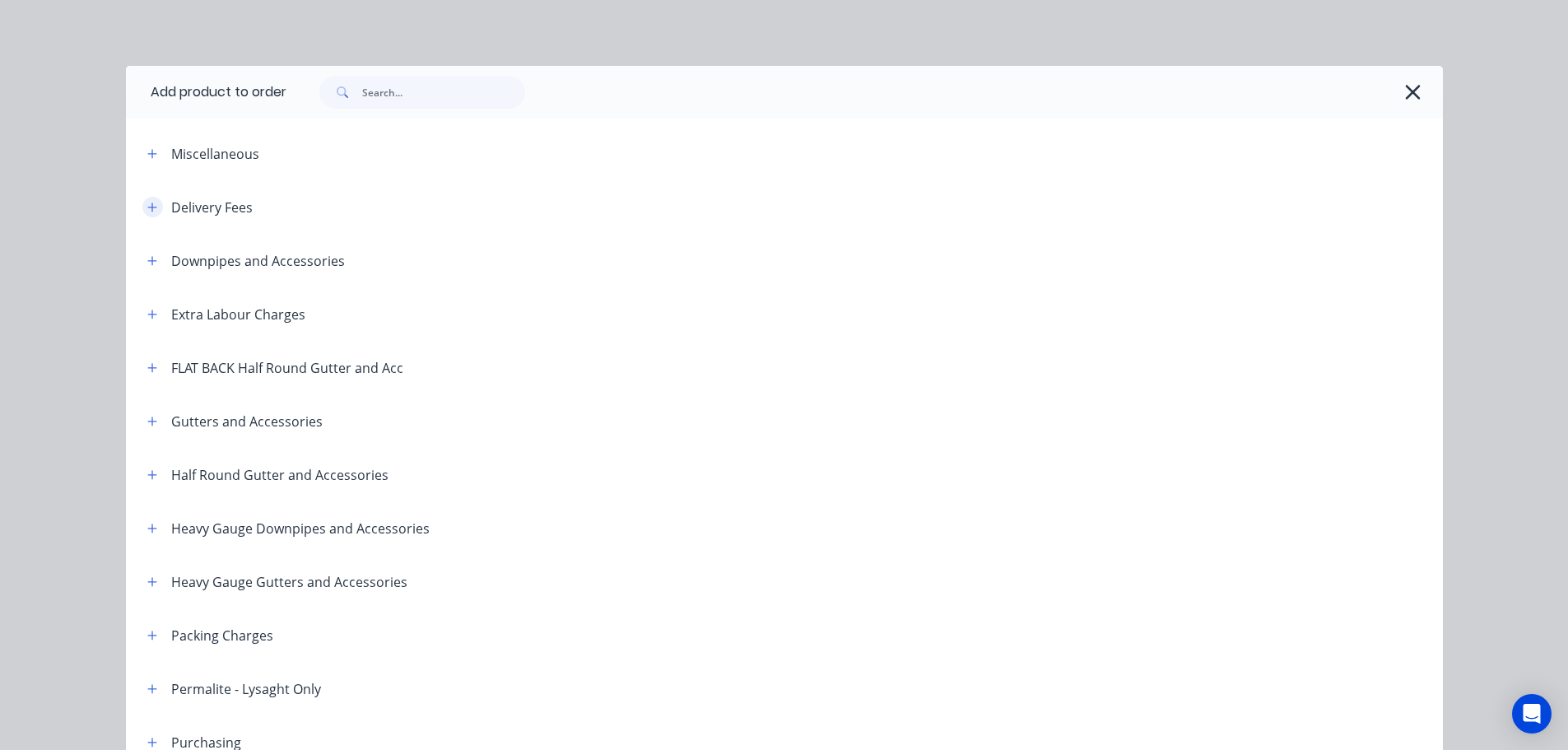
click at [147, 202] on icon "button" at bounding box center [152, 208] width 10 height 12
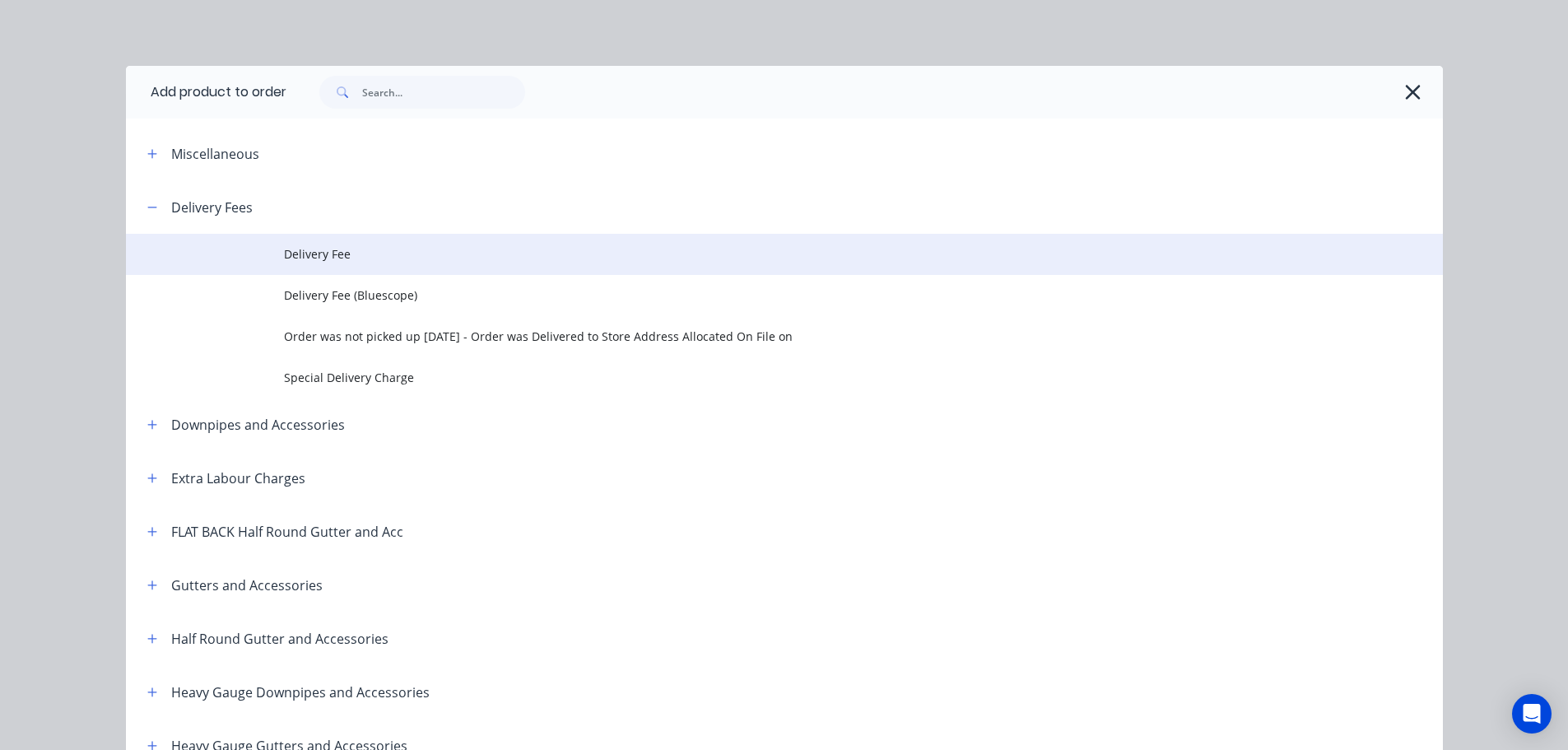
click at [249, 252] on td at bounding box center [205, 255] width 158 height 42
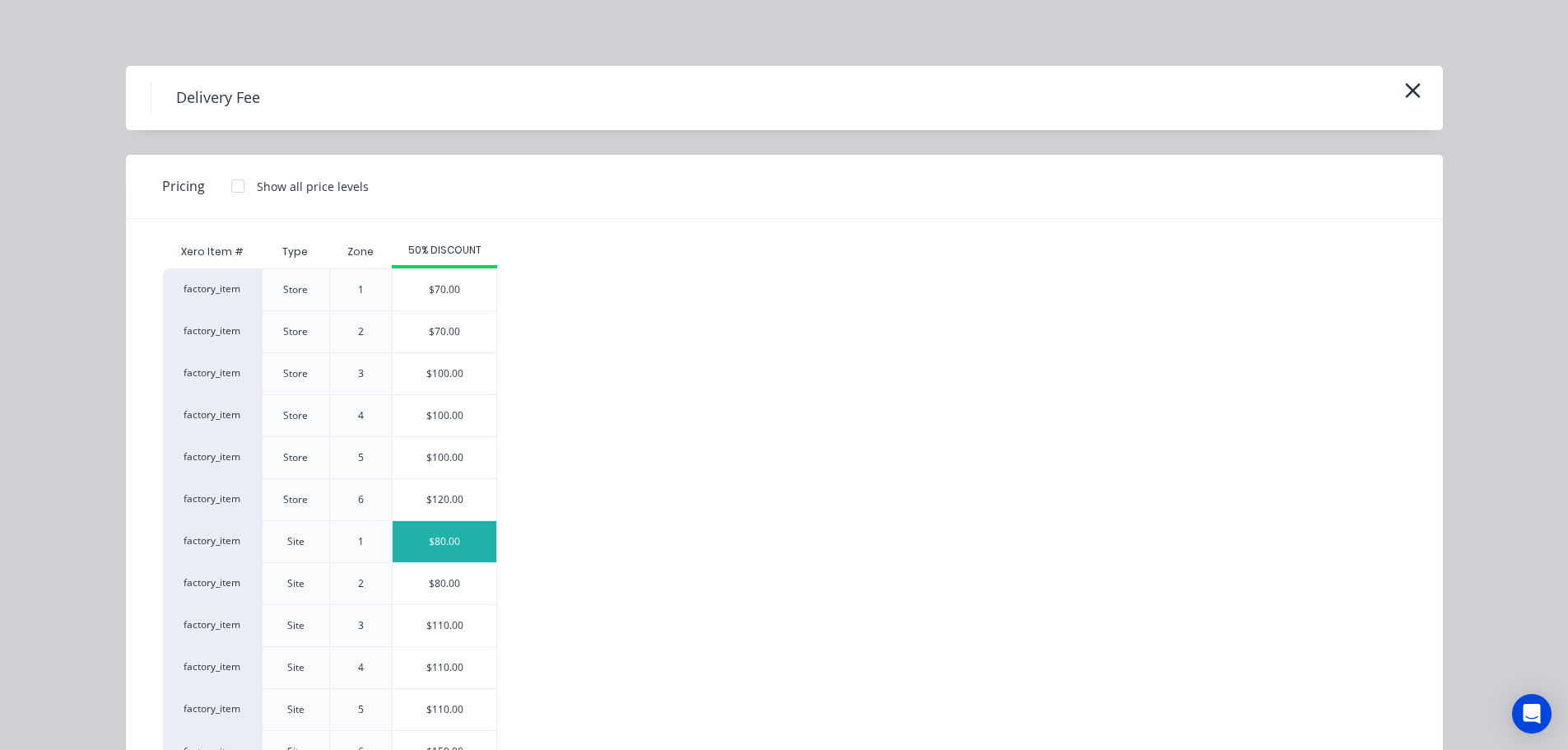
scroll to position [71, 0]
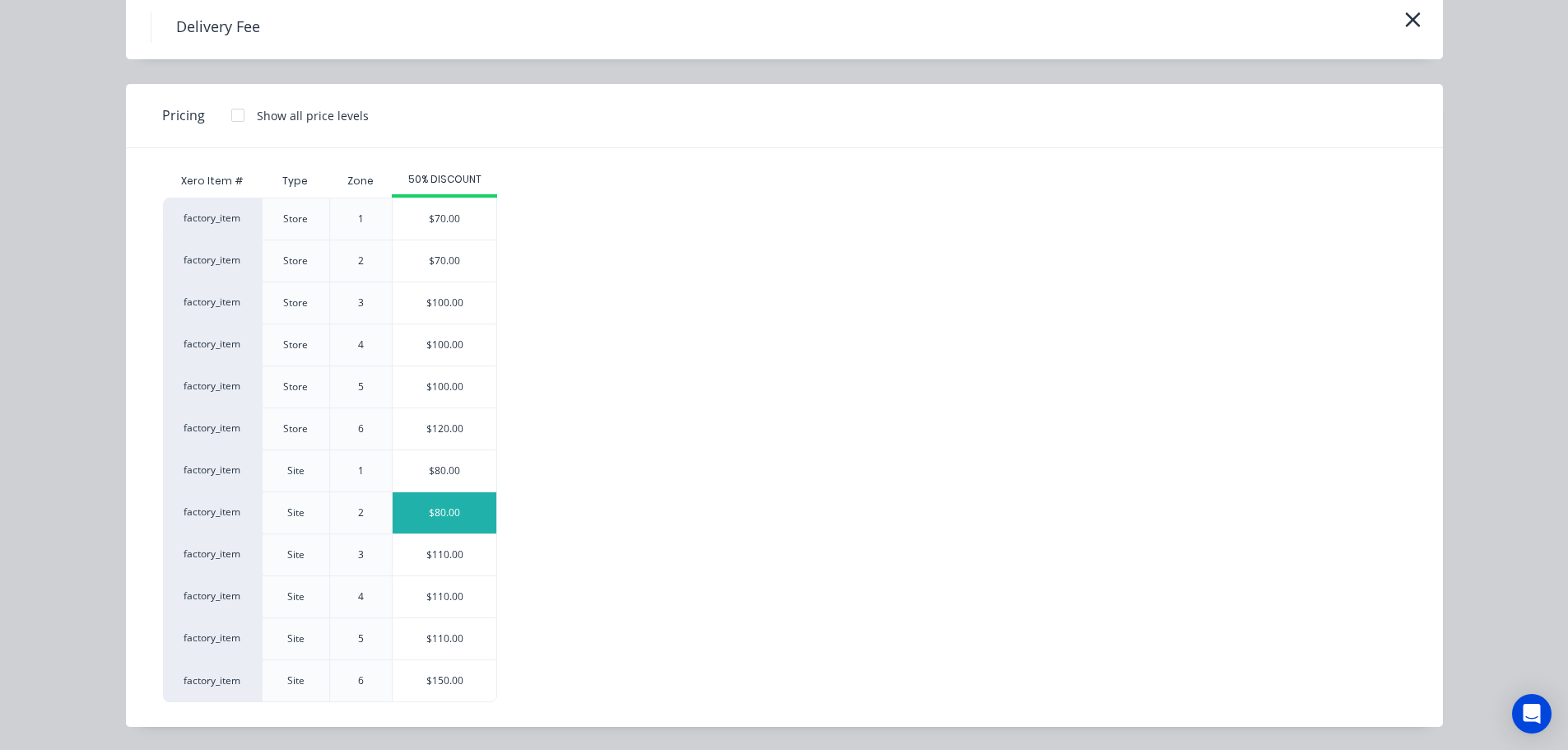
click at [432, 525] on div "$80.00" at bounding box center [444, 513] width 104 height 42
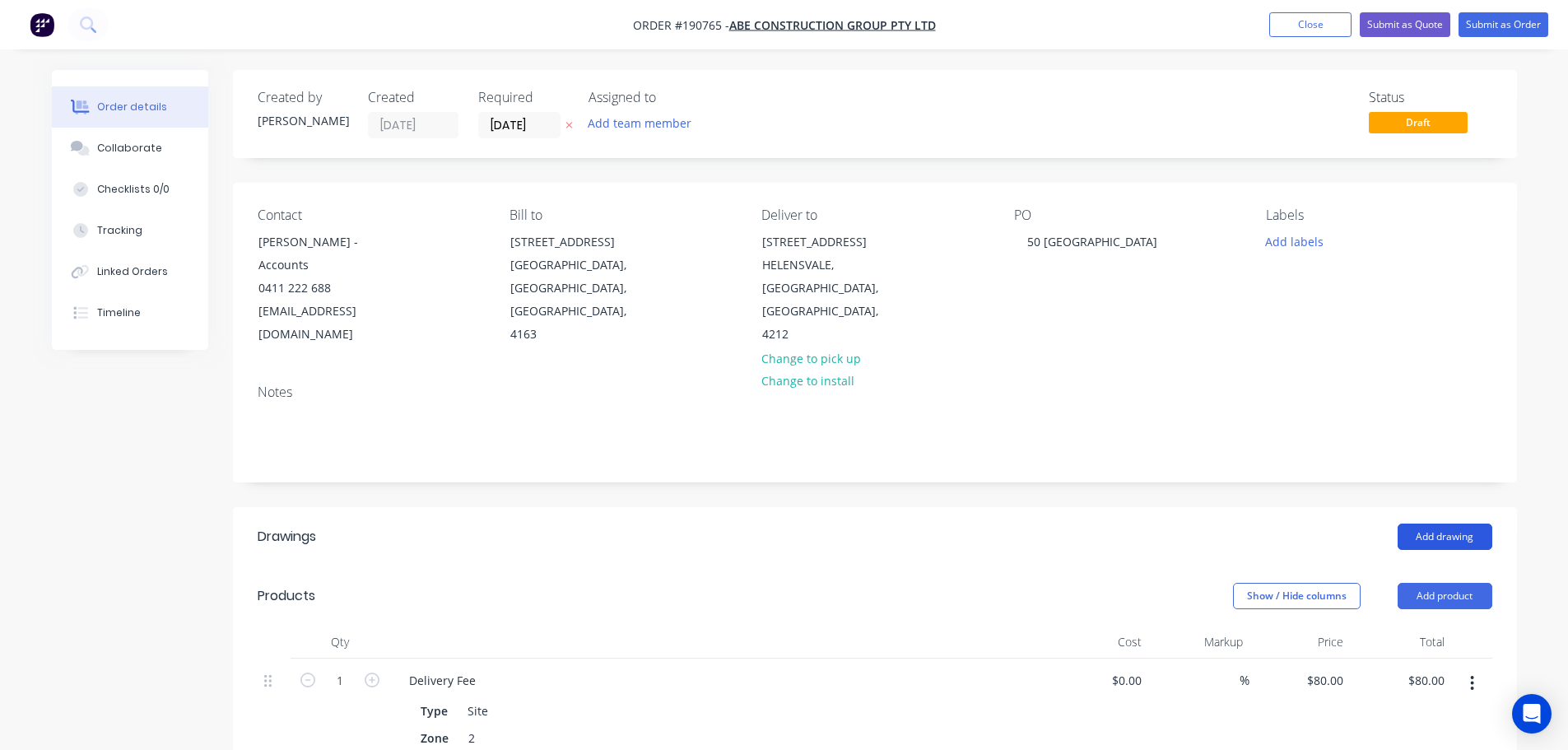
click at [1477, 527] on button "Add drawing" at bounding box center [1444, 537] width 95 height 27
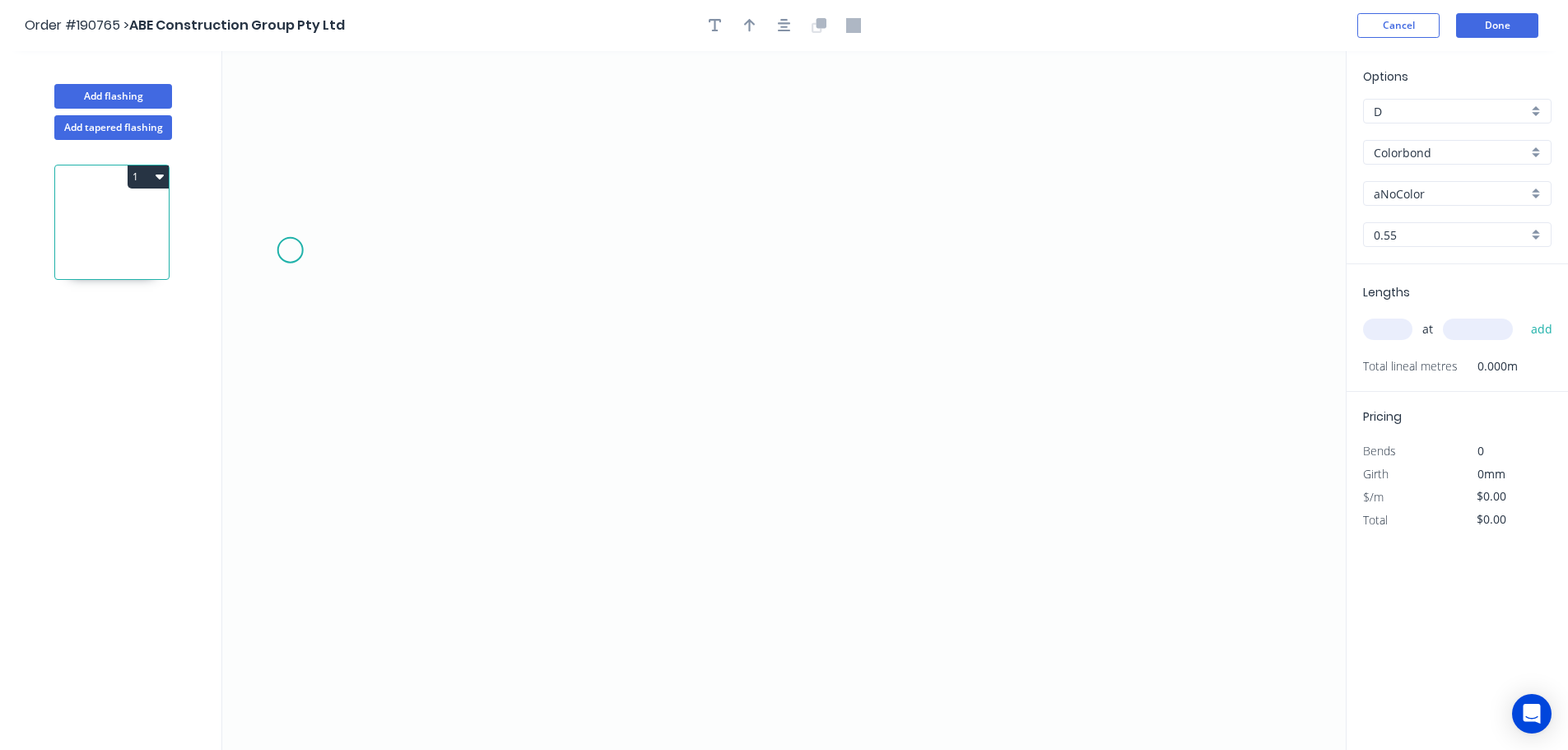
click at [289, 252] on icon "0" at bounding box center [784, 400] width 1123 height 699
click at [400, 154] on icon "0" at bounding box center [784, 400] width 1123 height 699
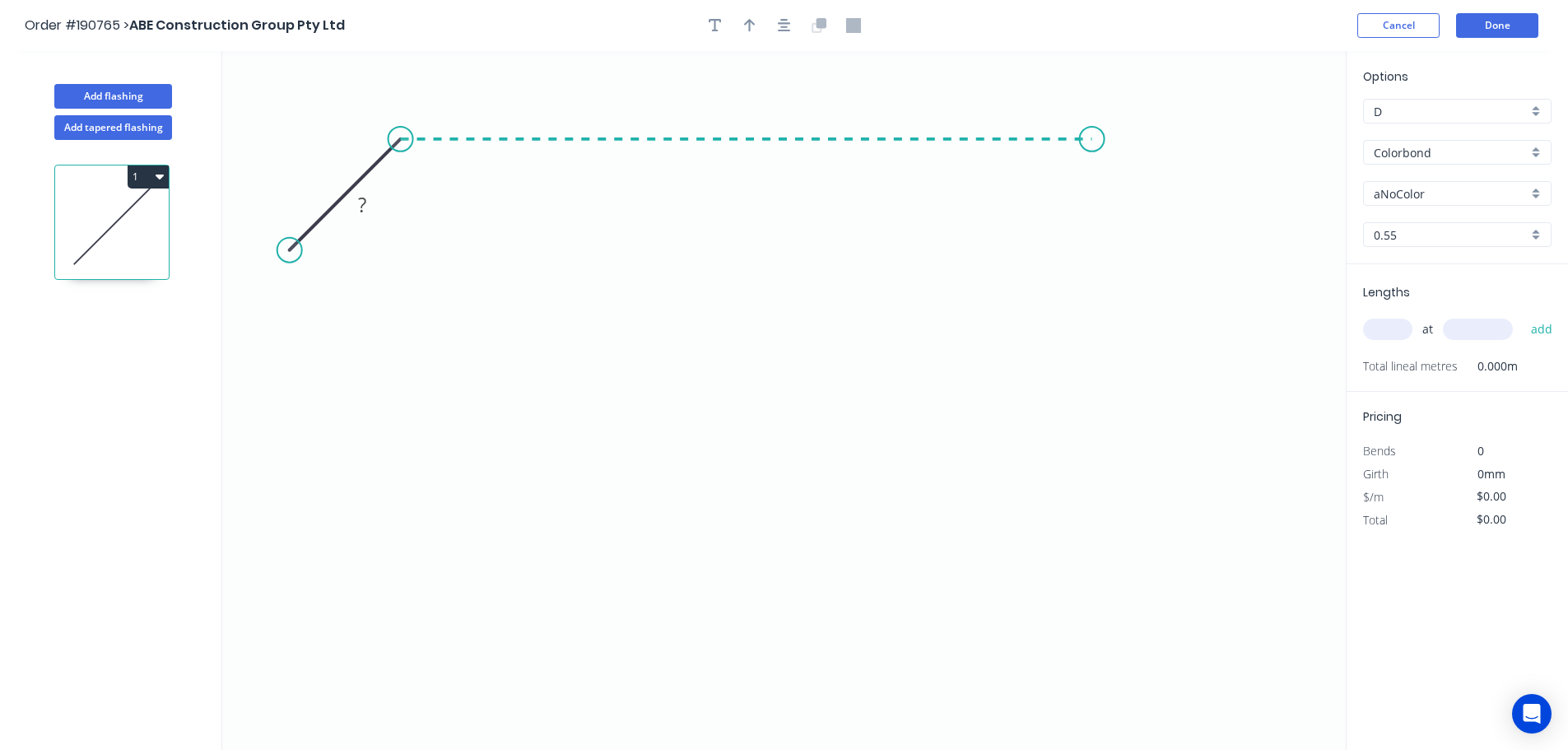
click at [1092, 155] on icon "0 ?" at bounding box center [784, 400] width 1123 height 699
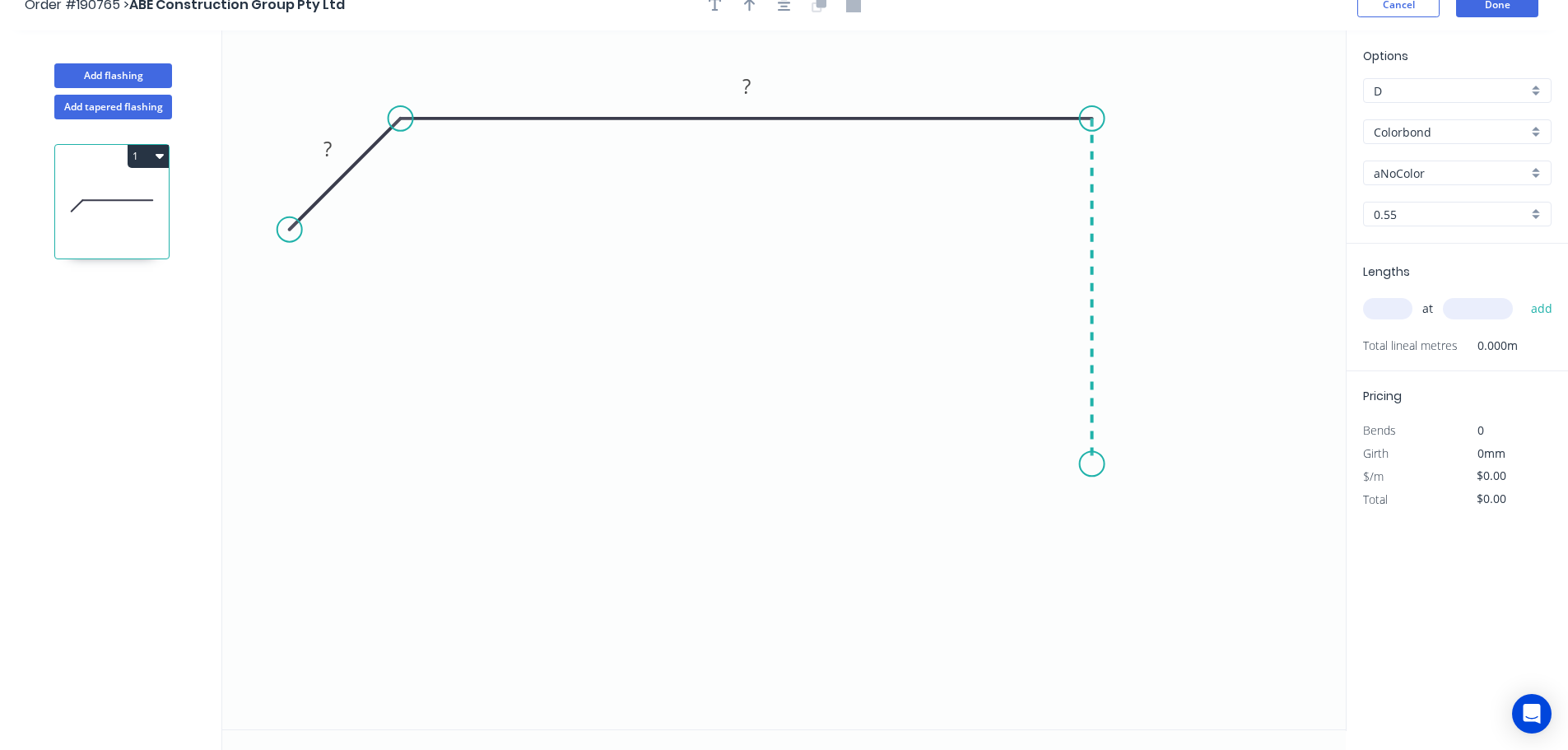
scroll to position [31, 0]
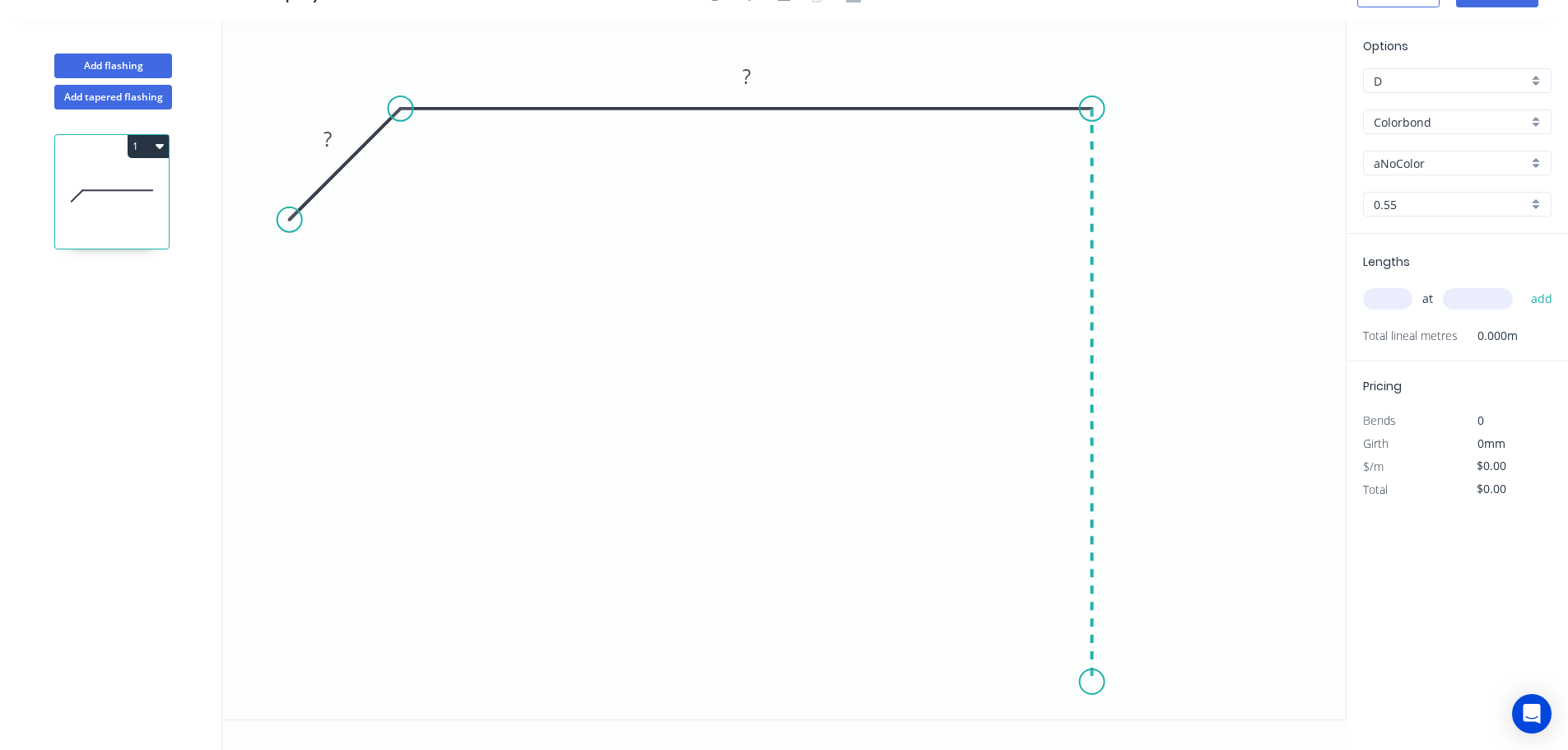
click at [1077, 683] on icon "0 ? ?" at bounding box center [784, 370] width 1123 height 699
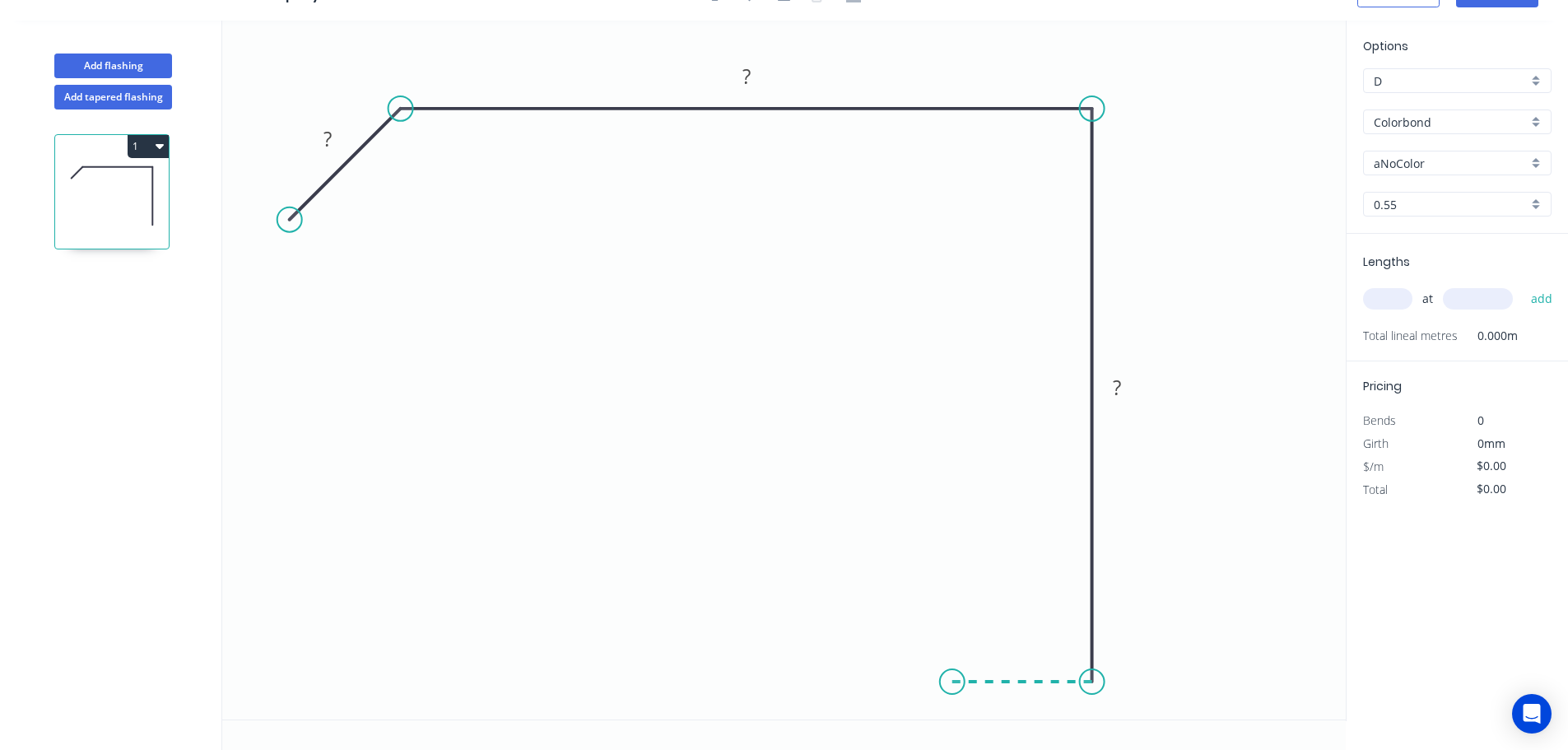
click at [952, 682] on icon at bounding box center [1022, 682] width 140 height 0
click at [955, 547] on icon "0 ? ? ? ?" at bounding box center [784, 370] width 1123 height 699
click at [841, 540] on icon "0 ? ? ? ? ?" at bounding box center [784, 370] width 1123 height 699
click at [936, 679] on circle at bounding box center [936, 682] width 25 height 25
drag, startPoint x: 948, startPoint y: 548, endPoint x: 929, endPoint y: 543, distance: 19.6
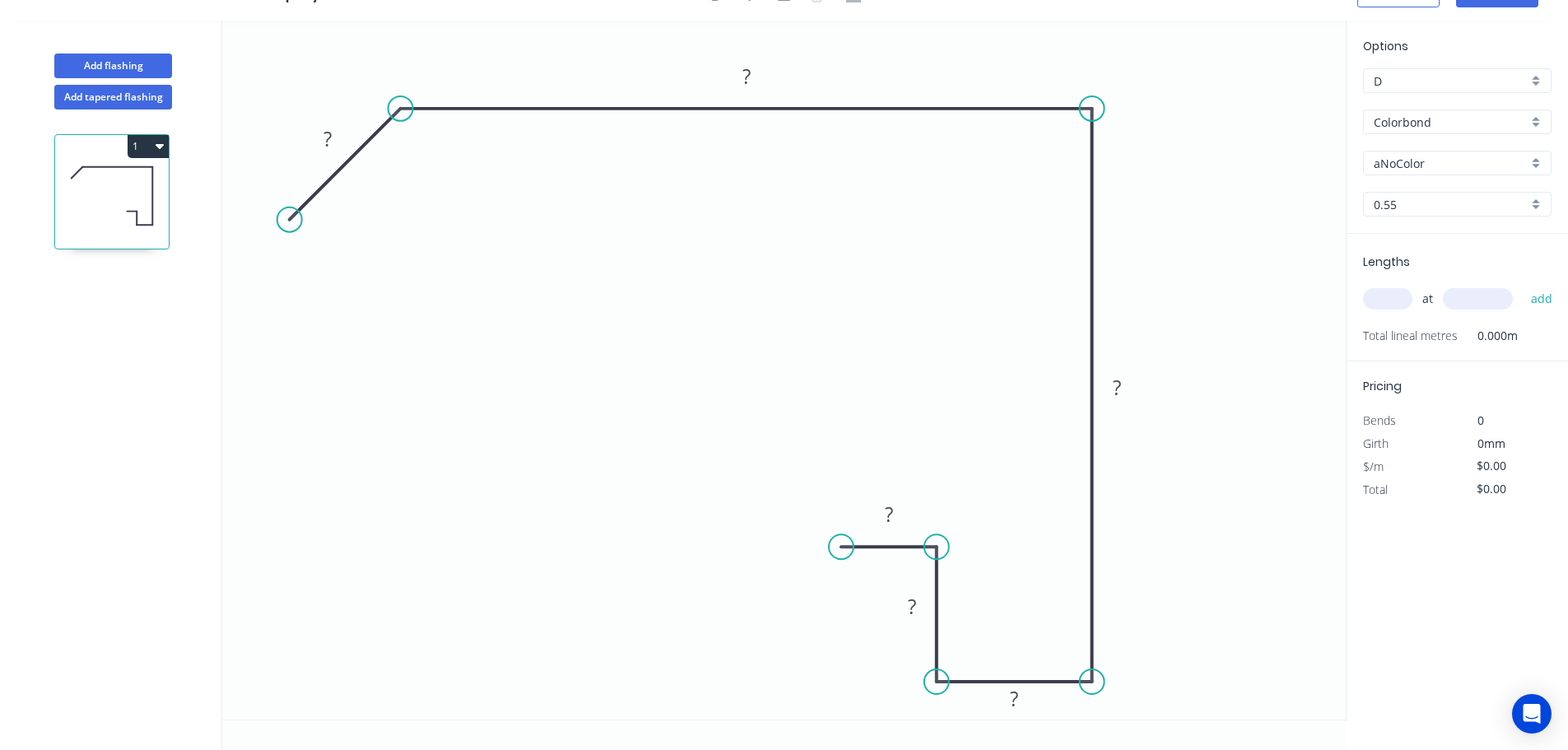
click at [929, 543] on circle at bounding box center [936, 547] width 25 height 25
drag, startPoint x: 833, startPoint y: 547, endPoint x: 829, endPoint y: 526, distance: 21.4
click at [829, 526] on circle at bounding box center [829, 525] width 25 height 25
drag, startPoint x: 935, startPoint y: 542, endPoint x: 934, endPoint y: 525, distance: 17.0
click at [934, 525] on circle at bounding box center [936, 525] width 25 height 25
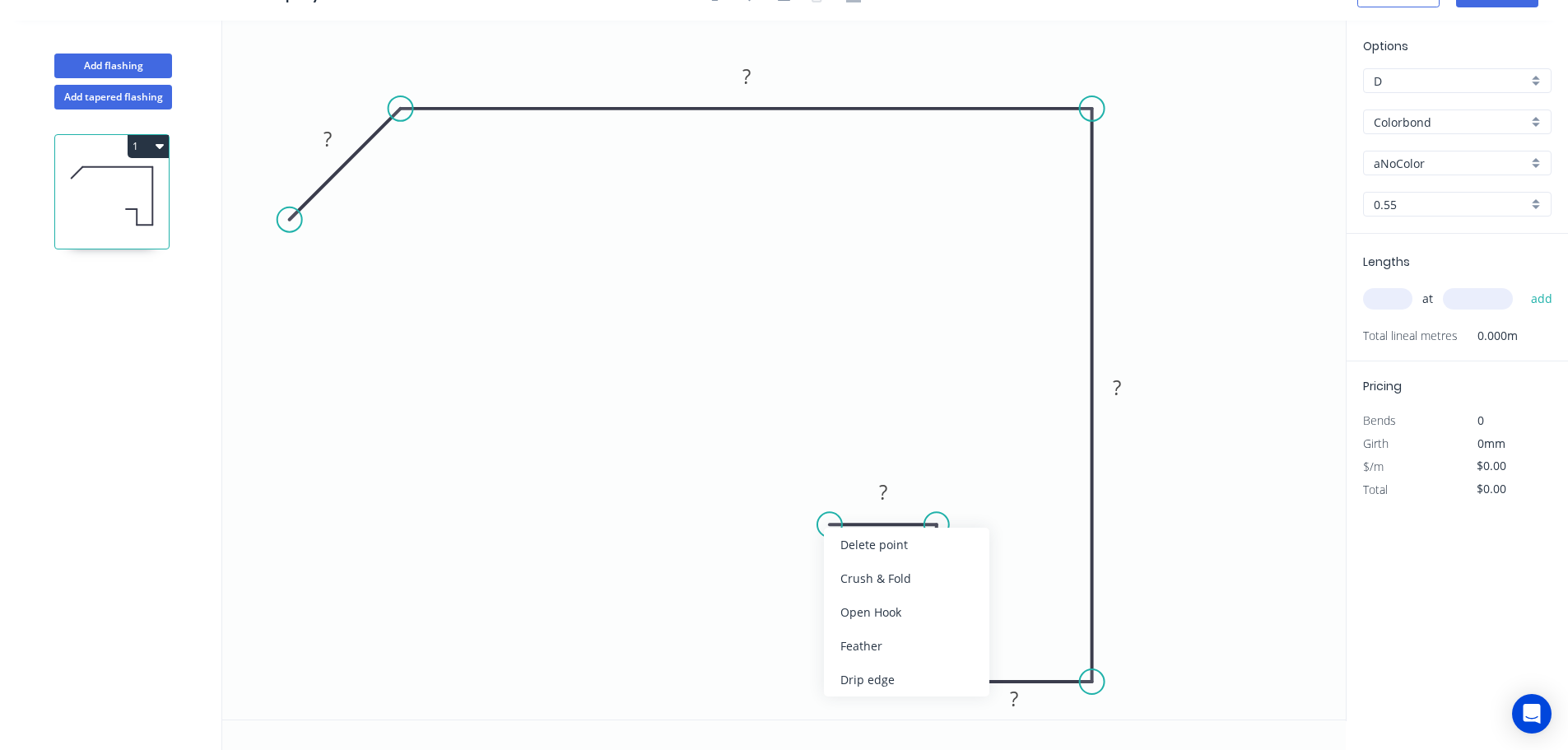
drag, startPoint x: 910, startPoint y: 643, endPoint x: 857, endPoint y: 578, distance: 83.9
click at [910, 643] on div "Feather" at bounding box center [906, 645] width 165 height 34
drag, startPoint x: 867, startPoint y: 468, endPoint x: 810, endPoint y: 464, distance: 57.1
click at [810, 464] on icon "0 ? ? ? ? ? FE 15 ?" at bounding box center [784, 370] width 1123 height 699
drag, startPoint x: 823, startPoint y: 465, endPoint x: 707, endPoint y: 458, distance: 116.2
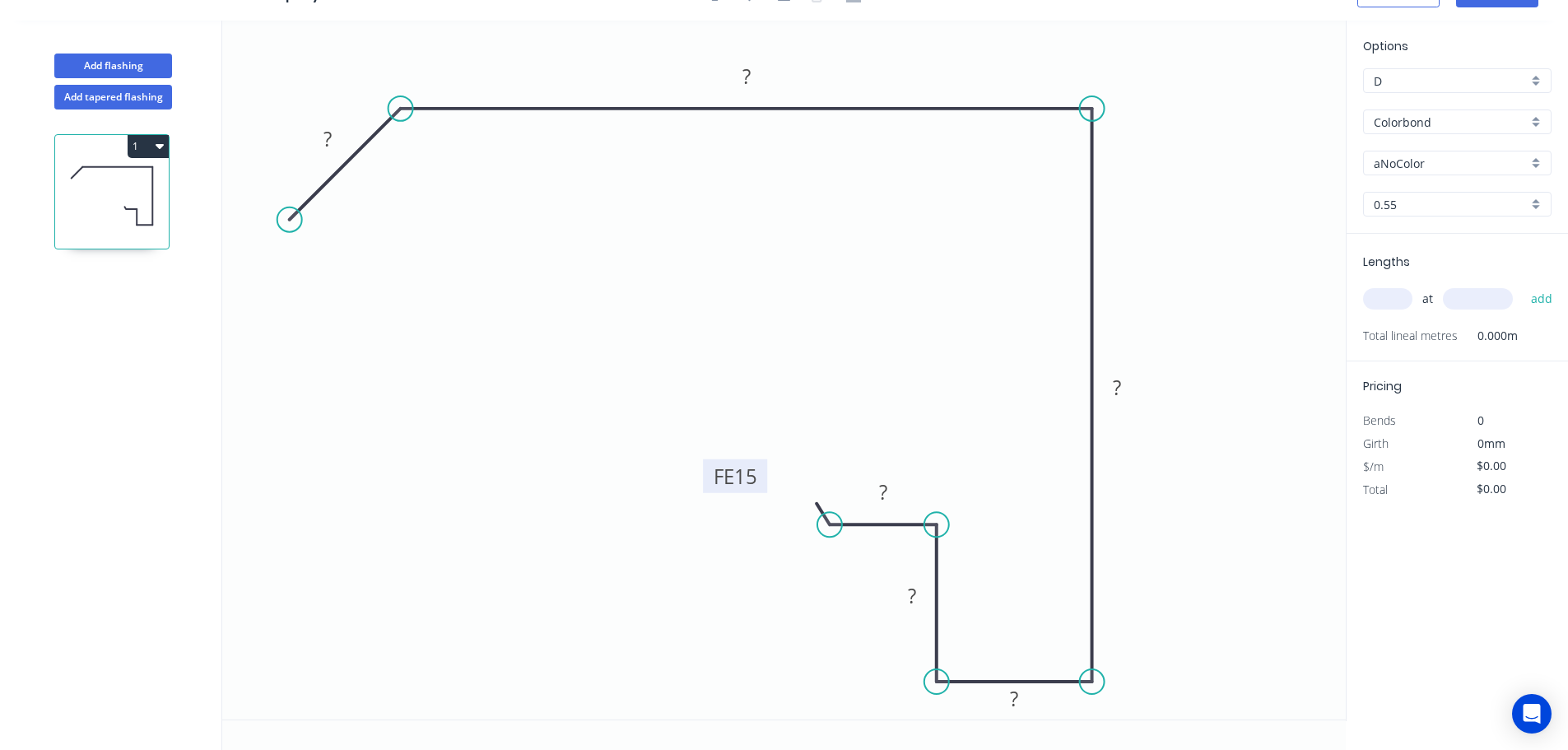
click at [707, 459] on rect at bounding box center [735, 476] width 64 height 34
click at [331, 137] on tspan "?" at bounding box center [328, 139] width 8 height 27
drag, startPoint x: 292, startPoint y: 224, endPoint x: 300, endPoint y: 213, distance: 13.6
click at [300, 213] on circle at bounding box center [301, 208] width 25 height 25
click at [337, 133] on tspan "?" at bounding box center [334, 133] width 8 height 27
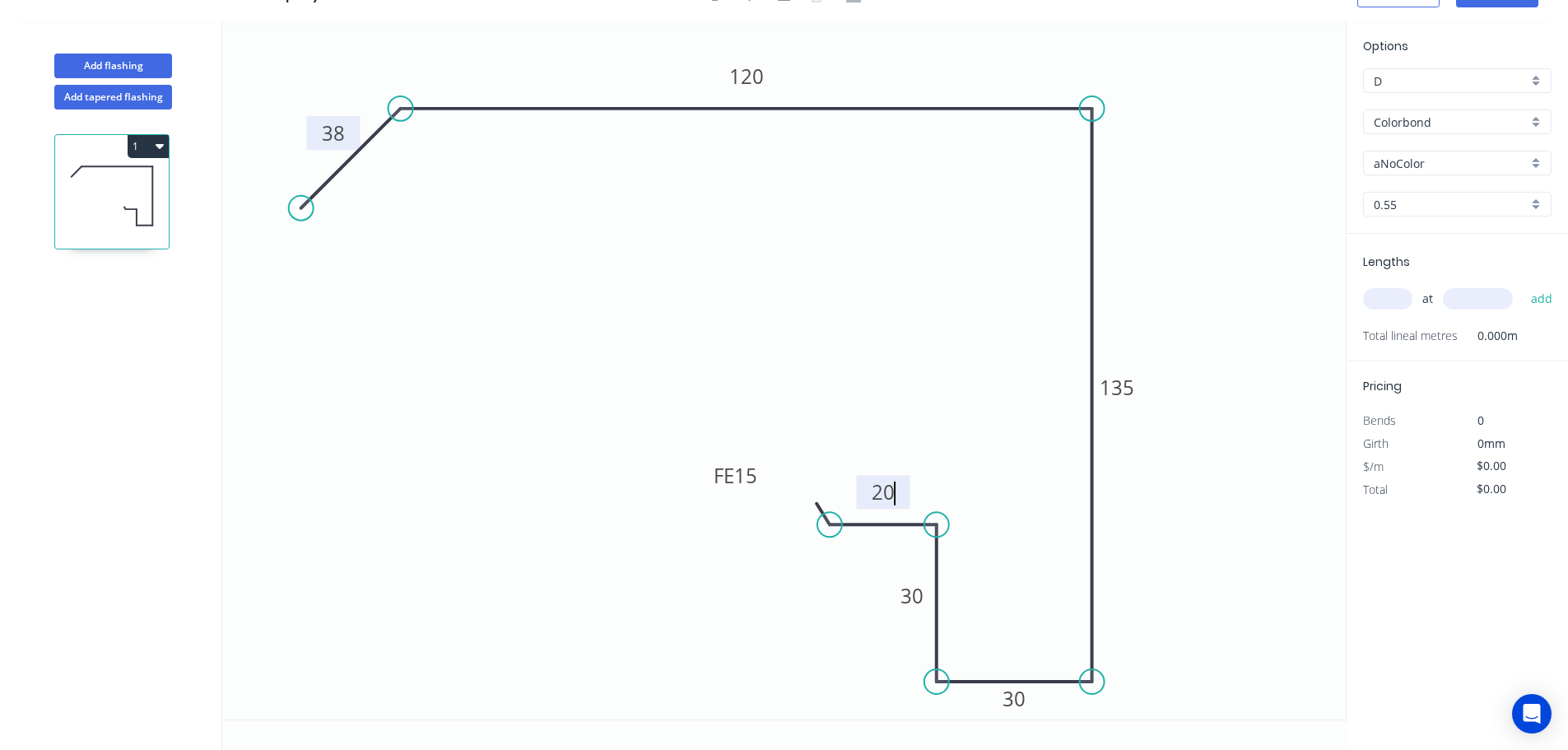
type input "$17.63"
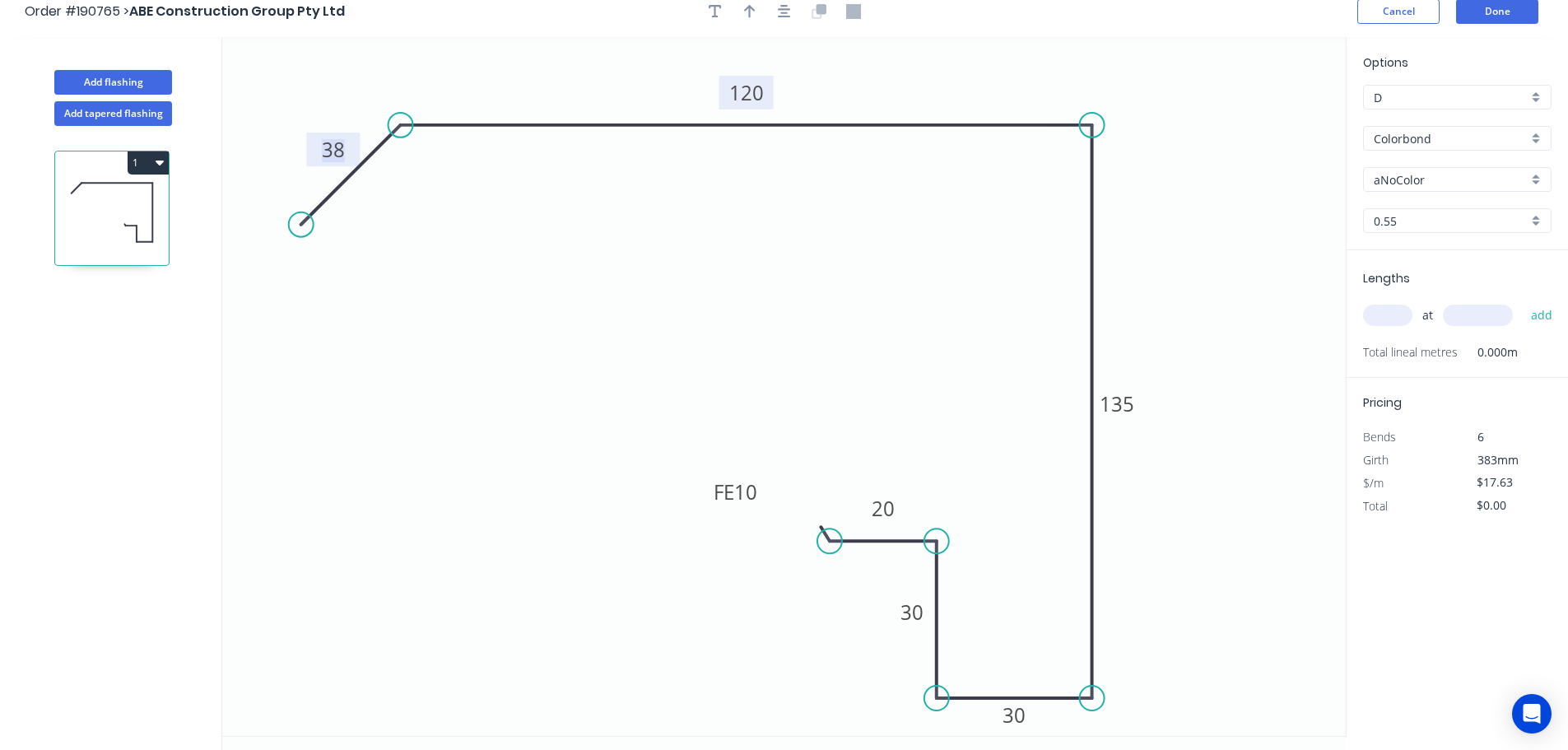
scroll to position [0, 0]
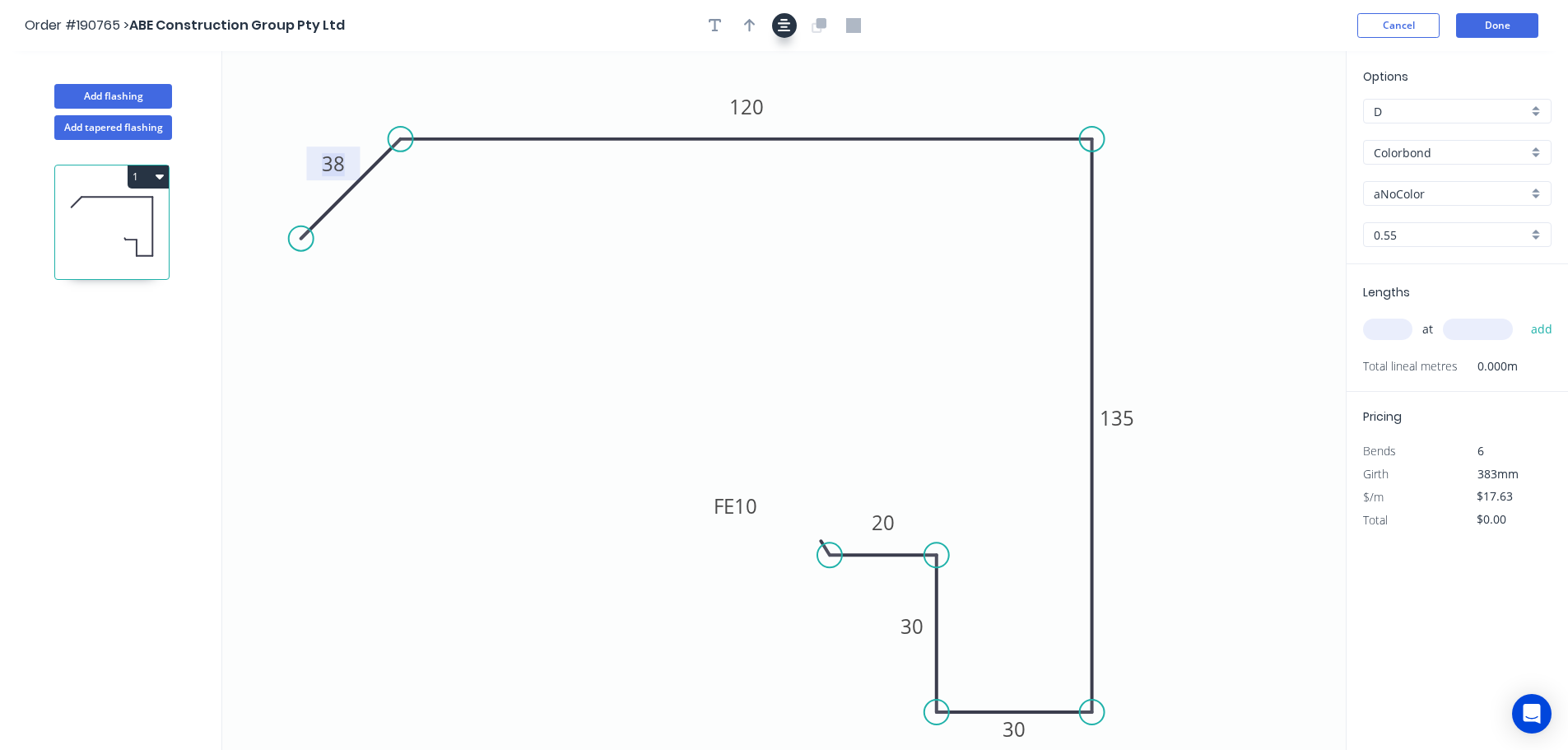
click at [785, 27] on button "button" at bounding box center [784, 26] width 25 height 25
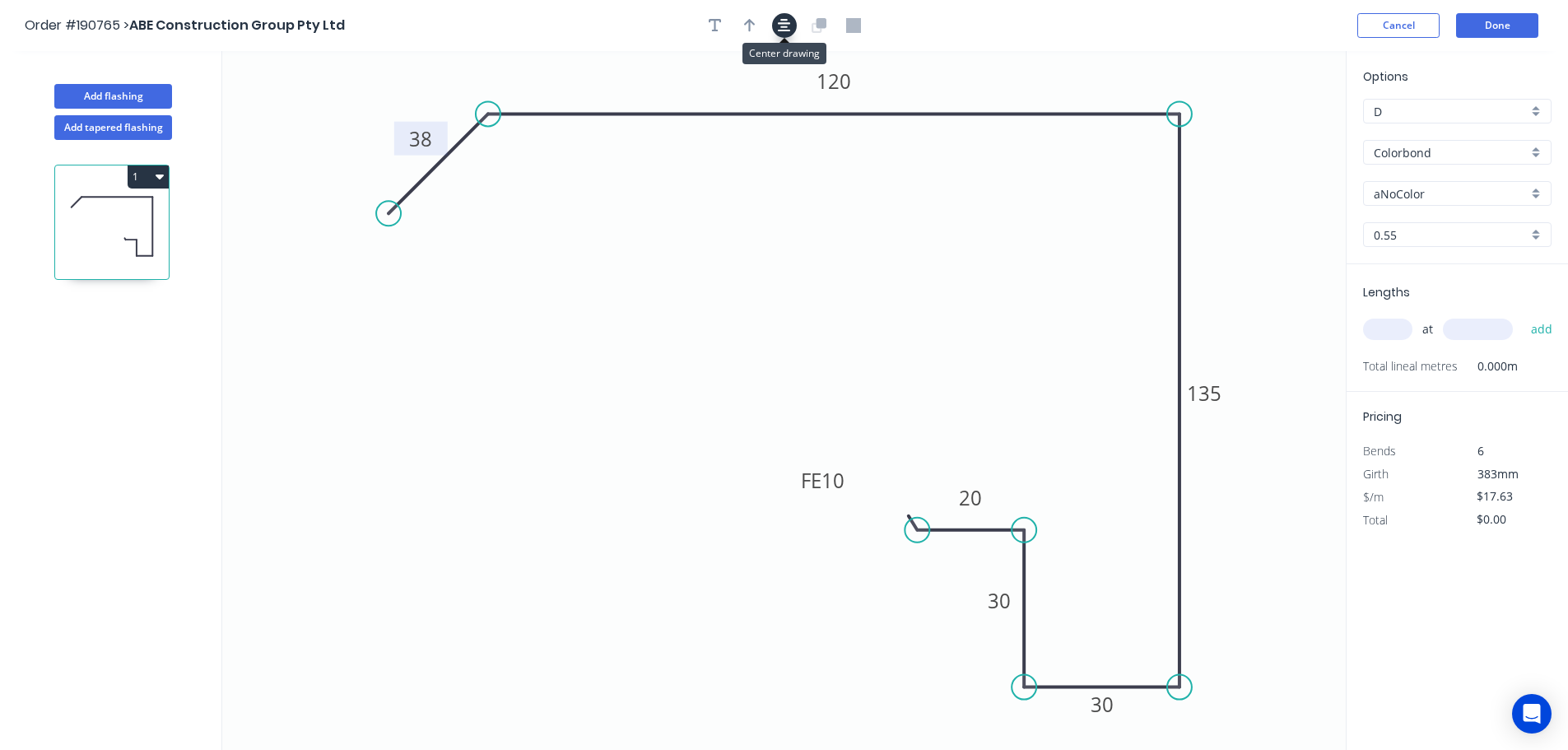
drag, startPoint x: 786, startPoint y: 27, endPoint x: 759, endPoint y: 26, distance: 27.0
click at [784, 27] on icon "button" at bounding box center [784, 26] width 13 height 13
click at [745, 30] on icon "button" at bounding box center [750, 26] width 12 height 15
click at [1268, 131] on icon at bounding box center [1263, 114] width 15 height 52
click at [1268, 132] on icon at bounding box center [1267, 111] width 15 height 52
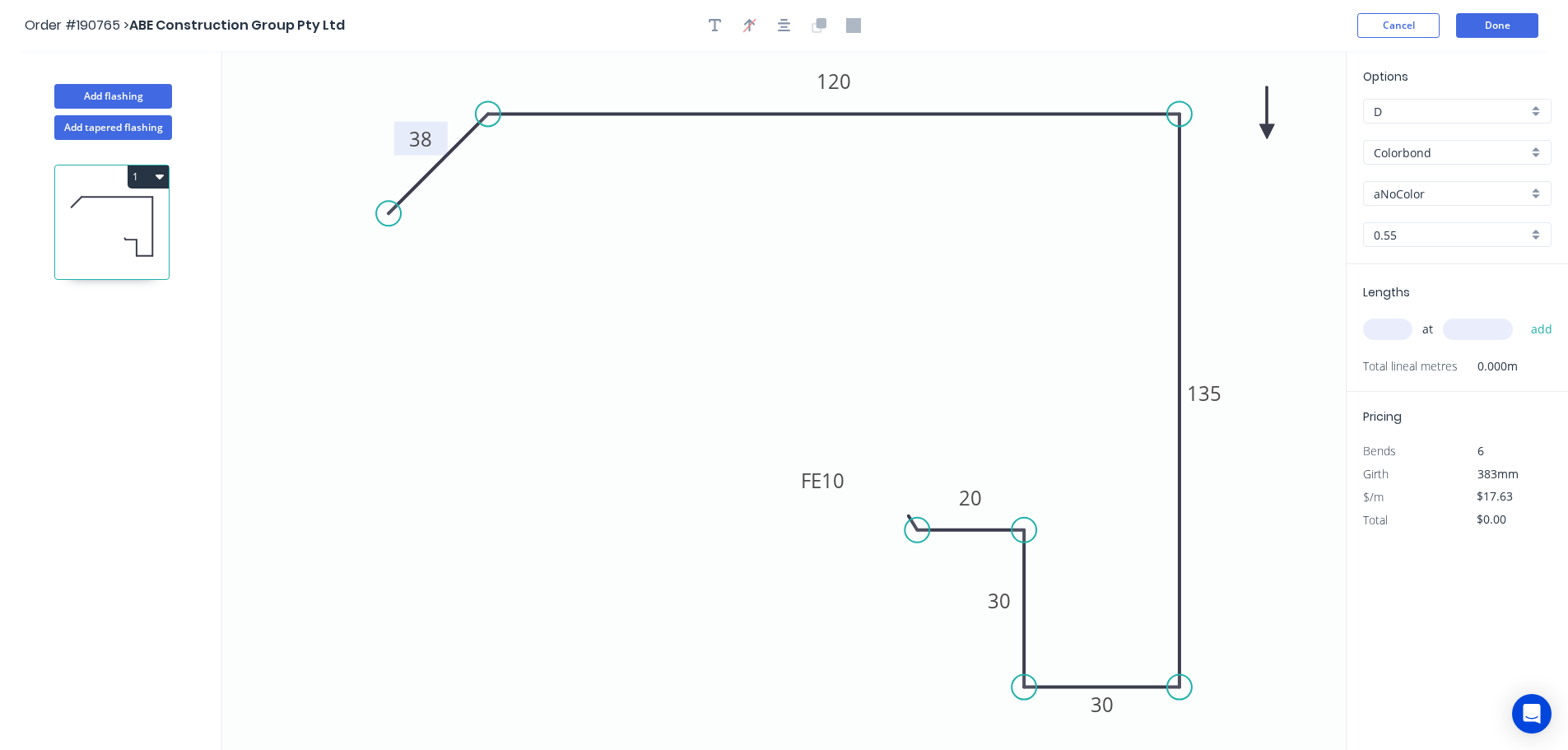
click at [1268, 127] on icon at bounding box center [1267, 112] width 15 height 52
drag, startPoint x: 1268, startPoint y: 127, endPoint x: 1303, endPoint y: 102, distance: 43.0
click at [1303, 102] on icon at bounding box center [1316, 97] width 48 height 48
drag, startPoint x: 1409, startPoint y: 189, endPoint x: 1416, endPoint y: 195, distance: 9.2
click at [1411, 190] on input "aNoColor" at bounding box center [1450, 194] width 154 height 17
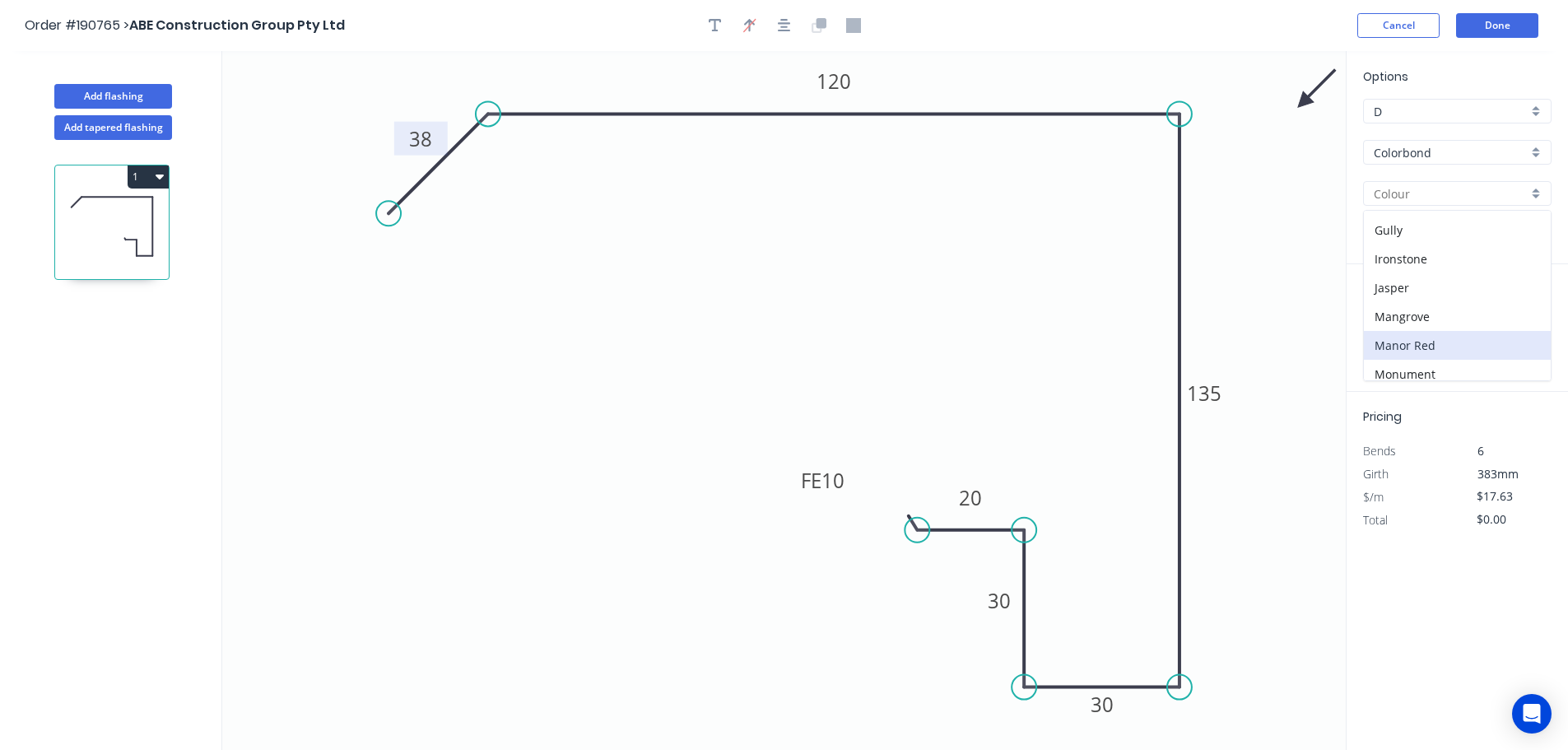
scroll to position [226, 0]
click at [1444, 287] on div "Ironstone" at bounding box center [1457, 287] width 187 height 29
type input "Ironstone"
click at [1389, 328] on input "text" at bounding box center [1387, 330] width 49 height 22
type input "1"
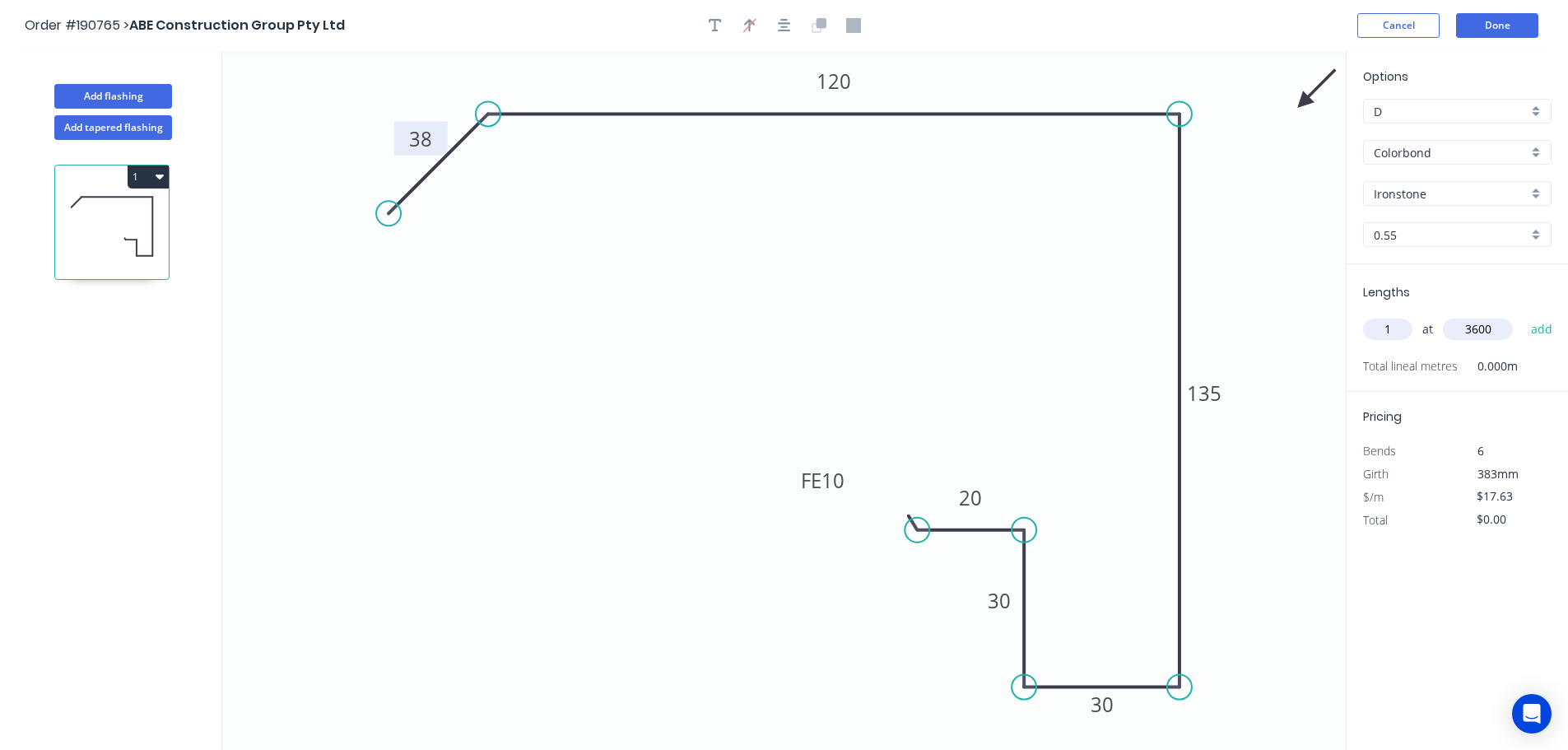
type input "3600"
click at [1522, 316] on button "add" at bounding box center [1541, 330] width 39 height 28
type input "$63.47"
type input "1"
type input "5300"
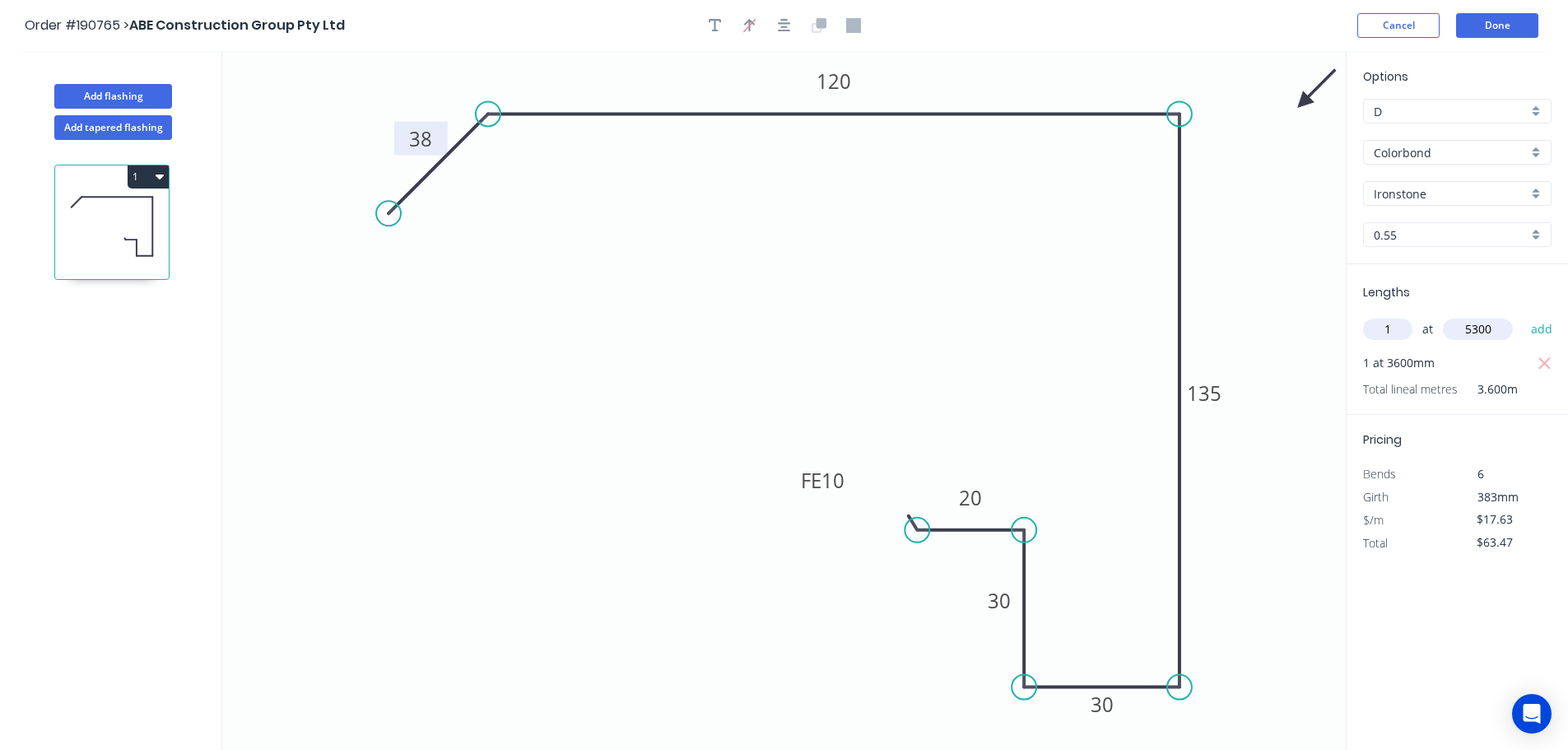
click at [1522, 316] on button "add" at bounding box center [1541, 330] width 39 height 28
type input "$156.91"
click at [140, 88] on button "Add flashing" at bounding box center [113, 96] width 118 height 25
type input "$0.00"
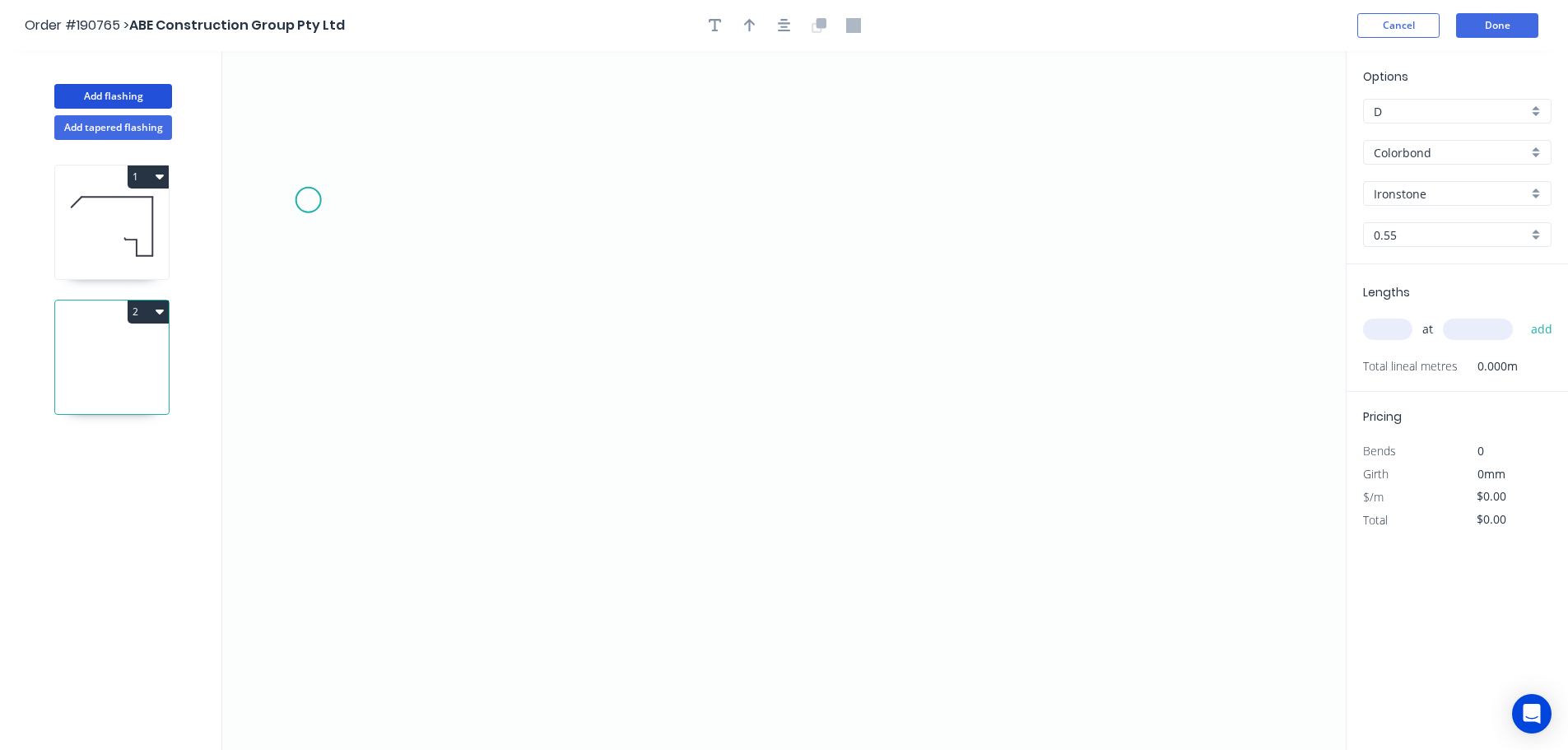
click at [308, 200] on icon "0" at bounding box center [784, 400] width 1123 height 699
click at [839, 232] on icon "0" at bounding box center [784, 400] width 1123 height 699
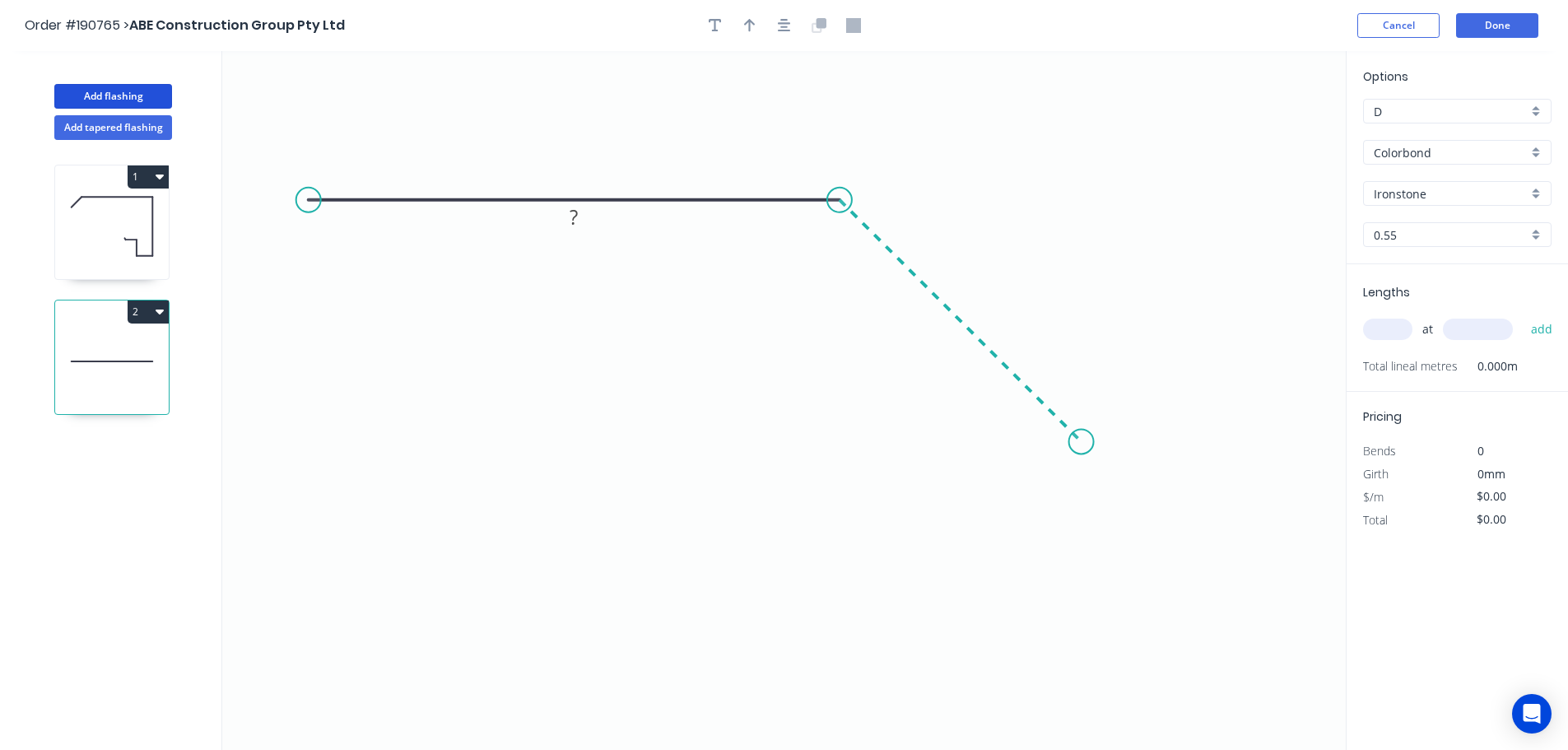
click at [1082, 444] on icon "0 ?" at bounding box center [784, 400] width 1123 height 699
click at [580, 168] on rect at bounding box center [574, 169] width 33 height 23
click at [795, 30] on button "button" at bounding box center [784, 26] width 25 height 25
type input "$6.21"
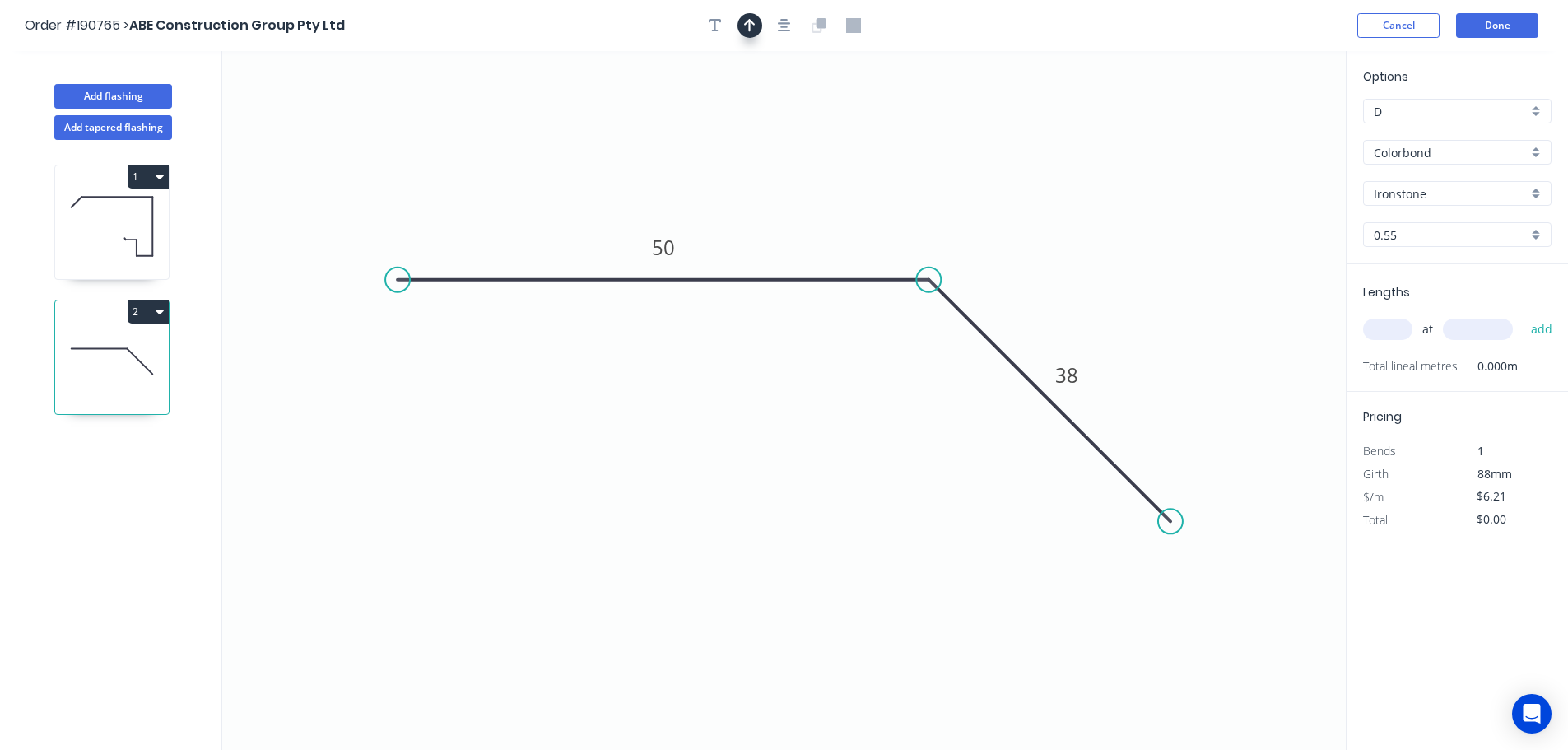
click at [752, 33] on button "button" at bounding box center [750, 26] width 25 height 25
click at [1263, 131] on icon at bounding box center [1263, 114] width 15 height 52
click at [1384, 336] on input "text" at bounding box center [1387, 330] width 49 height 22
type input "2"
type input "4000"
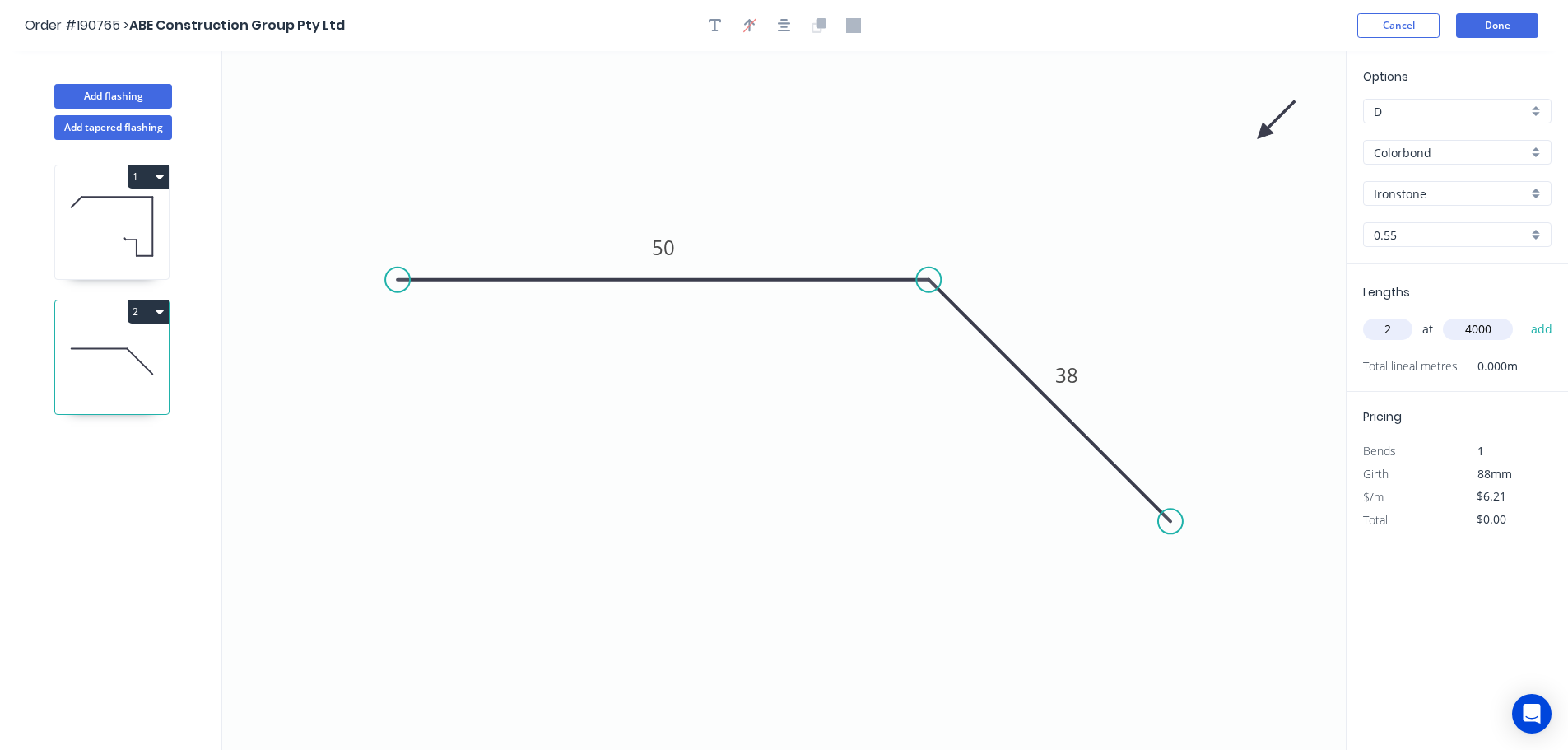
click at [1522, 316] on button "add" at bounding box center [1541, 330] width 39 height 28
type input "$49.68"
type input "1"
type input "5500"
click at [1522, 316] on button "add" at bounding box center [1541, 330] width 39 height 28
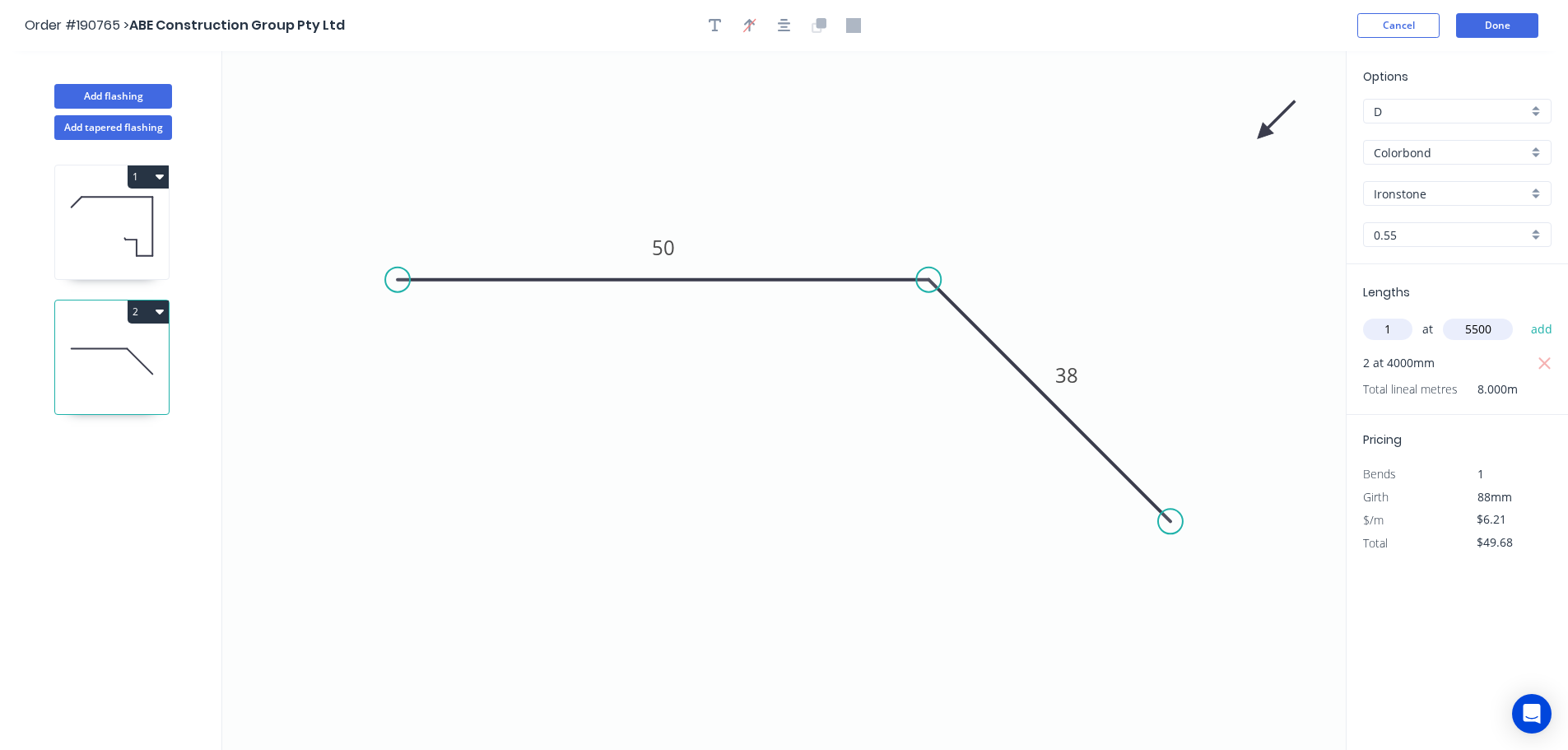
type input "$83.84"
click at [147, 168] on button "1" at bounding box center [149, 177] width 42 height 23
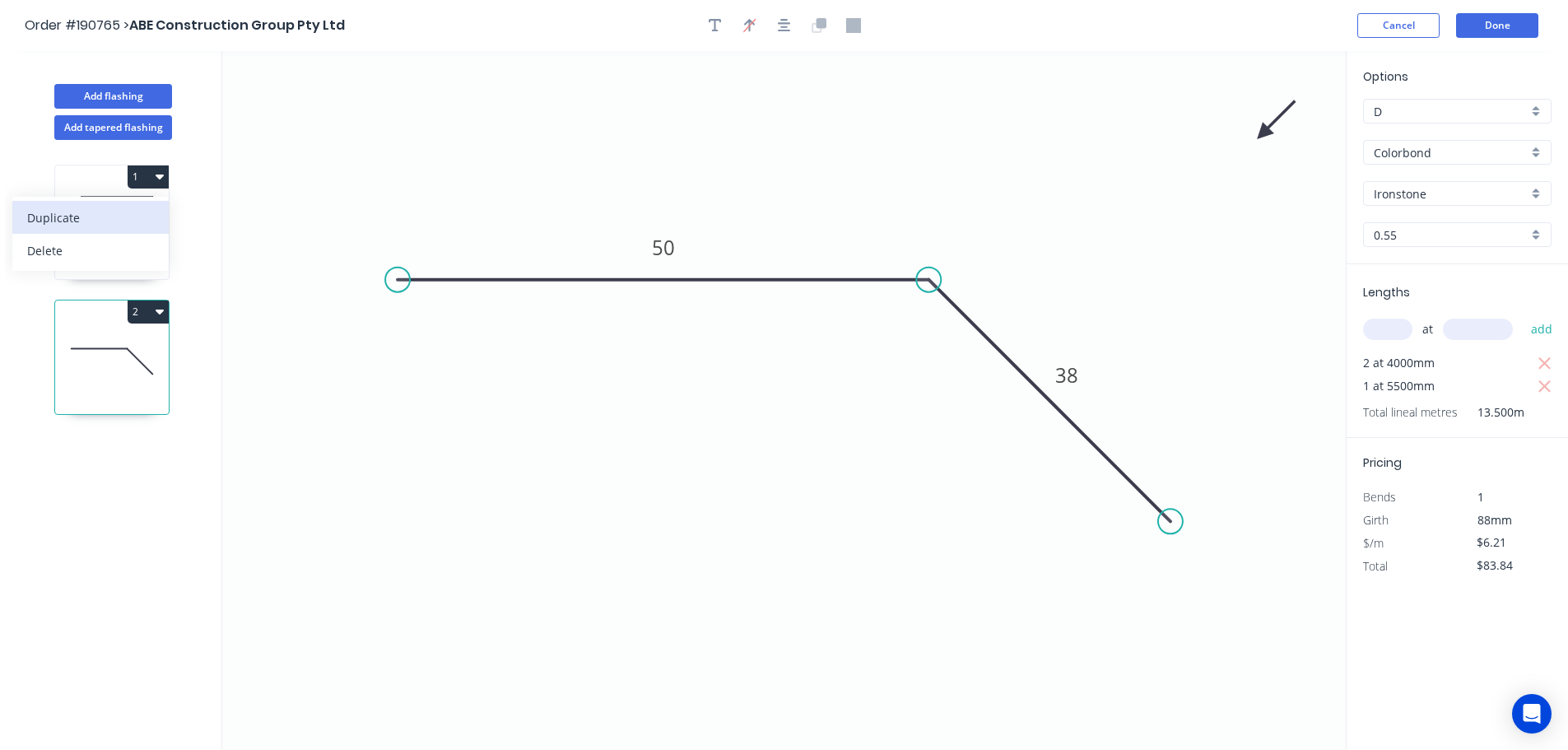
click at [124, 215] on div "Duplicate" at bounding box center [90, 218] width 127 height 24
type input "$17.63"
type input "$0.00"
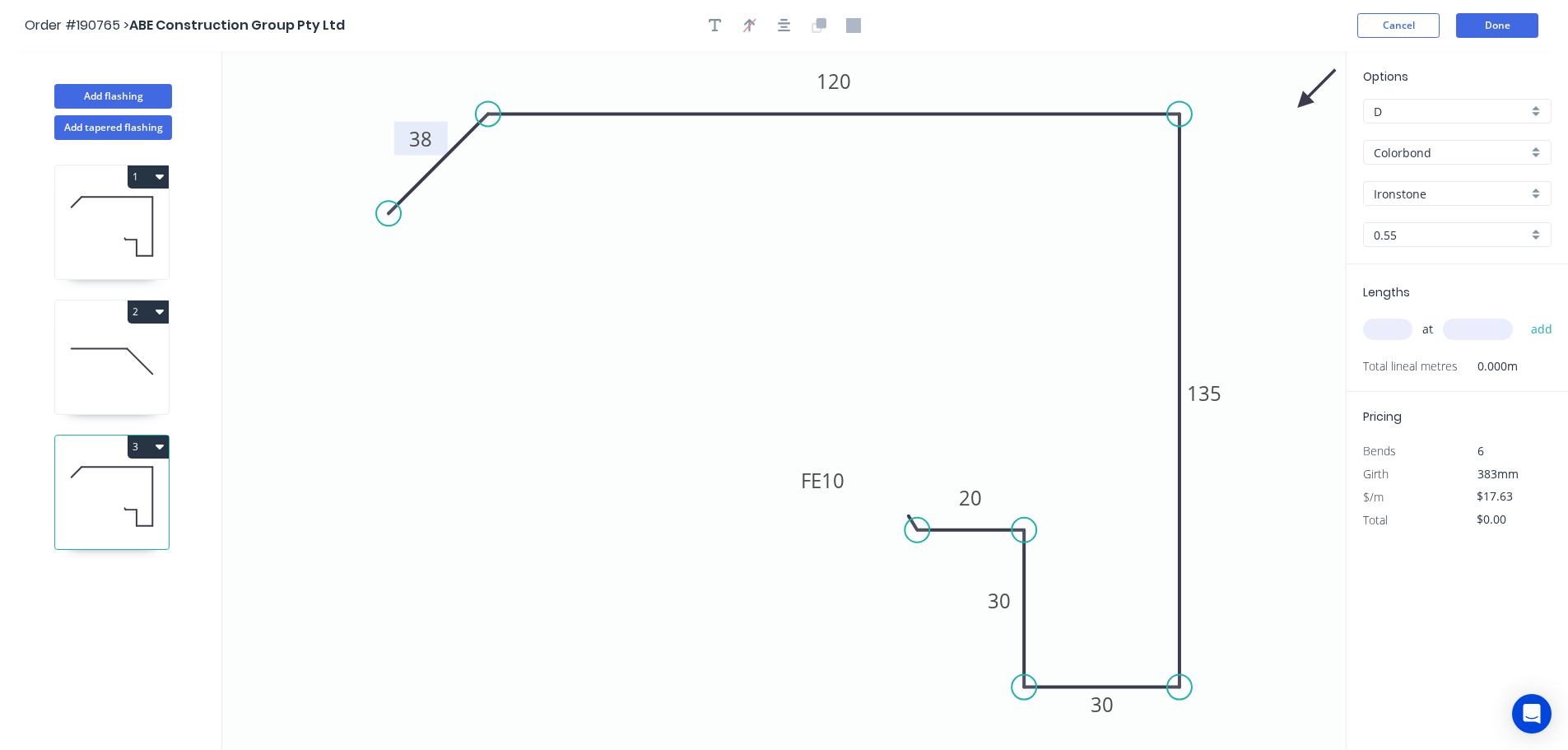
click at [431, 144] on tspan "38" at bounding box center [421, 139] width 23 height 27
type input "$22.24"
click at [1374, 330] on input "text" at bounding box center [1387, 330] width 49 height 22
type input "2"
type input "5300"
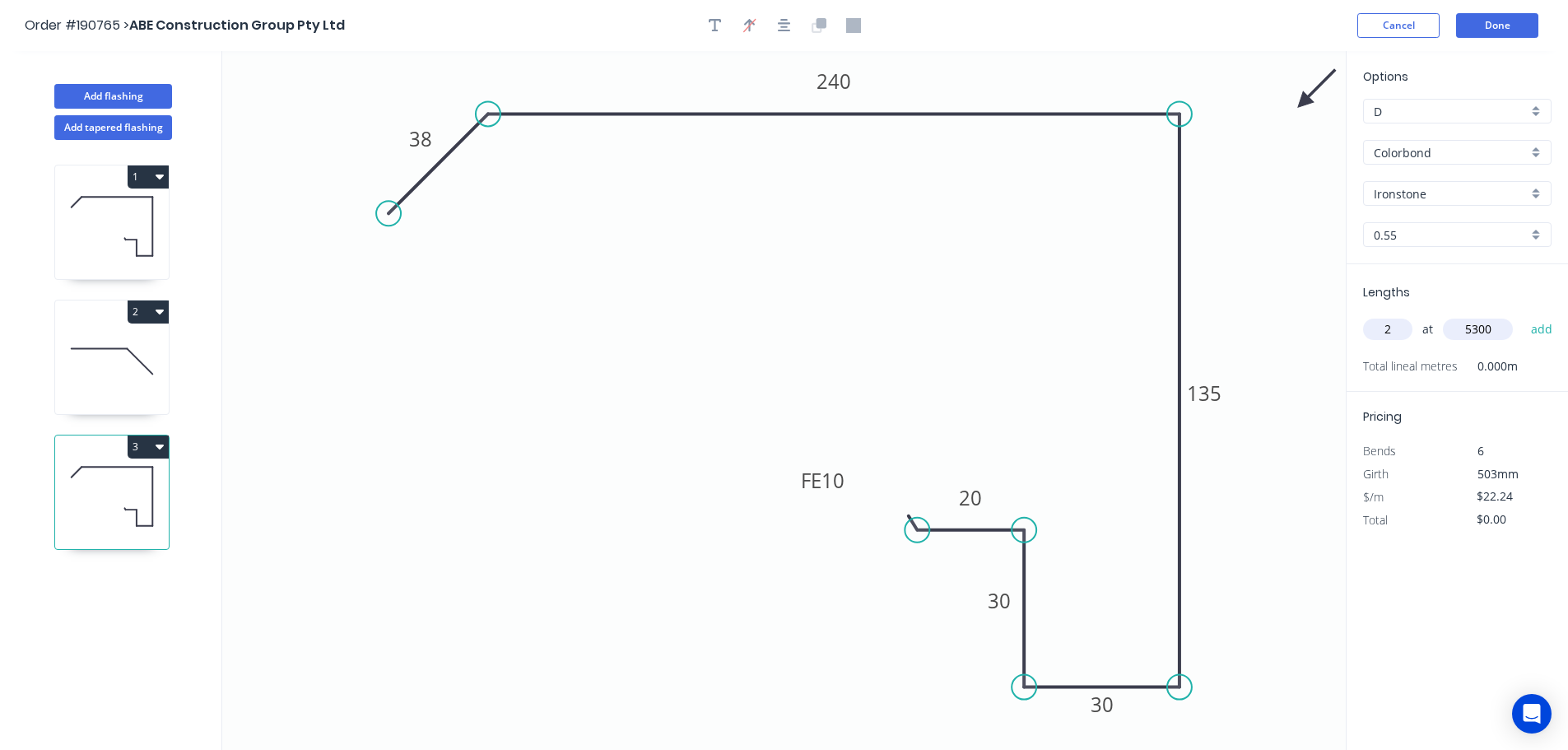
click at [1522, 316] on button "add" at bounding box center [1541, 330] width 39 height 28
type input "$235.74"
click at [121, 95] on button "Add flashing" at bounding box center [113, 96] width 118 height 25
type input "$0.00"
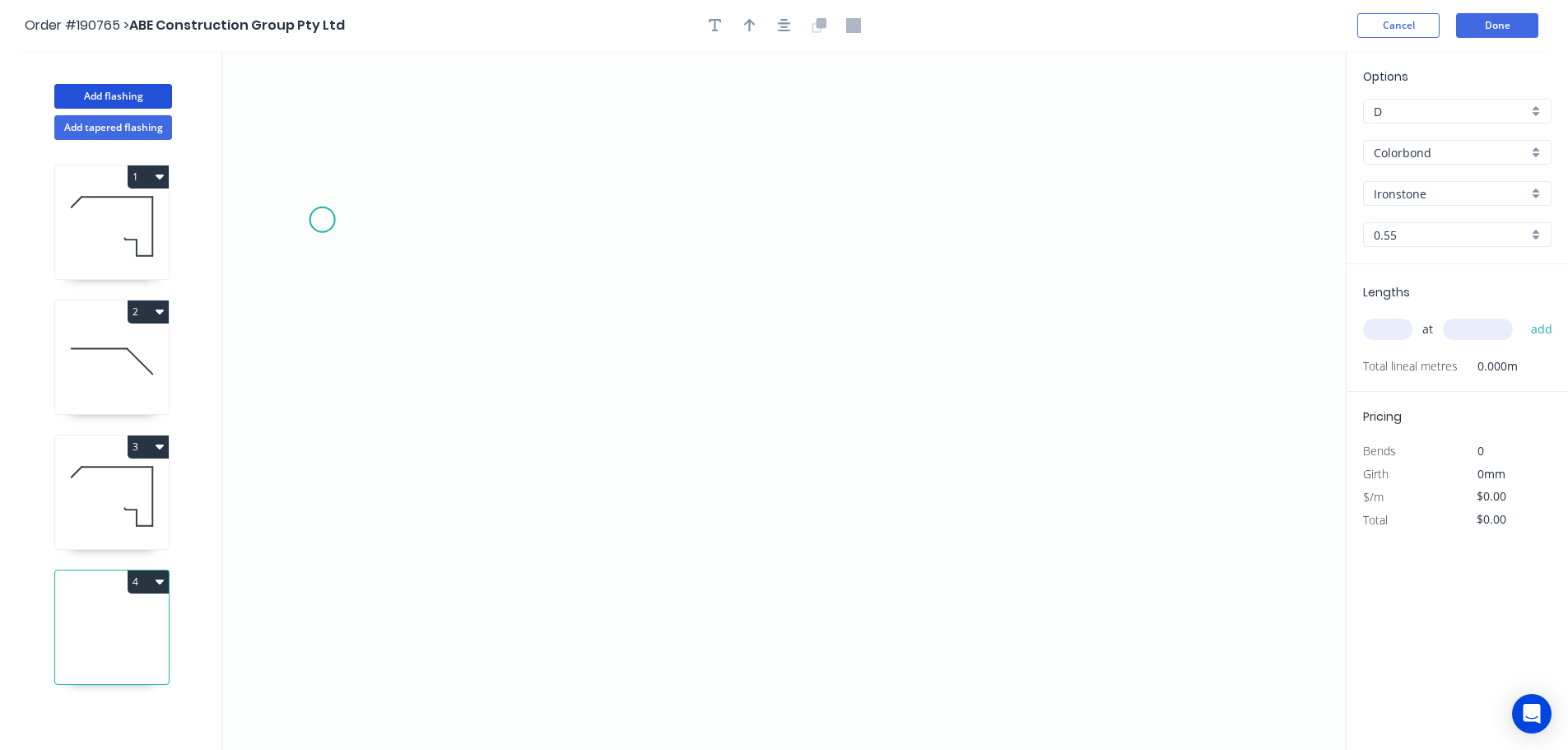
click at [319, 220] on icon "0" at bounding box center [784, 400] width 1123 height 699
click at [300, 523] on icon "0" at bounding box center [784, 400] width 1123 height 699
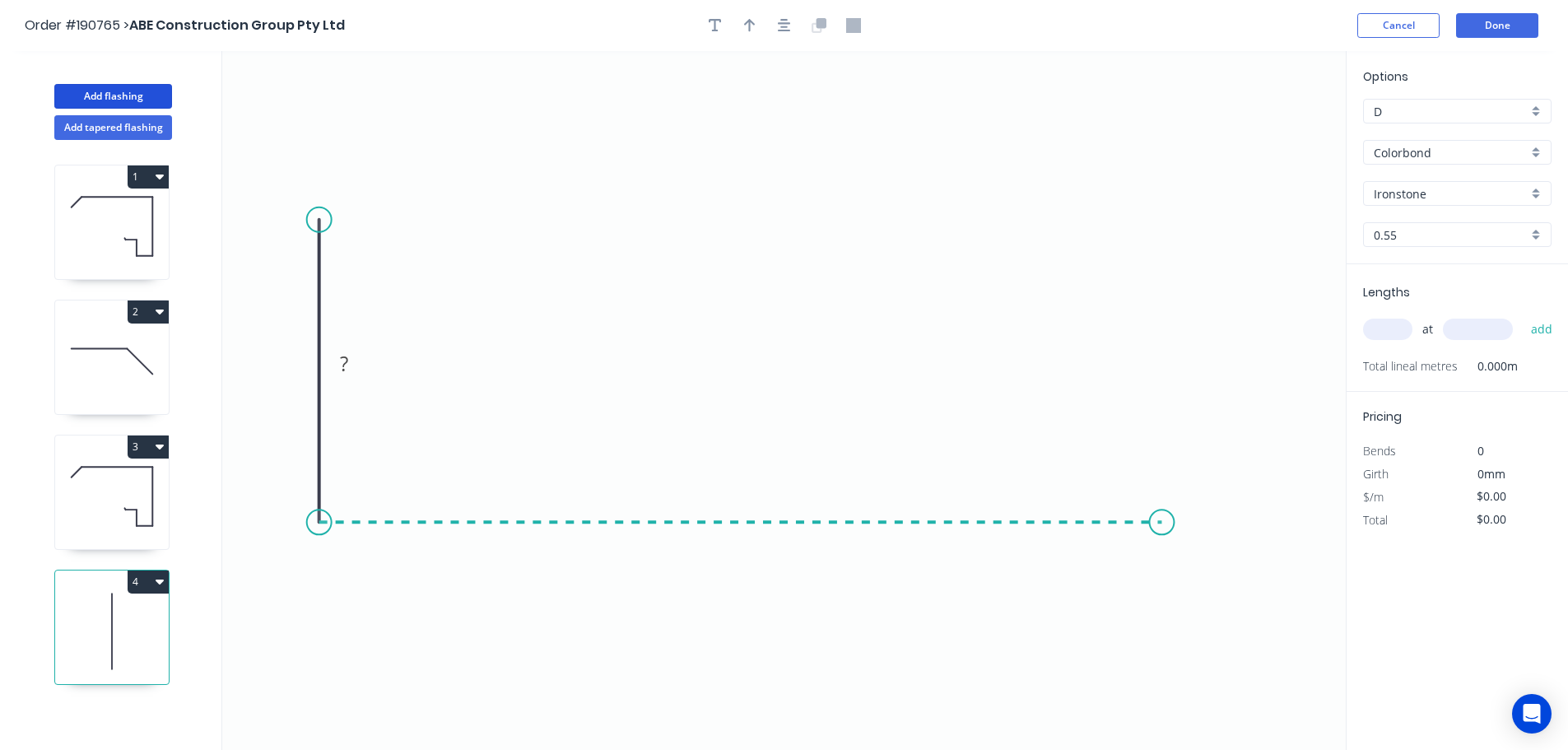
click at [1174, 538] on icon "0 ?" at bounding box center [784, 400] width 1123 height 699
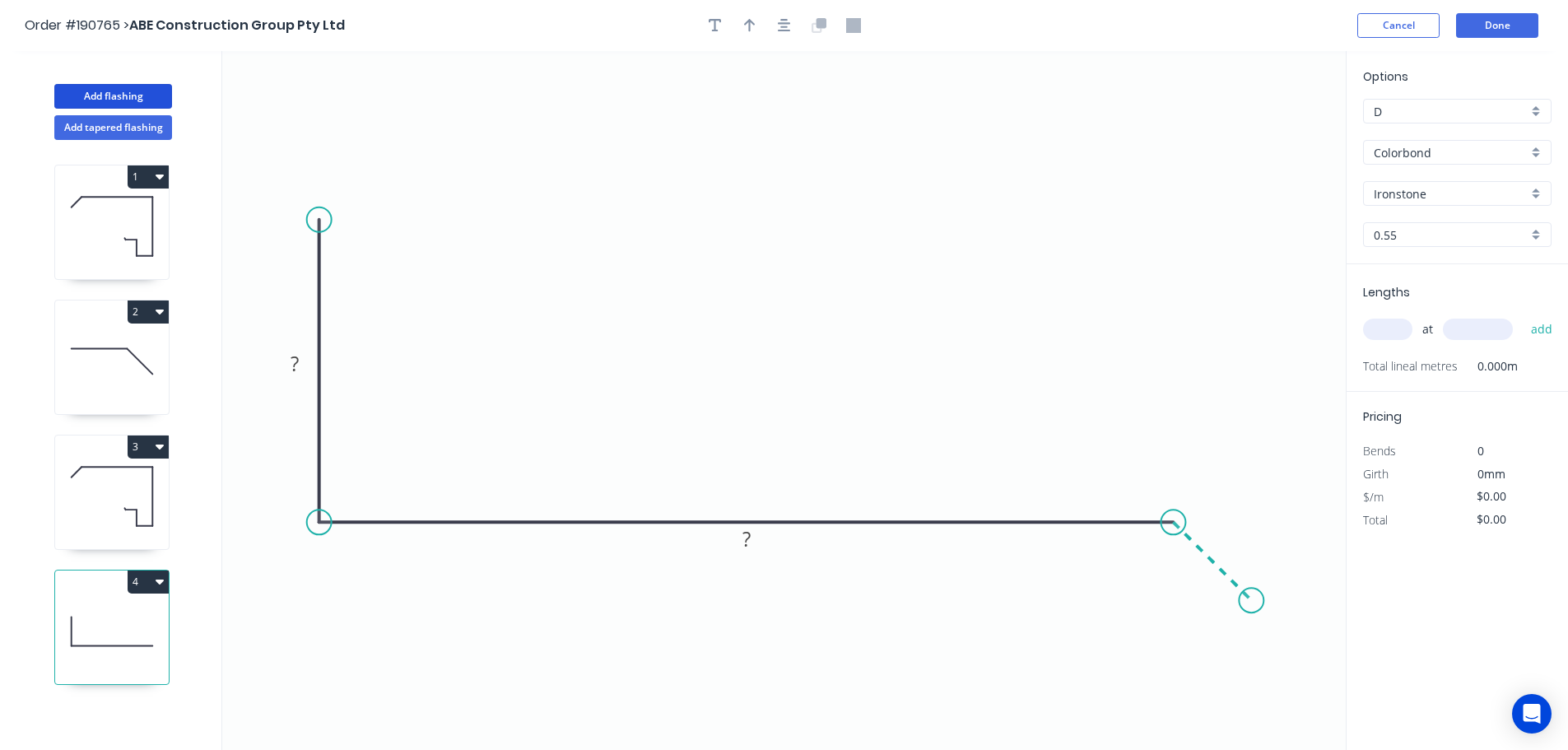
click at [1252, 608] on icon "0 ? ?" at bounding box center [784, 400] width 1123 height 699
drag, startPoint x: 1258, startPoint y: 596, endPoint x: 1272, endPoint y: 605, distance: 16.6
click at [1272, 605] on circle at bounding box center [1272, 605] width 25 height 25
drag, startPoint x: 1280, startPoint y: 605, endPoint x: 1097, endPoint y: 529, distance: 198.2
click at [1272, 620] on circle at bounding box center [1272, 622] width 25 height 25
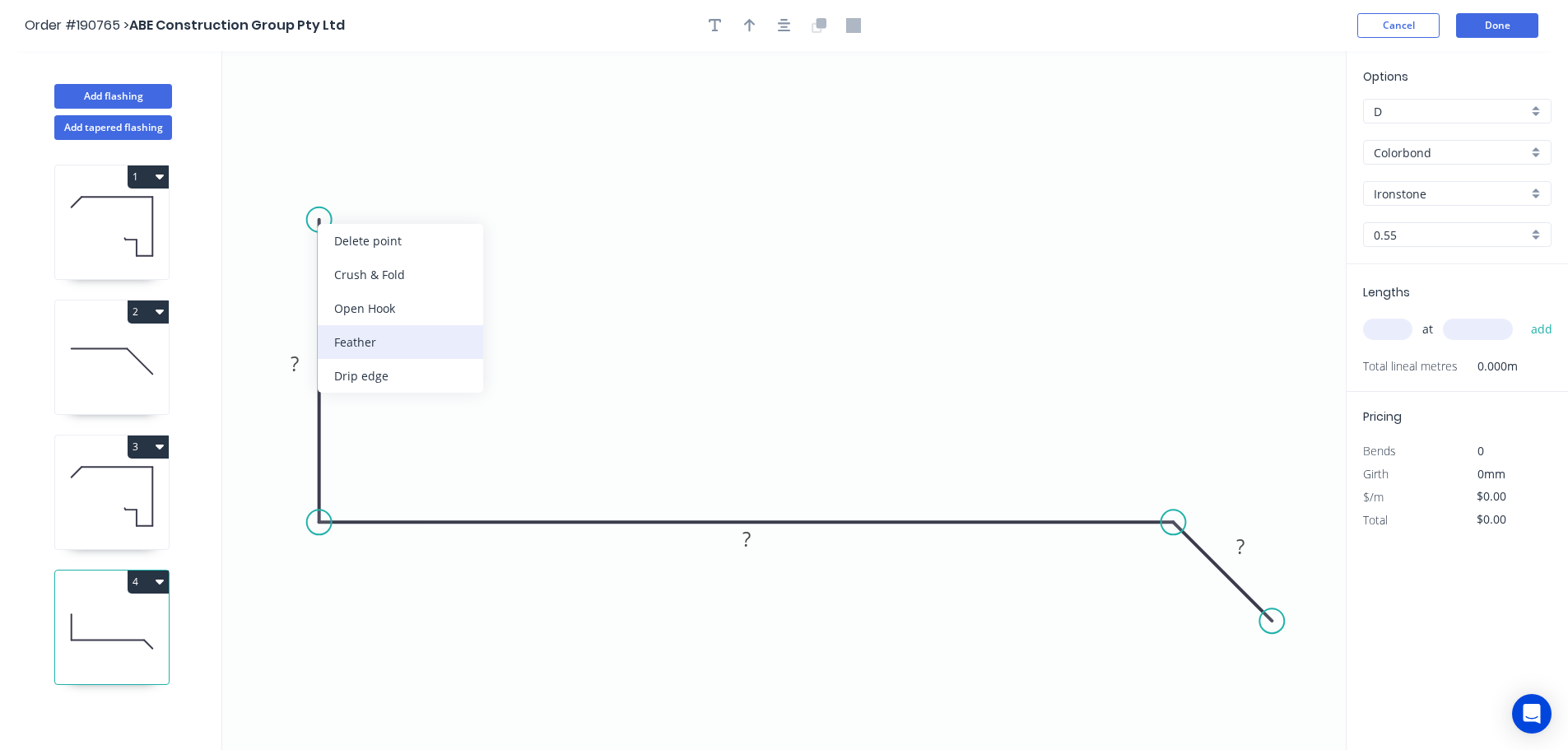
click at [385, 335] on div "Feather" at bounding box center [400, 342] width 165 height 34
click at [368, 271] on div "Flip bend" at bounding box center [411, 272] width 165 height 34
drag, startPoint x: 256, startPoint y: 243, endPoint x: 253, endPoint y: 152, distance: 91.0
click at [253, 152] on rect at bounding box center [280, 143] width 64 height 34
click at [304, 142] on rect at bounding box center [280, 143] width 64 height 34
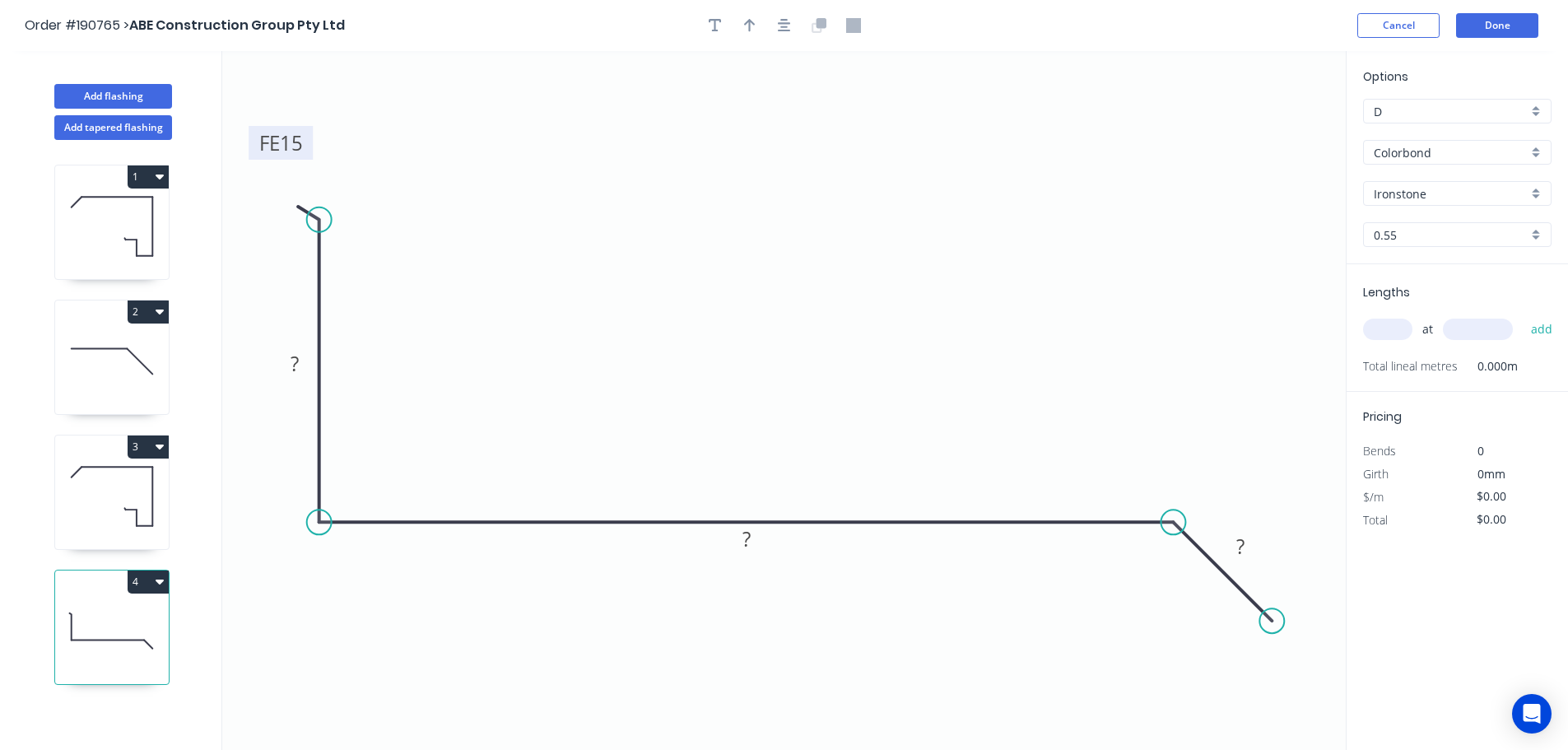
click at [291, 140] on tspan "15" at bounding box center [291, 143] width 23 height 27
click at [788, 32] on icon "button" at bounding box center [784, 26] width 13 height 15
type input "$12.62"
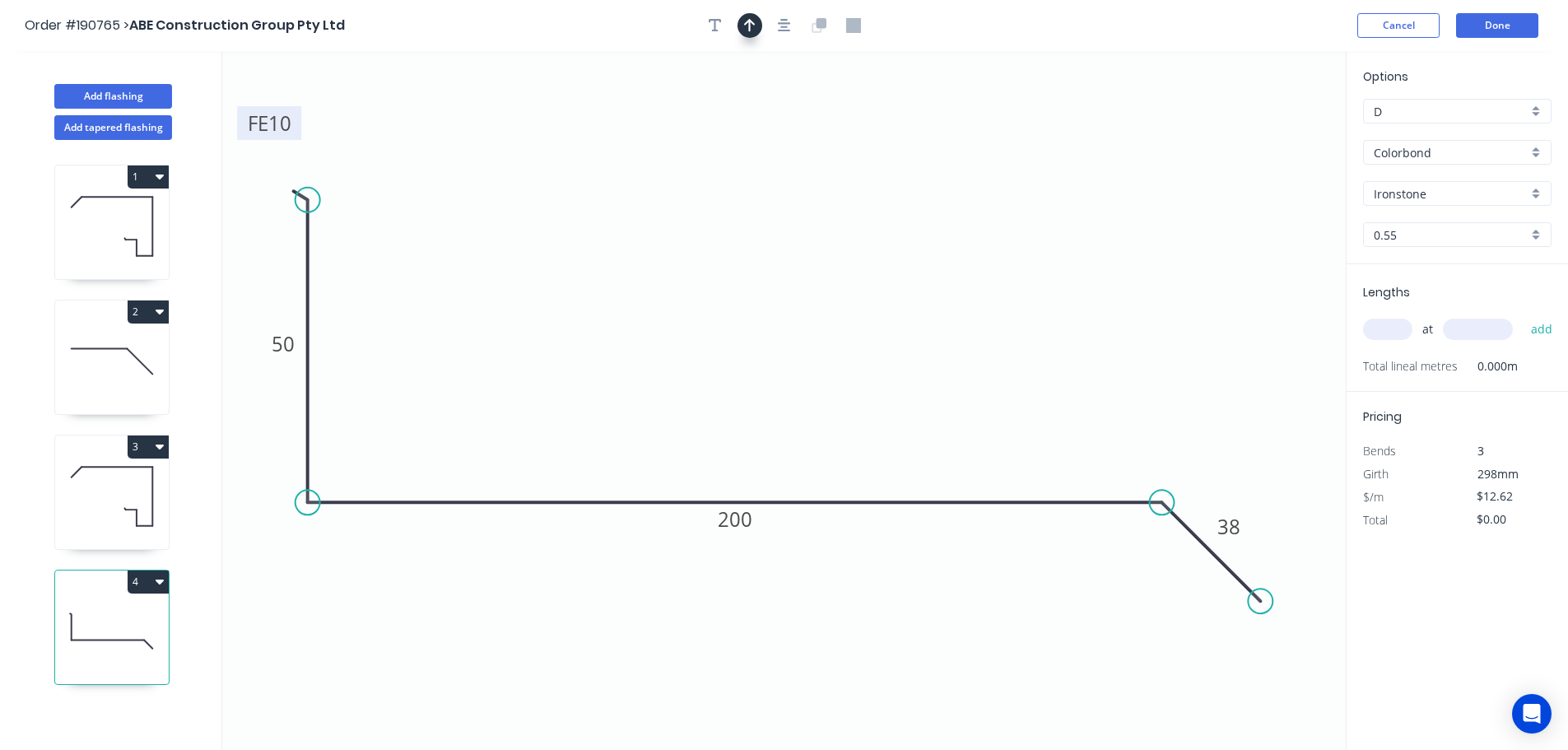
click at [753, 31] on icon "button" at bounding box center [750, 26] width 12 height 15
drag, startPoint x: 1263, startPoint y: 126, endPoint x: 1147, endPoint y: 281, distance: 193.6
click at [746, 148] on icon at bounding box center [745, 130] width 15 height 52
click at [1385, 328] on input "text" at bounding box center [1387, 330] width 49 height 22
type input "3"
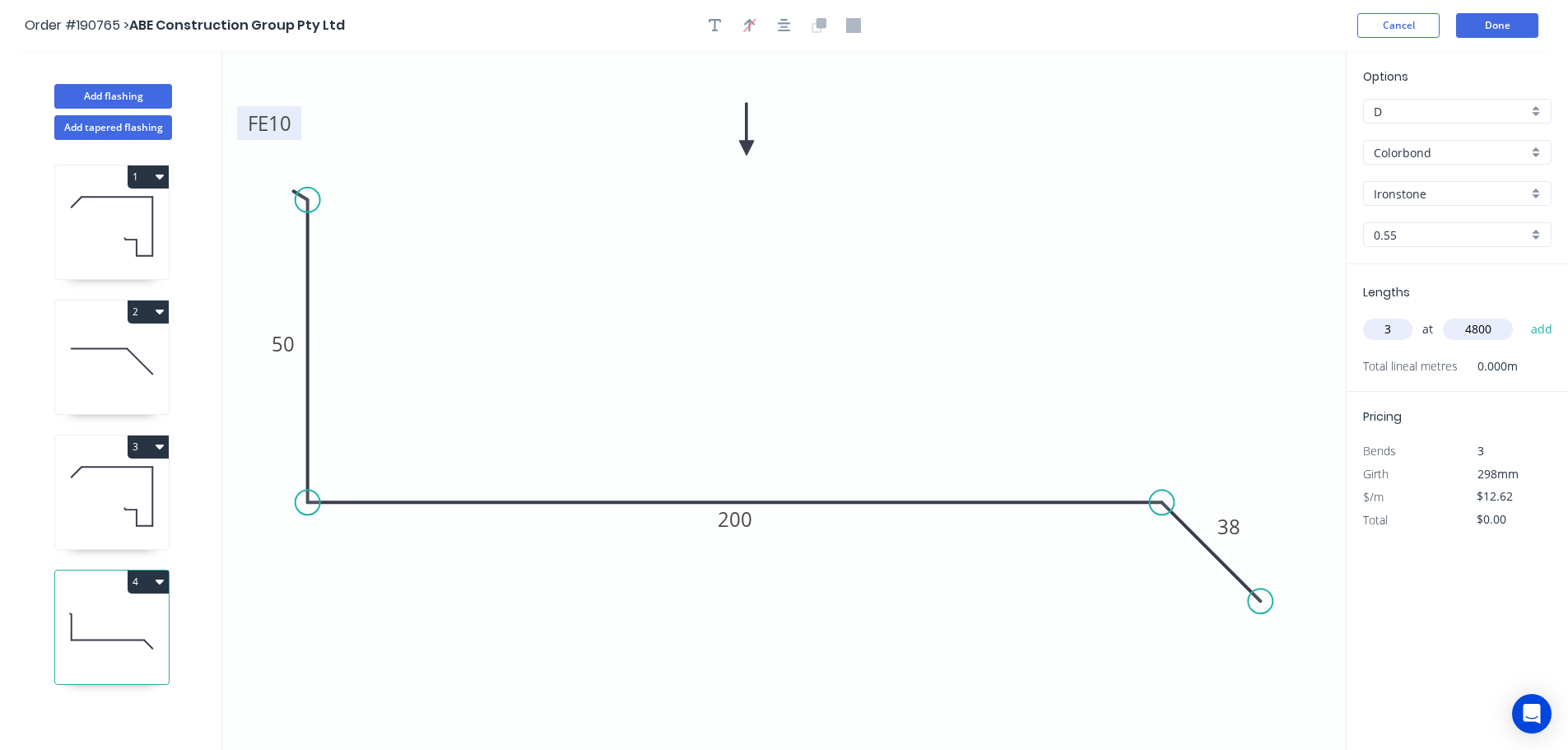
type input "4800"
click at [1522, 316] on button "add" at bounding box center [1541, 330] width 39 height 28
type input "$181.73"
type input "1"
type input "2000"
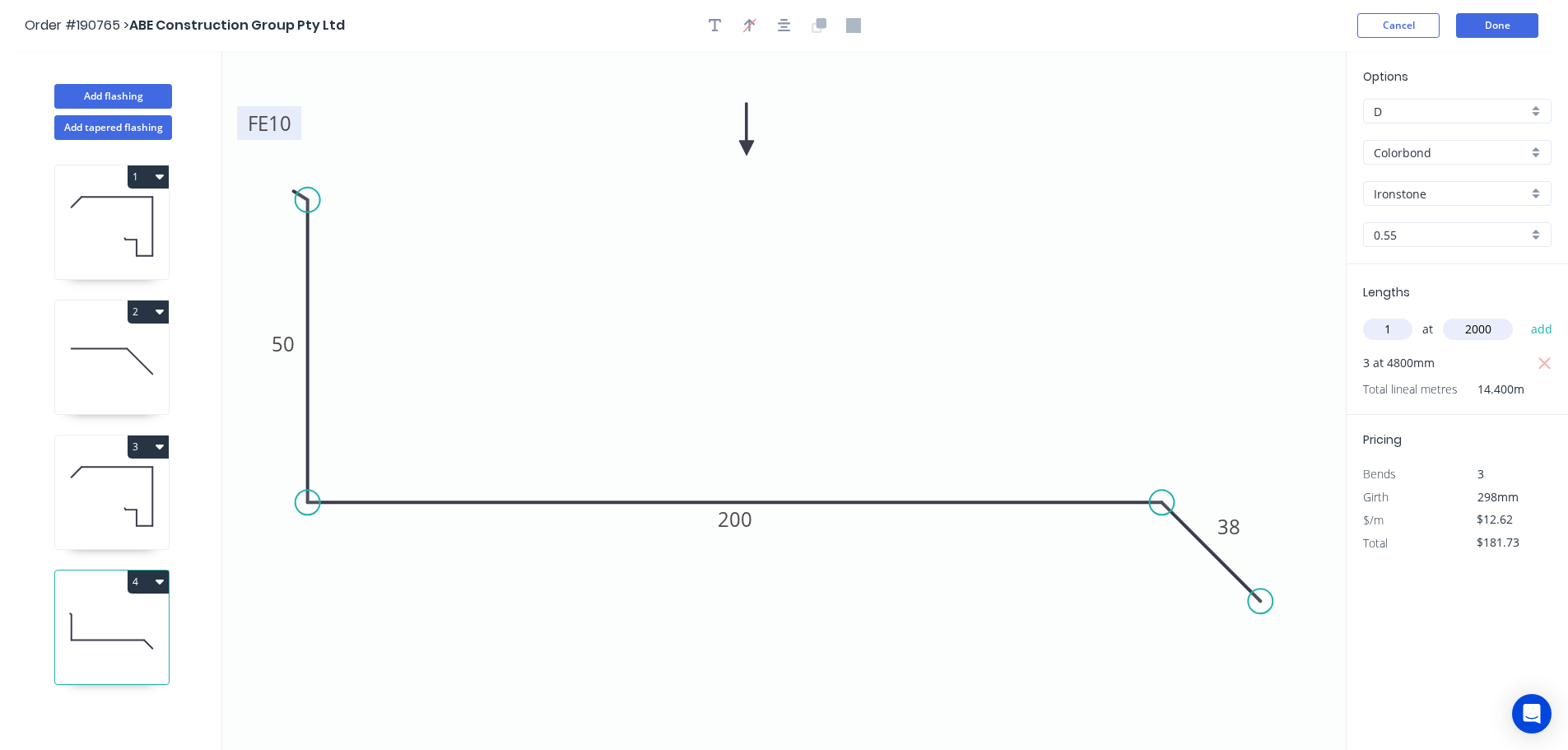
click at [1522, 316] on button "add" at bounding box center [1541, 330] width 39 height 28
type input "$206.97"
click at [138, 94] on button "Add flashing" at bounding box center [113, 96] width 118 height 25
type input "$0.00"
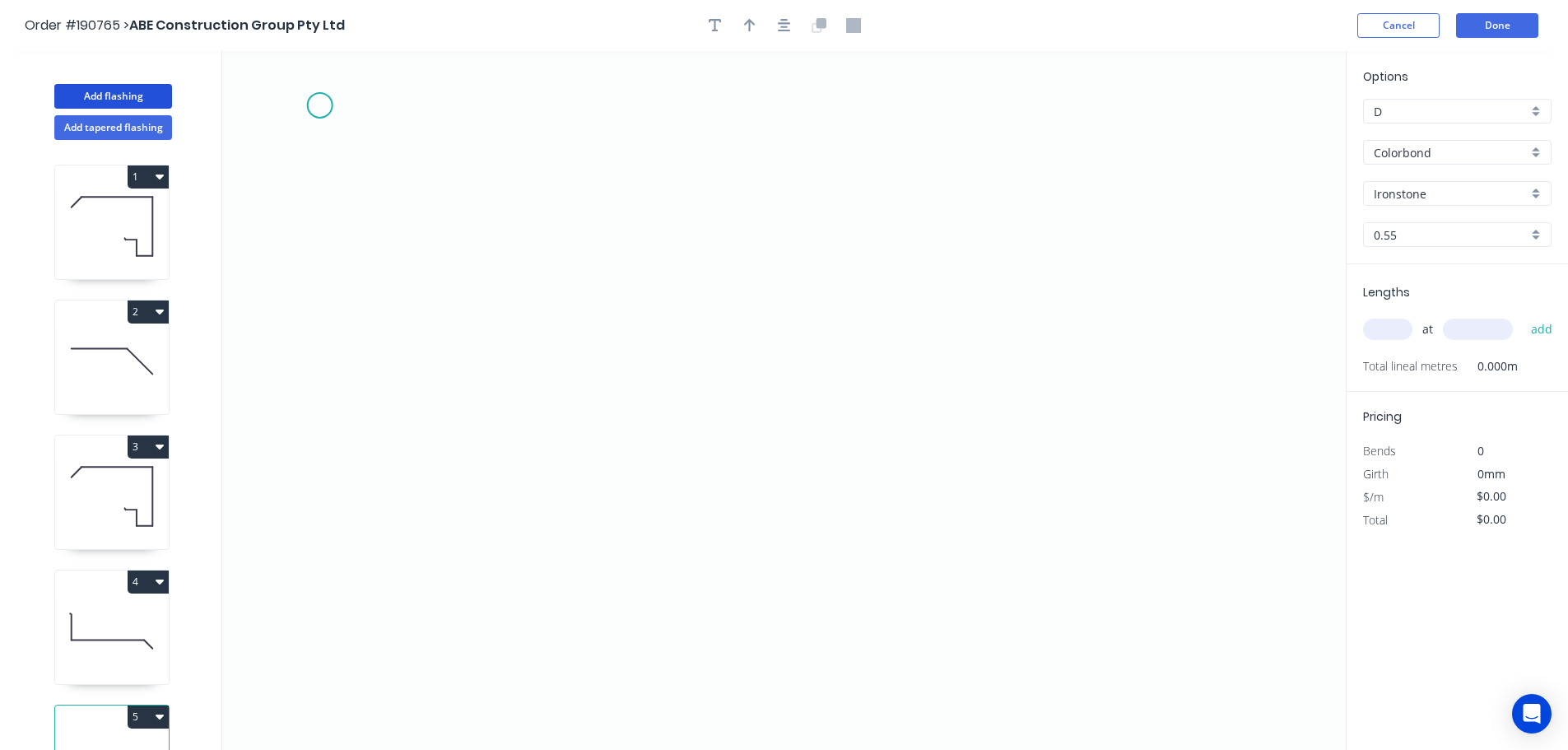
click at [320, 105] on icon "0" at bounding box center [784, 400] width 1123 height 699
click at [443, 116] on icon "0" at bounding box center [784, 400] width 1123 height 699
drag, startPoint x: 446, startPoint y: 117, endPoint x: 461, endPoint y: 103, distance: 20.5
click at [461, 103] on circle at bounding box center [461, 105] width 25 height 25
drag, startPoint x: 461, startPoint y: 103, endPoint x: 450, endPoint y: 102, distance: 11.0
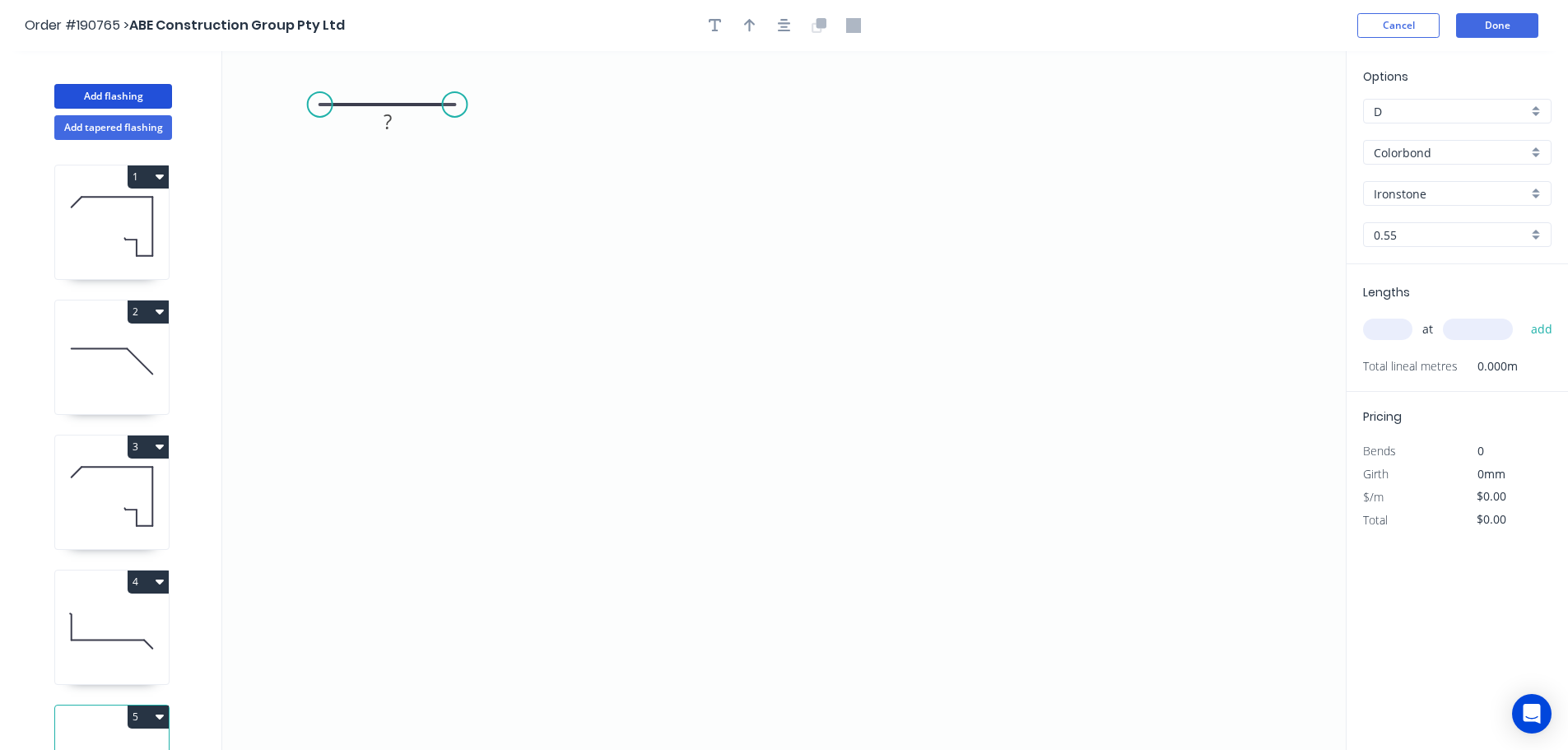
click at [450, 102] on circle at bounding box center [454, 105] width 25 height 25
click at [450, 102] on circle at bounding box center [450, 105] width 25 height 25
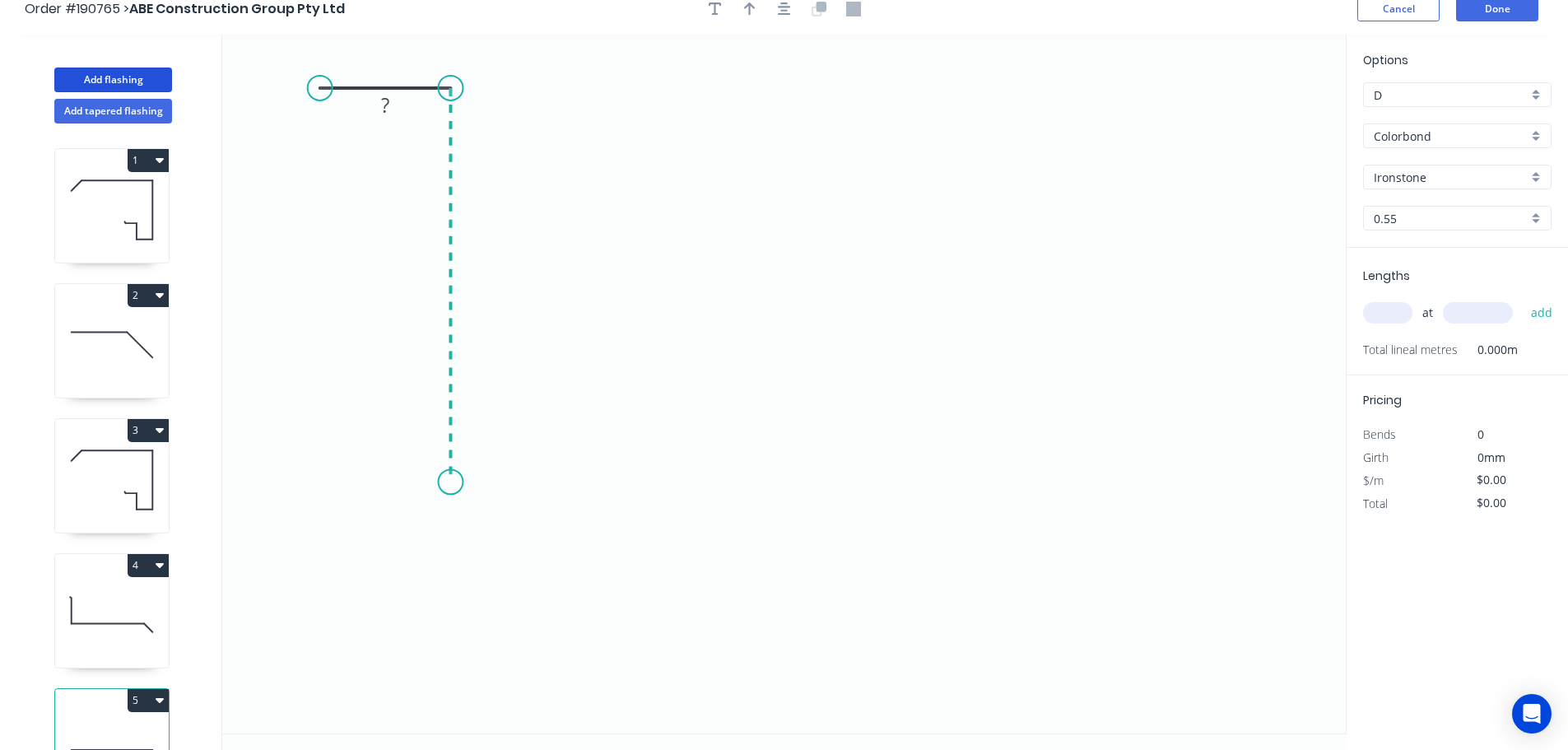
scroll to position [31, 0]
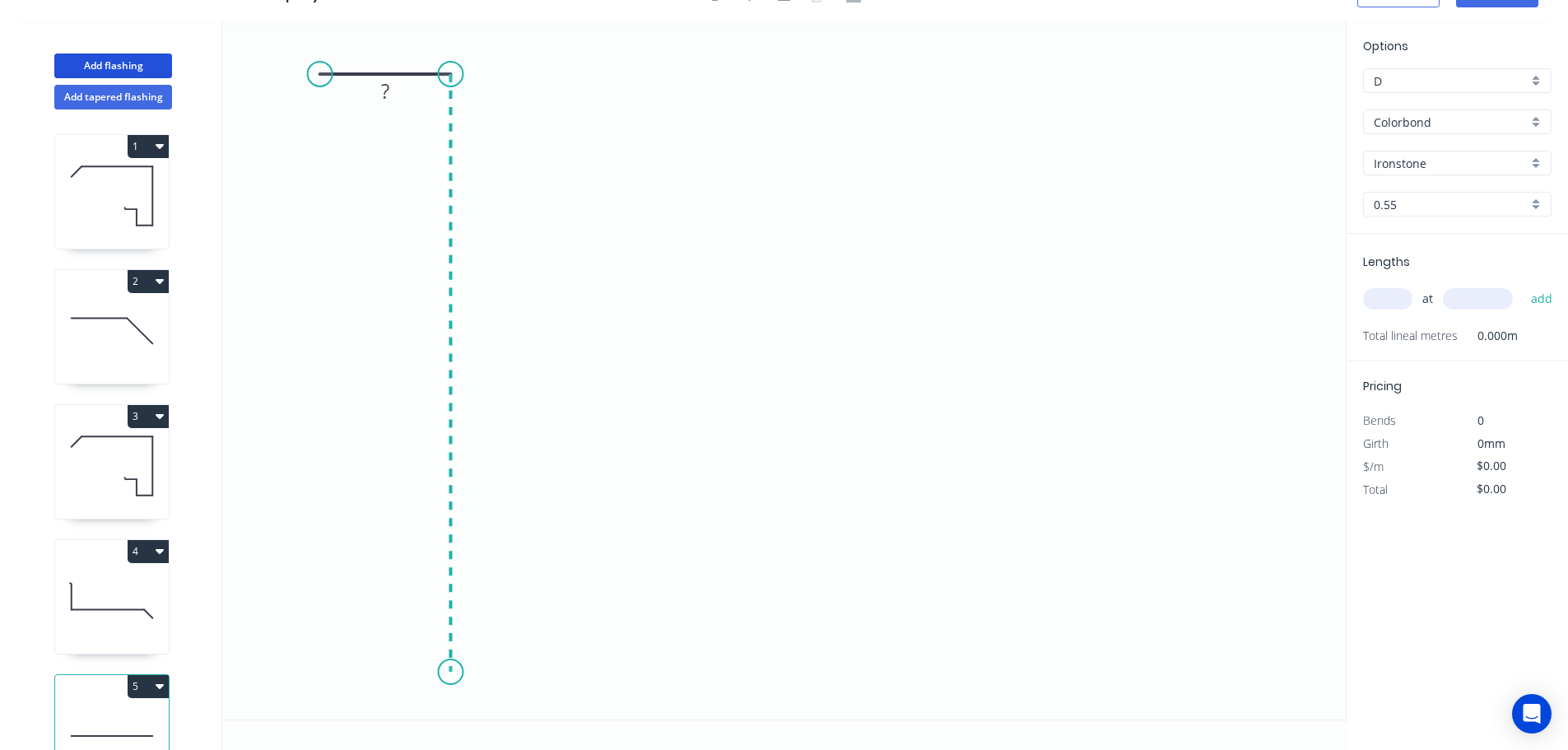
click at [462, 672] on icon "0 ?" at bounding box center [784, 370] width 1123 height 699
click at [628, 669] on icon "0 ? ?" at bounding box center [784, 370] width 1123 height 699
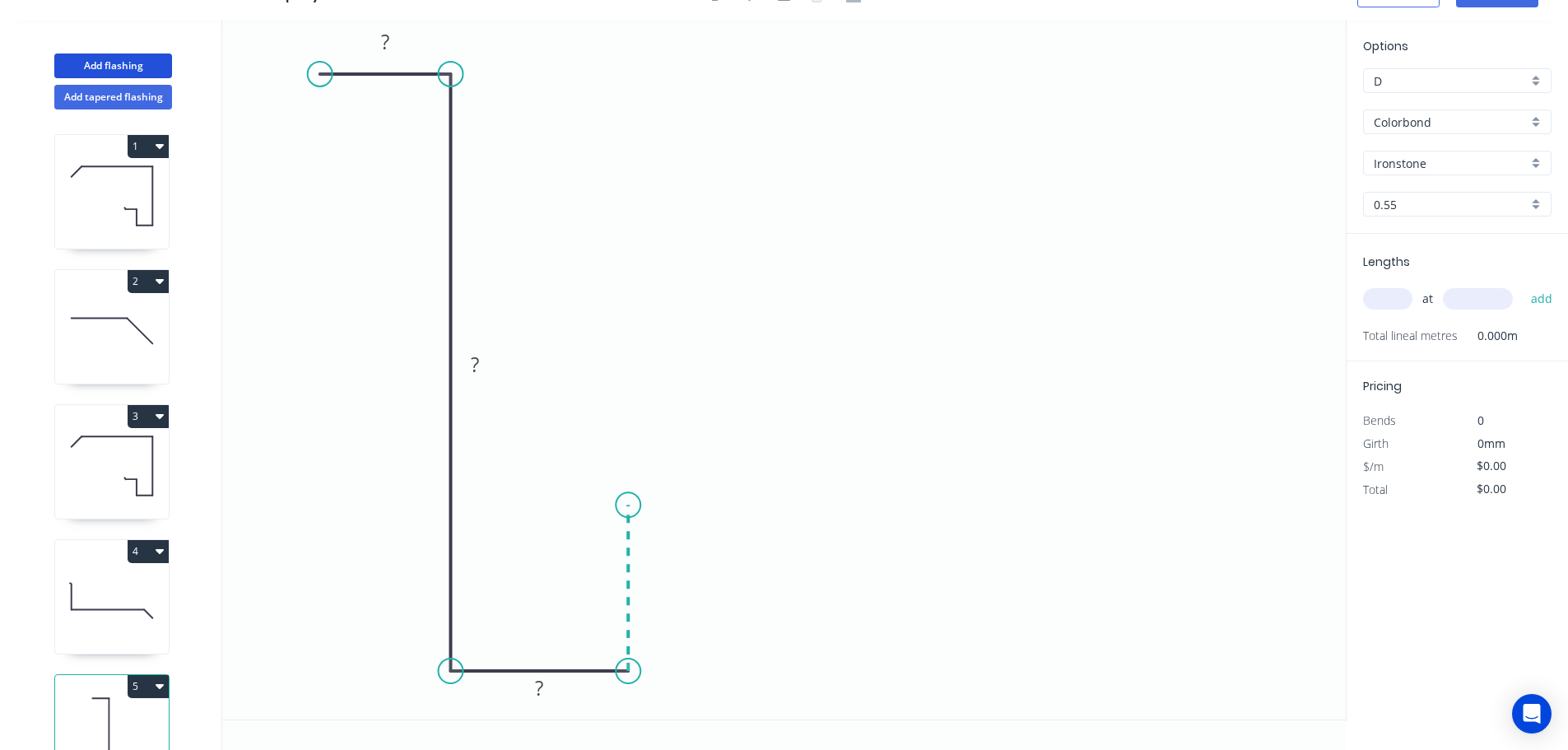
click at [628, 506] on icon at bounding box center [628, 588] width 0 height 166
click at [757, 495] on icon "0 ? ? ? ?" at bounding box center [784, 370] width 1123 height 699
drag, startPoint x: 751, startPoint y: 491, endPoint x: 754, endPoint y: 502, distance: 11.4
click at [754, 502] on circle at bounding box center [754, 505] width 25 height 25
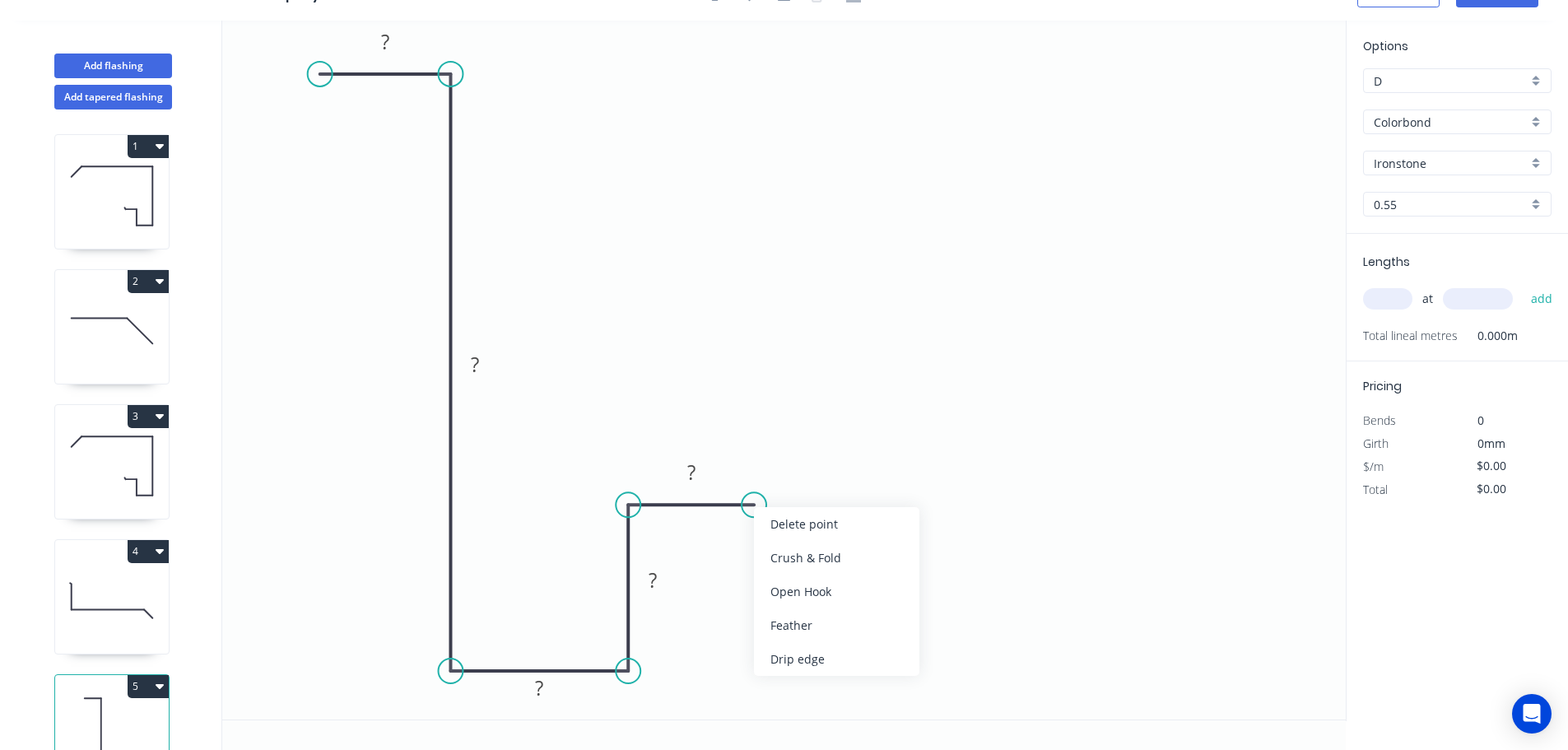
drag, startPoint x: 855, startPoint y: 622, endPoint x: 835, endPoint y: 554, distance: 70.9
click at [855, 621] on div "Feather" at bounding box center [836, 625] width 165 height 34
click at [794, 576] on div "Flip bend" at bounding box center [828, 565] width 165 height 34
drag, startPoint x: 761, startPoint y: 462, endPoint x: 850, endPoint y: 449, distance: 89.9
click at [850, 449] on rect at bounding box center [821, 449] width 64 height 34
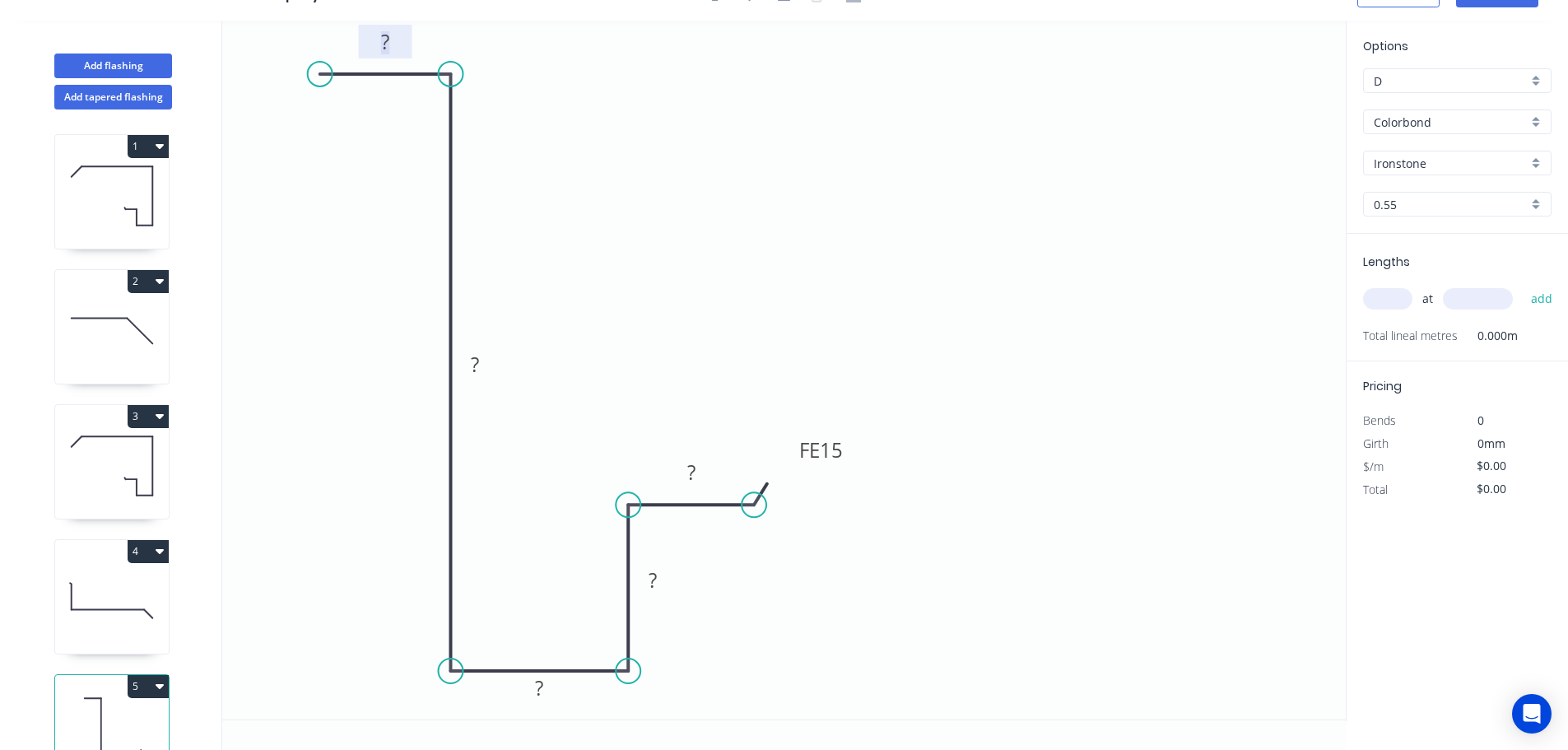
click at [392, 40] on rect at bounding box center [385, 43] width 33 height 23
type input "$14.42"
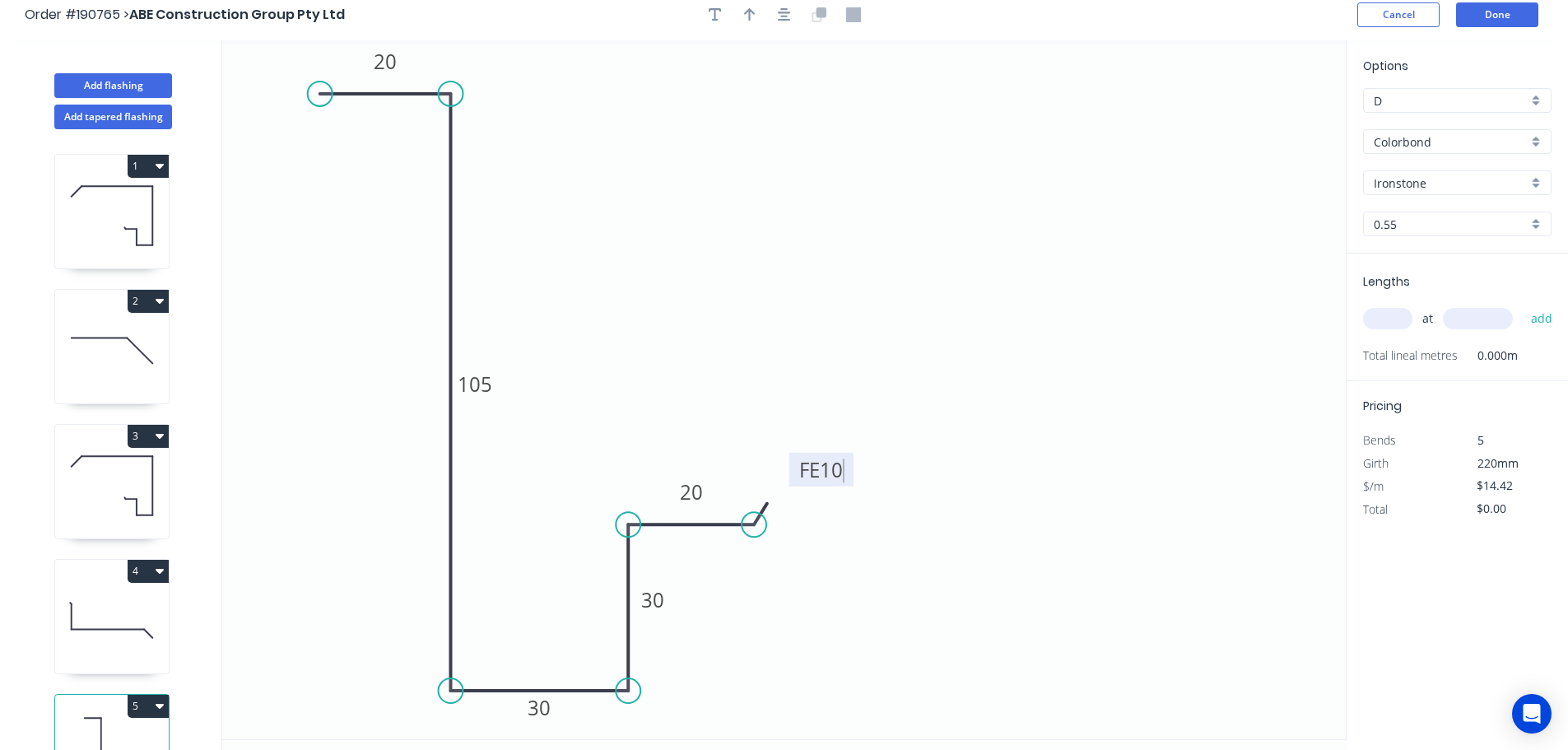
scroll to position [0, 0]
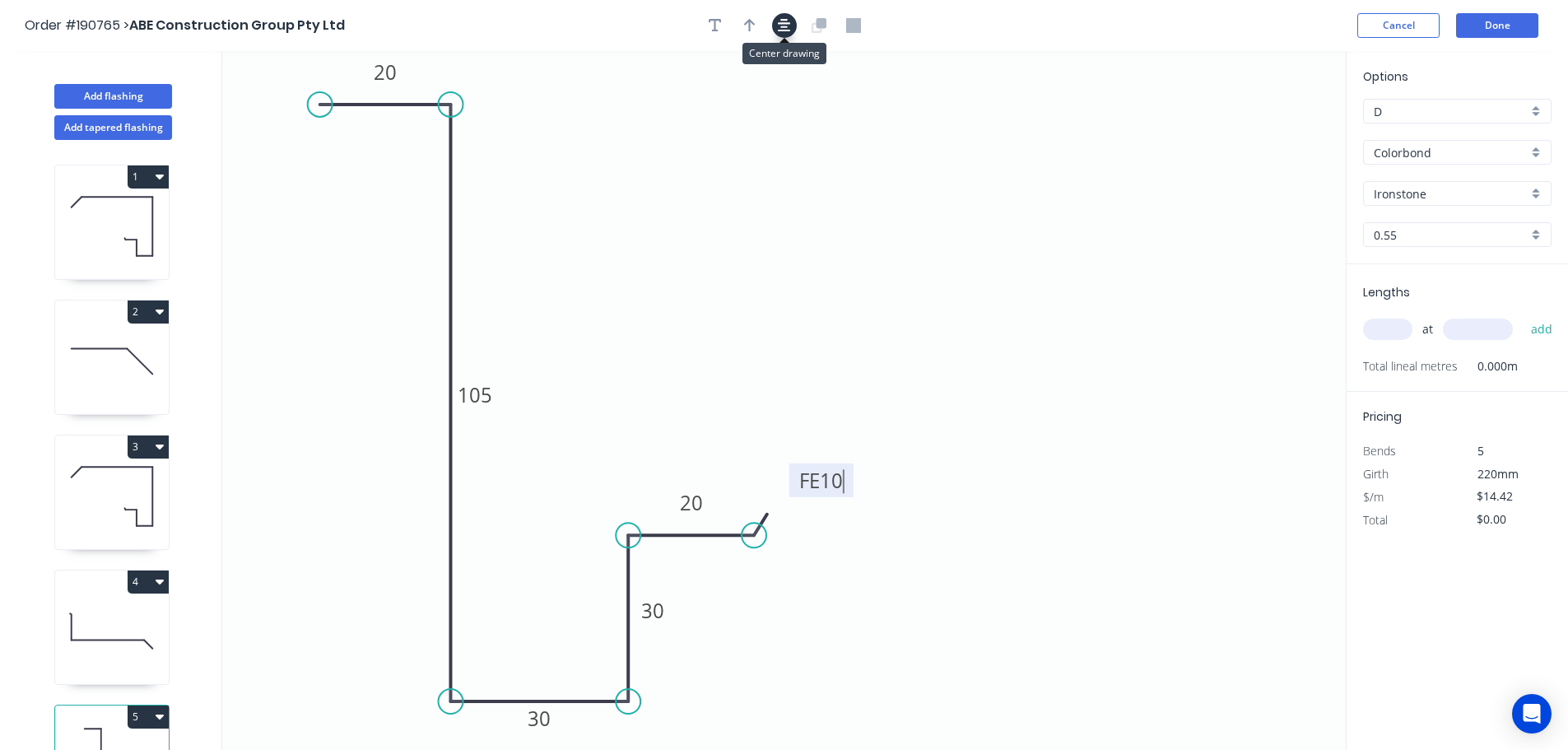
click at [788, 25] on icon "button" at bounding box center [784, 26] width 13 height 15
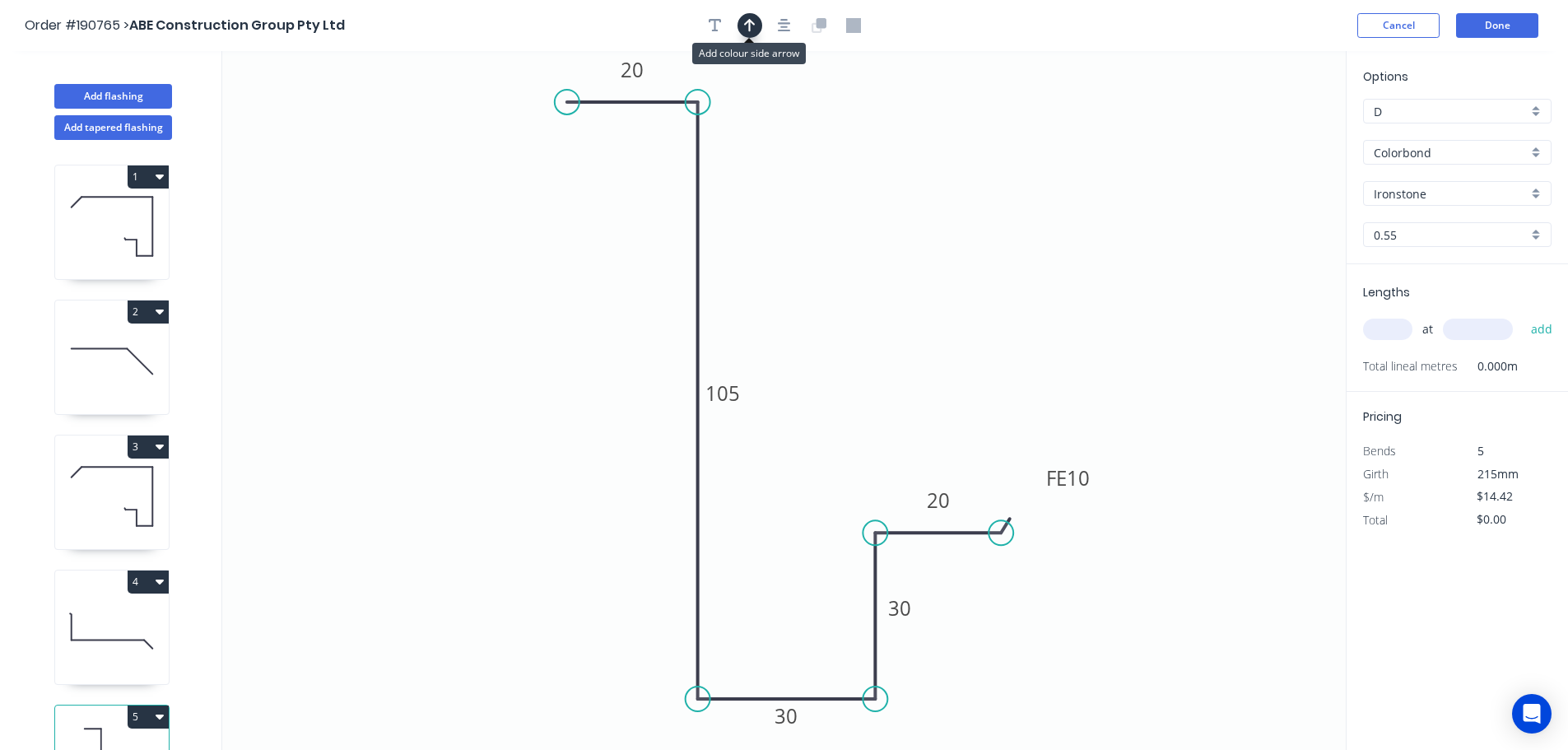
click at [755, 26] on button "button" at bounding box center [750, 26] width 25 height 25
drag, startPoint x: 1261, startPoint y: 129, endPoint x: 500, endPoint y: 385, distance: 802.9
click at [500, 385] on icon at bounding box center [500, 365] width 15 height 52
drag, startPoint x: 499, startPoint y: 385, endPoint x: 371, endPoint y: 383, distance: 128.0
click at [368, 389] on icon at bounding box center [365, 390] width 52 height 15
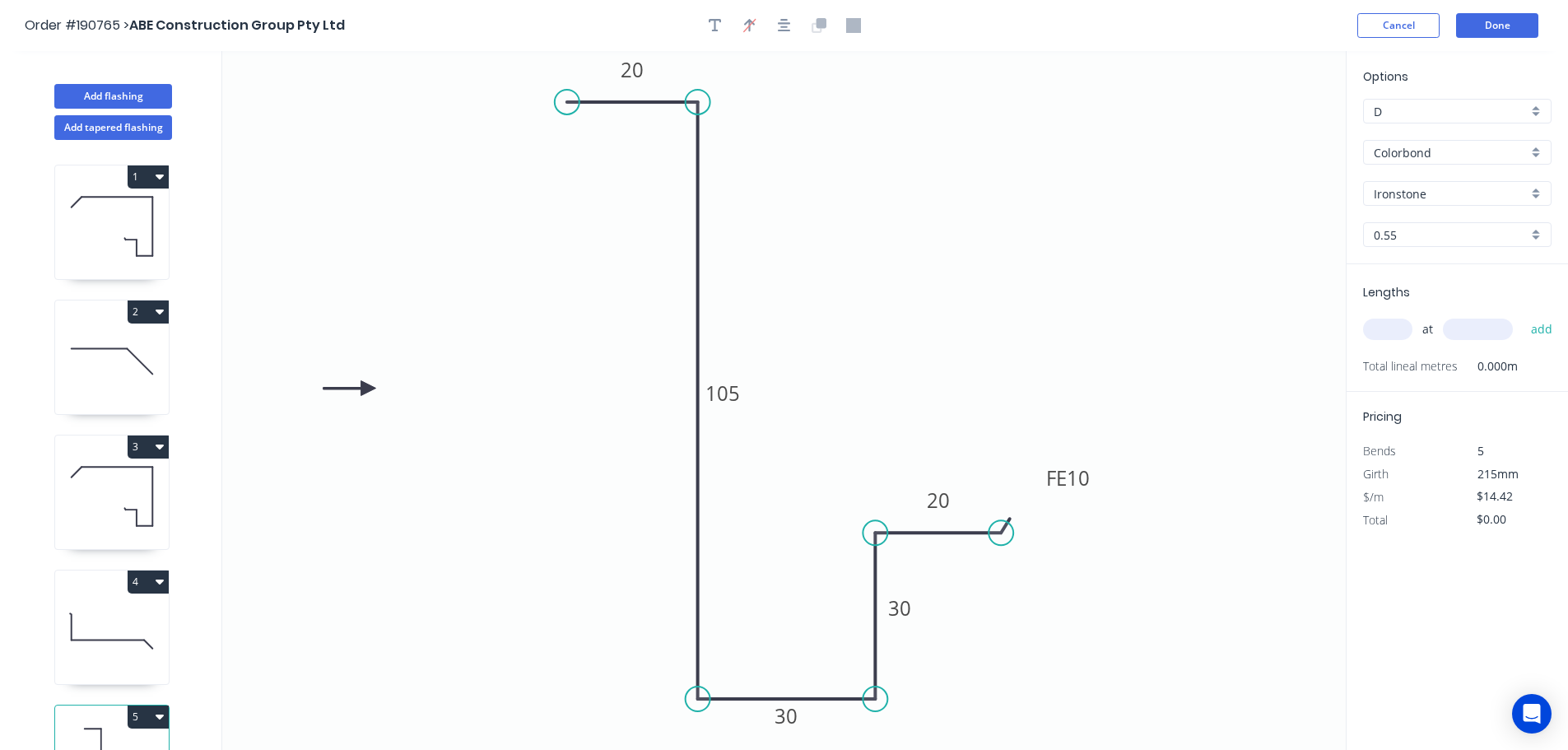
click at [1381, 324] on input "text" at bounding box center [1387, 330] width 49 height 22
type input "1"
type input "4200"
click at [1522, 316] on button "add" at bounding box center [1541, 330] width 39 height 28
type input "$60.56"
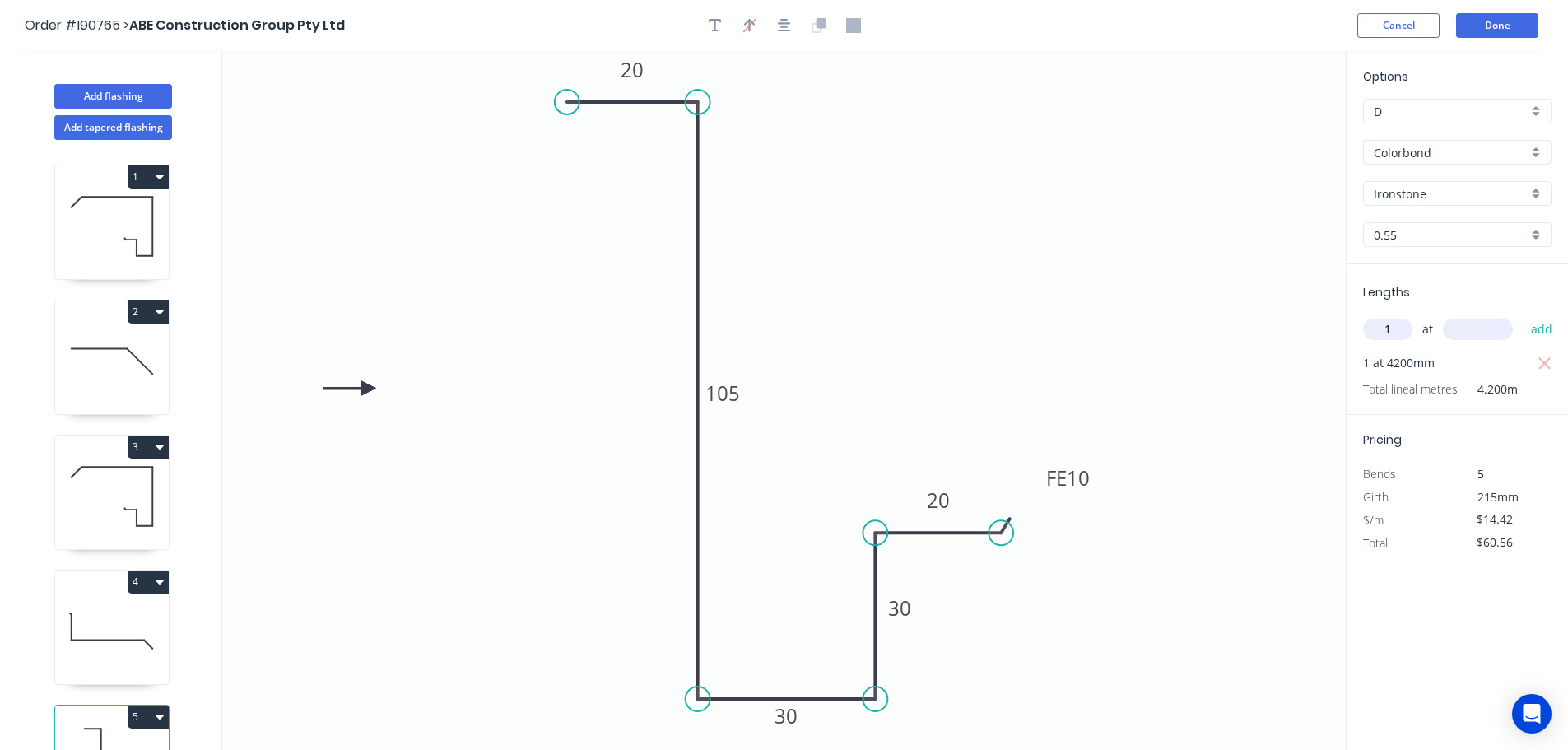
type input "1"
type input "5000"
click at [1522, 316] on button "add" at bounding box center [1541, 330] width 39 height 28
type input "$132.66"
type input "1"
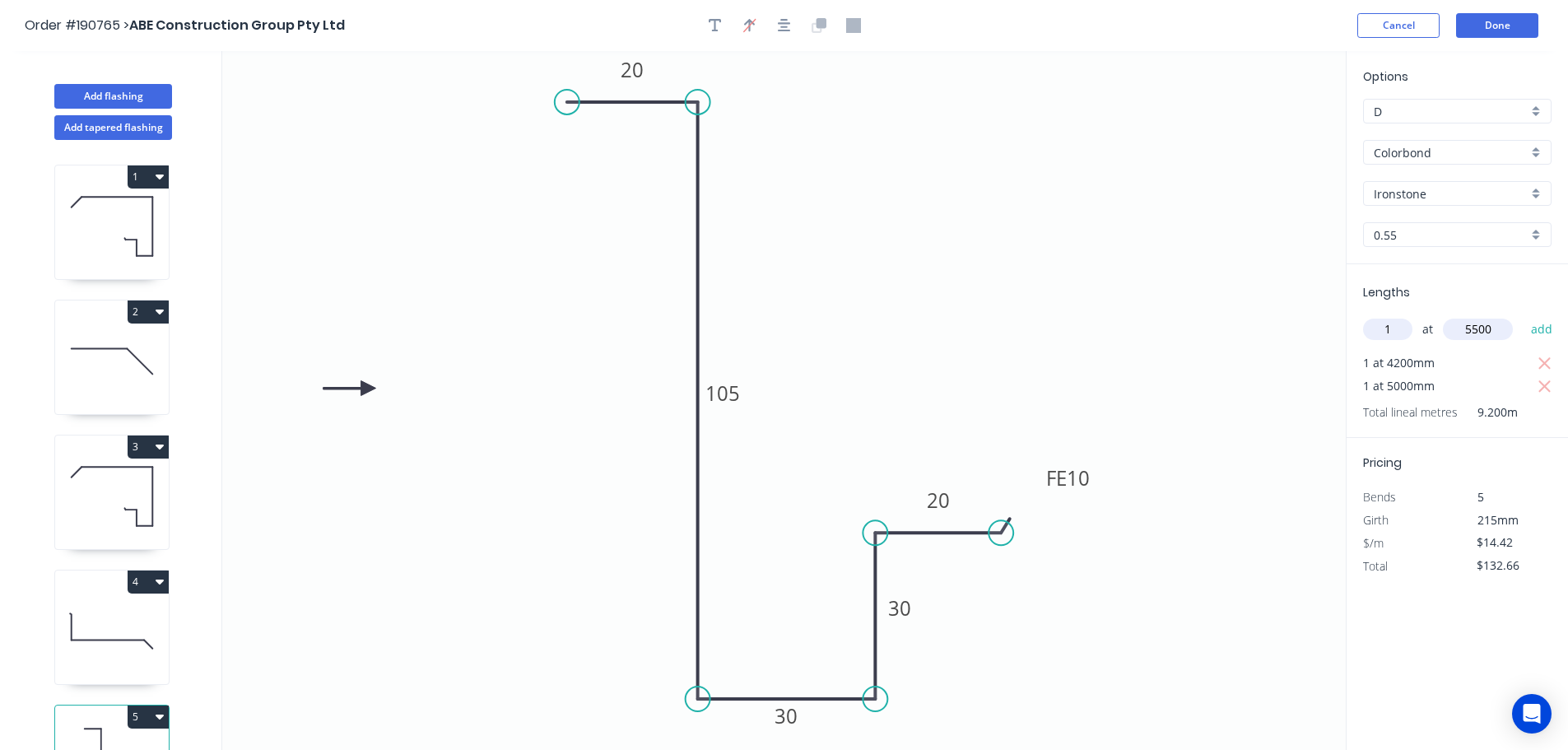
type input "5500"
click at [1522, 316] on button "add" at bounding box center [1541, 330] width 39 height 28
type input "$211.97"
click at [1514, 16] on button "Done" at bounding box center [1497, 26] width 82 height 25
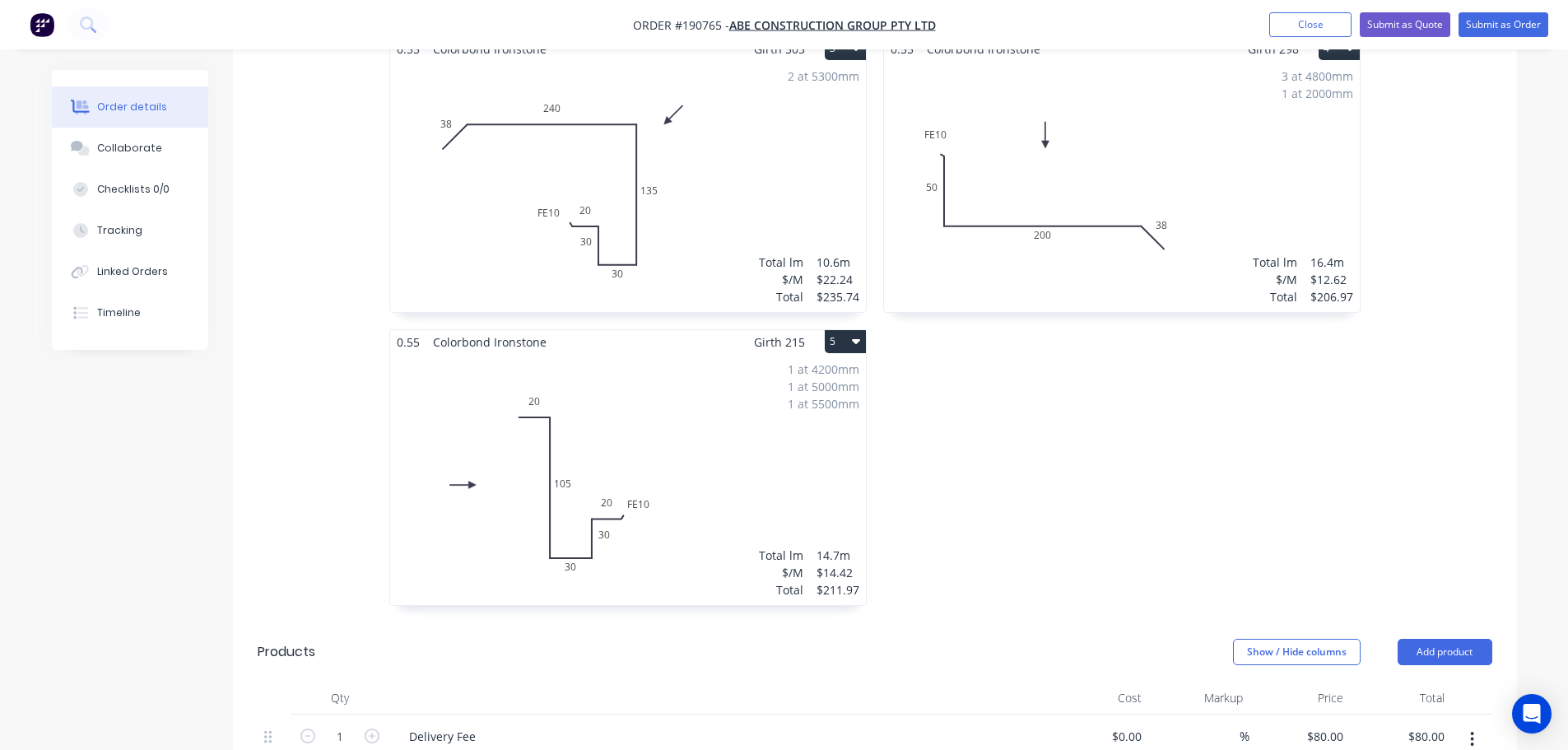
scroll to position [906, 0]
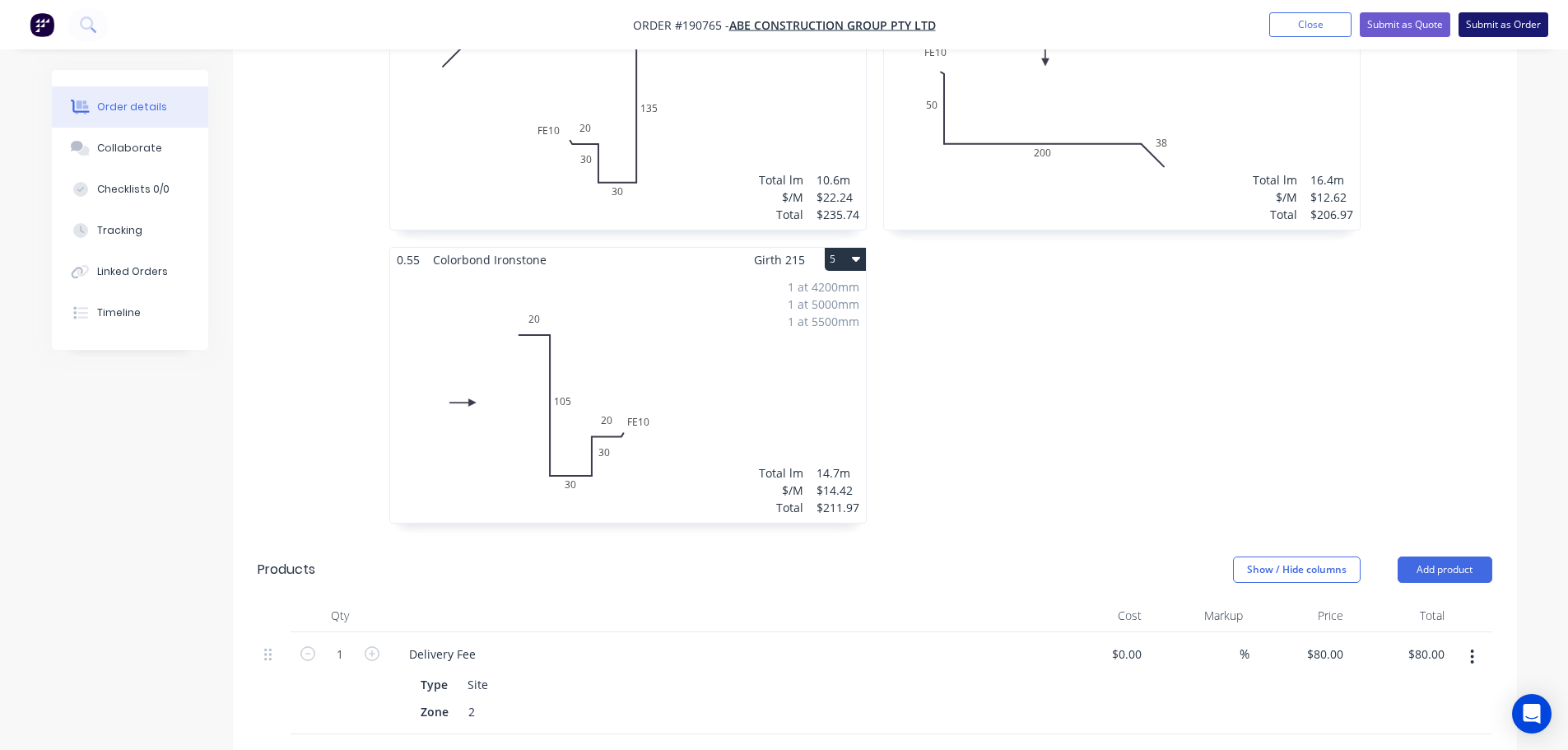
click at [1507, 15] on button "Submit as Order" at bounding box center [1503, 25] width 90 height 25
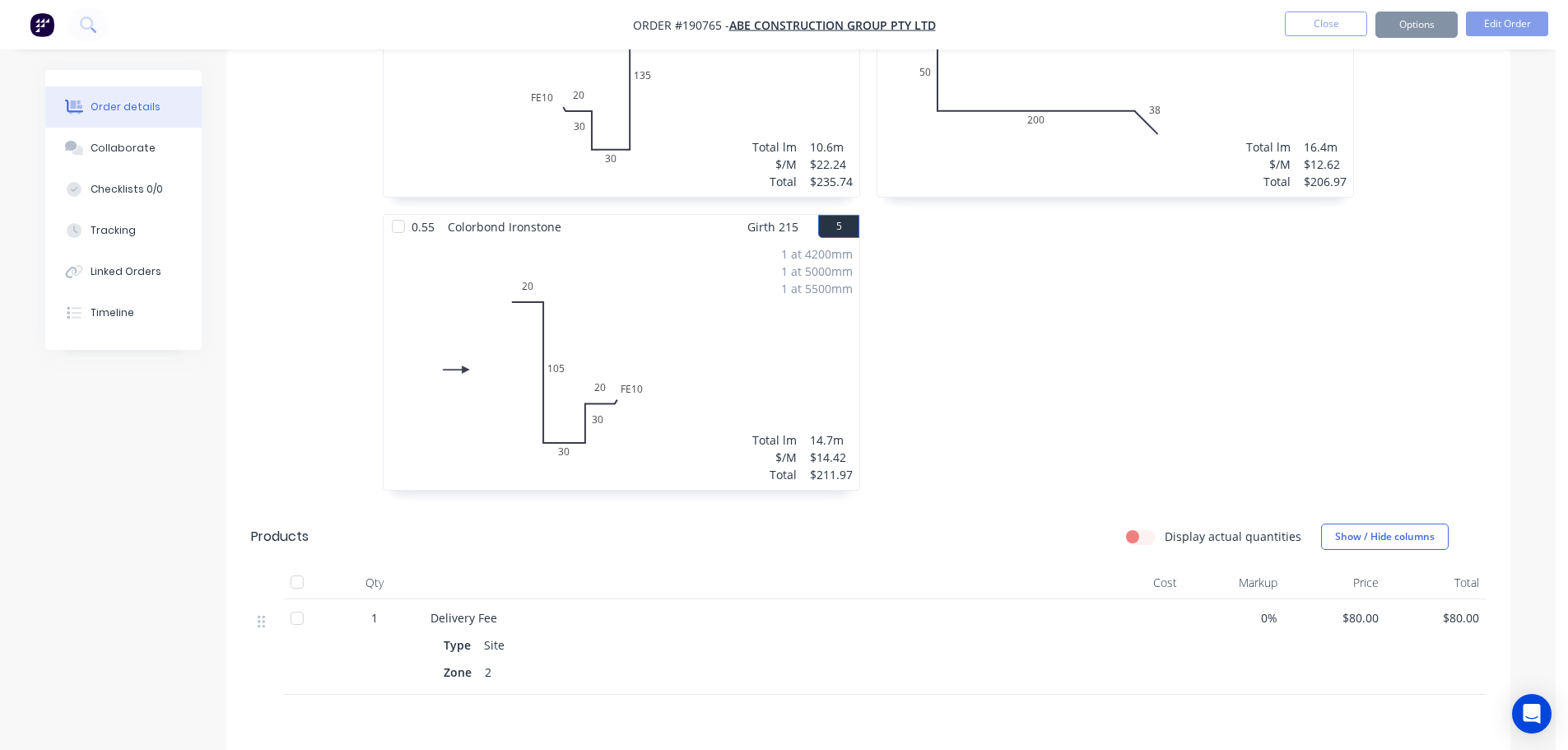
scroll to position [0, 0]
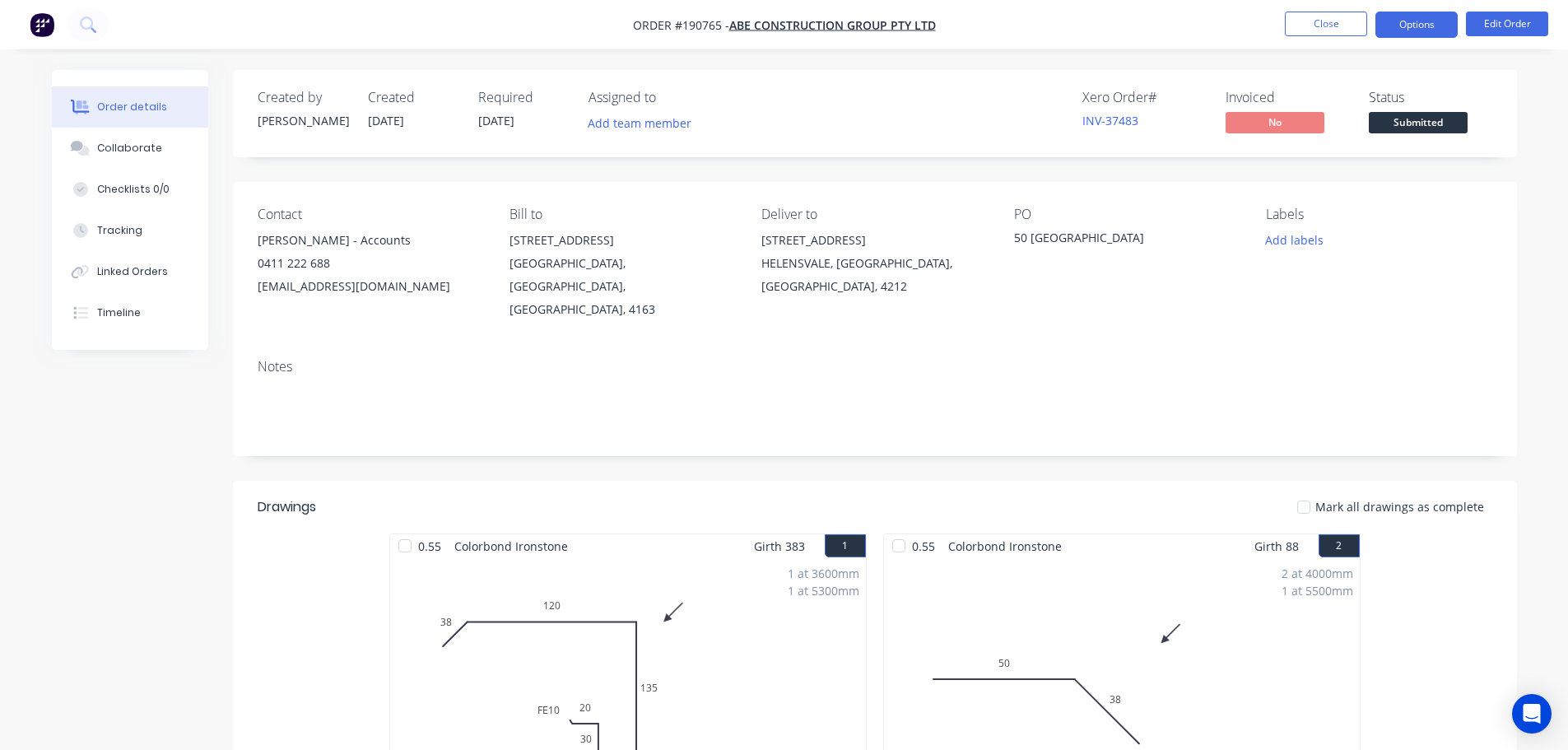
click at [1433, 34] on button "Options" at bounding box center [1416, 25] width 82 height 27
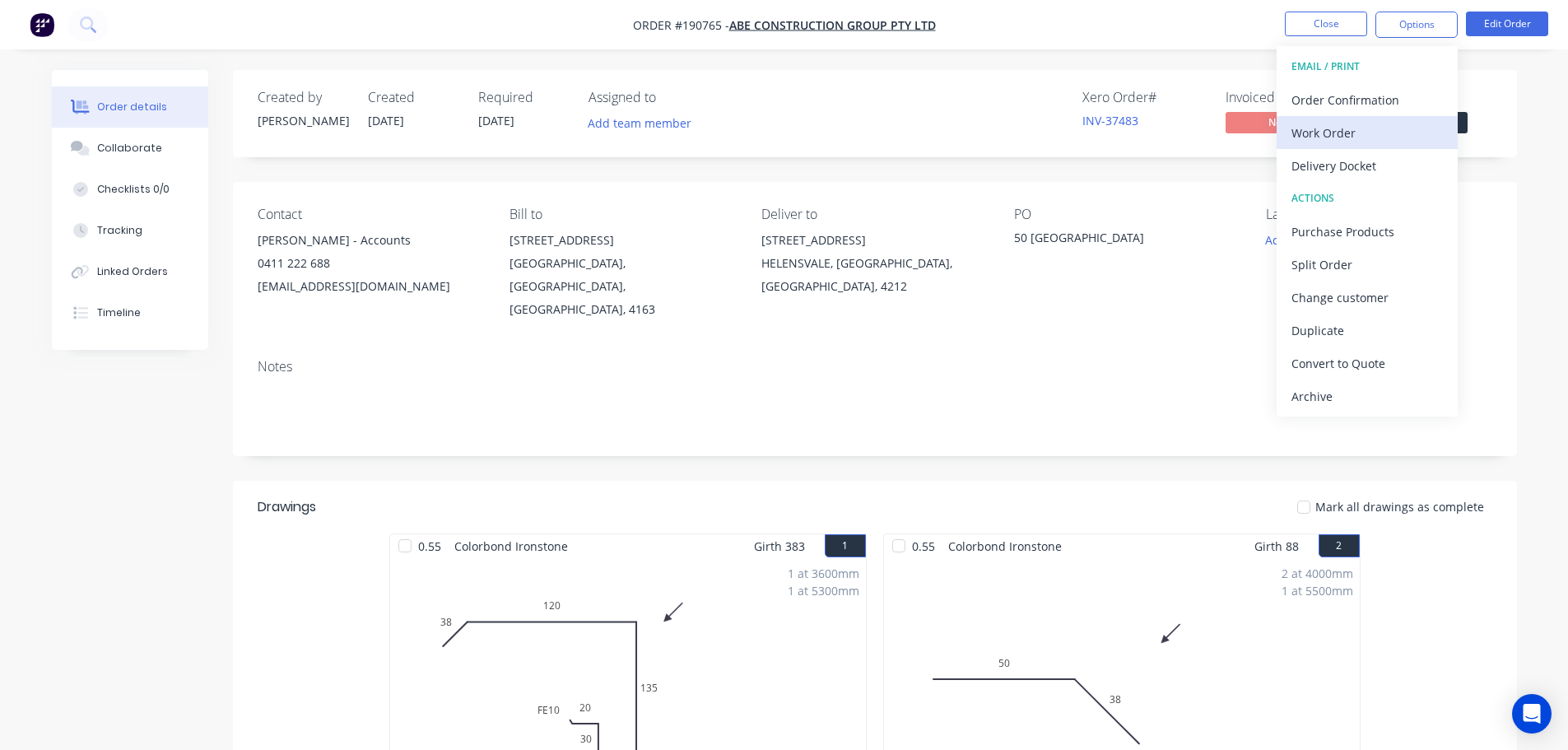
click at [1399, 143] on div "Work Order" at bounding box center [1367, 133] width 151 height 24
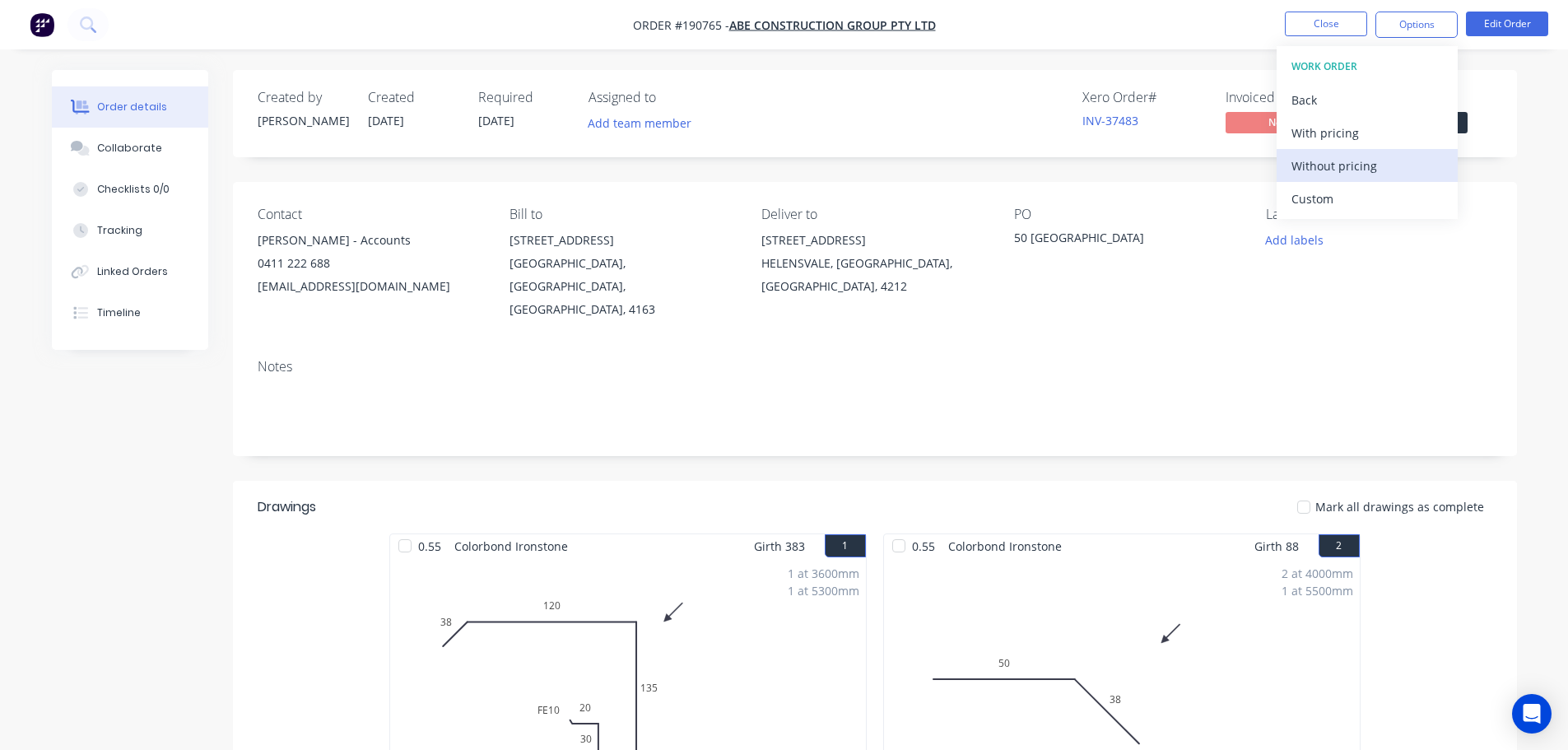
click at [1395, 160] on div "Without pricing" at bounding box center [1367, 165] width 151 height 24
click at [1328, 37] on li "Close" at bounding box center [1326, 25] width 82 height 27
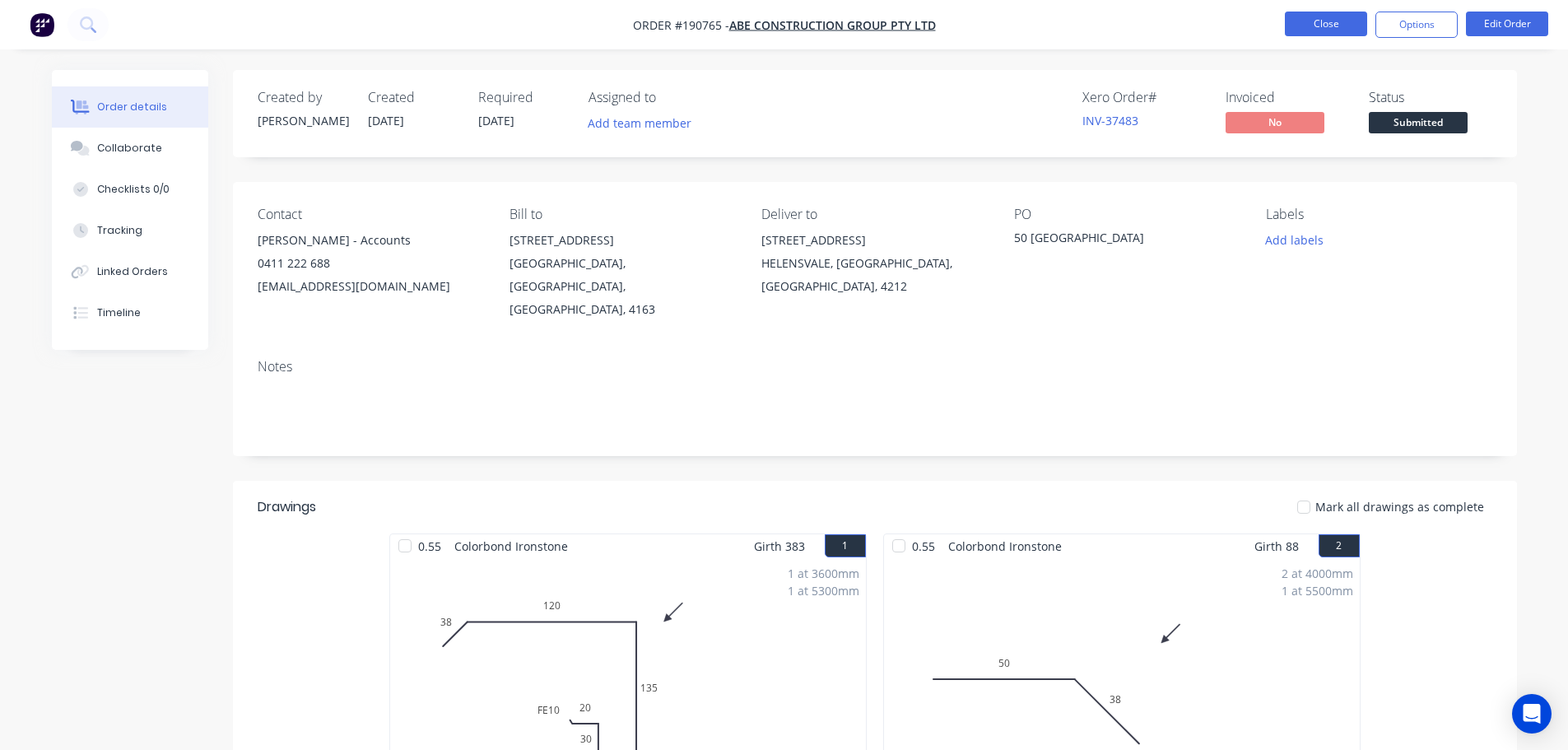
click at [1353, 20] on button "Close" at bounding box center [1326, 24] width 82 height 25
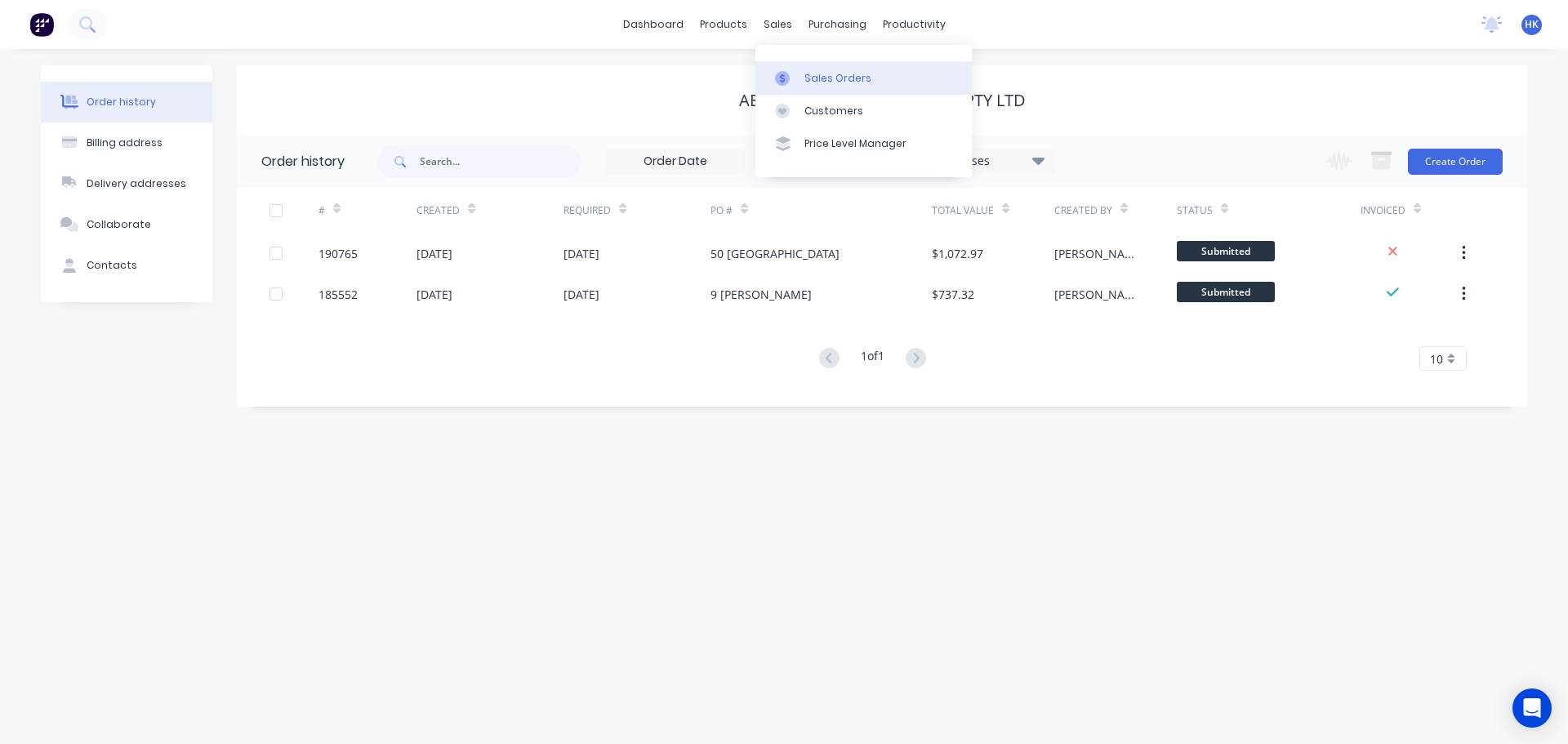
click at [812, 72] on div "Sales Orders" at bounding box center [838, 78] width 67 height 15
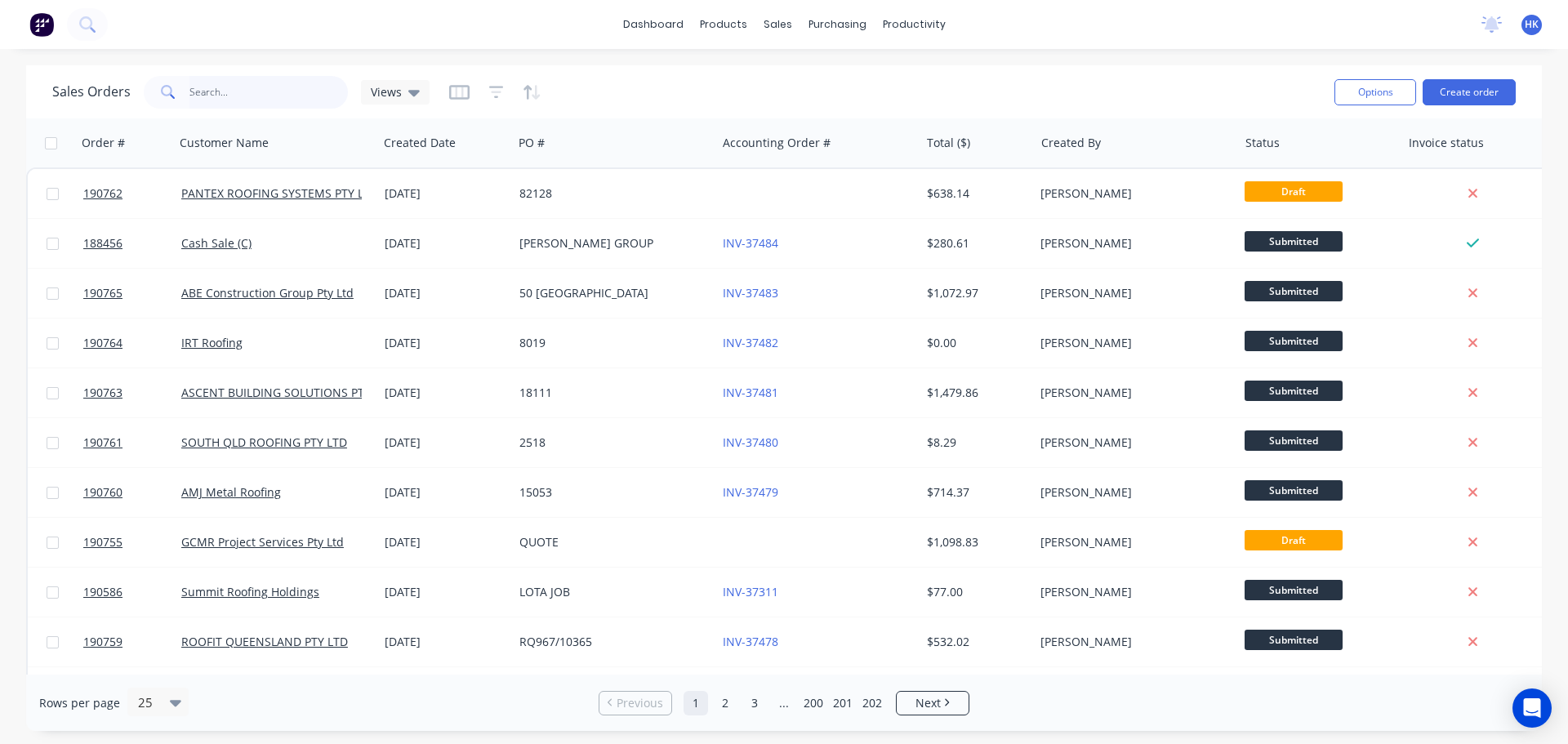
click at [288, 98] on input "text" at bounding box center [269, 92] width 159 height 33
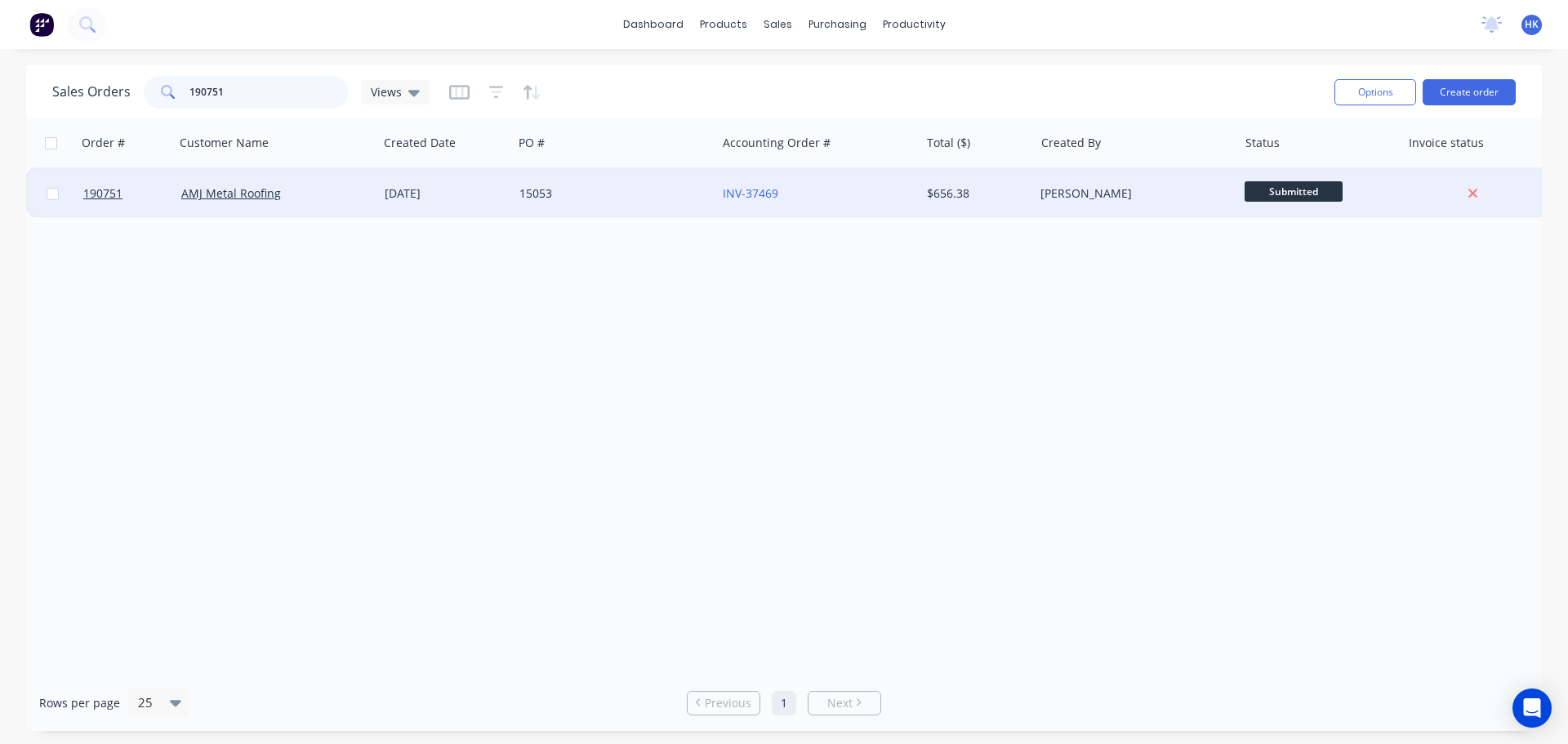
type input "190751"
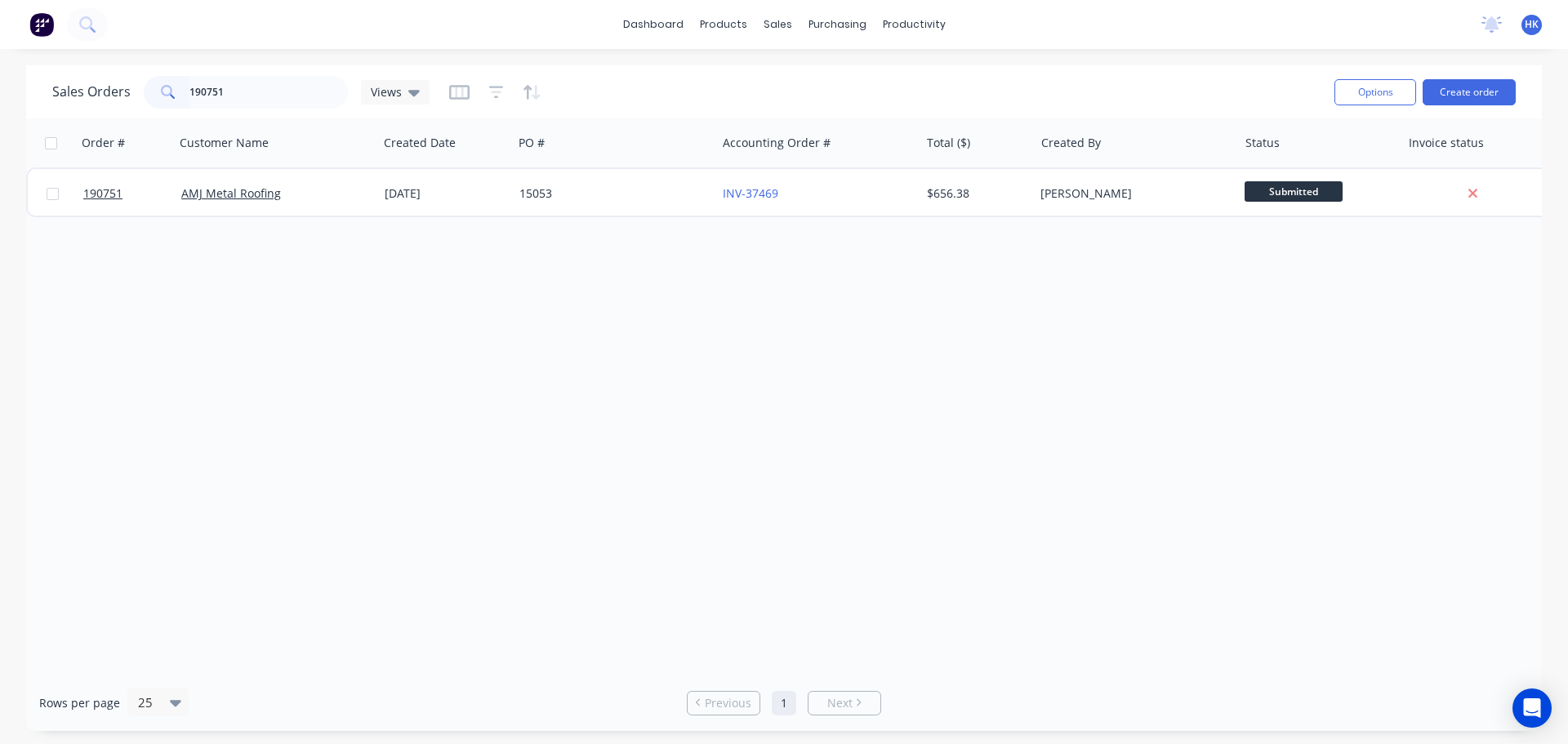
click at [319, 217] on div "190751 AMJ Metal Roofing [DATE] 15053 INV-37469 $656.38 [PERSON_NAME] Submitted" at bounding box center [790, 192] width 1528 height 49
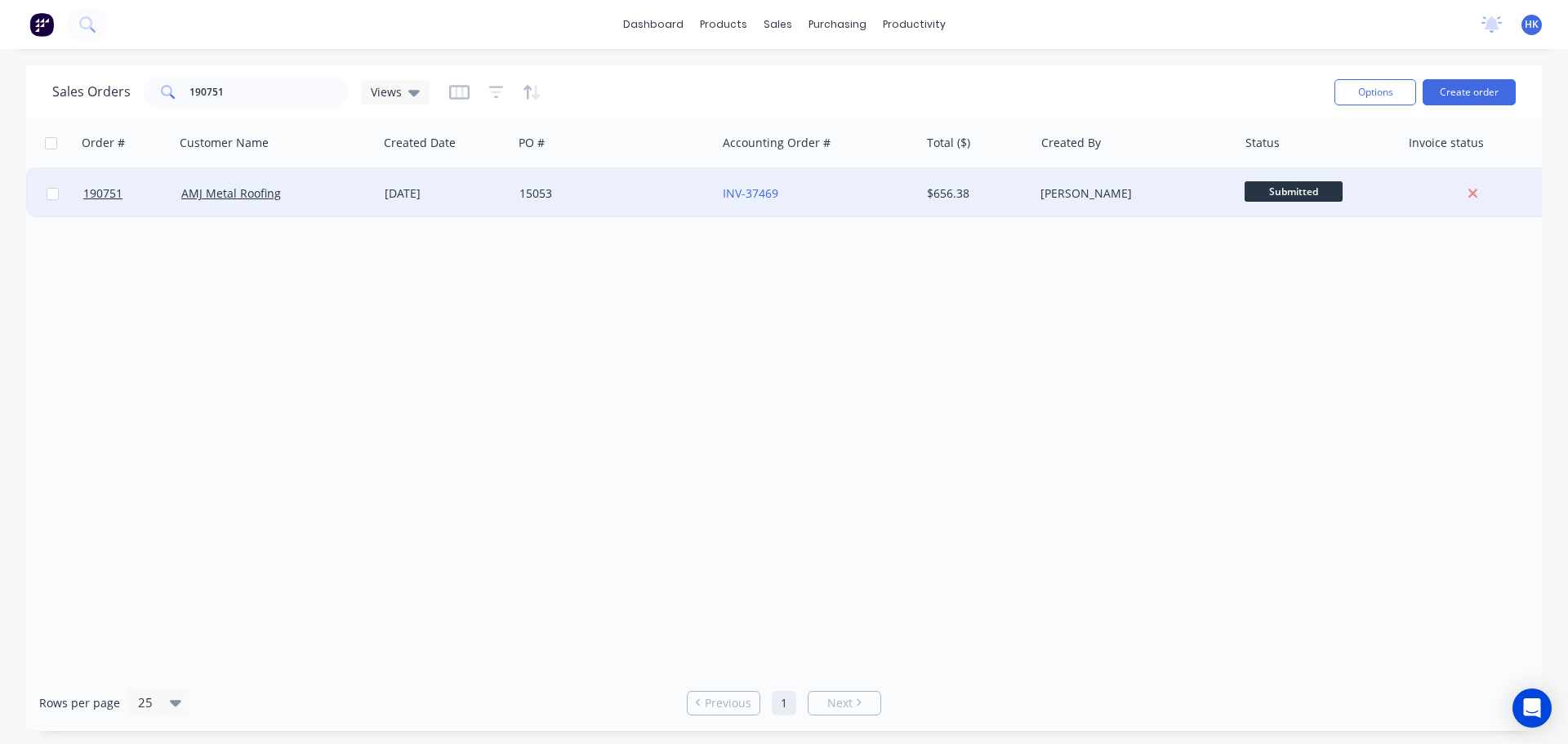
click at [335, 202] on div "AMJ Metal Roofing" at bounding box center [276, 193] width 204 height 49
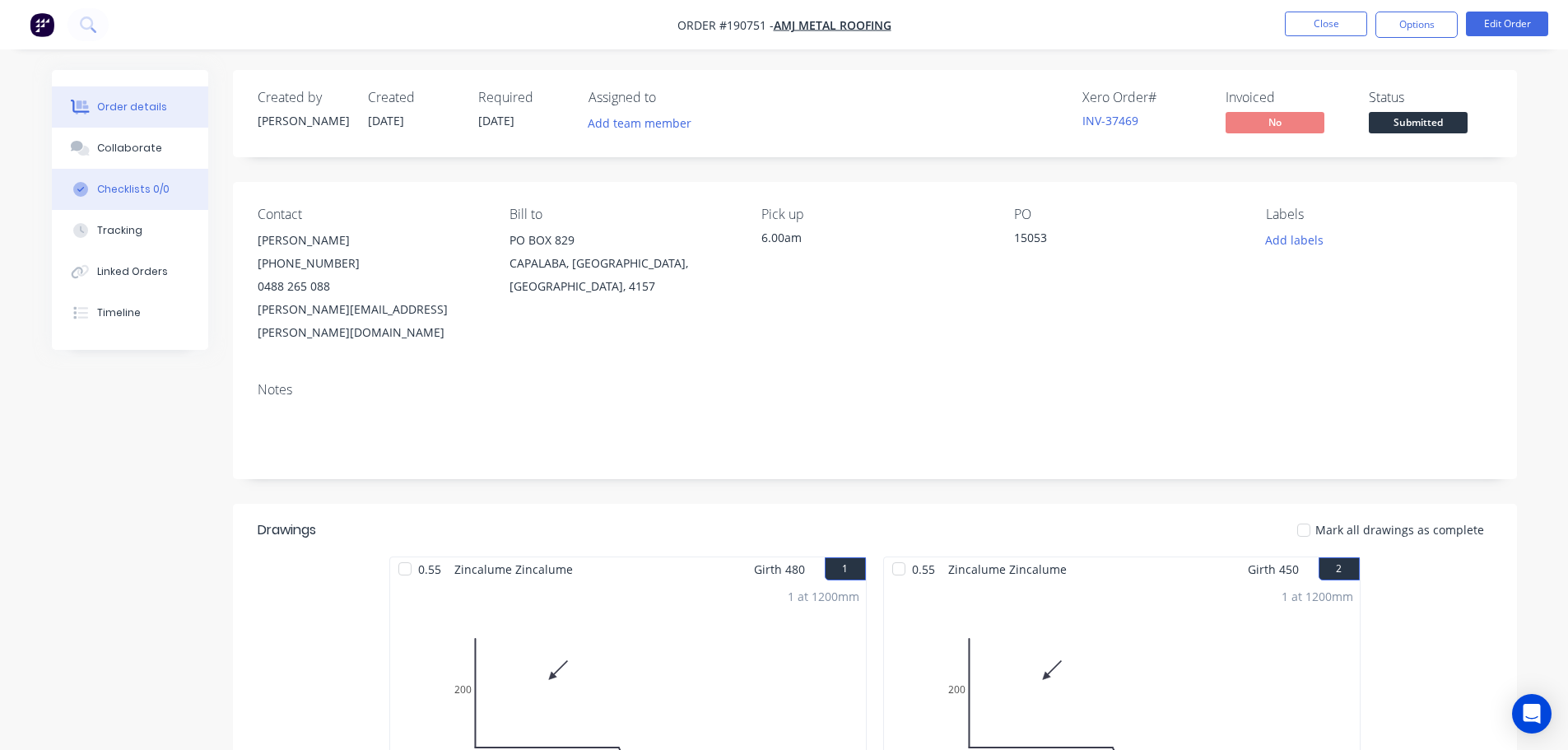
click at [123, 160] on button "Collaborate" at bounding box center [129, 149] width 156 height 42
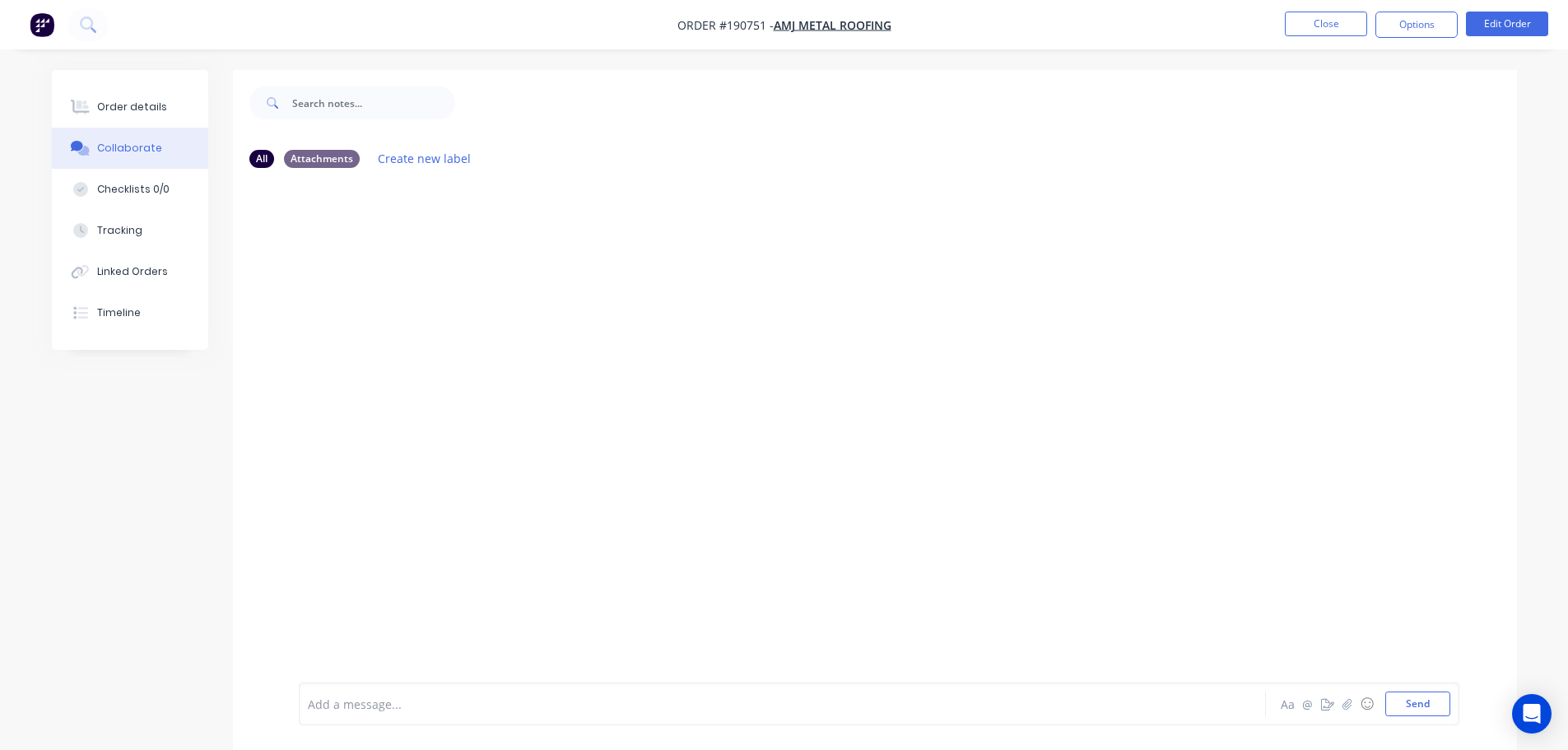
click at [438, 698] on div at bounding box center [736, 704] width 856 height 17
drag, startPoint x: 628, startPoint y: 706, endPoint x: 540, endPoint y: 723, distance: 89.6
click at [540, 723] on div "Order has been picked up by Diago at 6am [DATE] Aa @ ☺ Send" at bounding box center [879, 704] width 1160 height 43
copy span "- [DATE]"
click at [1333, 24] on button "Close" at bounding box center [1326, 24] width 82 height 25
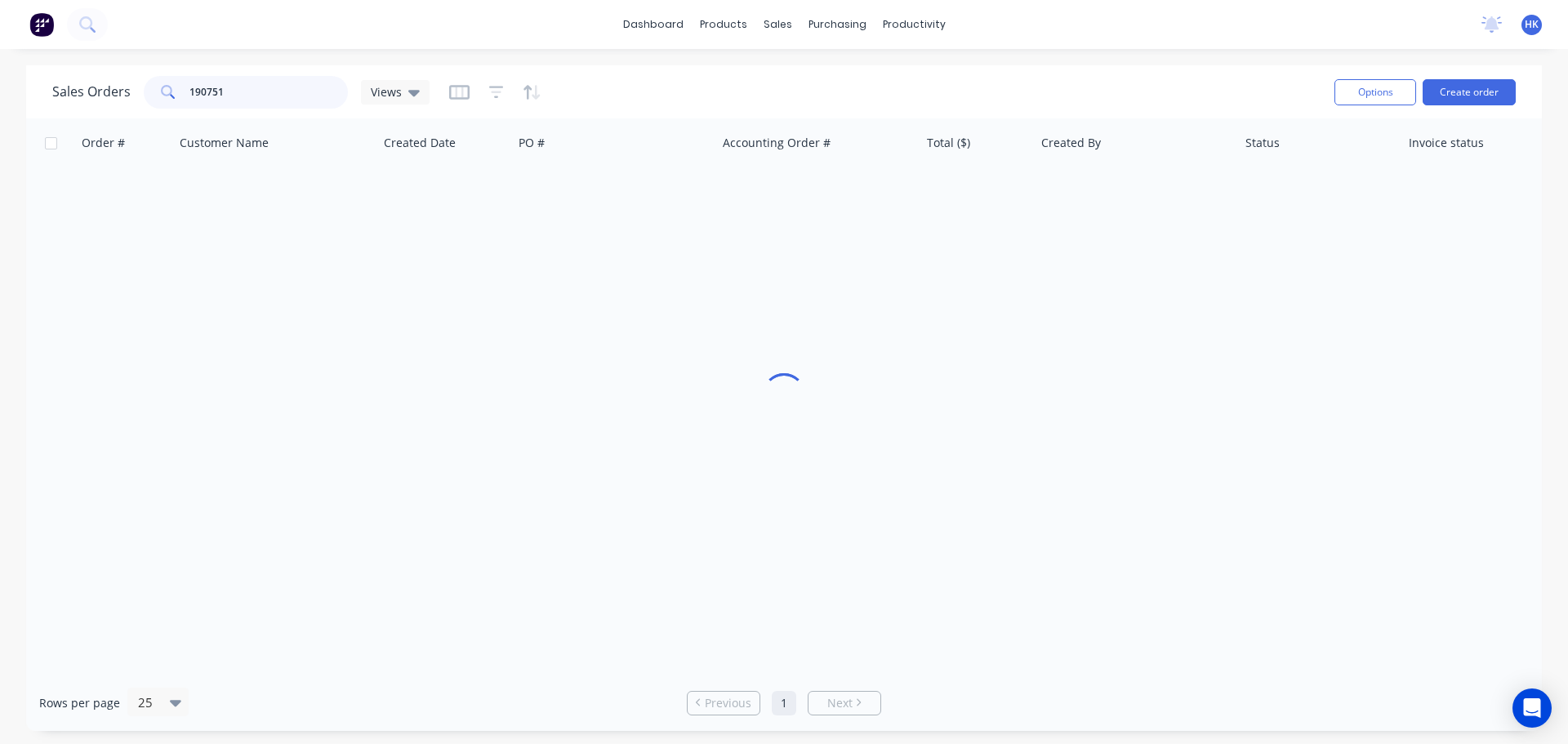
drag, startPoint x: 270, startPoint y: 85, endPoint x: 160, endPoint y: 95, distance: 110.5
click at [160, 95] on div "190751" at bounding box center [246, 92] width 204 height 33
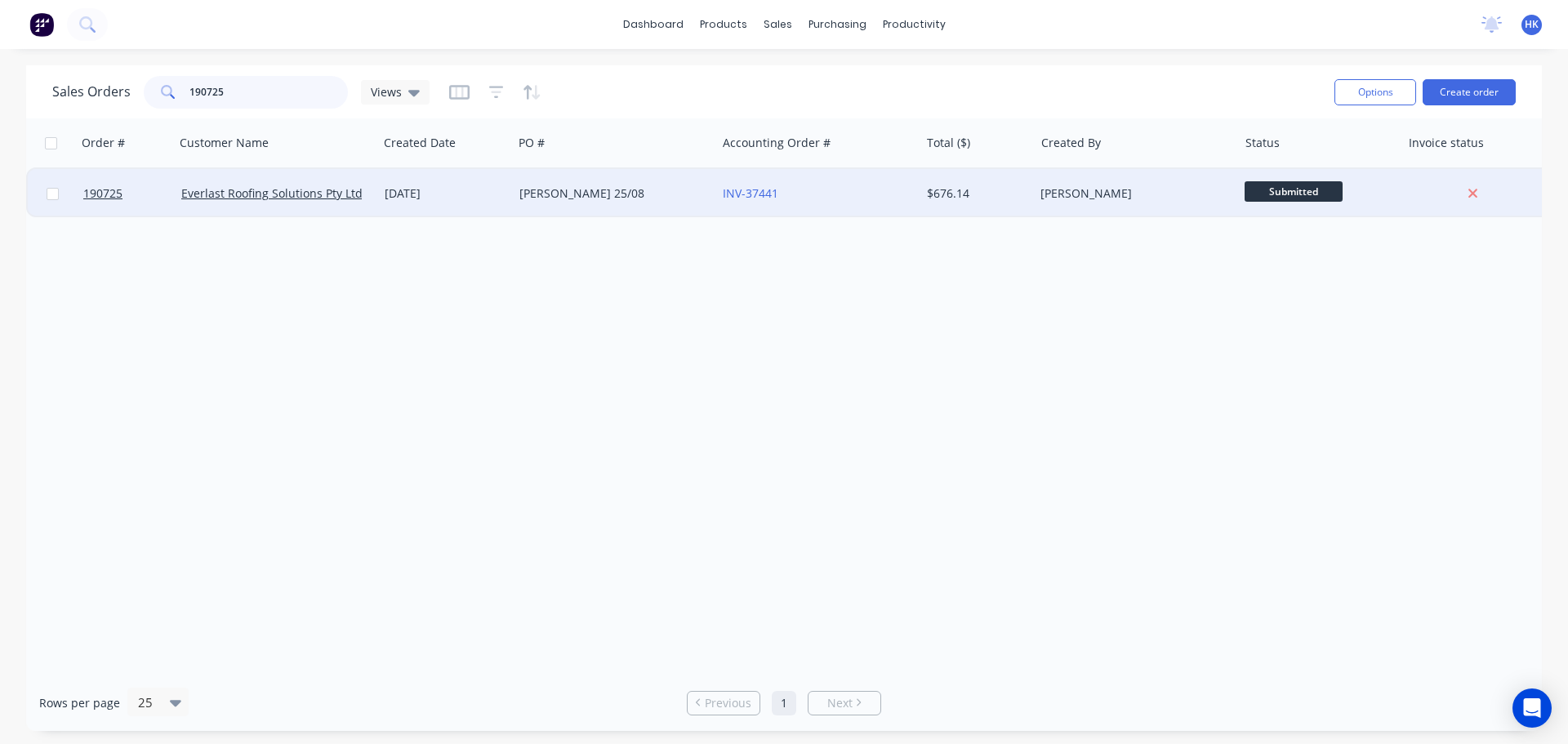
type input "190725"
click at [425, 207] on div "[DATE]" at bounding box center [446, 193] width 135 height 49
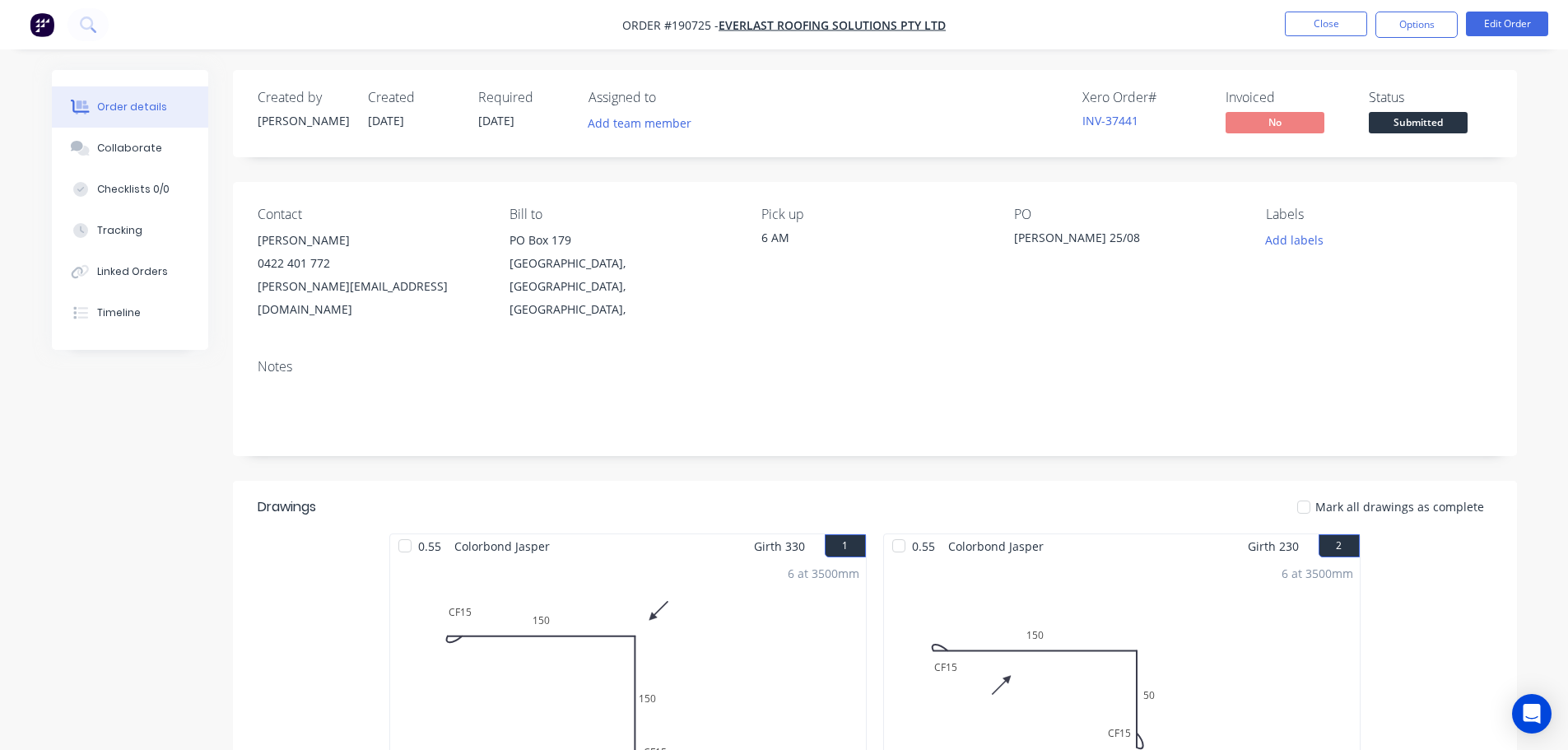
click at [137, 156] on button "Collaborate" at bounding box center [129, 149] width 156 height 42
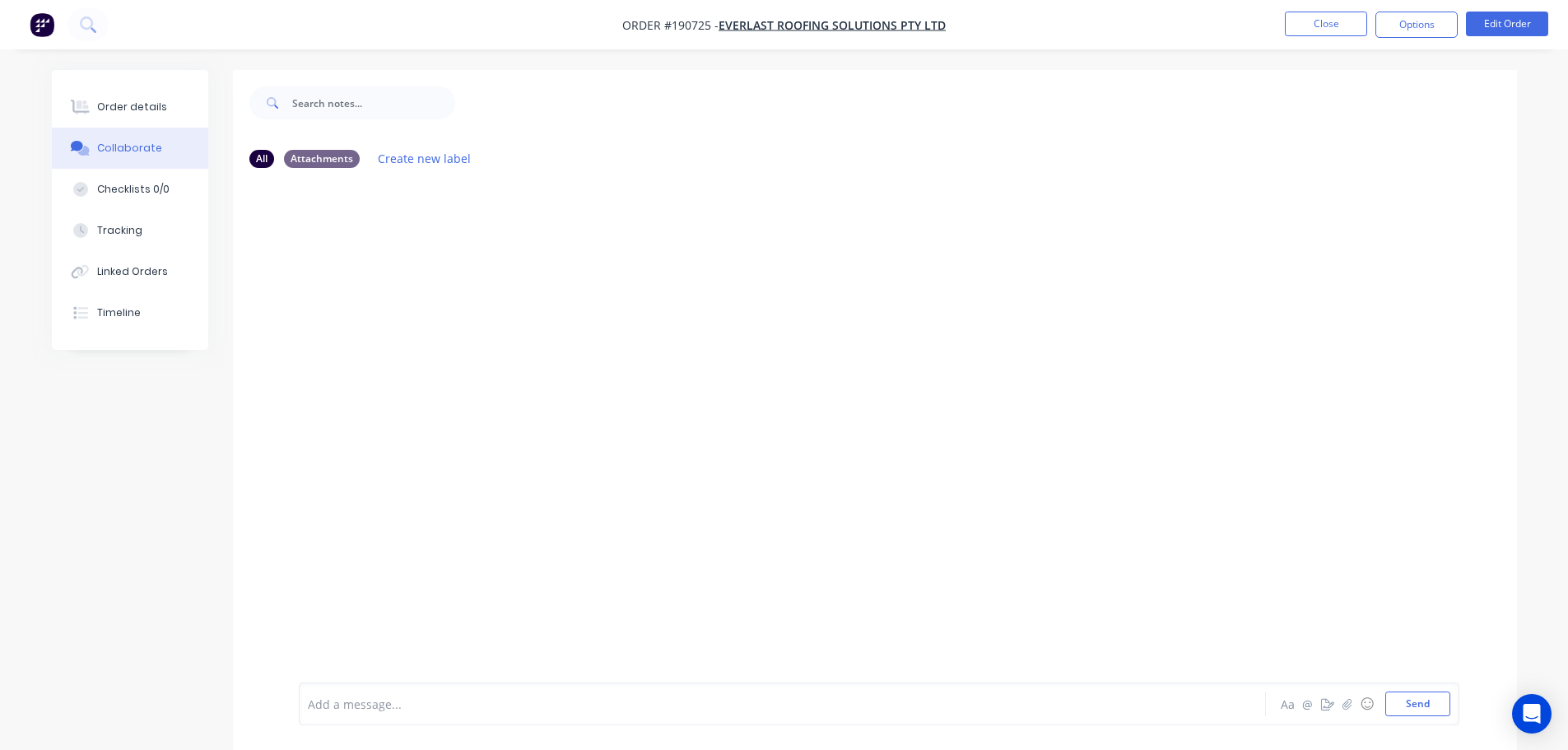
click at [384, 701] on div at bounding box center [736, 704] width 856 height 17
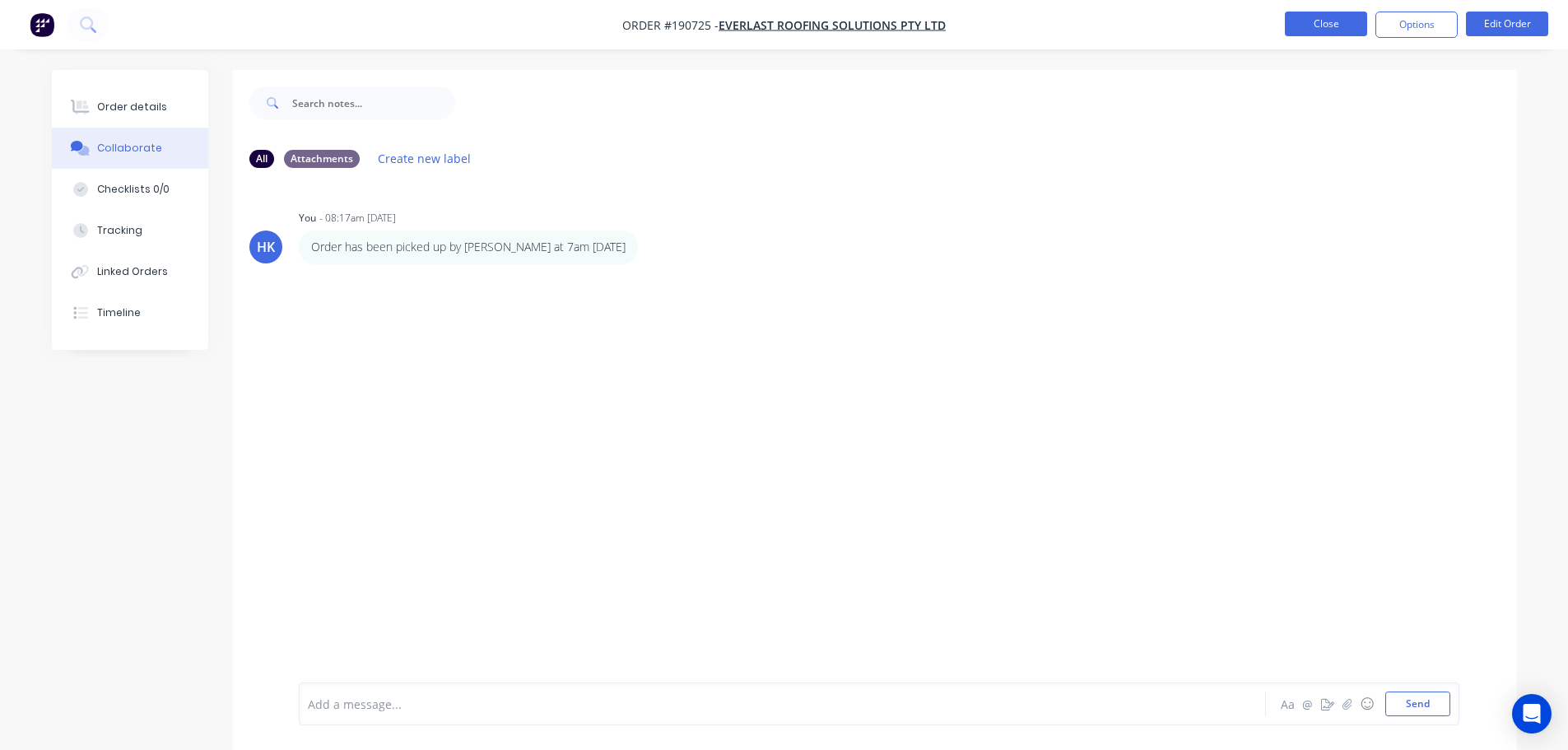
click at [1295, 19] on button "Close" at bounding box center [1326, 24] width 82 height 25
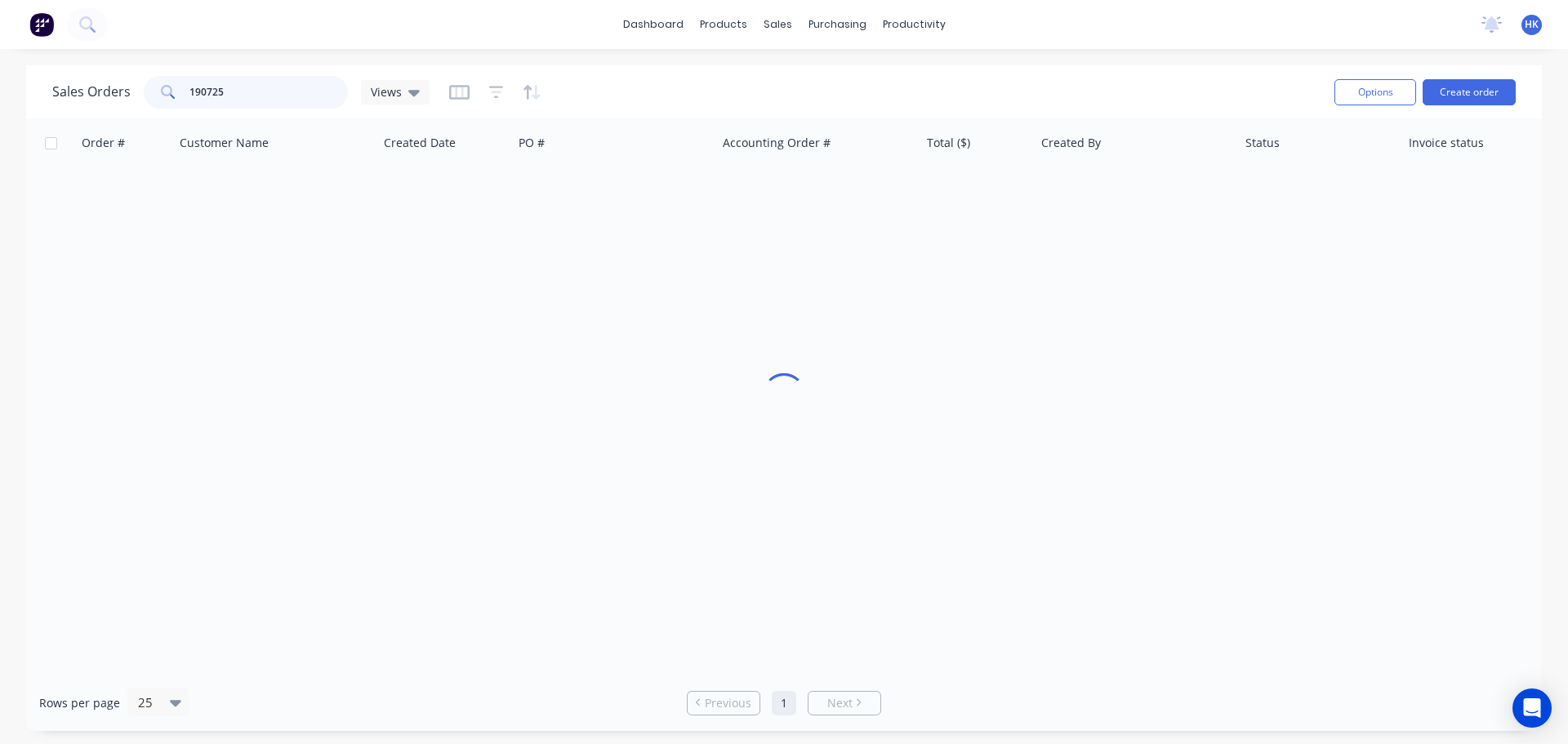
click at [271, 89] on input "190725" at bounding box center [269, 92] width 159 height 33
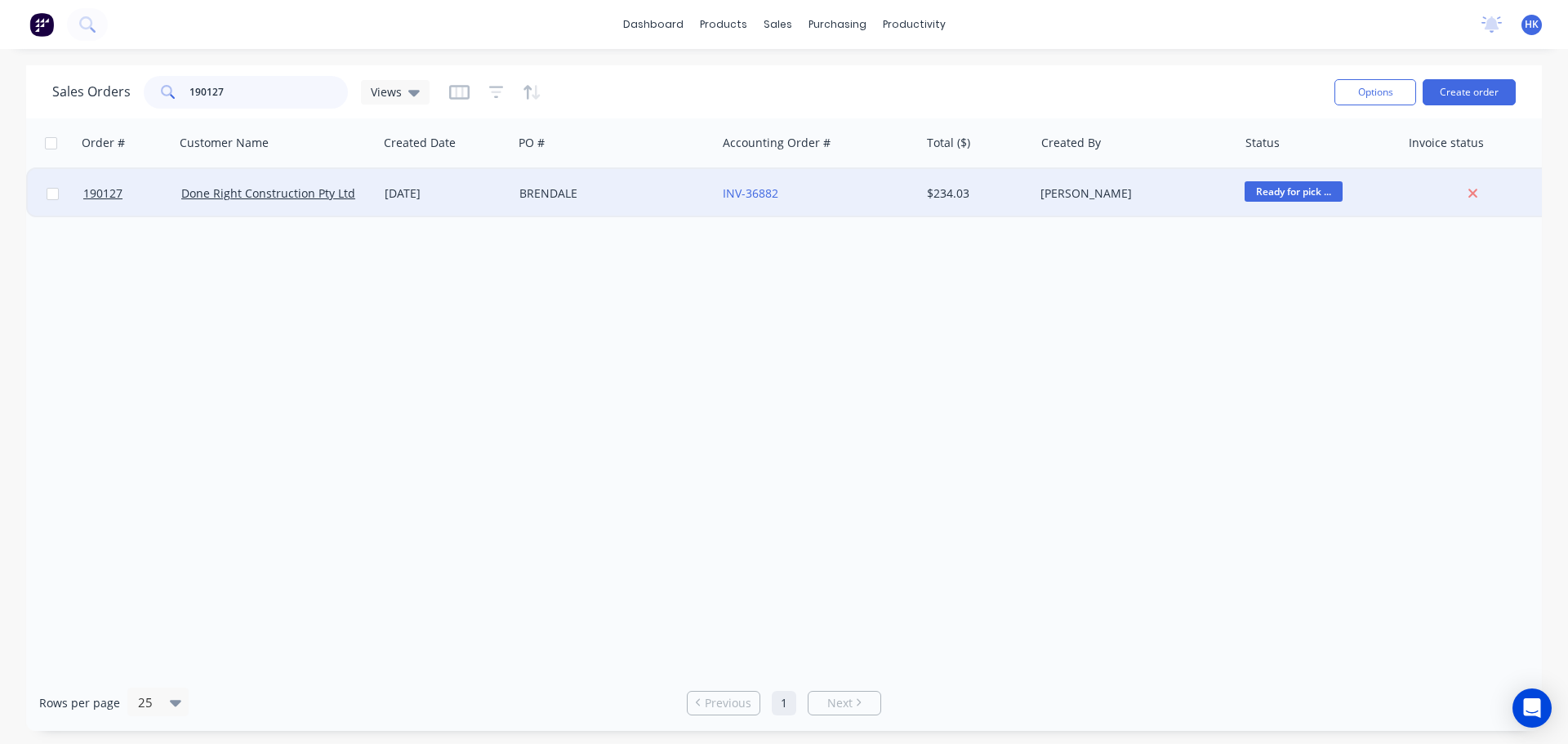
type input "190127"
click at [546, 204] on div "BRENDALE" at bounding box center [615, 193] width 204 height 49
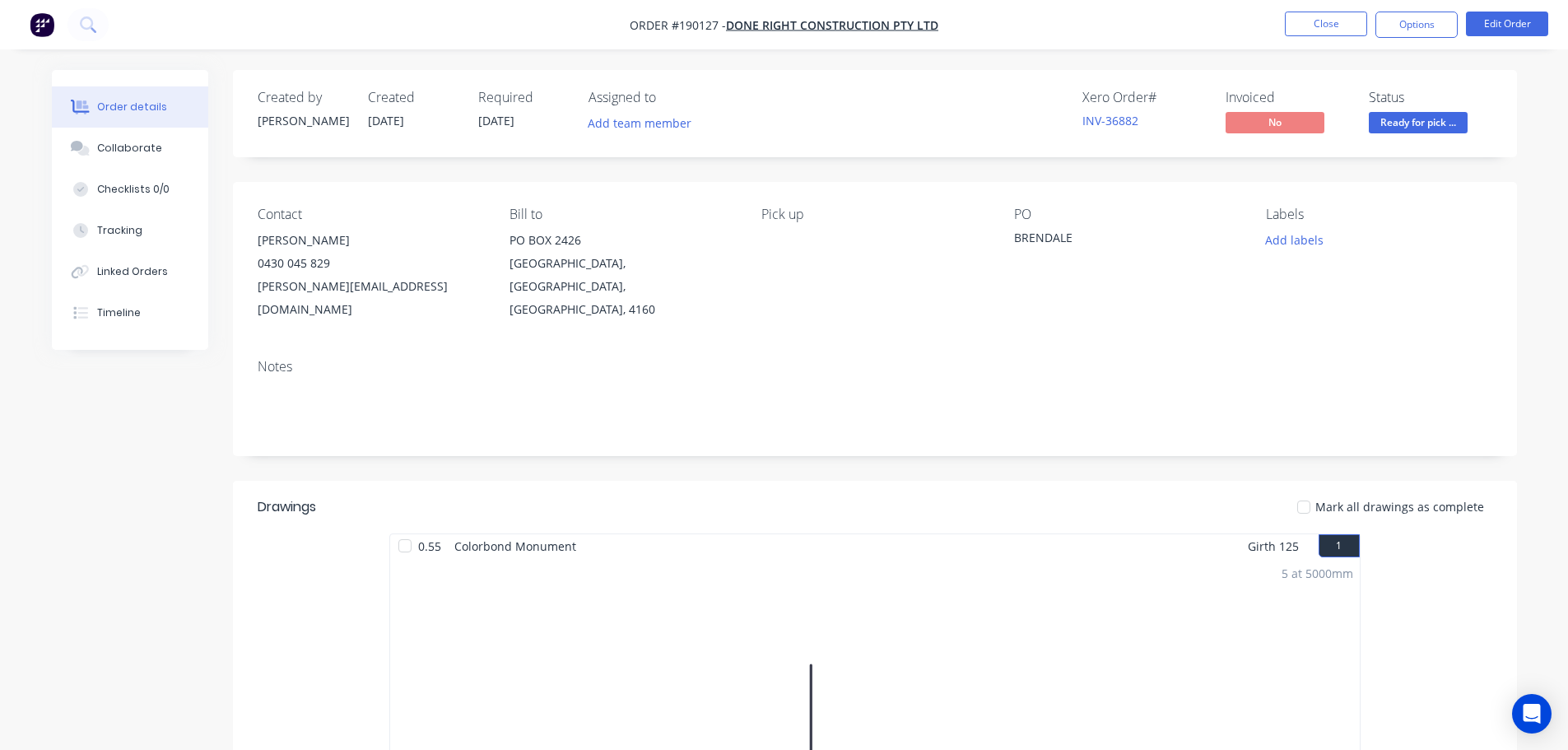
drag, startPoint x: 160, startPoint y: 143, endPoint x: 214, endPoint y: 216, distance: 90.8
click at [160, 144] on button "Collaborate" at bounding box center [129, 149] width 156 height 42
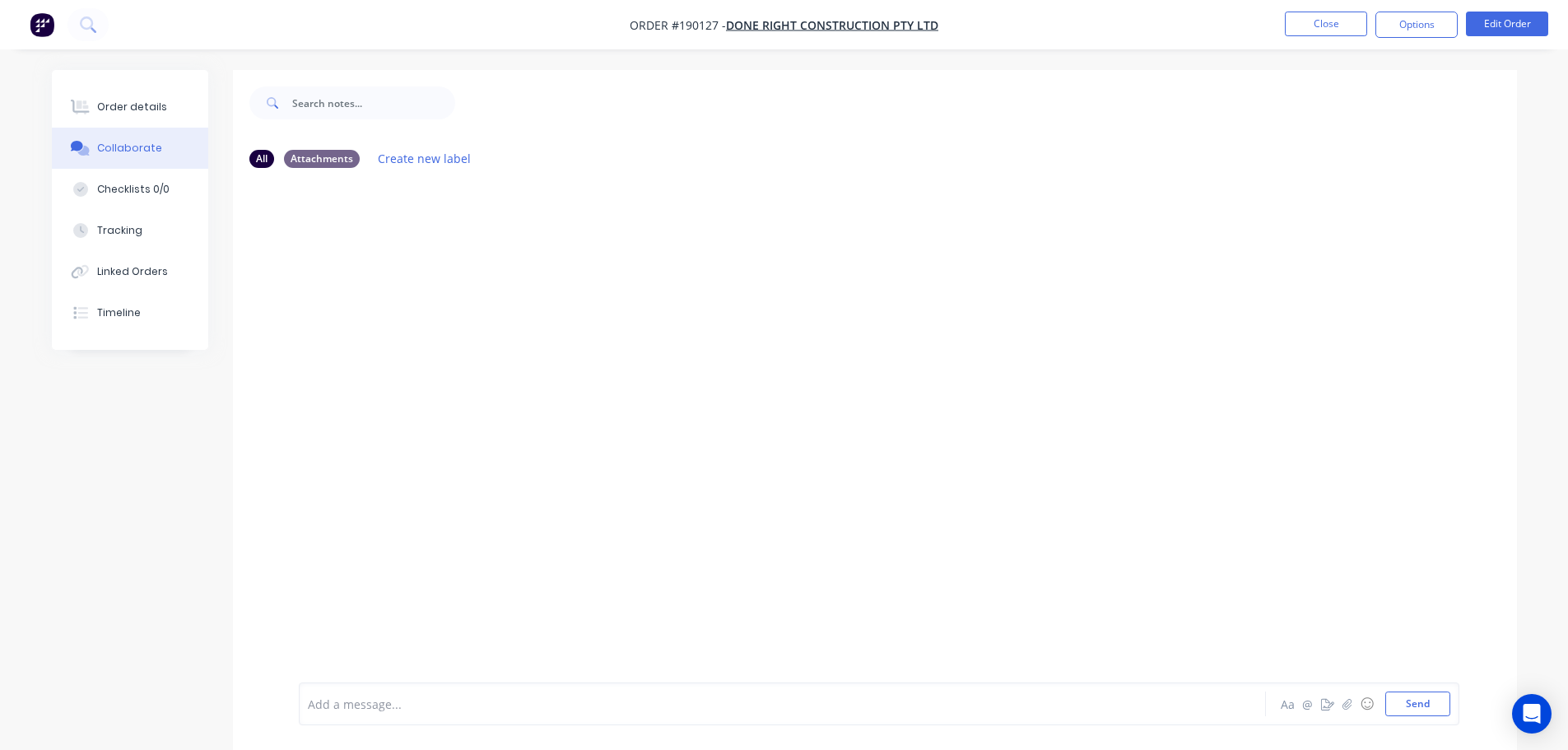
click at [368, 696] on div at bounding box center [736, 704] width 856 height 17
click at [574, 243] on div "Order has been picked up at 7am [DATE] Labels Edit Delete" at bounding box center [556, 248] width 515 height 33
click at [551, 248] on div "Labels Edit Delete" at bounding box center [546, 248] width 10 height 24
click at [547, 255] on icon "button" at bounding box center [545, 248] width 5 height 19
click at [616, 286] on button "Edit" at bounding box center [603, 277] width 104 height 27
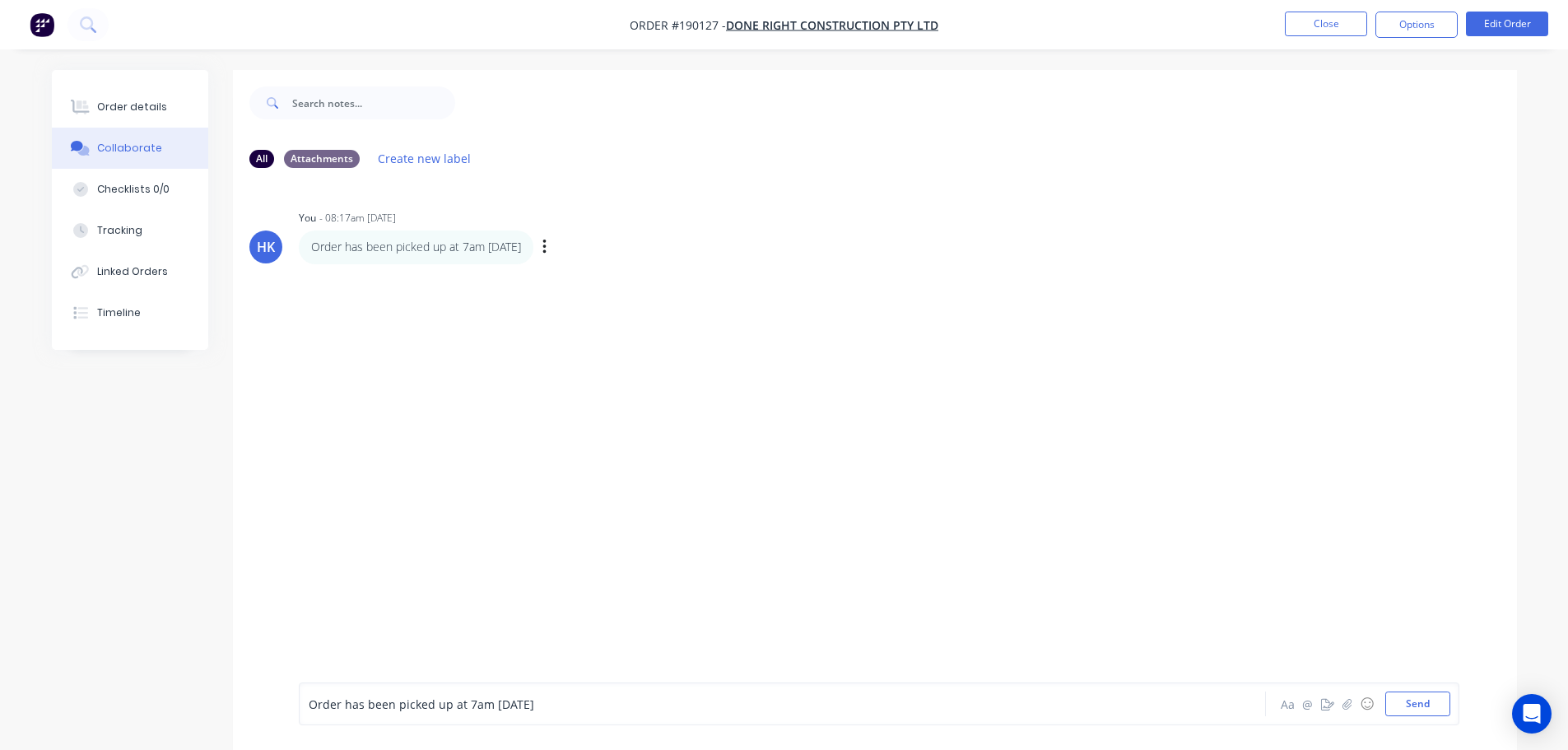
click at [452, 707] on span "Order has been picked up at 7am [DATE]" at bounding box center [422, 704] width 226 height 16
click at [1328, 25] on button "Close" at bounding box center [1326, 24] width 82 height 25
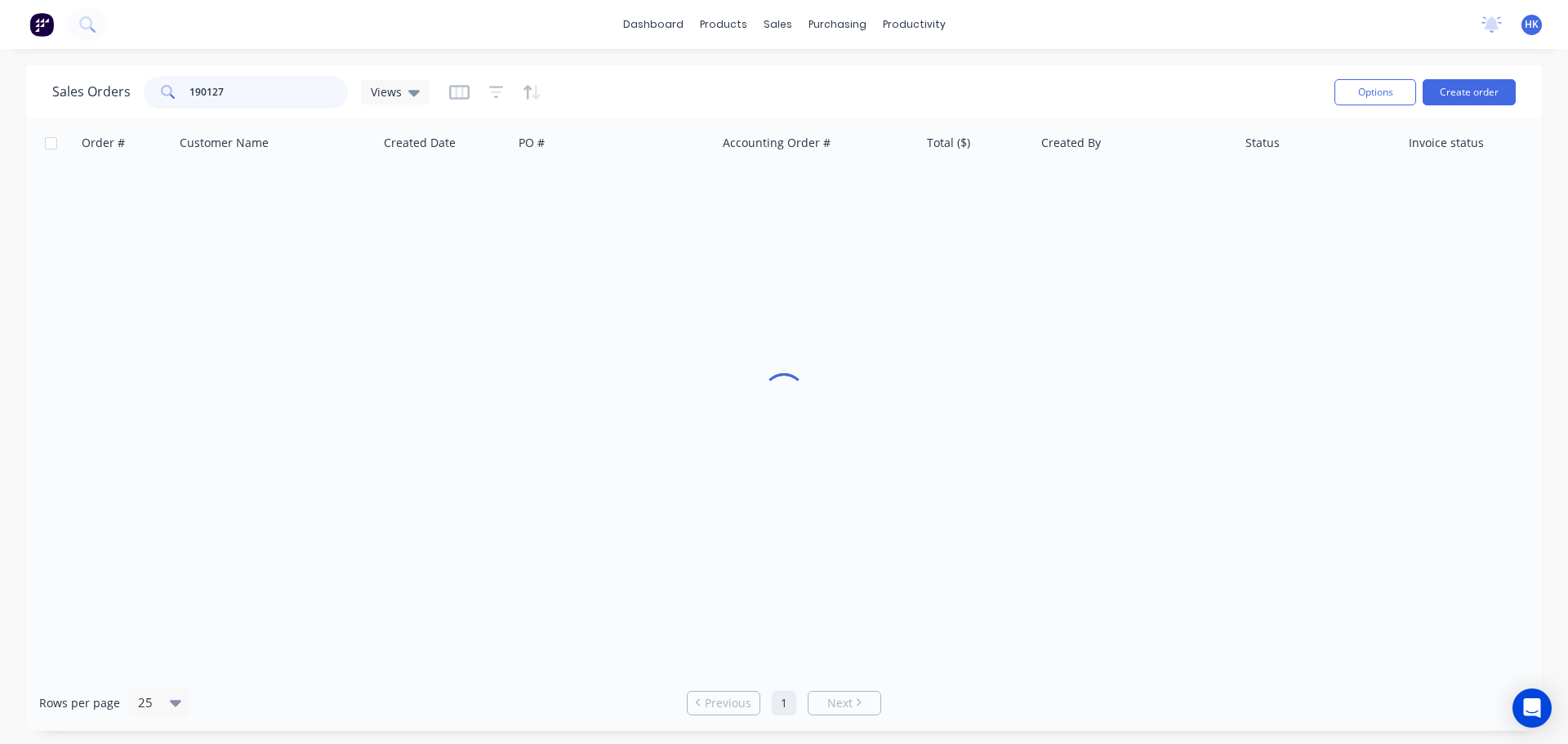
drag, startPoint x: 265, startPoint y: 95, endPoint x: 129, endPoint y: 95, distance: 136.0
click at [129, 95] on div "Sales Orders 190127 Views" at bounding box center [241, 92] width 377 height 33
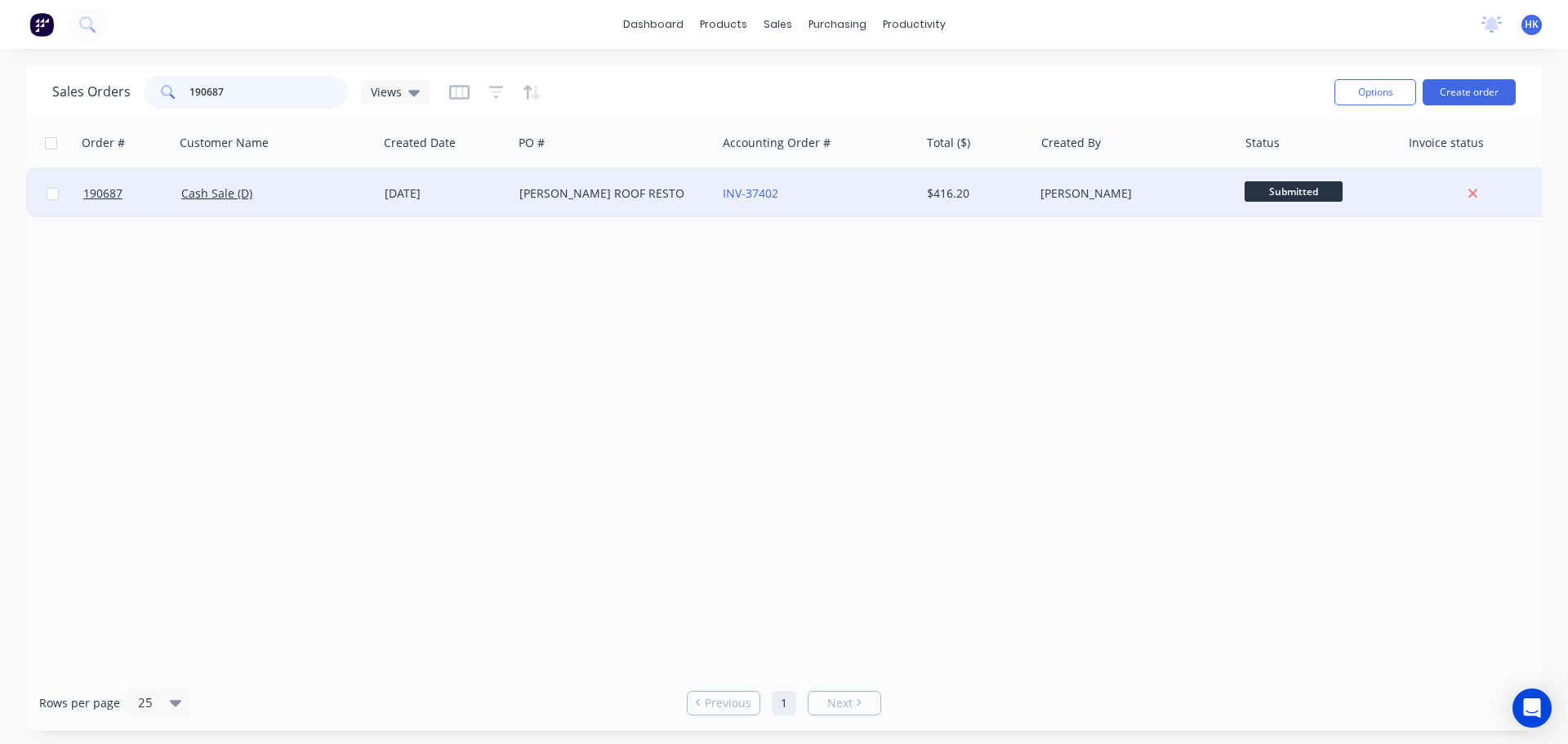
type input "190687"
click at [582, 202] on div "[PERSON_NAME] ROOF RESTO" at bounding box center [615, 193] width 204 height 49
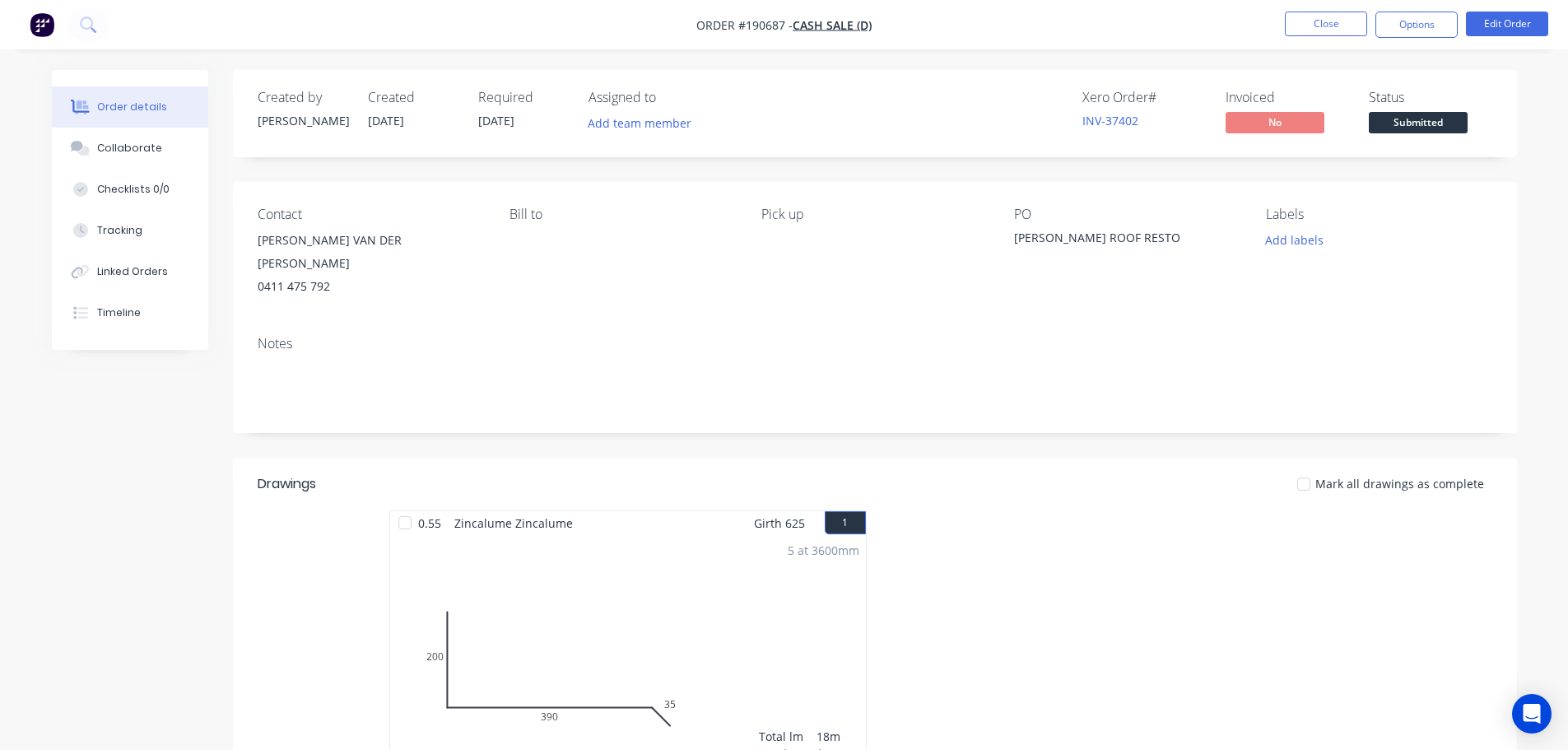
drag, startPoint x: 149, startPoint y: 153, endPoint x: 226, endPoint y: 260, distance: 131.8
click at [150, 154] on div "Collaborate" at bounding box center [129, 149] width 65 height 15
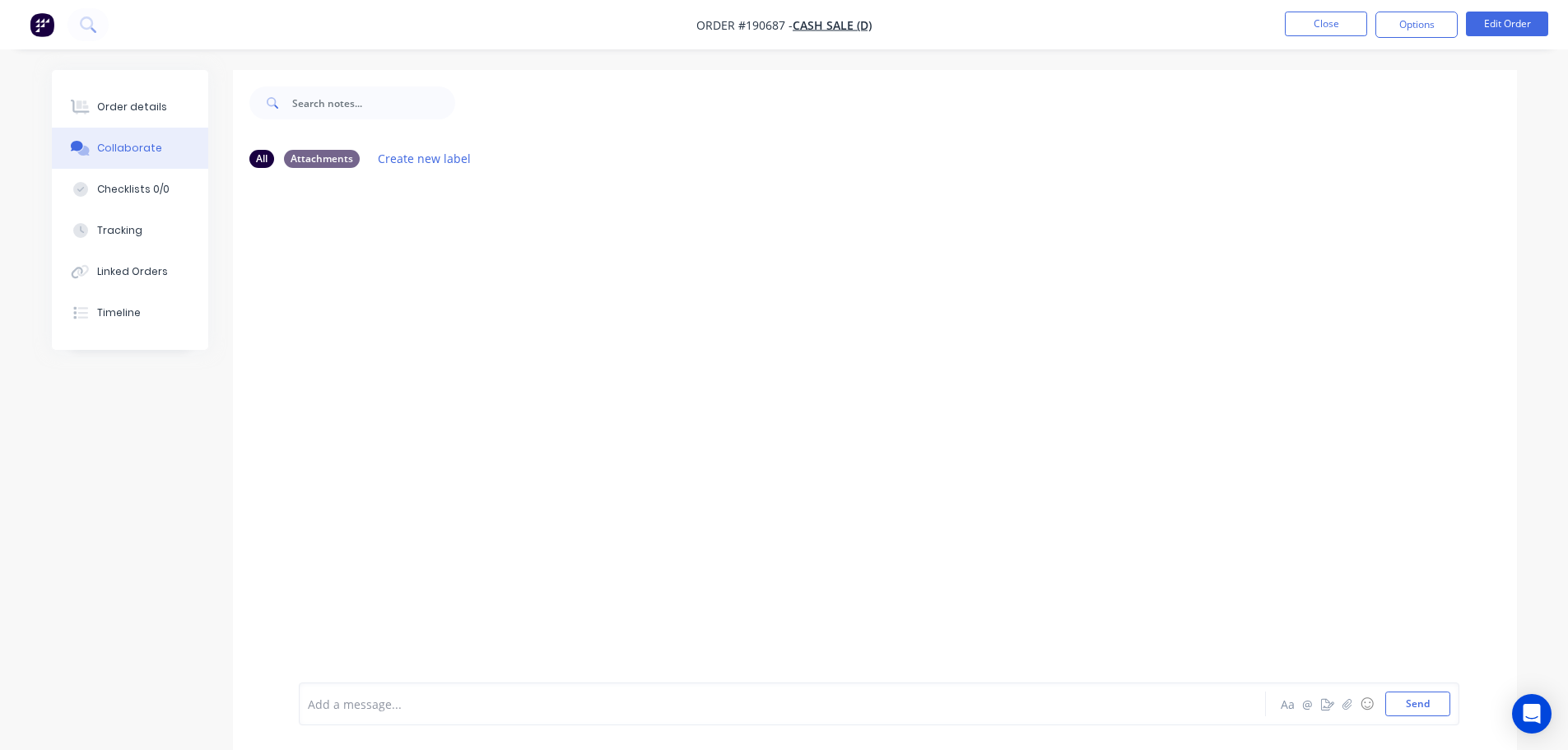
click at [387, 704] on div at bounding box center [736, 704] width 856 height 17
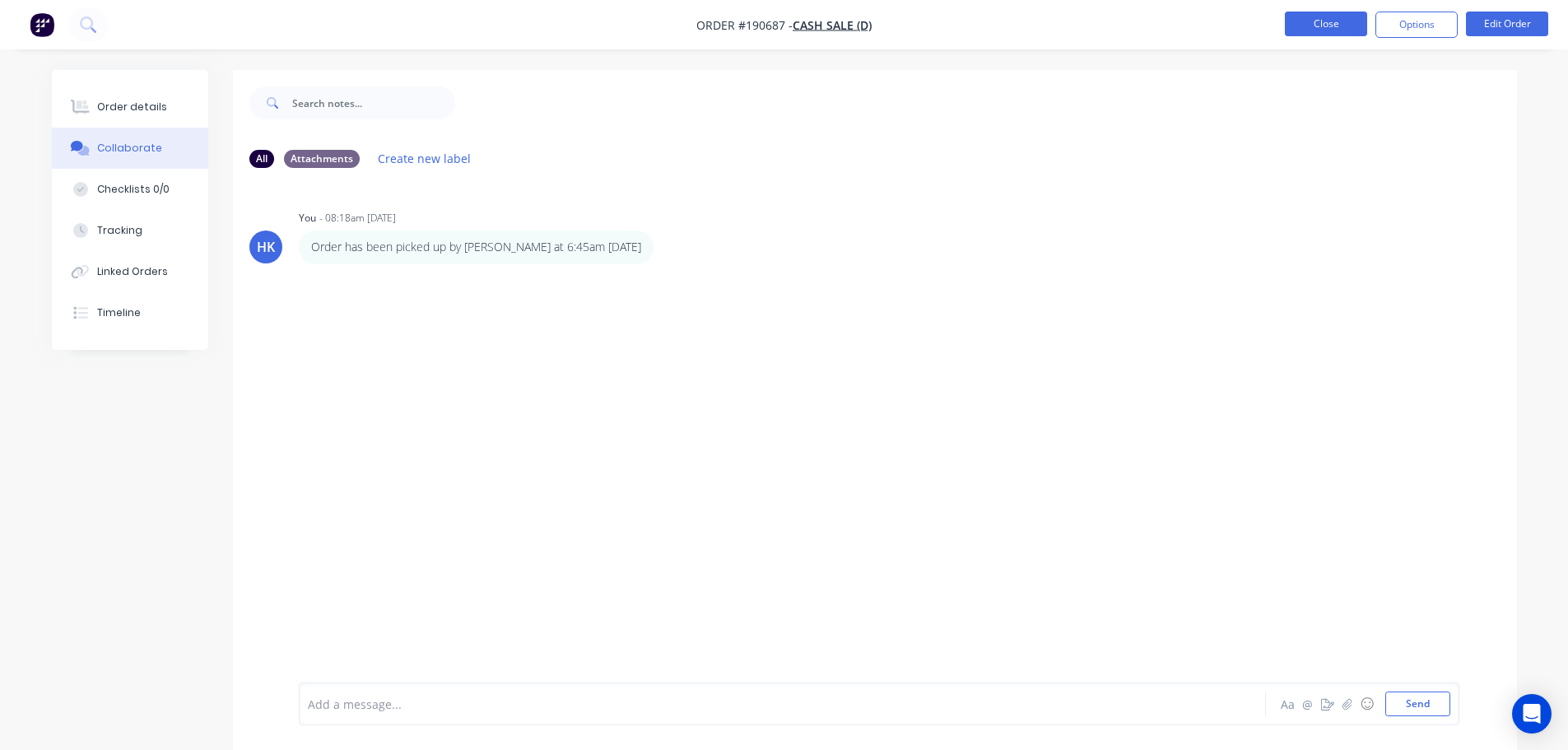
click at [1318, 30] on button "Close" at bounding box center [1326, 24] width 82 height 25
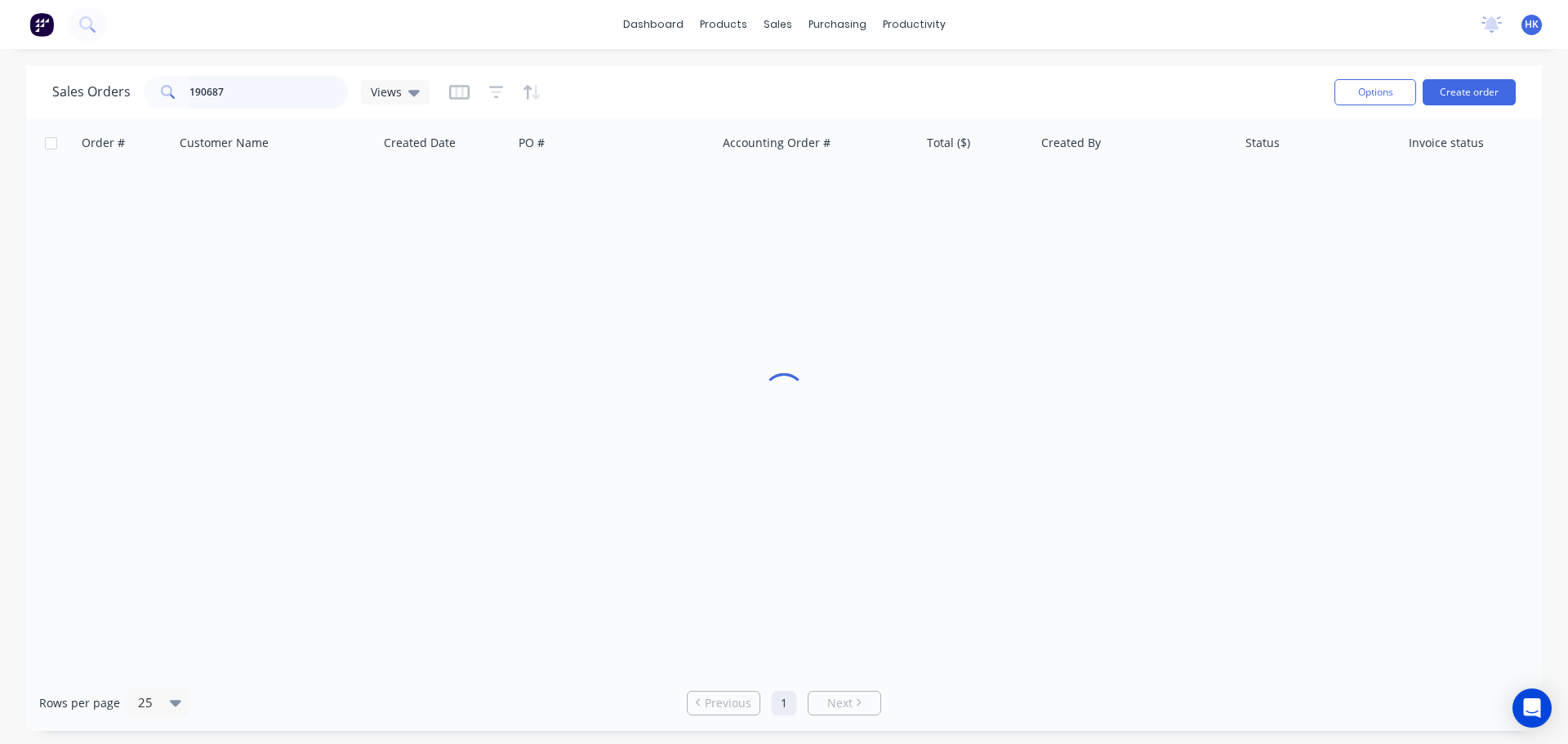
click at [288, 97] on input "190687" at bounding box center [269, 92] width 159 height 33
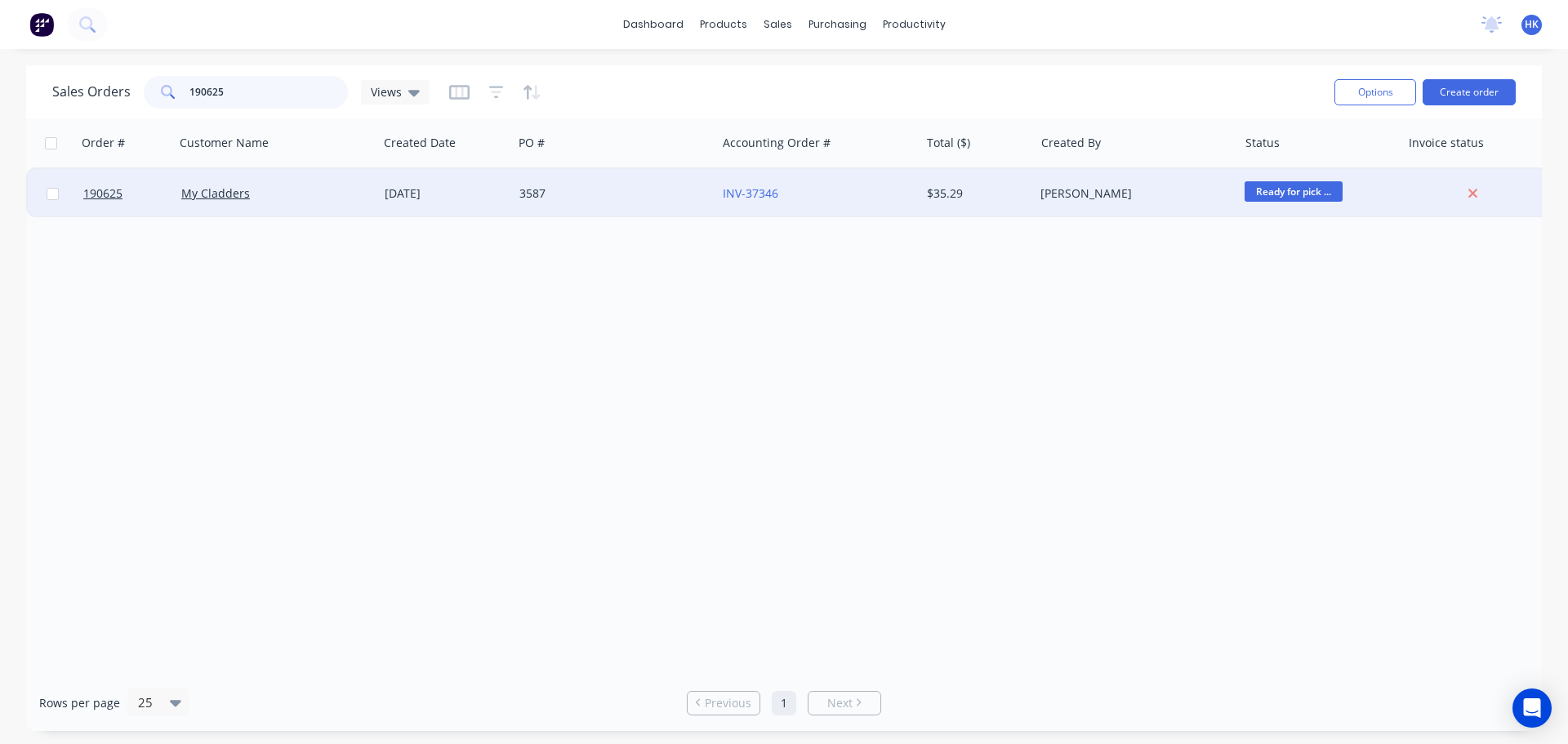
type input "190625"
click at [564, 201] on div "3587" at bounding box center [611, 194] width 181 height 16
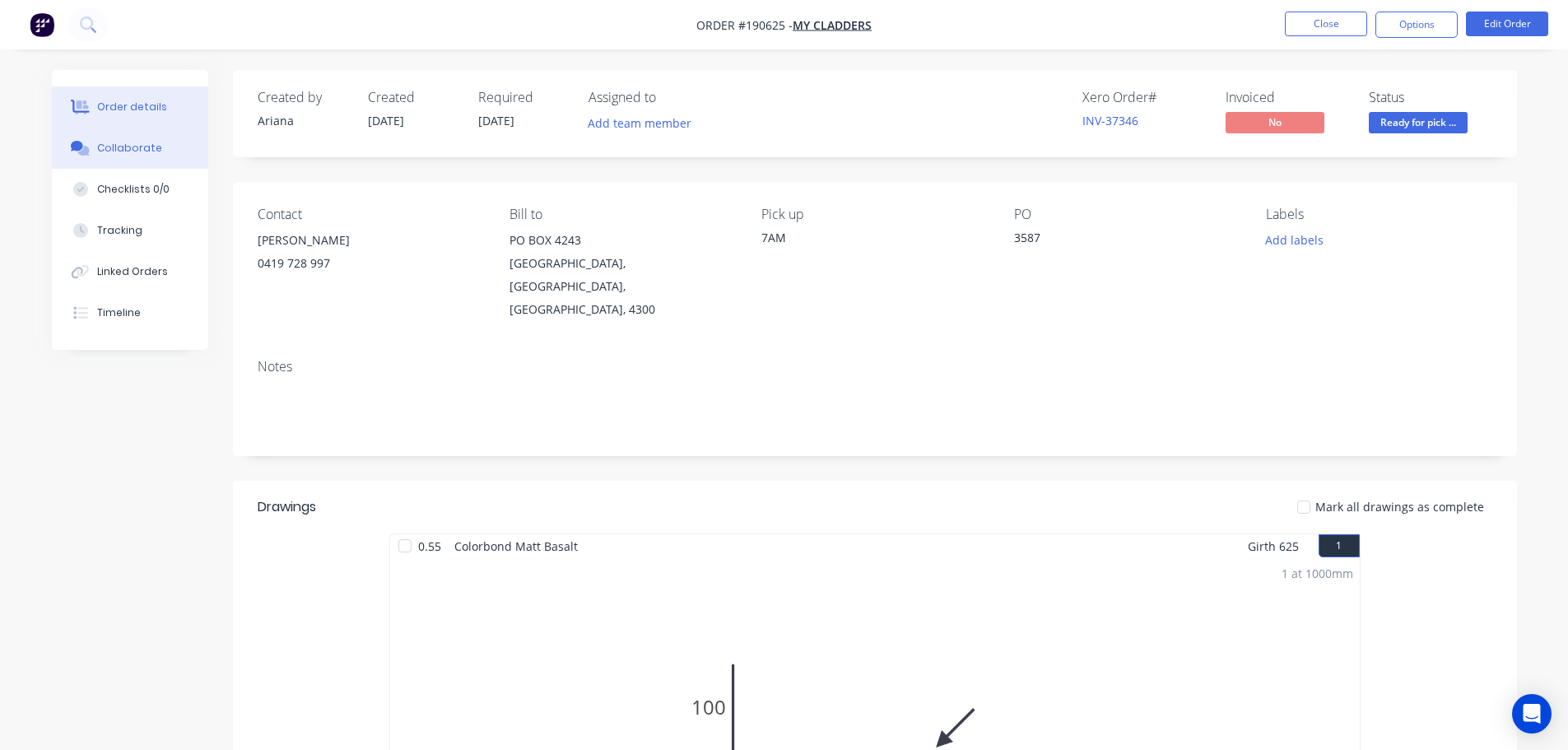
click at [144, 157] on button "Collaborate" at bounding box center [129, 149] width 156 height 42
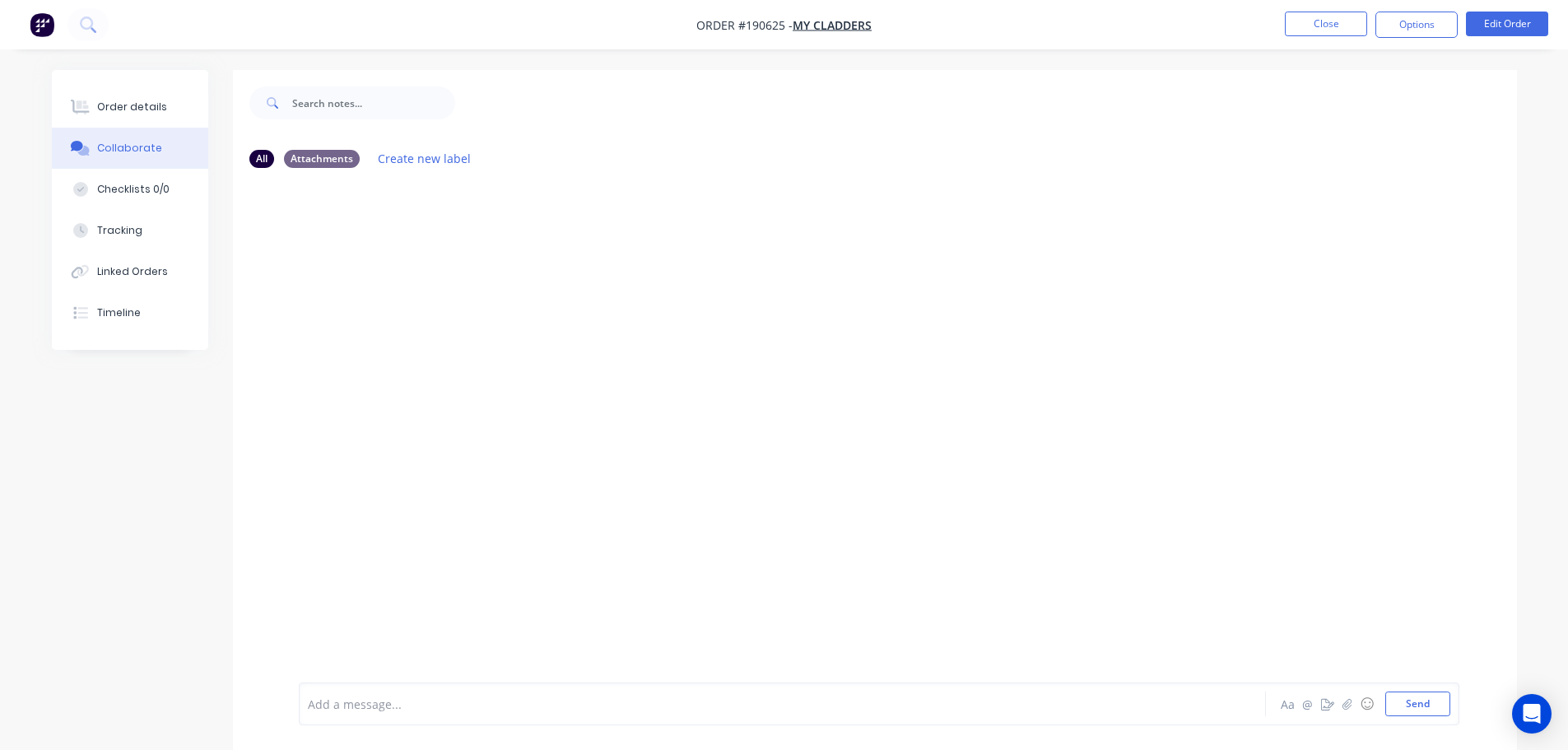
click at [452, 691] on div "Add a message... Aa @ ☺ Send" at bounding box center [879, 704] width 1160 height 43
click at [451, 701] on div at bounding box center [736, 704] width 856 height 17
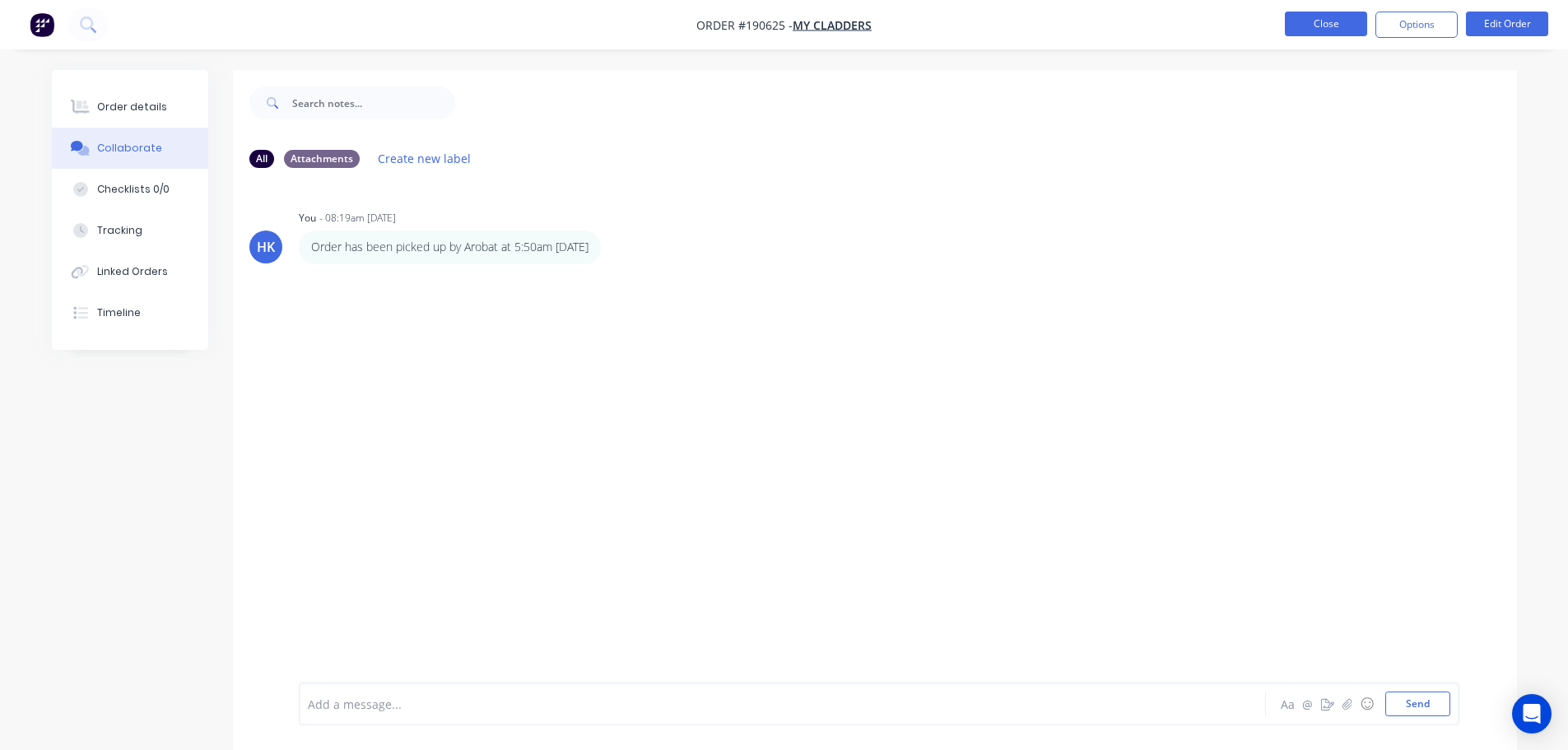
click at [1359, 20] on button "Close" at bounding box center [1326, 24] width 82 height 25
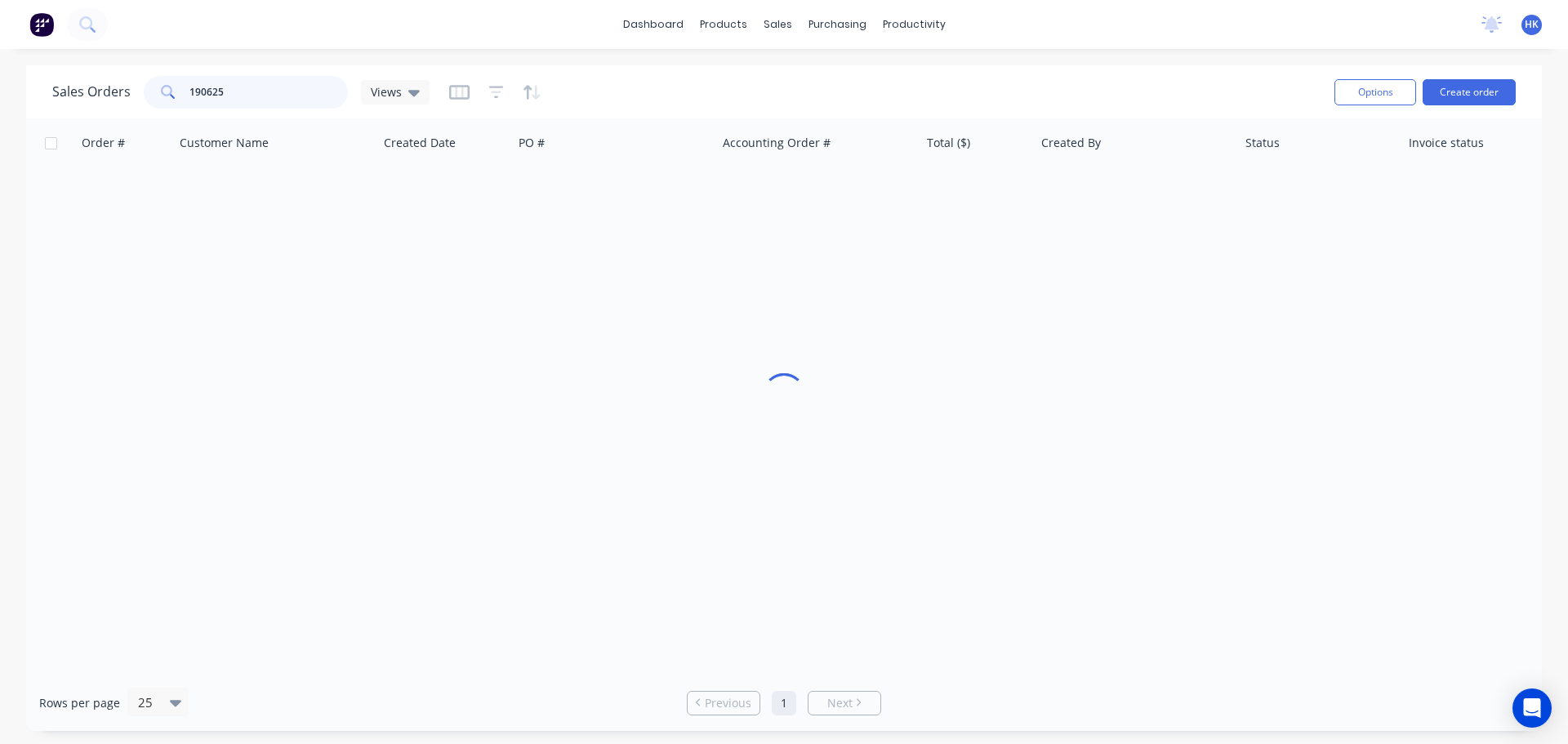
drag, startPoint x: 275, startPoint y: 94, endPoint x: 167, endPoint y: 105, distance: 108.6
click at [167, 105] on div "190625" at bounding box center [246, 92] width 204 height 33
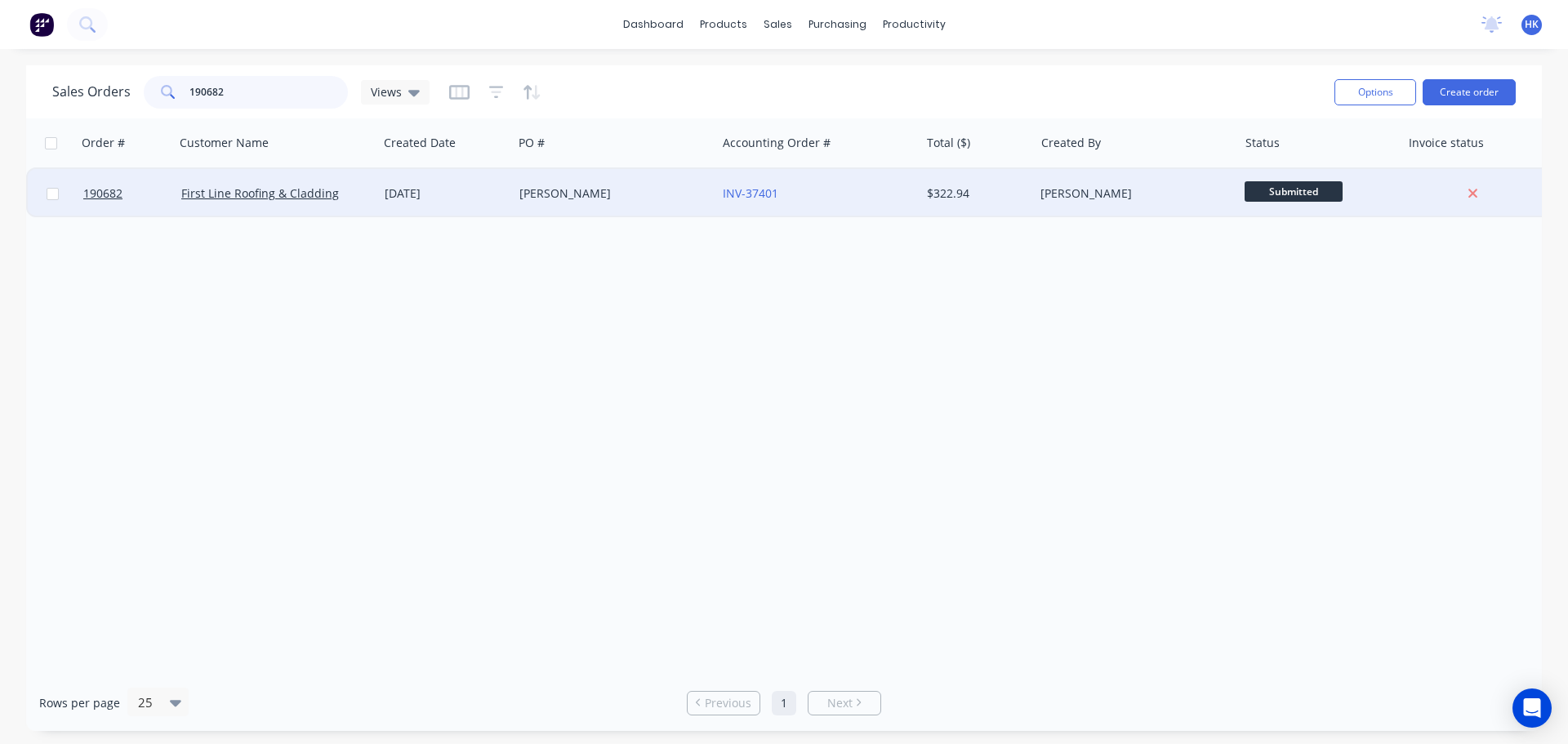
type input "190682"
click at [583, 201] on div "[PERSON_NAME]" at bounding box center [611, 194] width 181 height 16
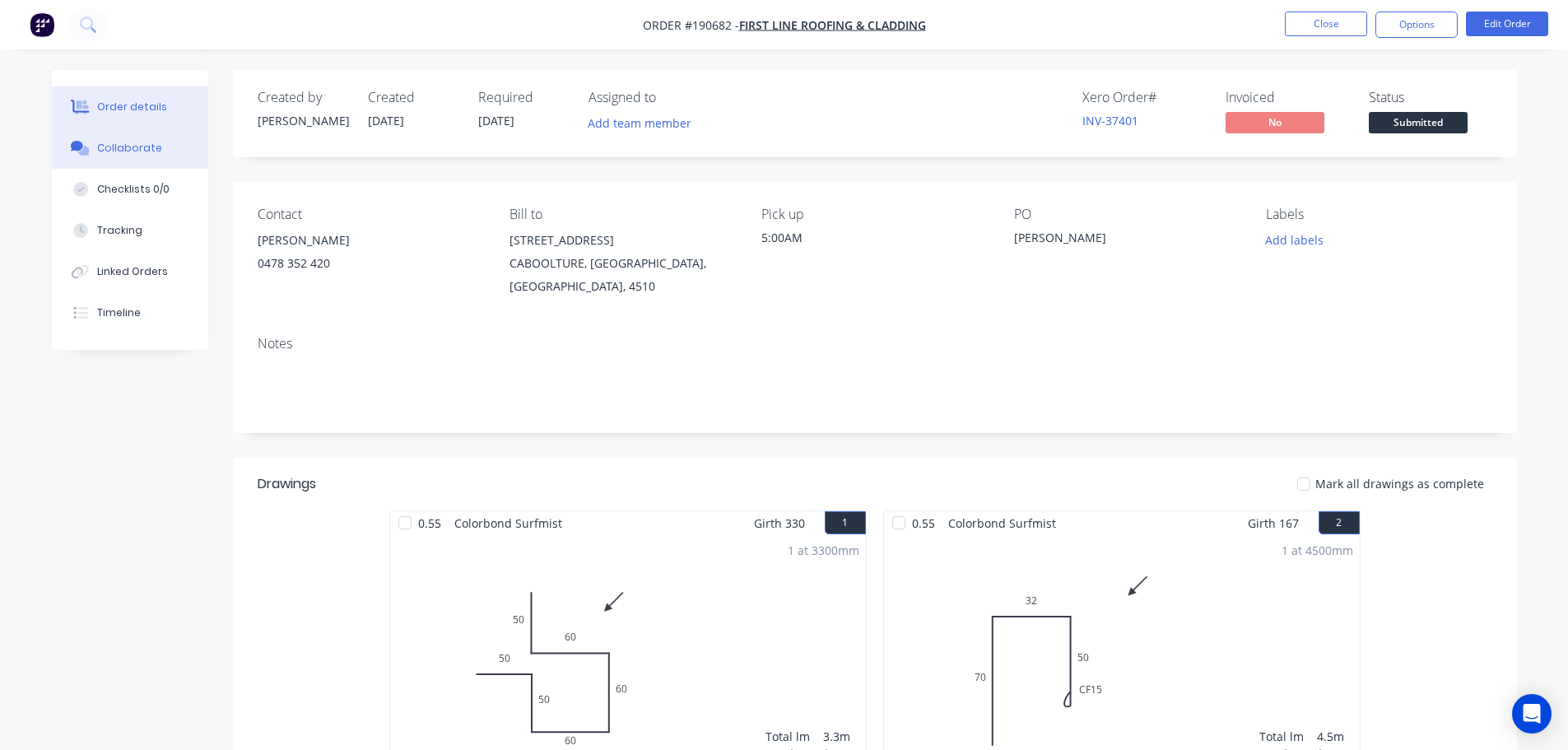
click at [144, 144] on div "Collaborate" at bounding box center [129, 149] width 65 height 15
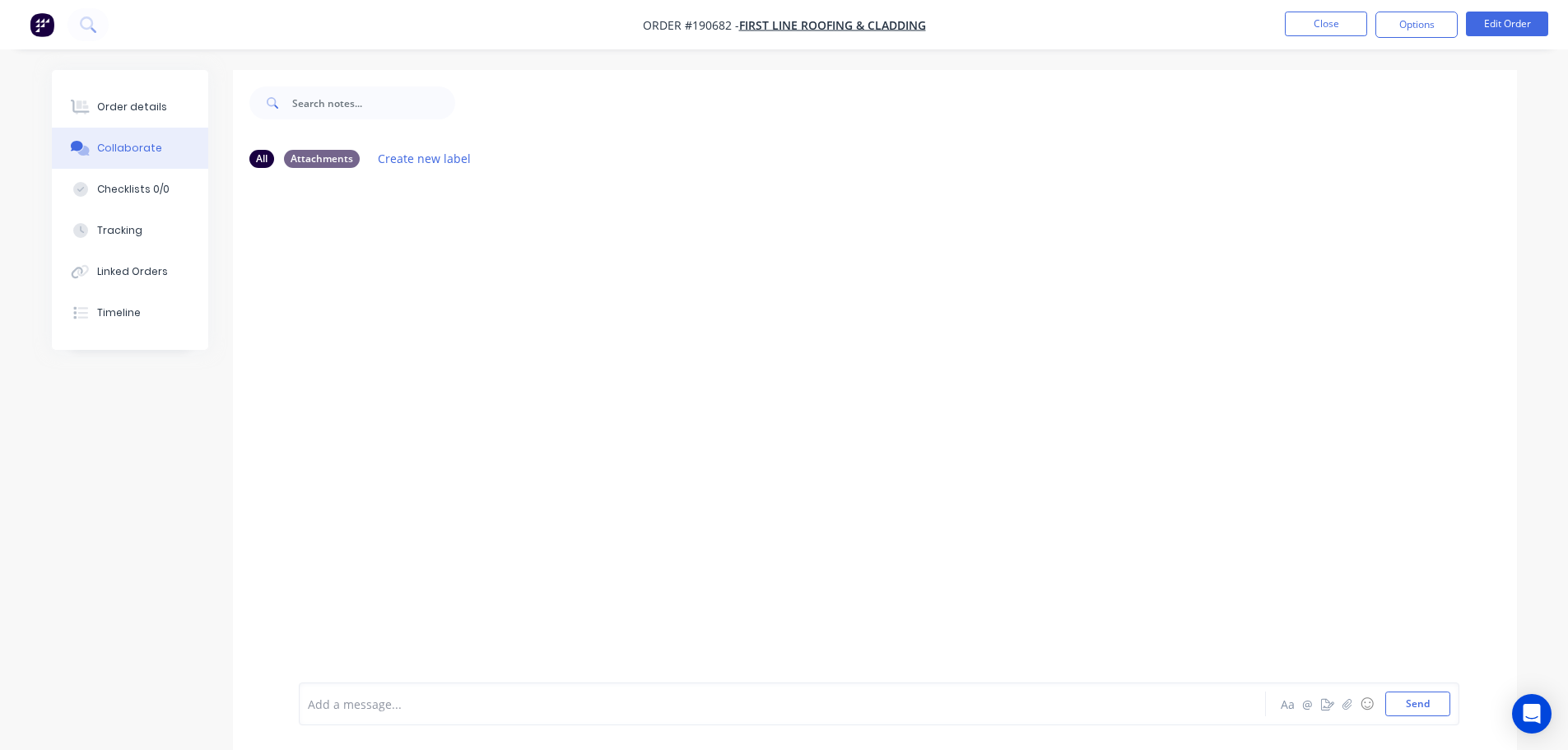
click at [322, 708] on div at bounding box center [736, 704] width 856 height 17
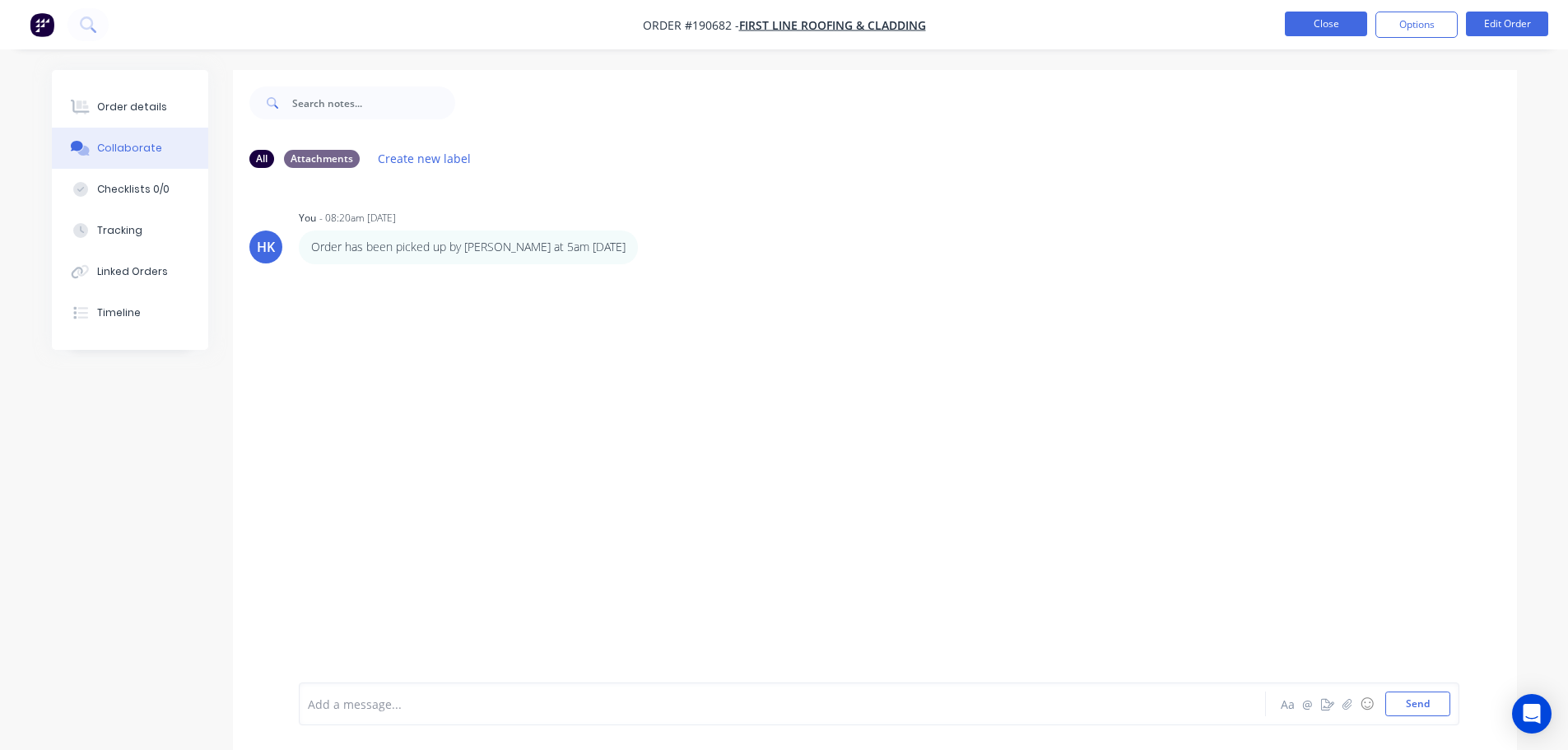
click at [1342, 22] on button "Close" at bounding box center [1326, 24] width 82 height 25
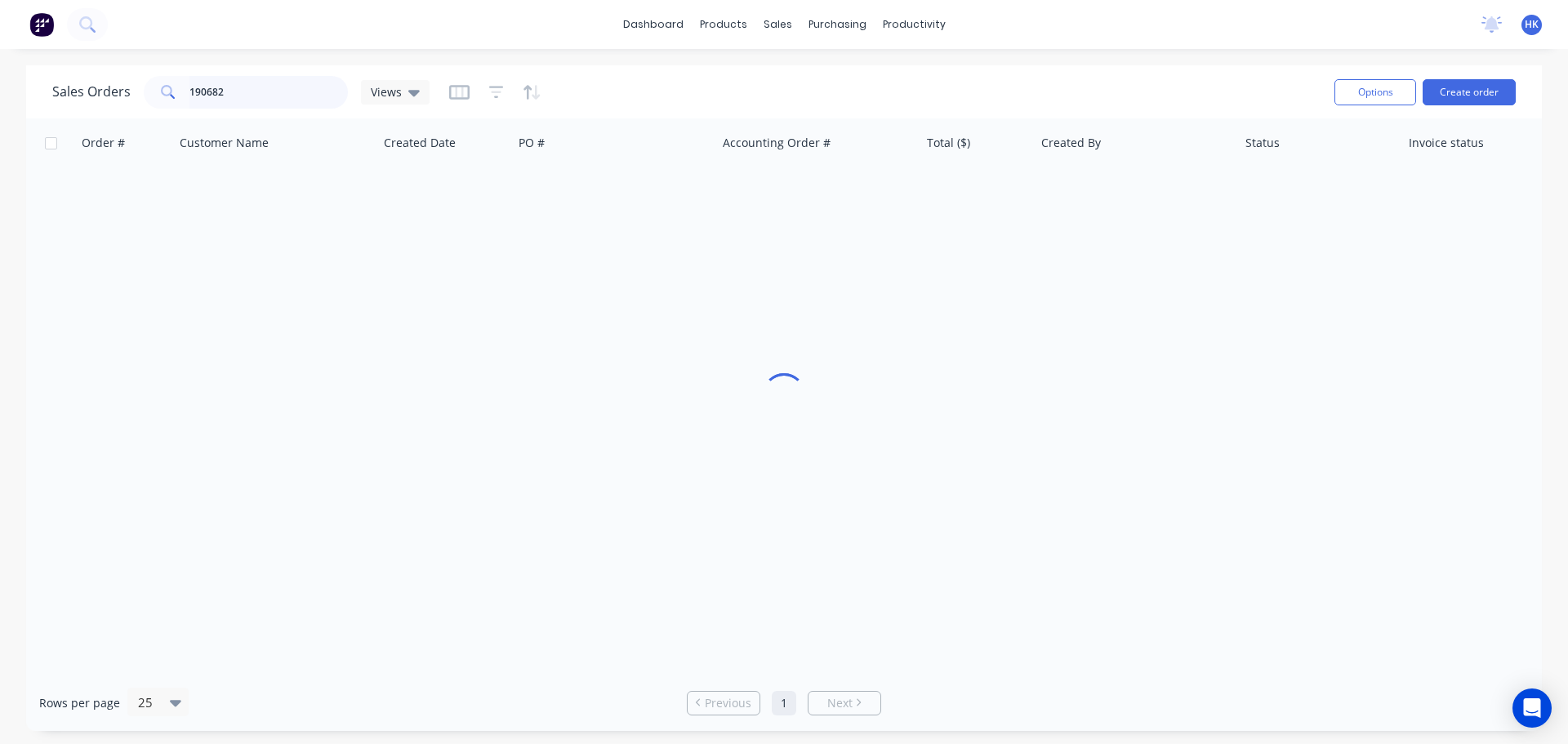
click at [257, 98] on input "190682" at bounding box center [269, 92] width 159 height 33
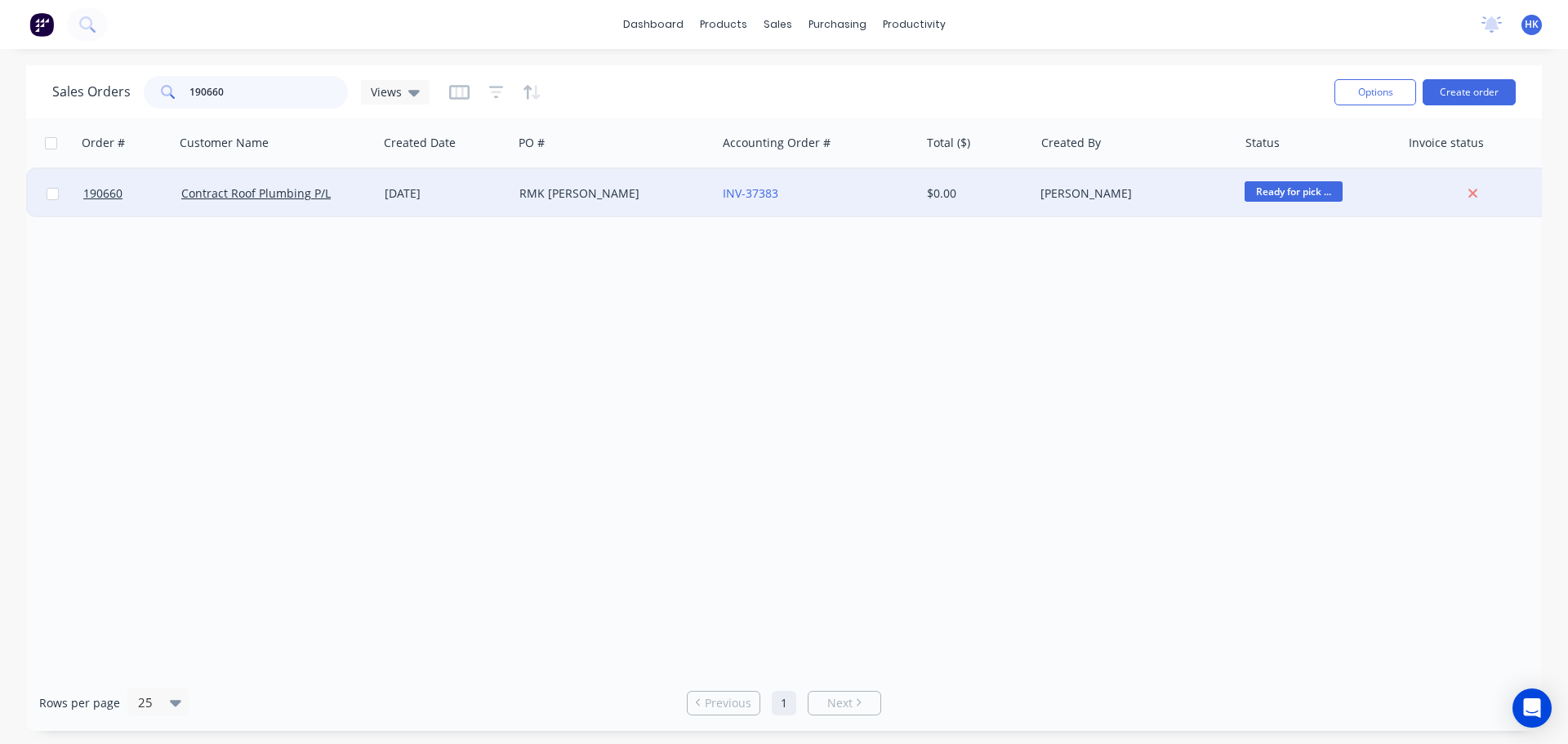
type input "190660"
click at [604, 204] on div "RMK [PERSON_NAME]" at bounding box center [615, 193] width 204 height 49
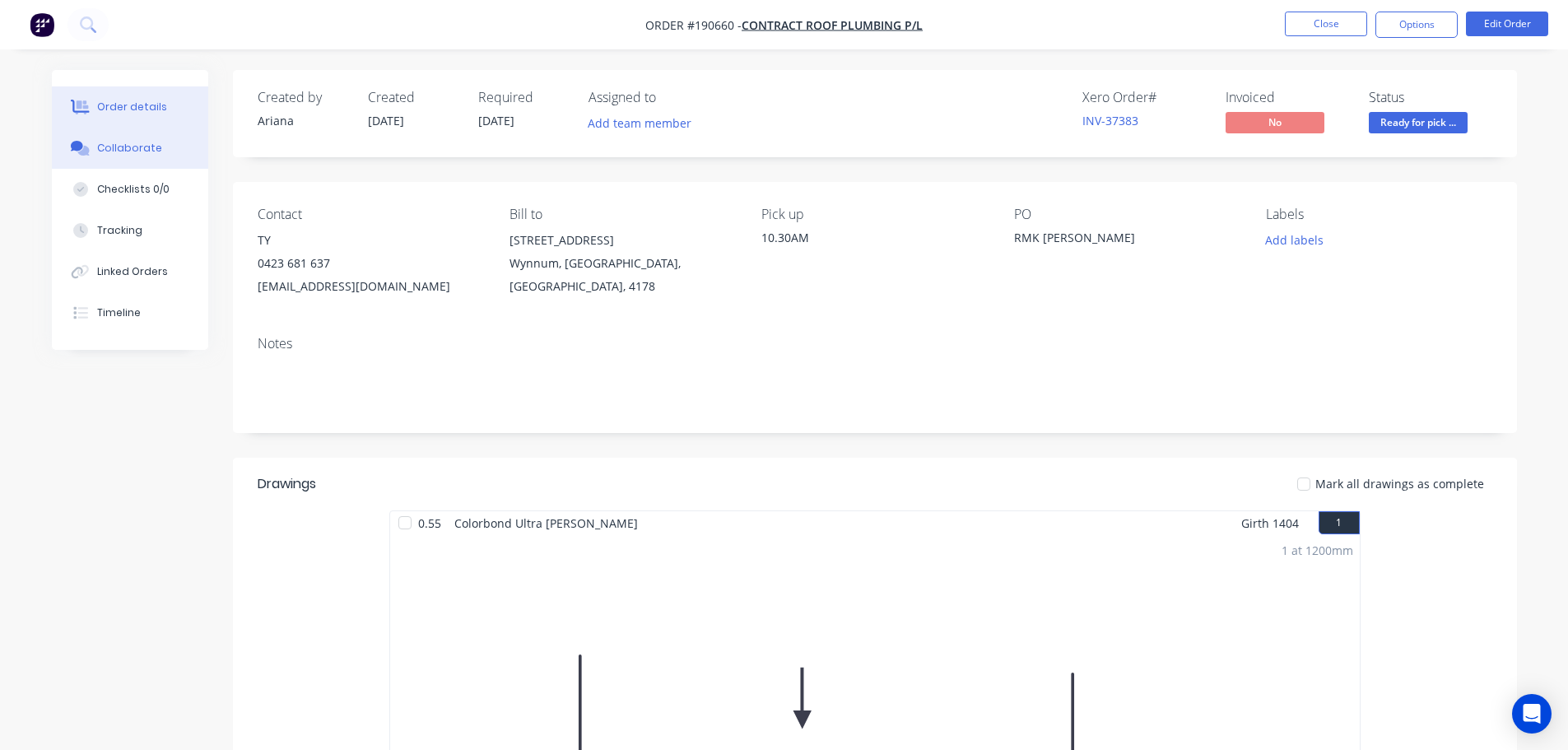
click at [134, 147] on div "Collaborate" at bounding box center [129, 149] width 65 height 15
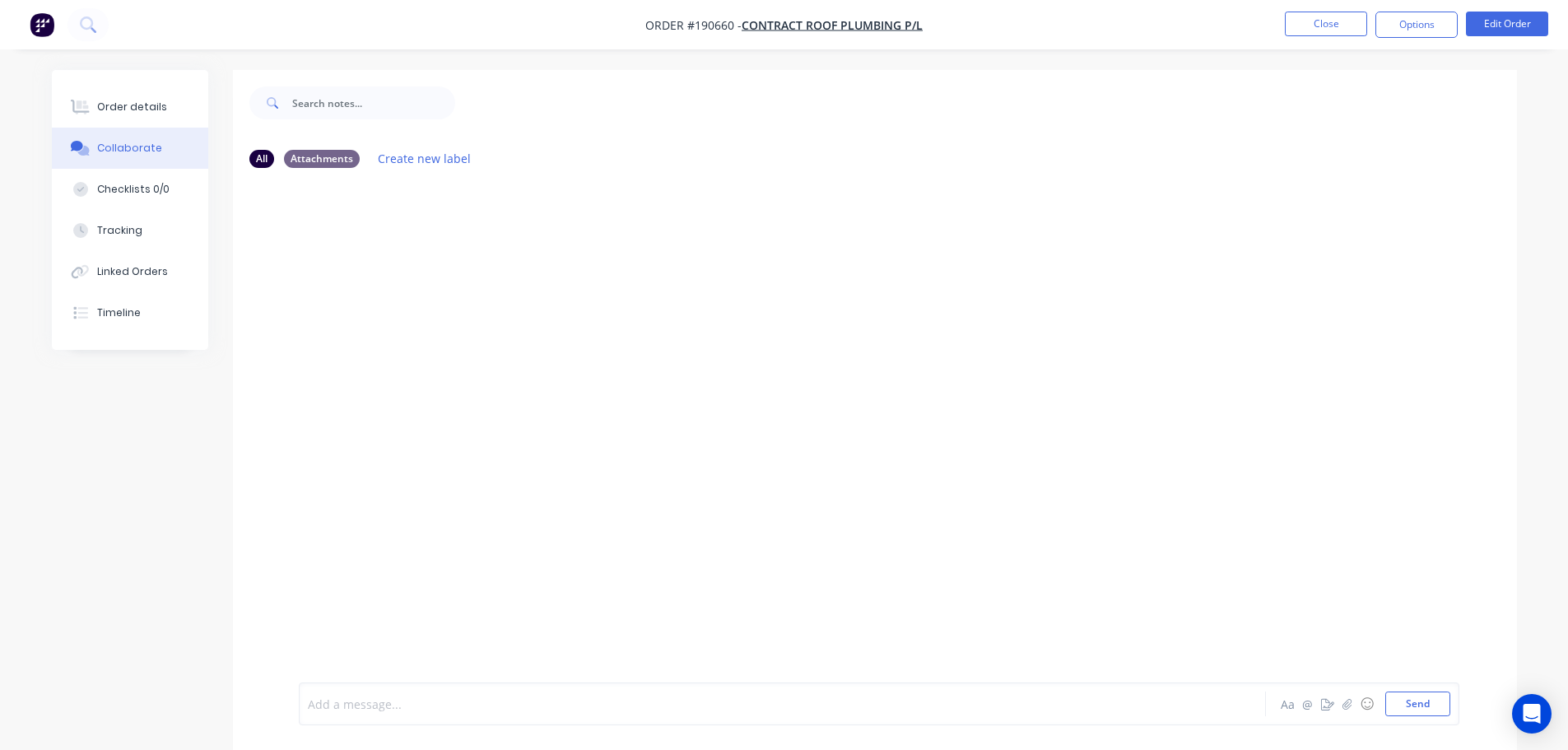
click at [398, 699] on div at bounding box center [736, 704] width 856 height 17
drag, startPoint x: 657, startPoint y: 707, endPoint x: 554, endPoint y: 728, distance: 105.1
click at [554, 728] on div "Order has been picked up by [PERSON_NAME] at 11:10am [DATE] Aa @ ☺ Send" at bounding box center [875, 703] width 1284 height 92
copy span "- [DATE]"
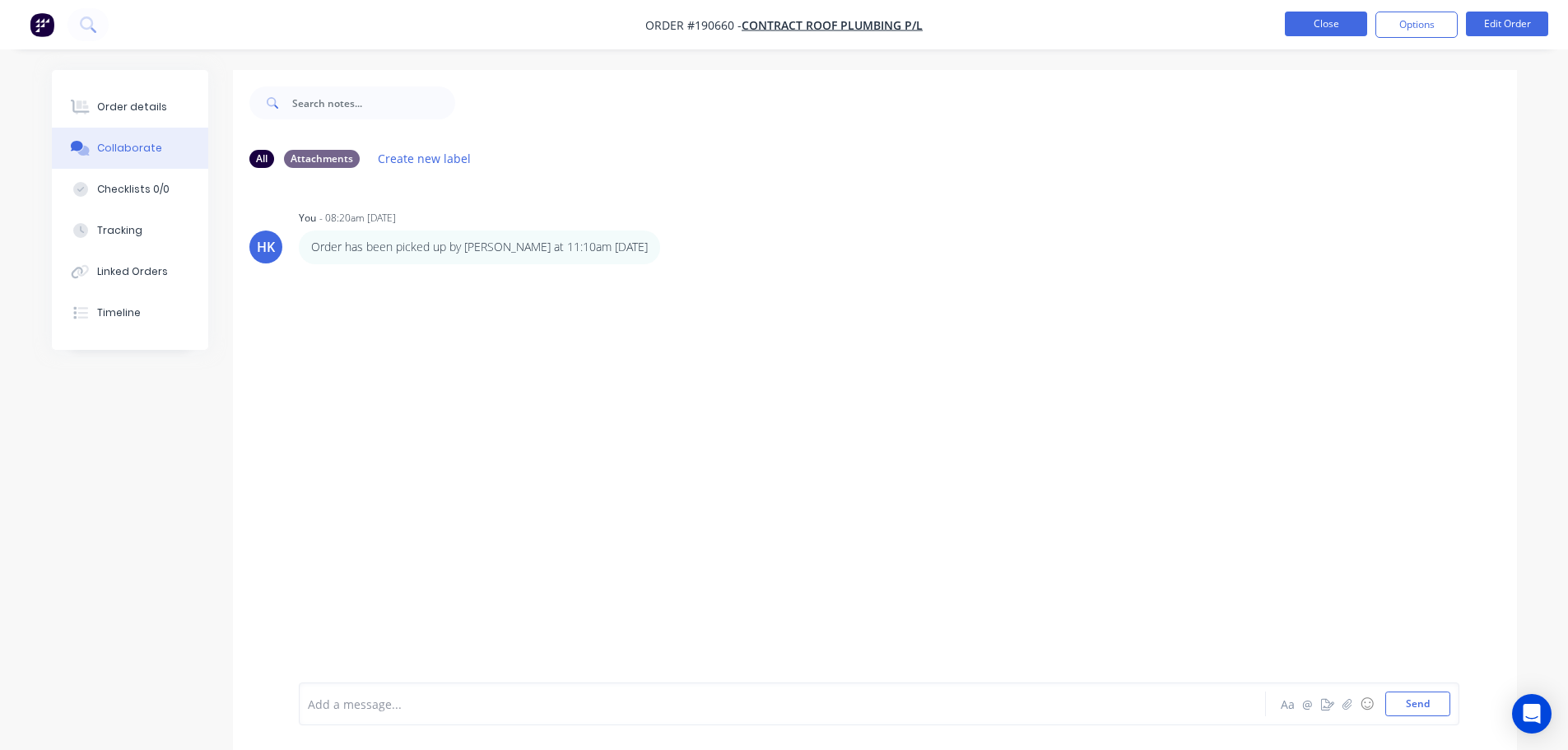
click at [1325, 19] on button "Close" at bounding box center [1326, 24] width 82 height 25
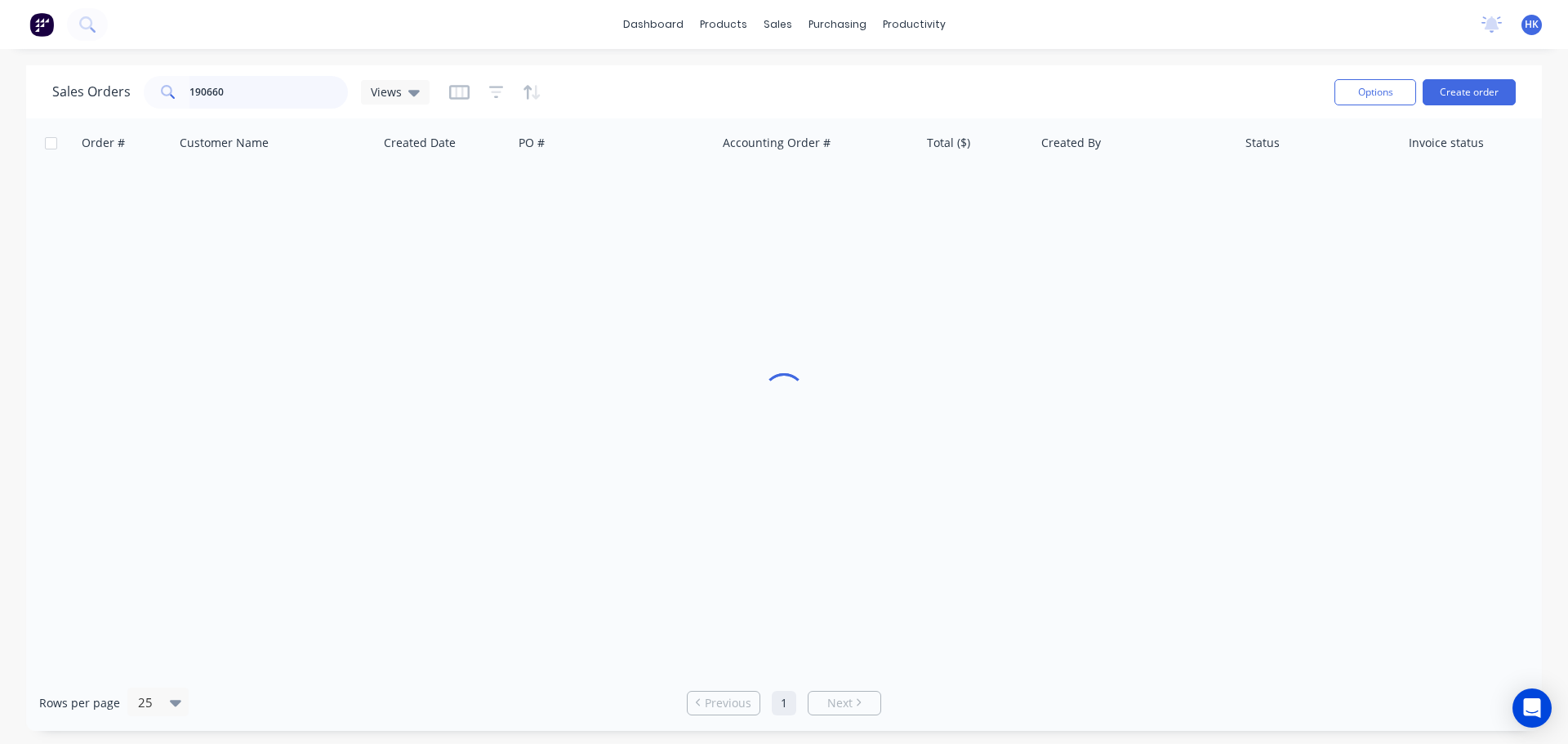
click at [291, 96] on input "190660" at bounding box center [269, 92] width 159 height 33
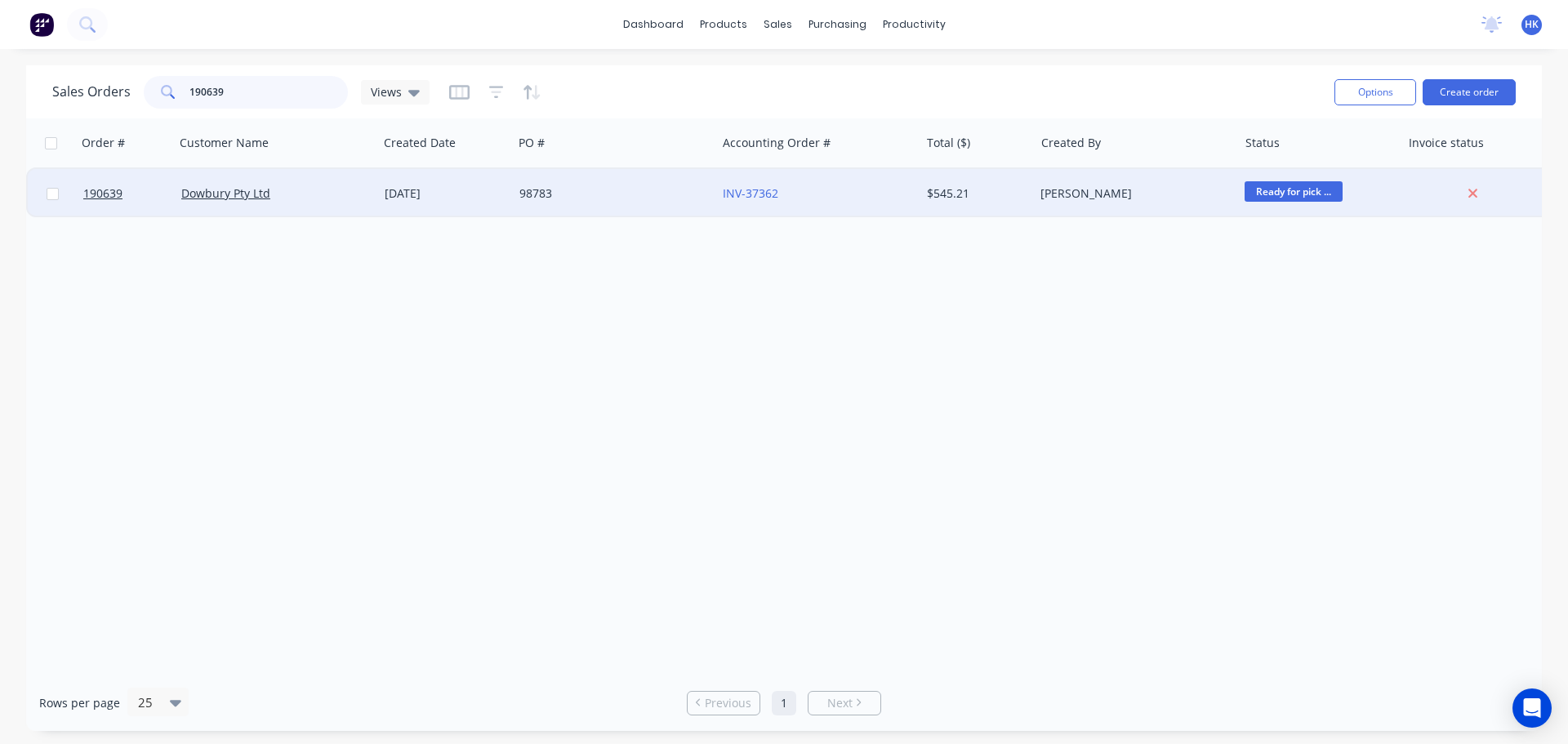
type input "190639"
click at [547, 204] on div "98783" at bounding box center [615, 193] width 204 height 49
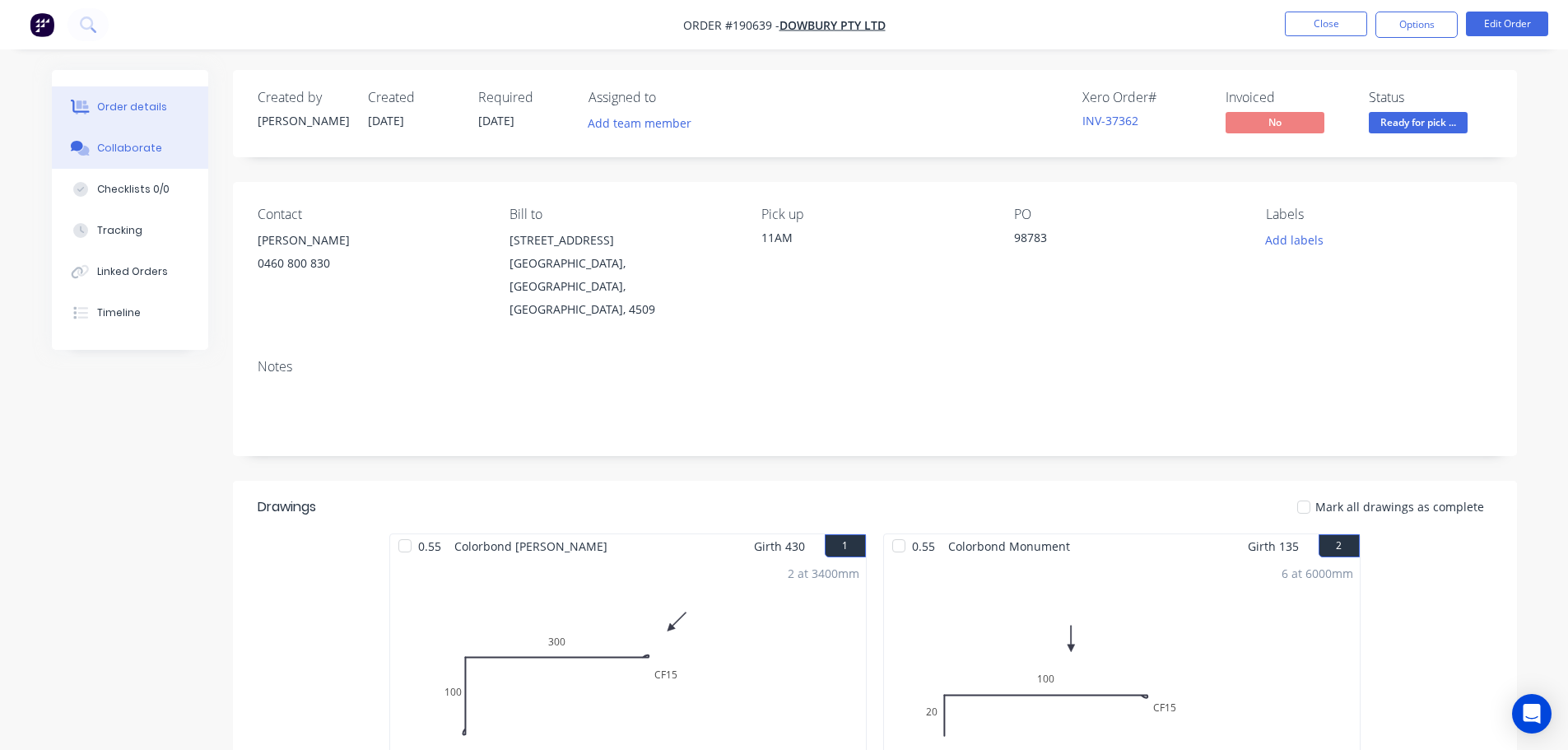
click at [139, 147] on div "Collaborate" at bounding box center [129, 149] width 65 height 15
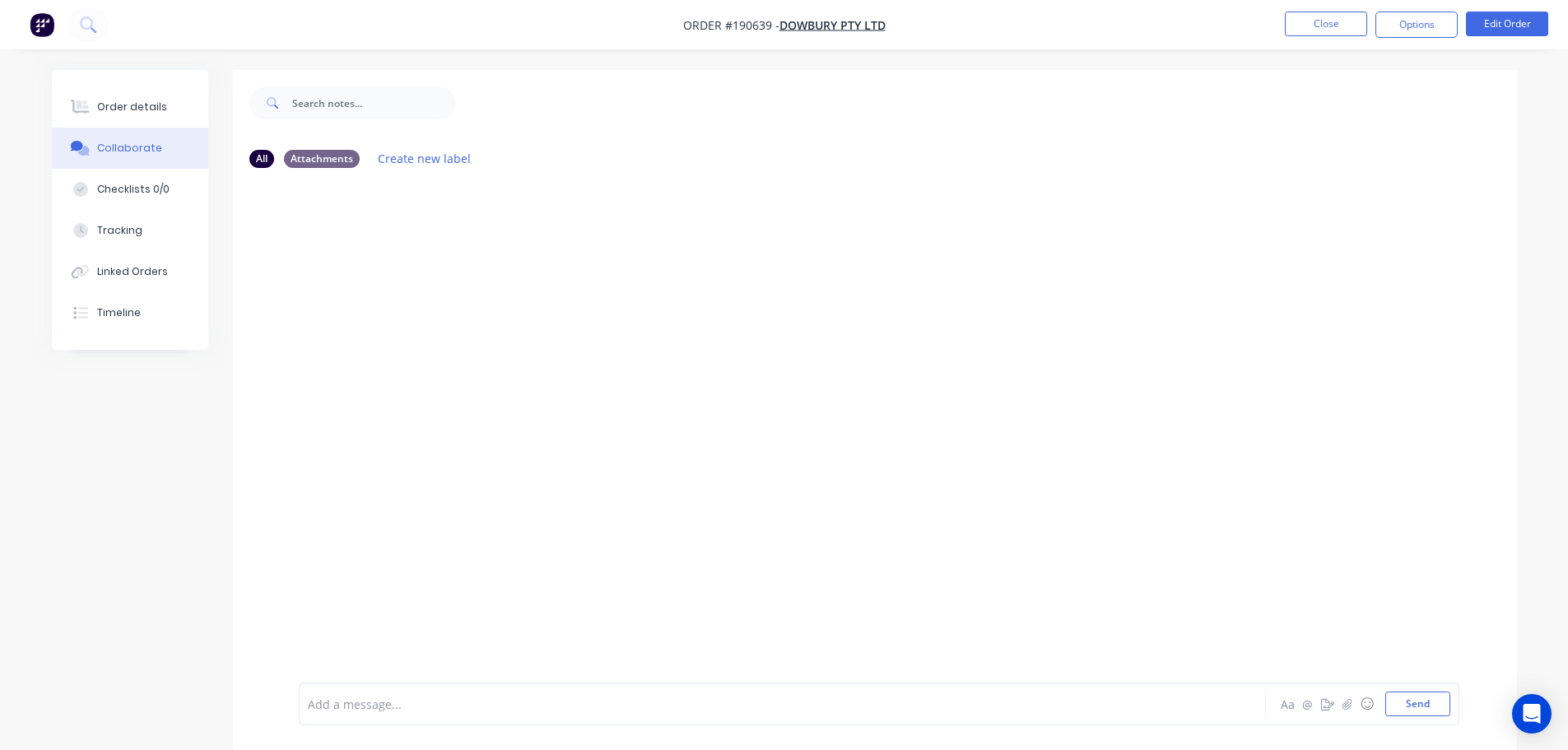
click at [399, 699] on div at bounding box center [736, 704] width 856 height 17
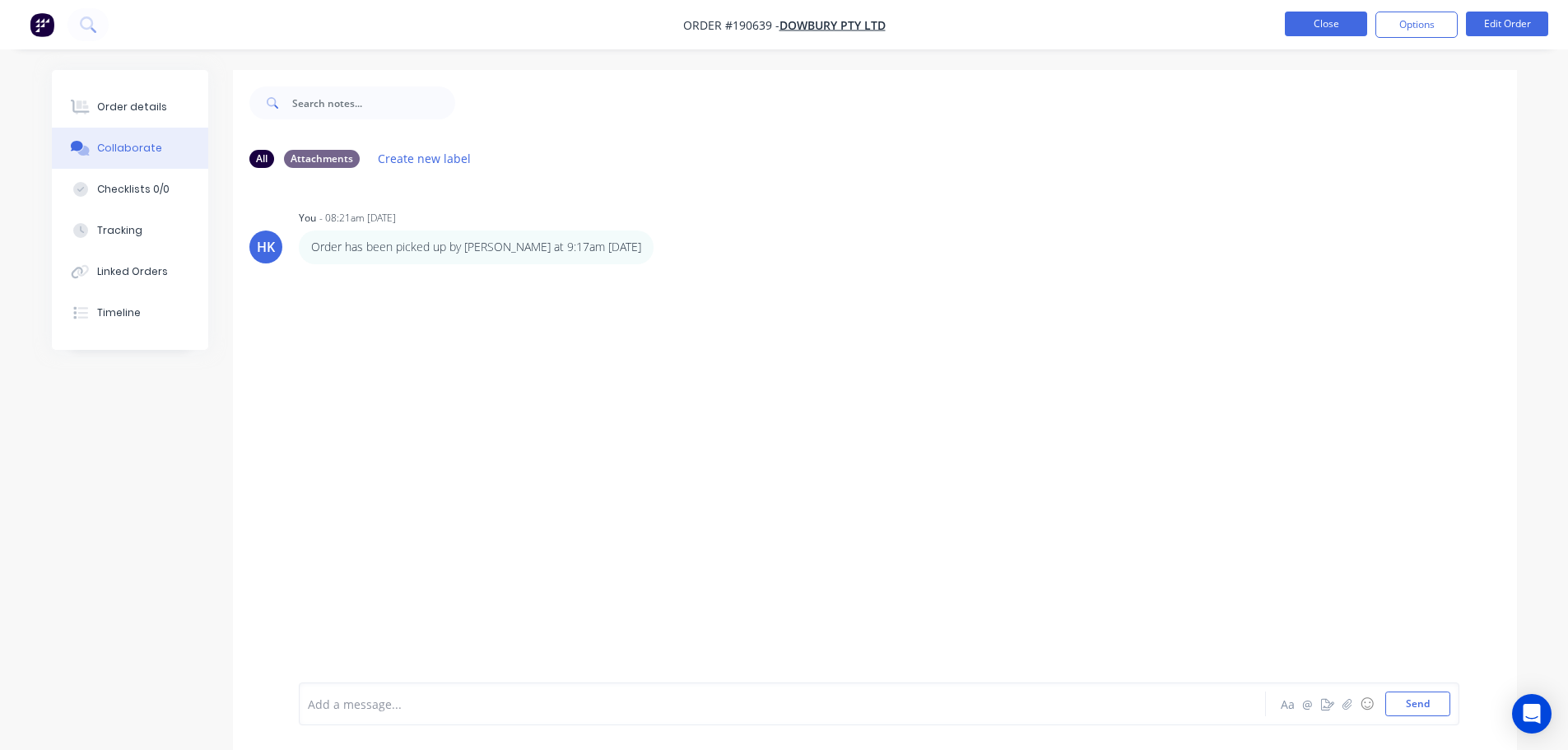
click at [1305, 23] on button "Close" at bounding box center [1326, 24] width 82 height 25
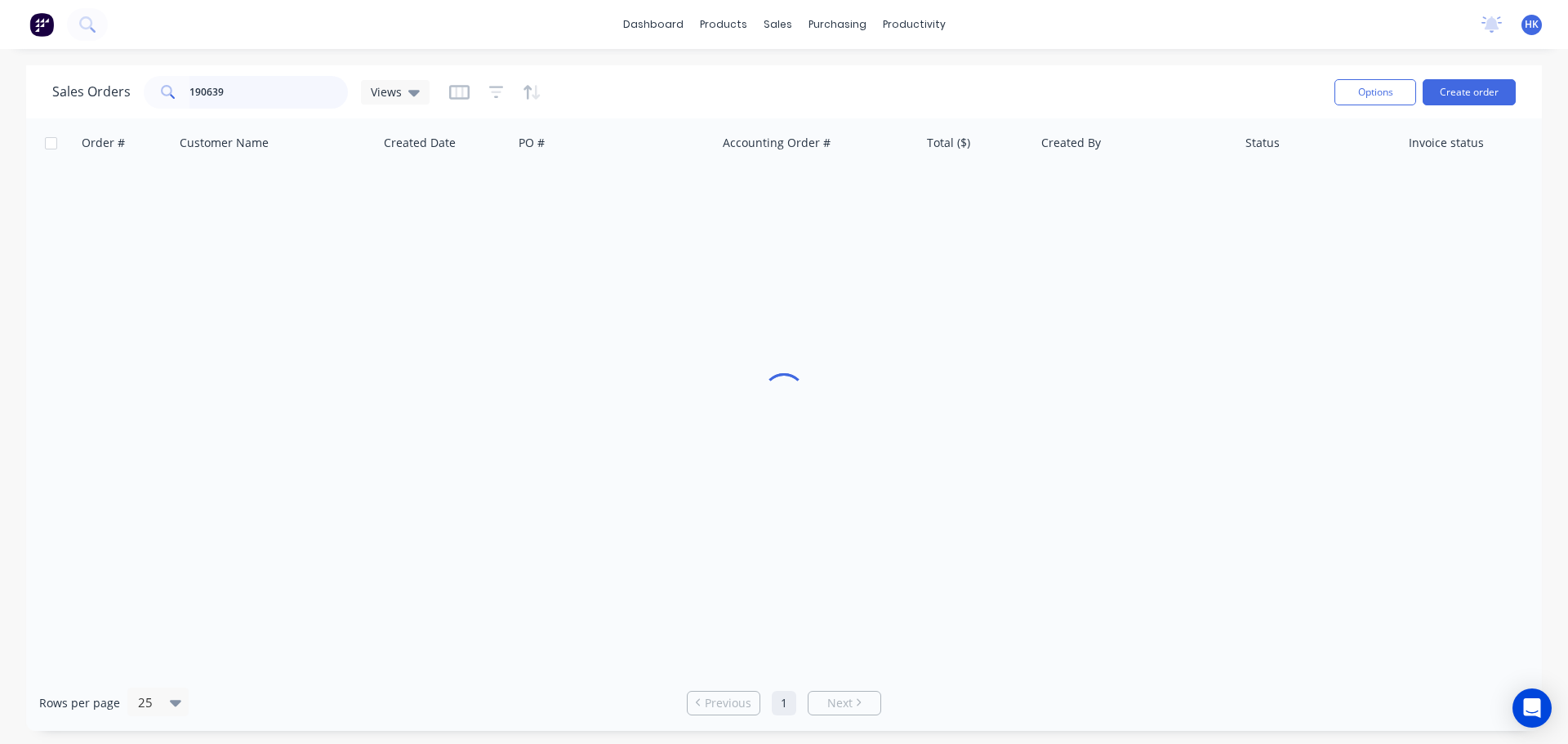
click at [249, 90] on input "190639" at bounding box center [269, 92] width 159 height 33
type input "189824"
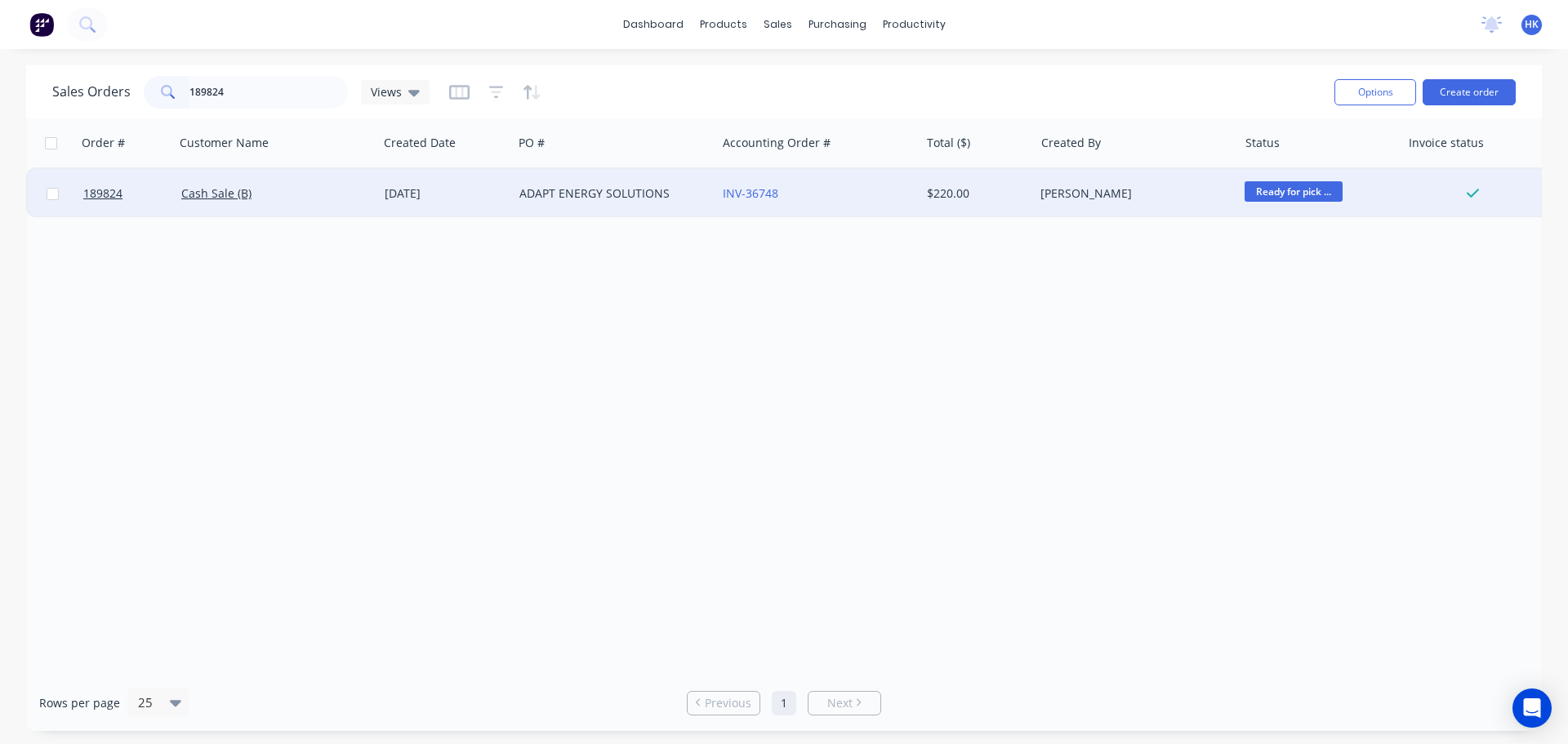
click at [571, 205] on div "ADAPT ENERGY SOLUTIONS" at bounding box center [615, 193] width 204 height 49
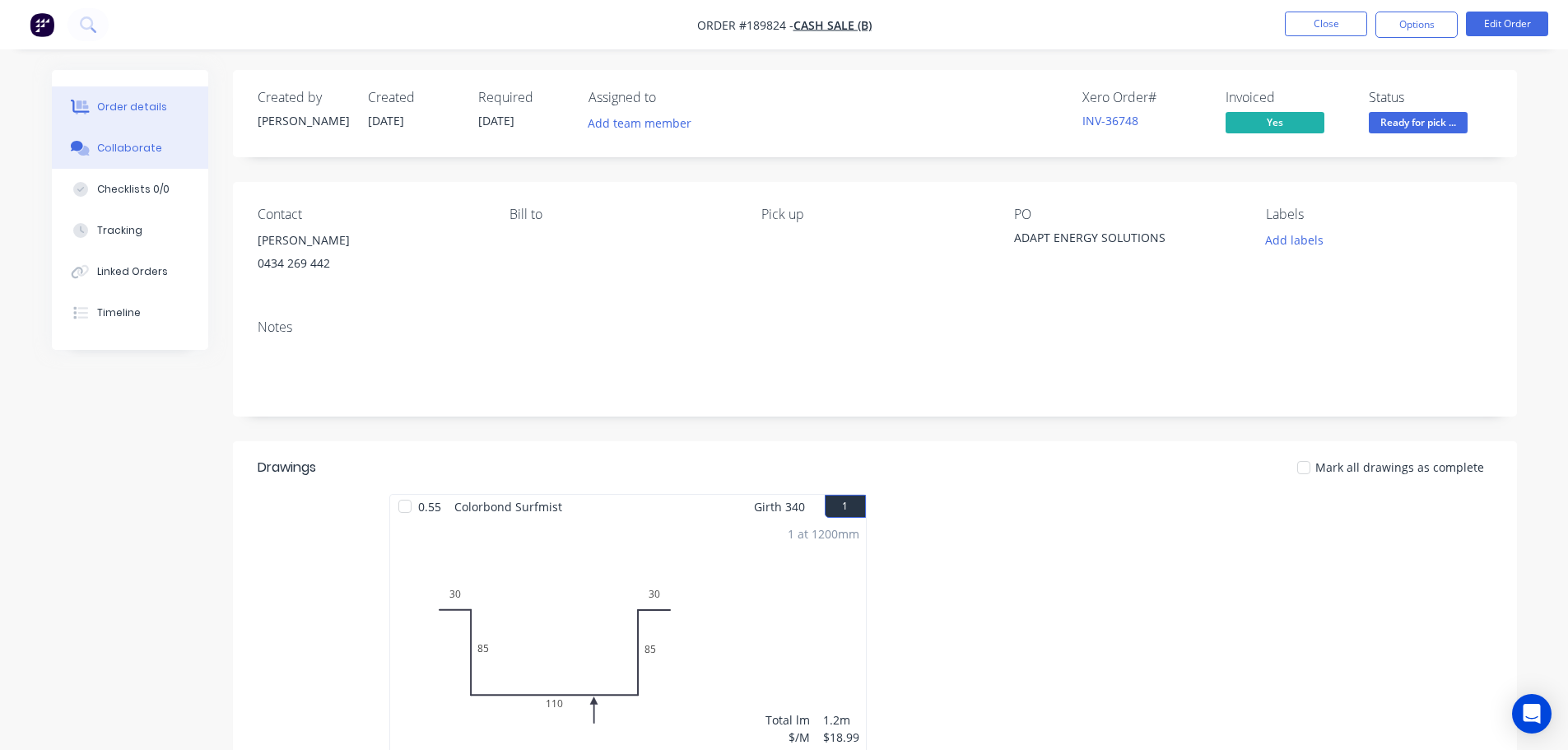
click at [142, 150] on div "Collaborate" at bounding box center [129, 149] width 65 height 15
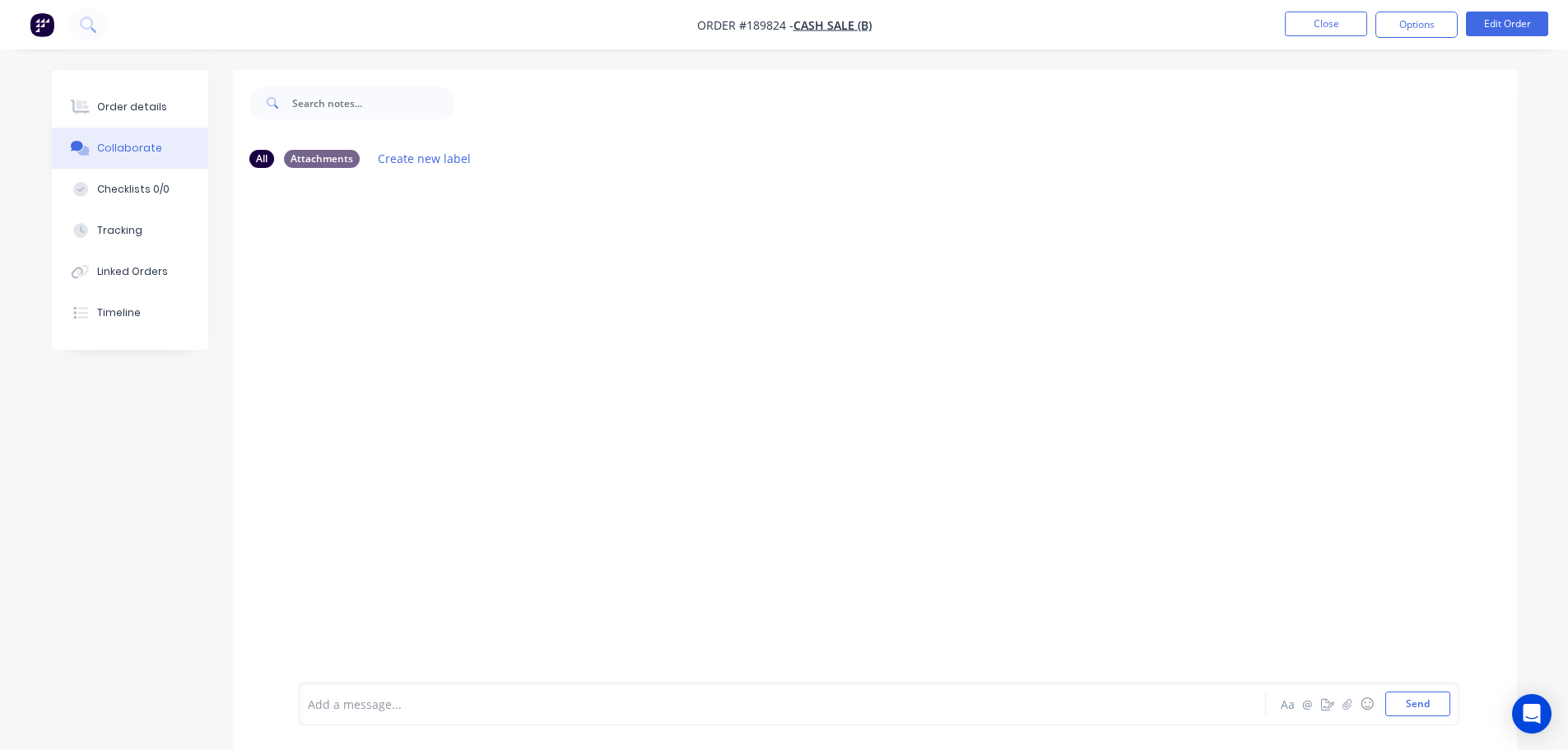
click at [388, 713] on div at bounding box center [736, 704] width 856 height 17
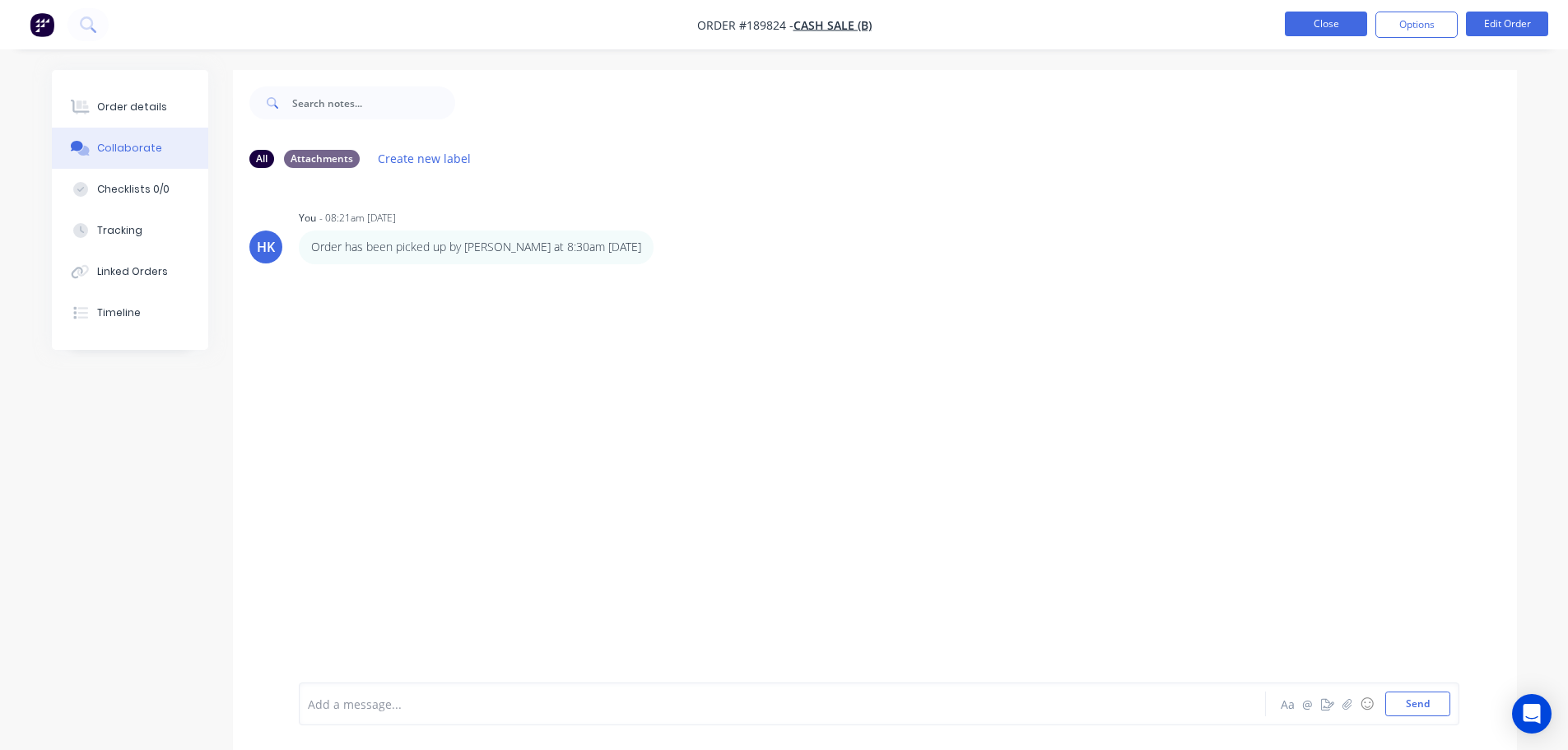
click at [1336, 34] on button "Close" at bounding box center [1326, 24] width 82 height 25
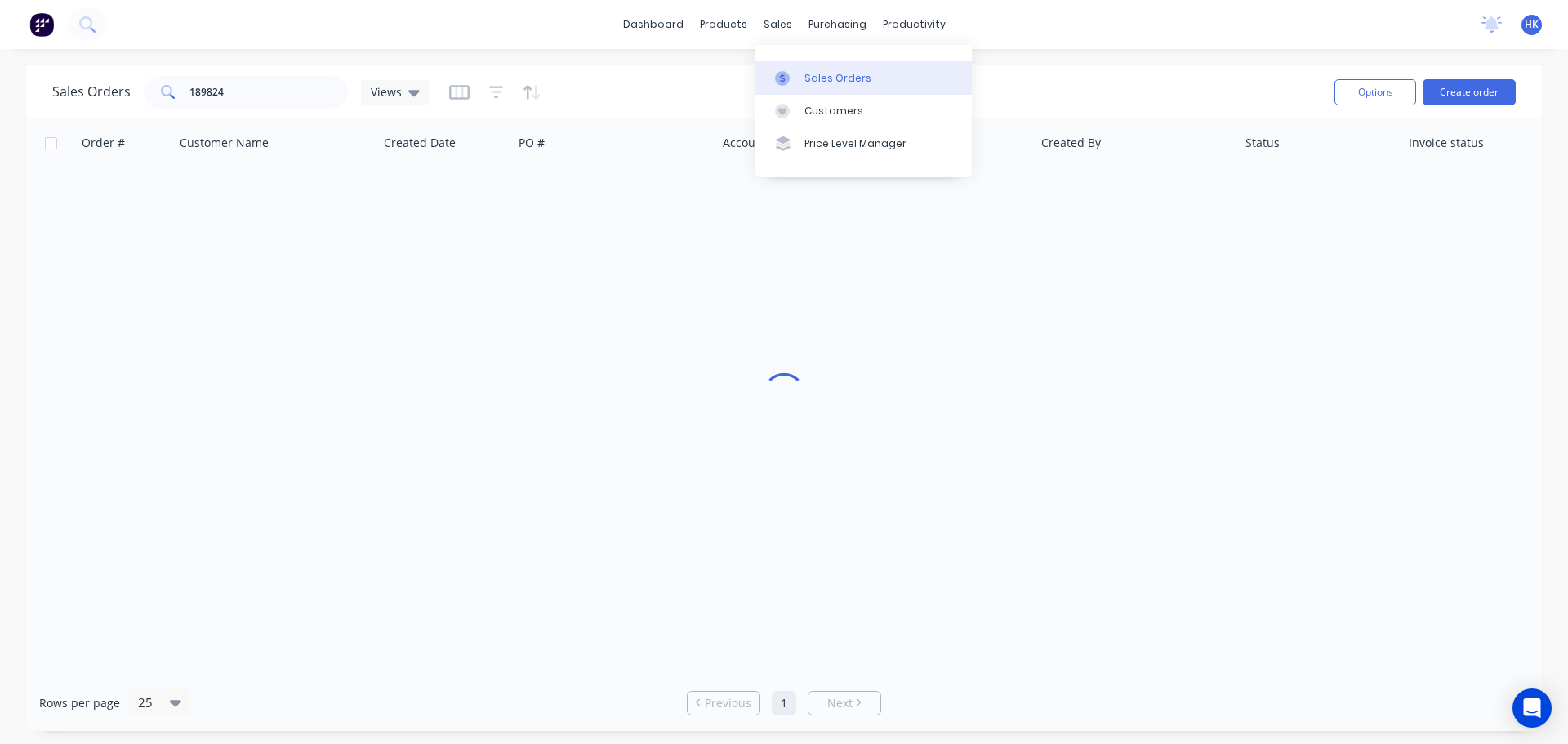
click at [805, 85] on div "Sales Orders" at bounding box center [838, 78] width 67 height 15
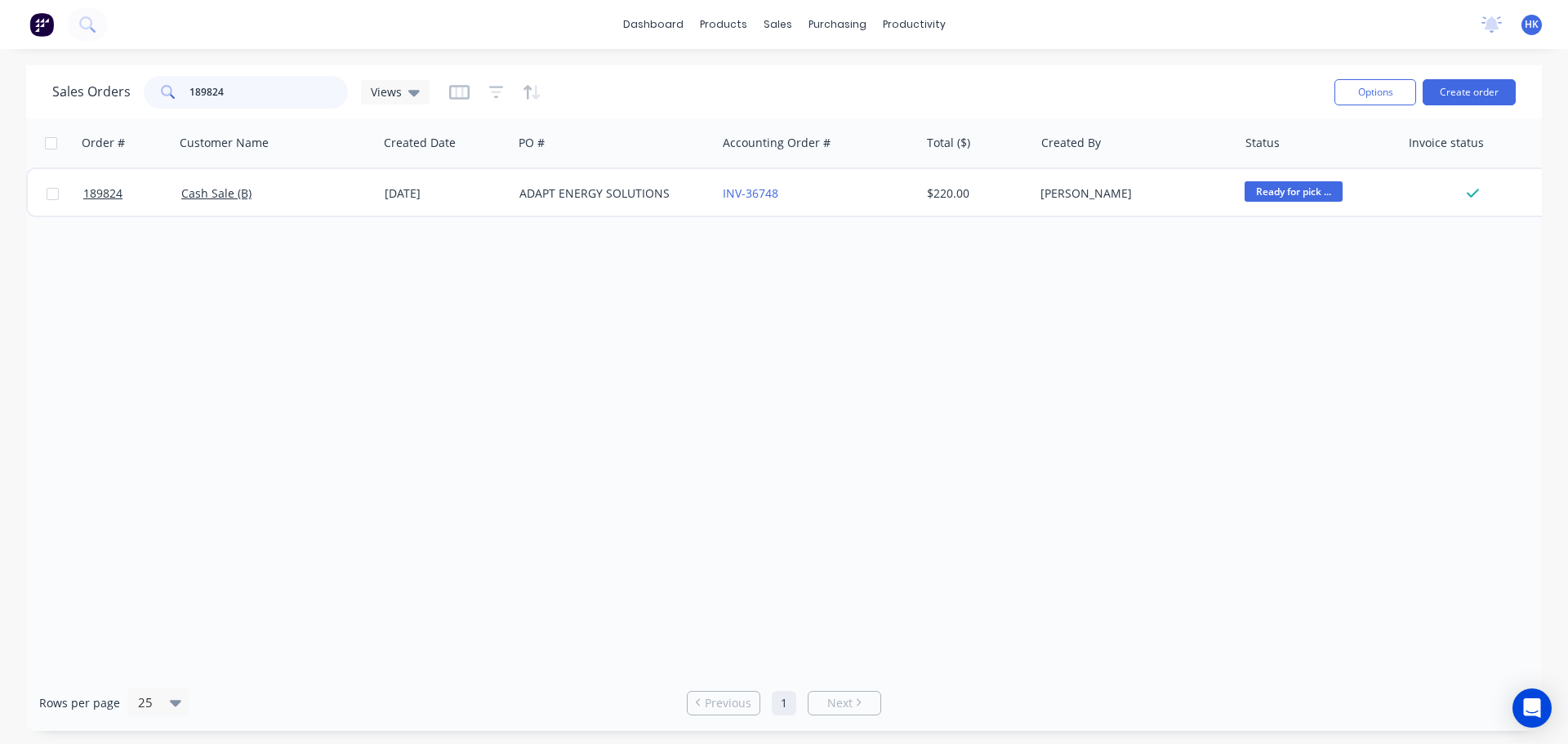
drag, startPoint x: 265, startPoint y: 101, endPoint x: 147, endPoint y: 113, distance: 118.6
click at [147, 113] on div "Sales Orders 189824 Views Options Create order" at bounding box center [784, 91] width 1516 height 53
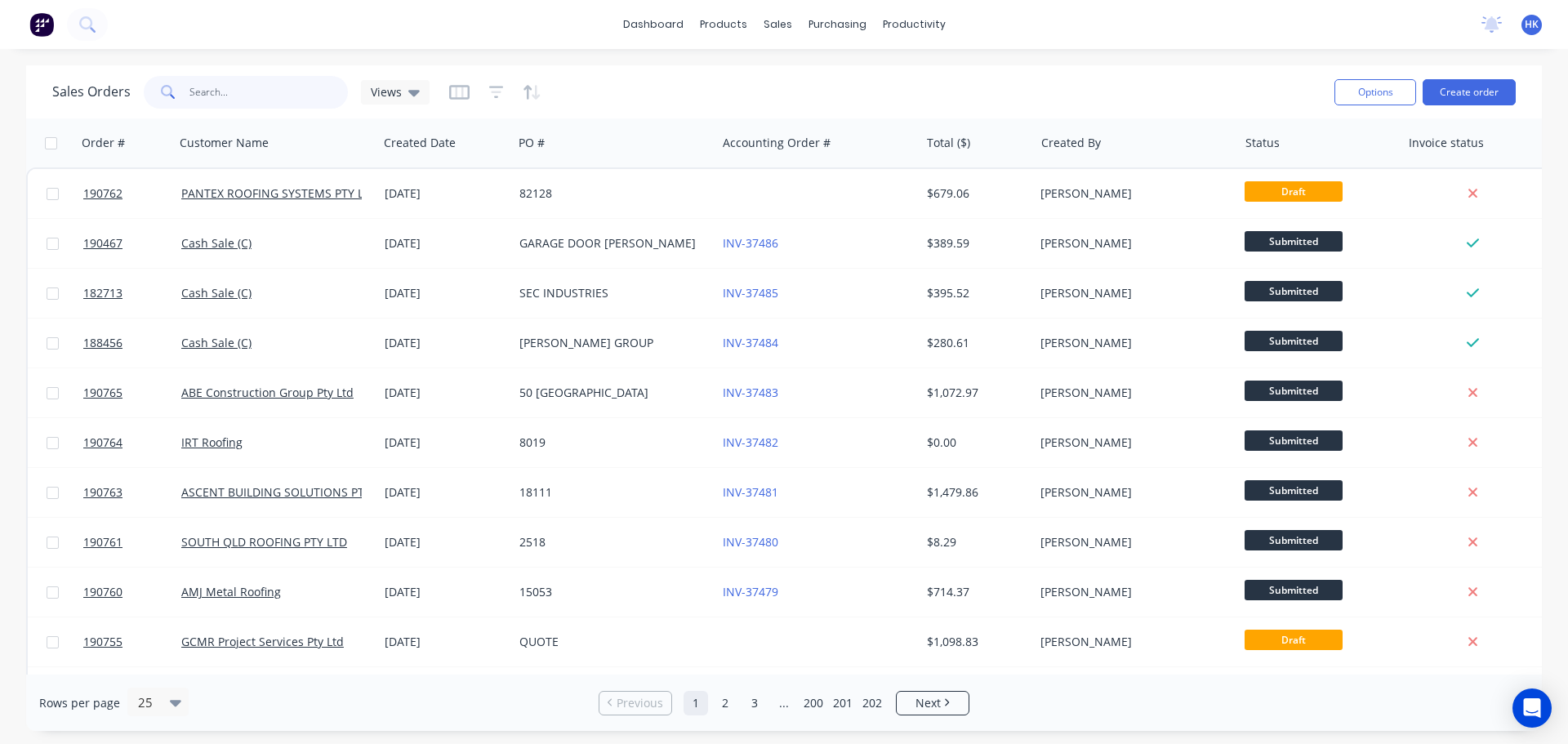
click at [266, 103] on input "text" at bounding box center [269, 92] width 159 height 33
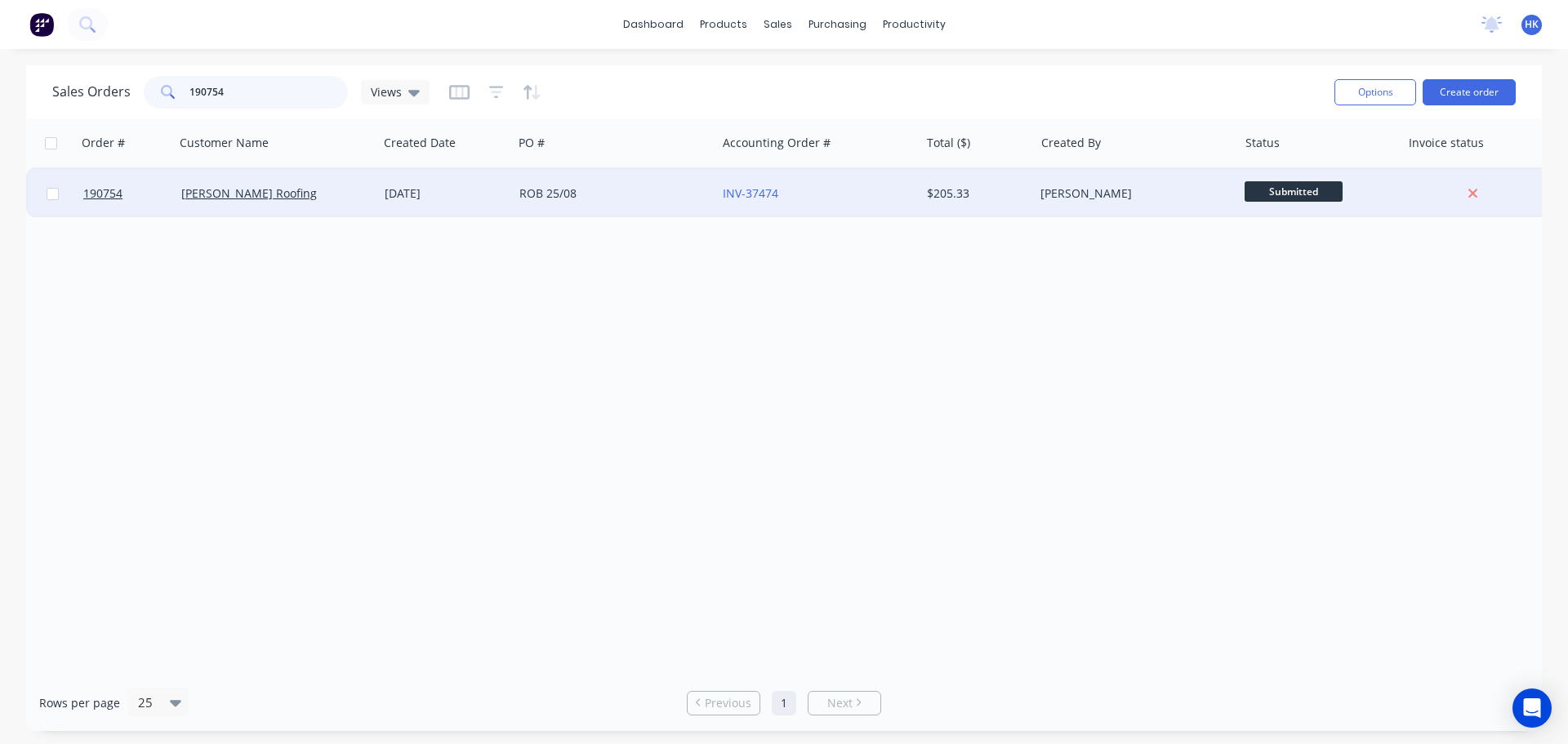
type input "190754"
click at [575, 193] on div "ROB 25/08" at bounding box center [611, 194] width 181 height 16
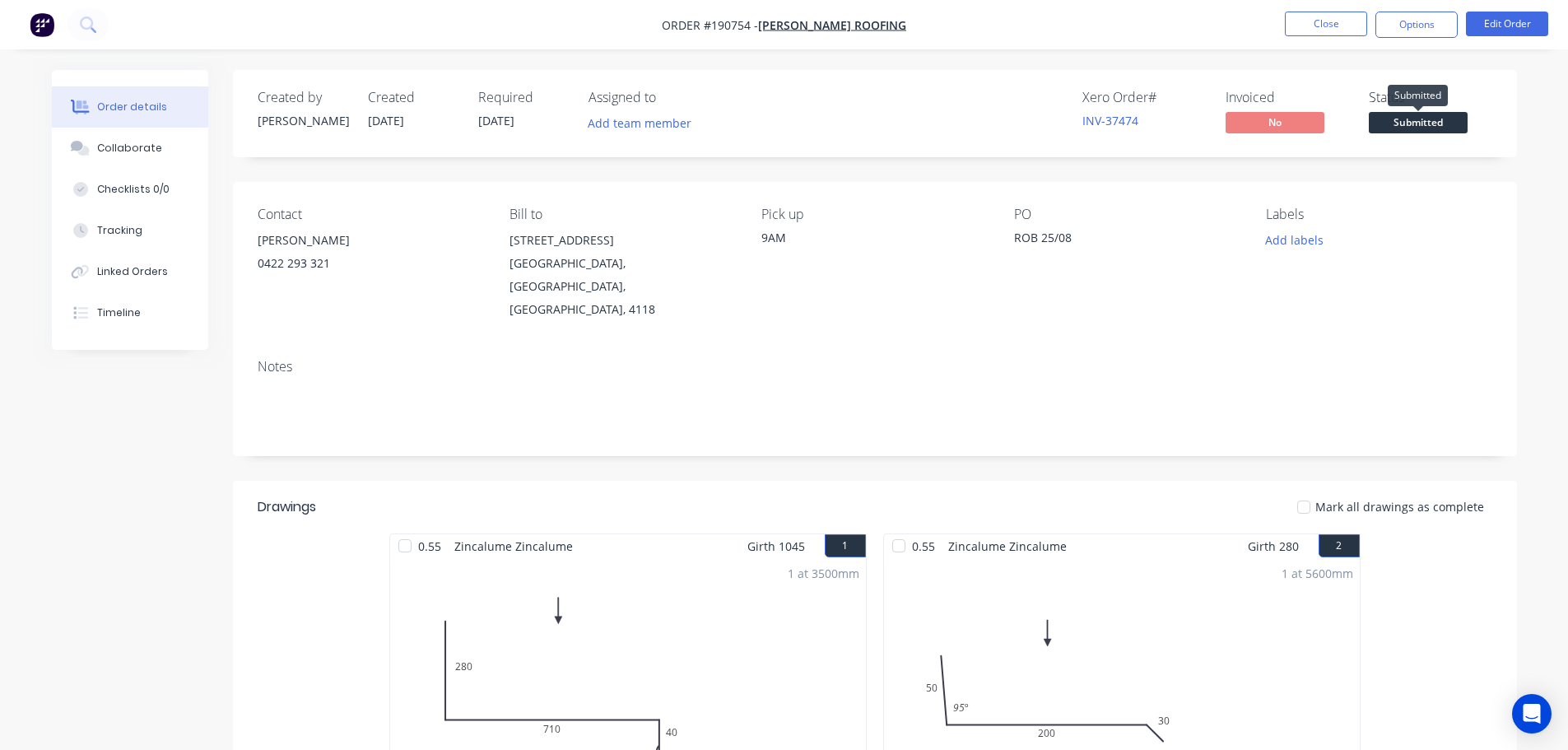
click at [1424, 119] on span "Submitted" at bounding box center [1418, 122] width 99 height 21
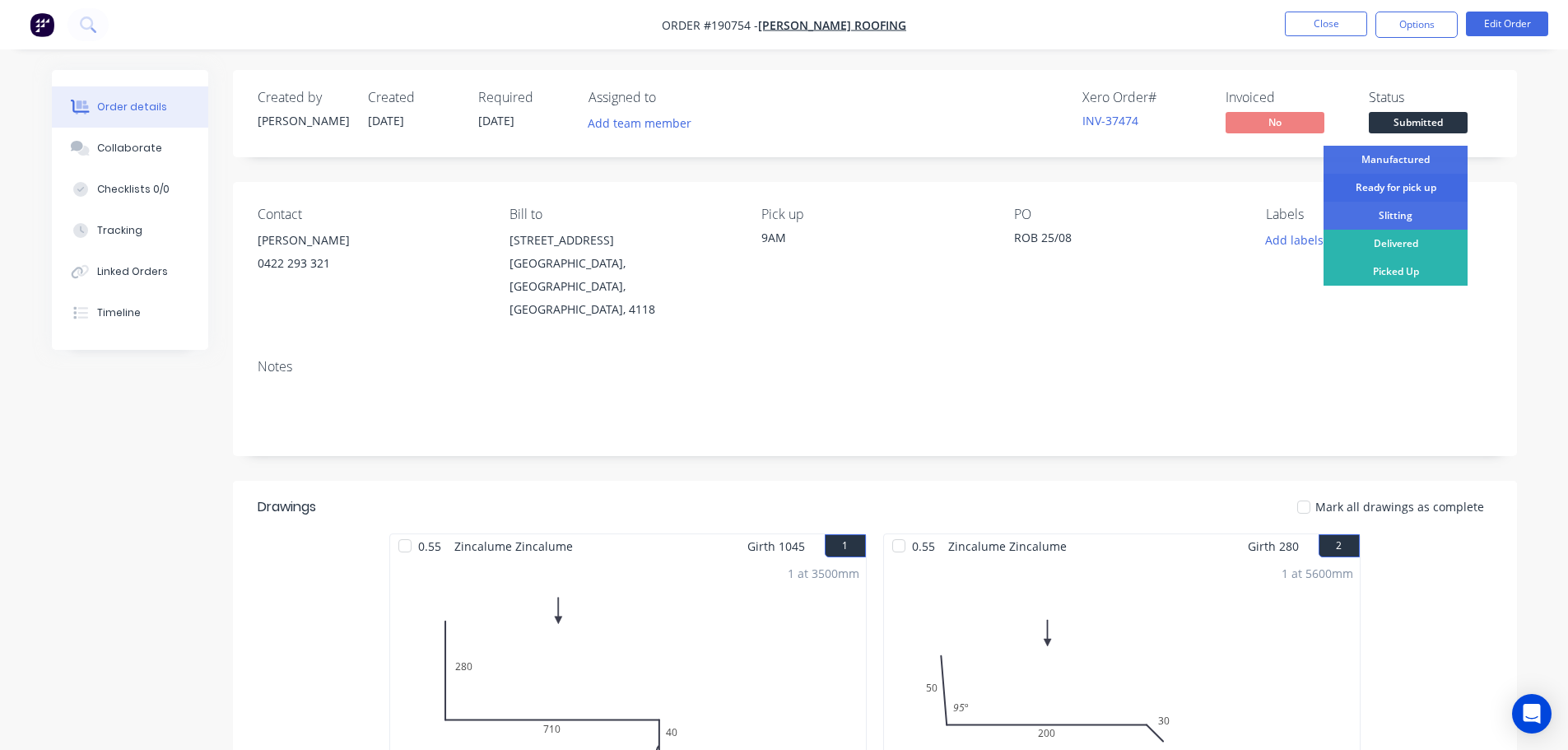
click at [1429, 180] on div "Ready for pick up" at bounding box center [1395, 188] width 144 height 28
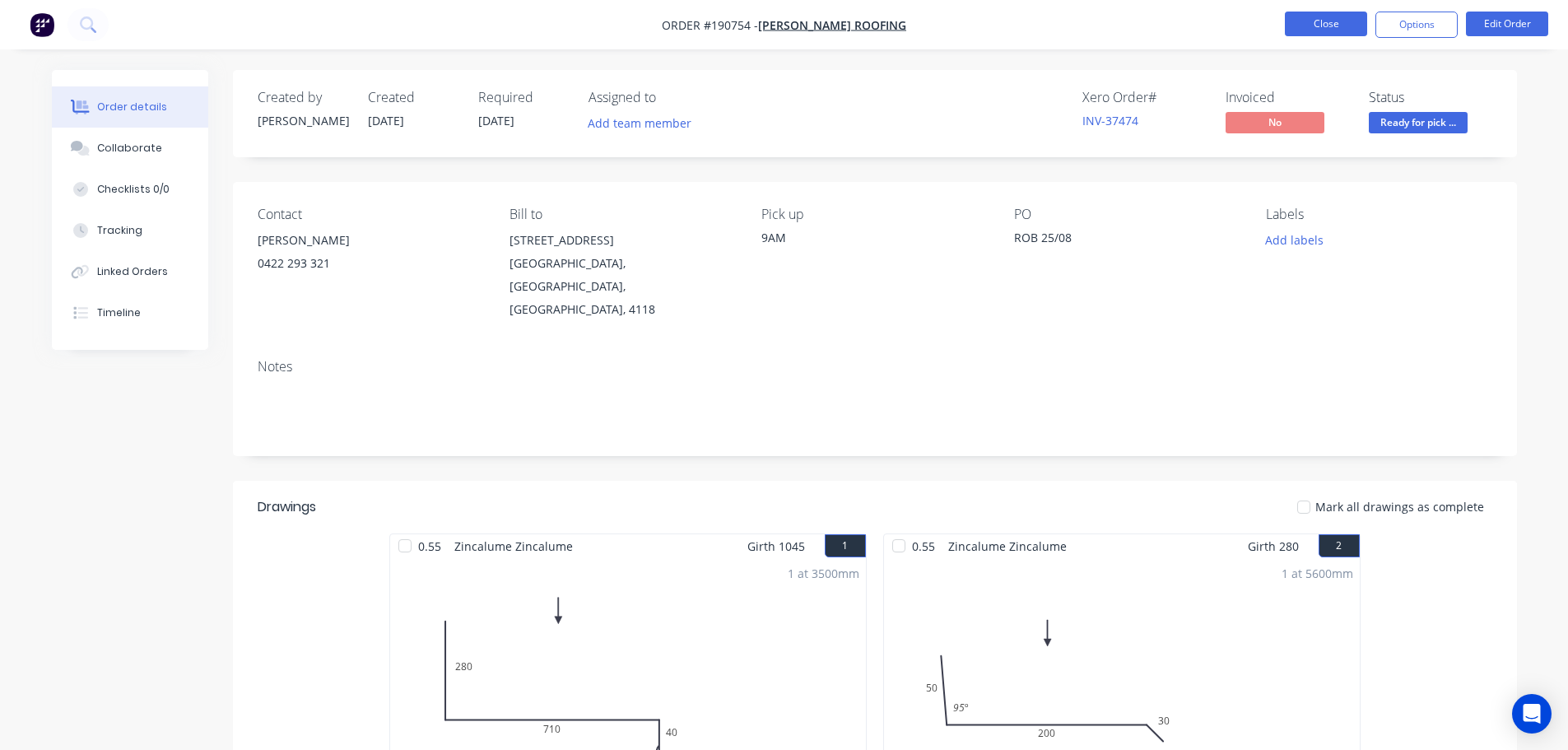
click at [1331, 25] on button "Close" at bounding box center [1326, 24] width 82 height 25
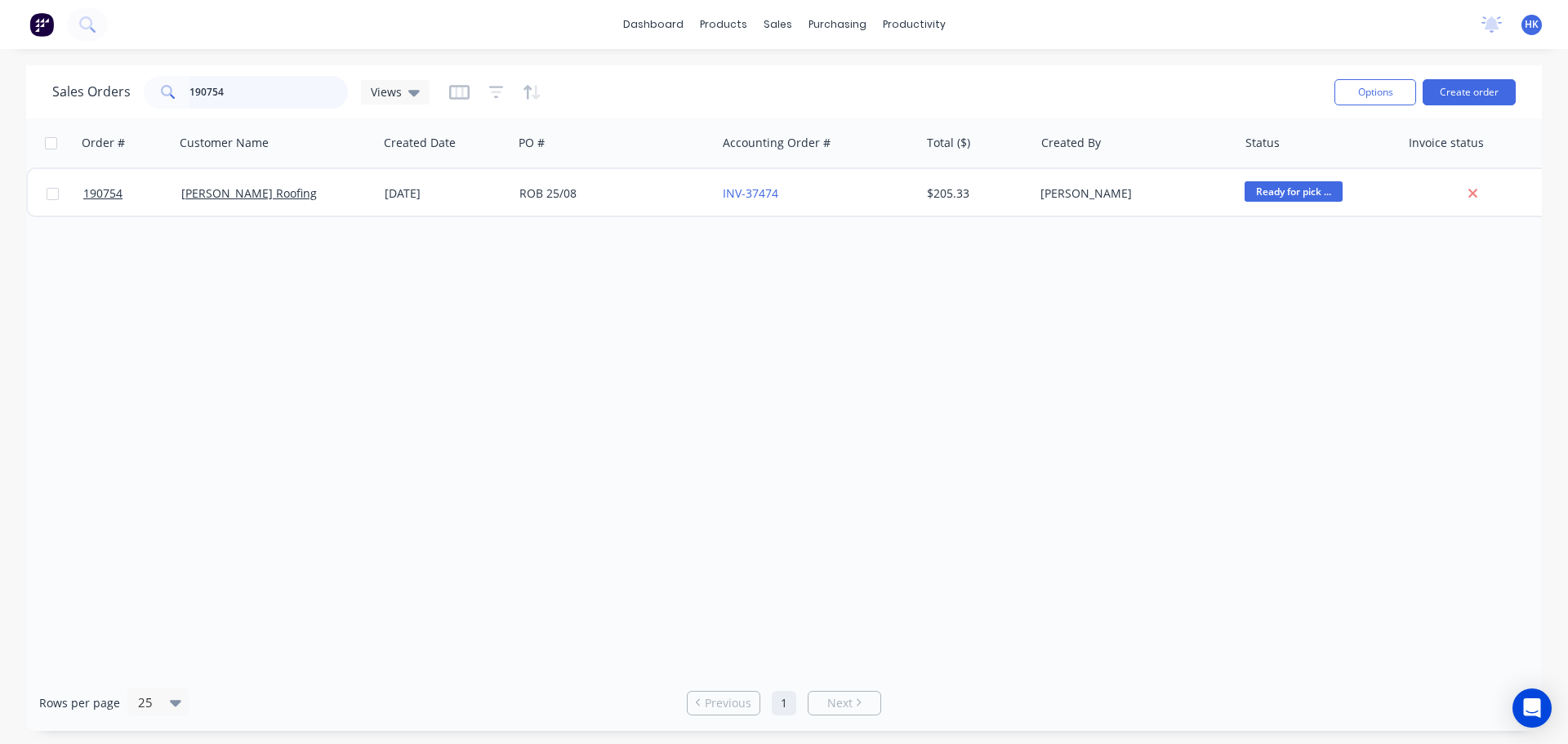
click at [235, 93] on input "190754" at bounding box center [269, 92] width 159 height 33
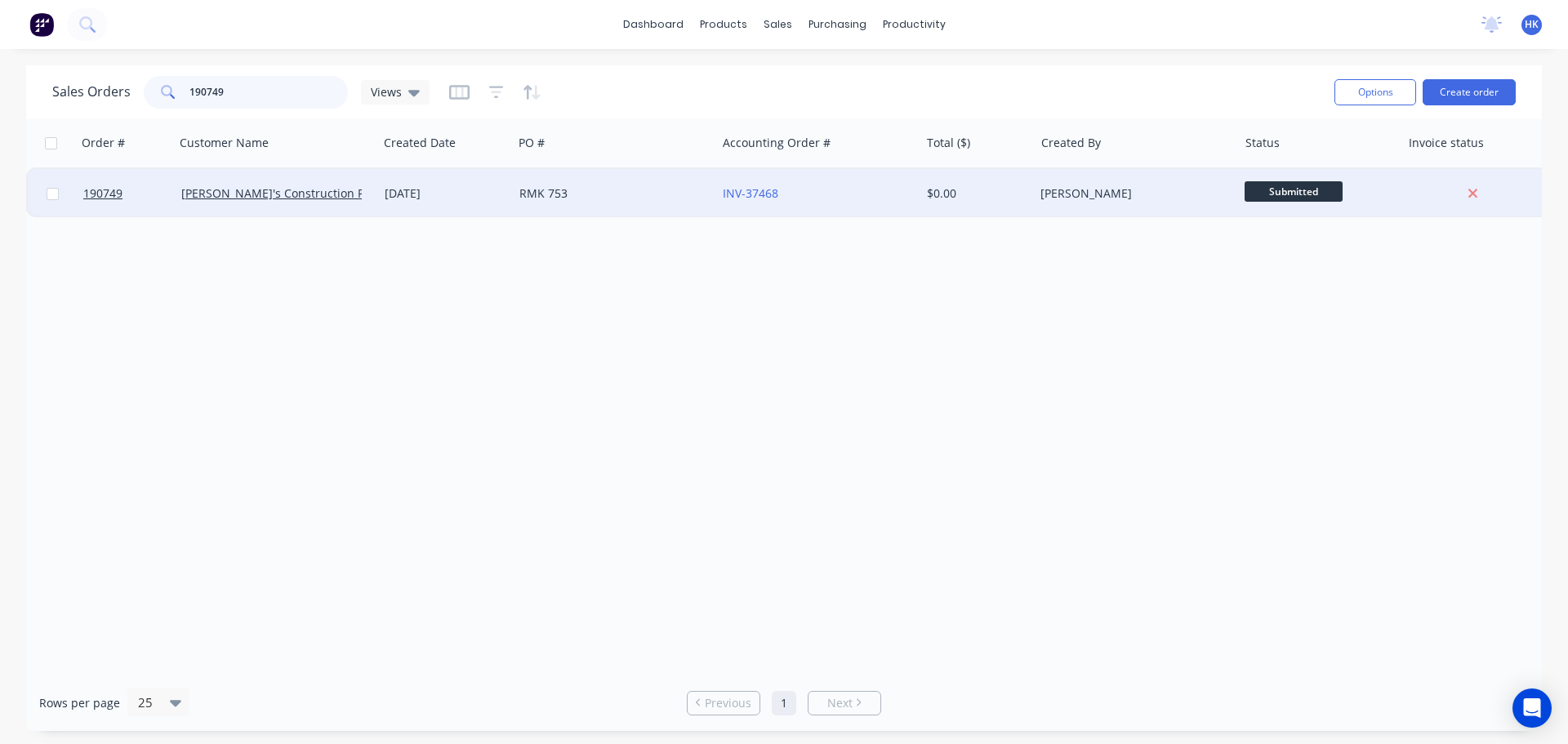
type input "190749"
click at [612, 198] on div "RMK 753" at bounding box center [611, 194] width 181 height 16
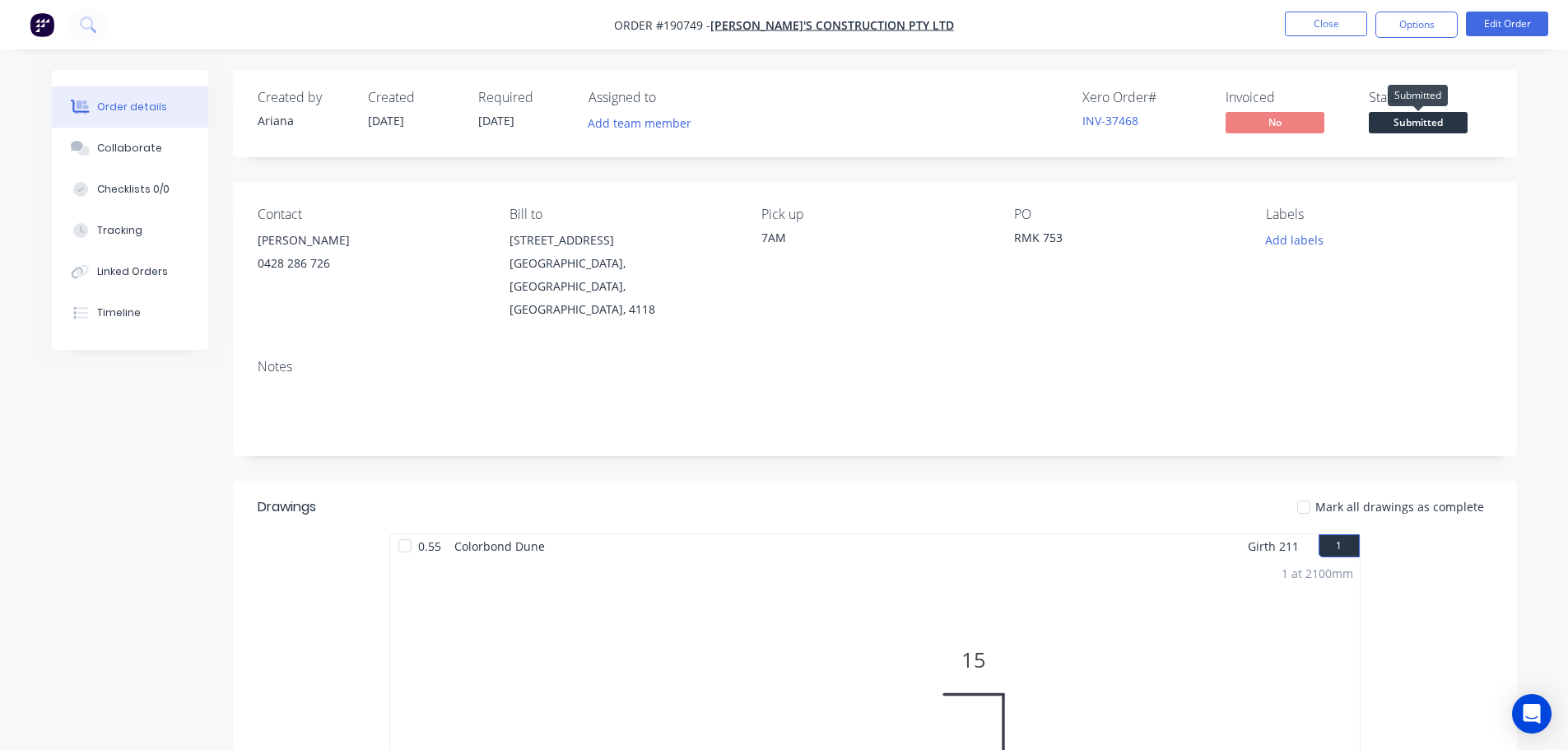
click at [1398, 127] on span "Submitted" at bounding box center [1418, 122] width 99 height 21
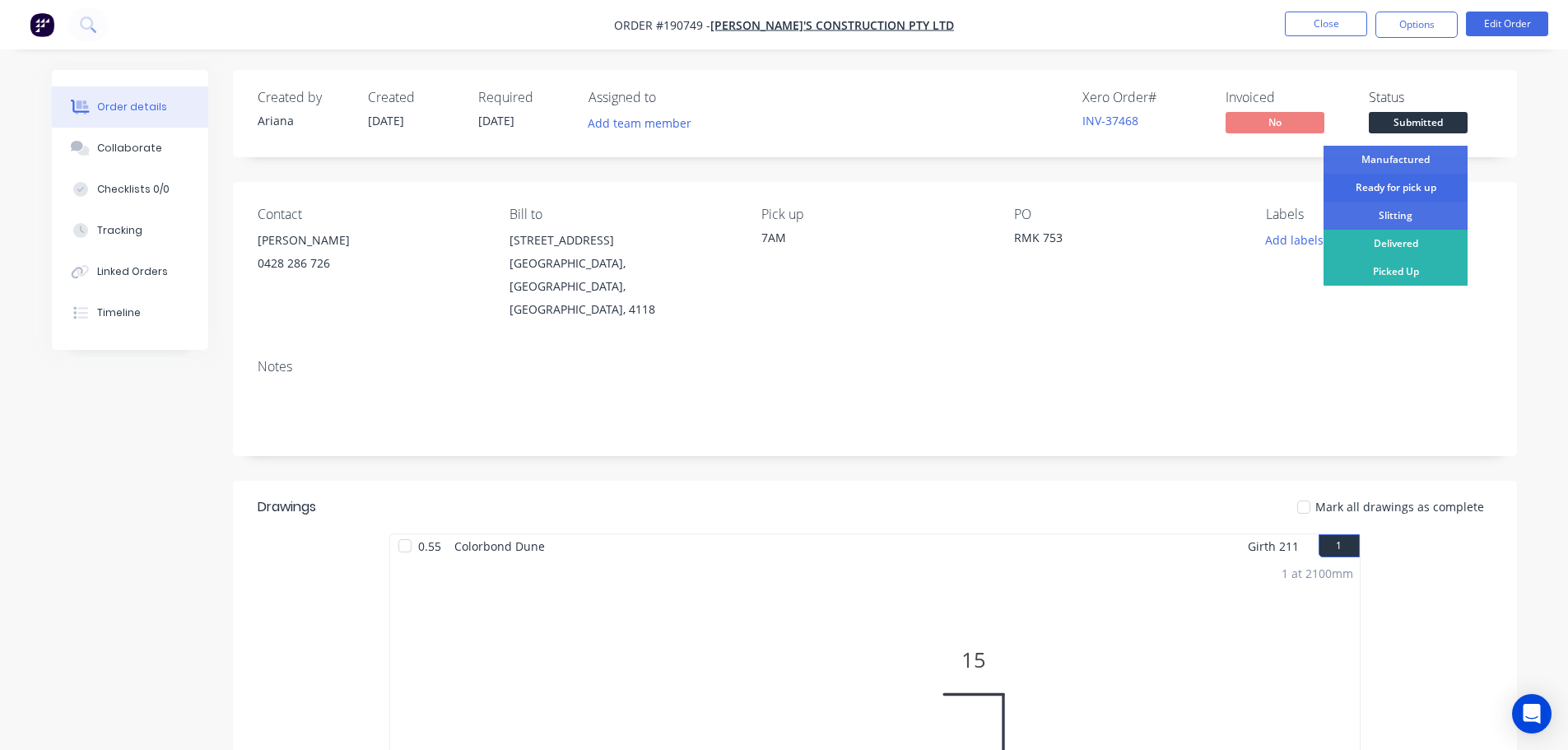
click at [1395, 189] on div "Ready for pick up" at bounding box center [1395, 188] width 144 height 28
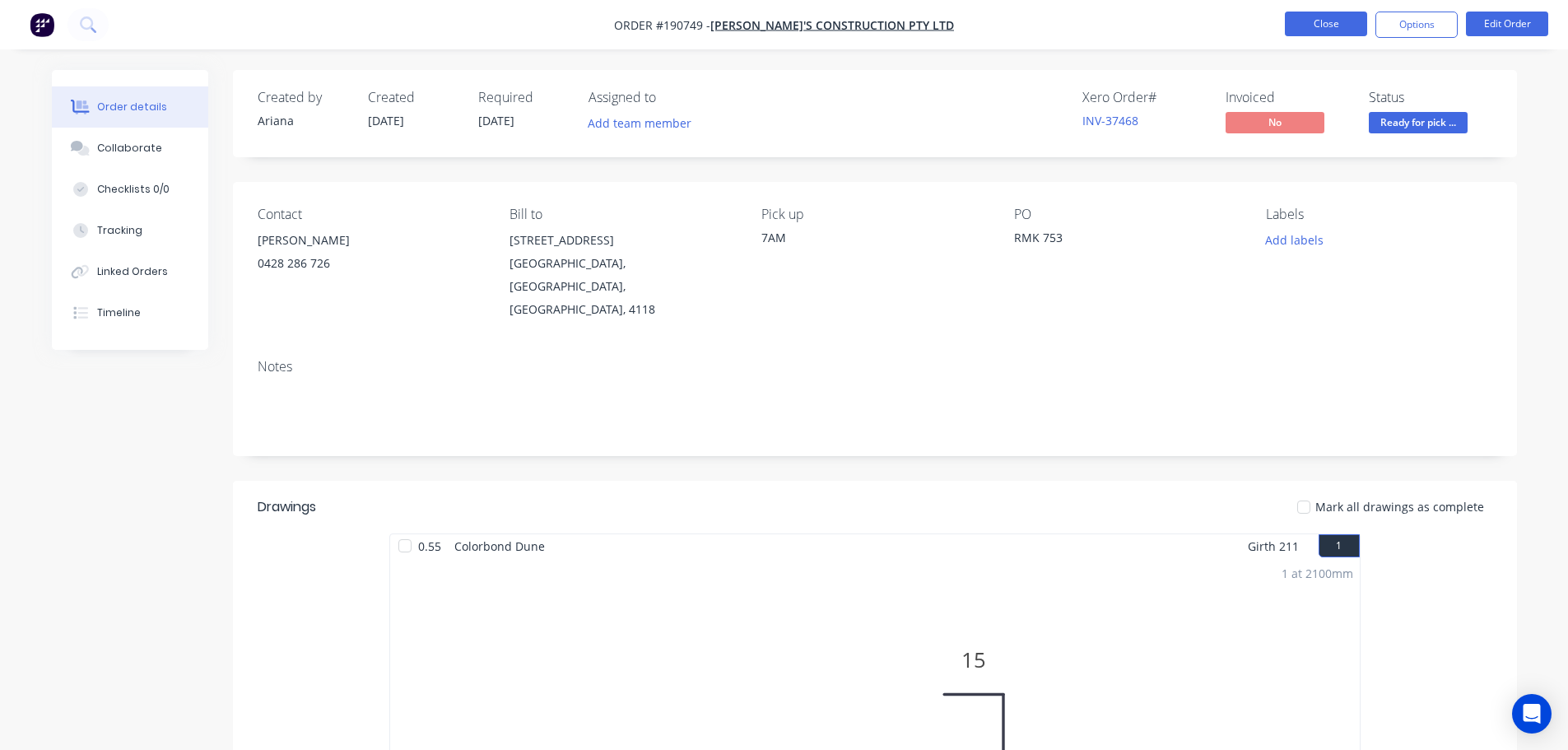
click at [1337, 17] on button "Close" at bounding box center [1326, 24] width 82 height 25
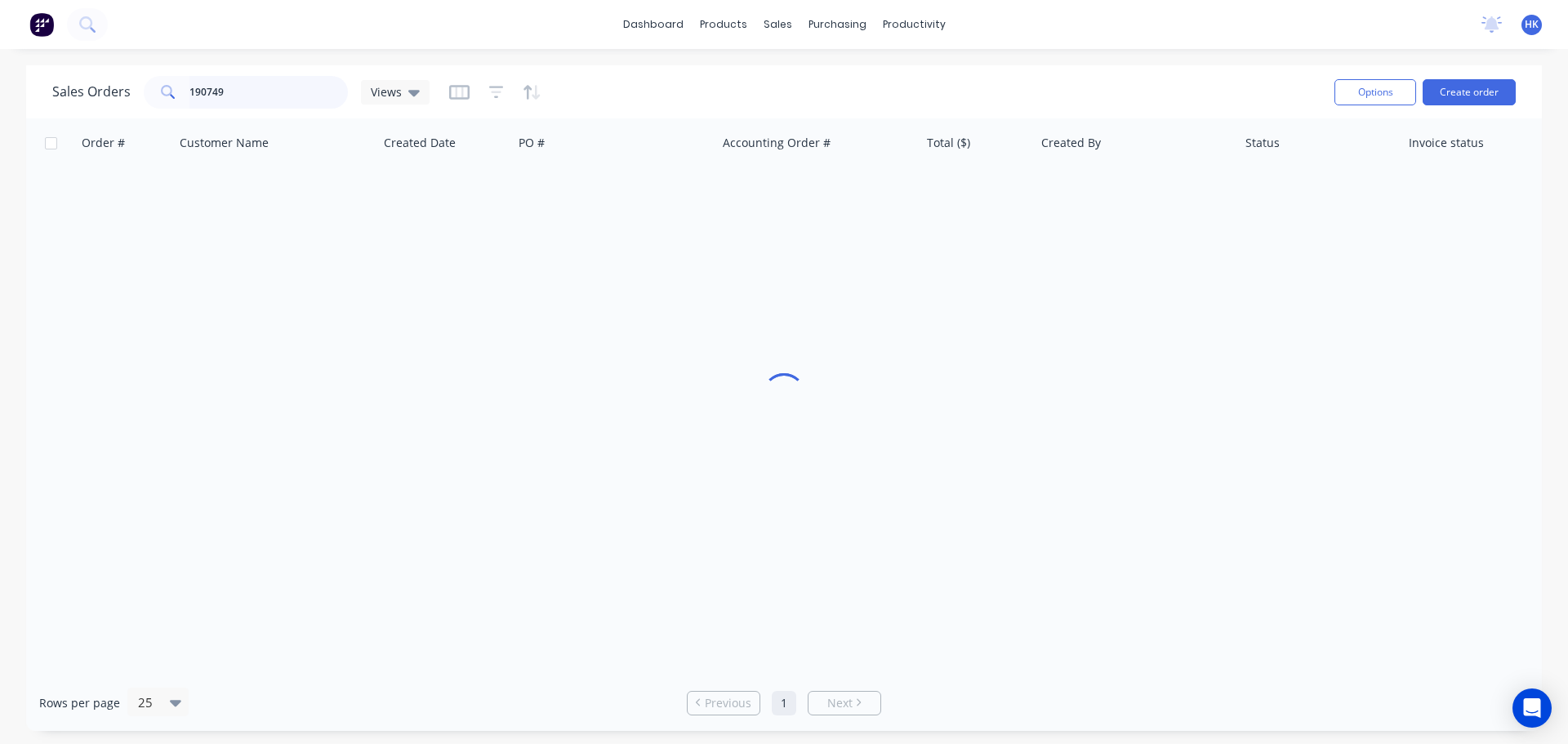
click at [254, 96] on input "190749" at bounding box center [269, 92] width 159 height 33
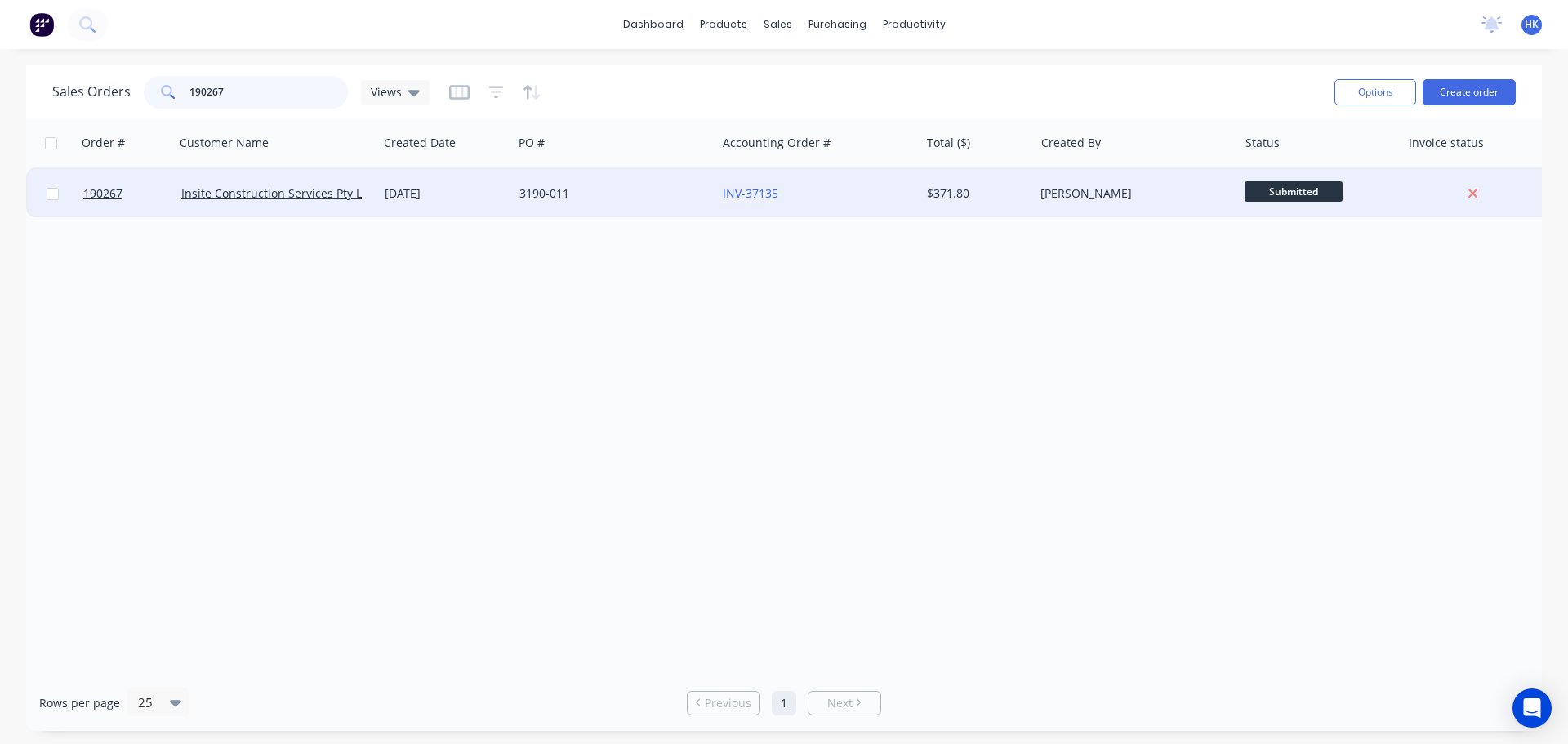
type input "190267"
click at [538, 204] on div "3190-011" at bounding box center [615, 193] width 204 height 49
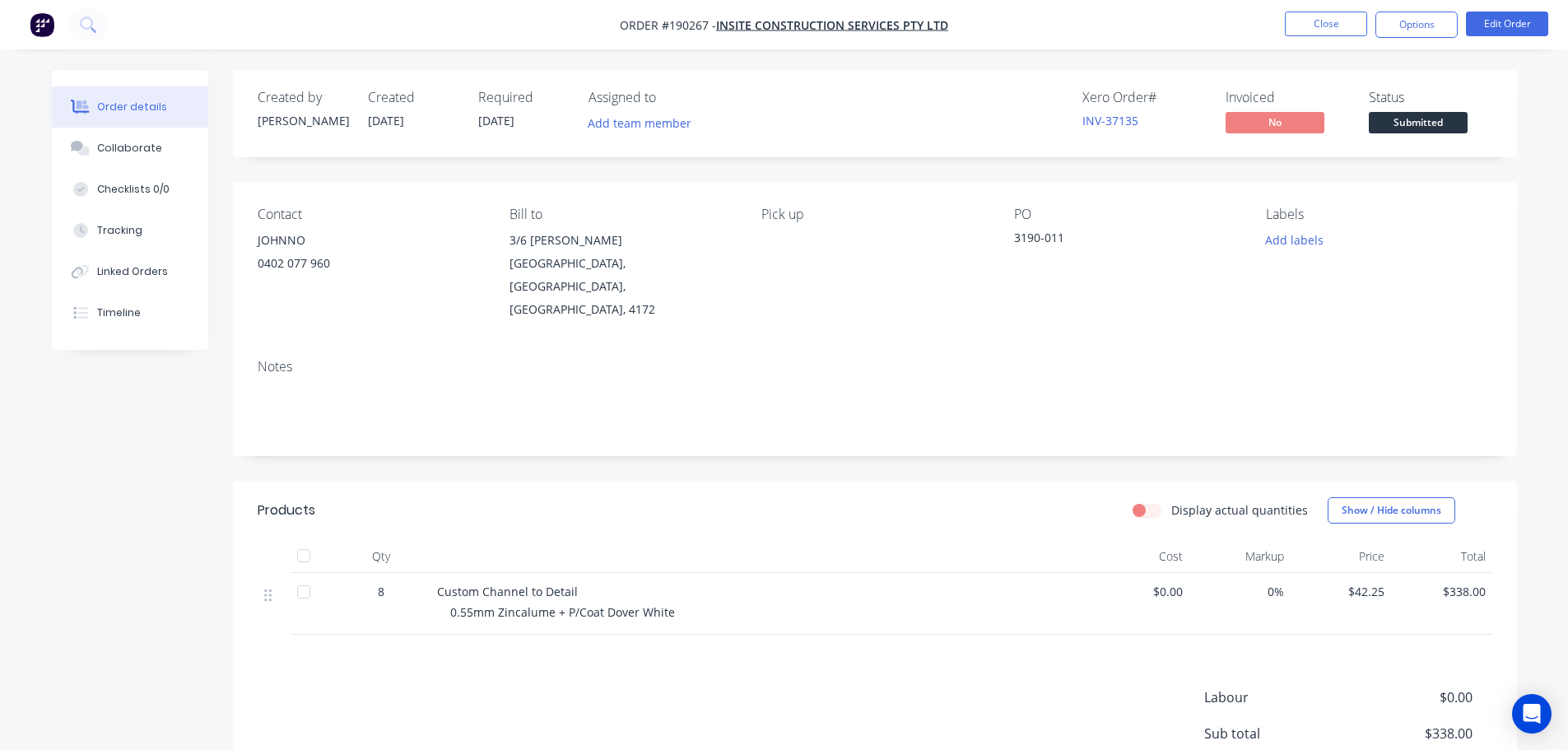
click at [1404, 127] on span "Submitted" at bounding box center [1418, 122] width 99 height 21
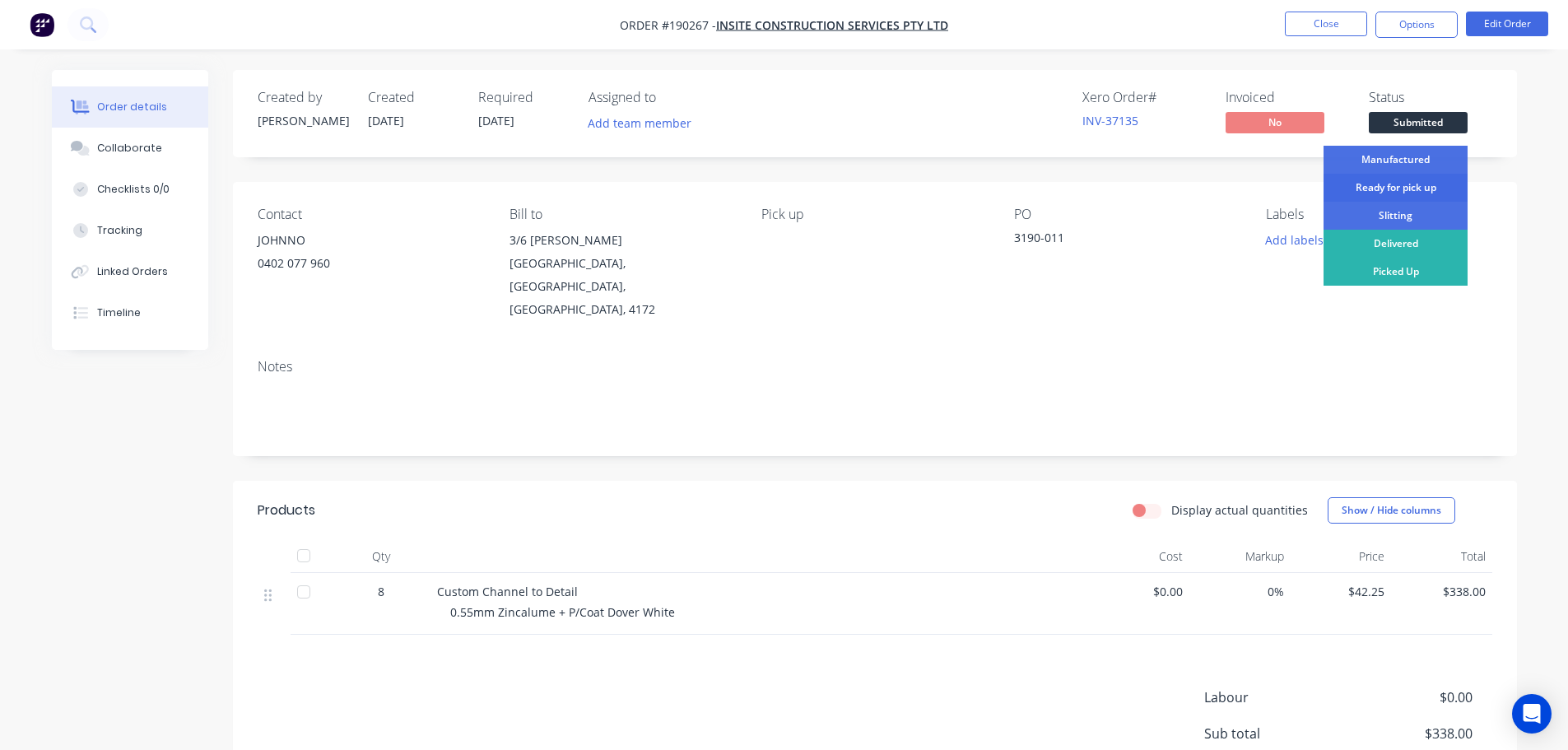
click at [1414, 193] on div "Ready for pick up" at bounding box center [1395, 188] width 144 height 28
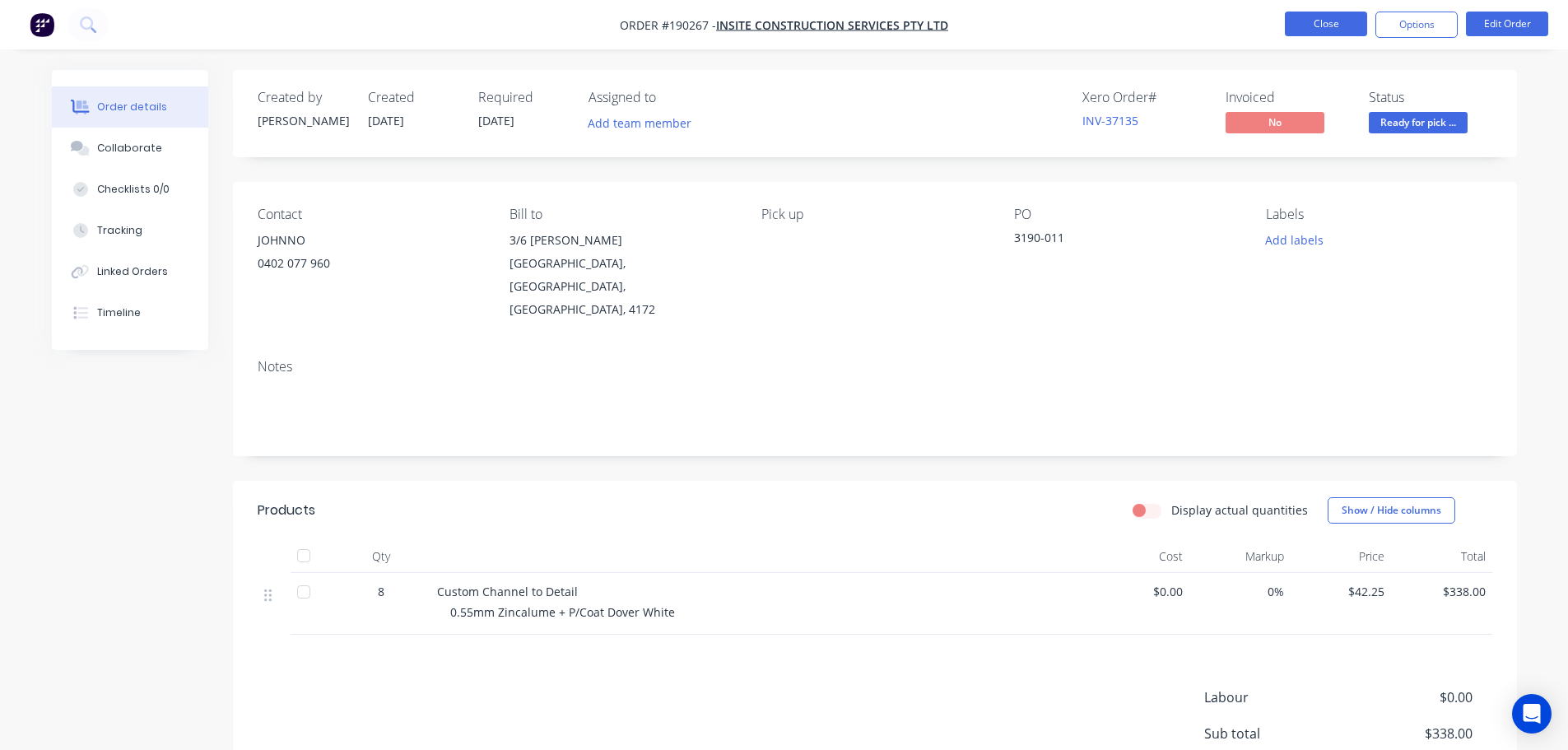
click at [1326, 12] on button "Close" at bounding box center [1326, 24] width 82 height 25
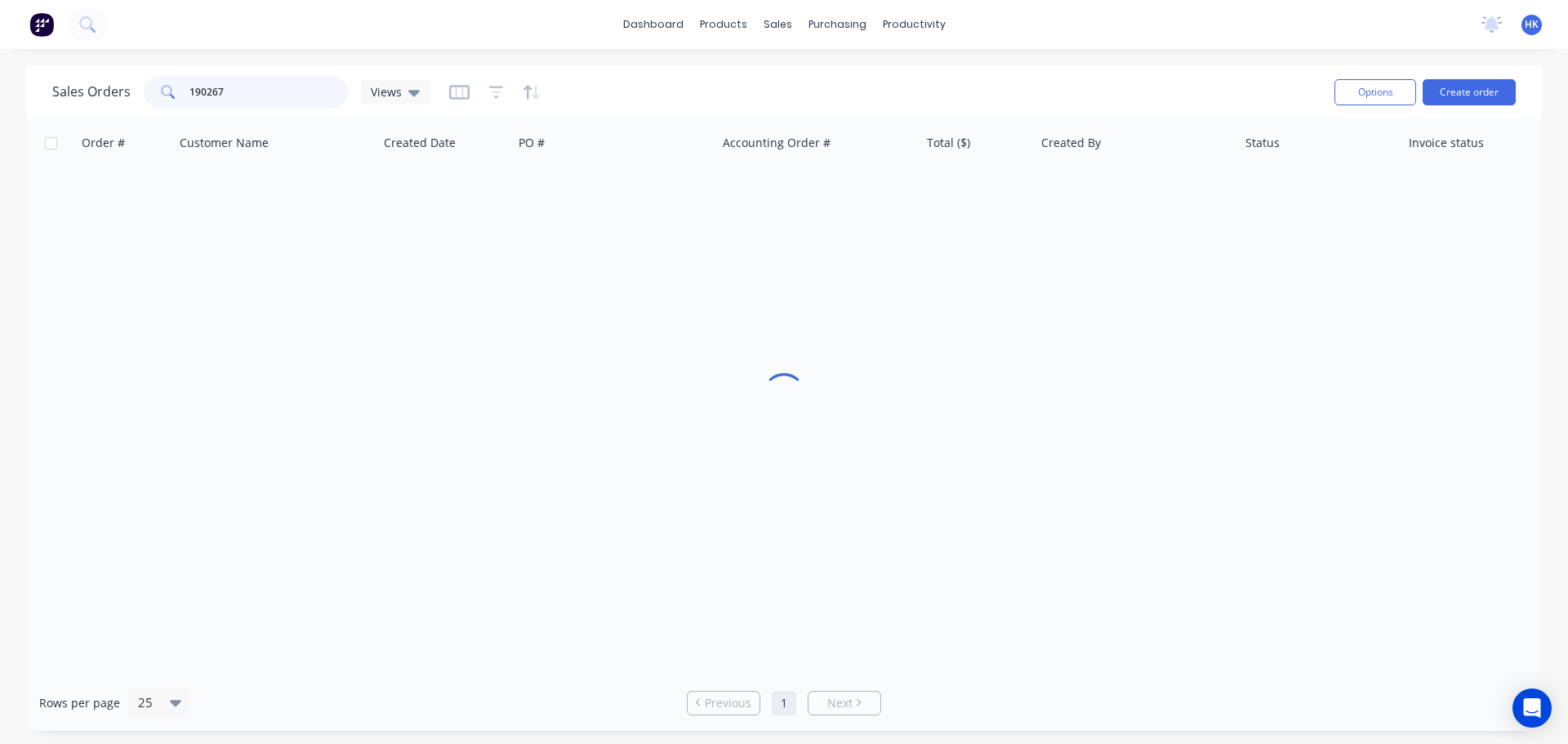
click at [264, 82] on input "190267" at bounding box center [269, 92] width 159 height 33
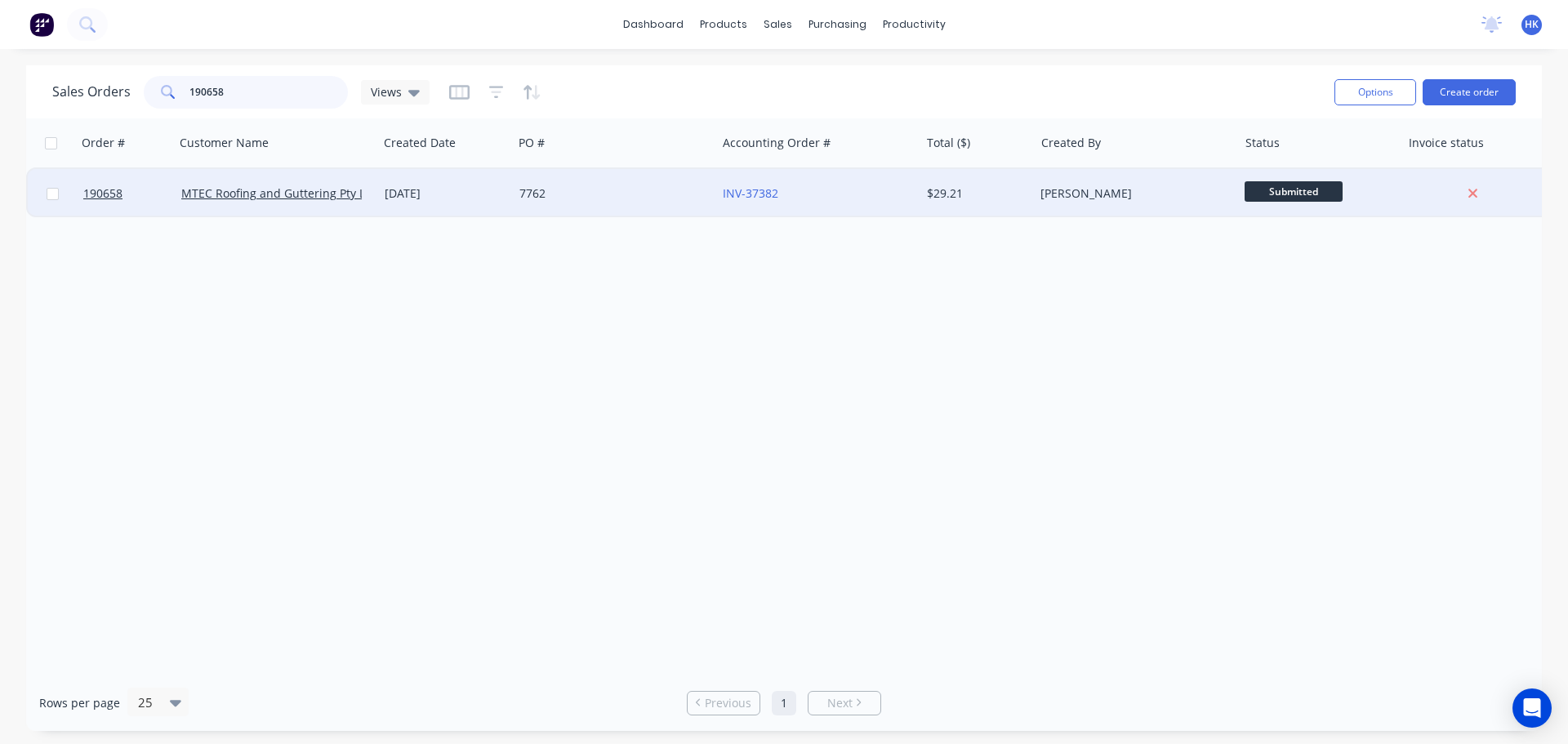
type input "190658"
click at [522, 208] on div "7762" at bounding box center [615, 193] width 204 height 49
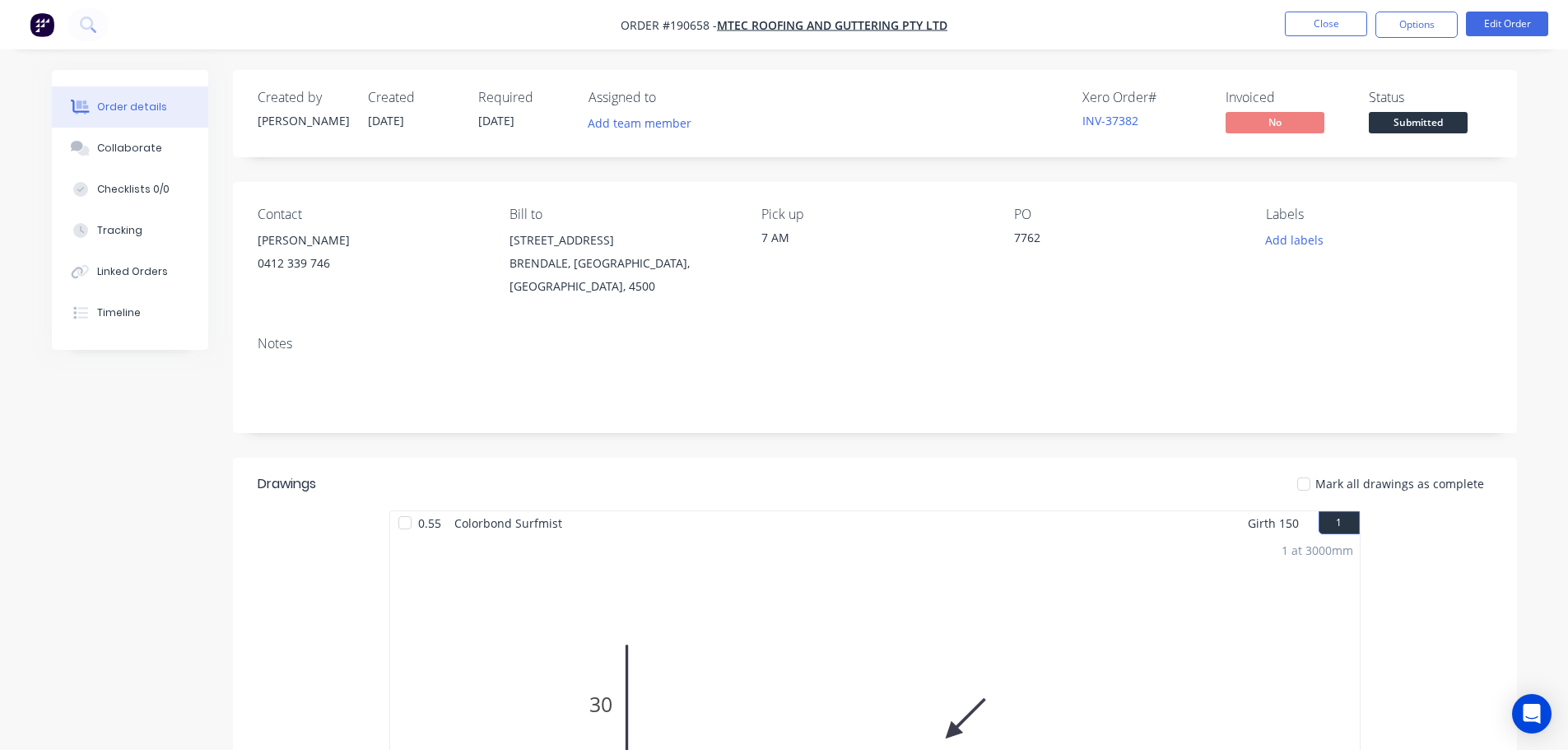
click at [1429, 134] on button "Submitted" at bounding box center [1418, 125] width 99 height 25
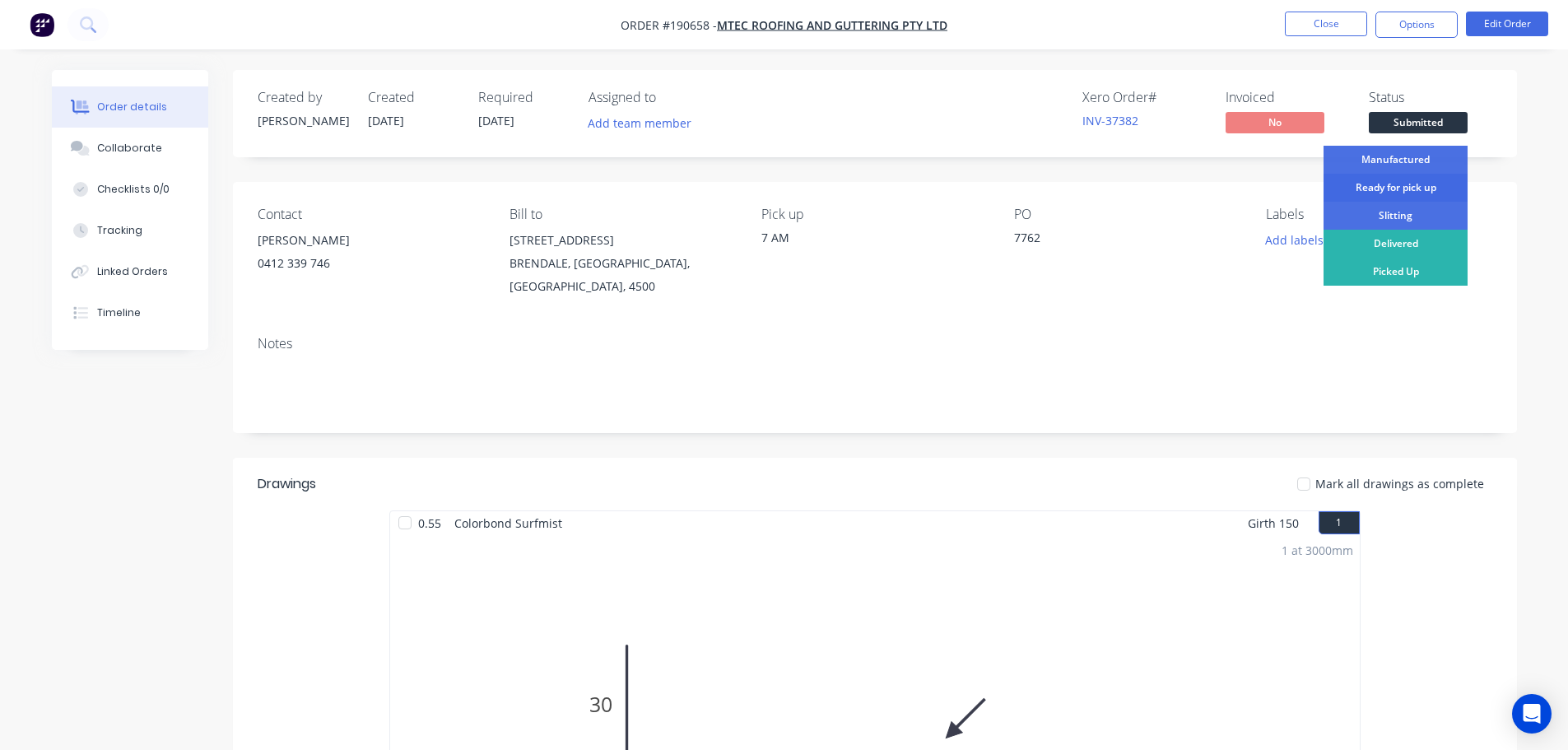
click at [1419, 183] on div "Ready for pick up" at bounding box center [1395, 188] width 144 height 28
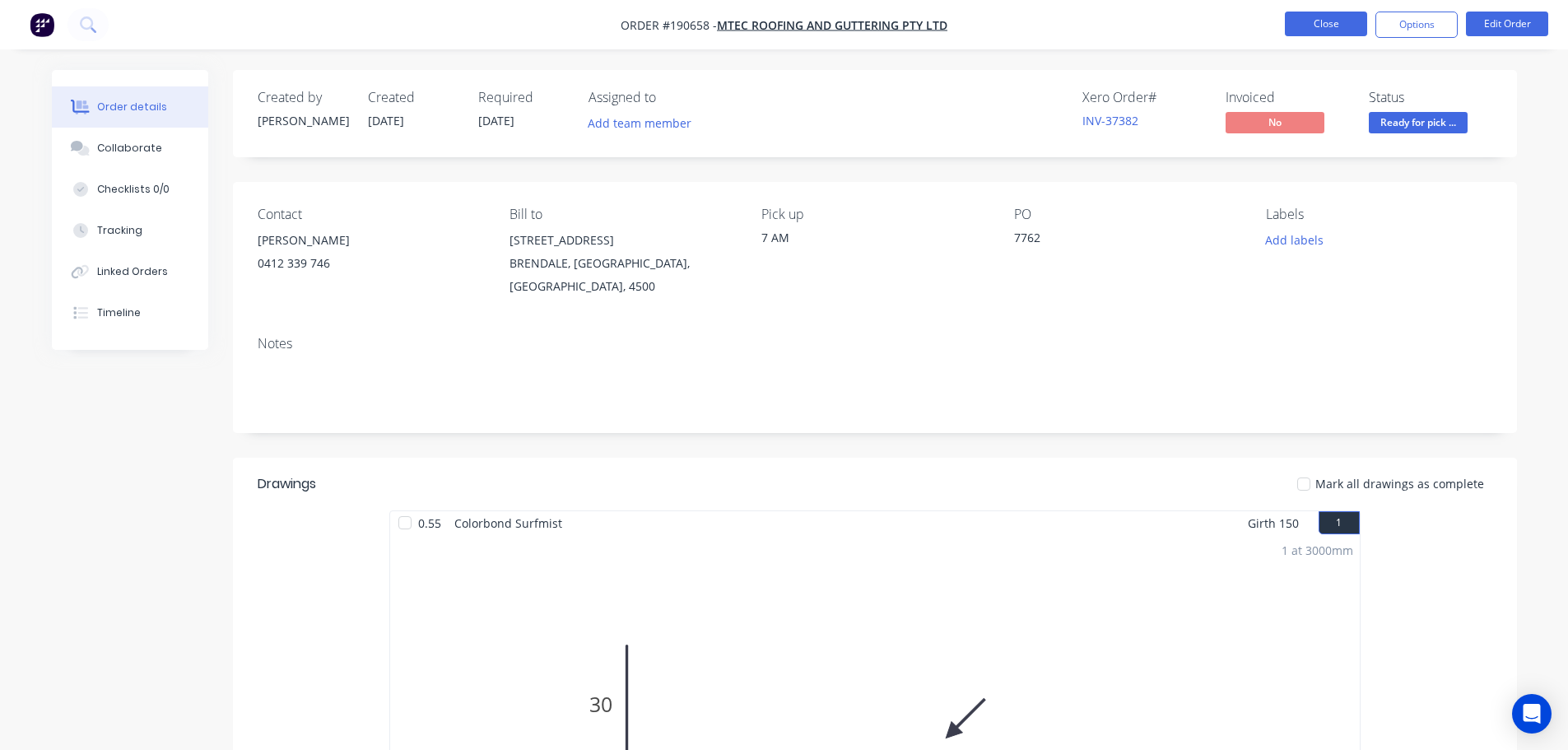
click at [1355, 32] on button "Close" at bounding box center [1326, 24] width 82 height 25
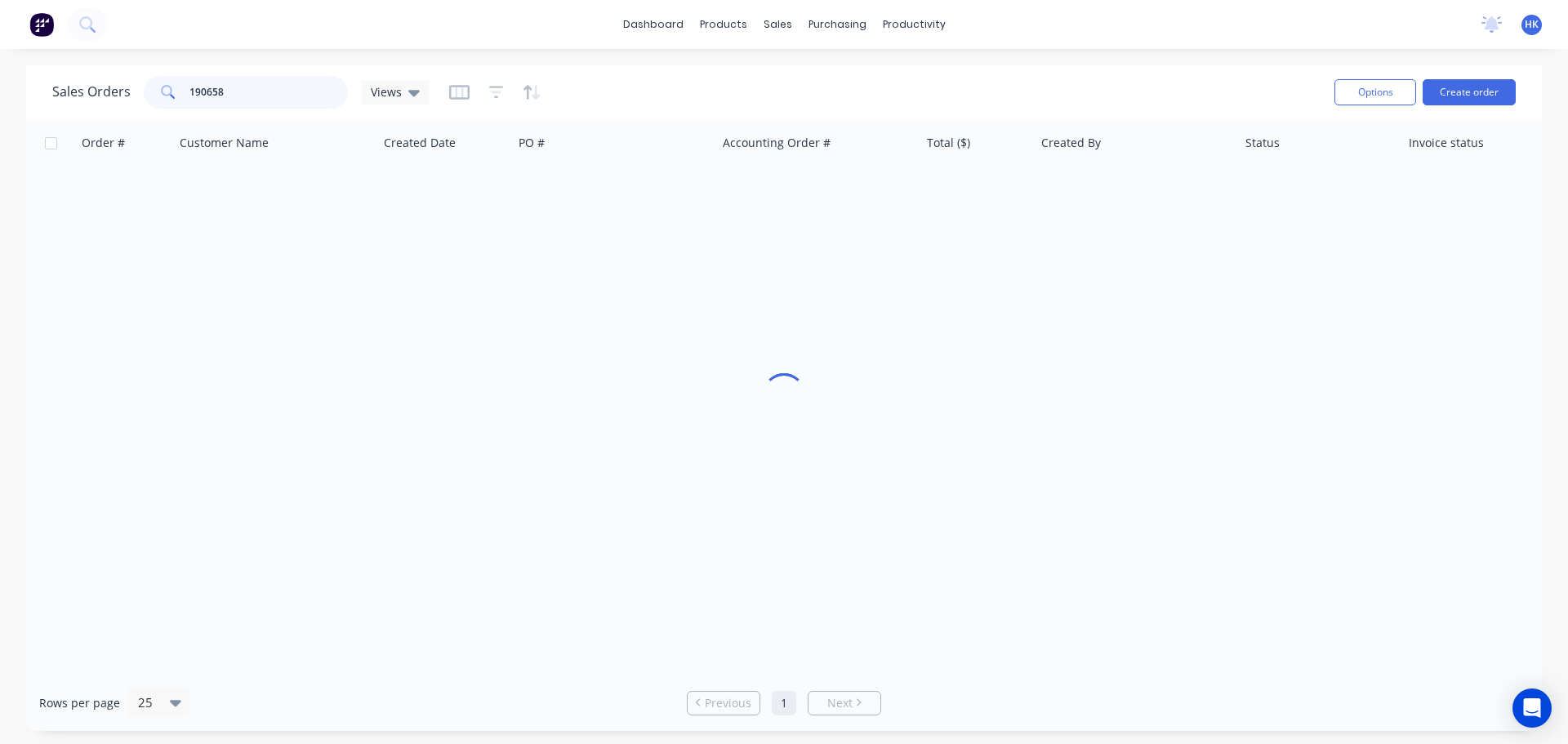
click at [298, 96] on input "190658" at bounding box center [269, 92] width 159 height 33
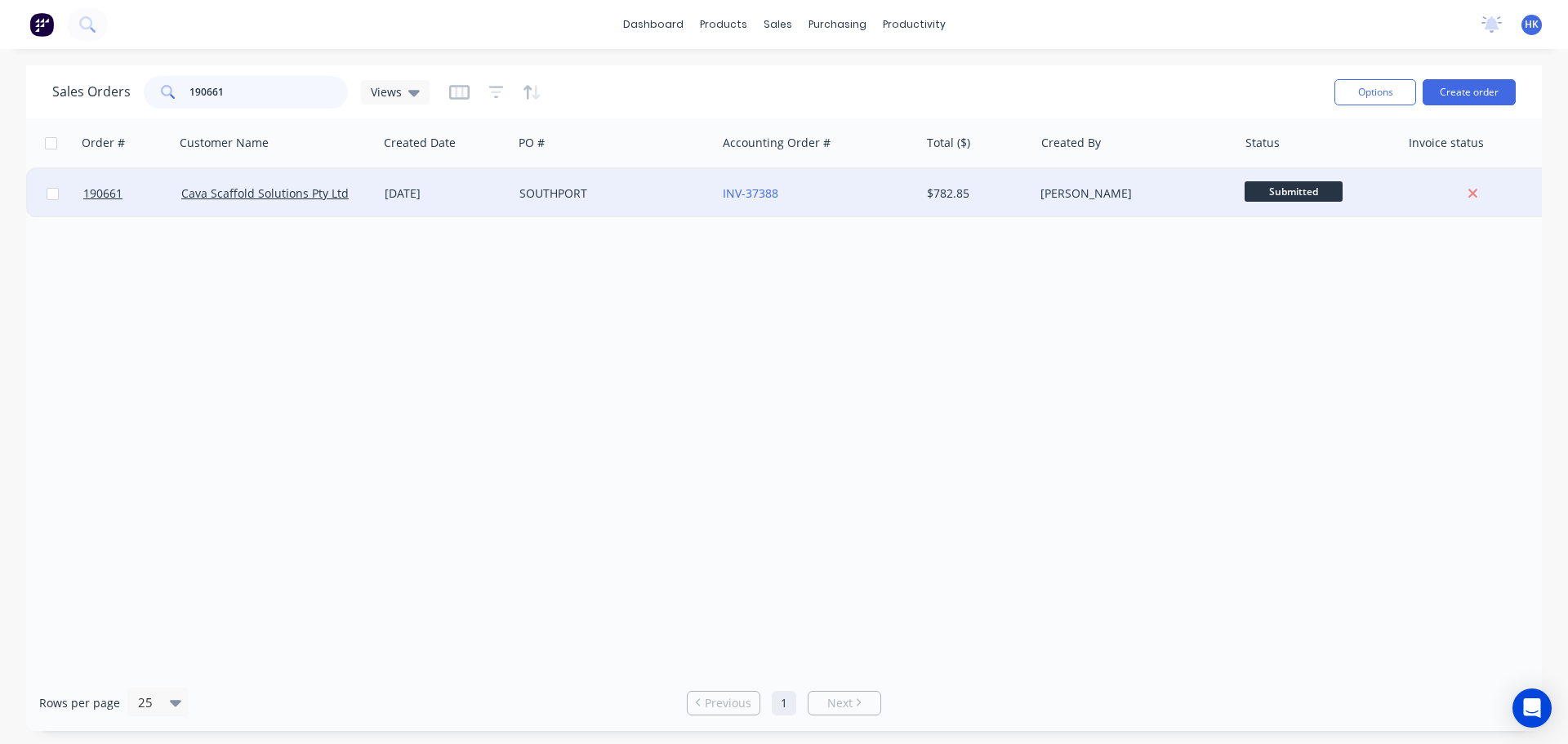
type input "190661"
click at [630, 197] on div "SOUTHPORT" at bounding box center [611, 194] width 181 height 16
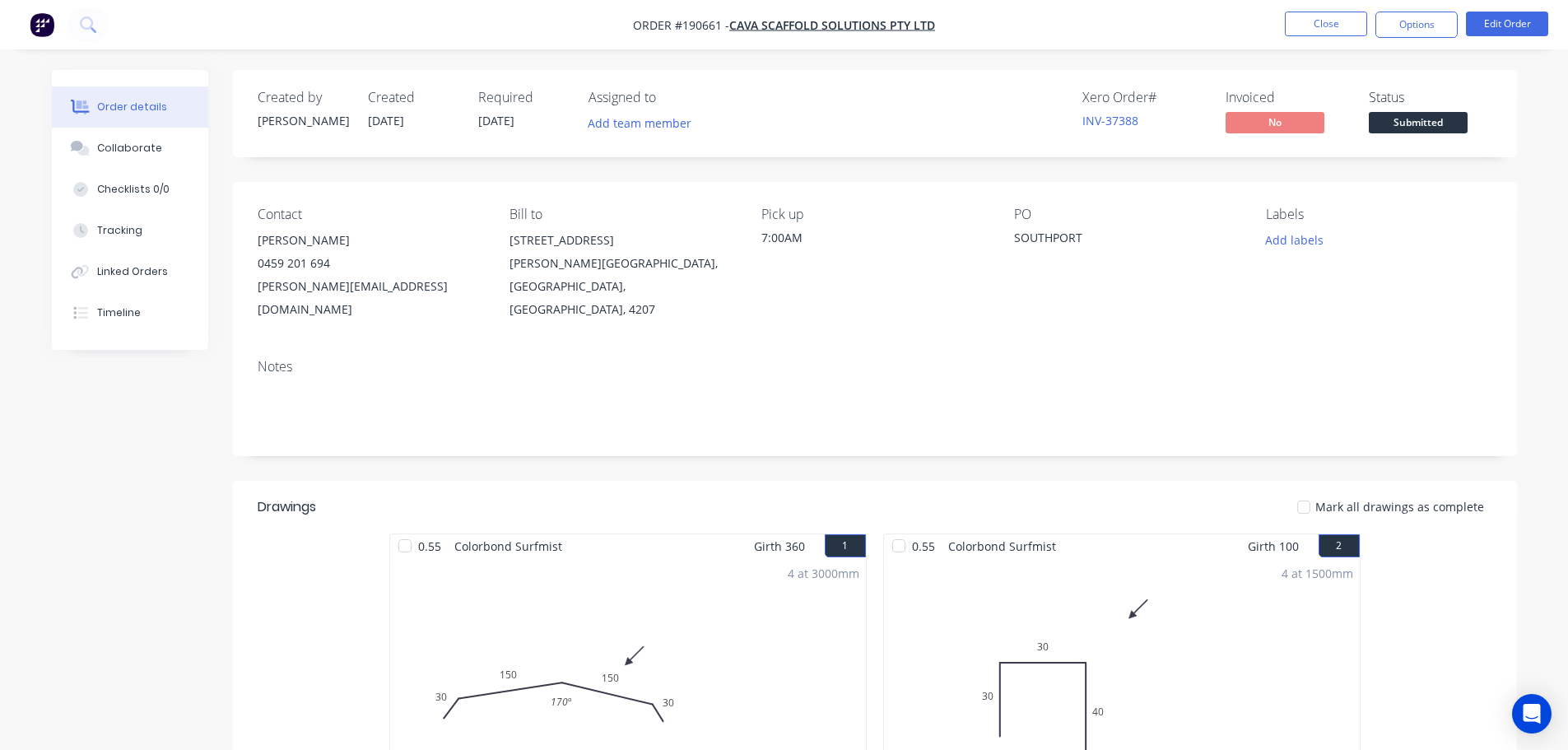
click at [1386, 116] on span "Submitted" at bounding box center [1418, 122] width 99 height 21
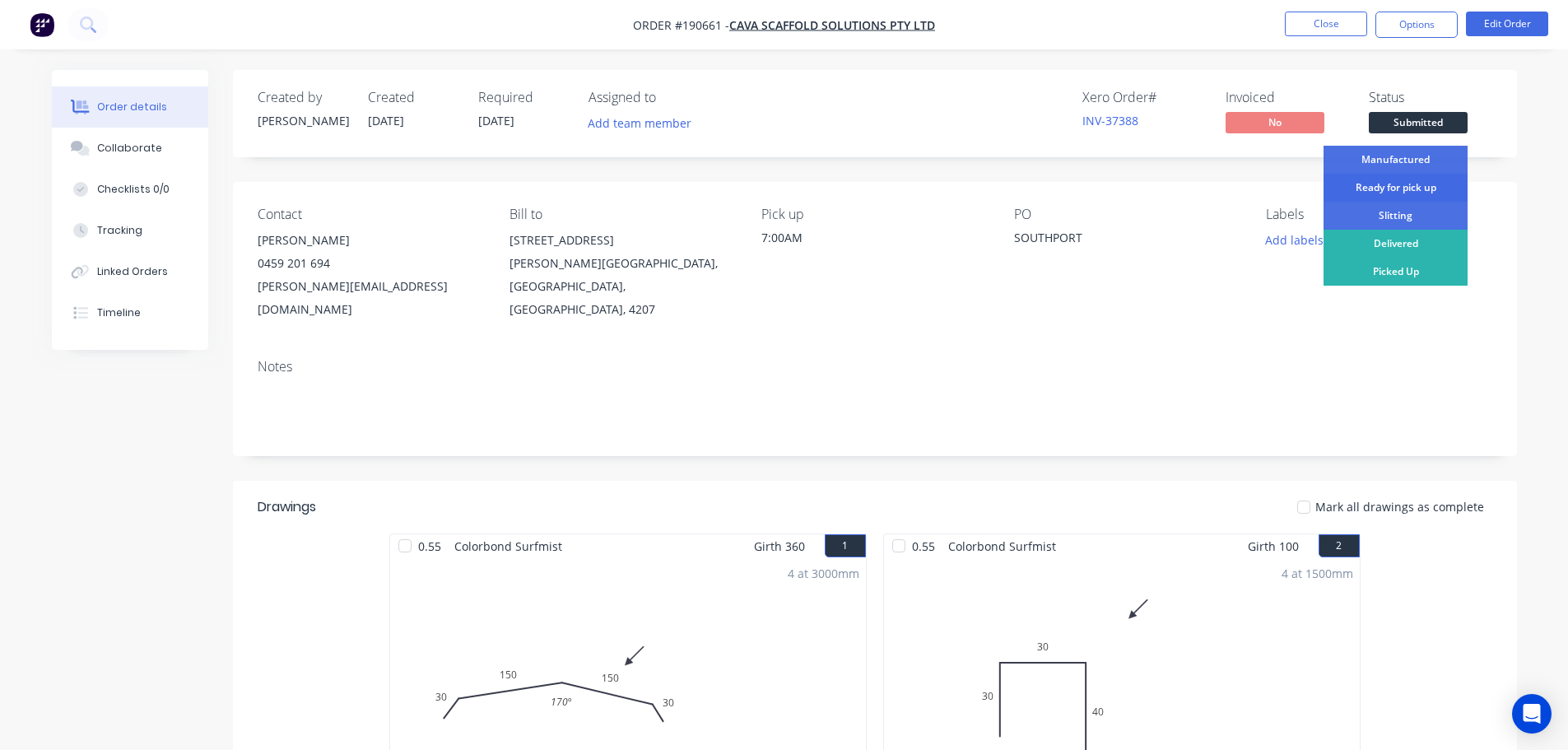
click at [1392, 181] on div "Ready for pick up" at bounding box center [1395, 188] width 144 height 28
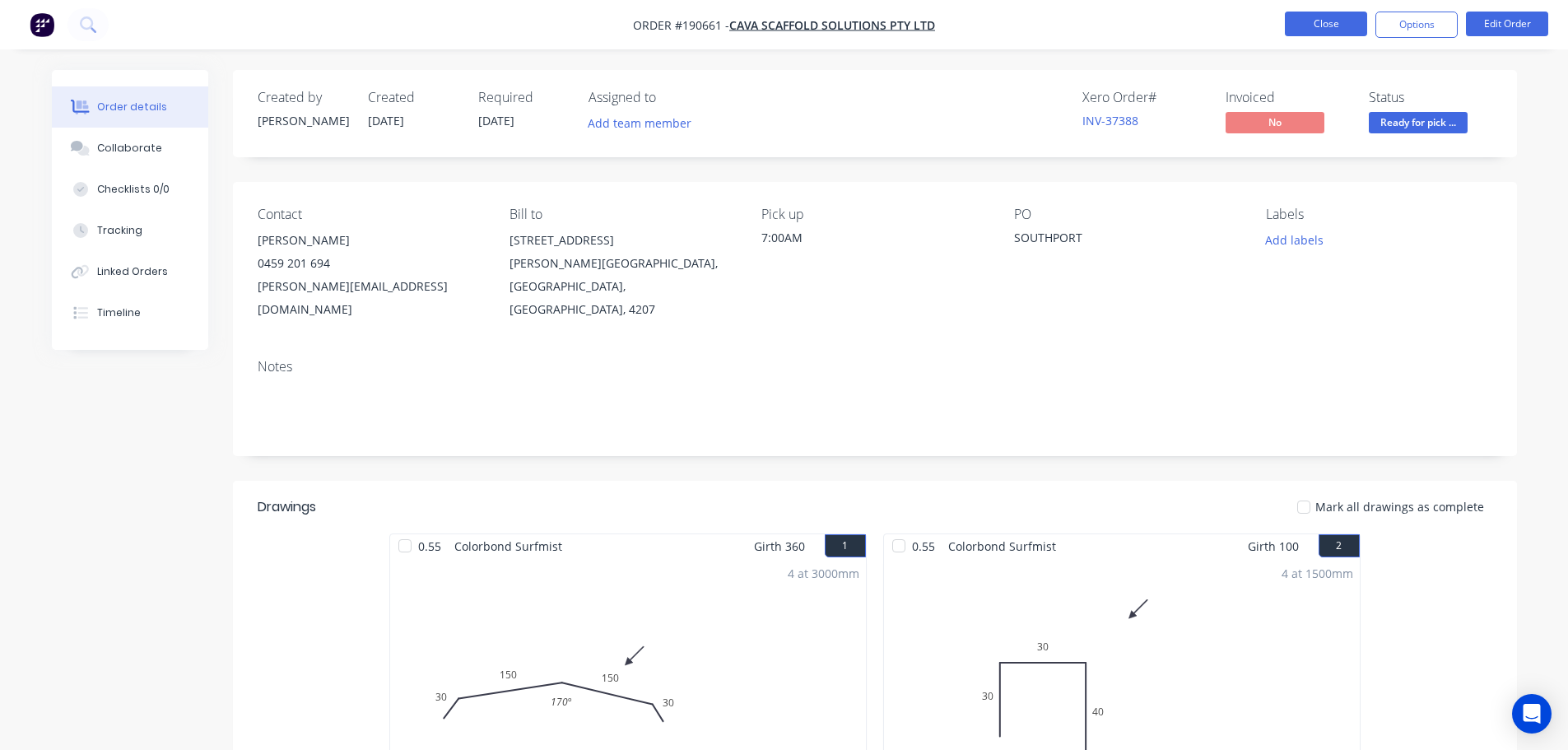
click at [1330, 23] on button "Close" at bounding box center [1326, 24] width 82 height 25
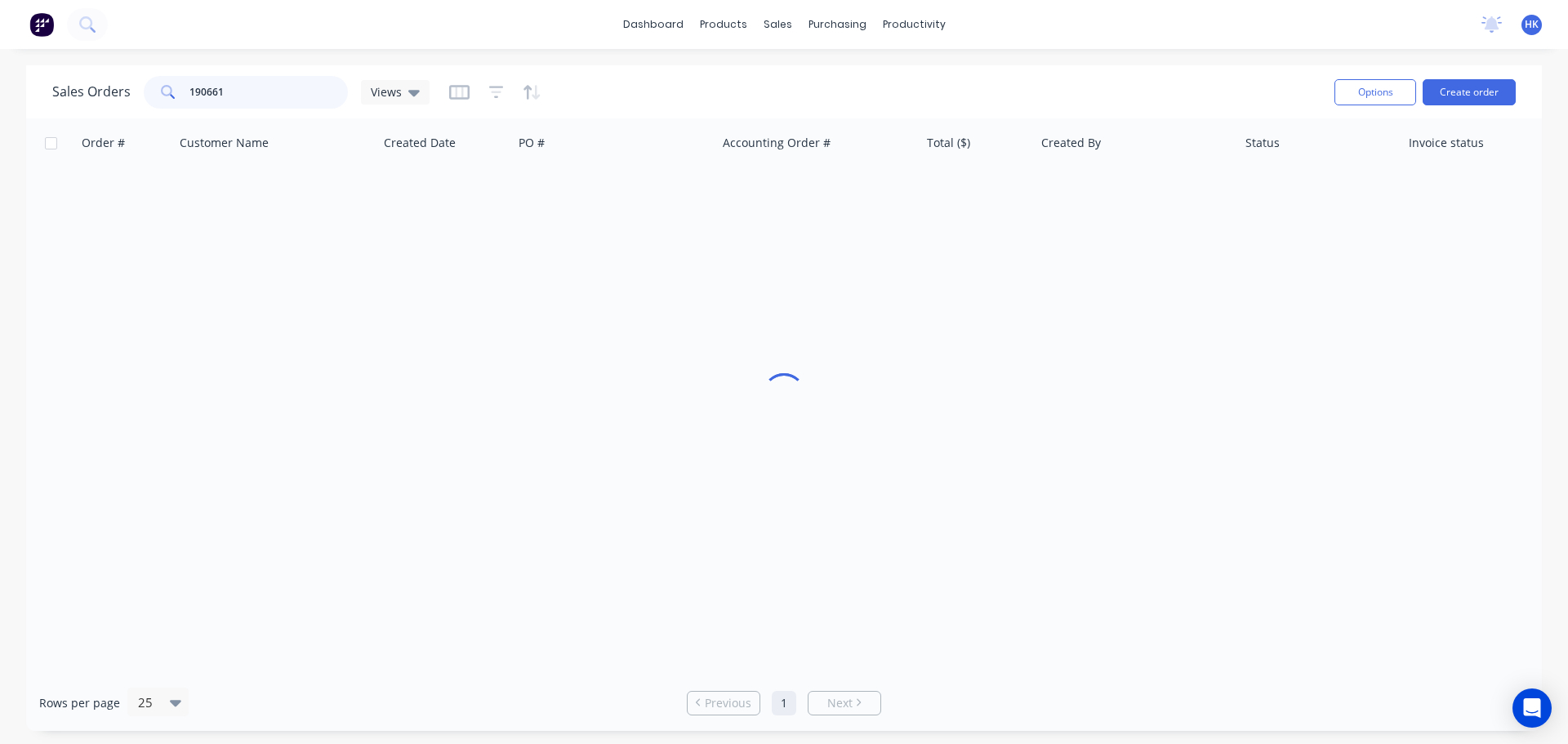
drag, startPoint x: 259, startPoint y: 94, endPoint x: 143, endPoint y: 95, distance: 116.0
click at [143, 95] on div "190661" at bounding box center [246, 92] width 204 height 33
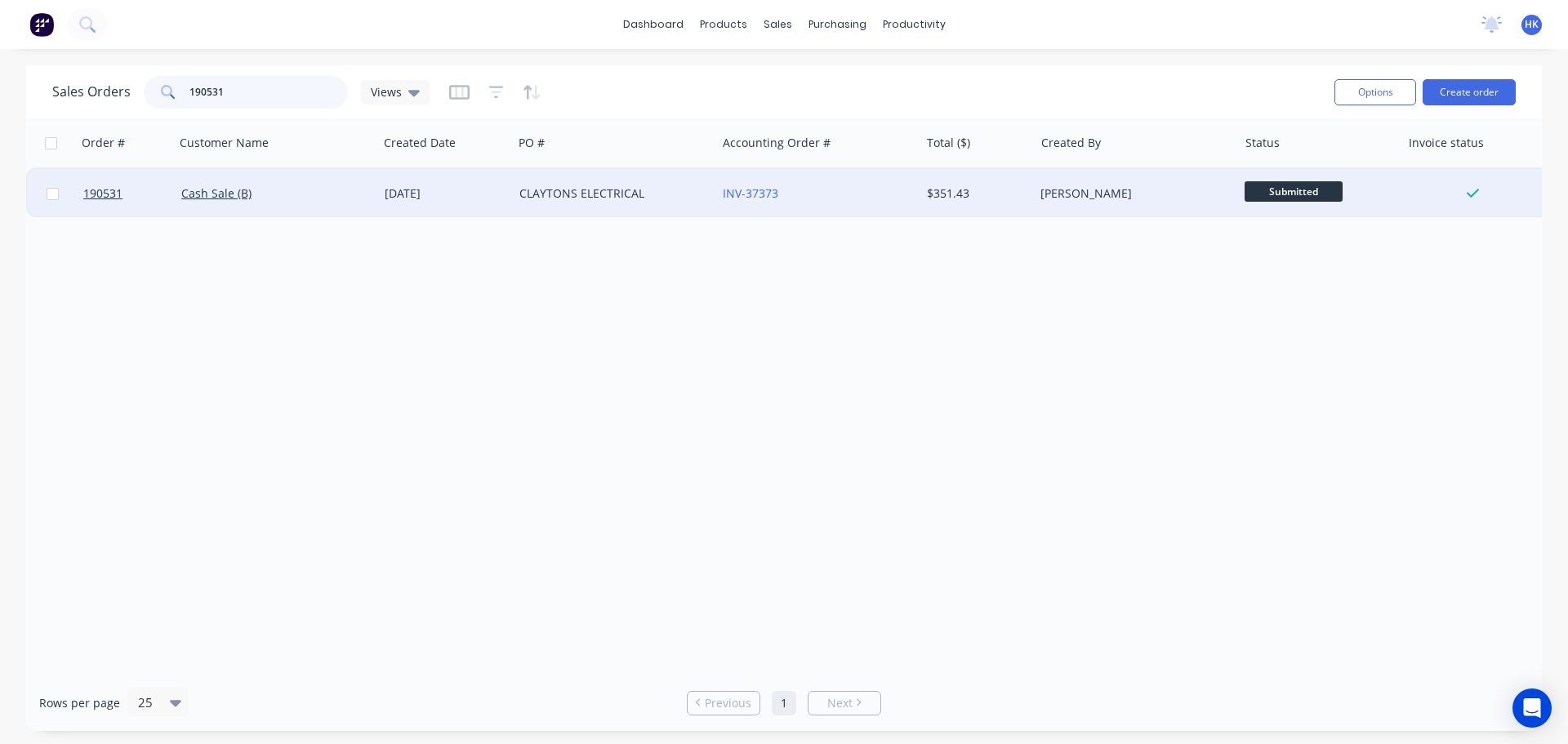
type input "190531"
click at [513, 214] on div "[DATE]" at bounding box center [446, 193] width 135 height 49
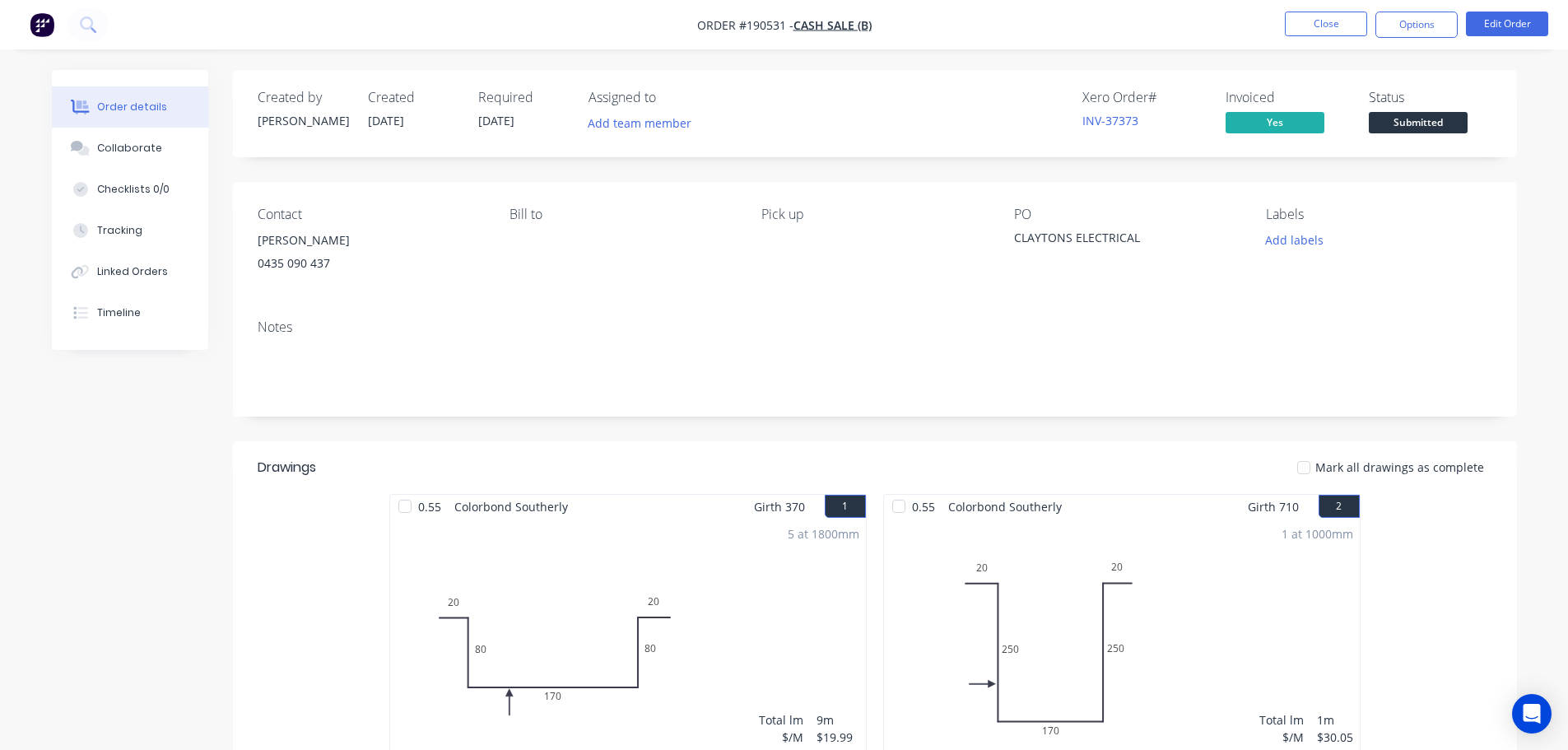
click at [1443, 130] on span "Submitted" at bounding box center [1418, 122] width 99 height 21
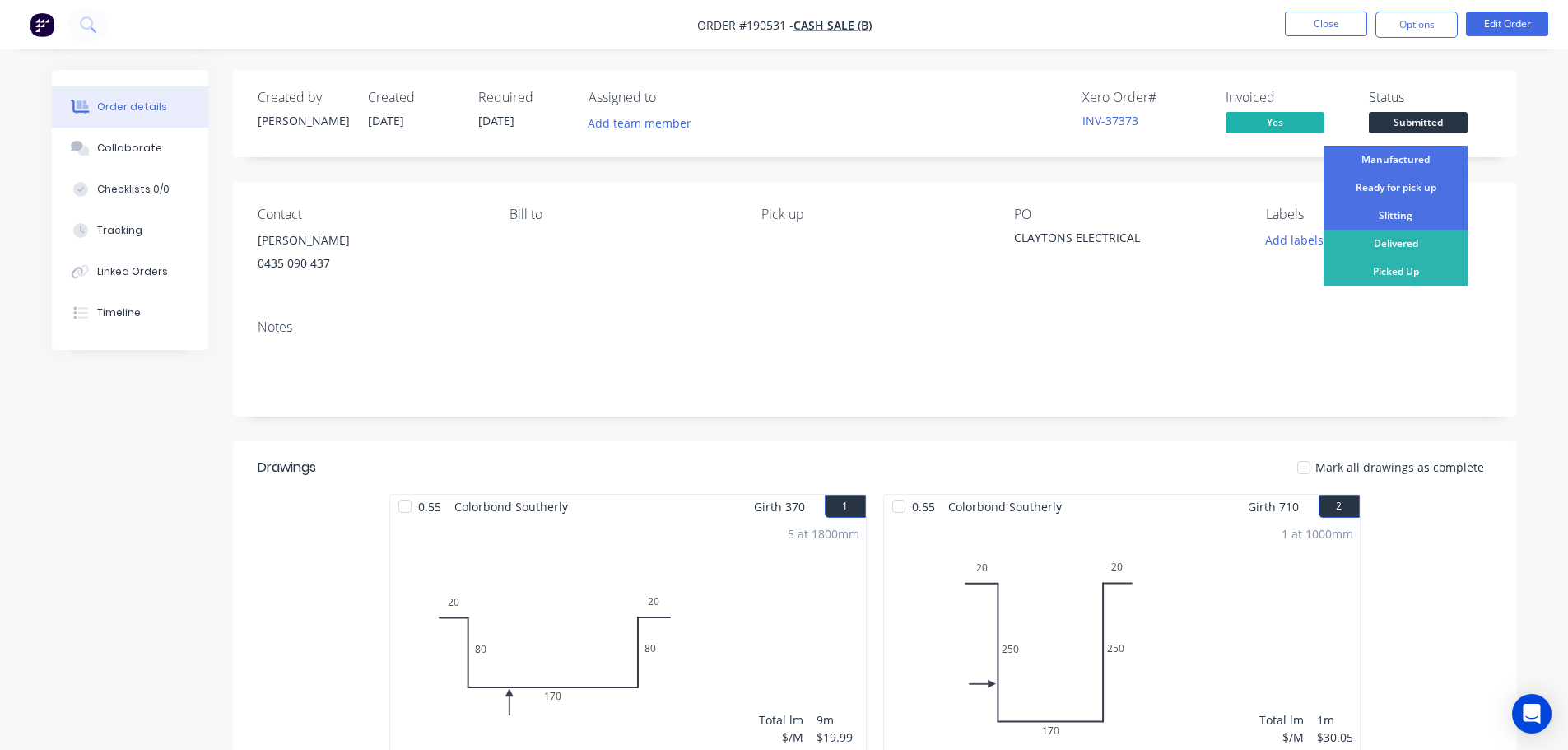
click at [1424, 185] on div "Ready for pick up" at bounding box center [1395, 188] width 144 height 28
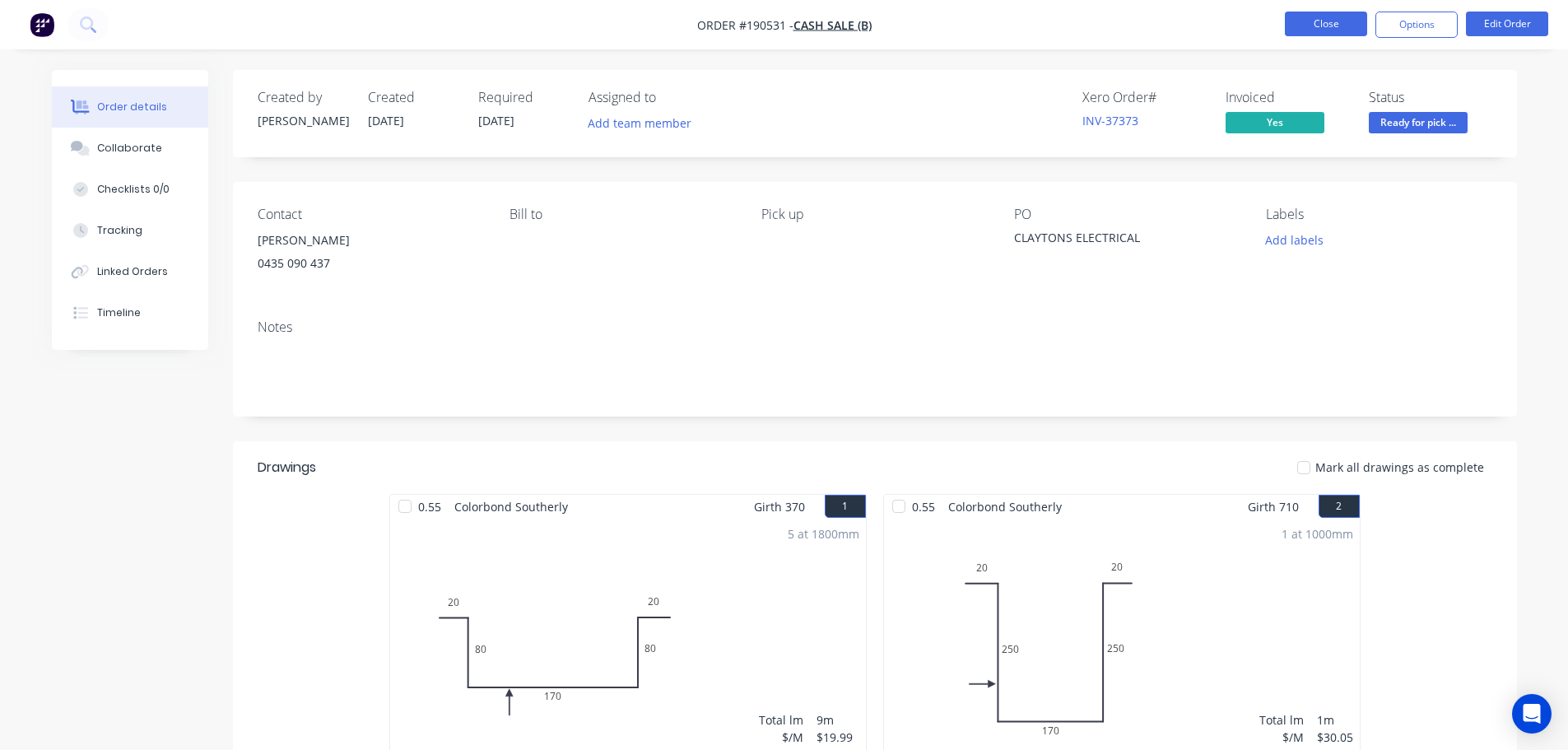
click at [1323, 27] on button "Close" at bounding box center [1326, 24] width 82 height 25
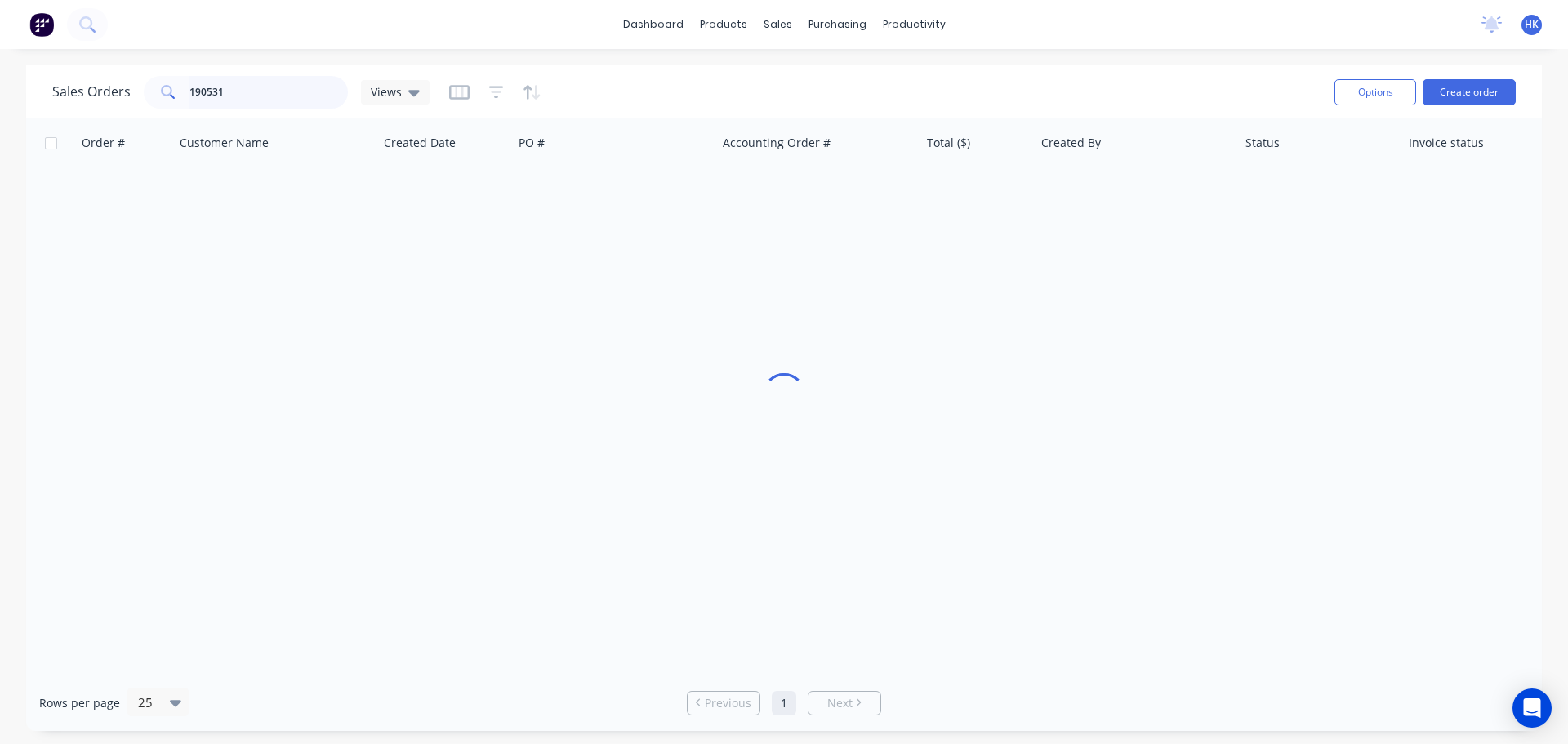
click at [261, 91] on input "190531" at bounding box center [269, 92] width 159 height 33
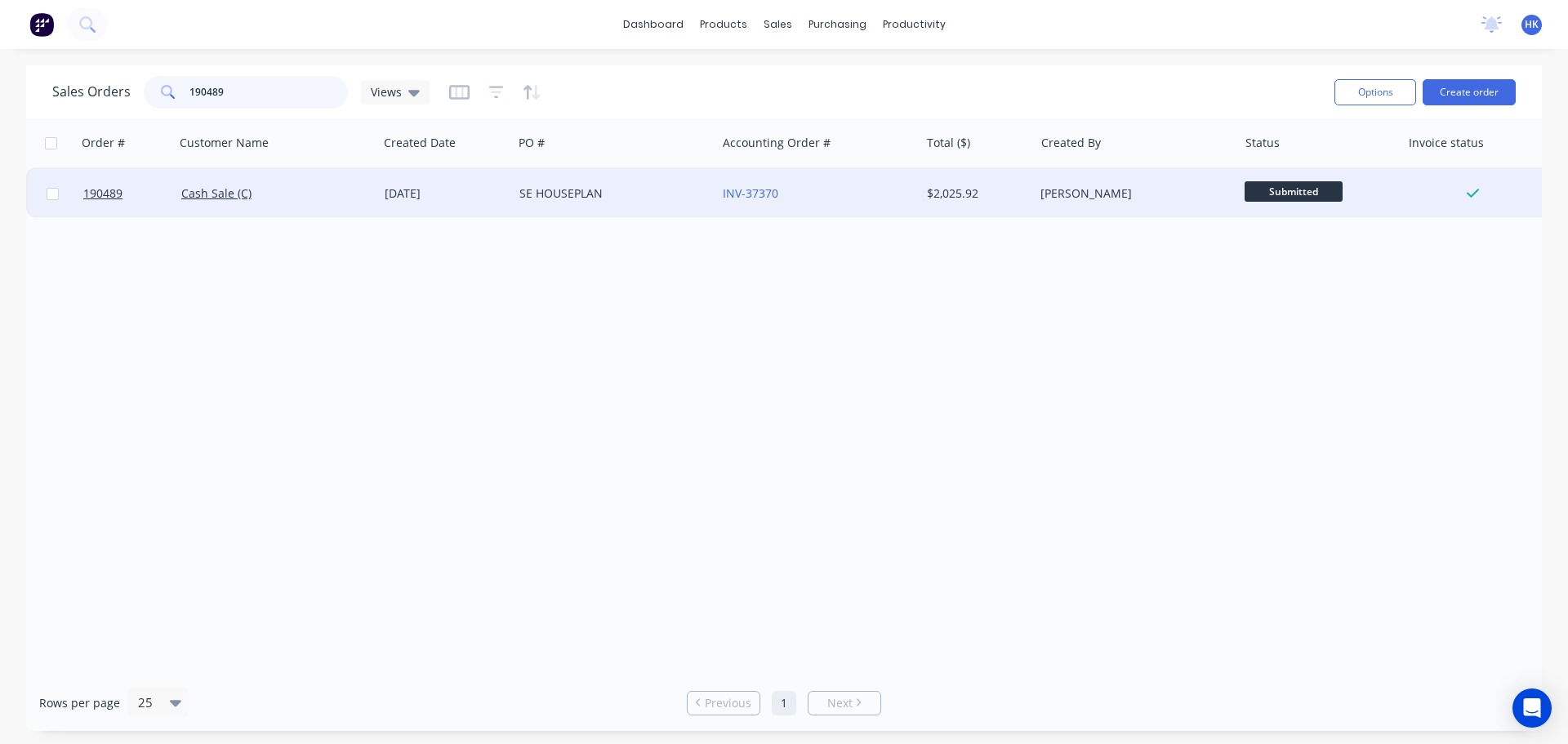
type input "190489"
click at [651, 208] on div "SE HOUSEPLAN" at bounding box center [615, 193] width 204 height 49
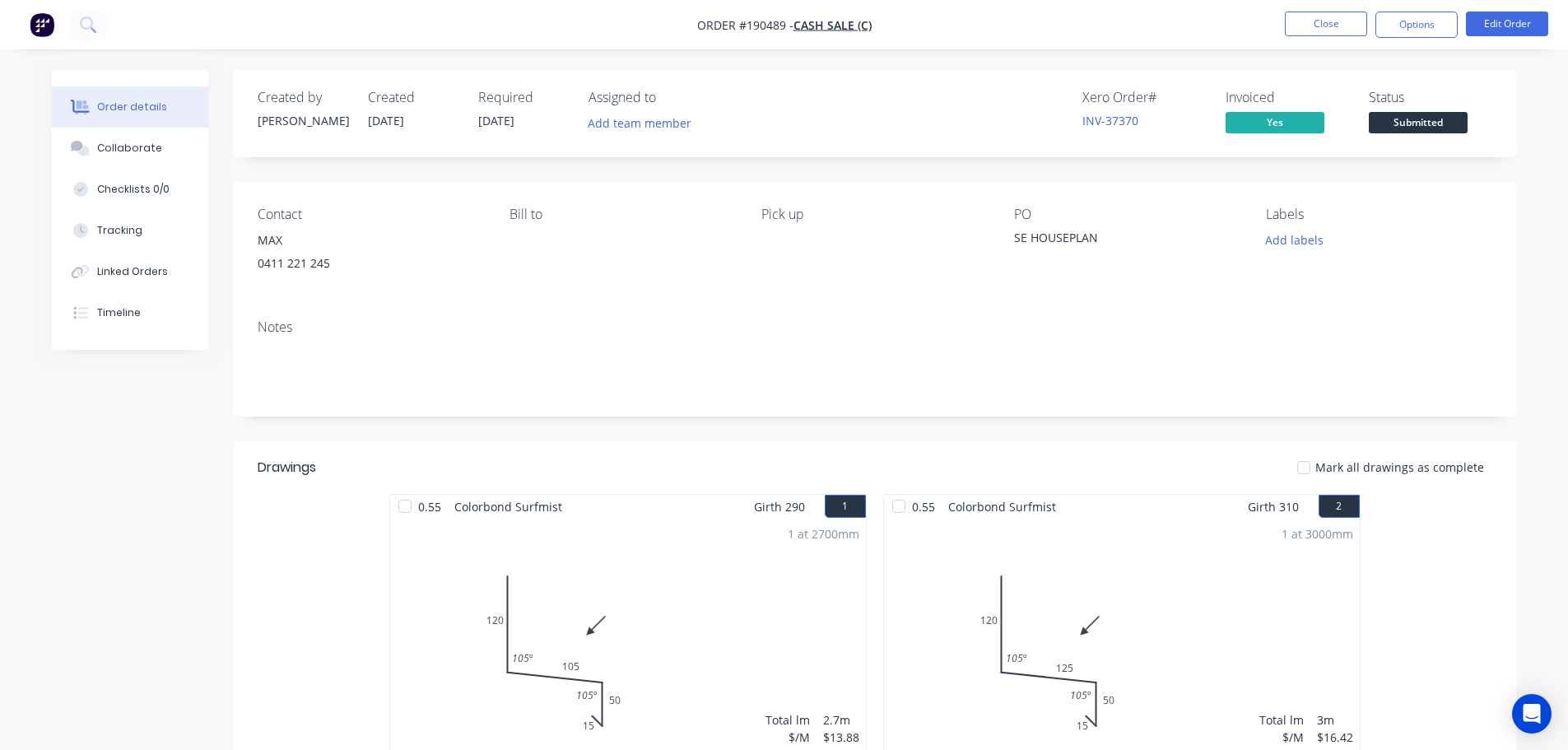
click at [1412, 126] on span "Submitted" at bounding box center [1418, 122] width 99 height 21
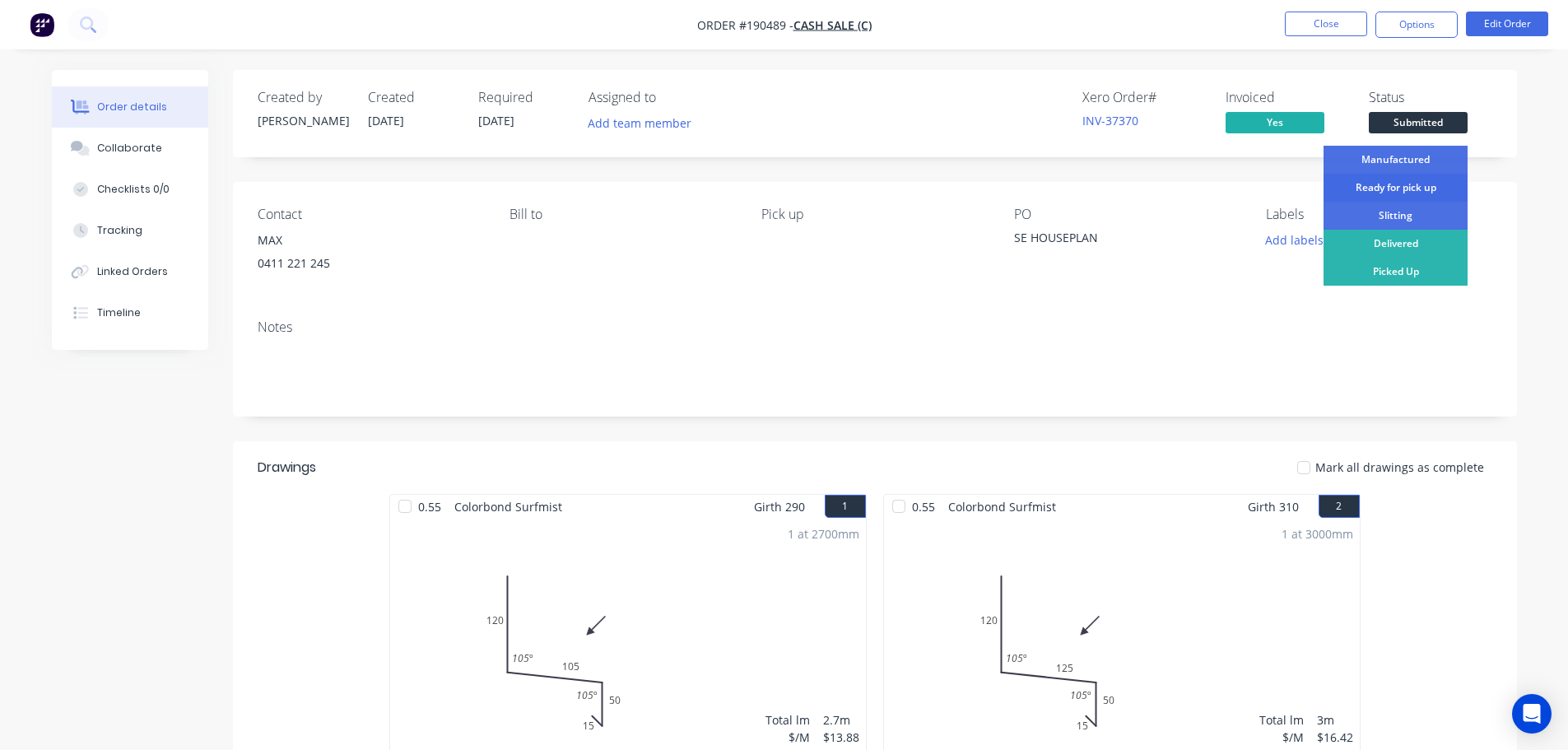
click at [1435, 184] on div "Ready for pick up" at bounding box center [1395, 188] width 144 height 28
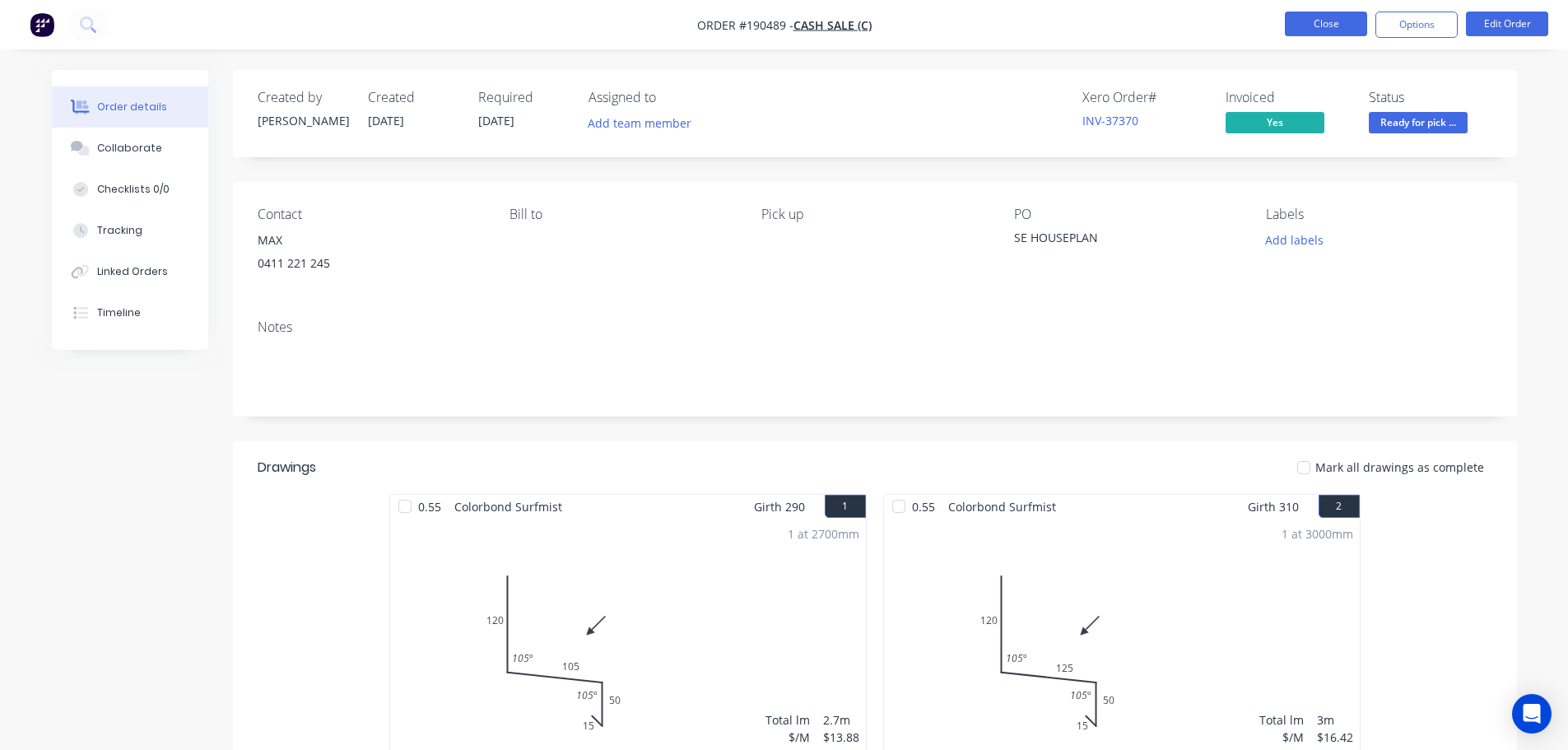
click at [1342, 18] on button "Close" at bounding box center [1326, 24] width 82 height 25
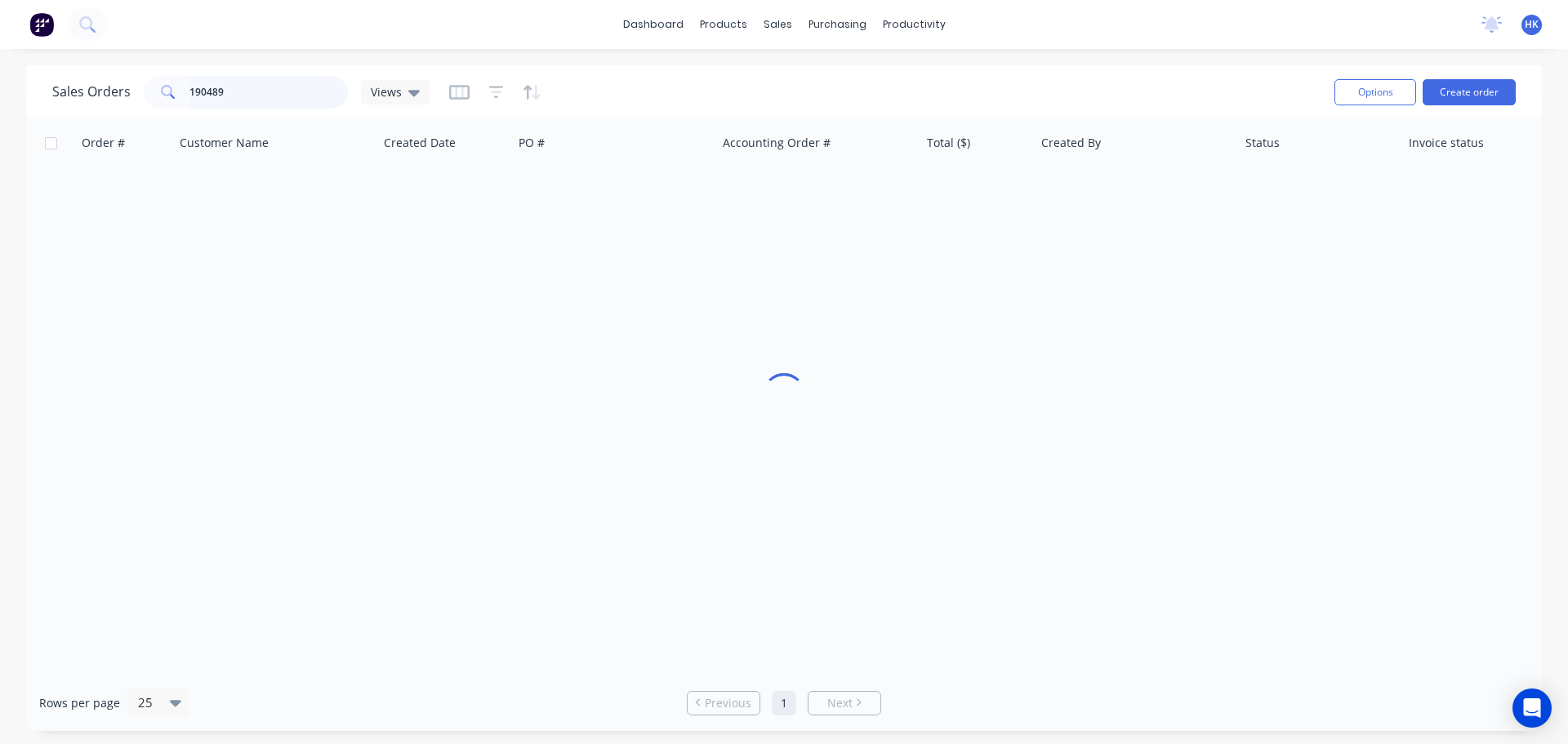
click at [317, 90] on input "190489" at bounding box center [269, 92] width 159 height 33
click at [316, 90] on input "190489" at bounding box center [269, 92] width 159 height 33
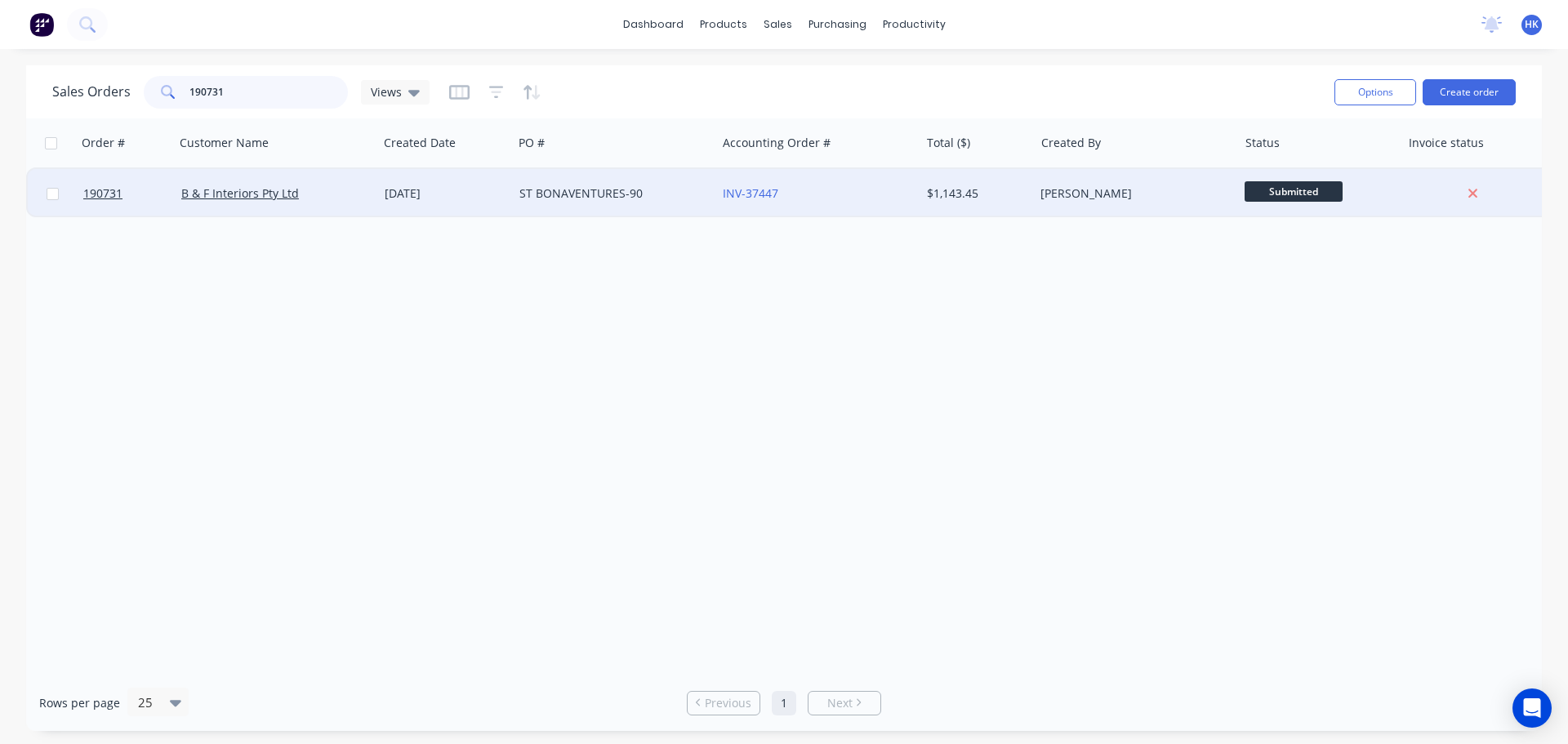
type input "190731"
click at [610, 201] on div "ST BONAVENTURES-90" at bounding box center [611, 194] width 181 height 16
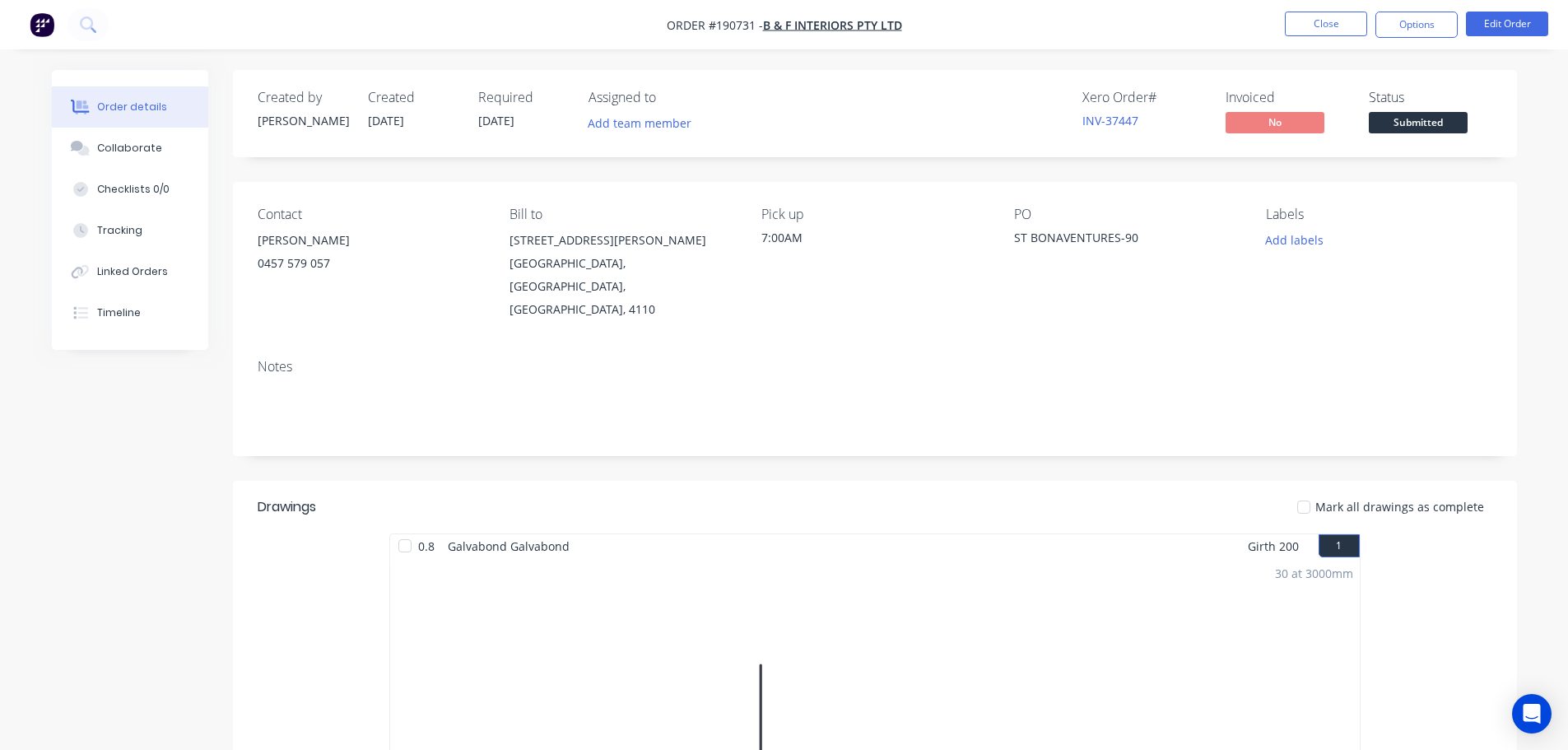
click at [1413, 132] on span "Submitted" at bounding box center [1418, 122] width 99 height 21
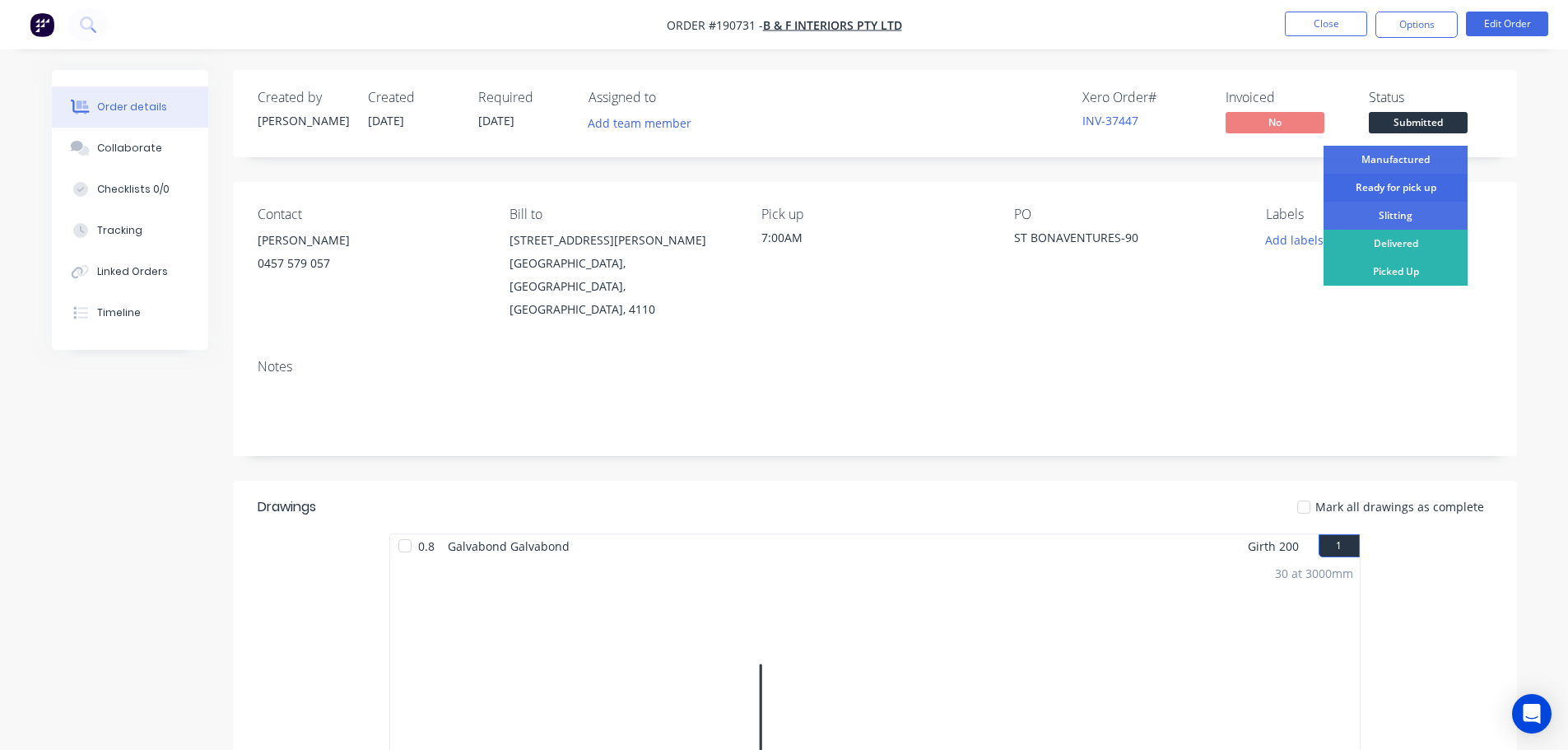
click at [1438, 183] on div "Ready for pick up" at bounding box center [1395, 188] width 144 height 28
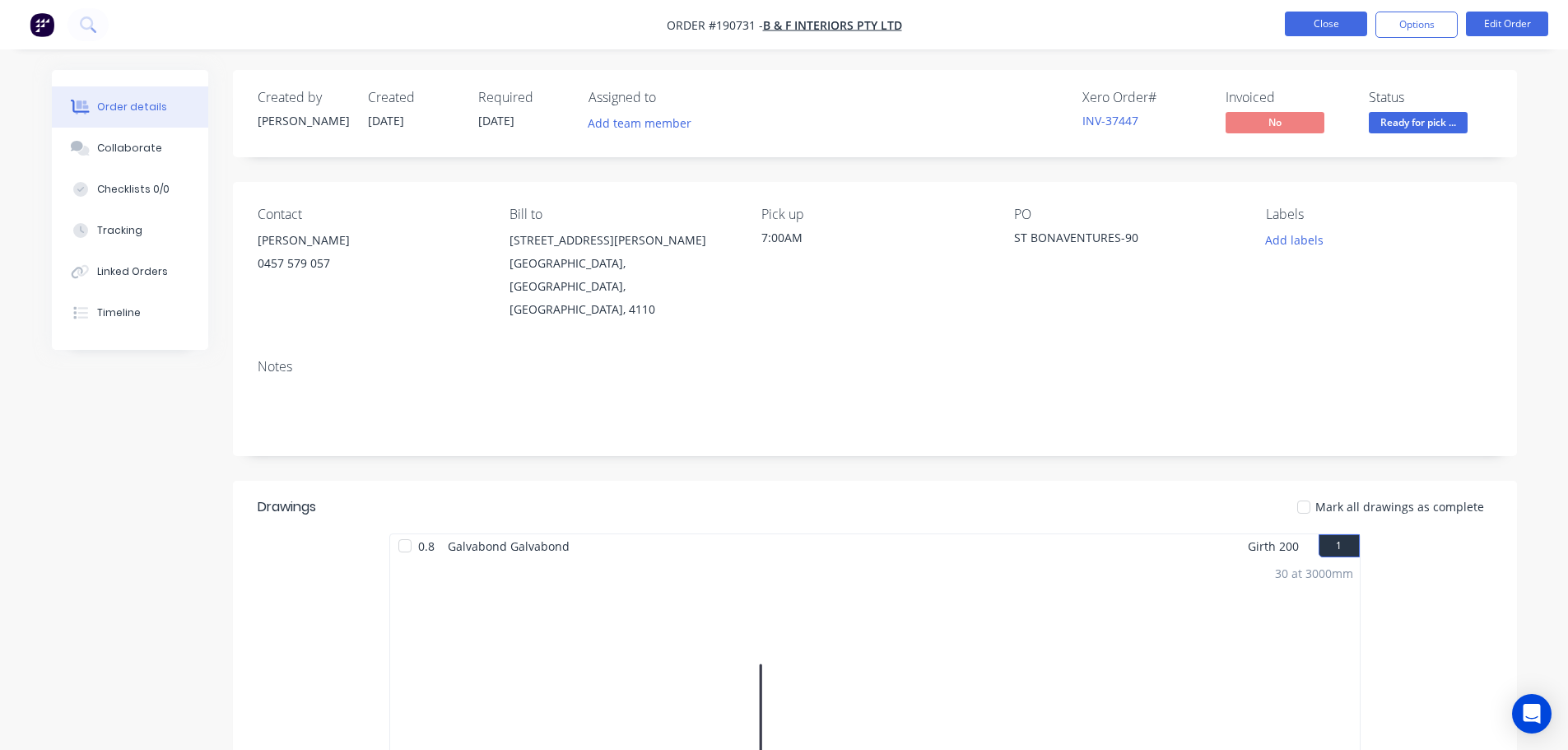
click at [1336, 17] on button "Close" at bounding box center [1326, 24] width 82 height 25
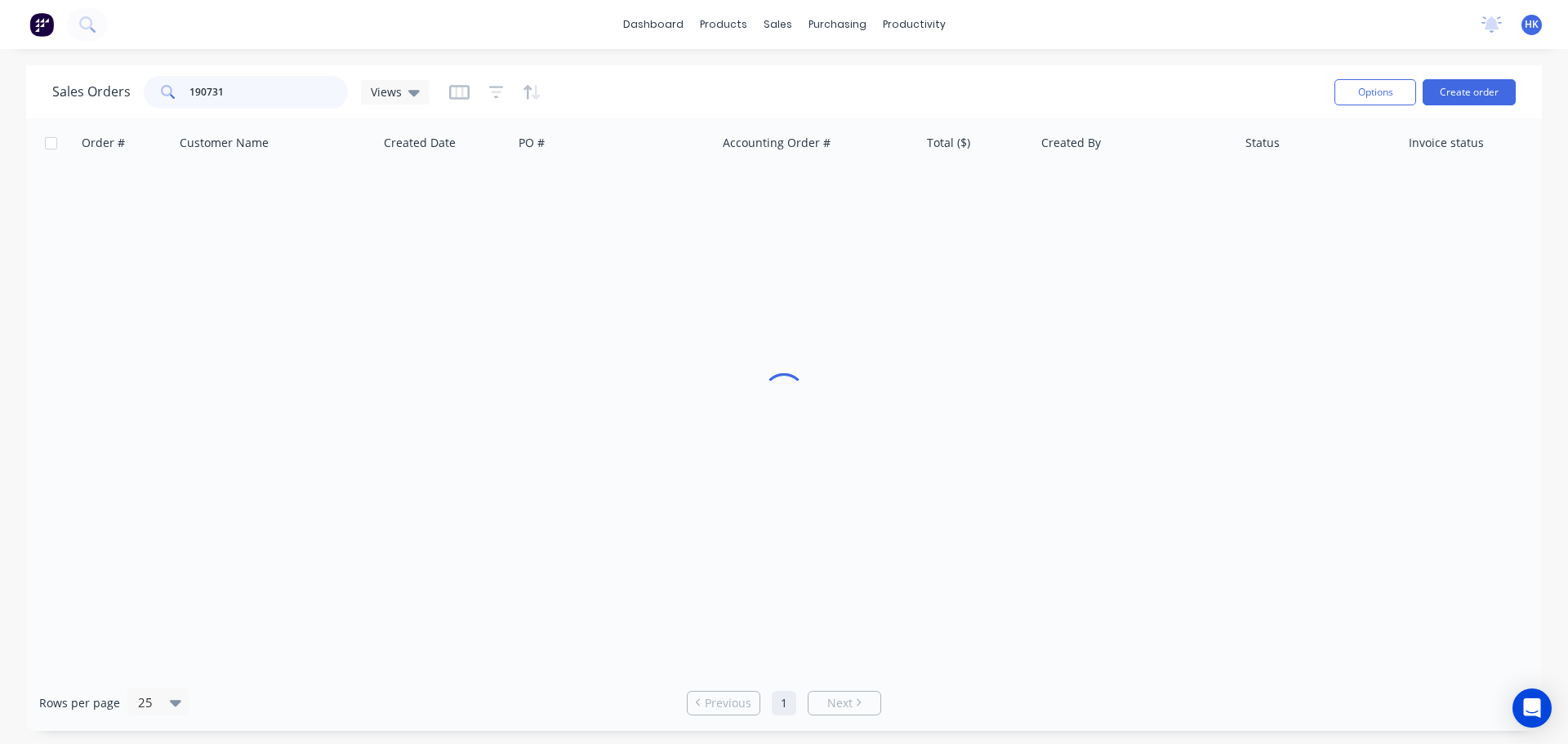
drag, startPoint x: 265, startPoint y: 101, endPoint x: 170, endPoint y: 96, distance: 95.1
click at [170, 96] on div "190731" at bounding box center [246, 92] width 204 height 33
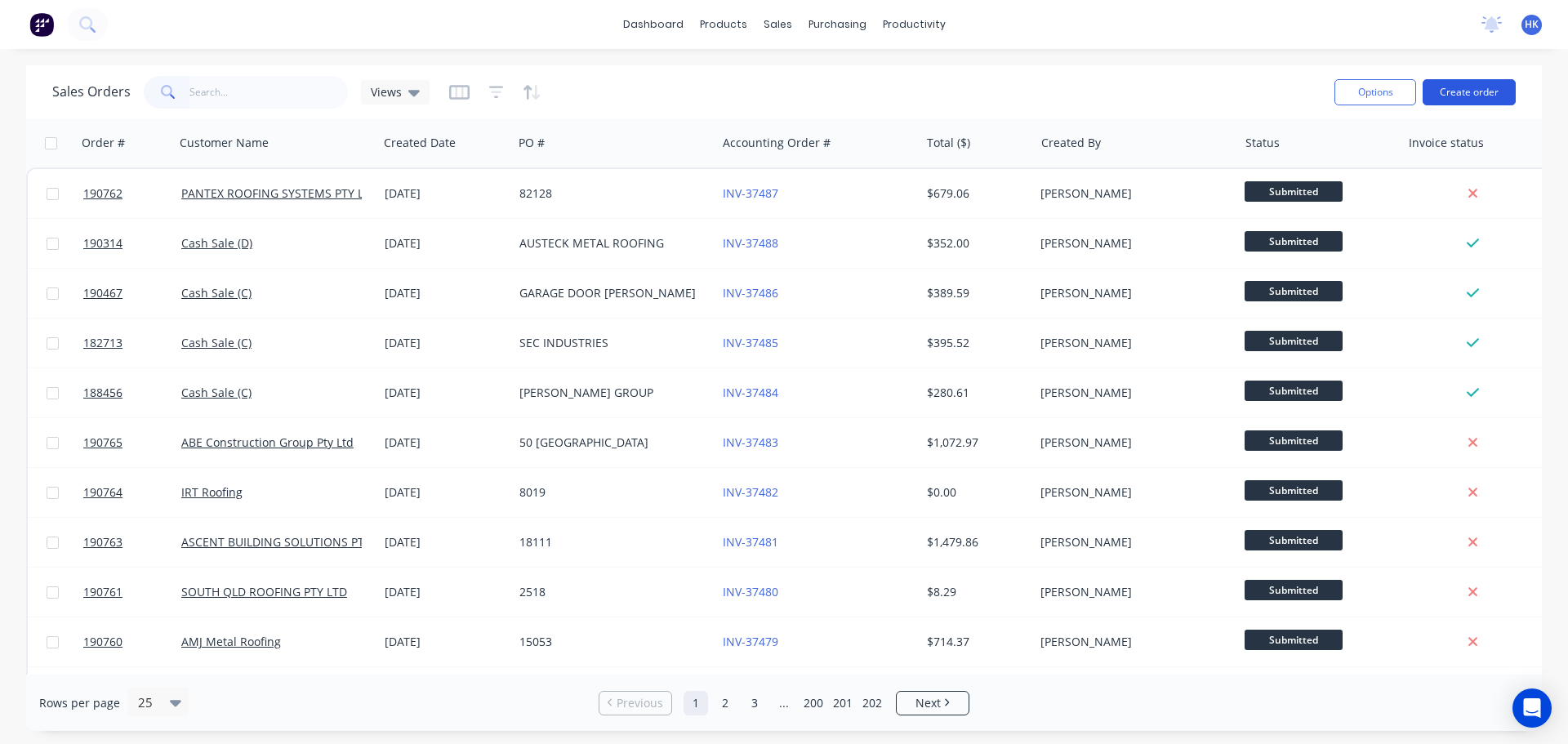
click at [1458, 96] on button "Create order" at bounding box center [1469, 92] width 93 height 26
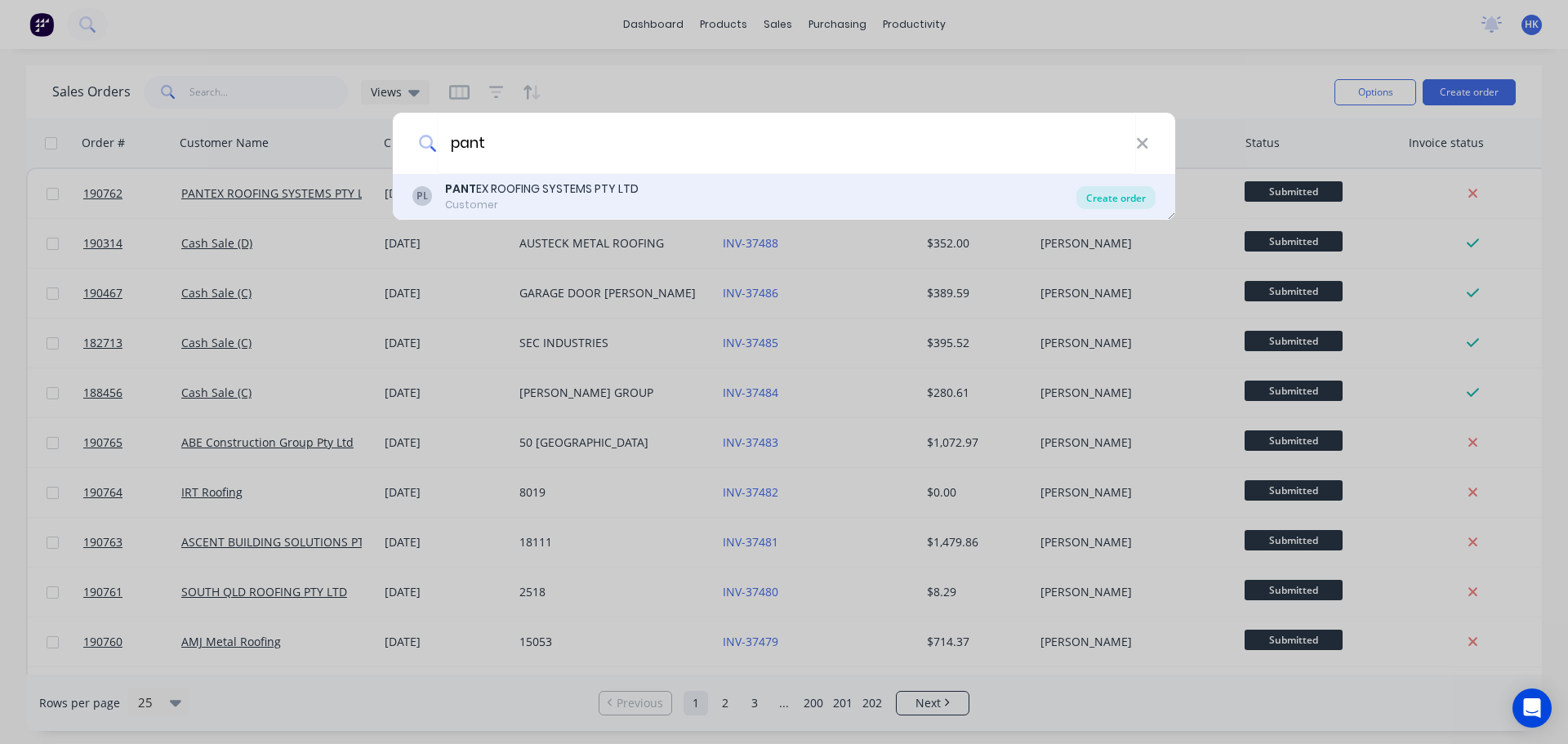
type input "pant"
click at [1116, 200] on div "Create order" at bounding box center [1116, 198] width 79 height 23
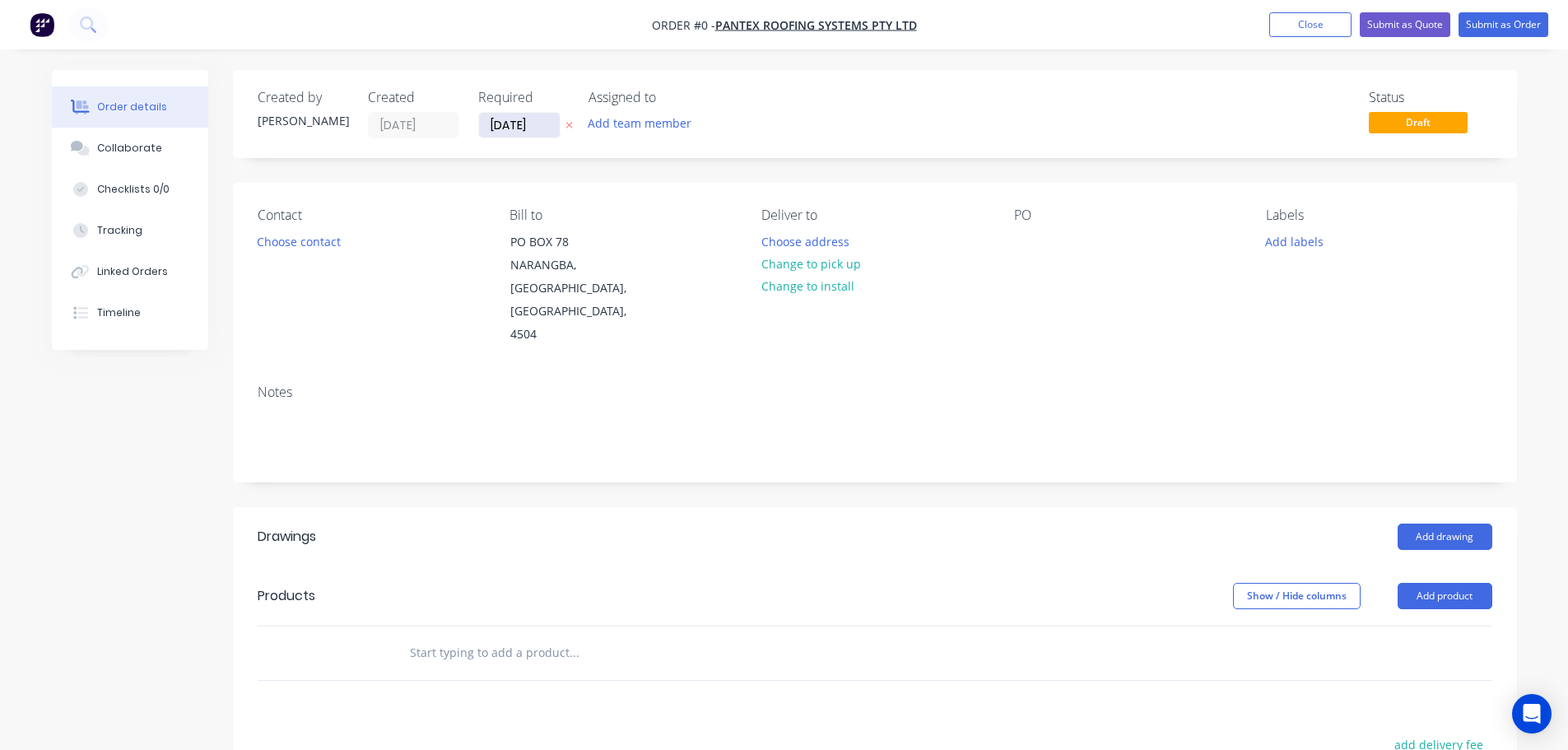
click at [526, 130] on input "[DATE]" at bounding box center [519, 125] width 81 height 25
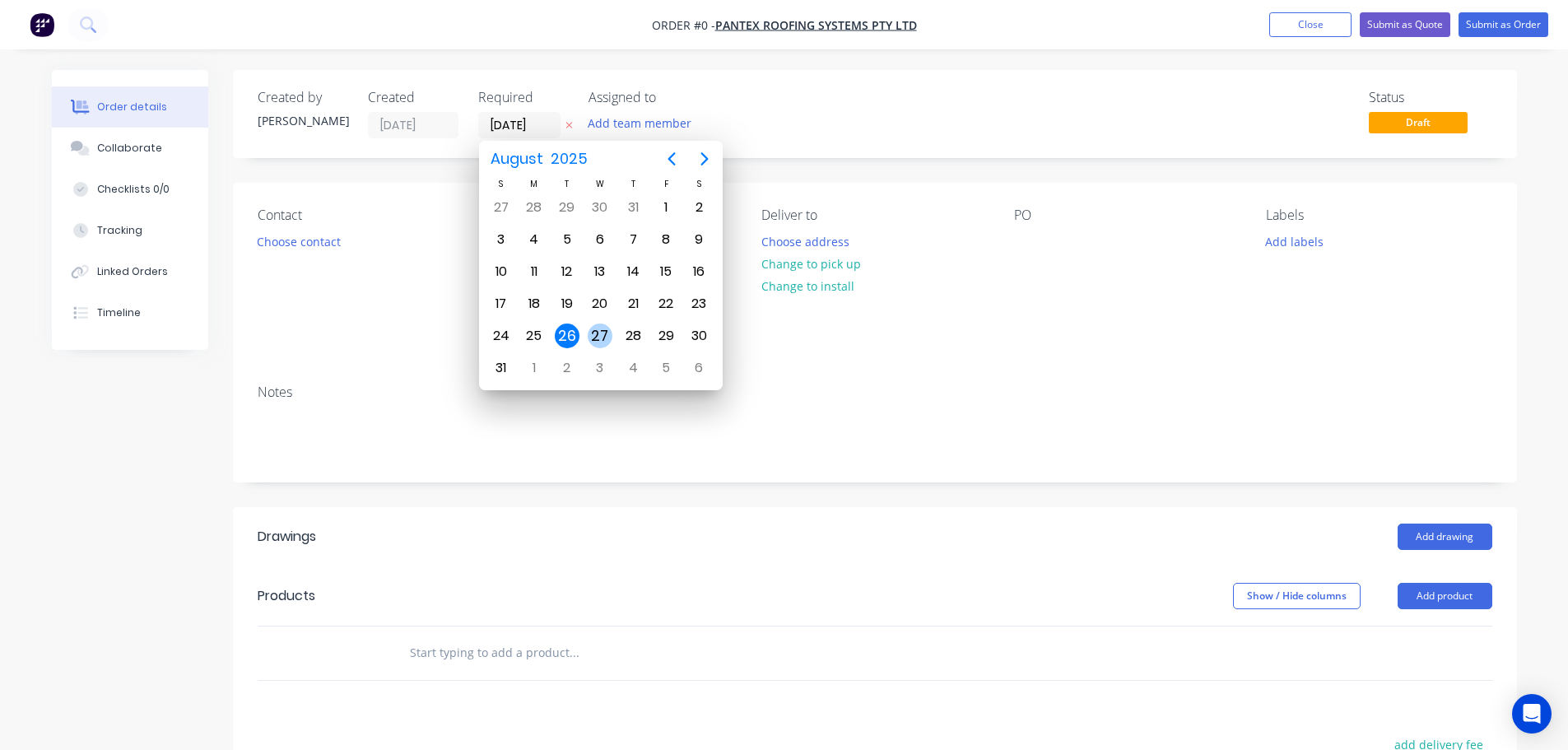
click at [603, 341] on div "27" at bounding box center [600, 336] width 25 height 25
type input "[DATE]"
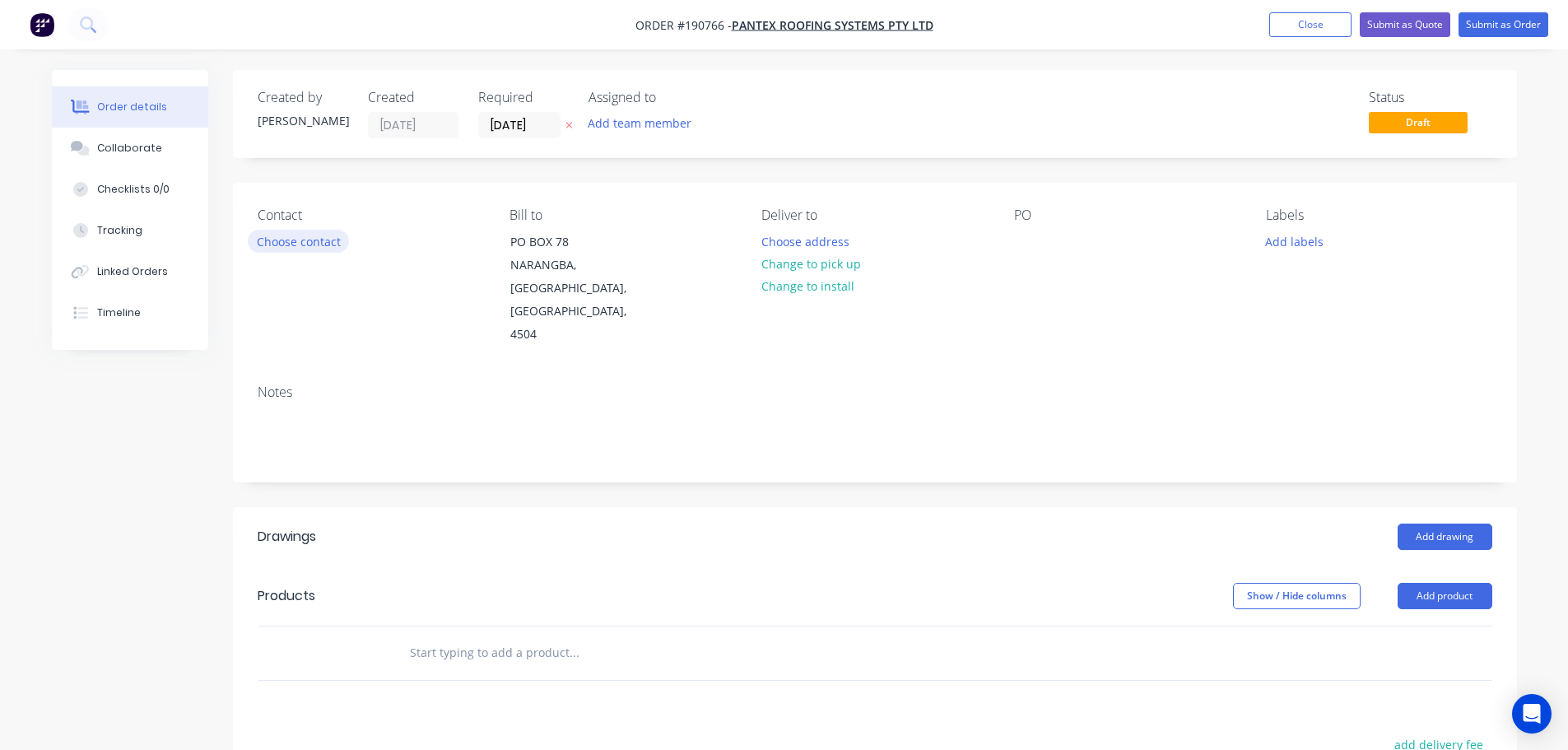
click at [326, 248] on button "Choose contact" at bounding box center [298, 241] width 101 height 22
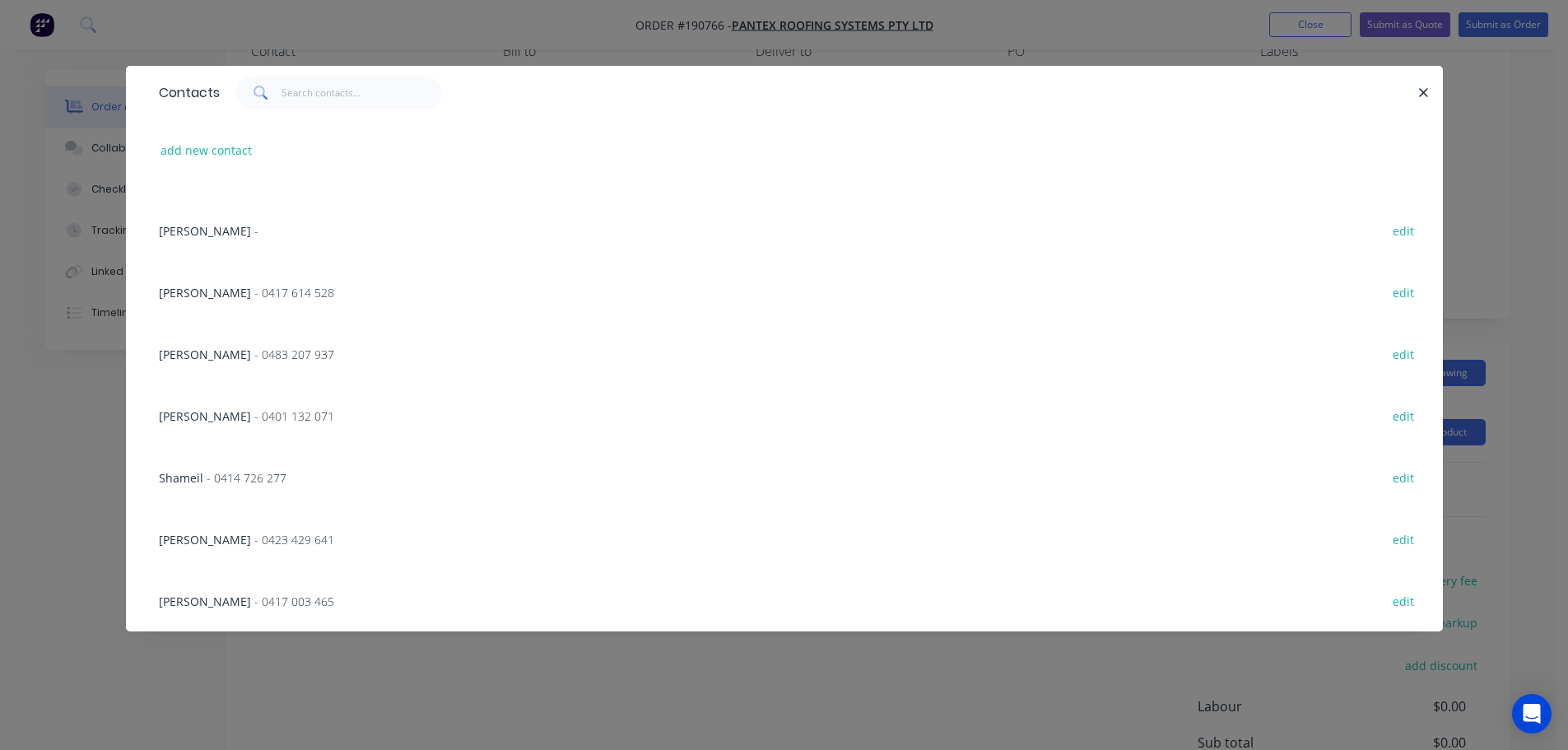
scroll to position [164, 0]
click at [327, 105] on input "text" at bounding box center [361, 93] width 160 height 33
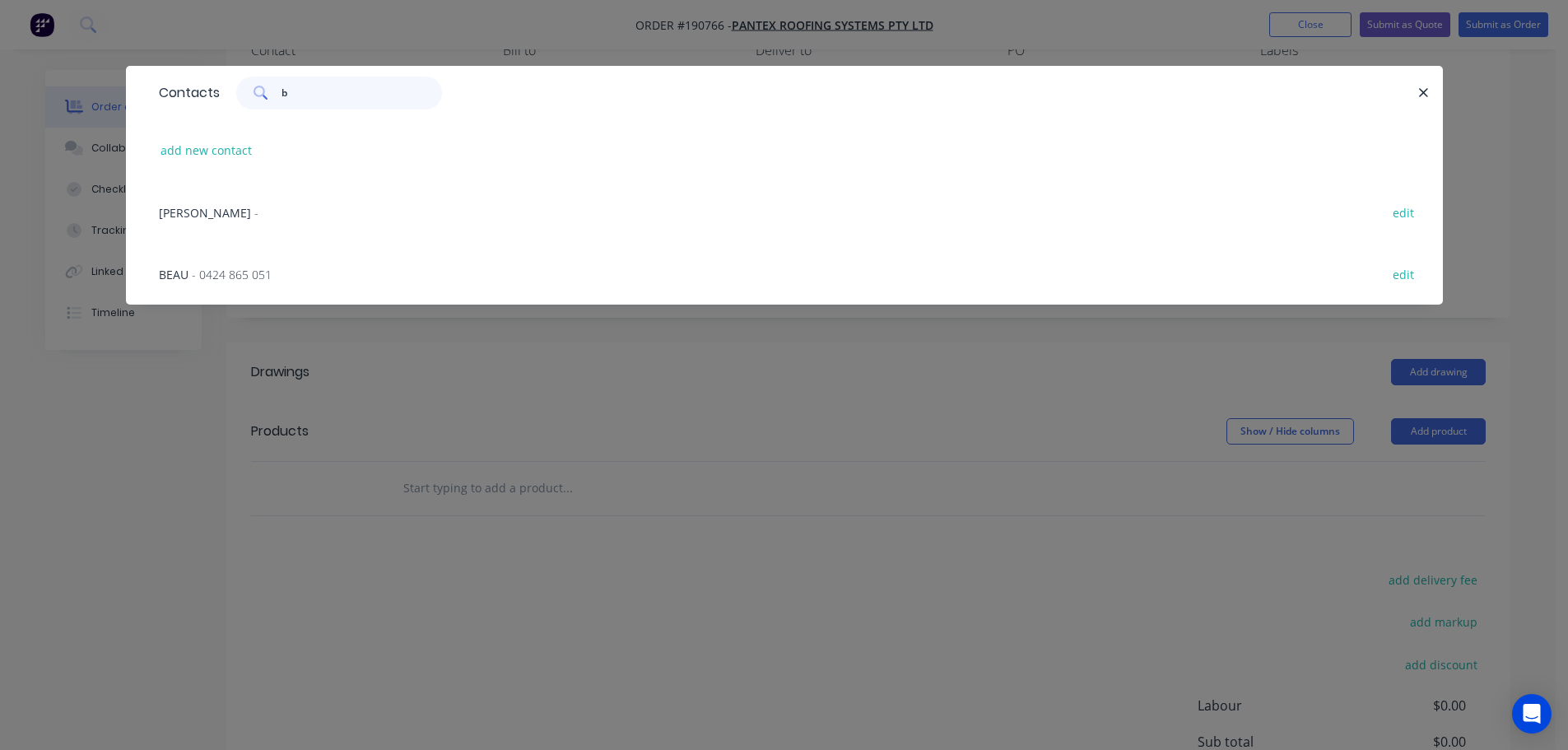
scroll to position [0, 0]
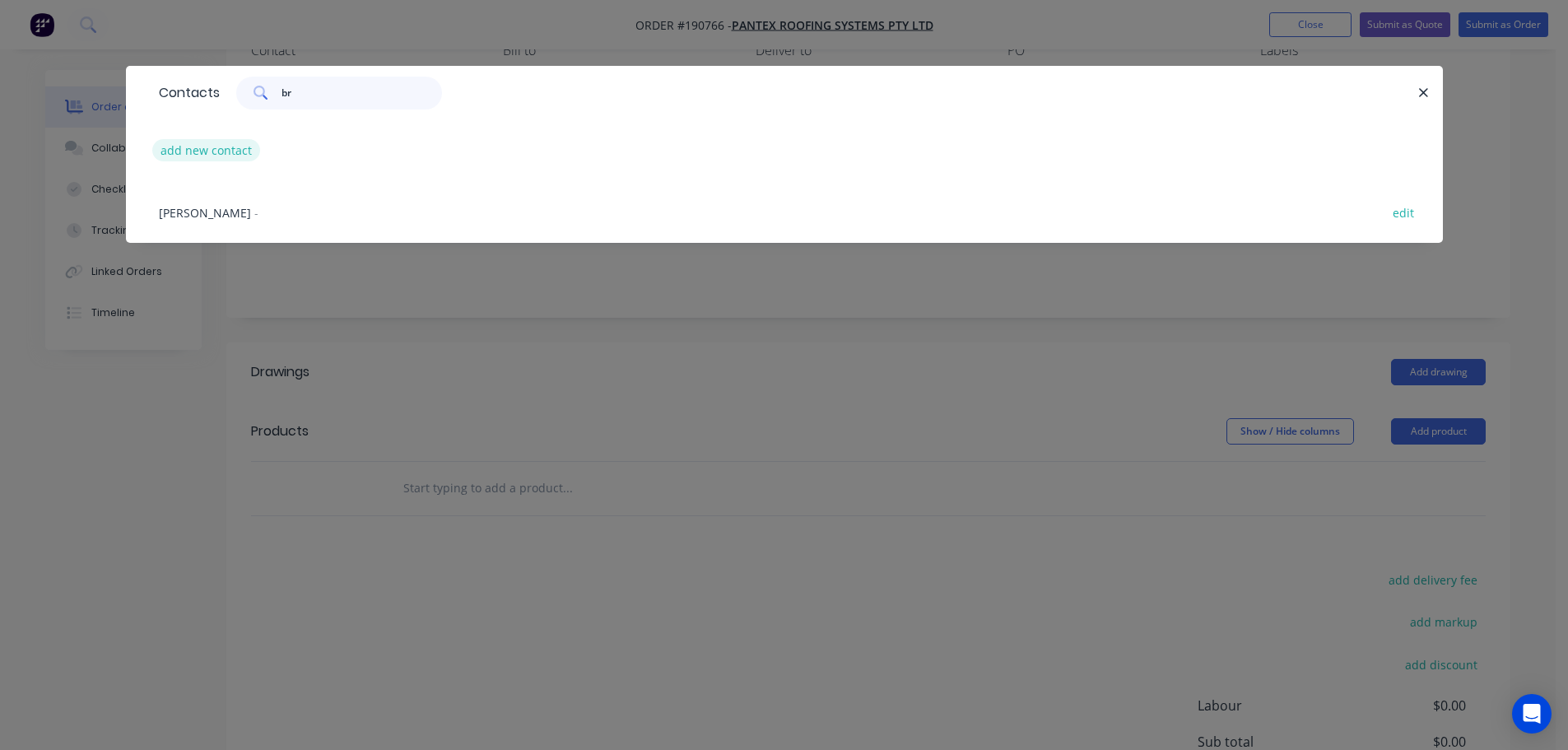
type input "br"
click at [213, 145] on button "add new contact" at bounding box center [206, 150] width 109 height 22
select select "AU"
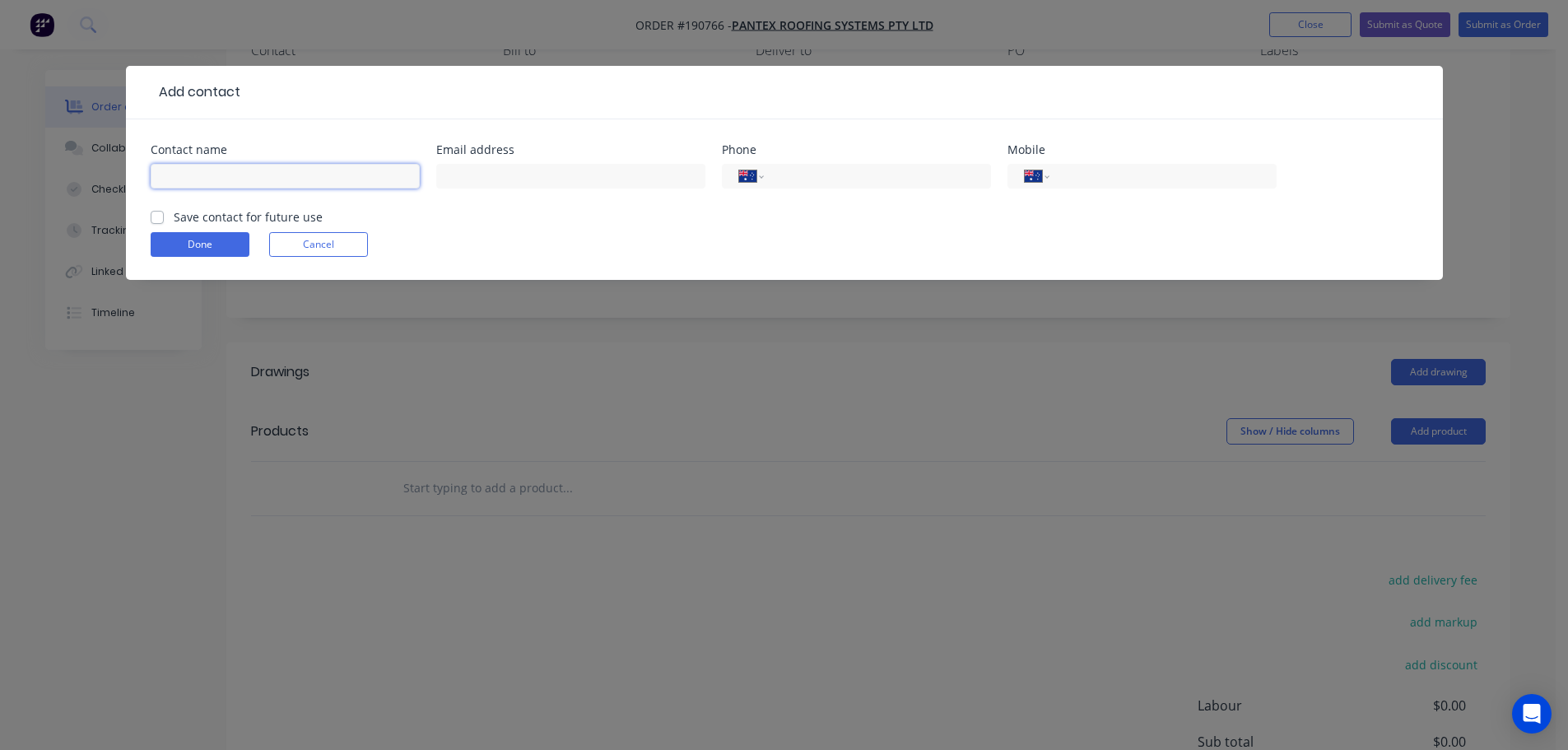
click at [242, 179] on input "text" at bounding box center [285, 176] width 269 height 25
type input "[PERSON_NAME]"
click at [1146, 188] on div "International [GEOGRAPHIC_DATA] [GEOGRAPHIC_DATA] [GEOGRAPHIC_DATA] [GEOGRAPHIC…" at bounding box center [1141, 176] width 269 height 25
click at [1145, 185] on input "tel" at bounding box center [1160, 176] width 198 height 19
type input "0482 937 142"
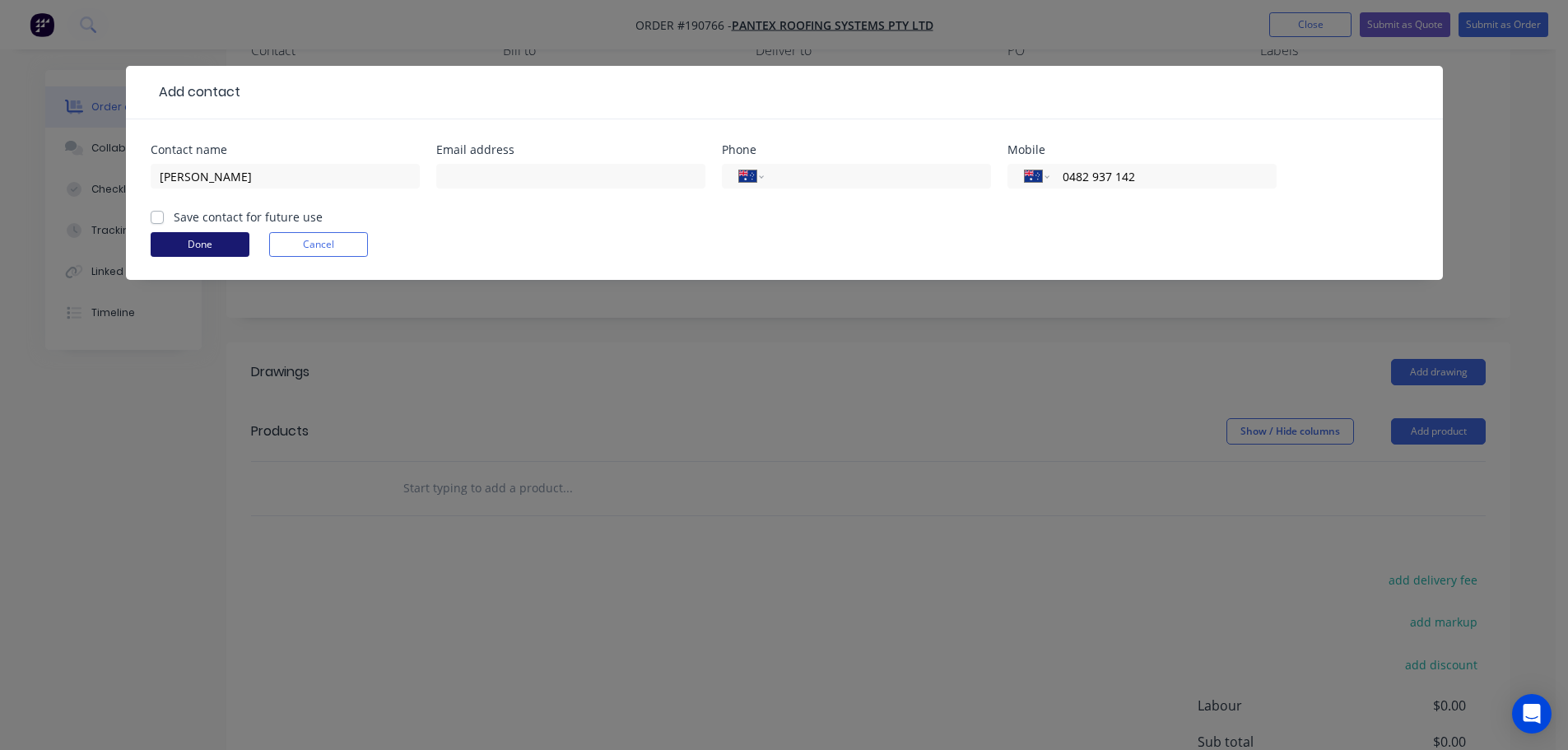
click at [190, 253] on button "Done" at bounding box center [199, 245] width 99 height 25
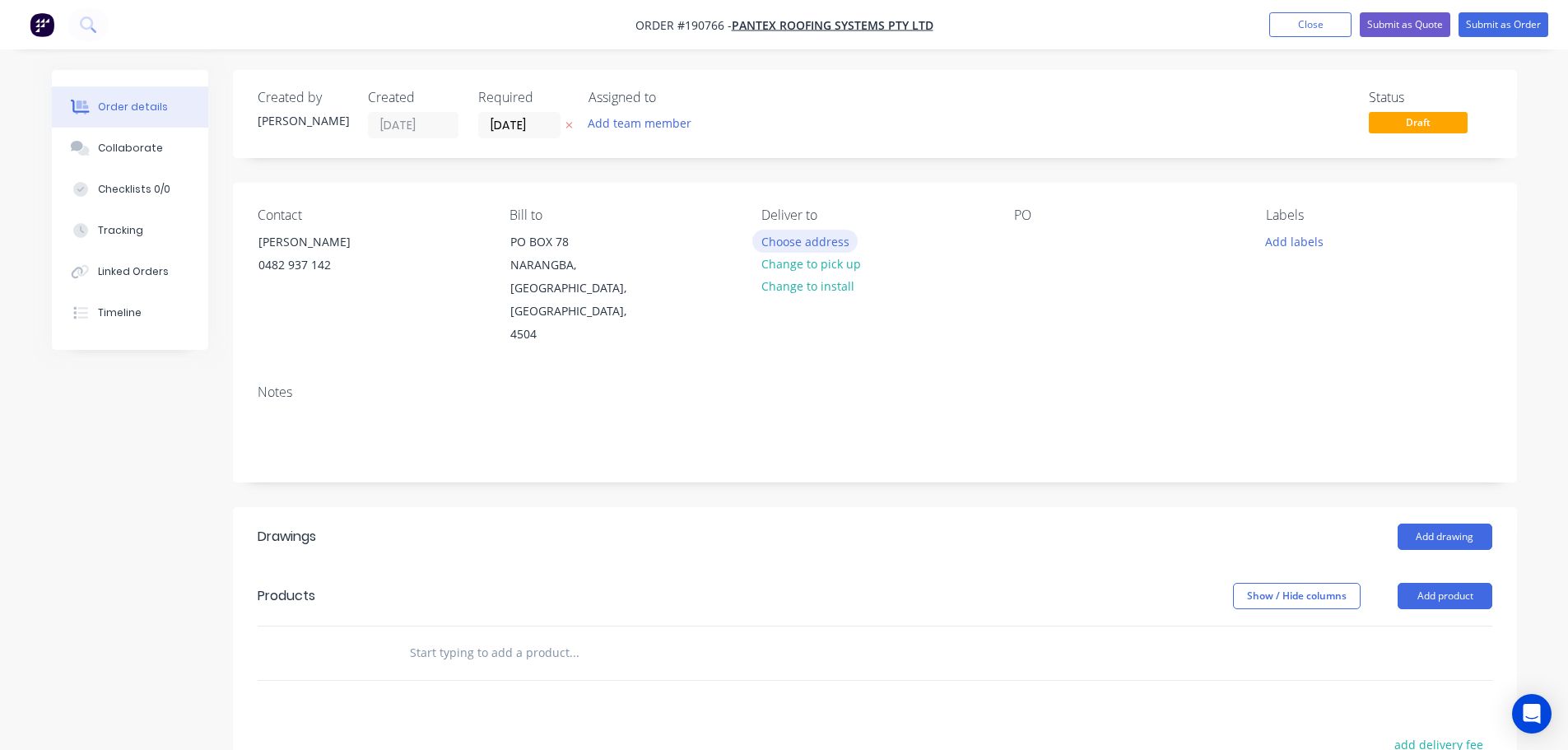
click at [809, 241] on button "Choose address" at bounding box center [804, 241] width 105 height 22
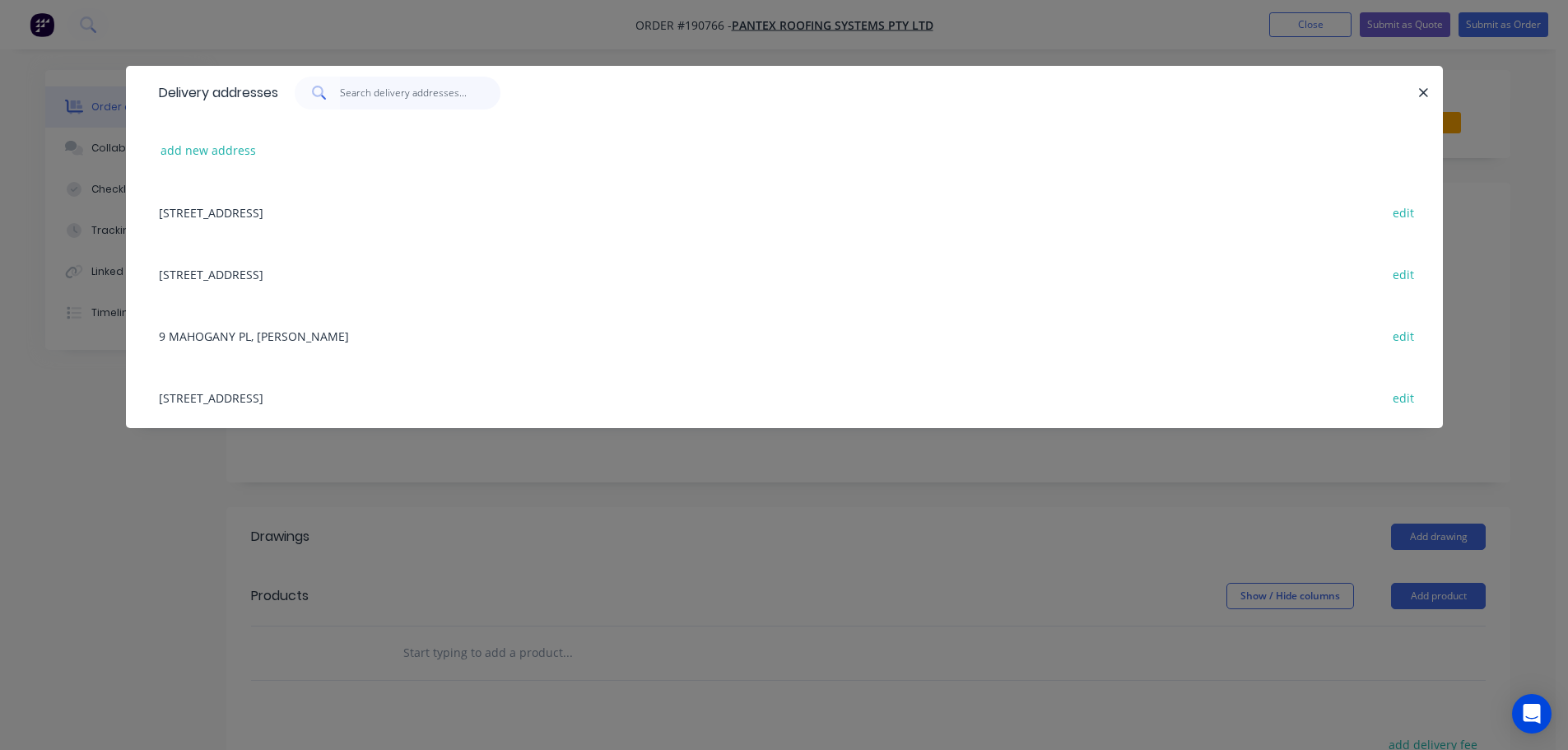
click at [386, 98] on input "text" at bounding box center [419, 93] width 160 height 33
click at [230, 151] on button "add new address" at bounding box center [208, 150] width 113 height 22
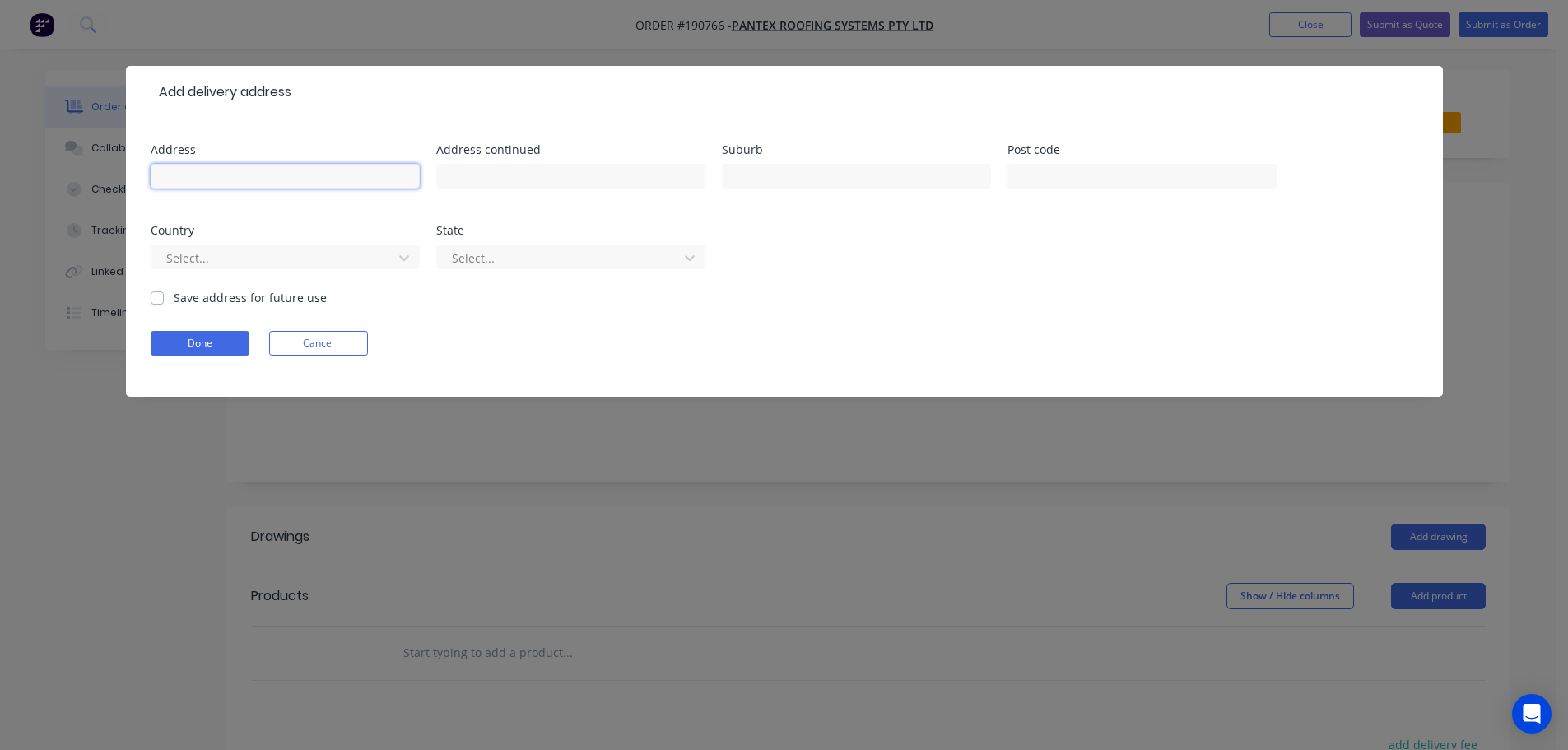
click at [219, 170] on input "text" at bounding box center [285, 176] width 269 height 25
click at [298, 179] on input "LOT 14 #5" at bounding box center [285, 176] width 269 height 25
type input "[STREET_ADDRESS]"
type input "HELENSVALE"
click at [336, 262] on div at bounding box center [274, 257] width 220 height 21
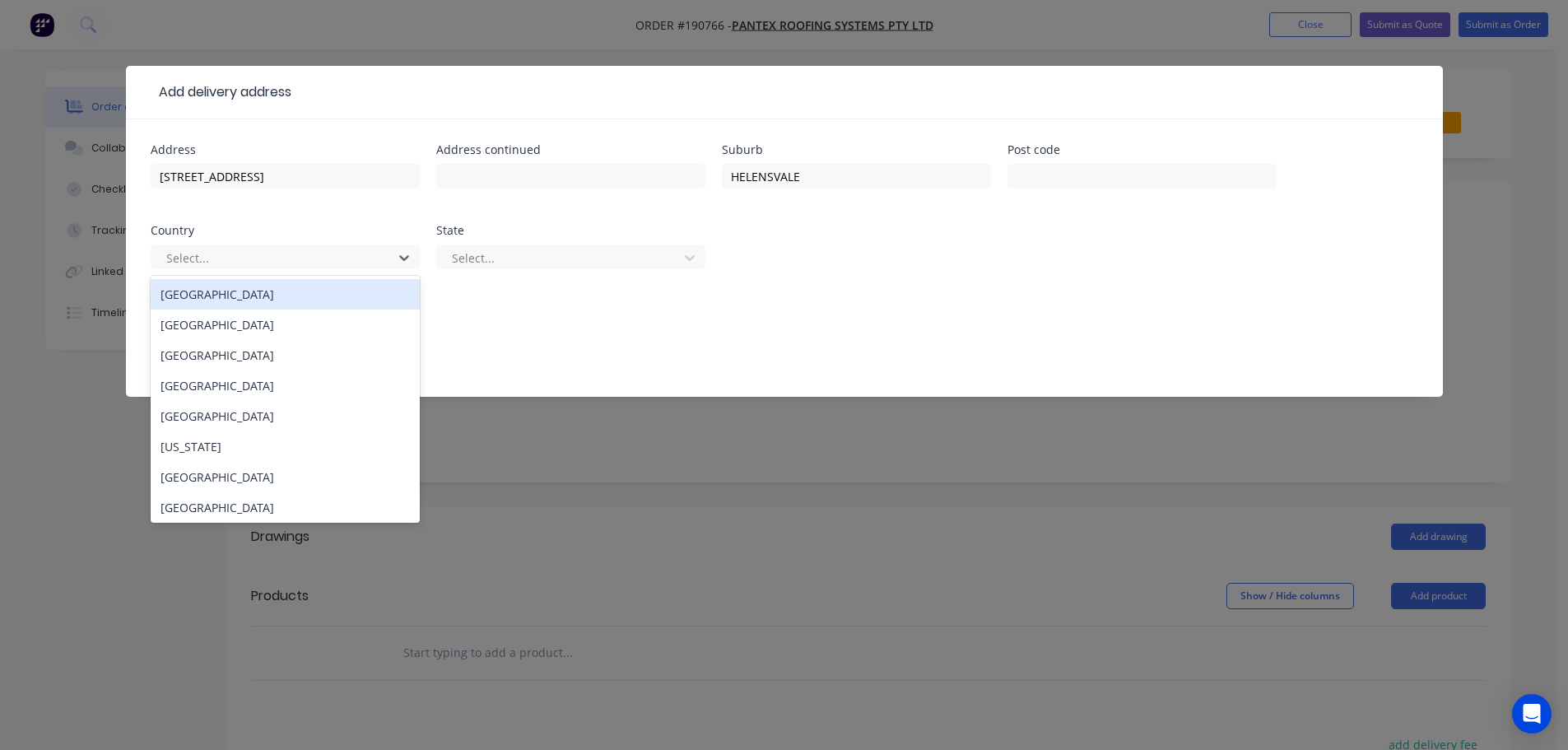
click at [312, 295] on div "[GEOGRAPHIC_DATA]" at bounding box center [285, 294] width 269 height 31
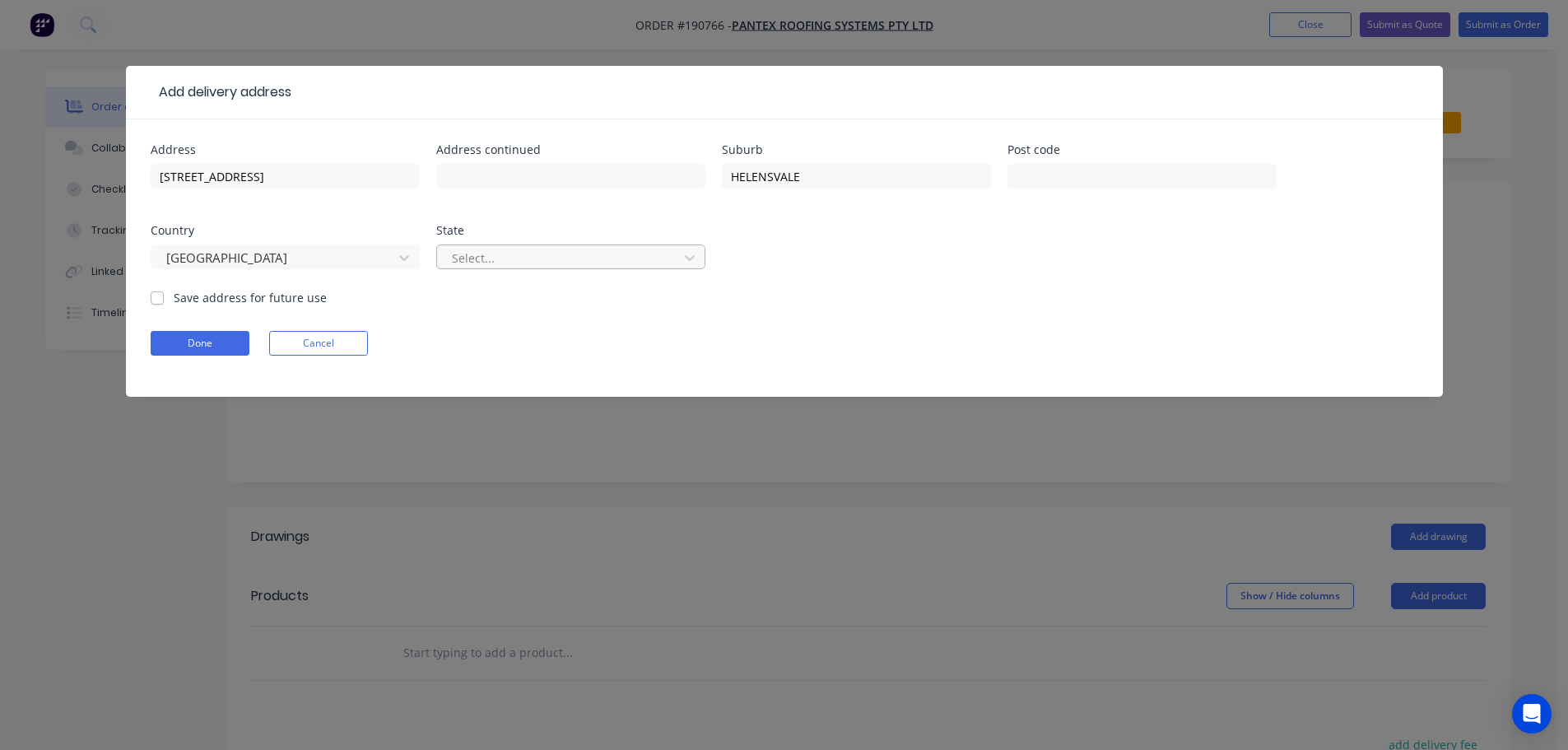
drag, startPoint x: 476, startPoint y: 252, endPoint x: 477, endPoint y: 269, distance: 17.0
click at [476, 254] on div at bounding box center [559, 257] width 220 height 21
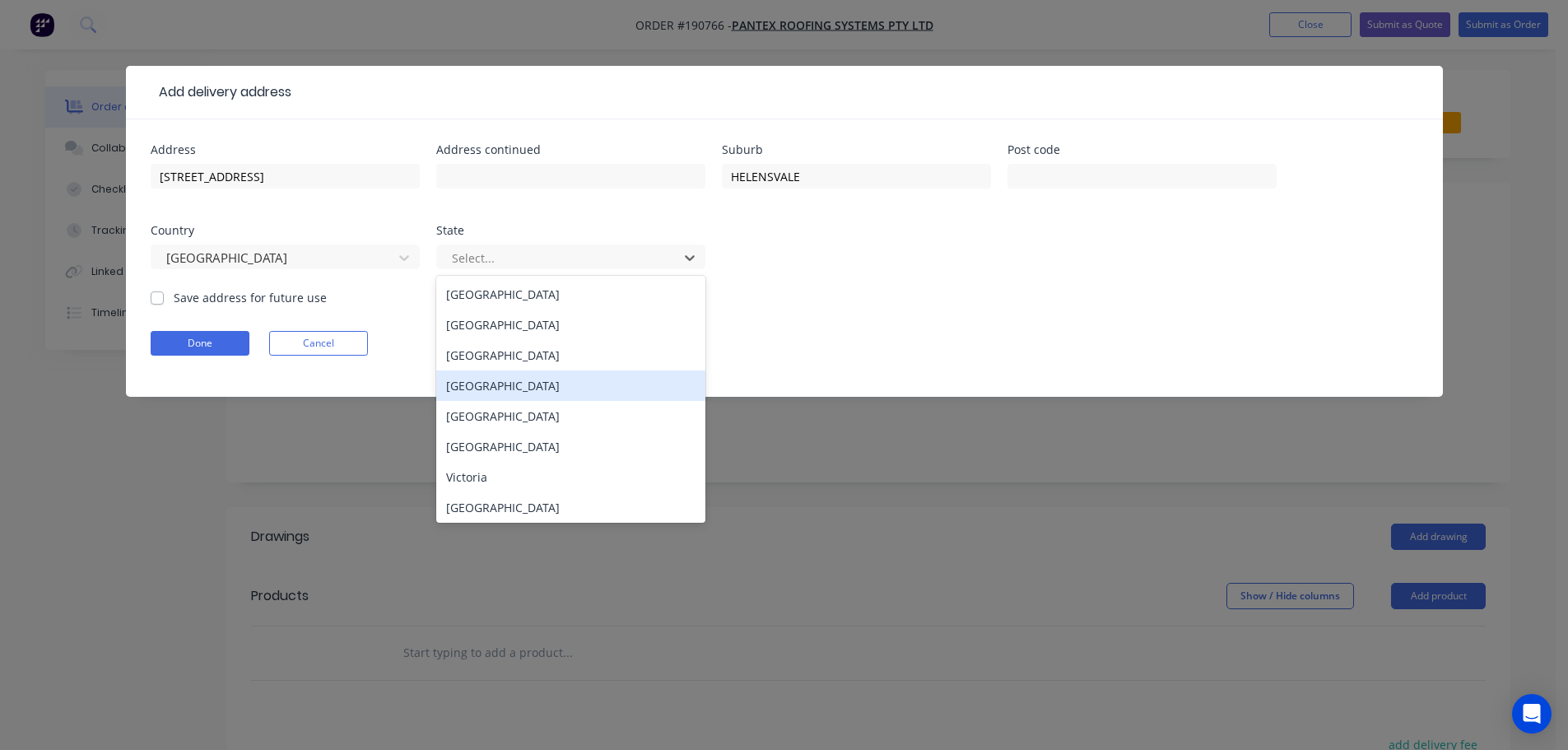
click at [482, 387] on div "[GEOGRAPHIC_DATA]" at bounding box center [570, 385] width 269 height 31
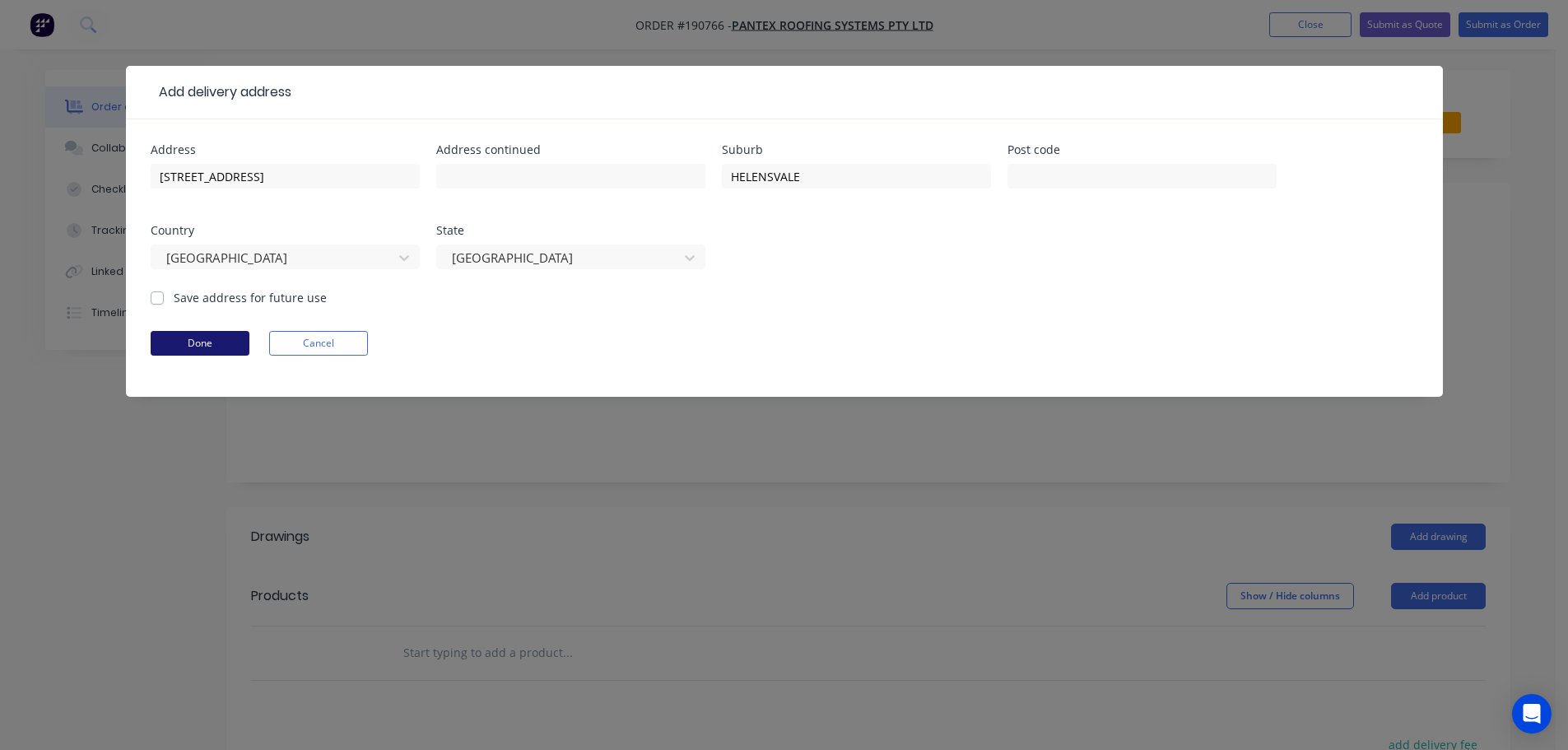
click at [227, 346] on button "Done" at bounding box center [199, 344] width 99 height 25
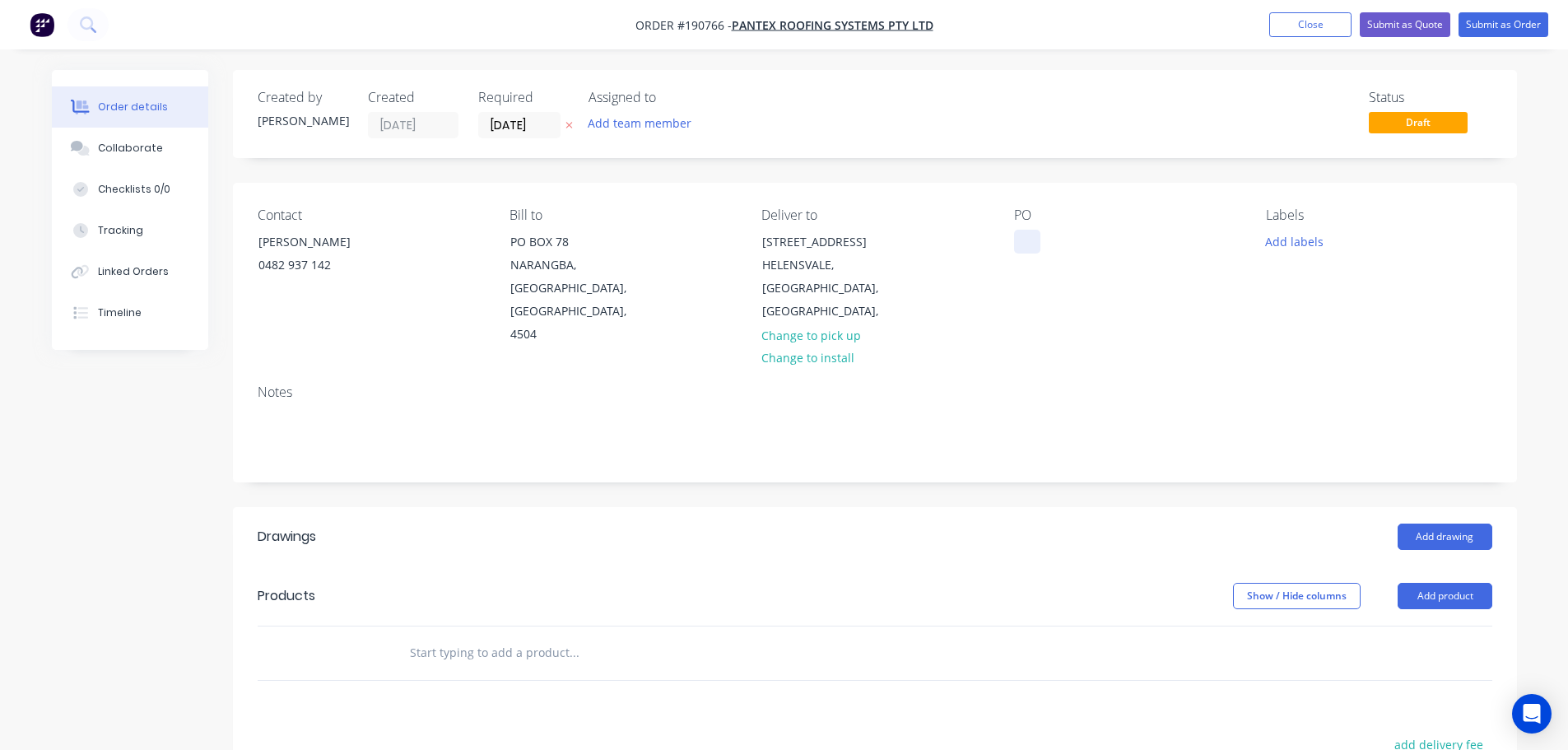
click at [1023, 243] on div at bounding box center [1027, 242] width 27 height 24
click at [1438, 583] on button "Add product" at bounding box center [1444, 596] width 95 height 27
click at [1434, 625] on div "Product catalogue" at bounding box center [1414, 637] width 127 height 24
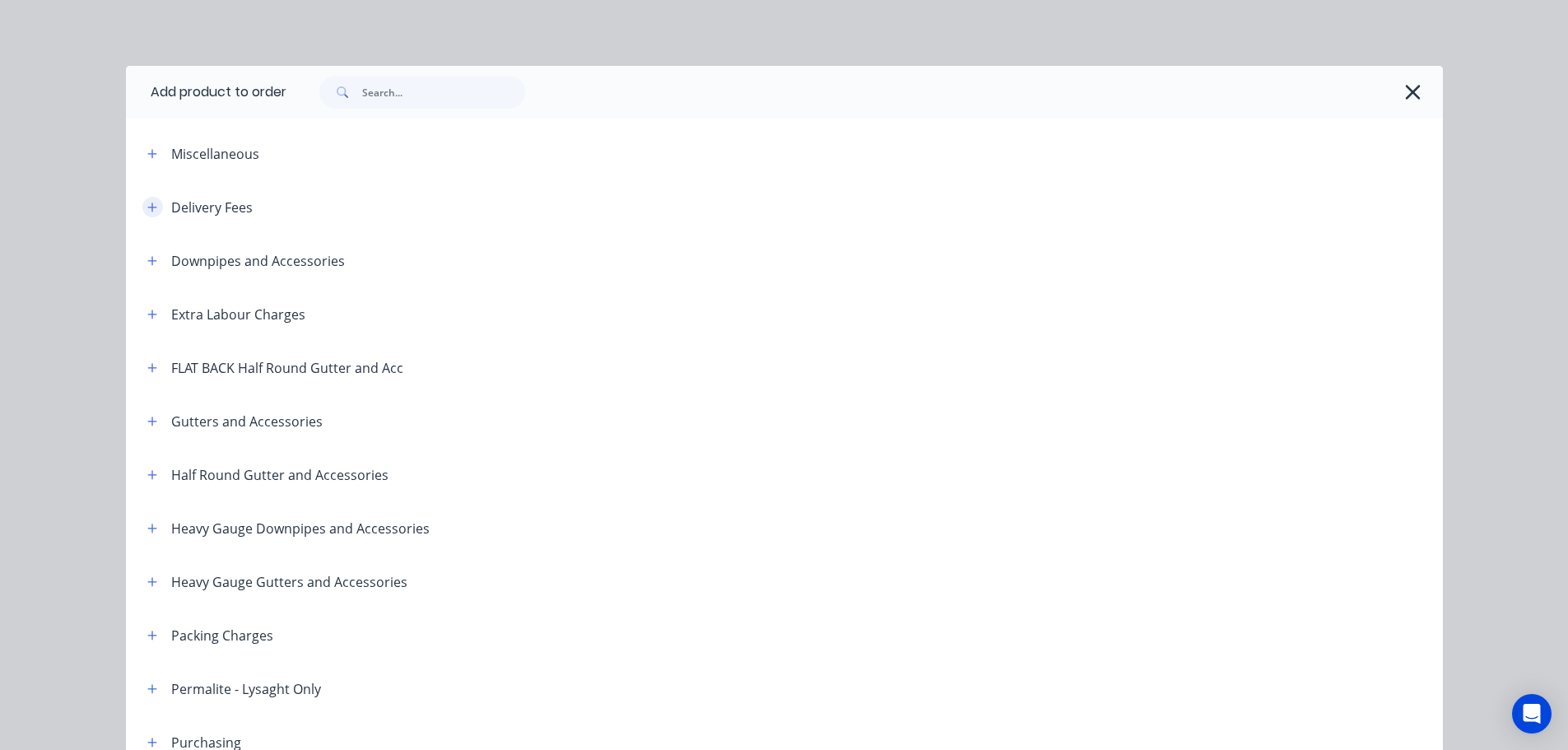
click at [148, 217] on button "button" at bounding box center [153, 207] width 21 height 21
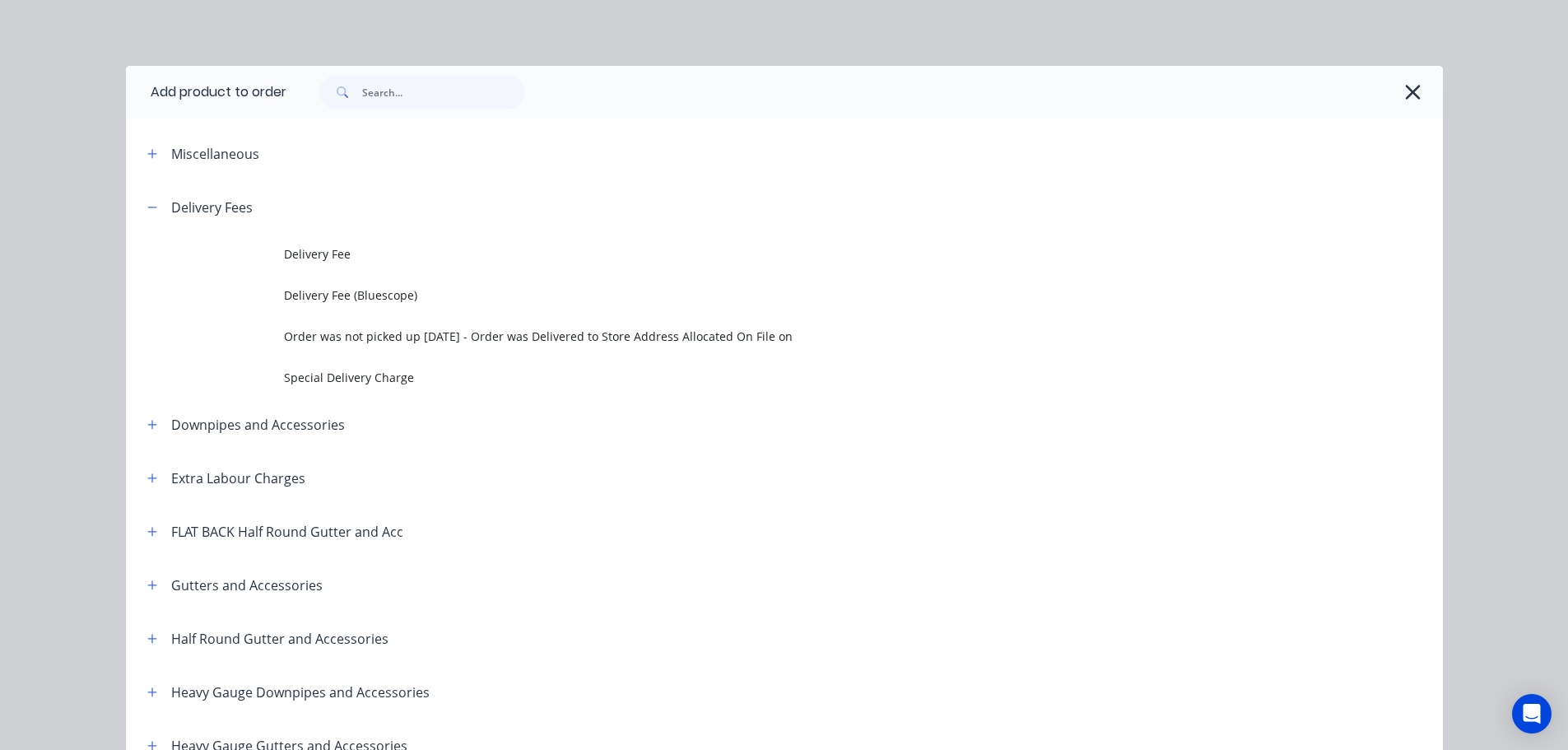
click at [285, 257] on span "Delivery Fee" at bounding box center [747, 253] width 926 height 17
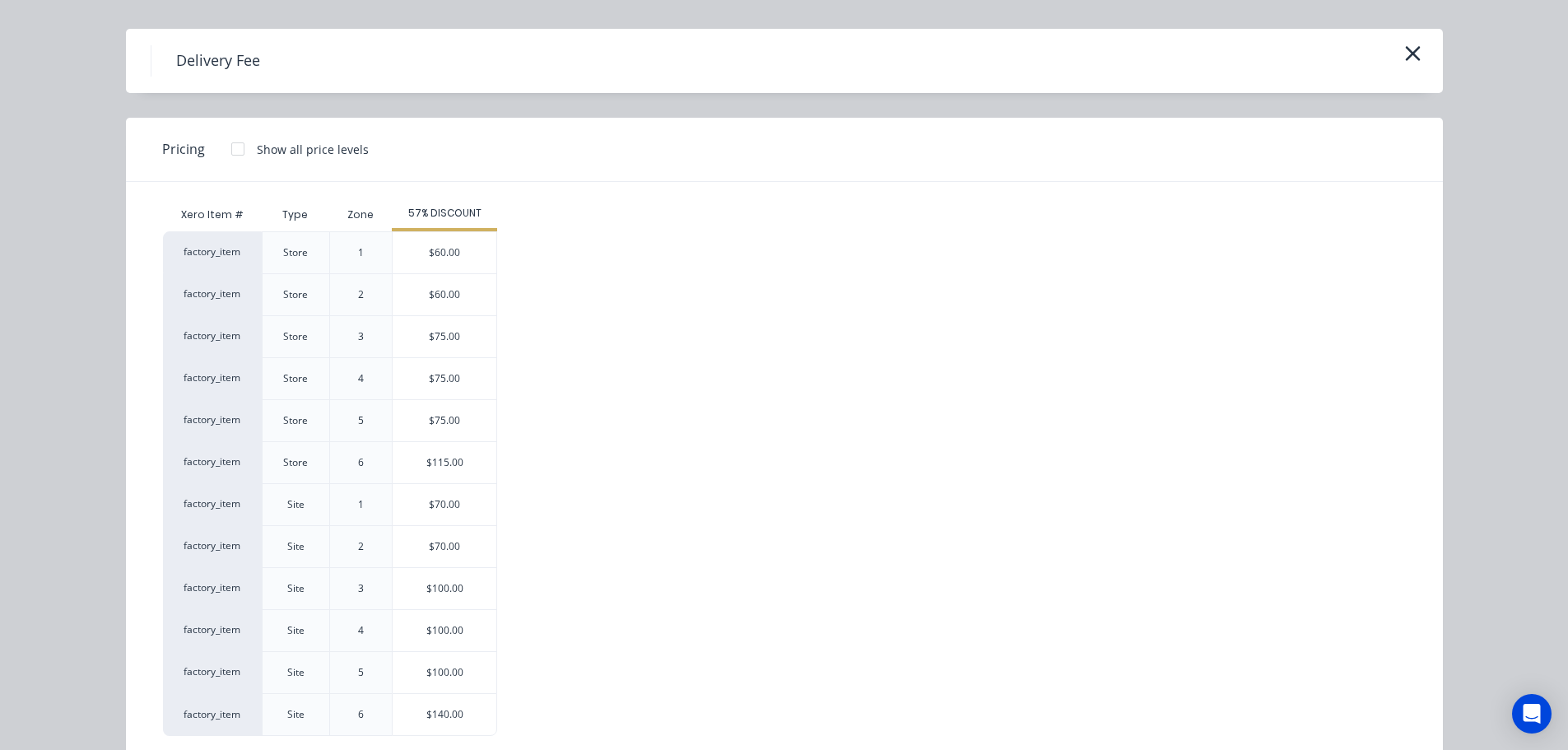
scroll to position [71, 0]
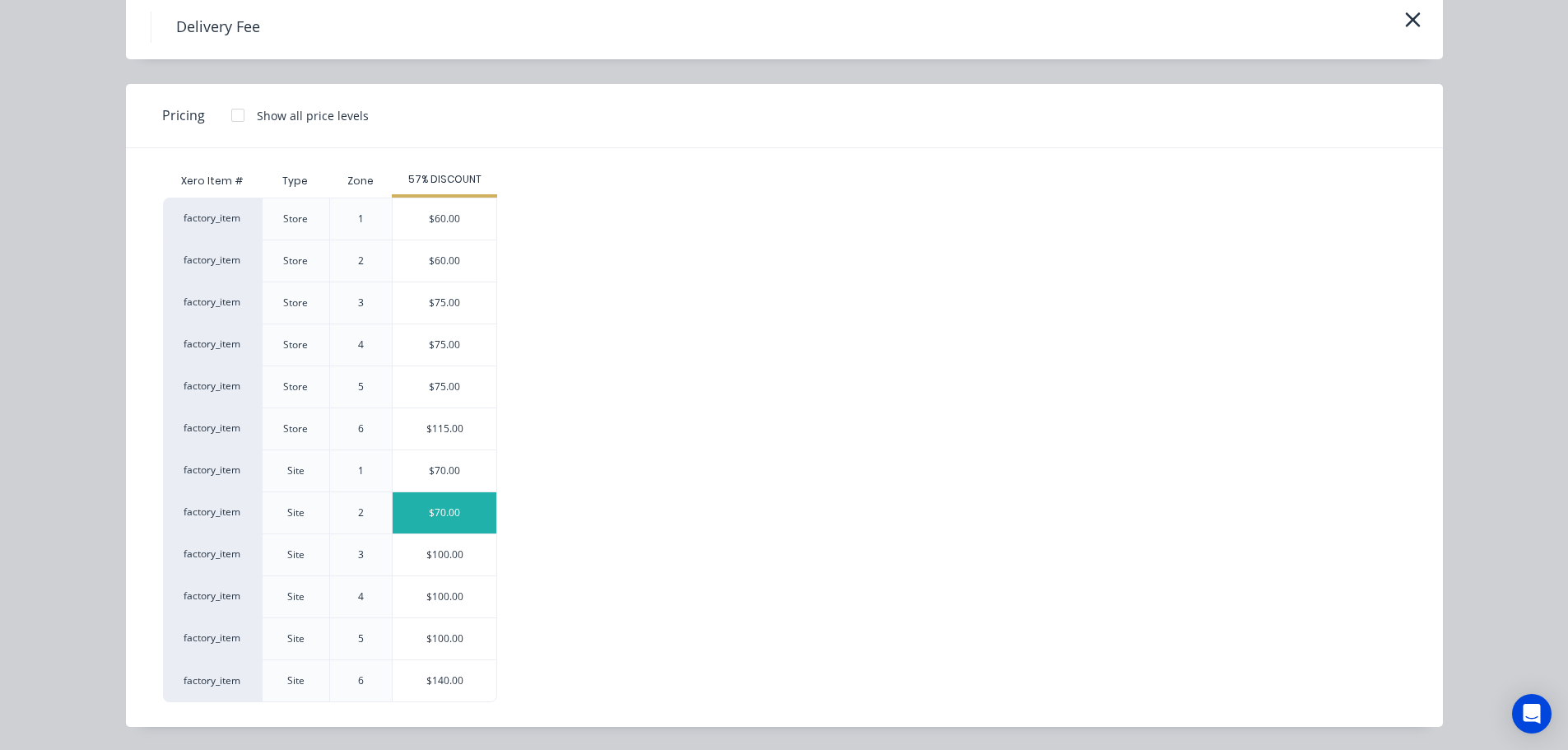
click at [441, 522] on div "$70.00" at bounding box center [444, 513] width 104 height 42
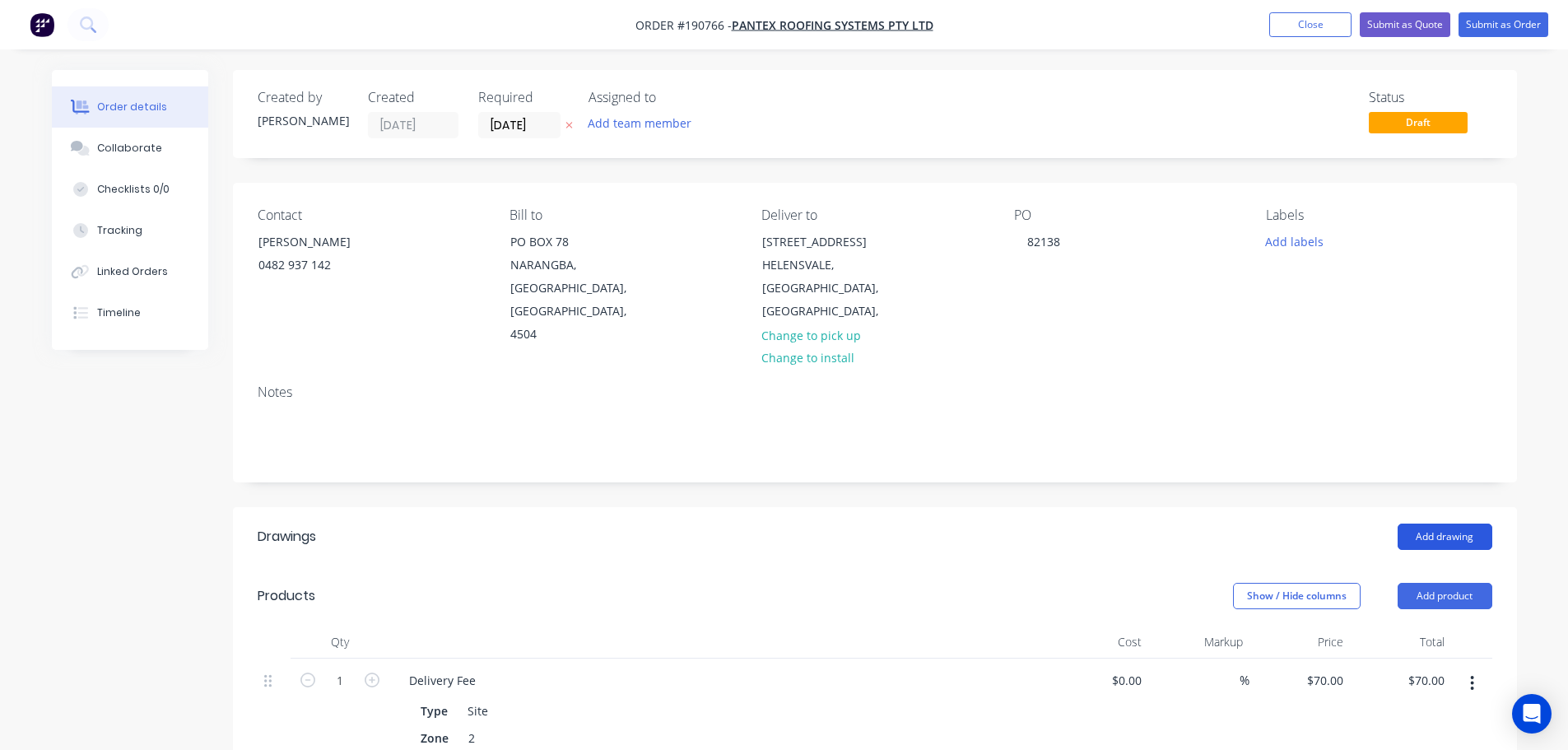
click at [1435, 524] on button "Add drawing" at bounding box center [1444, 537] width 95 height 27
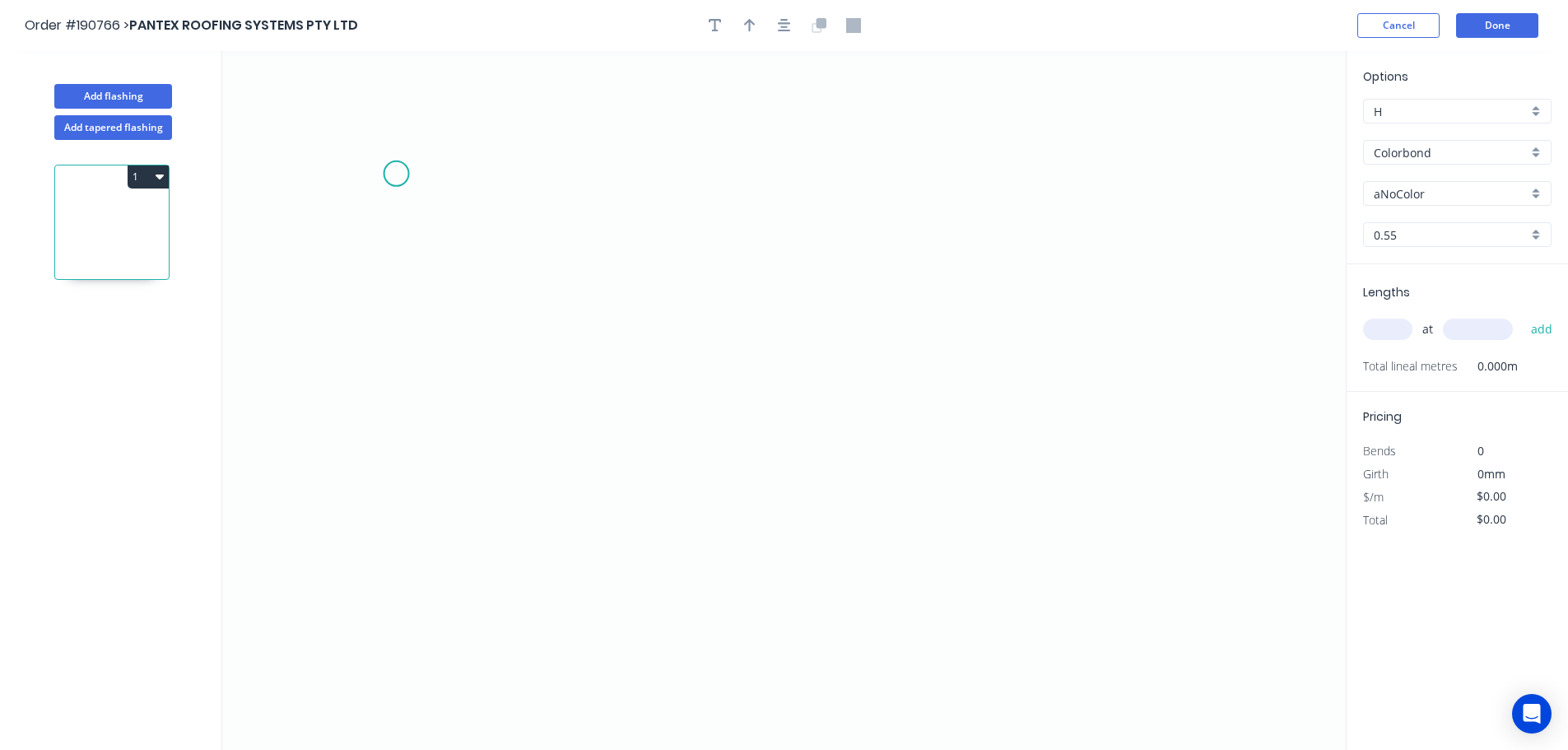
click at [395, 174] on icon "0" at bounding box center [784, 400] width 1123 height 699
click at [365, 606] on icon "0" at bounding box center [784, 400] width 1123 height 699
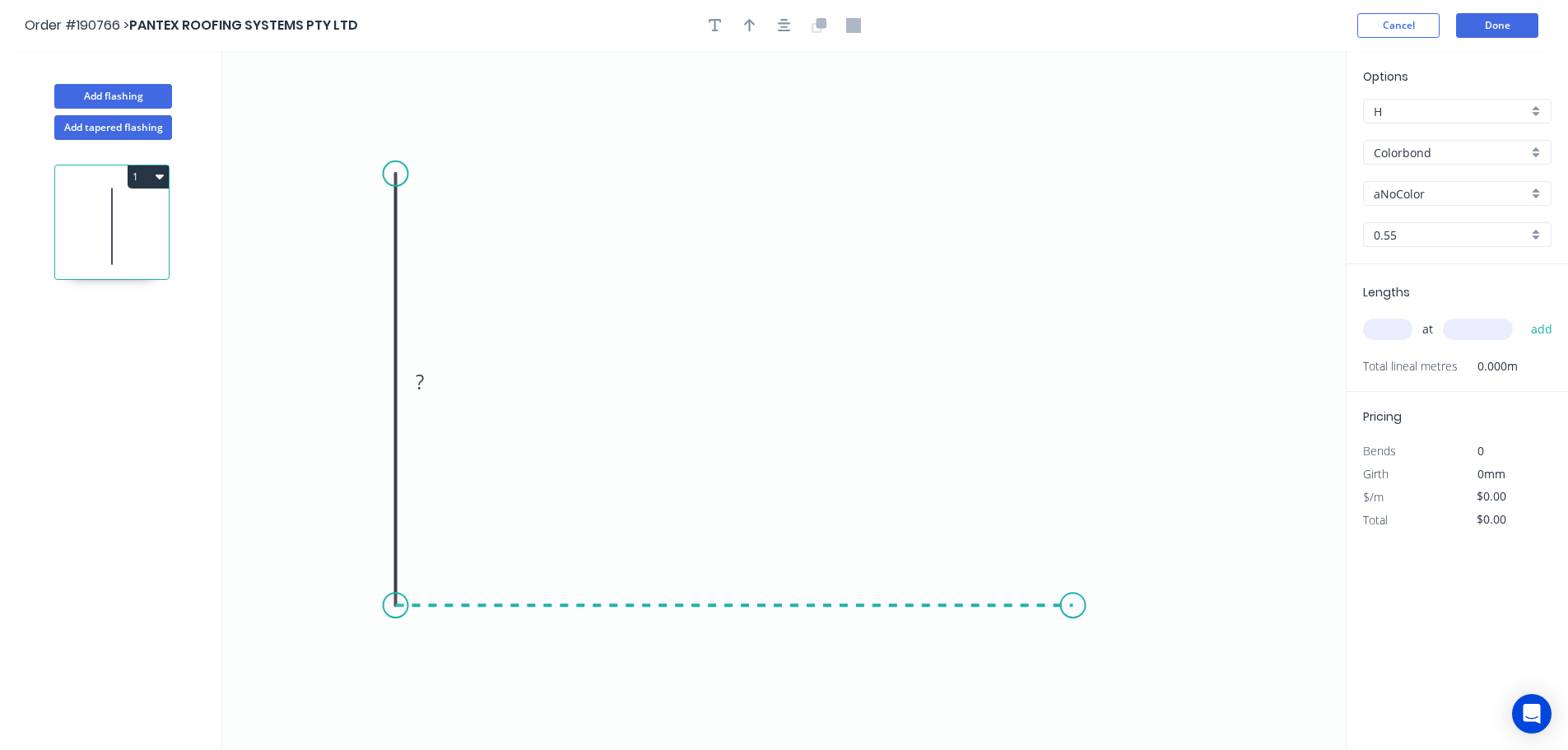
click at [1073, 617] on icon "0 ?" at bounding box center [784, 400] width 1123 height 699
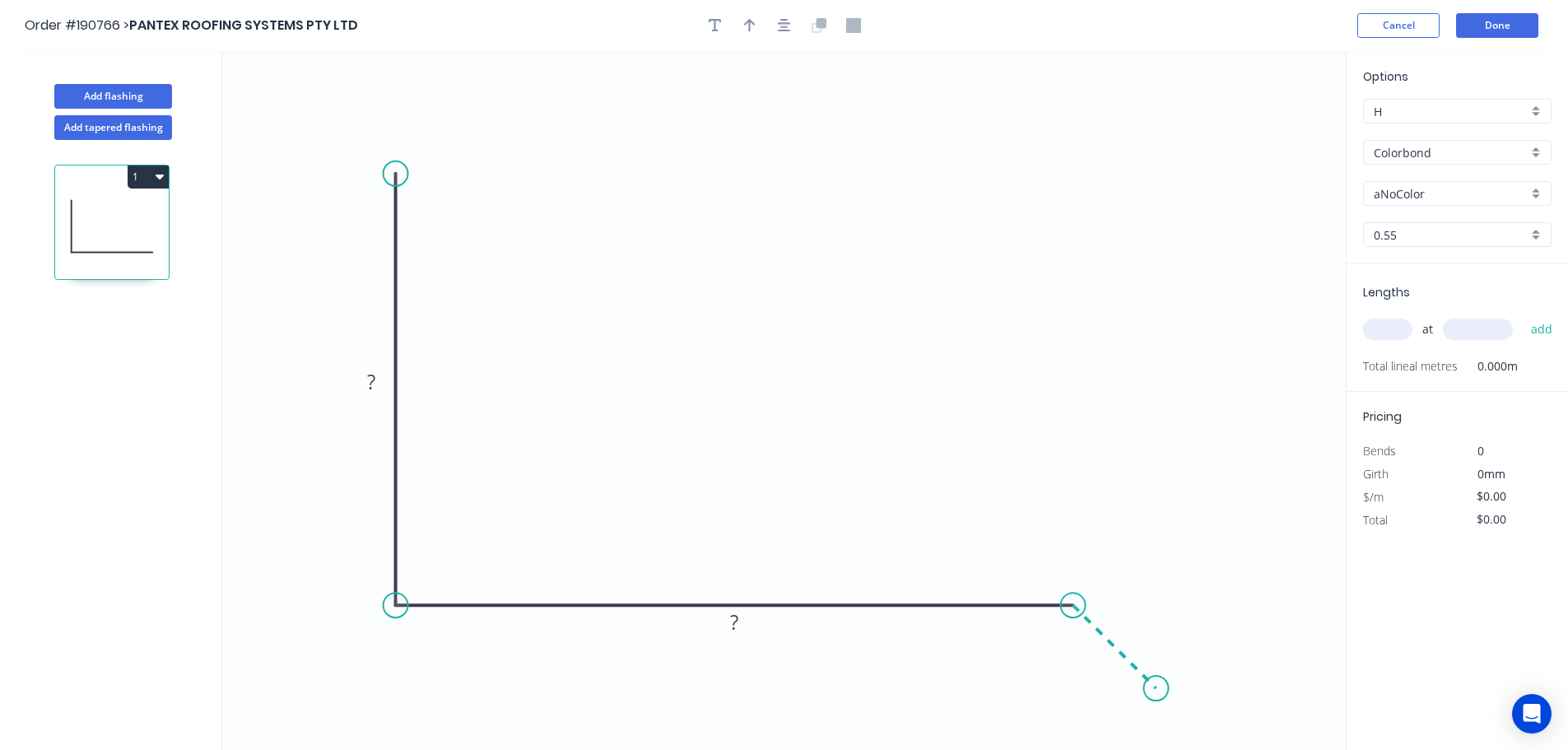
click at [1156, 702] on icon "0 ? ?" at bounding box center [784, 400] width 1123 height 699
click at [383, 377] on rect at bounding box center [371, 383] width 33 height 23
click at [792, 32] on button "button" at bounding box center [784, 26] width 25 height 25
type input "$10.08"
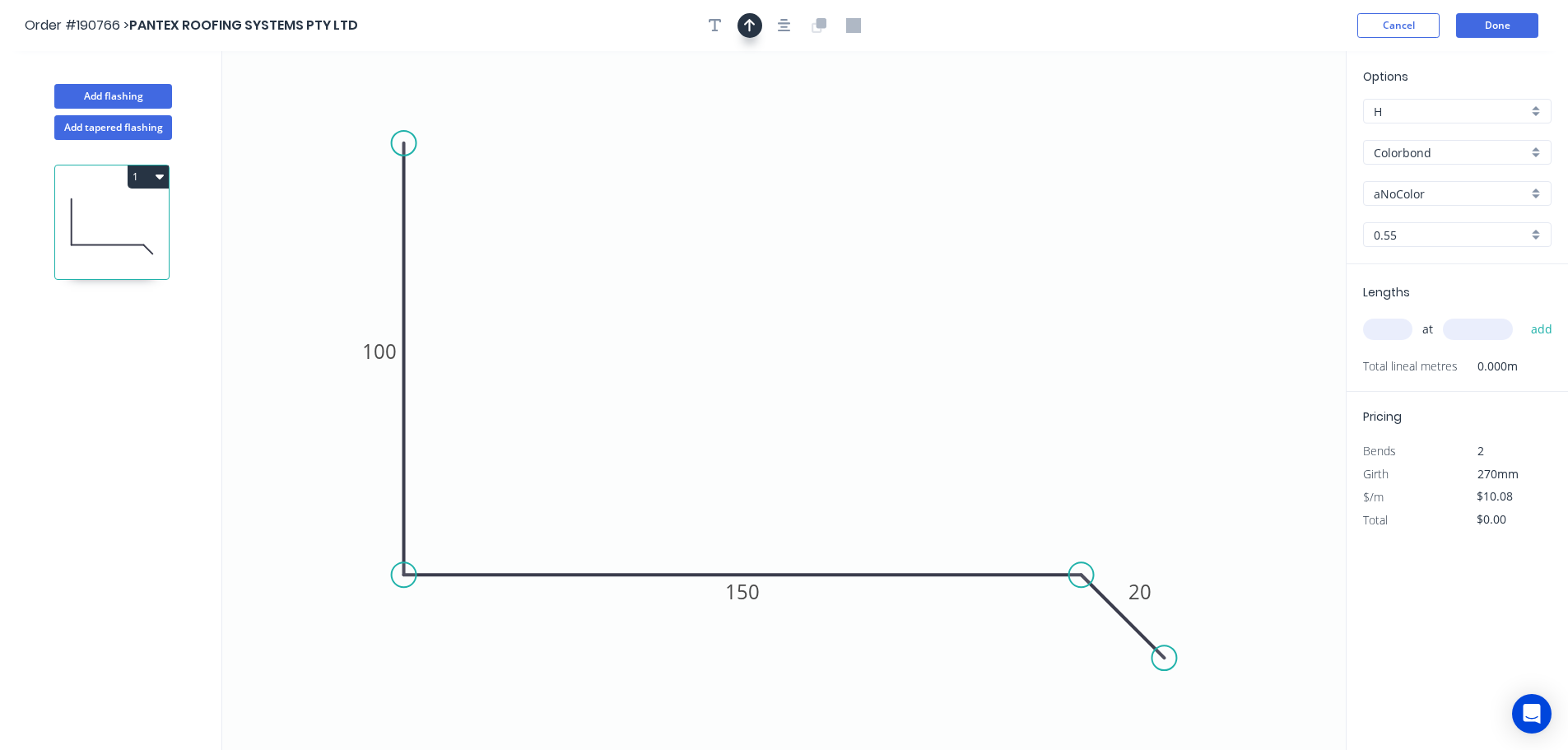
click at [750, 26] on icon "button" at bounding box center [750, 26] width 12 height 13
drag, startPoint x: 1263, startPoint y: 130, endPoint x: 813, endPoint y: 144, distance: 450.2
click at [813, 144] on icon at bounding box center [813, 125] width 15 height 52
click at [1446, 177] on div "Options H H Colorbond Colorbond Colorbond (Premium) Colorbond Coolmax Colorbond…" at bounding box center [1457, 165] width 222 height 197
click at [1460, 194] on input "aNoColor" at bounding box center [1450, 194] width 154 height 17
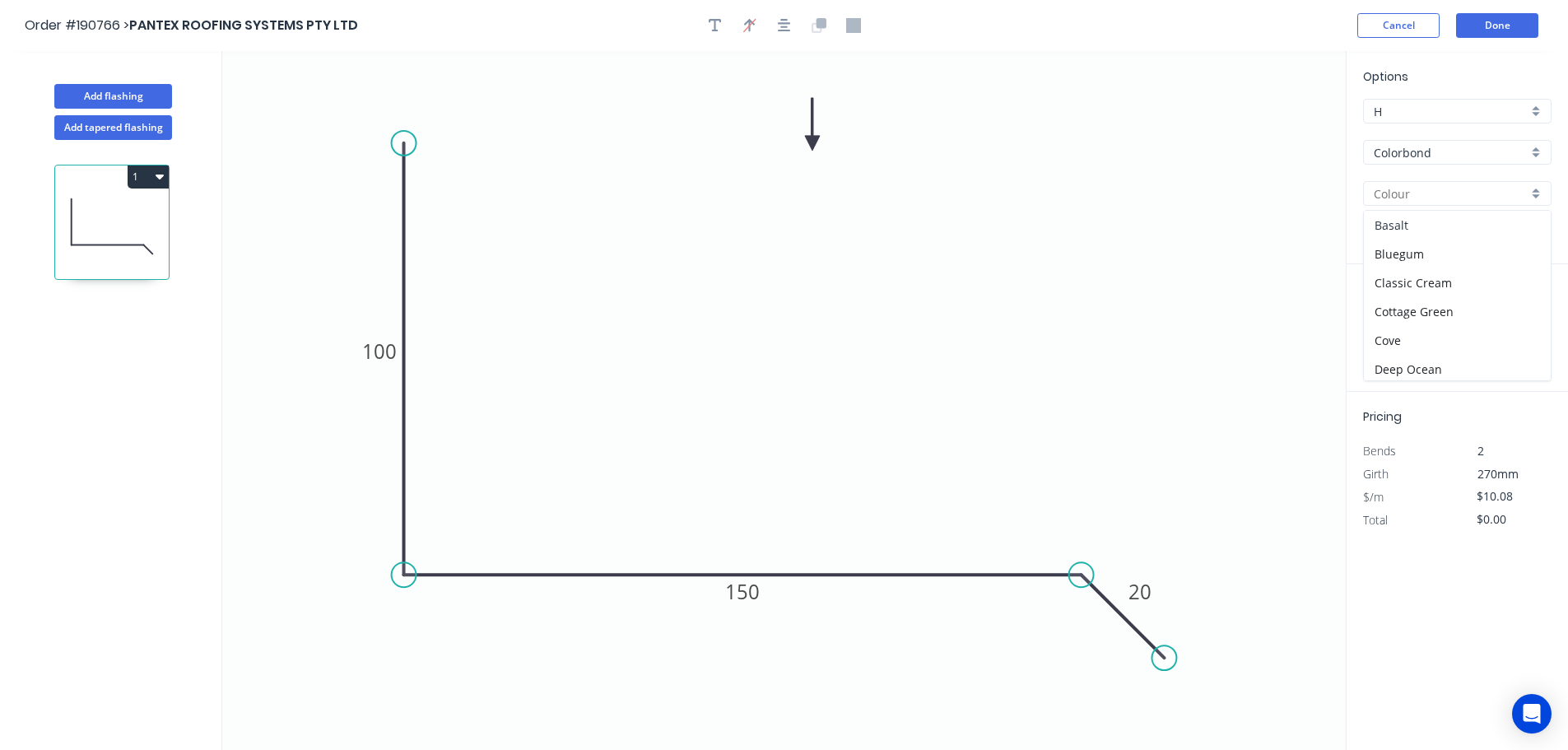
click at [1438, 233] on div "Basalt" at bounding box center [1457, 225] width 187 height 29
type input "Basalt"
click at [1379, 328] on input "text" at bounding box center [1387, 330] width 49 height 22
type input "2"
type input "1600"
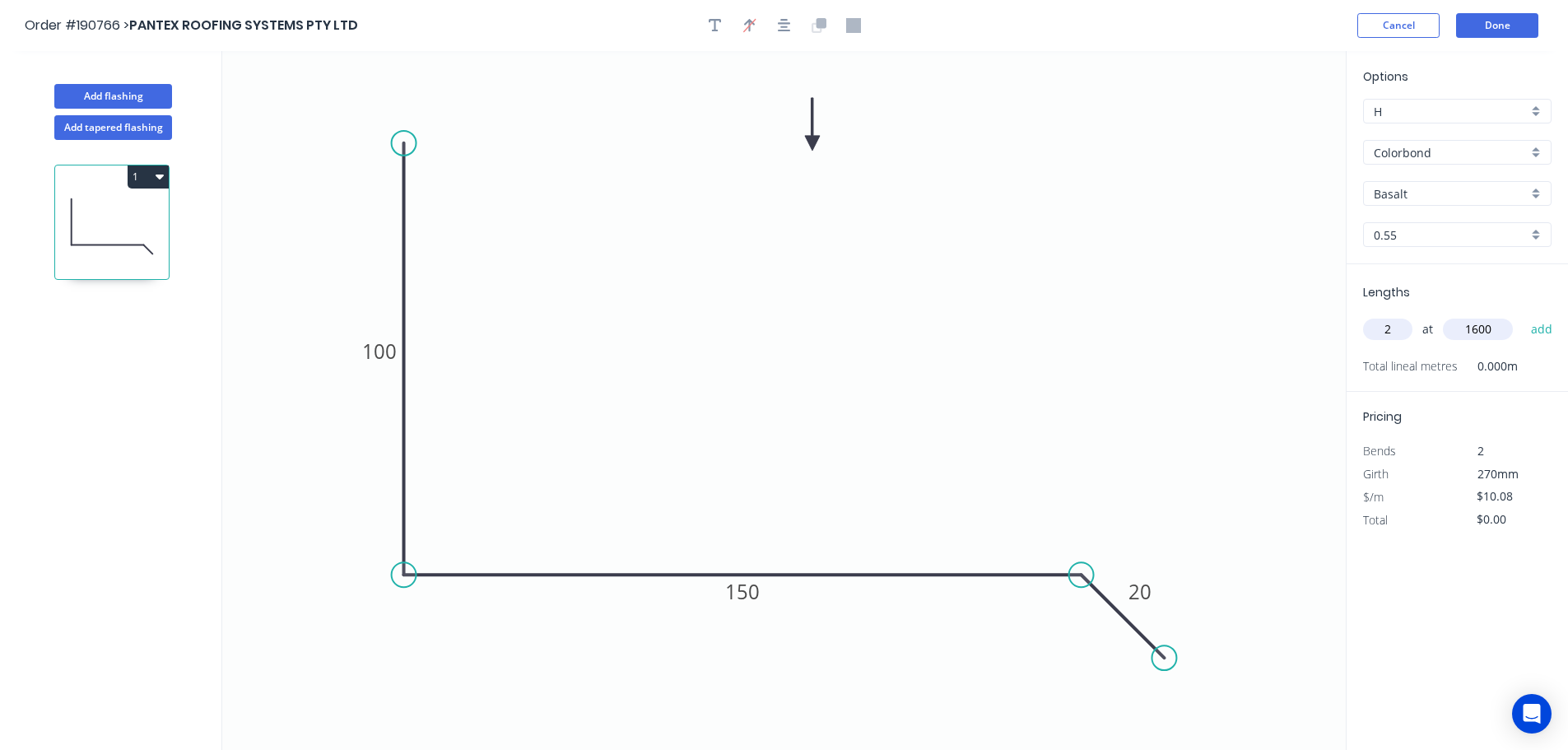
click at [1522, 316] on button "add" at bounding box center [1541, 330] width 39 height 28
type input "$32.26"
type input "1"
type input "5000"
click at [1522, 316] on button "add" at bounding box center [1541, 330] width 39 height 28
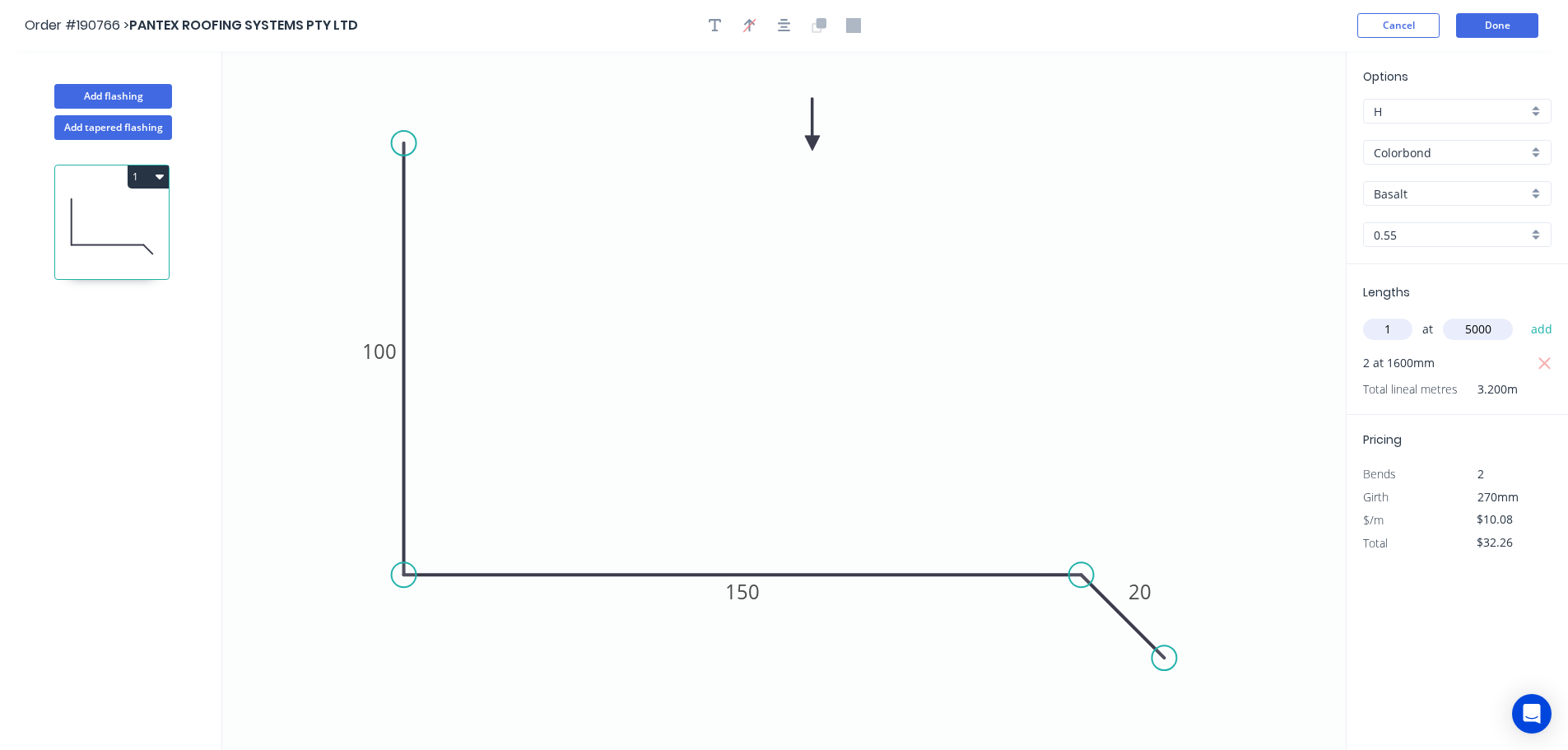
type input "$82.66"
type input "4"
type input "2500"
click at [1522, 316] on button "add" at bounding box center [1541, 330] width 39 height 28
type input "$183.46"
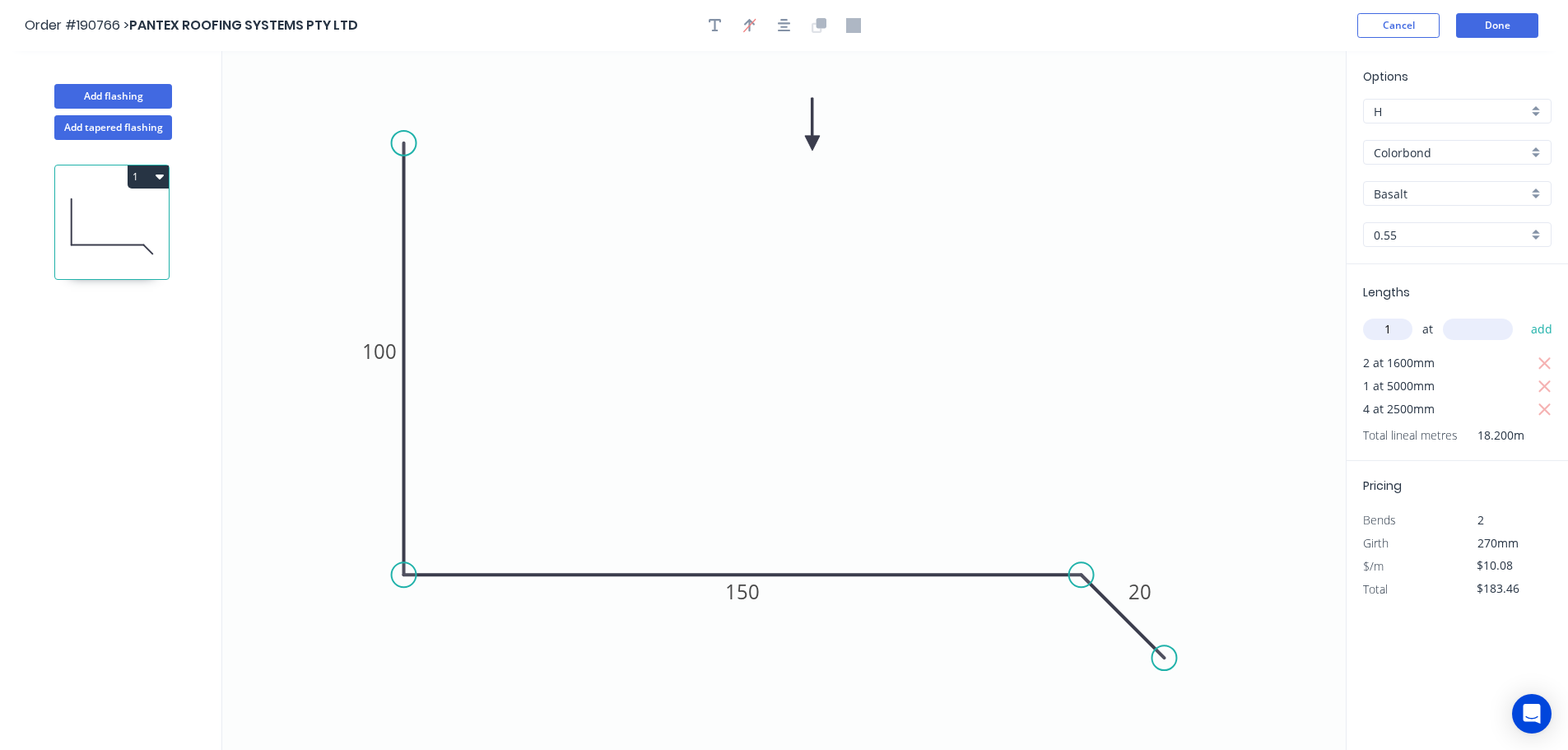
type input "1"
type input "1200"
click at [1522, 316] on button "add" at bounding box center [1541, 330] width 39 height 28
type input "$195.55"
click at [144, 86] on button "Add flashing" at bounding box center [113, 96] width 118 height 25
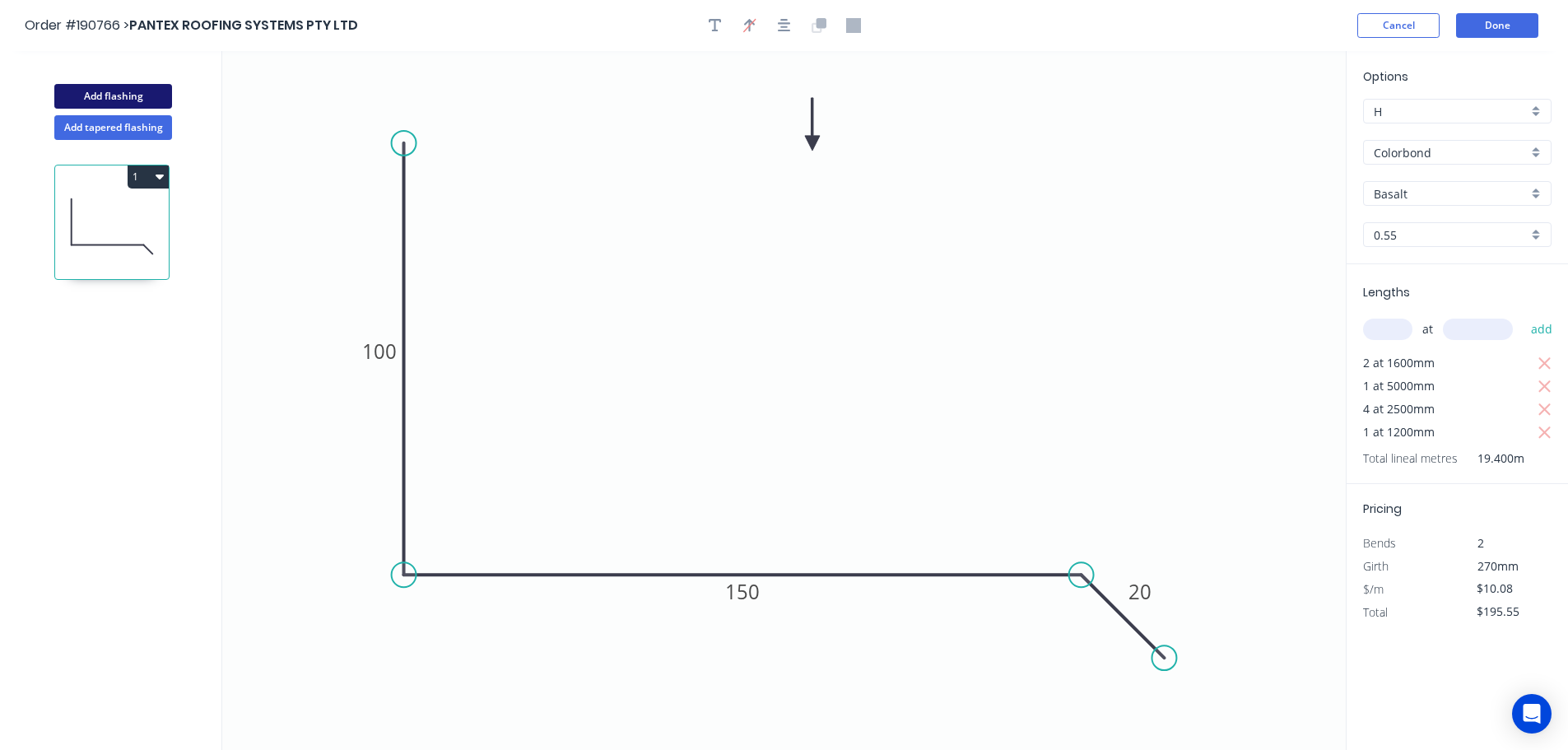
type input "$0.00"
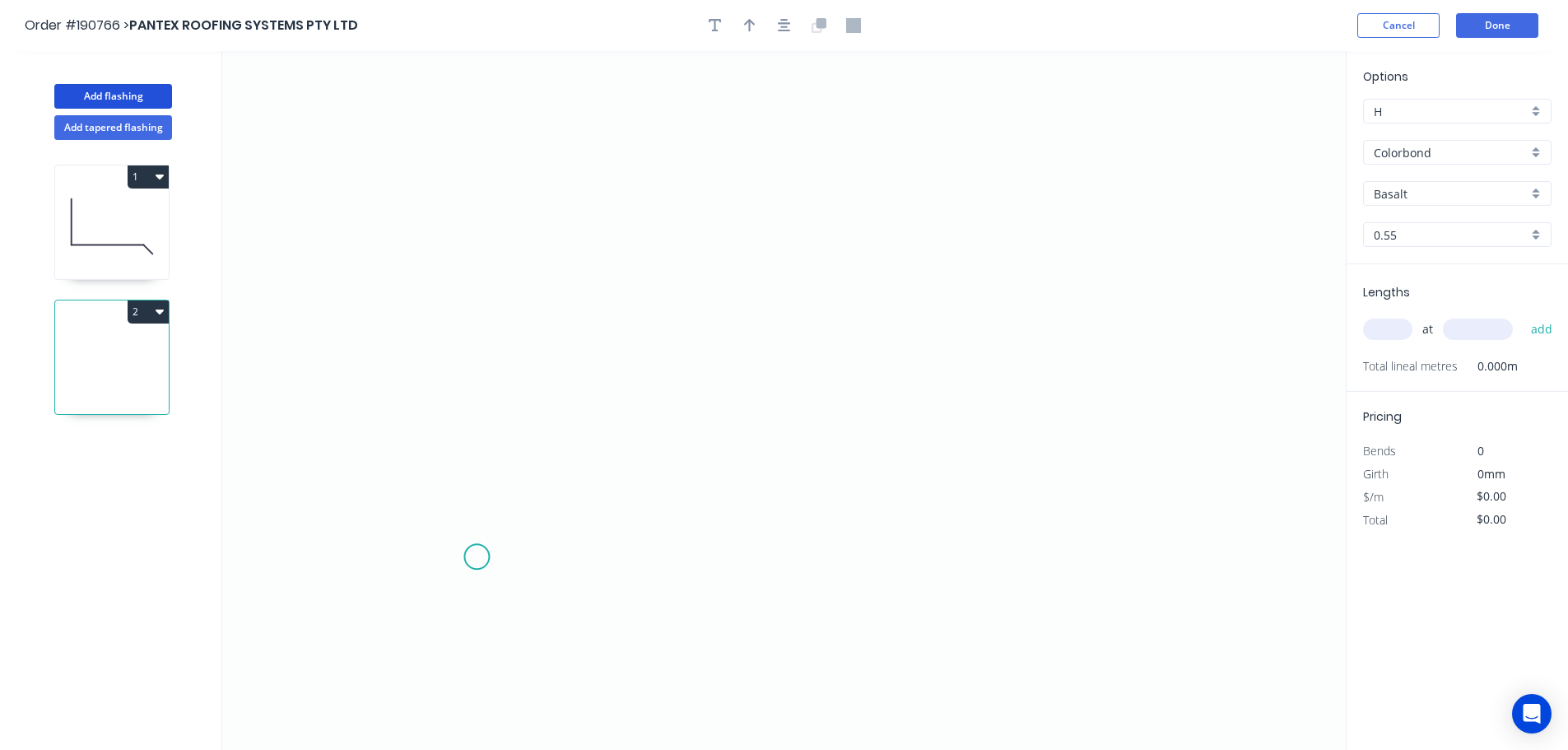
click at [476, 557] on icon "0" at bounding box center [784, 400] width 1123 height 699
click at [473, 132] on icon "0" at bounding box center [784, 400] width 1123 height 699
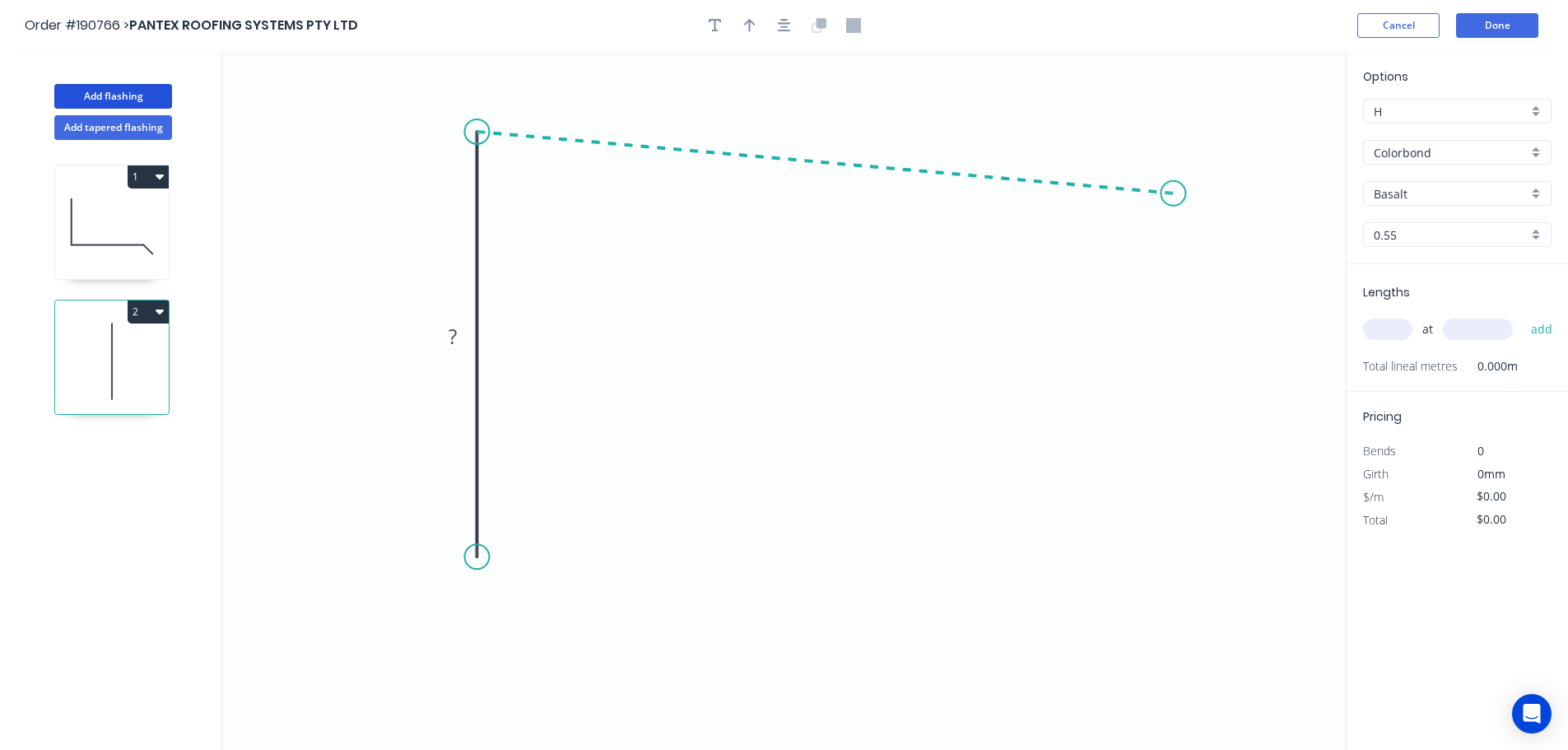
click at [1174, 194] on icon "0 ?" at bounding box center [784, 400] width 1123 height 699
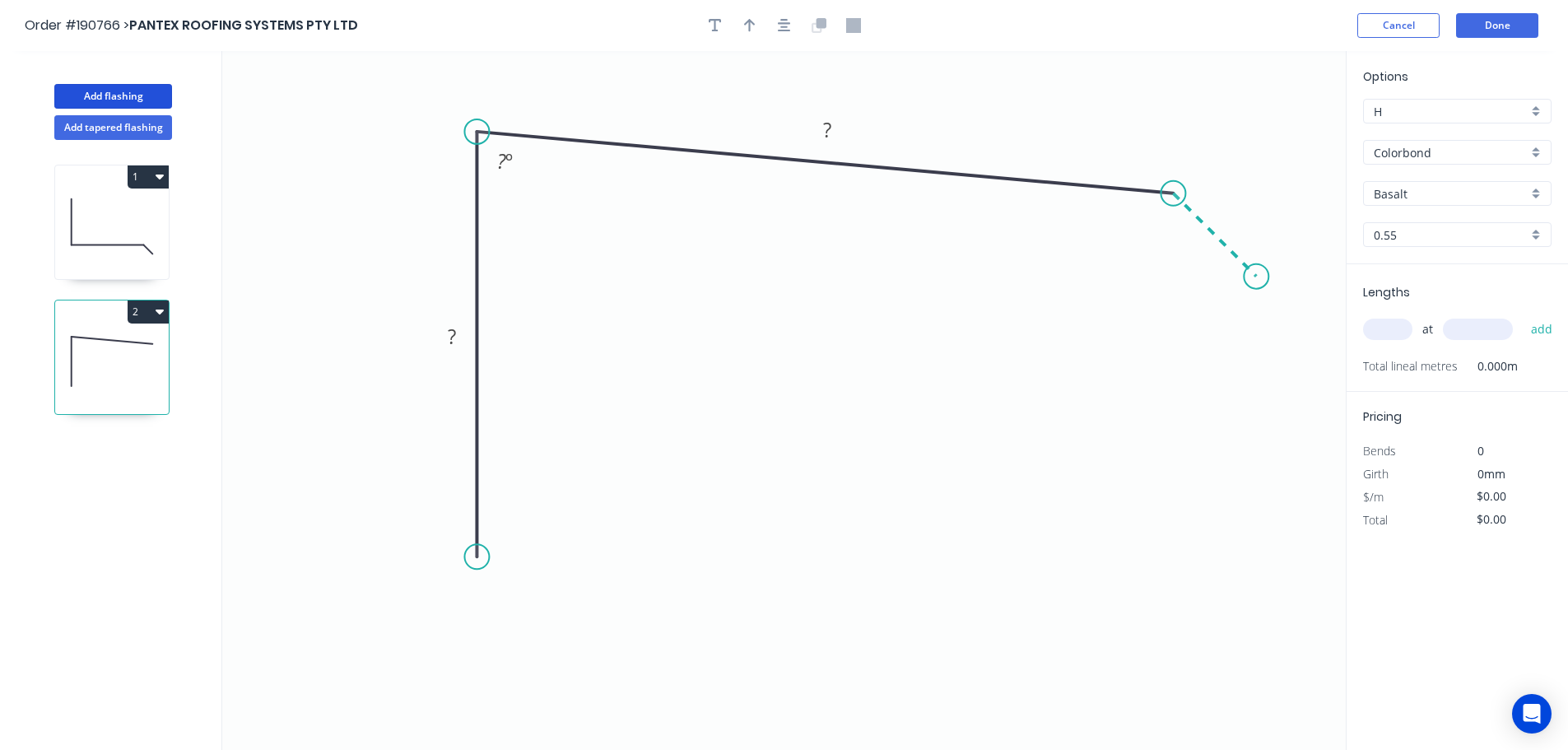
click at [1256, 283] on icon "0 ? ? ? º" at bounding box center [784, 400] width 1123 height 699
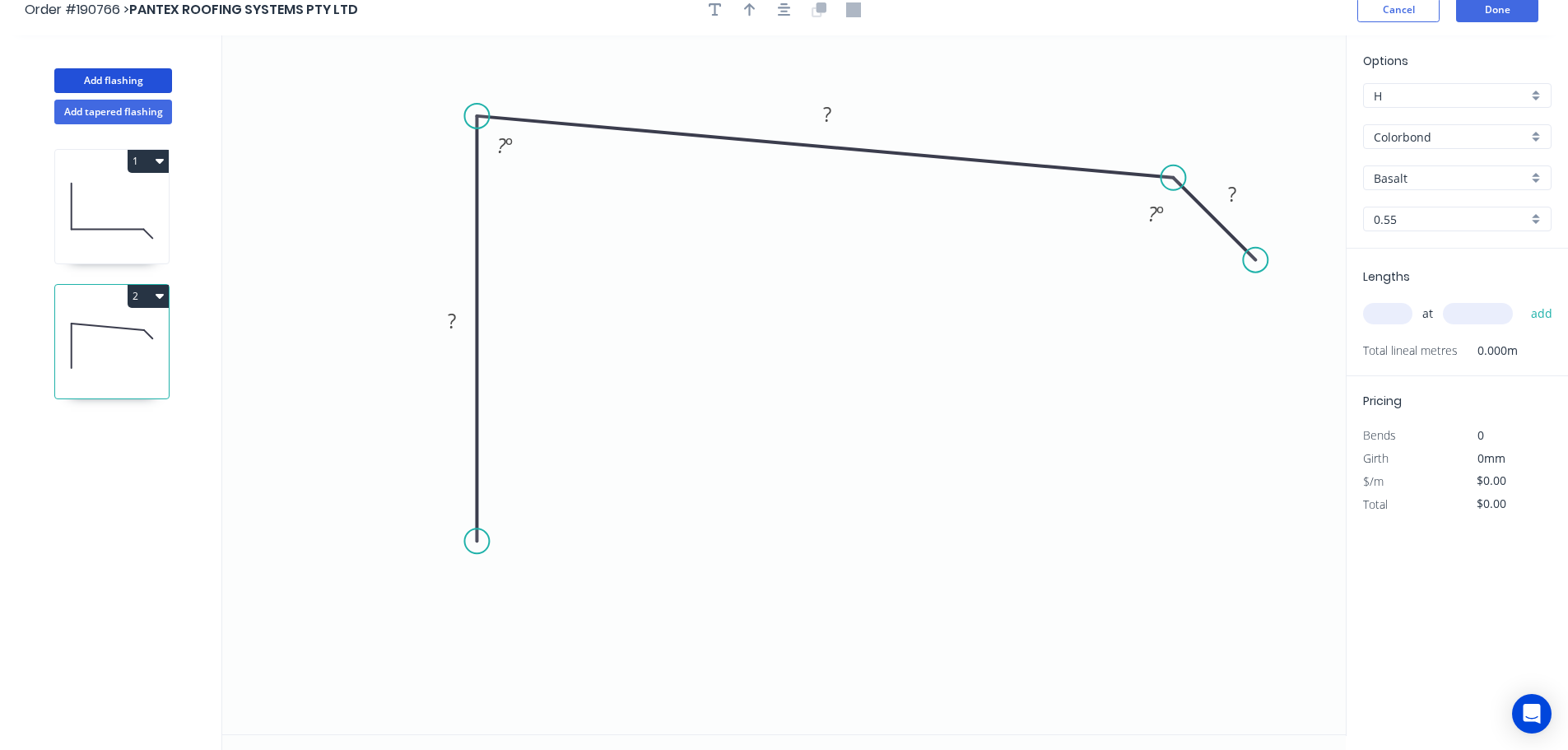
scroll to position [31, 0]
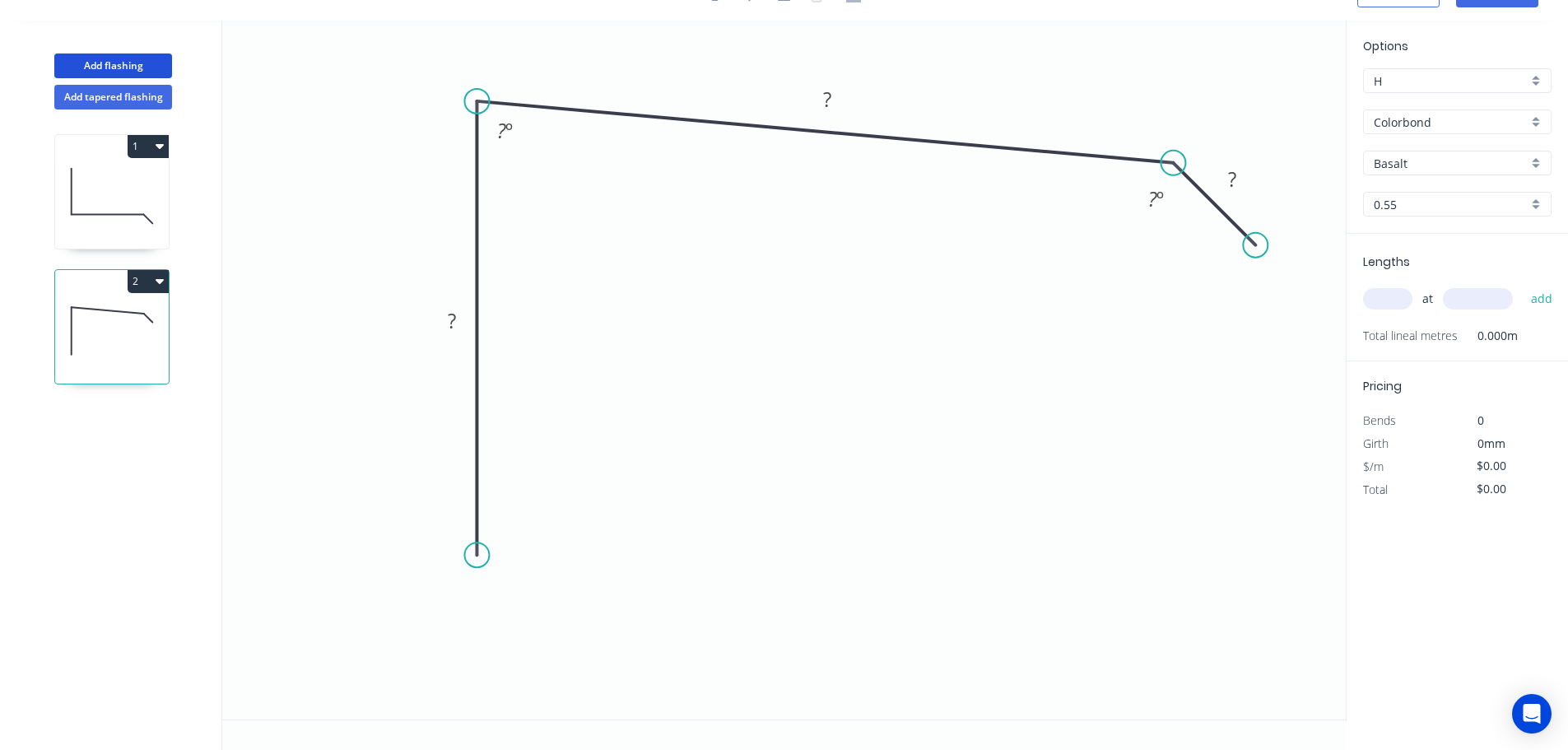
drag, startPoint x: 473, startPoint y: 531, endPoint x: 476, endPoint y: 556, distance: 25.2
click at [476, 556] on circle at bounding box center [476, 555] width 25 height 25
click at [477, 556] on circle at bounding box center [476, 555] width 25 height 25
click at [416, 616] on icon "0 ? ? ? ? º ? º" at bounding box center [784, 370] width 1123 height 699
click at [491, 691] on icon at bounding box center [454, 654] width 75 height 75
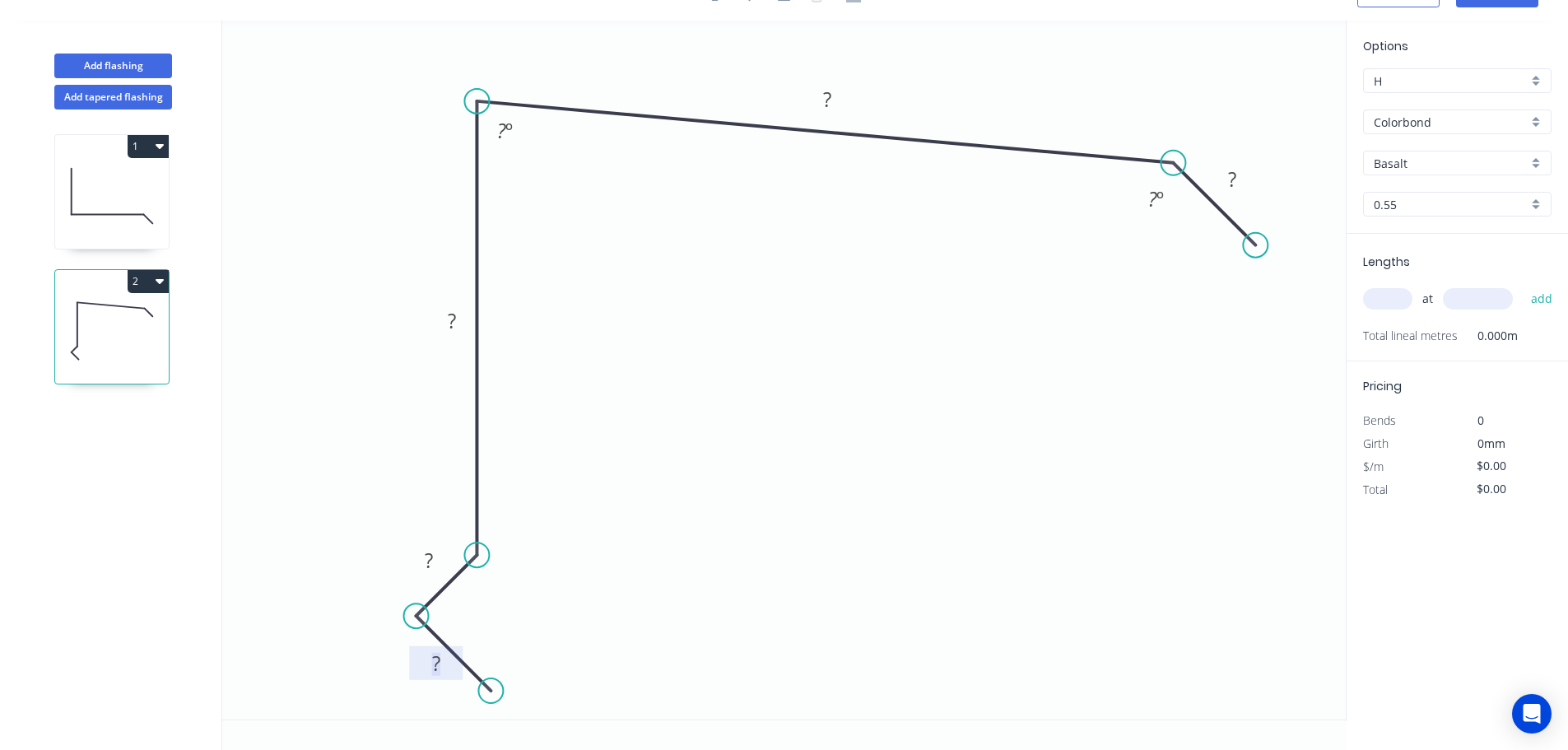
click at [432, 664] on tspan "?" at bounding box center [436, 663] width 8 height 27
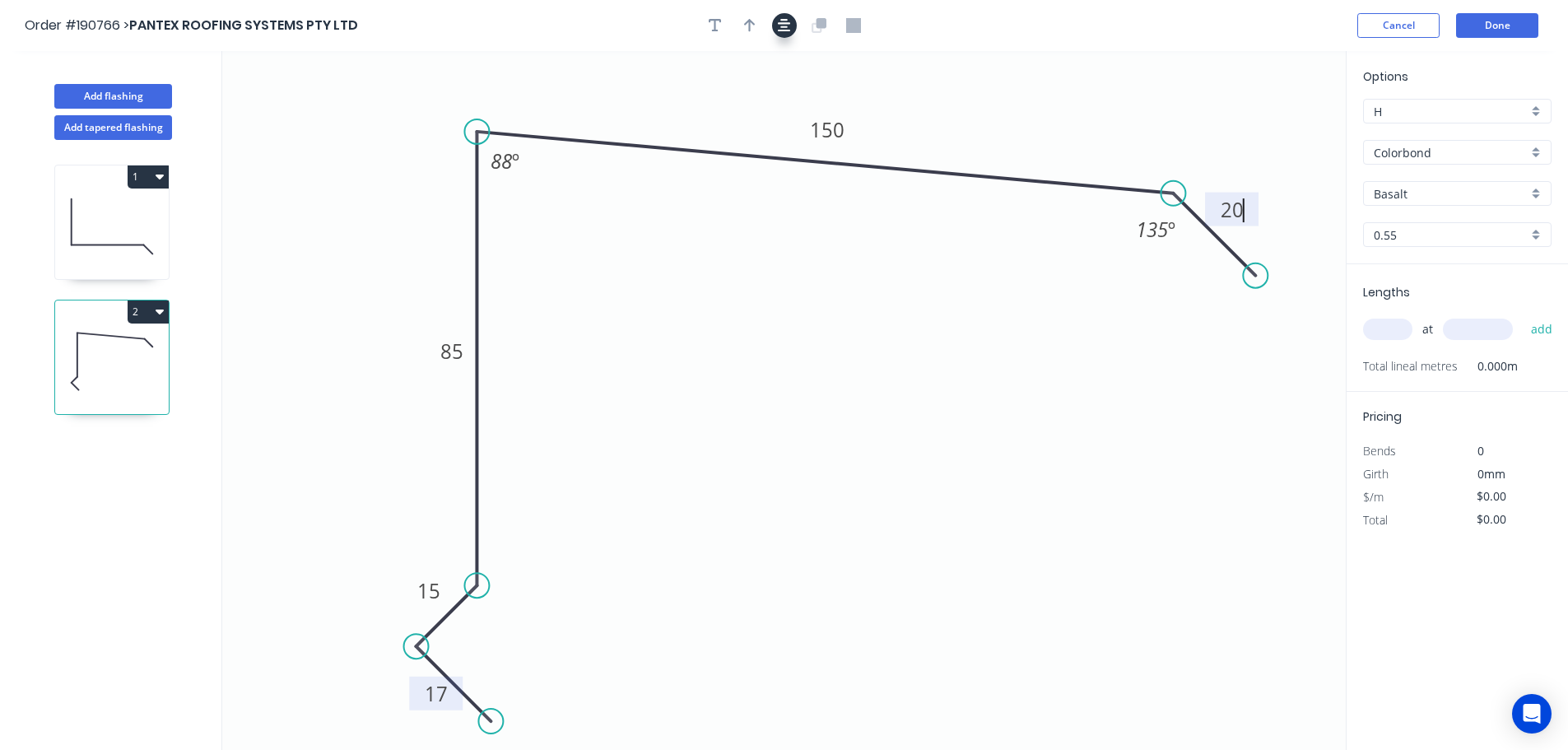
click at [795, 22] on button "button" at bounding box center [784, 26] width 25 height 25
type input "$11.63"
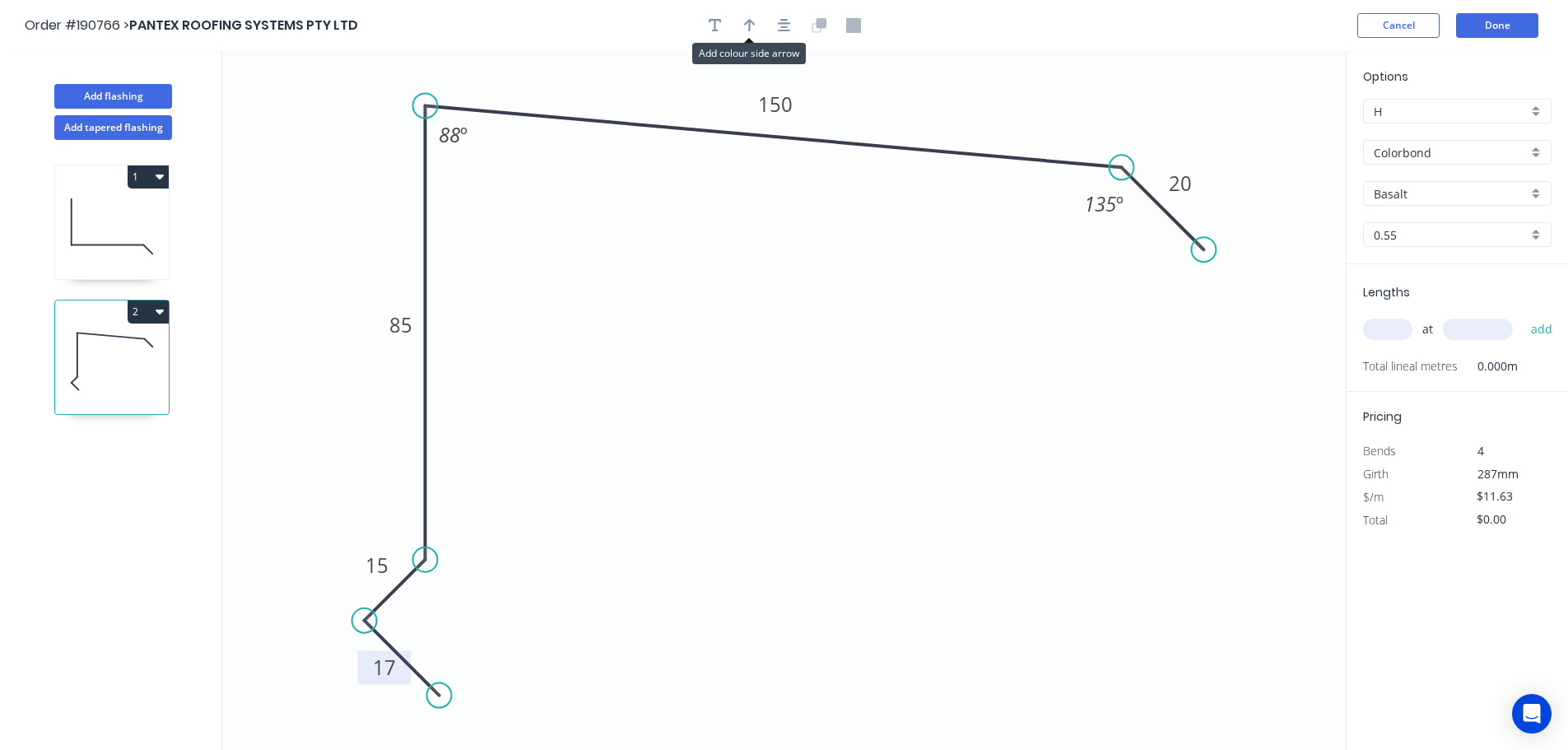
click at [755, 29] on icon "button" at bounding box center [750, 26] width 12 height 15
click at [1267, 131] on icon at bounding box center [1263, 114] width 15 height 52
drag, startPoint x: 1267, startPoint y: 131, endPoint x: 1305, endPoint y: 107, distance: 44.9
click at [1305, 107] on icon at bounding box center [1318, 94] width 48 height 48
click at [1381, 328] on input "text" at bounding box center [1387, 330] width 49 height 22
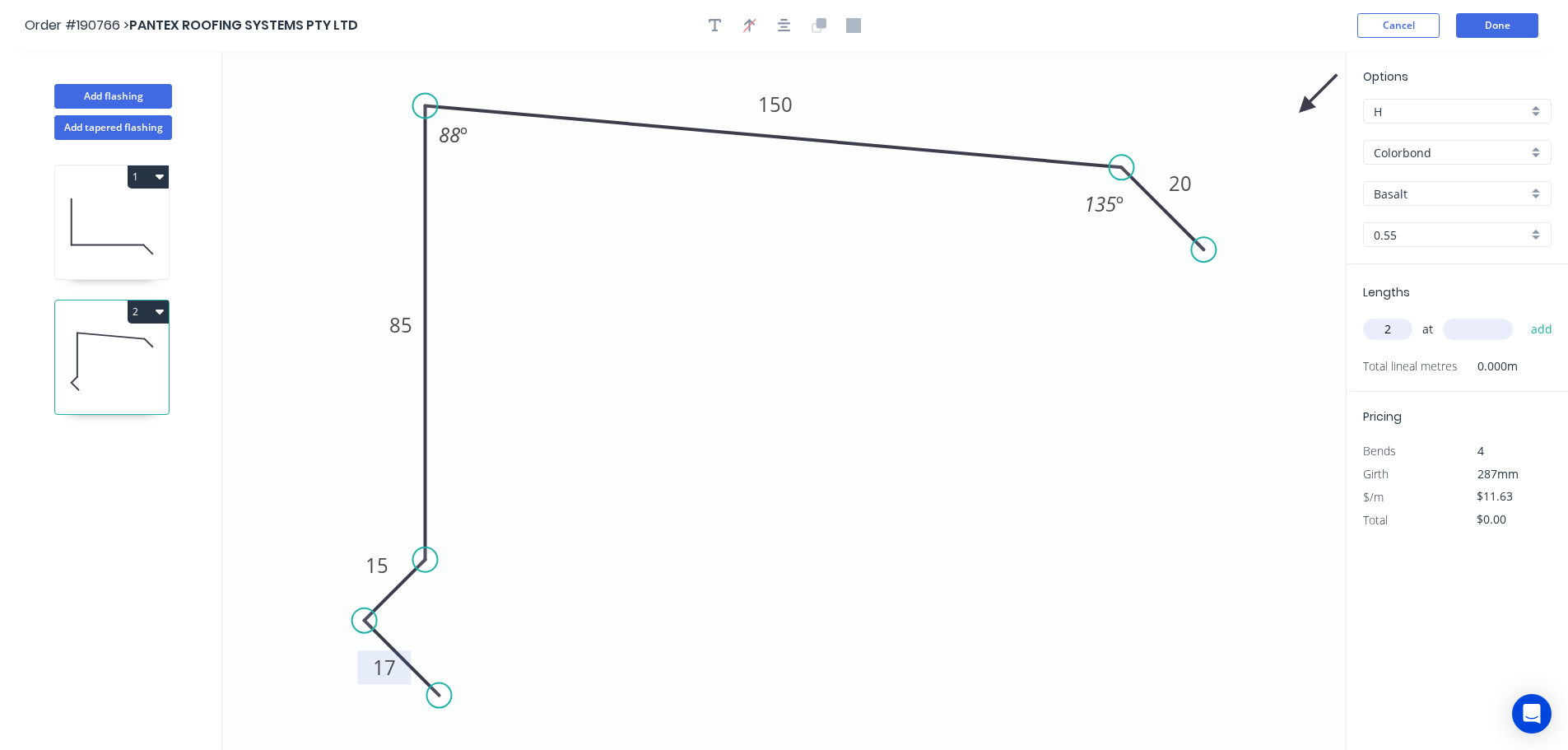
type input "2"
type input "5000"
click at [1522, 316] on button "add" at bounding box center [1541, 330] width 39 height 28
type input "$116.30"
type input "1"
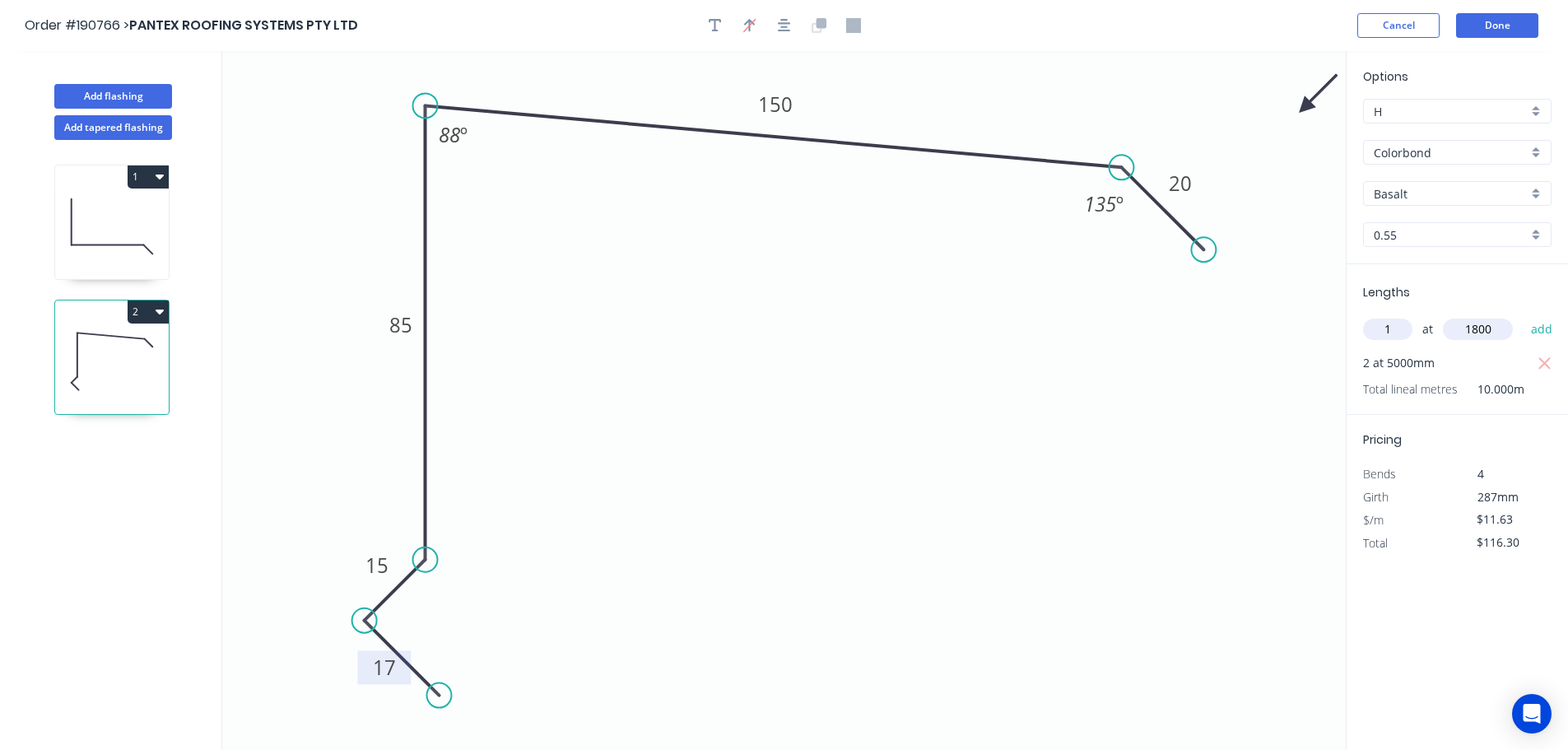
type input "1800"
click at [1522, 316] on button "add" at bounding box center [1541, 330] width 39 height 28
type input "$137.23"
type input "2"
type input "3000"
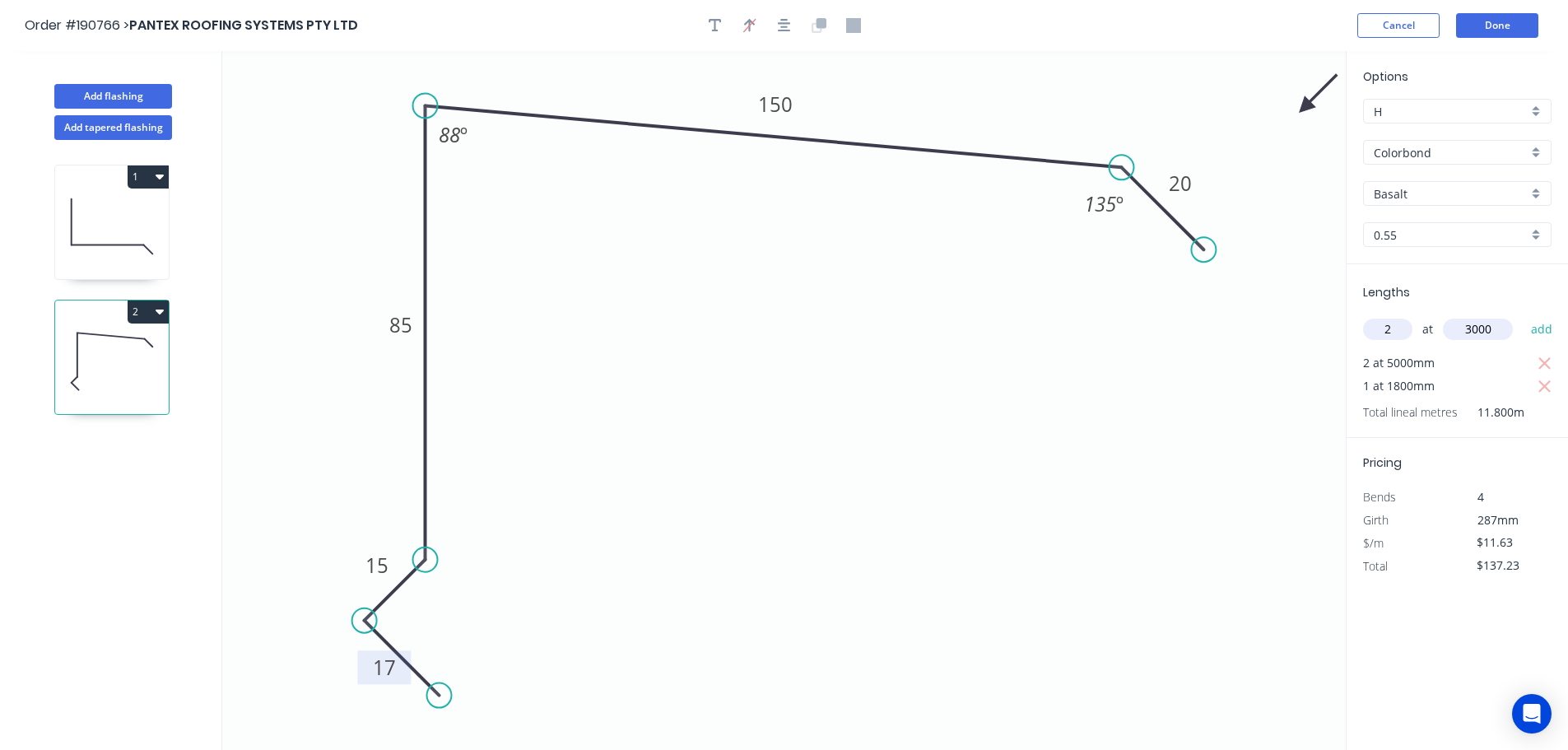
click at [1522, 316] on button "add" at bounding box center [1541, 330] width 39 height 28
type input "$207.01"
type input "2"
type input "4800"
click at [1522, 316] on button "add" at bounding box center [1541, 330] width 39 height 28
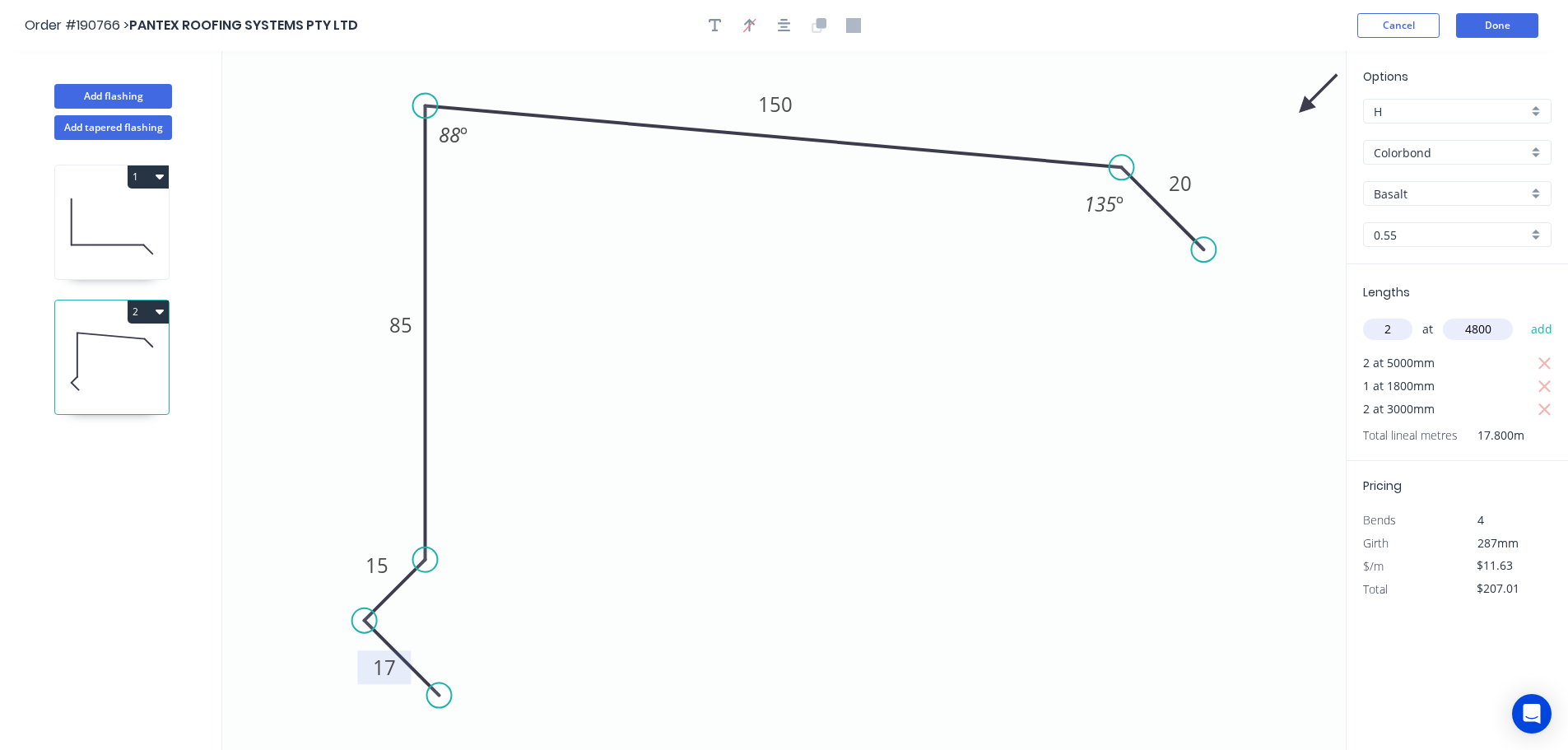
type input "$318.66"
type input "1"
type input "6000"
click at [1522, 316] on button "add" at bounding box center [1541, 330] width 39 height 28
type input "$388.44"
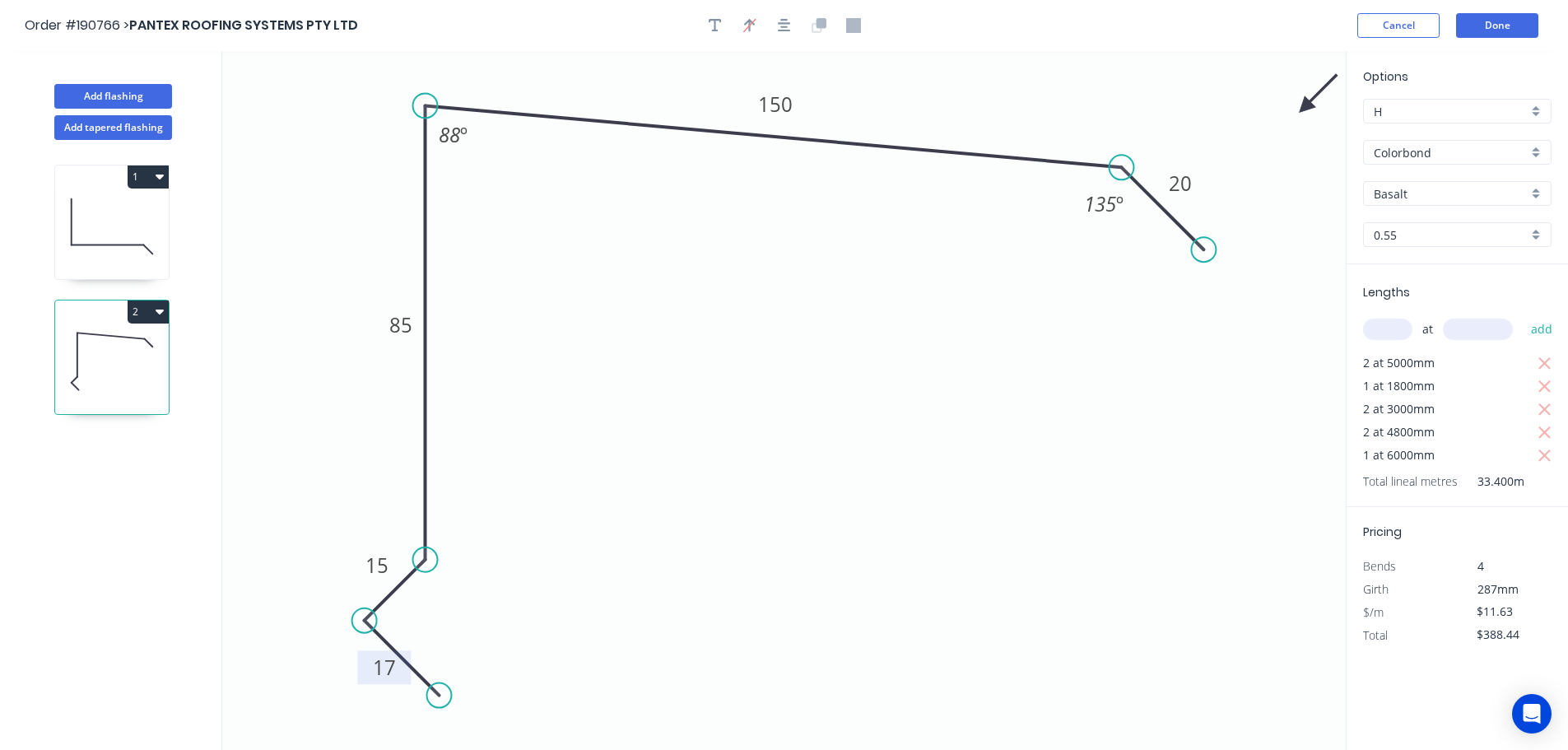
type input "2"
type input "3"
type input "1200."
click at [1522, 316] on button "add" at bounding box center [1541, 330] width 39 height 28
type input "$430.31"
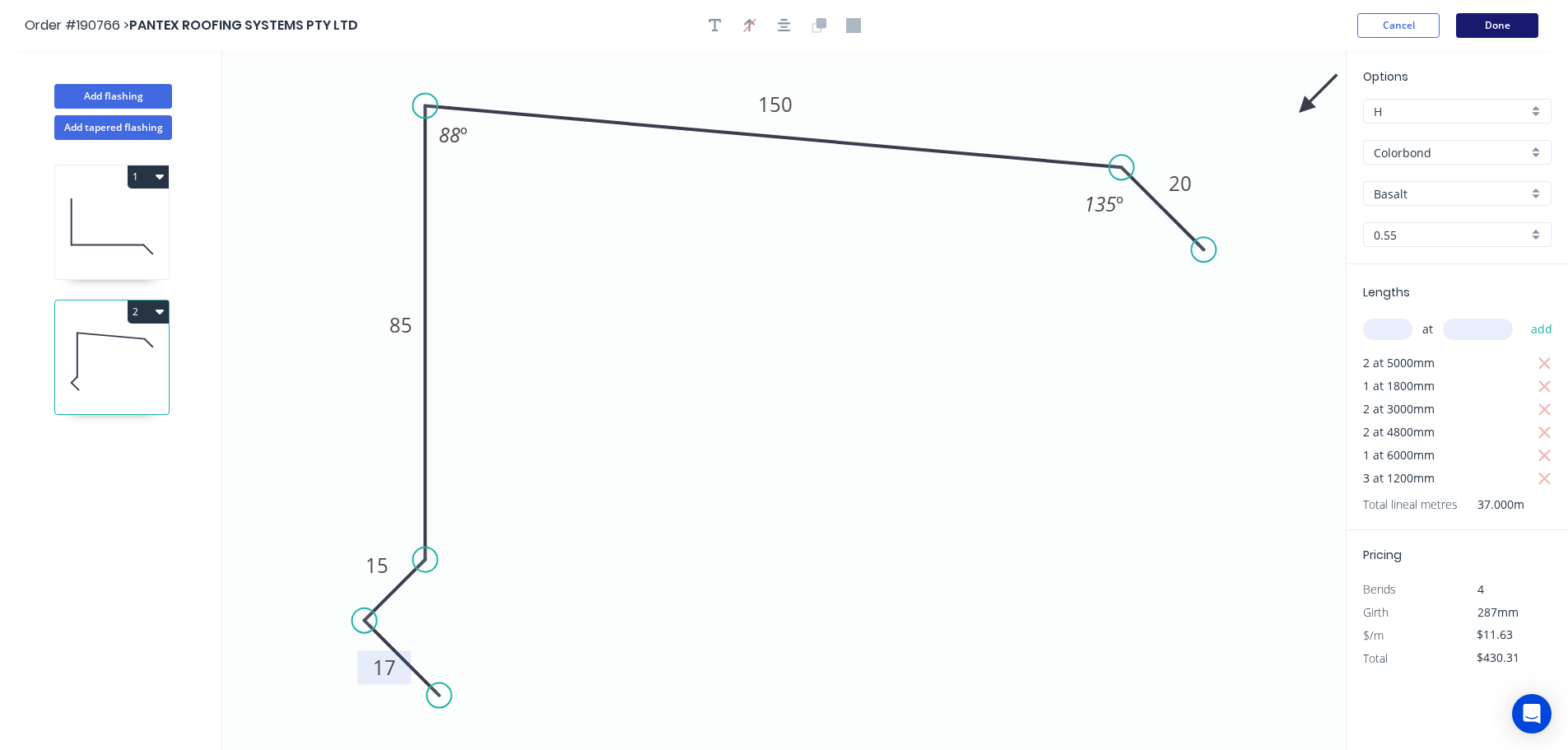
click at [1499, 37] on button "Done" at bounding box center [1497, 26] width 82 height 25
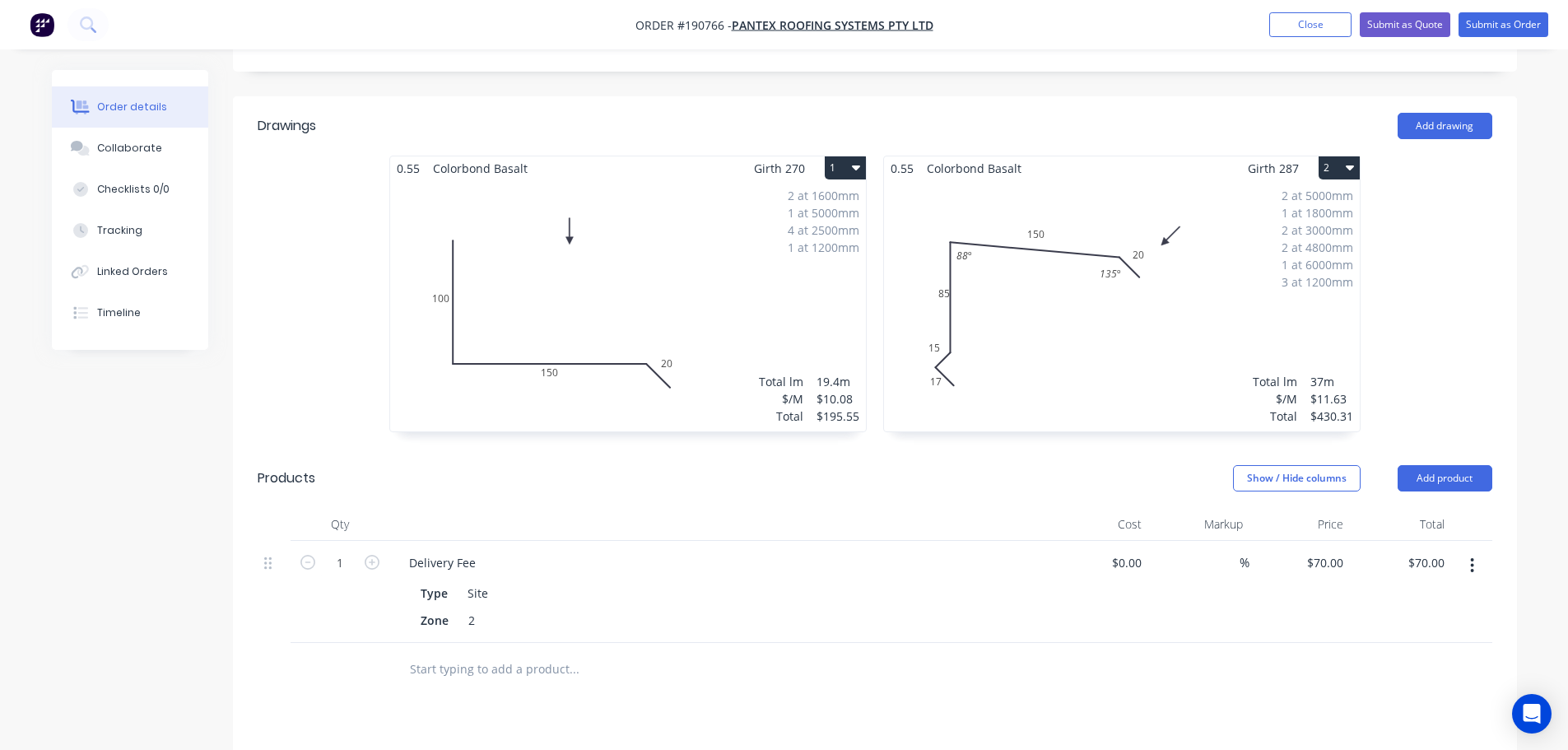
scroll to position [412, 0]
click at [1531, 22] on button "Submit as Order" at bounding box center [1503, 25] width 90 height 25
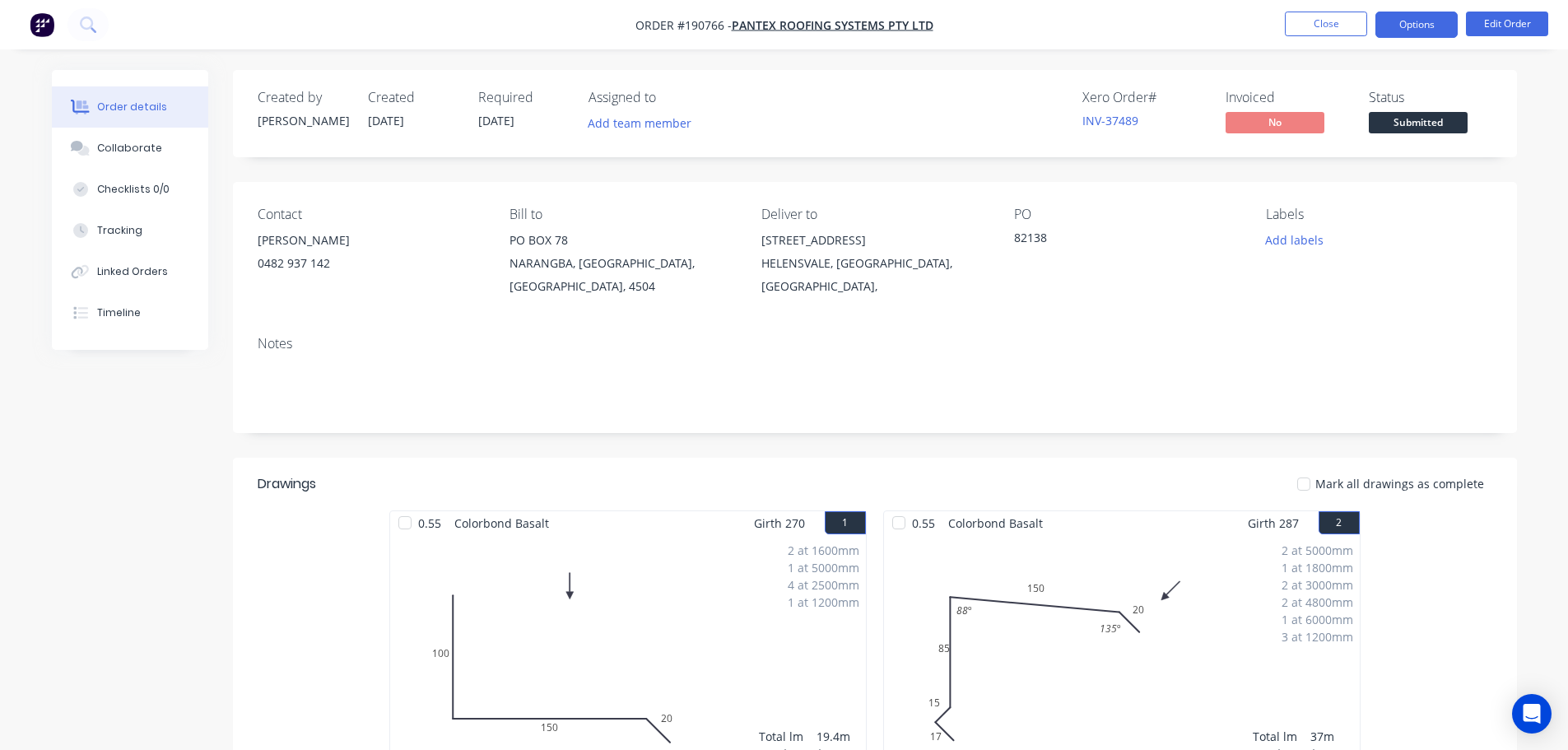
click at [1423, 27] on button "Options" at bounding box center [1416, 25] width 82 height 27
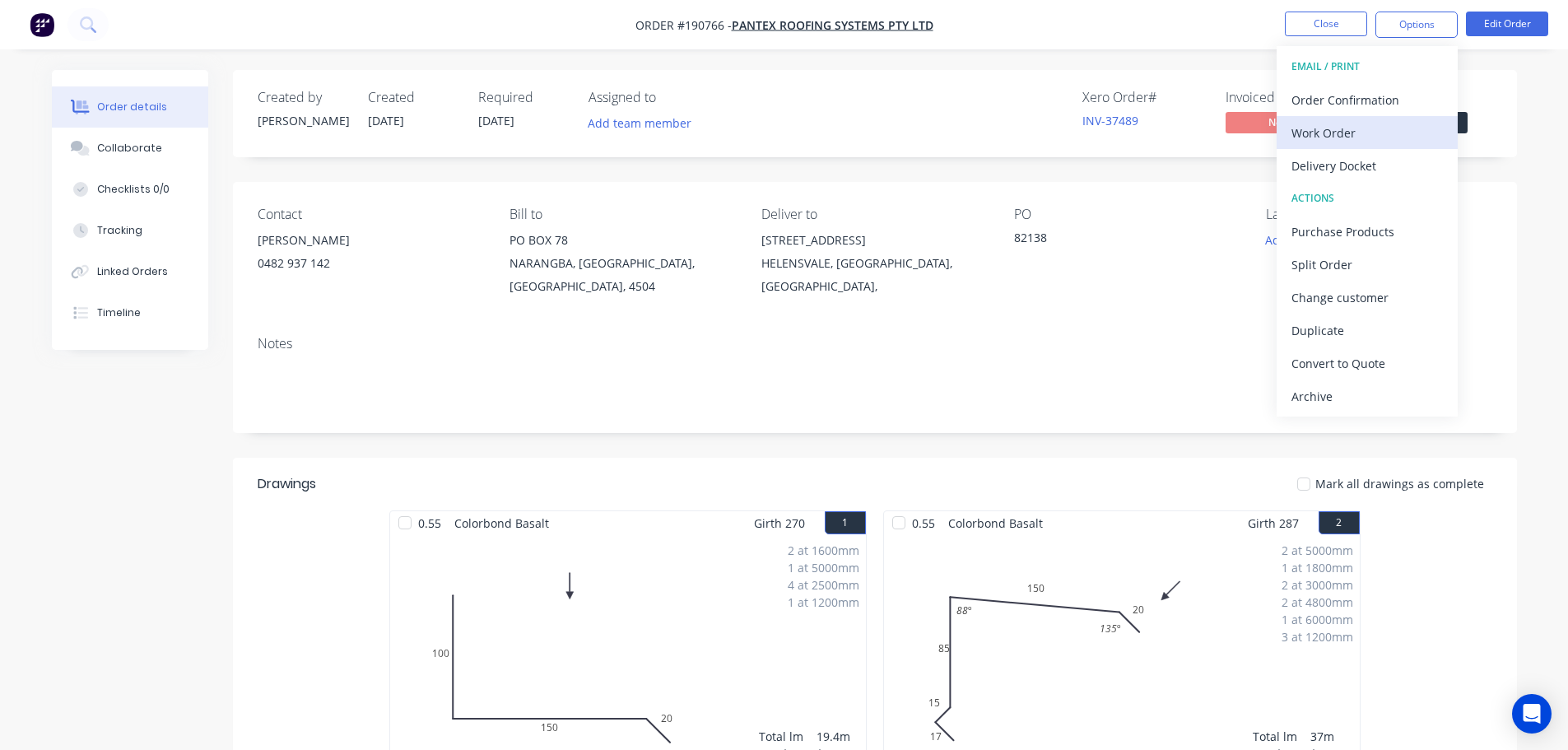
click at [1389, 134] on div "Work Order" at bounding box center [1367, 133] width 151 height 24
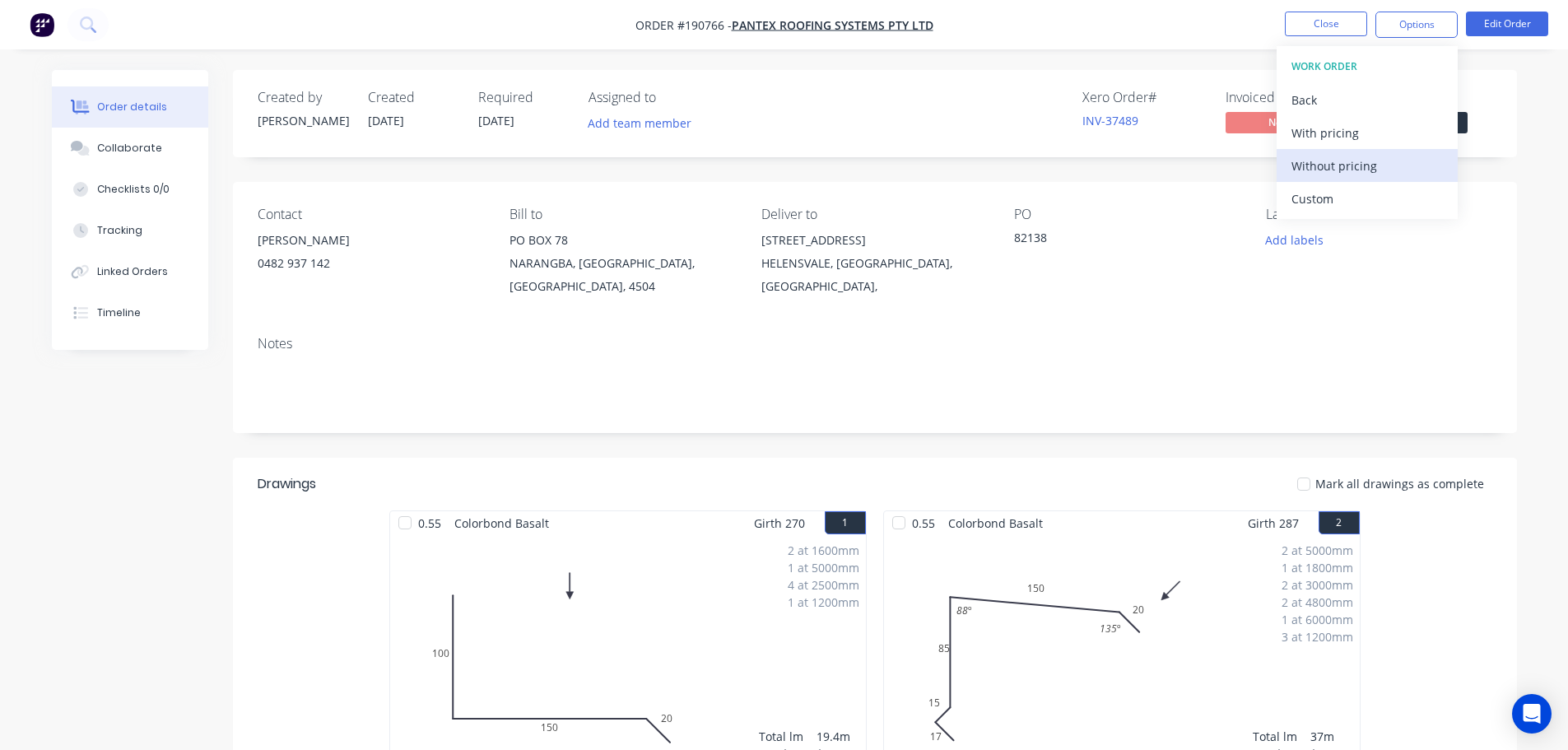
click at [1380, 165] on div "Without pricing" at bounding box center [1367, 165] width 151 height 24
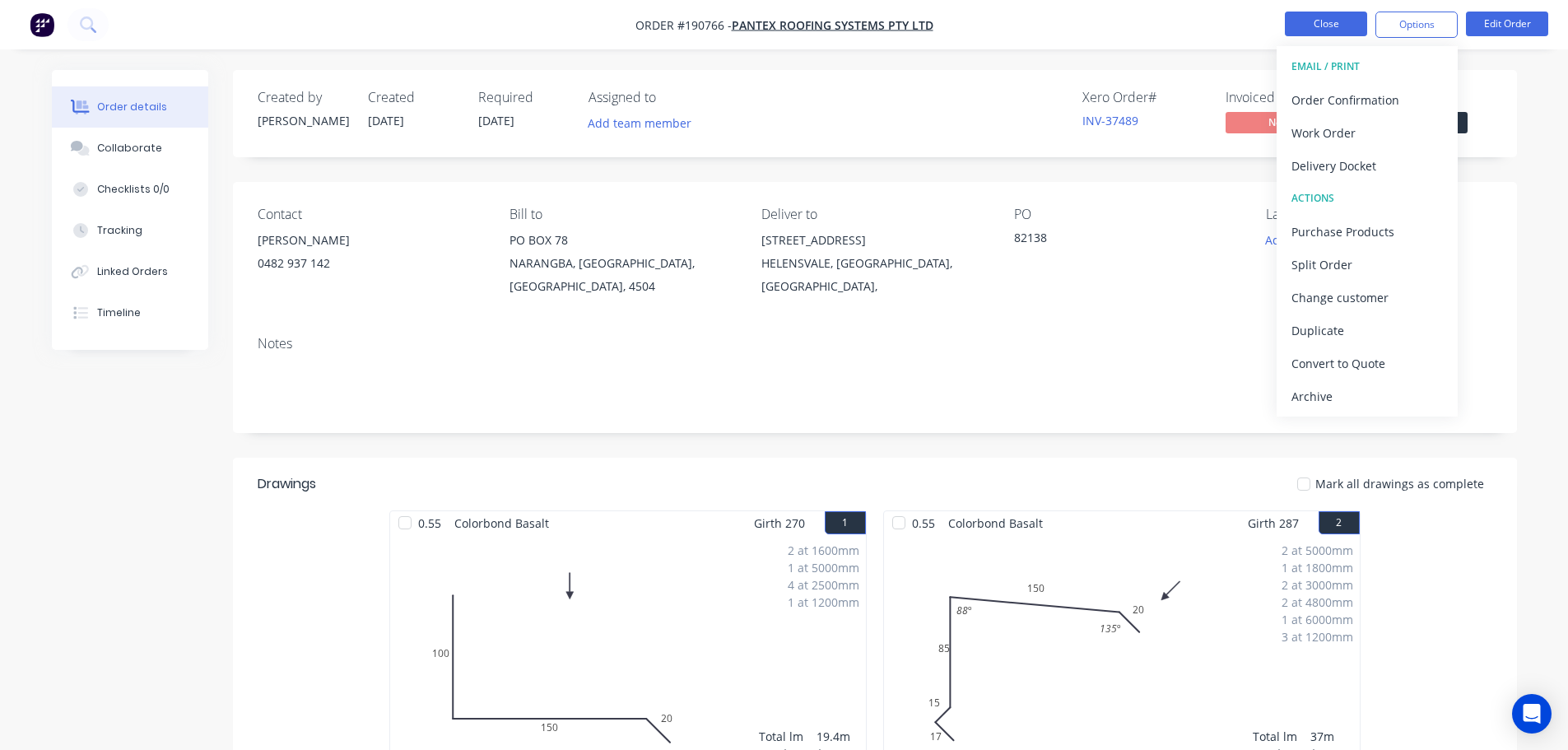
click at [1345, 29] on button "Close" at bounding box center [1326, 24] width 82 height 25
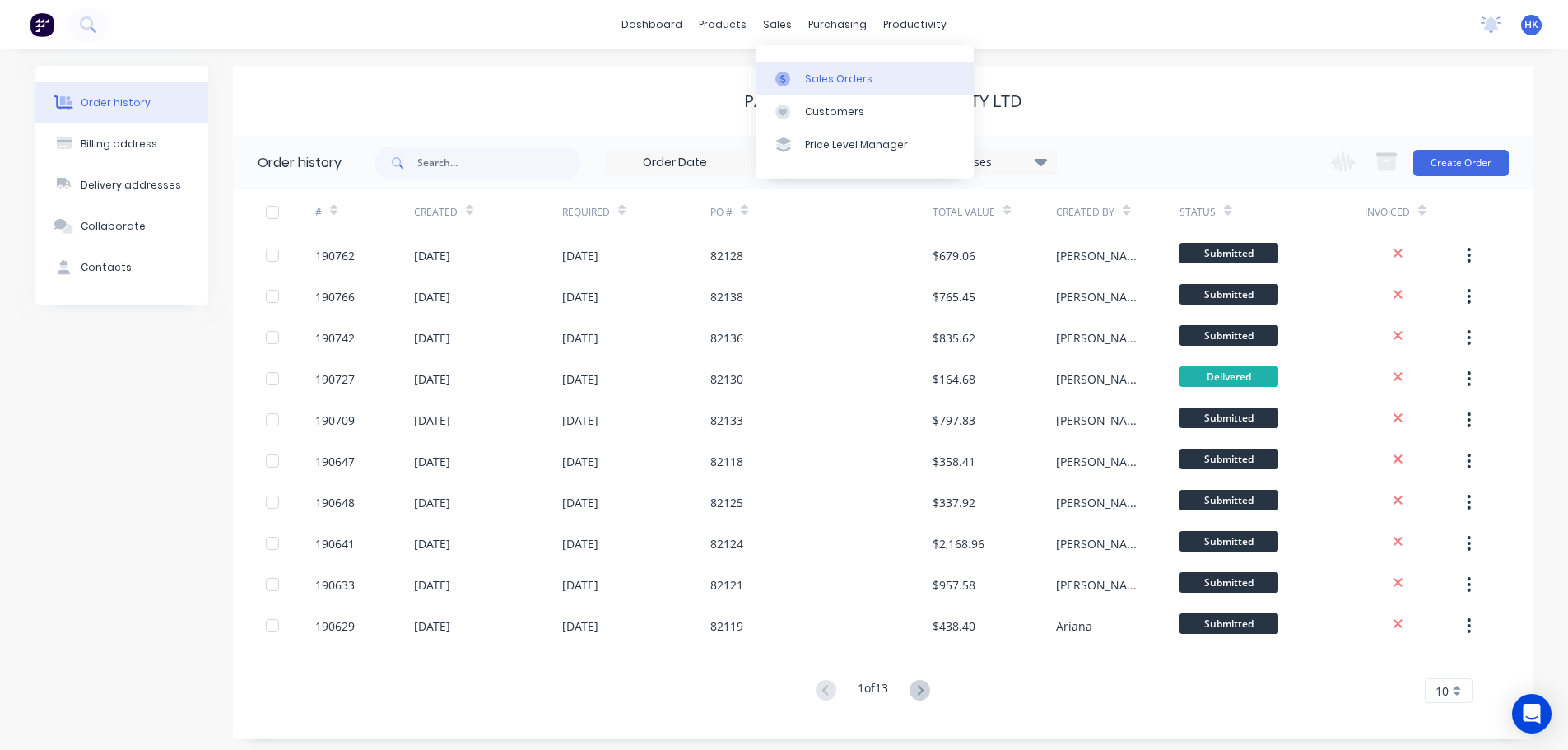
click at [813, 77] on div "Sales Orders" at bounding box center [838, 79] width 67 height 15
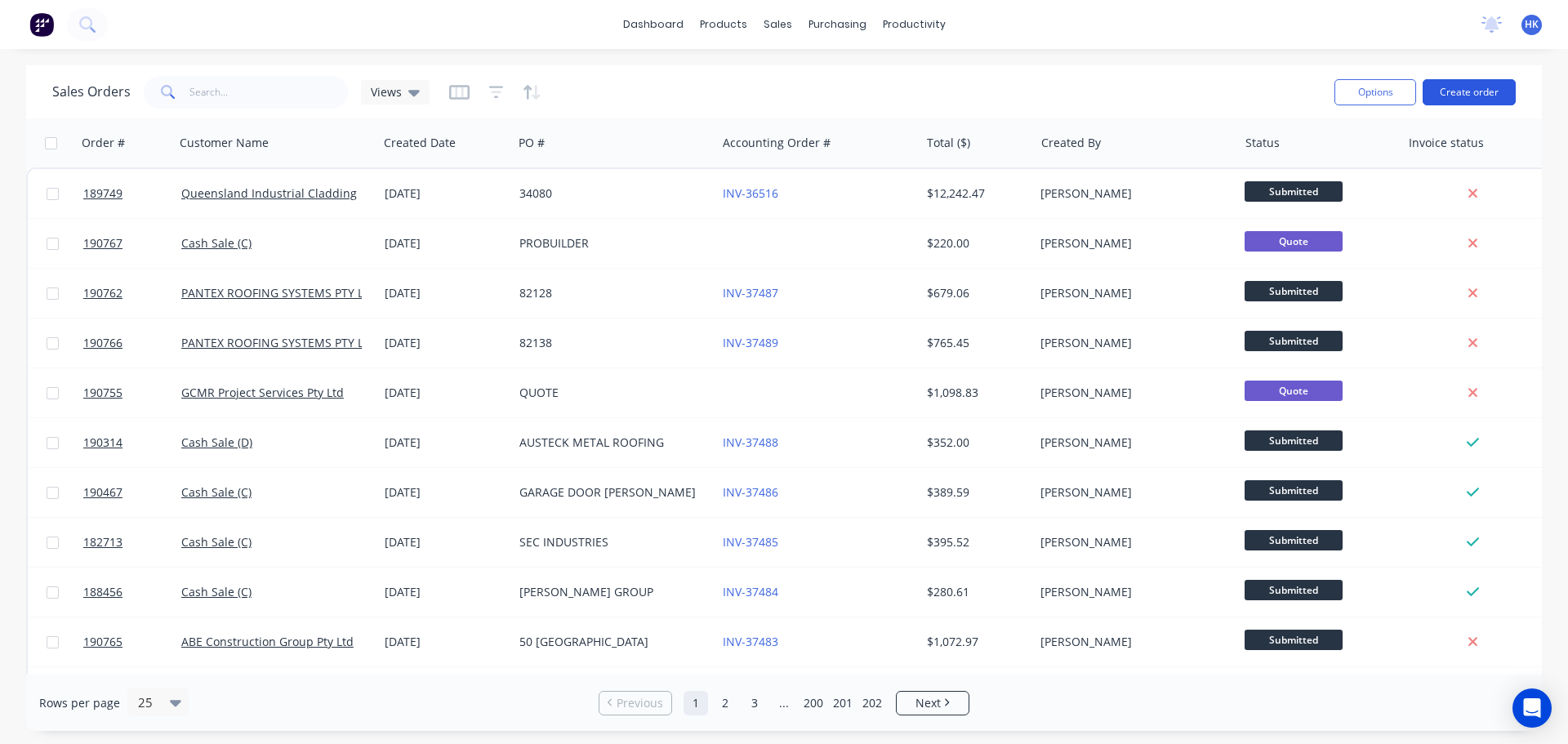
click at [1475, 87] on button "Create order" at bounding box center [1469, 92] width 93 height 26
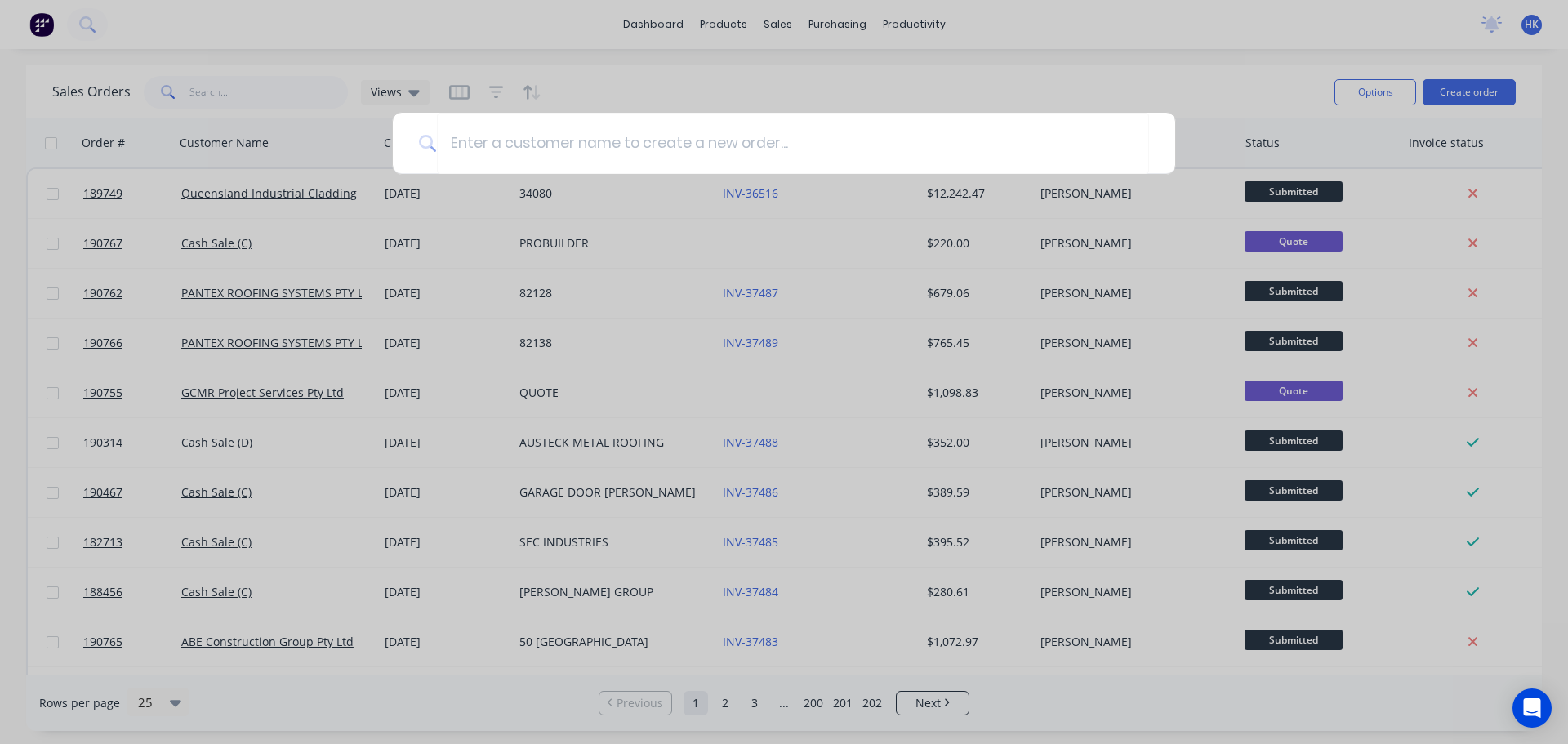
type input "V"
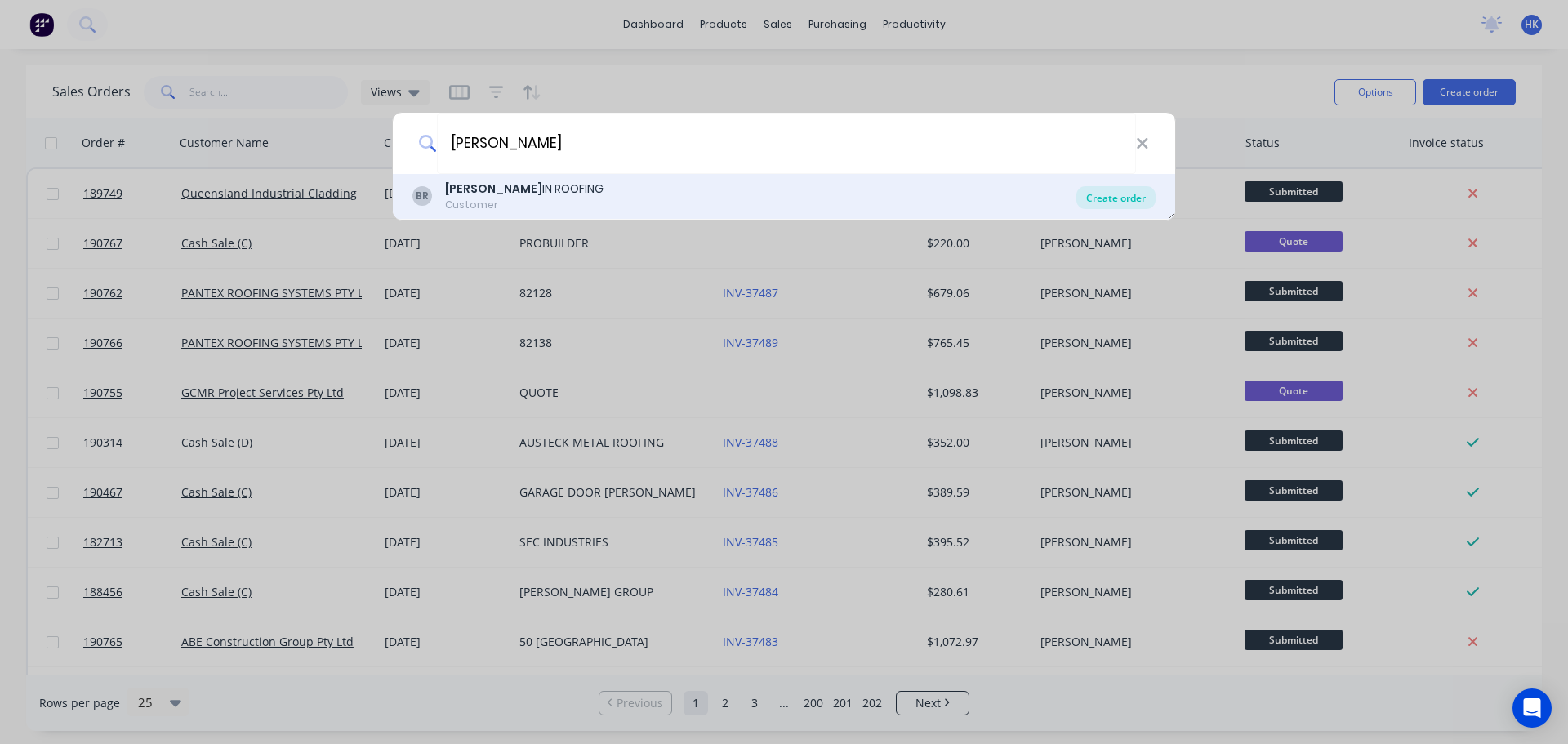
type input "[PERSON_NAME]"
click at [1138, 194] on div "Create order" at bounding box center [1116, 198] width 79 height 23
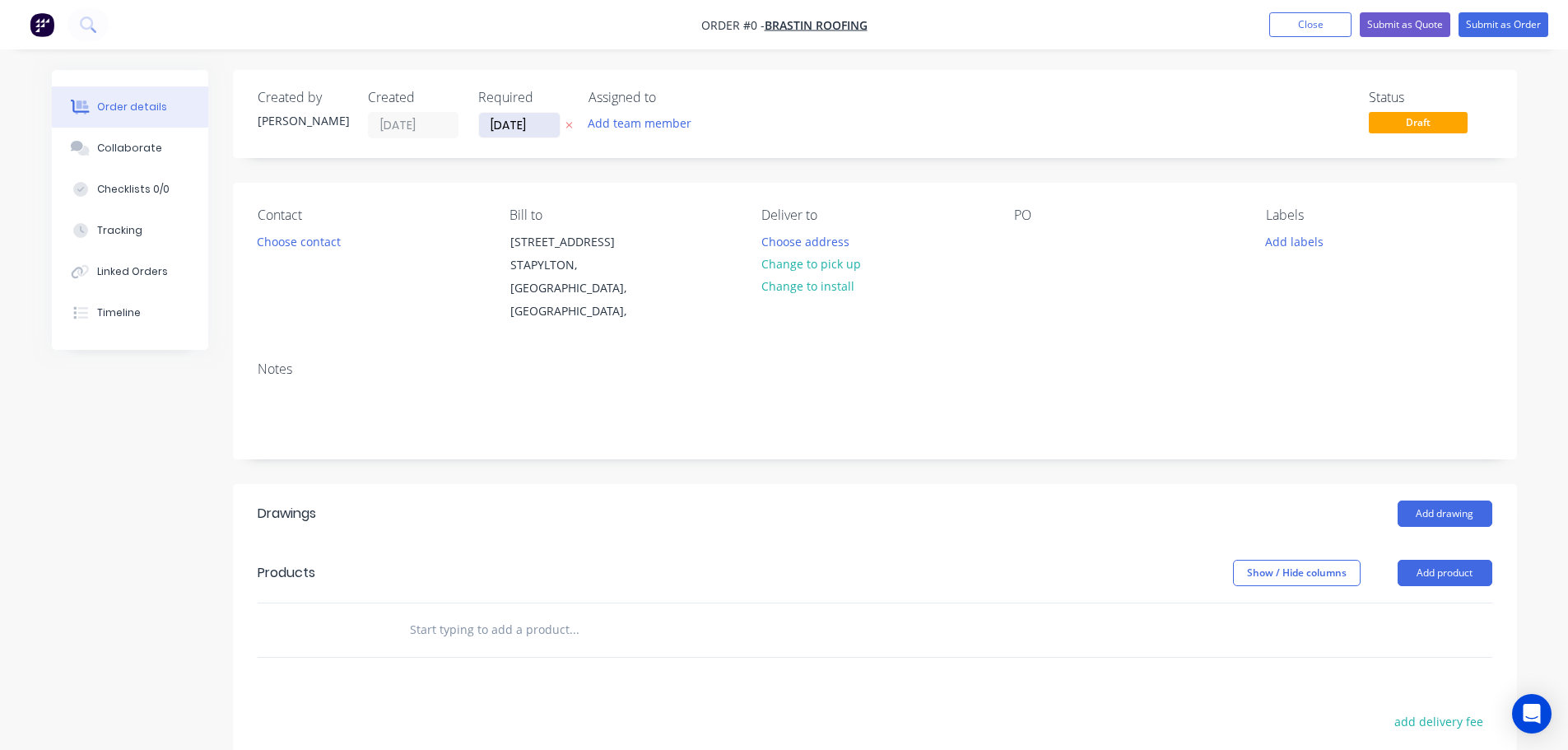
click at [522, 135] on input "[DATE]" at bounding box center [519, 125] width 81 height 25
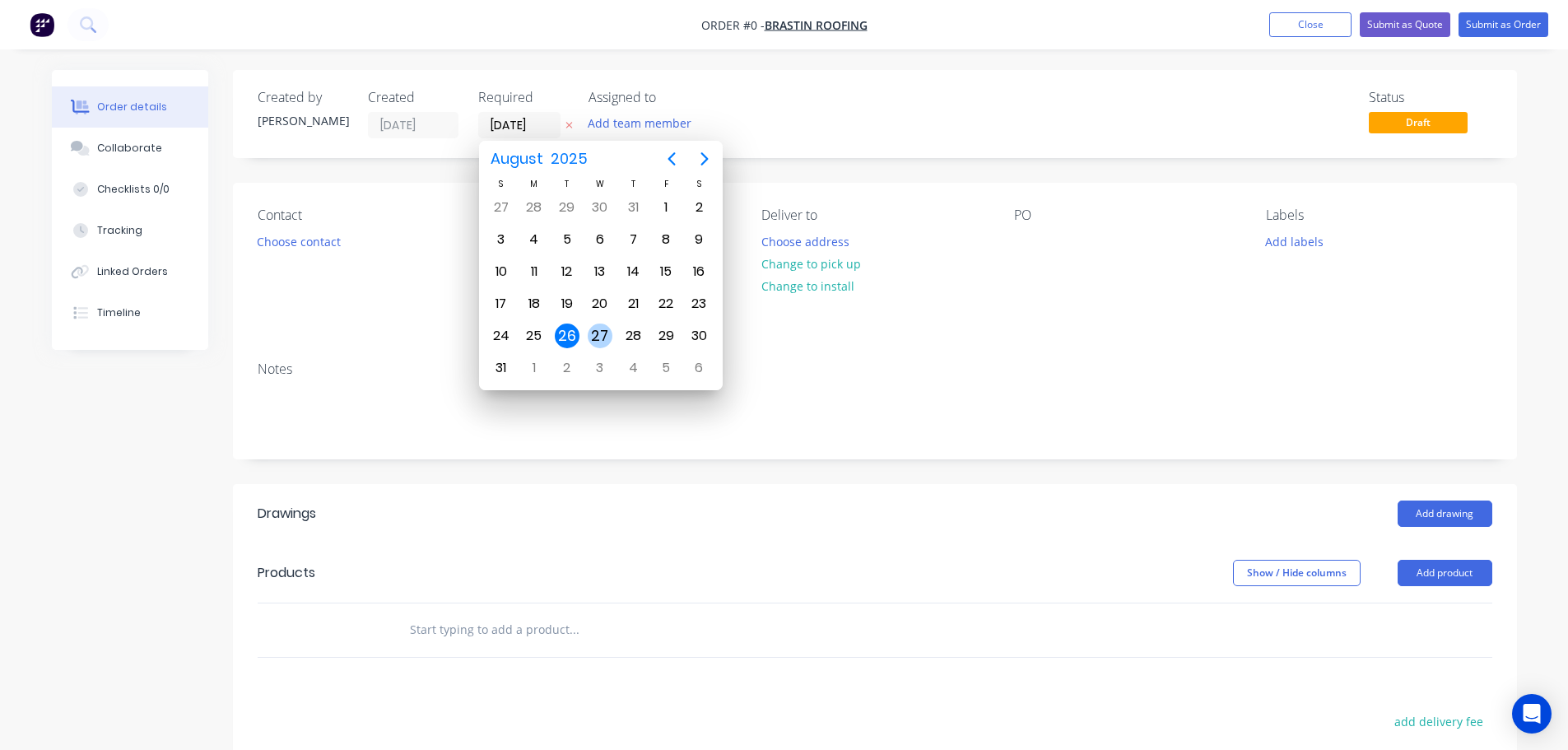
click at [607, 336] on div "27" at bounding box center [600, 336] width 25 height 25
type input "[DATE]"
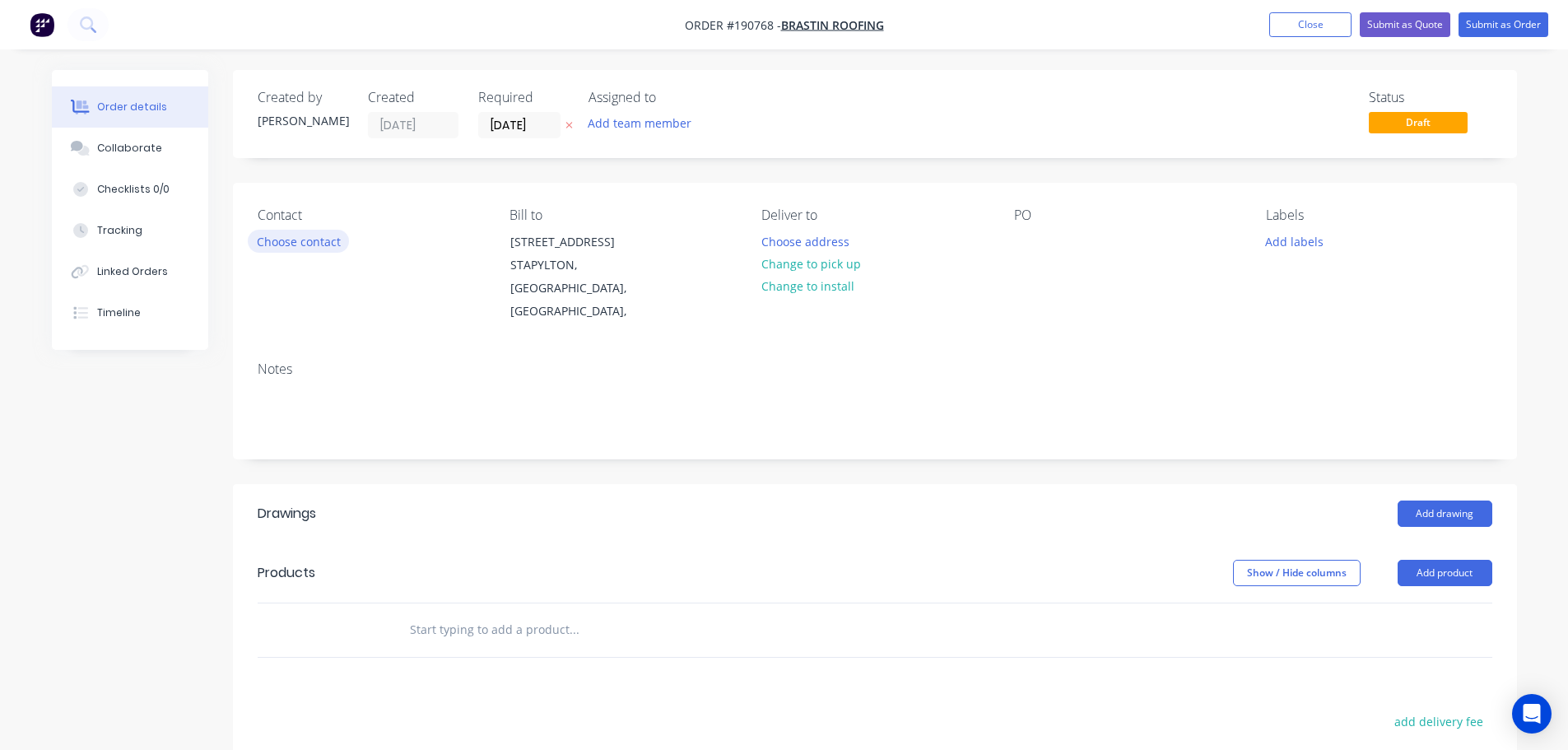
click at [313, 237] on button "Choose contact" at bounding box center [298, 241] width 101 height 22
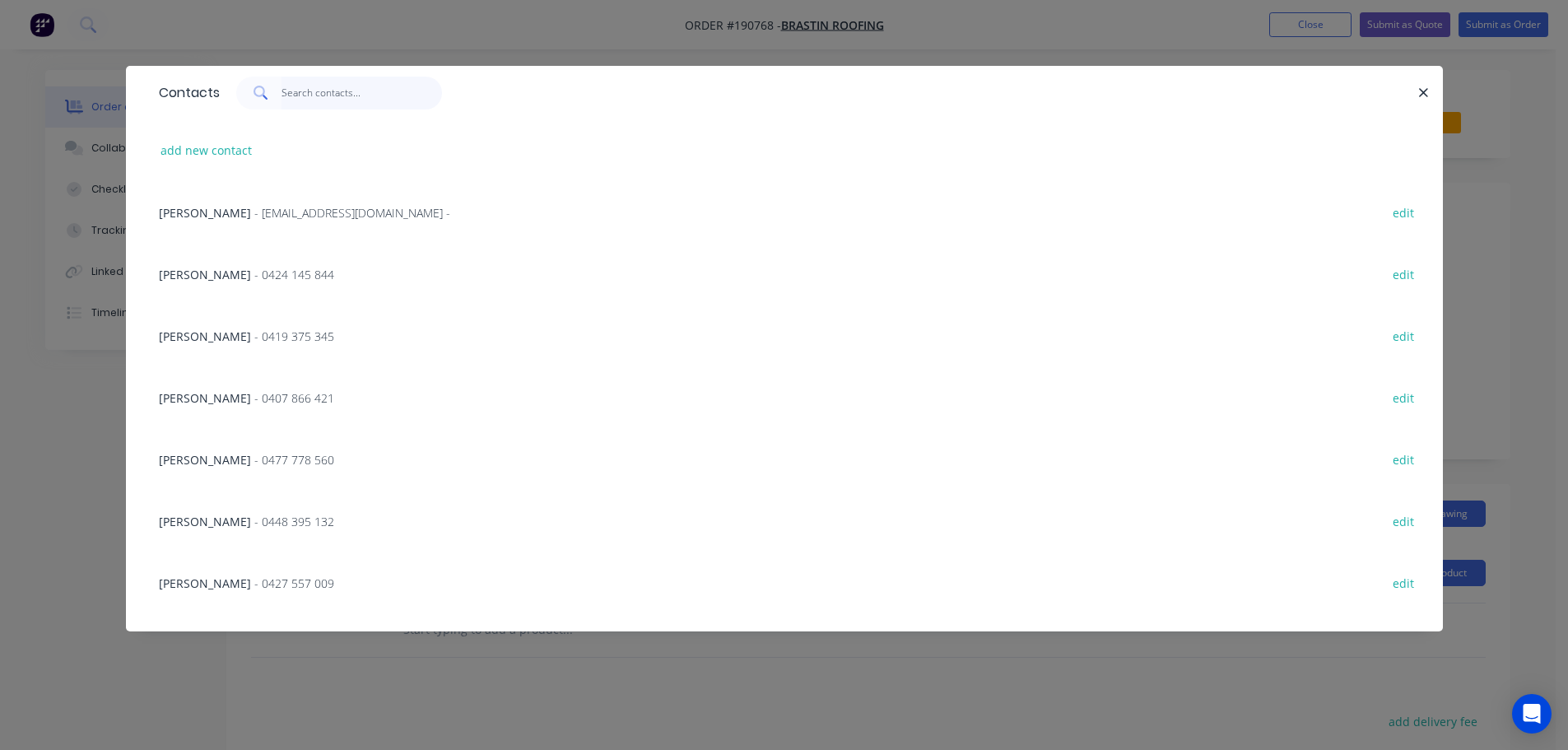
click at [300, 102] on input "text" at bounding box center [361, 93] width 160 height 33
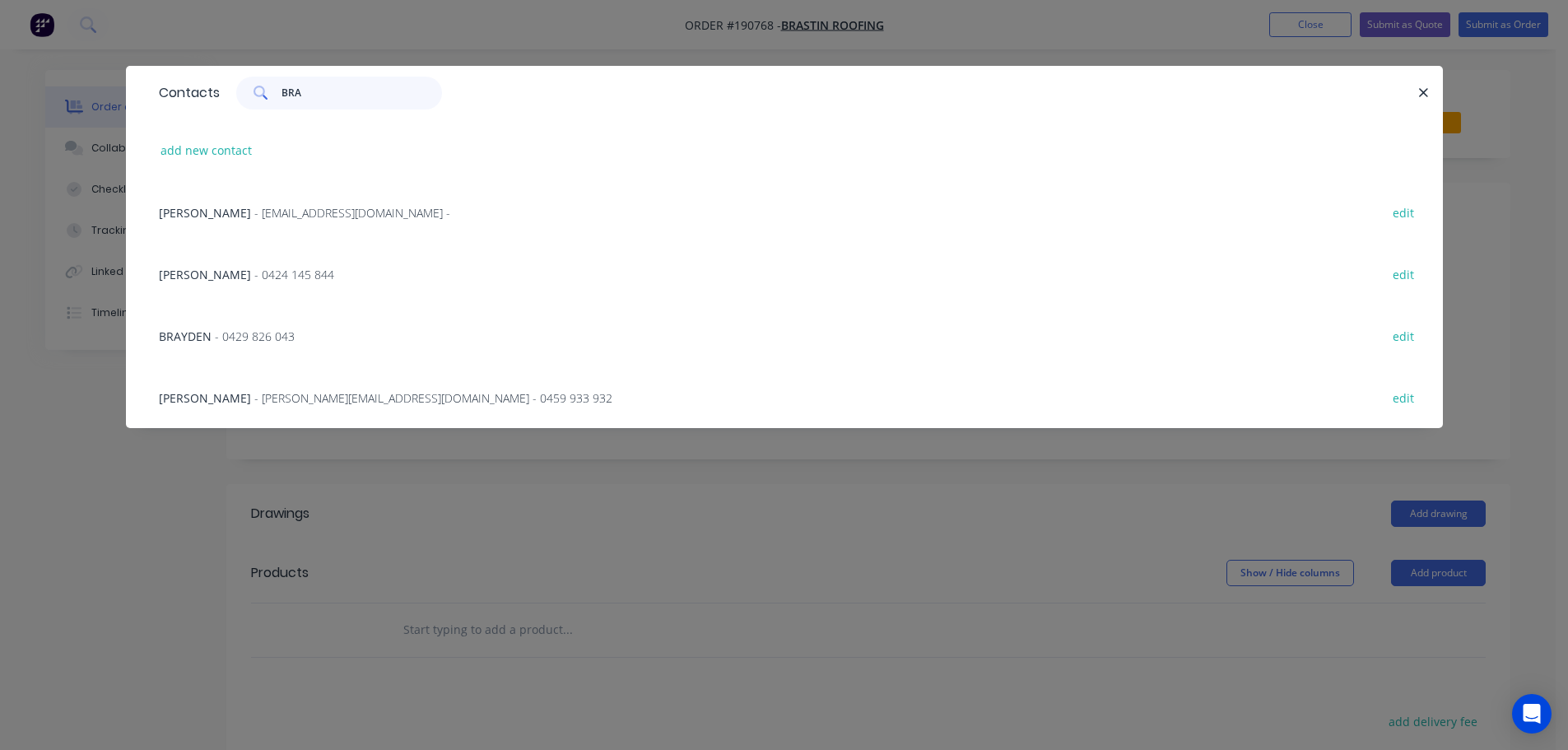
type input "BRA"
click at [281, 330] on span "- 0429 826 043" at bounding box center [255, 336] width 80 height 16
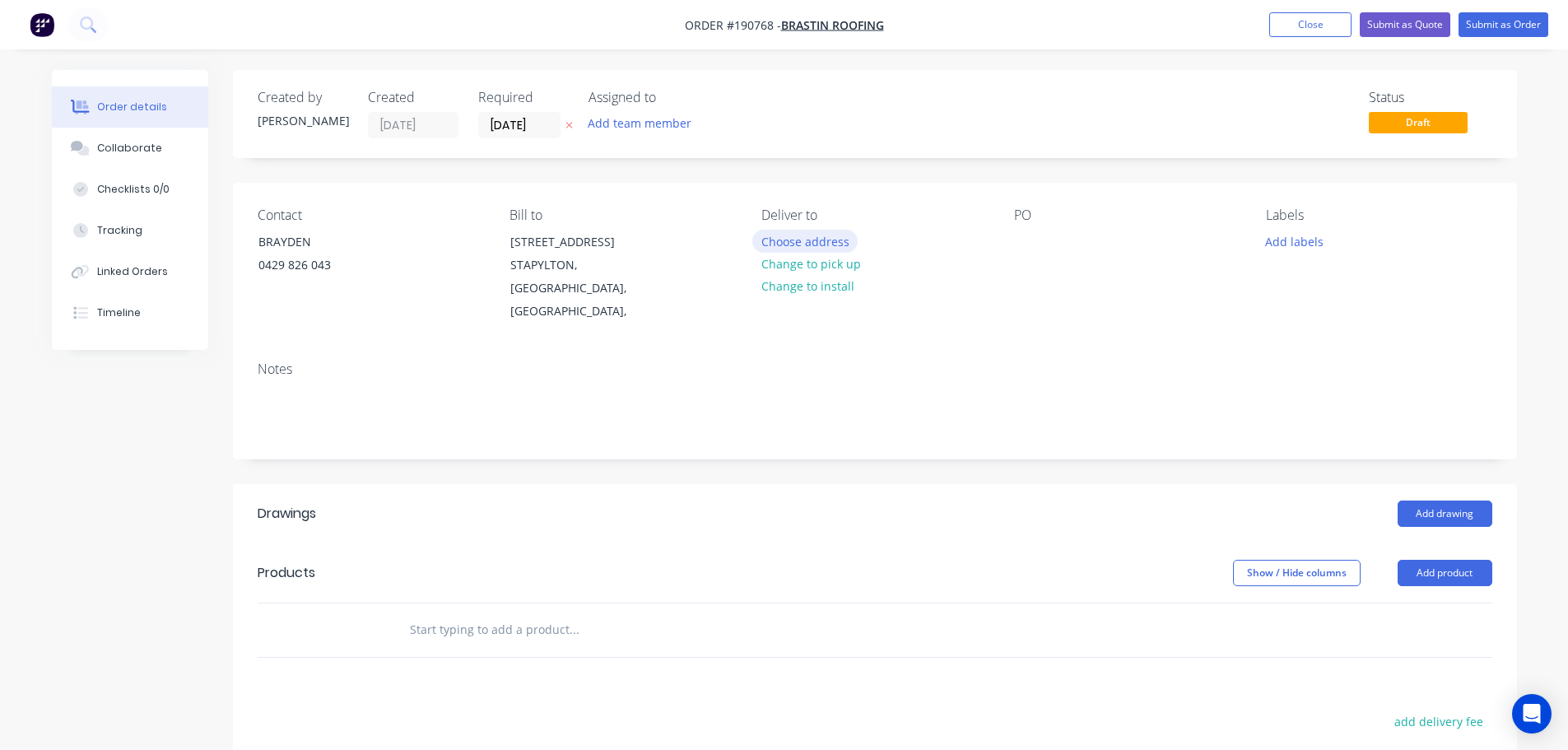
click at [774, 246] on button "Choose address" at bounding box center [804, 241] width 105 height 22
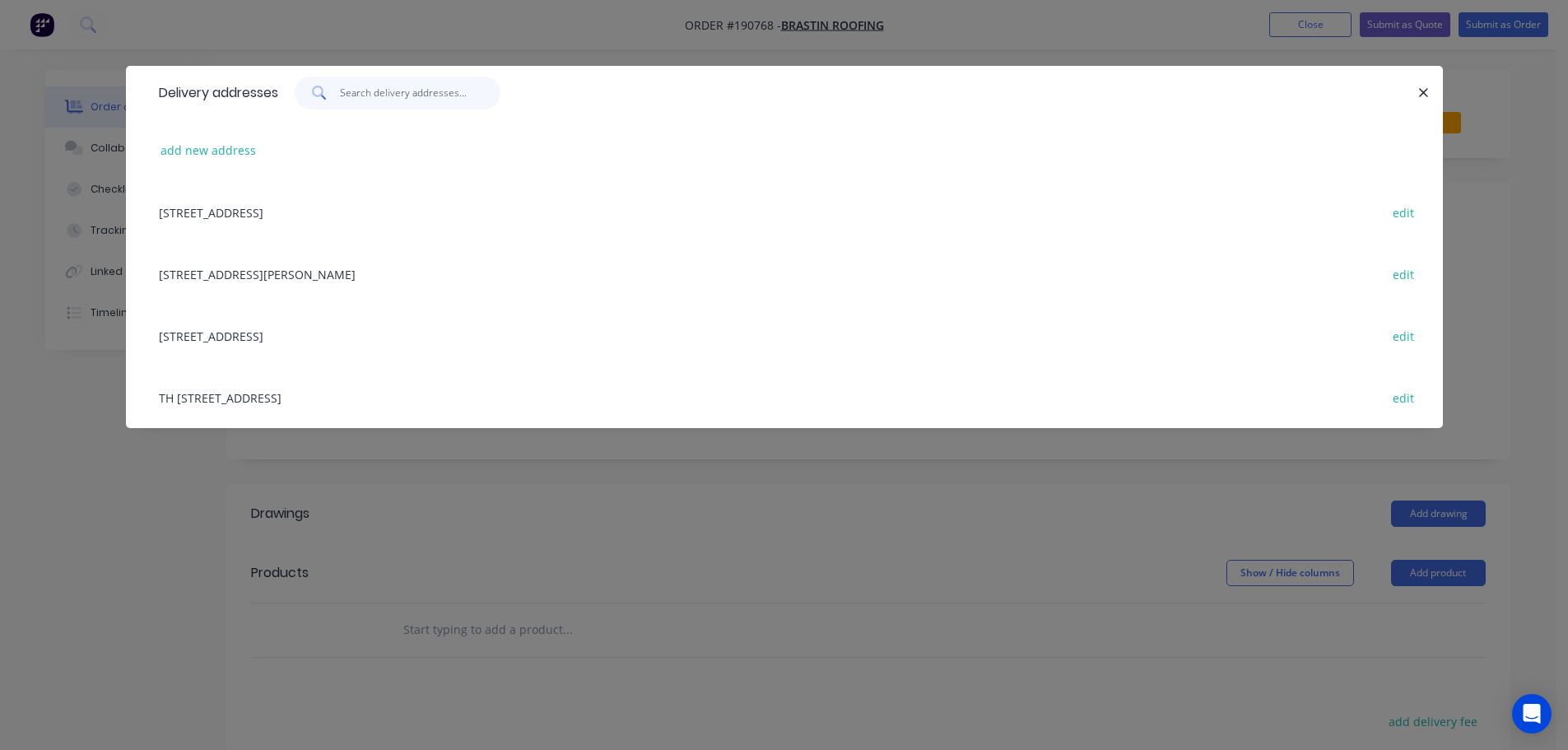
click at [427, 96] on input "text" at bounding box center [419, 93] width 160 height 33
click at [348, 343] on div "[STREET_ADDRESS] edit" at bounding box center [784, 336] width 1268 height 61
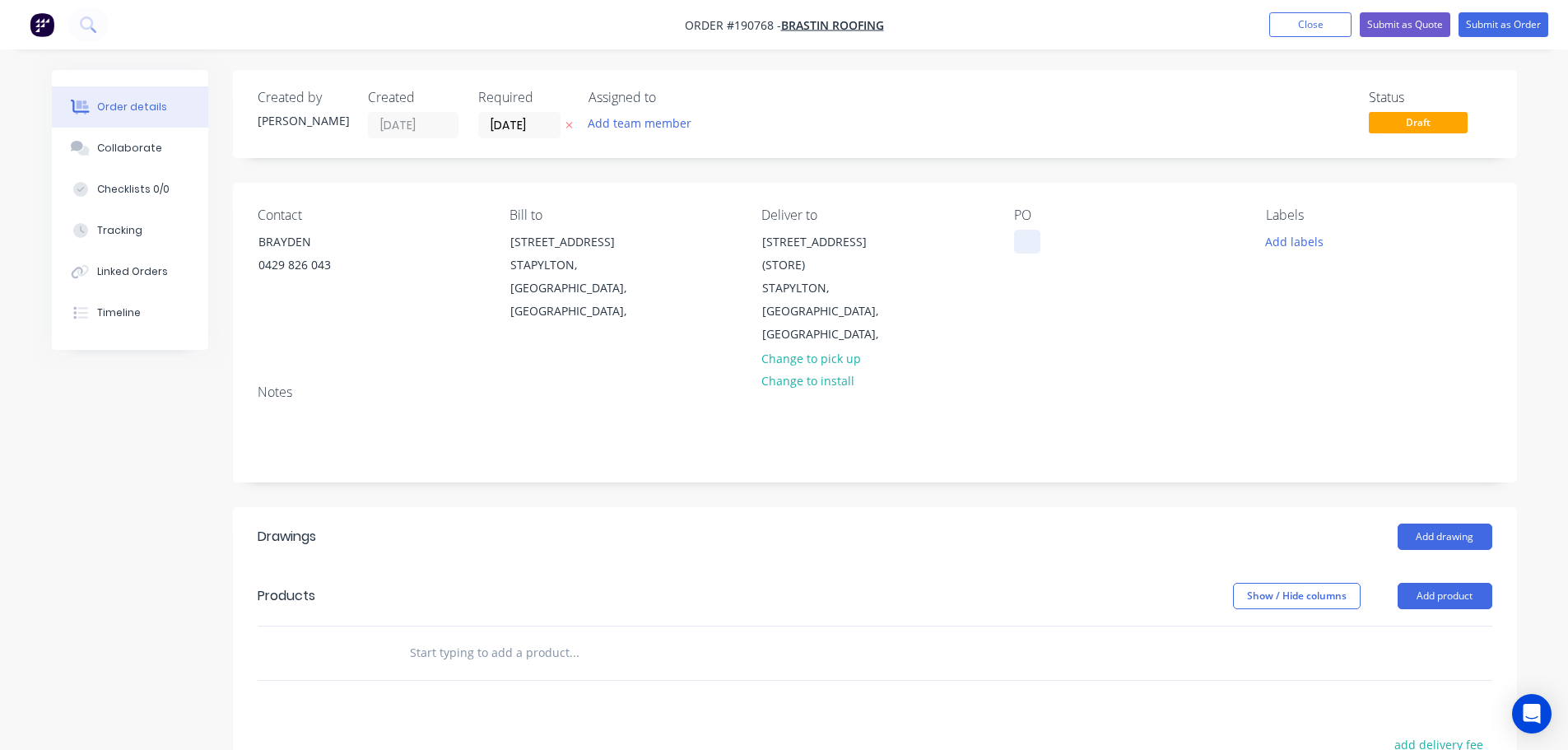
click at [1027, 238] on div at bounding box center [1027, 242] width 27 height 24
click at [1453, 583] on button "Add product" at bounding box center [1444, 596] width 95 height 27
click at [1443, 524] on button "Add drawing" at bounding box center [1444, 537] width 95 height 27
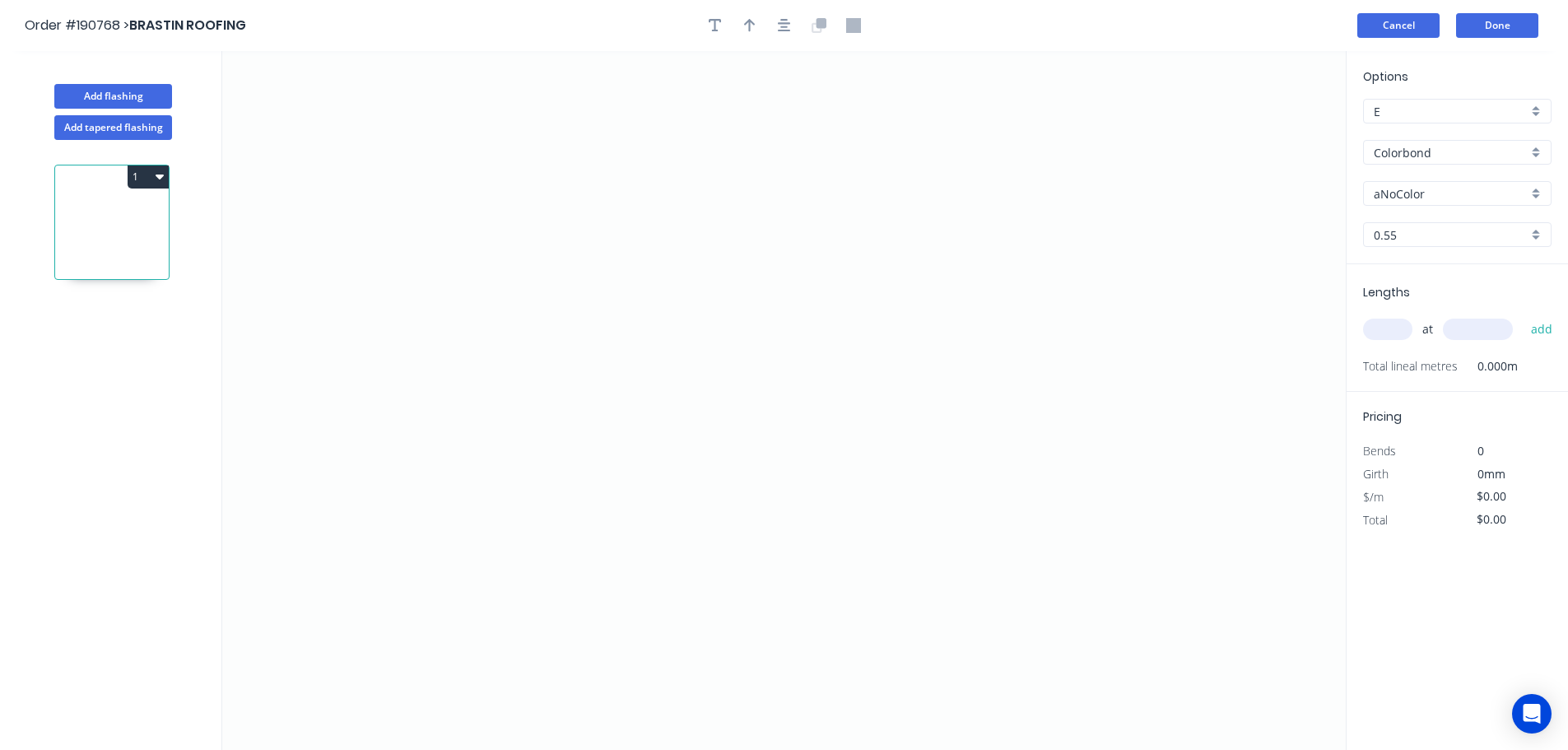
click at [1393, 16] on button "Cancel" at bounding box center [1398, 26] width 82 height 25
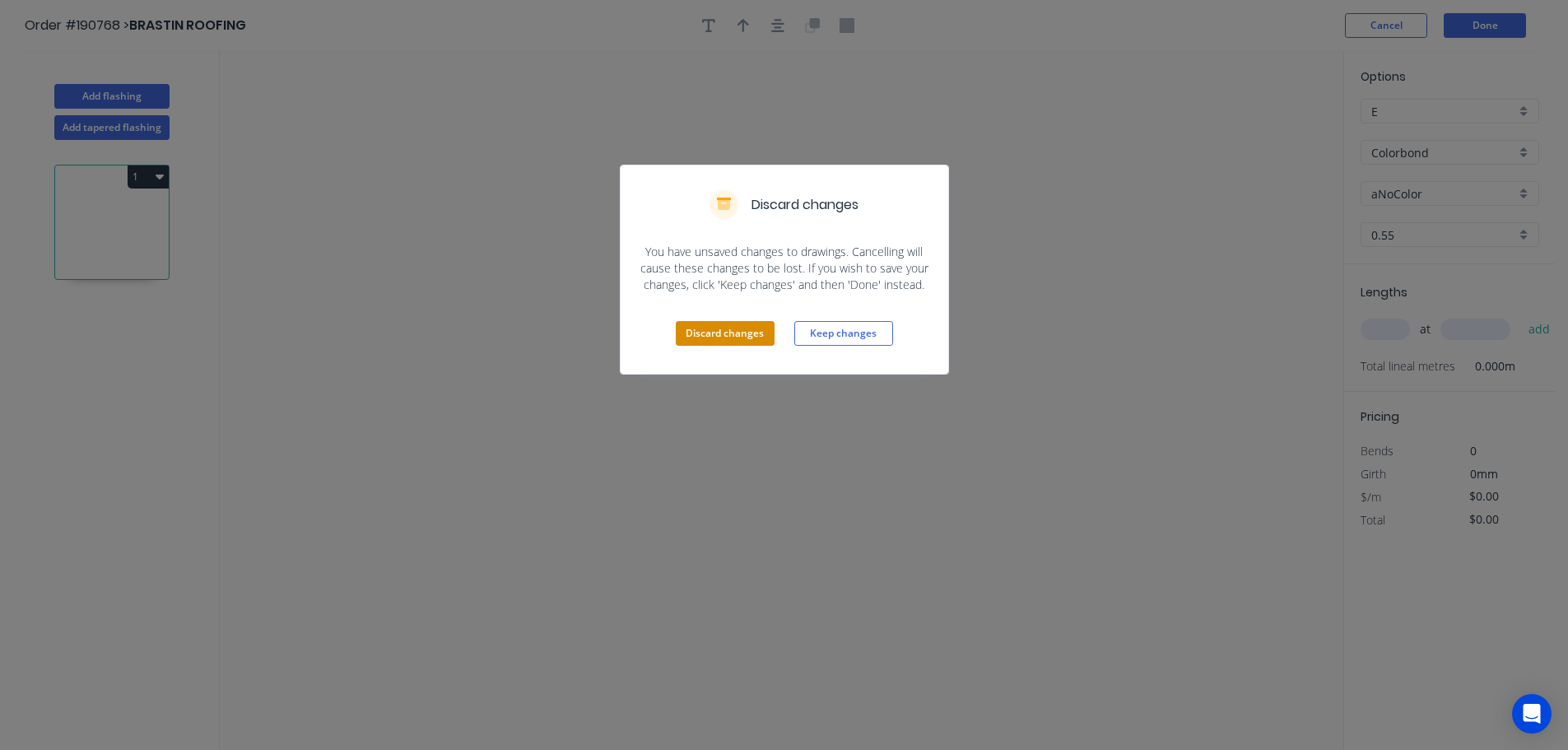
click at [726, 335] on button "Discard changes" at bounding box center [725, 334] width 99 height 25
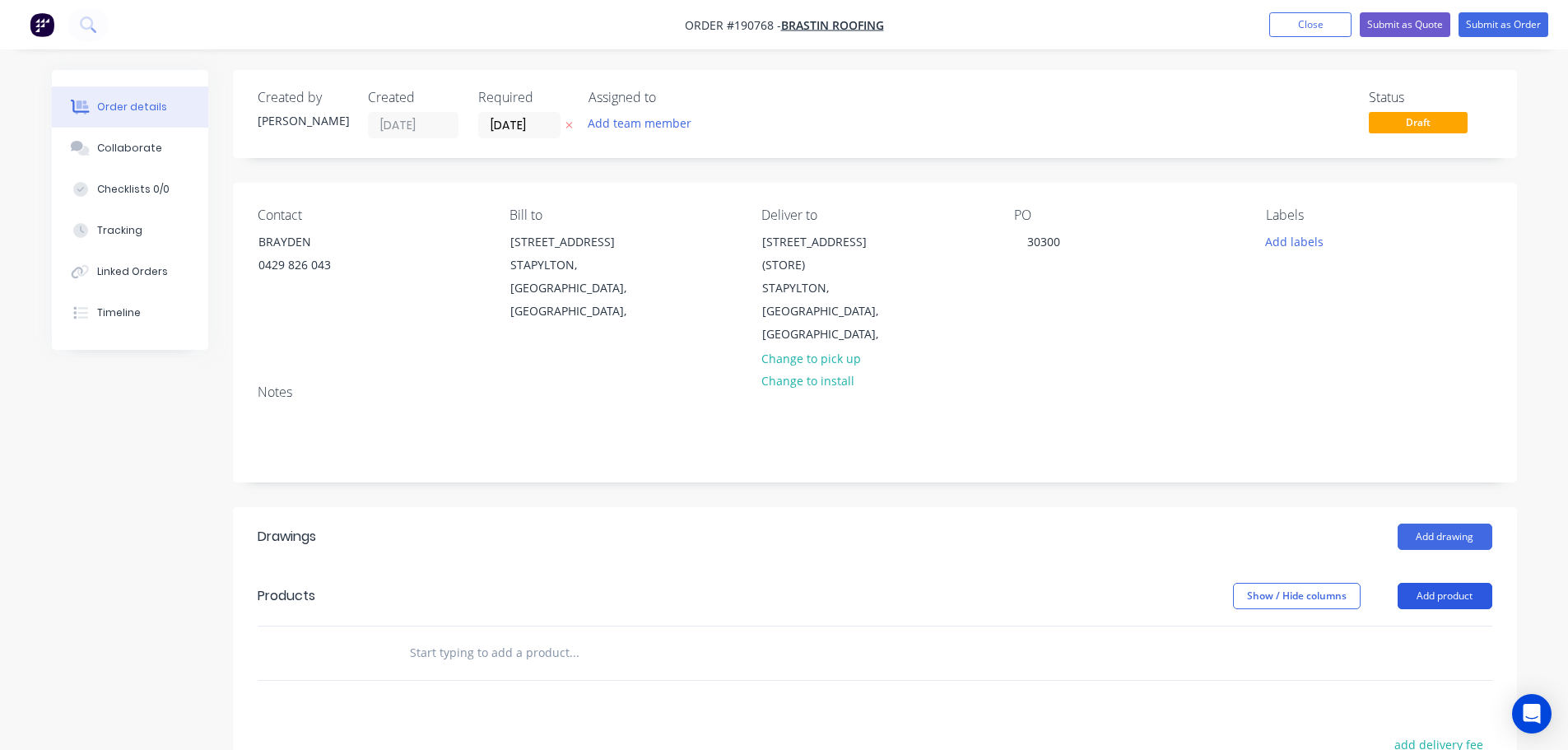
click at [1454, 583] on button "Add product" at bounding box center [1444, 596] width 95 height 27
click at [1445, 625] on div "Product catalogue" at bounding box center [1414, 637] width 127 height 24
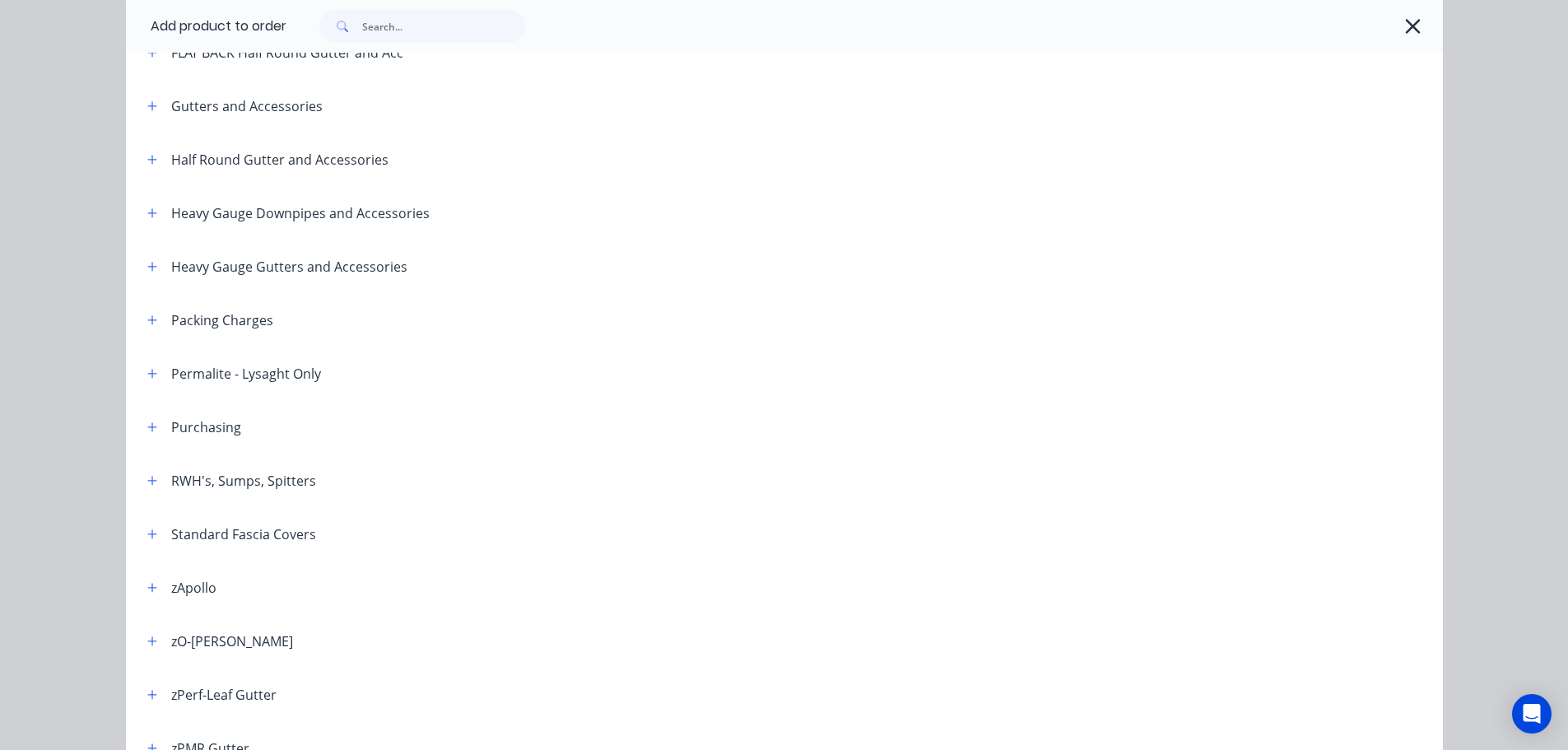
scroll to position [412, 0]
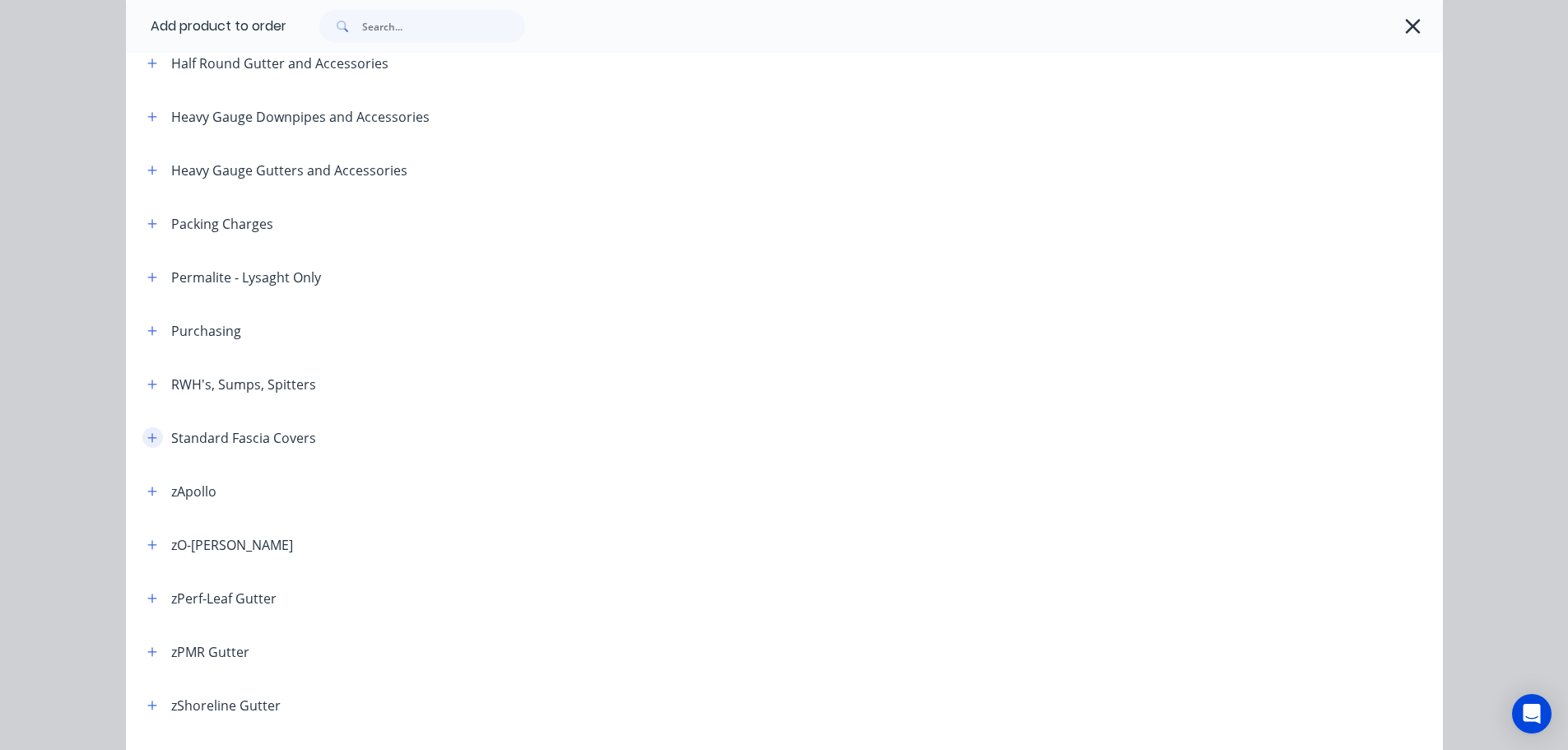
click at [143, 434] on button "button" at bounding box center [153, 438] width 21 height 21
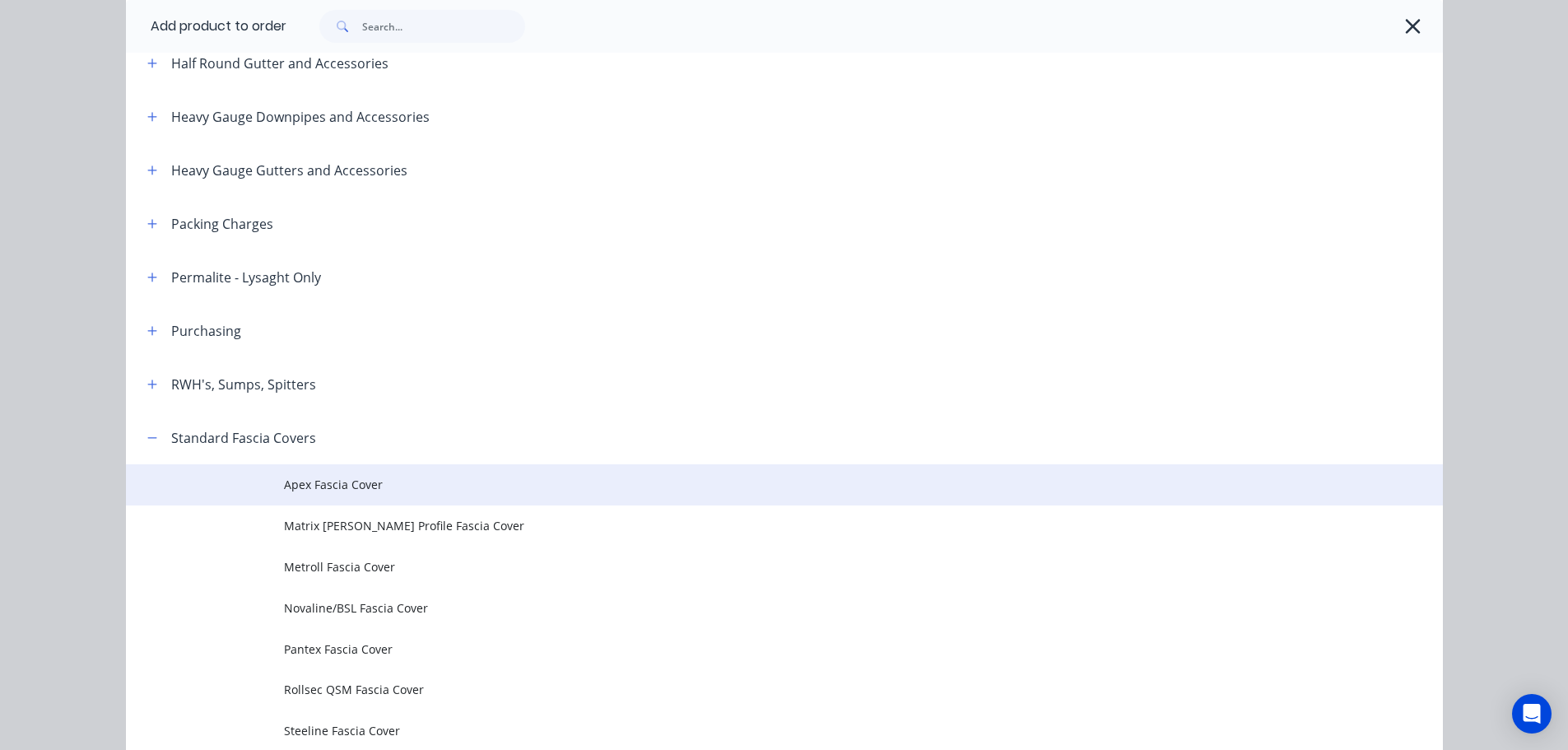
click at [309, 477] on span "Apex Fascia Cover" at bounding box center [747, 484] width 926 height 17
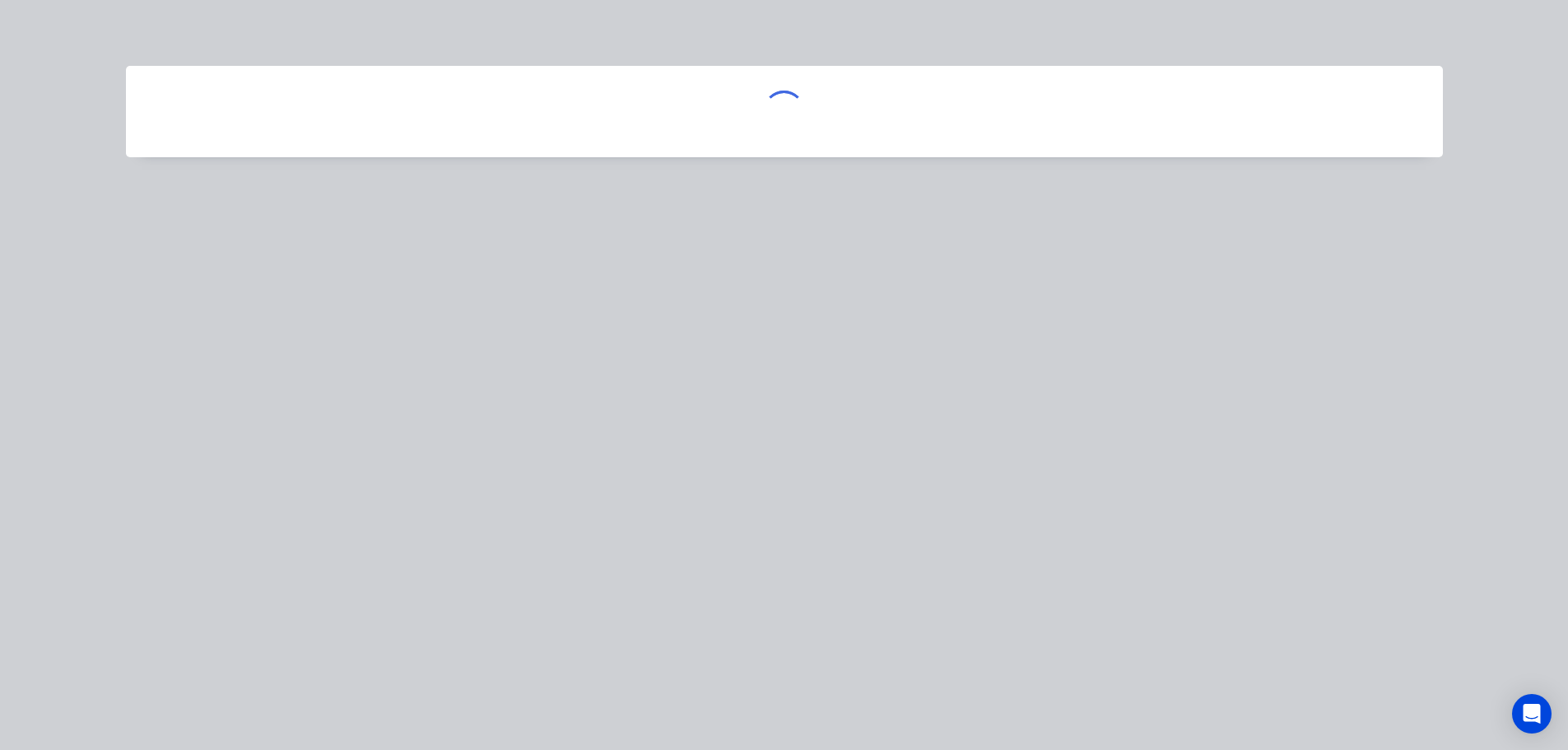
scroll to position [0, 0]
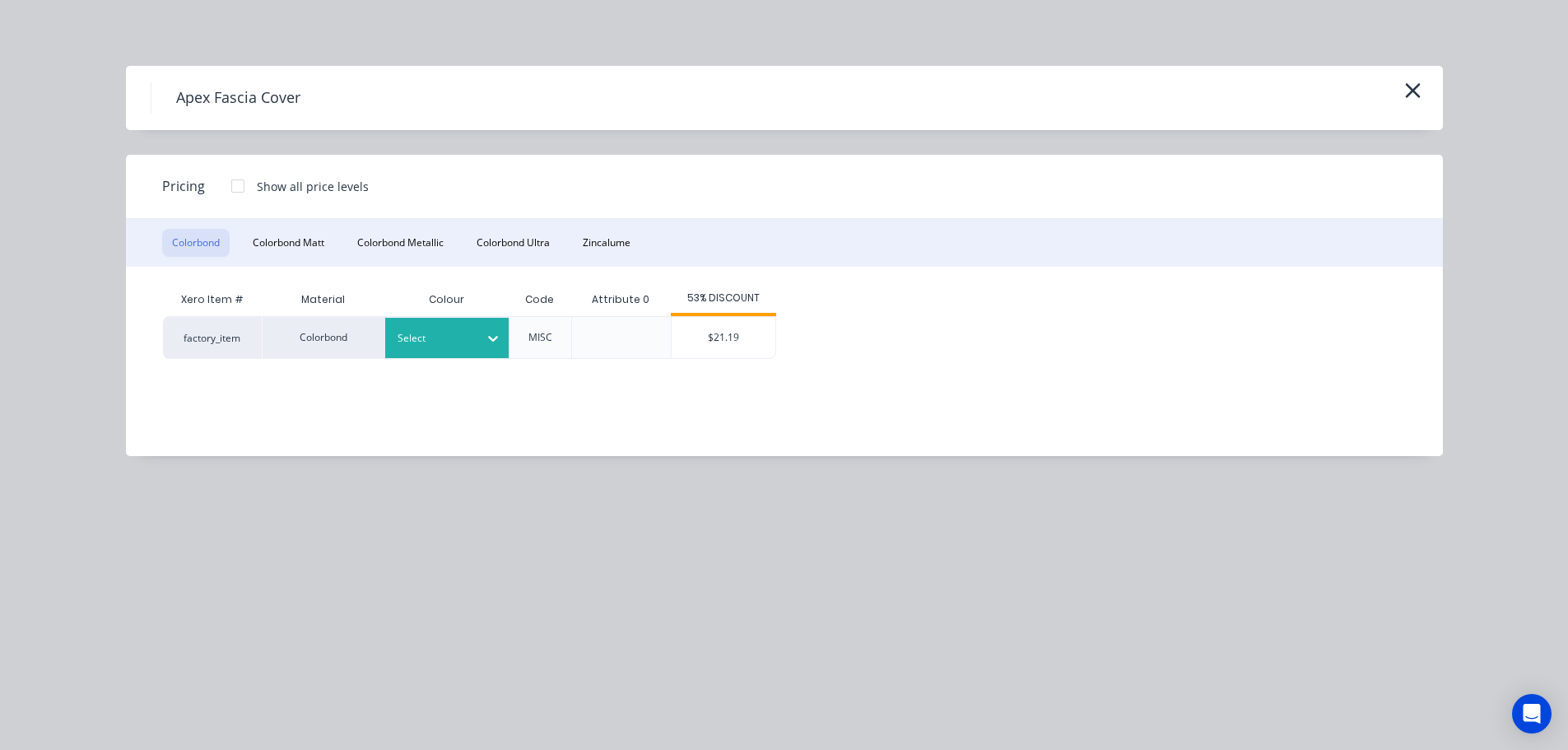
click at [446, 341] on div at bounding box center [434, 339] width 74 height 18
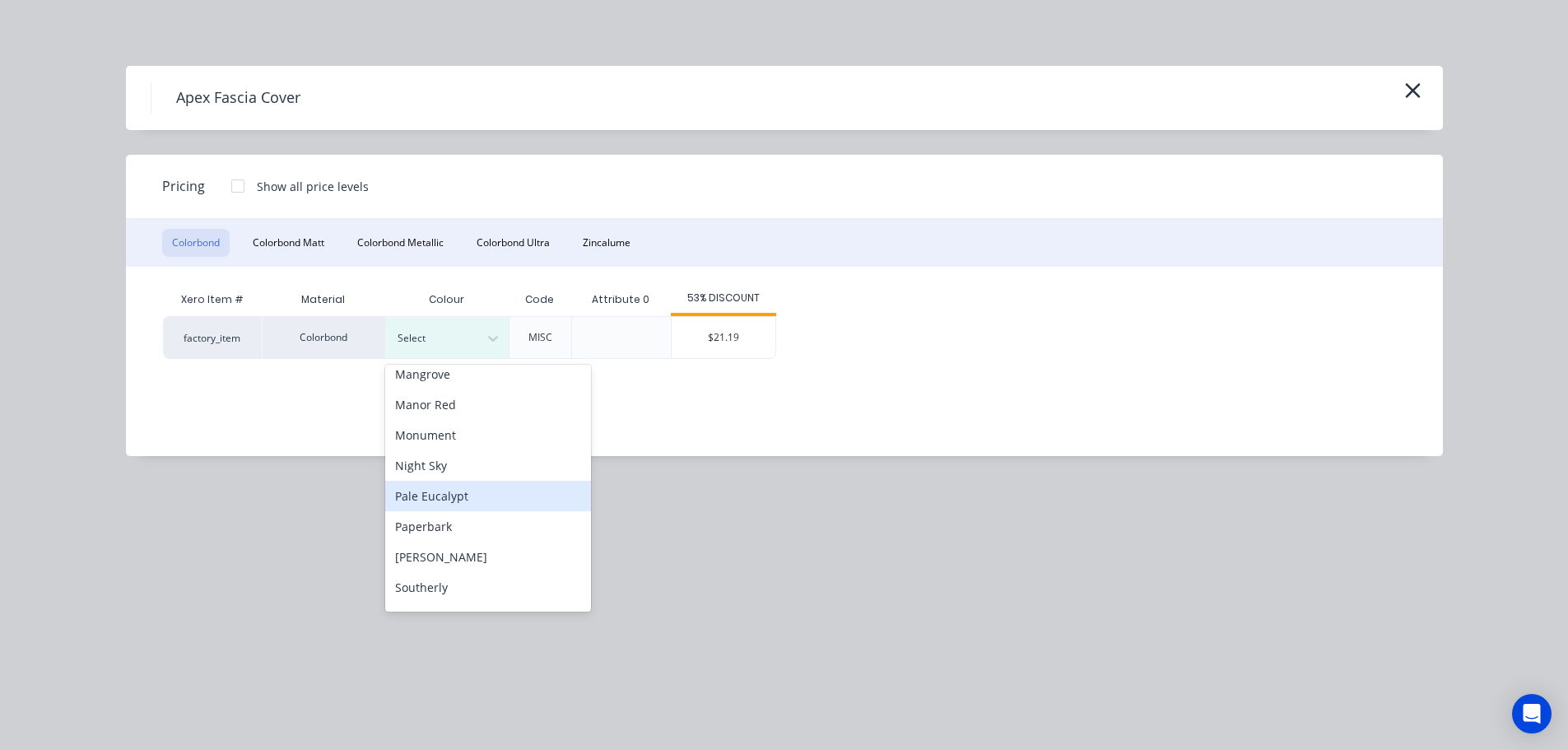
scroll to position [412, 0]
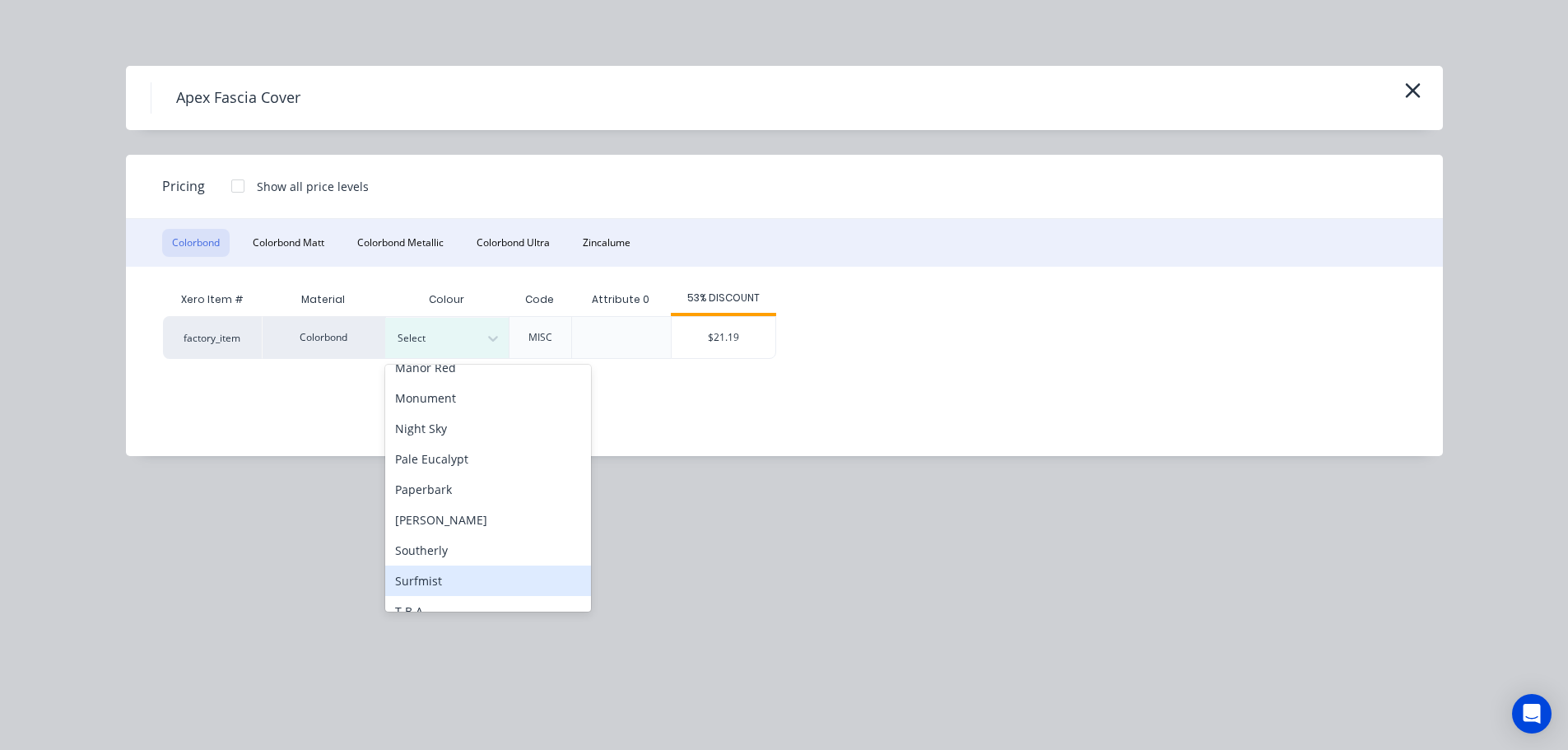
click at [464, 581] on div "Surfmist" at bounding box center [488, 581] width 206 height 31
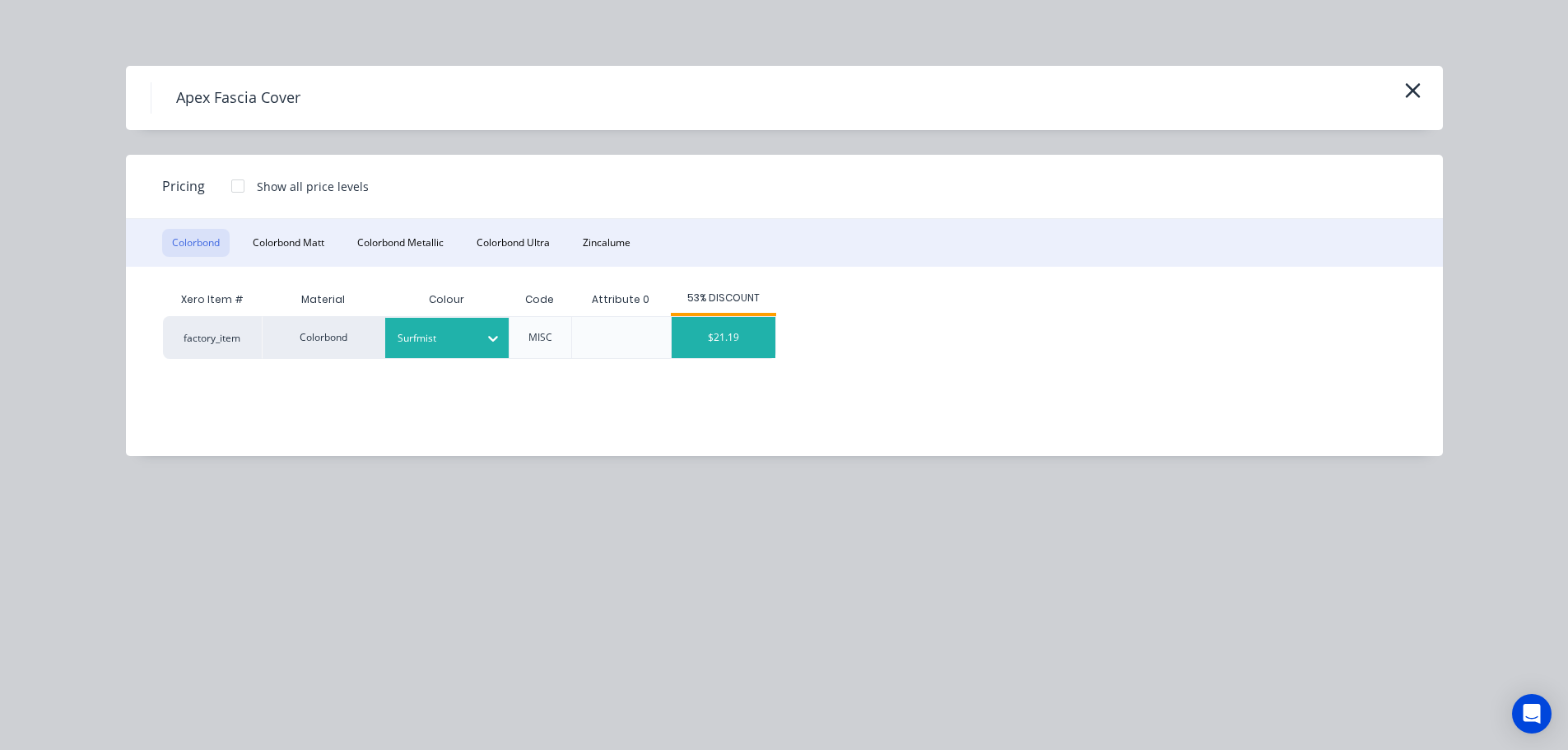
click at [743, 327] on div "$21.19" at bounding box center [723, 338] width 104 height 42
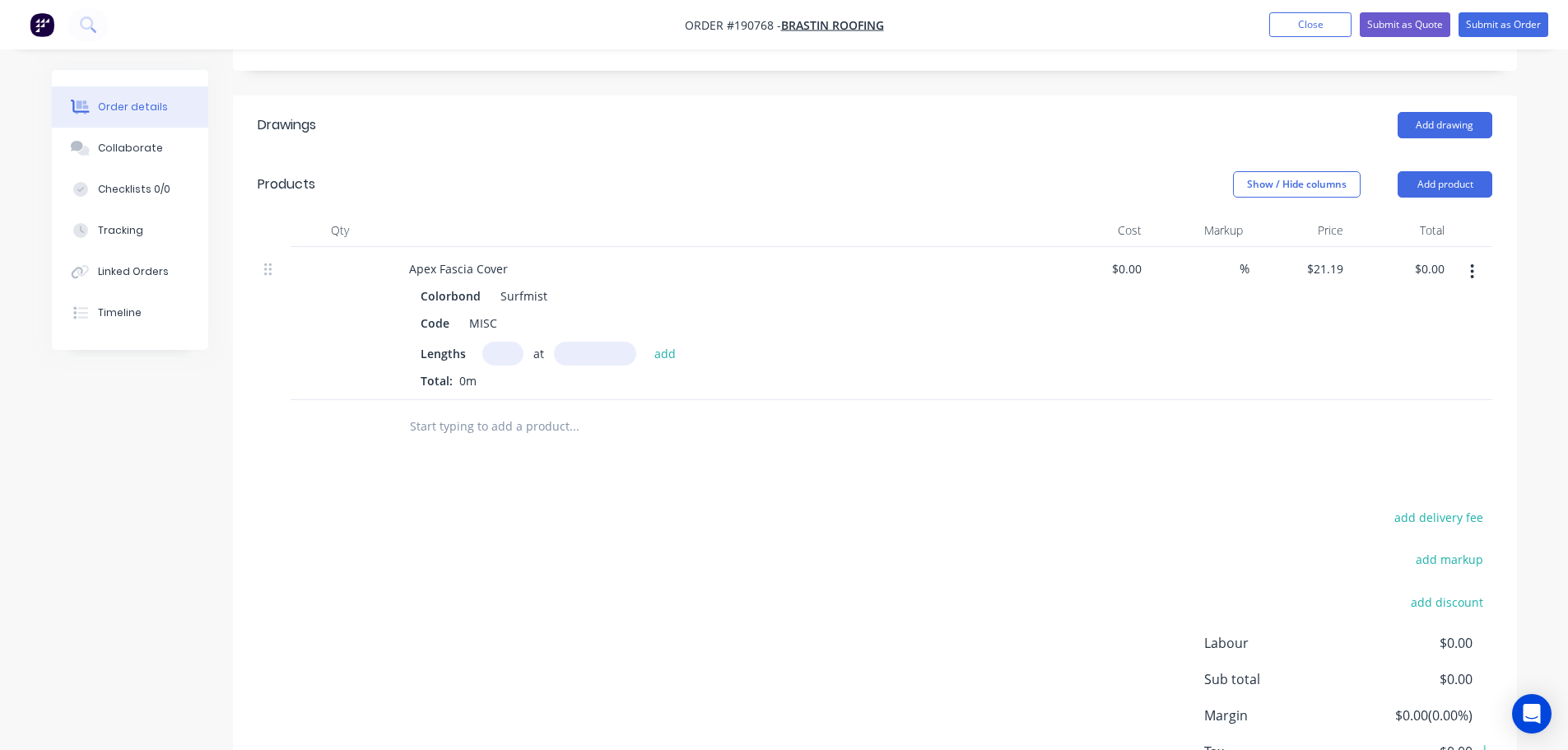
click at [506, 341] on input "text" at bounding box center [503, 353] width 42 height 24
type input "1"
type input "1500"
click at [646, 341] on button "add" at bounding box center [665, 352] width 39 height 22
type input "$31.79"
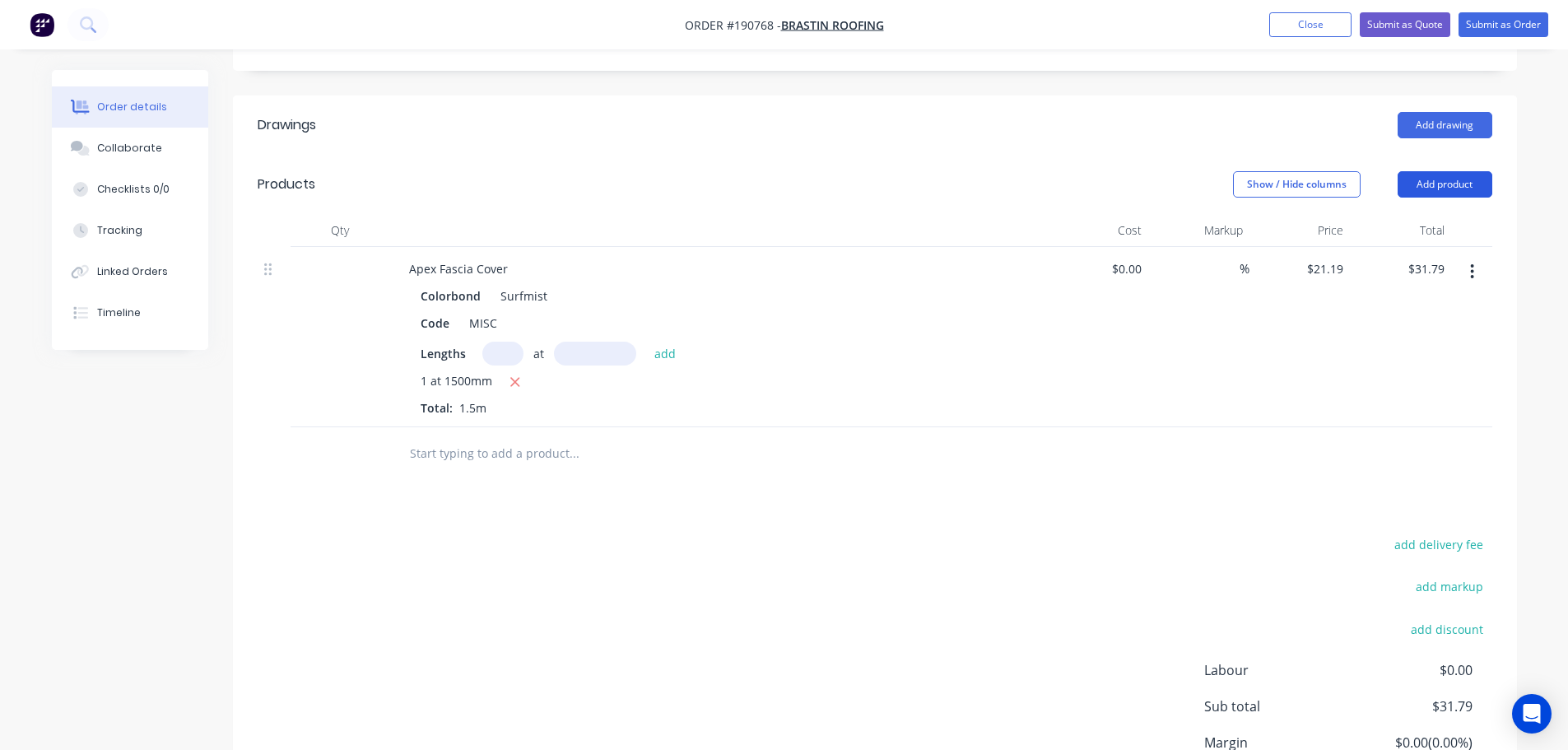
click at [1457, 171] on button "Add product" at bounding box center [1444, 184] width 95 height 27
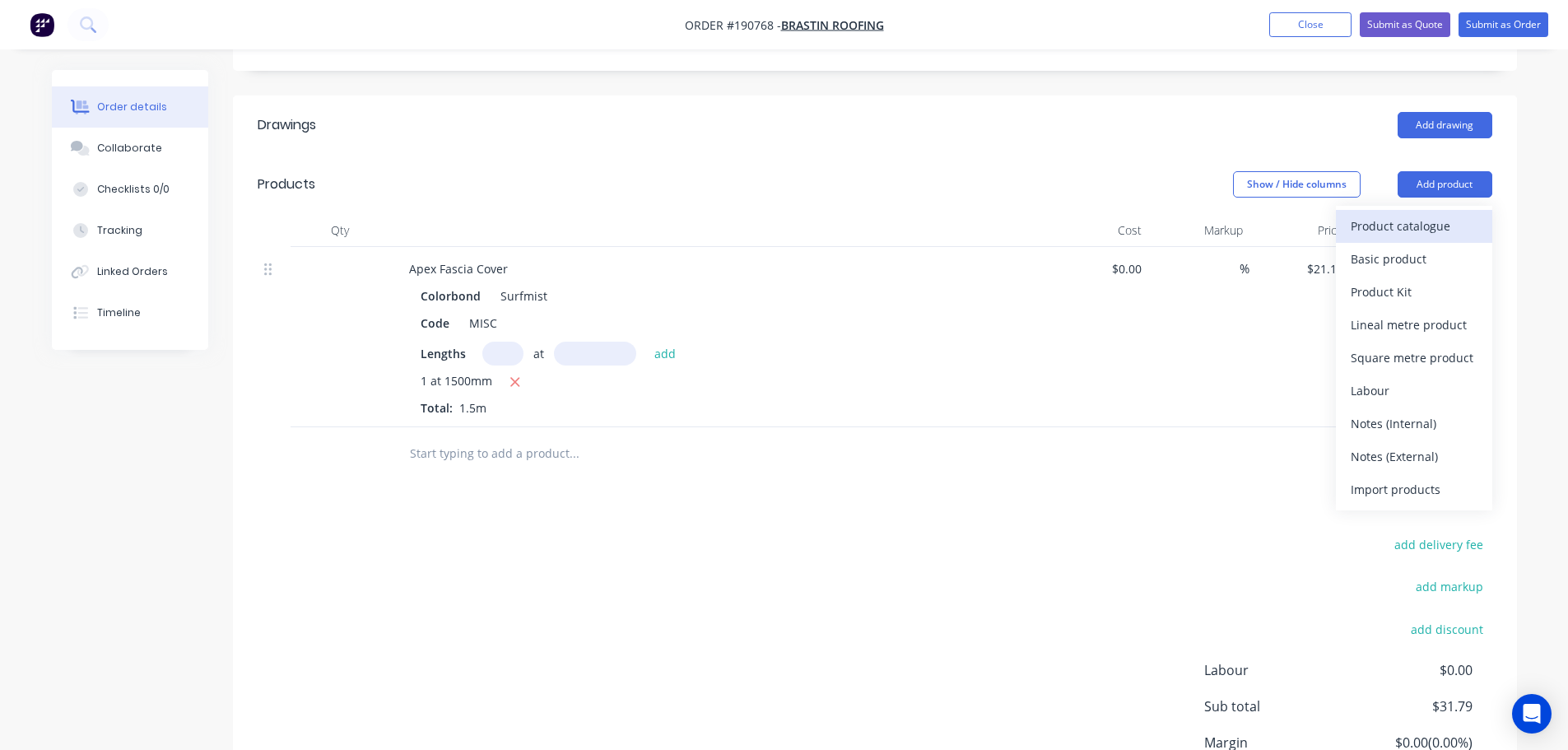
click at [1455, 214] on div "Product catalogue" at bounding box center [1414, 226] width 127 height 24
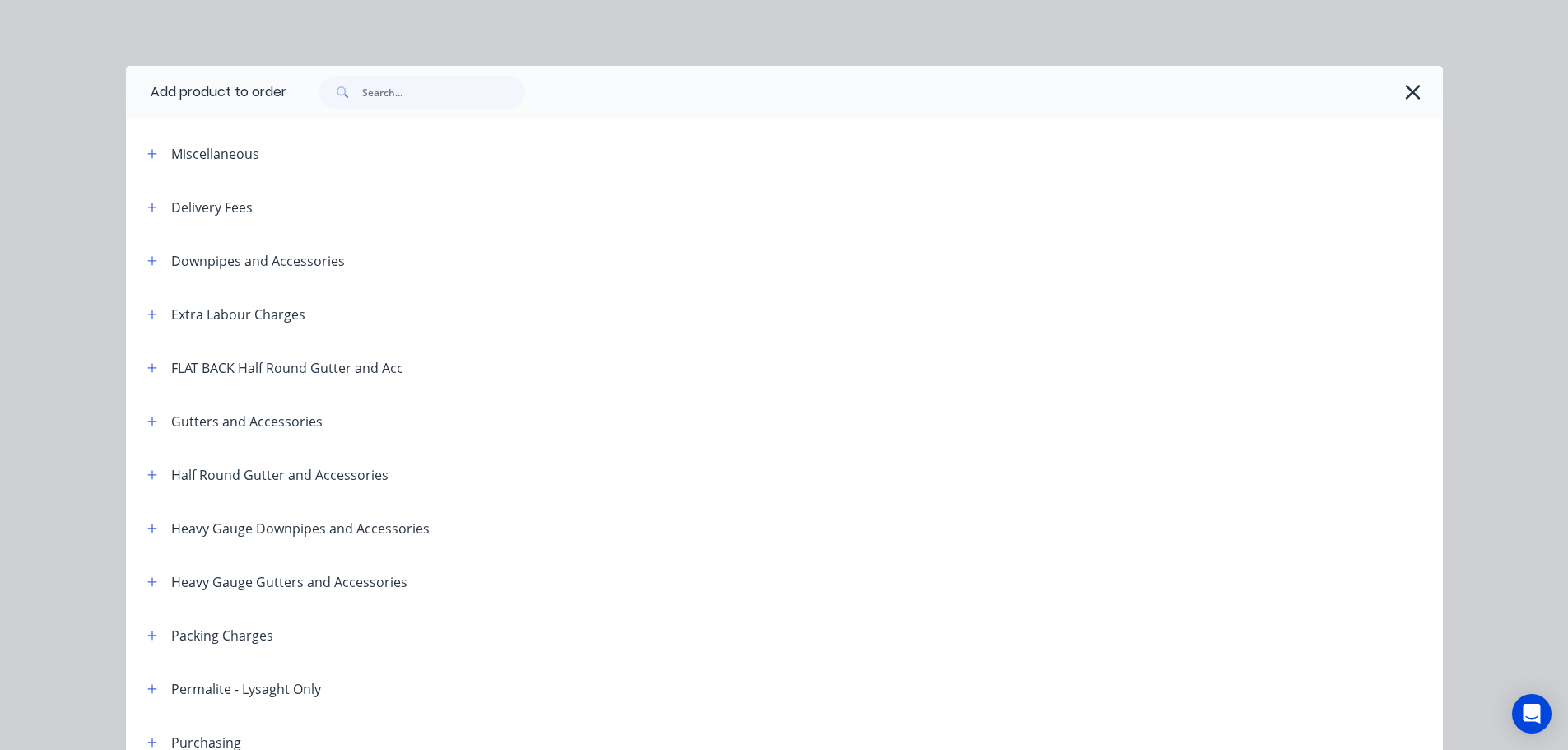
click at [143, 215] on span at bounding box center [153, 207] width 21 height 21
click at [134, 210] on div "Delivery Fees" at bounding box center [193, 207] width 119 height 21
click at [143, 209] on button "button" at bounding box center [153, 207] width 21 height 21
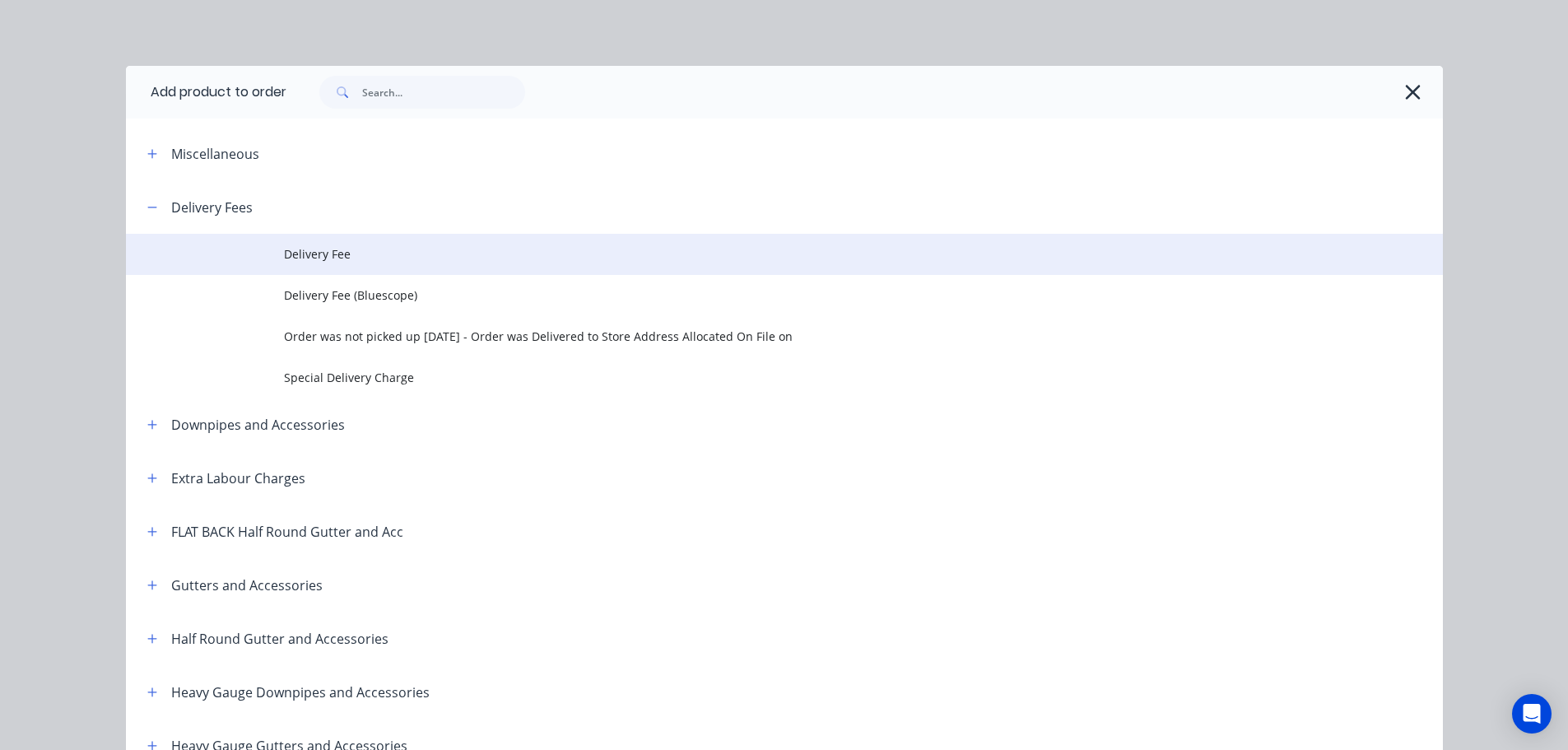
click at [274, 246] on td at bounding box center [205, 255] width 158 height 42
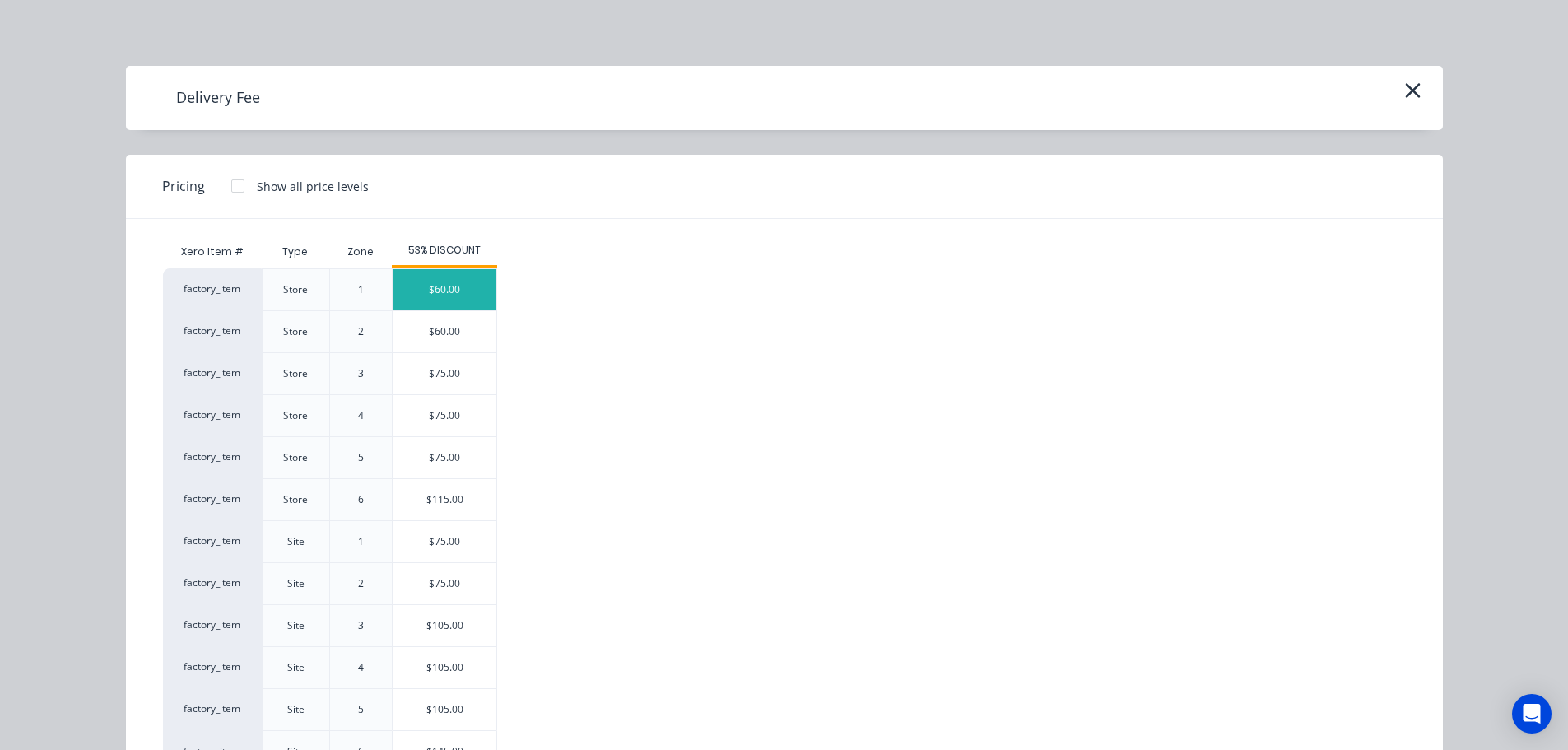
click at [454, 305] on div "$60.00" at bounding box center [444, 290] width 104 height 42
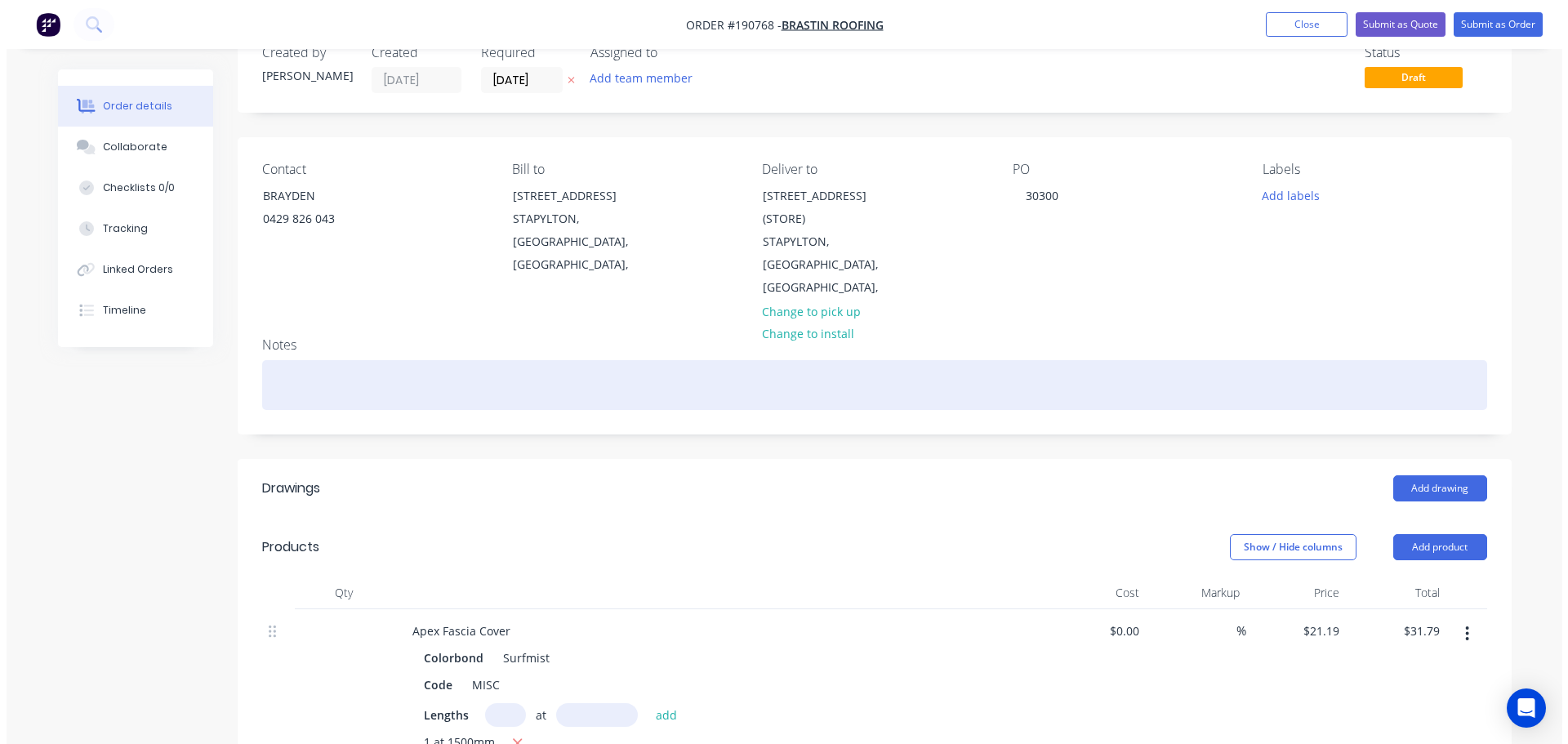
scroll to position [0, 0]
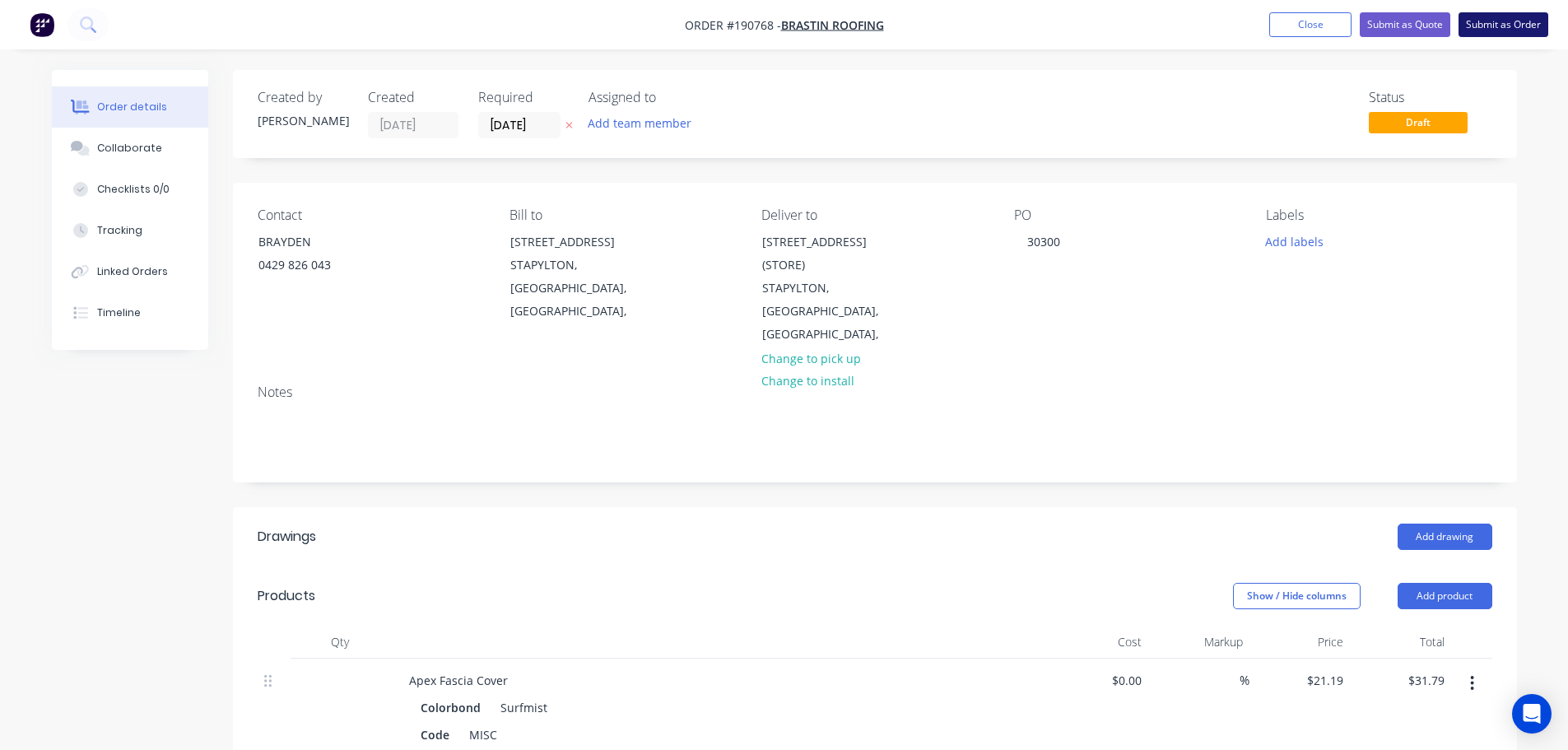
click at [1517, 27] on button "Submit as Order" at bounding box center [1503, 25] width 90 height 25
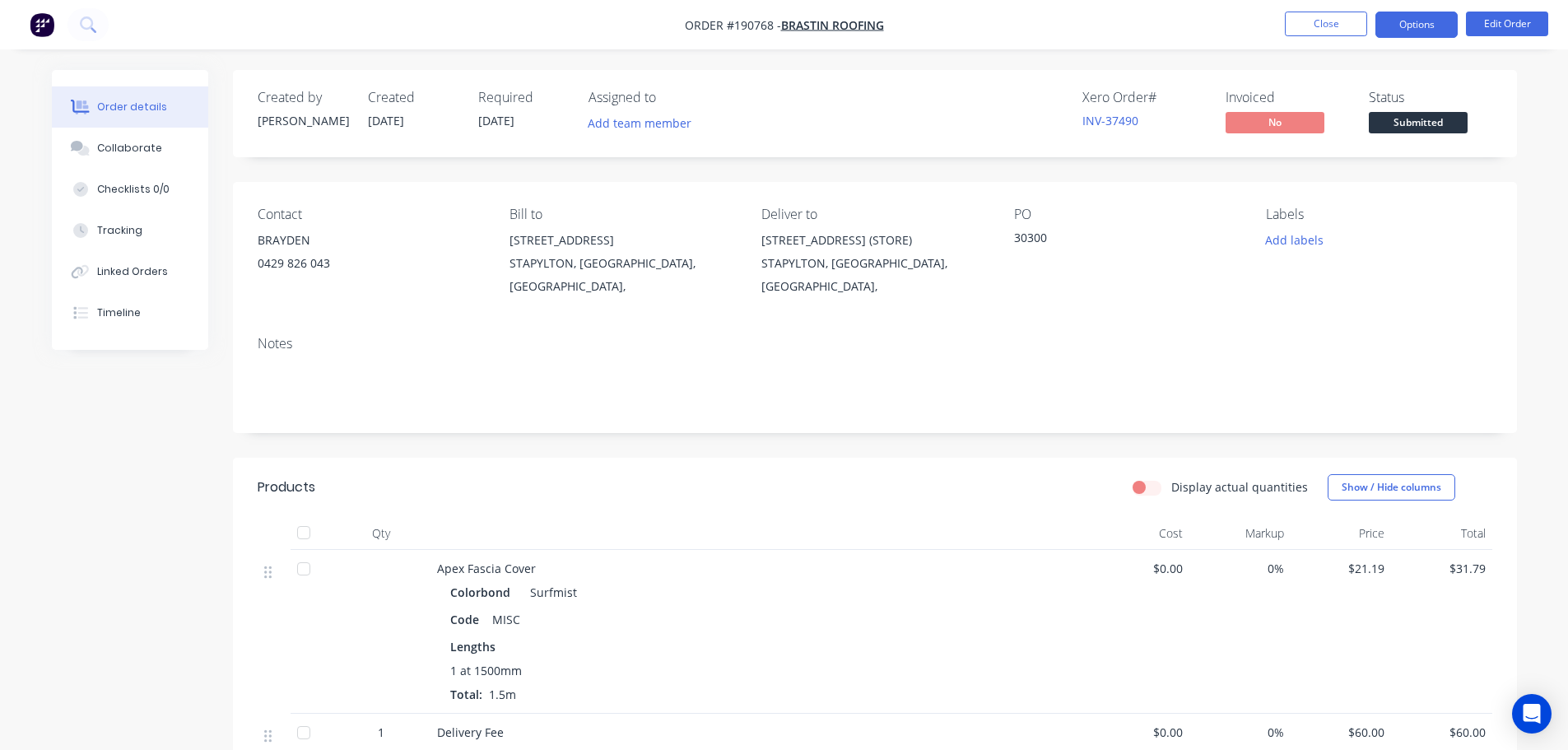
click at [1441, 15] on button "Options" at bounding box center [1416, 25] width 82 height 27
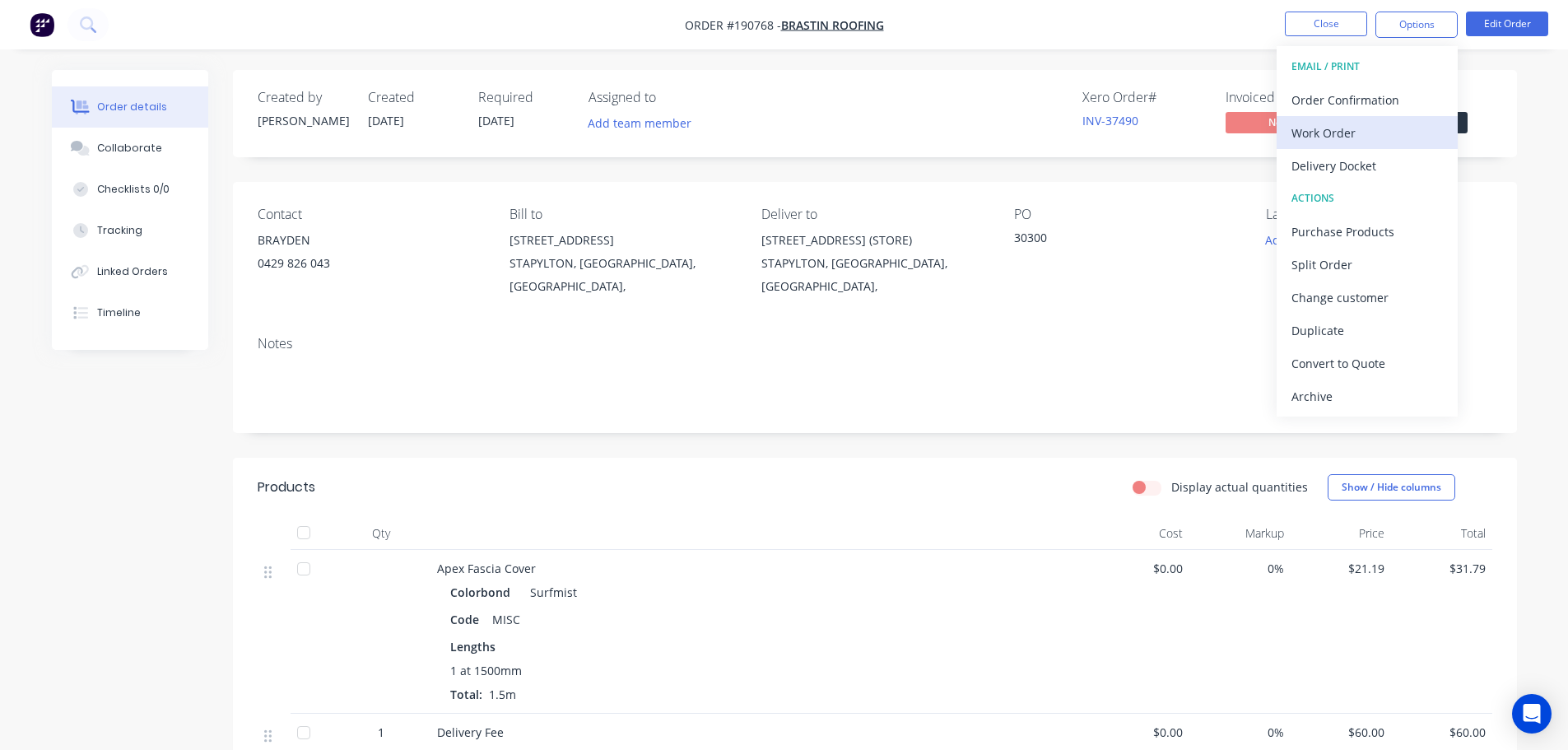
click at [1375, 145] on button "Work Order" at bounding box center [1367, 133] width 181 height 33
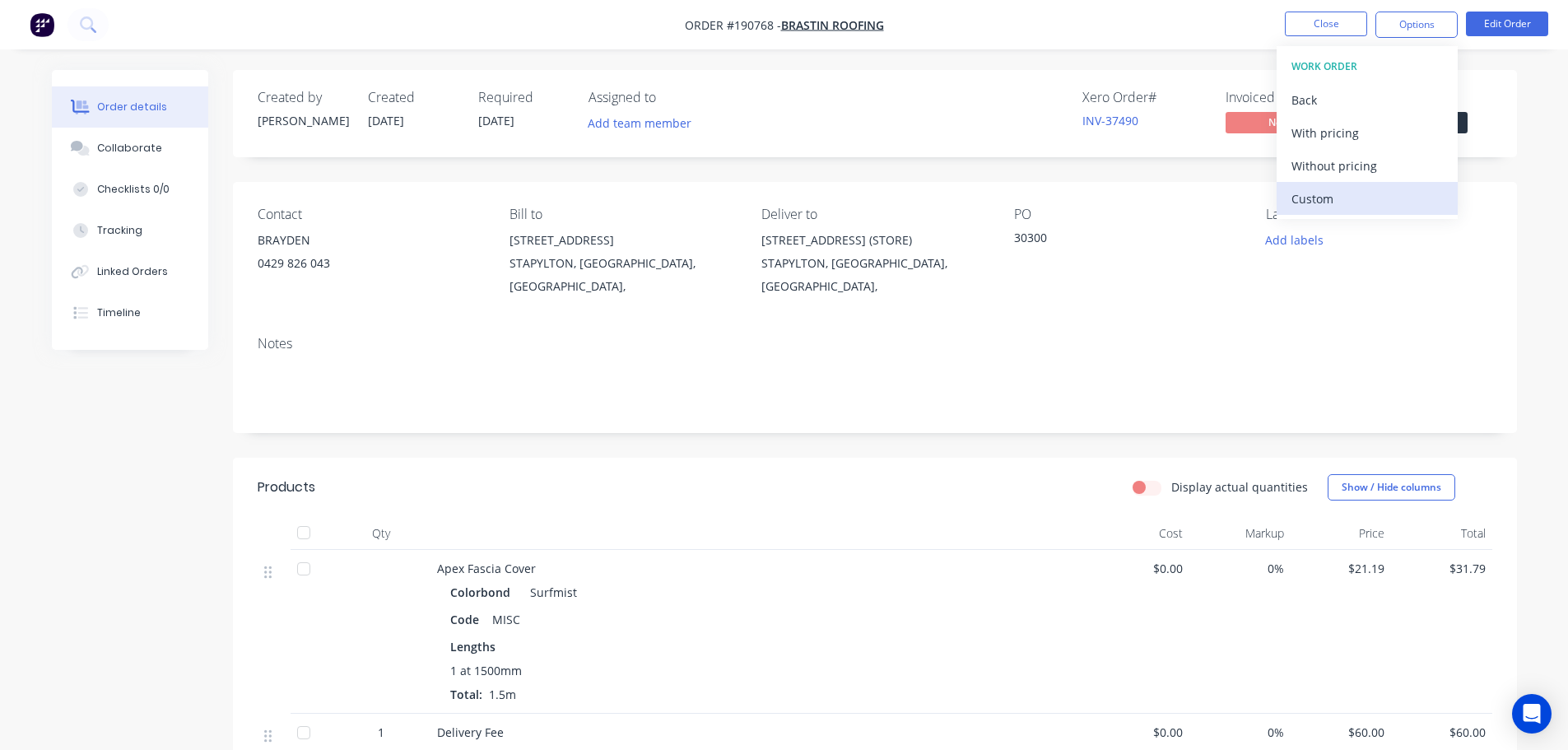
click at [1374, 207] on div "Custom" at bounding box center [1367, 199] width 151 height 24
click at [1374, 179] on button "Without pricing" at bounding box center [1367, 165] width 181 height 33
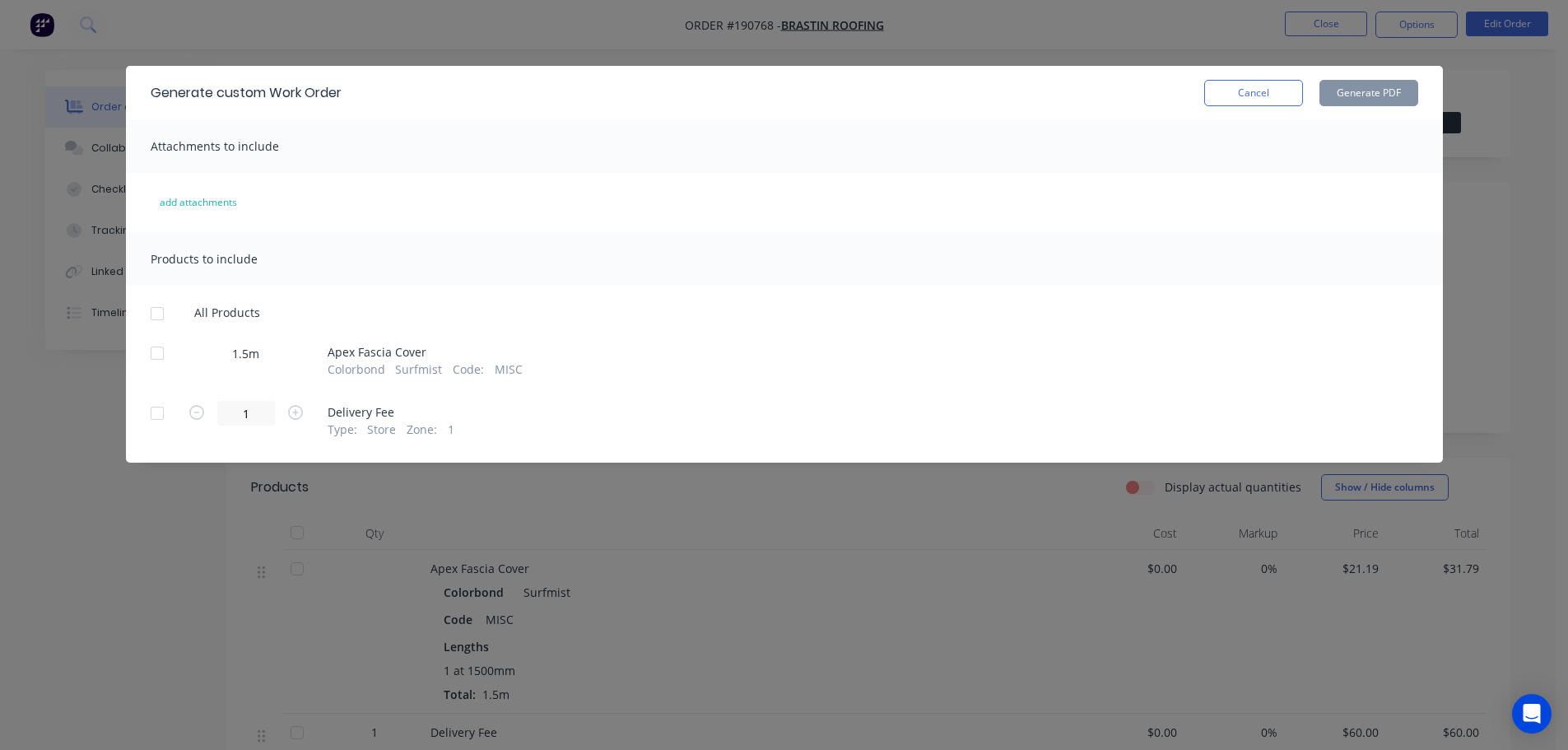
click at [163, 316] on div at bounding box center [158, 314] width 33 height 33
click at [1344, 104] on button "Generate PDF" at bounding box center [1368, 93] width 99 height 27
click at [1219, 94] on button "Cancel" at bounding box center [1253, 93] width 99 height 27
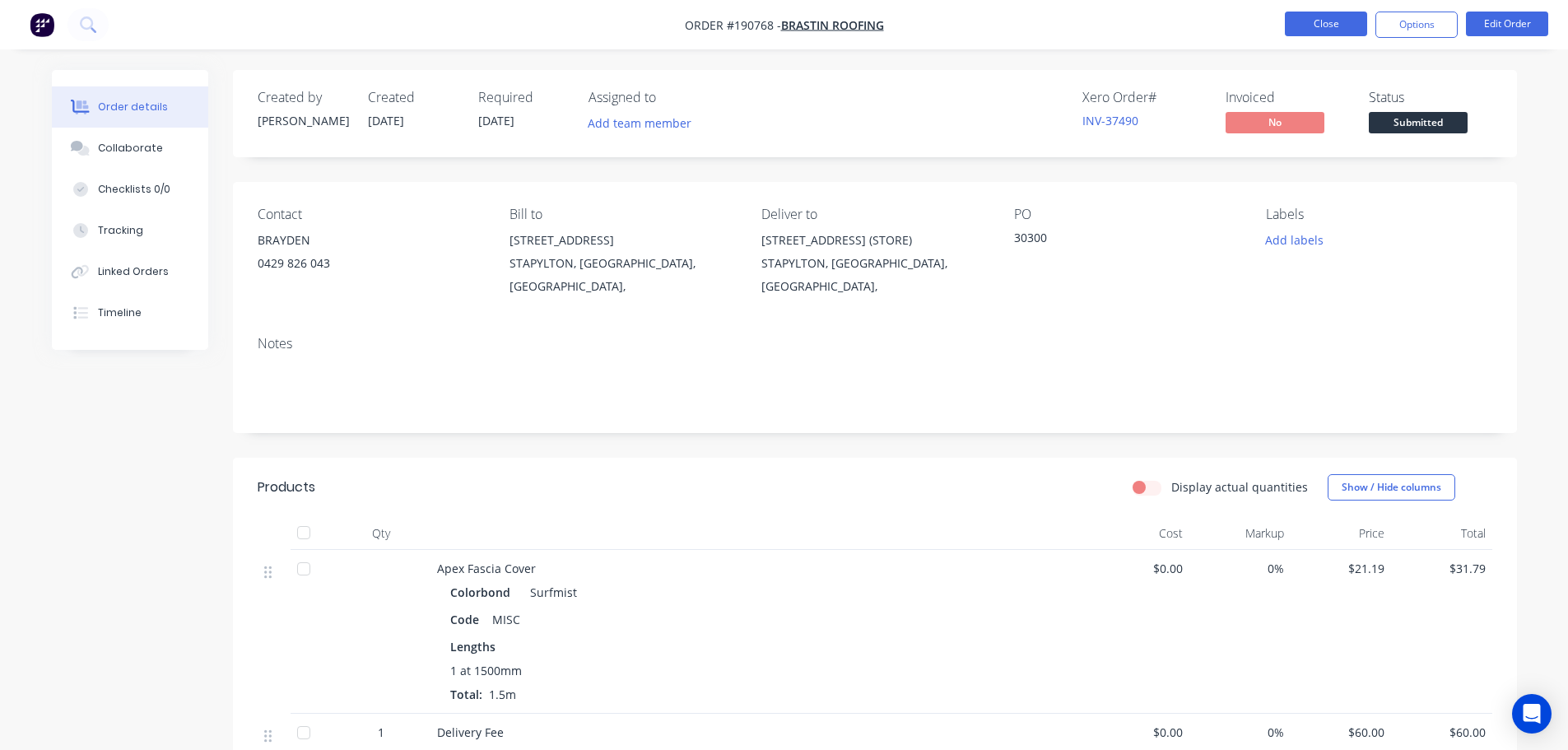
click at [1309, 27] on button "Close" at bounding box center [1326, 24] width 82 height 25
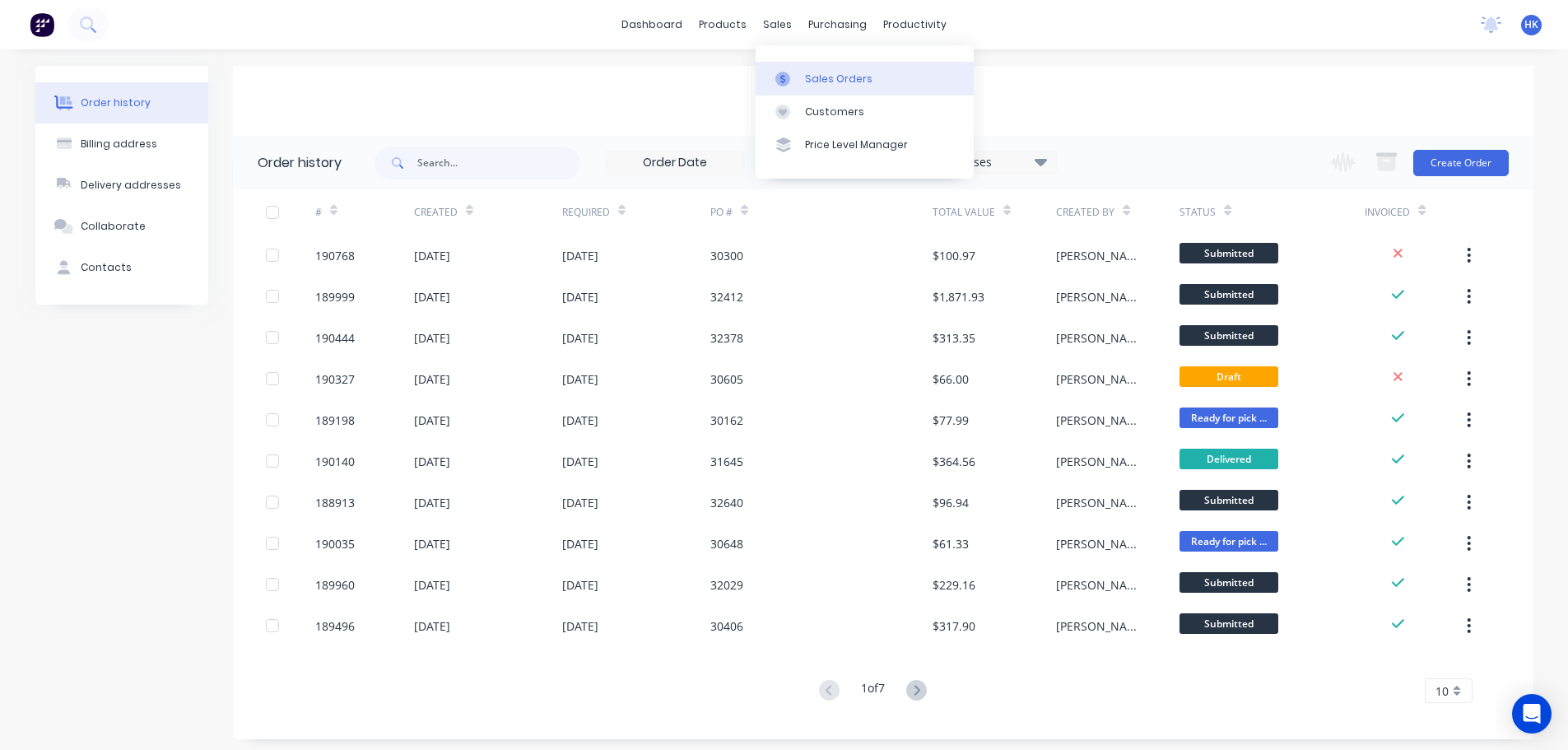
click at [799, 74] on div at bounding box center [788, 79] width 25 height 15
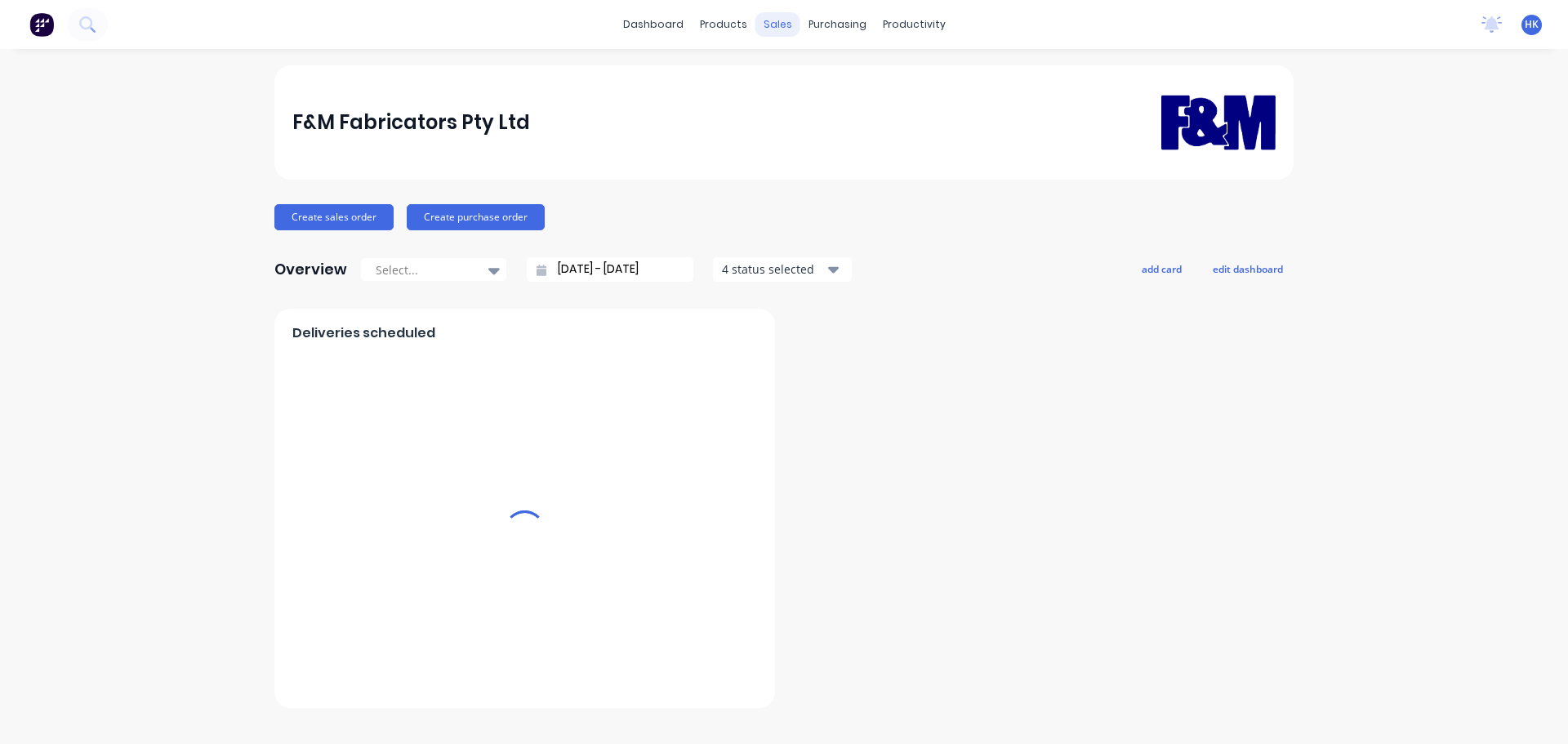
click at [777, 26] on div "sales" at bounding box center [778, 25] width 45 height 25
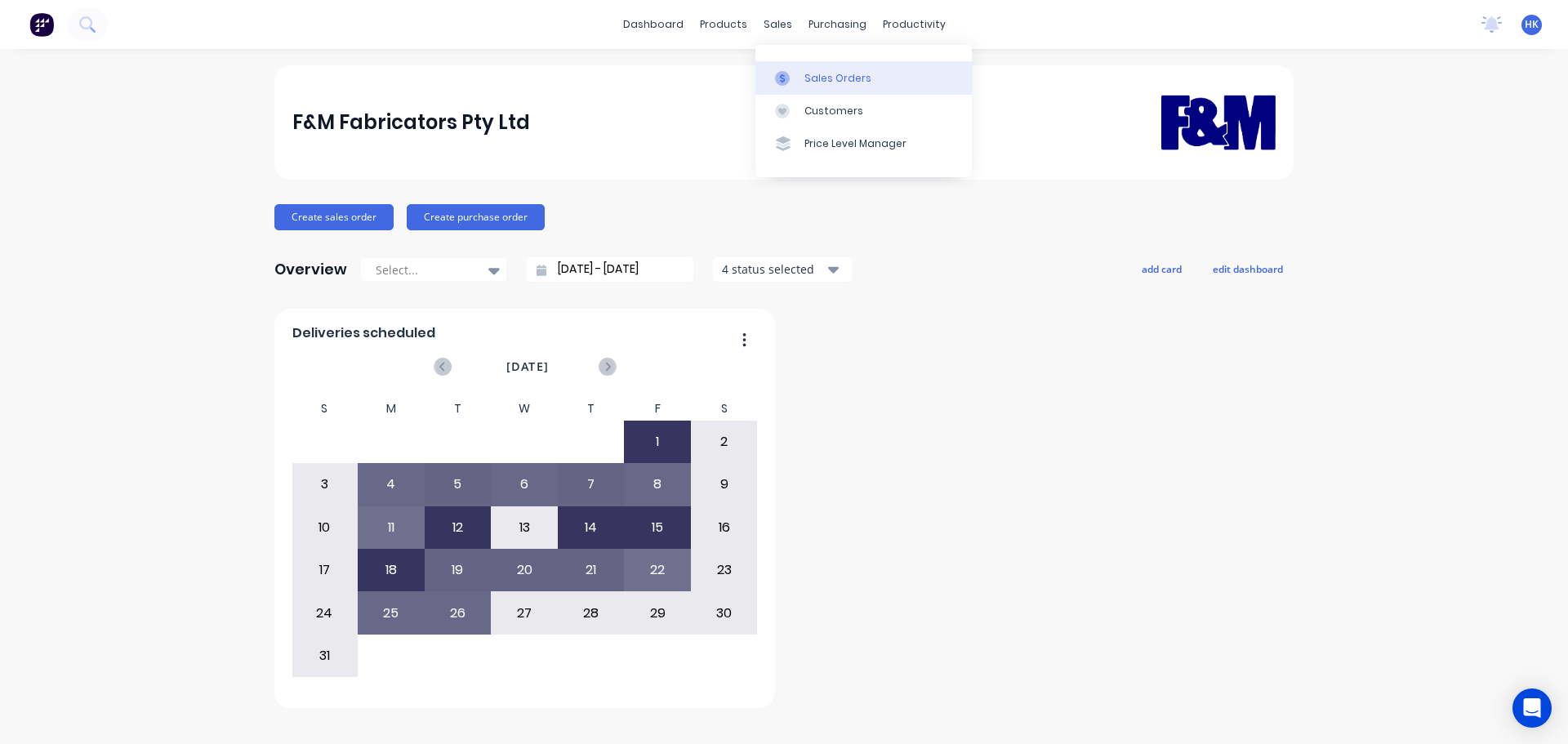
click at [800, 79] on link "Sales Orders" at bounding box center [864, 77] width 217 height 33
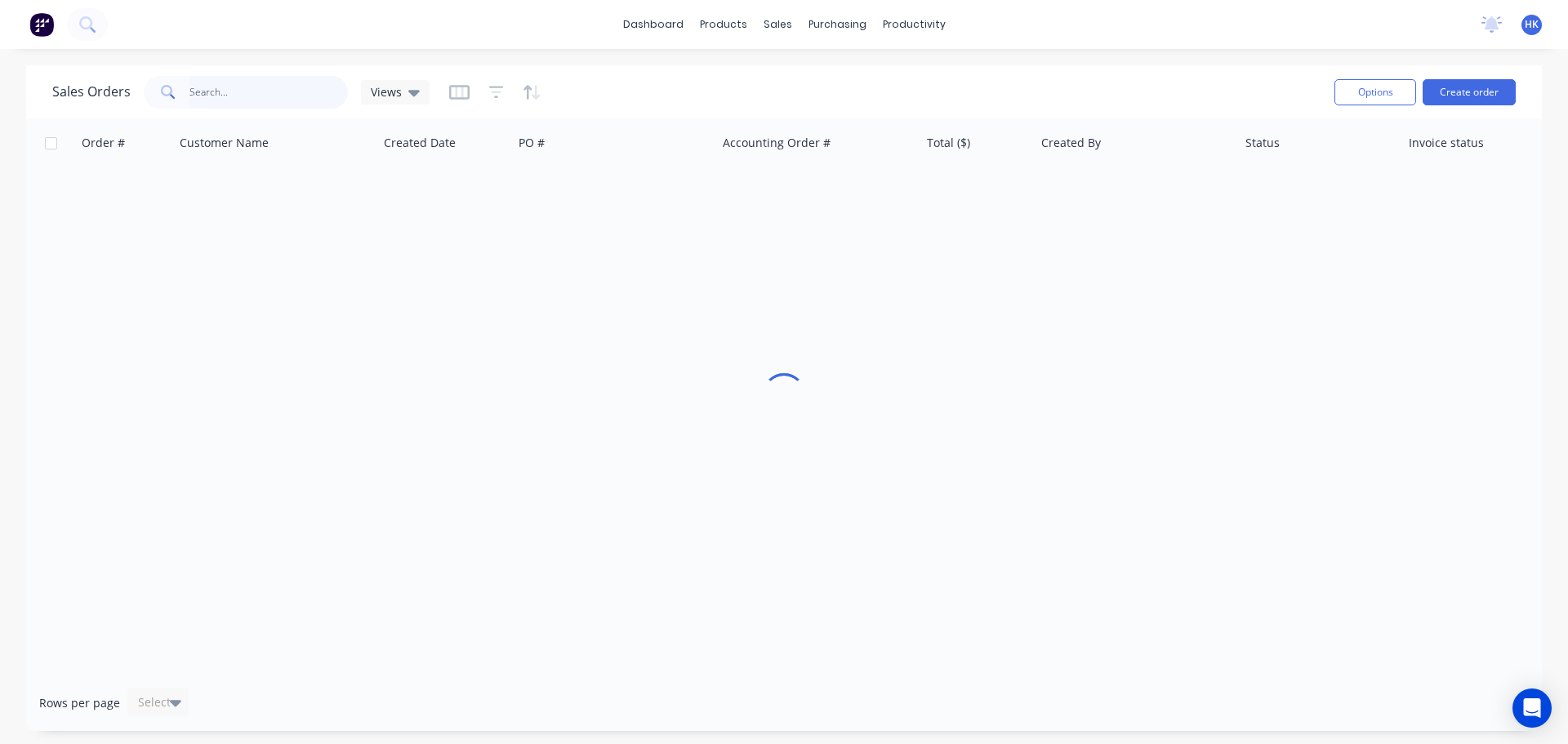
click at [268, 105] on input "text" at bounding box center [269, 92] width 159 height 33
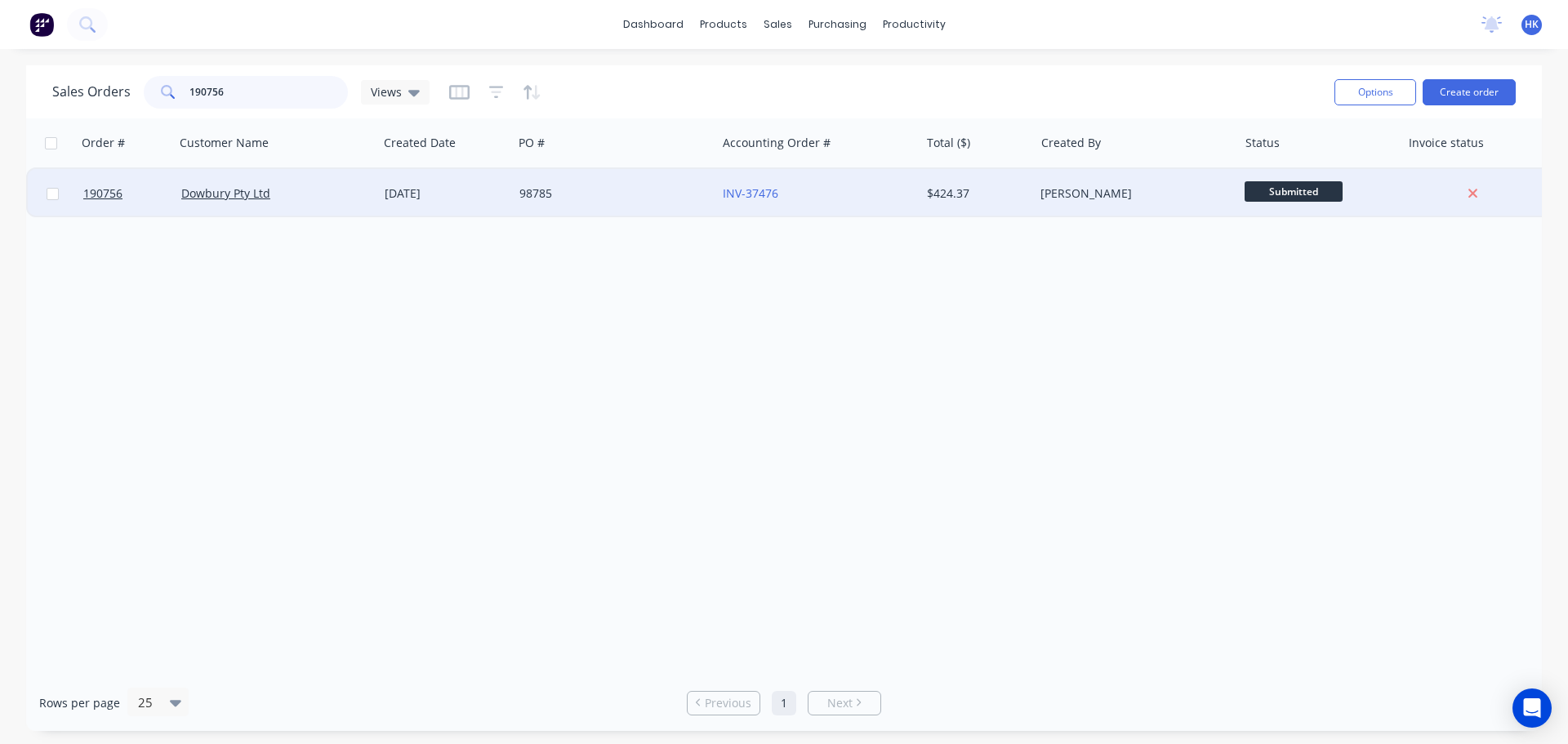
type input "190756"
click at [605, 187] on div "98785" at bounding box center [611, 194] width 181 height 16
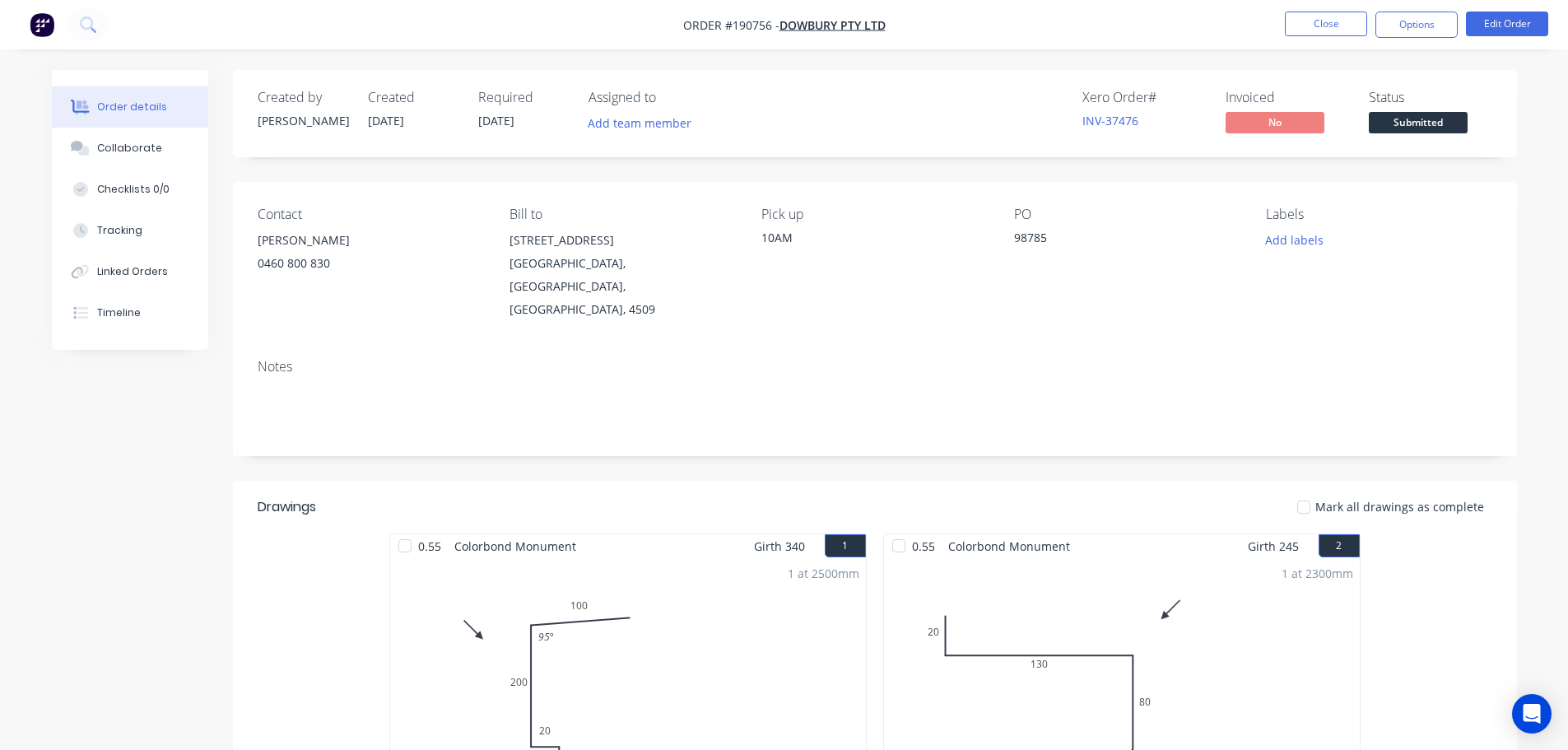
click at [1409, 123] on span "Submitted" at bounding box center [1418, 122] width 99 height 21
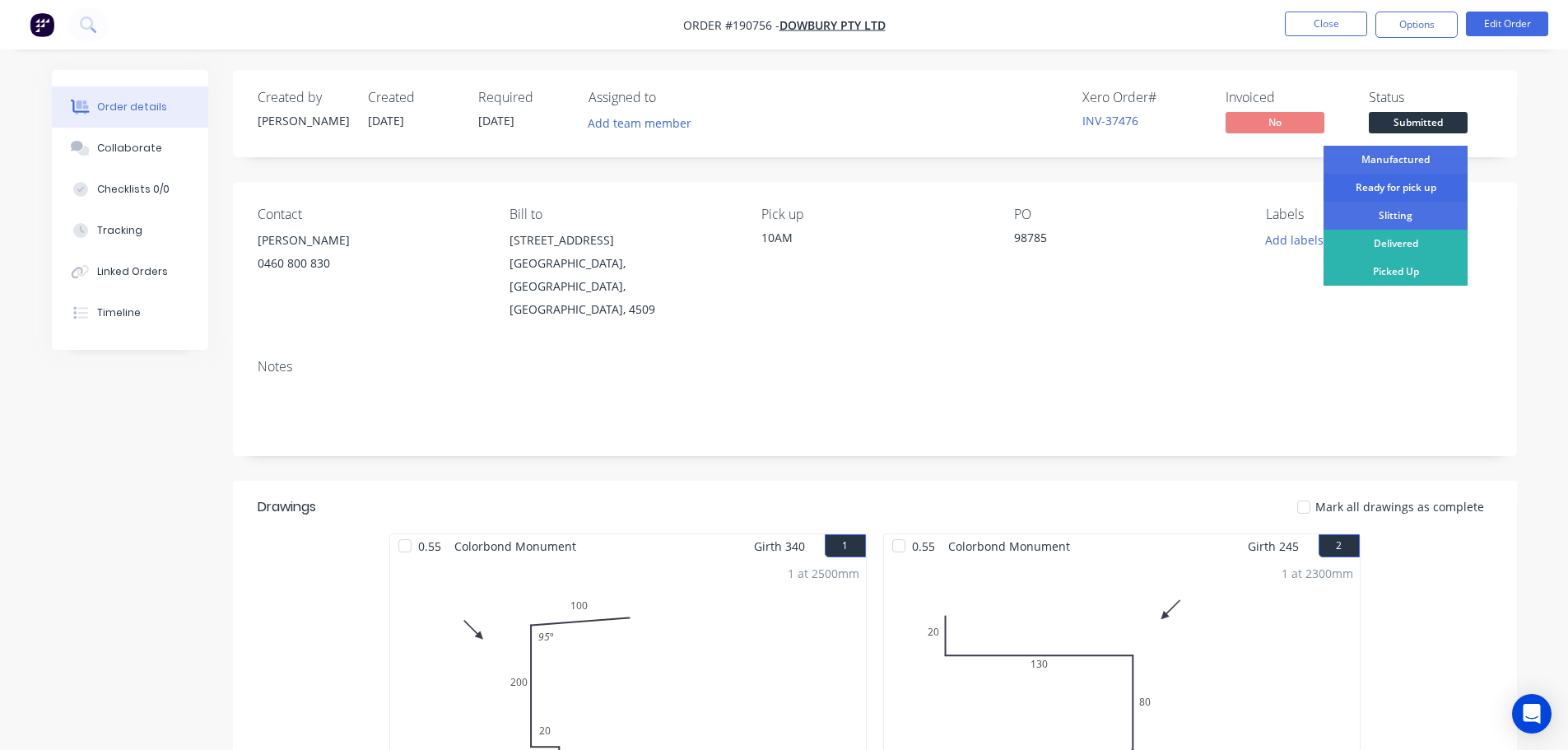
click at [1399, 183] on div "Ready for pick up" at bounding box center [1395, 188] width 144 height 28
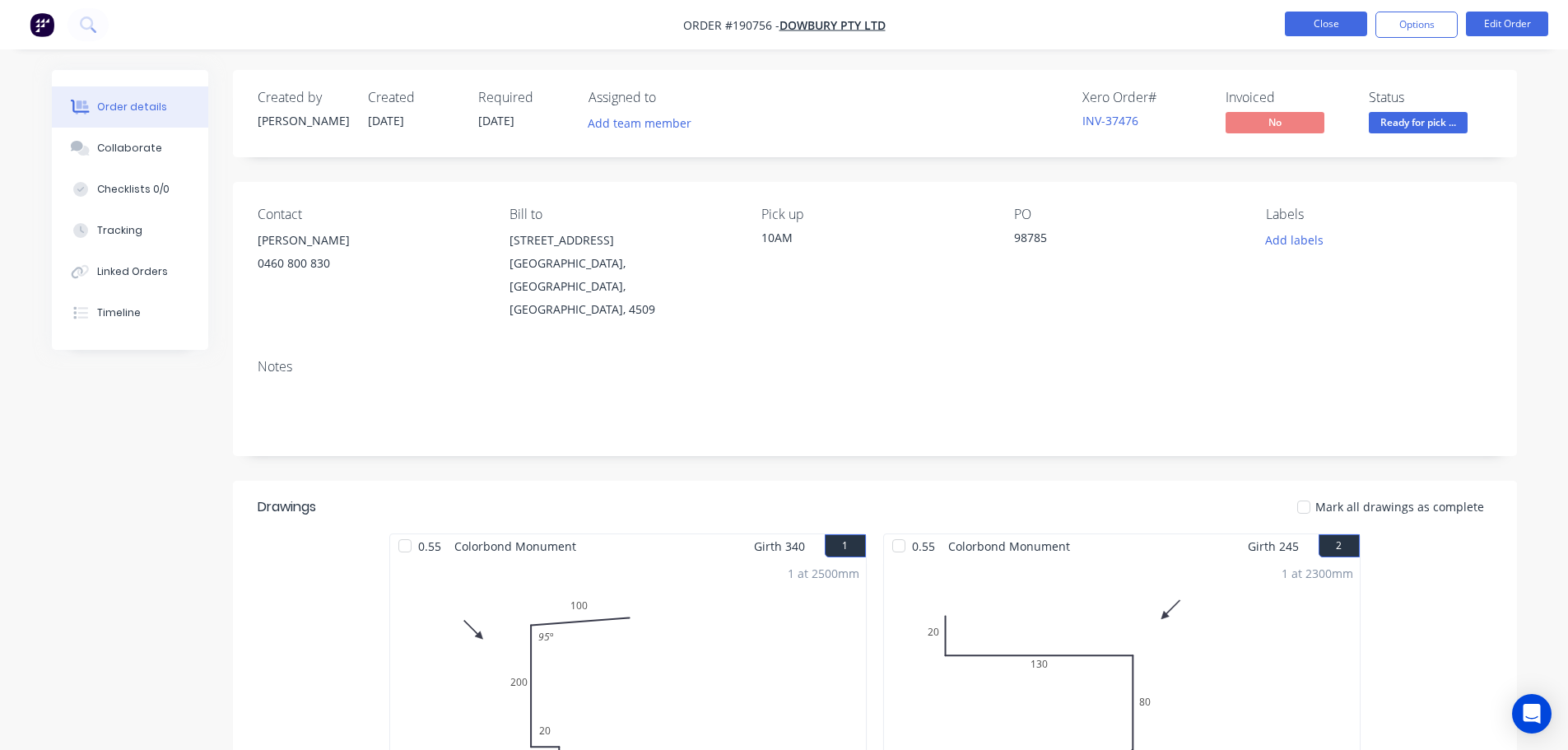
click at [1326, 32] on button "Close" at bounding box center [1326, 24] width 82 height 25
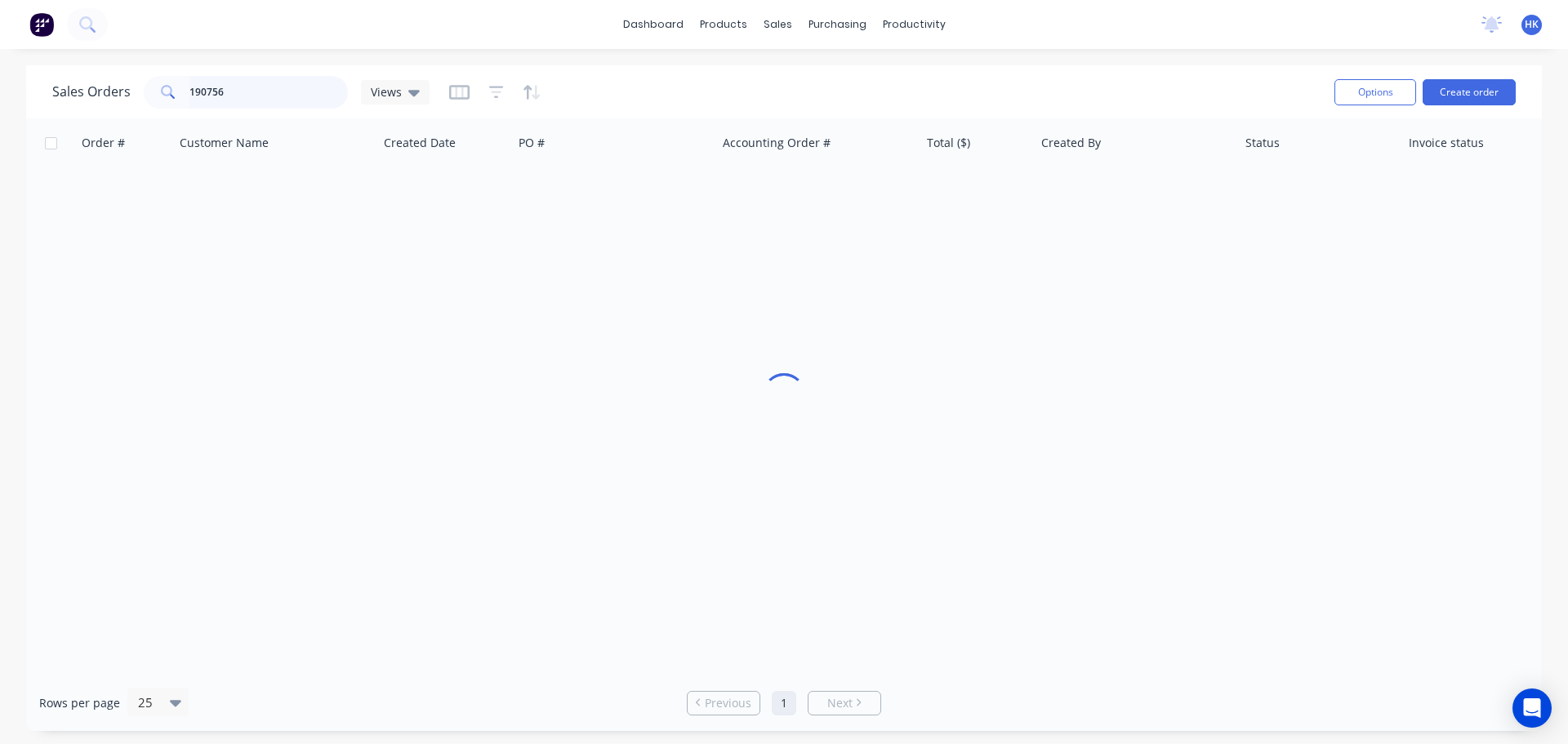
click at [270, 98] on input "190756" at bounding box center [269, 92] width 159 height 33
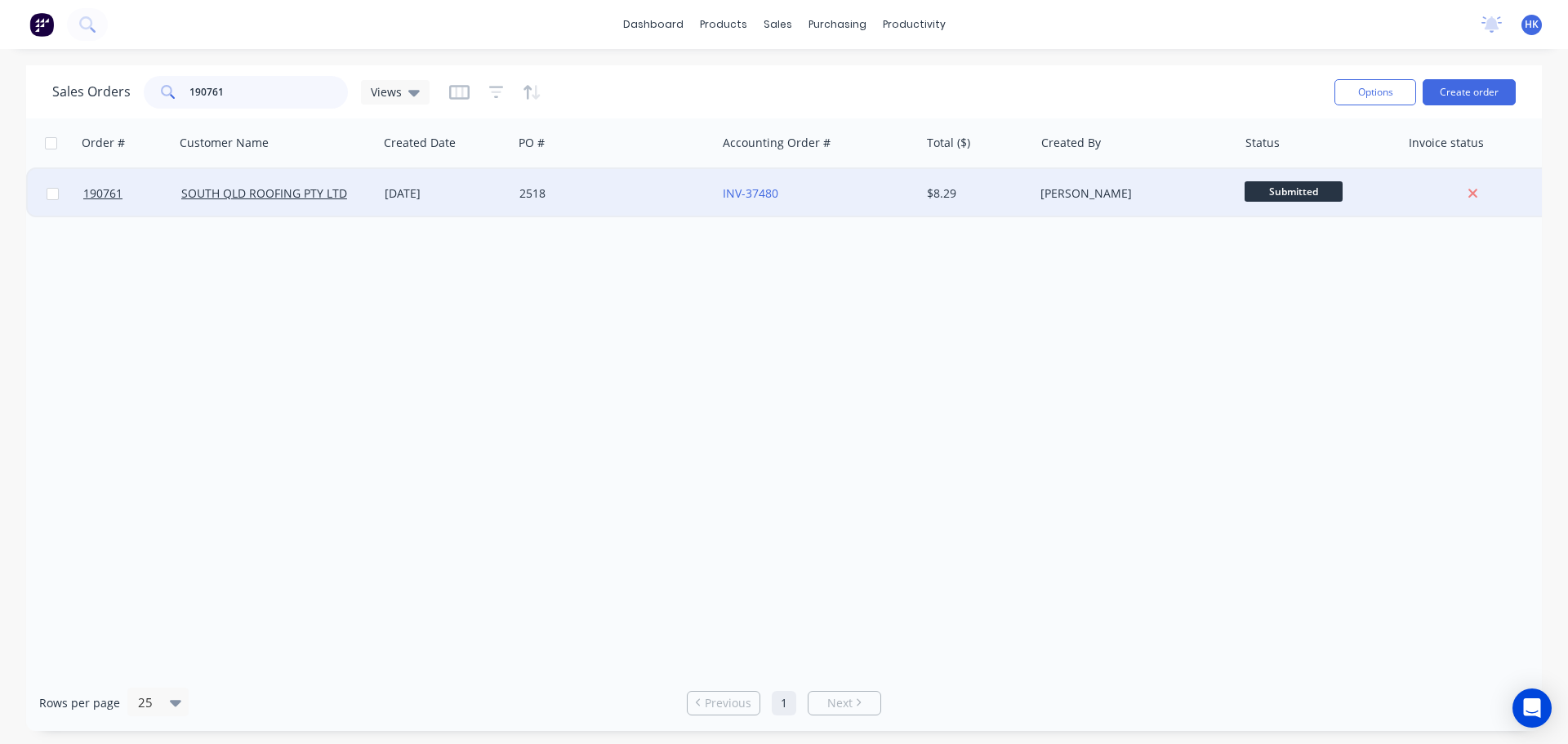
type input "190761"
click at [578, 206] on div "2518" at bounding box center [615, 193] width 204 height 49
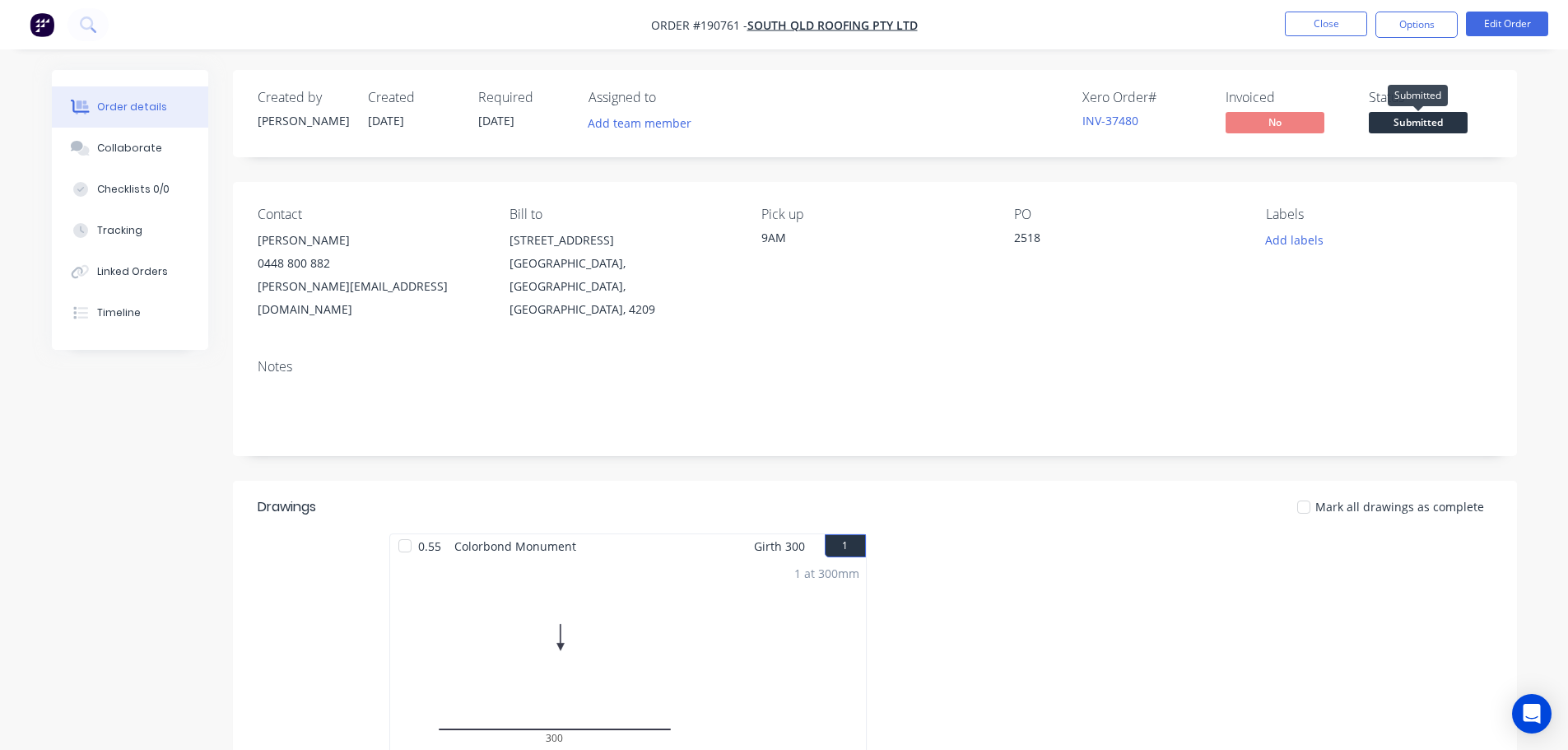
click at [1387, 120] on span "Submitted" at bounding box center [1418, 122] width 99 height 21
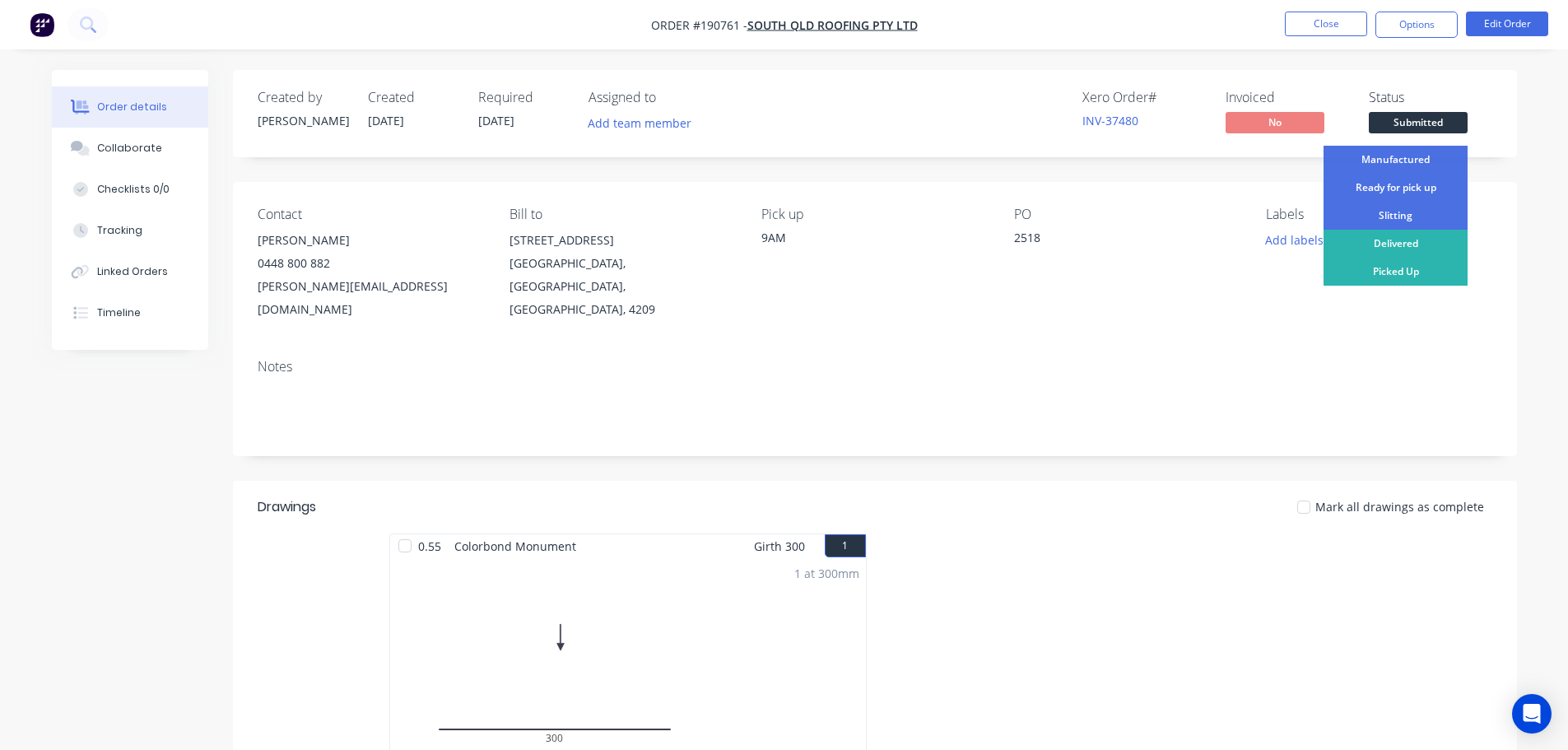
click at [1384, 179] on div "Ready for pick up" at bounding box center [1395, 188] width 144 height 28
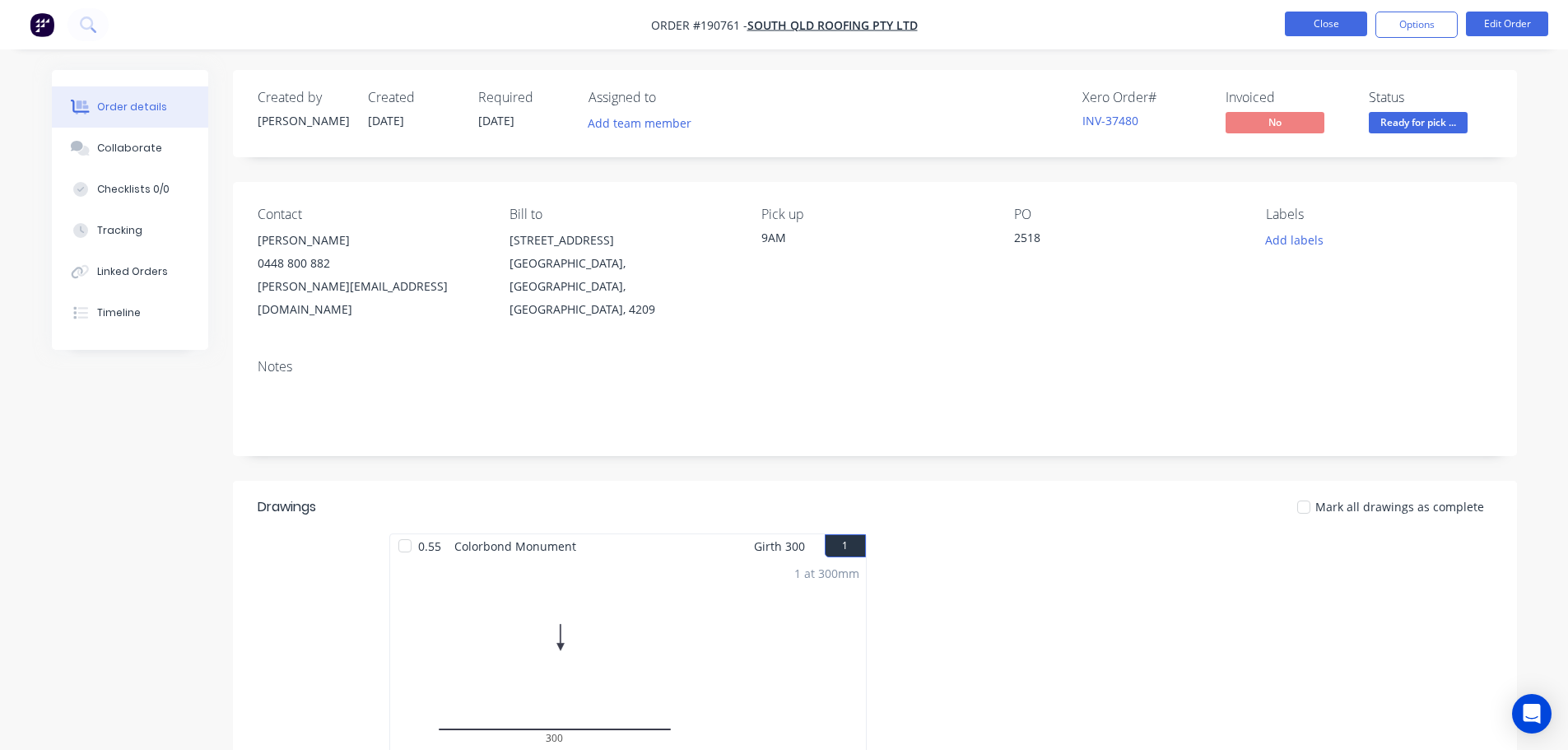
click at [1328, 29] on button "Close" at bounding box center [1326, 24] width 82 height 25
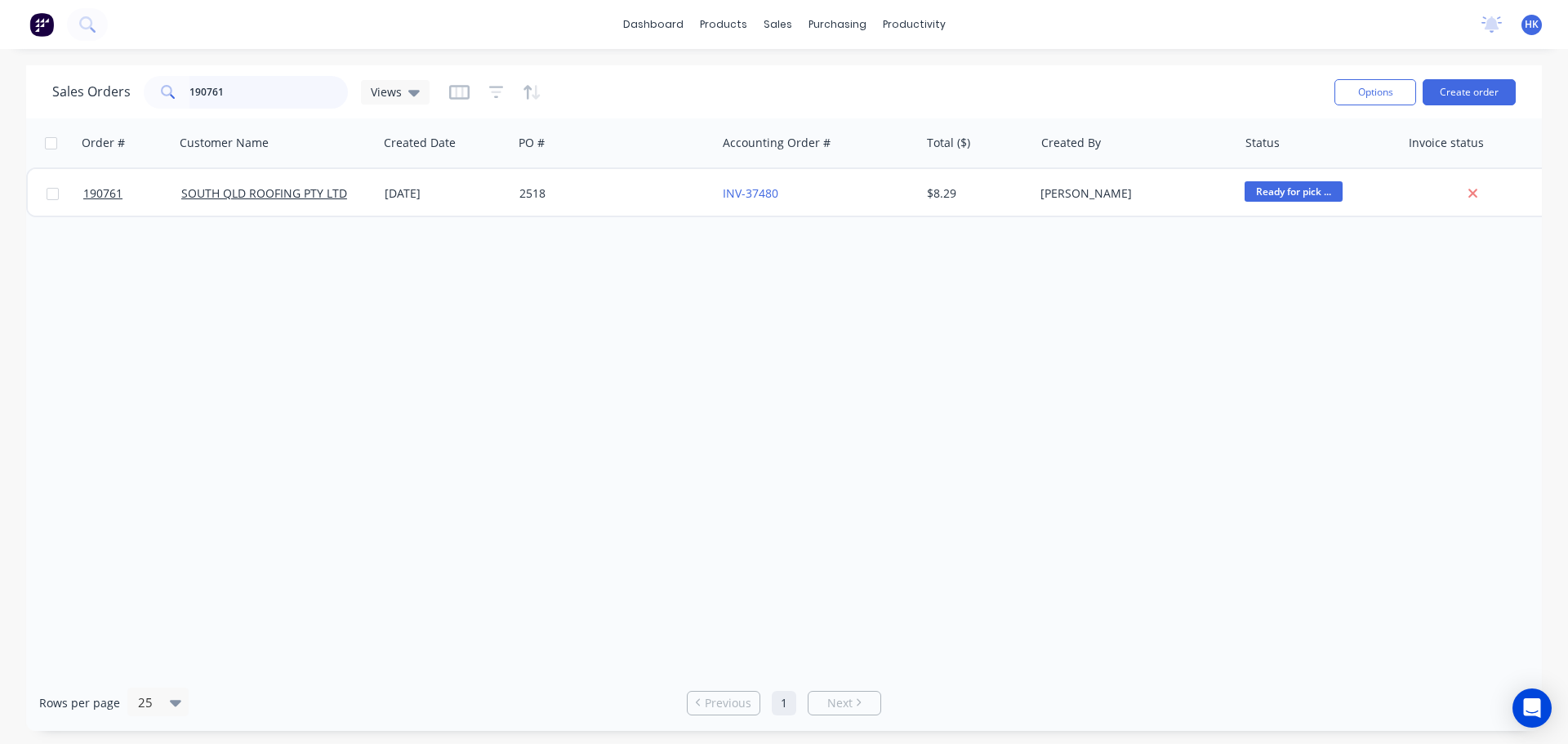
click at [252, 98] on input "190761" at bounding box center [269, 92] width 159 height 33
